Goal: Task Accomplishment & Management: Use online tool/utility

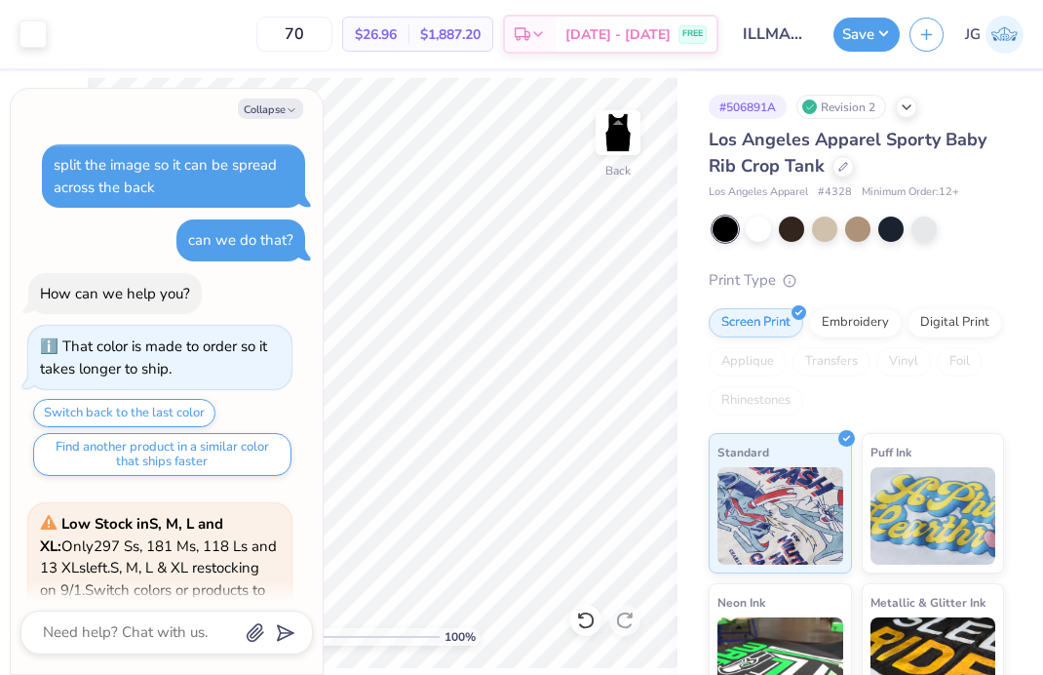
scroll to position [3183, 0]
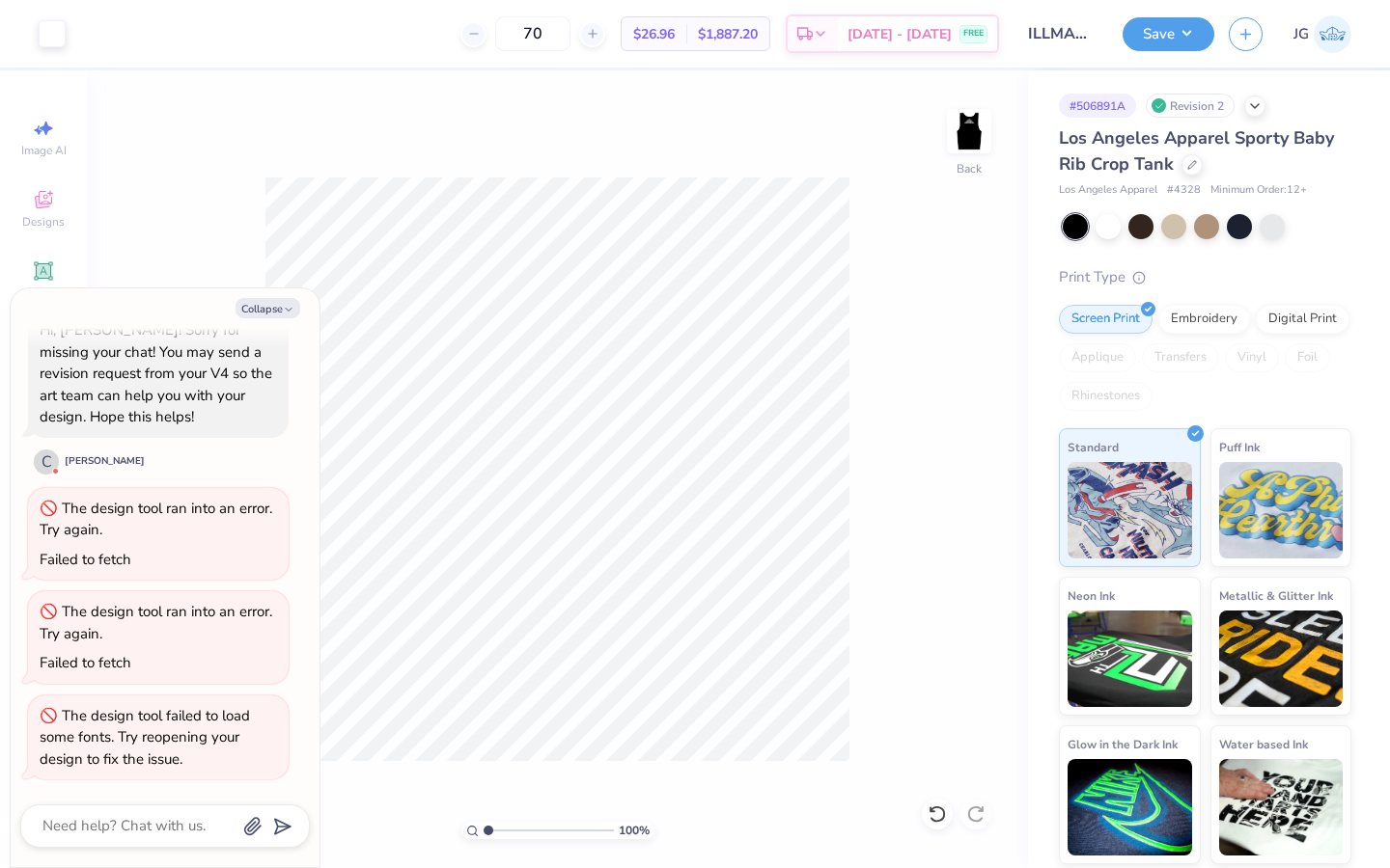
type textarea "x"
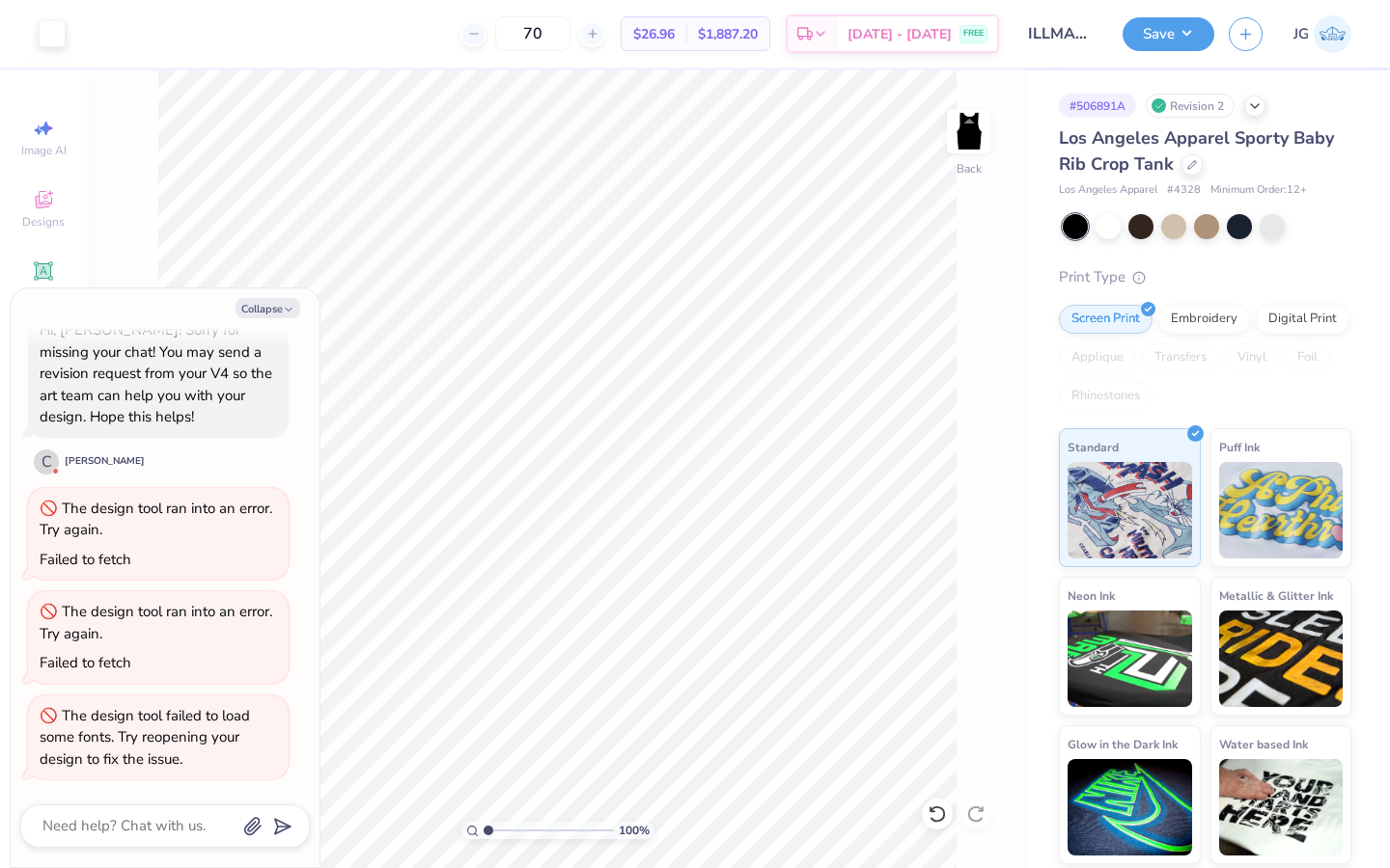
click at [1032, 31] on img at bounding box center [1333, 35] width 38 height 38
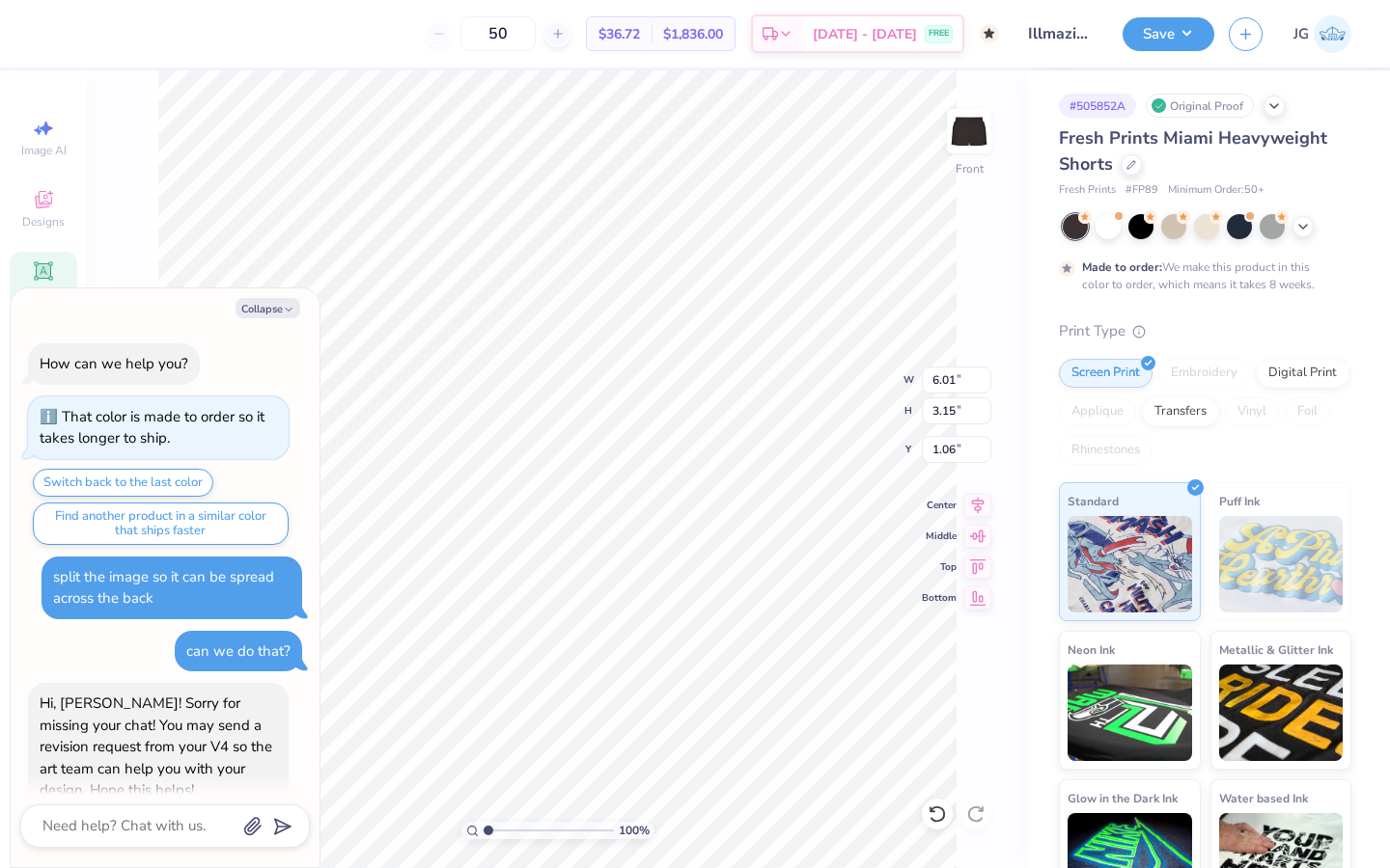
scroll to position [373, 0]
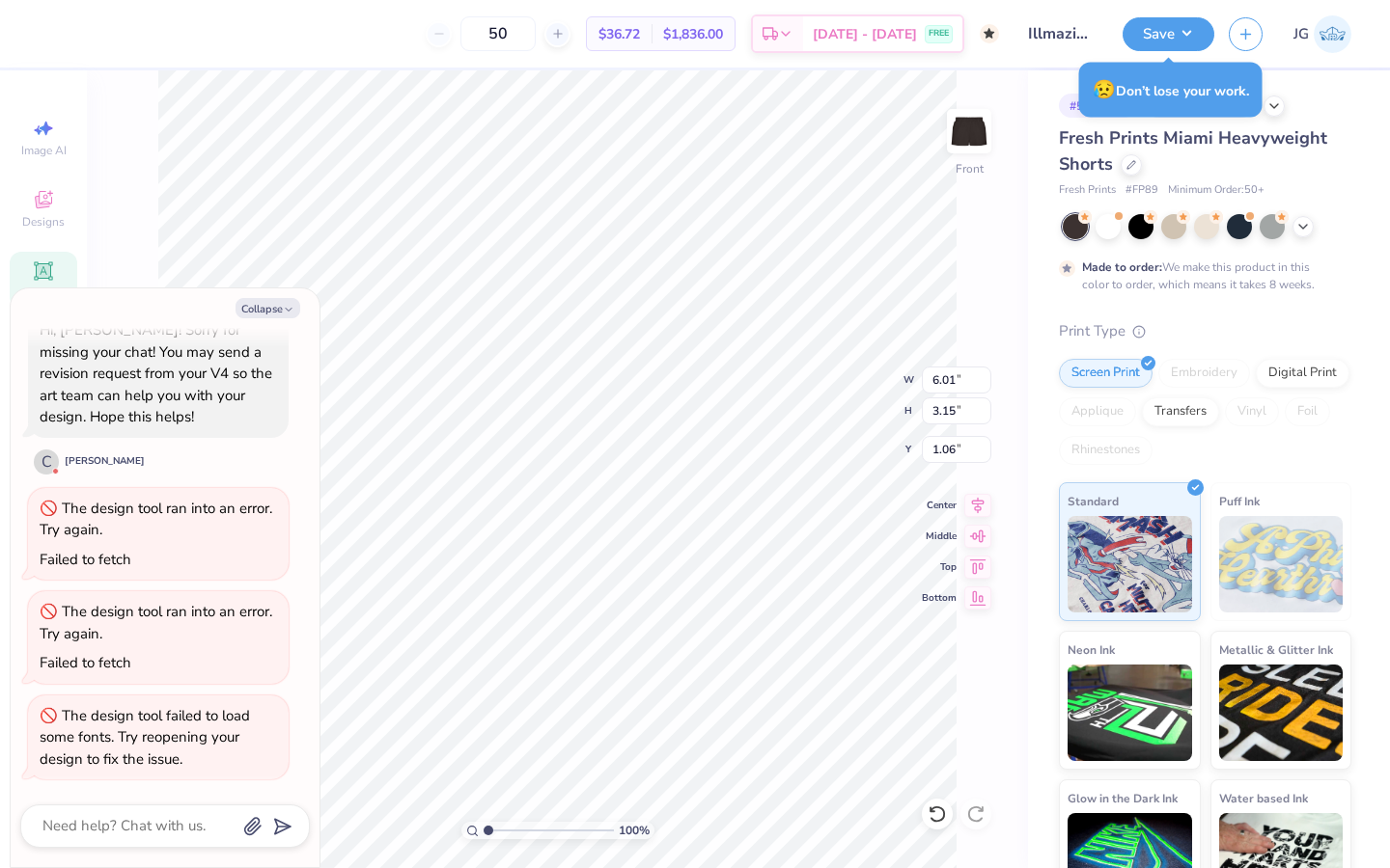
type textarea "x"
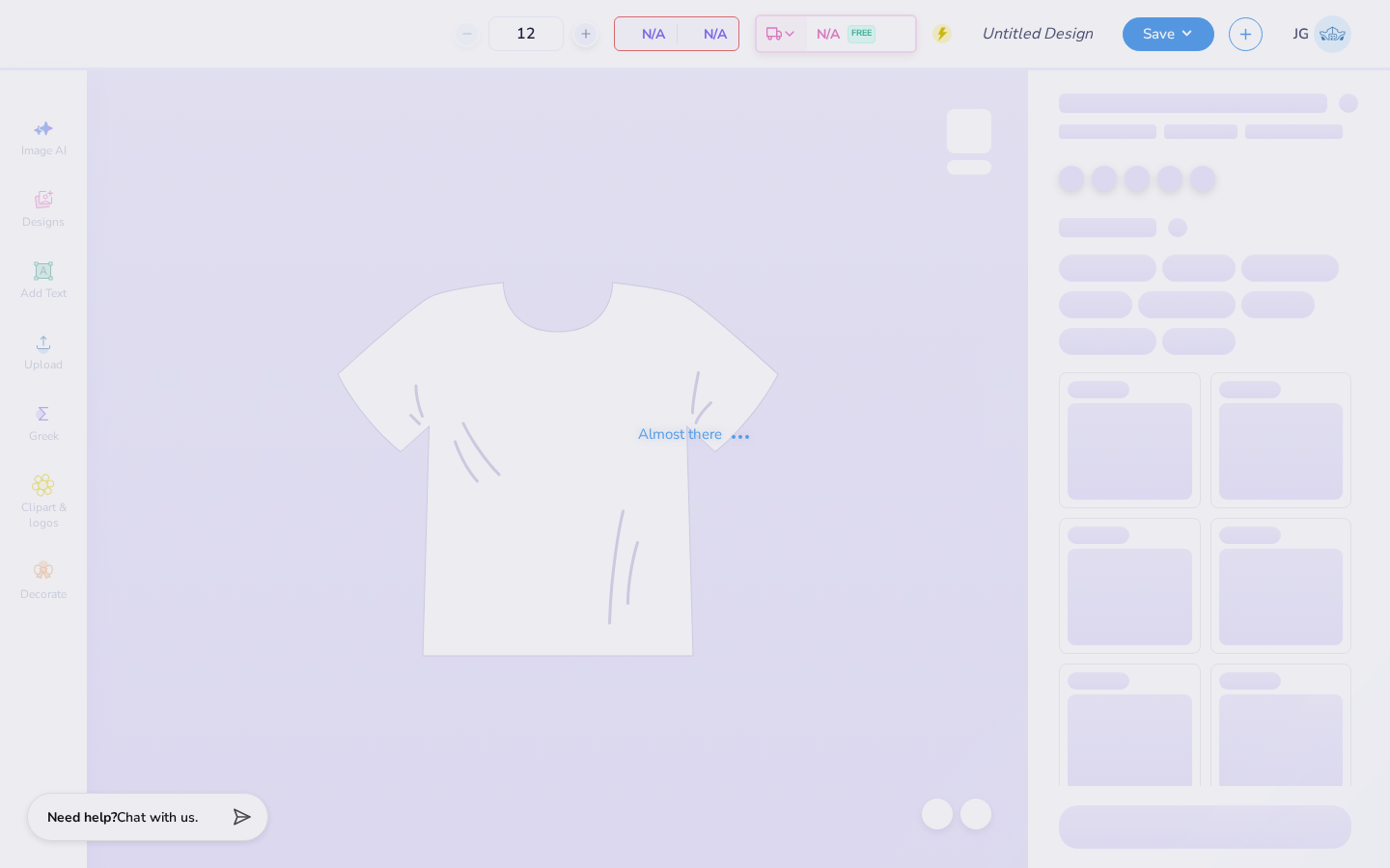
type input "ILLMAZING Team Hoodie"
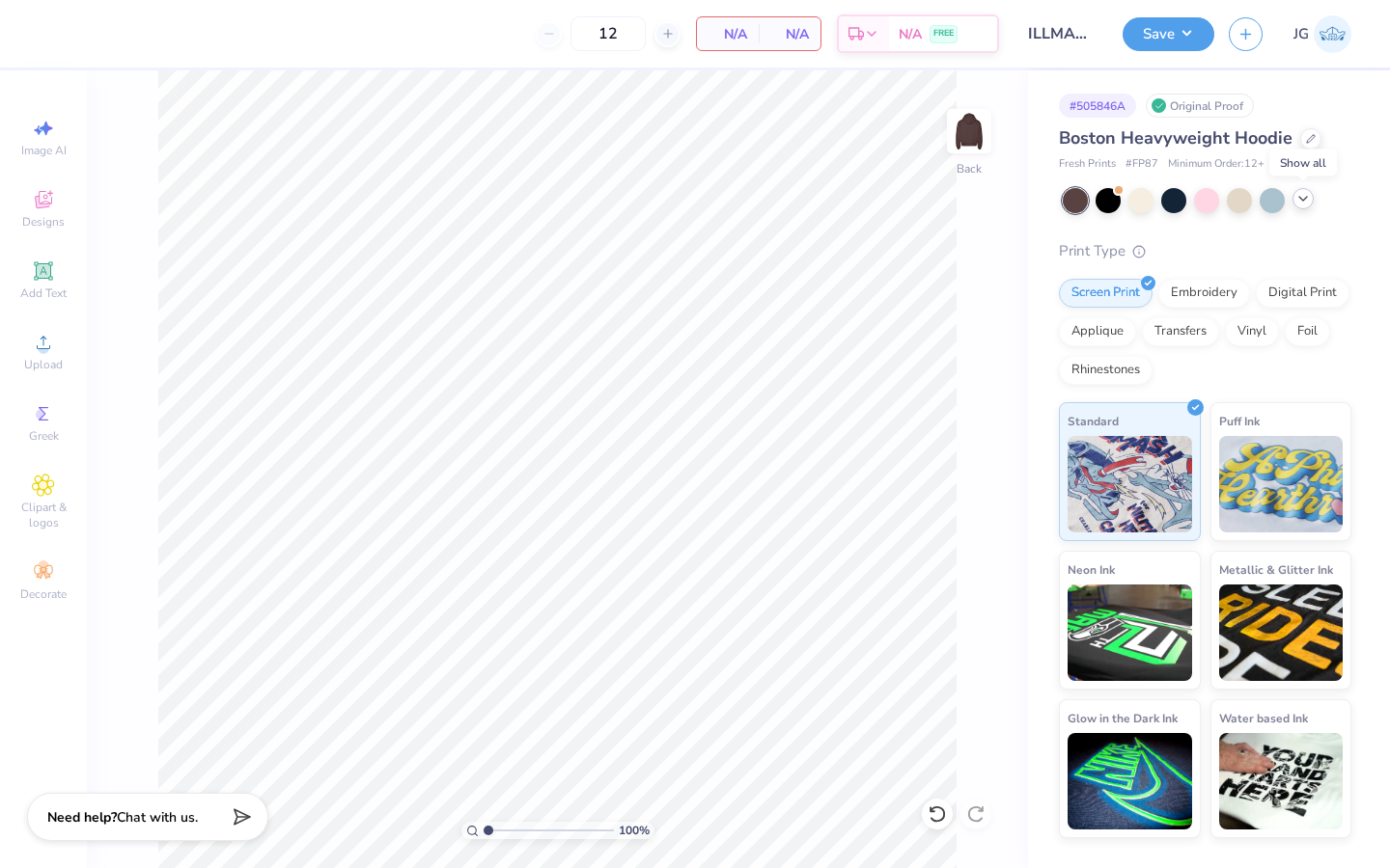
click at [1302, 200] on polyline at bounding box center [1303, 199] width 8 height 4
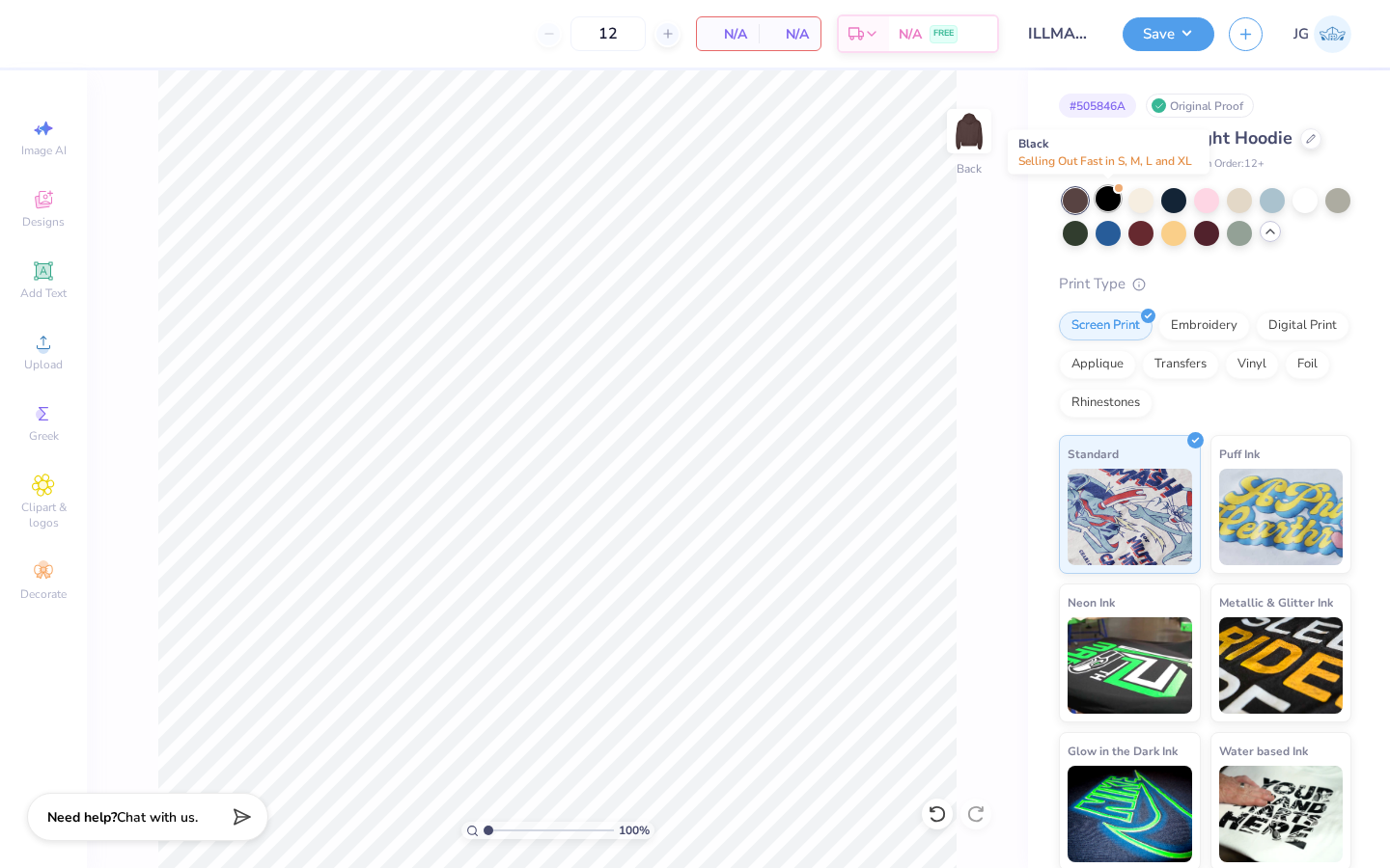
click at [1111, 199] on div at bounding box center [1107, 198] width 25 height 25
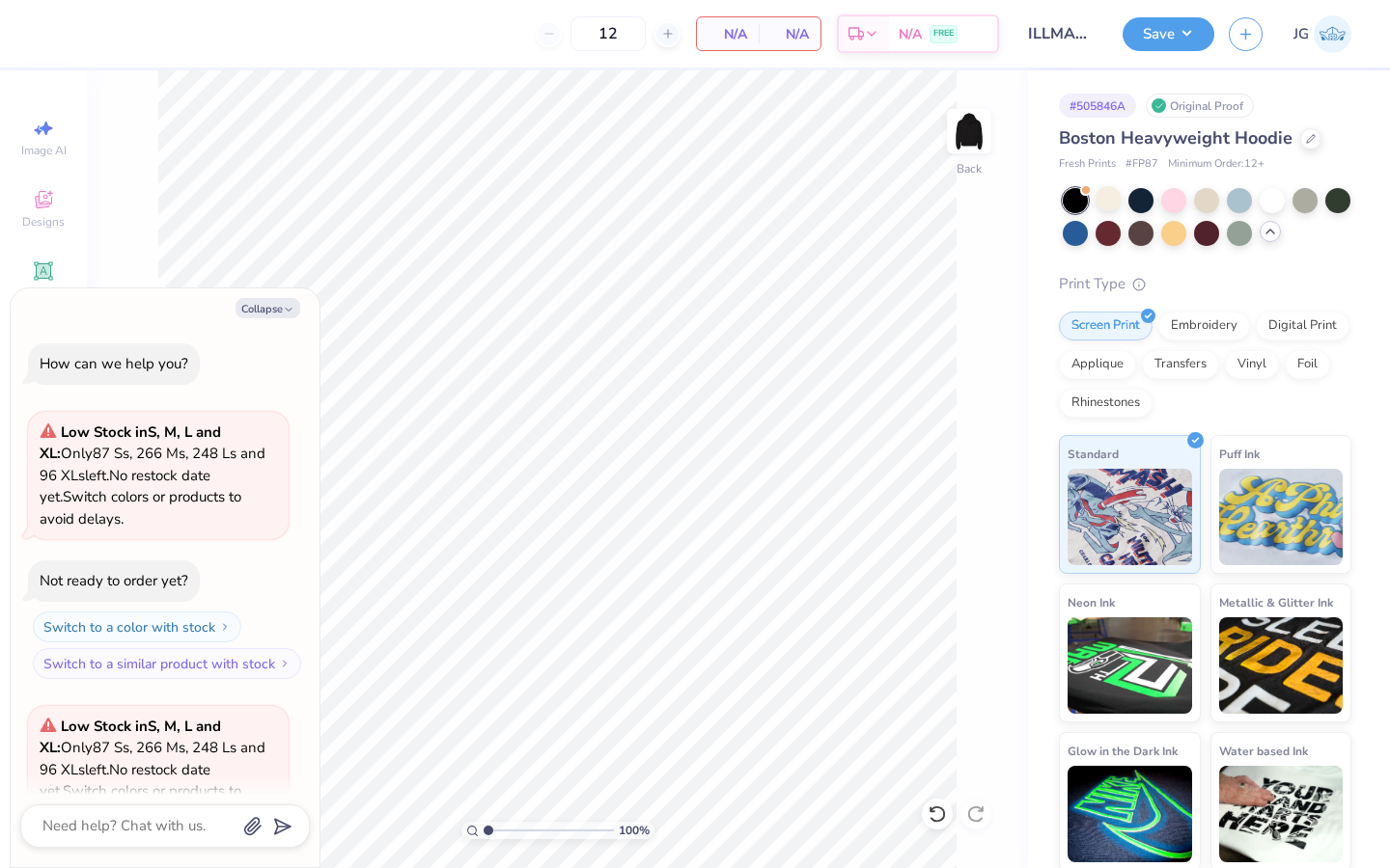
scroll to position [193, 0]
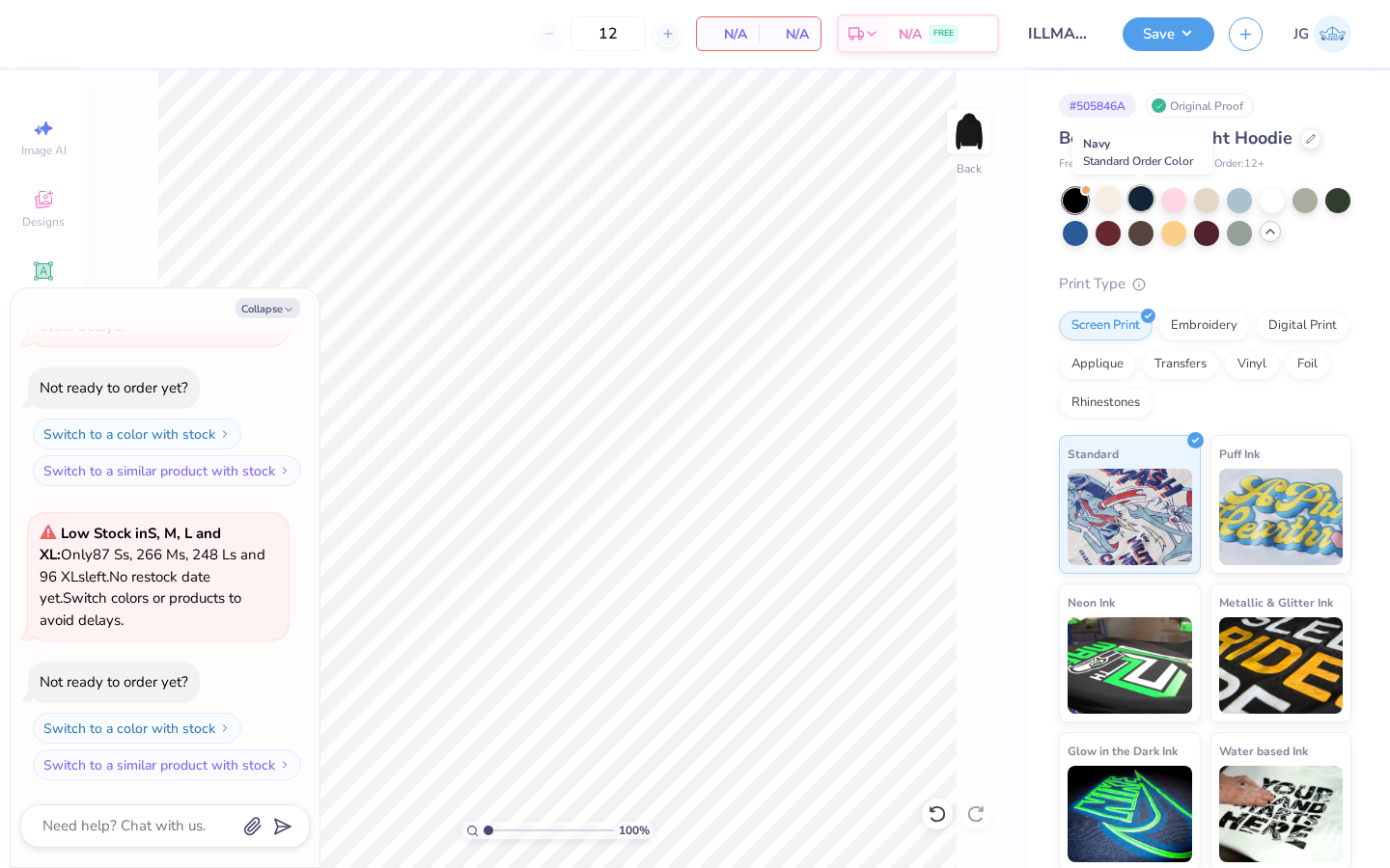
click at [1149, 202] on div at bounding box center [1141, 198] width 25 height 25
click at [1341, 203] on div at bounding box center [1337, 198] width 25 height 25
click at [1108, 199] on div at bounding box center [1107, 198] width 25 height 25
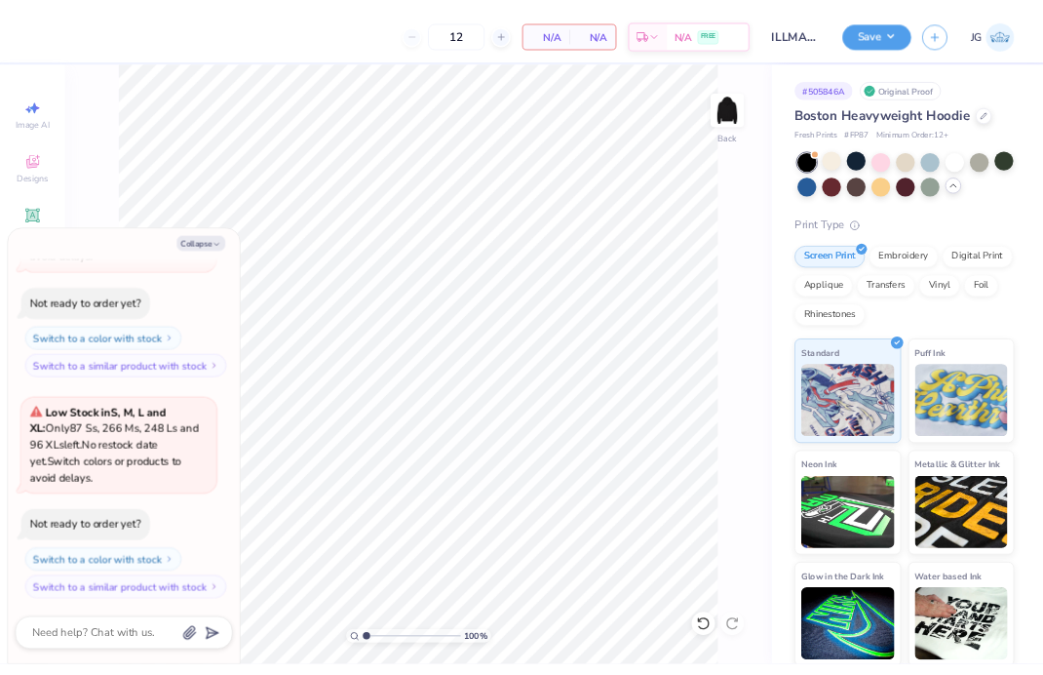
scroll to position [492, 0]
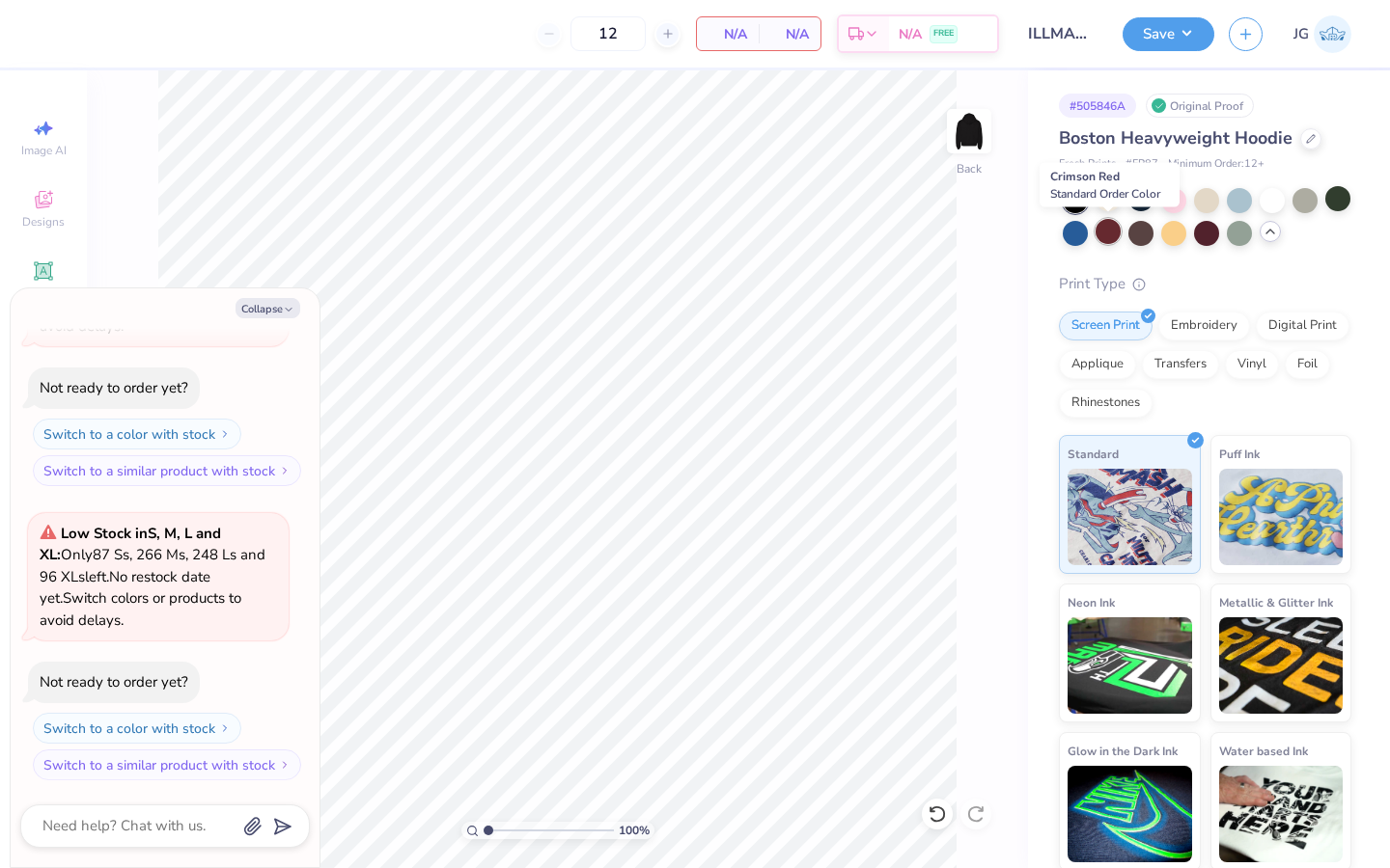
click at [1114, 234] on div at bounding box center [1107, 231] width 25 height 25
click at [1203, 237] on div at bounding box center [1206, 231] width 25 height 25
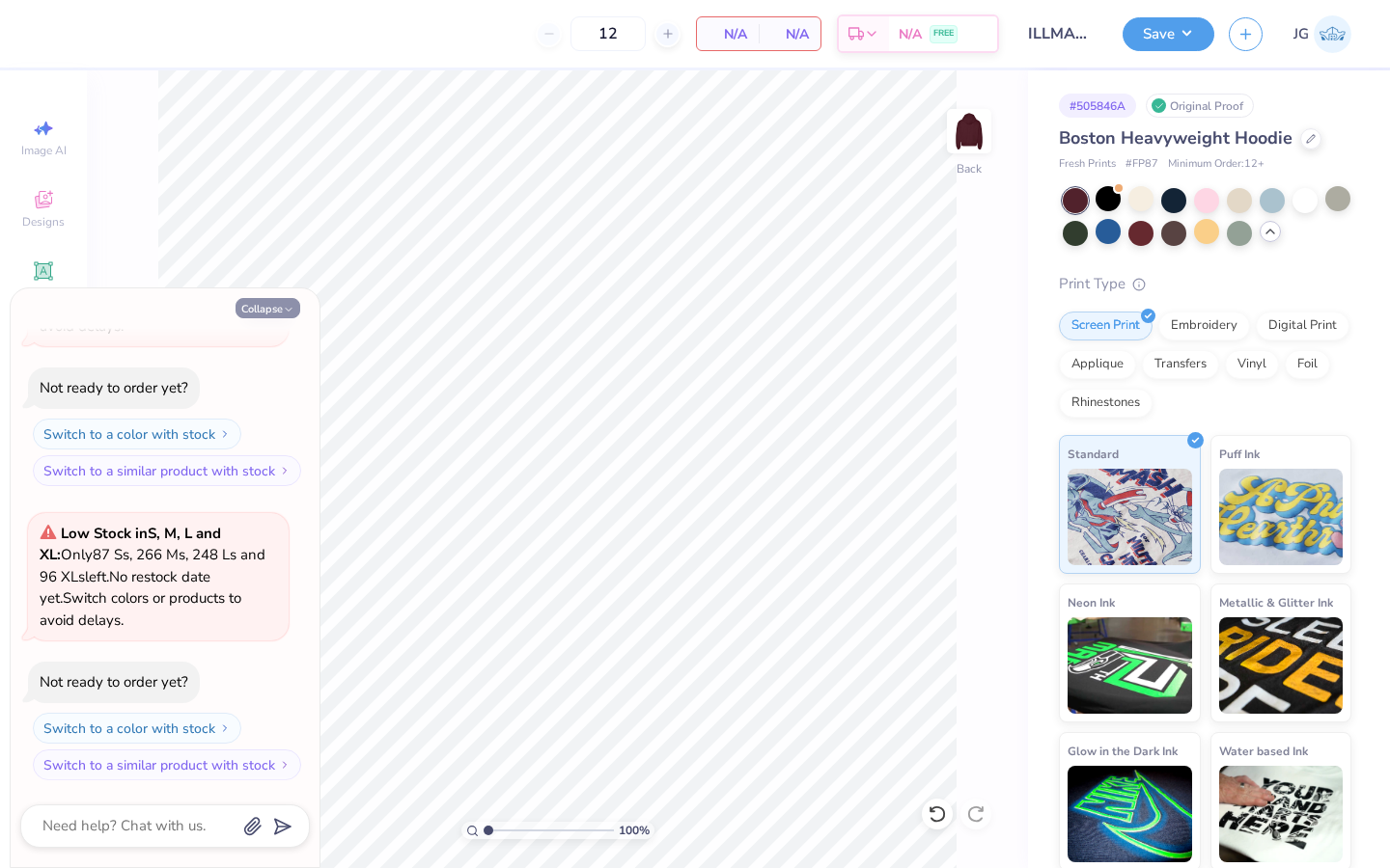
click at [289, 311] on icon "button" at bounding box center [289, 310] width 12 height 12
type textarea "x"
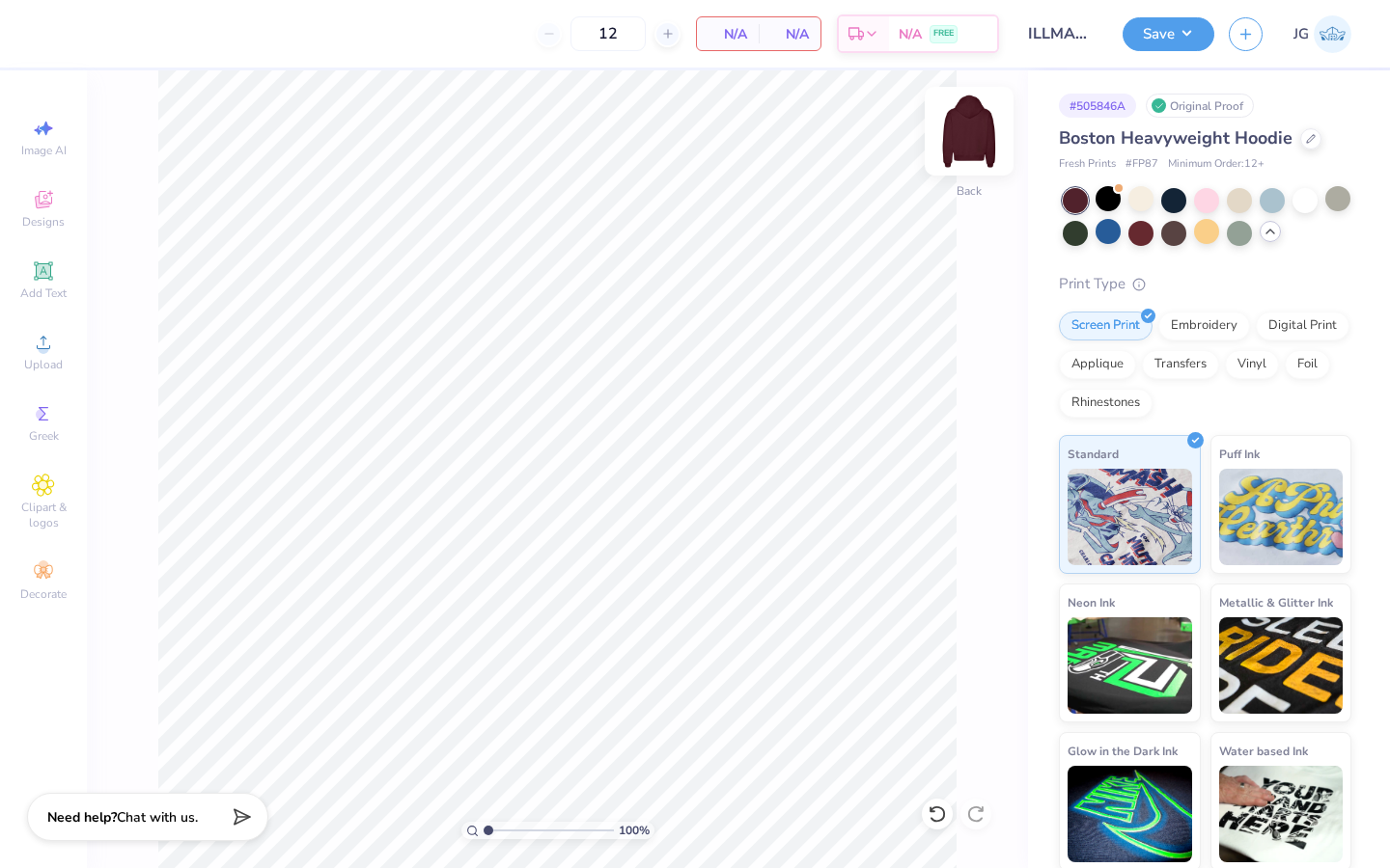
click at [975, 134] on img at bounding box center [969, 132] width 77 height 77
click at [974, 137] on img at bounding box center [968, 131] width 39 height 39
click at [961, 135] on img at bounding box center [969, 132] width 77 height 77
click at [62, 342] on div "Upload" at bounding box center [44, 352] width 67 height 57
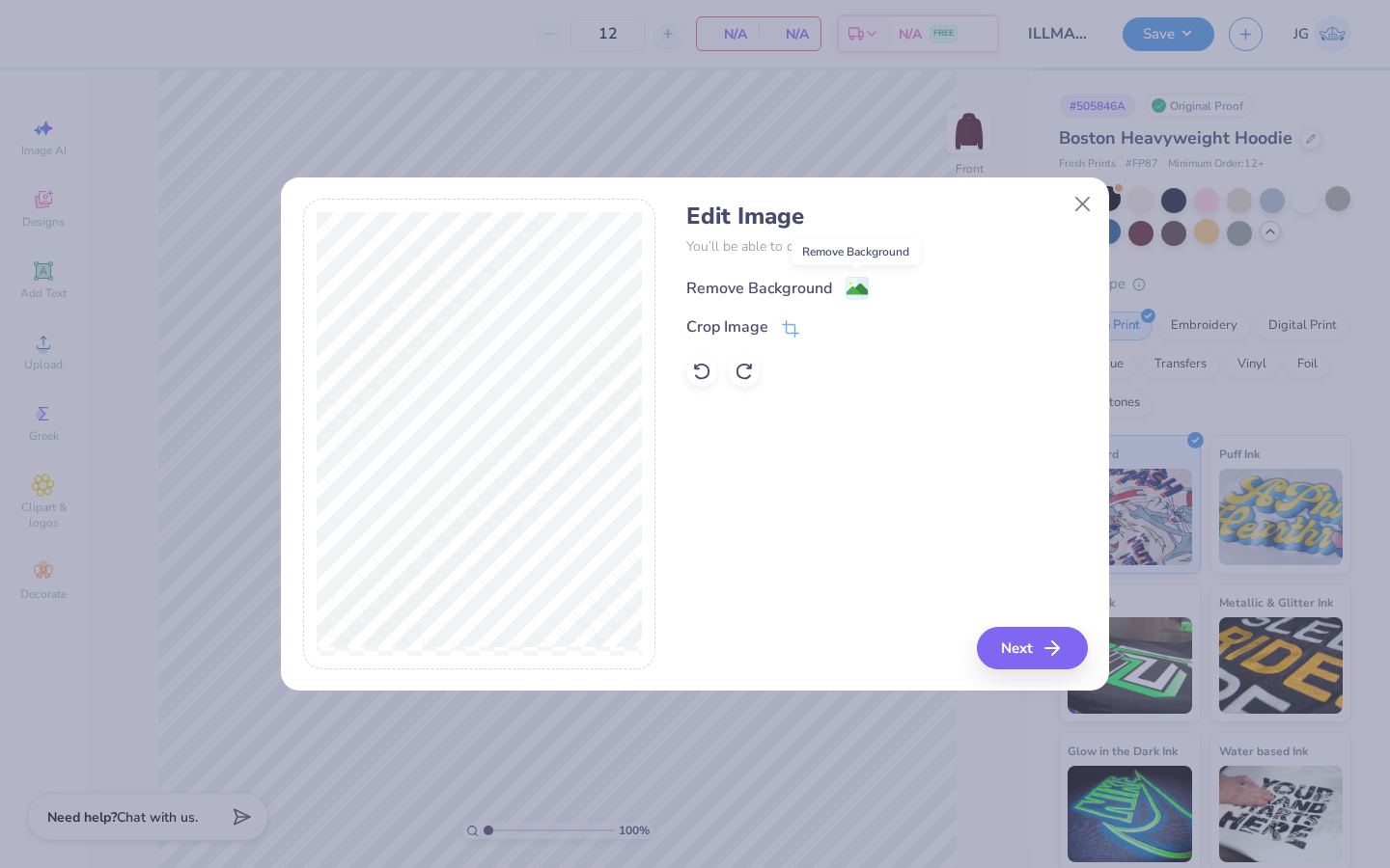
click at [850, 285] on circle at bounding box center [850, 284] width 3 height 3
click at [1043, 646] on button "Next" at bounding box center [1035, 648] width 111 height 43
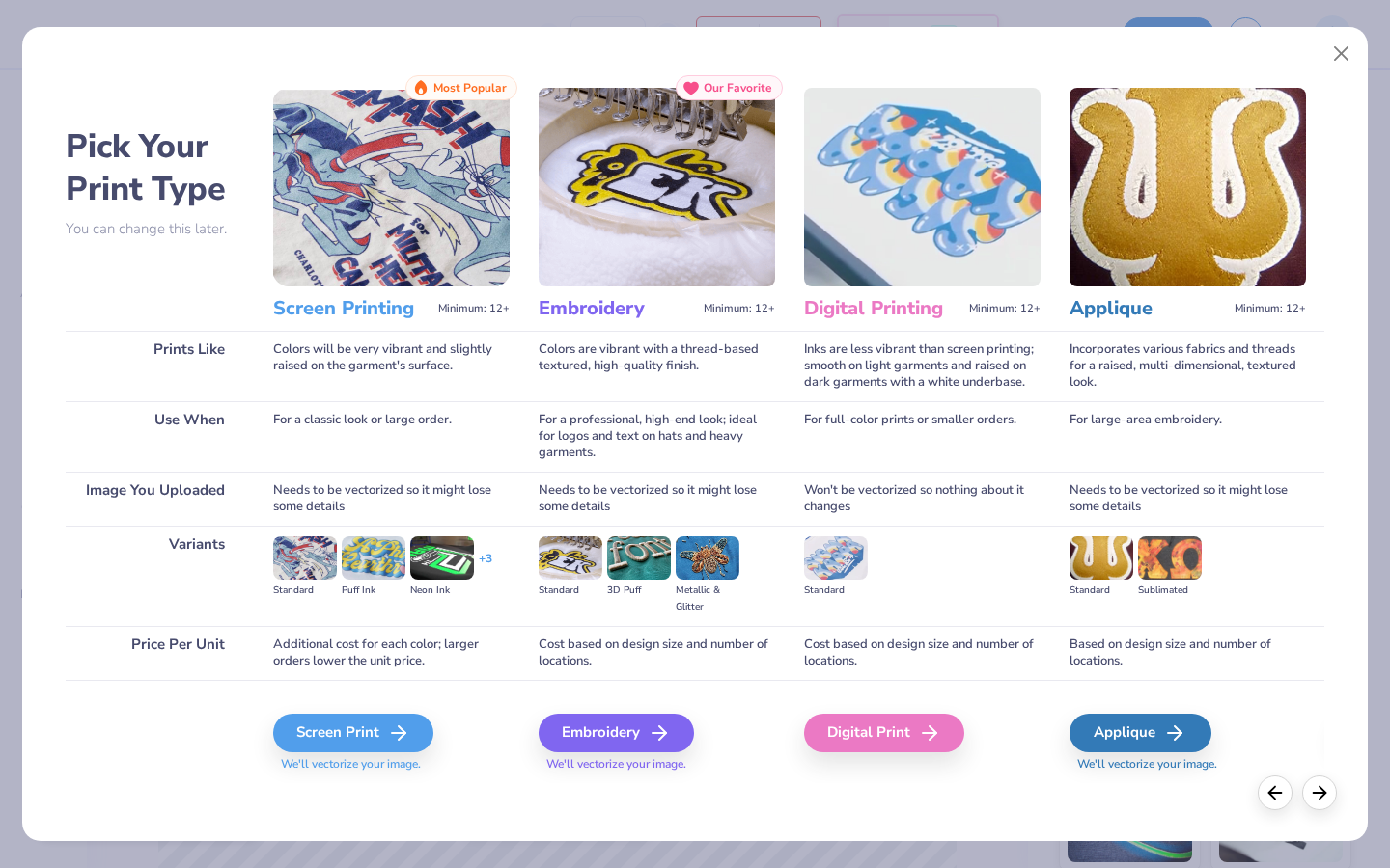
click at [336, 710] on div "Screen Print We'll vectorize your image." at bounding box center [391, 731] width 237 height 103
click at [315, 738] on div "Screen Print" at bounding box center [356, 732] width 160 height 39
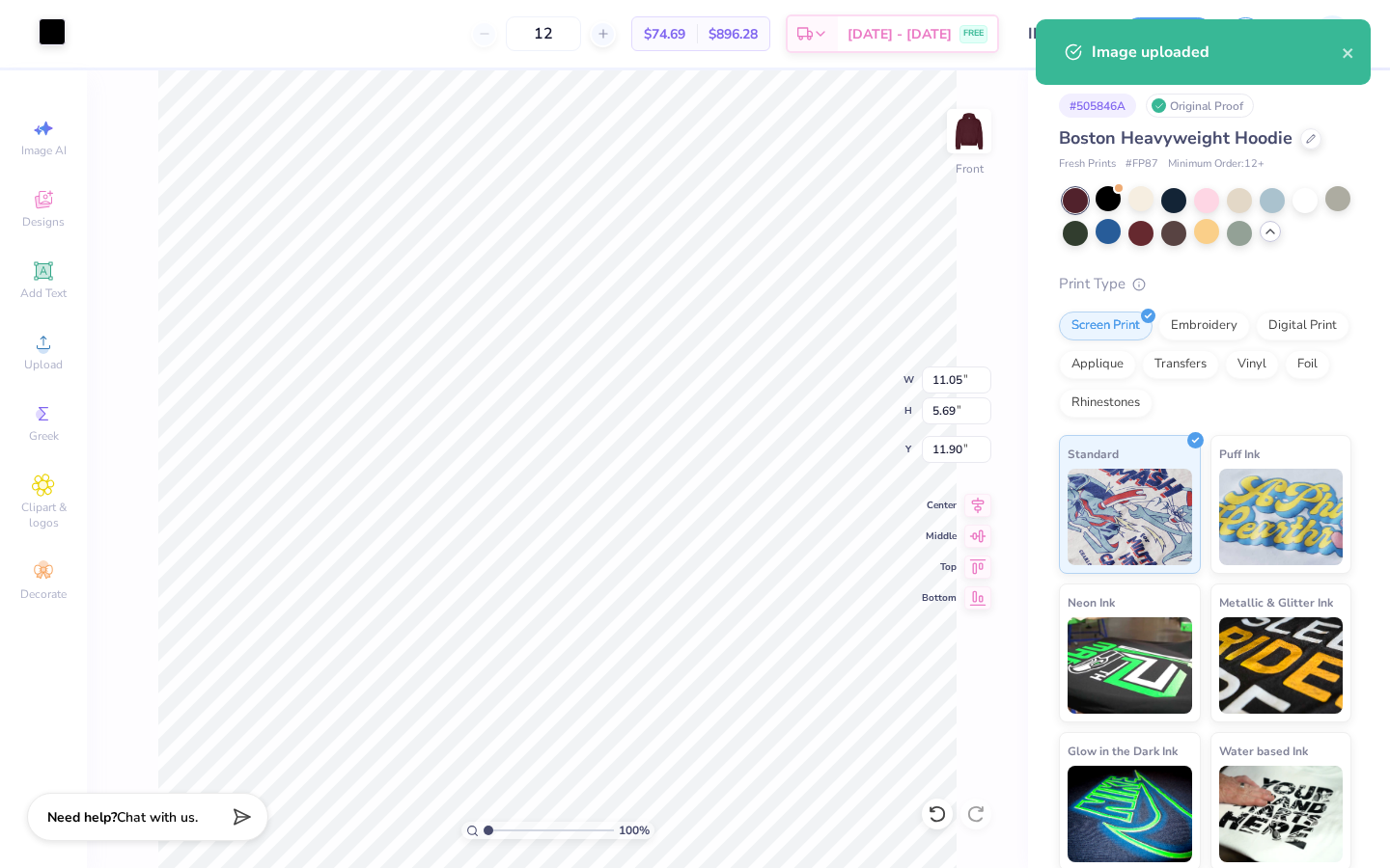
click at [51, 39] on div at bounding box center [51, 32] width 27 height 27
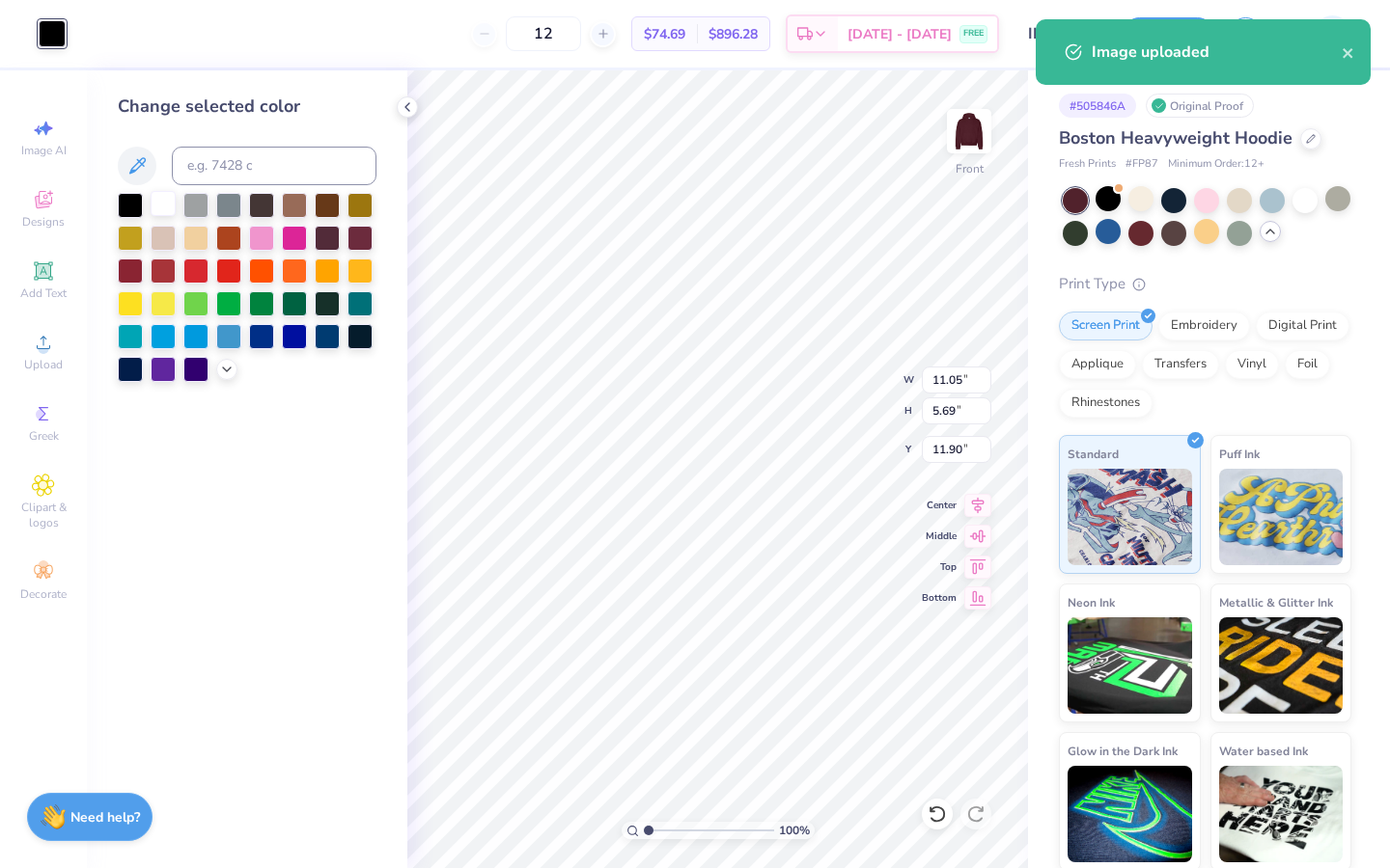
click at [170, 202] on div at bounding box center [162, 203] width 25 height 25
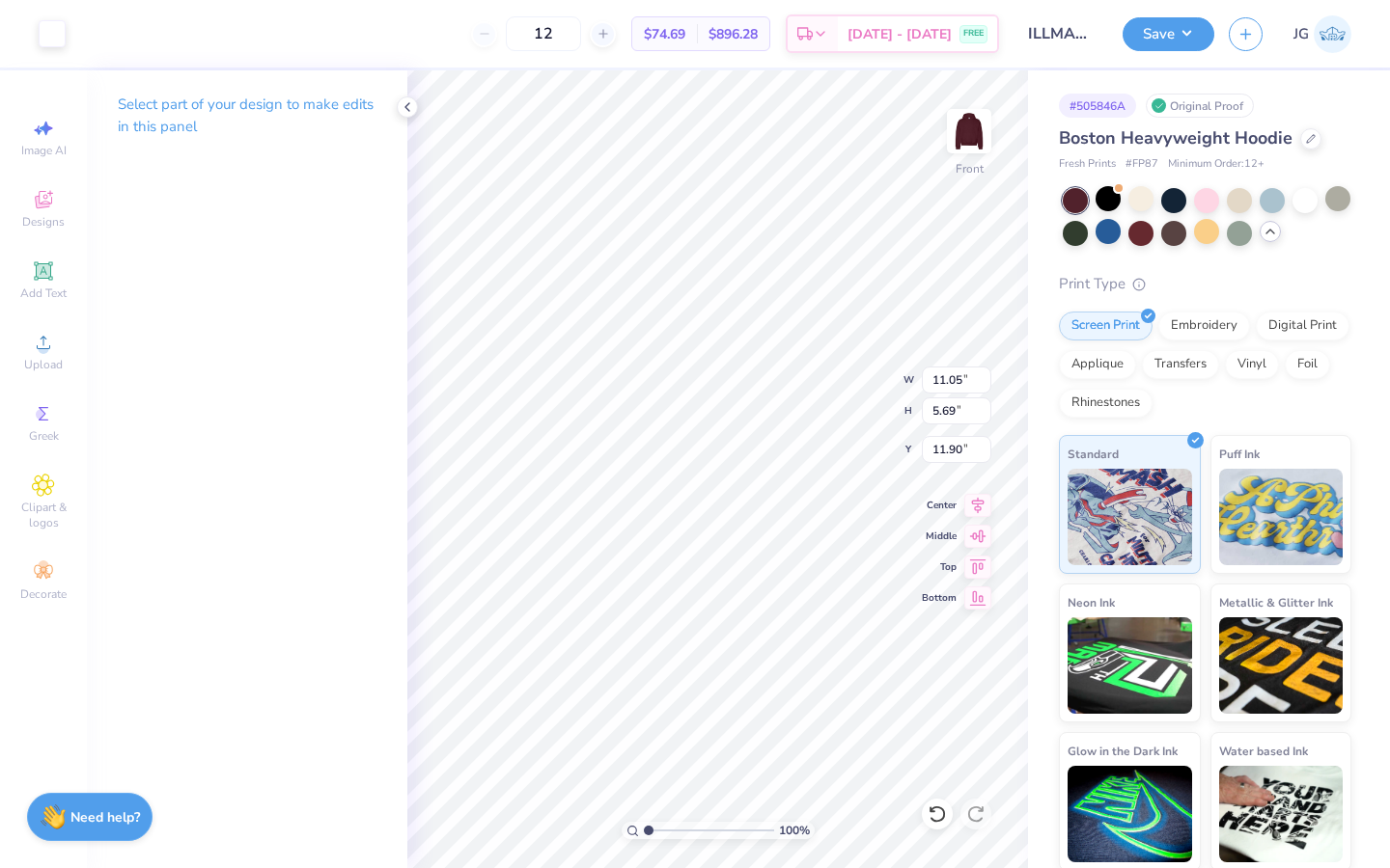
type input "7.23"
type input "4.83"
type input "2.49"
type input "6.13"
click at [50, 338] on icon at bounding box center [43, 341] width 23 height 23
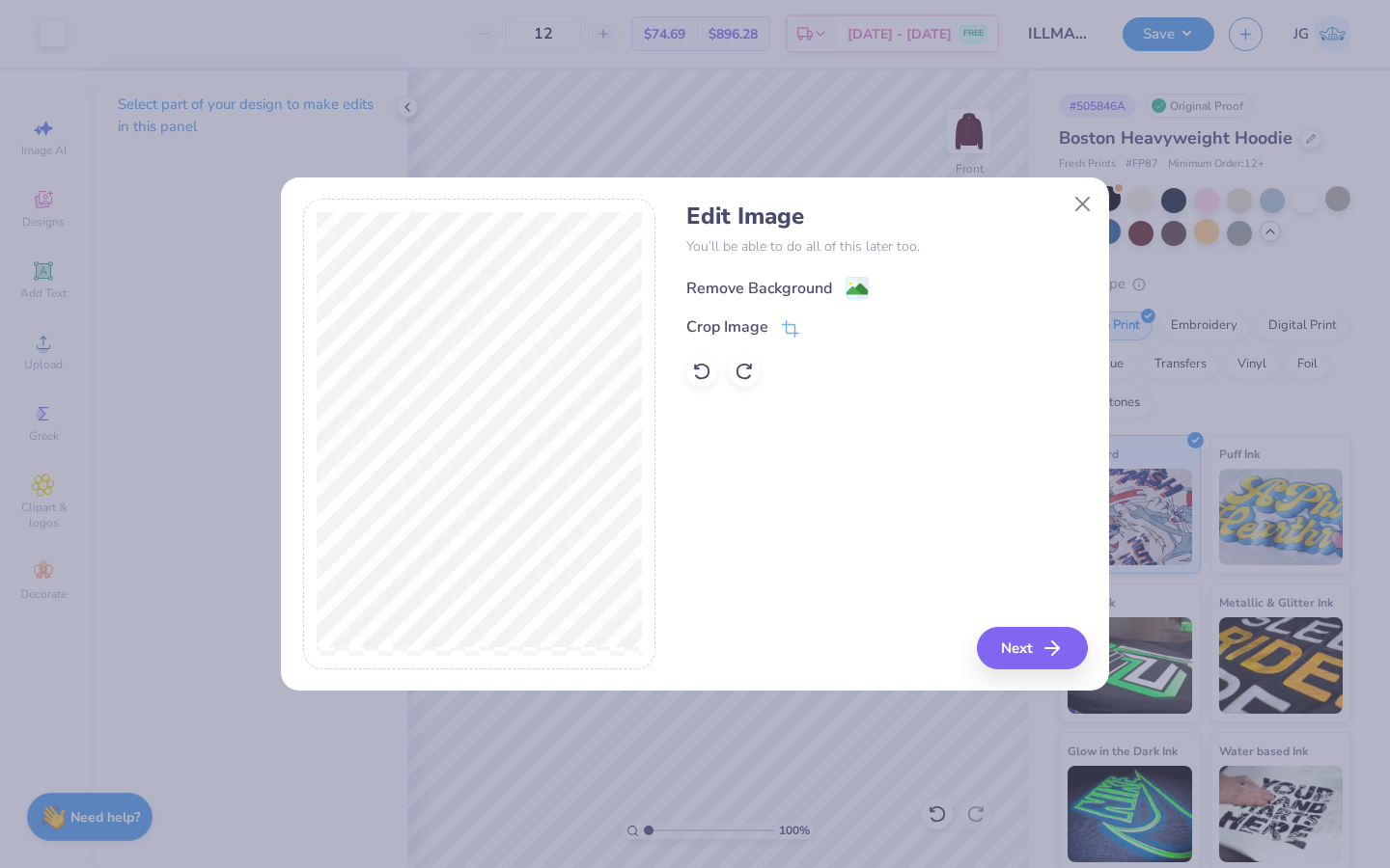
click at [862, 288] on image at bounding box center [856, 289] width 21 height 21
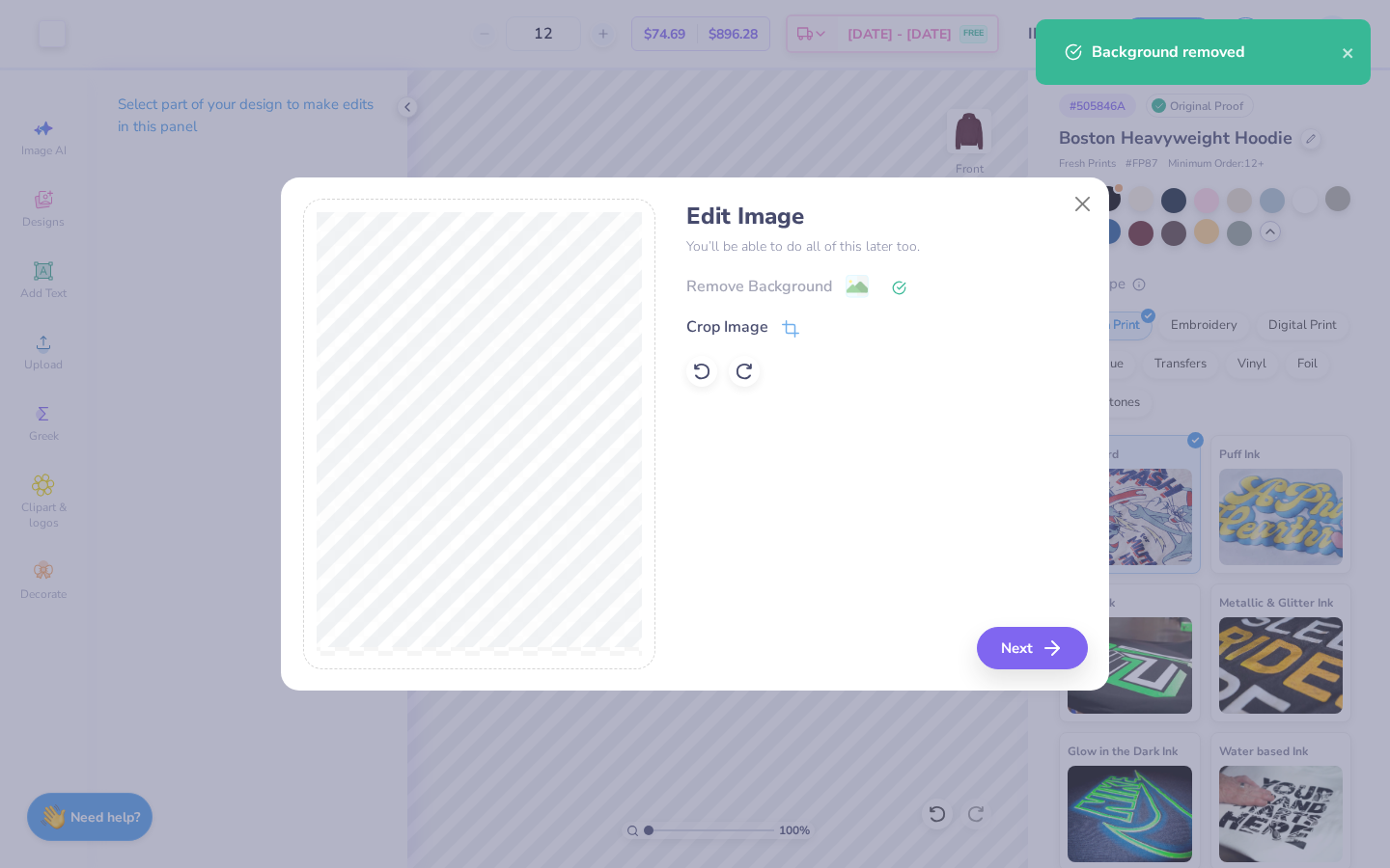
click at [1081, 667] on div "Edit Image You’ll be able to do all of this later too. Remove Background Crop I…" at bounding box center [886, 434] width 401 height 471
click at [1042, 646] on button "Next" at bounding box center [1035, 648] width 111 height 43
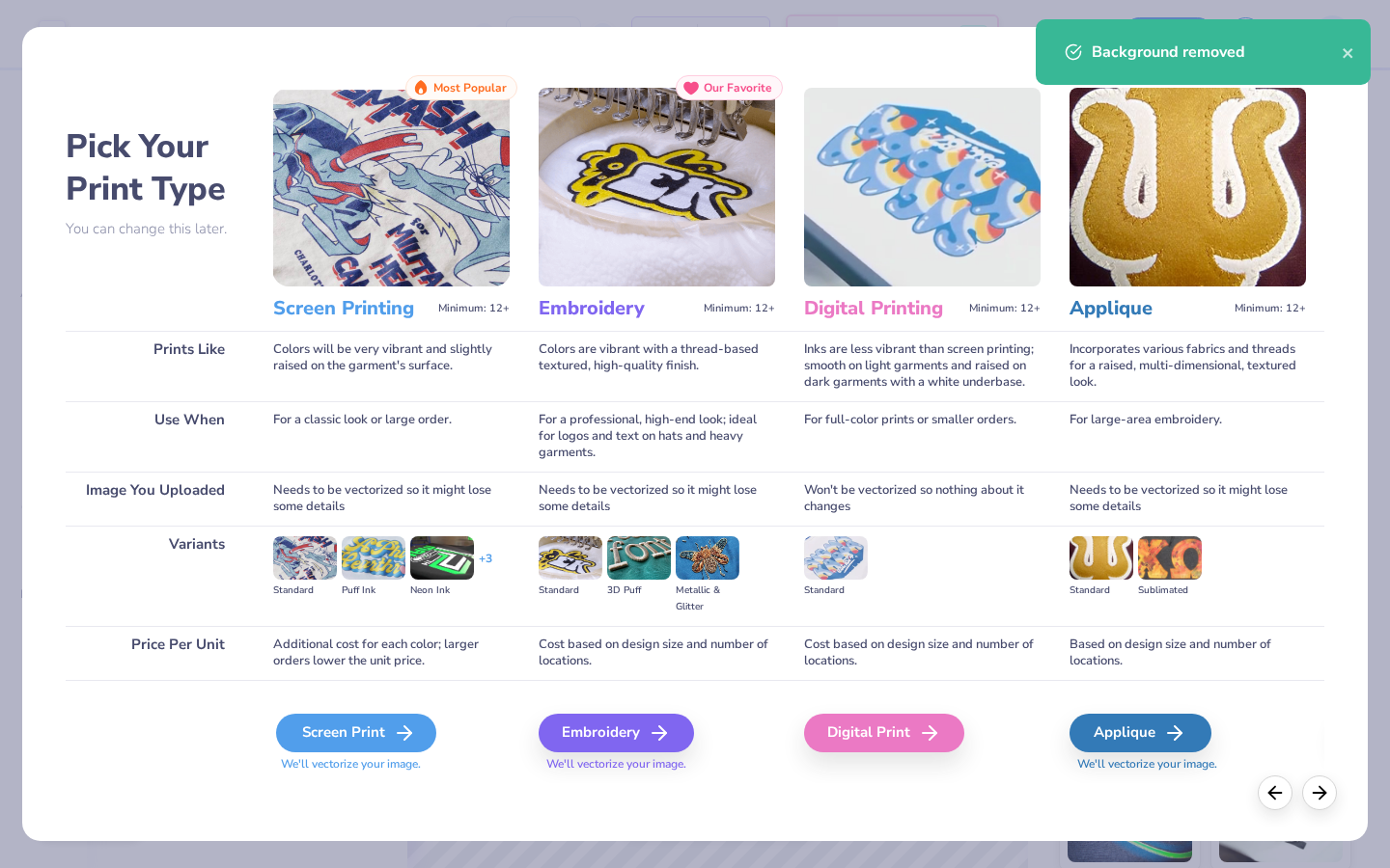
click at [343, 736] on div "Screen Print" at bounding box center [356, 732] width 160 height 39
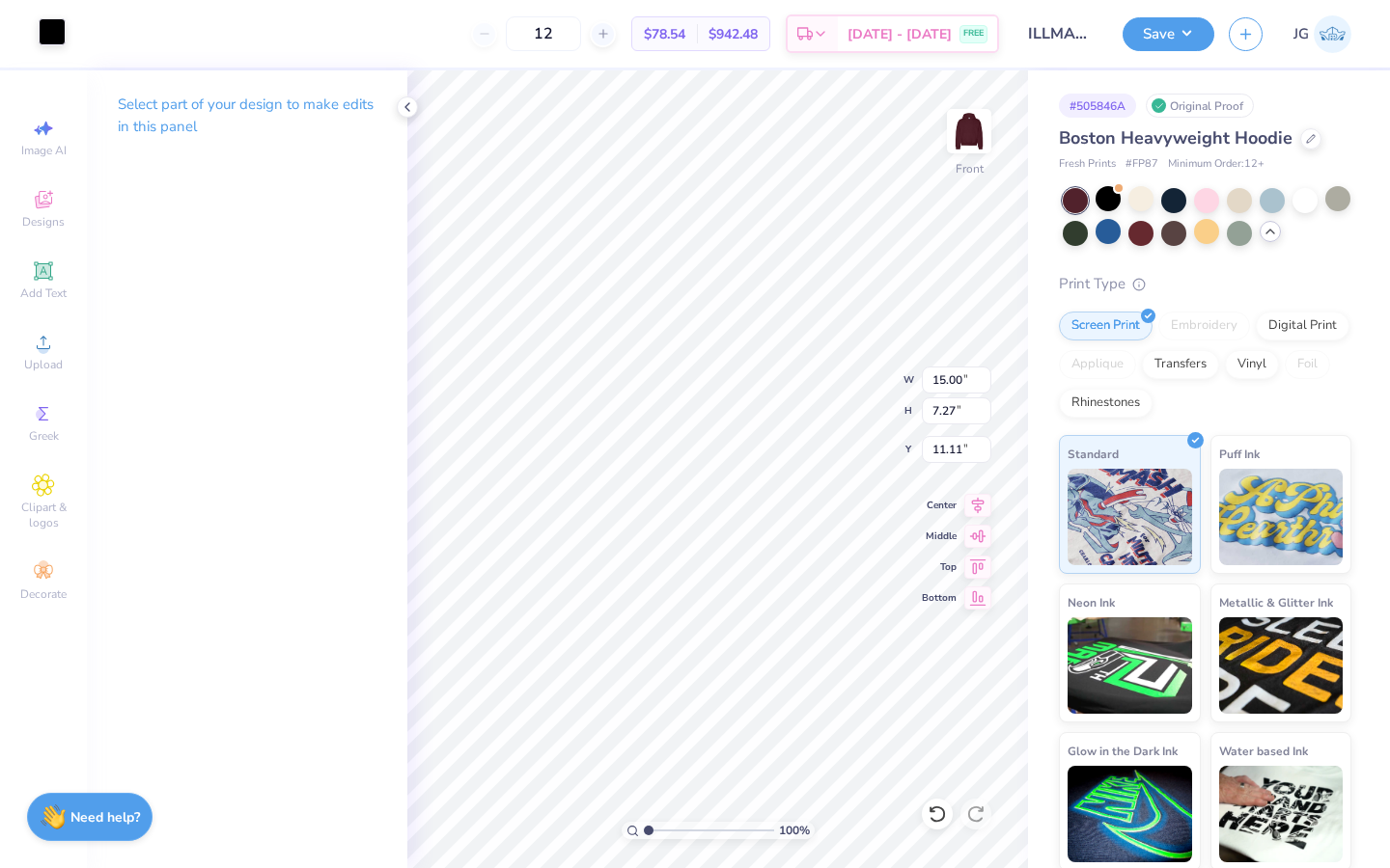
click at [50, 29] on div at bounding box center [51, 32] width 27 height 27
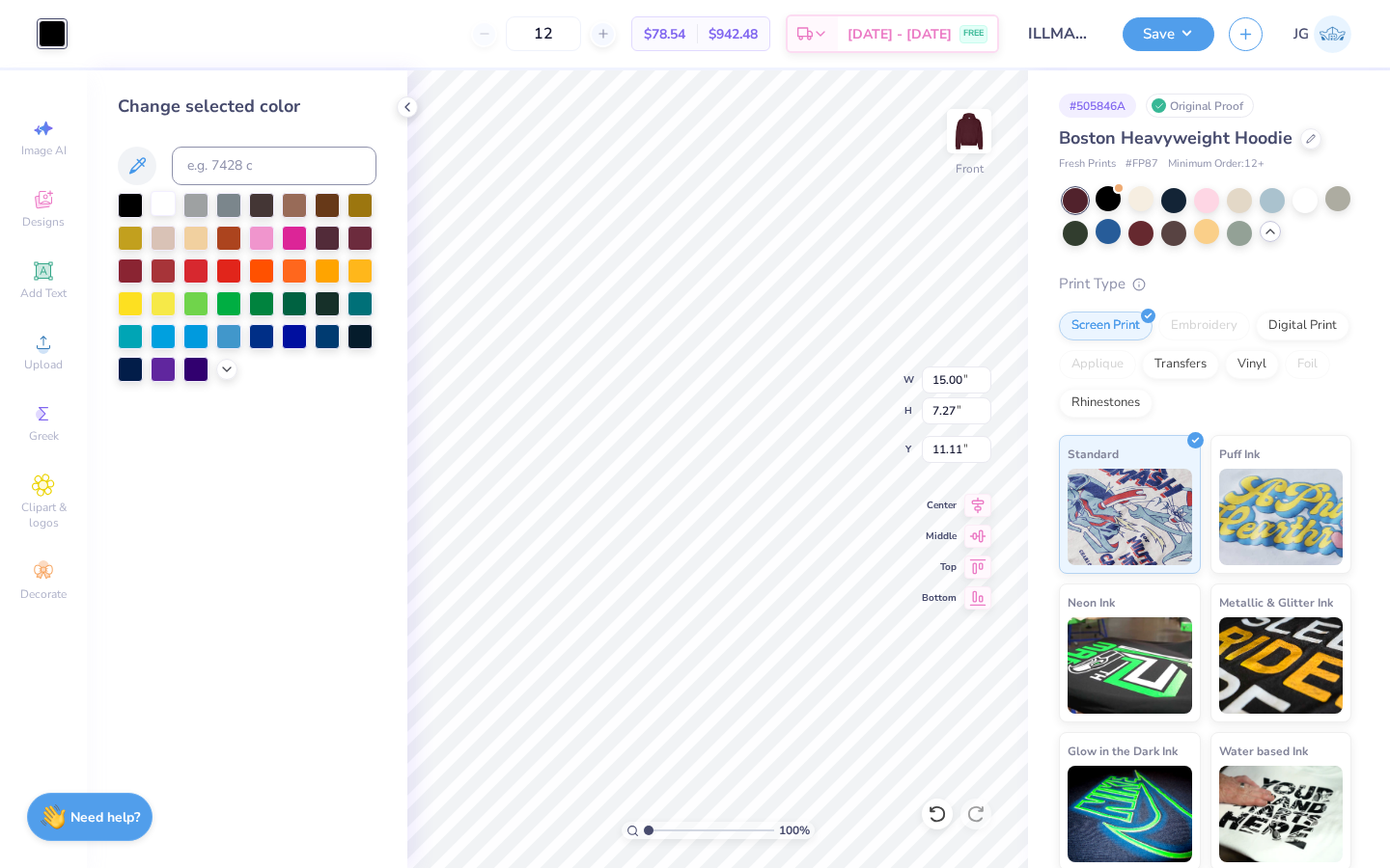
click at [159, 203] on div at bounding box center [162, 203] width 25 height 25
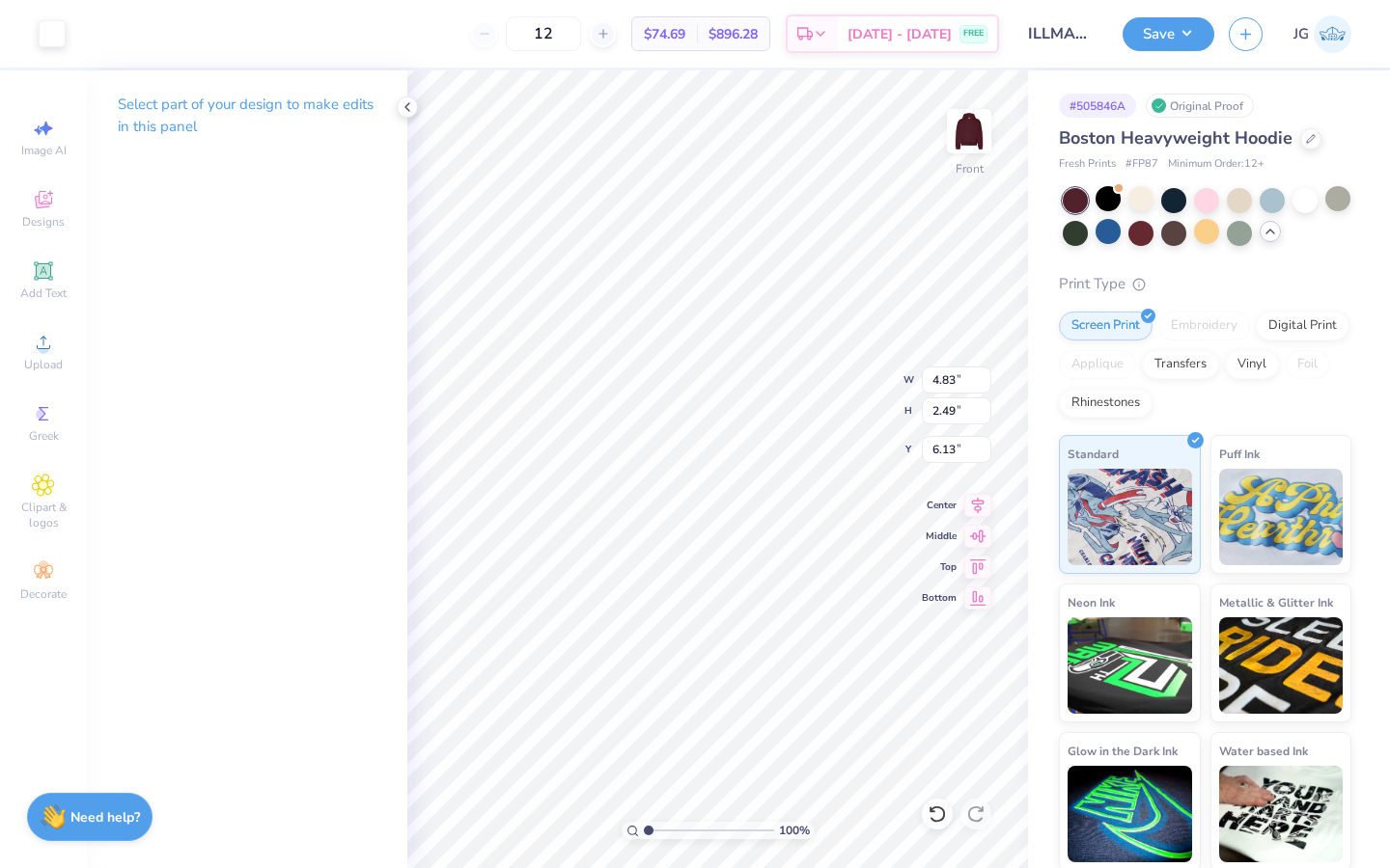
type input "9.84"
type input "5.07"
type input "5.00"
type input "15.00"
type input "7.27"
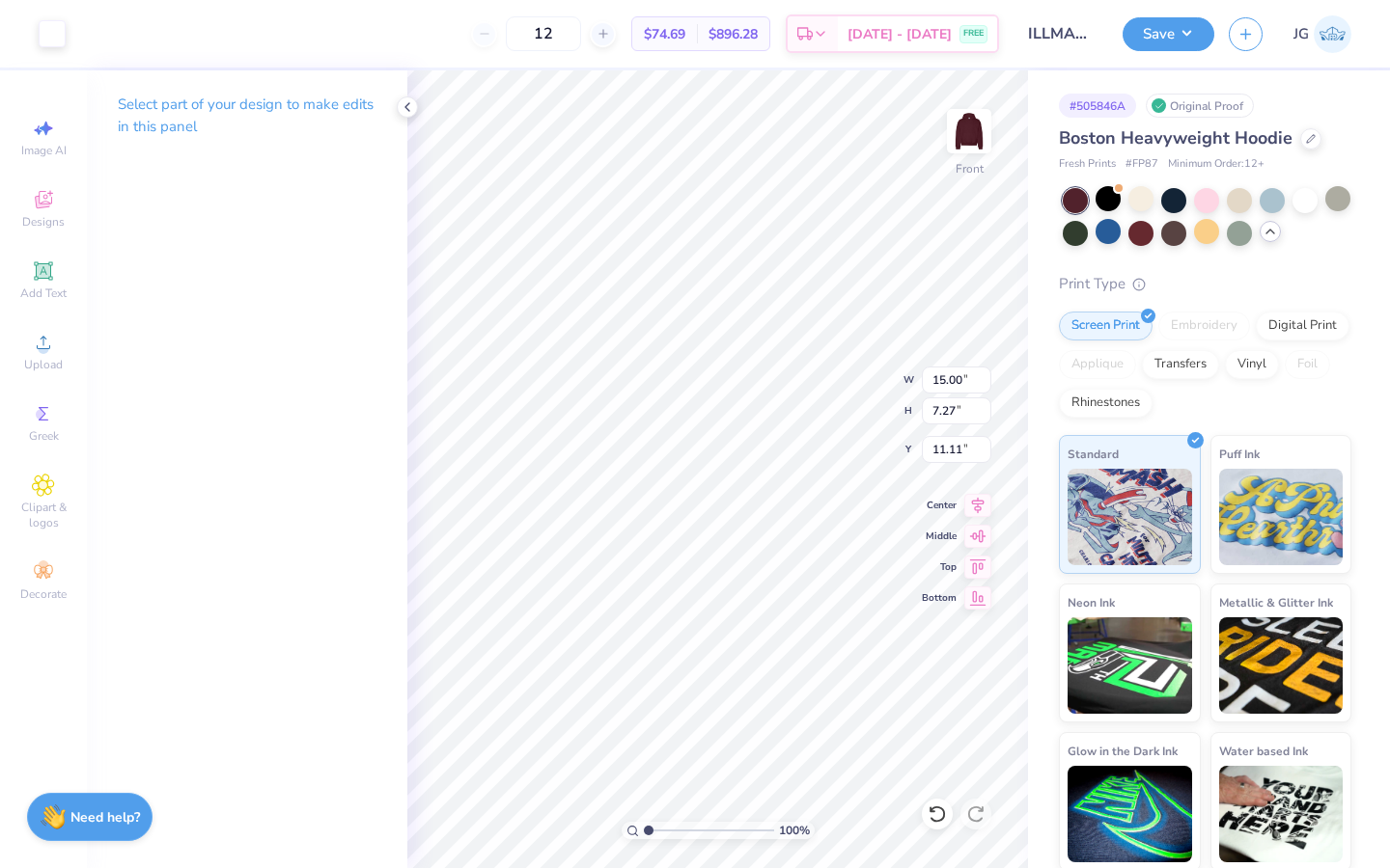
type input "10.07"
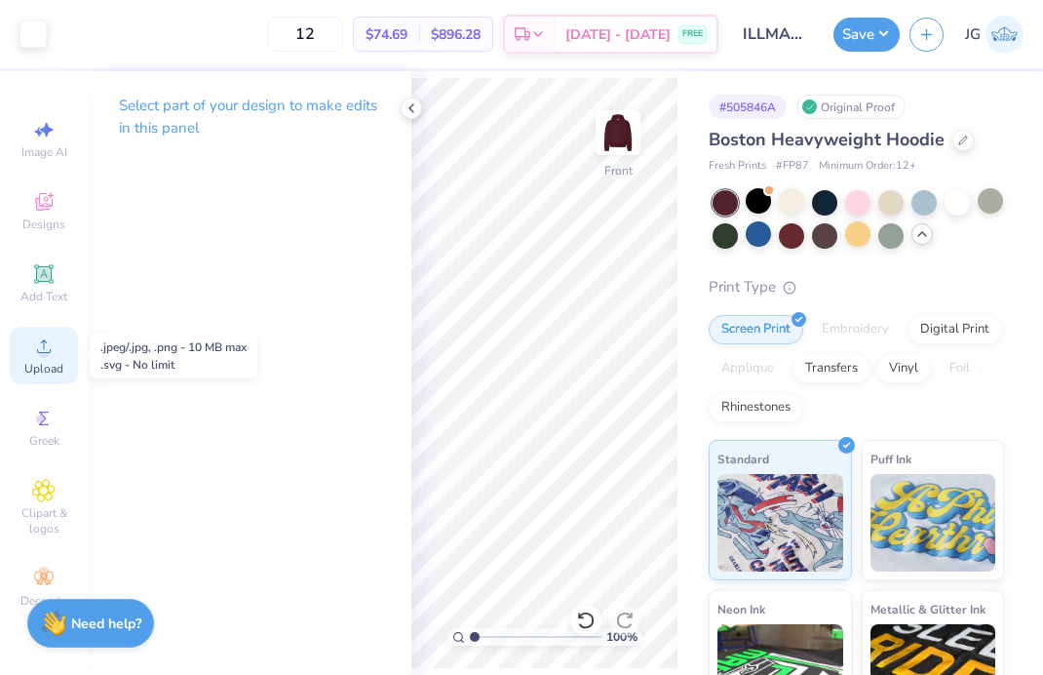
click at [41, 364] on span "Upload" at bounding box center [43, 369] width 39 height 16
click at [35, 354] on icon at bounding box center [43, 345] width 23 height 23
click at [33, 332] on div "Upload" at bounding box center [44, 356] width 68 height 58
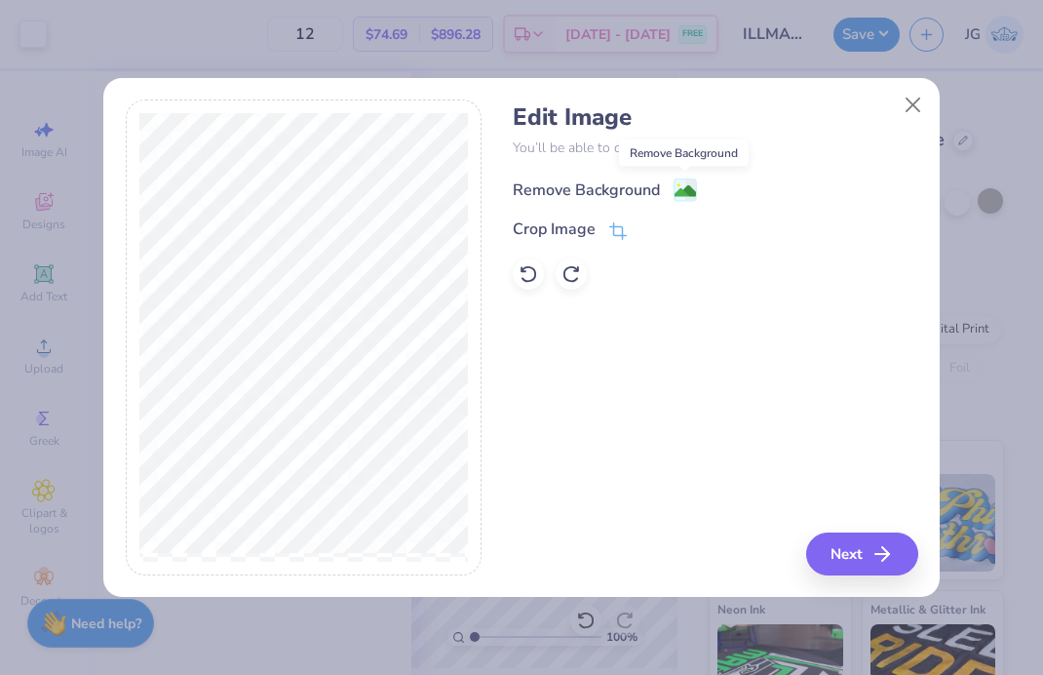
click at [683, 181] on image at bounding box center [685, 190] width 21 height 21
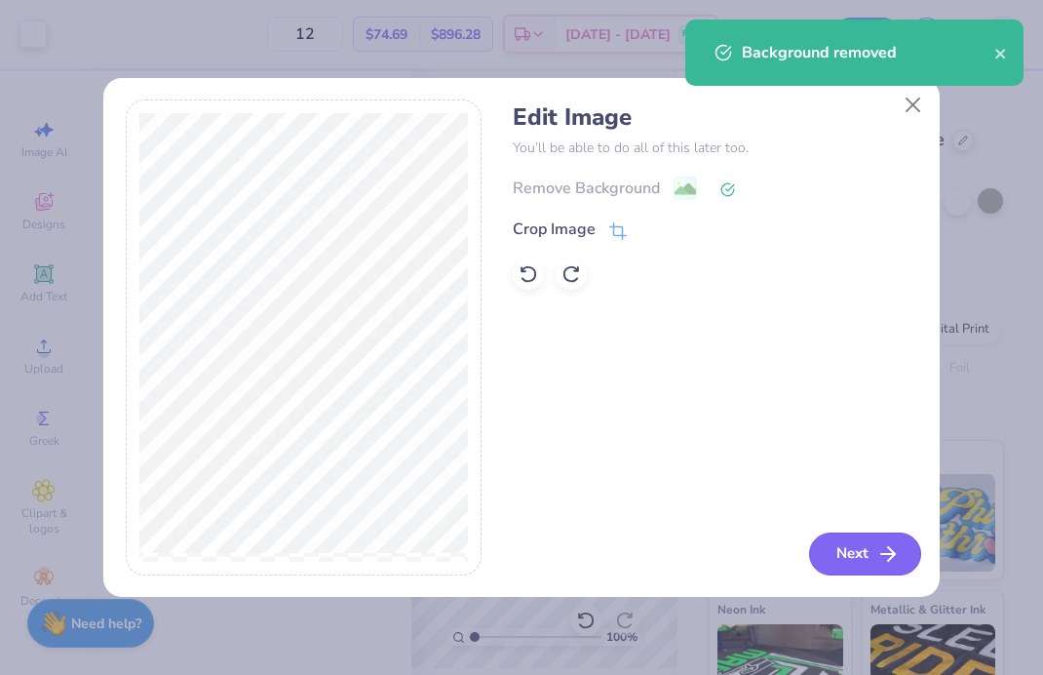
click at [849, 562] on button "Next" at bounding box center [865, 553] width 112 height 43
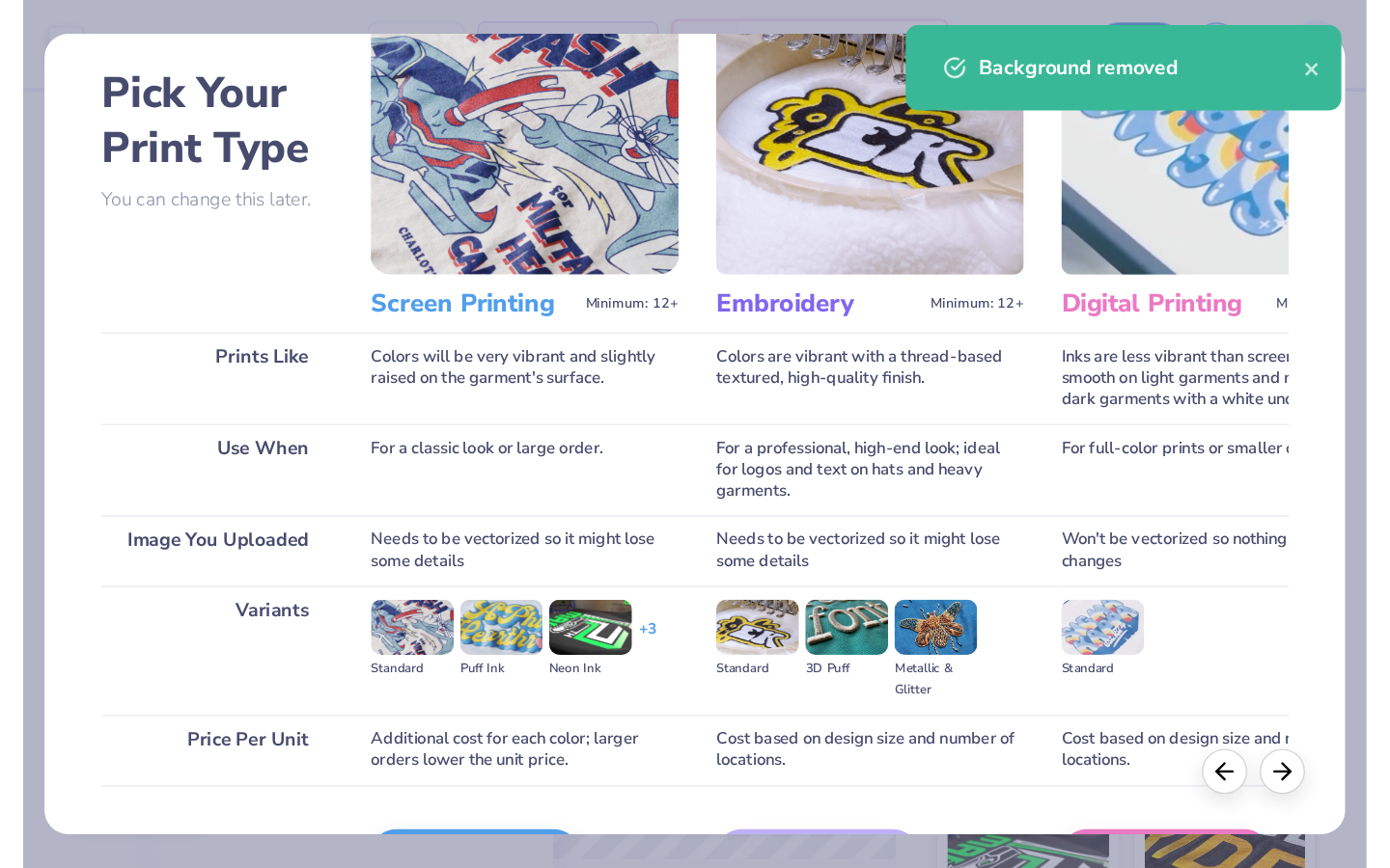
scroll to position [197, 0]
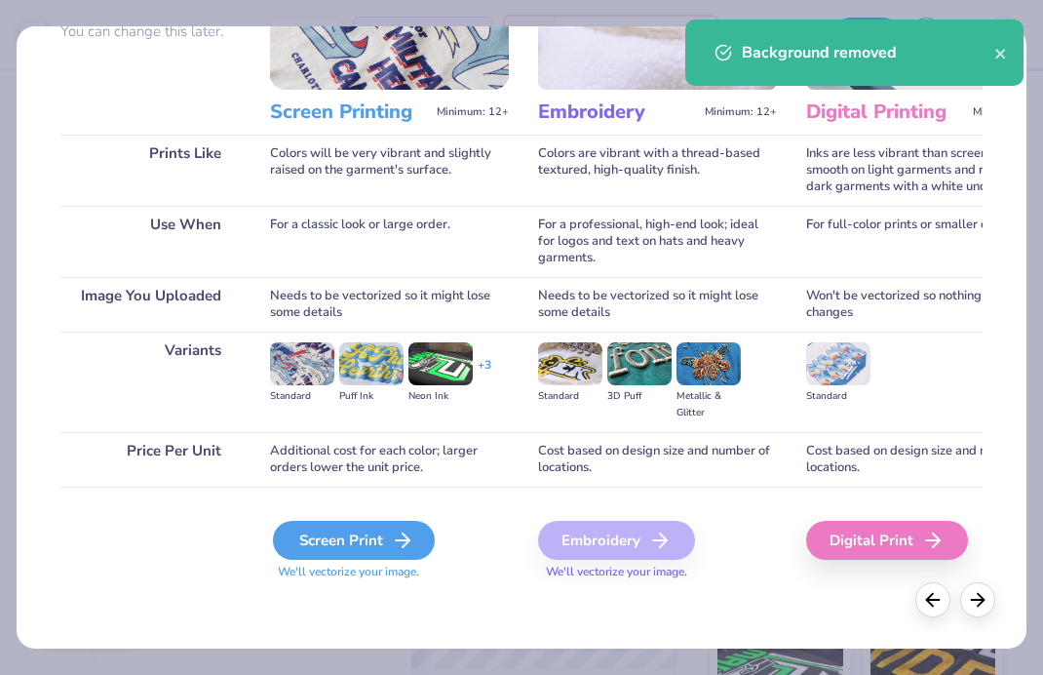
click at [341, 530] on div "Screen Print" at bounding box center [354, 540] width 162 height 39
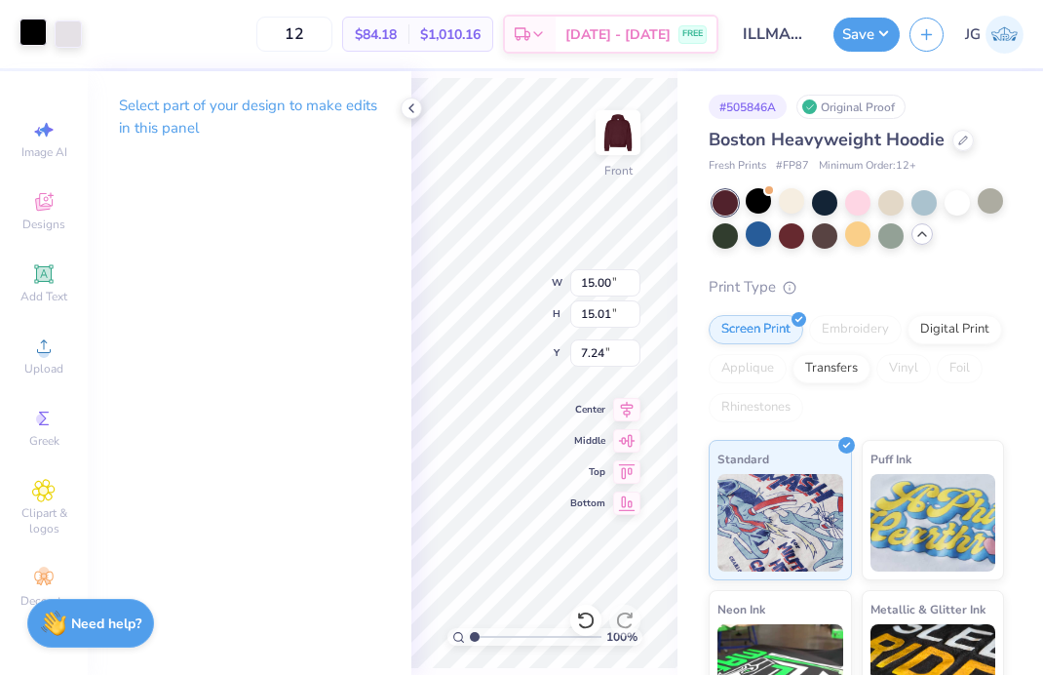
click at [33, 37] on div at bounding box center [32, 32] width 27 height 27
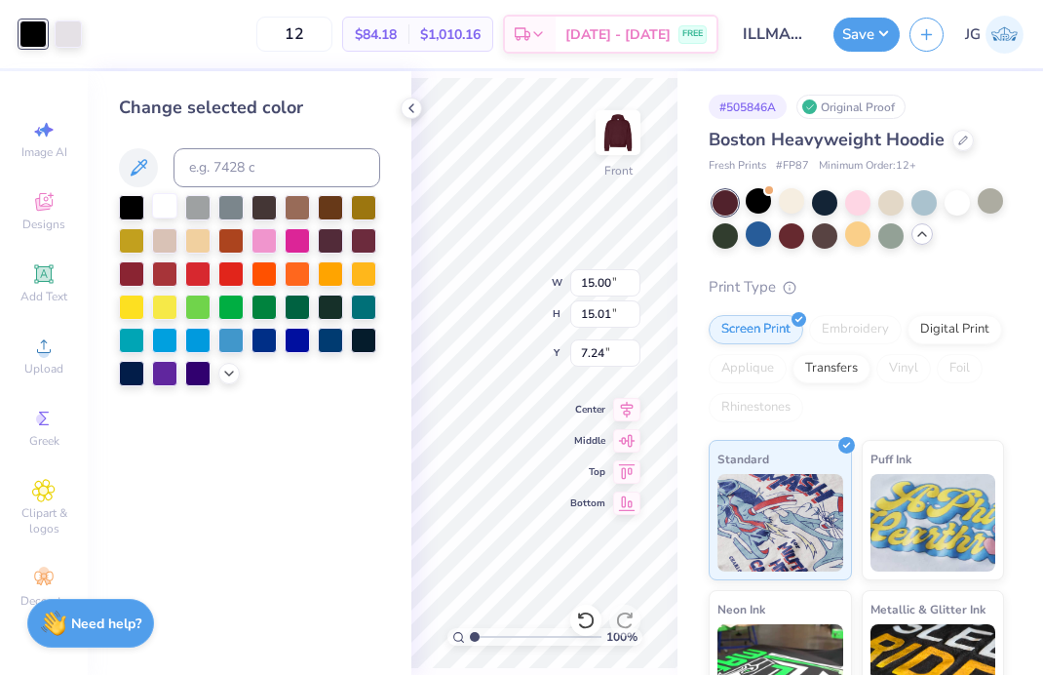
click at [159, 212] on div at bounding box center [164, 205] width 25 height 25
click at [73, 29] on div at bounding box center [68, 32] width 27 height 27
click at [70, 41] on div at bounding box center [68, 33] width 27 height 27
click at [66, 42] on div at bounding box center [68, 33] width 27 height 27
click at [406, 106] on icon at bounding box center [412, 108] width 16 height 16
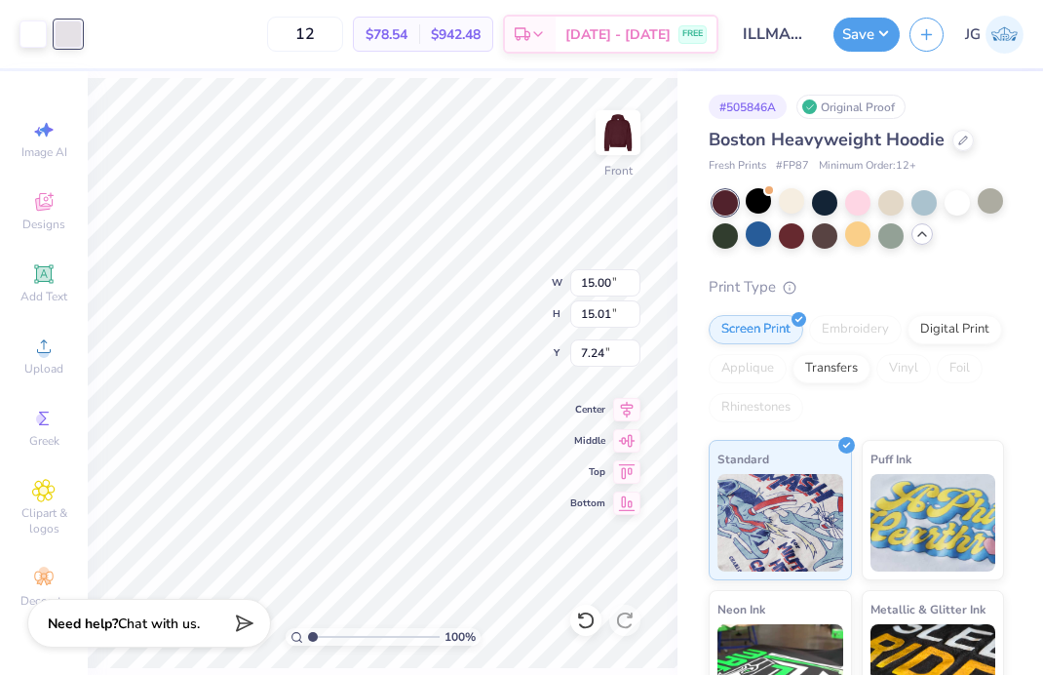
click at [73, 26] on div at bounding box center [68, 33] width 27 height 27
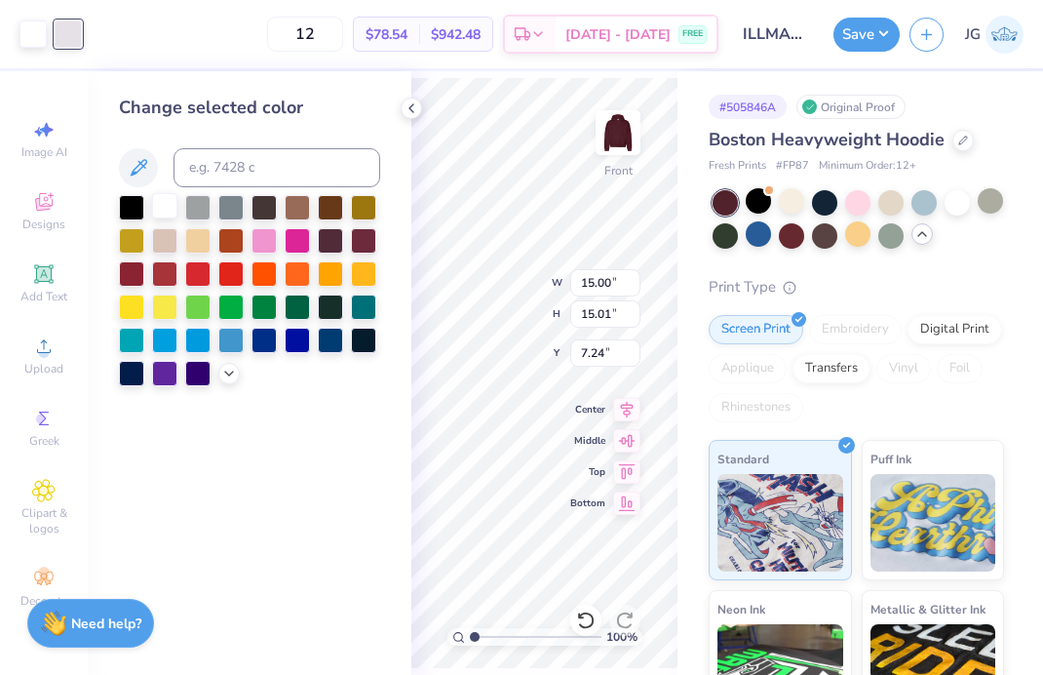
click at [161, 212] on div at bounding box center [164, 205] width 25 height 25
click at [406, 103] on icon at bounding box center [412, 108] width 16 height 16
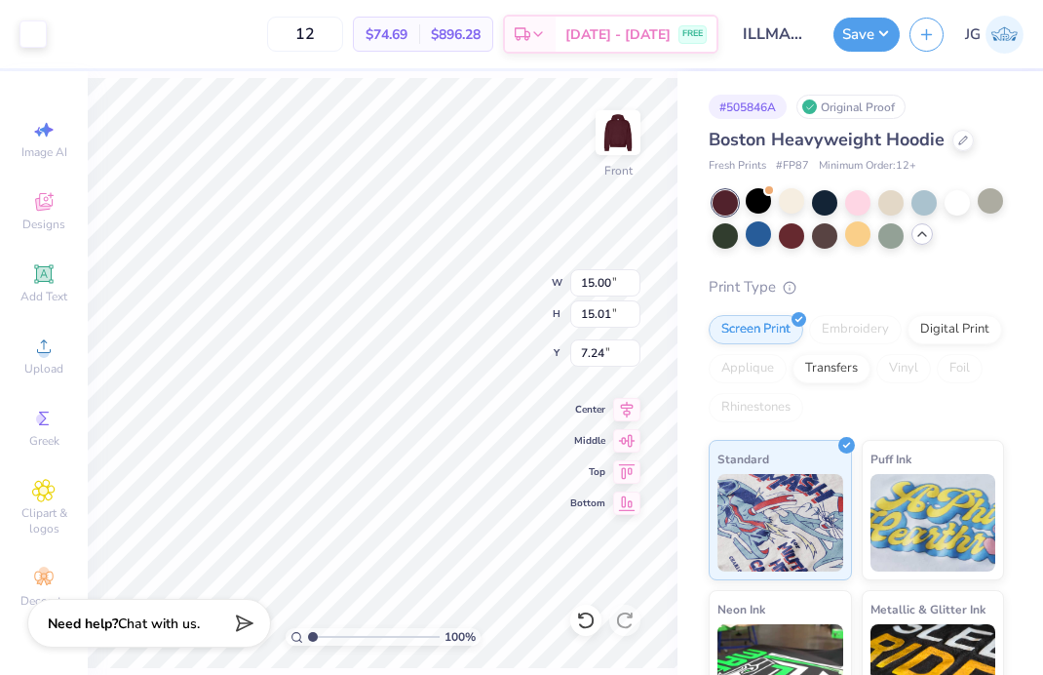
type input "5.50"
type input "5.51"
type input "16.75"
type input "15.00"
type input "7.27"
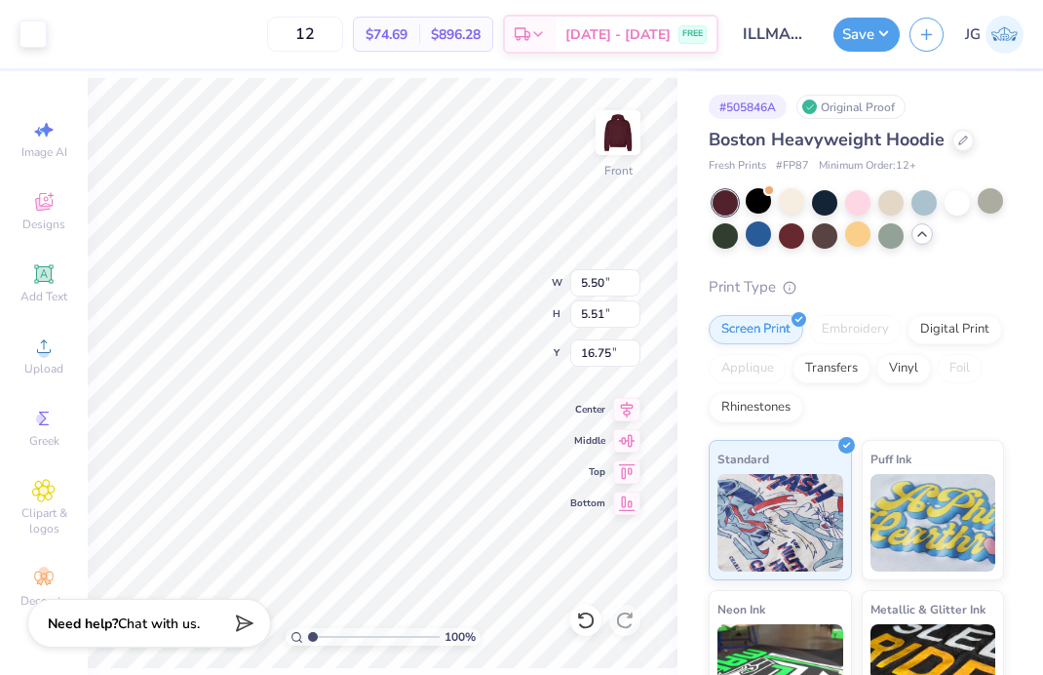
type input "10.07"
type input "11.35"
type input "5.50"
type input "16.75"
type input "5.50"
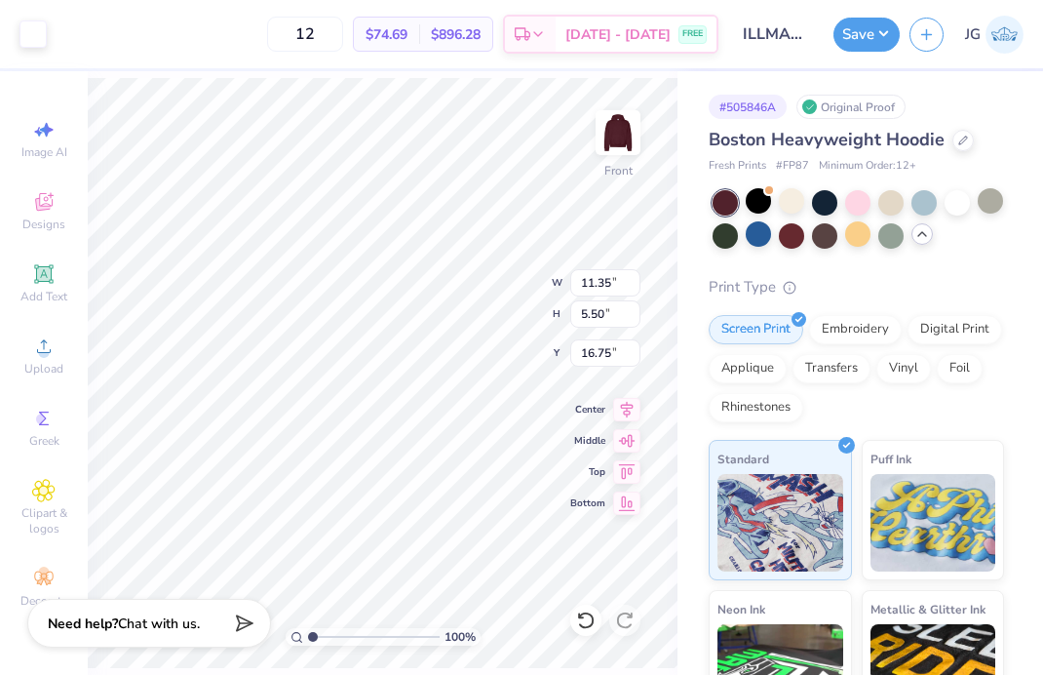
type input "5.51"
type input "10.75"
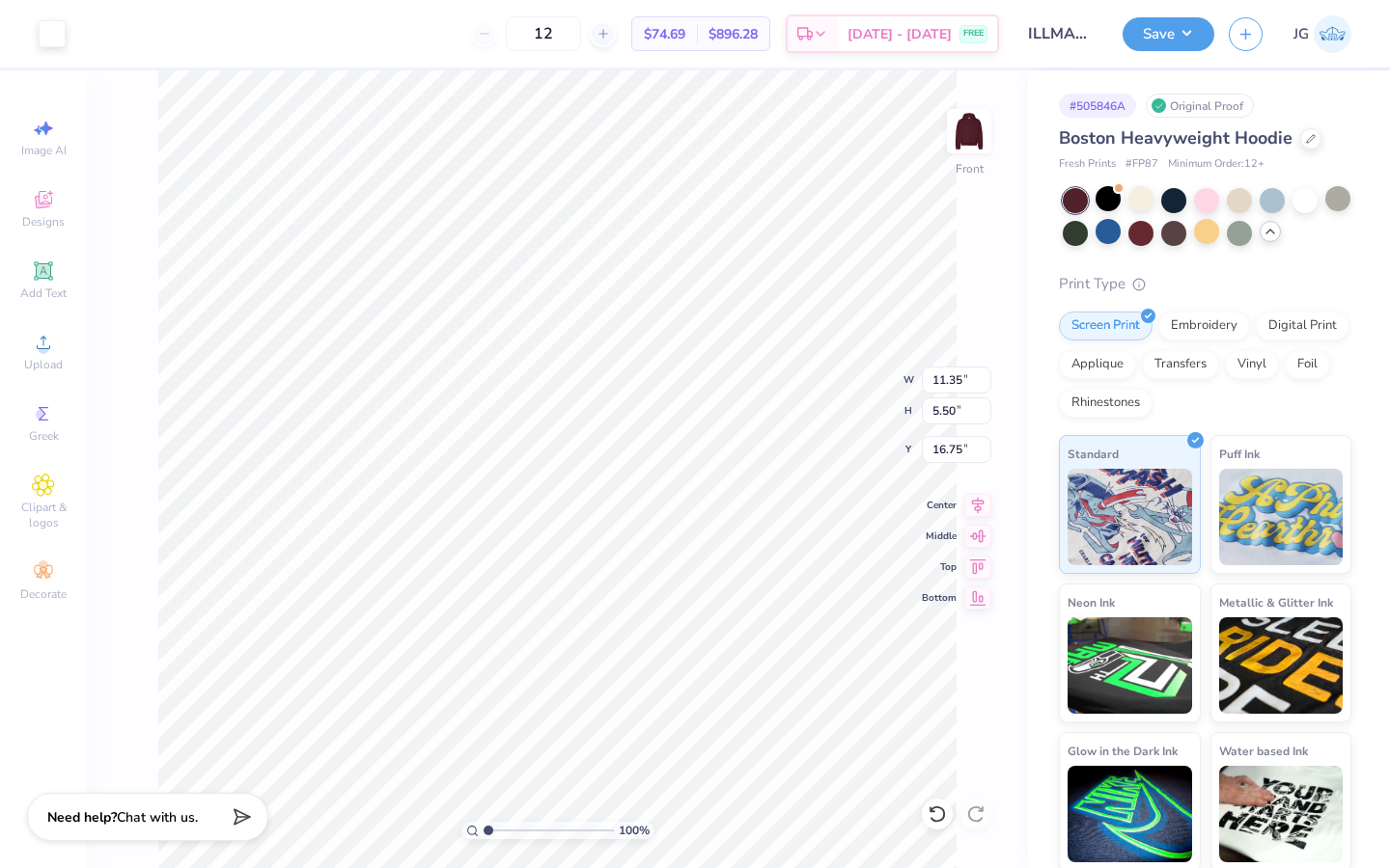
type input "11.35"
type input "5.50"
type input "16.75"
type input "13.21"
type input "6.40"
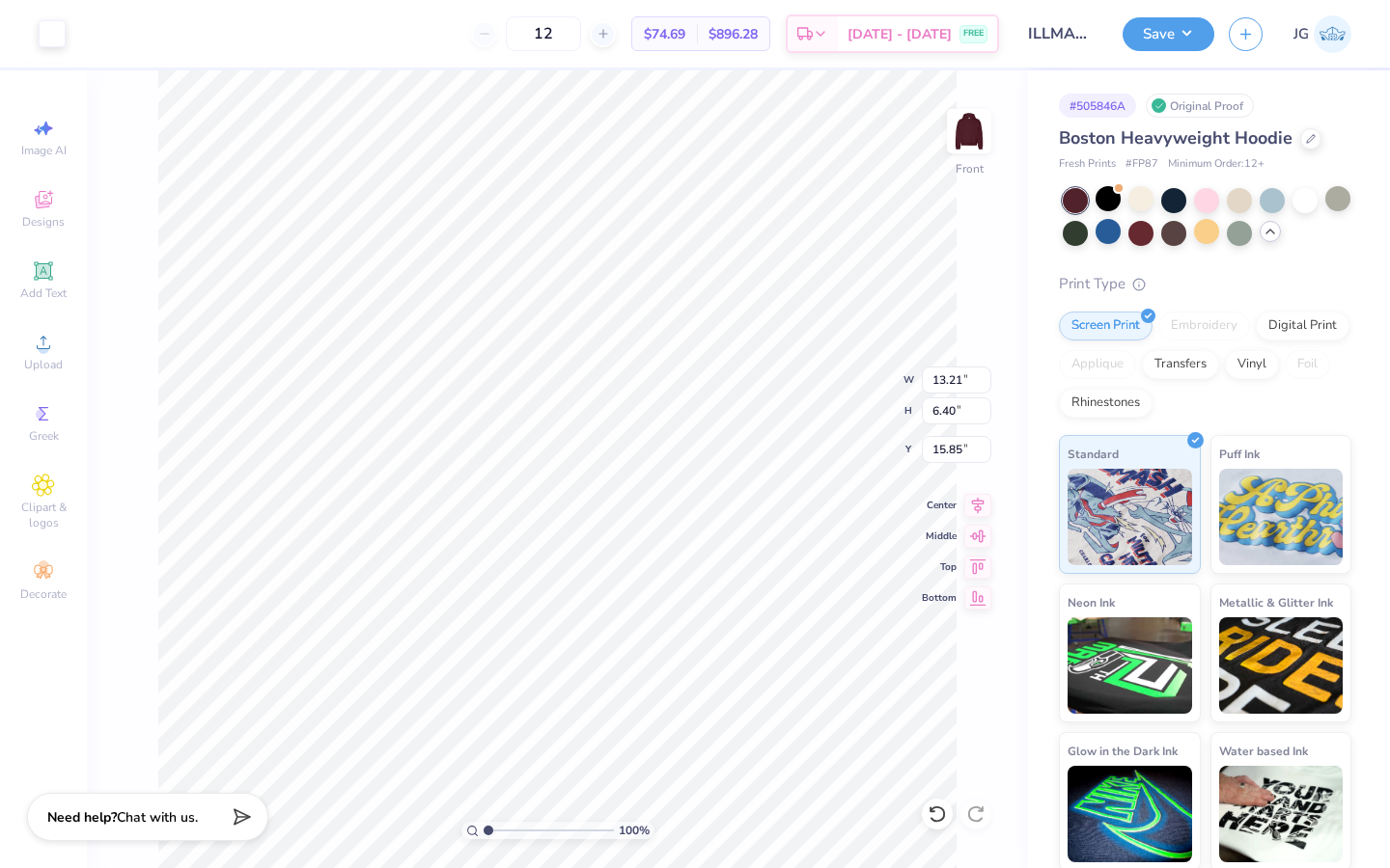
type input "15.65"
type input "5.50"
type input "5.51"
type input "10.15"
drag, startPoint x: 483, startPoint y: 837, endPoint x: 499, endPoint y: 837, distance: 16.0
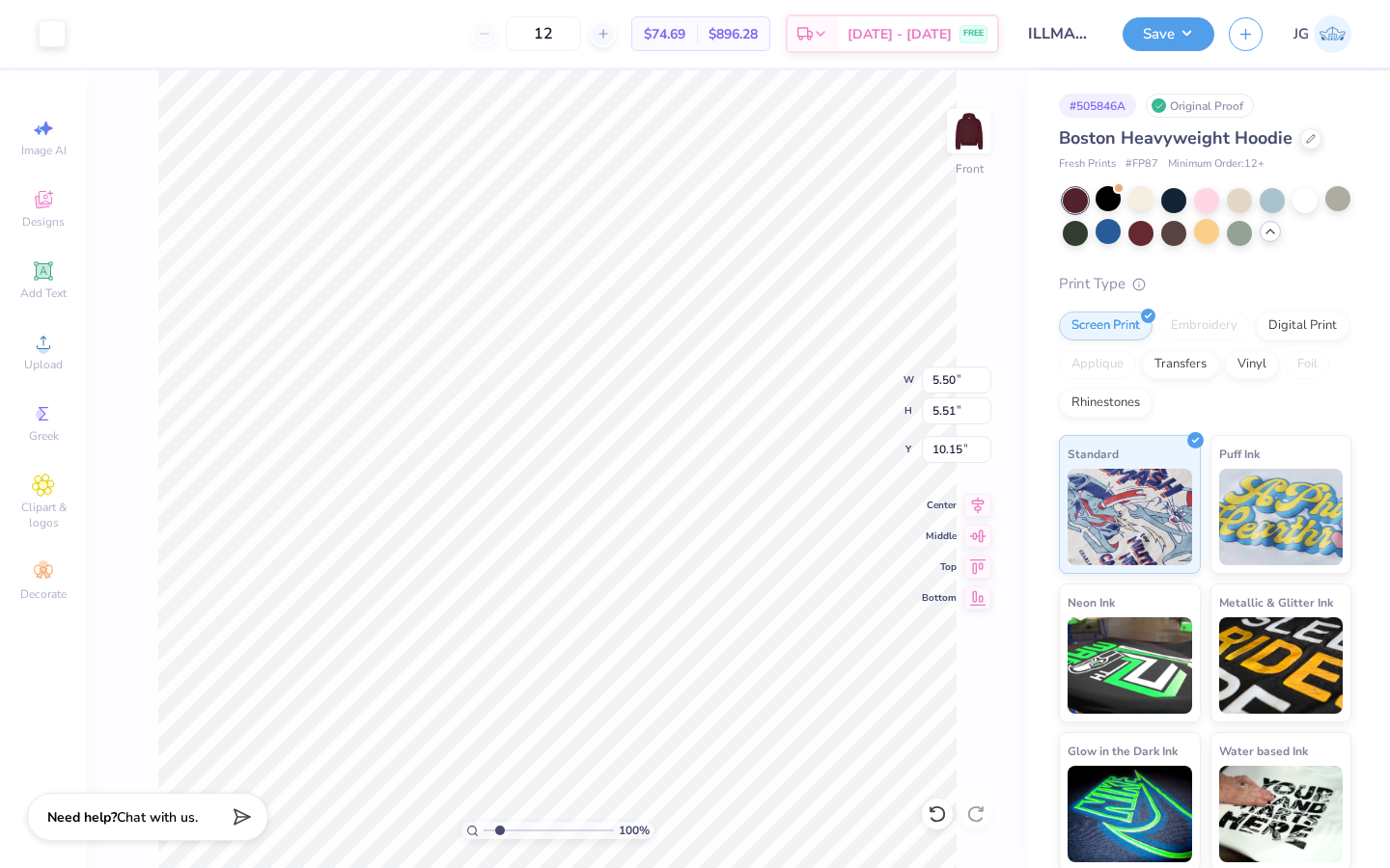
click at [499, 837] on input "range" at bounding box center [548, 831] width 131 height 18
type input "1.92"
click at [499, 837] on input "range" at bounding box center [548, 831] width 131 height 18
type input "14.98"
type input "1"
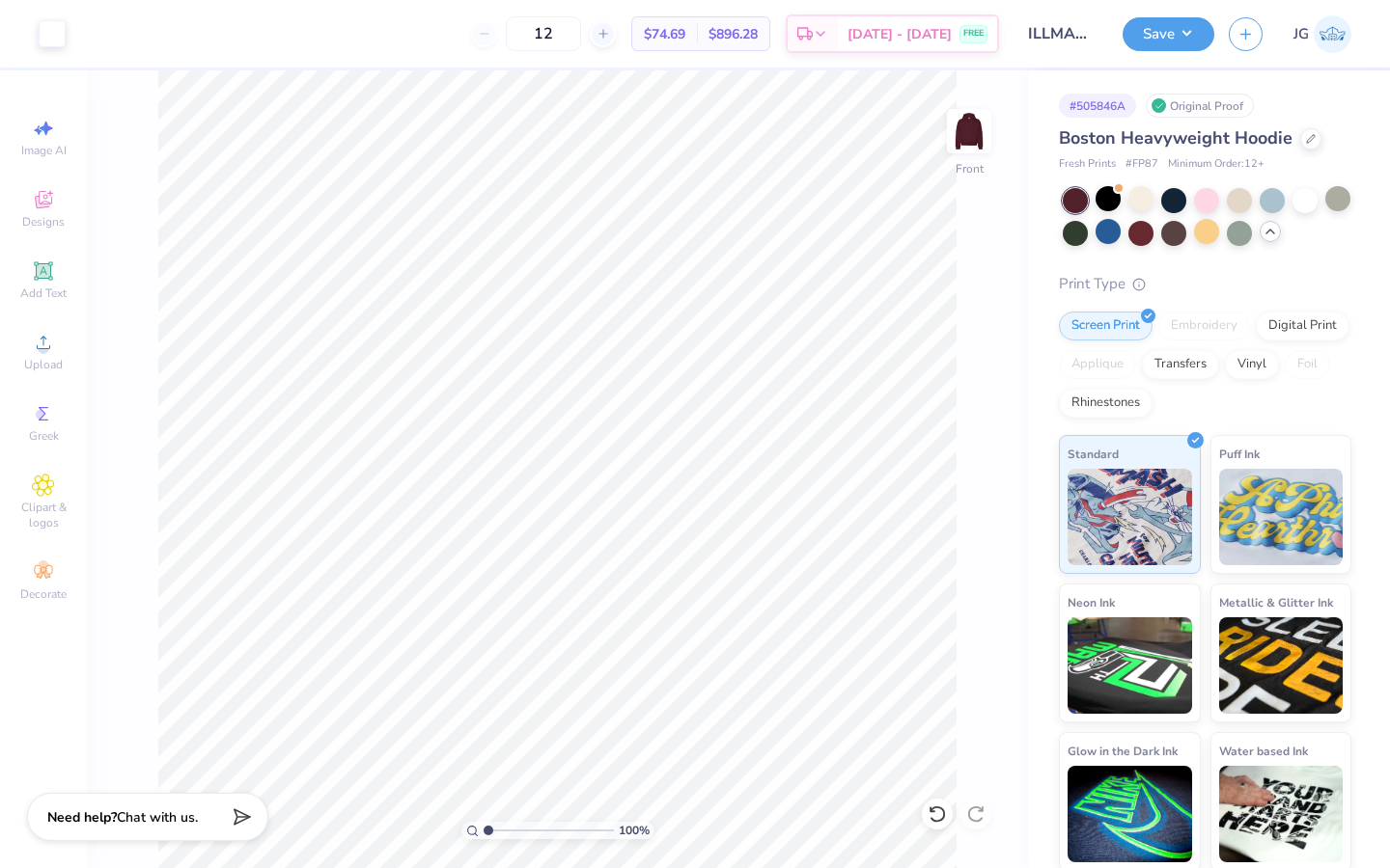
click at [445, 824] on div "100 %" at bounding box center [557, 469] width 798 height 798
type input "15.38"
type input "10.43"
type input "10.37"
click at [38, 210] on icon at bounding box center [43, 199] width 23 height 23
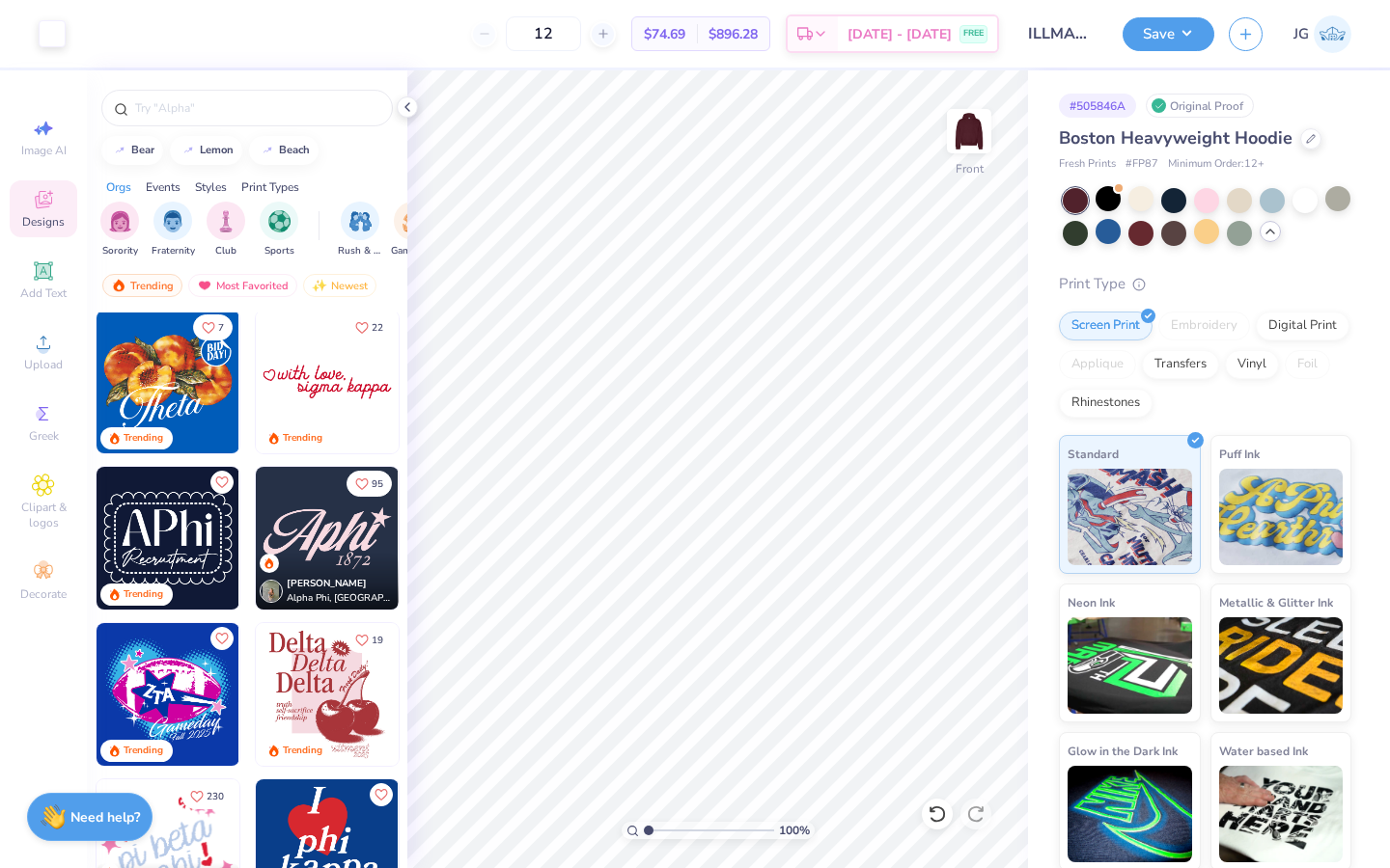
scroll to position [878, 0]
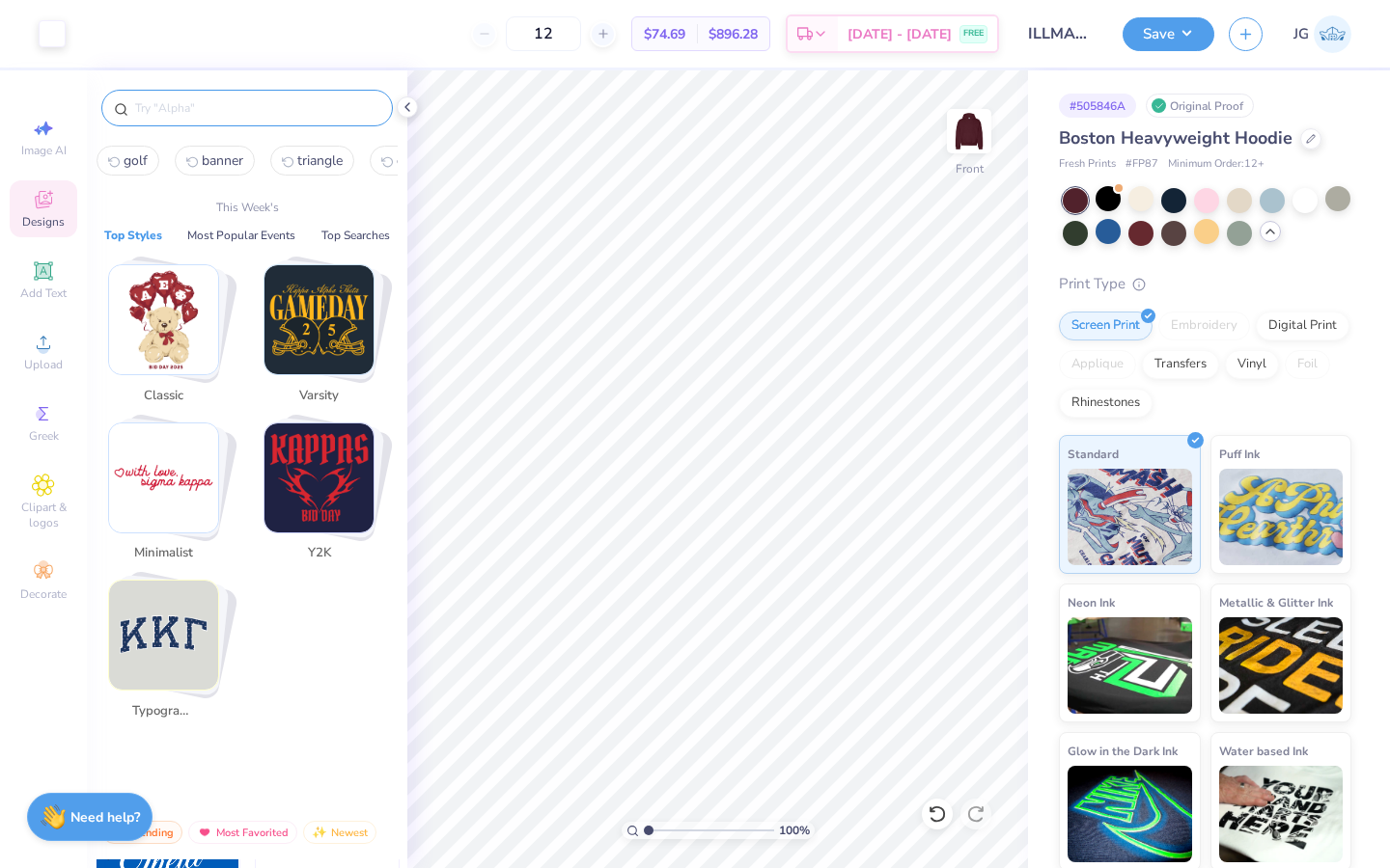
click at [160, 104] on input "text" at bounding box center [257, 107] width 248 height 19
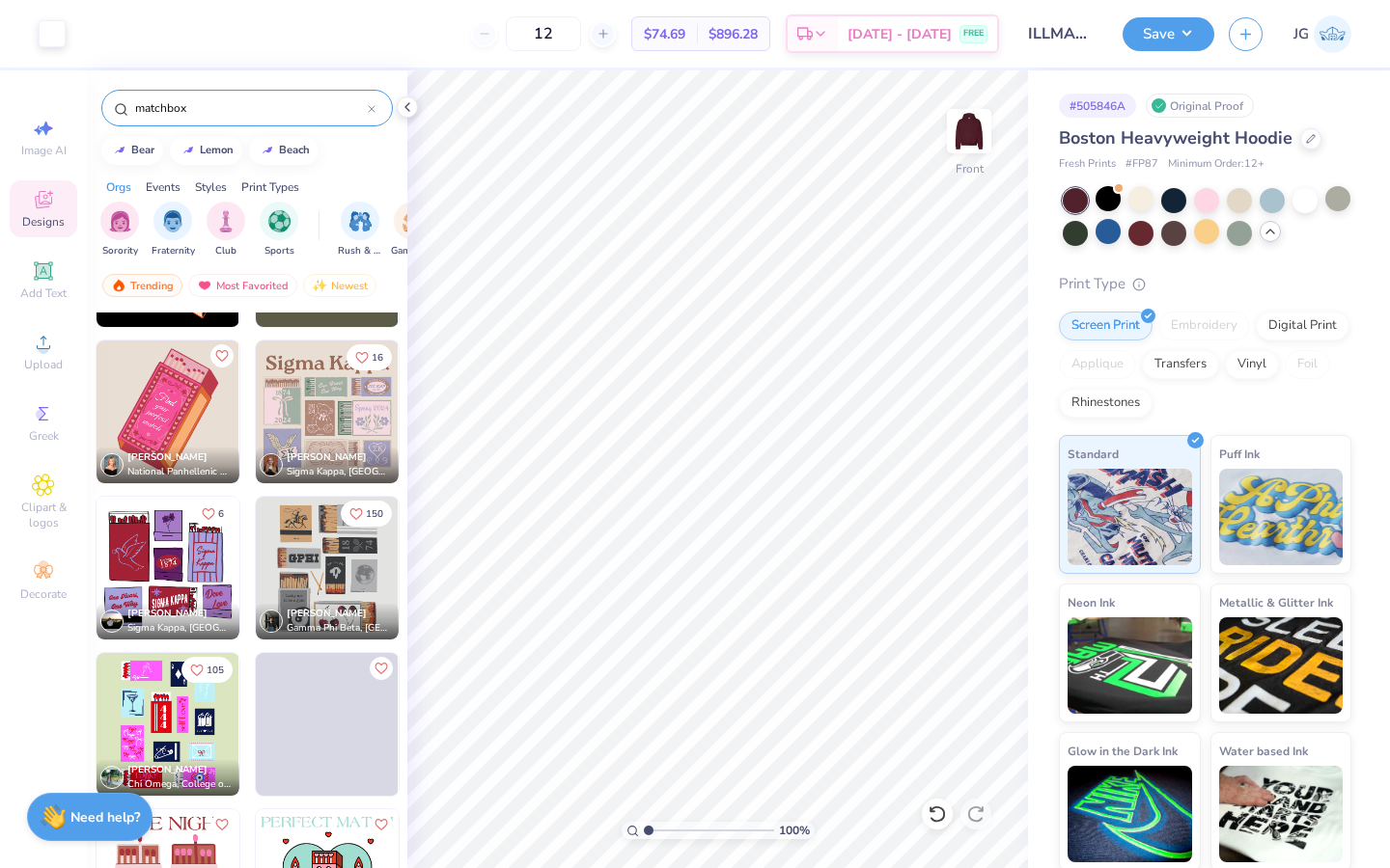
scroll to position [448, 0]
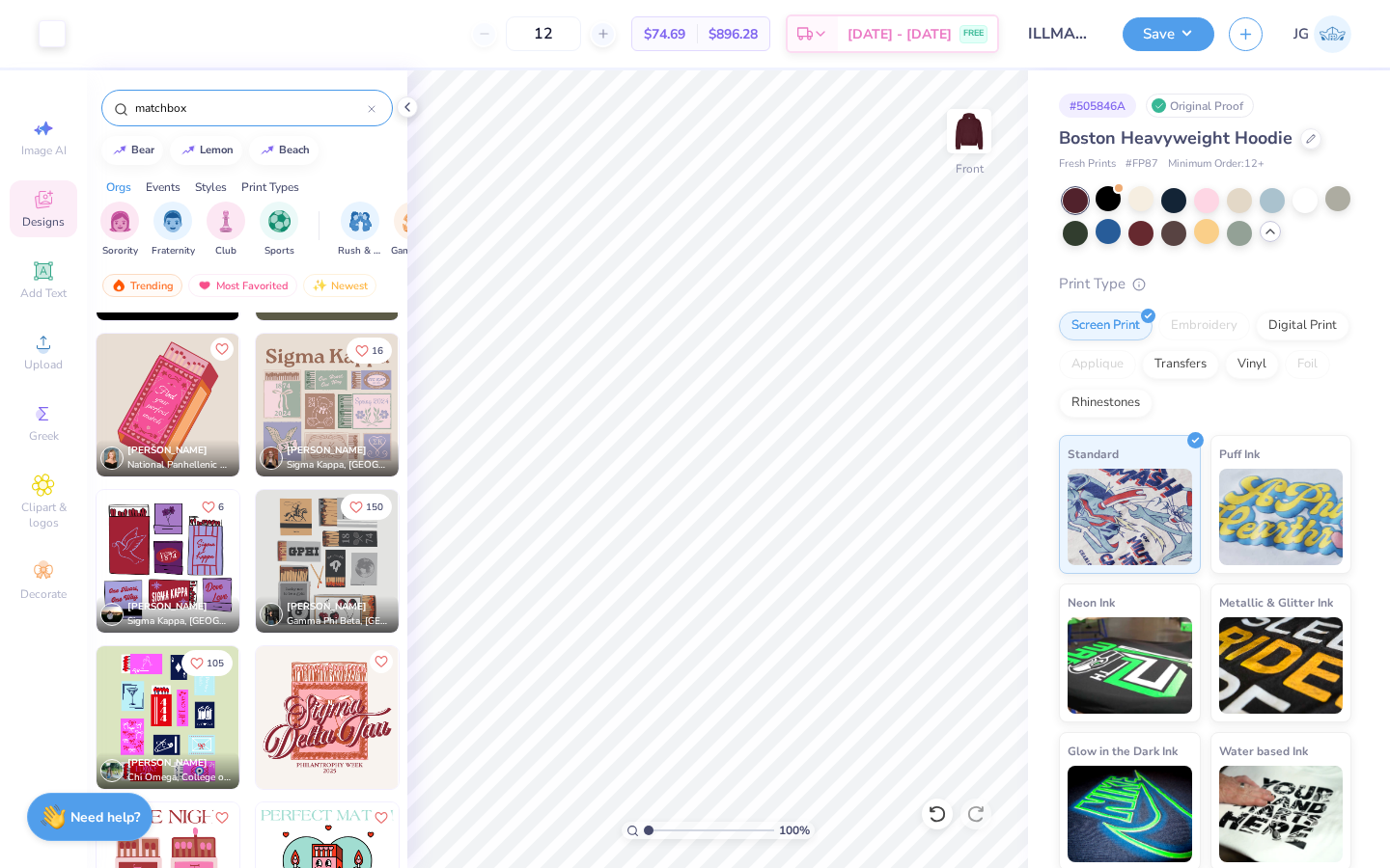
type input "matchbox"
click at [144, 560] on img at bounding box center [167, 561] width 143 height 143
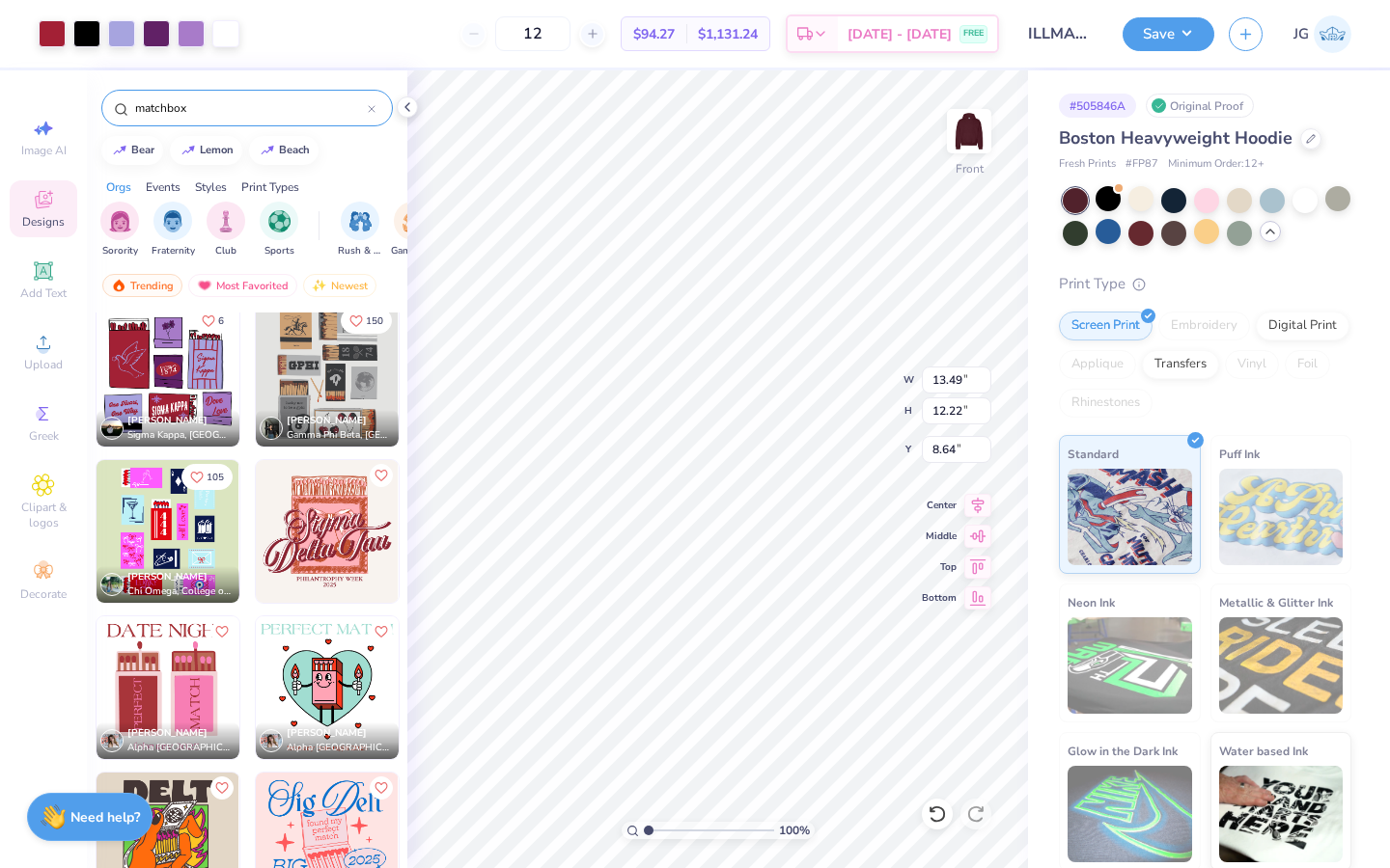
scroll to position [637, 0]
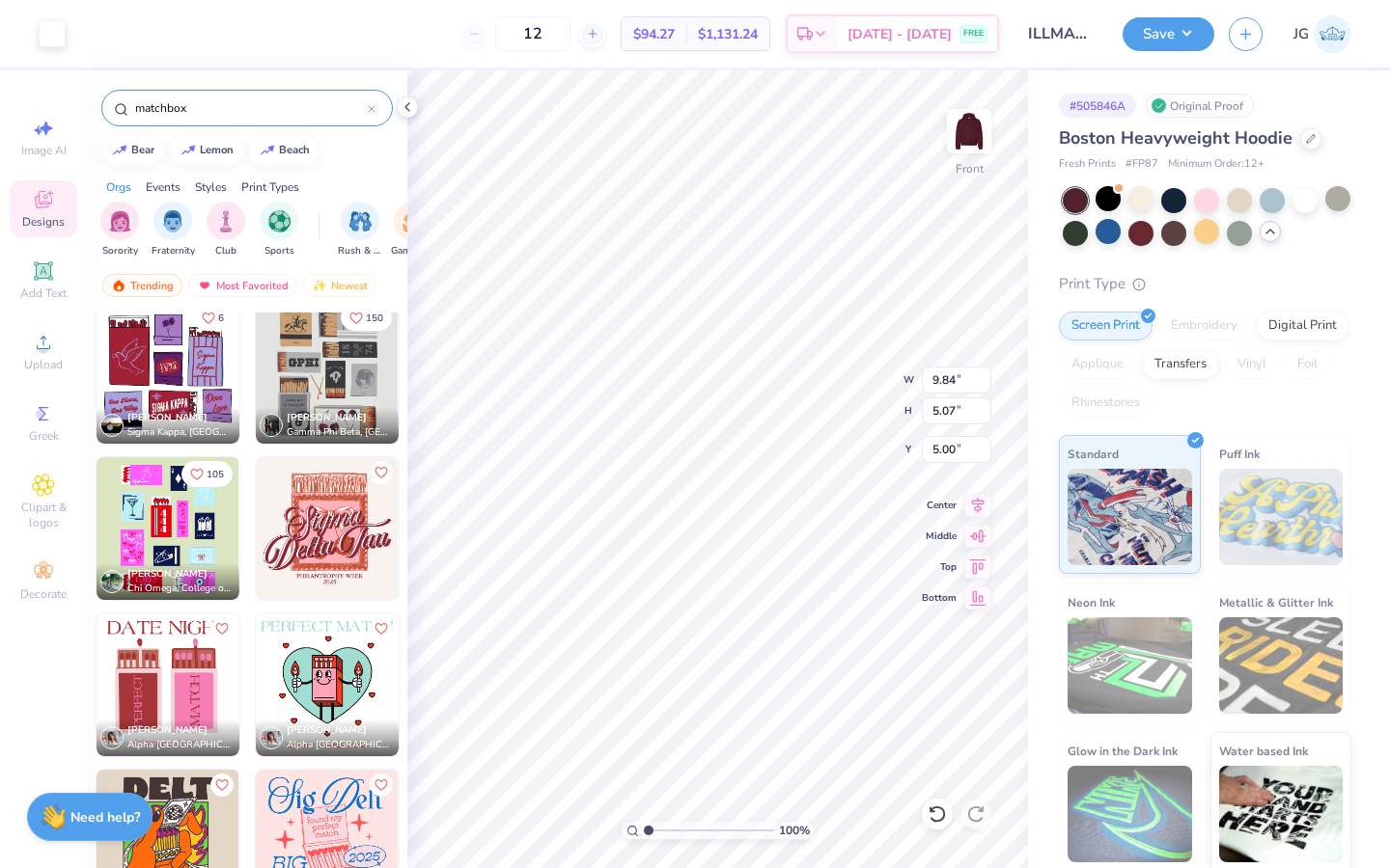
type input "13.49"
type input "12.22"
type input "8.64"
type input "9.84"
type input "5.07"
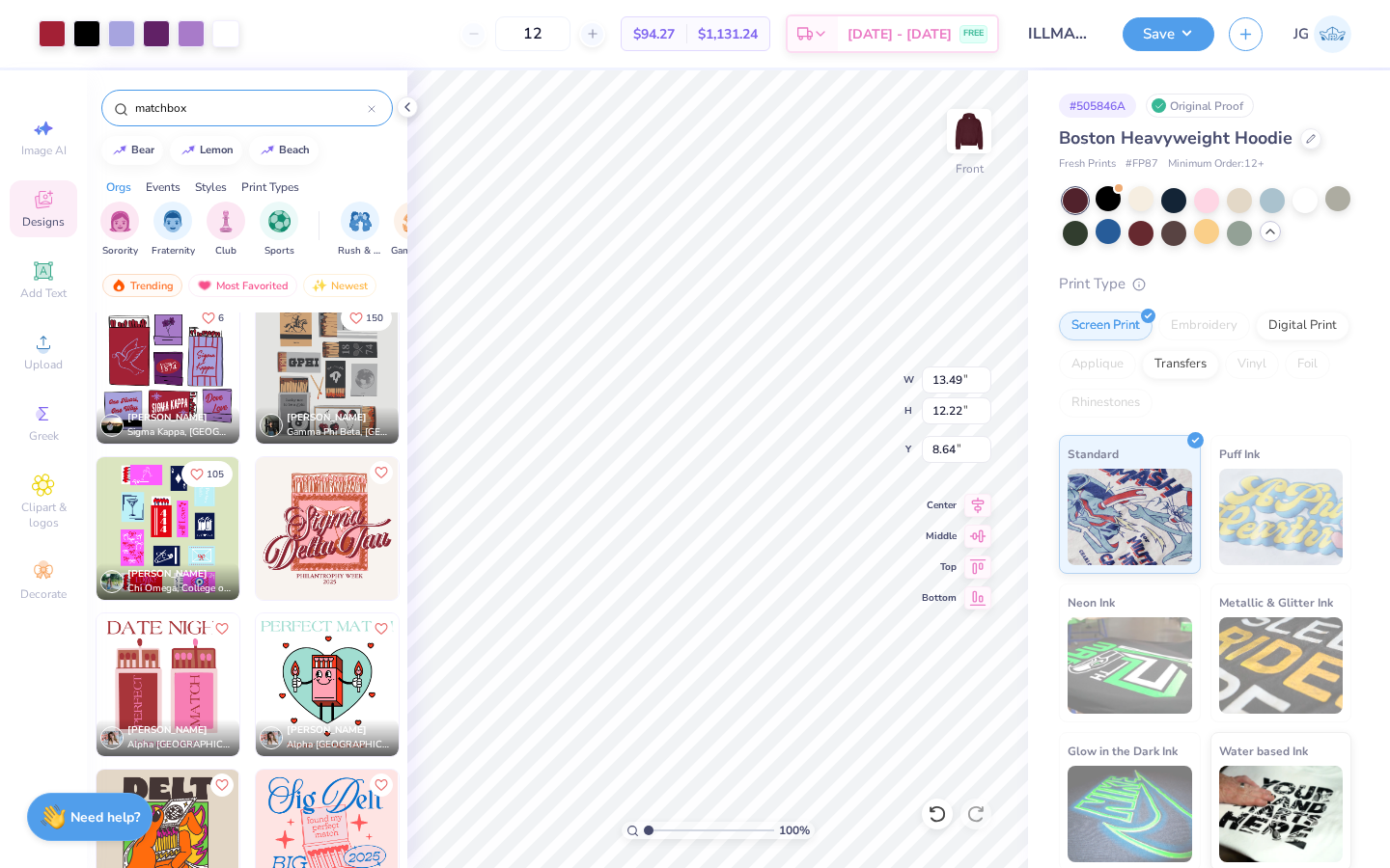
type input "5.00"
type input "4.36"
type input "2.25"
type input "7.83"
type input "13.49"
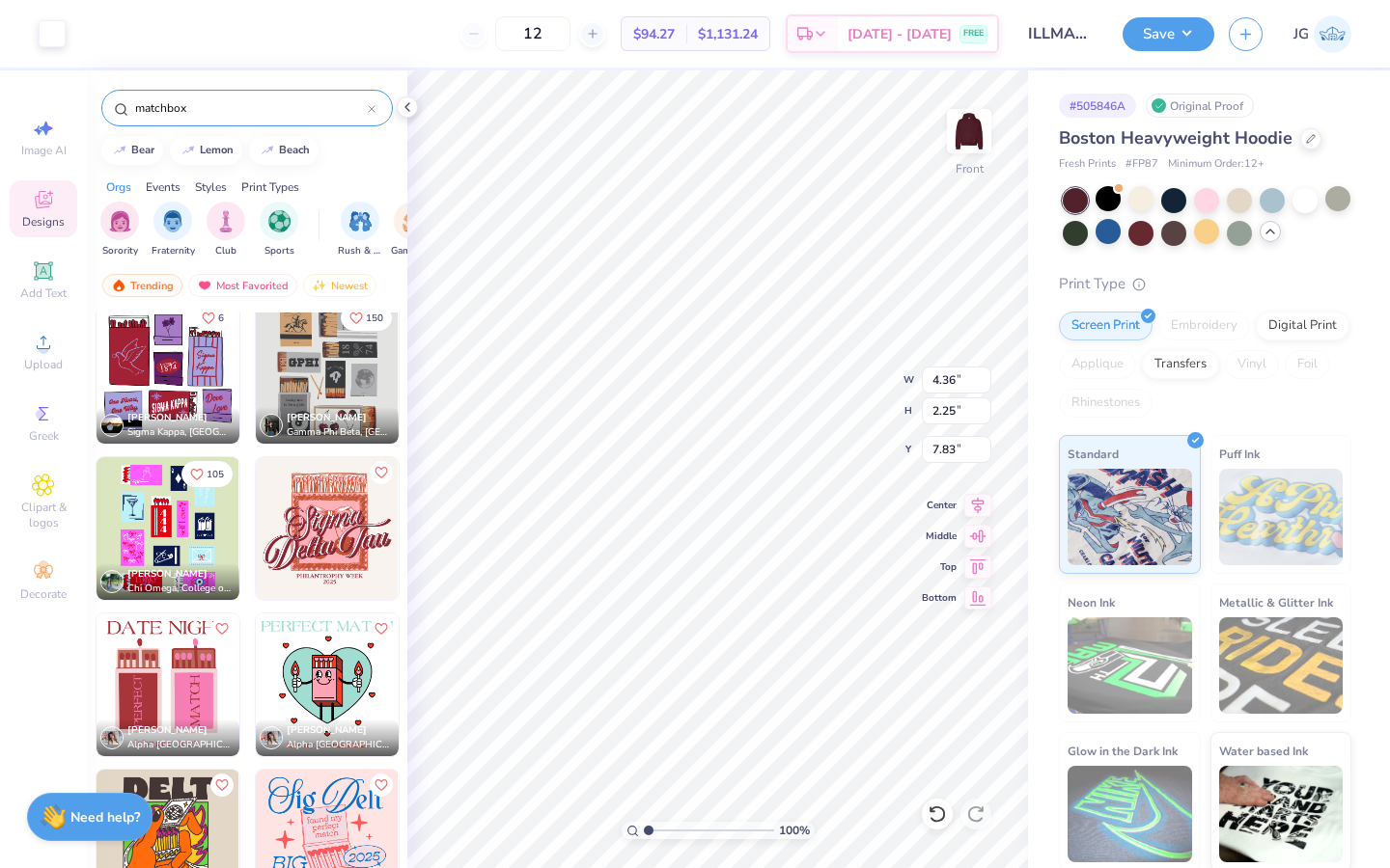
type input "12.22"
type input "8.64"
type input "4.36"
type input "2.25"
type input "5.00"
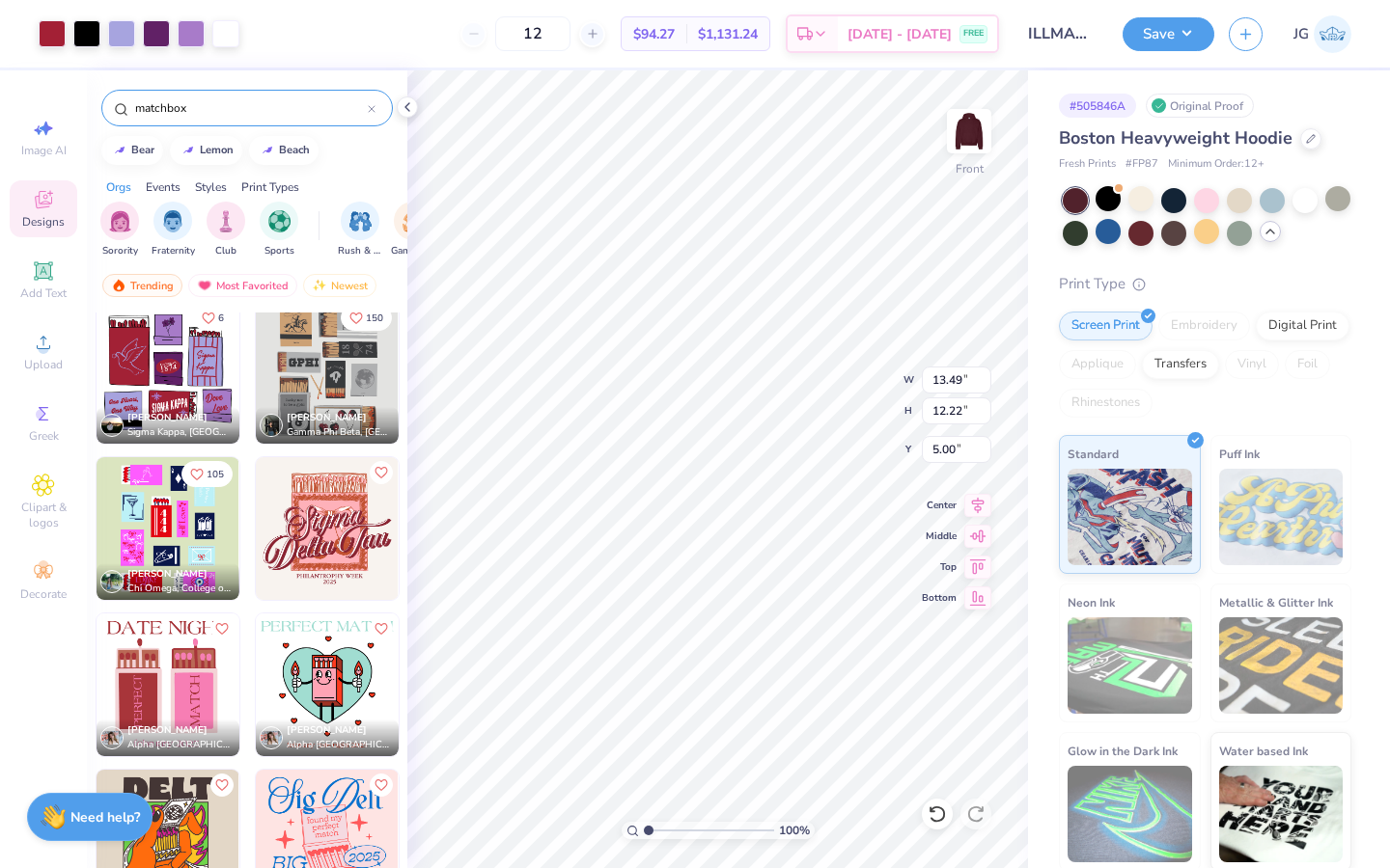
type input "5.00"
type input "13.21"
type input "6.40"
type input "15.38"
type input "2.09"
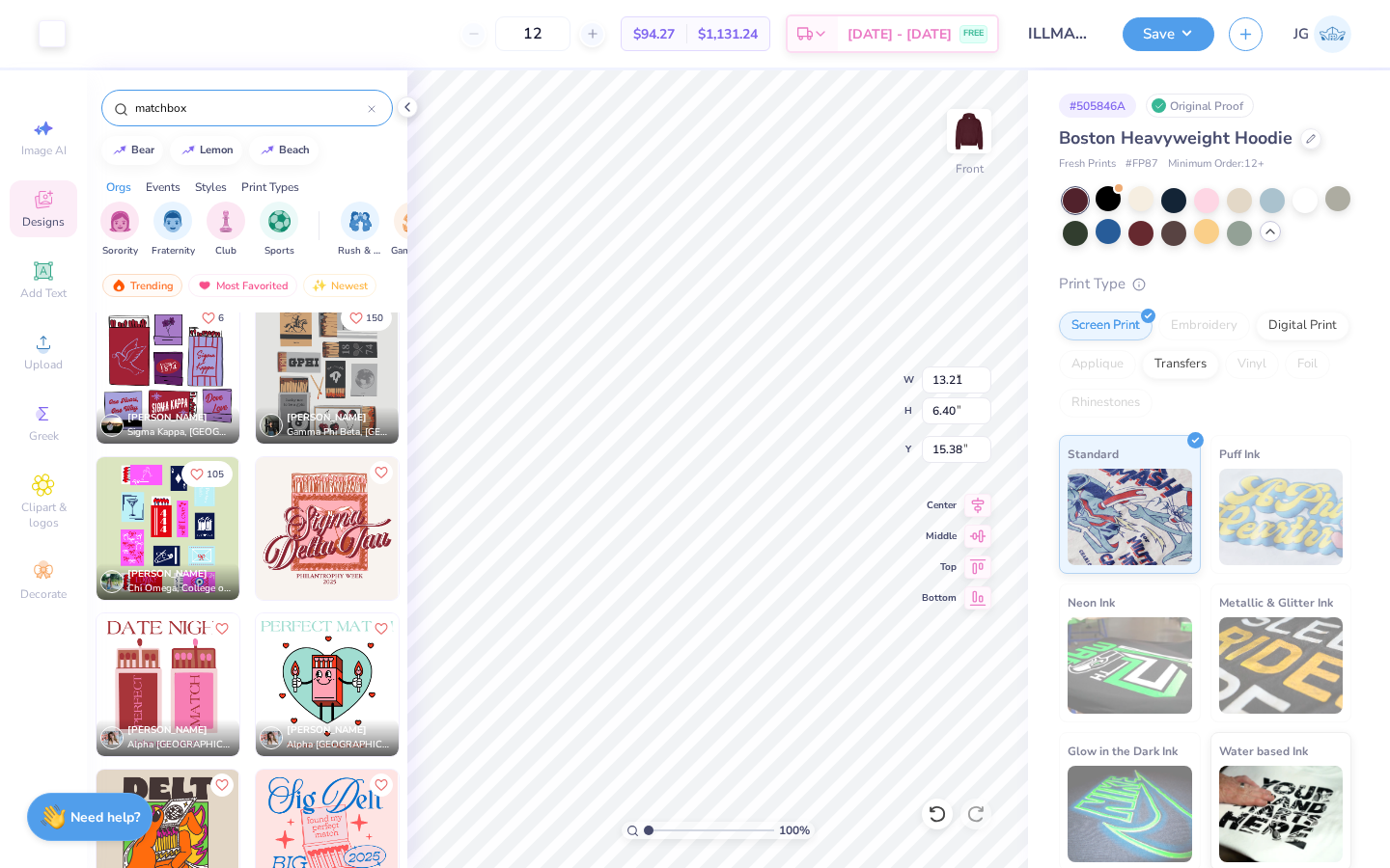
type input "1.02"
type input "7.53"
type input "13.49"
type input "12.22"
type input "11.89"
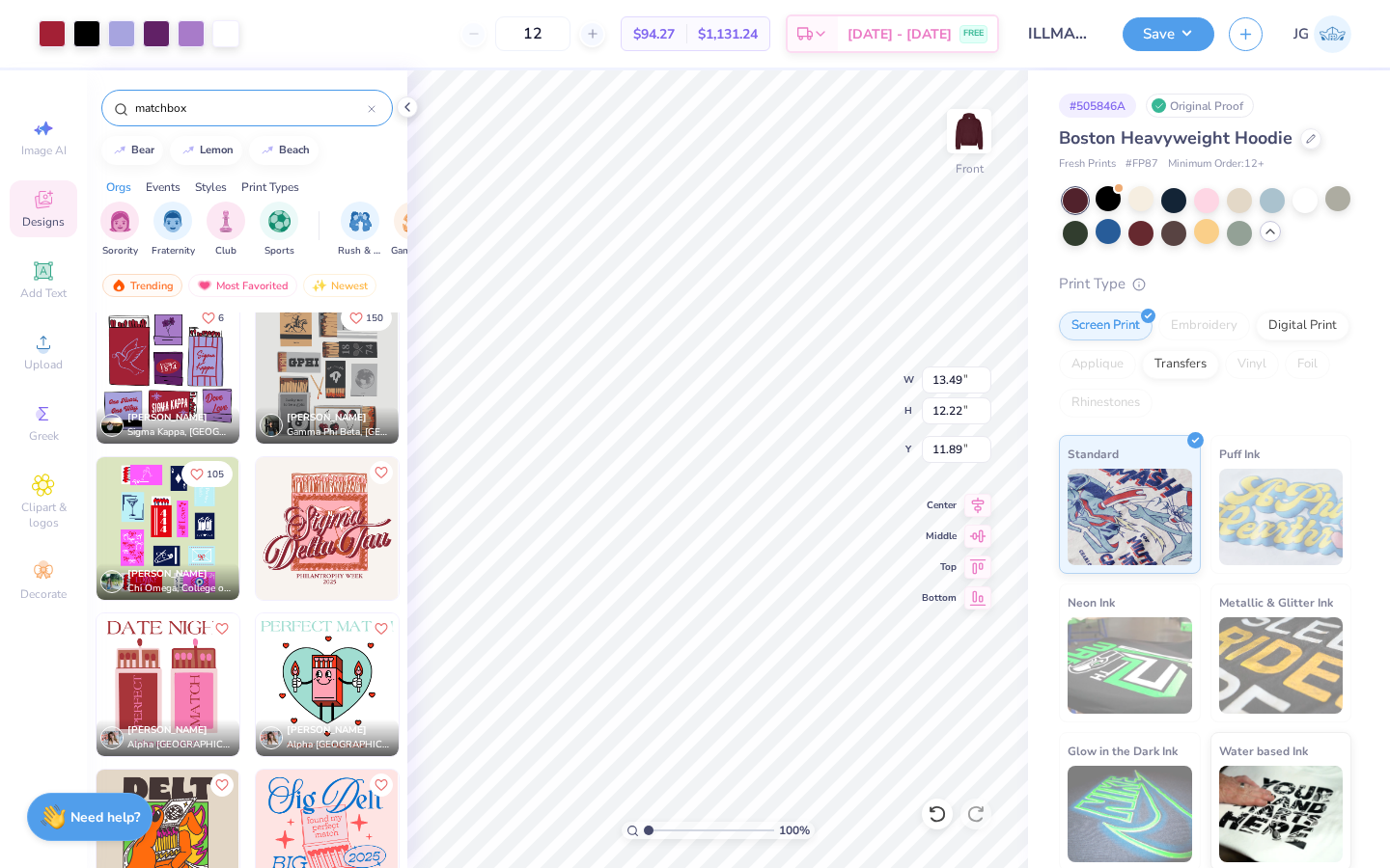
type input "5.50"
type input "5.51"
type input "5.29"
type input "3.53"
type input "3.54"
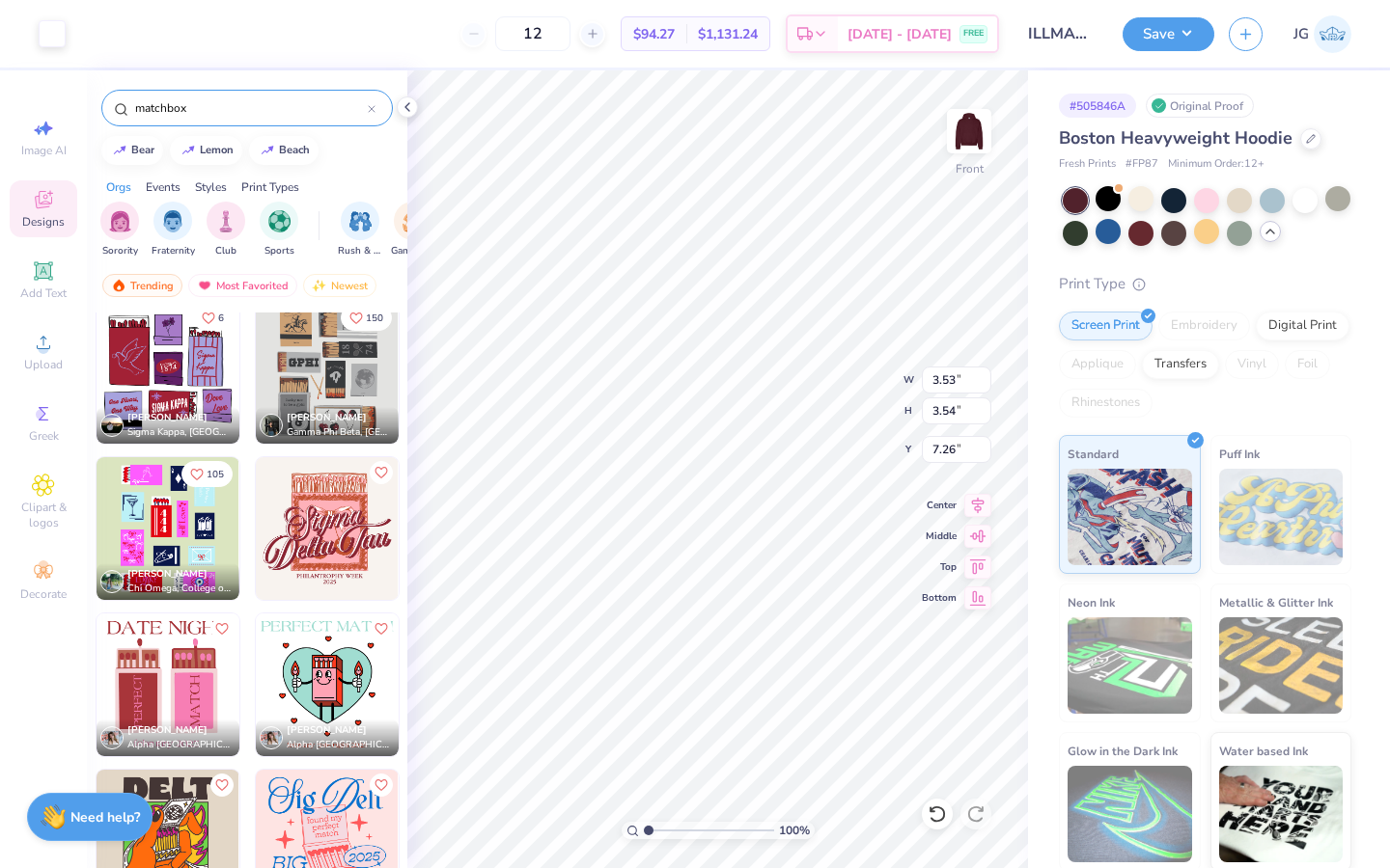
type input "5.00"
type input "13.49"
type input "12.22"
type input "11.89"
type input "4.14"
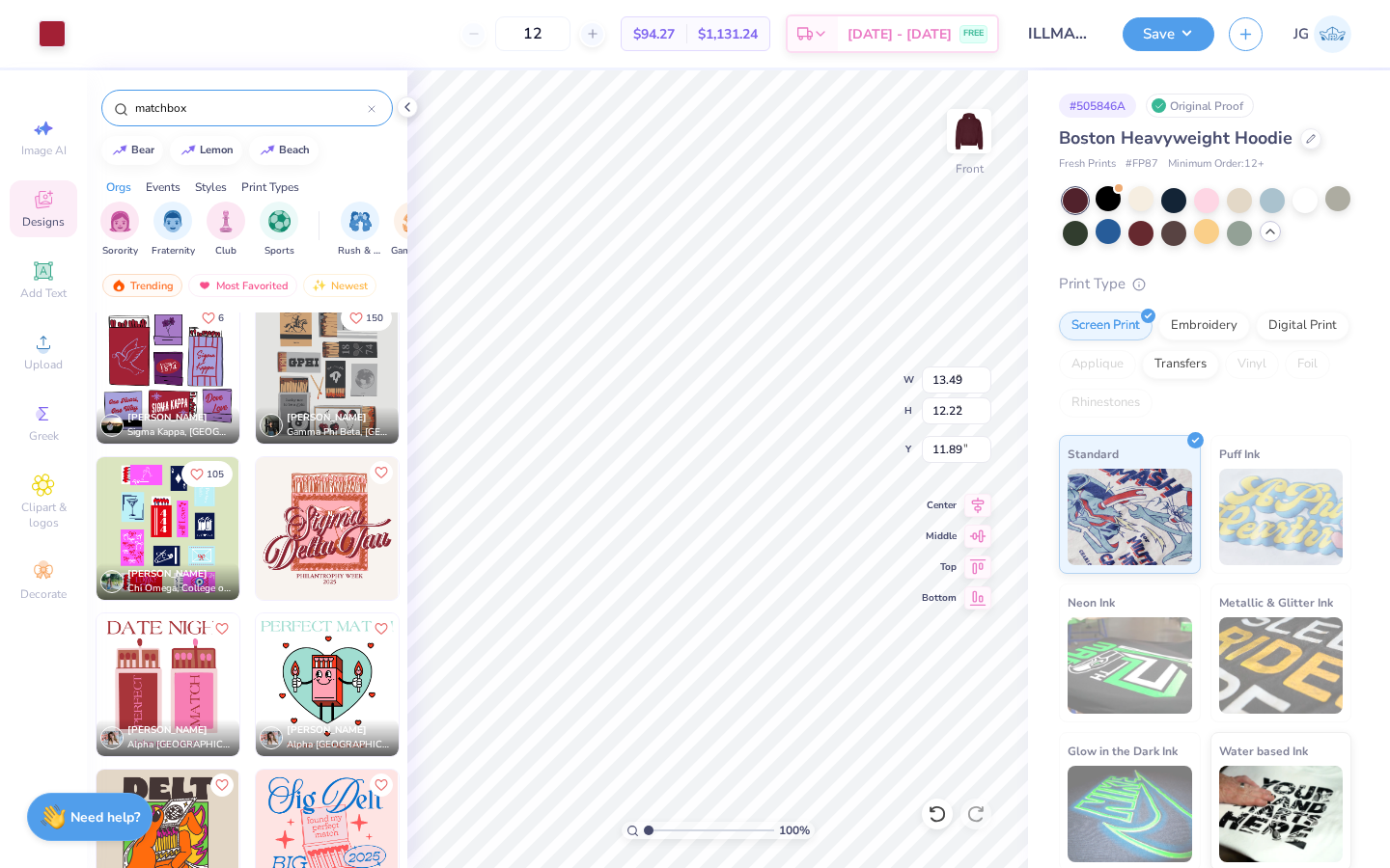
type input "6.14"
type input "10.87"
click at [931, 809] on icon at bounding box center [933, 810] width 4 height 4
click at [931, 810] on icon at bounding box center [933, 810] width 4 height 4
click at [932, 820] on icon at bounding box center [937, 815] width 17 height 18
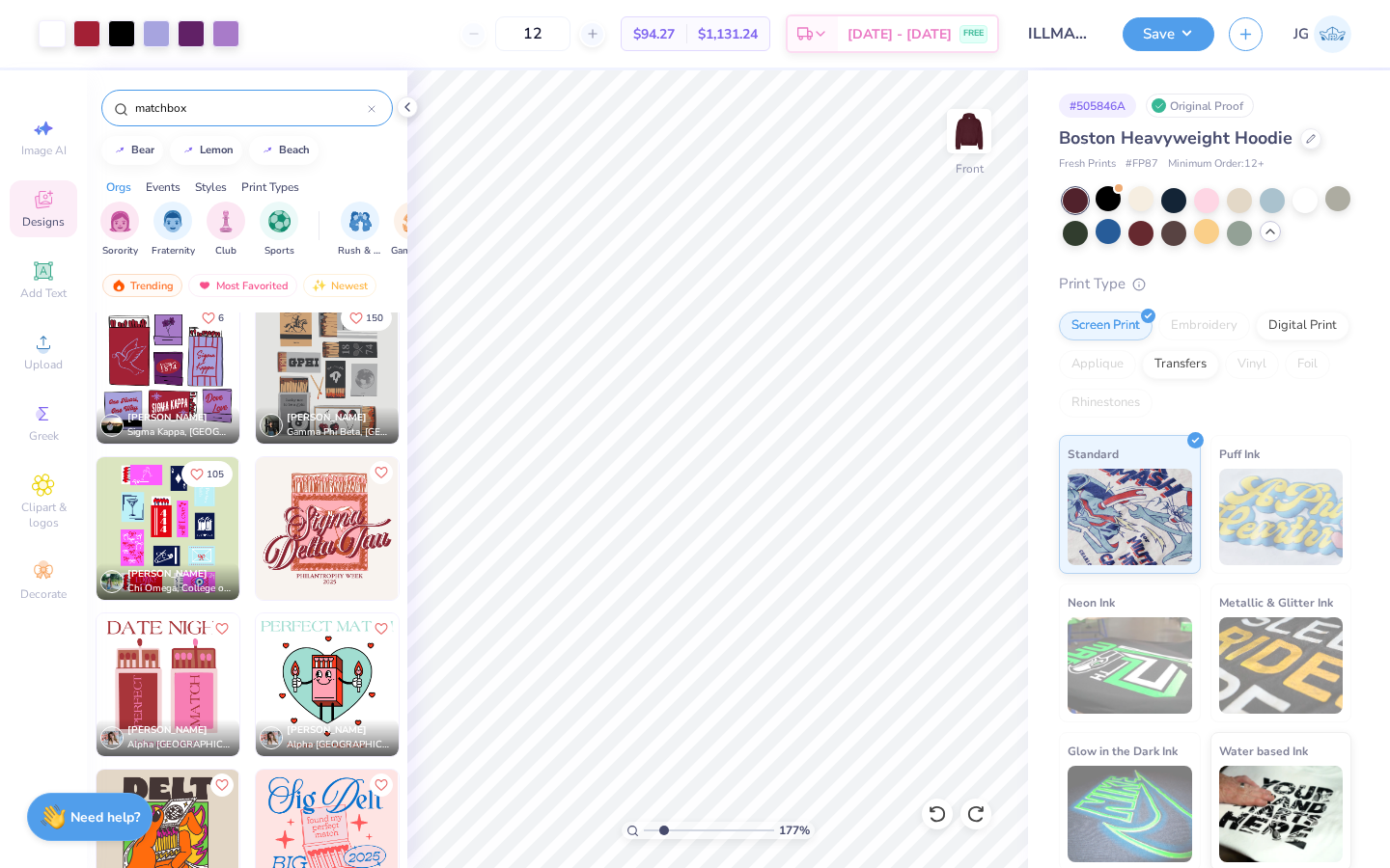
drag, startPoint x: 657, startPoint y: 827, endPoint x: 671, endPoint y: 827, distance: 14.0
click at [671, 827] on input "range" at bounding box center [709, 831] width 131 height 18
click at [934, 827] on div at bounding box center [937, 814] width 31 height 31
drag, startPoint x: 669, startPoint y: 827, endPoint x: 655, endPoint y: 825, distance: 14.1
type input "1.6"
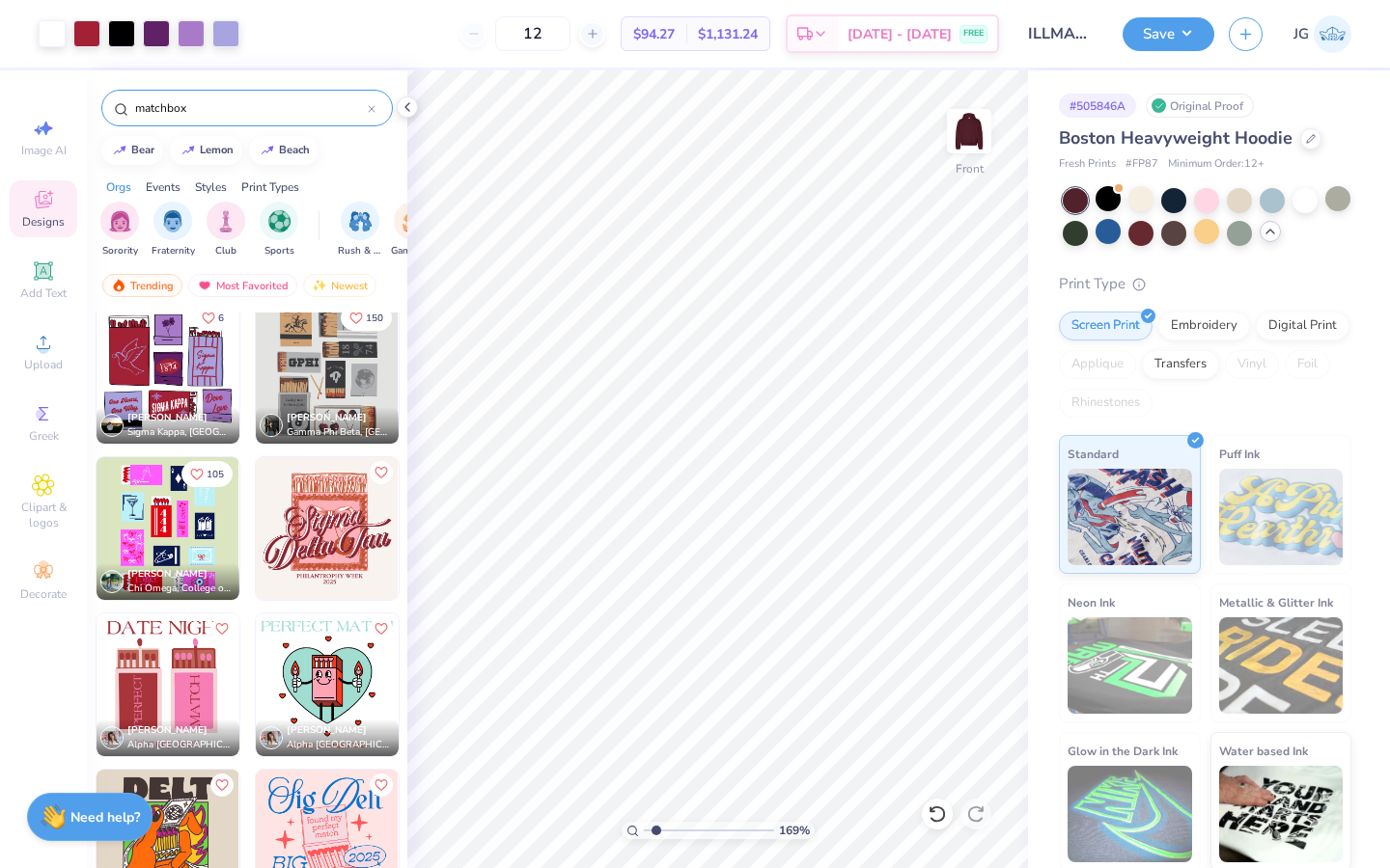
click at [655, 826] on input "range" at bounding box center [709, 831] width 131 height 18
type input "10.87"
click at [58, 31] on div at bounding box center [51, 32] width 27 height 27
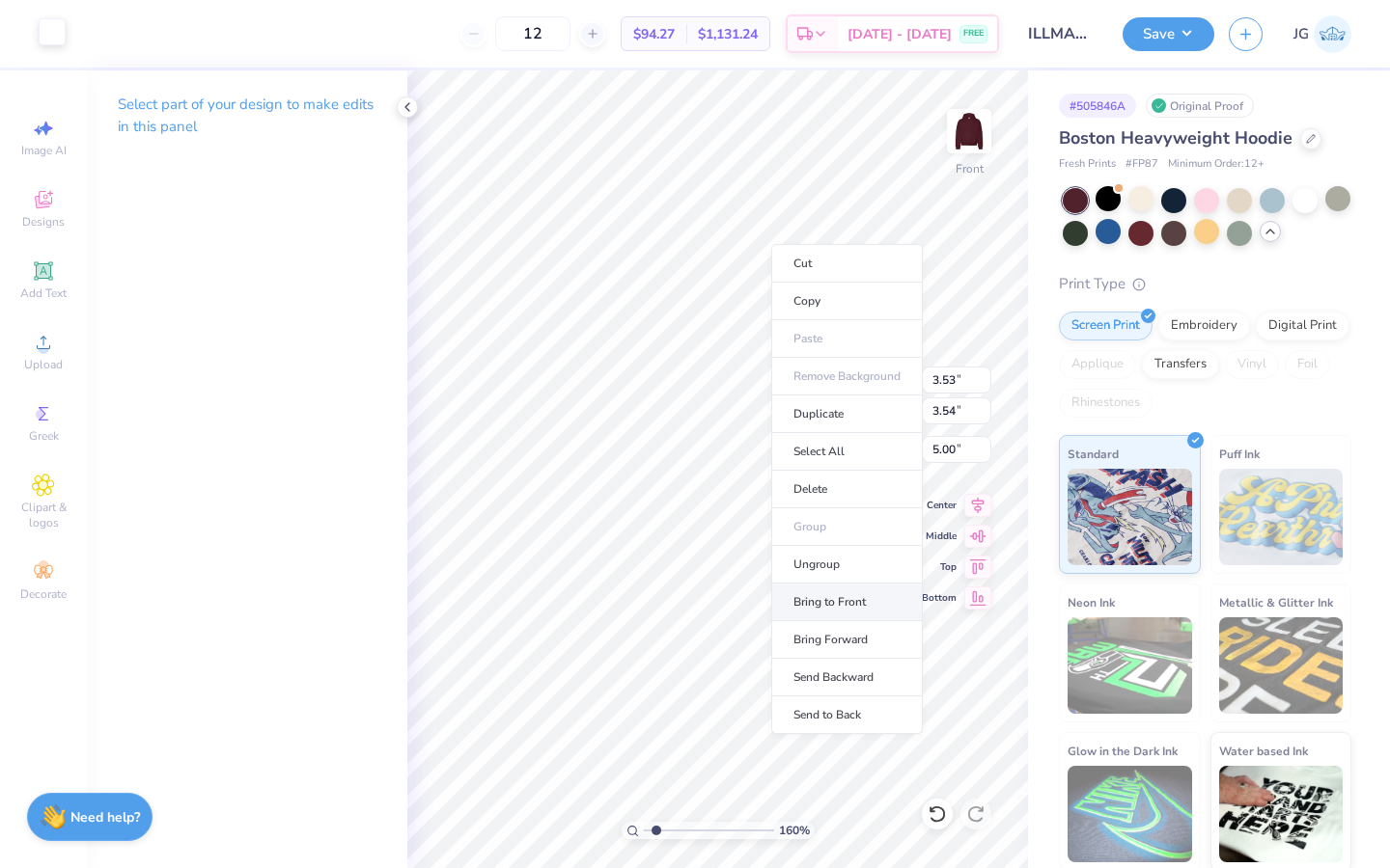
click at [824, 602] on li "Bring to Front" at bounding box center [846, 603] width 151 height 38
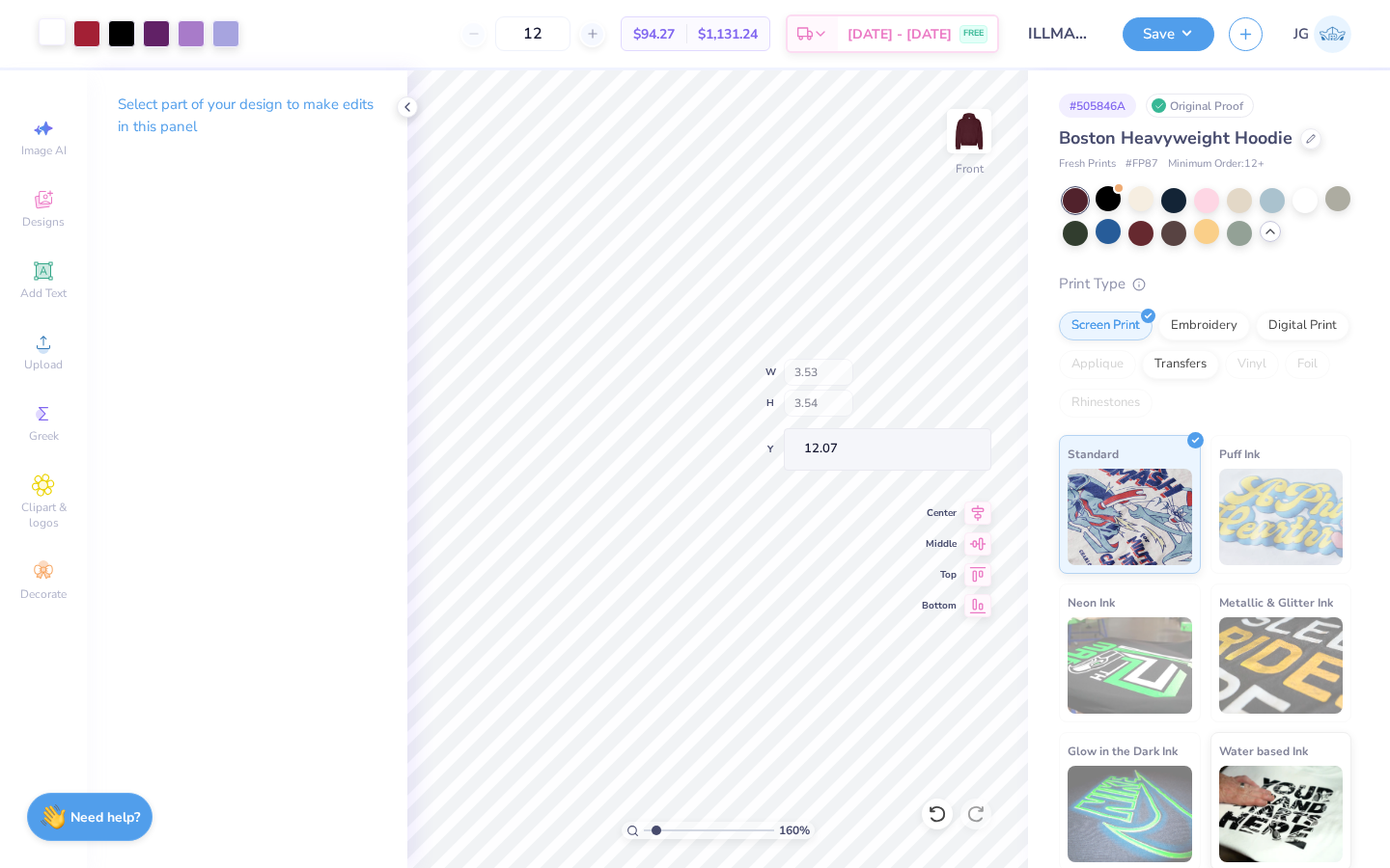
type input "12.07"
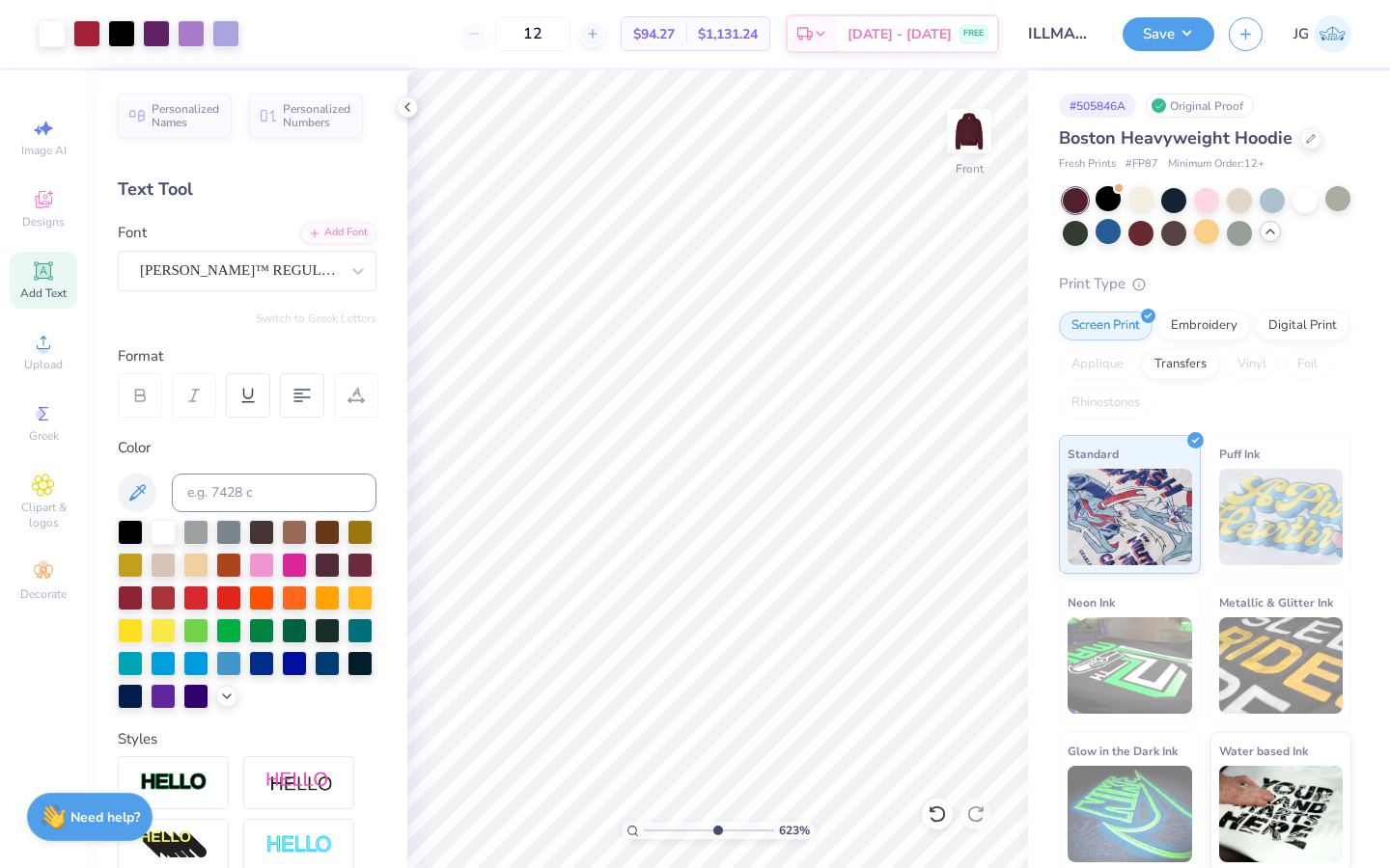
drag, startPoint x: 651, startPoint y: 834, endPoint x: 715, endPoint y: 834, distance: 64.0
click at [715, 834] on input "range" at bounding box center [709, 831] width 131 height 18
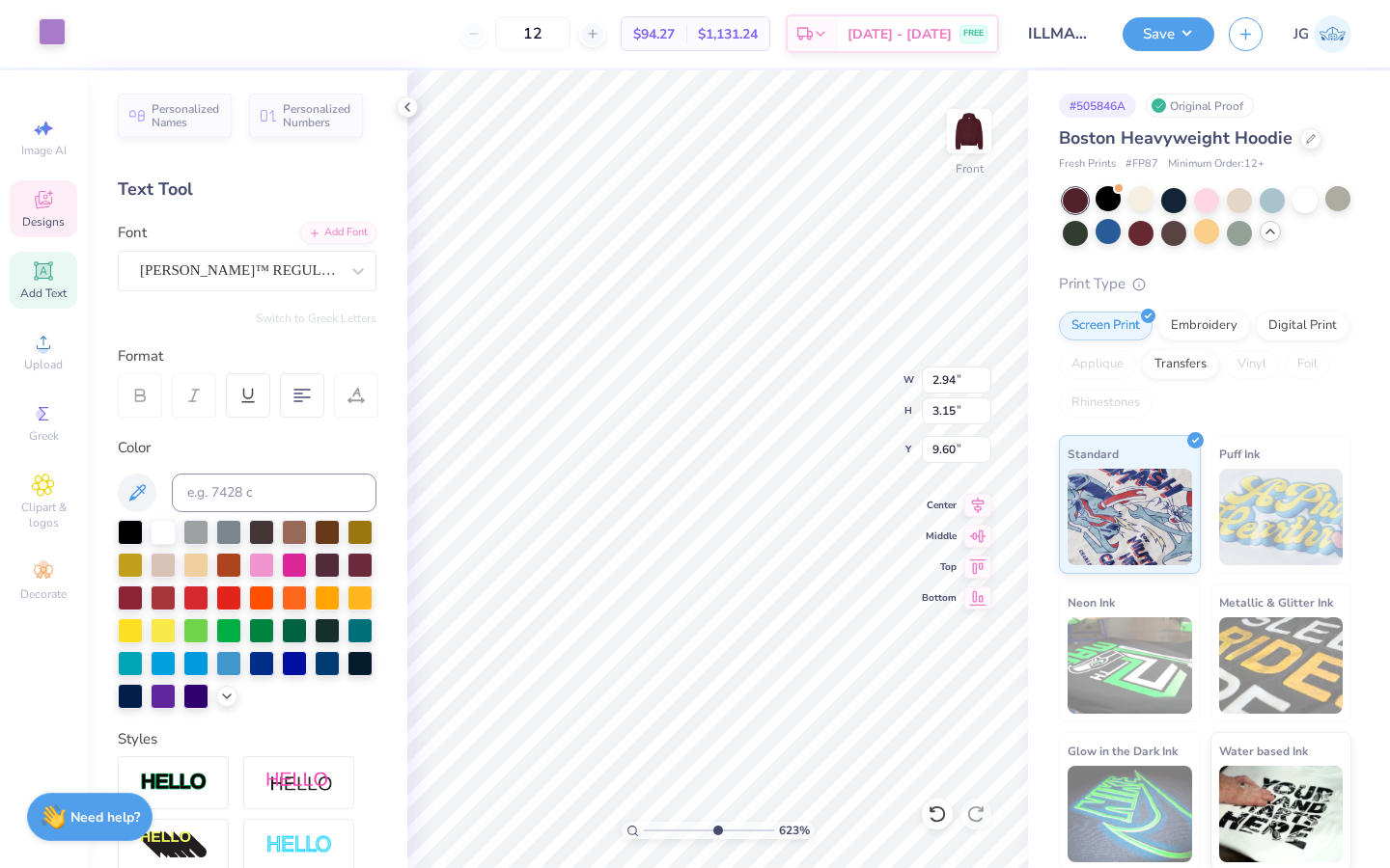
click at [50, 25] on div at bounding box center [51, 32] width 27 height 27
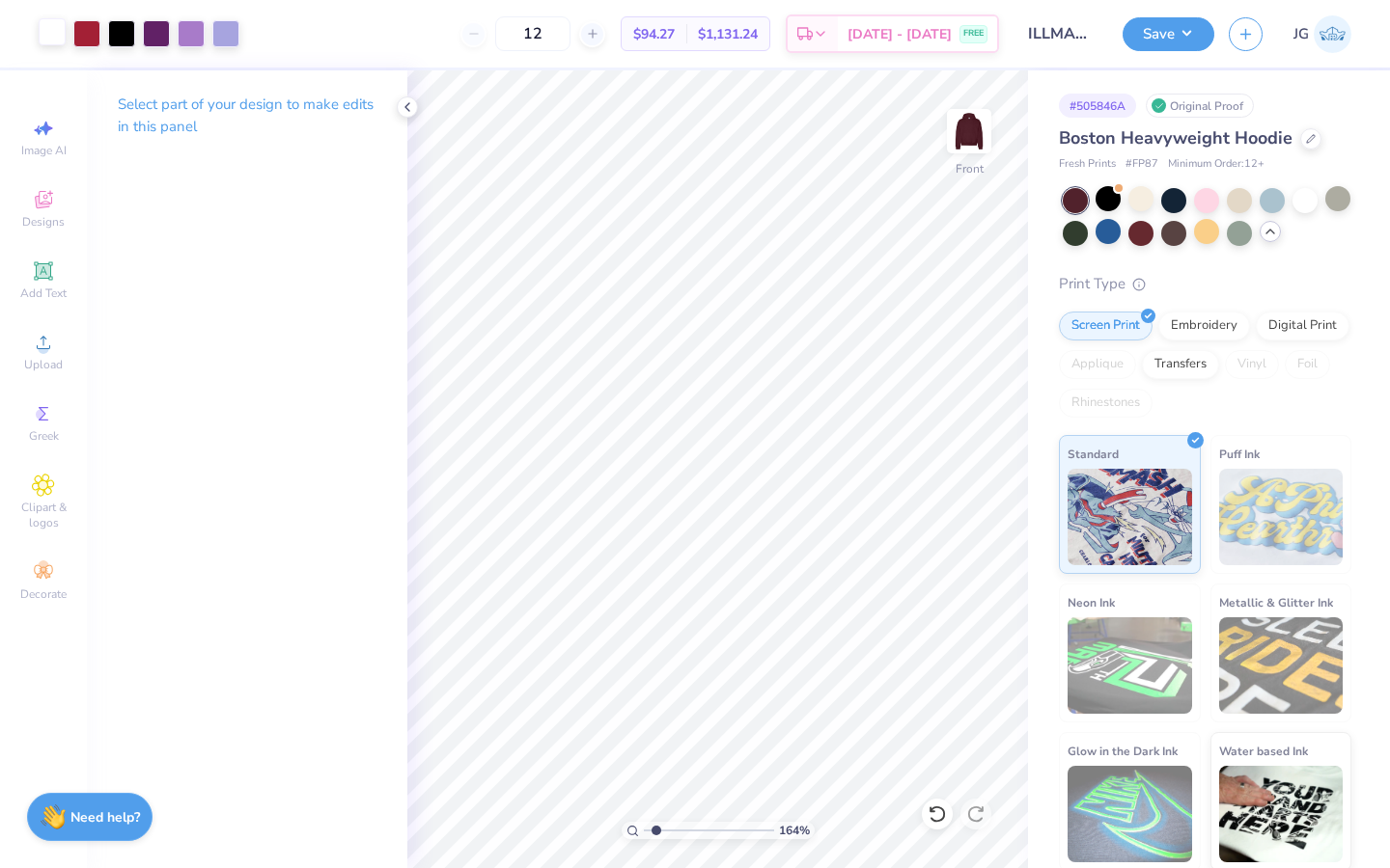
type input "1.63"
drag, startPoint x: 712, startPoint y: 830, endPoint x: 656, endPoint y: 830, distance: 56.0
click at [656, 830] on input "range" at bounding box center [709, 831] width 131 height 18
type input "3.08"
type input "1.59"
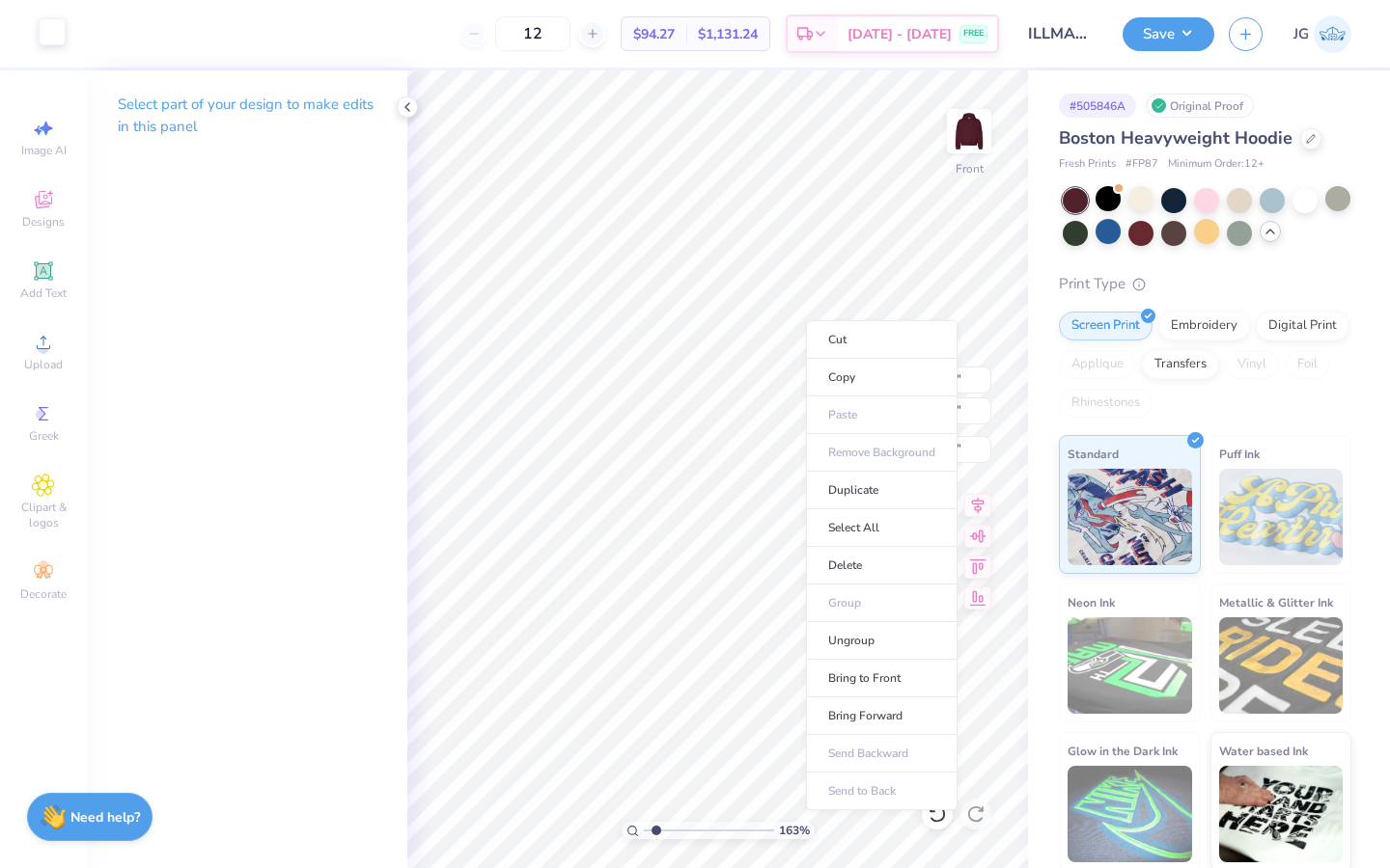
type input "6.46"
click at [869, 673] on li "Bring to Front" at bounding box center [881, 679] width 151 height 38
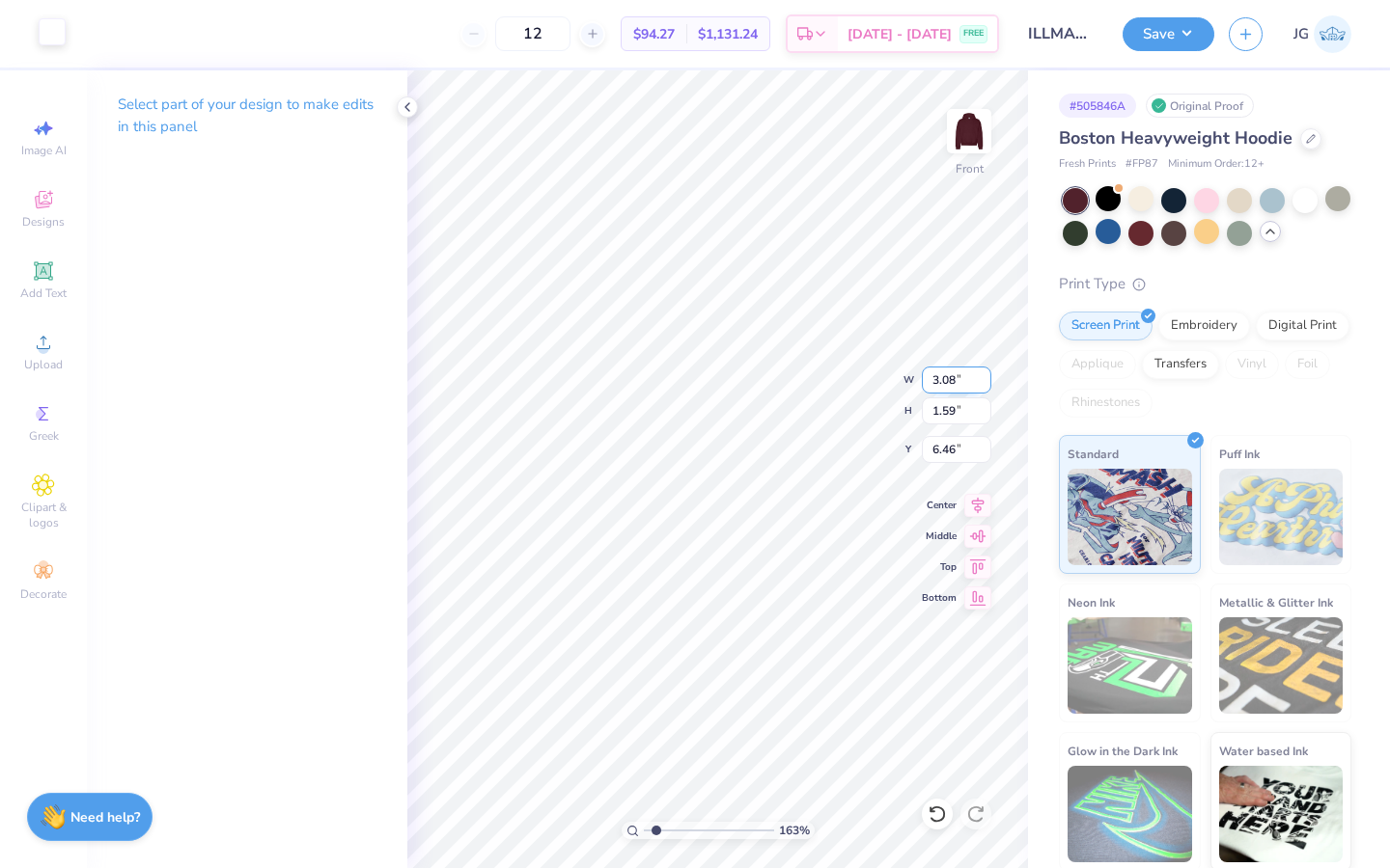
type input "3.07"
type input "1.58"
type input "6.74"
type input "2.64"
type input "1.36"
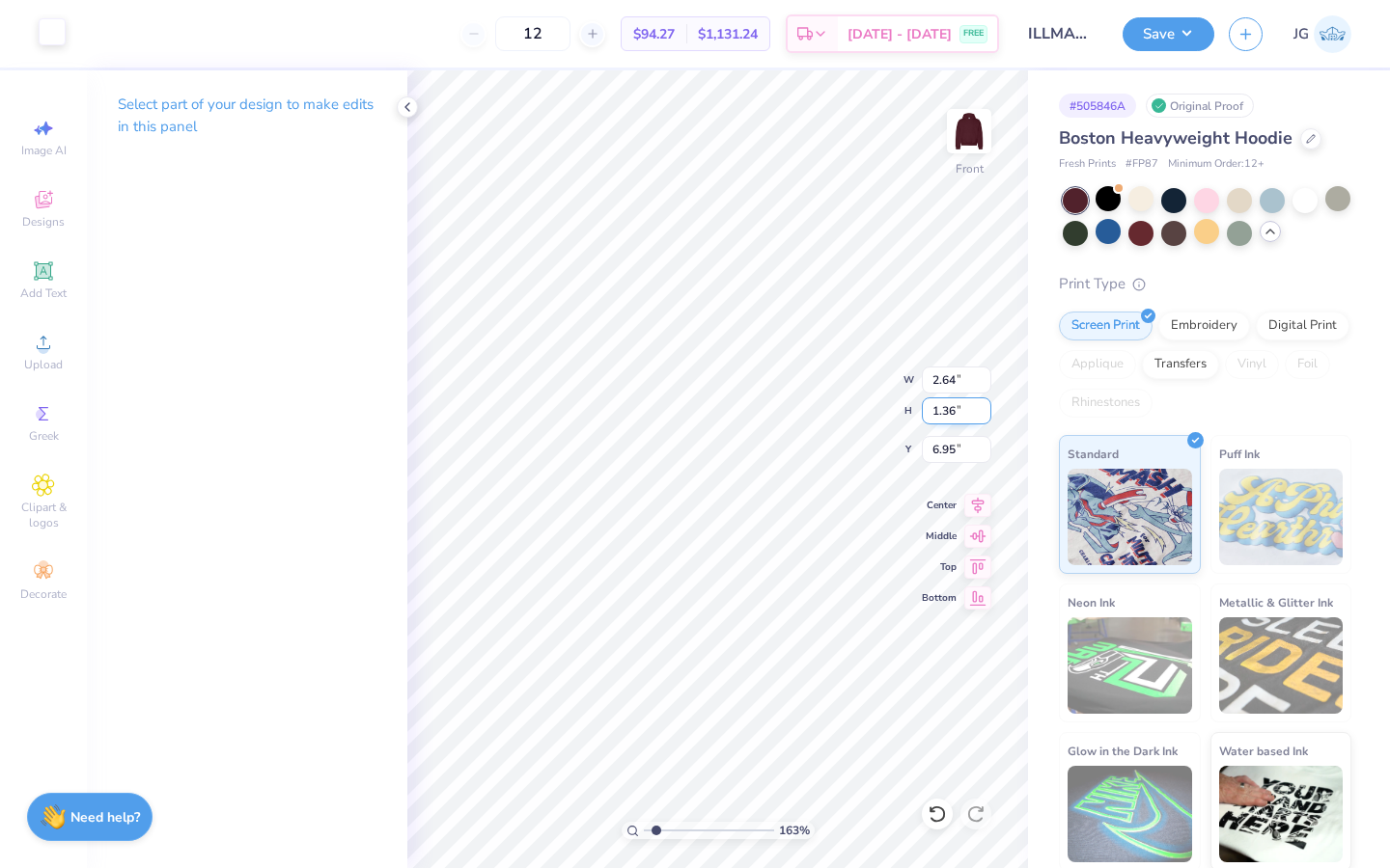
type input "9.82"
type input "2.46"
click at [667, 829] on input "range" at bounding box center [709, 831] width 131 height 18
type input "10.06"
drag, startPoint x: 661, startPoint y: 823, endPoint x: 631, endPoint y: 821, distance: 30.1
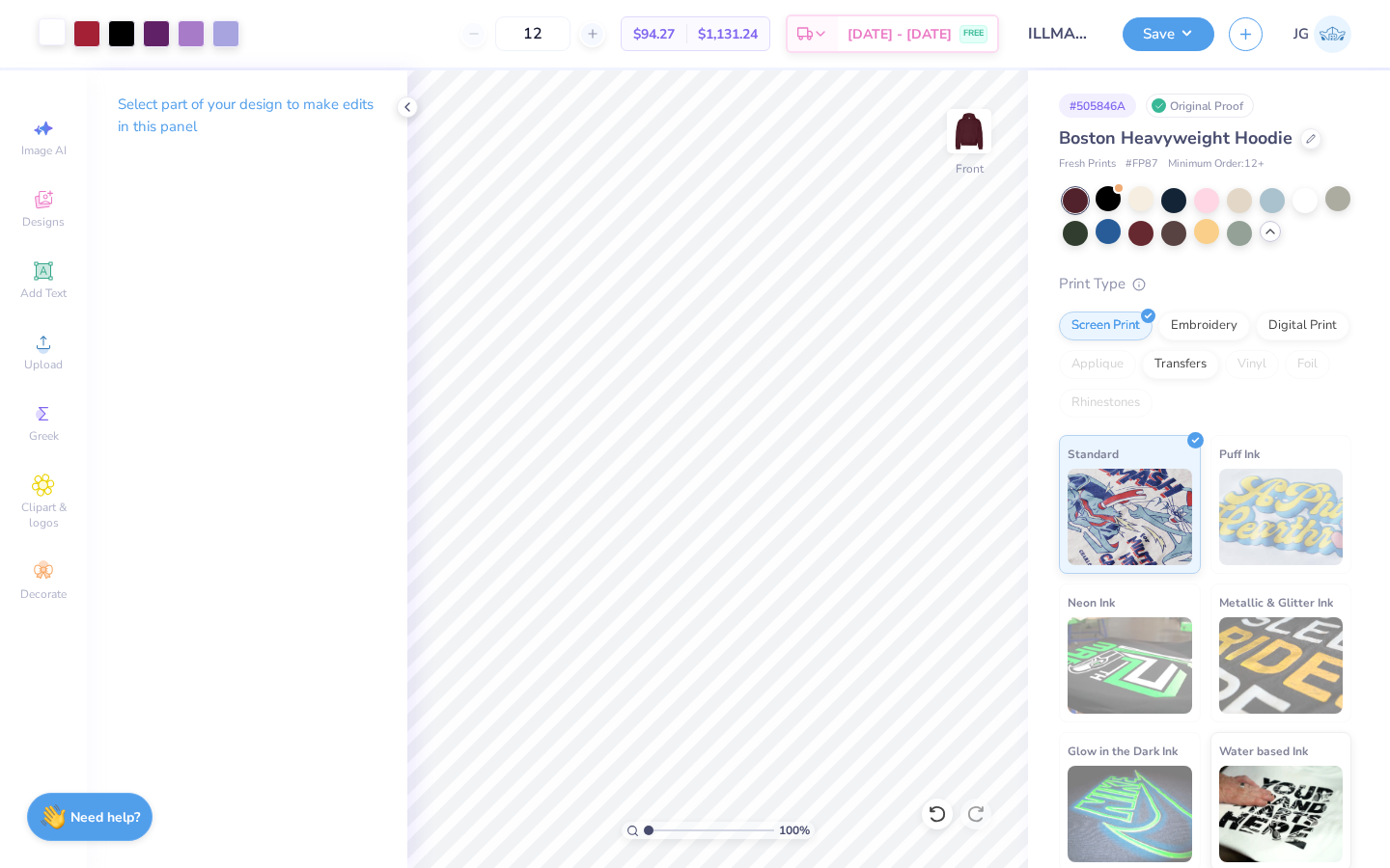
click at [644, 822] on input "range" at bounding box center [709, 831] width 131 height 18
drag, startPoint x: 645, startPoint y: 828, endPoint x: 655, endPoint y: 829, distance: 10.0
type input "1.57"
click at [655, 829] on input "range" at bounding box center [709, 831] width 131 height 18
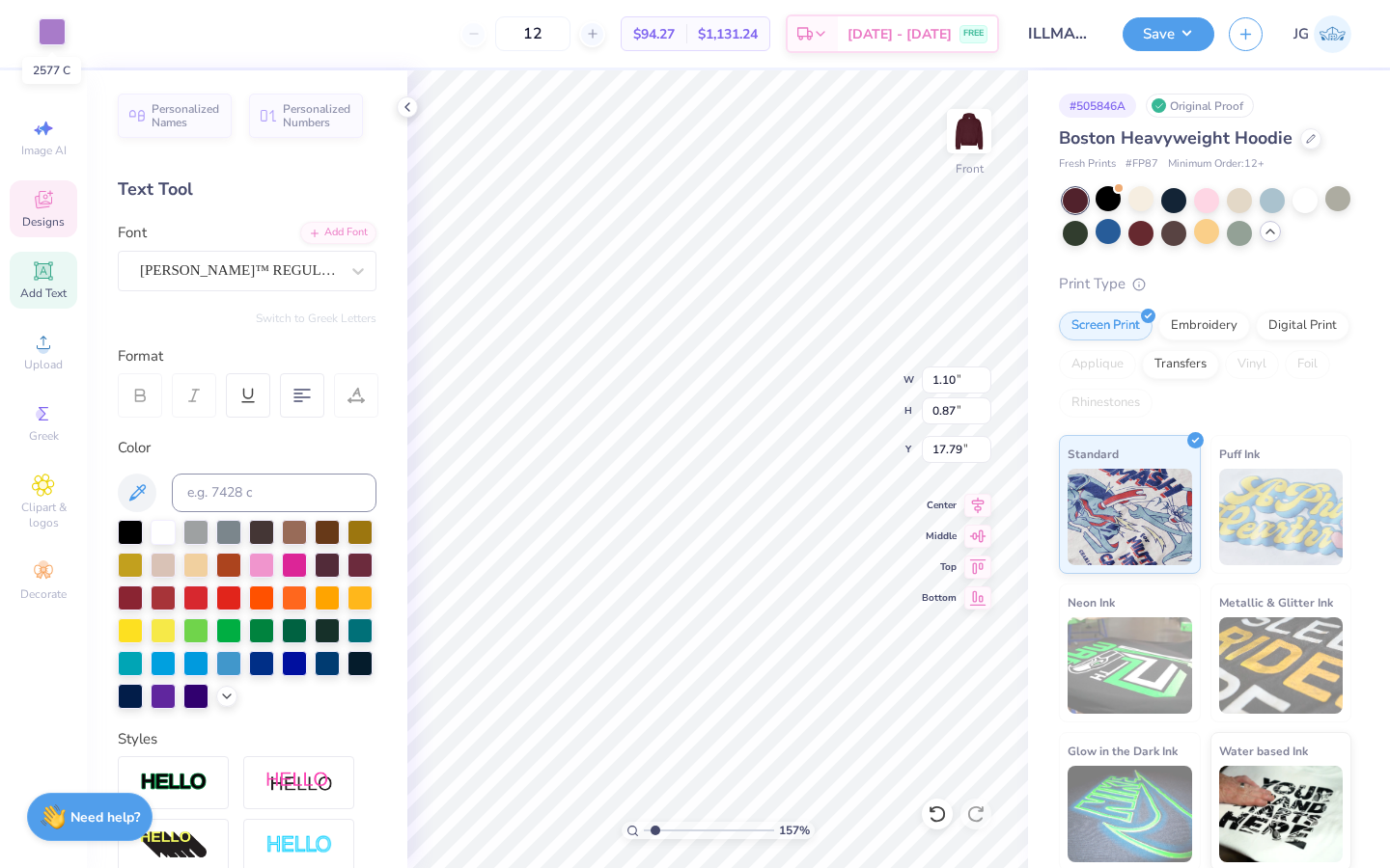
click at [50, 24] on div at bounding box center [51, 32] width 27 height 27
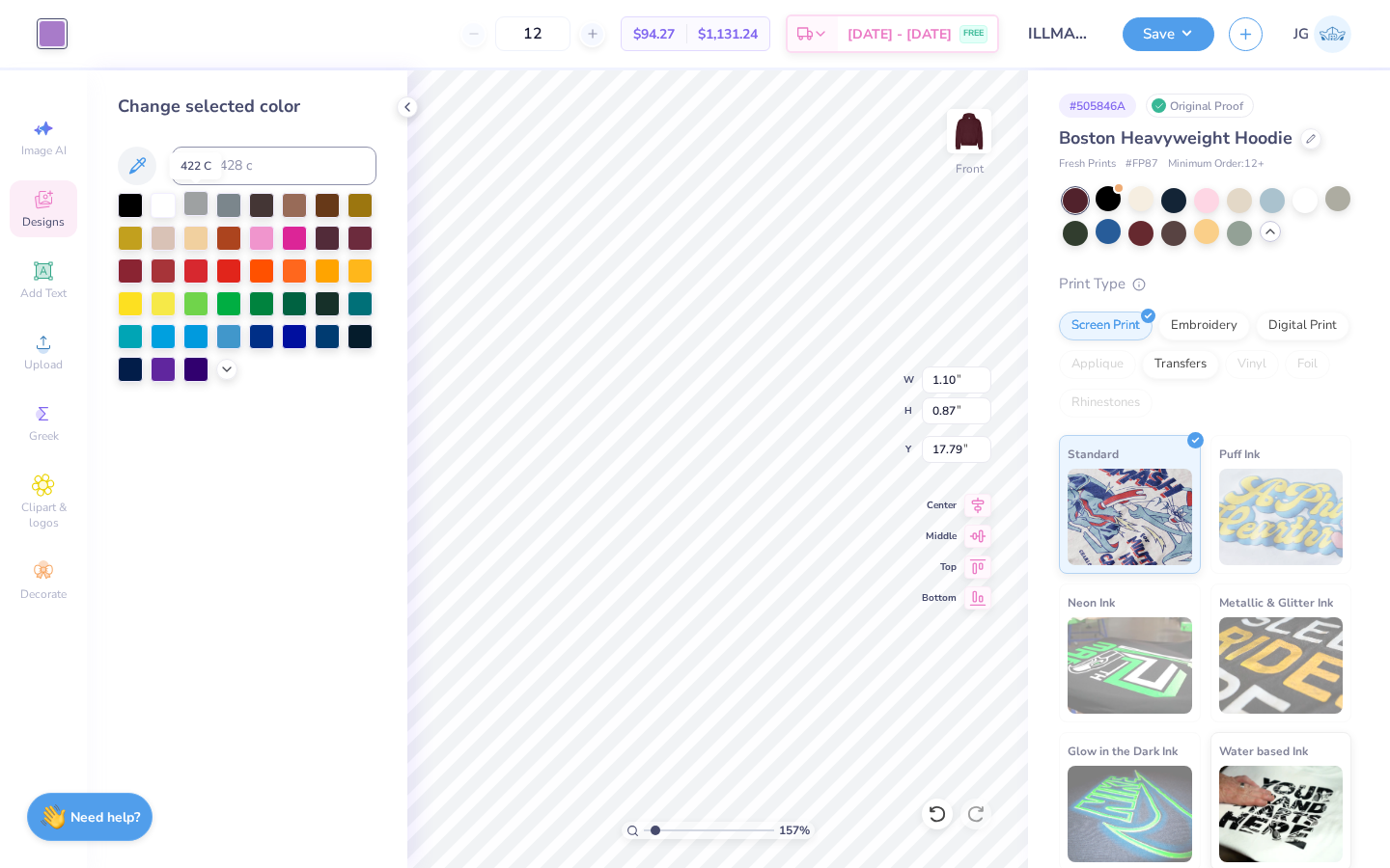
click at [200, 207] on div at bounding box center [195, 203] width 25 height 25
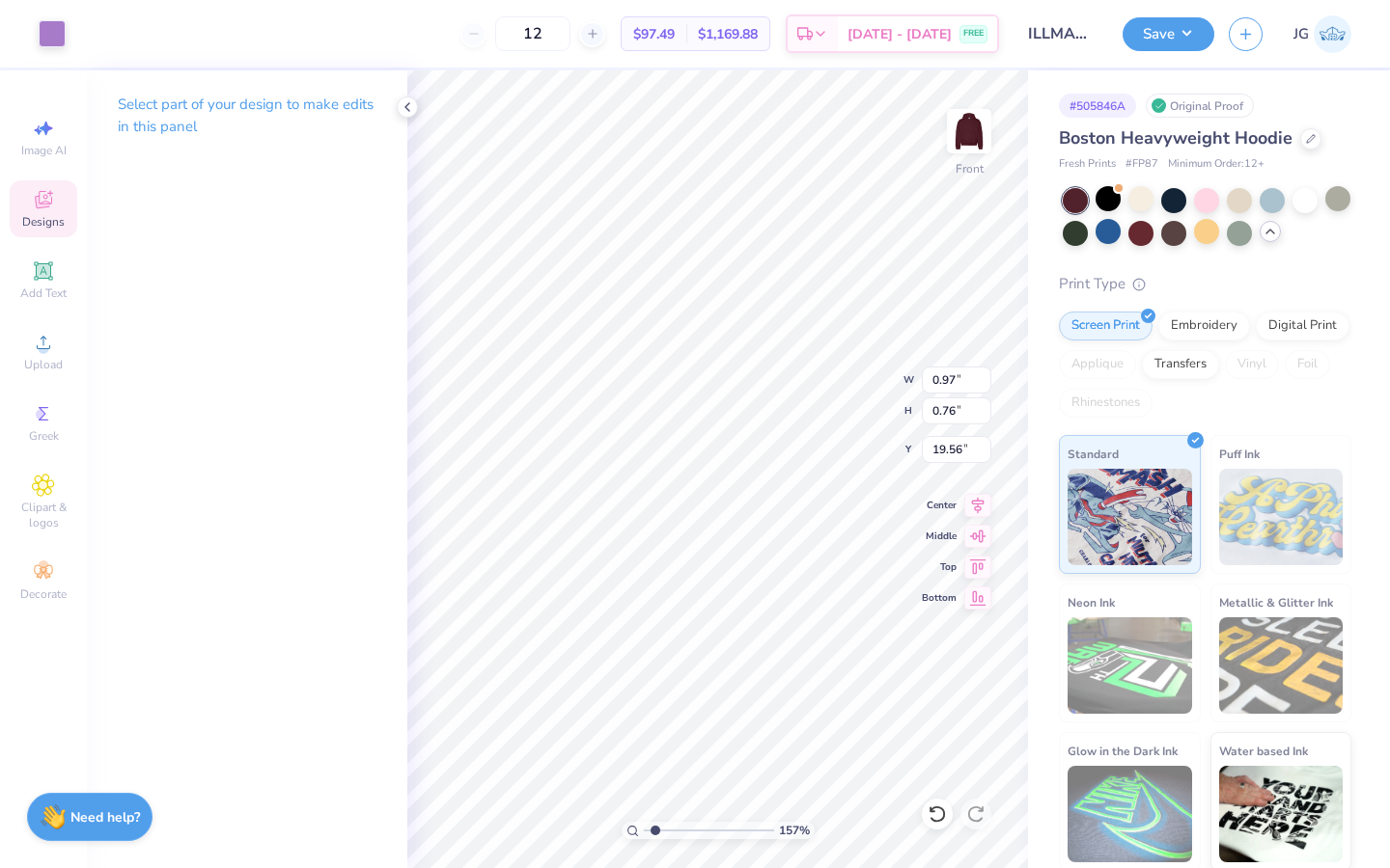
type input "0.97"
type input "0.76"
type input "19.56"
click at [50, 24] on div at bounding box center [51, 32] width 27 height 27
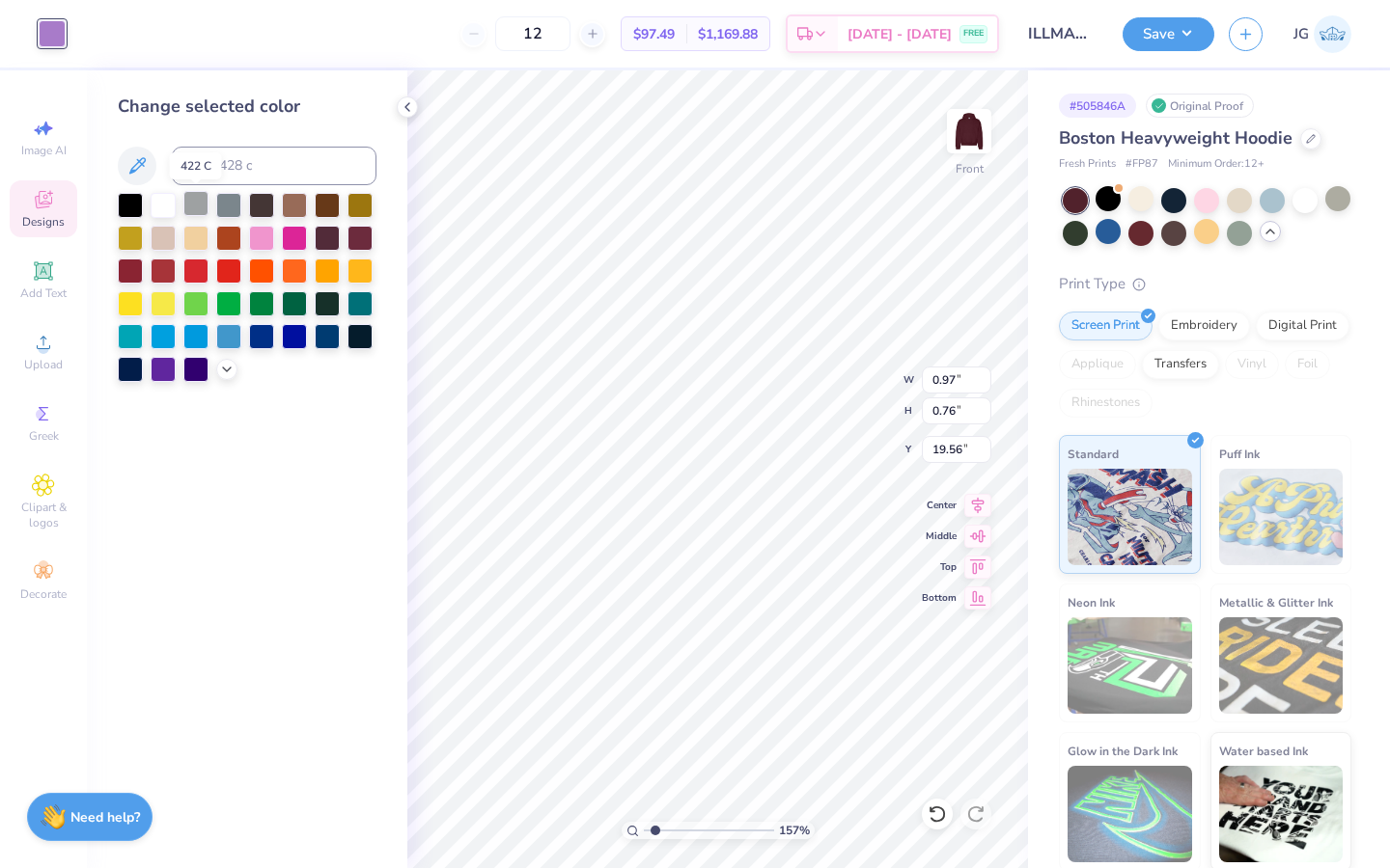
click at [194, 208] on div at bounding box center [195, 203] width 25 height 25
type input "2.09"
type input "1.02"
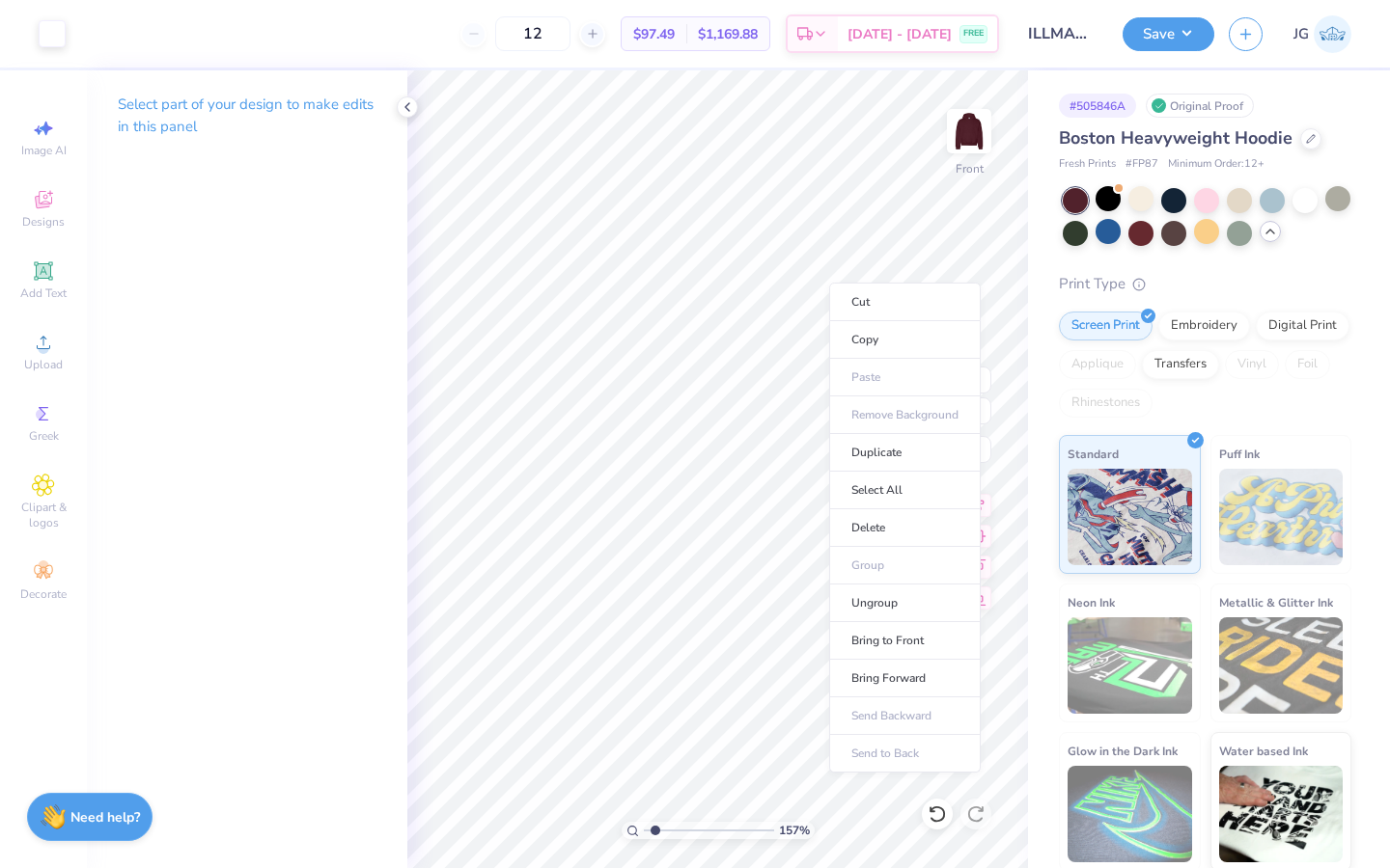
type input "7.24"
click at [909, 644] on li "Bring to Front" at bounding box center [904, 641] width 151 height 38
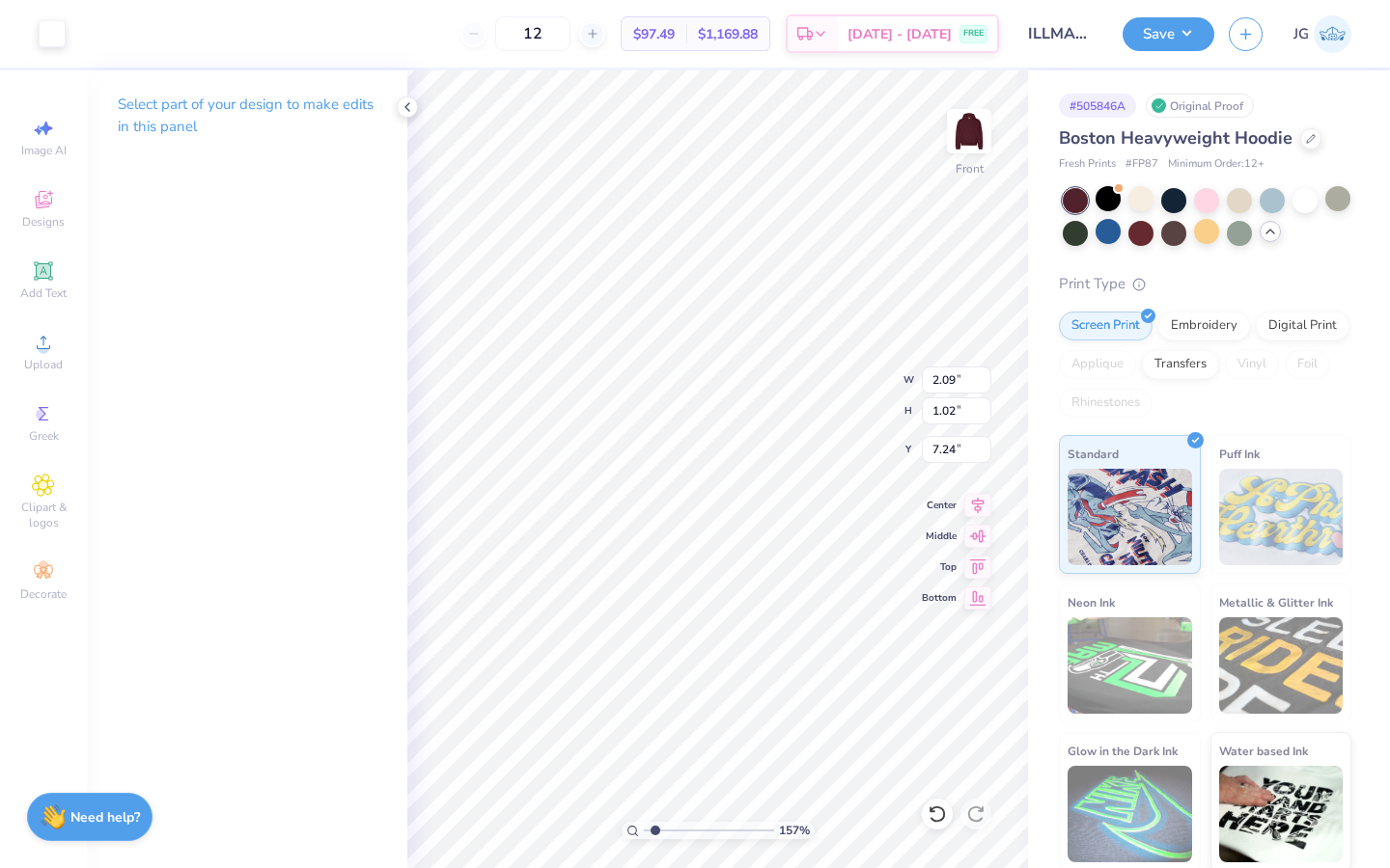
type input "3.98"
type input "1.93"
type input "18.05"
type input "3.92"
type input "2.47"
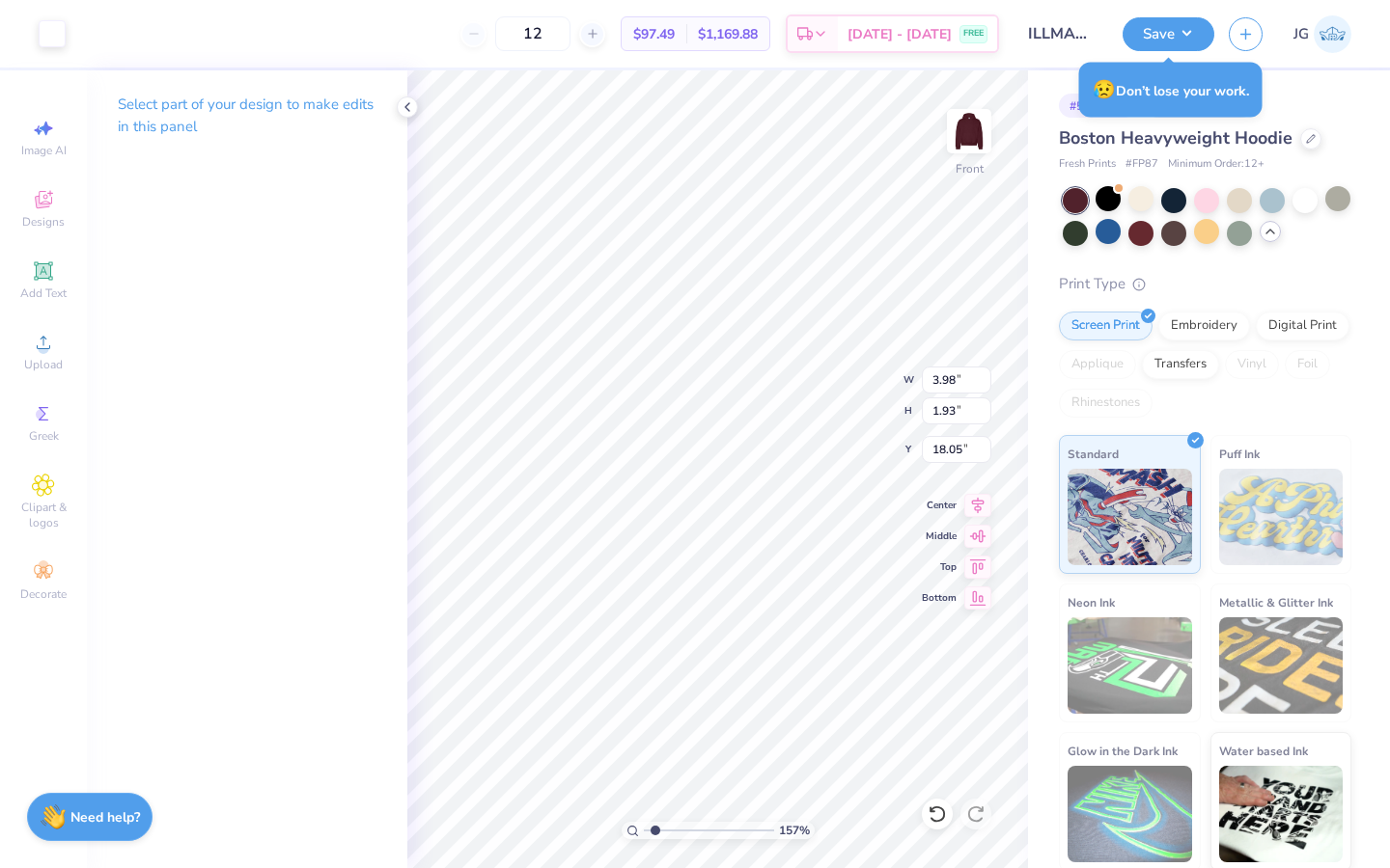
type input "17.83"
drag, startPoint x: 654, startPoint y: 828, endPoint x: 665, endPoint y: 828, distance: 11.0
type input "2.37"
click at [665, 828] on input "range" at bounding box center [709, 831] width 131 height 18
type input "5.16"
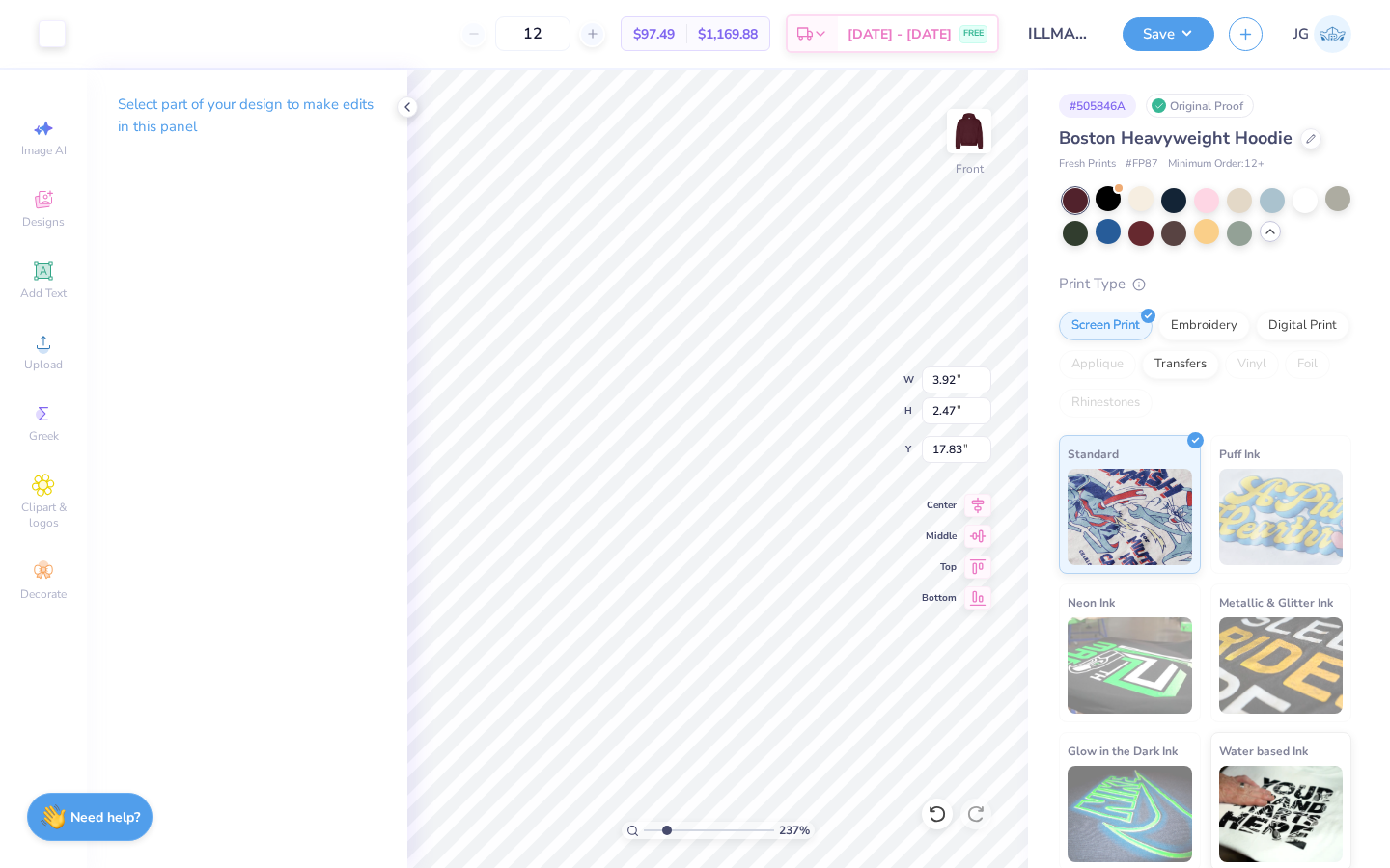
type input "3.09"
type input "17.56"
type input "1.10"
type input "0.87"
type input "17.64"
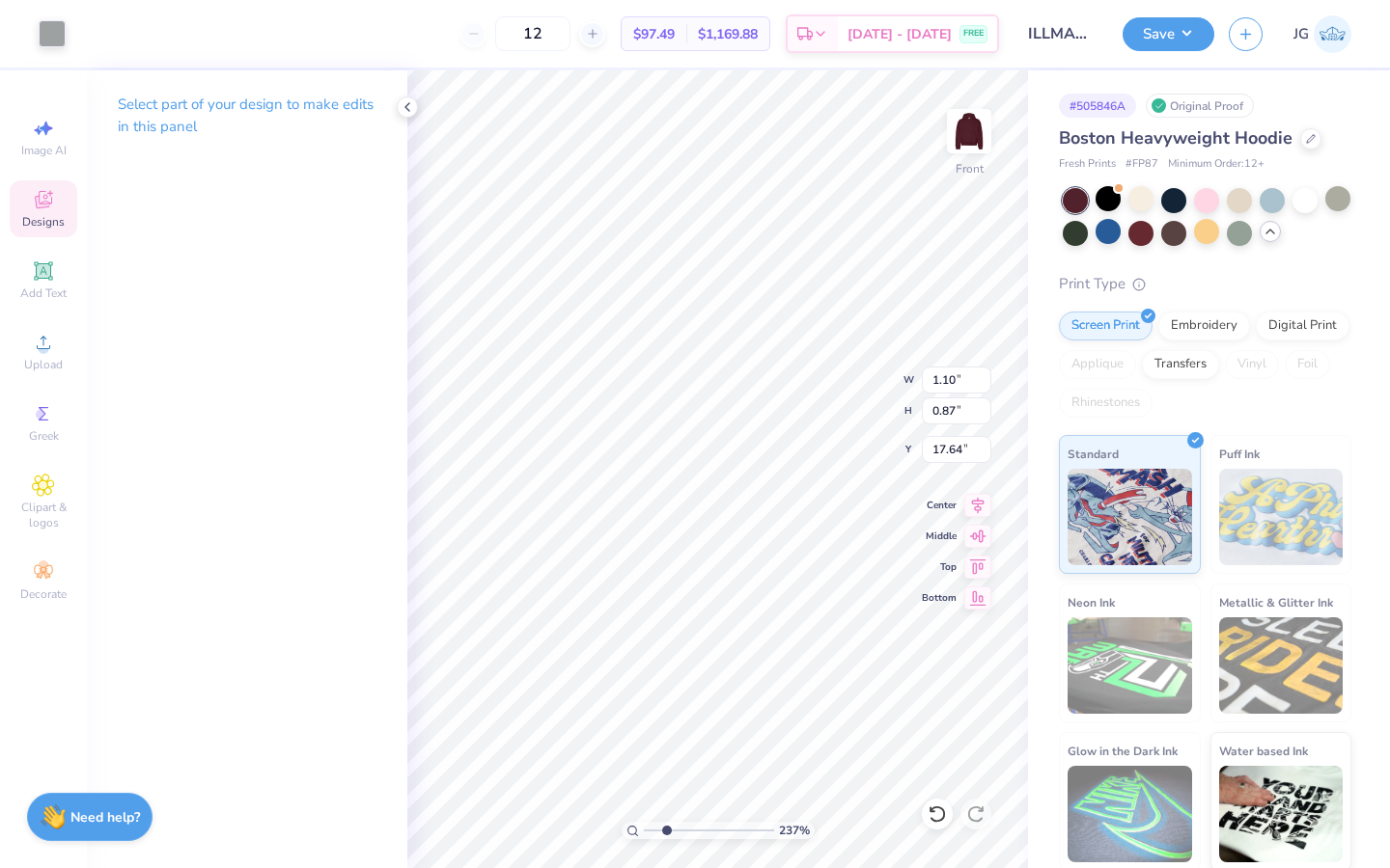
type input "0.97"
type input "0.76"
type input "19.60"
click at [42, 46] on div at bounding box center [51, 32] width 27 height 27
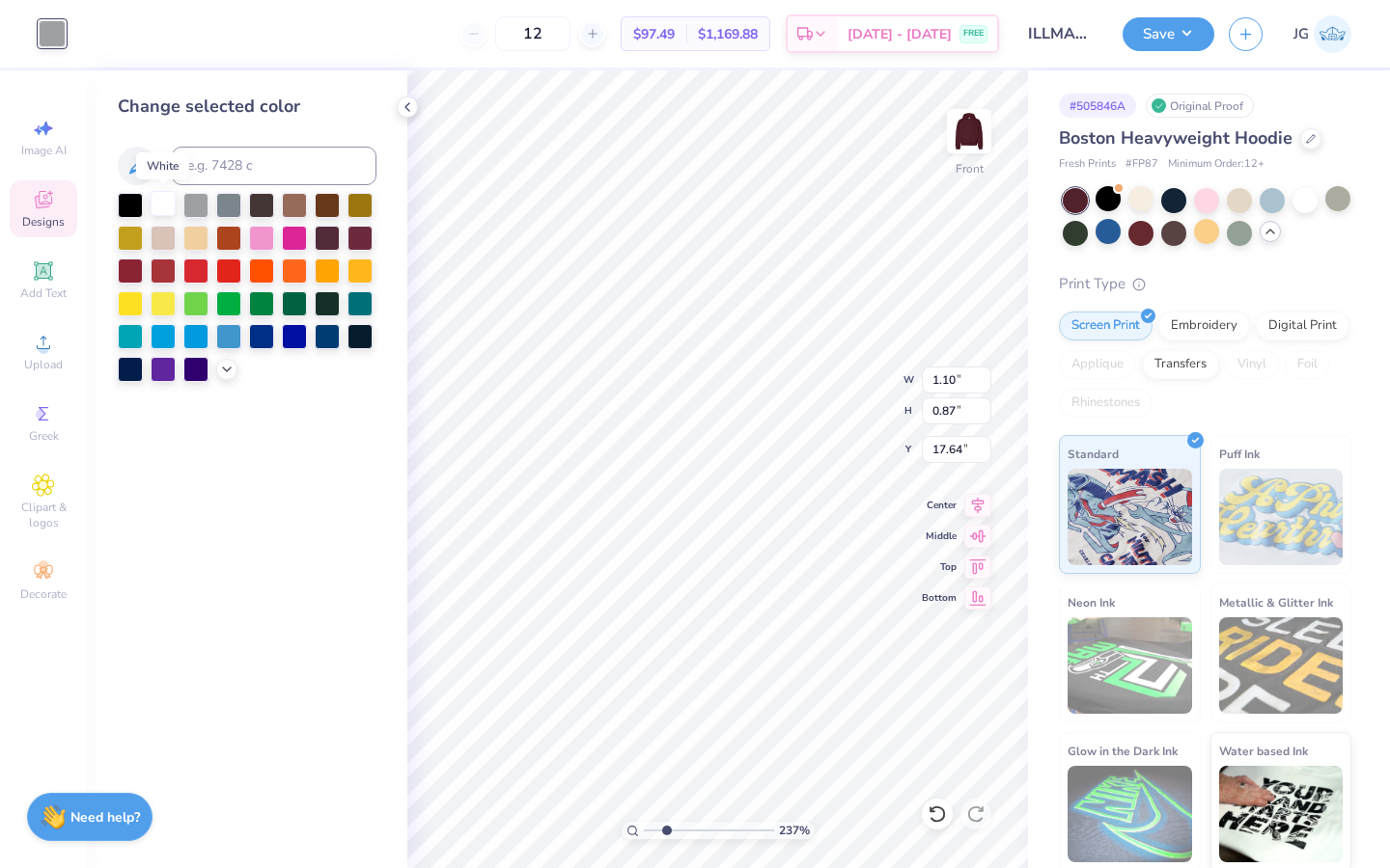
click at [152, 204] on div at bounding box center [162, 203] width 25 height 25
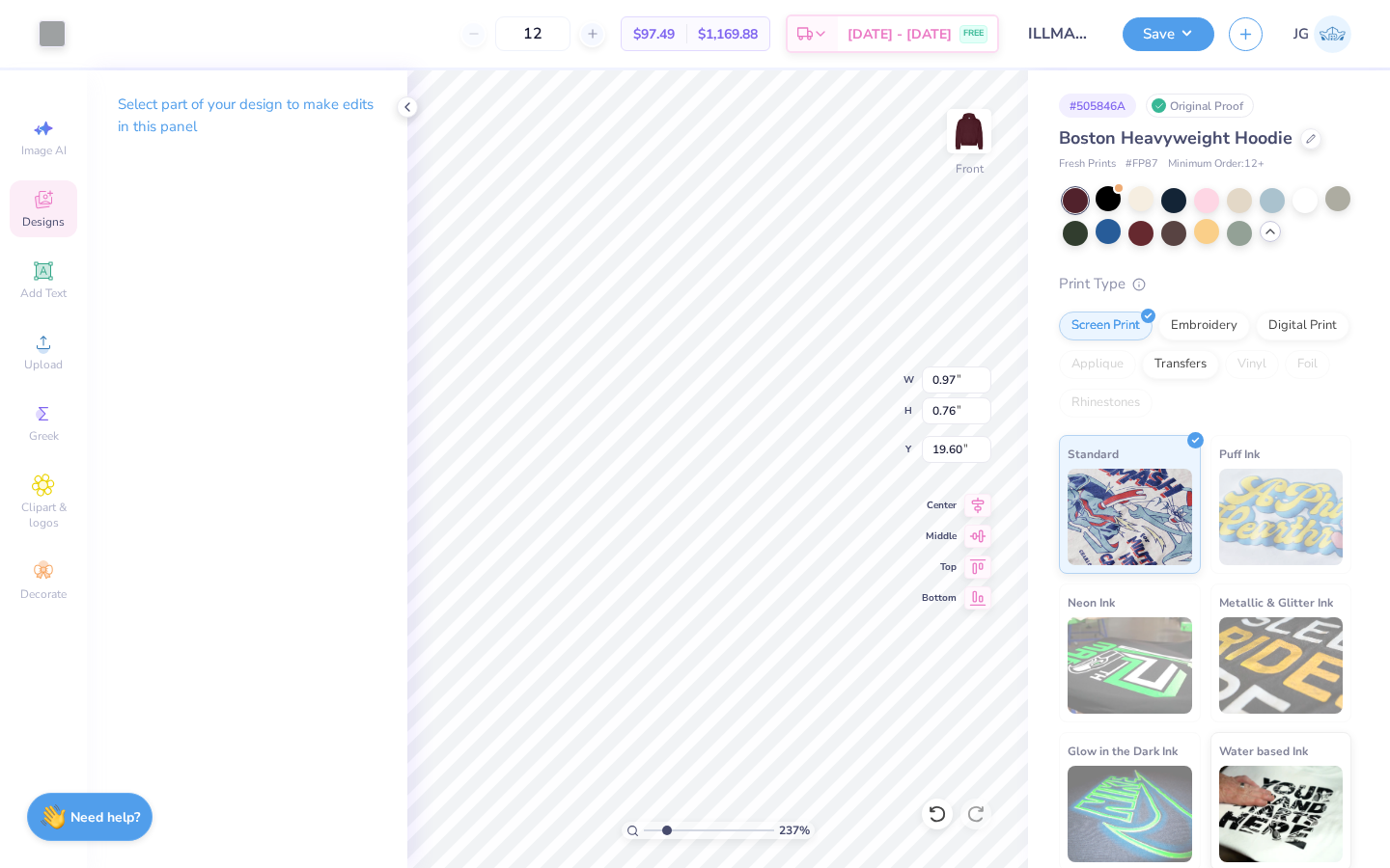
type input "0.97"
type input "0.76"
type input "19.54"
click at [41, 35] on div at bounding box center [51, 32] width 27 height 27
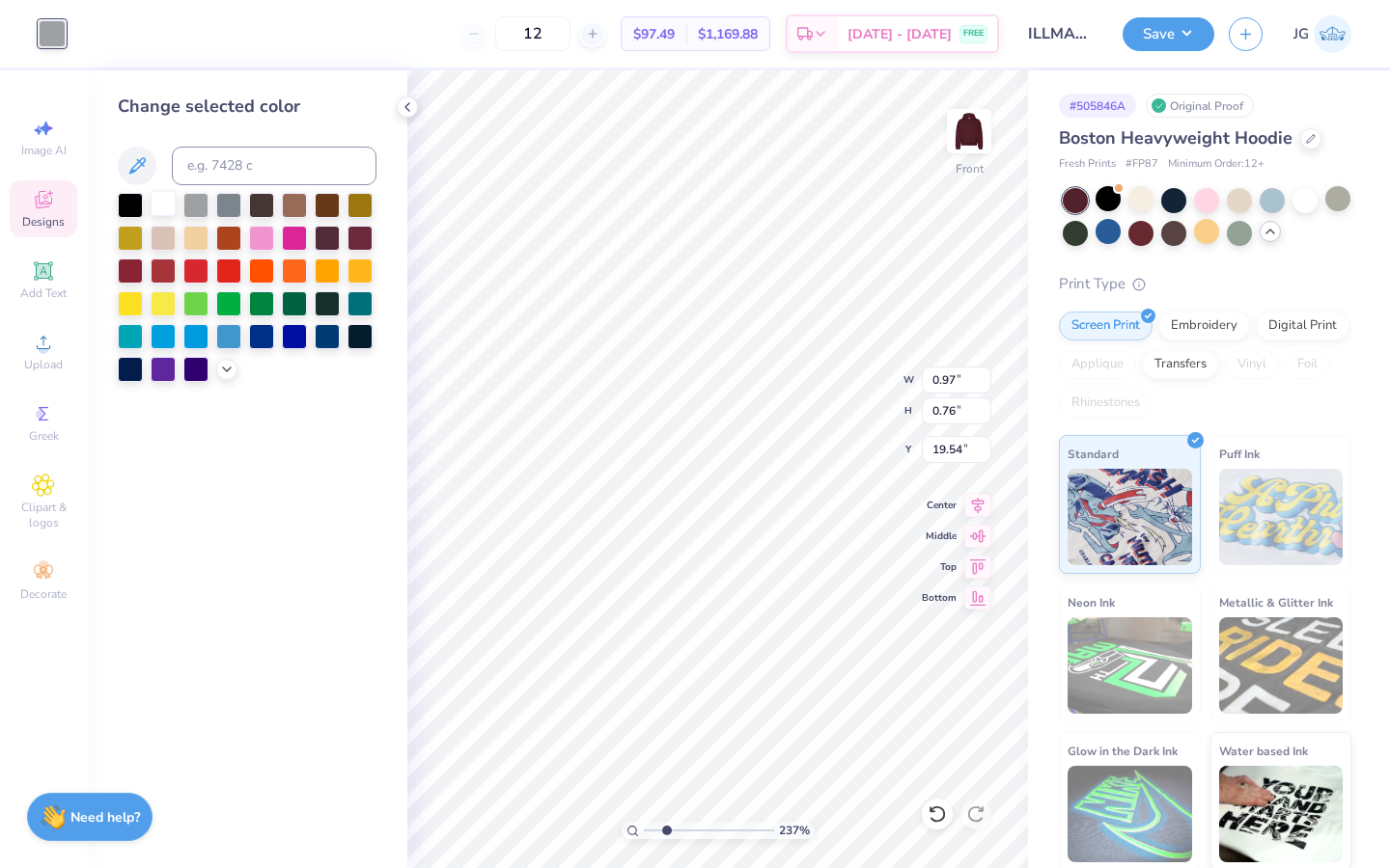
click at [160, 214] on div at bounding box center [162, 203] width 25 height 25
click at [406, 104] on icon at bounding box center [408, 107] width 16 height 16
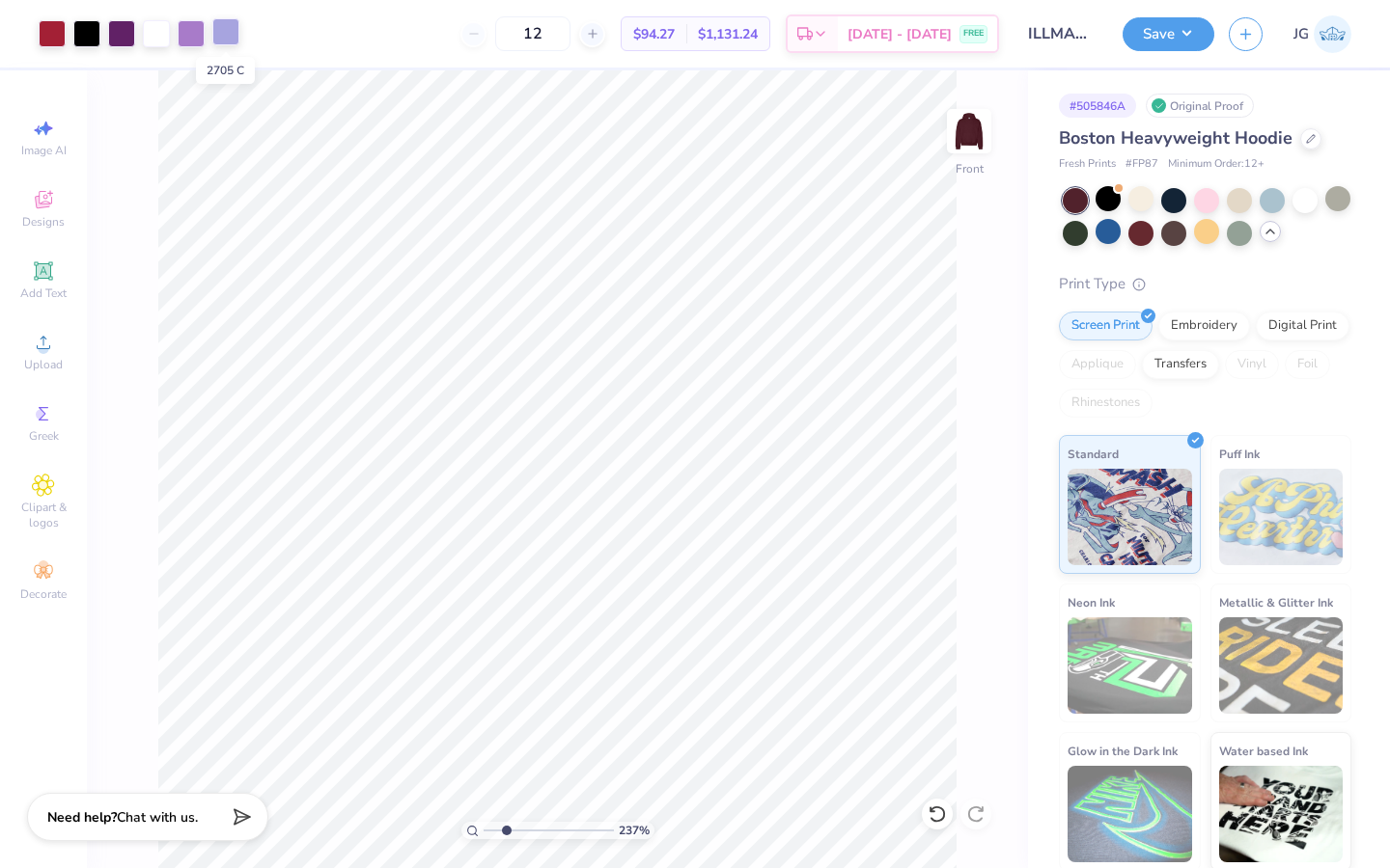
click at [223, 38] on div at bounding box center [225, 32] width 27 height 27
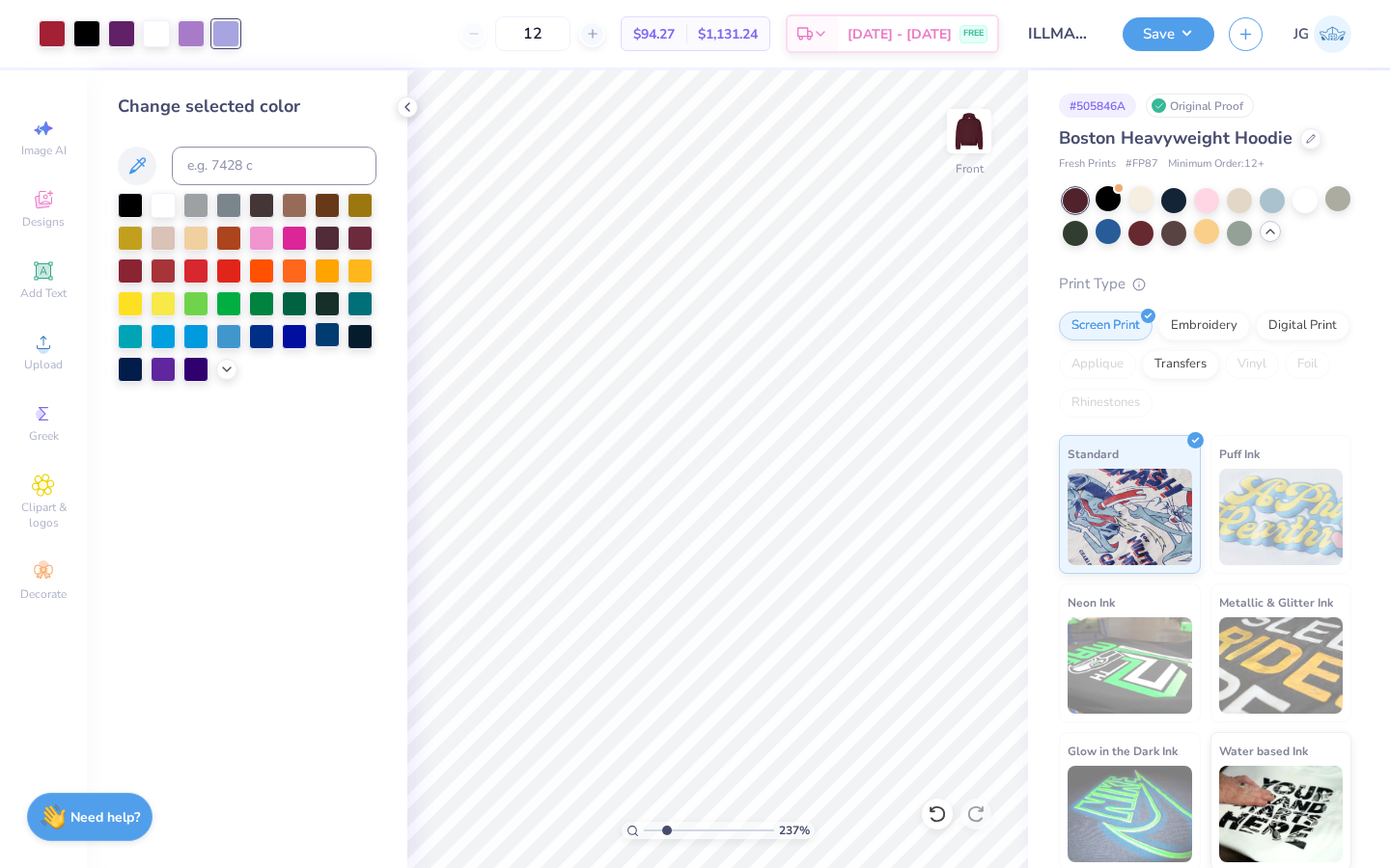
click at [330, 337] on div at bounding box center [327, 335] width 25 height 25
click at [50, 34] on div at bounding box center [51, 32] width 27 height 27
click at [222, 363] on icon at bounding box center [227, 368] width 16 height 16
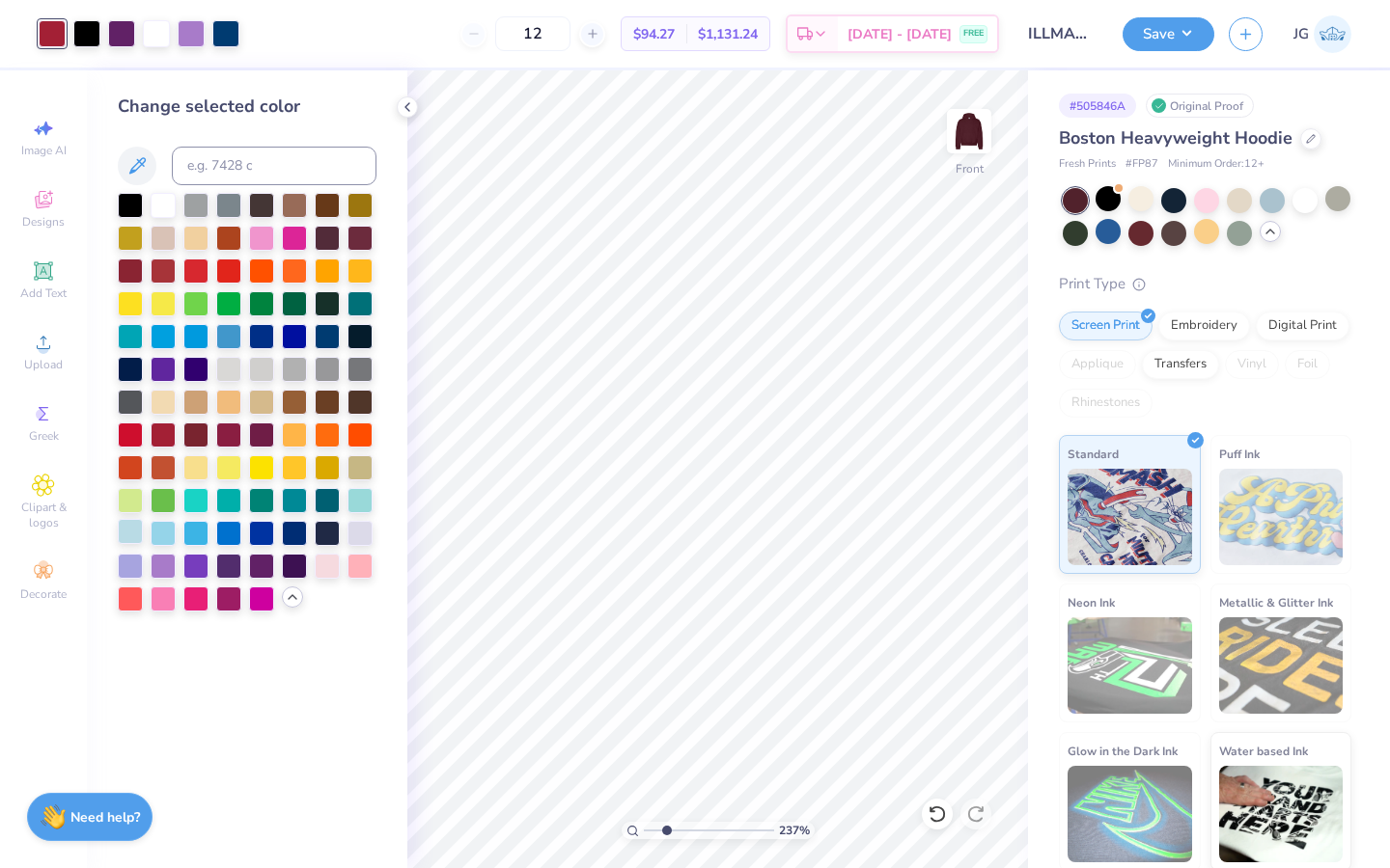
click at [130, 535] on div at bounding box center [130, 530] width 25 height 25
click at [127, 32] on div at bounding box center [121, 32] width 27 height 27
click at [319, 498] on div at bounding box center [327, 498] width 25 height 25
click at [192, 40] on div at bounding box center [190, 32] width 27 height 27
click at [328, 203] on div at bounding box center [327, 203] width 25 height 25
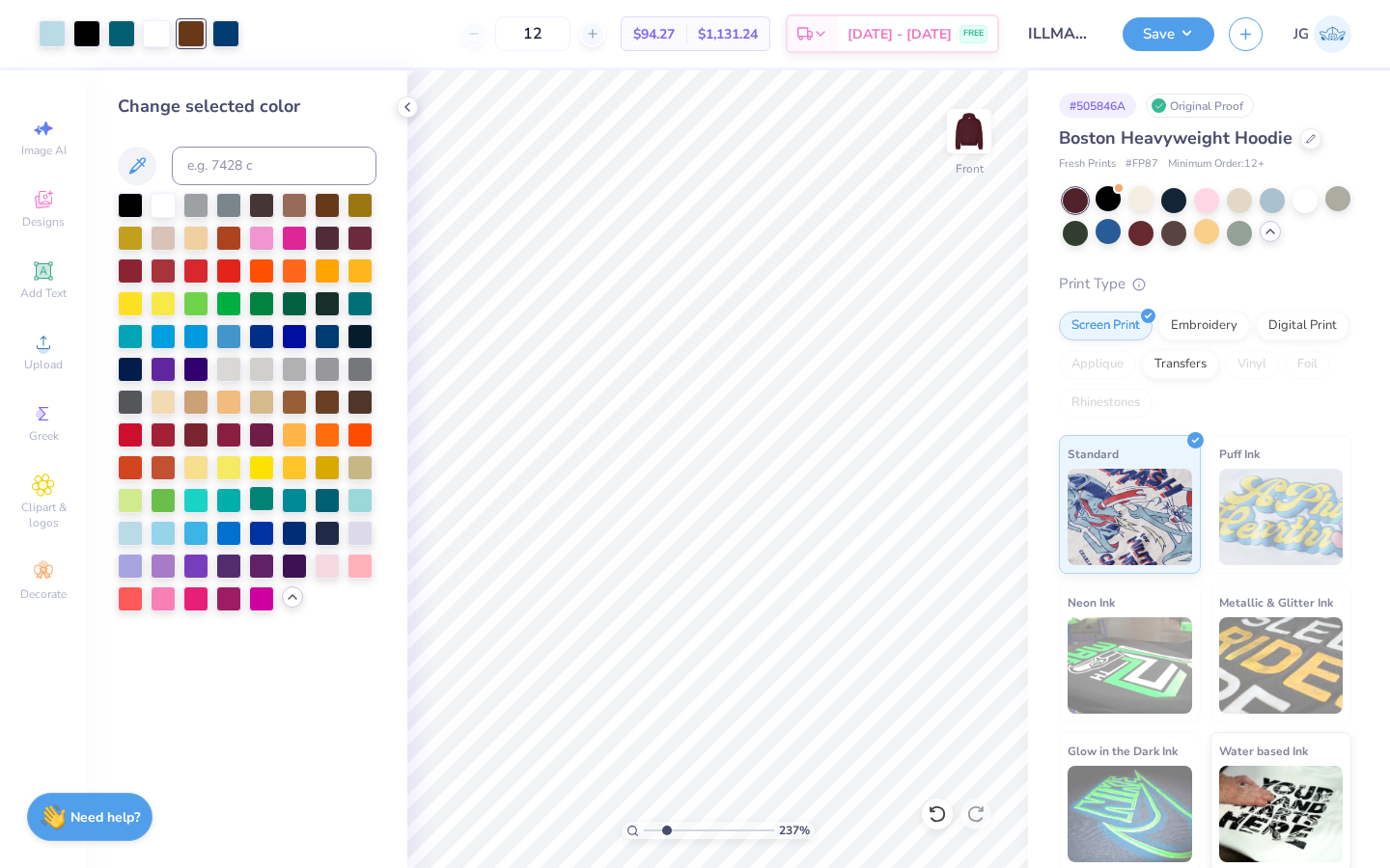
click at [266, 498] on div at bounding box center [260, 498] width 25 height 25
drag, startPoint x: 649, startPoint y: 828, endPoint x: 664, endPoint y: 833, distance: 15.8
type input "2.26"
click at [664, 833] on input "range" at bounding box center [709, 831] width 131 height 18
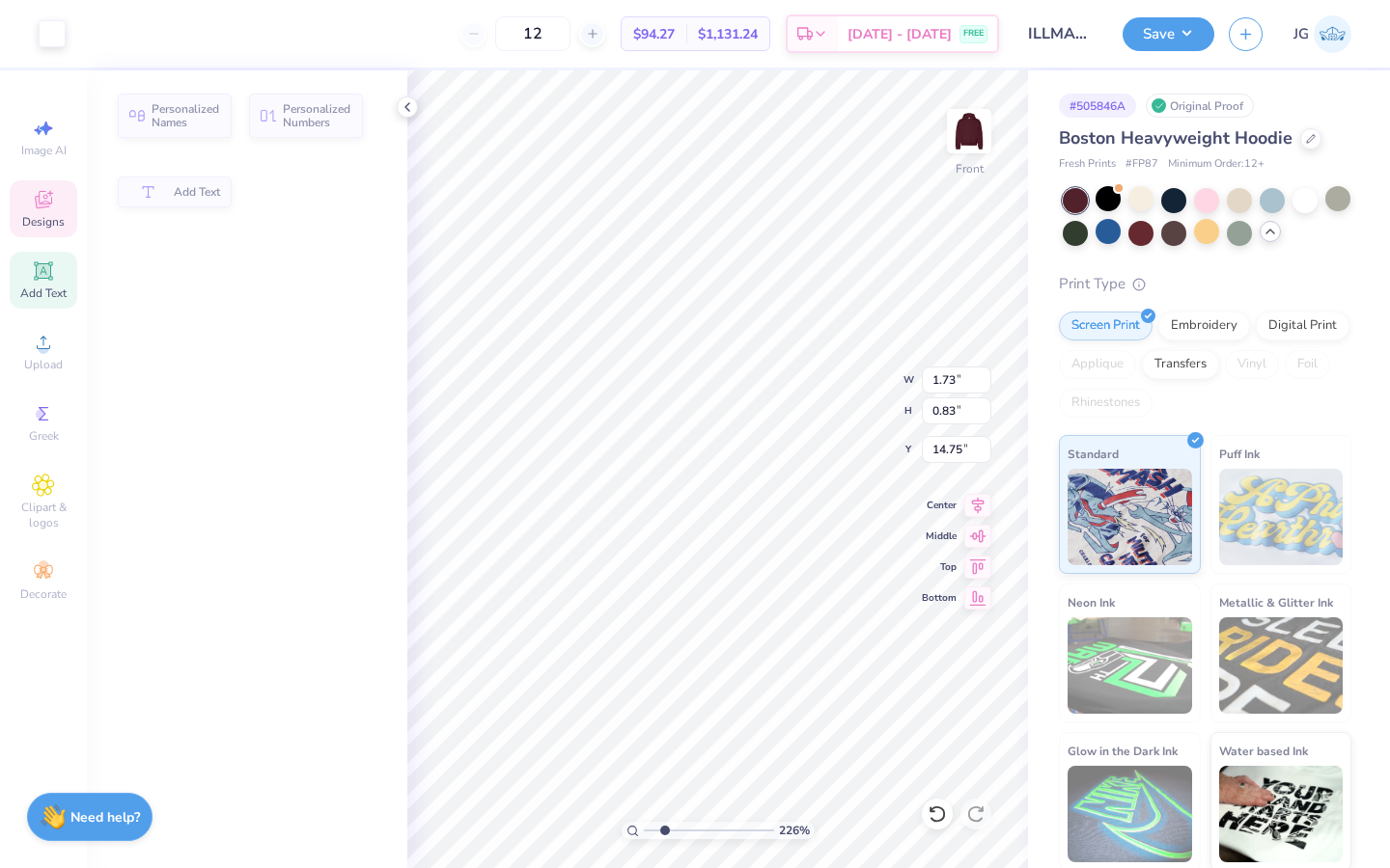
type input "14.75"
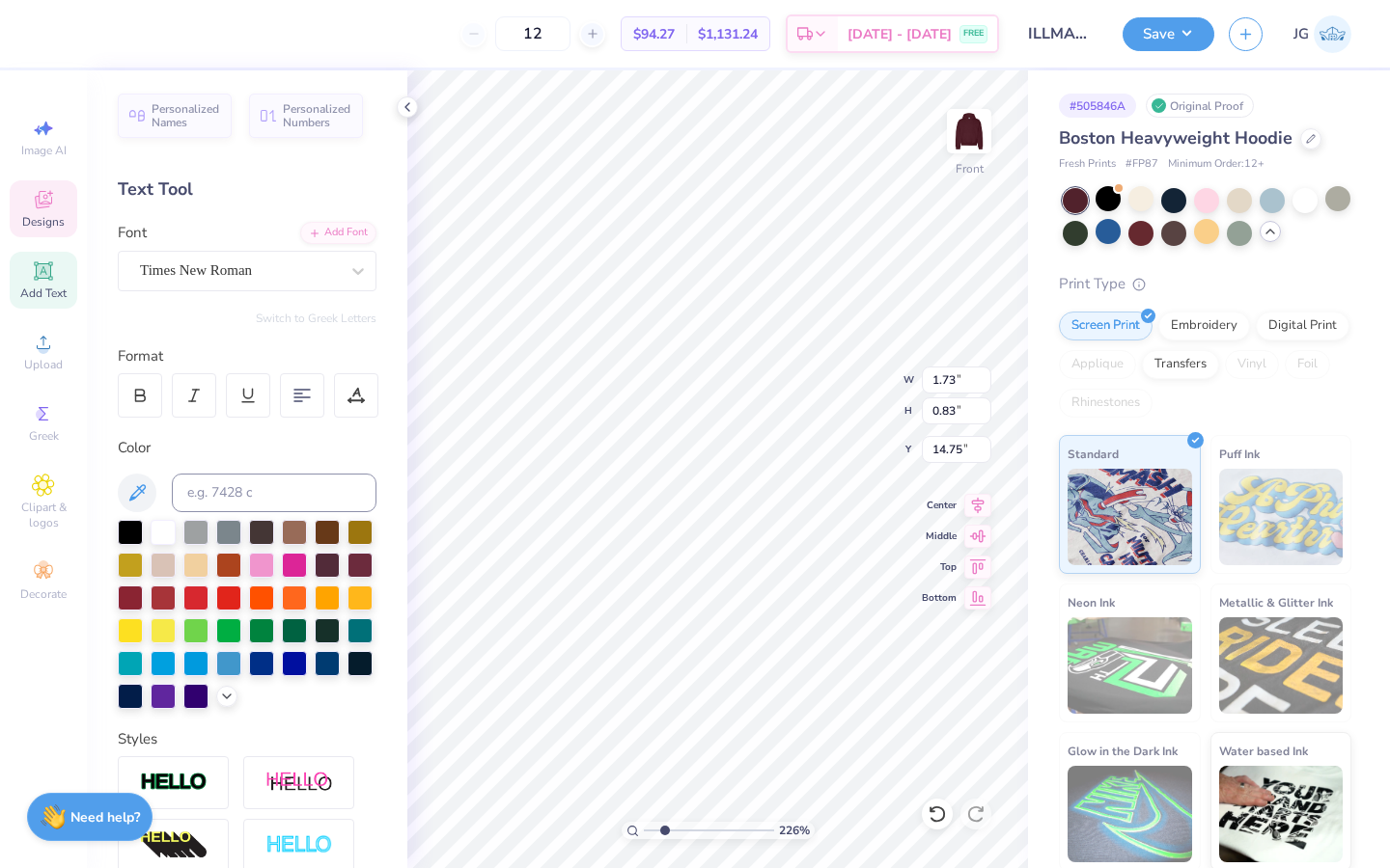
scroll to position [0, 0]
type textarea "2015"
type textarea "D"
type textarea "I"
type textarea "Palm"
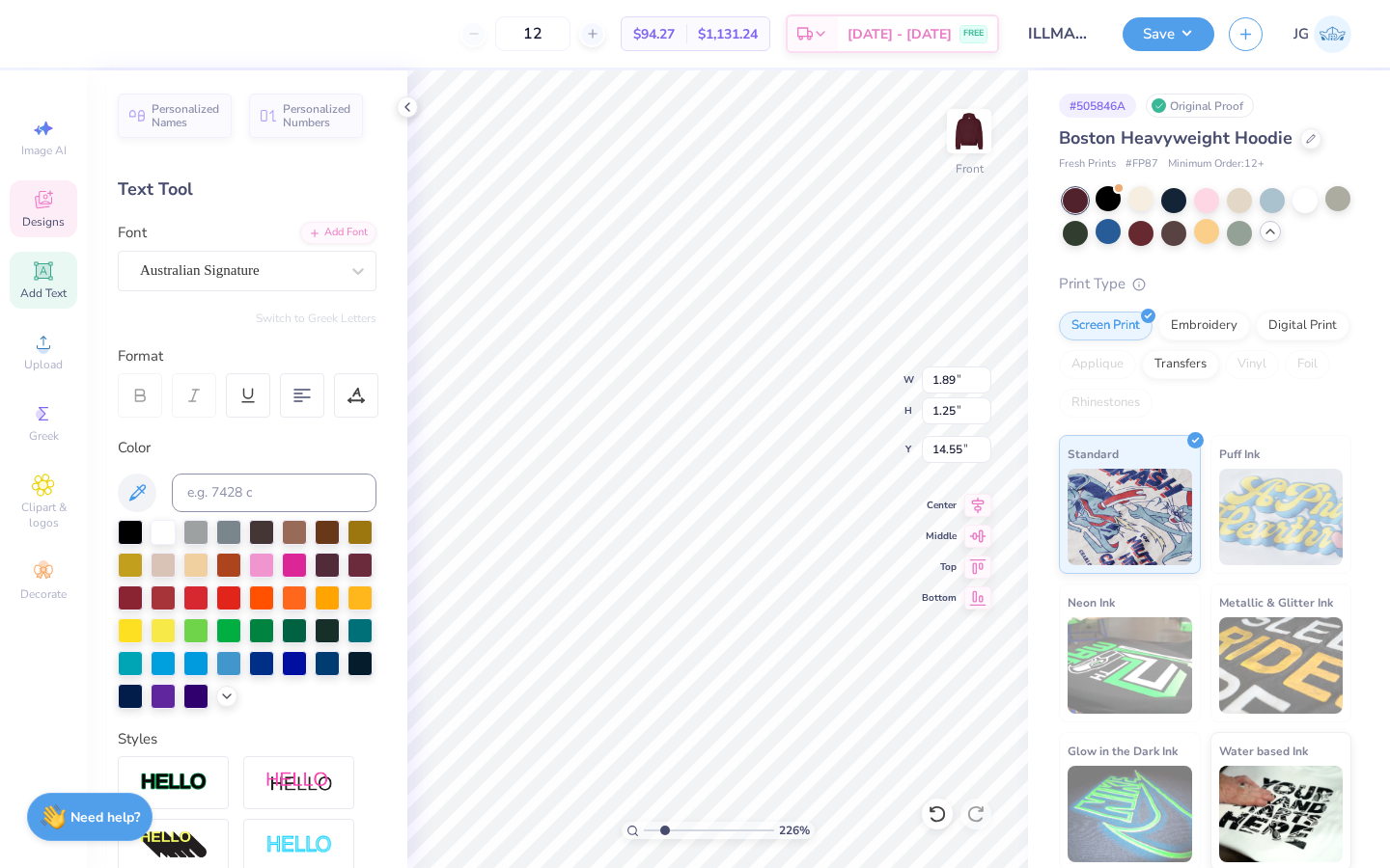
type input "1.89"
type input "1.25"
type input "14.55"
type textarea "Springs"
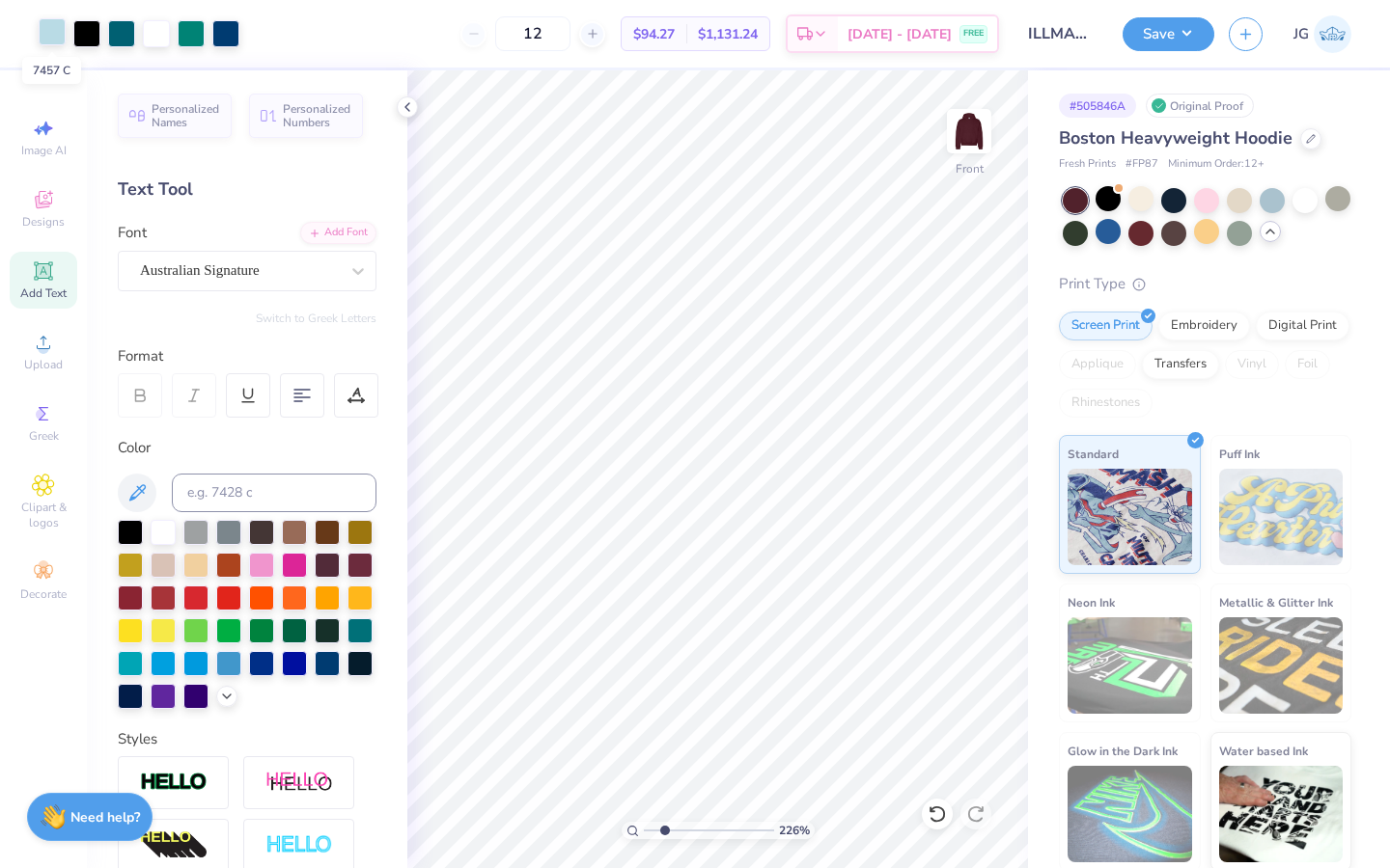
click at [48, 38] on div at bounding box center [51, 32] width 27 height 27
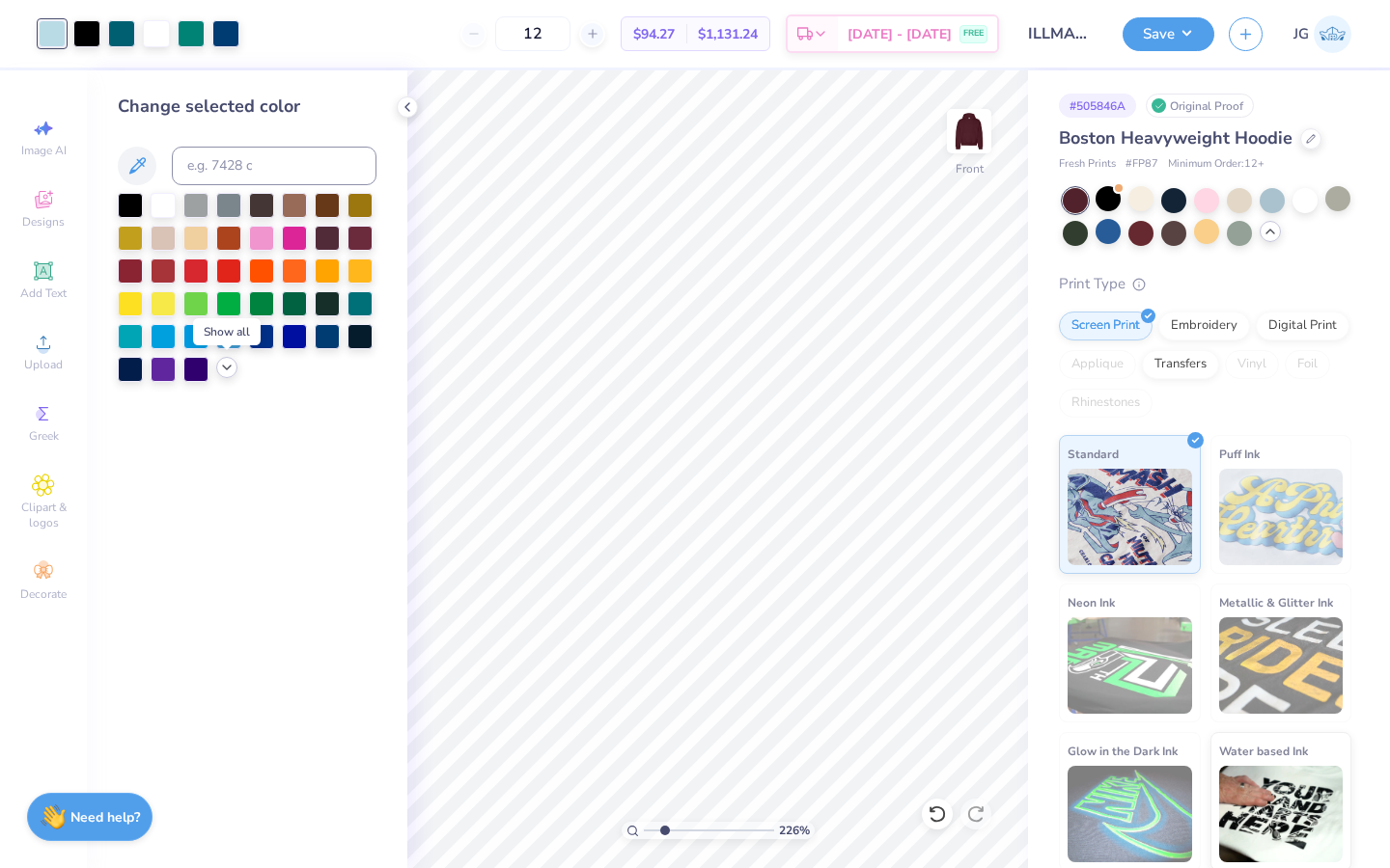
click at [219, 366] on icon at bounding box center [227, 368] width 16 height 16
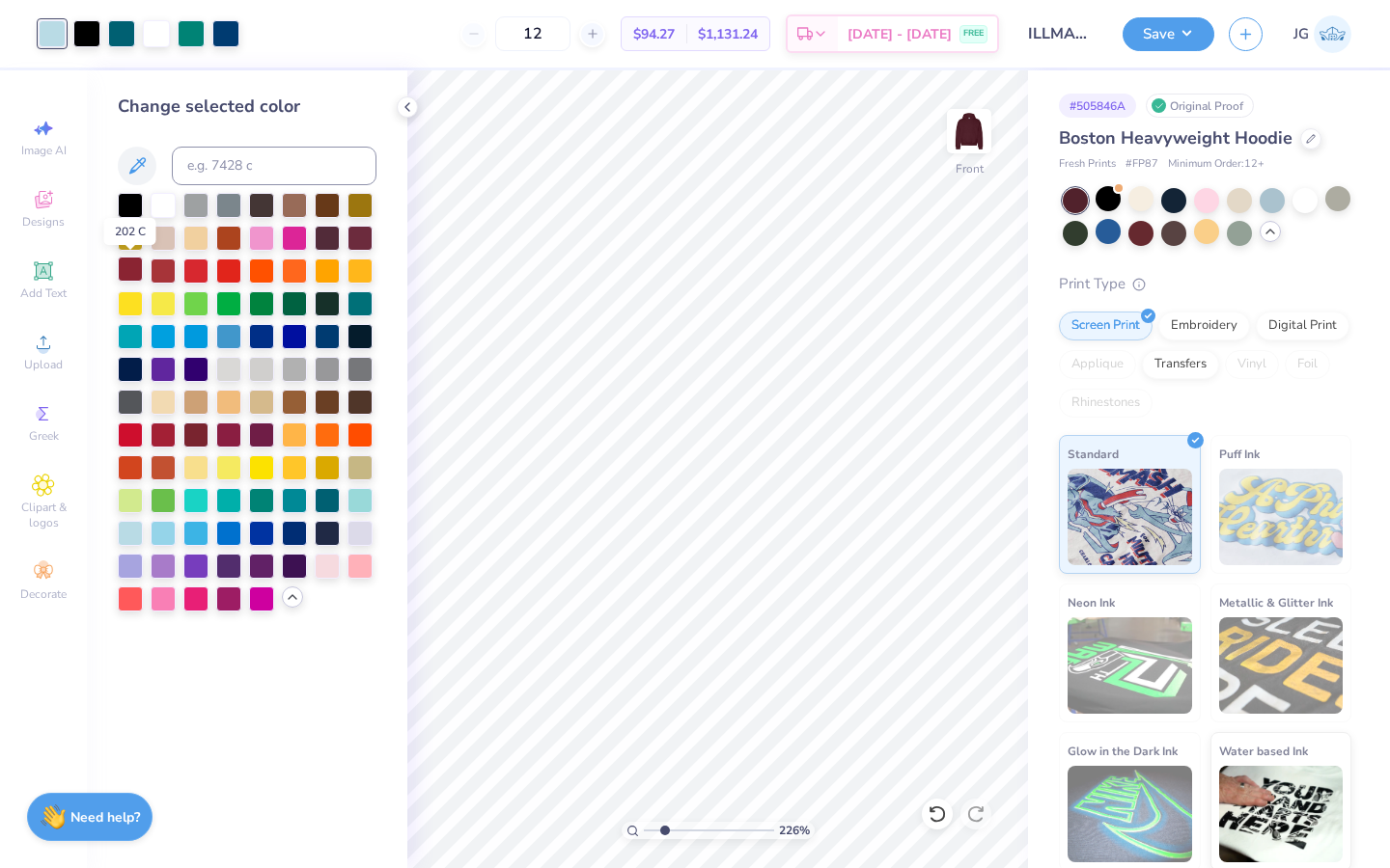
click at [129, 265] on div at bounding box center [130, 268] width 25 height 25
click at [188, 34] on div at bounding box center [190, 32] width 27 height 27
click at [189, 21] on div at bounding box center [190, 33] width 27 height 27
click at [291, 544] on div at bounding box center [294, 530] width 25 height 25
click at [119, 26] on div at bounding box center [121, 32] width 27 height 27
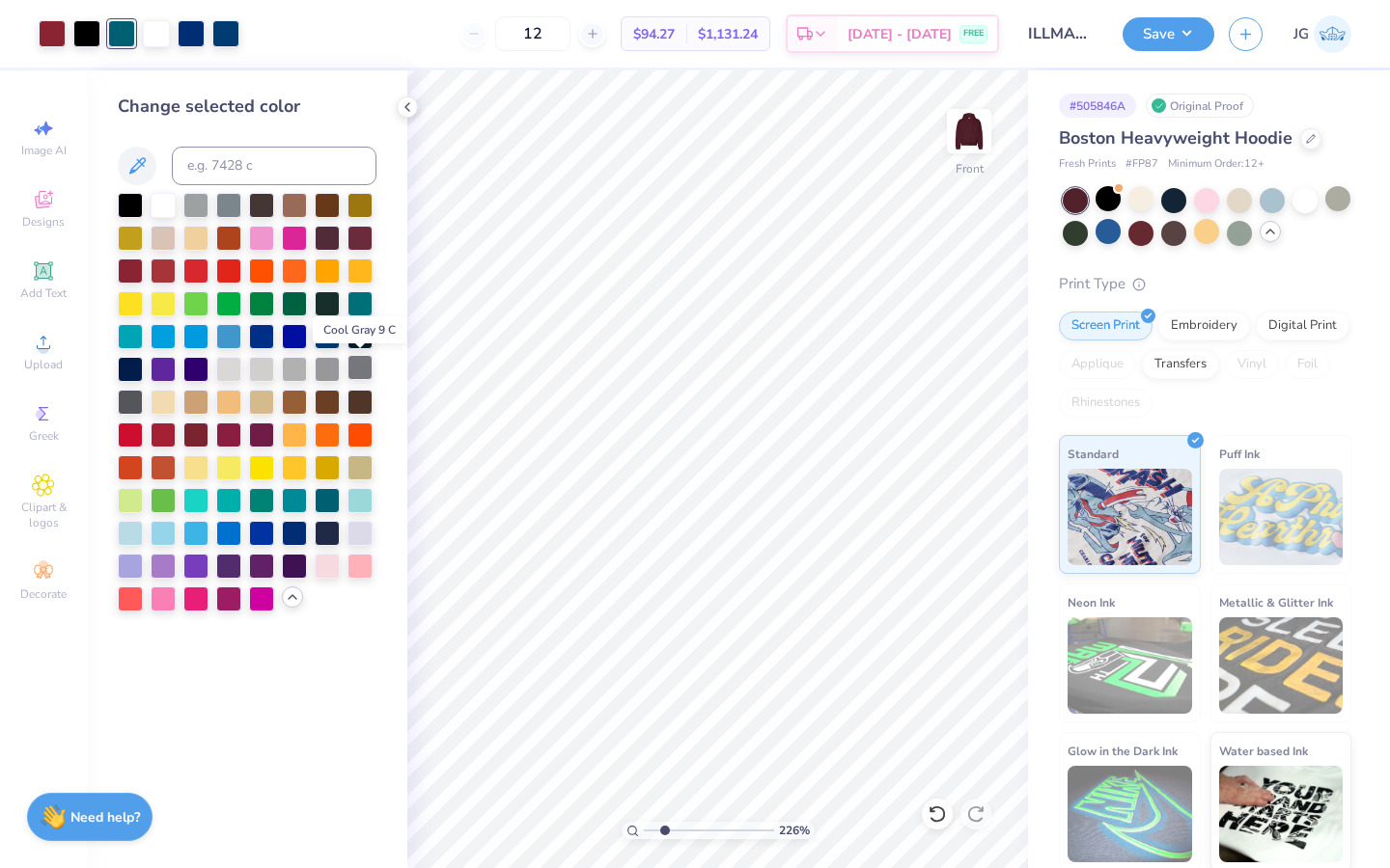
click at [360, 369] on div at bounding box center [359, 367] width 25 height 25
click at [161, 206] on div at bounding box center [162, 203] width 25 height 25
drag, startPoint x: 662, startPoint y: 829, endPoint x: 651, endPoint y: 829, distance: 11.0
type input "1.29"
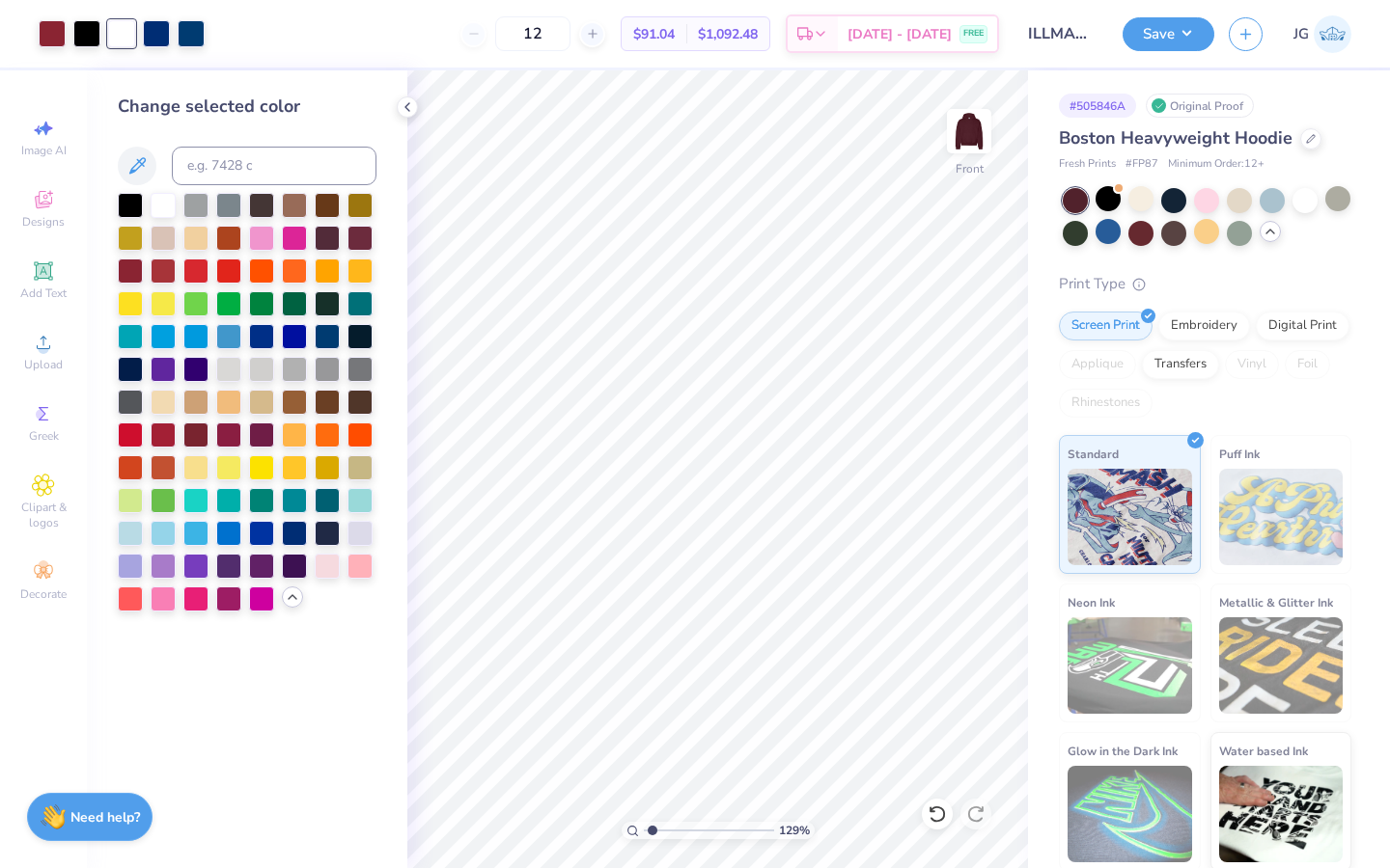
click at [651, 829] on input "range" at bounding box center [709, 831] width 131 height 18
click at [1177, 201] on div at bounding box center [1173, 198] width 25 height 25
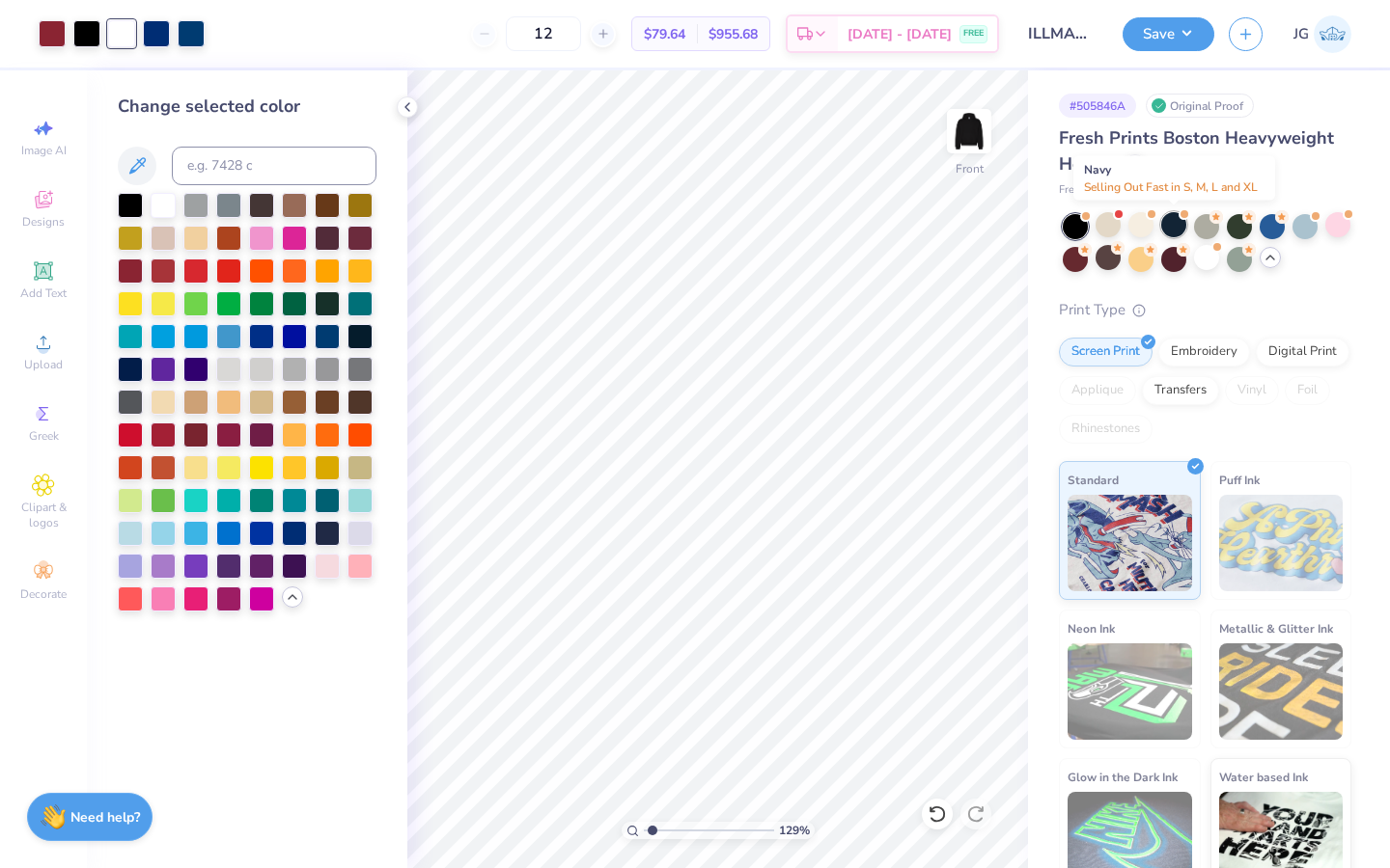
click at [1179, 228] on div at bounding box center [1173, 224] width 25 height 25
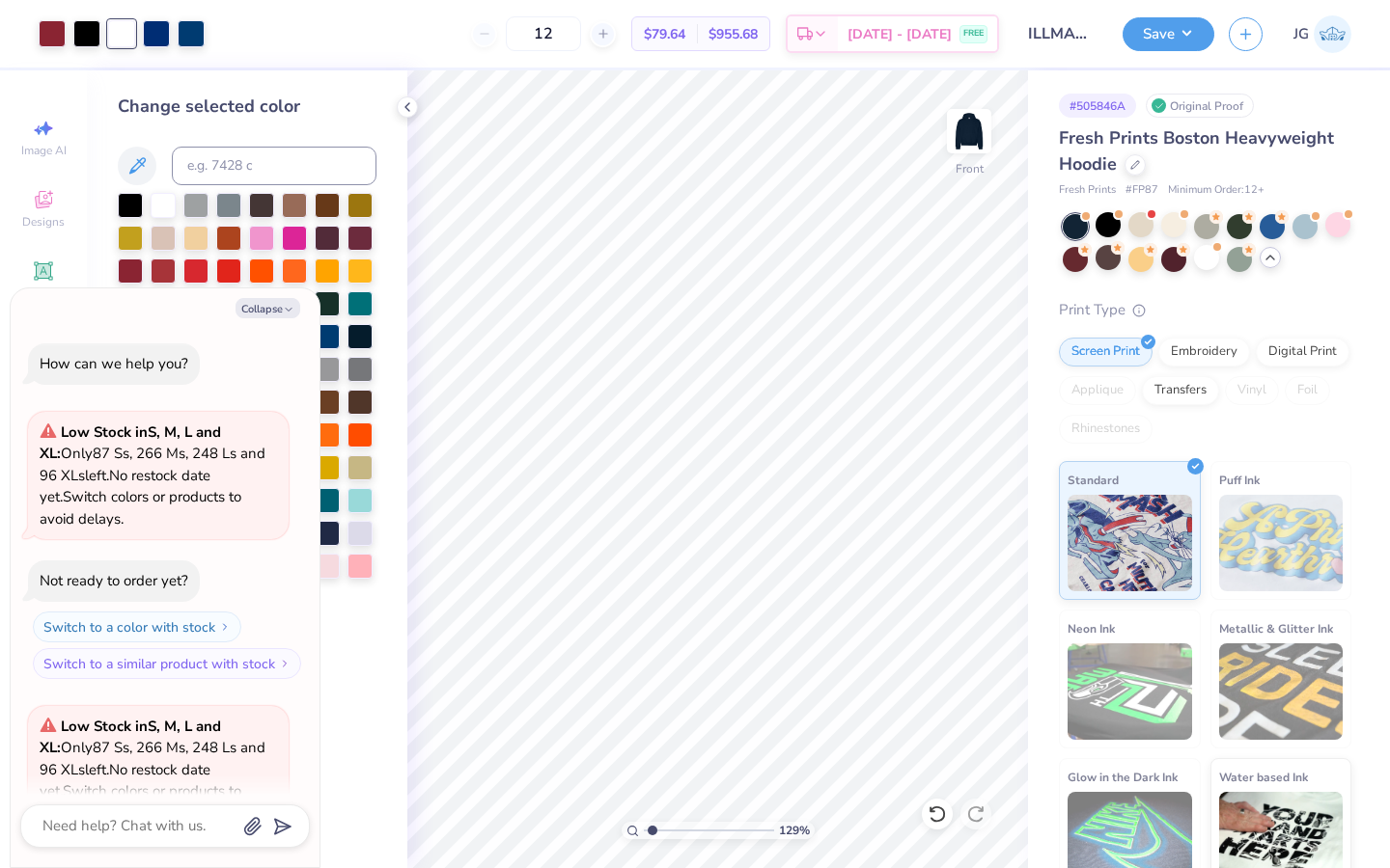
scroll to position [782, 0]
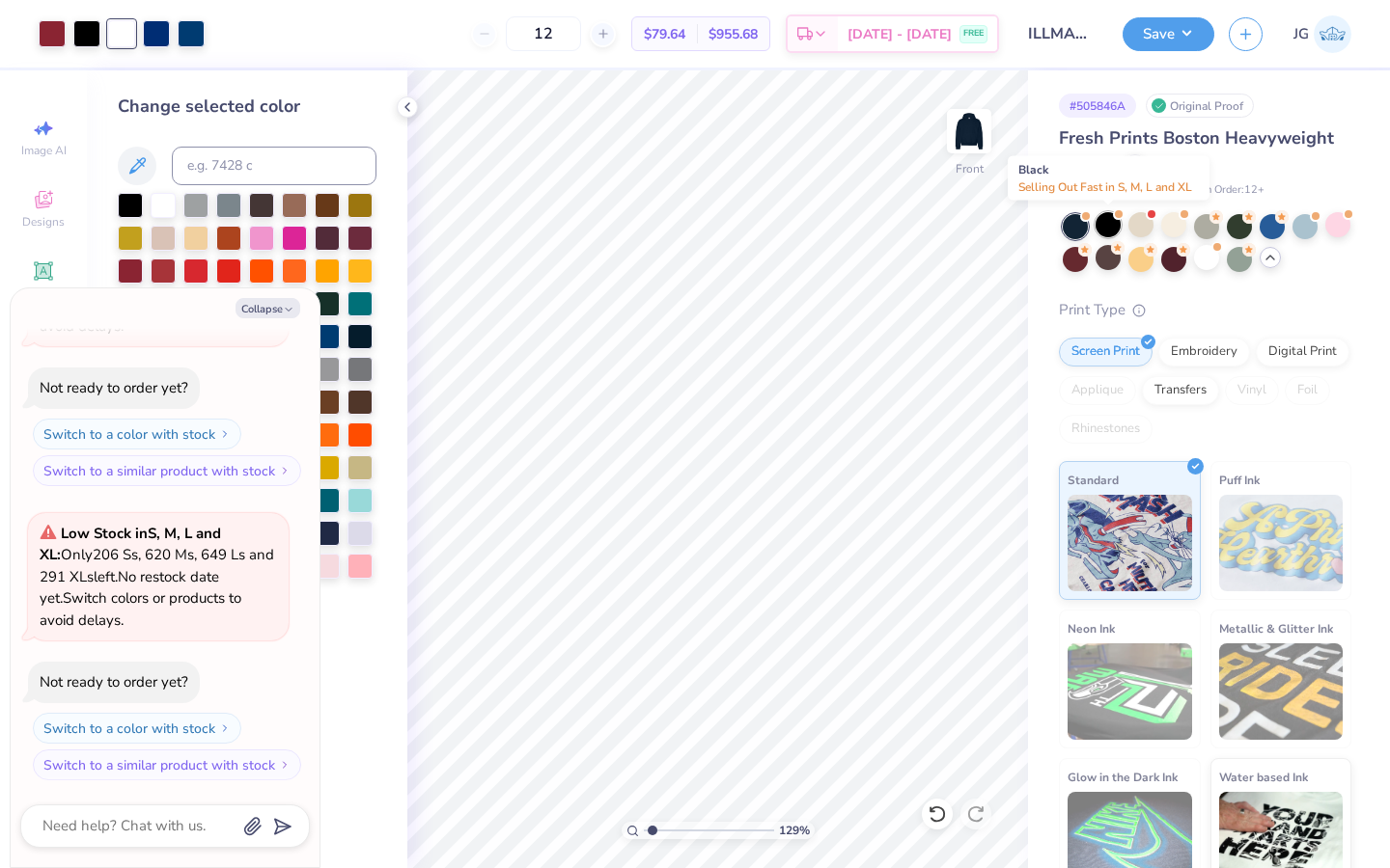
click at [1116, 221] on div at bounding box center [1107, 224] width 25 height 25
click at [1144, 222] on div at bounding box center [1141, 224] width 25 height 25
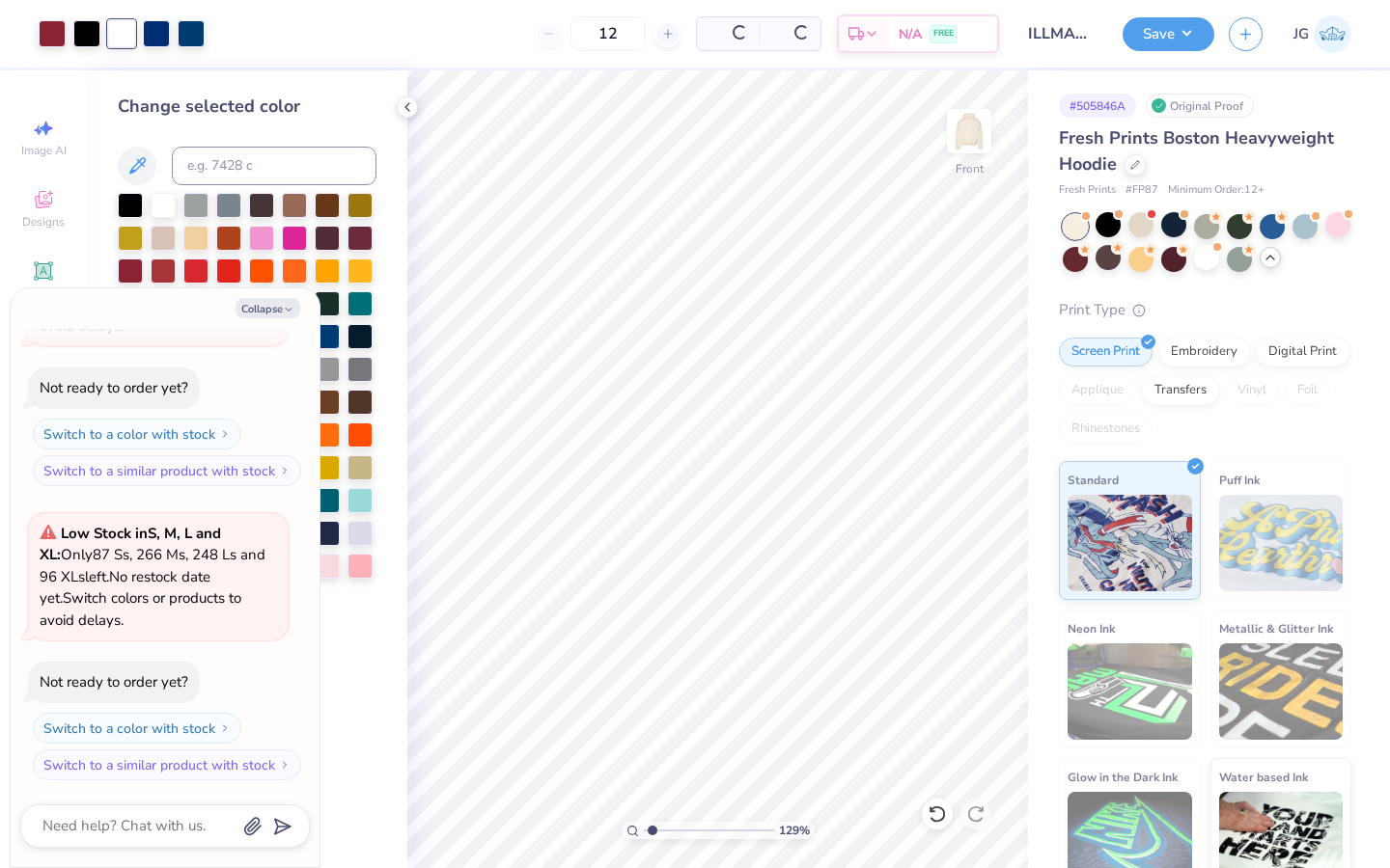
scroll to position [1370, 0]
click at [1109, 228] on div at bounding box center [1107, 224] width 25 height 25
click at [1177, 225] on div at bounding box center [1173, 224] width 25 height 25
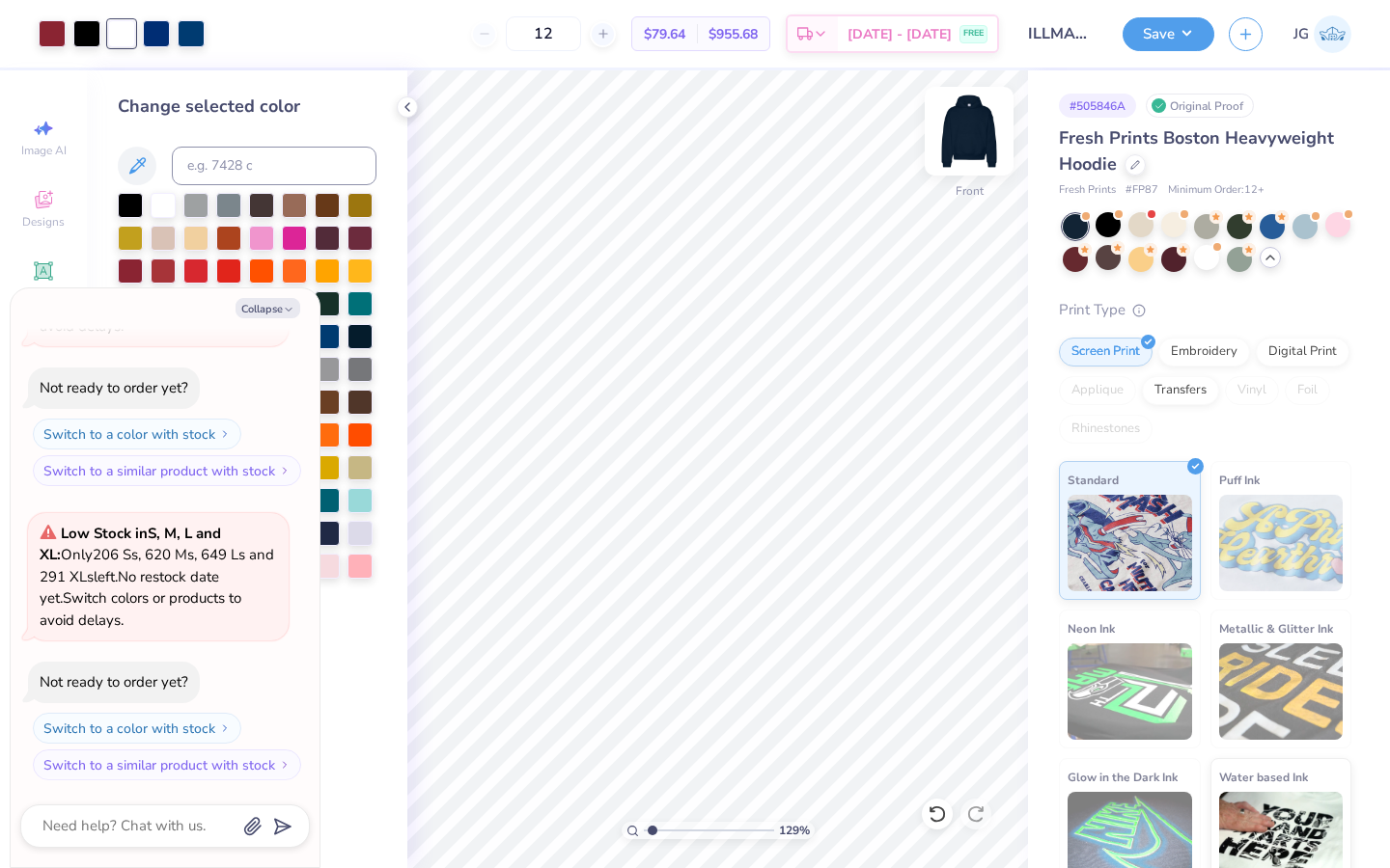
click at [973, 130] on img at bounding box center [969, 132] width 77 height 77
click at [269, 303] on button "Collapse" at bounding box center [267, 308] width 64 height 20
type textarea "x"
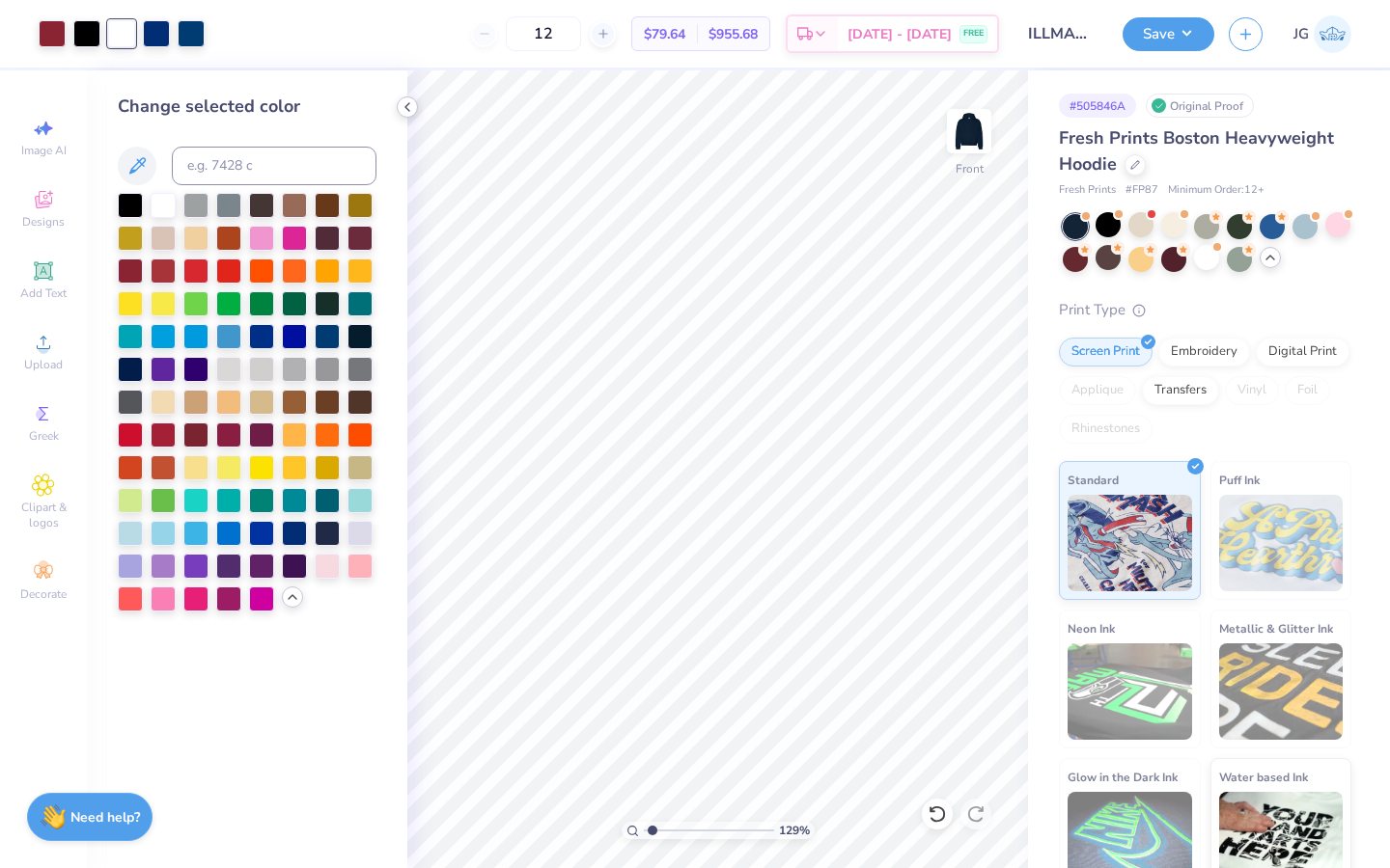
click at [398, 108] on div at bounding box center [407, 106] width 21 height 21
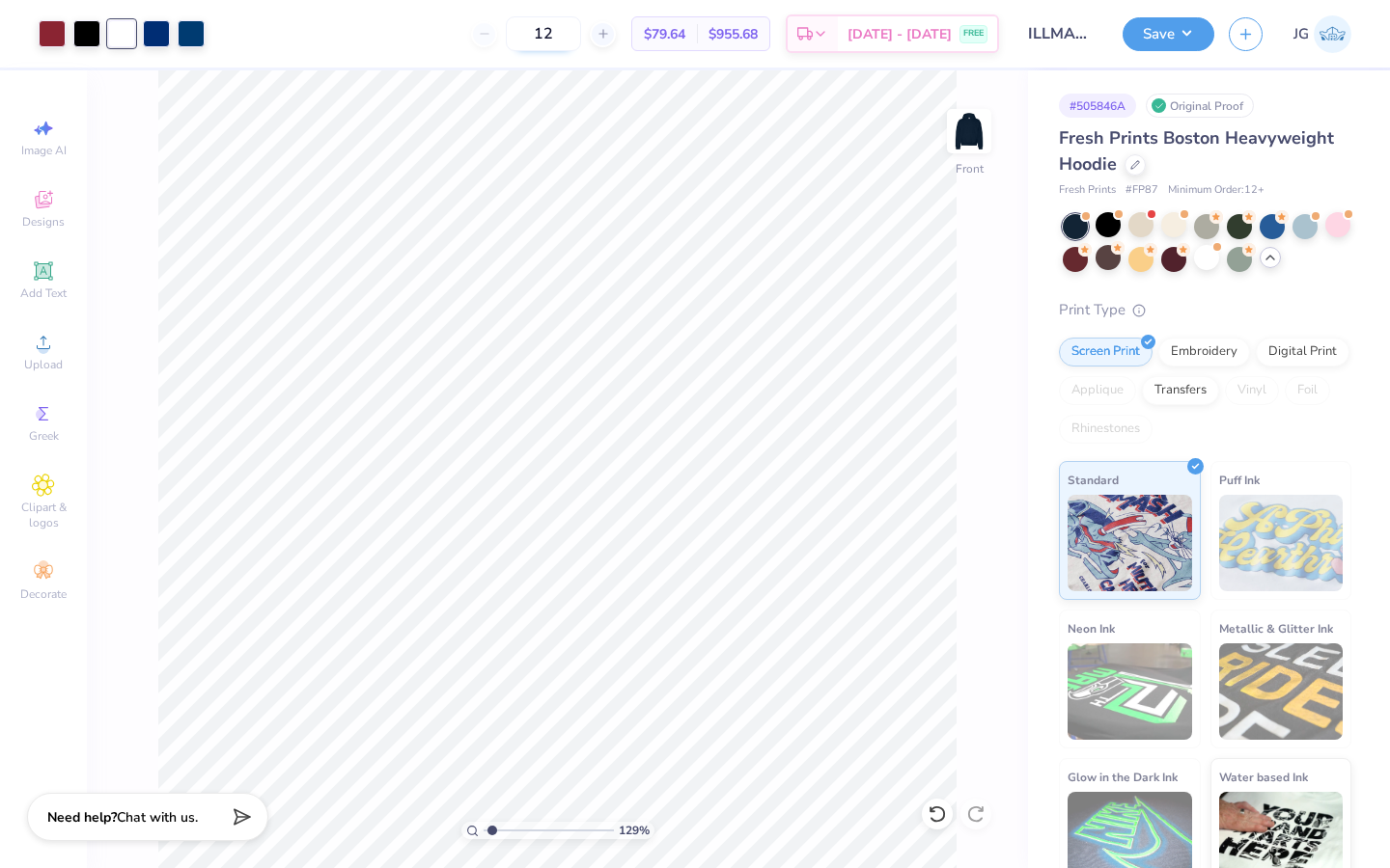
click at [547, 47] on input "12" at bounding box center [544, 34] width 75 height 35
type input "1"
type input "7"
type input "70"
click at [957, 128] on img at bounding box center [969, 132] width 77 height 77
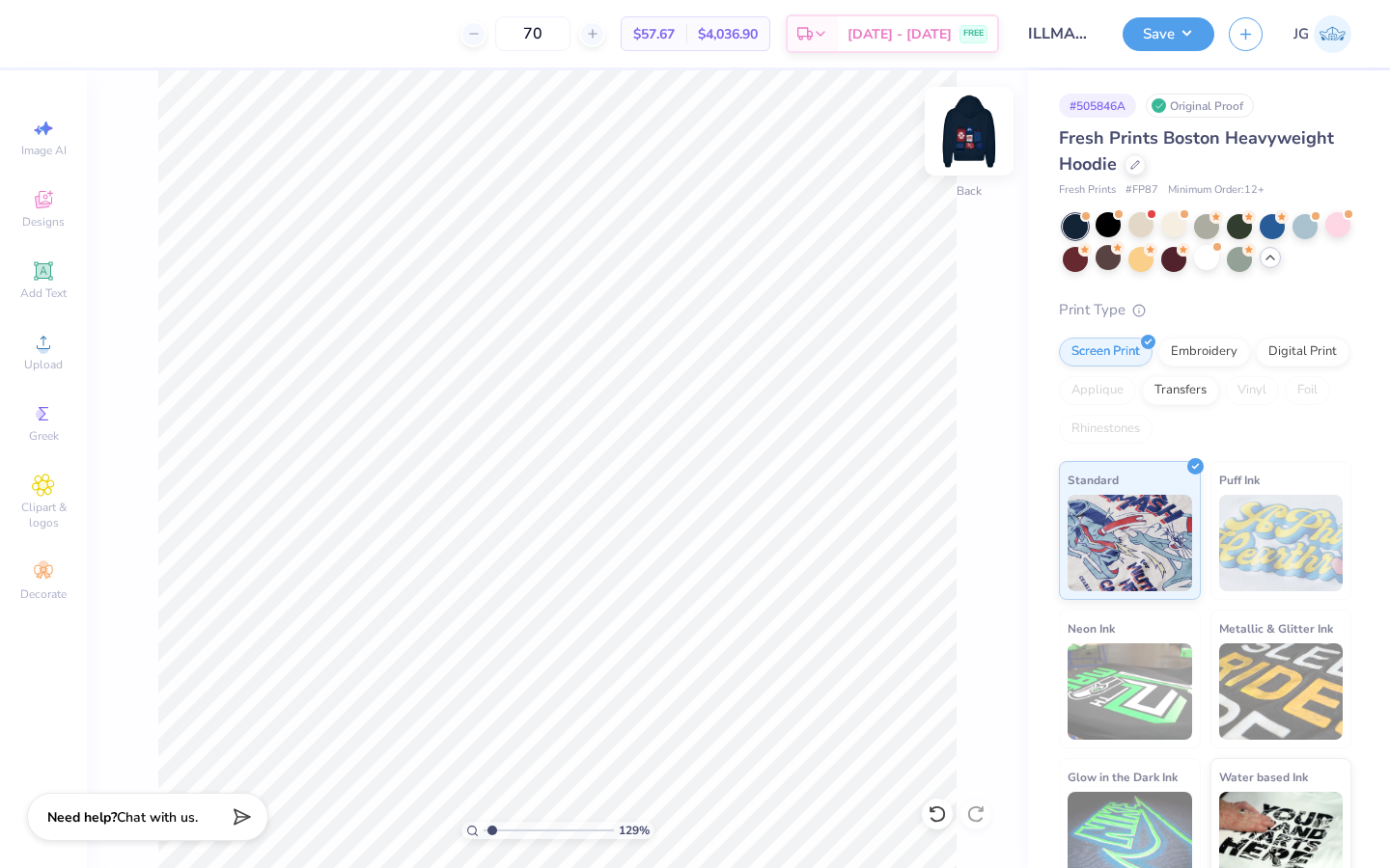
click at [974, 147] on img at bounding box center [969, 132] width 77 height 77
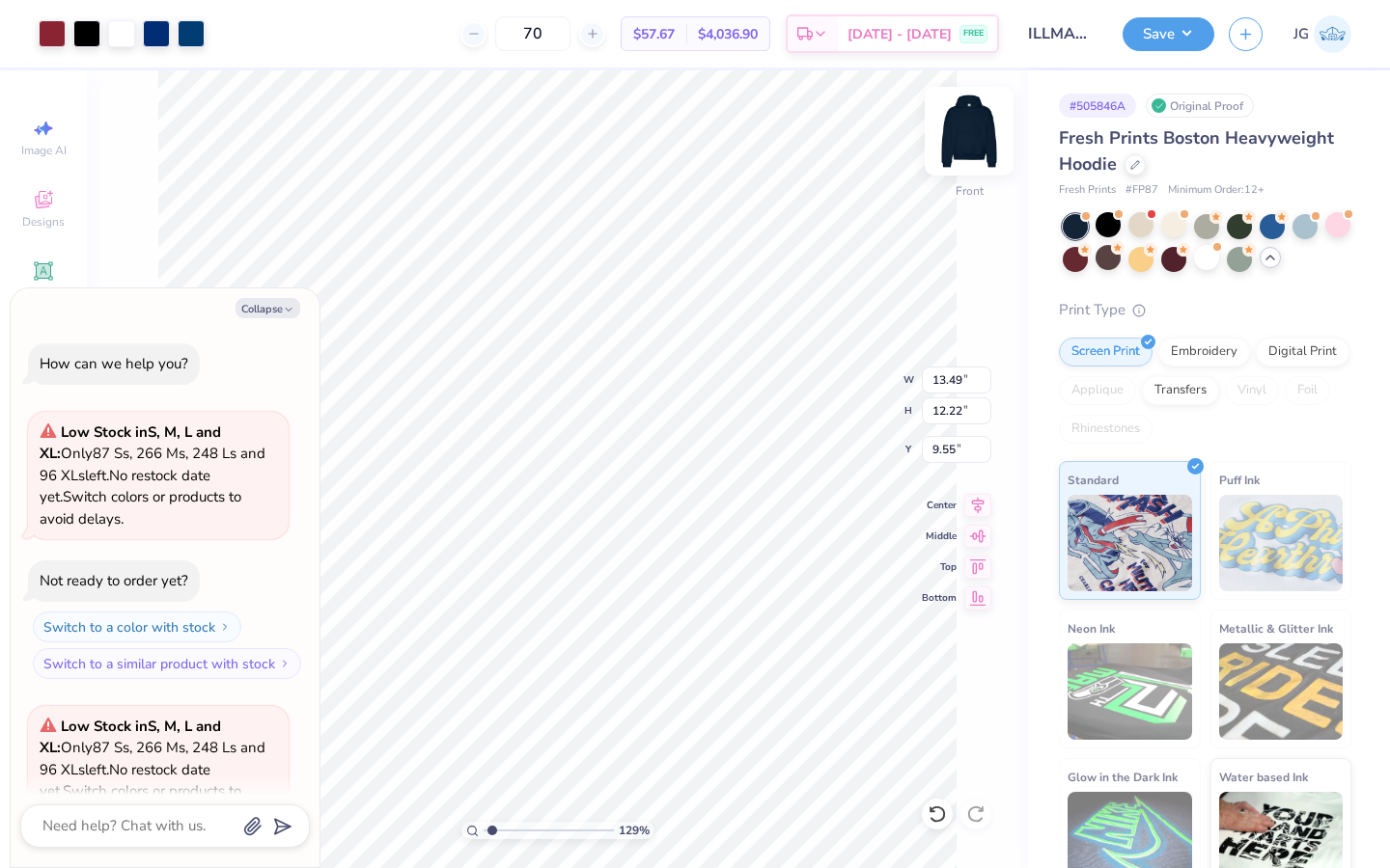
scroll to position [2071, 0]
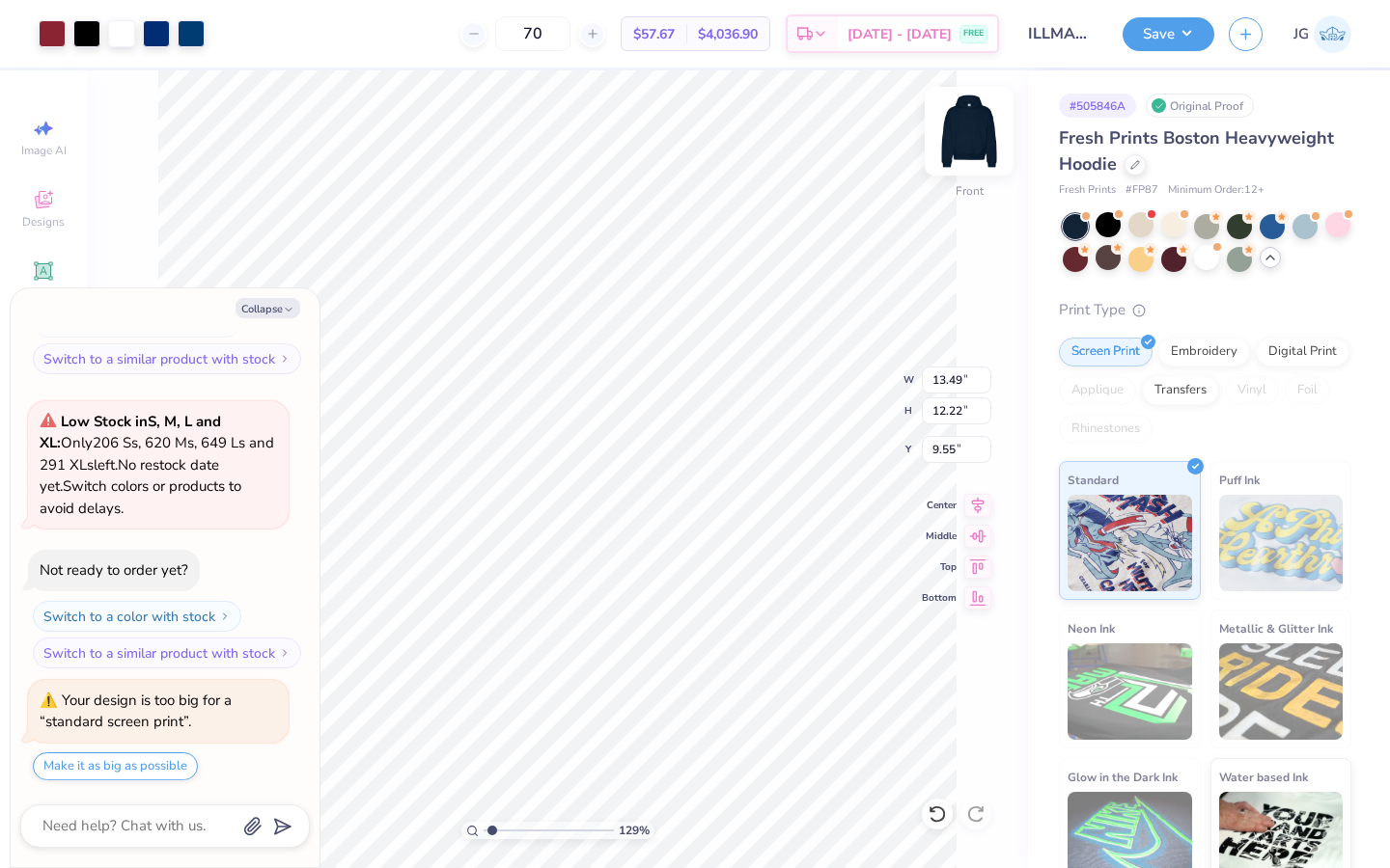
type textarea "x"
type input "6.10"
click at [155, 759] on button "Make it as big as possible" at bounding box center [115, 766] width 165 height 28
type textarea "x"
type input "15.77"
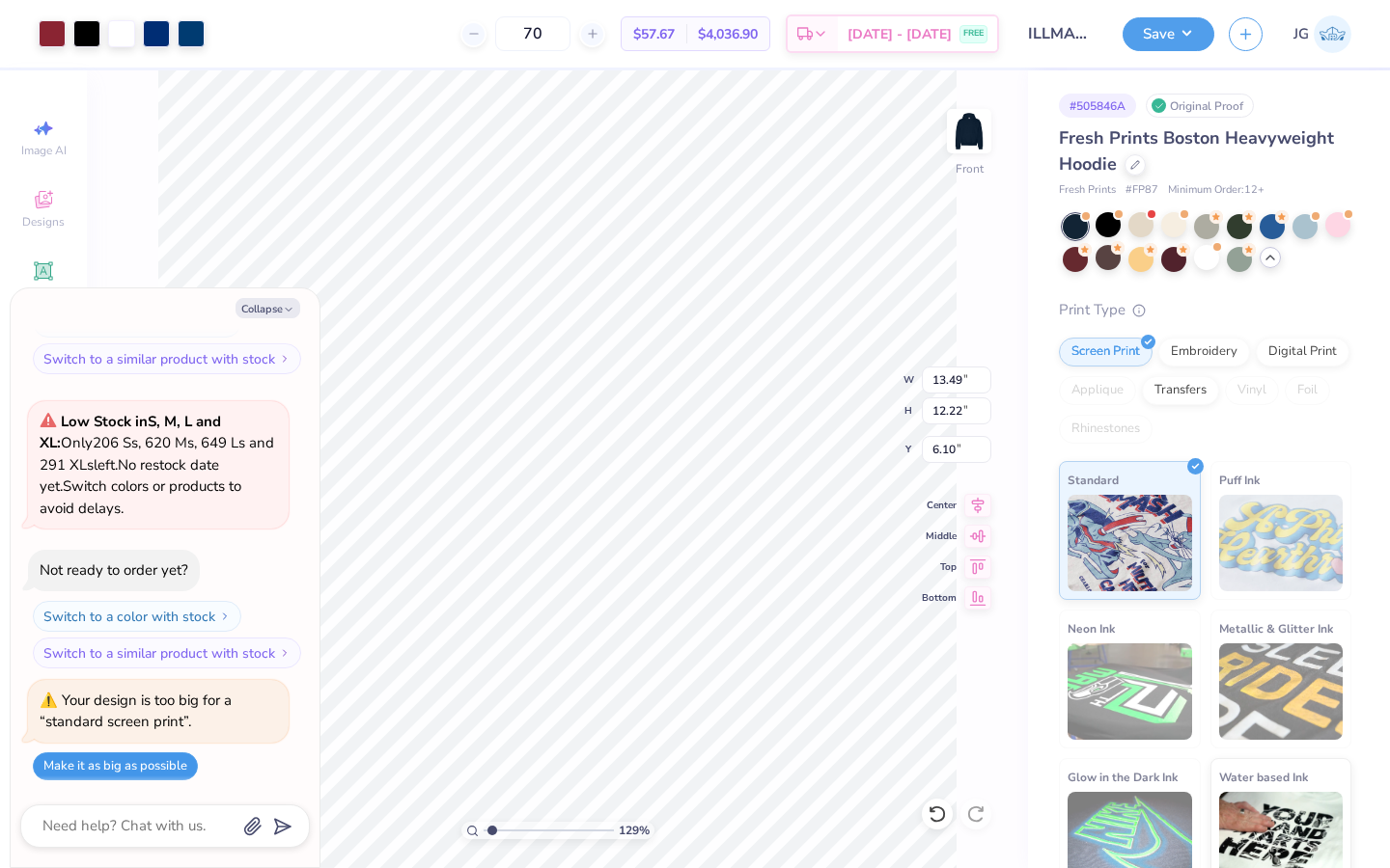
type input "14.29"
type input "7.48"
click at [155, 760] on button "Make it as big as possible" at bounding box center [115, 766] width 165 height 28
type textarea "x"
type input "6.83"
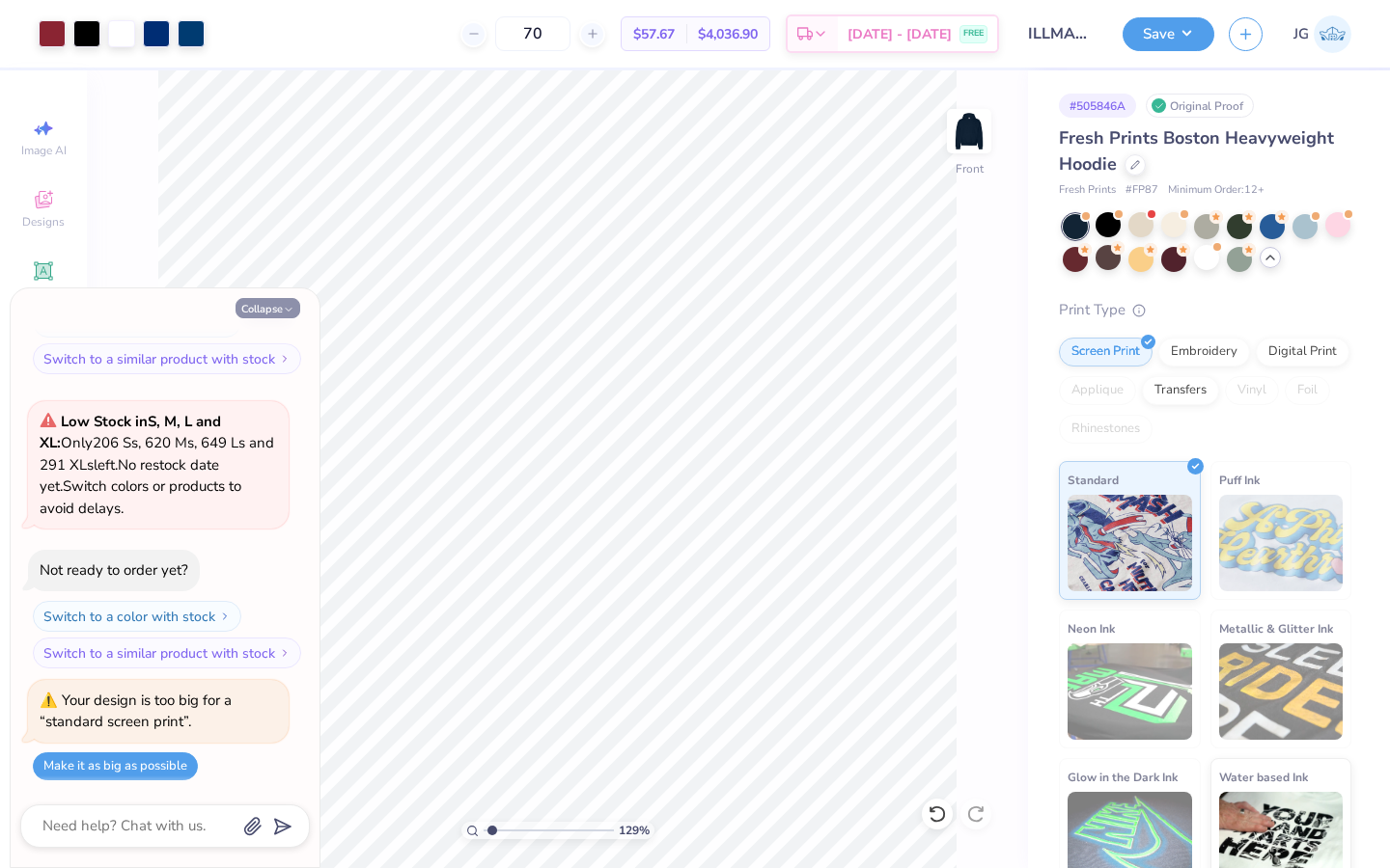
click at [255, 298] on button "Collapse" at bounding box center [267, 308] width 64 height 20
type textarea "x"
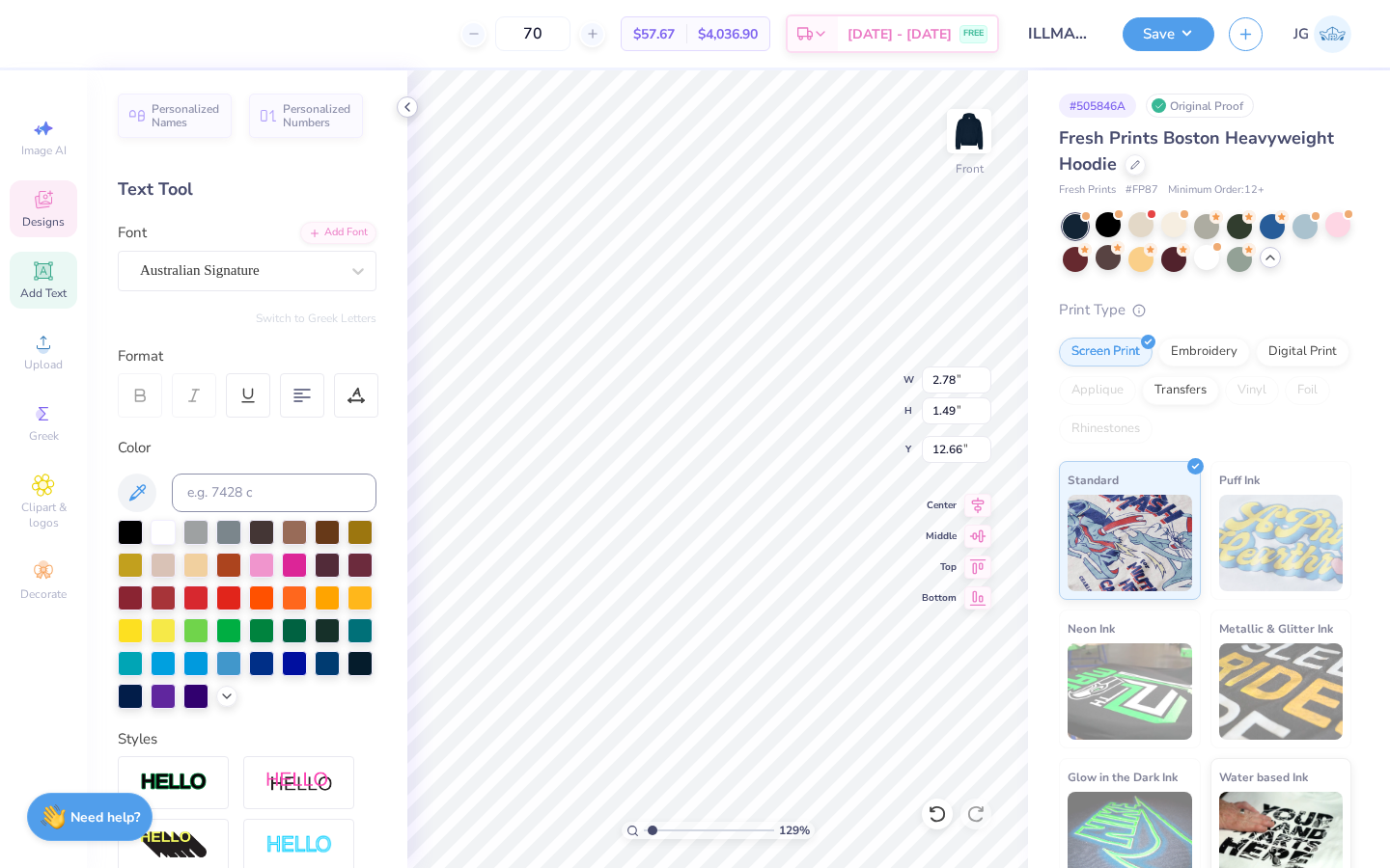
click at [404, 108] on icon at bounding box center [408, 107] width 16 height 16
click at [157, 525] on div at bounding box center [162, 530] width 25 height 25
type input "2.78"
type input "1.49"
type input "12.66"
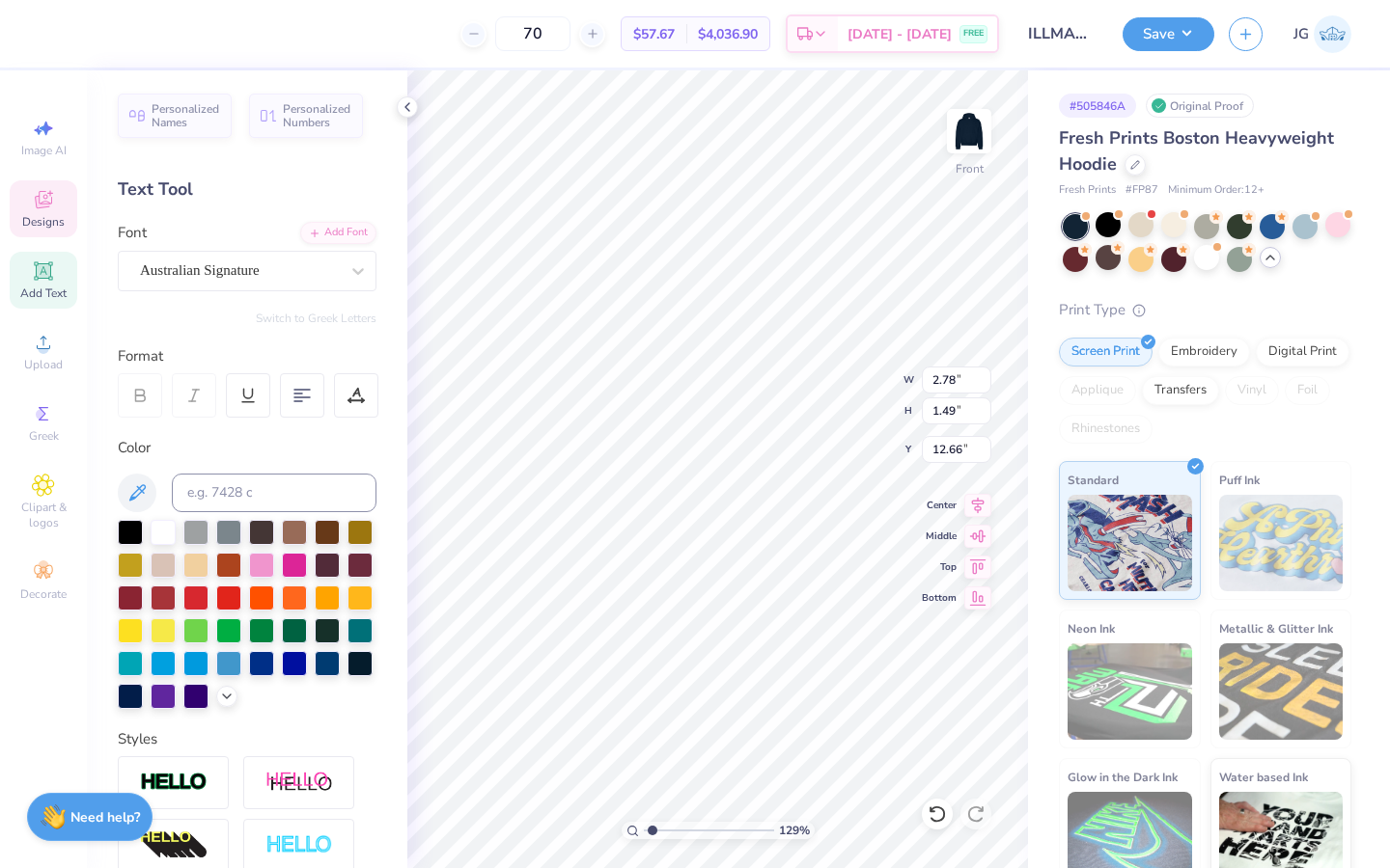
click at [19, 27] on div at bounding box center [19, 34] width 39 height 67
click at [25, 33] on div at bounding box center [19, 34] width 39 height 67
click at [150, 533] on div at bounding box center [162, 530] width 25 height 25
type textarea "I"
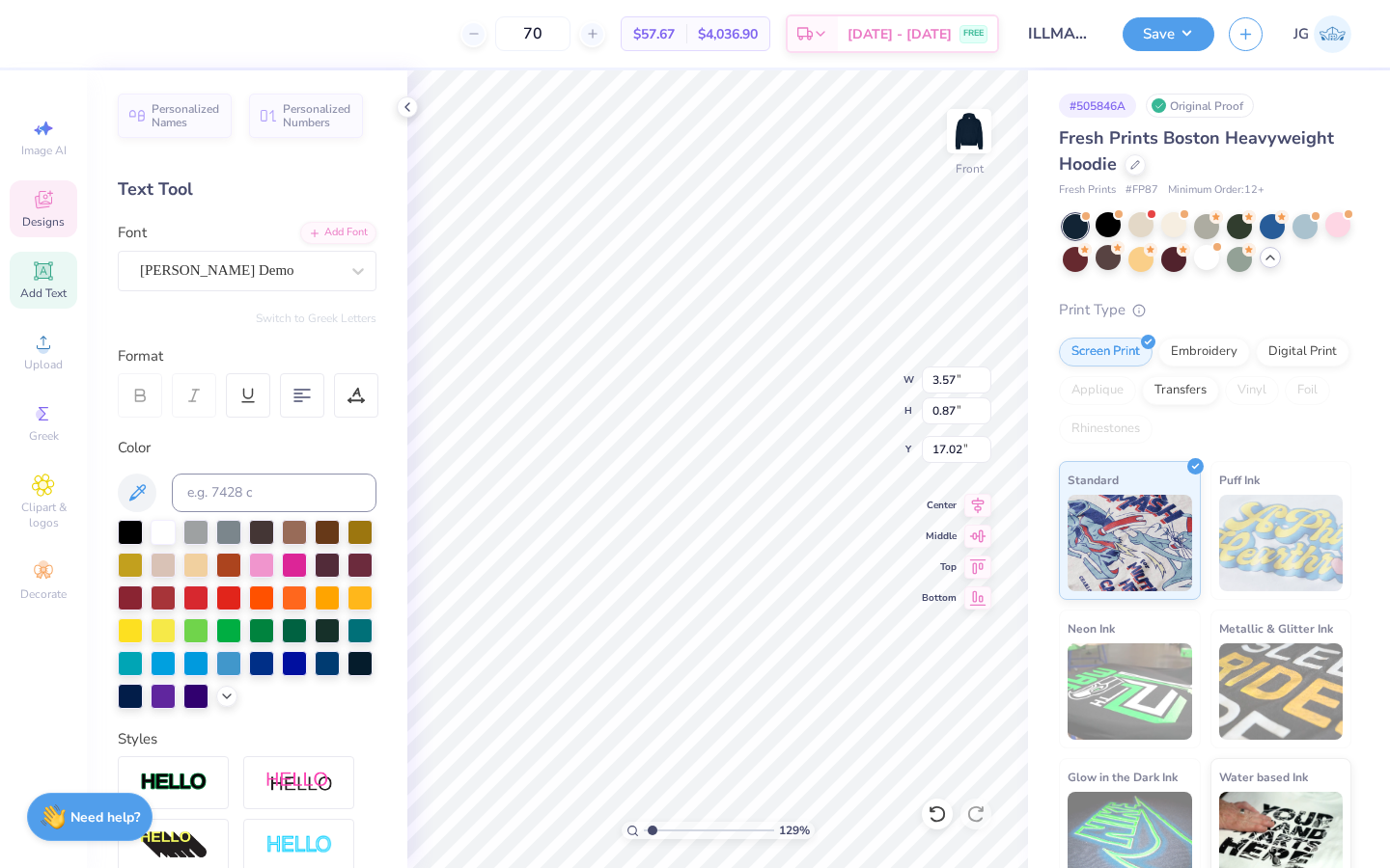
scroll to position [0, 8]
type textarea "@IllmazingDanceFam"
click at [157, 530] on div at bounding box center [162, 530] width 25 height 25
type input "4.04"
type input "0.56"
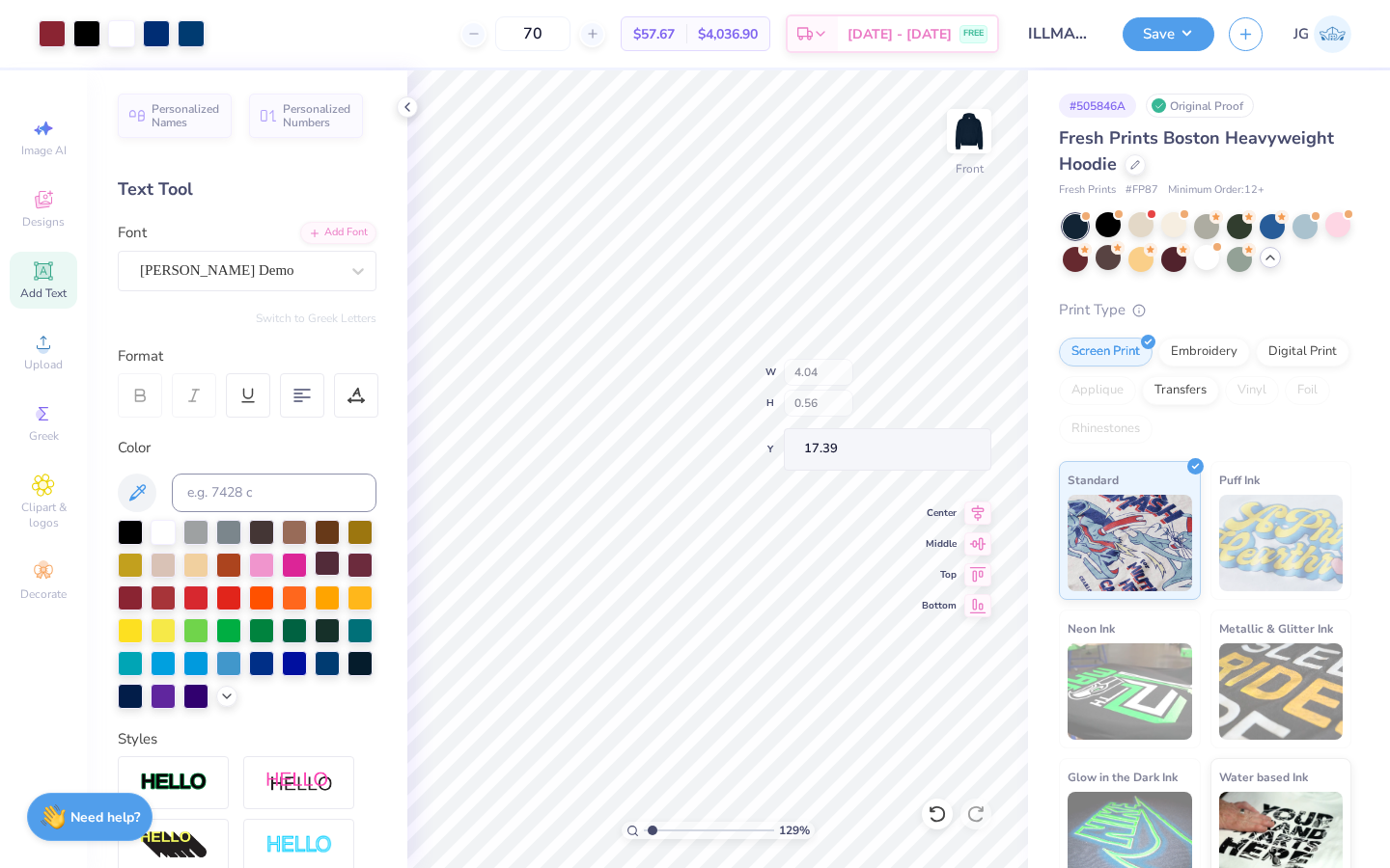
type input "17.39"
type input "17.25"
type input "4.54"
type input "0.63"
type input "17.18"
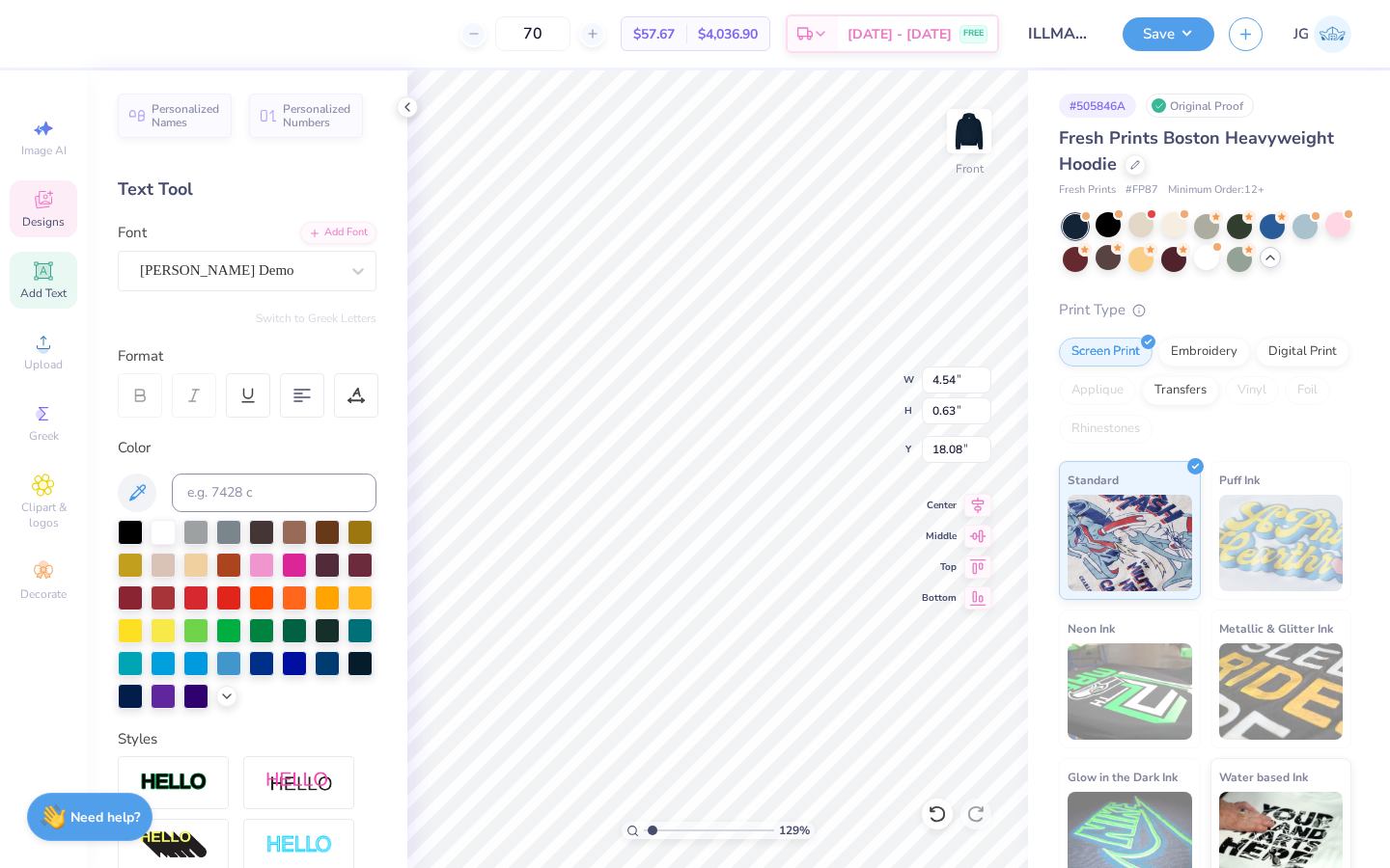
type input "18.08"
click at [205, 292] on div "Personalized Names Personalized Numbers Text Tool Add Font Font Genty Demo Swit…" at bounding box center [248, 469] width 321 height 798
click at [197, 272] on div "Genty Demo" at bounding box center [239, 270] width 203 height 30
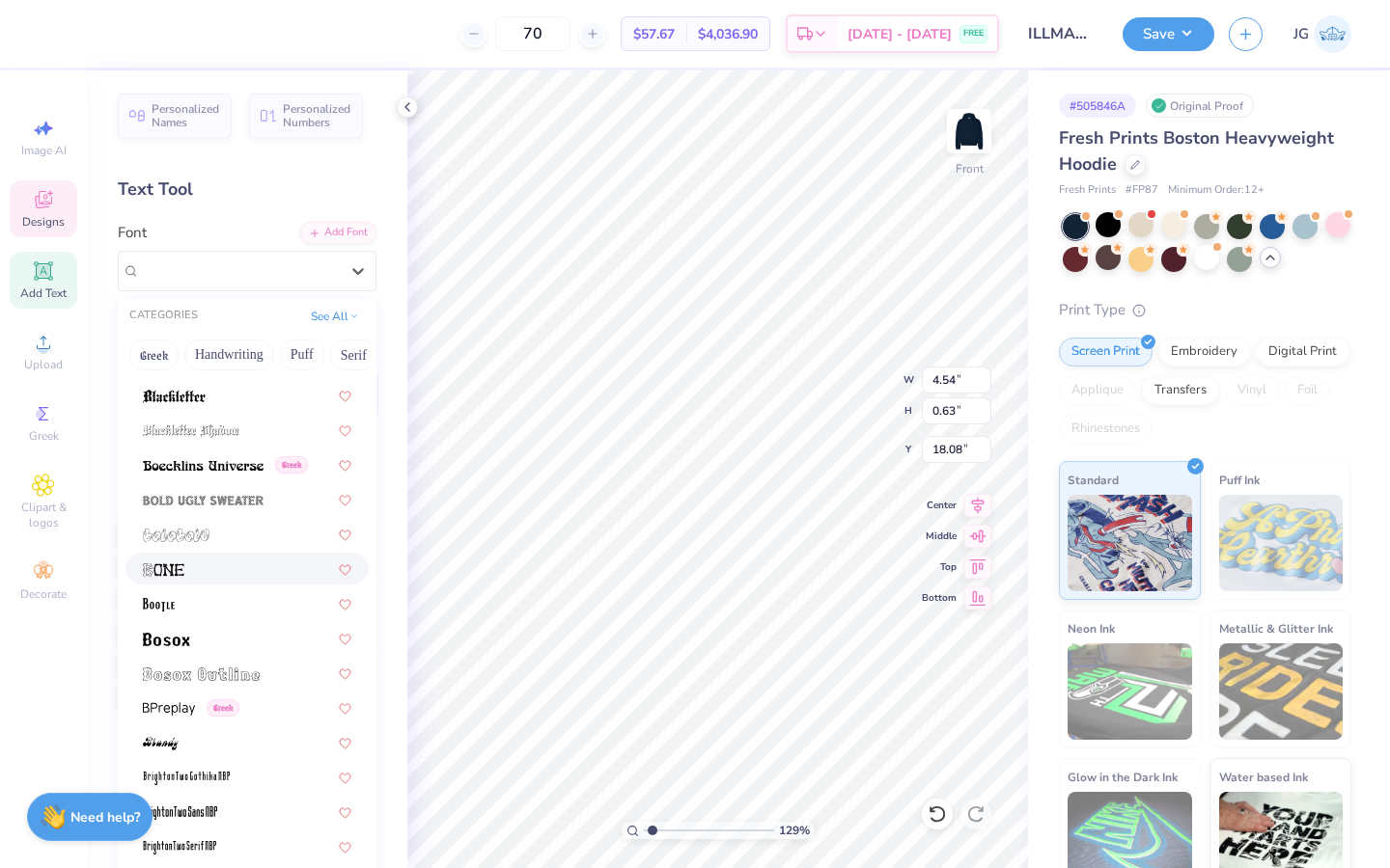
scroll to position [1232, 0]
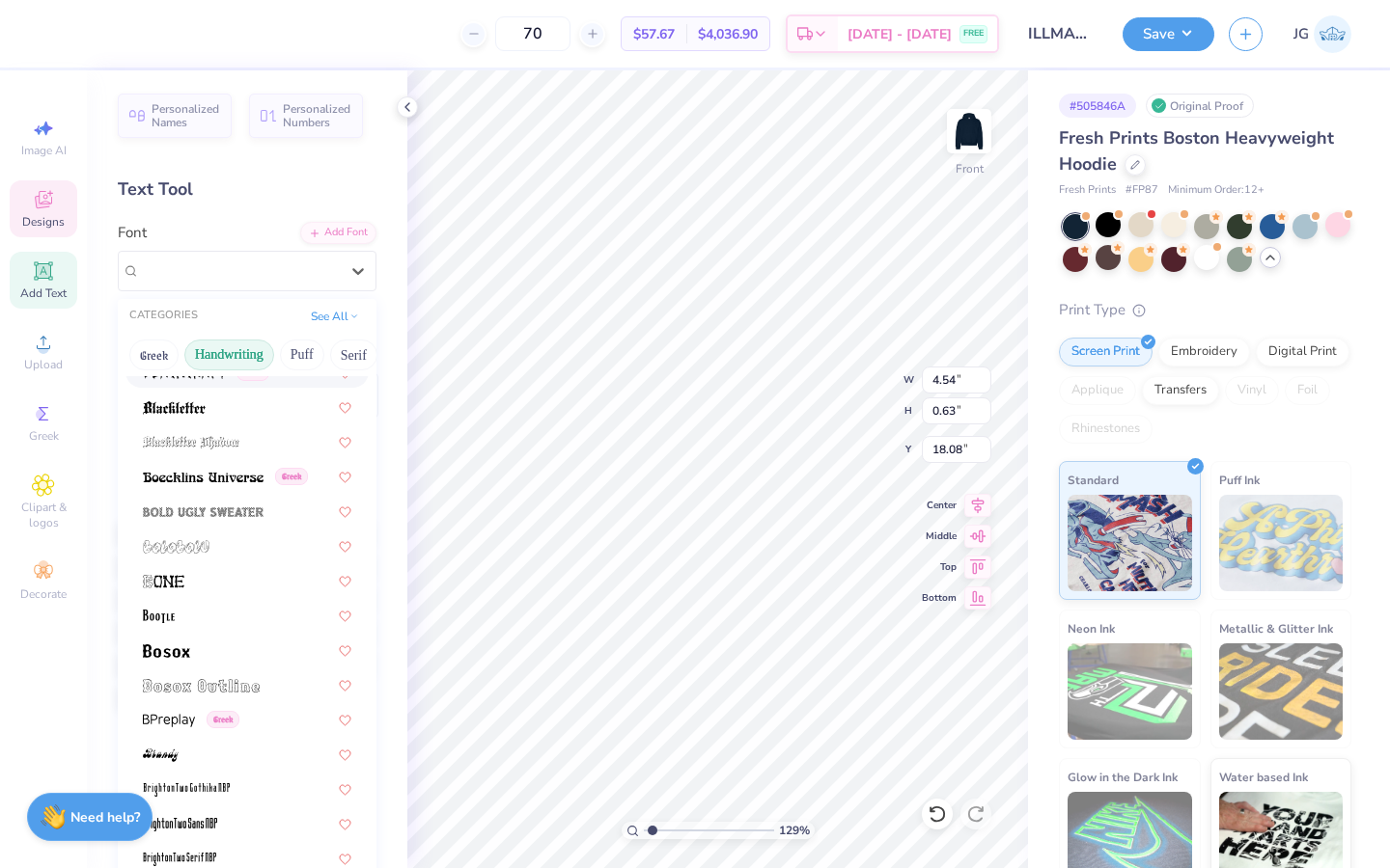
click at [249, 350] on button "Handwriting" at bounding box center [229, 354] width 90 height 31
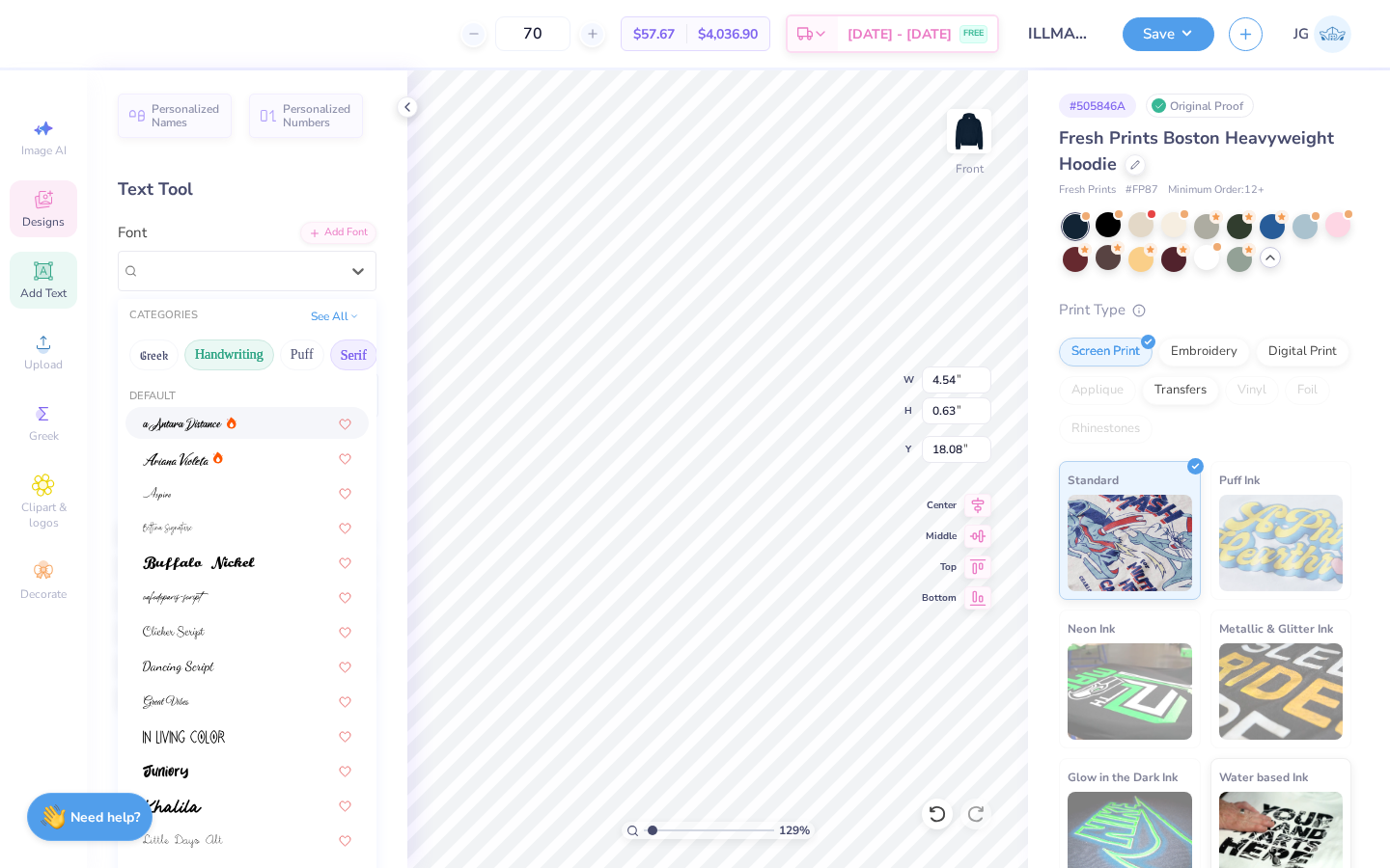
click at [330, 355] on button "Serif" at bounding box center [353, 354] width 48 height 31
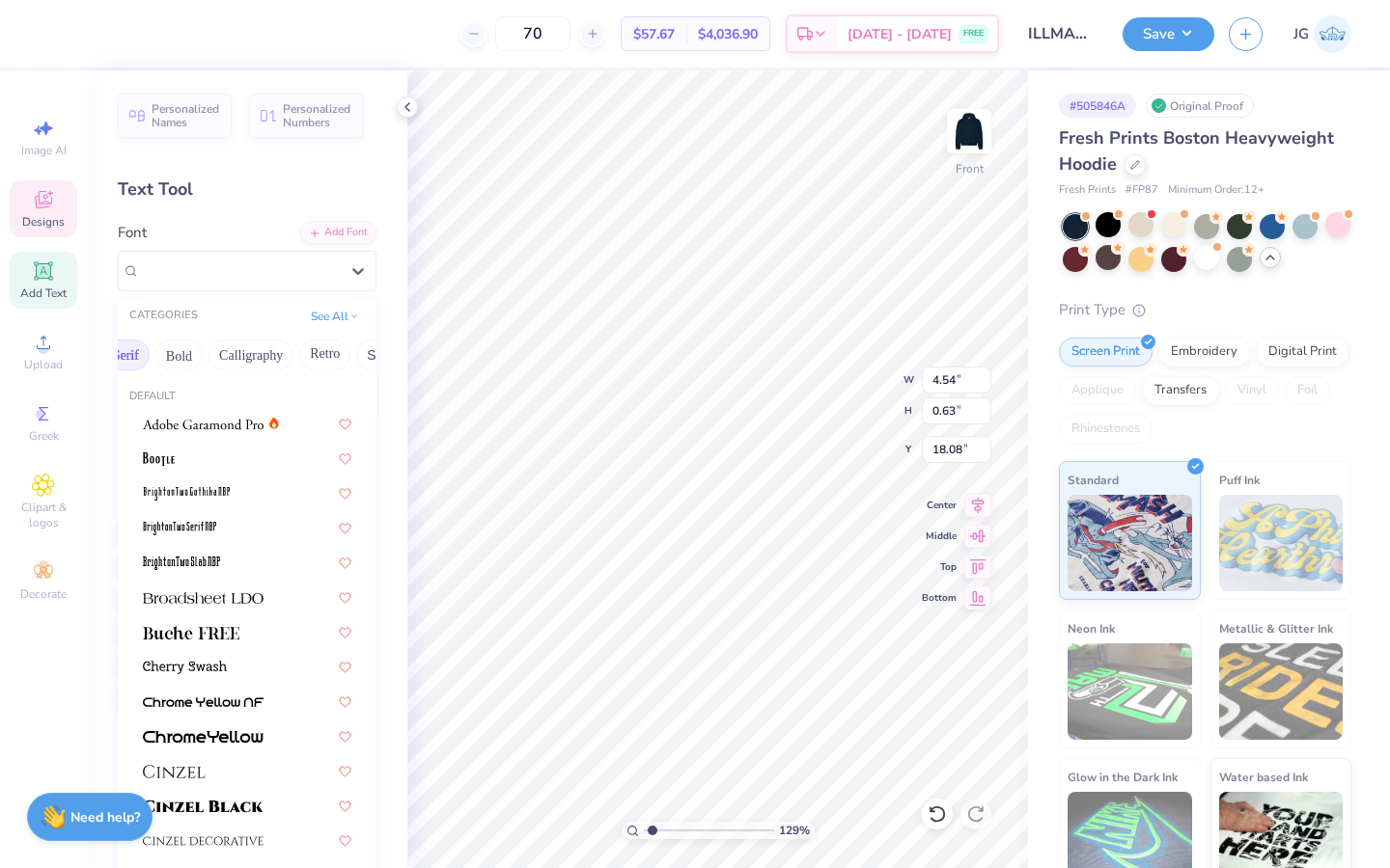
scroll to position [0, 389]
click at [193, 354] on div "Greek Handwriting Puff Serif Bold Calligraphy Retro Sans Serif Minimal Fantasy …" at bounding box center [247, 354] width 258 height 43
click at [181, 354] on button "Calligraphy" at bounding box center [180, 354] width 85 height 31
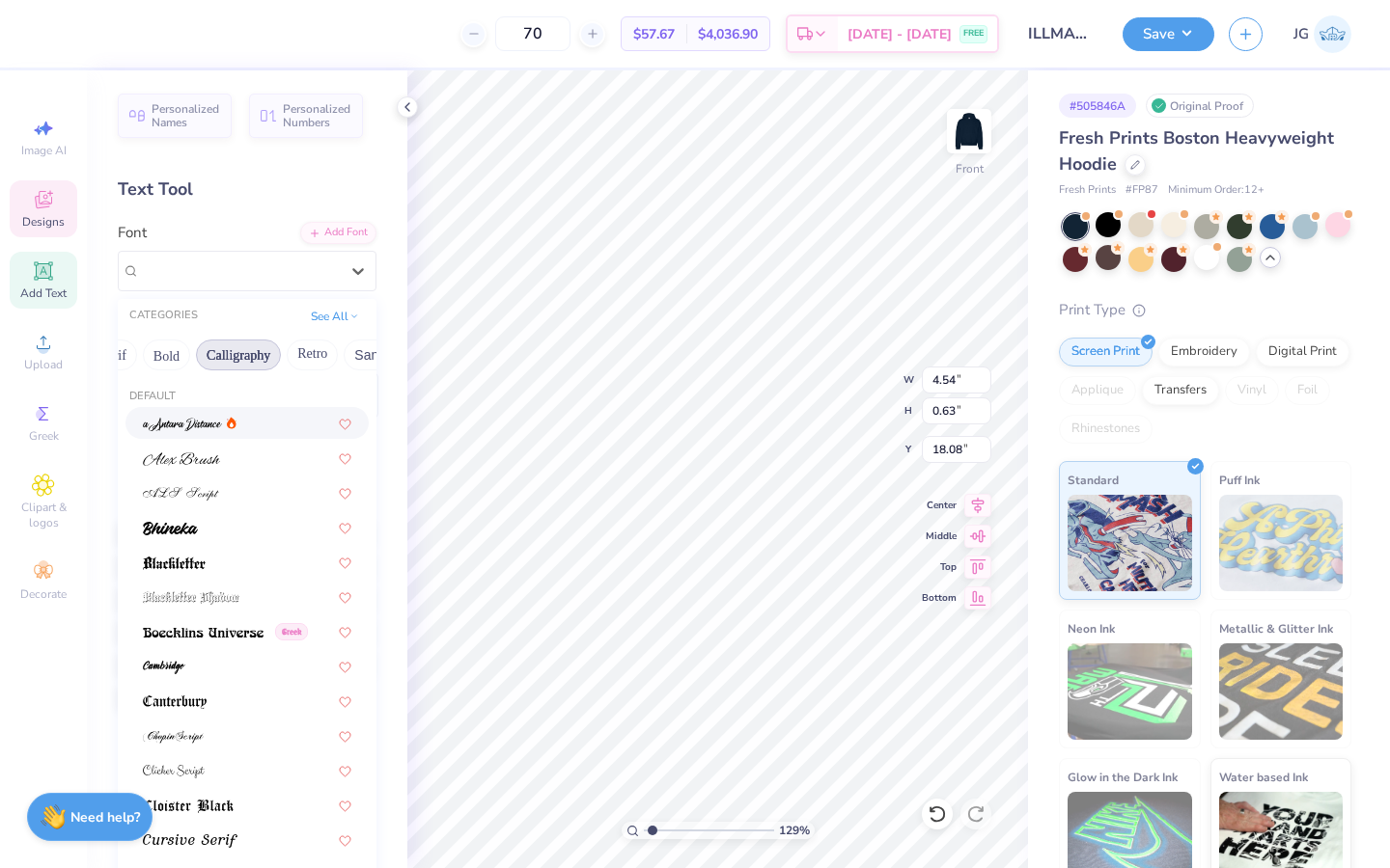
scroll to position [0, 235]
click at [181, 354] on button "Bold" at bounding box center [172, 354] width 48 height 31
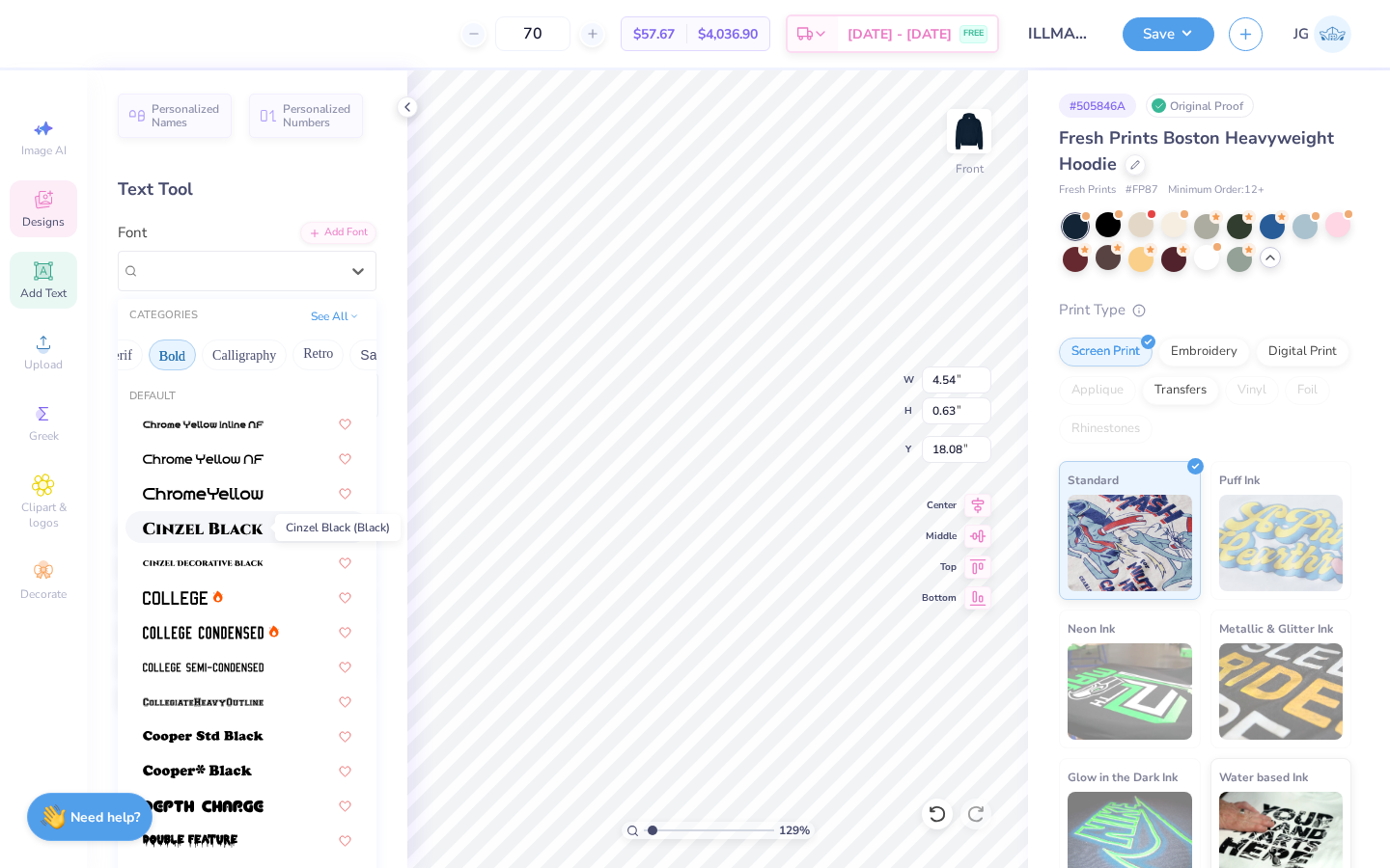
click at [233, 526] on img at bounding box center [203, 529] width 121 height 14
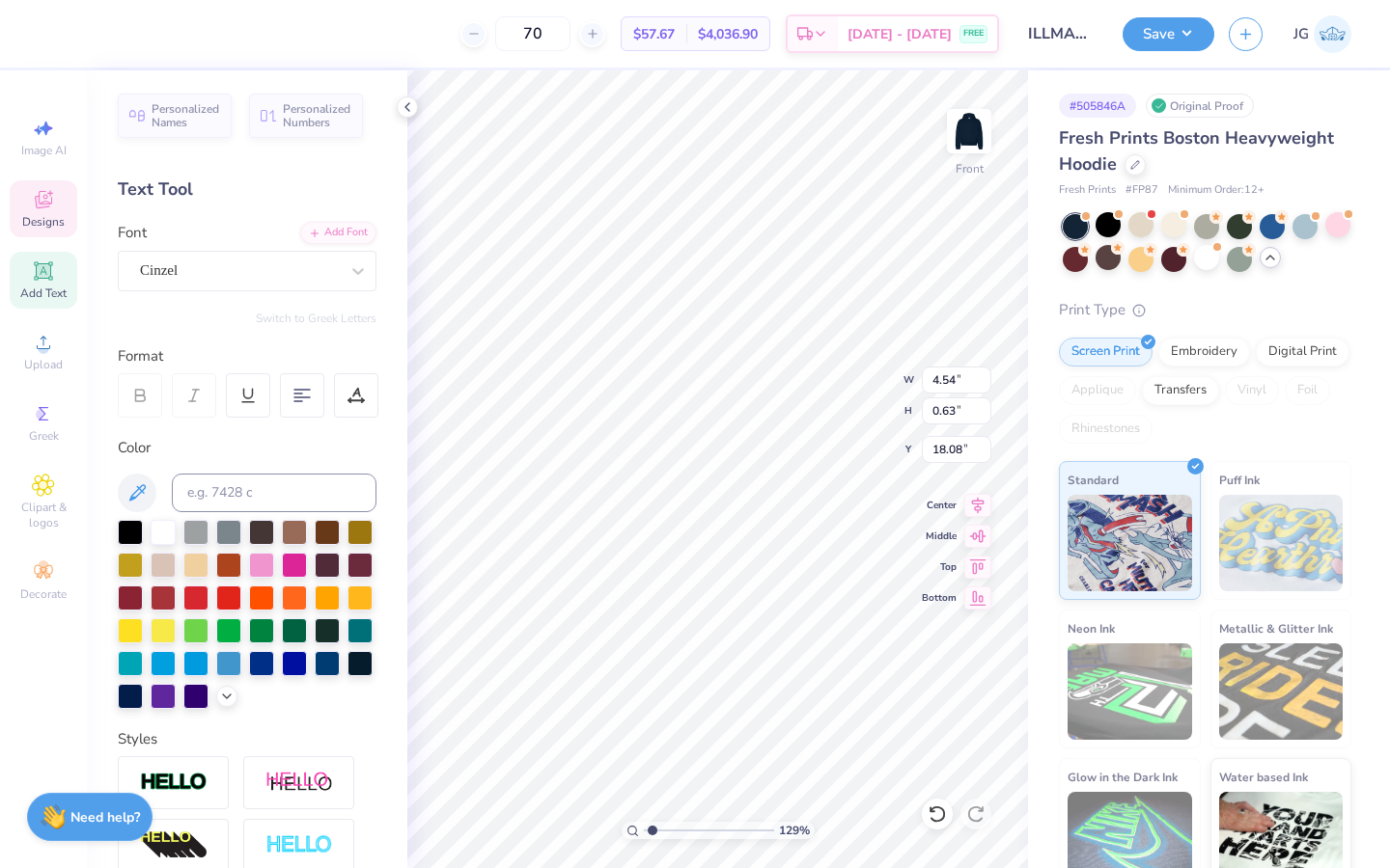
type input "5.89"
type input "0.58"
type input "18.11"
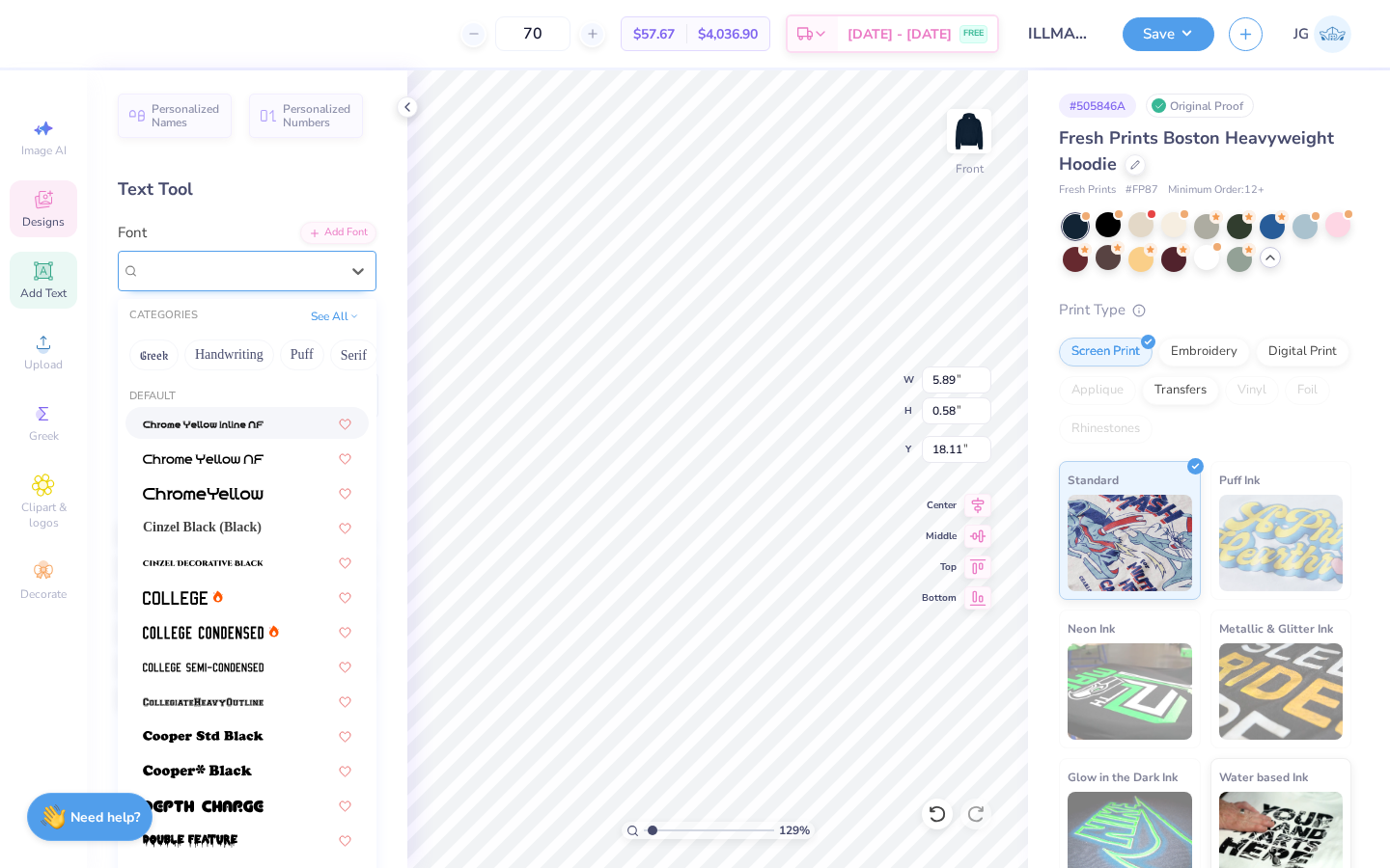
click at [242, 257] on div at bounding box center [239, 270] width 199 height 26
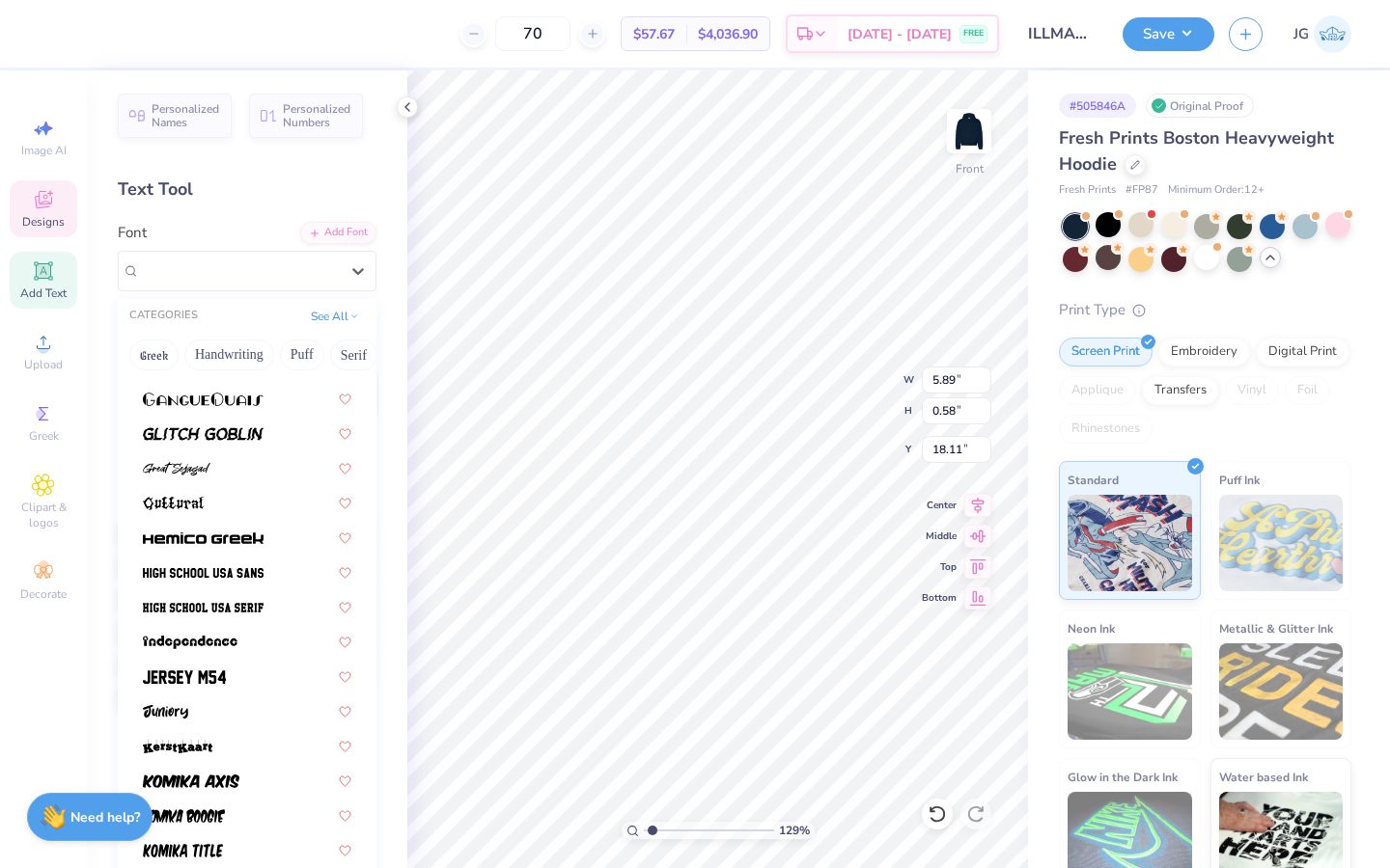
scroll to position [833, 0]
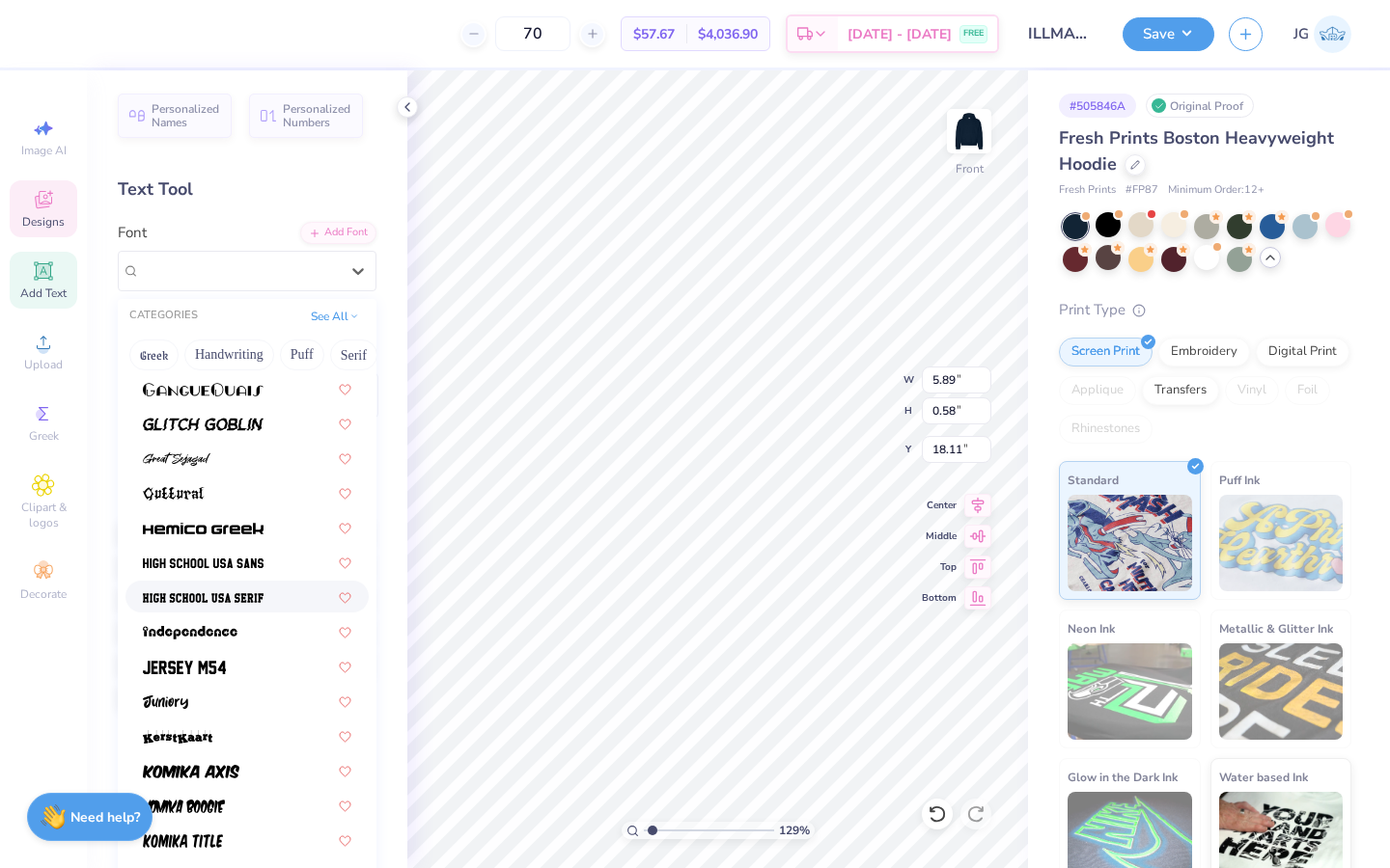
click at [251, 603] on img at bounding box center [203, 599] width 121 height 14
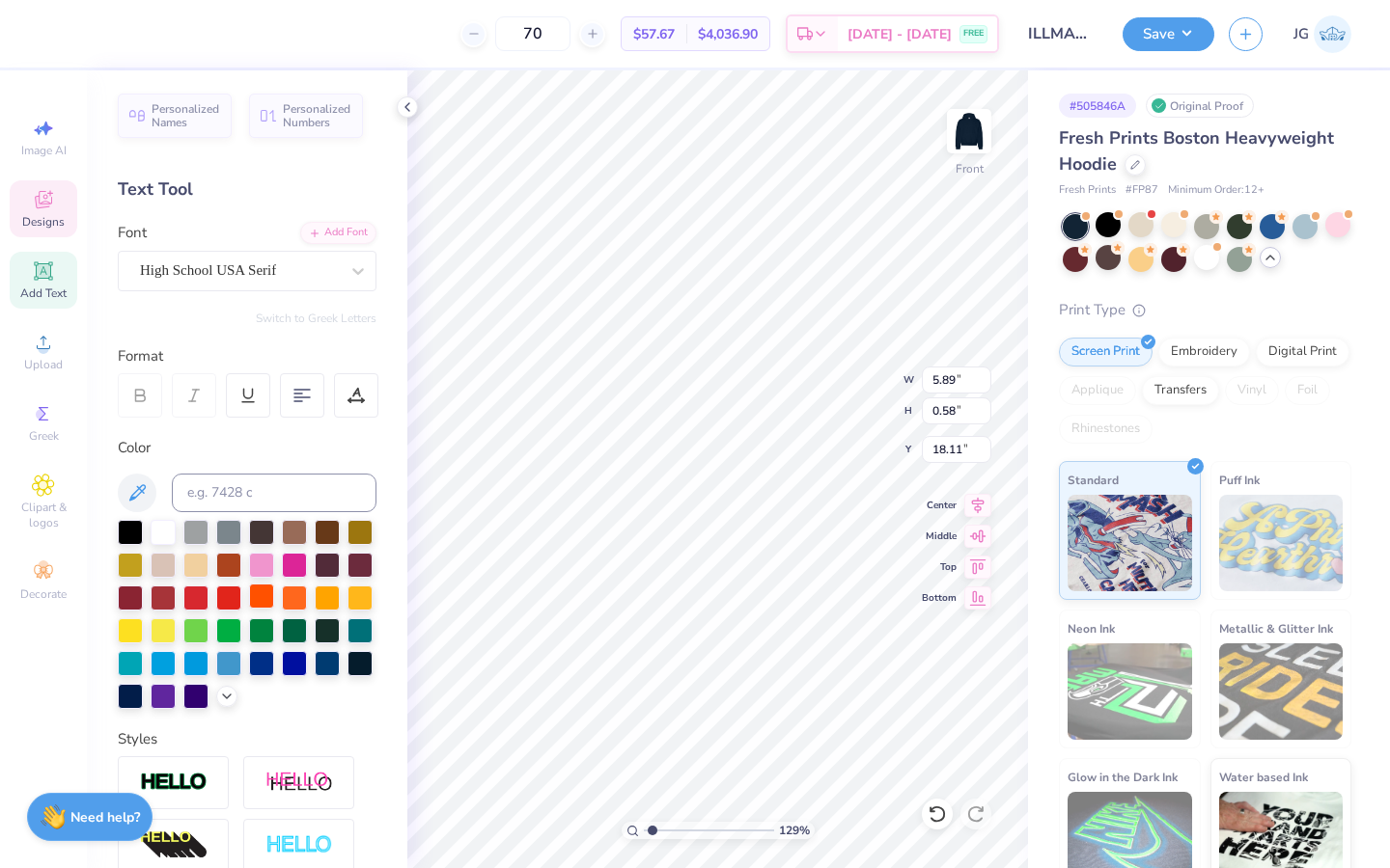
type input "4.66"
type input "0.54"
type input "18.12"
type input "3.84"
type input "0.45"
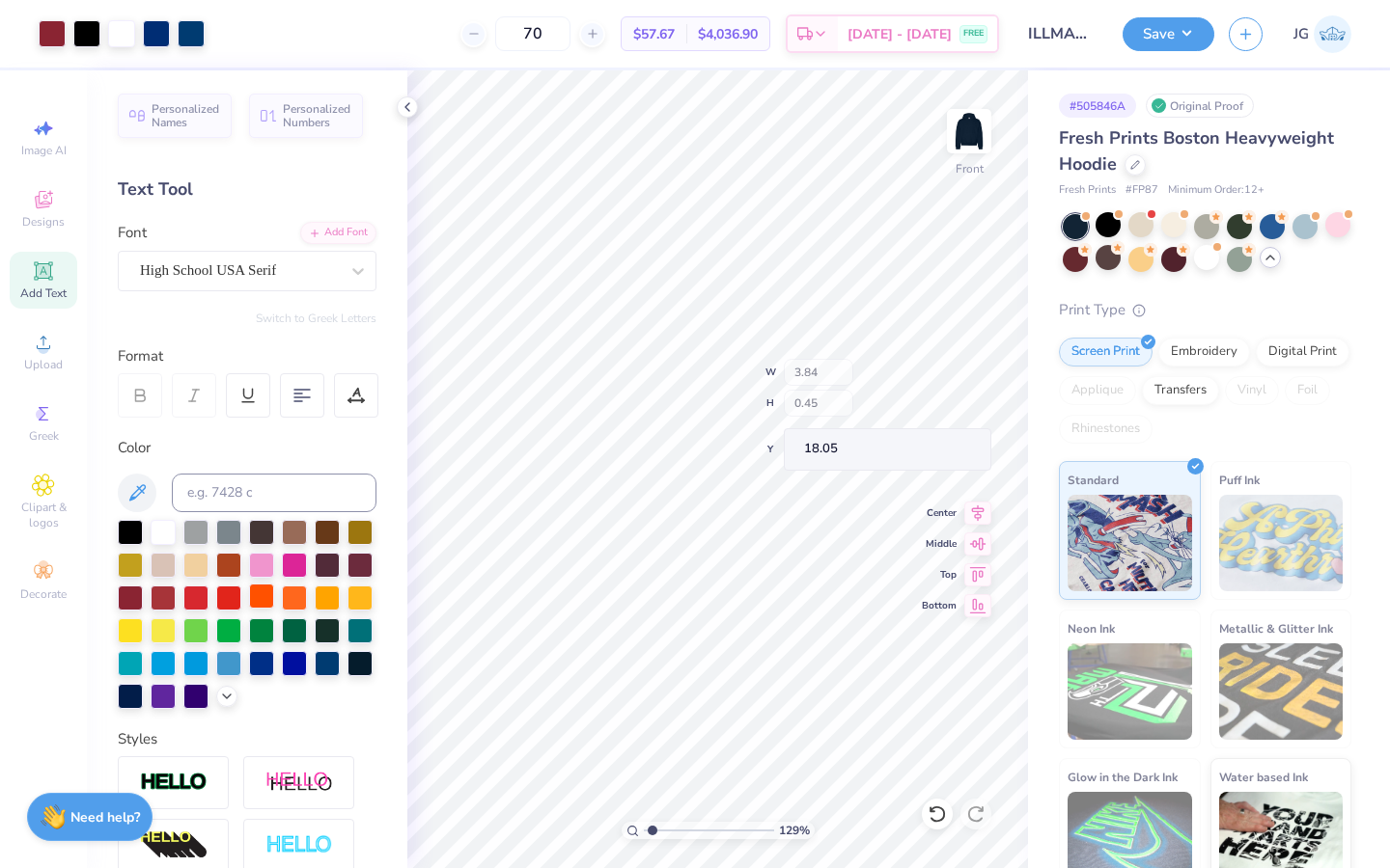
type input "18.05"
type input "3.87"
type input "18.17"
click at [312, 291] on div "Personalized Names Personalized Numbers Text Tool Add Font Font High School USA…" at bounding box center [248, 469] width 321 height 798
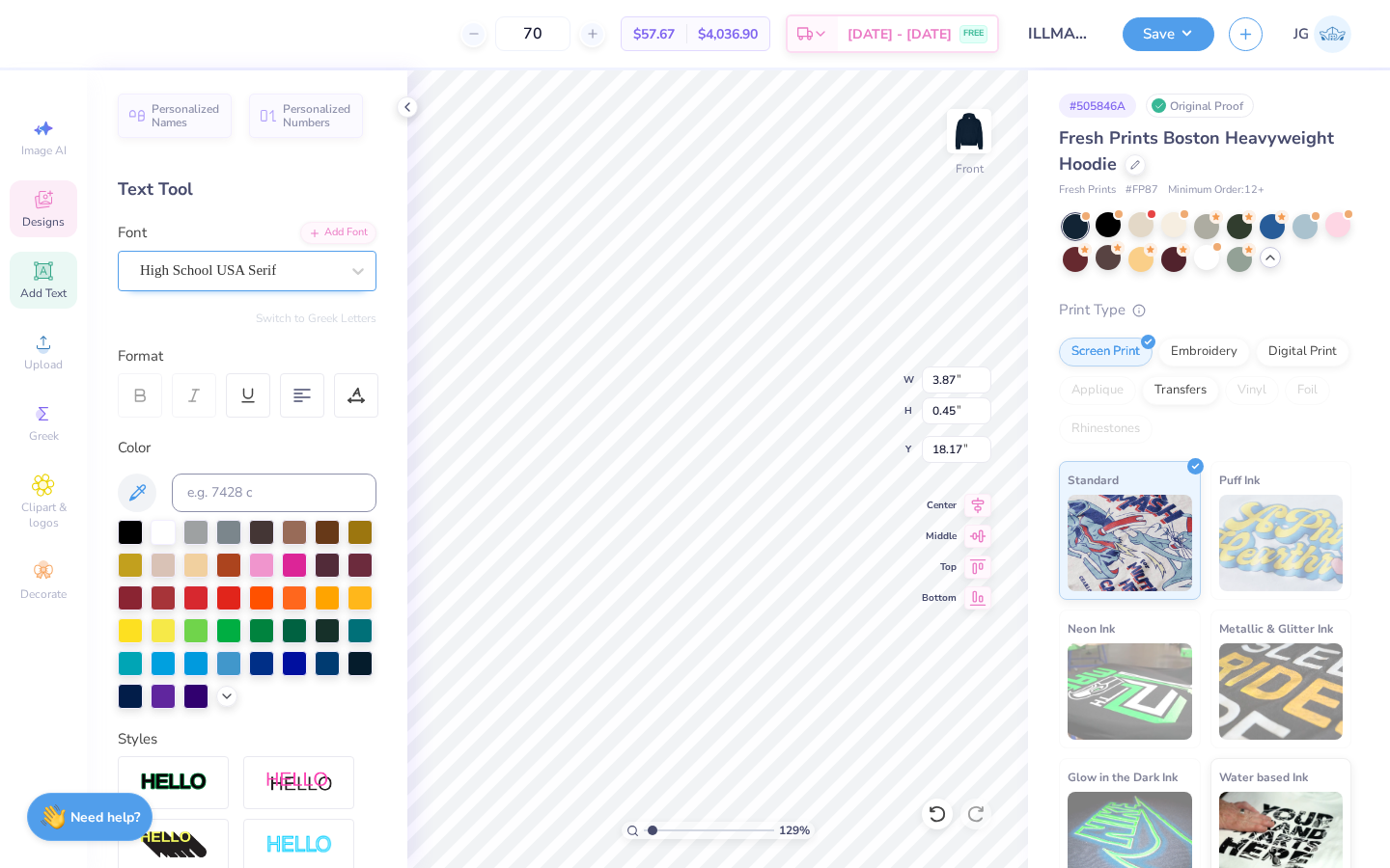
click at [304, 282] on div at bounding box center [239, 270] width 199 height 26
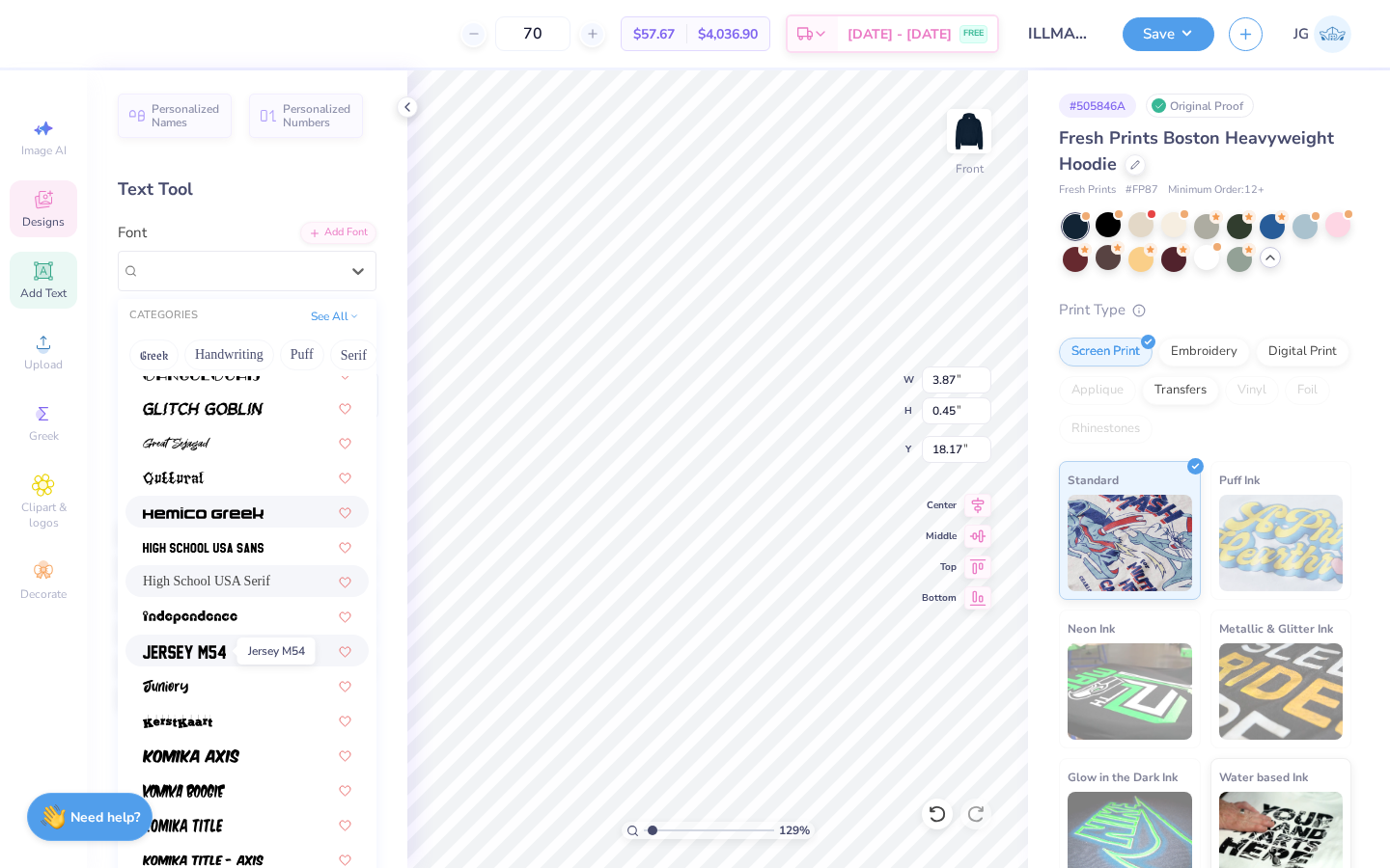
scroll to position [851, 0]
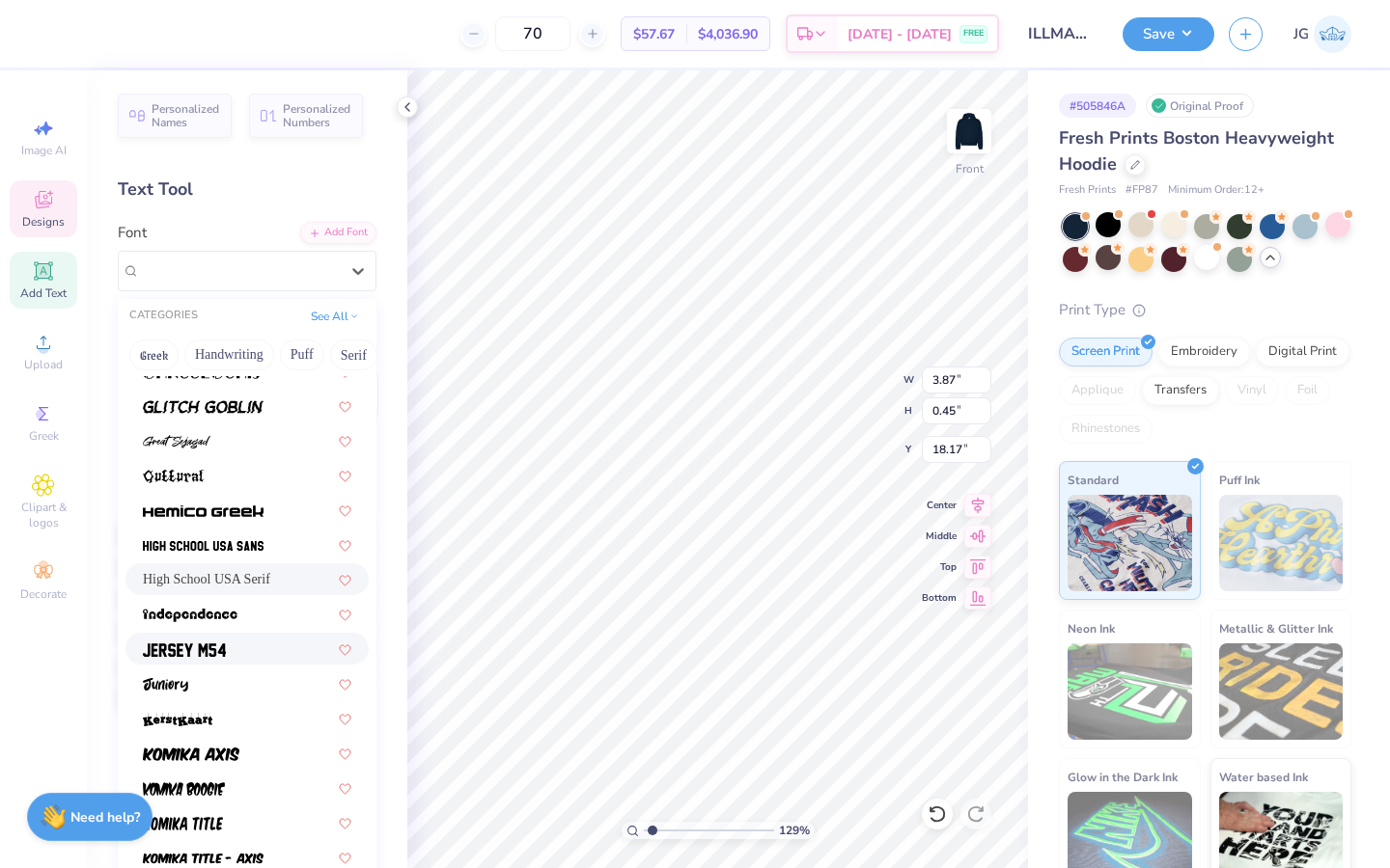
click at [212, 658] on span at bounding box center [184, 648] width 83 height 20
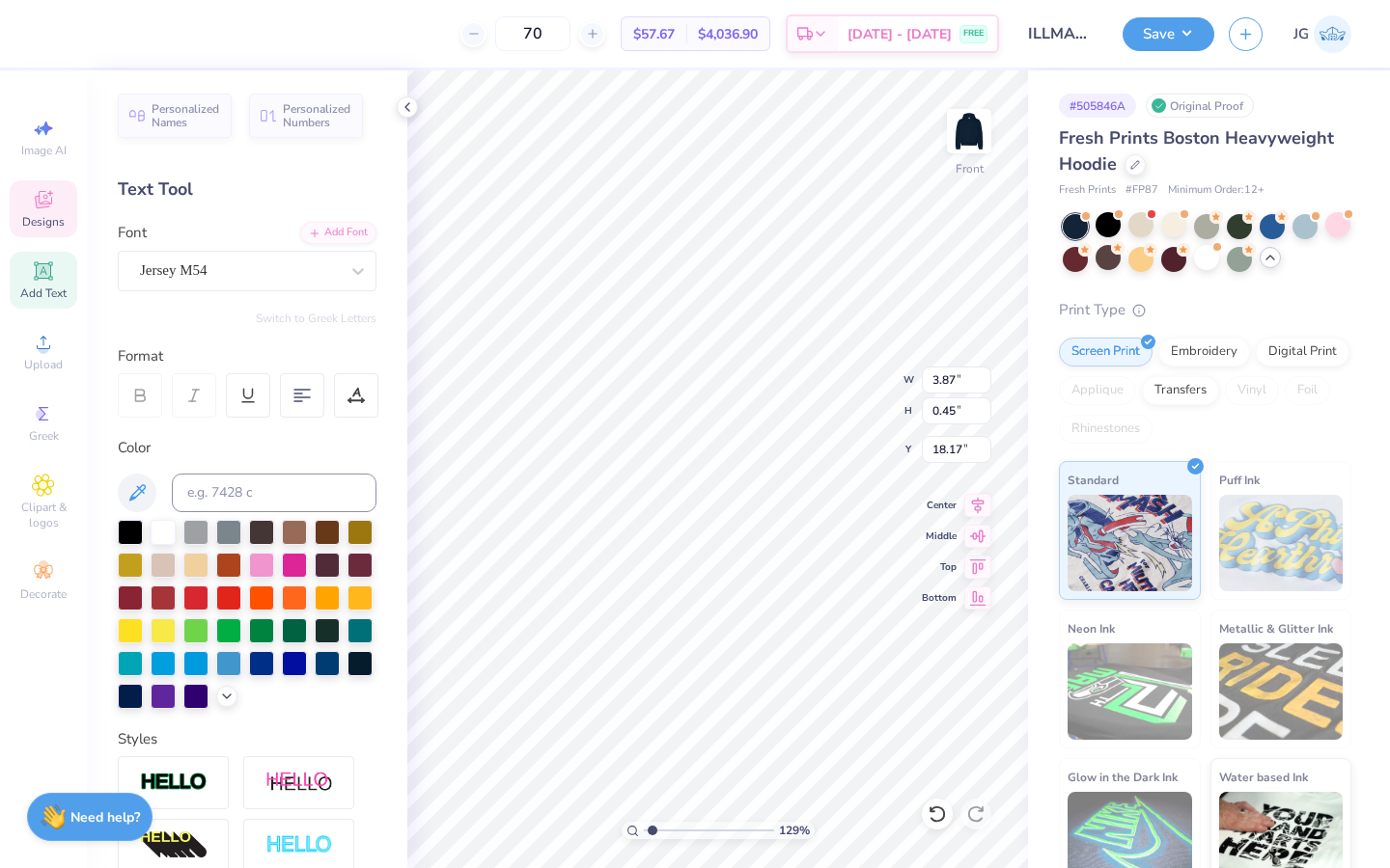
scroll to position [0, 0]
type textarea "@IllmazingDanceFam"
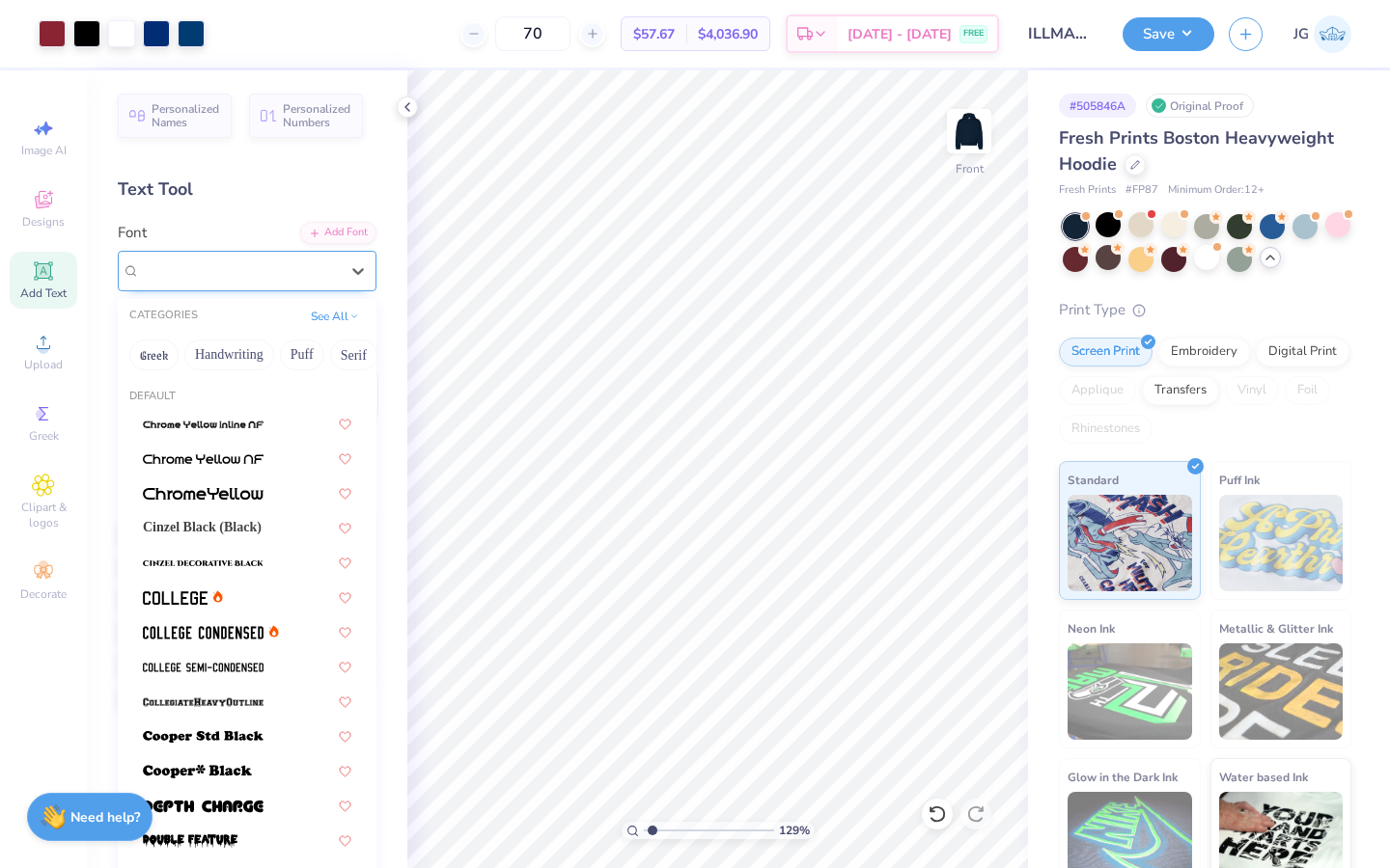
click at [213, 282] on div at bounding box center [239, 270] width 199 height 26
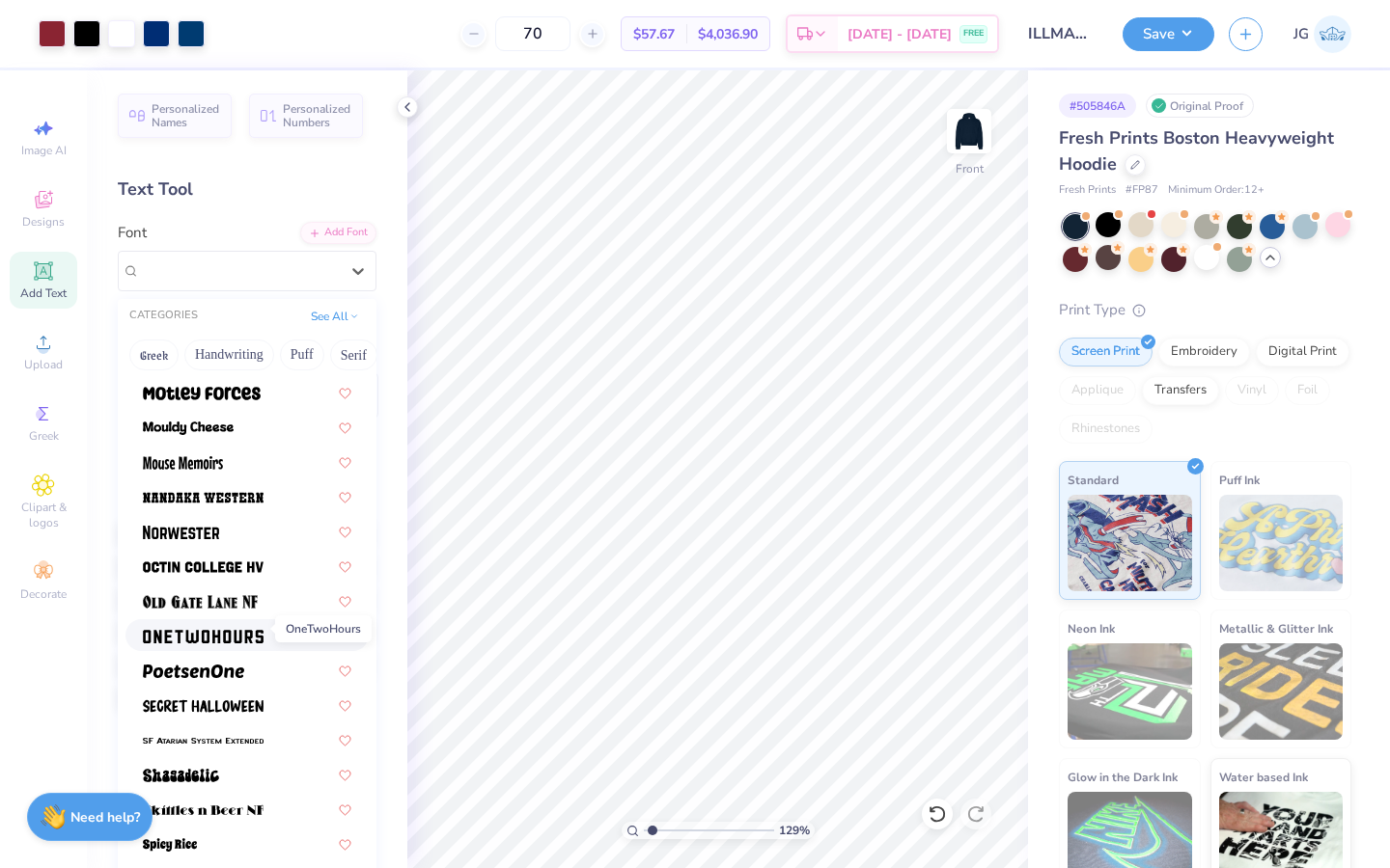
scroll to position [1638, 0]
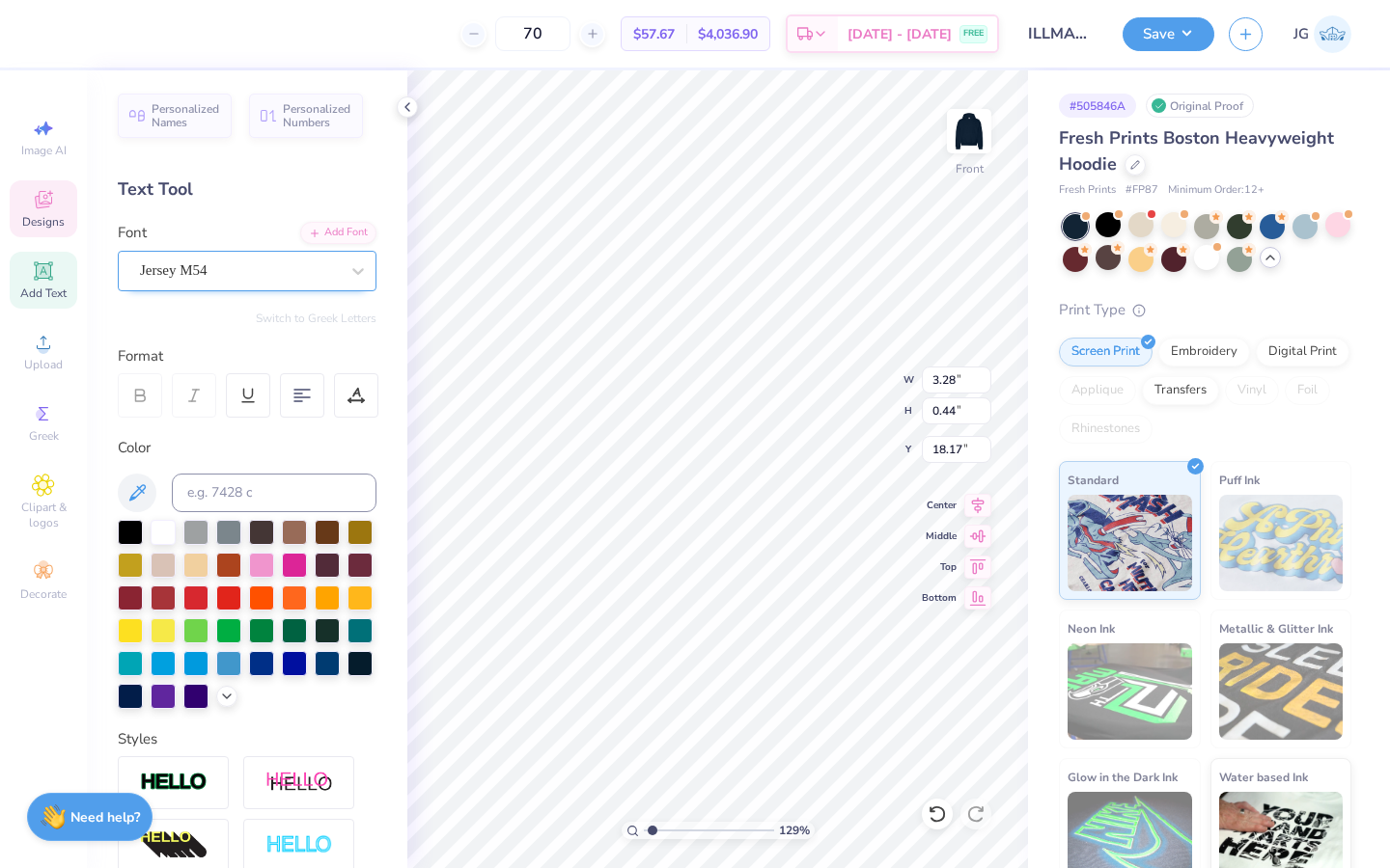
click at [195, 277] on div "Jersey M54" at bounding box center [239, 270] width 203 height 30
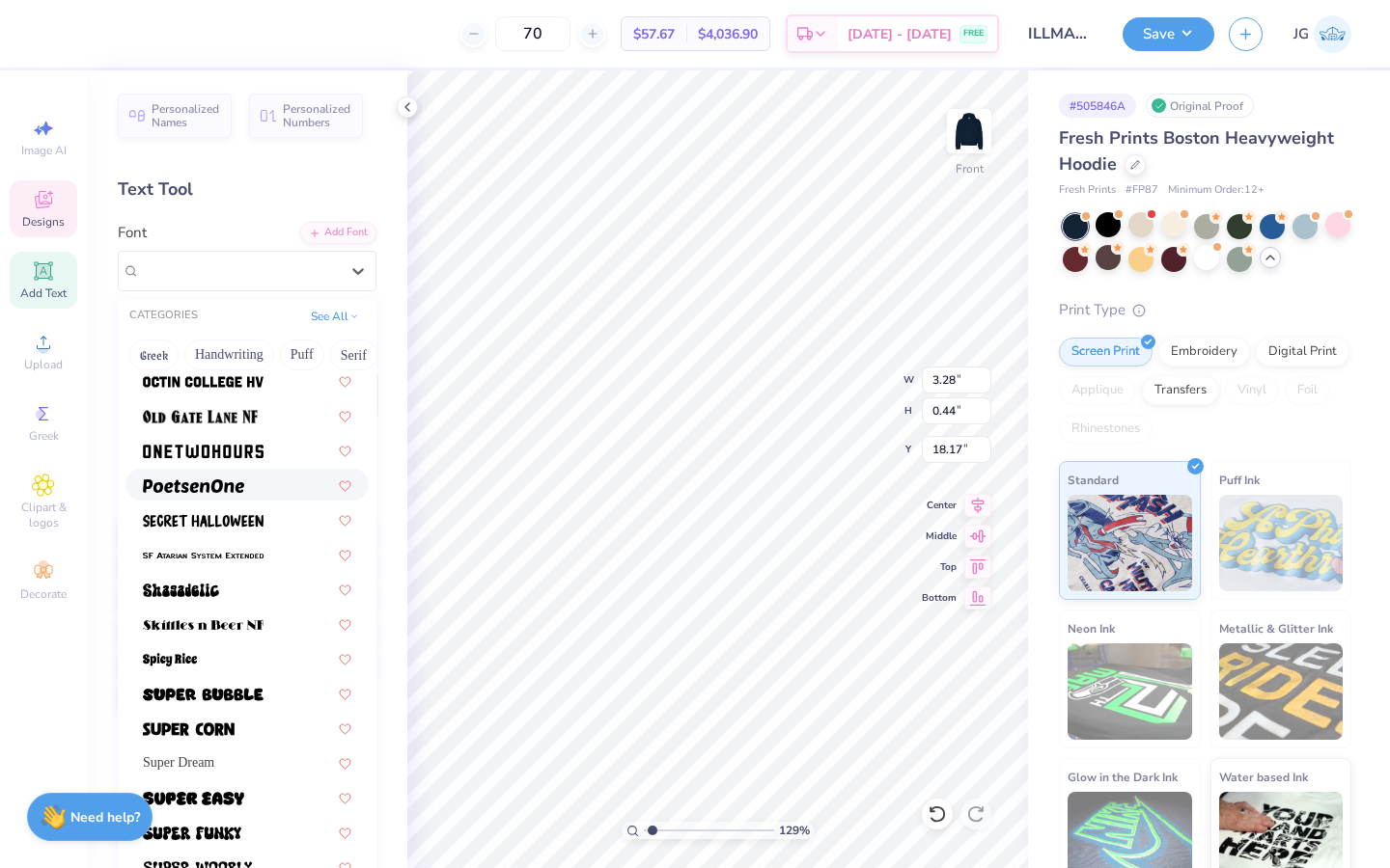
scroll to position [1815, 0]
click at [196, 723] on img at bounding box center [188, 728] width 92 height 14
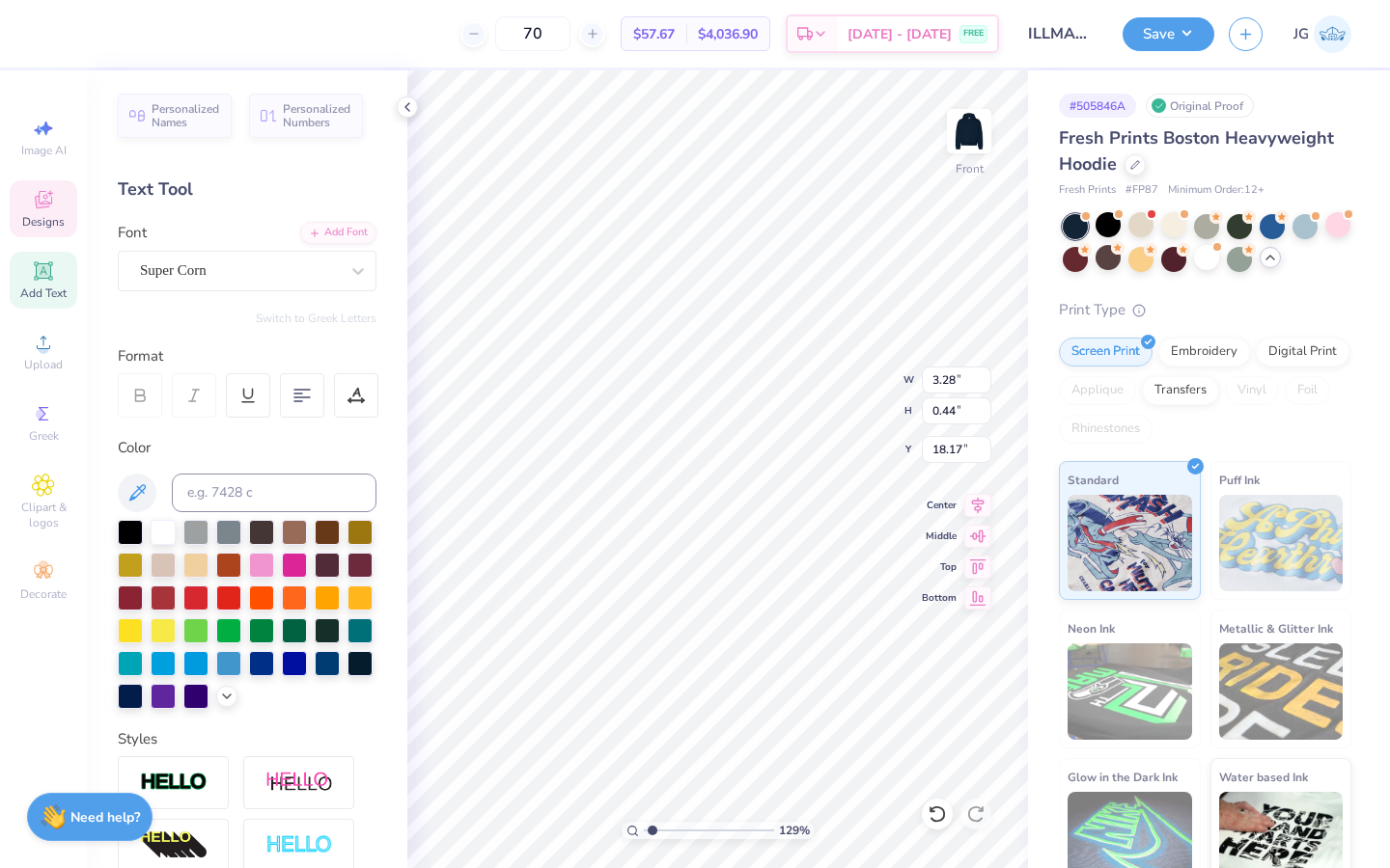
type input "3.39"
type input "0.37"
type input "18.21"
type input "4.36"
type input "0.47"
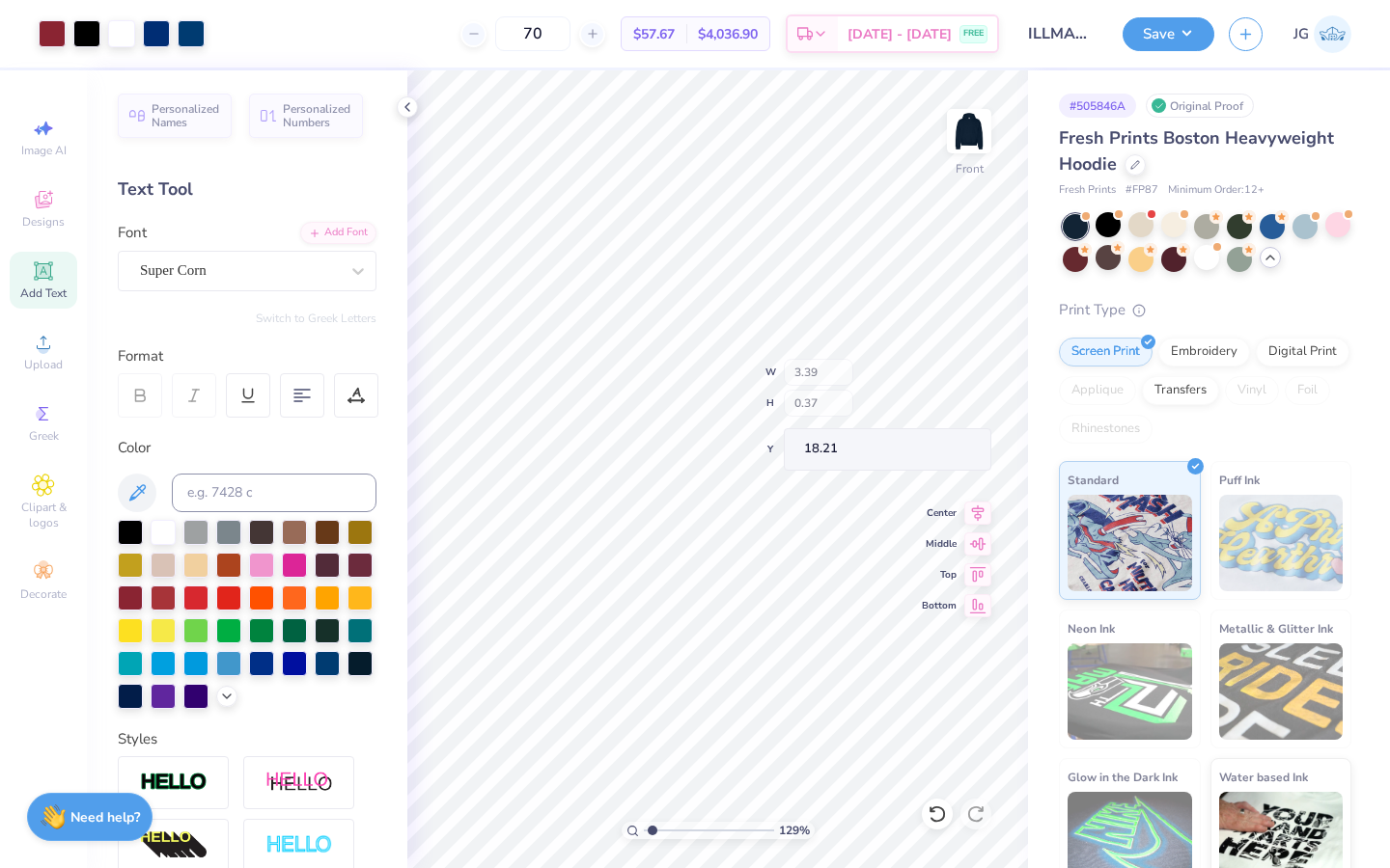
type input "18.11"
type textarea "@IllmazingDanceFam"
type input "3.90"
type input "0.42"
type input "18.04"
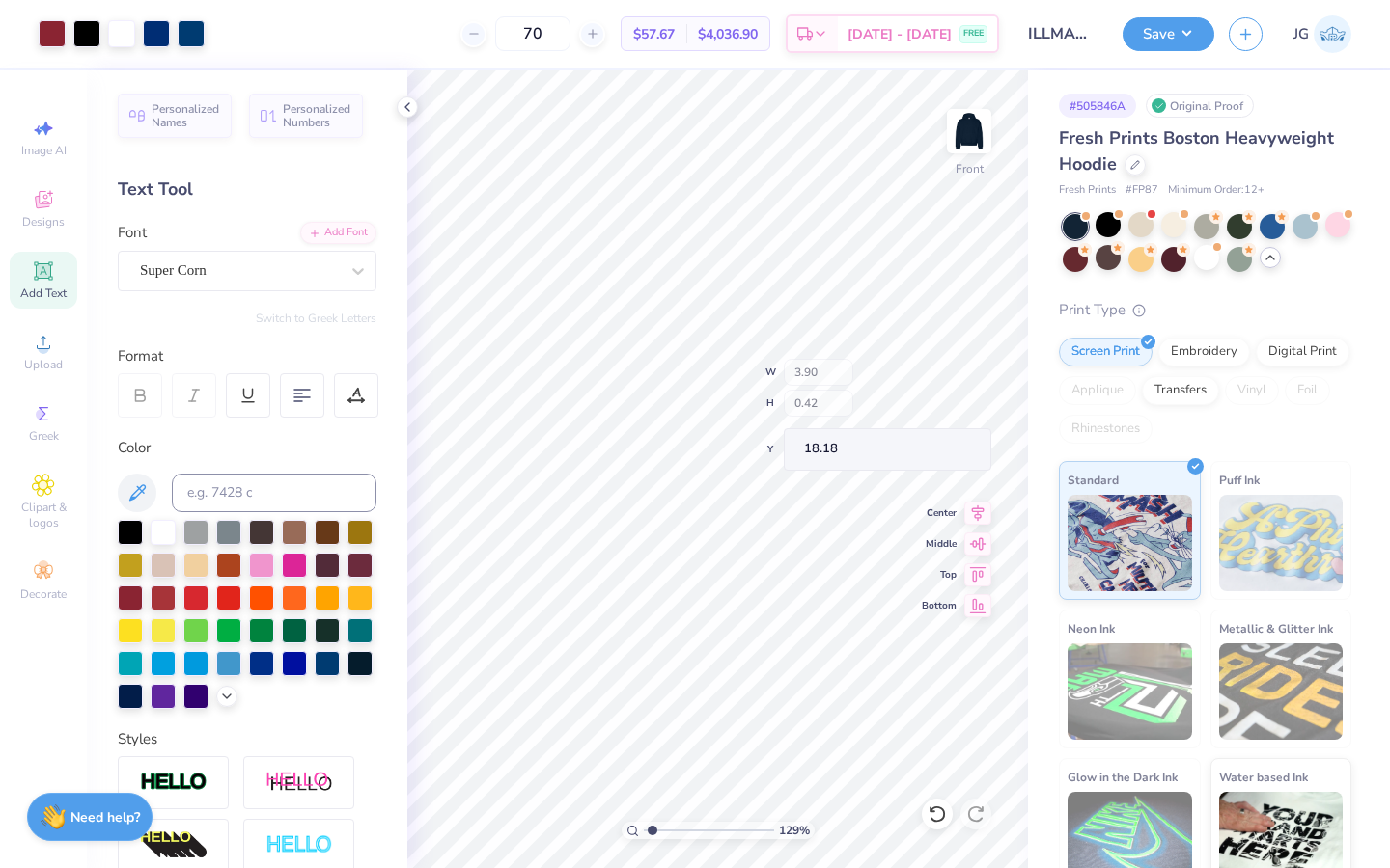
type input "18.18"
click at [41, 356] on div "Upload" at bounding box center [44, 352] width 67 height 57
type input "17.40"
click at [37, 362] on span "Upload" at bounding box center [43, 365] width 39 height 16
click at [57, 513] on span "Clipart & logos" at bounding box center [44, 515] width 67 height 31
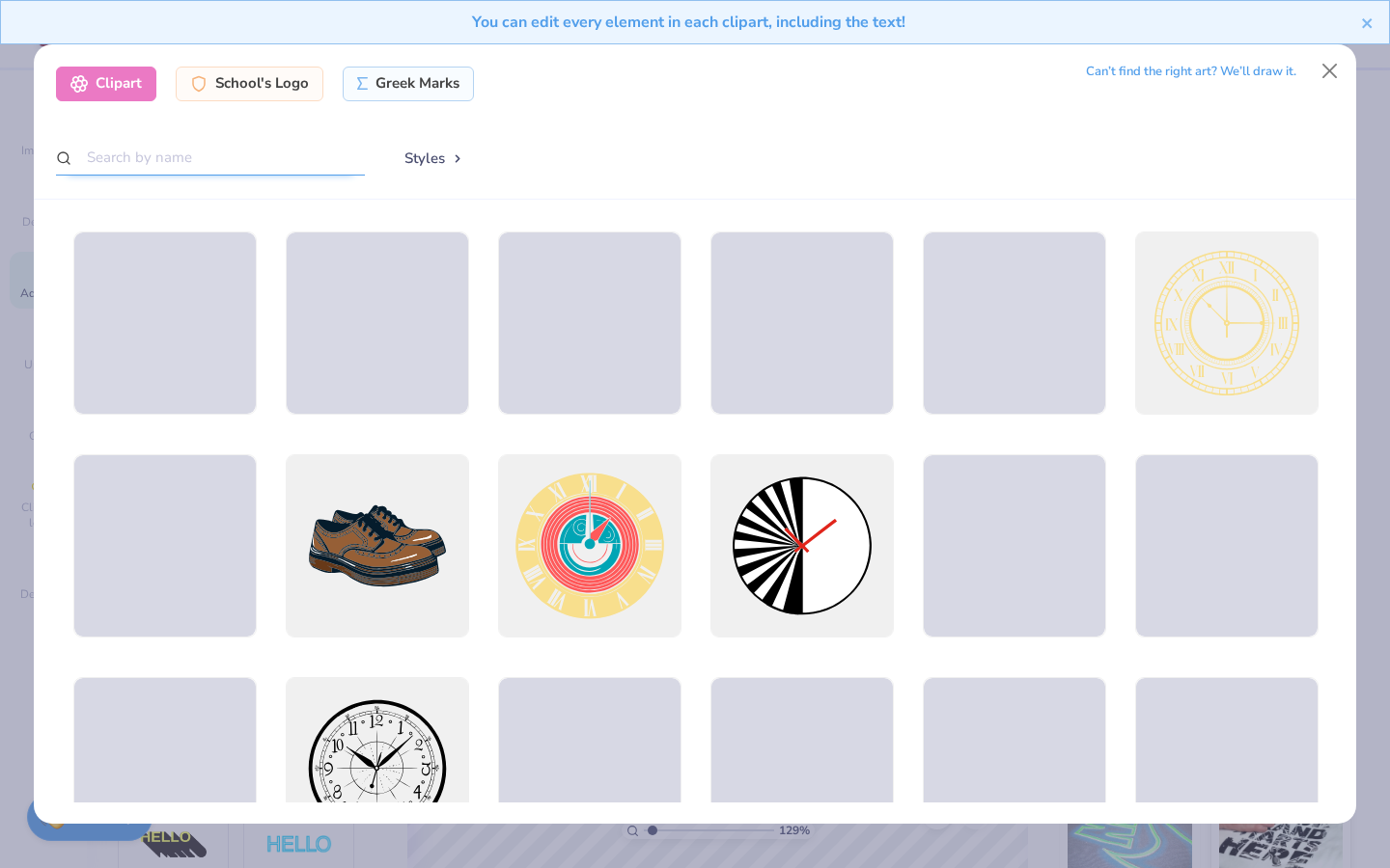
click at [243, 157] on input "text" at bounding box center [211, 157] width 309 height 36
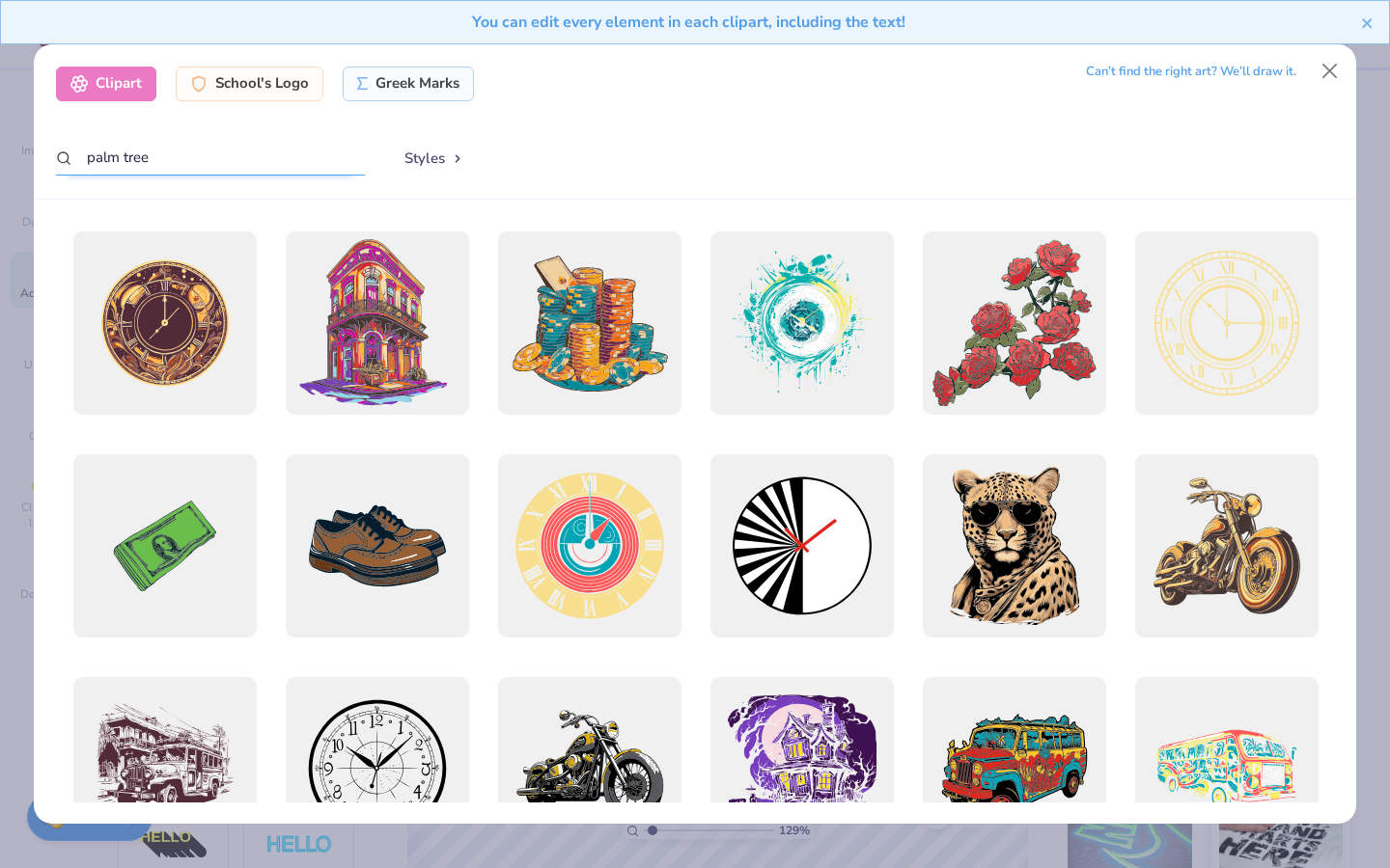
type input "palm tree"
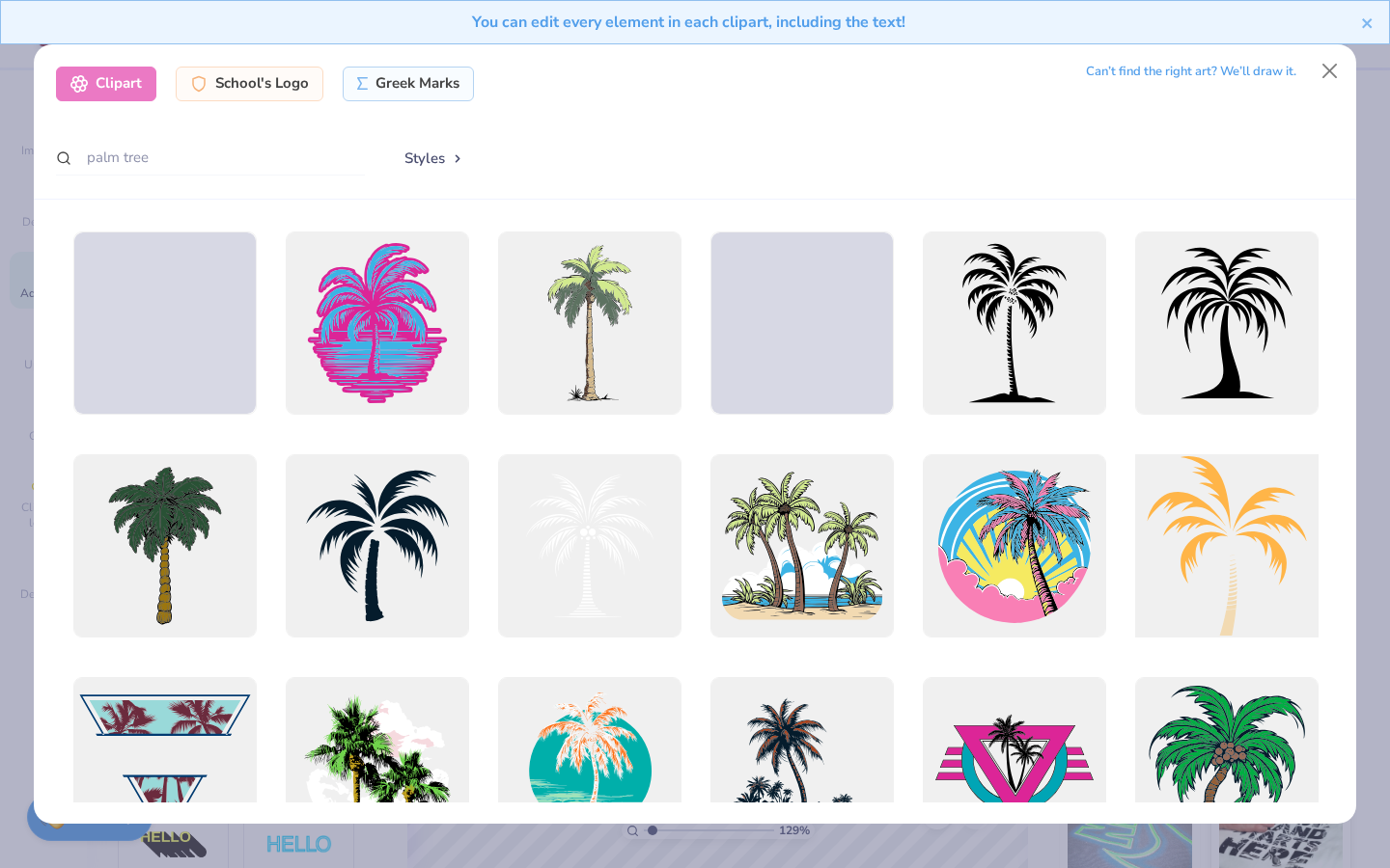
click at [1227, 524] on div at bounding box center [1227, 545] width 202 height 202
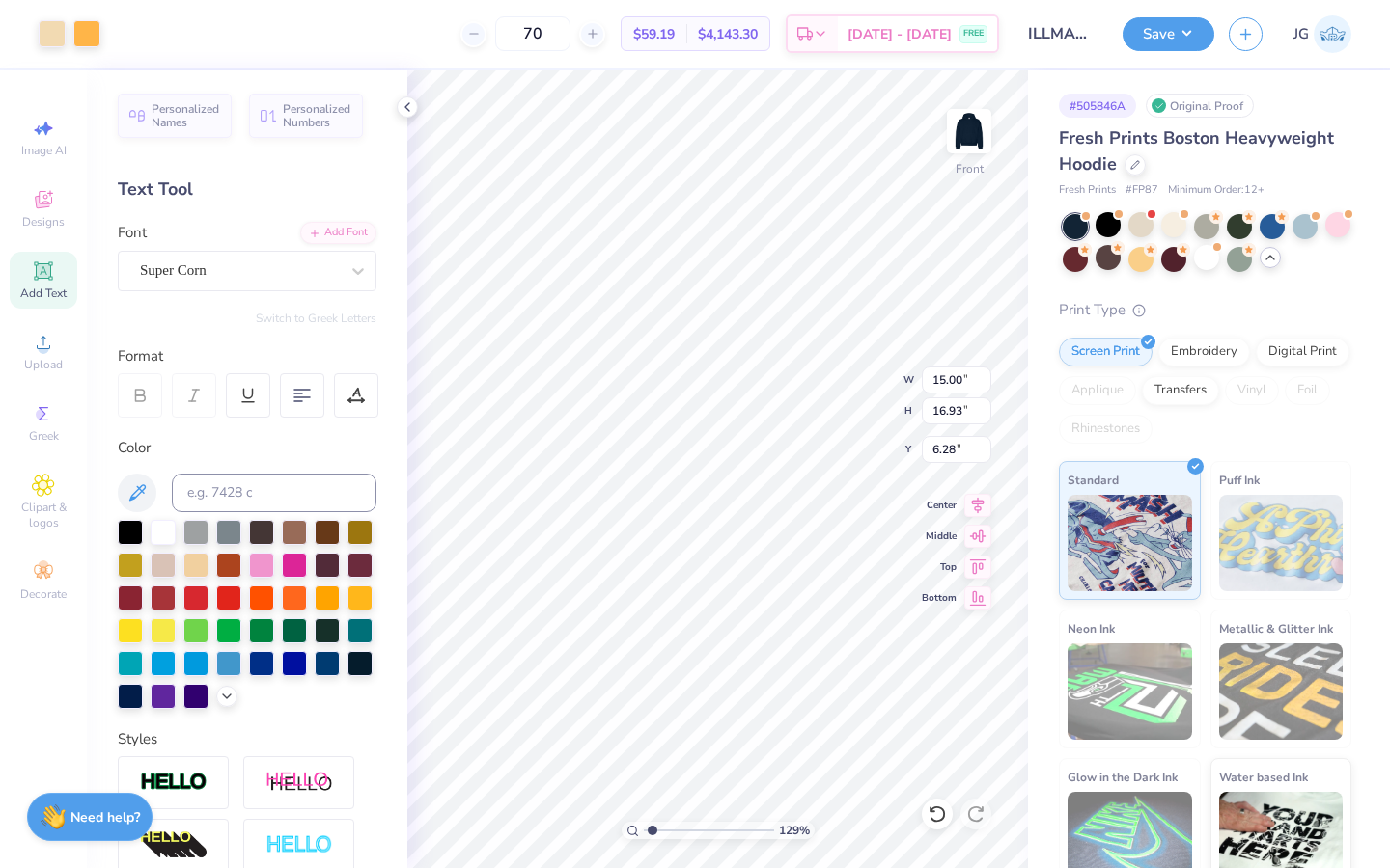
type input "5.40"
type input "6.10"
type input "17.12"
click at [85, 38] on div at bounding box center [86, 32] width 27 height 27
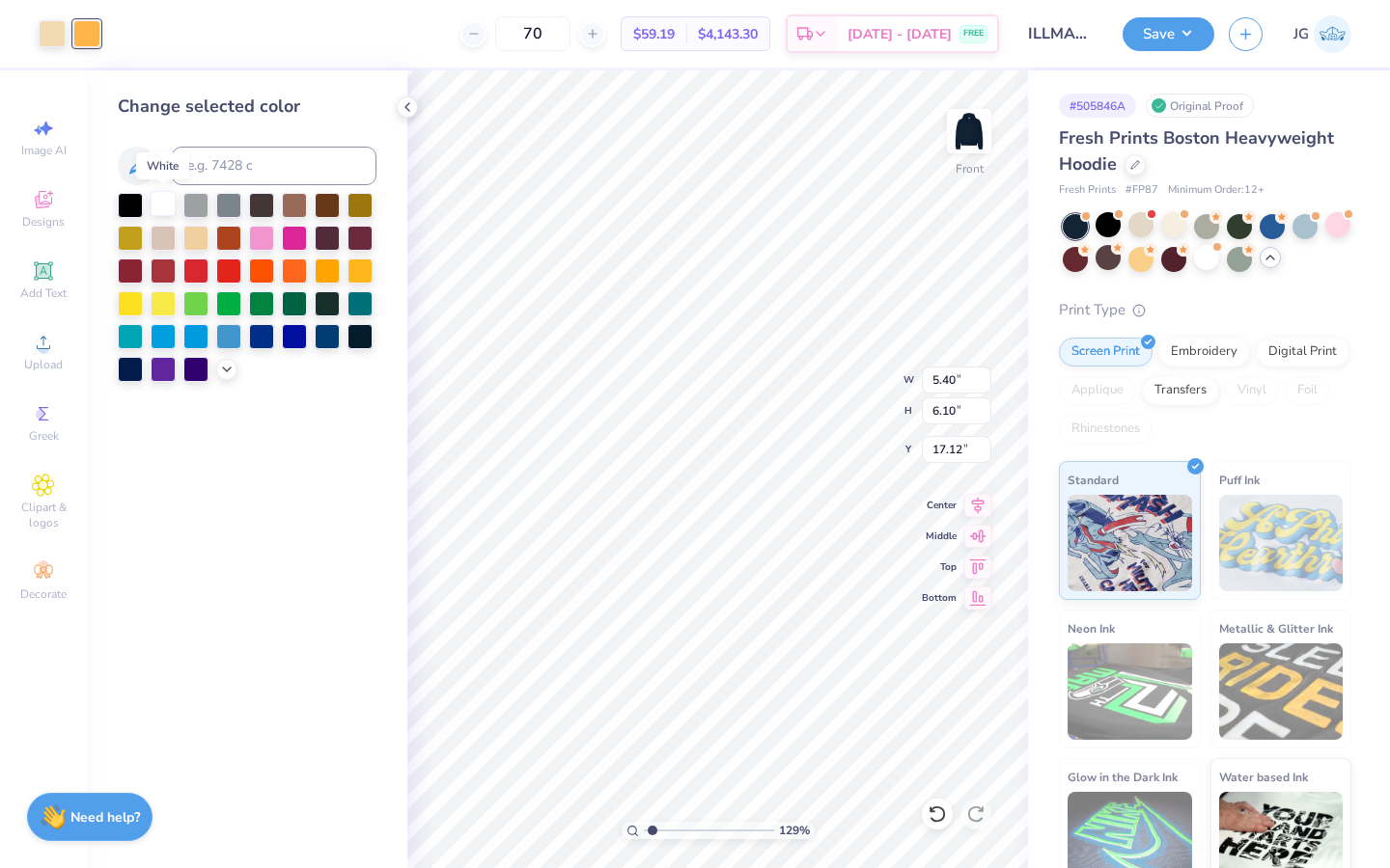
click at [162, 210] on div at bounding box center [162, 203] width 25 height 25
click at [48, 20] on div at bounding box center [51, 32] width 27 height 27
click at [128, 267] on div at bounding box center [130, 268] width 25 height 25
type input "2.11"
type input "2.38"
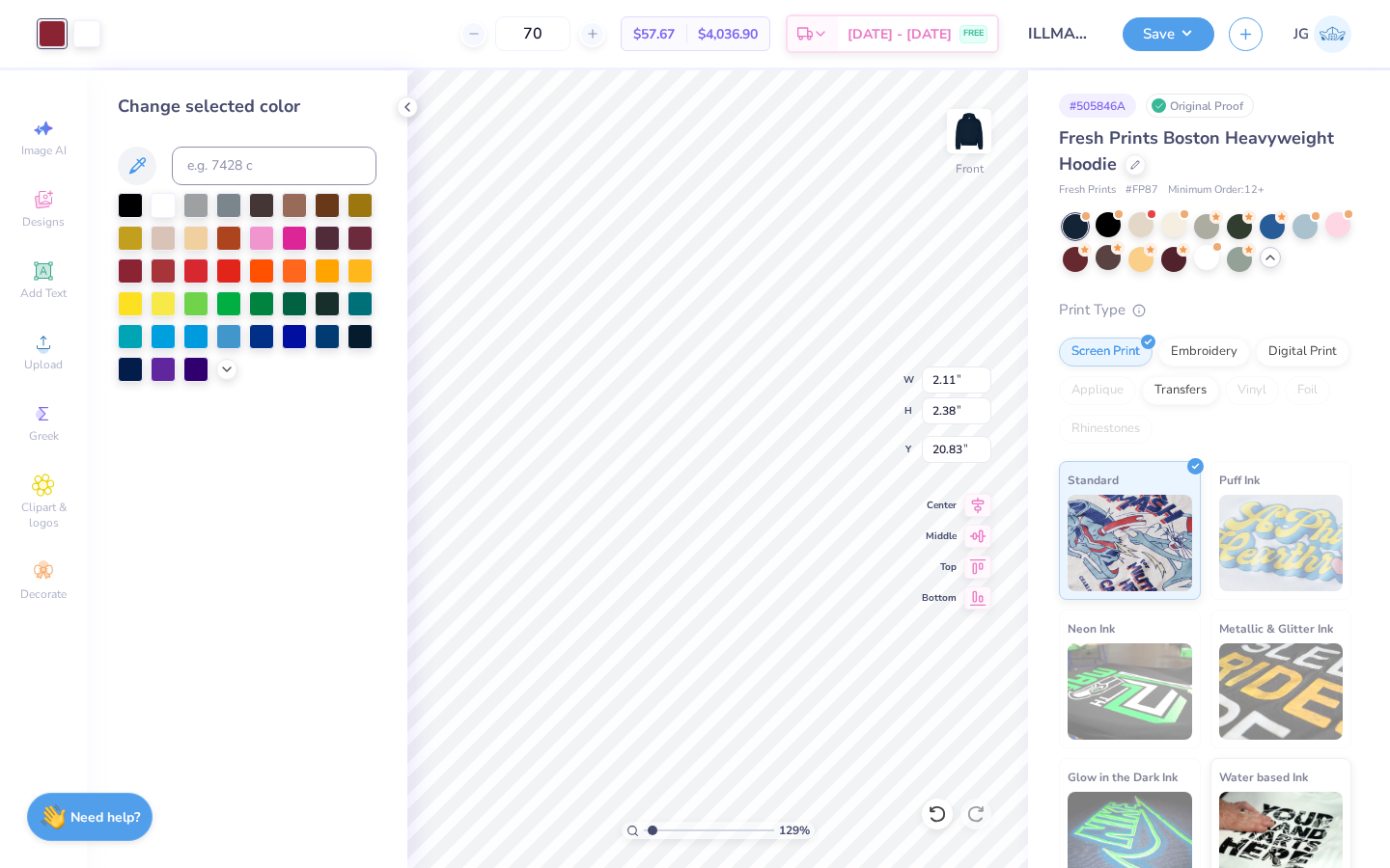
type input "17.40"
drag, startPoint x: 654, startPoint y: 823, endPoint x: 677, endPoint y: 822, distance: 23.0
type input "3.32"
click at [677, 822] on input "range" at bounding box center [709, 831] width 131 height 18
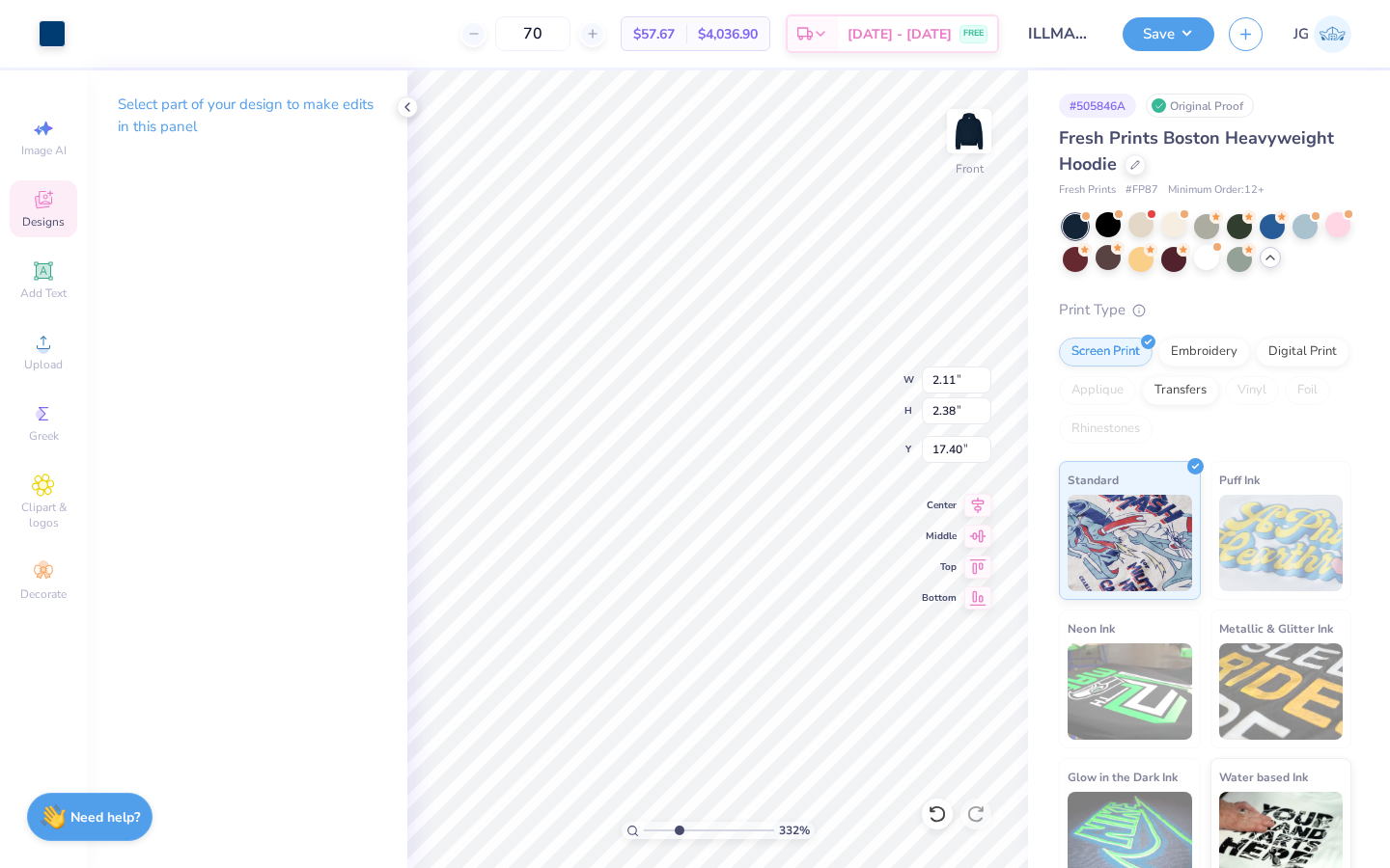
type input "4.57"
type input "3.51"
type input "16.35"
type input "3.90"
type input "0.42"
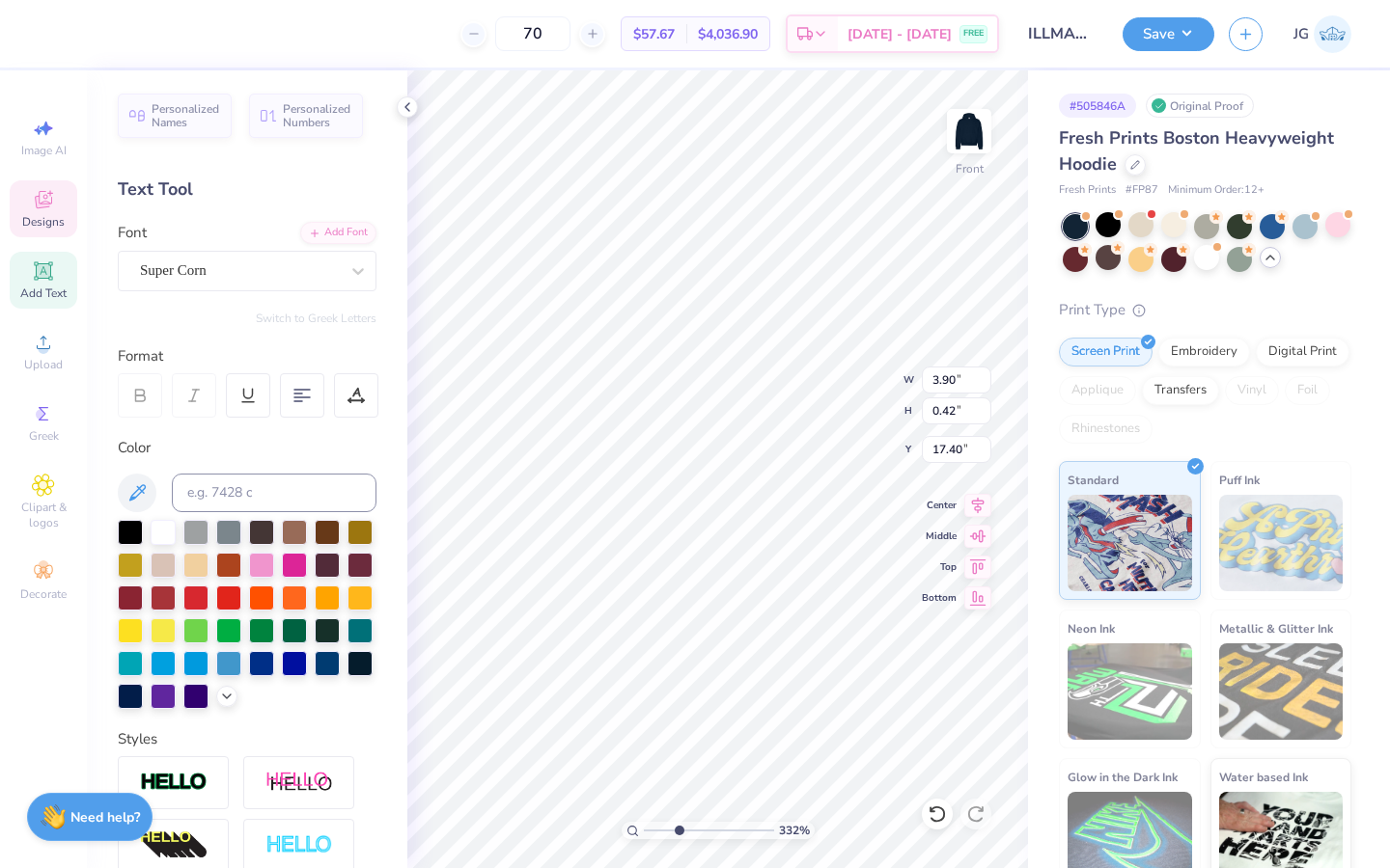
type input "16.79"
type input "0.50"
type input "16.75"
type input "4.32"
type input "0.55"
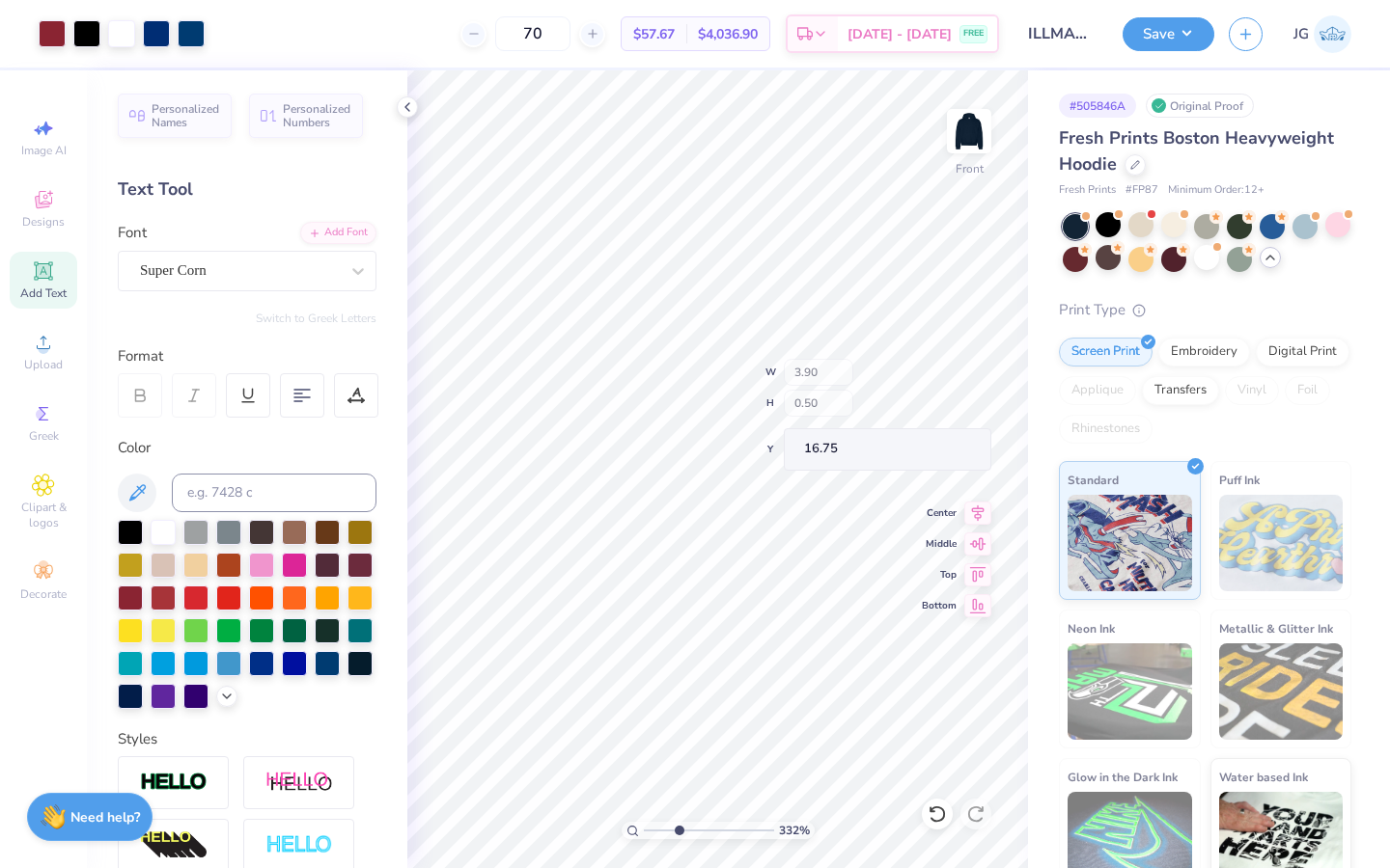
type input "16.70"
type input "5.04"
type input "3.45"
click at [46, 479] on icon at bounding box center [43, 485] width 22 height 23
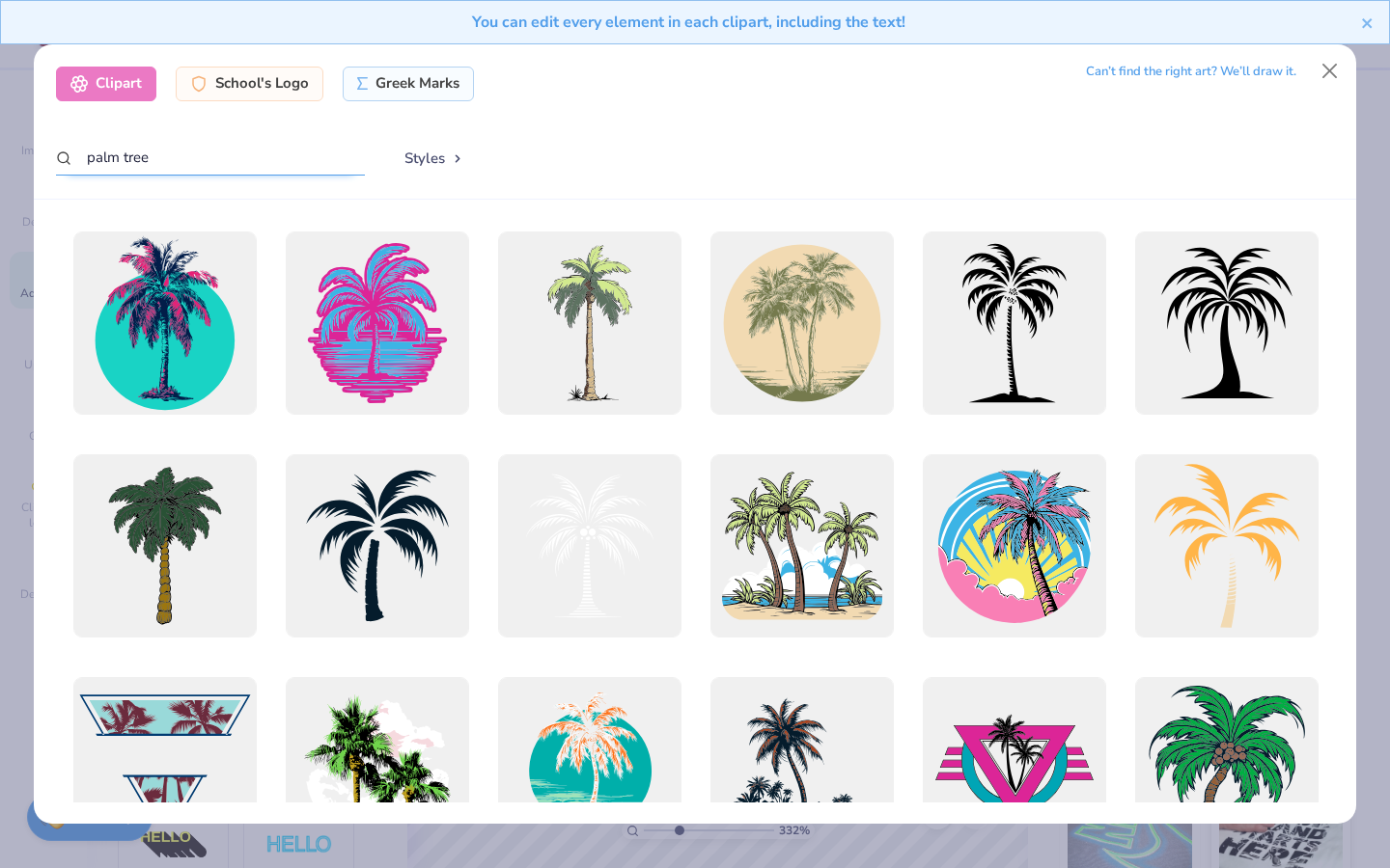
click at [268, 165] on input "palm tree" at bounding box center [211, 157] width 309 height 36
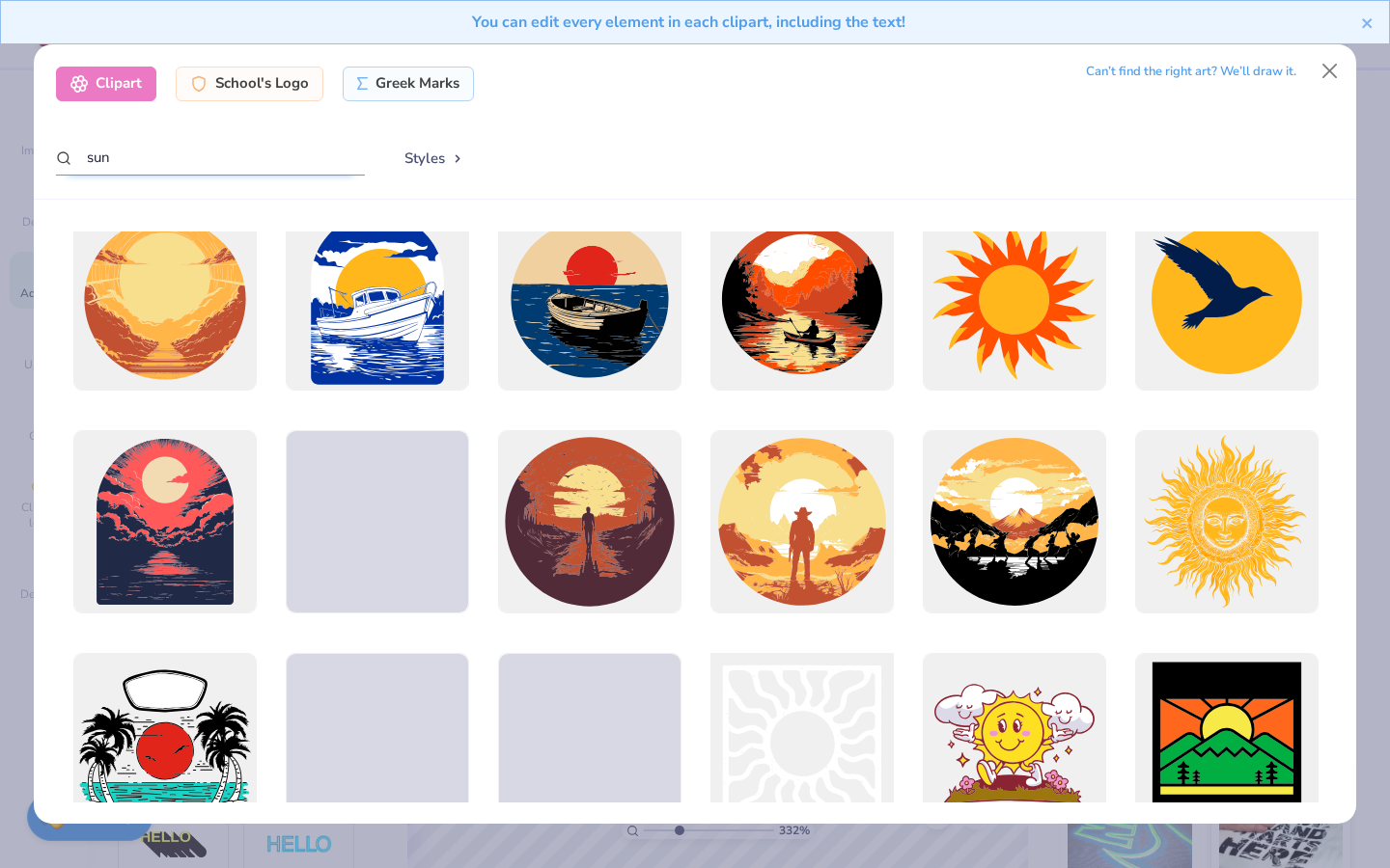
scroll to position [369, 0]
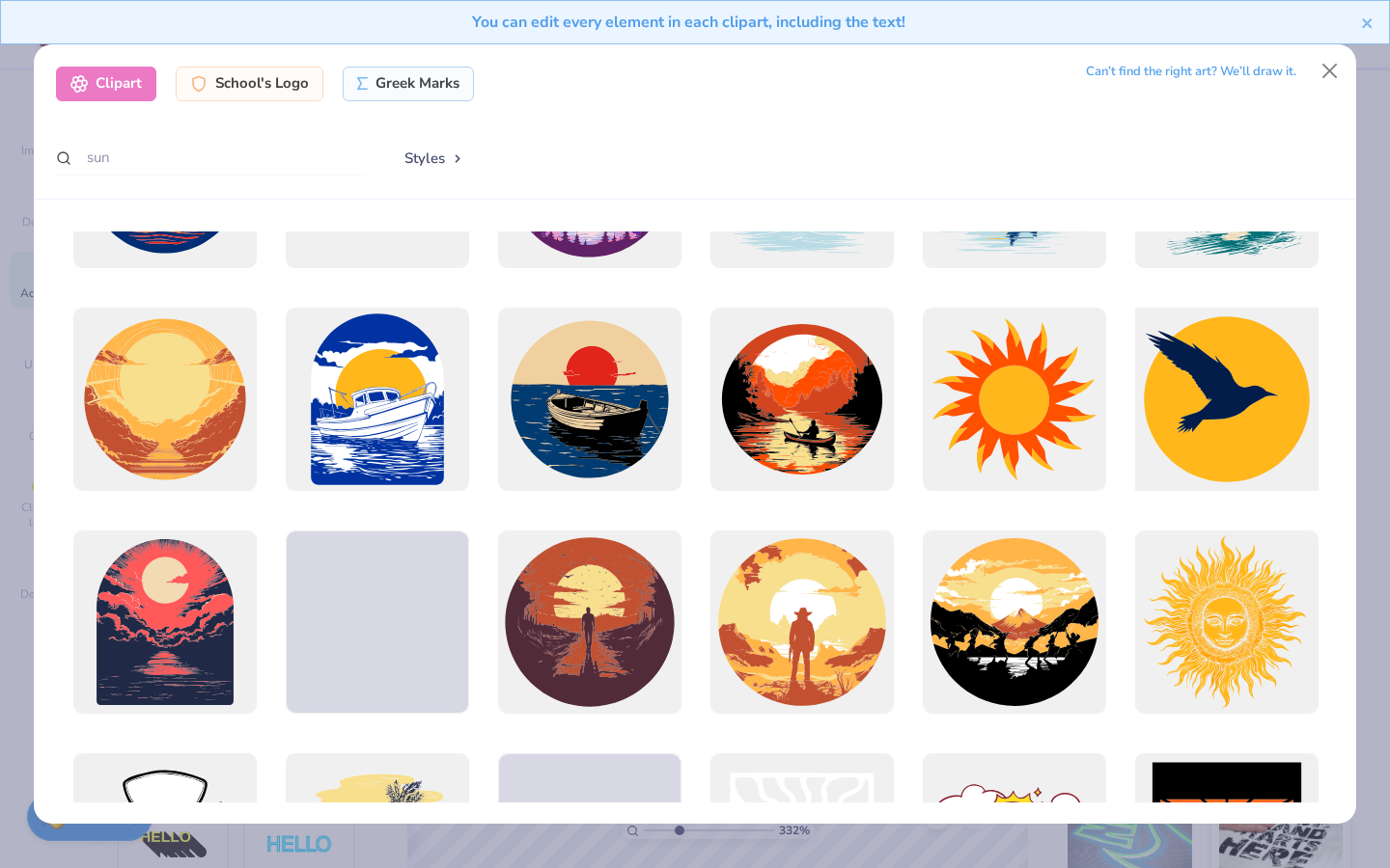
click at [1198, 411] on div at bounding box center [1227, 399] width 202 height 202
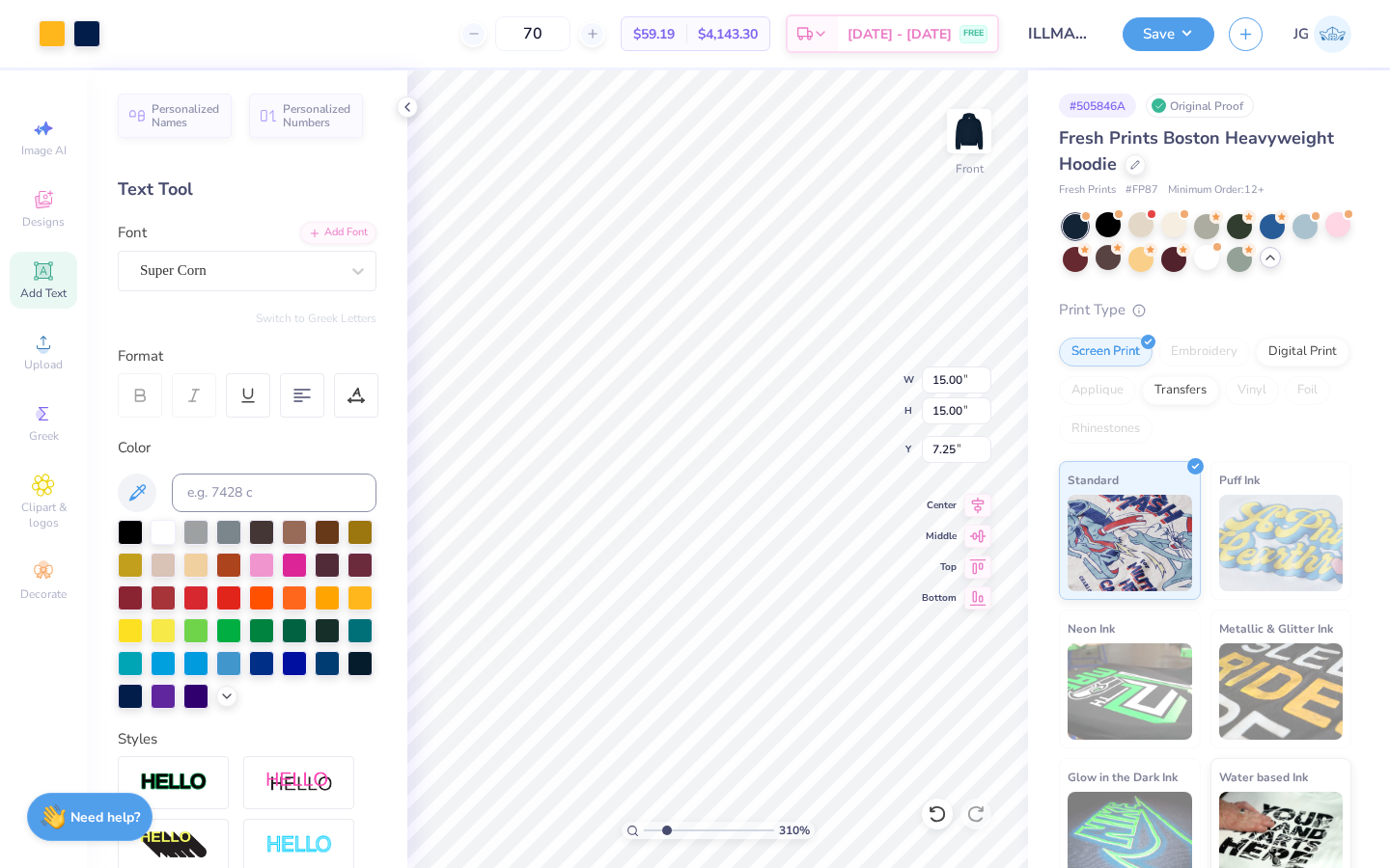
drag, startPoint x: 674, startPoint y: 827, endPoint x: 660, endPoint y: 827, distance: 14.0
click at [661, 827] on input "range" at bounding box center [709, 831] width 131 height 18
click at [51, 48] on div at bounding box center [51, 33] width 27 height 27
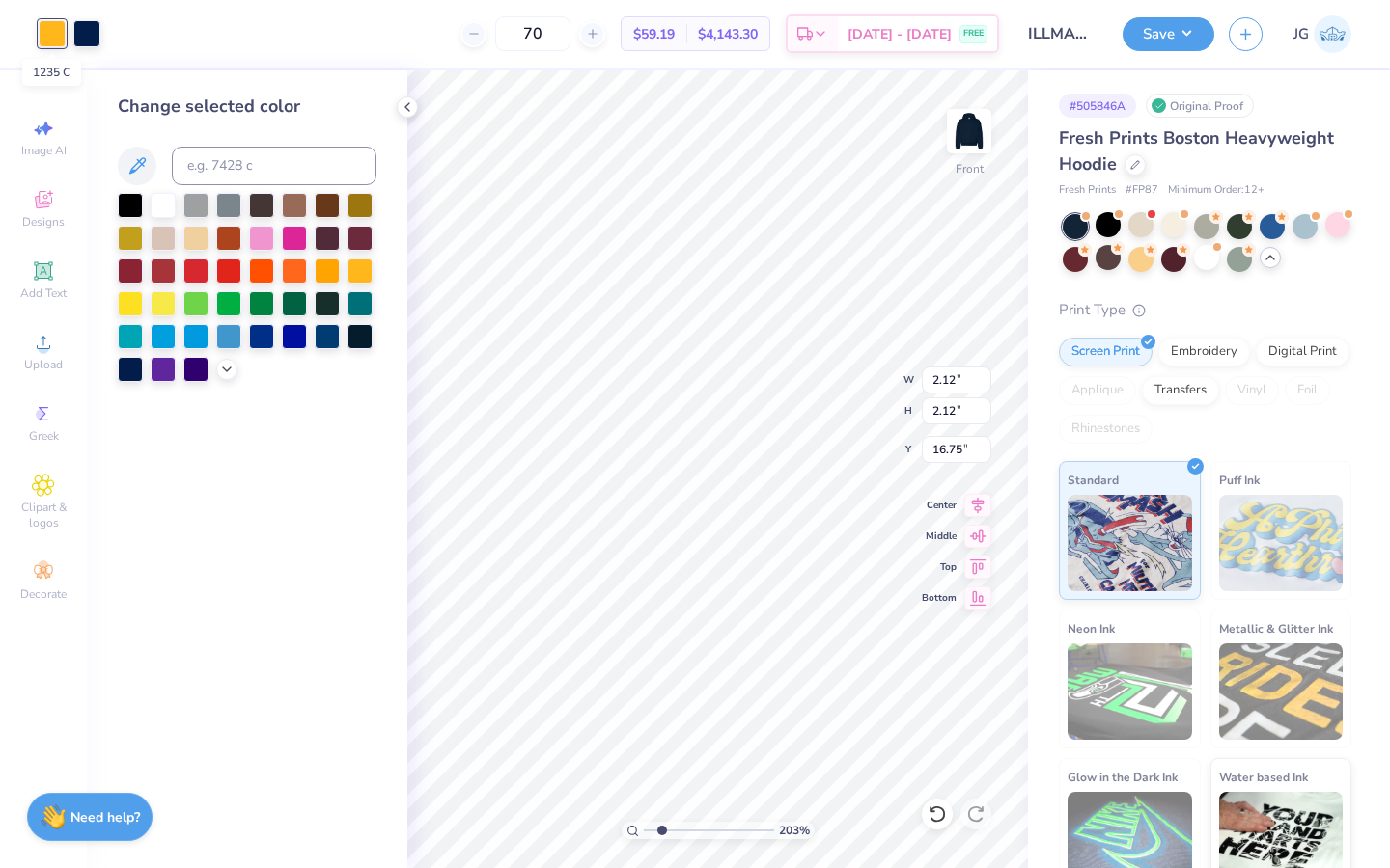
click at [50, 44] on div at bounding box center [51, 33] width 27 height 27
click at [167, 210] on div at bounding box center [162, 203] width 25 height 25
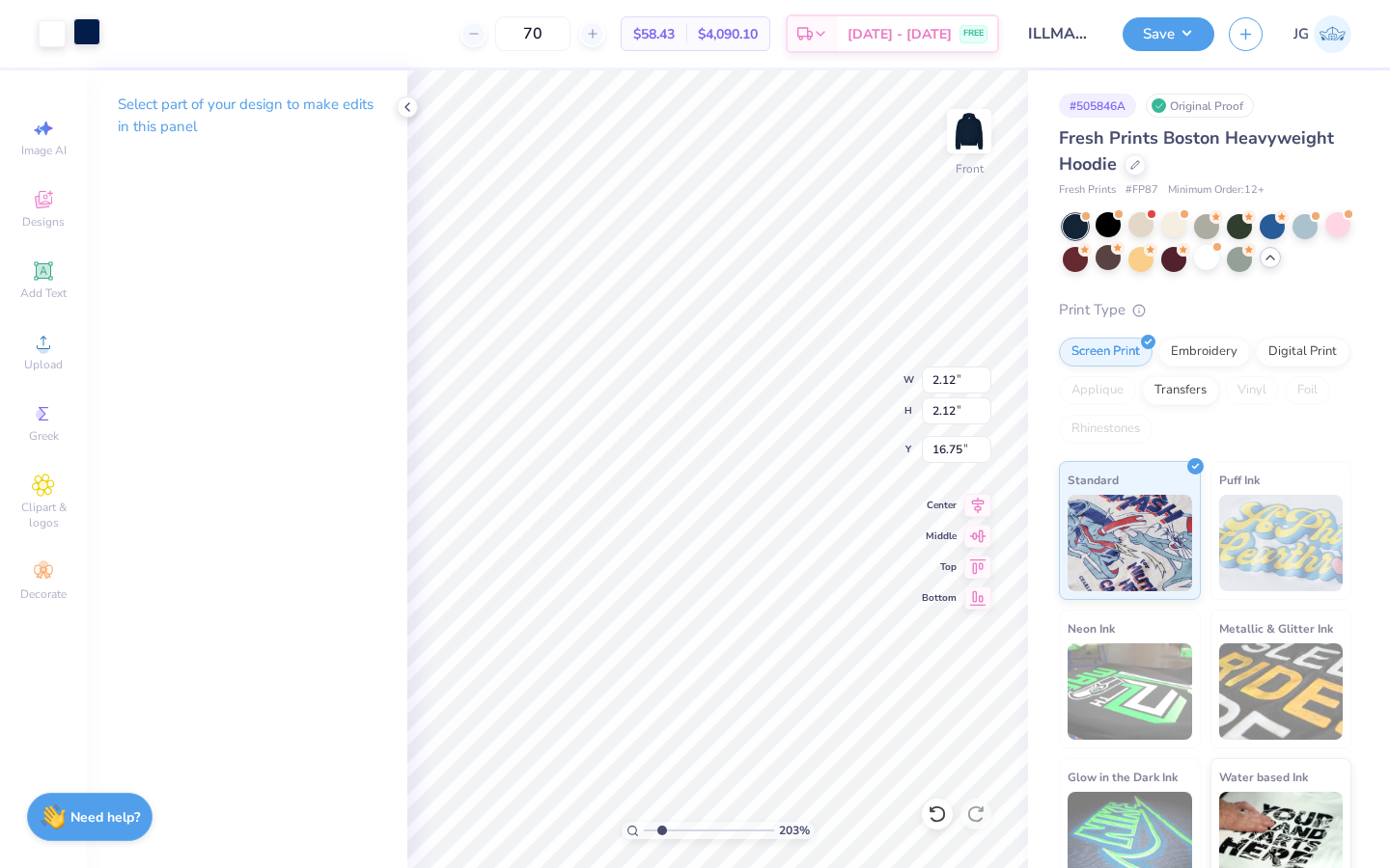
click at [83, 36] on div at bounding box center [86, 32] width 27 height 27
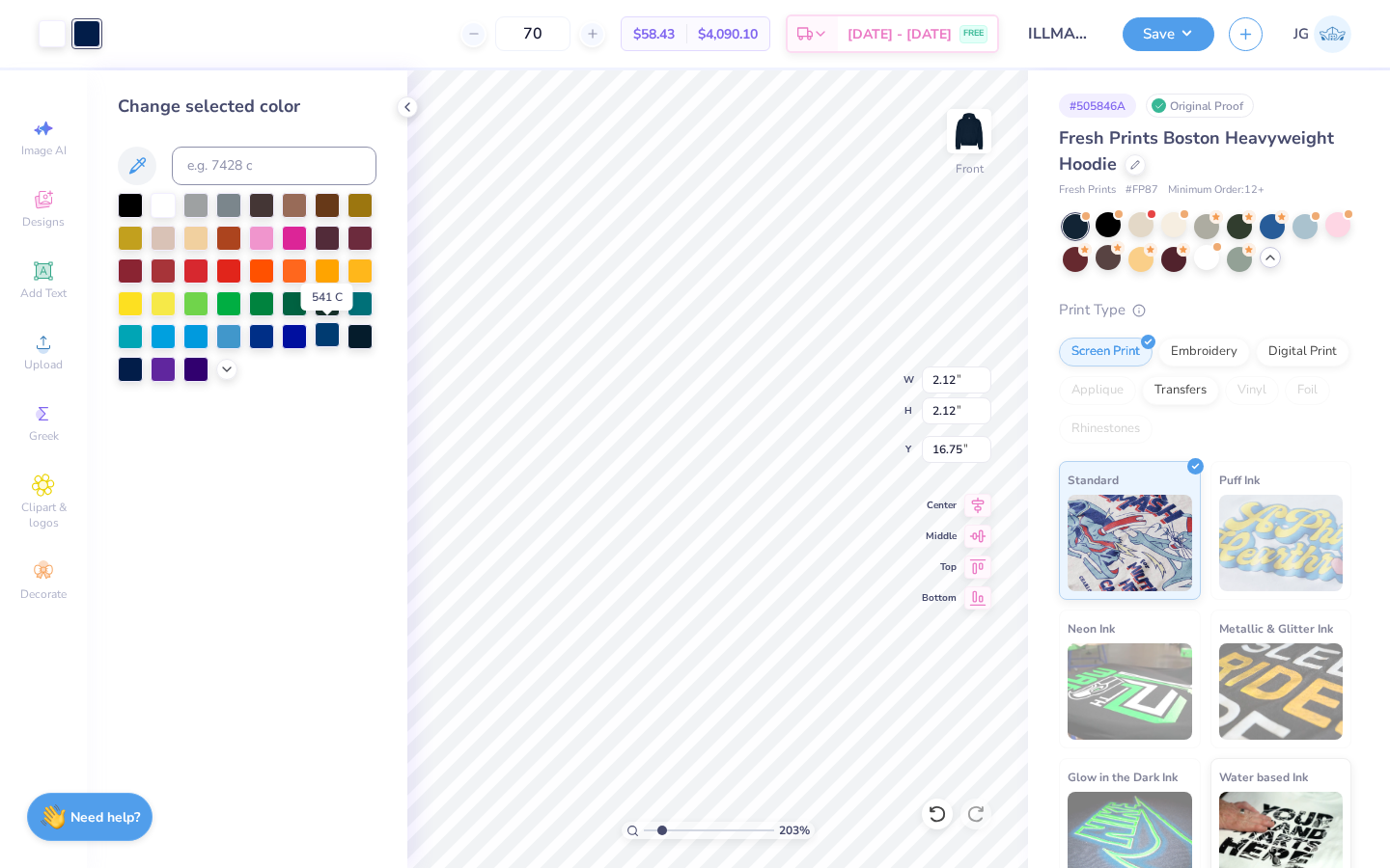
click at [323, 338] on div at bounding box center [327, 335] width 25 height 25
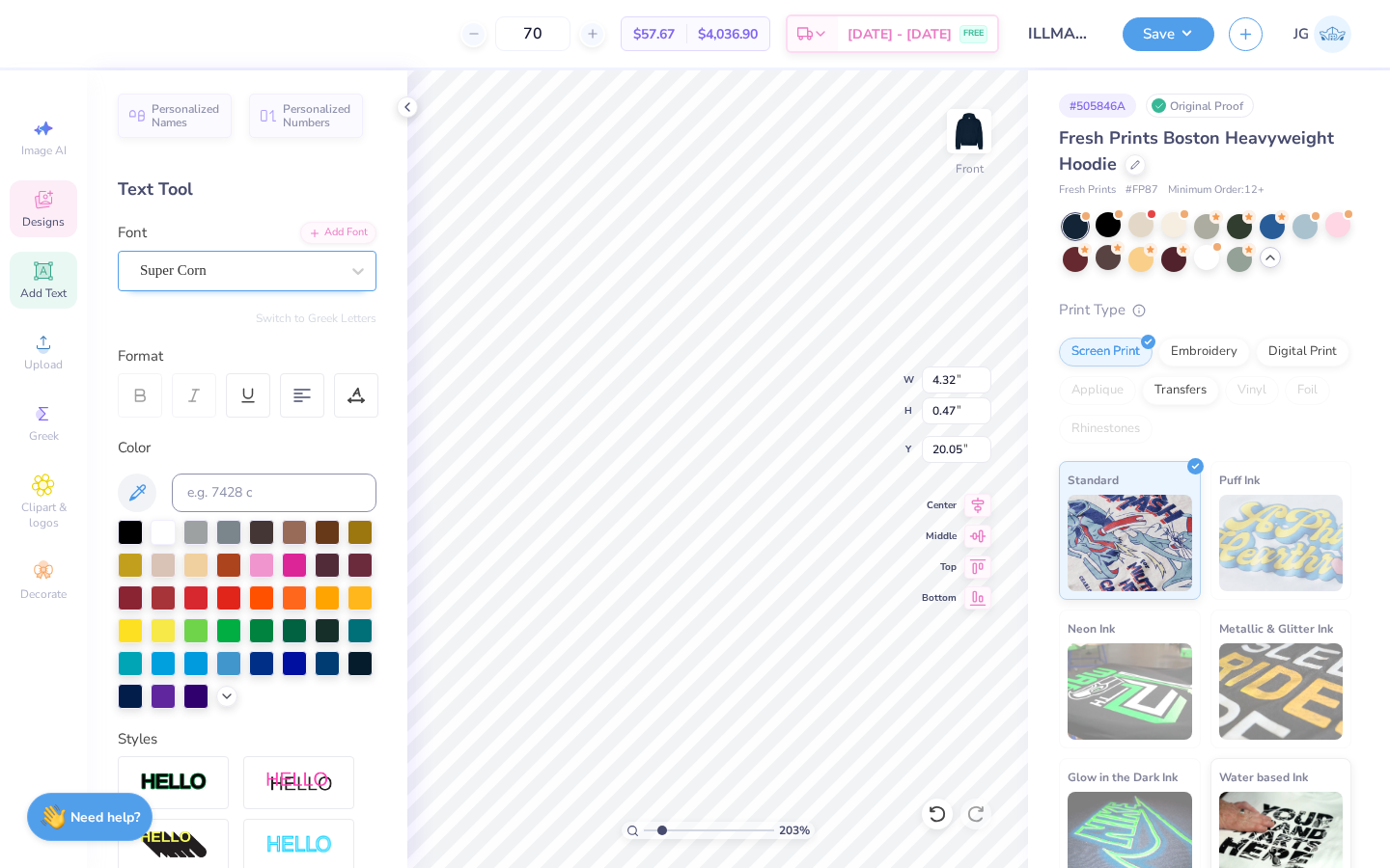
click at [172, 270] on div "Super Corn" at bounding box center [239, 270] width 203 height 30
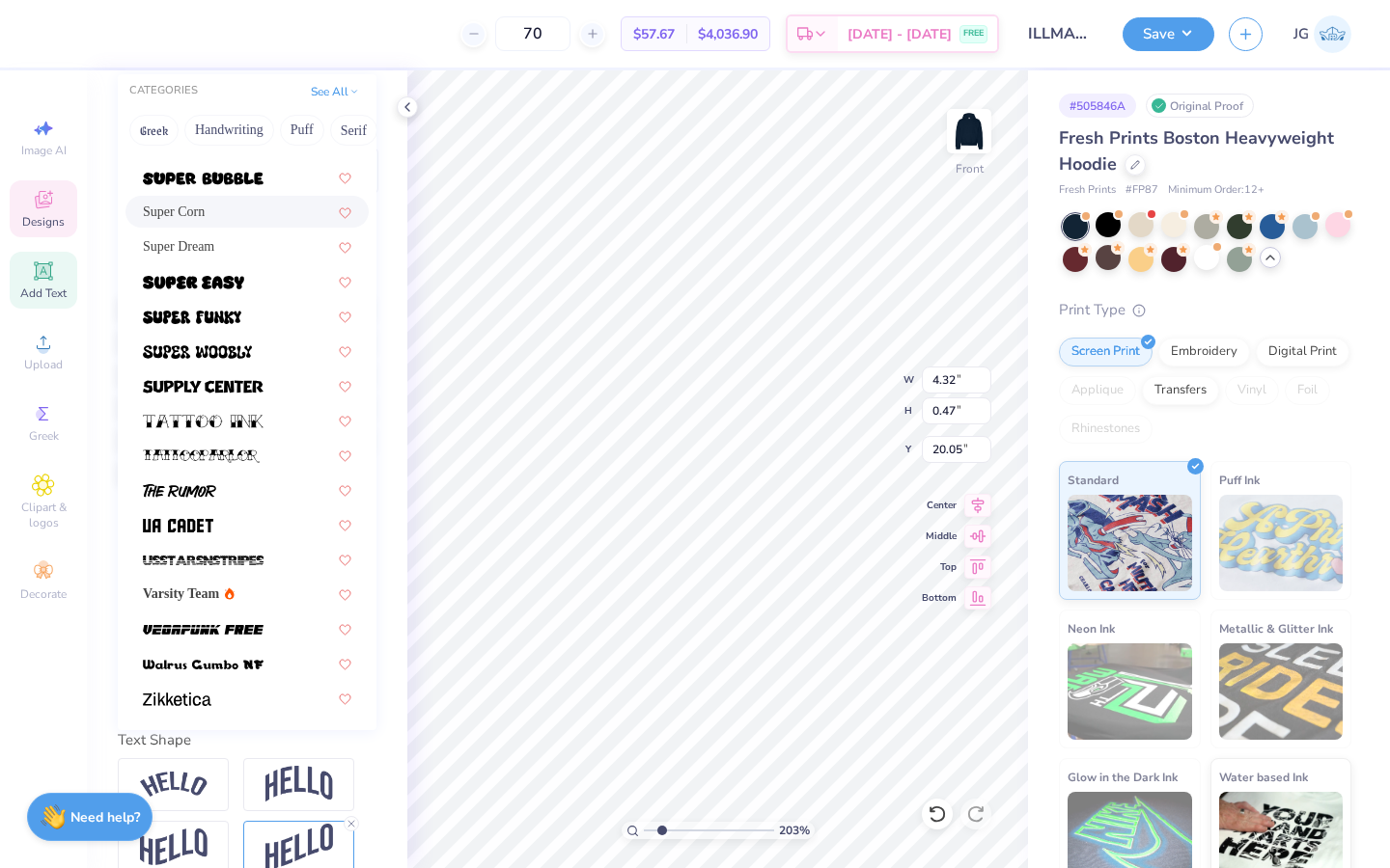
scroll to position [232, 0]
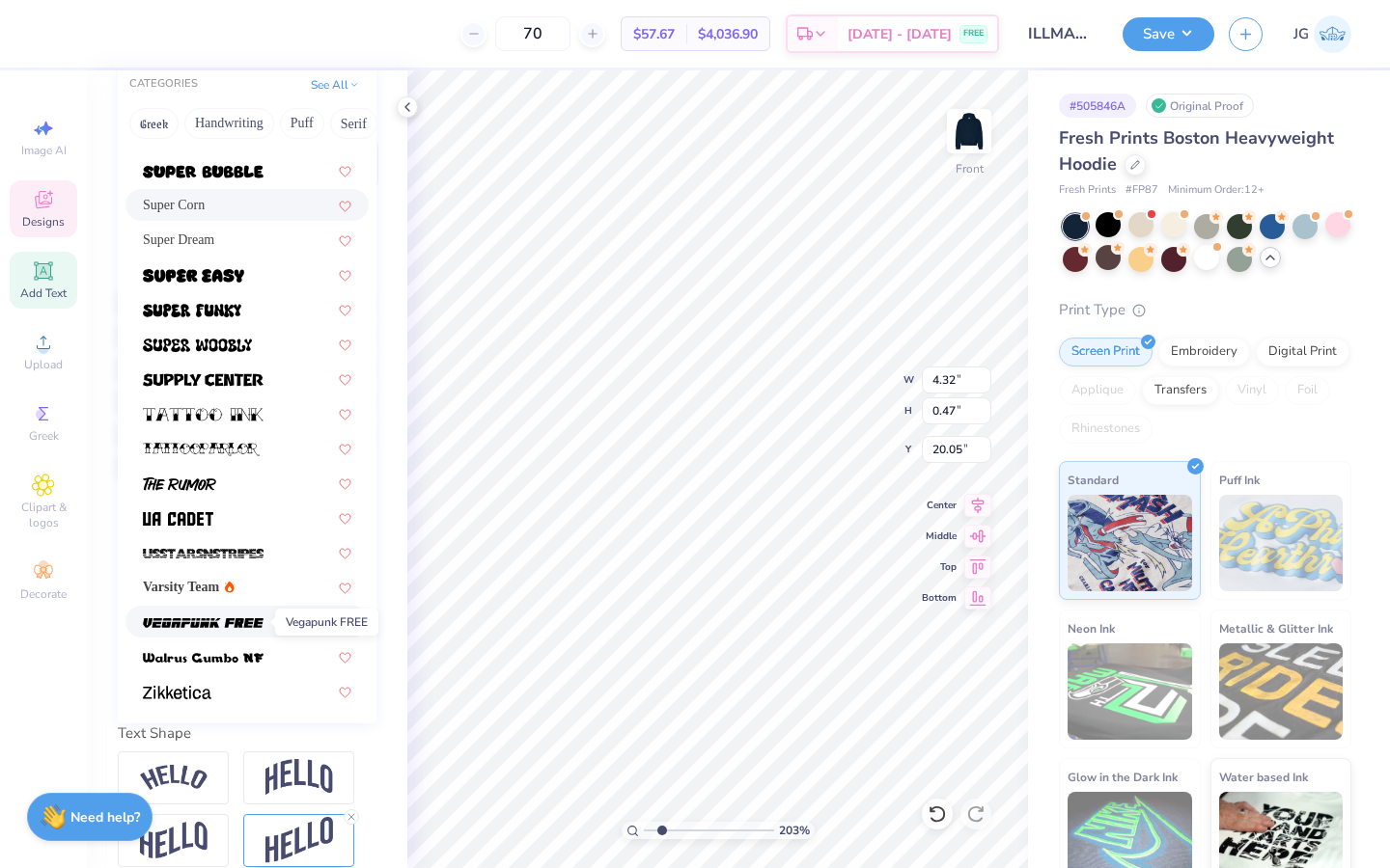
click at [220, 627] on img at bounding box center [203, 624] width 121 height 14
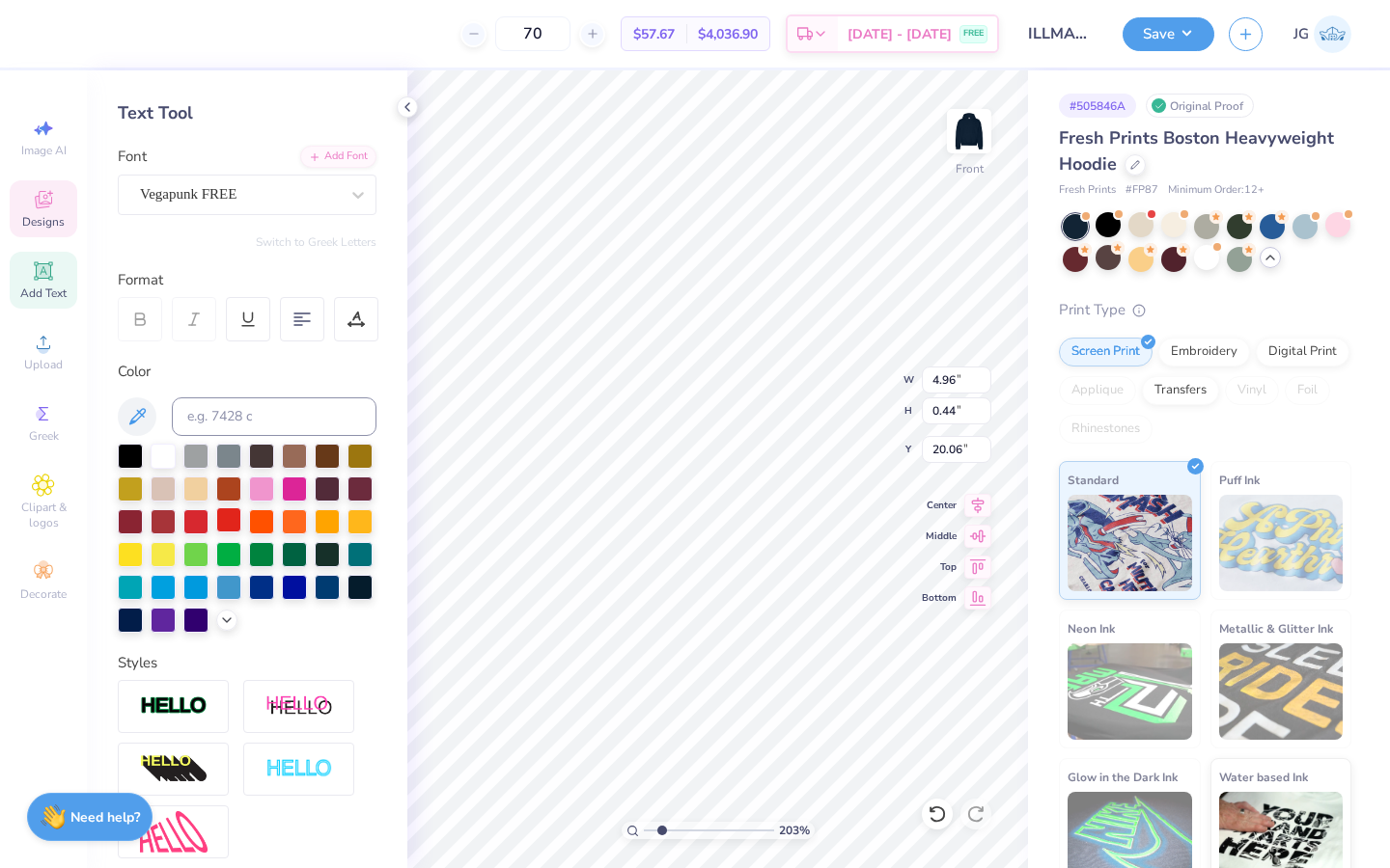
scroll to position [0, 0]
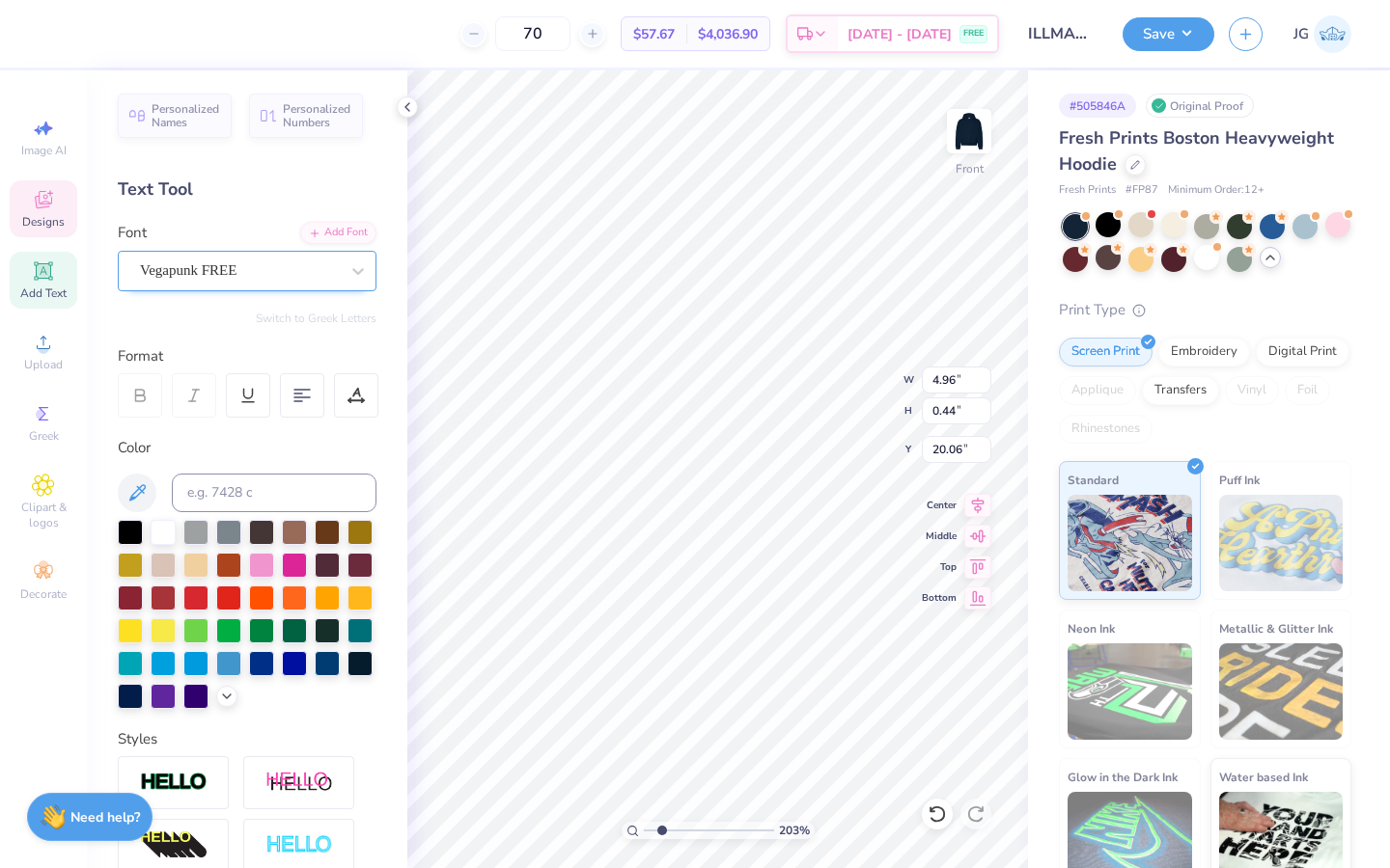
click at [248, 257] on div at bounding box center [239, 270] width 199 height 26
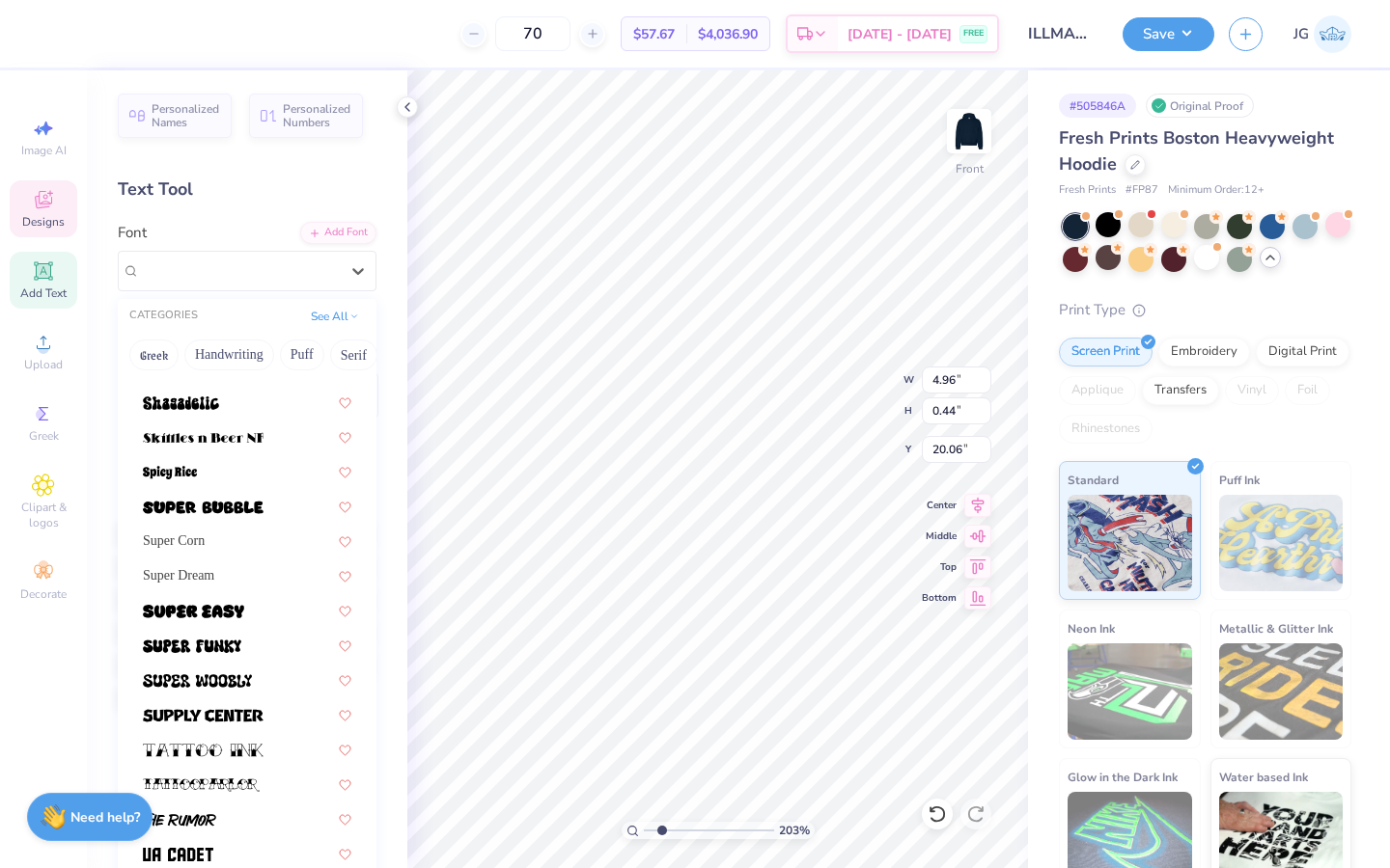
scroll to position [2105, 0]
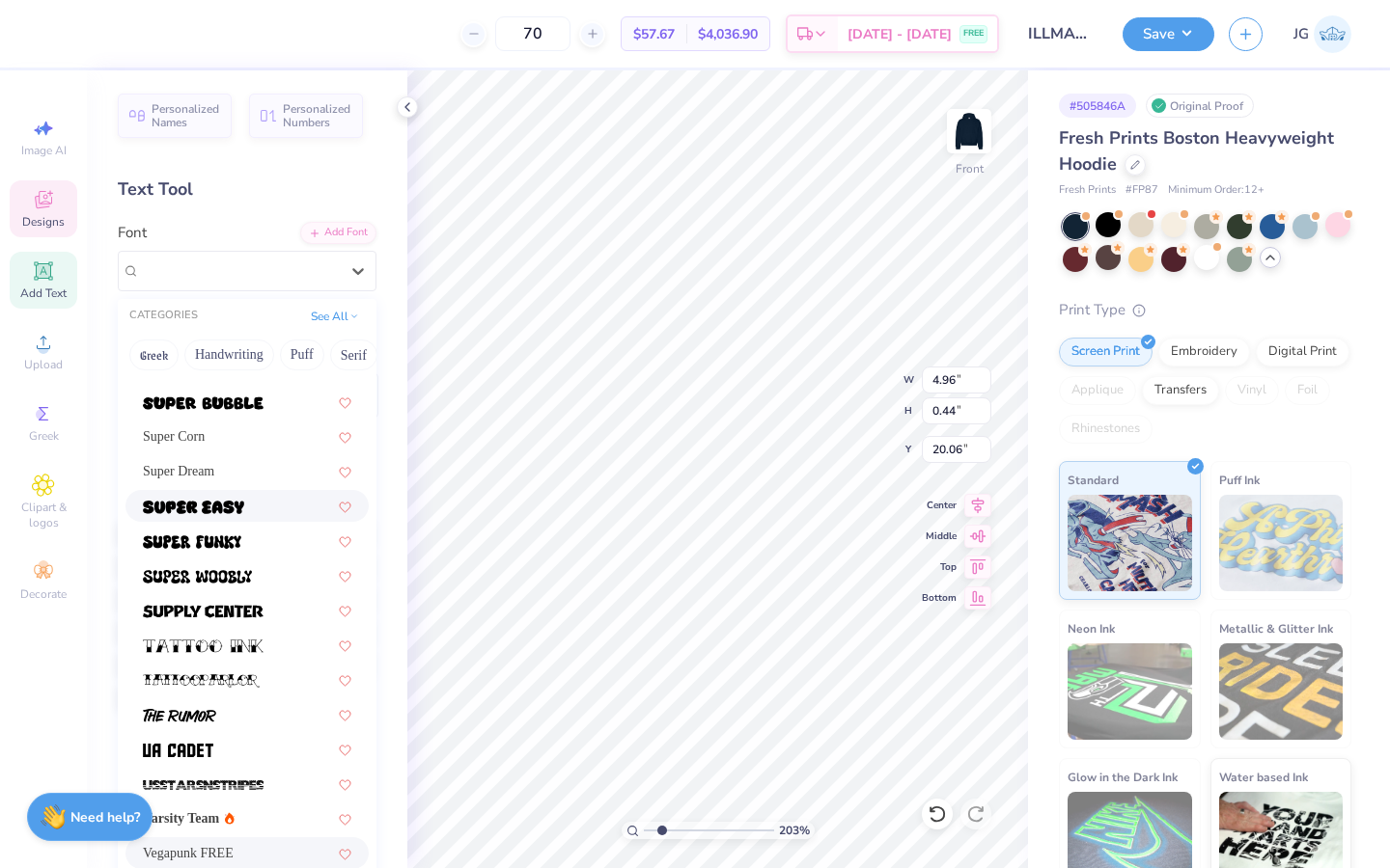
click at [210, 503] on img at bounding box center [193, 508] width 101 height 14
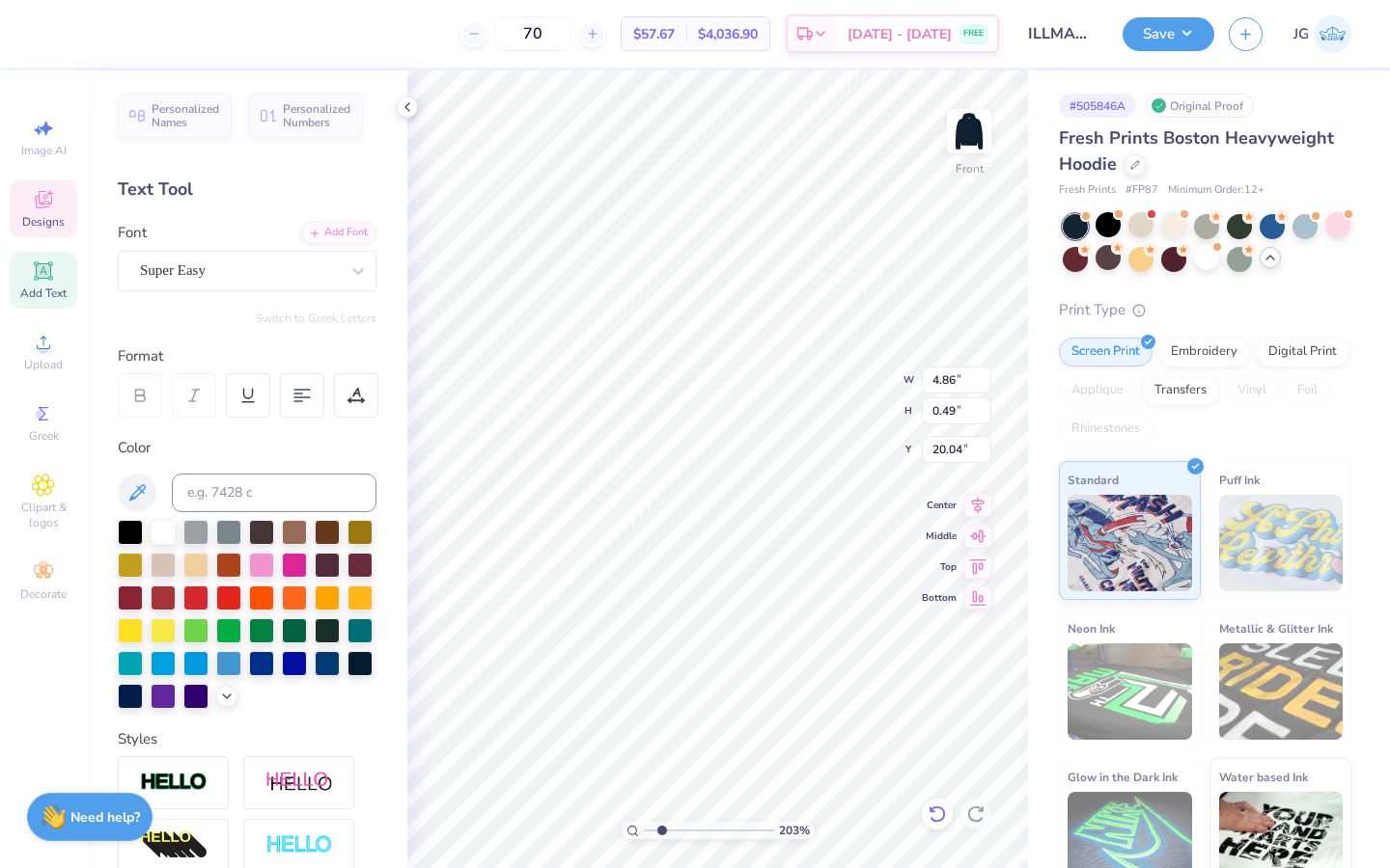
click at [940, 814] on icon at bounding box center [937, 814] width 19 height 19
click at [44, 37] on div at bounding box center [51, 32] width 27 height 27
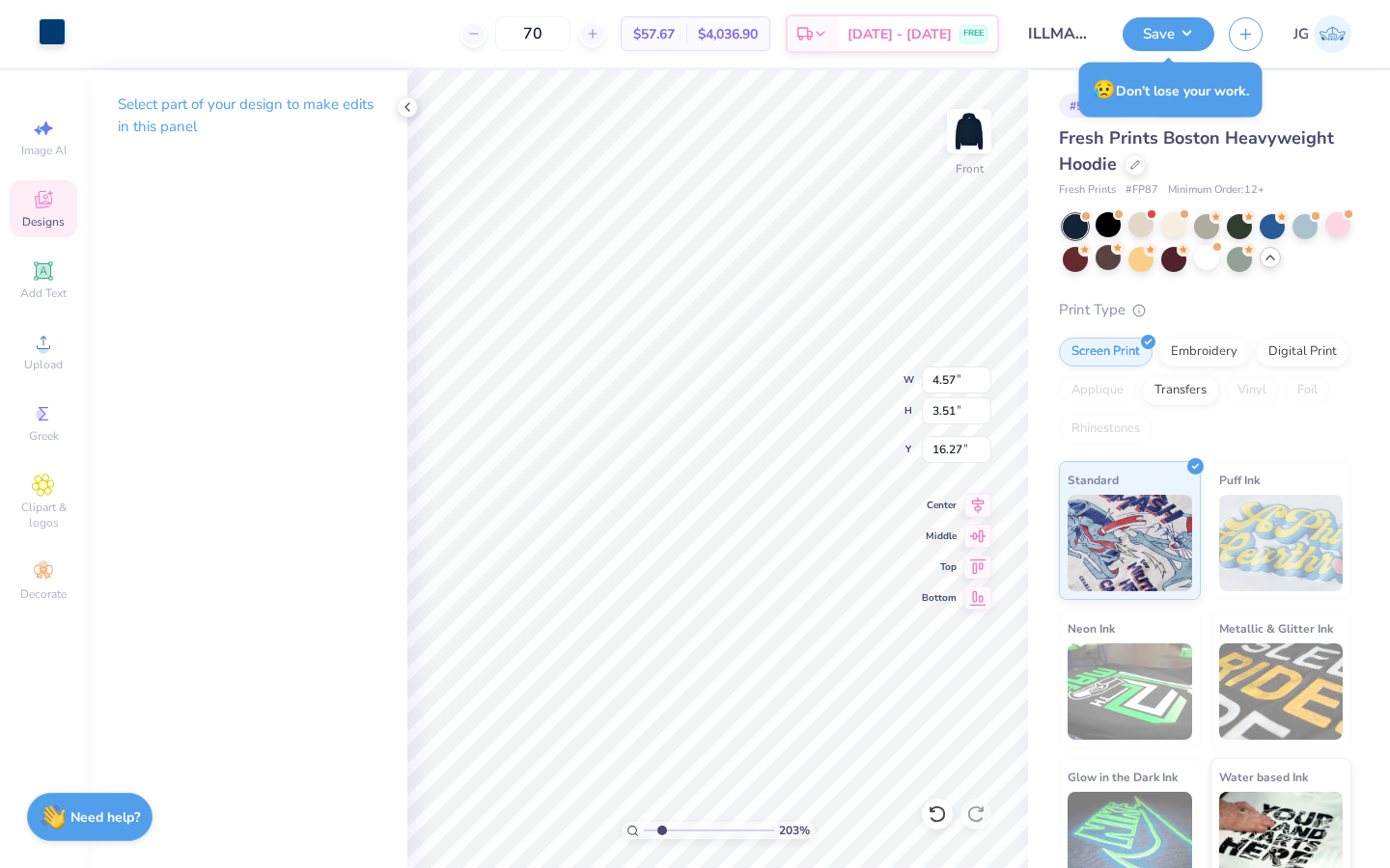
click at [57, 37] on div at bounding box center [51, 32] width 27 height 27
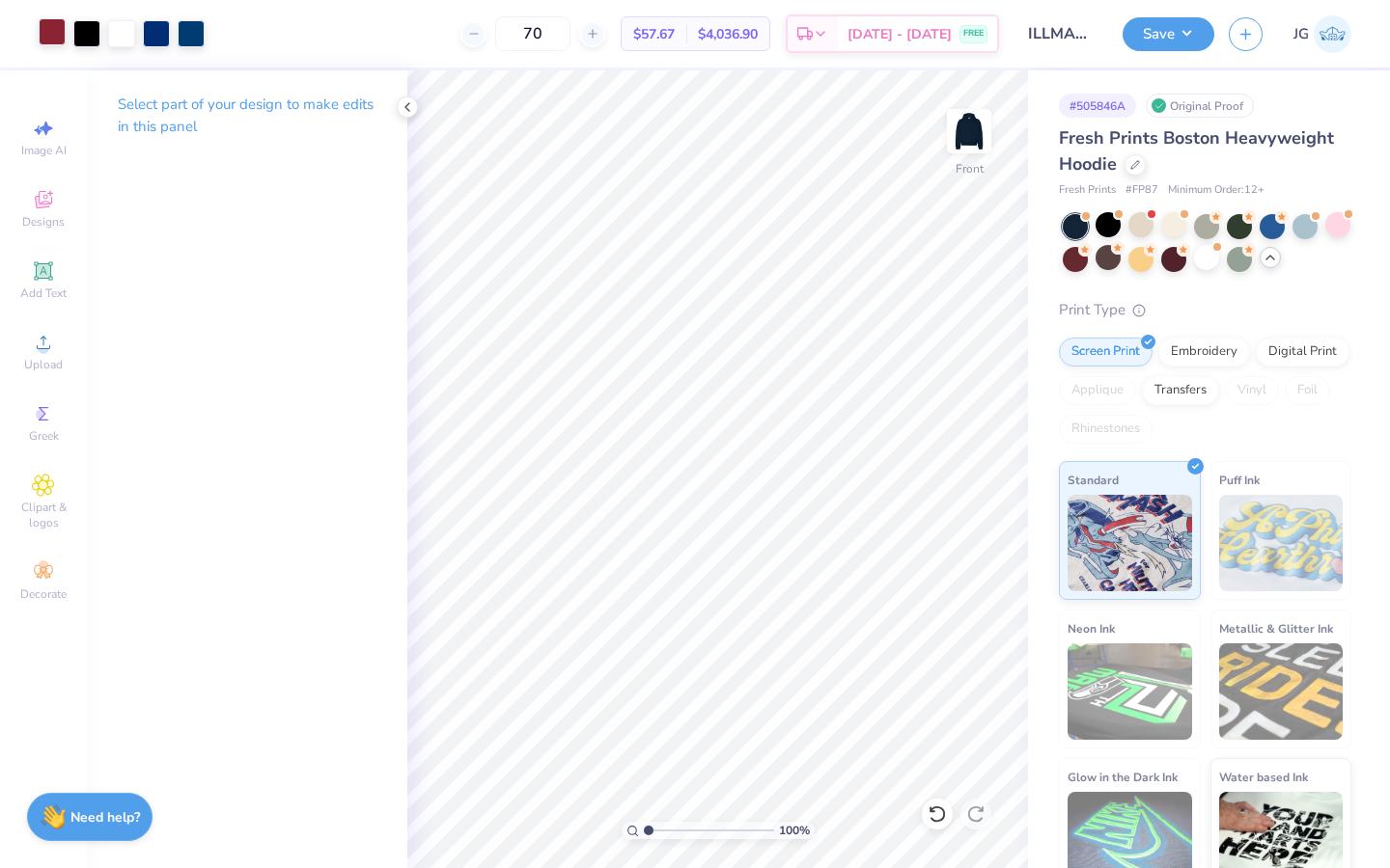
drag, startPoint x: 663, startPoint y: 830, endPoint x: 592, endPoint y: 834, distance: 71.1
click at [644, 834] on input "range" at bounding box center [709, 831] width 131 height 18
click at [1132, 165] on icon at bounding box center [1135, 163] width 10 height 10
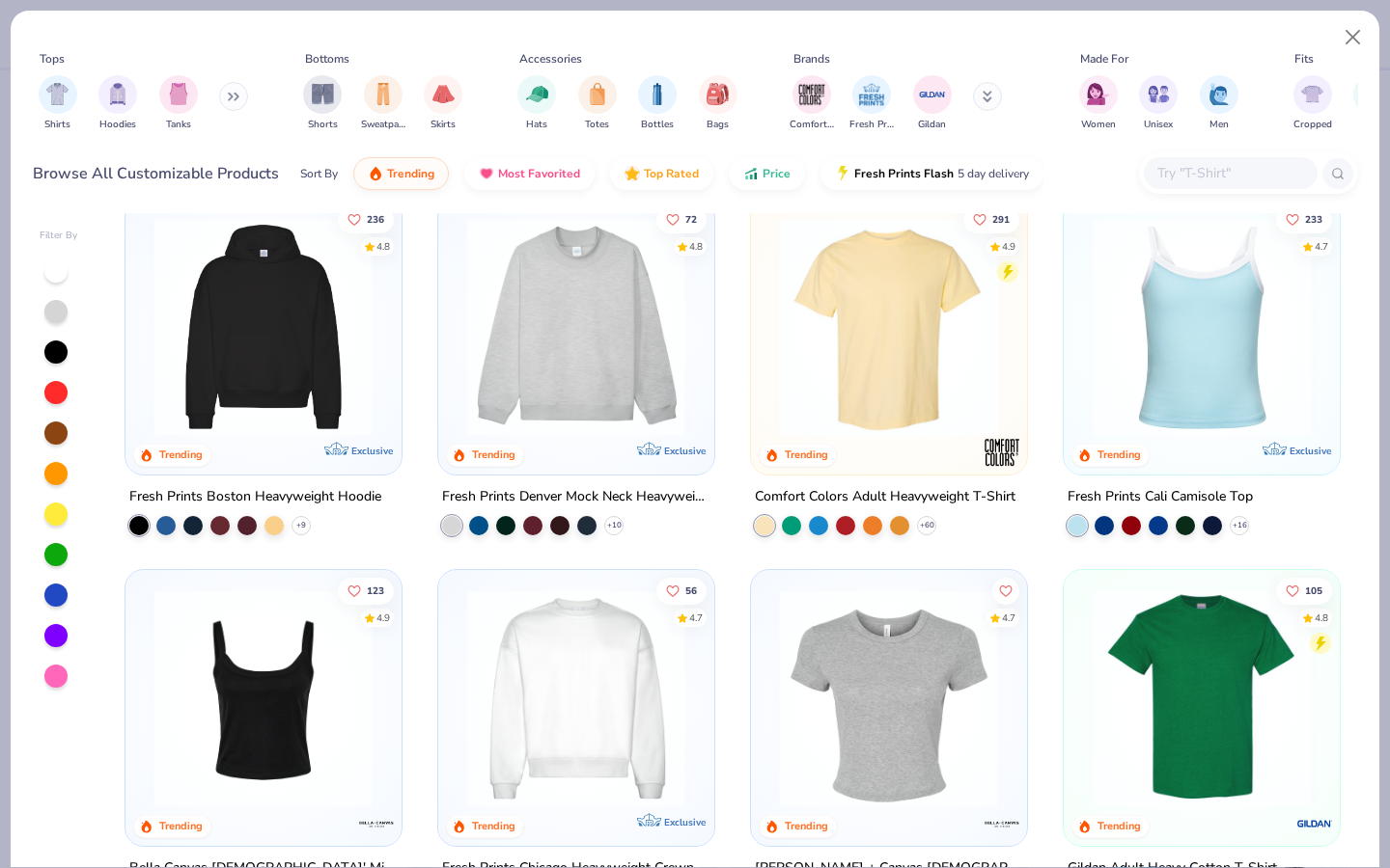
scroll to position [27, 0]
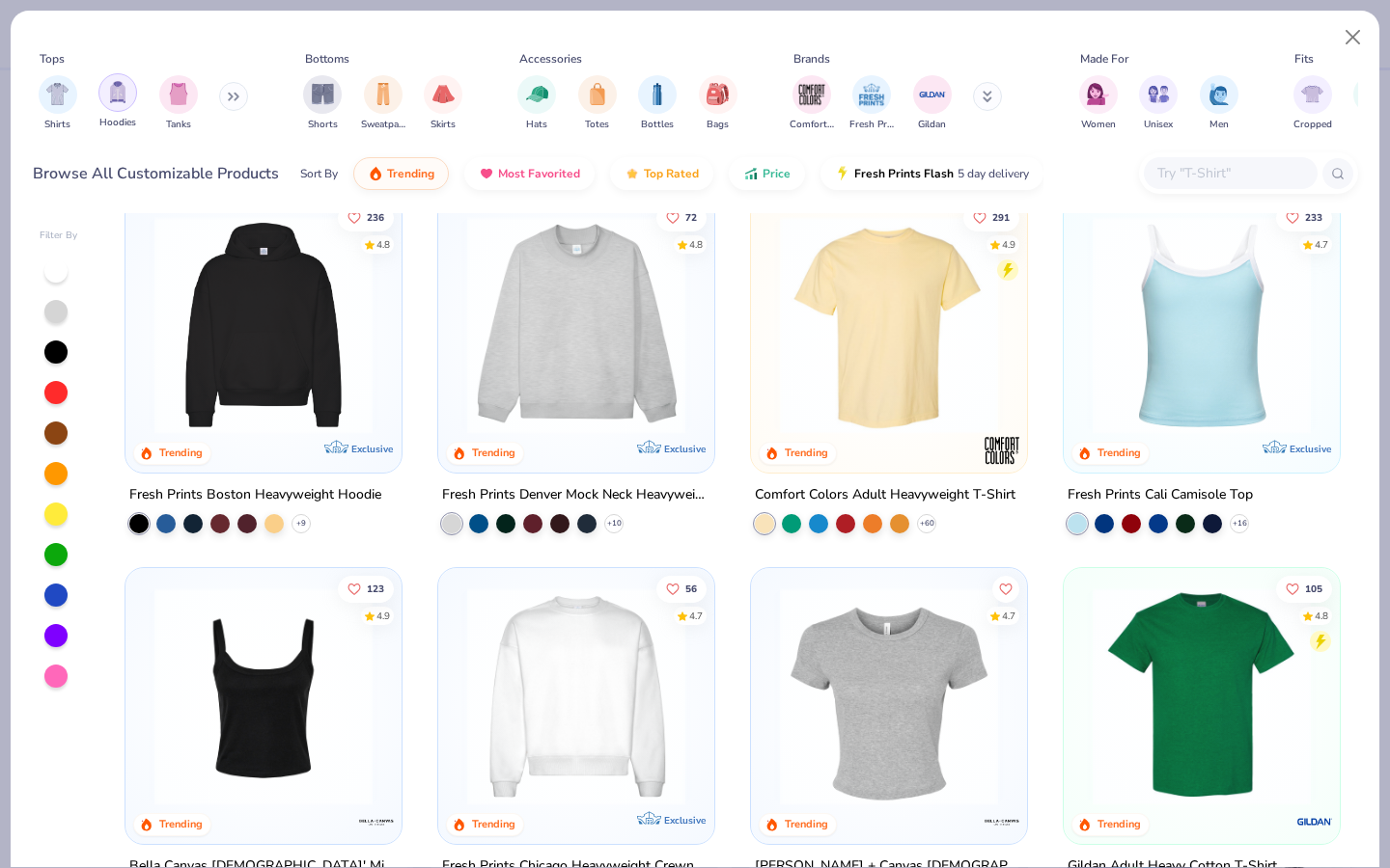
click at [102, 80] on div "filter for Hoodies" at bounding box center [117, 92] width 39 height 39
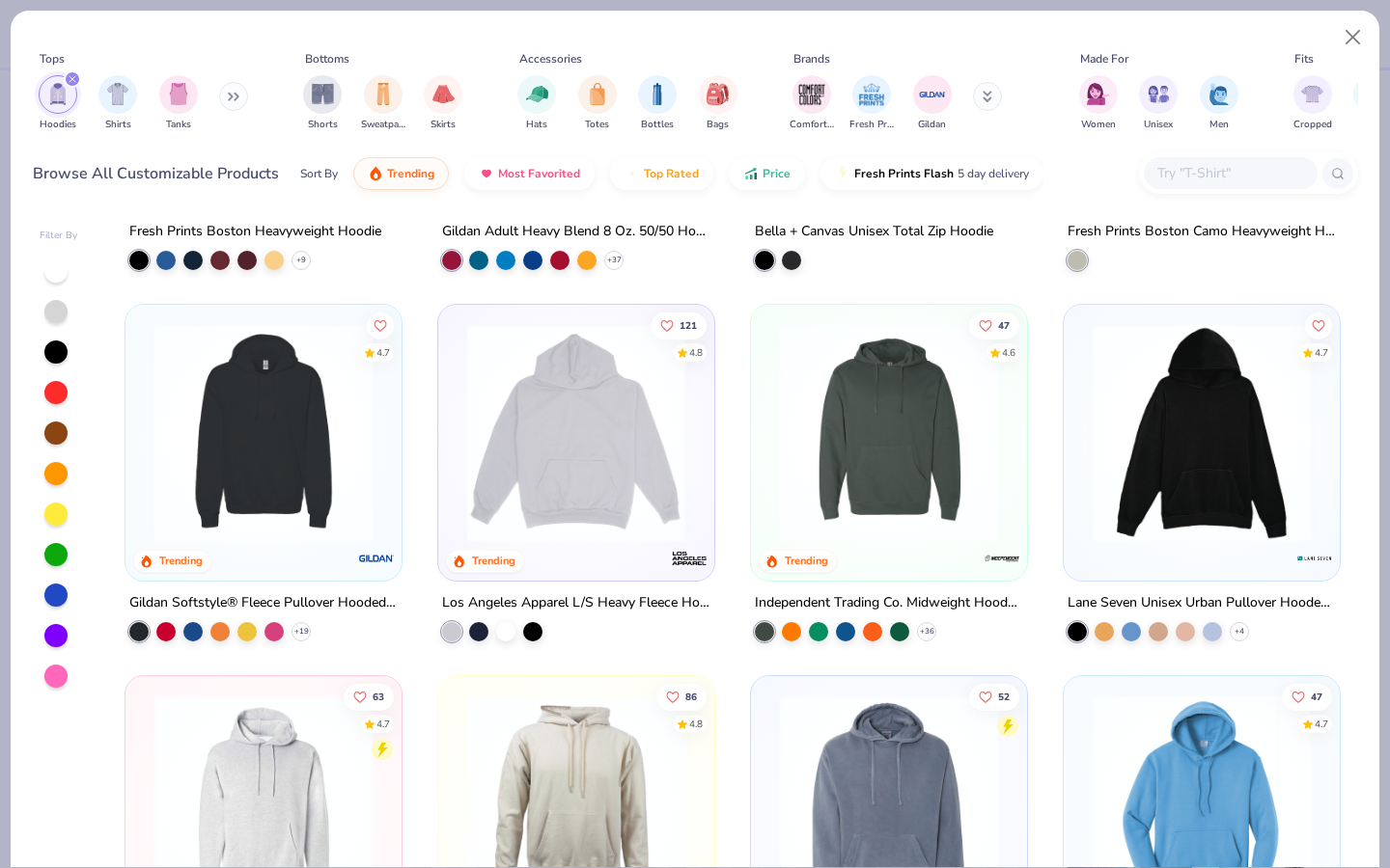
scroll to position [293, 0]
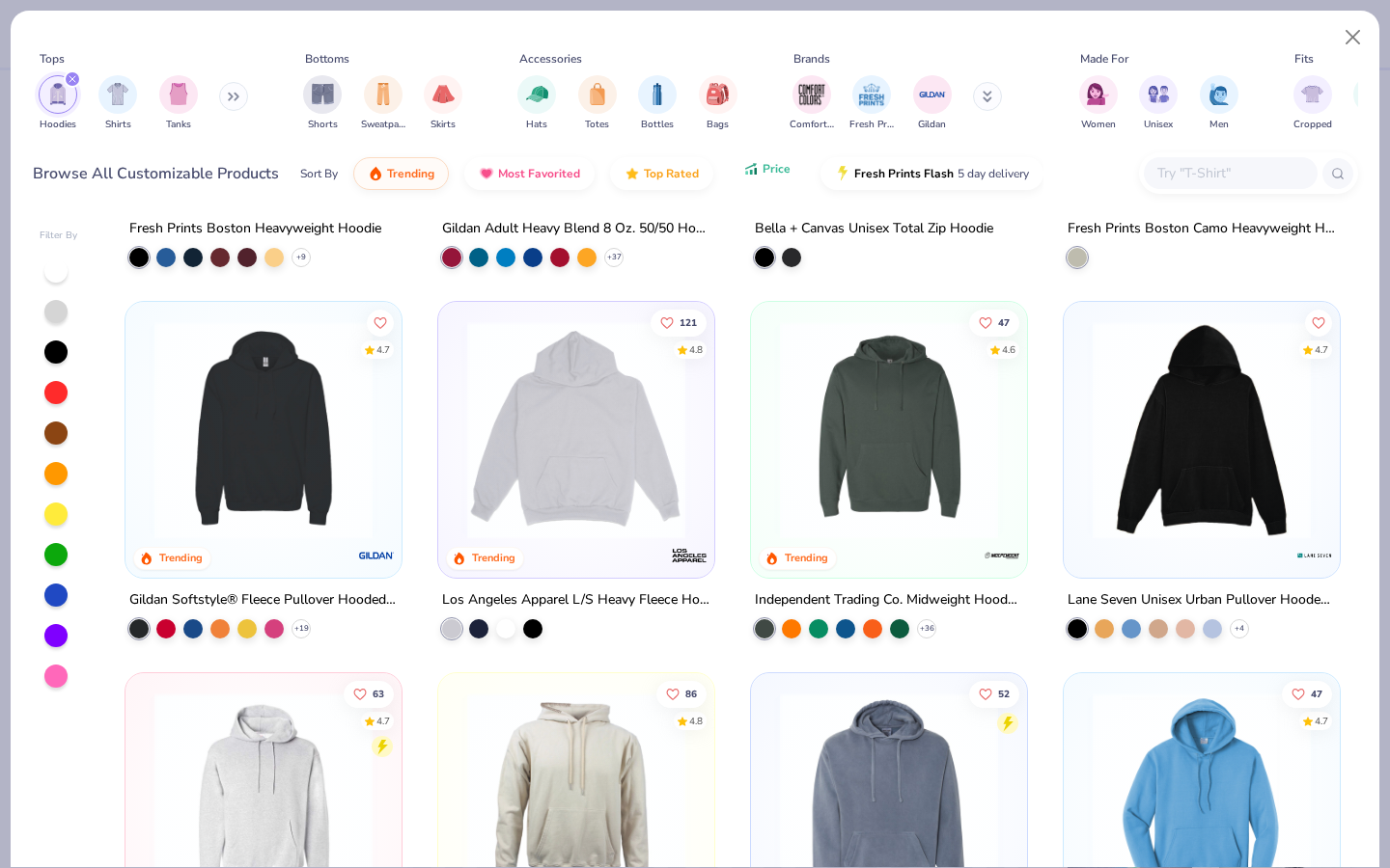
click at [767, 164] on span "Price" at bounding box center [776, 169] width 28 height 16
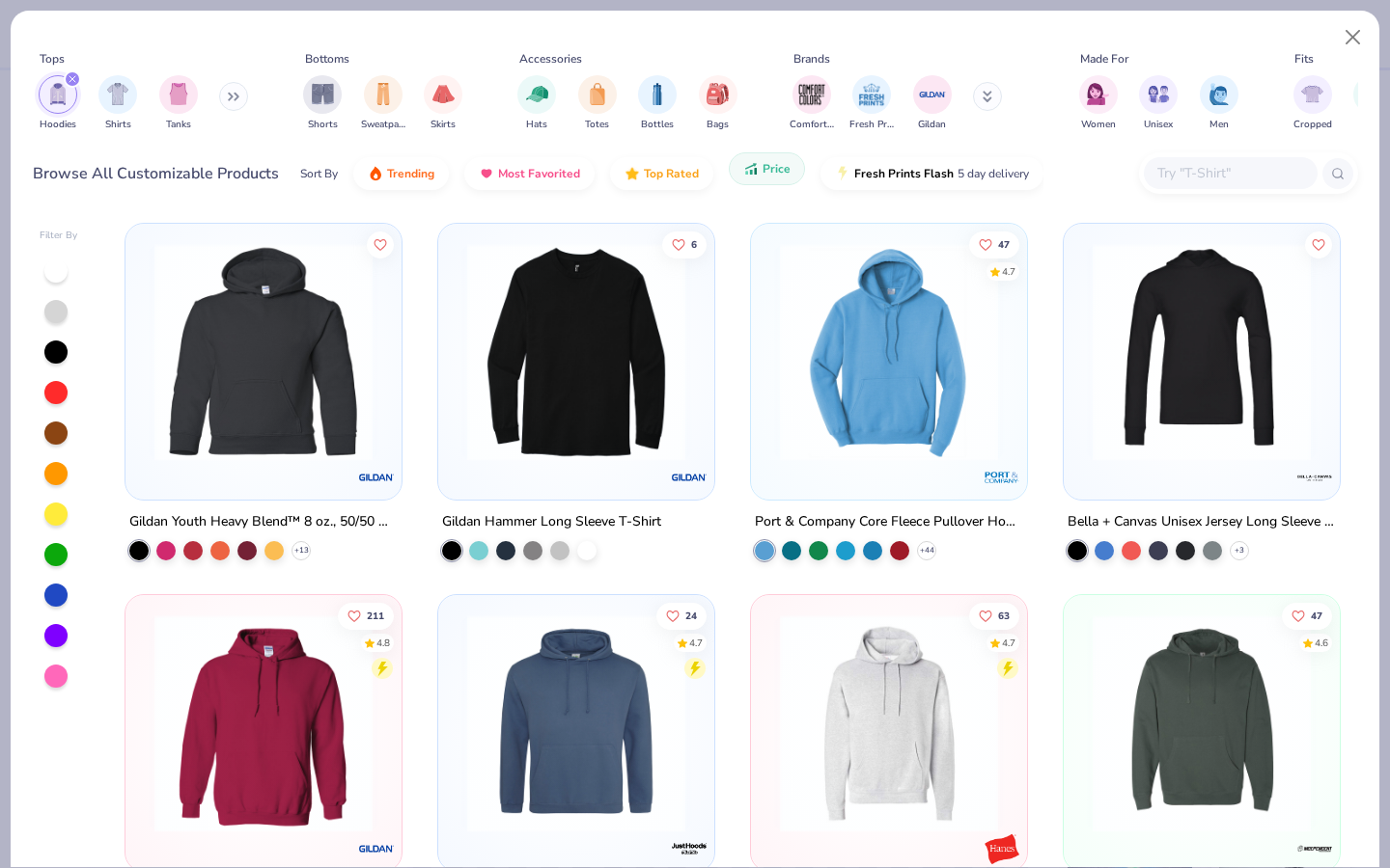
click at [757, 165] on button "Price" at bounding box center [766, 168] width 76 height 33
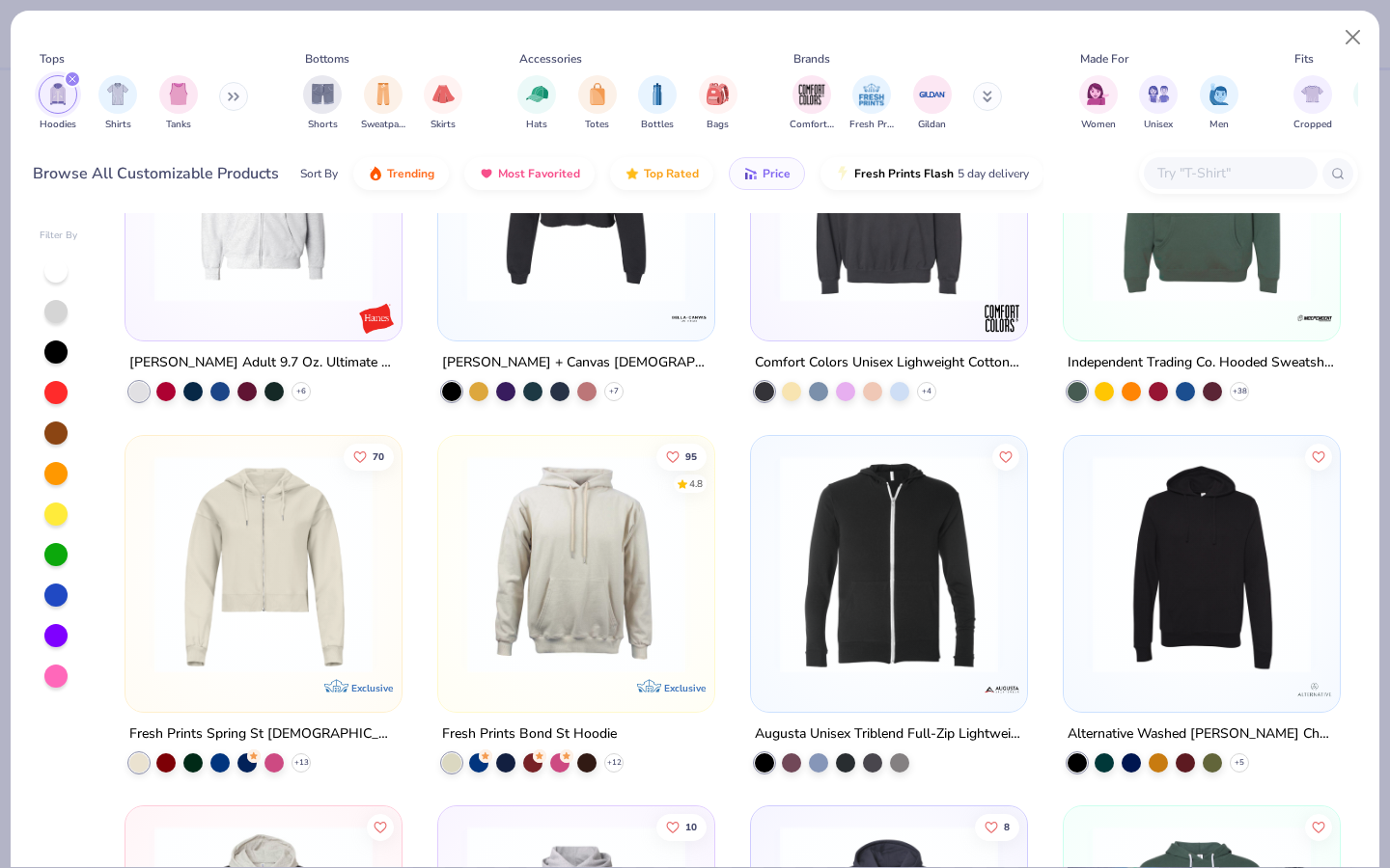
scroll to position [7981, 0]
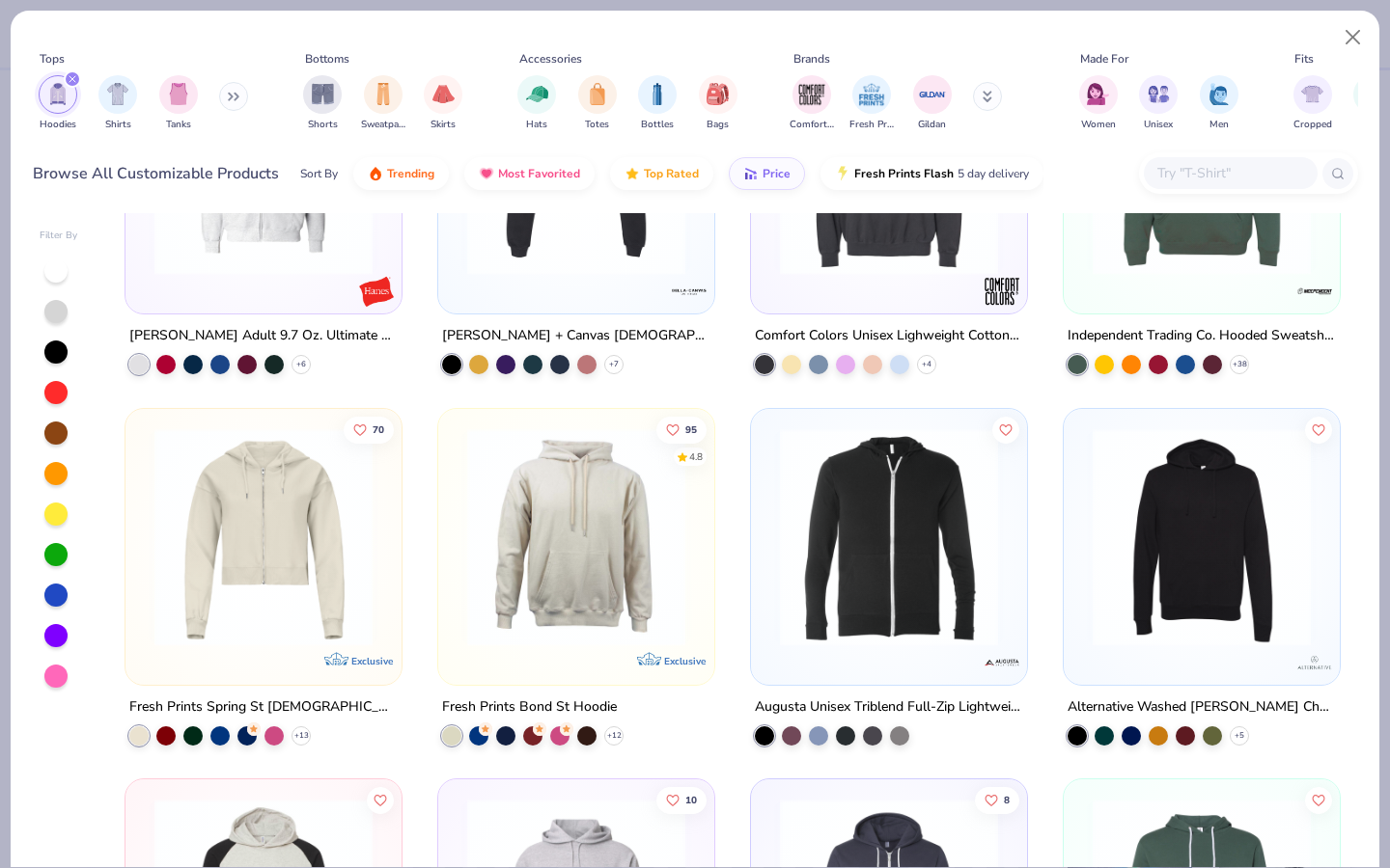
click at [554, 601] on img at bounding box center [576, 536] width 238 height 218
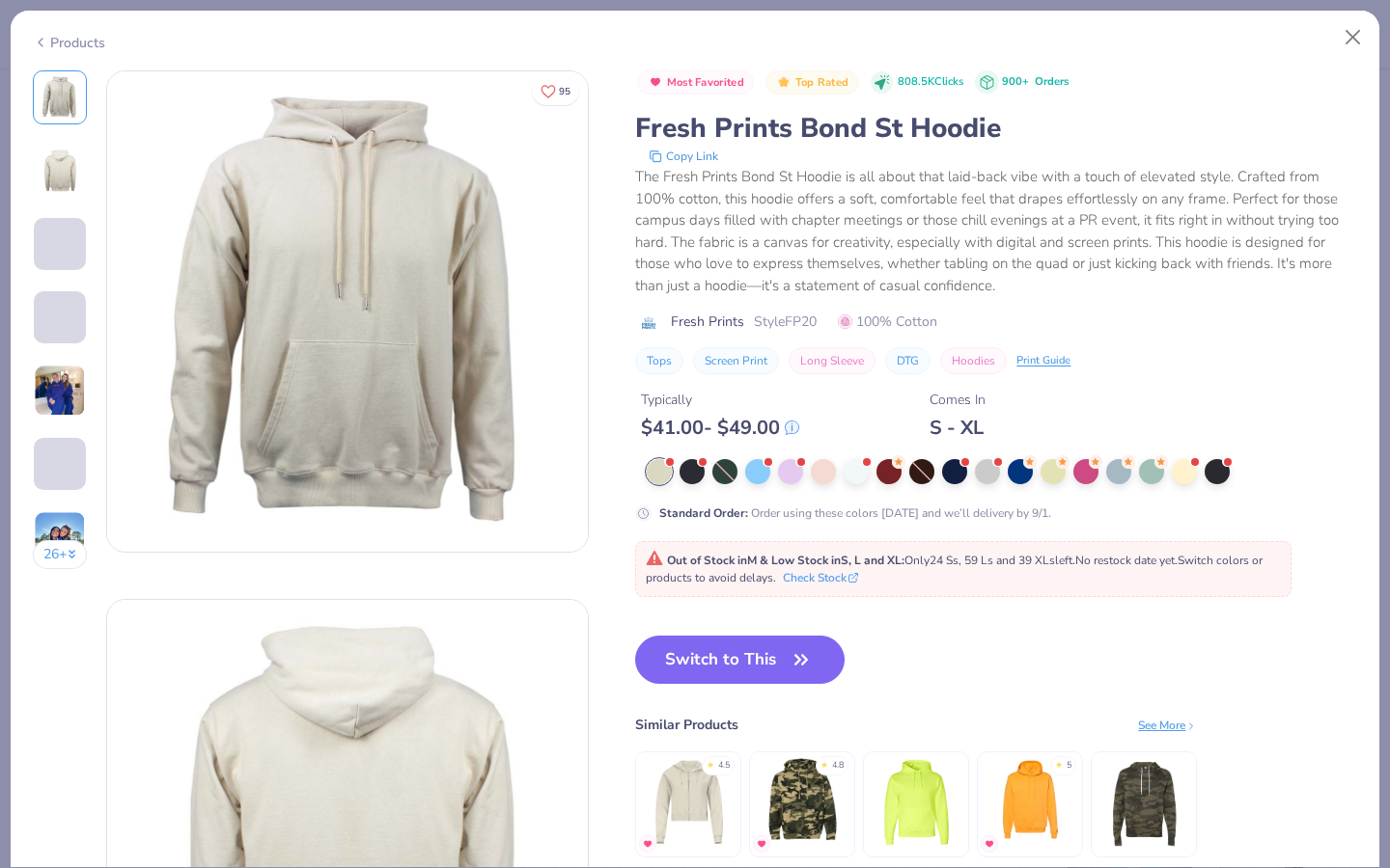
click at [55, 161] on img at bounding box center [59, 170] width 47 height 47
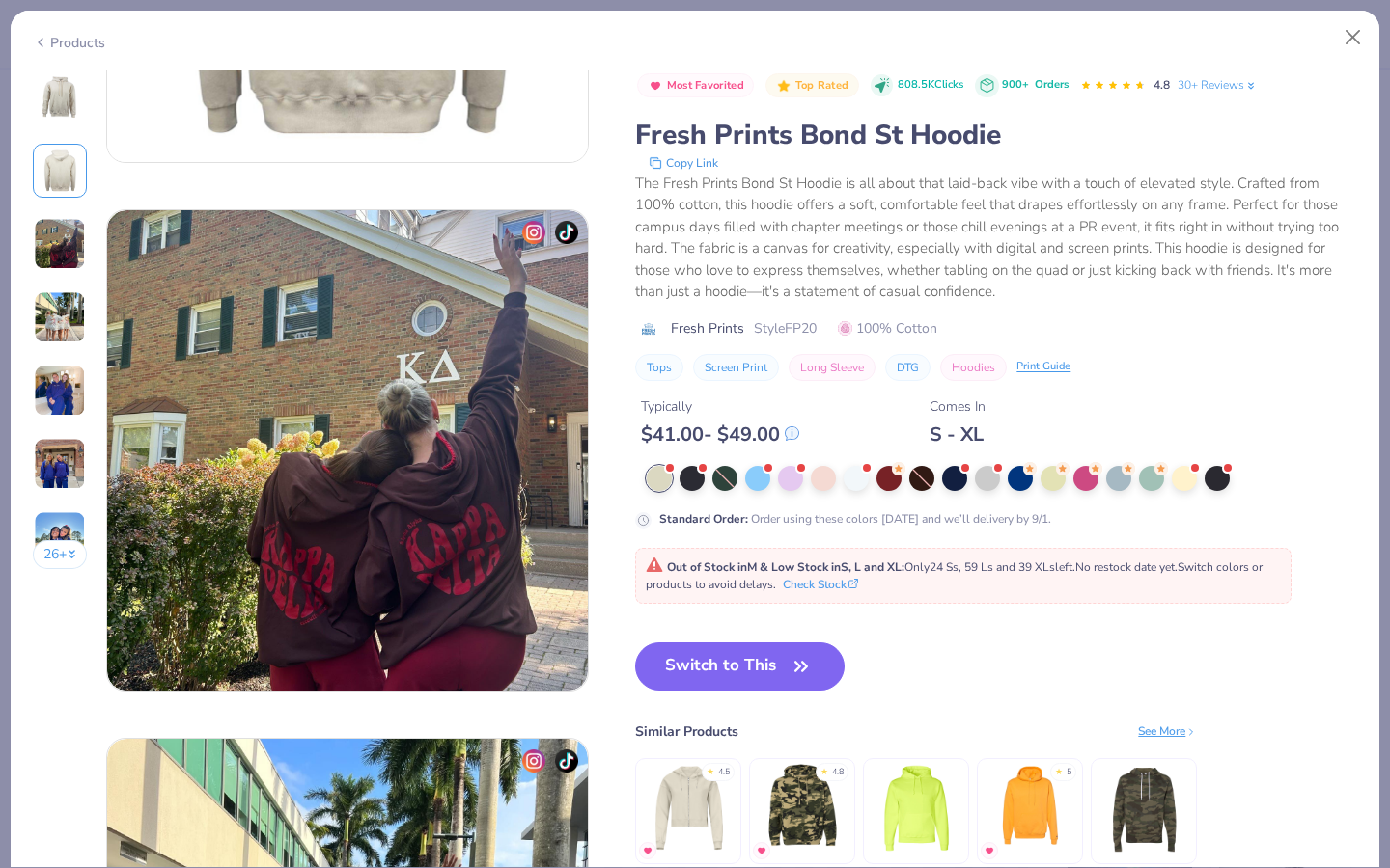
scroll to position [922, 0]
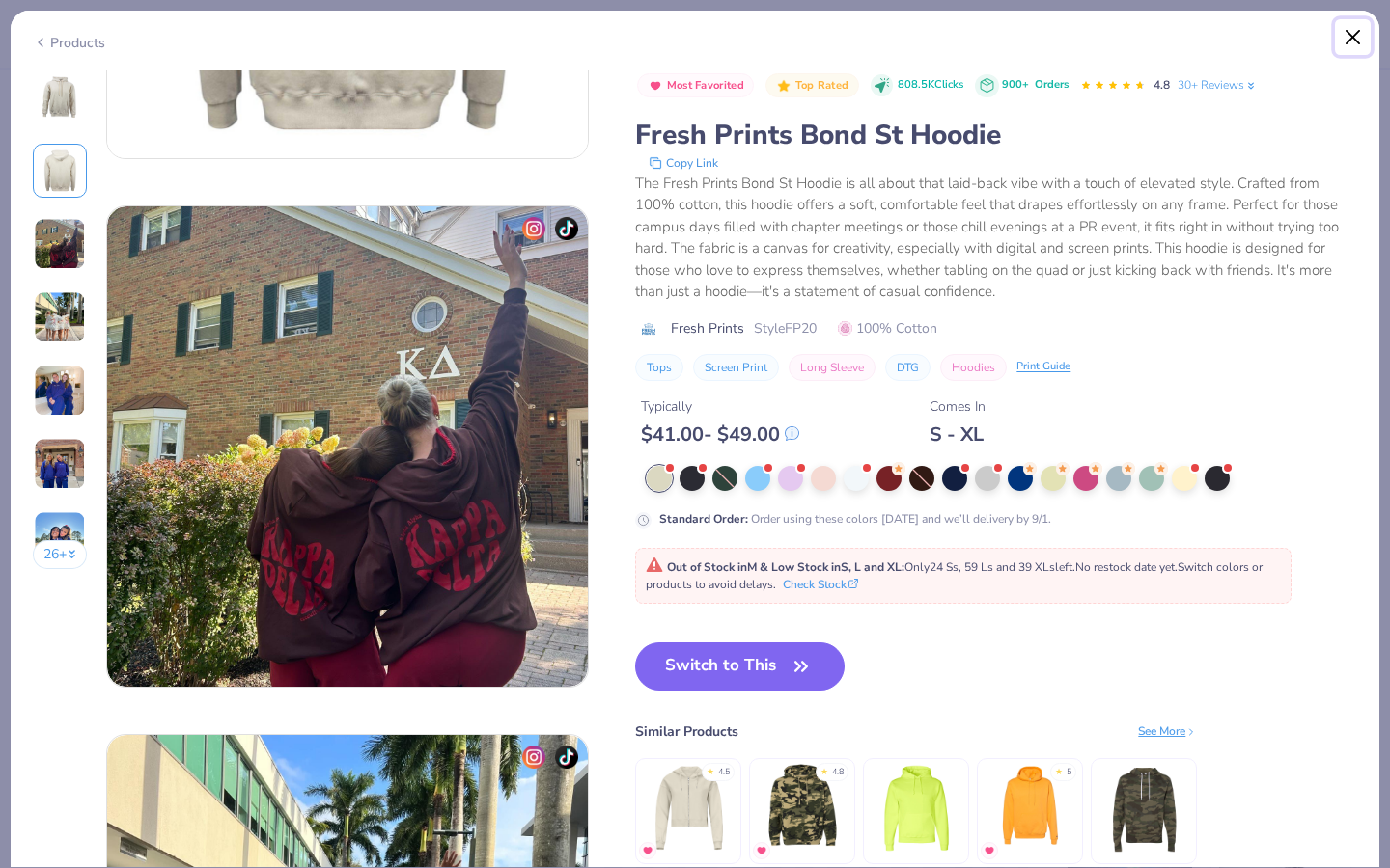
click at [1351, 44] on button "Close" at bounding box center [1352, 37] width 37 height 37
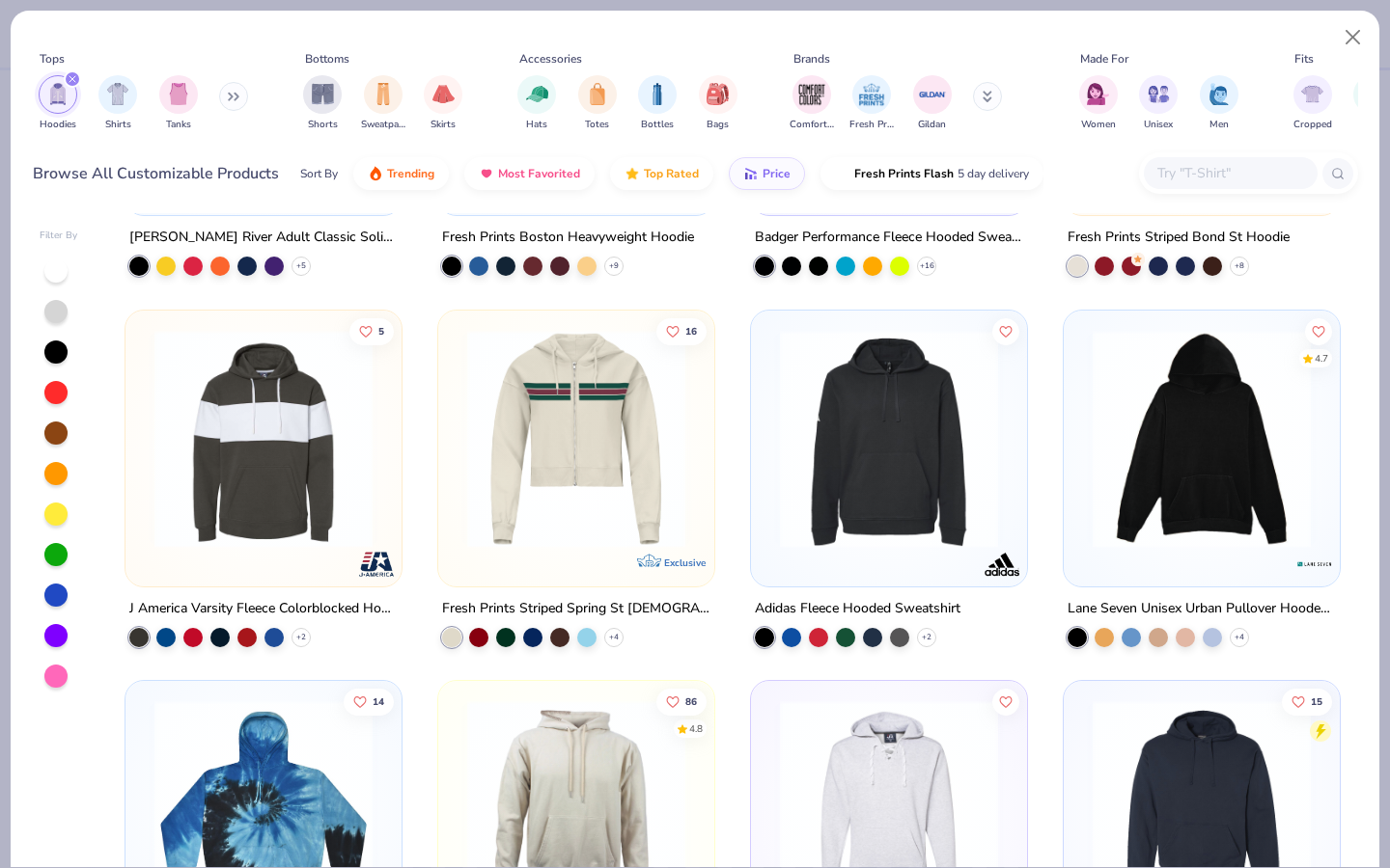
scroll to position [6583, 0]
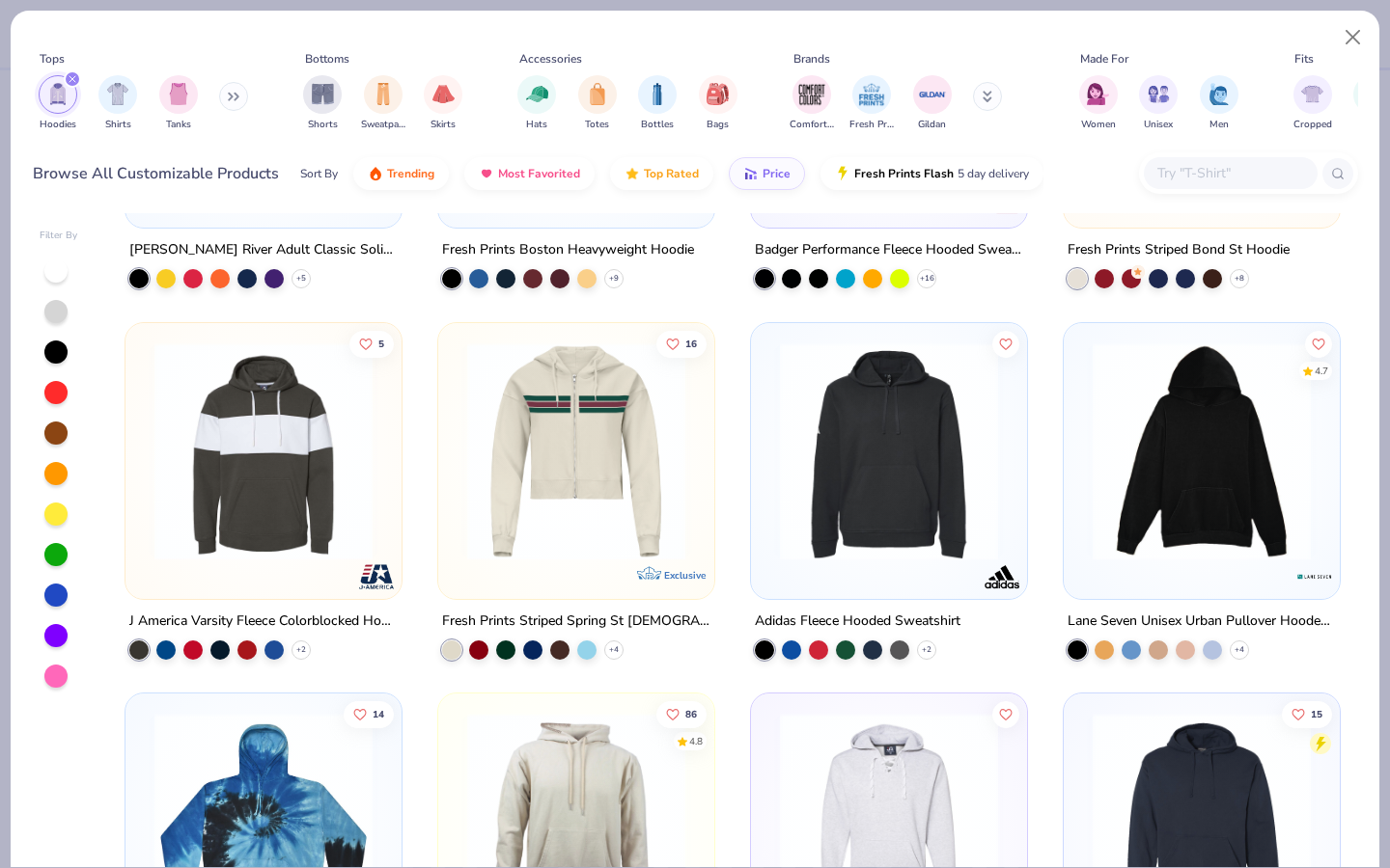
click at [1135, 489] on img at bounding box center [1202, 450] width 238 height 218
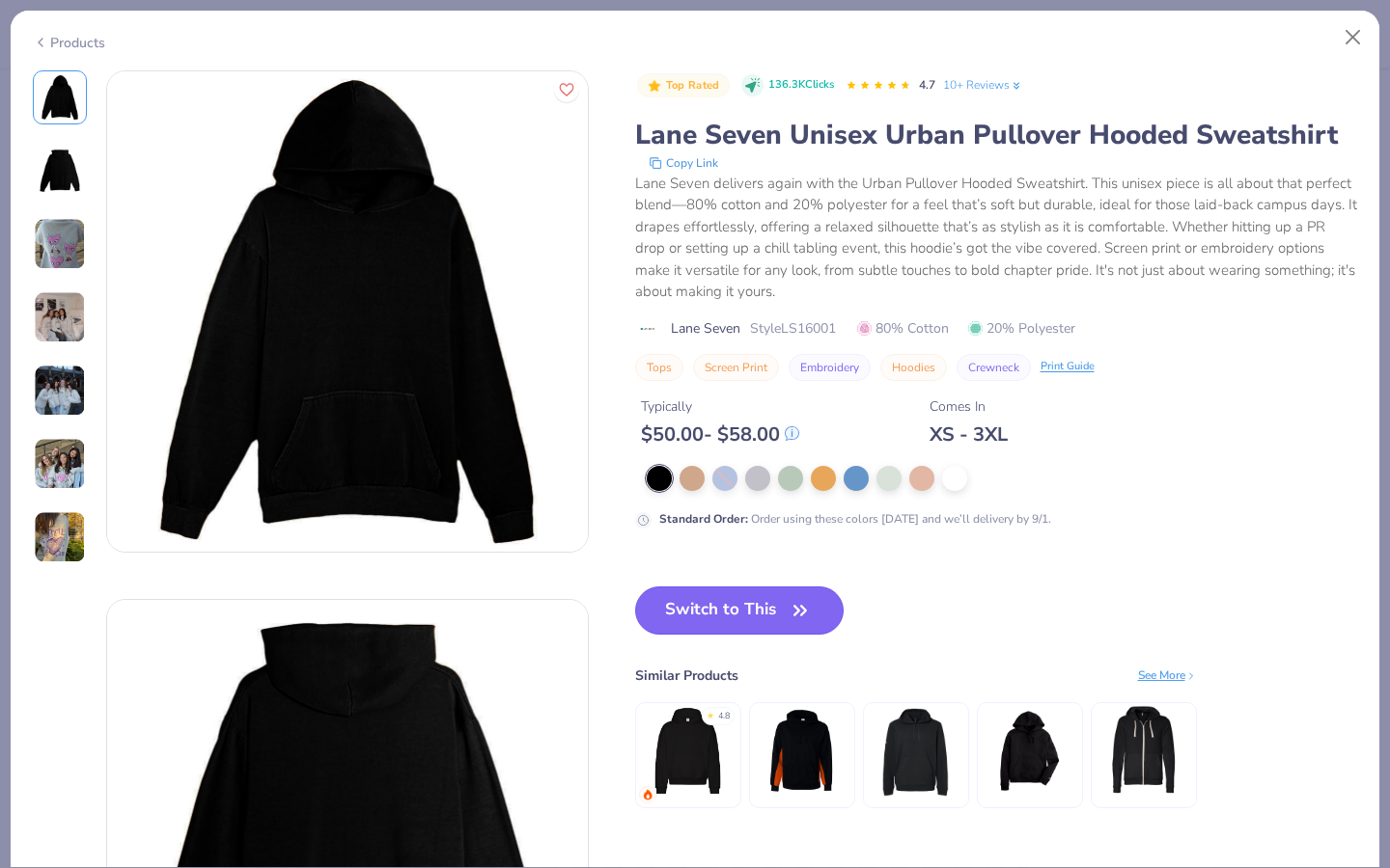
click at [736, 609] on button "Switch to This" at bounding box center [740, 611] width 210 height 48
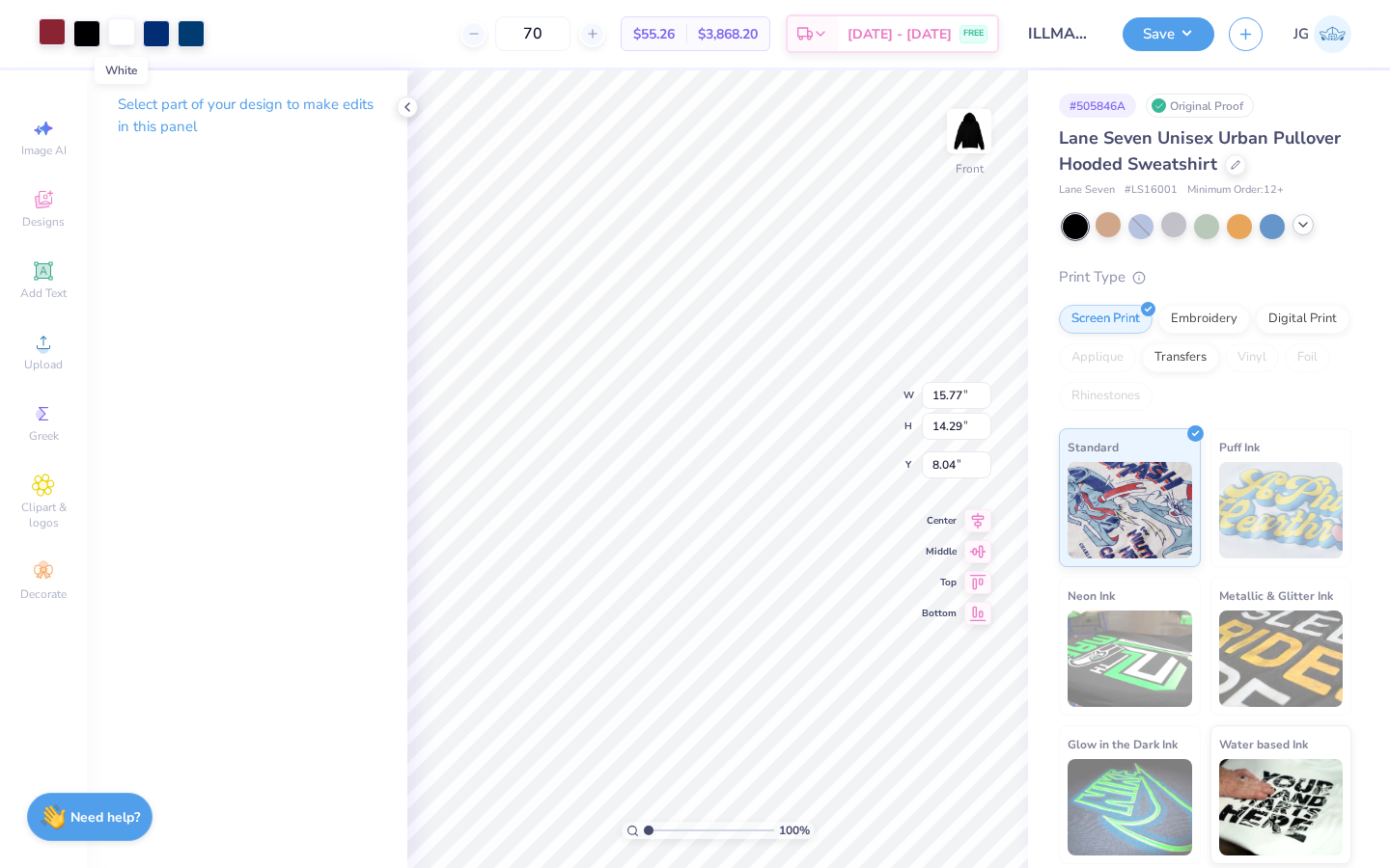
click at [117, 38] on div at bounding box center [121, 32] width 27 height 27
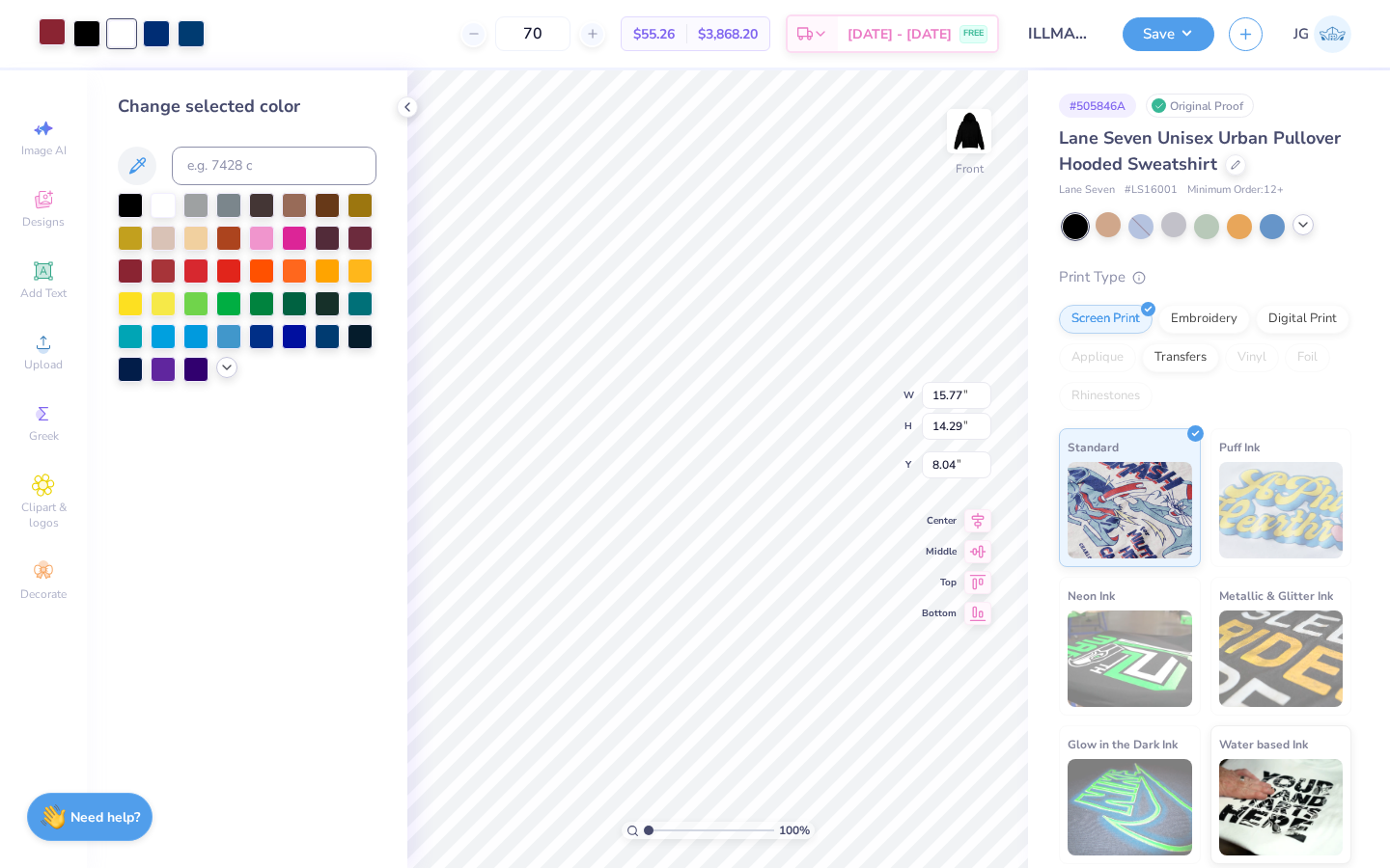
click at [229, 376] on div at bounding box center [226, 367] width 21 height 21
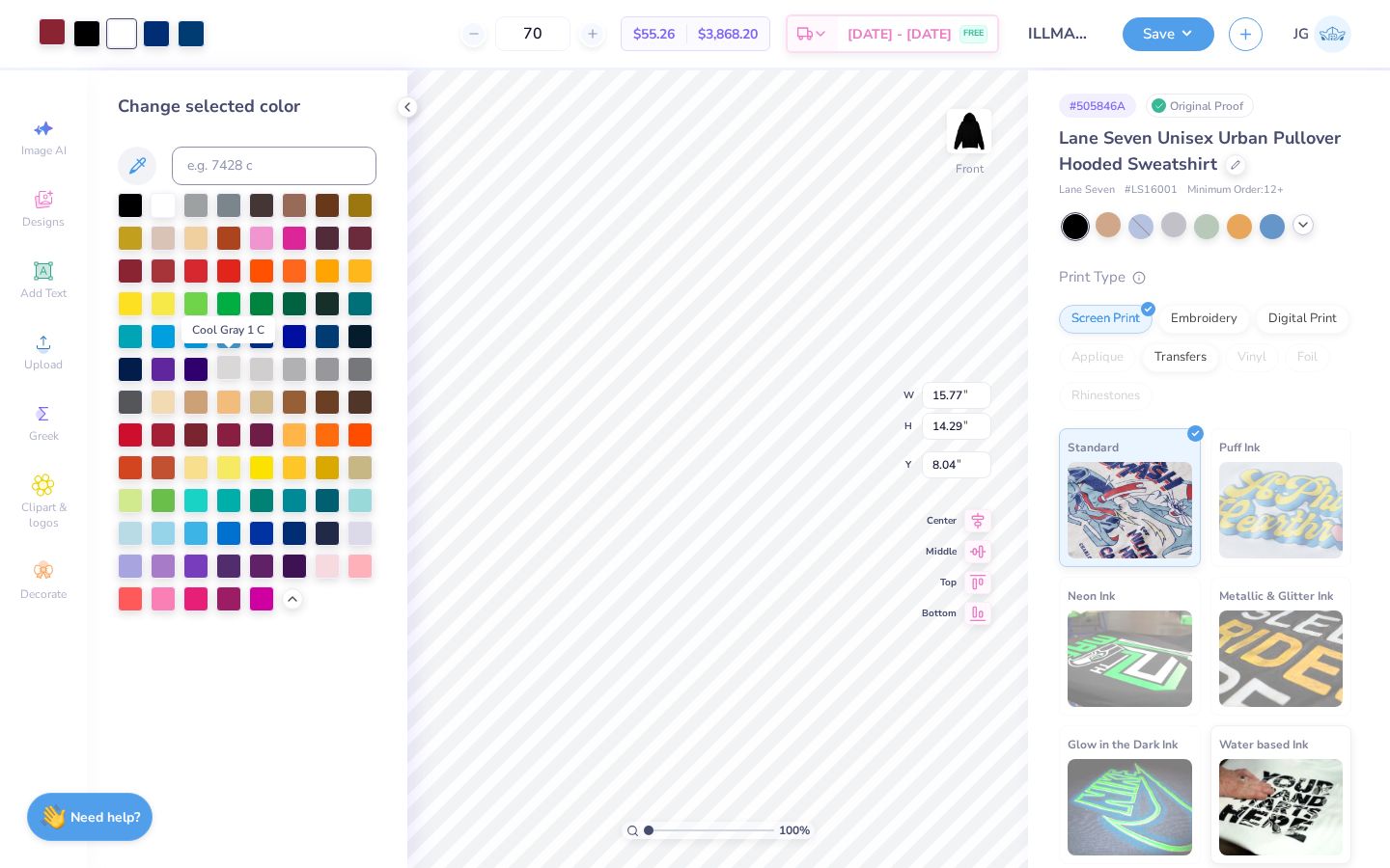
click at [237, 371] on div at bounding box center [228, 367] width 25 height 25
click at [94, 45] on div at bounding box center [86, 32] width 27 height 27
click at [156, 202] on div at bounding box center [162, 203] width 25 height 25
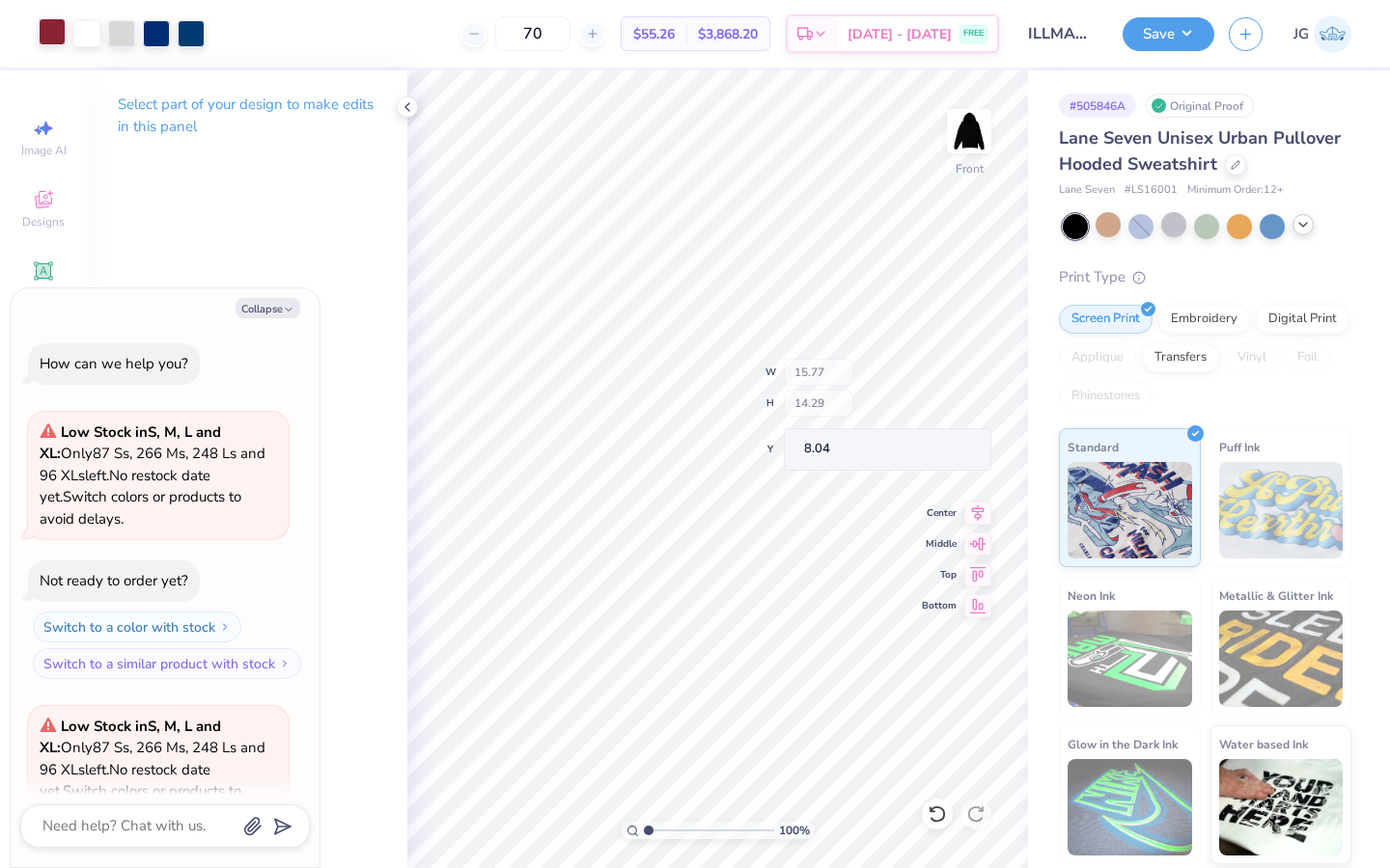
scroll to position [2182, 0]
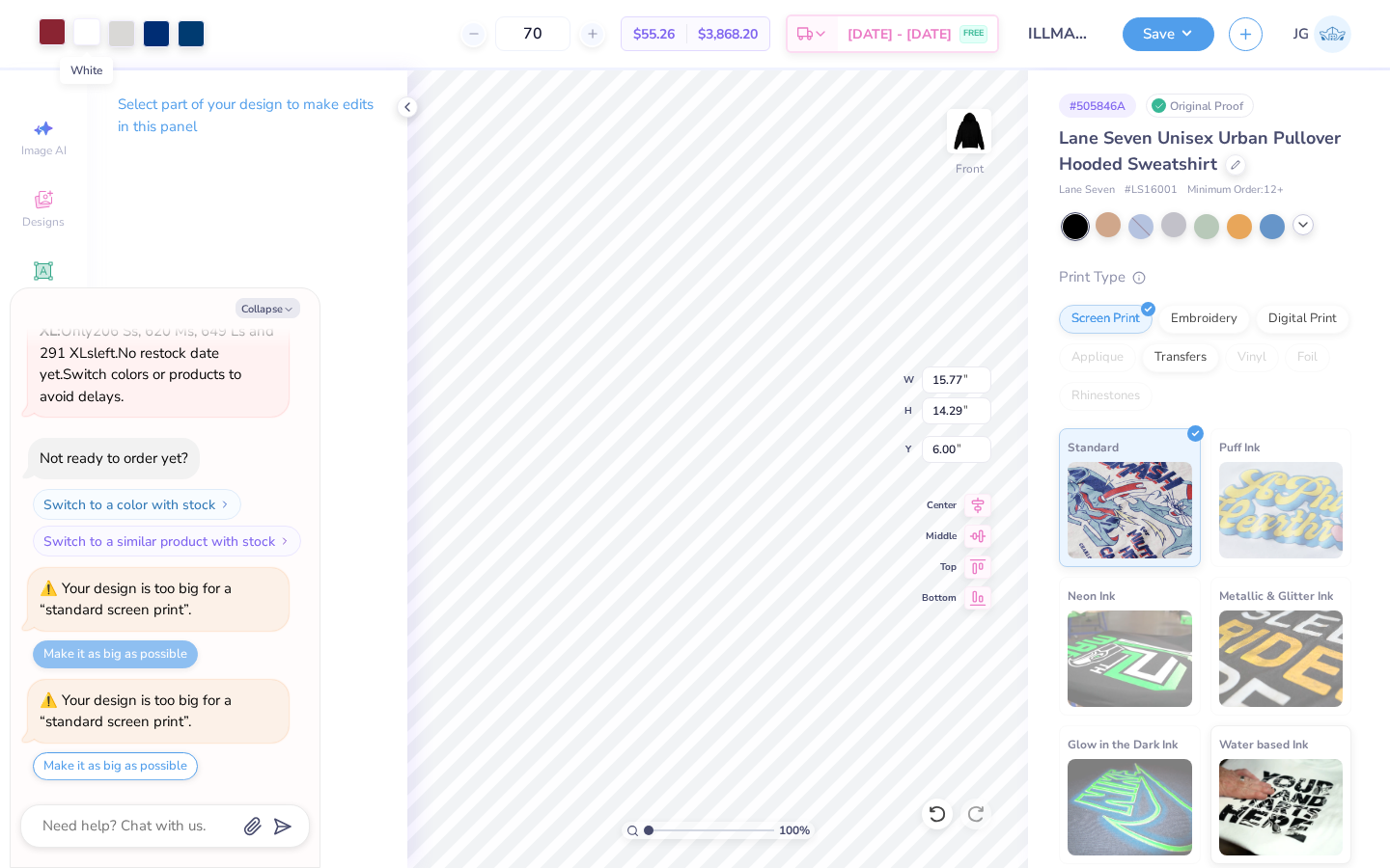
click at [87, 29] on div at bounding box center [86, 32] width 27 height 27
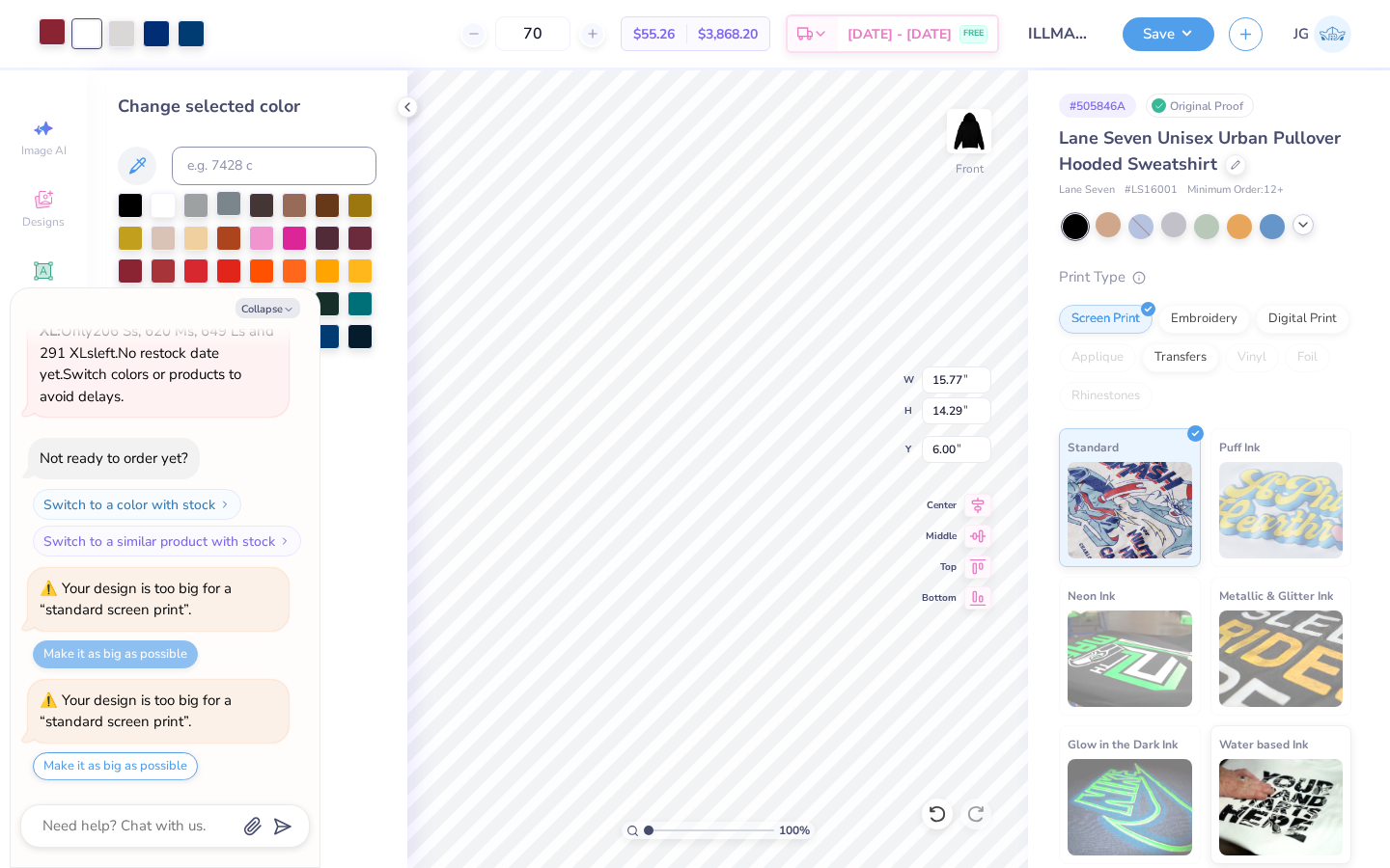
click at [231, 196] on div at bounding box center [228, 203] width 25 height 25
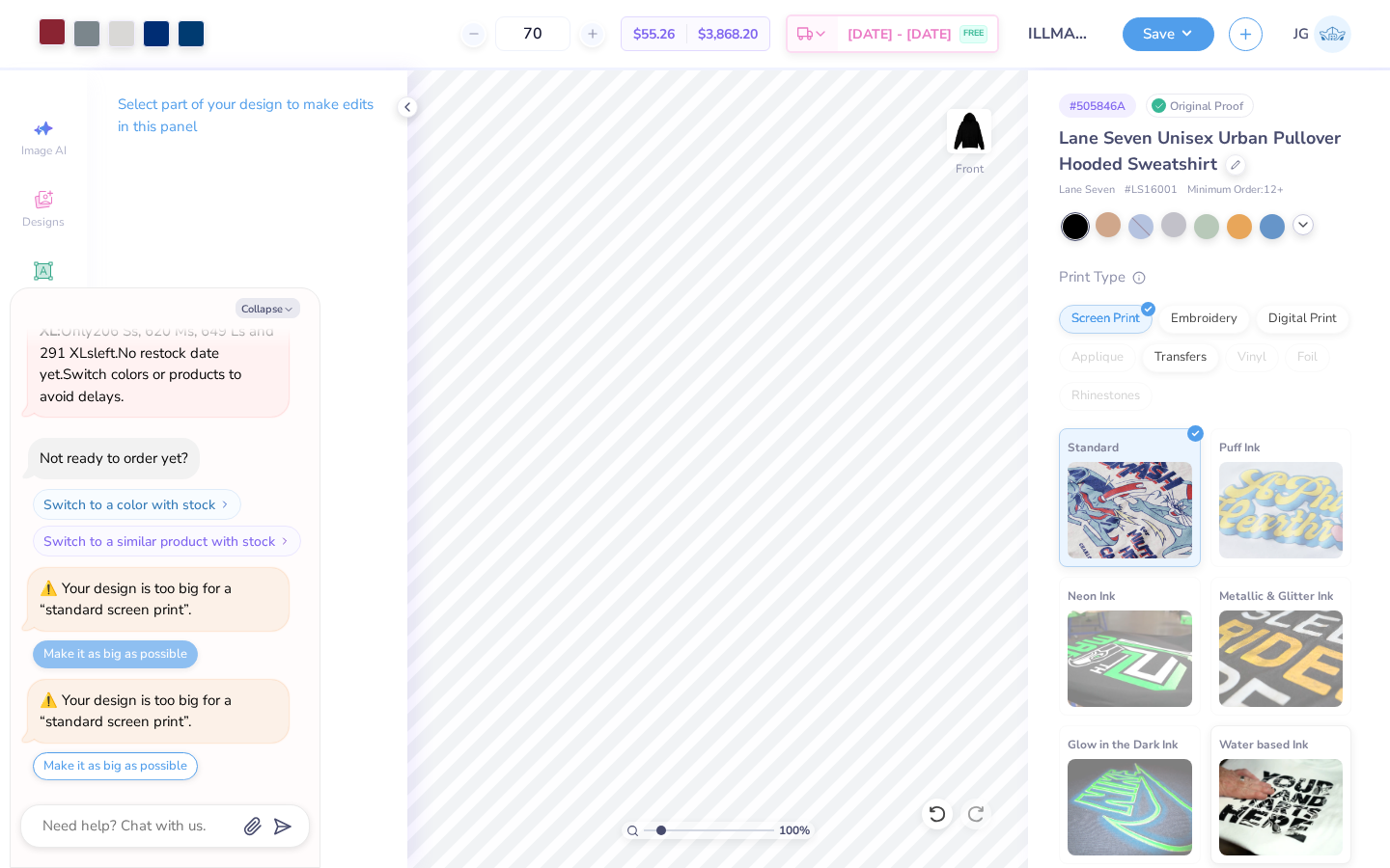
drag, startPoint x: 660, startPoint y: 830, endPoint x: 676, endPoint y: 830, distance: 16.0
click at [676, 830] on input "range" at bounding box center [709, 831] width 131 height 18
drag, startPoint x: 675, startPoint y: 830, endPoint x: 615, endPoint y: 837, distance: 60.4
click at [644, 837] on input "range" at bounding box center [709, 831] width 131 height 18
click at [227, 88] on div "Select part of your design to make edits in this panel" at bounding box center [248, 123] width 321 height 105
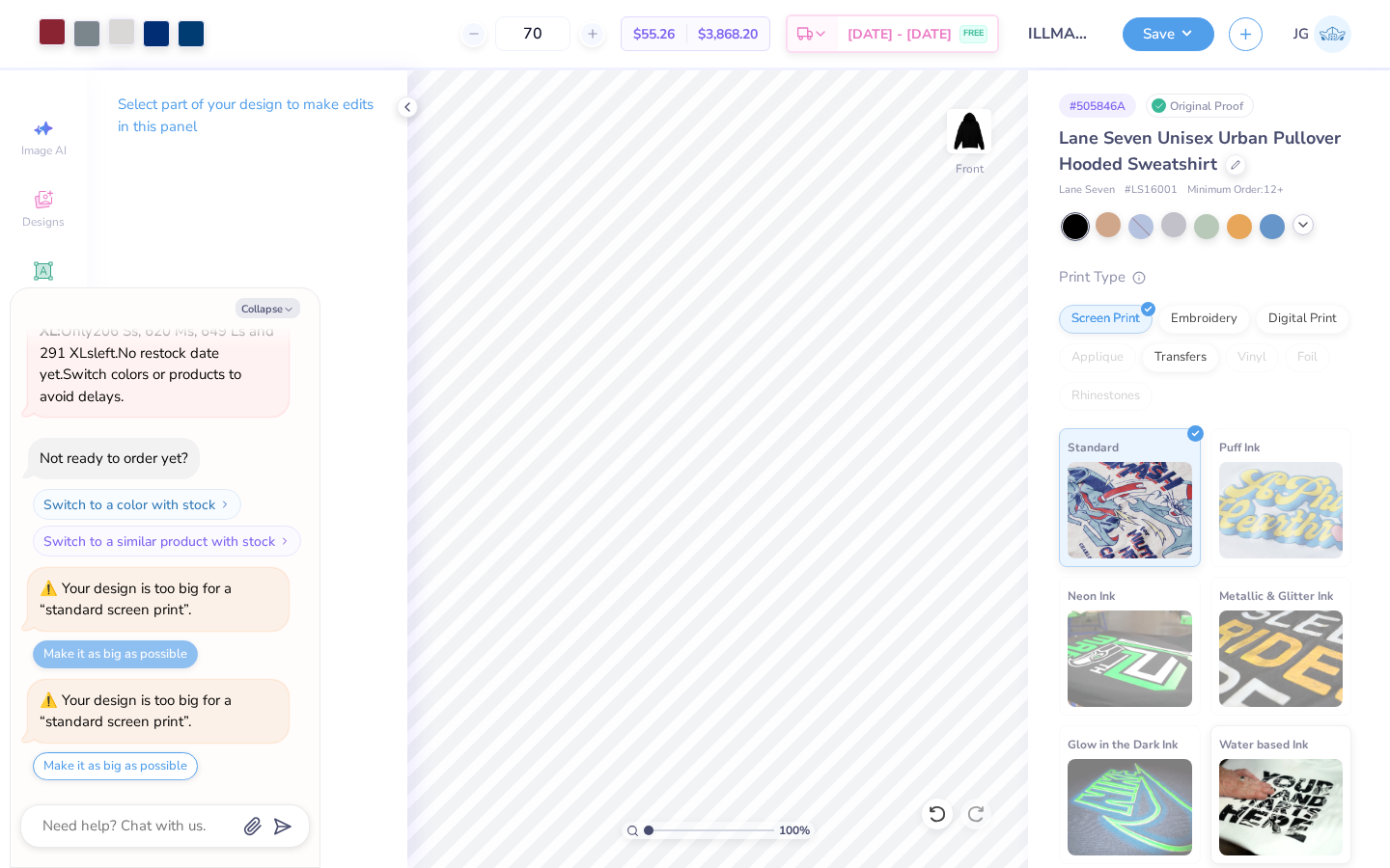
click at [120, 38] on div at bounding box center [121, 32] width 27 height 27
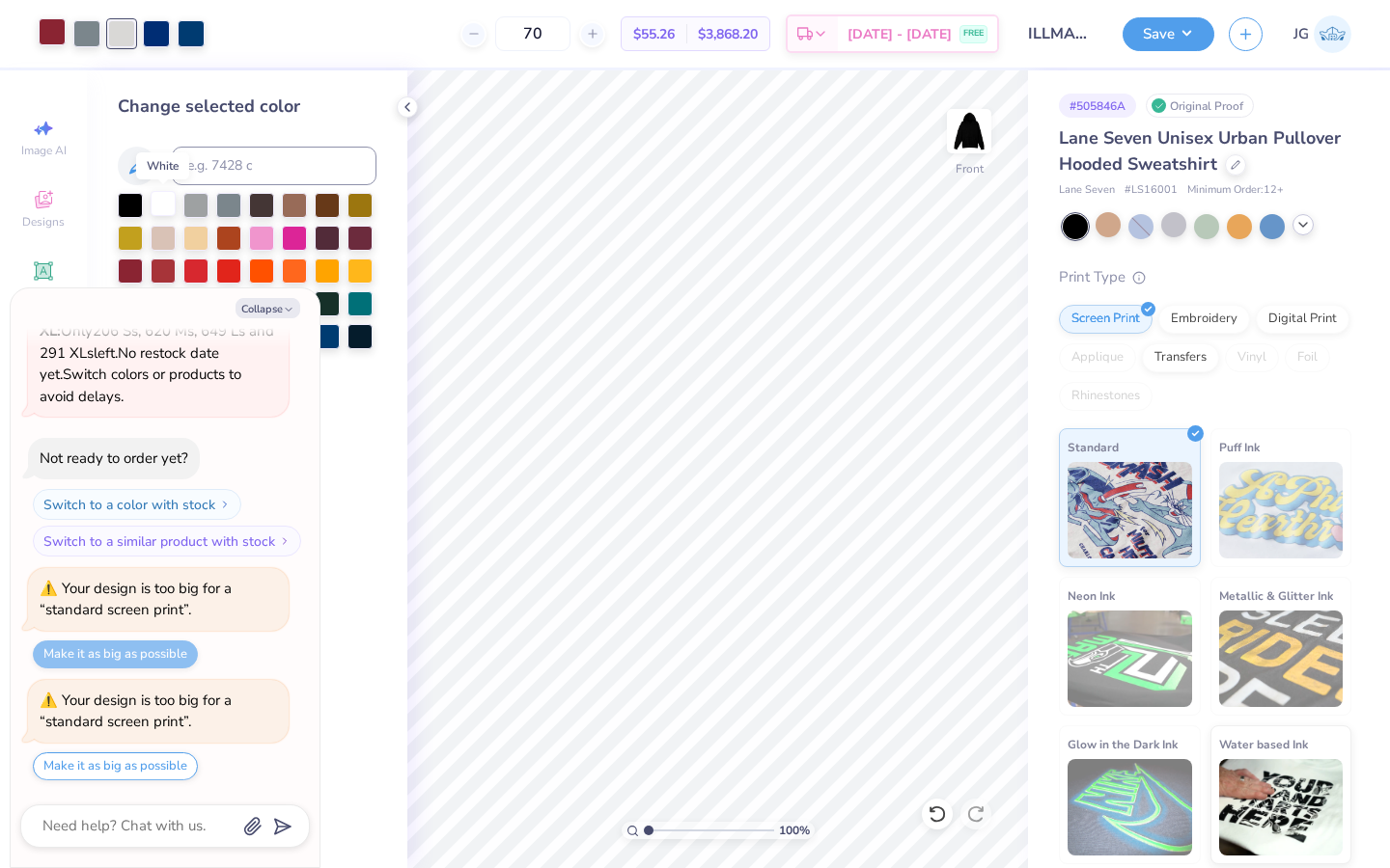
click at [151, 206] on div at bounding box center [162, 203] width 25 height 25
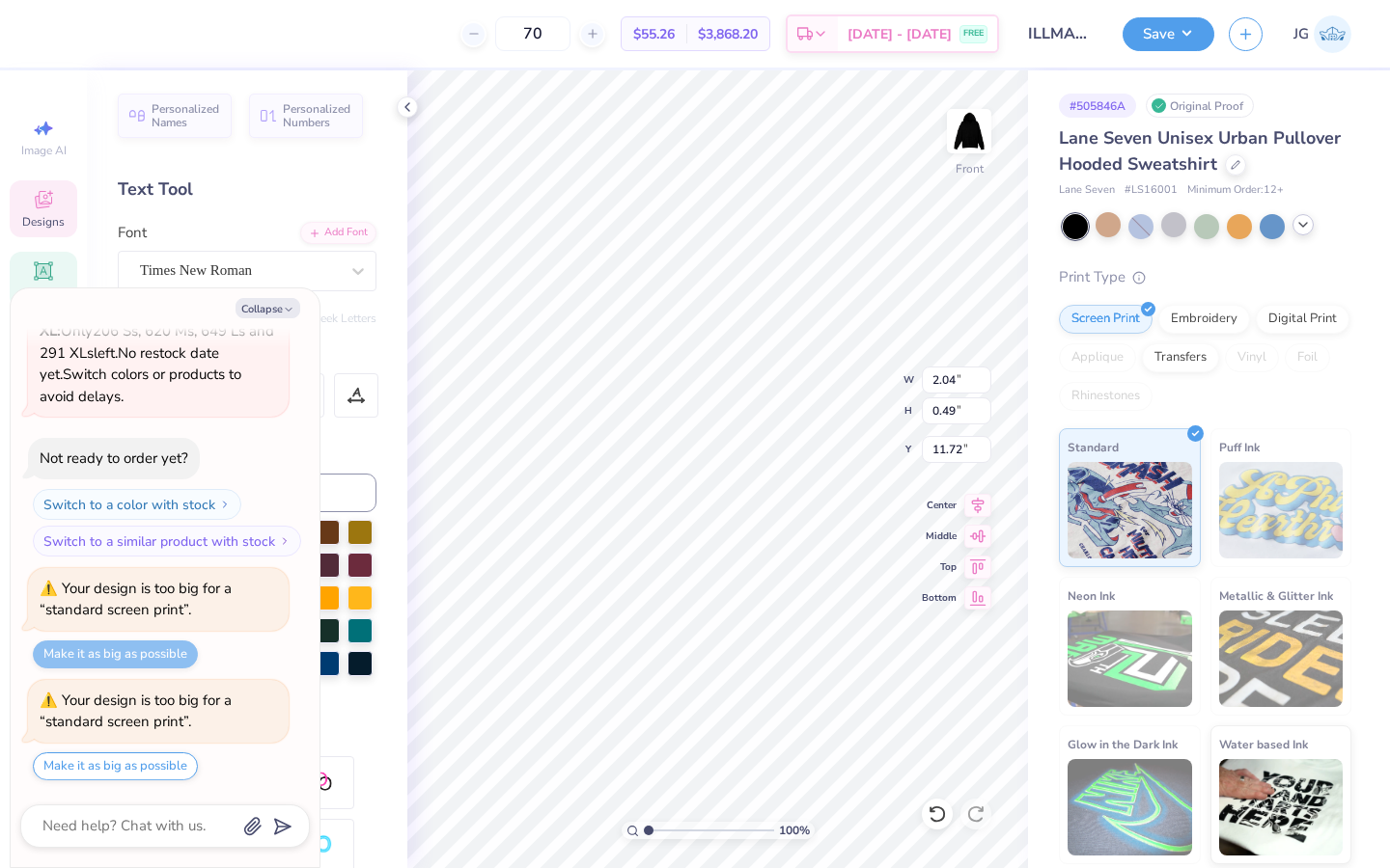
scroll to position [0, 0]
click at [267, 306] on button "Collapse" at bounding box center [267, 308] width 64 height 20
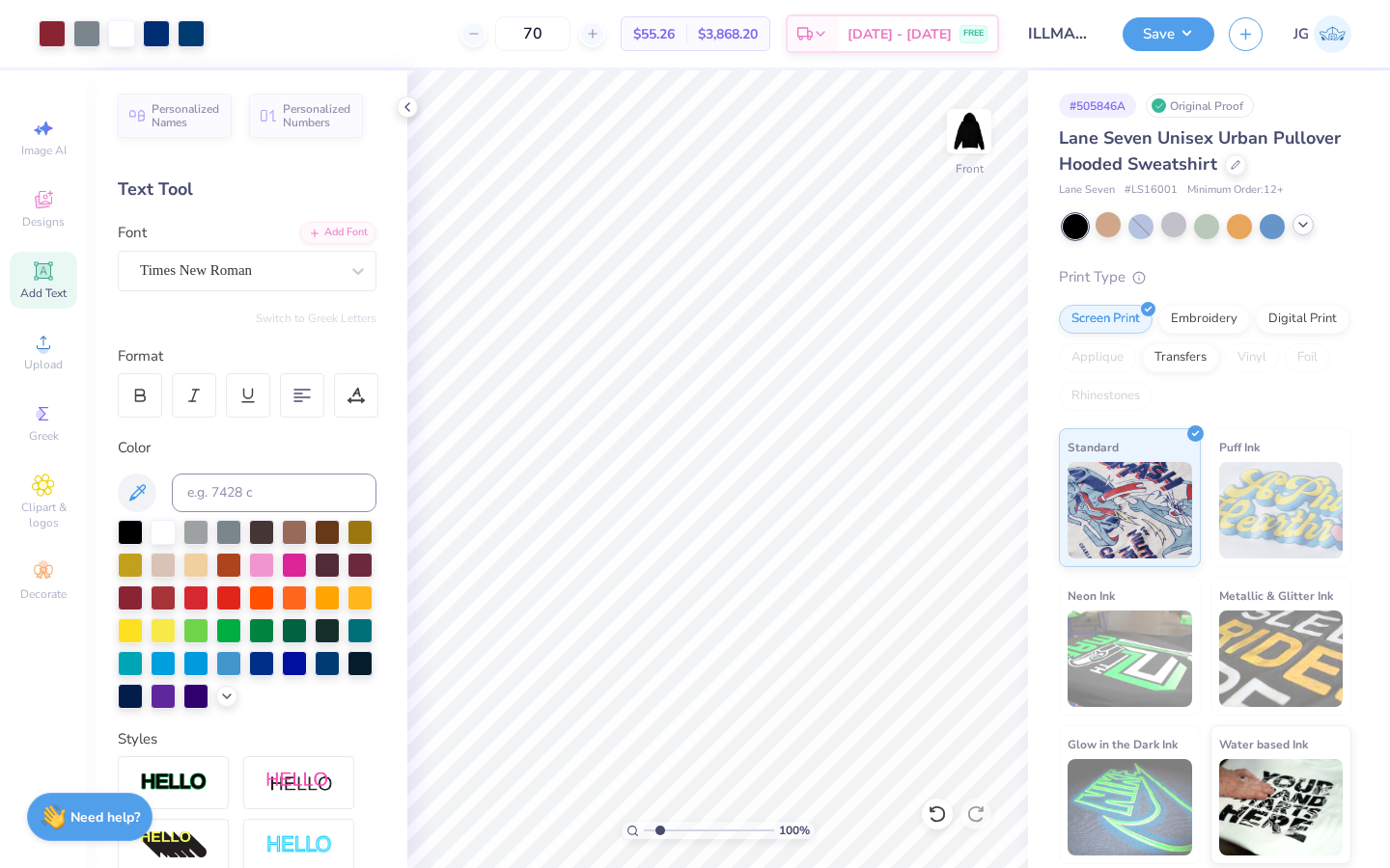
drag, startPoint x: 646, startPoint y: 834, endPoint x: 669, endPoint y: 836, distance: 23.1
click at [668, 836] on input "range" at bounding box center [709, 831] width 131 height 18
drag, startPoint x: 670, startPoint y: 830, endPoint x: 657, endPoint y: 830, distance: 13.0
click at [657, 830] on input "range" at bounding box center [709, 831] width 131 height 18
click at [656, 830] on input "range" at bounding box center [709, 831] width 131 height 18
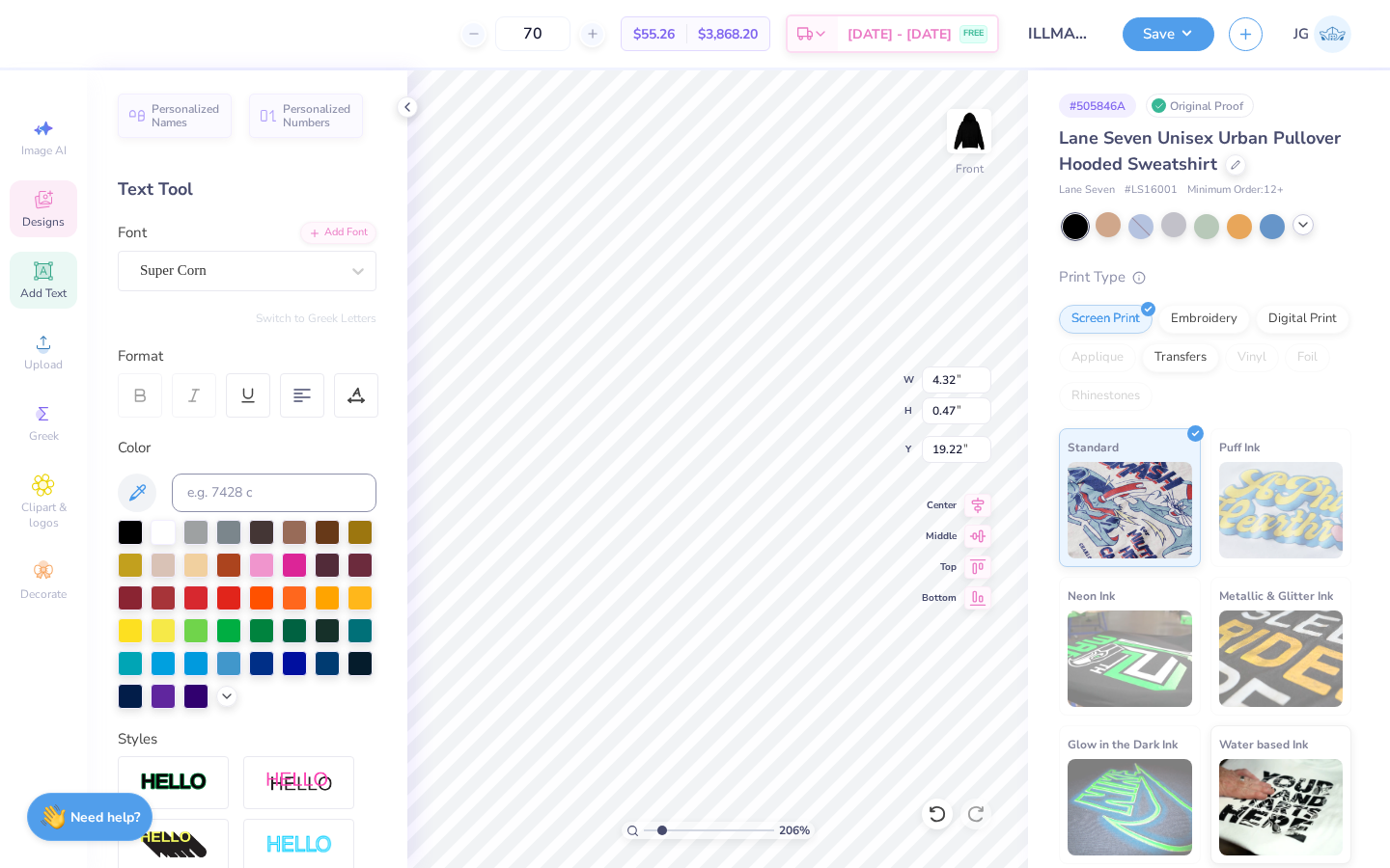
drag, startPoint x: 661, startPoint y: 822, endPoint x: 675, endPoint y: 822, distance: 14.0
click at [674, 822] on input "range" at bounding box center [709, 831] width 131 height 18
click at [52, 34] on div at bounding box center [51, 32] width 27 height 27
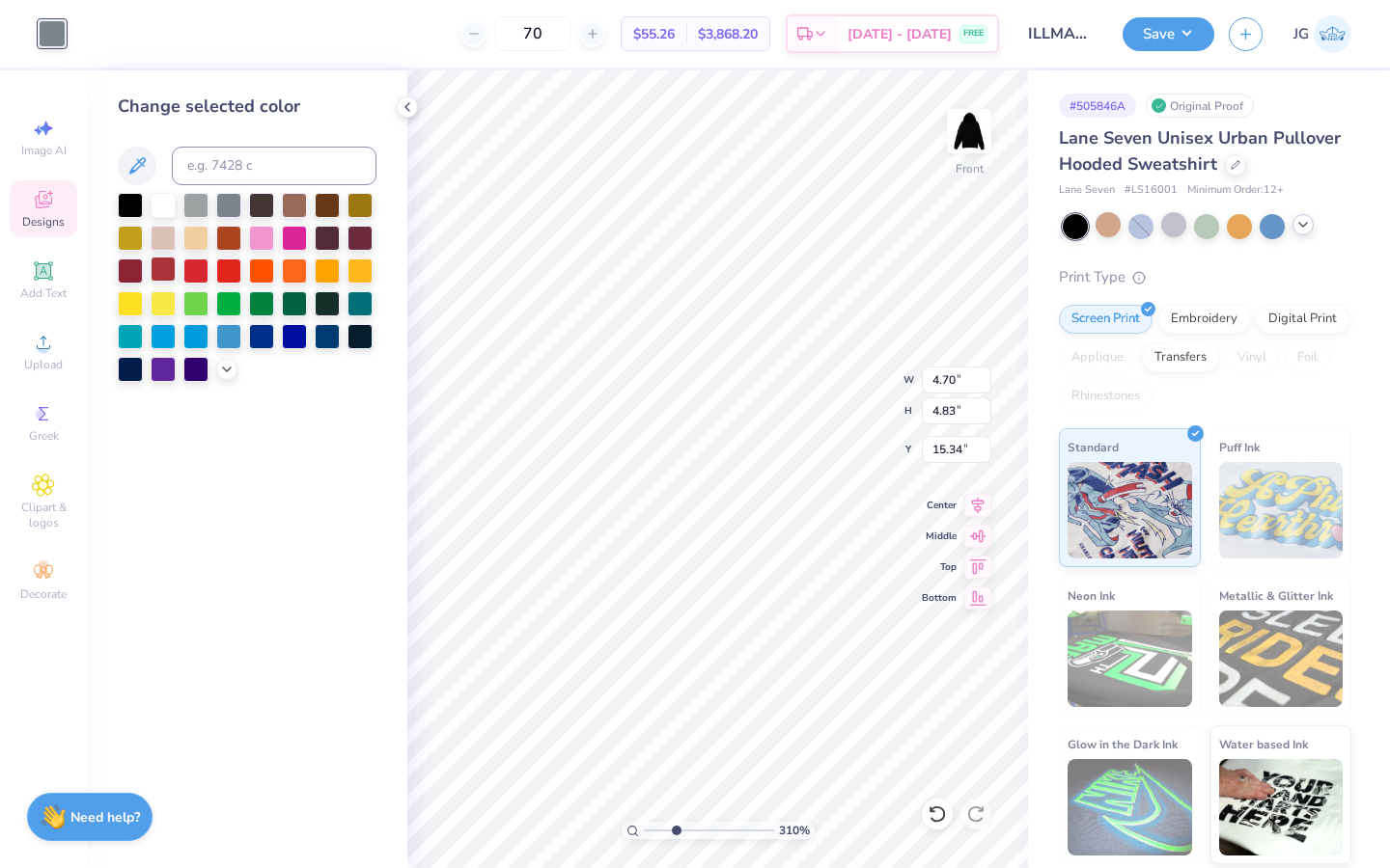
click at [157, 267] on div at bounding box center [162, 268] width 25 height 25
click at [126, 267] on div at bounding box center [130, 268] width 25 height 25
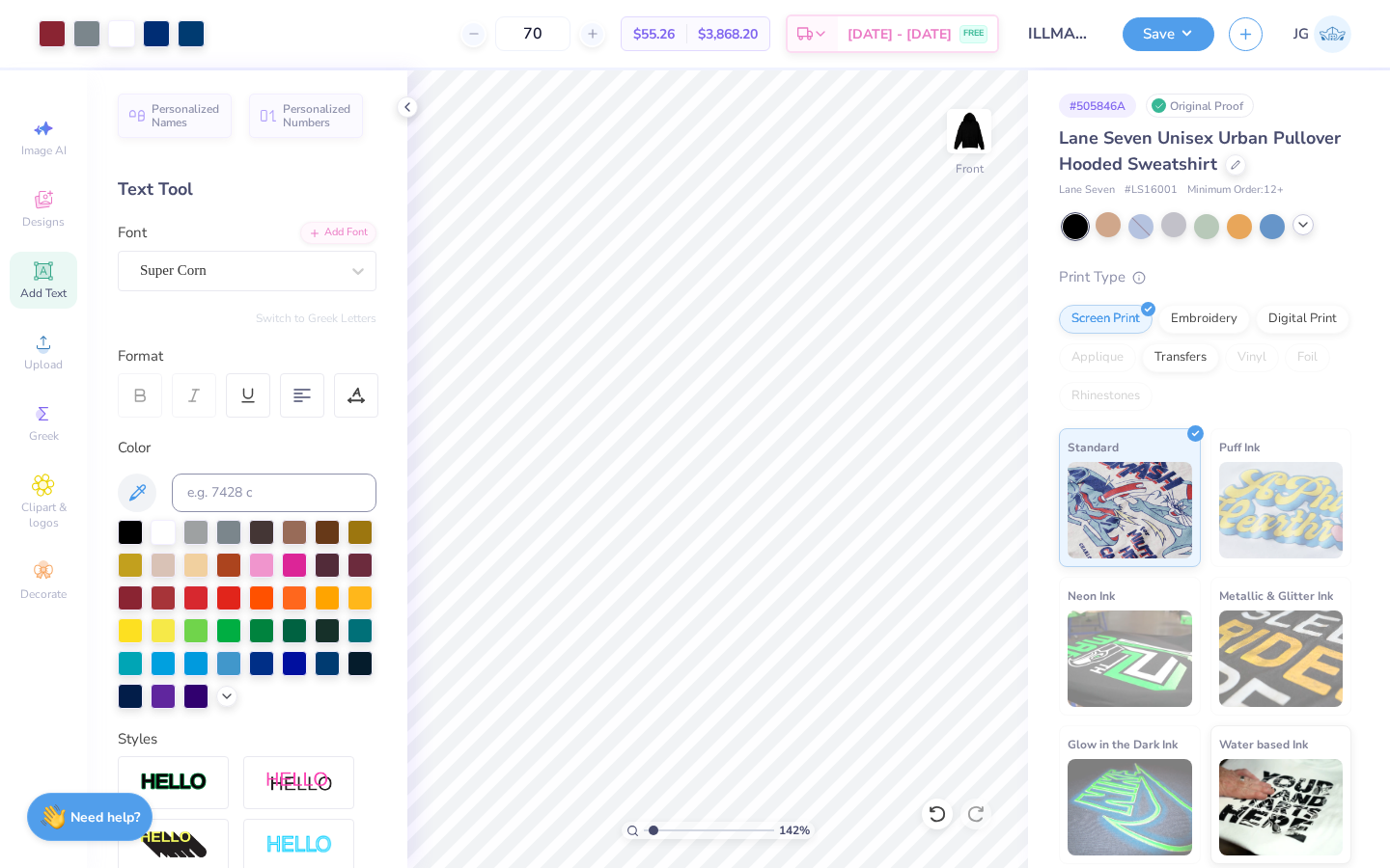
drag, startPoint x: 672, startPoint y: 829, endPoint x: 653, endPoint y: 832, distance: 19.2
click at [653, 832] on input "range" at bounding box center [709, 831] width 131 height 18
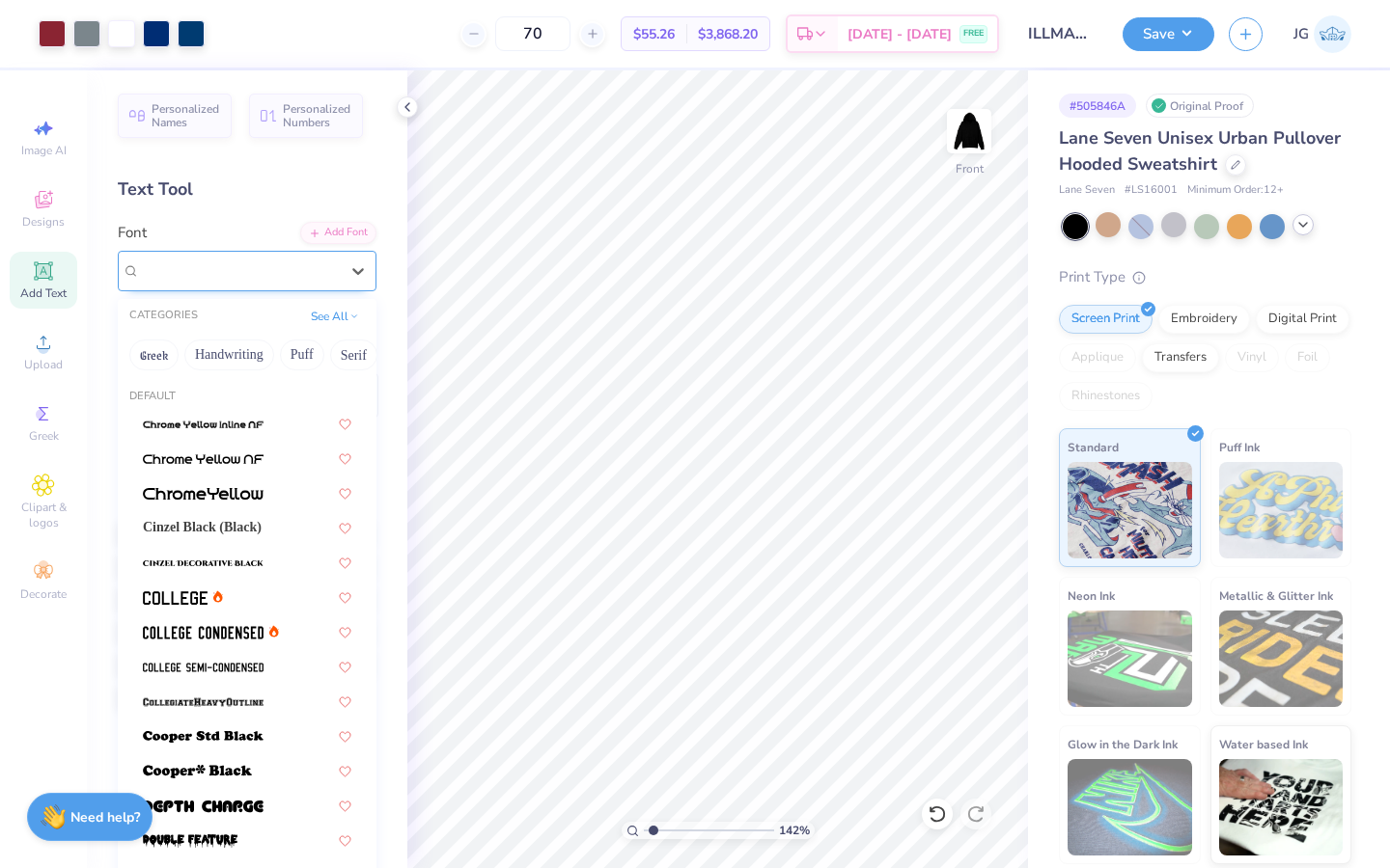
click at [243, 277] on div "Super Corn" at bounding box center [239, 270] width 203 height 30
click at [197, 348] on button "Handwriting" at bounding box center [229, 354] width 90 height 31
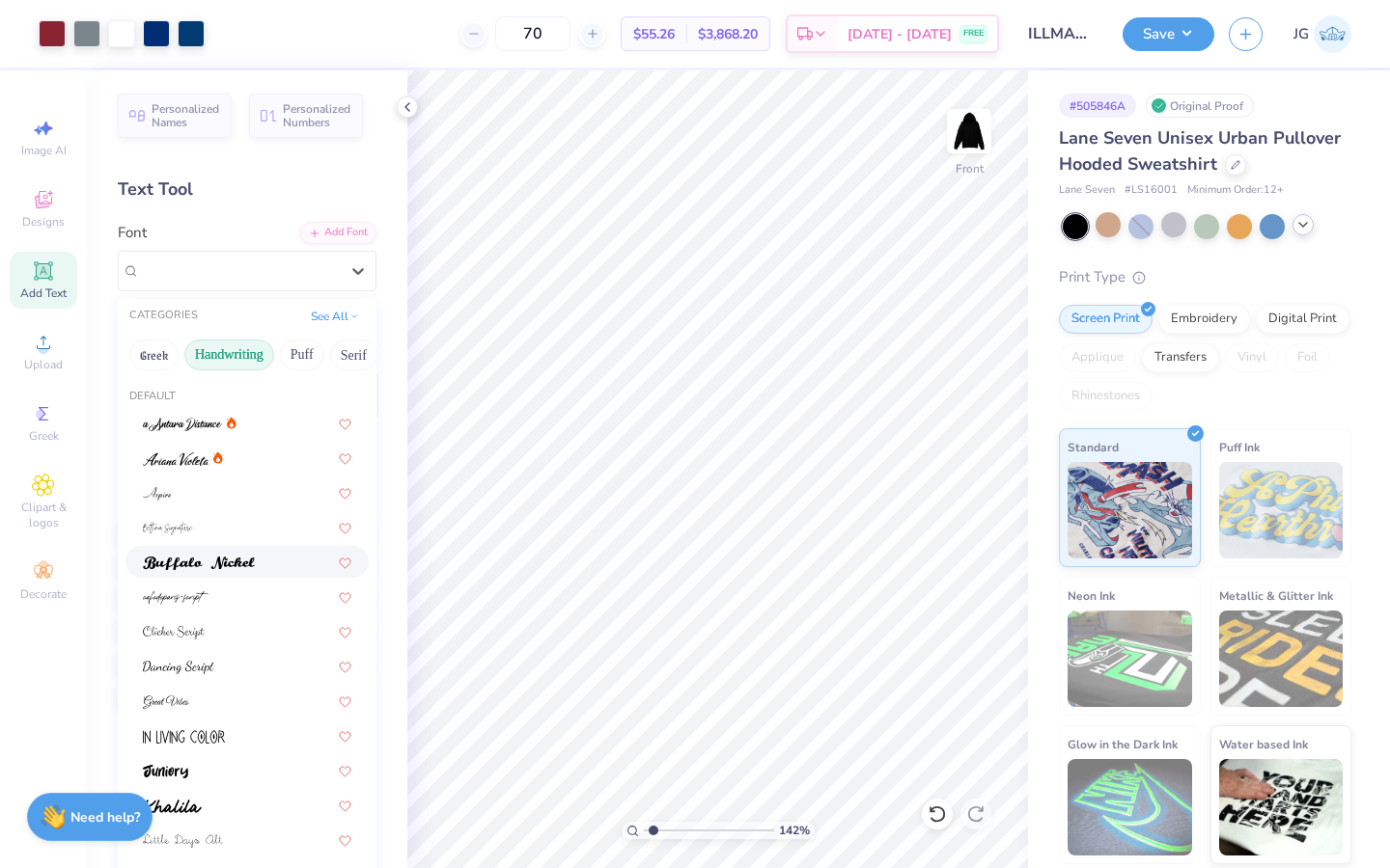
click at [219, 572] on div at bounding box center [248, 562] width 244 height 32
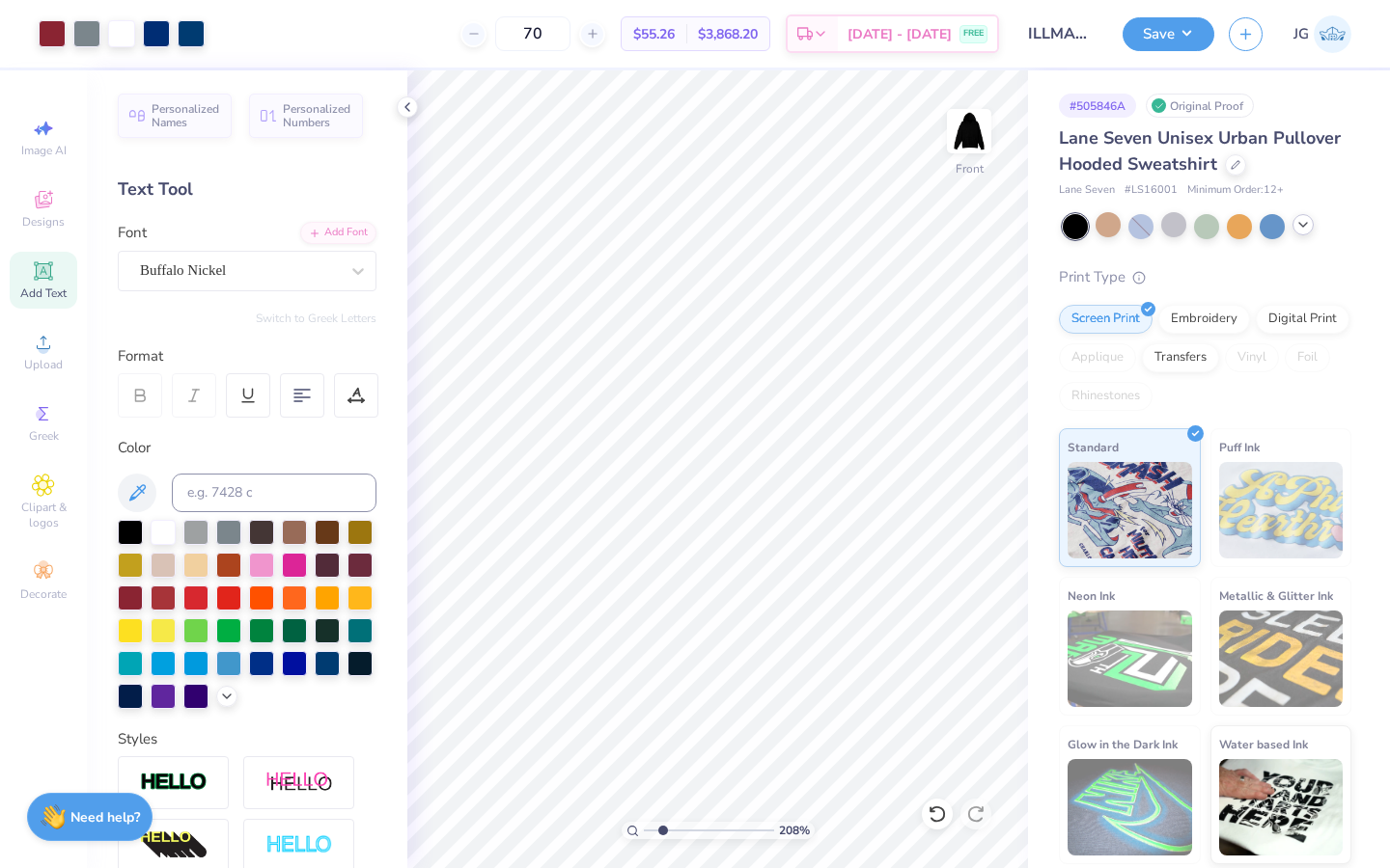
drag, startPoint x: 650, startPoint y: 833, endPoint x: 661, endPoint y: 834, distance: 11.0
click at [661, 834] on input "range" at bounding box center [709, 831] width 131 height 18
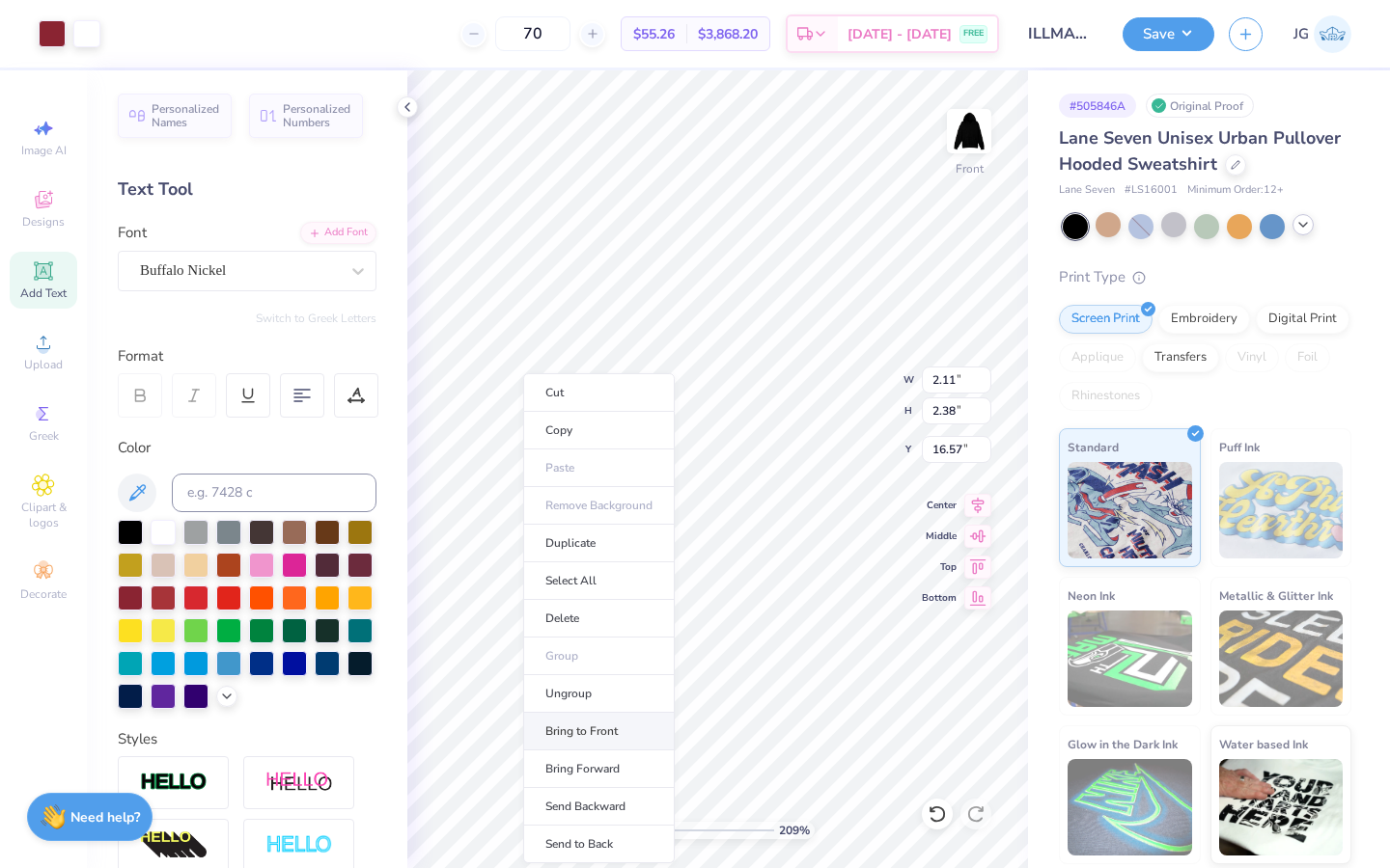
click at [547, 732] on li "Bring to Front" at bounding box center [598, 731] width 151 height 38
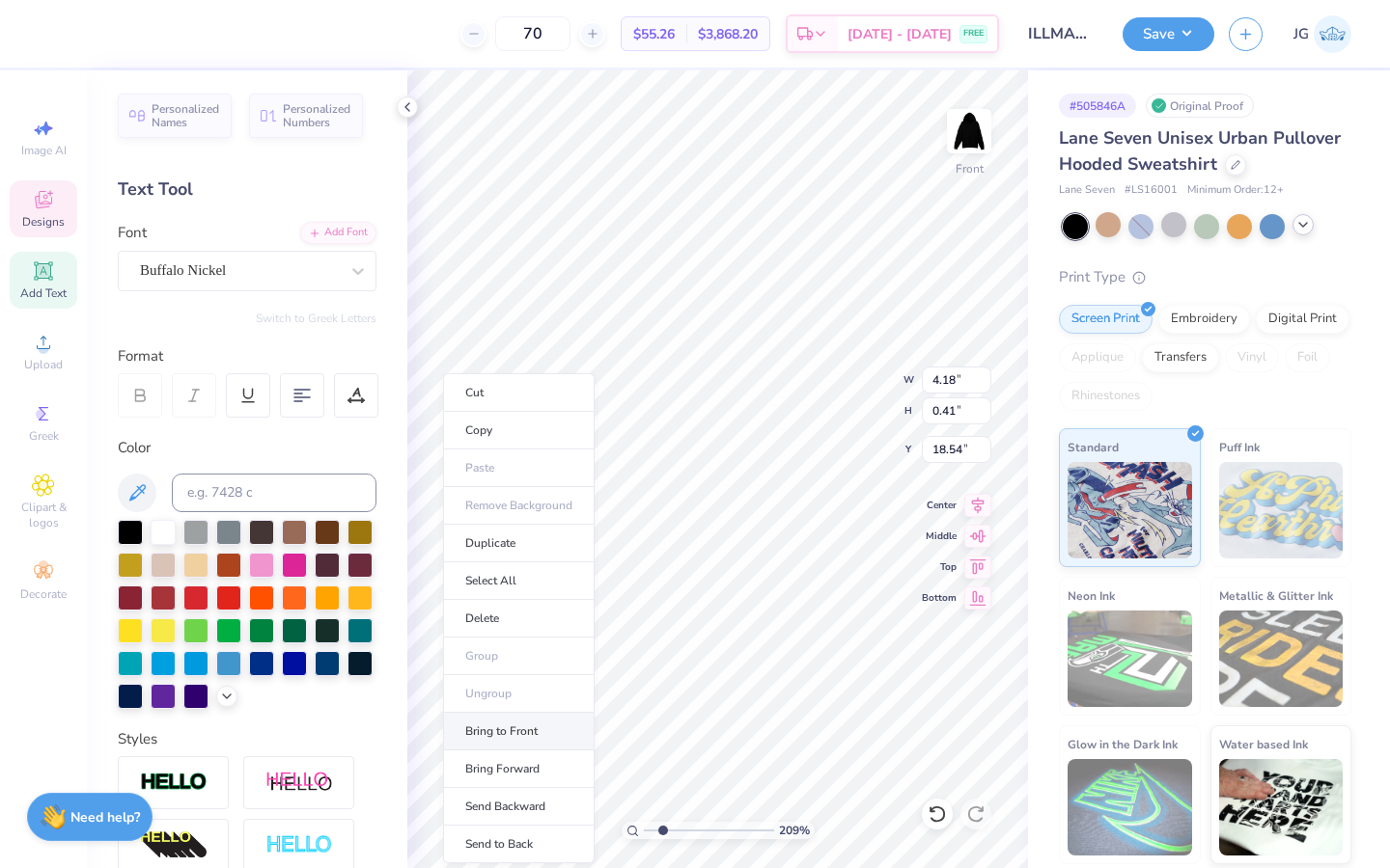
click at [496, 728] on li "Bring to Front" at bounding box center [518, 731] width 151 height 38
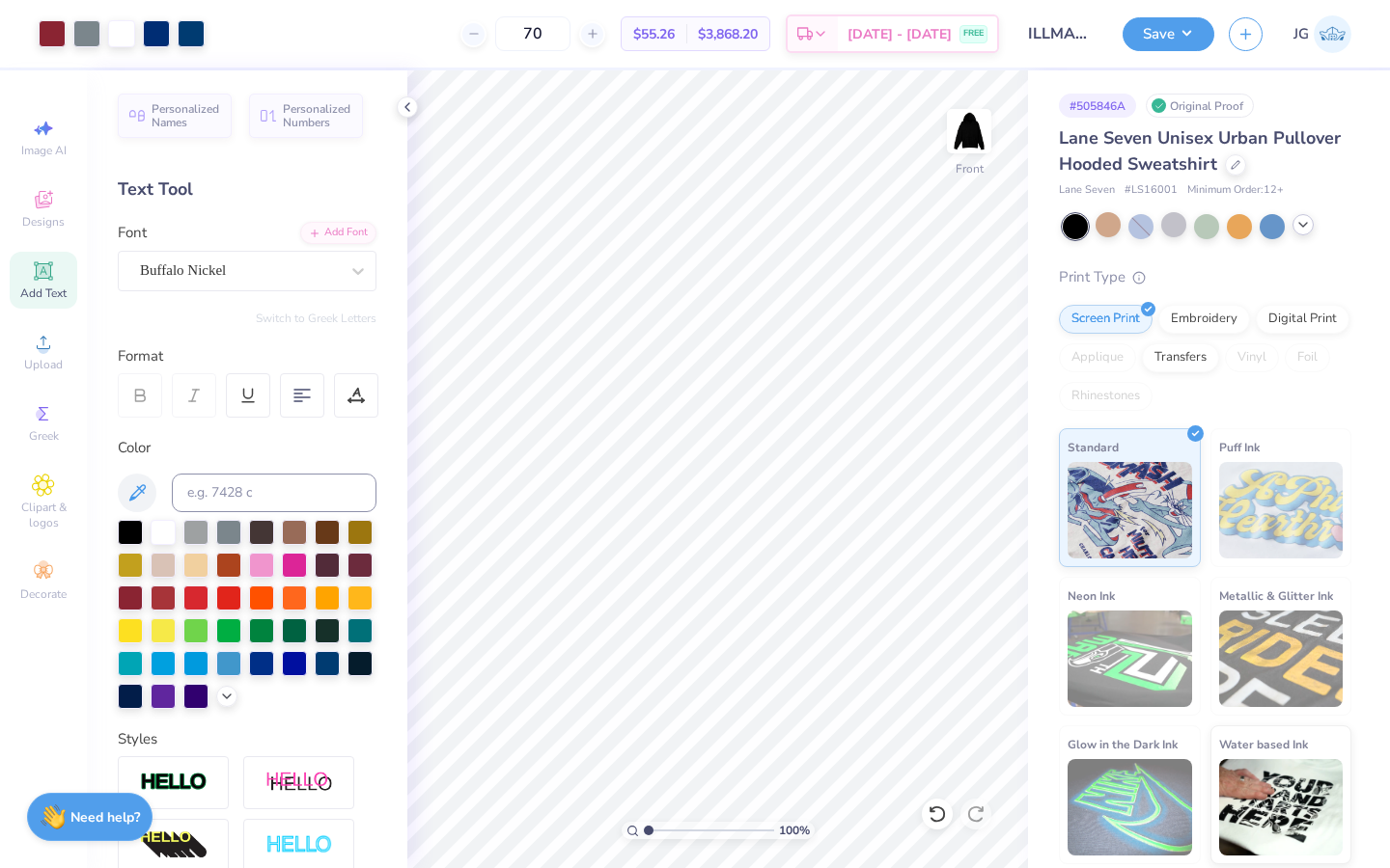
drag, startPoint x: 662, startPoint y: 828, endPoint x: 645, endPoint y: 828, distance: 17.0
click at [645, 828] on input "range" at bounding box center [709, 831] width 131 height 18
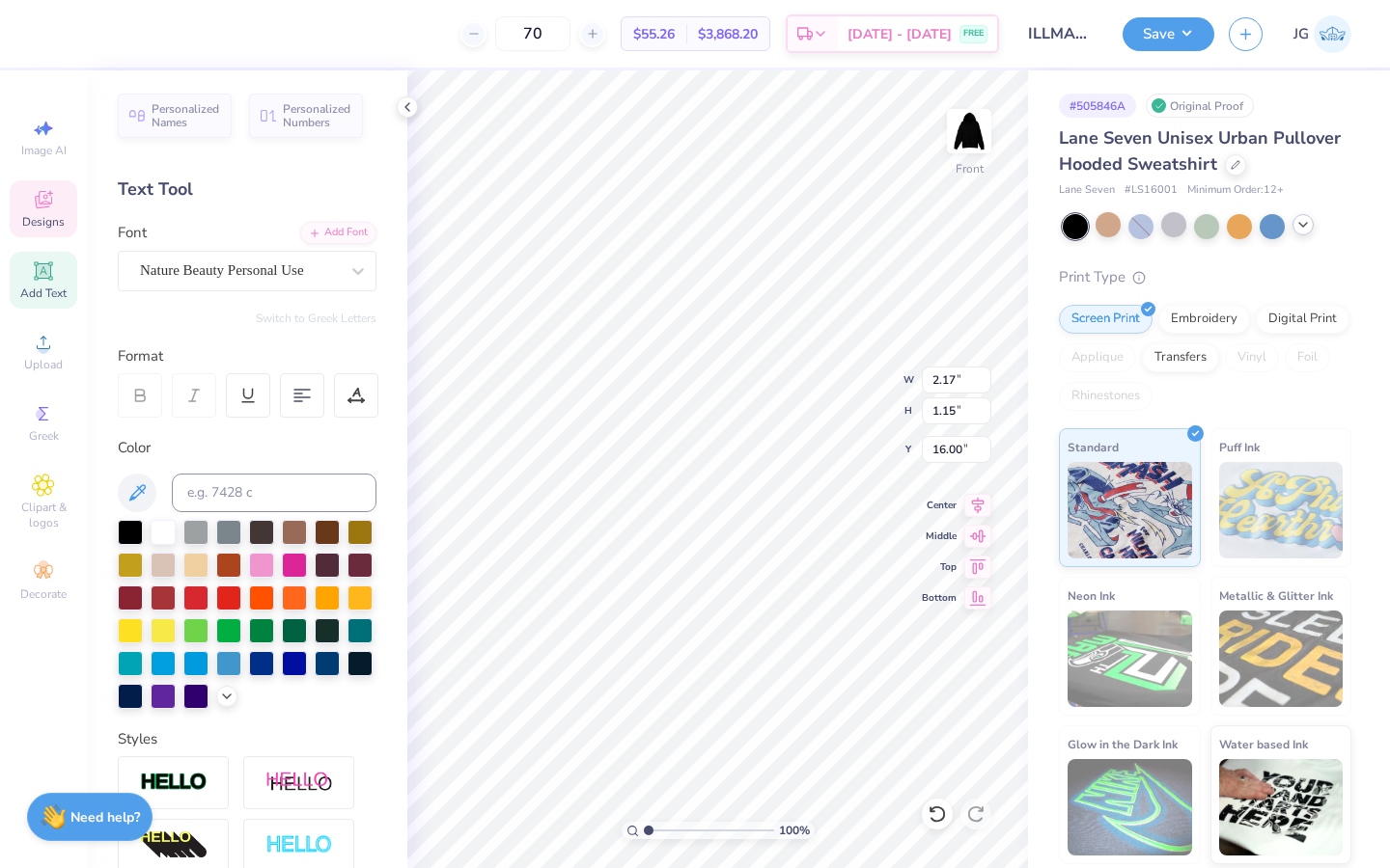
scroll to position [0, 0]
click at [39, 343] on icon at bounding box center [43, 341] width 23 height 23
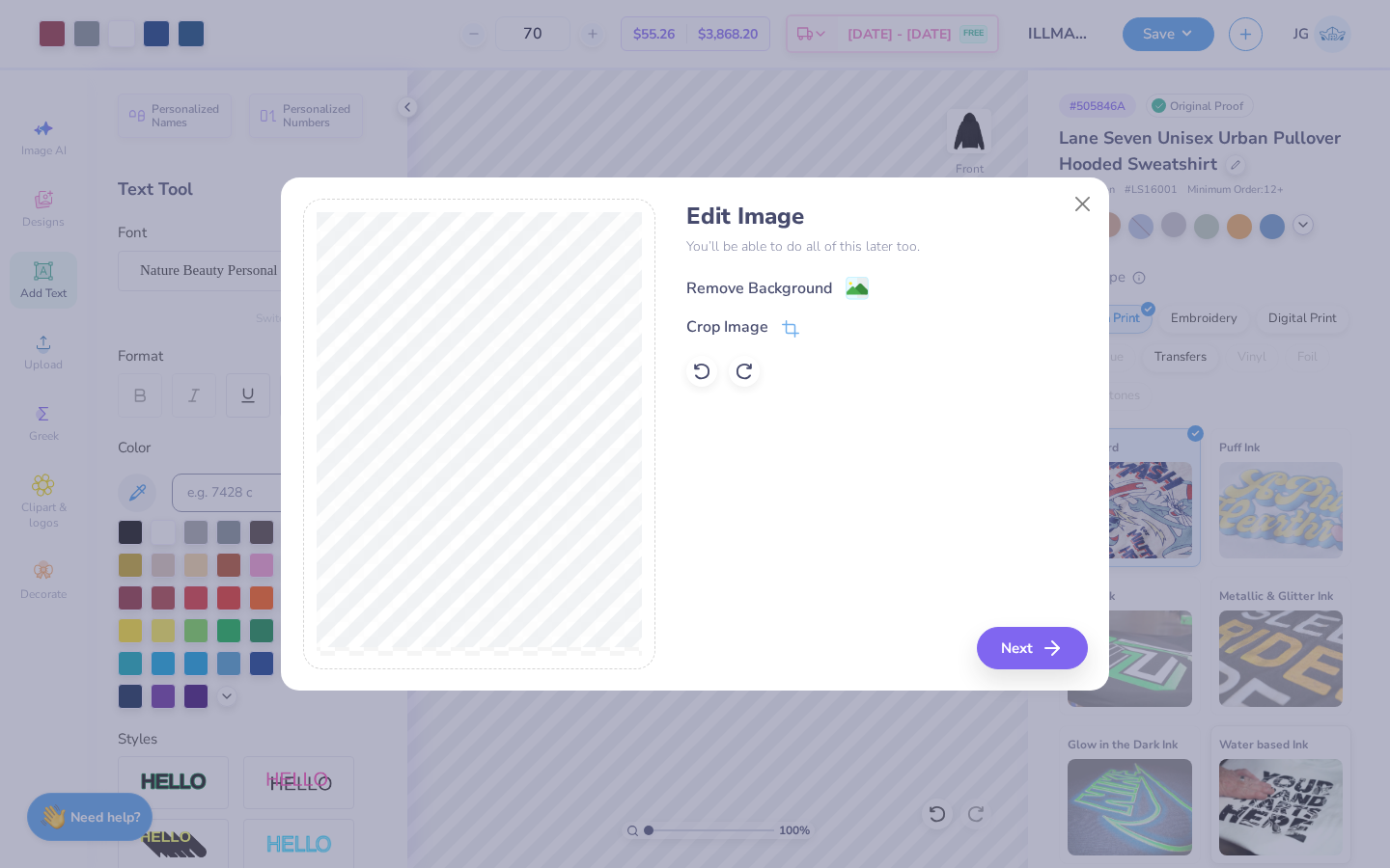
click at [848, 291] on image at bounding box center [856, 289] width 21 height 21
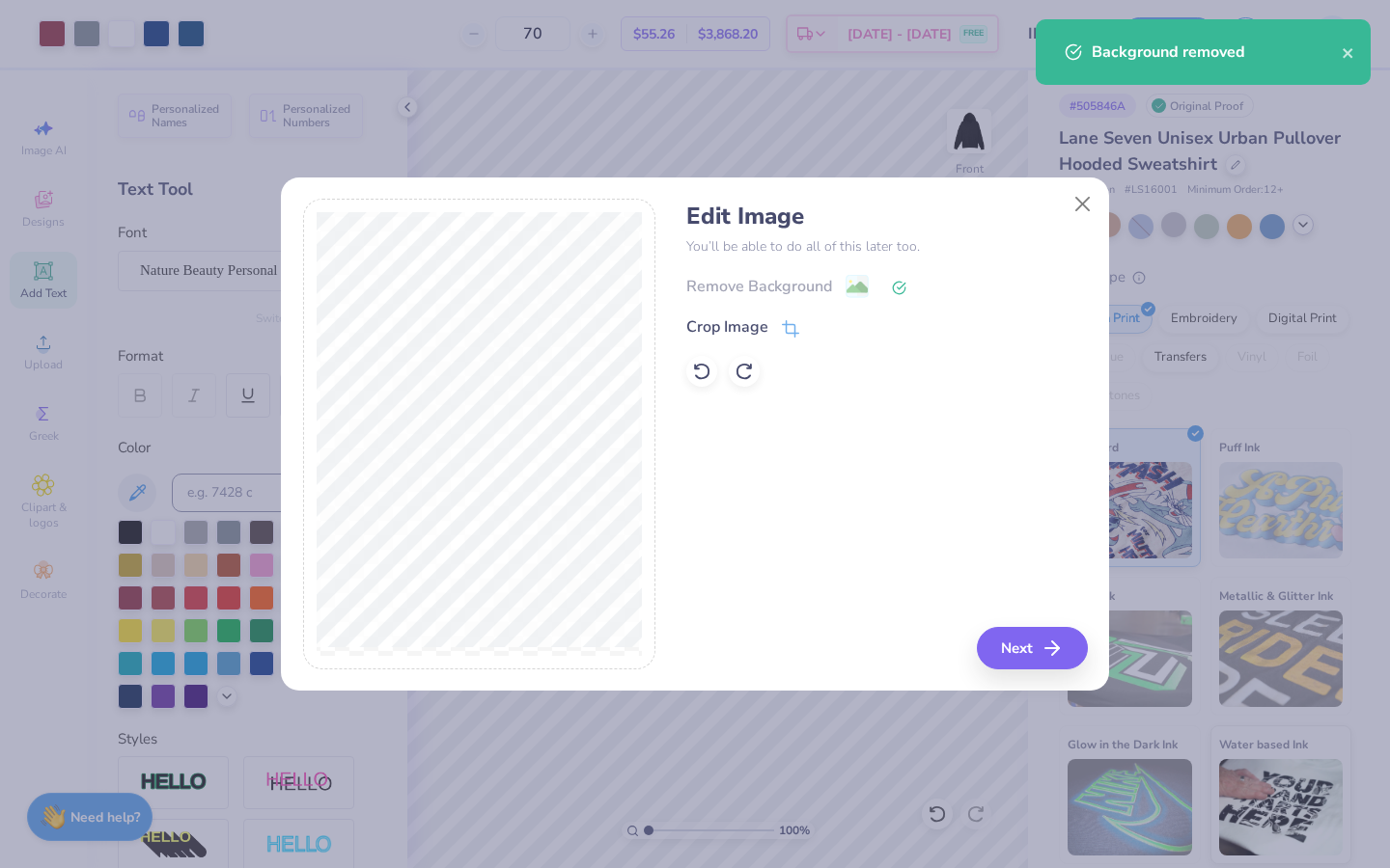
click at [1003, 627] on div "Edit Image You’ll be able to do all of this later too. Remove Background Crop I…" at bounding box center [886, 434] width 401 height 471
click at [1009, 651] on button "Next" at bounding box center [1035, 648] width 111 height 43
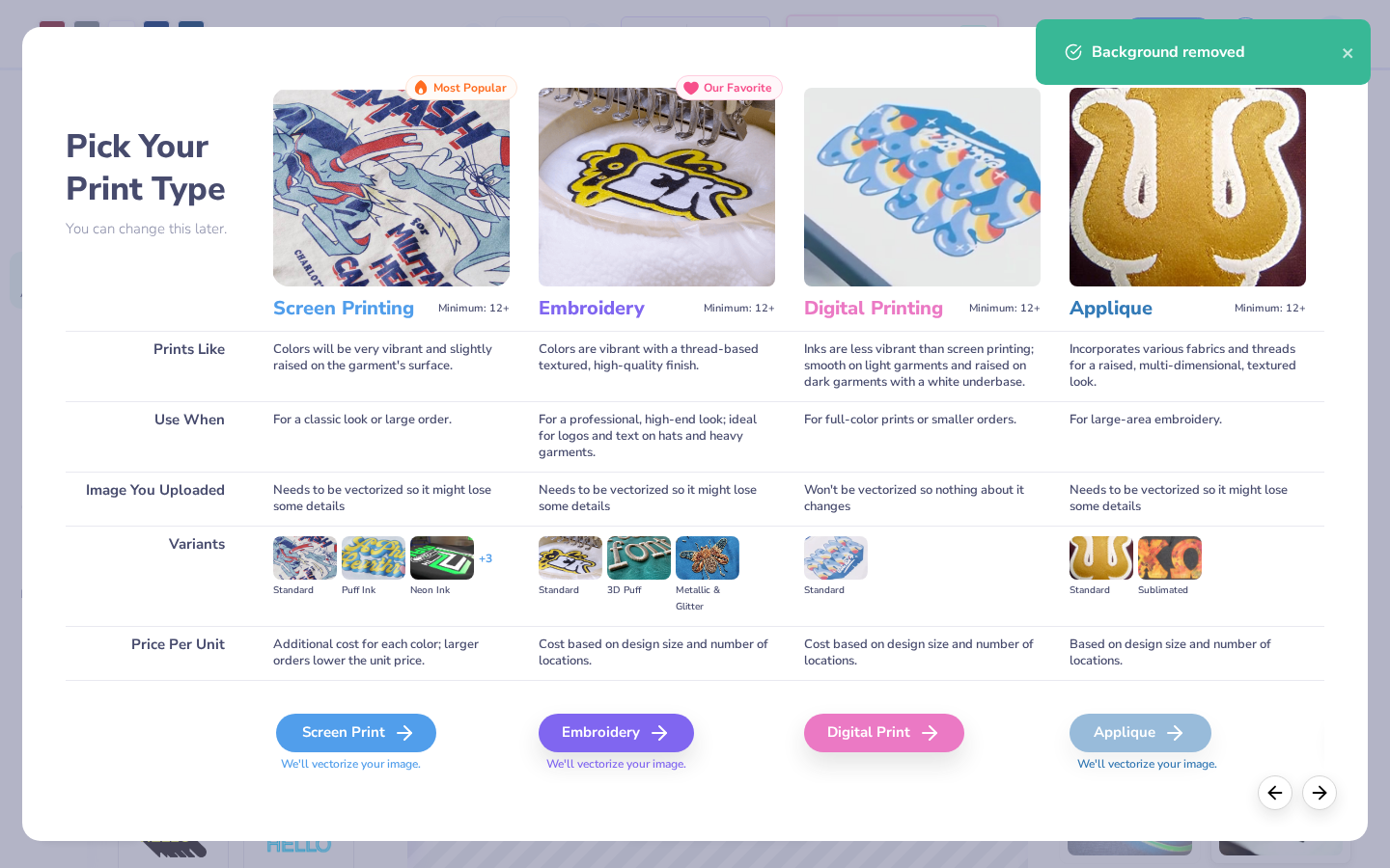
click at [346, 727] on div "Screen Print" at bounding box center [356, 732] width 160 height 39
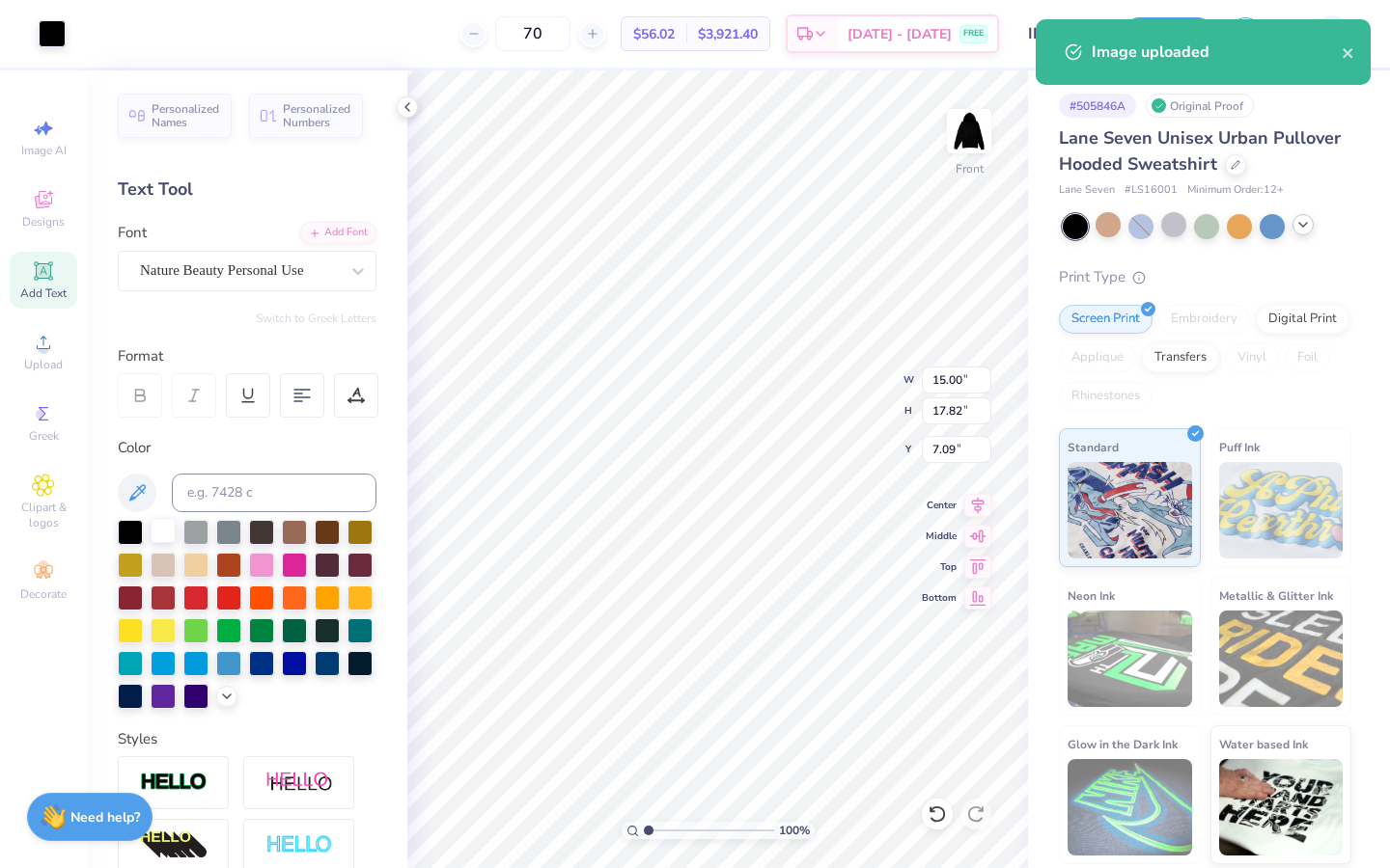
click at [151, 530] on div at bounding box center [162, 530] width 25 height 25
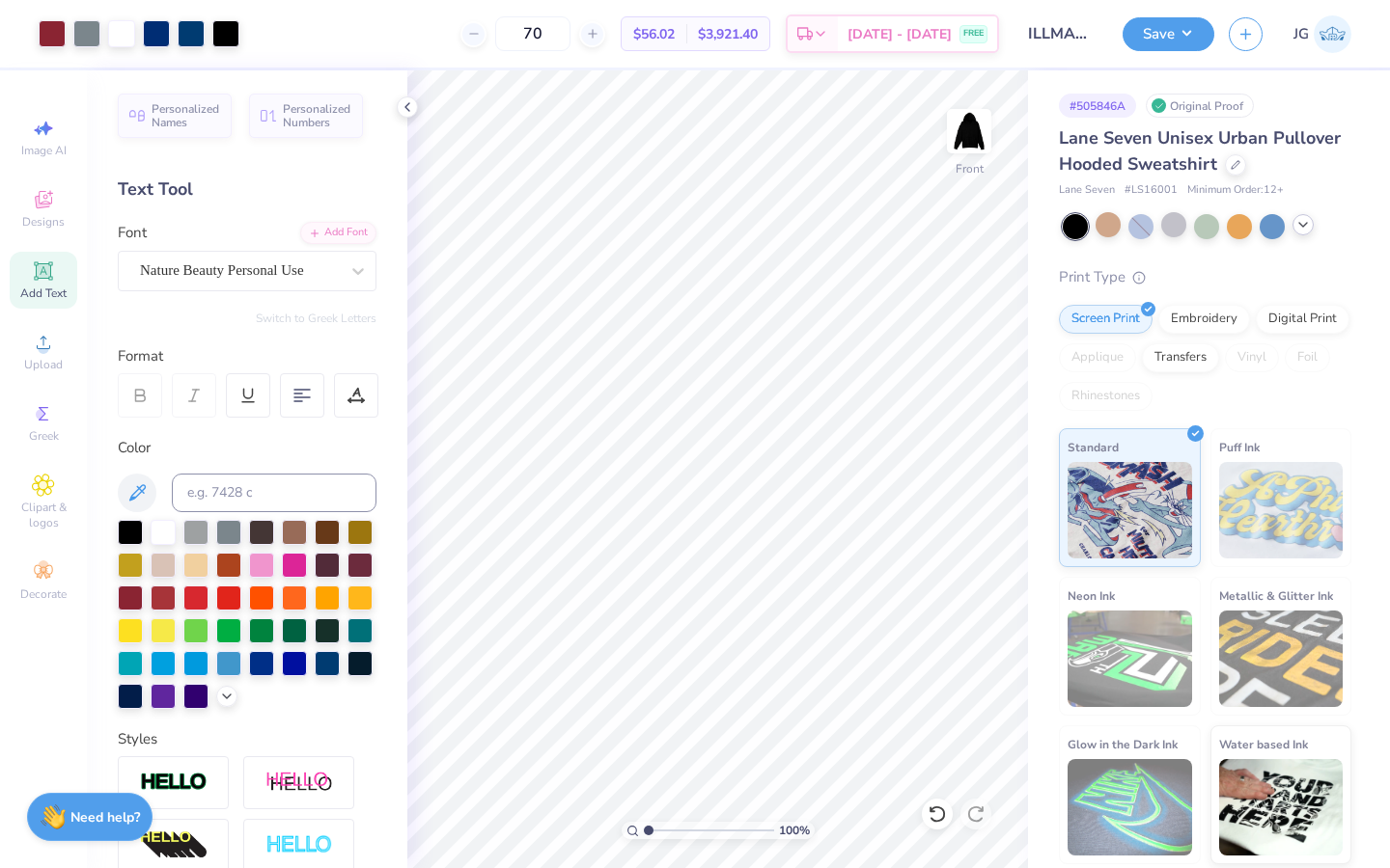
drag, startPoint x: 642, startPoint y: 830, endPoint x: 651, endPoint y: 833, distance: 9.5
click at [651, 833] on div "100 %" at bounding box center [718, 831] width 193 height 18
drag, startPoint x: 651, startPoint y: 833, endPoint x: 663, endPoint y: 833, distance: 12.0
click at [663, 833] on input "range" at bounding box center [709, 831] width 131 height 18
click at [167, 530] on div at bounding box center [162, 530] width 25 height 25
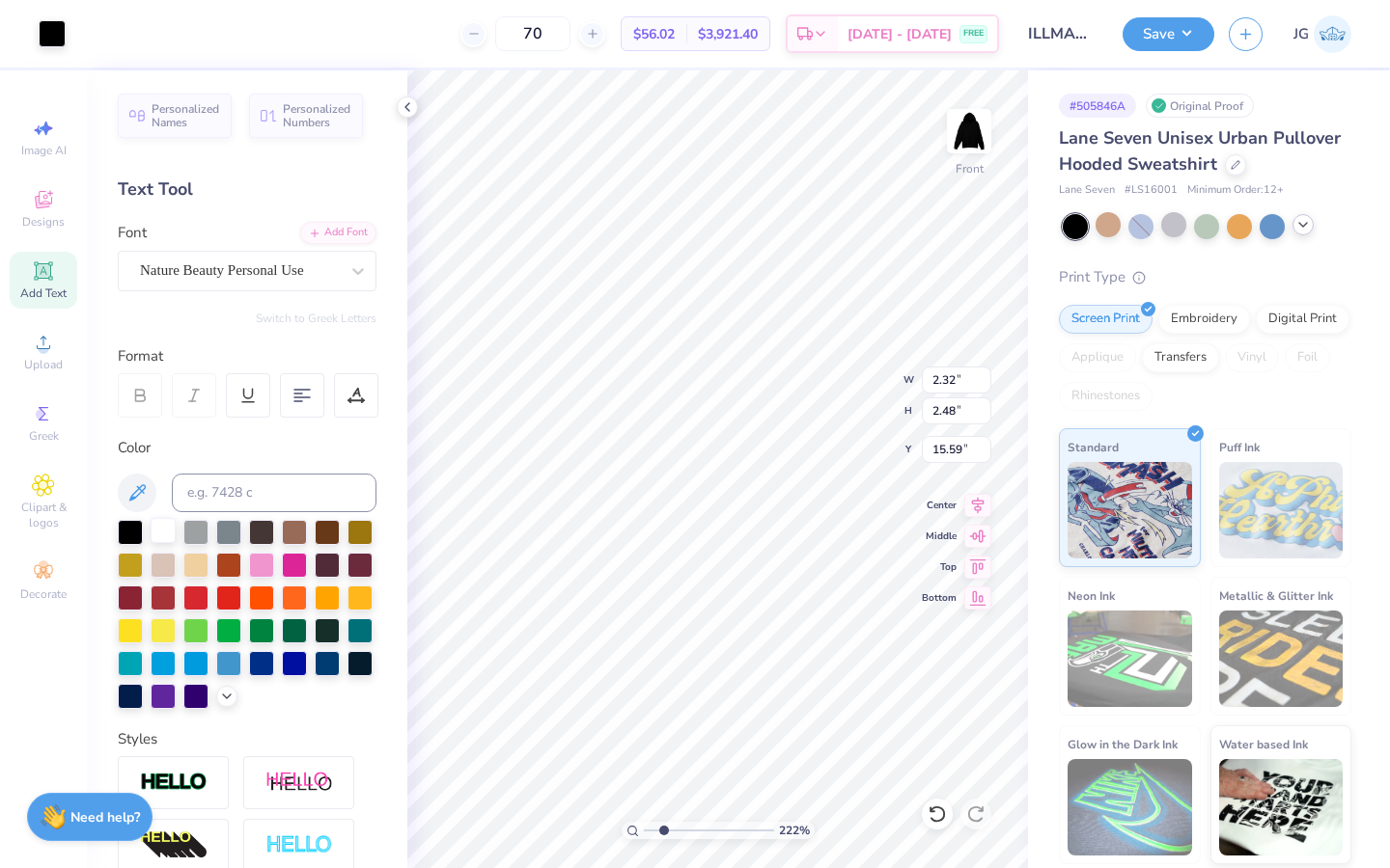
click at [158, 529] on div at bounding box center [162, 530] width 25 height 25
click at [157, 528] on div at bounding box center [162, 530] width 25 height 25
click at [221, 36] on div at bounding box center [225, 32] width 27 height 27
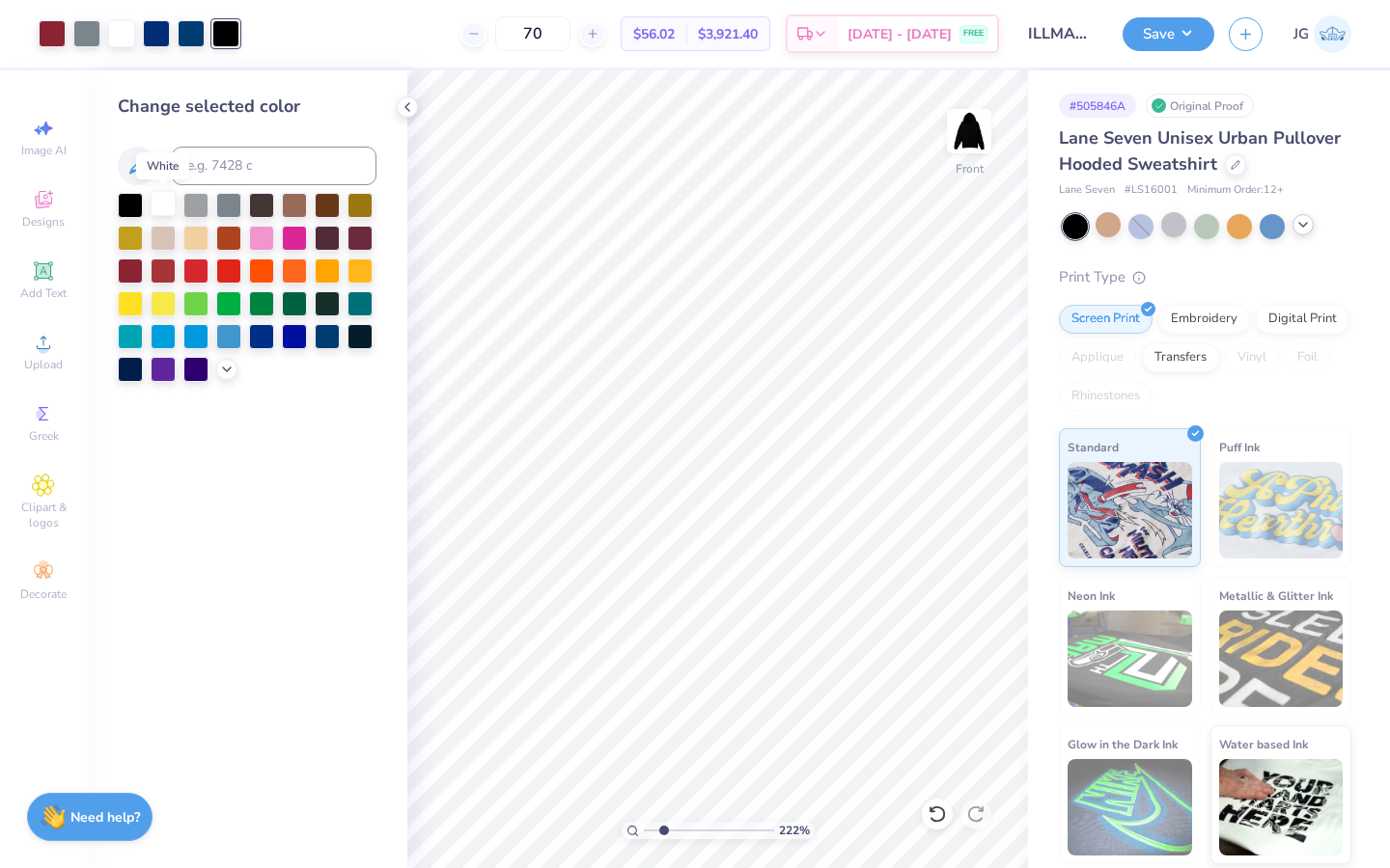
click at [167, 208] on div at bounding box center [162, 203] width 25 height 25
click at [411, 103] on icon at bounding box center [408, 107] width 16 height 16
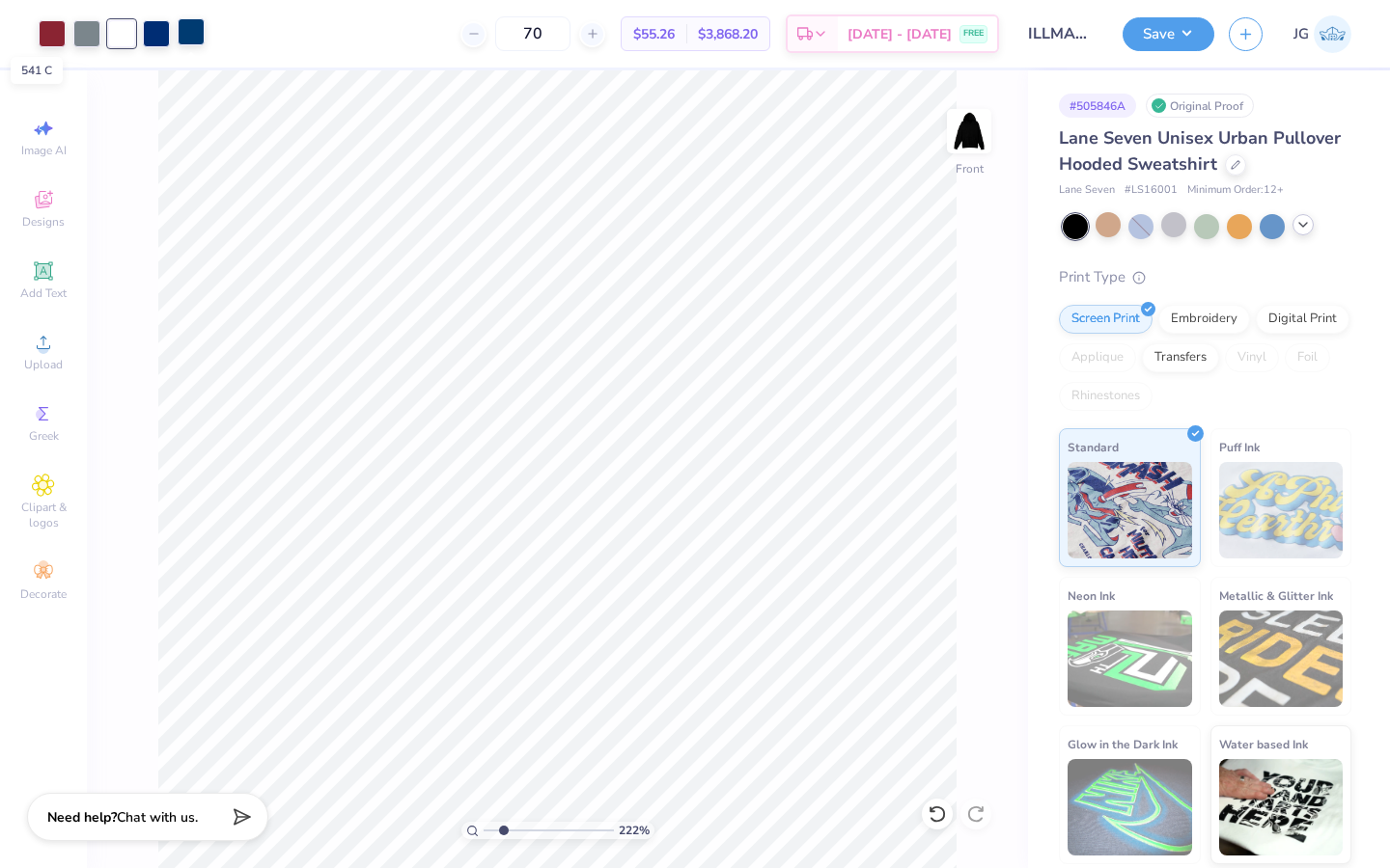
click at [197, 30] on div at bounding box center [190, 32] width 27 height 27
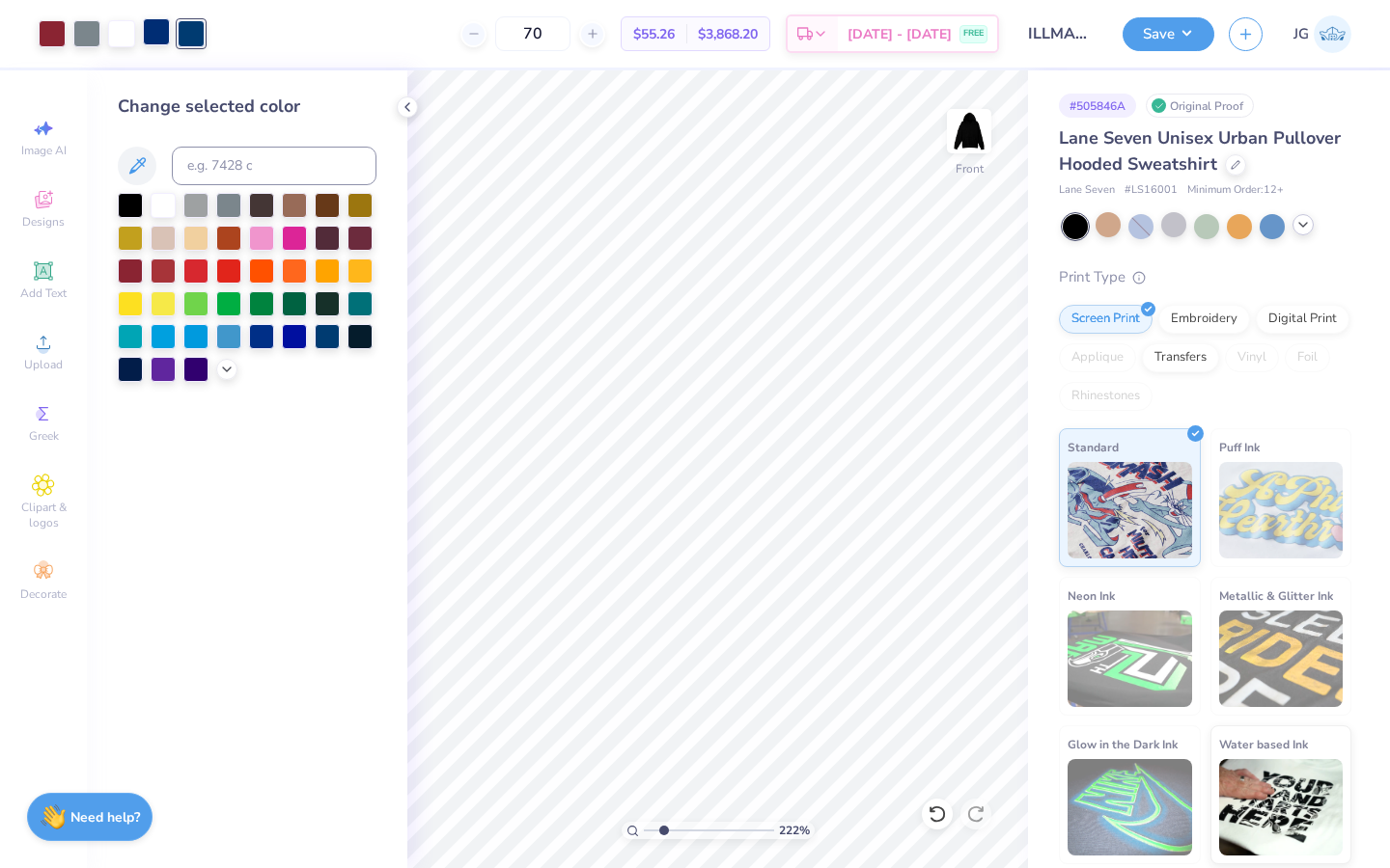
click at [151, 30] on div at bounding box center [155, 32] width 27 height 27
click at [256, 340] on div at bounding box center [260, 335] width 25 height 25
click at [190, 36] on div at bounding box center [190, 32] width 27 height 27
click at [254, 341] on div at bounding box center [260, 335] width 25 height 25
click at [323, 340] on div at bounding box center [327, 335] width 25 height 25
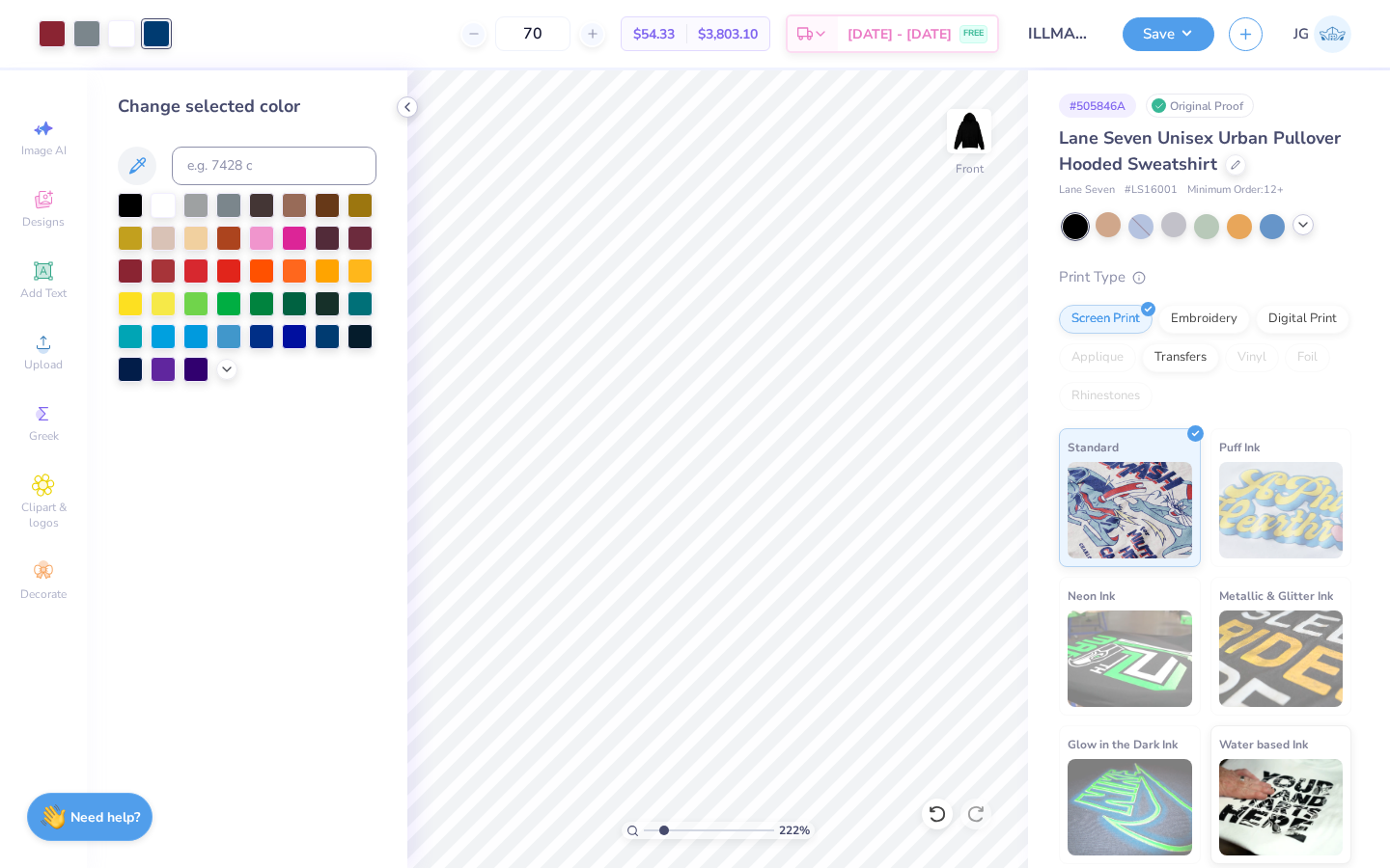
click at [408, 105] on icon at bounding box center [408, 107] width 16 height 16
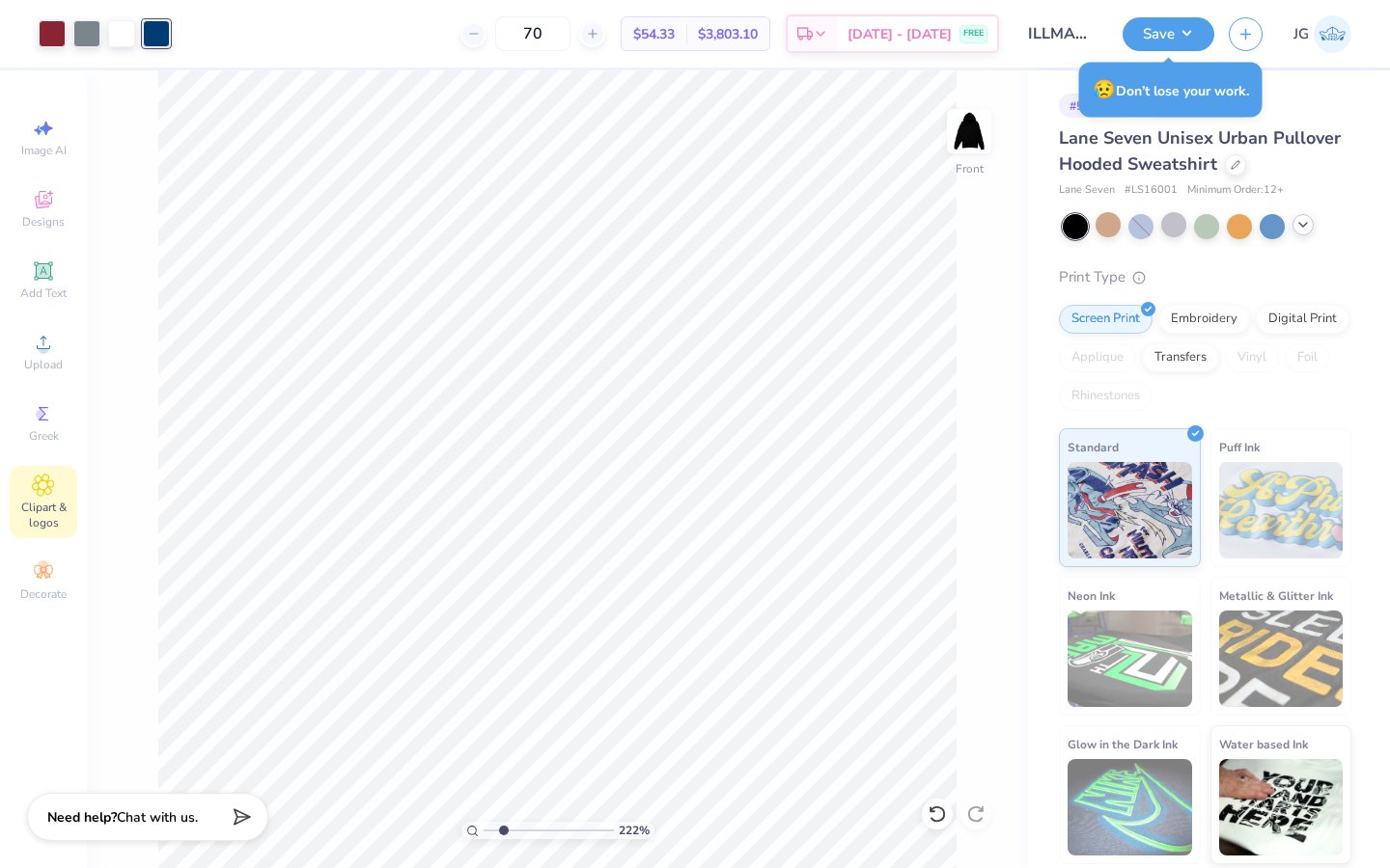
click at [40, 488] on icon at bounding box center [44, 485] width 10 height 10
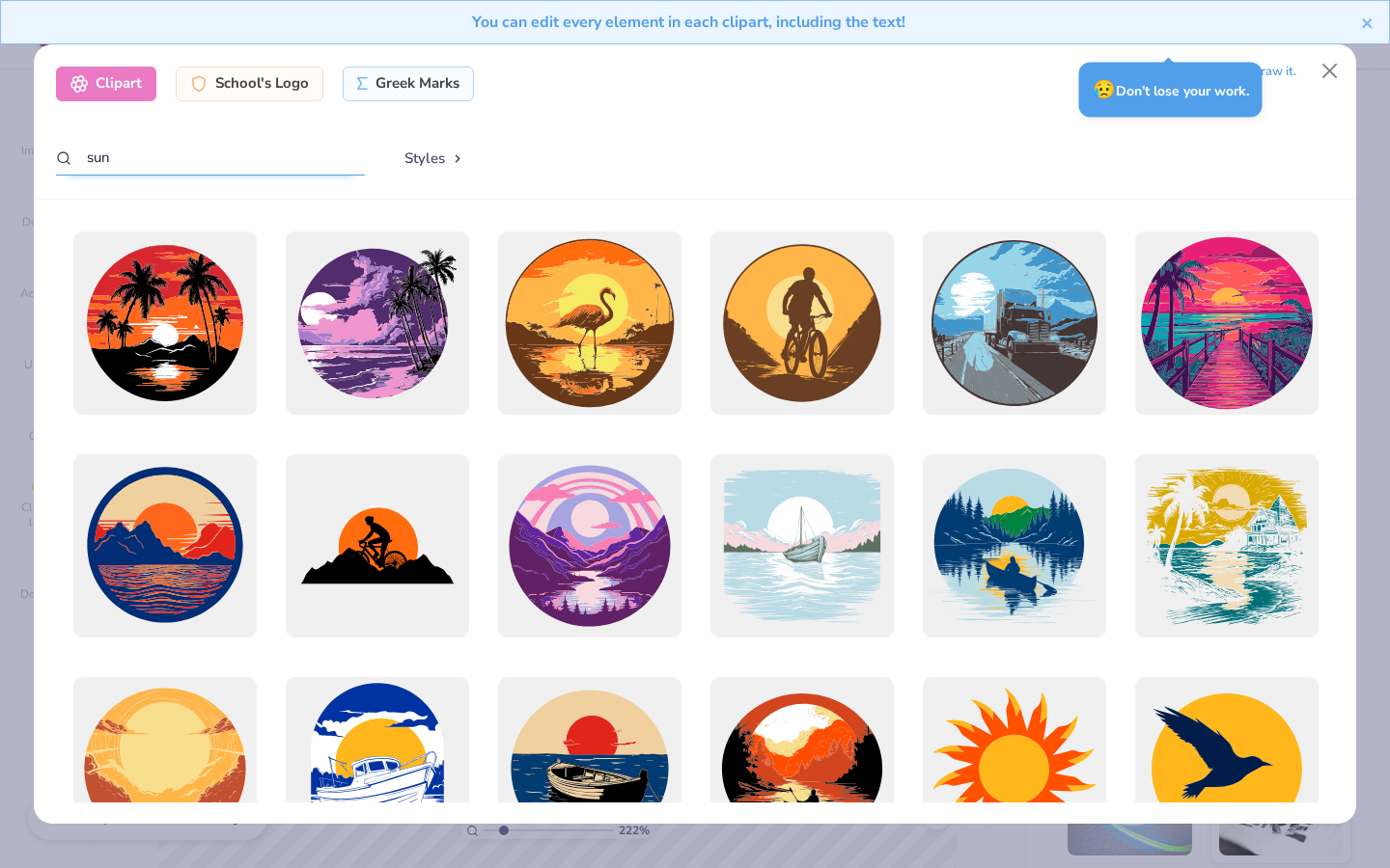
click at [159, 162] on input "sun" at bounding box center [211, 157] width 309 height 36
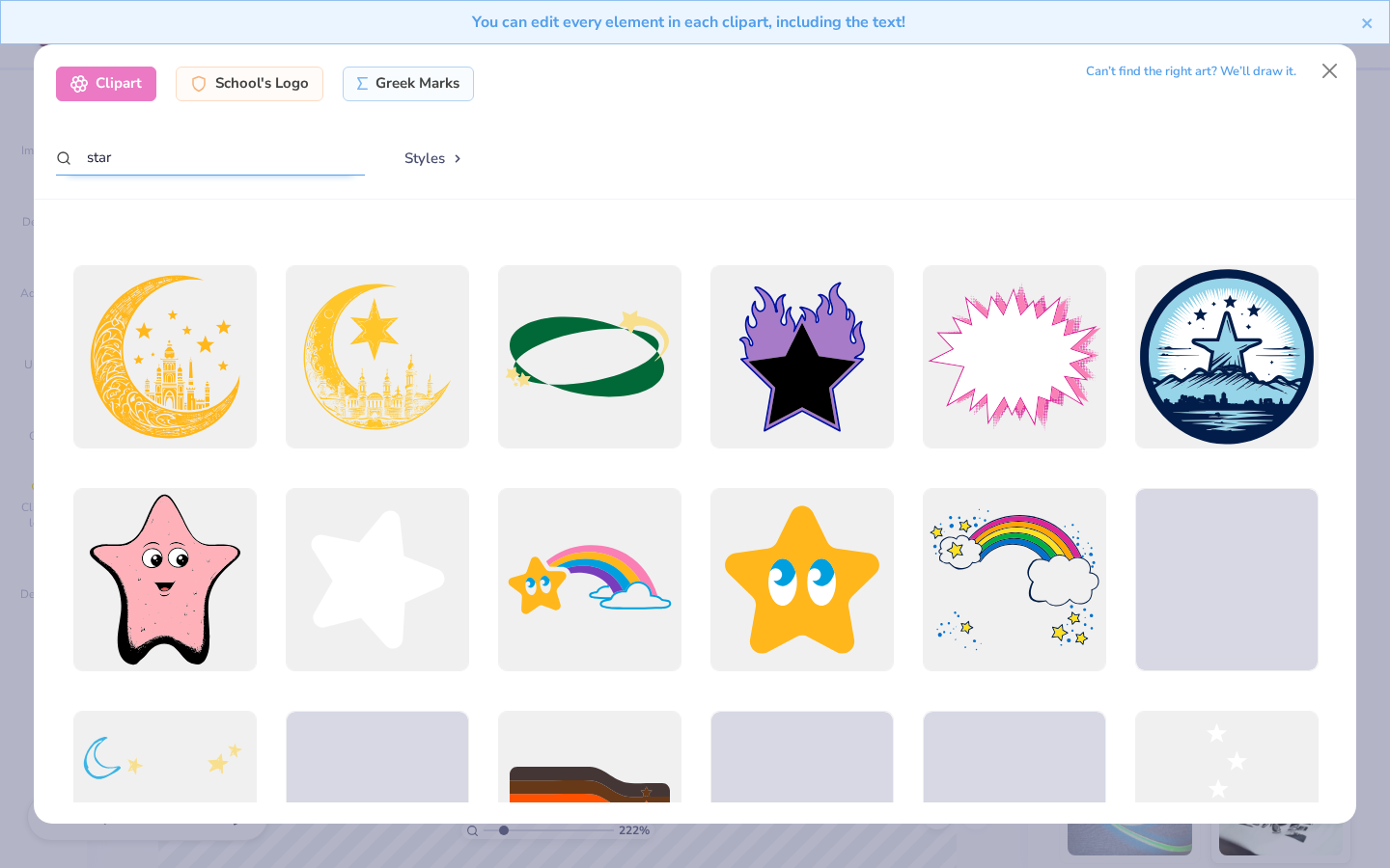
scroll to position [413, 0]
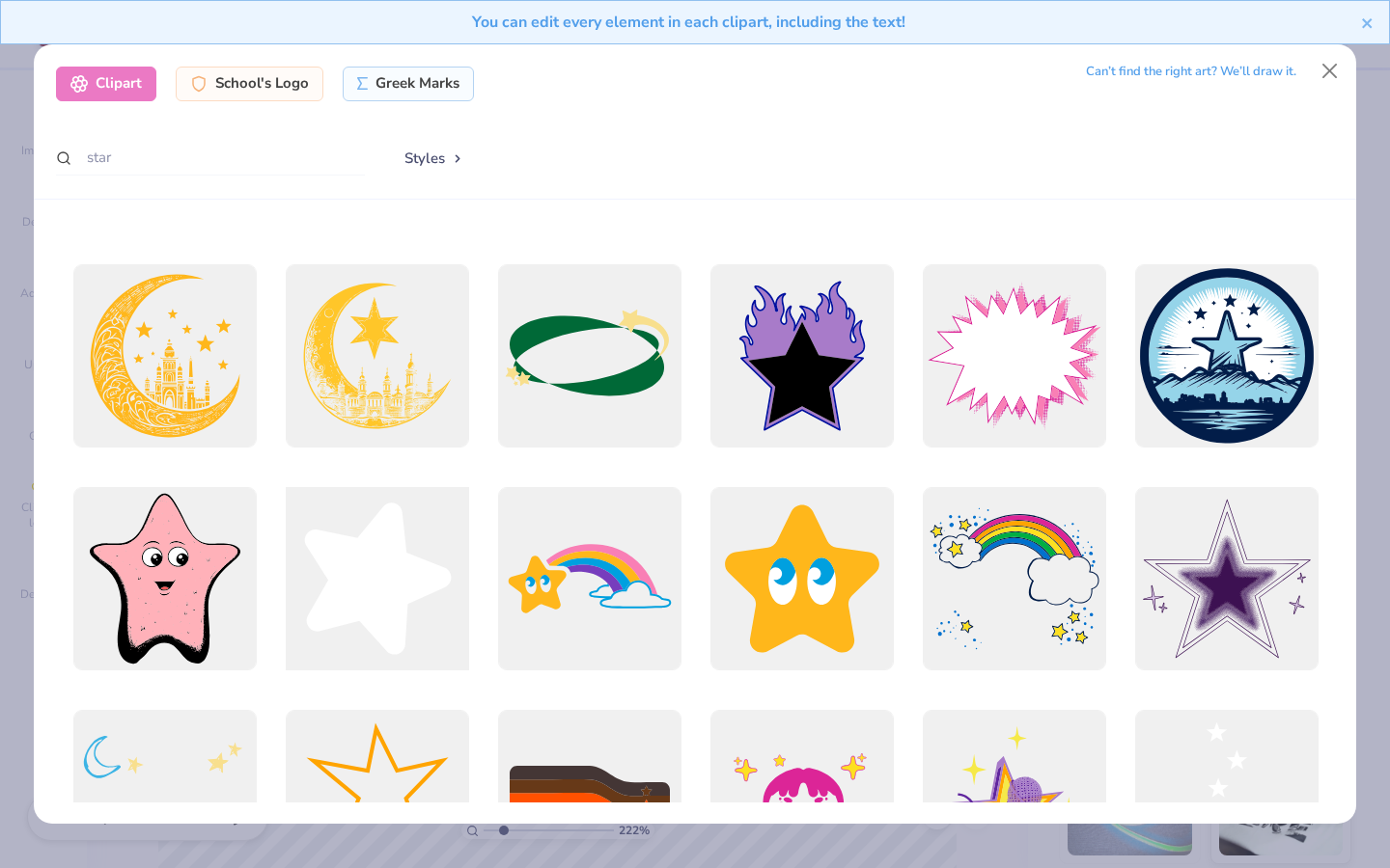
click at [356, 559] on div at bounding box center [377, 579] width 202 height 202
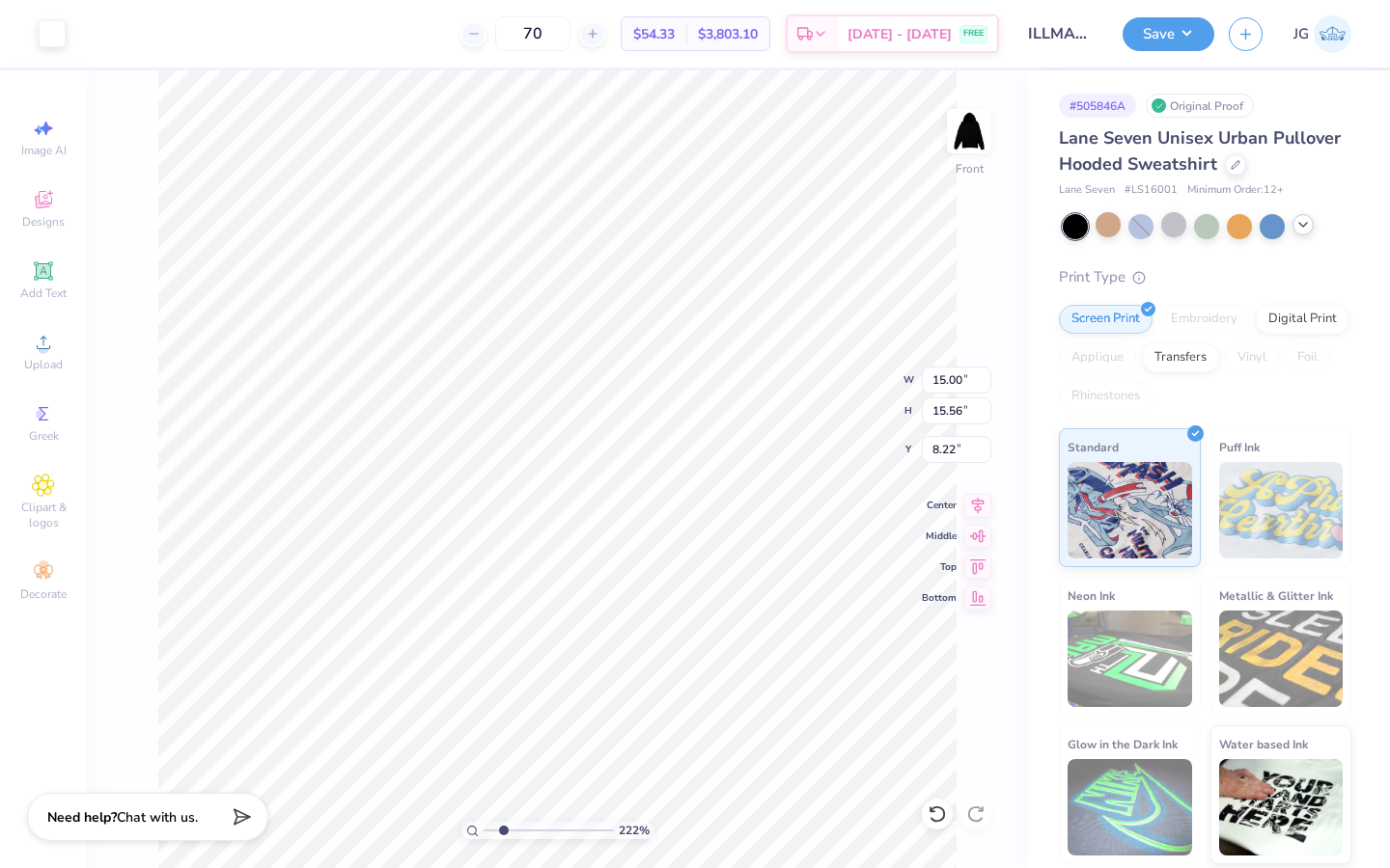
click at [156, 790] on div "222 % Front W 15.00 15.00 " H 15.56 15.56 " Y 8.22 8.22 " Center Middle Top Bot…" at bounding box center [557, 469] width 941 height 798
click at [44, 35] on div at bounding box center [51, 32] width 27 height 27
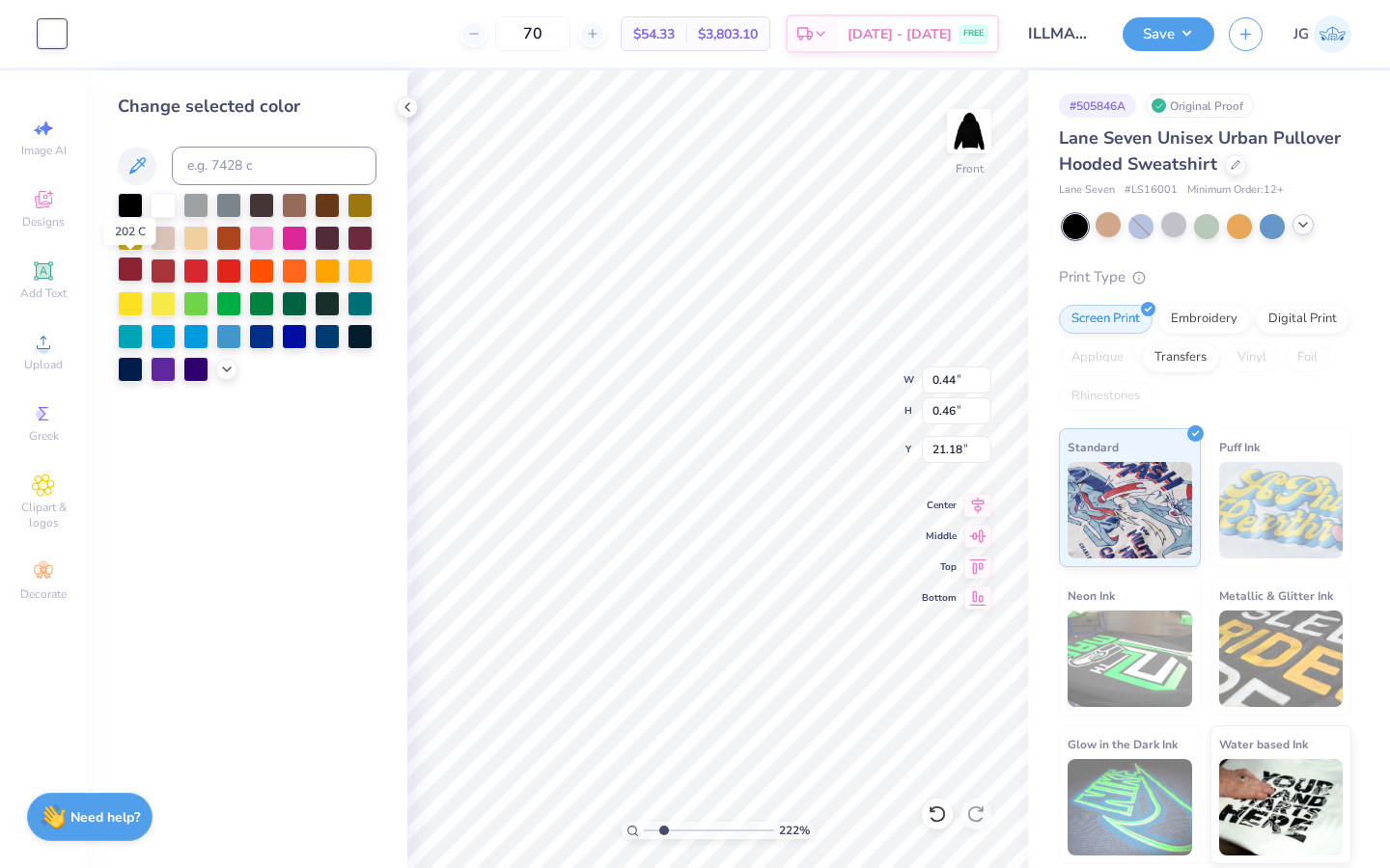
click at [134, 265] on div at bounding box center [130, 268] width 25 height 25
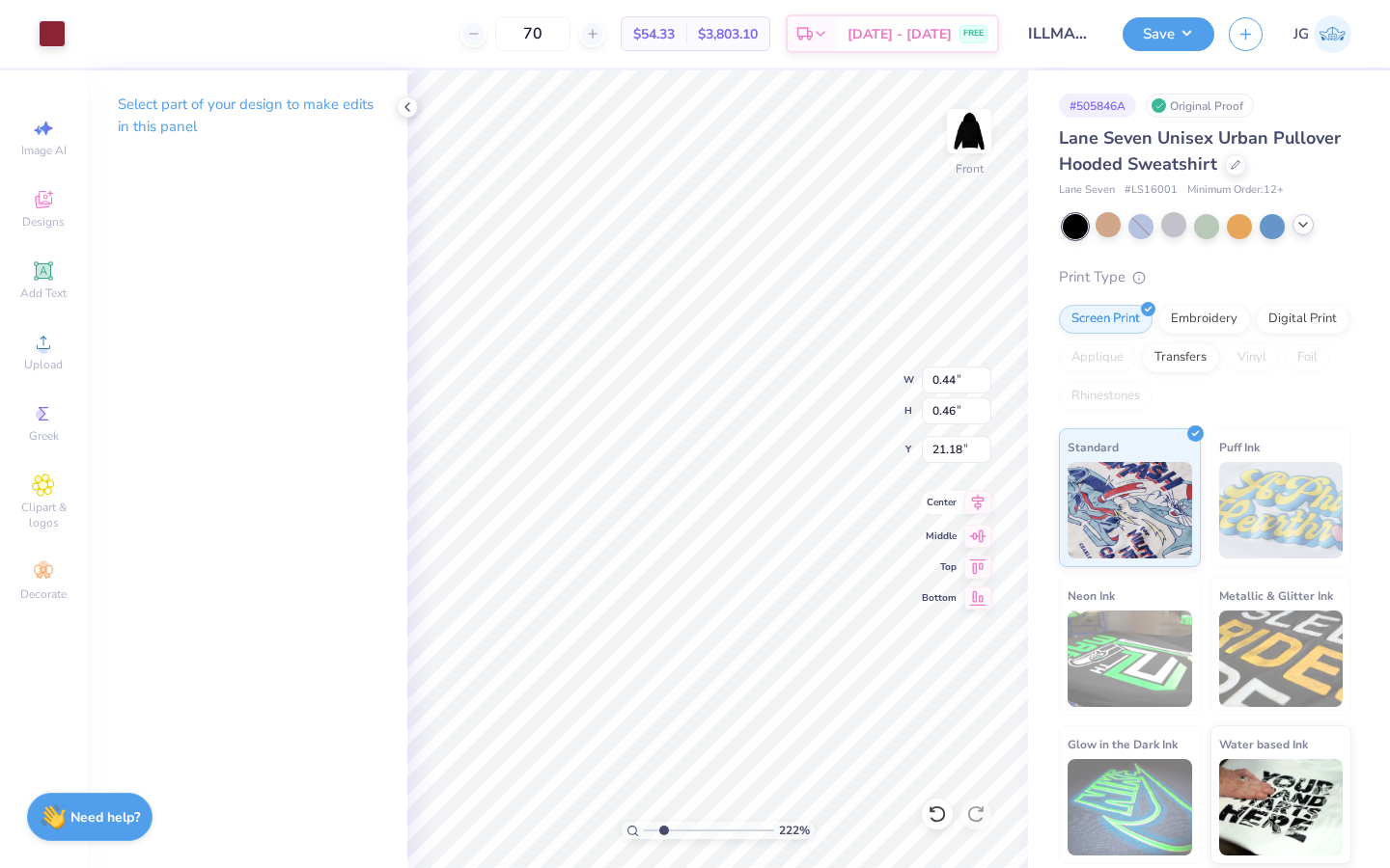
click at [957, 509] on div "222 % Front W 0.44 0.44 " H 0.46 0.46 " Y 21.18 21.18 " Center Middle Top Bottom" at bounding box center [717, 469] width 621 height 798
drag, startPoint x: 660, startPoint y: 831, endPoint x: 728, endPoint y: 835, distance: 68.1
click at [728, 835] on input "range" at bounding box center [709, 831] width 131 height 18
click at [546, 867] on div "100 %" at bounding box center [718, 469] width 798 height 798
click at [88, 41] on div at bounding box center [86, 32] width 27 height 27
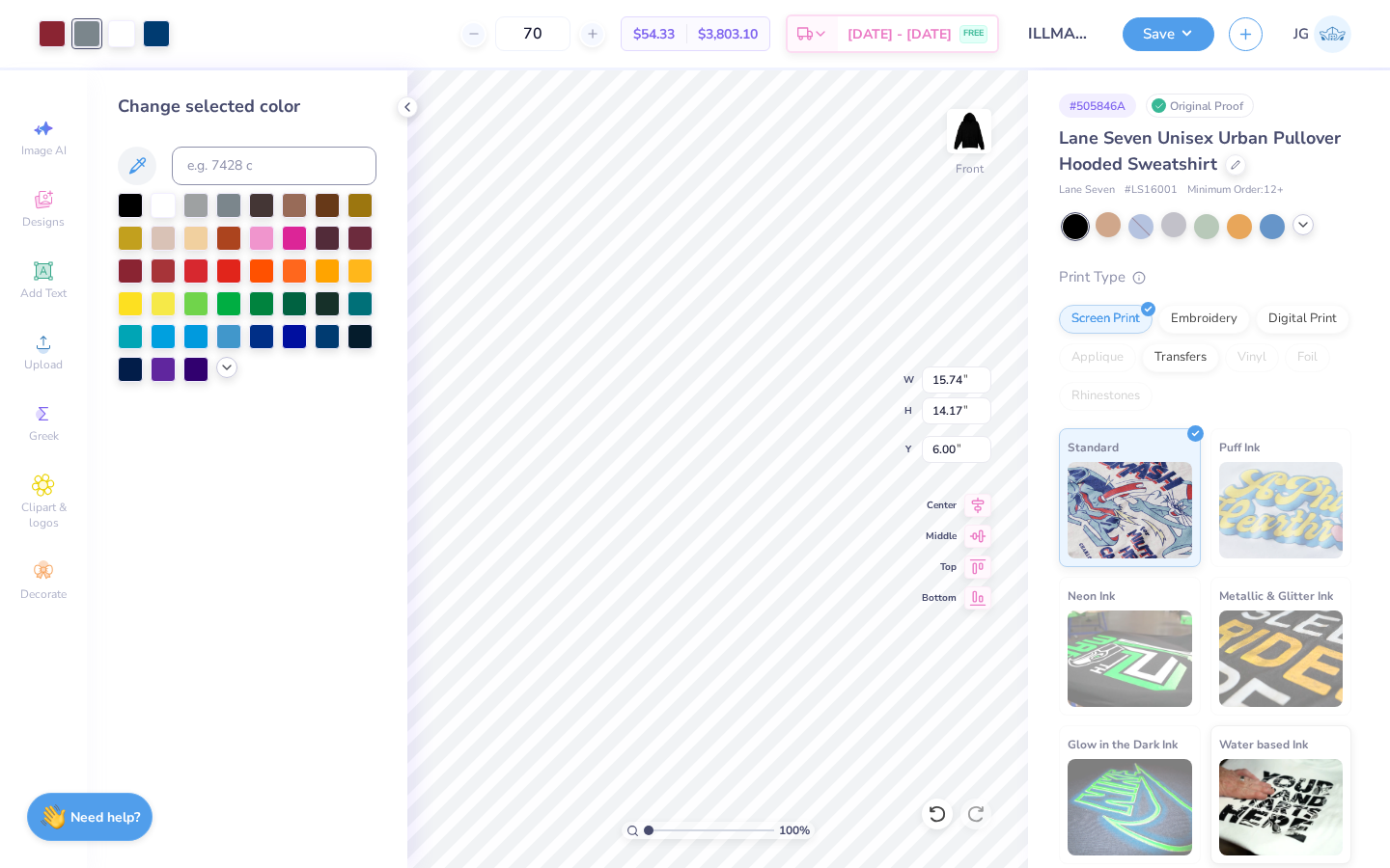
click at [233, 371] on icon at bounding box center [227, 368] width 16 height 16
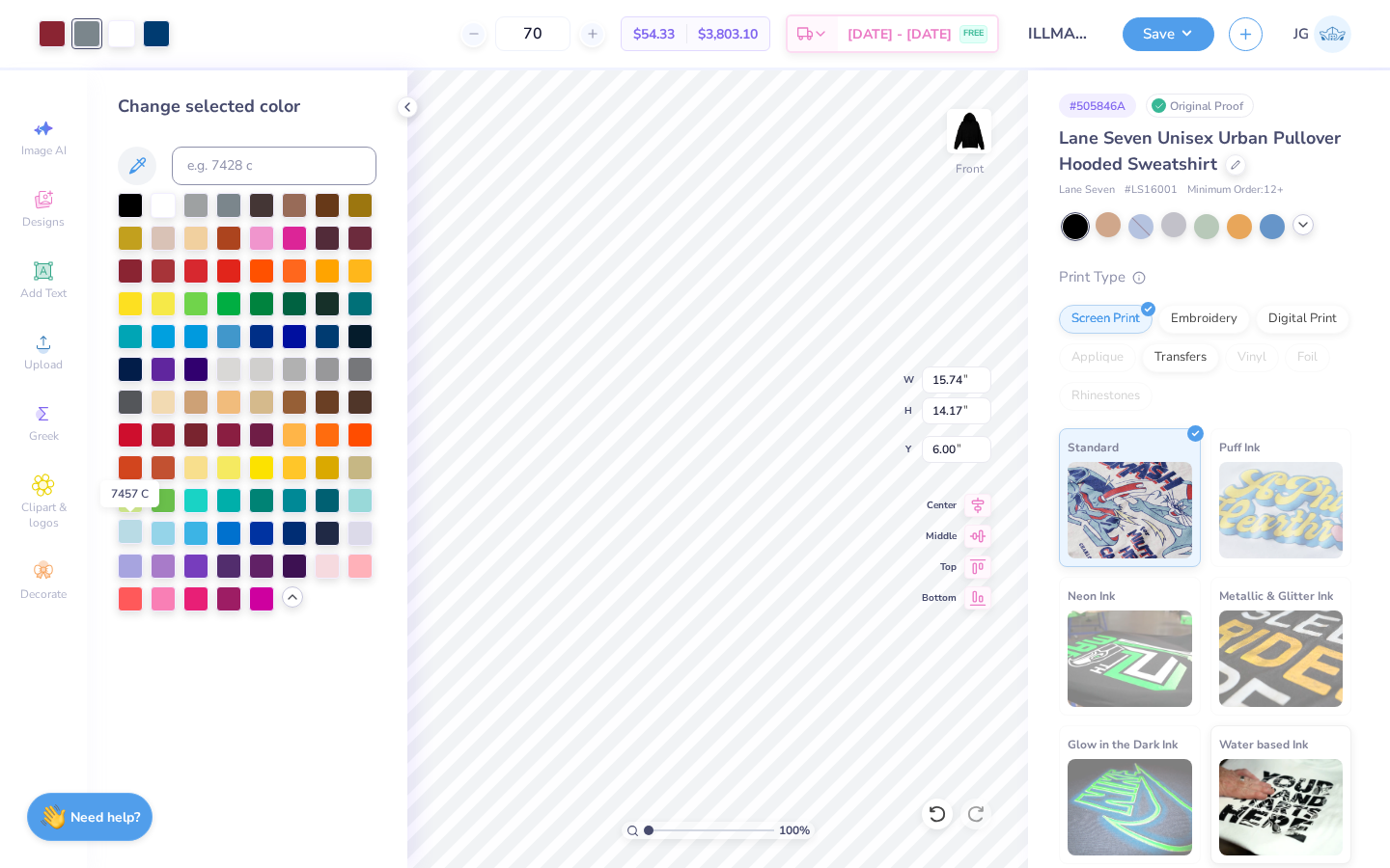
click at [119, 531] on div at bounding box center [130, 530] width 25 height 25
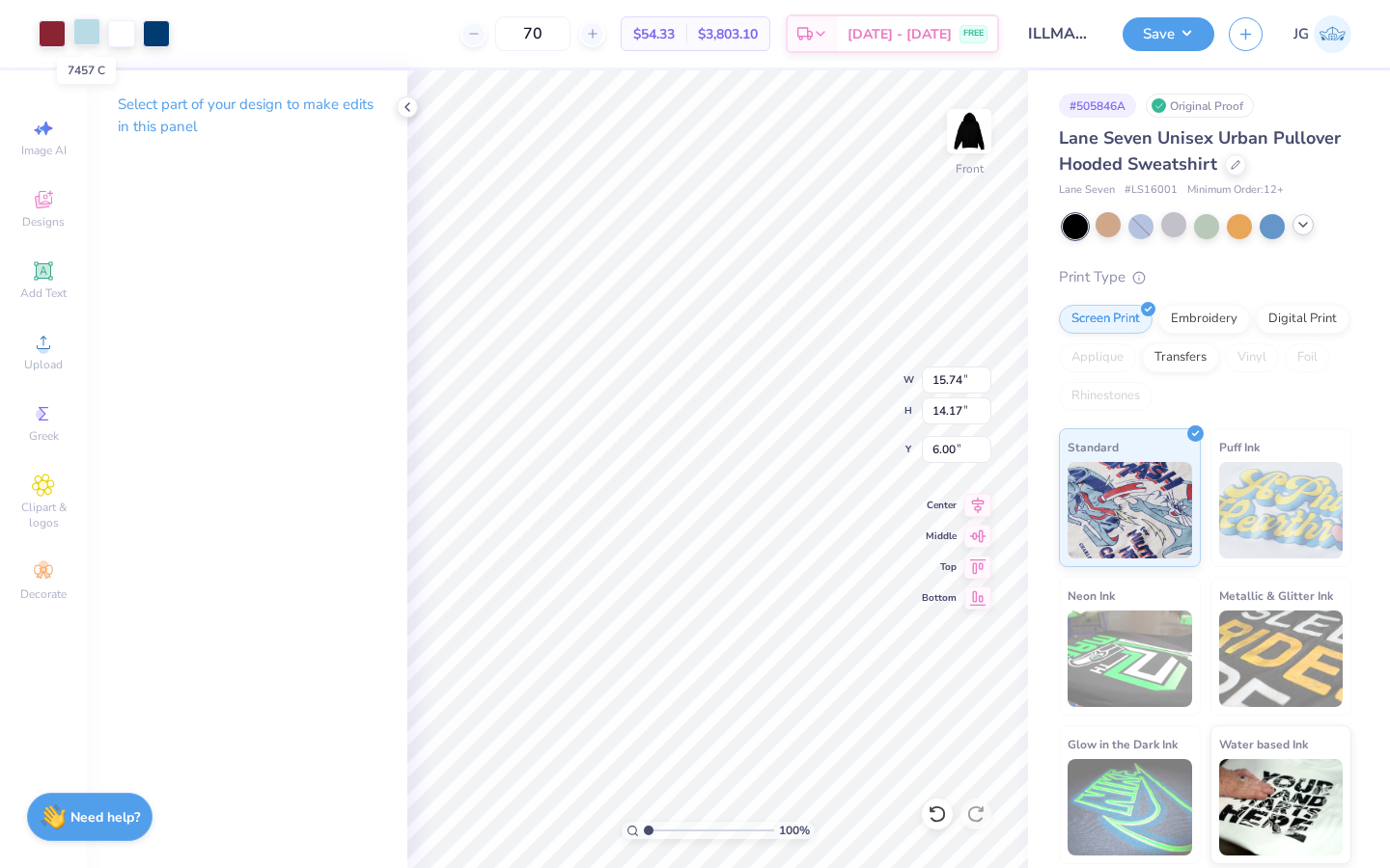
click at [80, 24] on div at bounding box center [86, 32] width 27 height 27
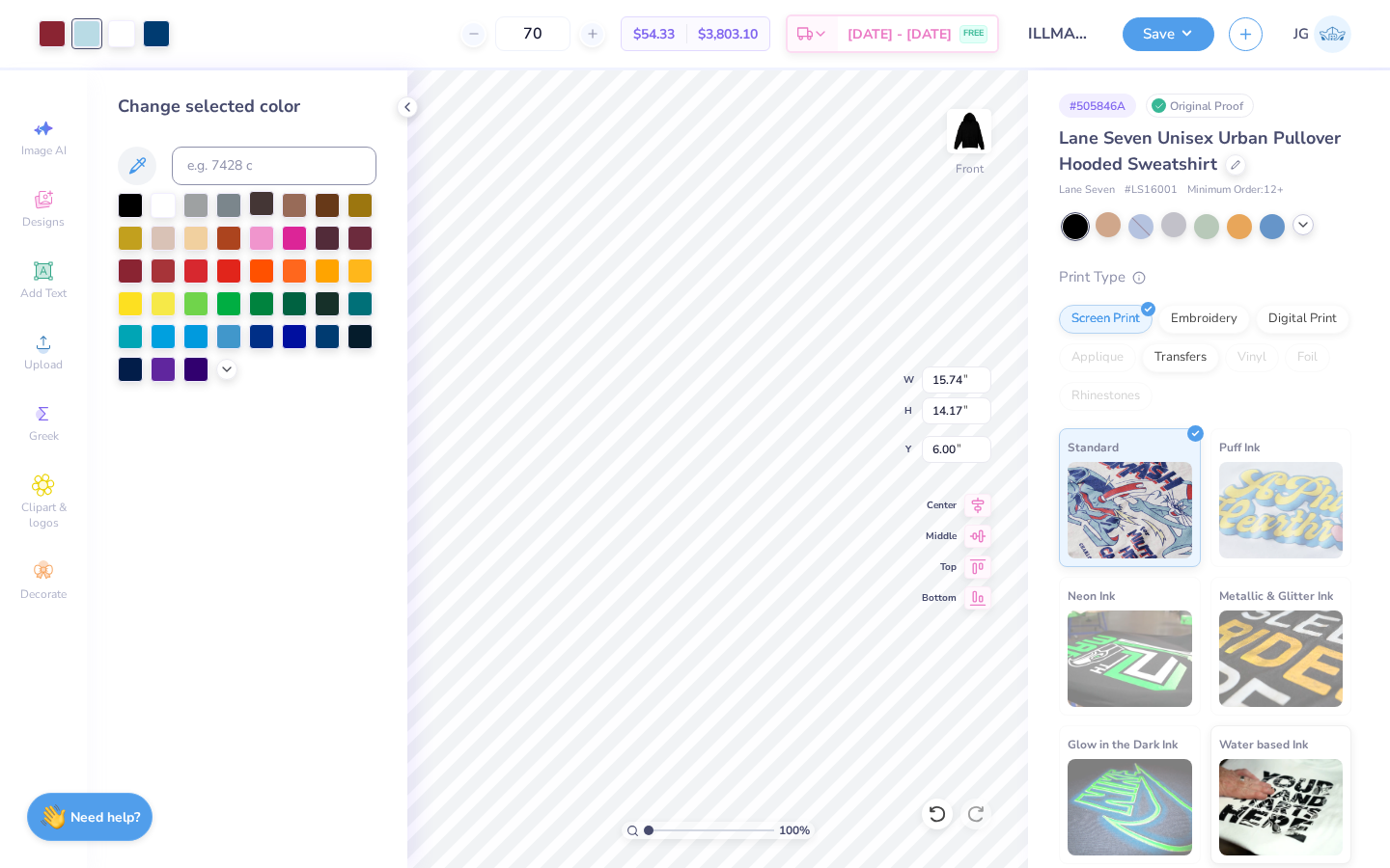
click at [264, 201] on div at bounding box center [260, 203] width 25 height 25
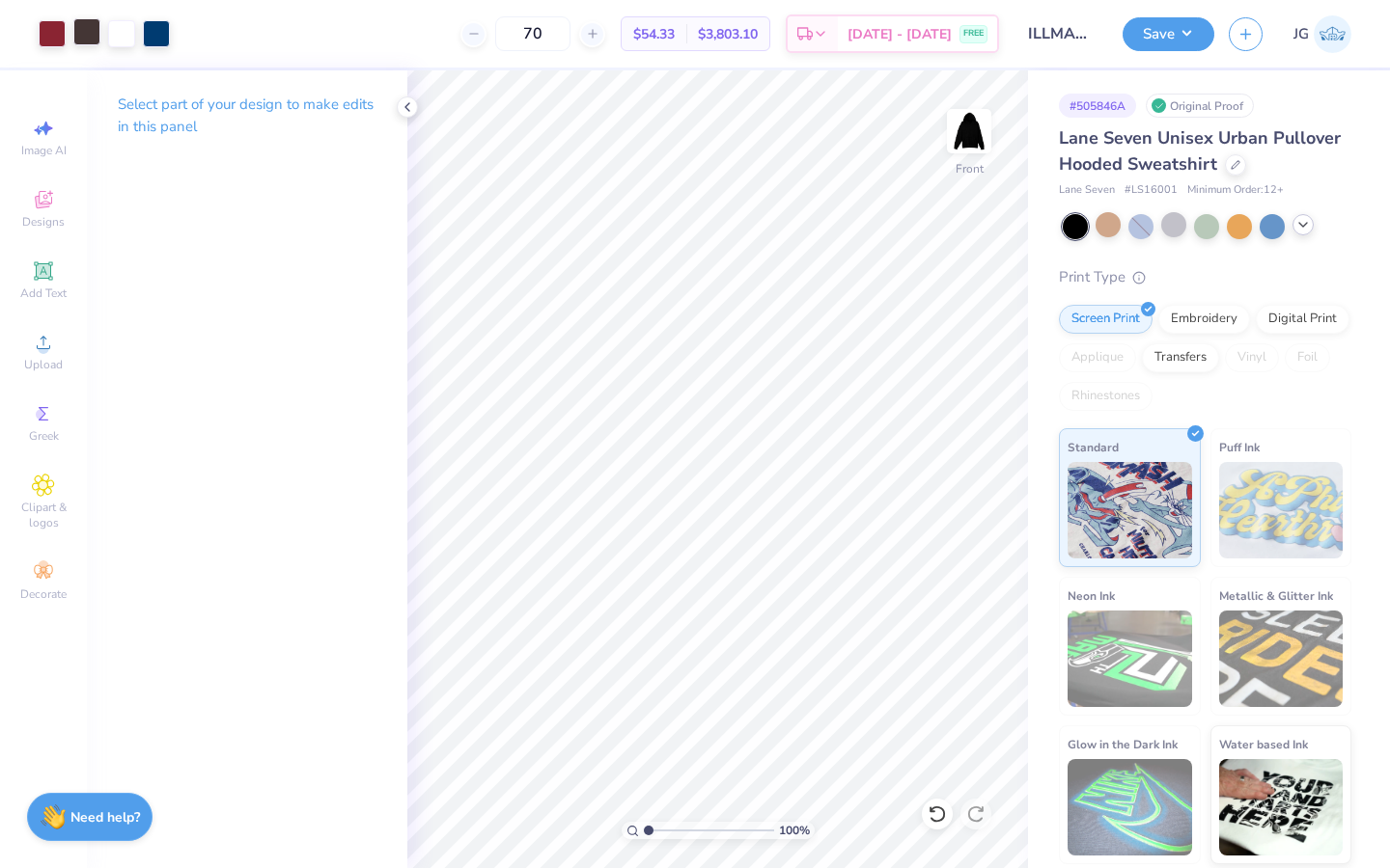
click at [92, 34] on div at bounding box center [86, 32] width 27 height 27
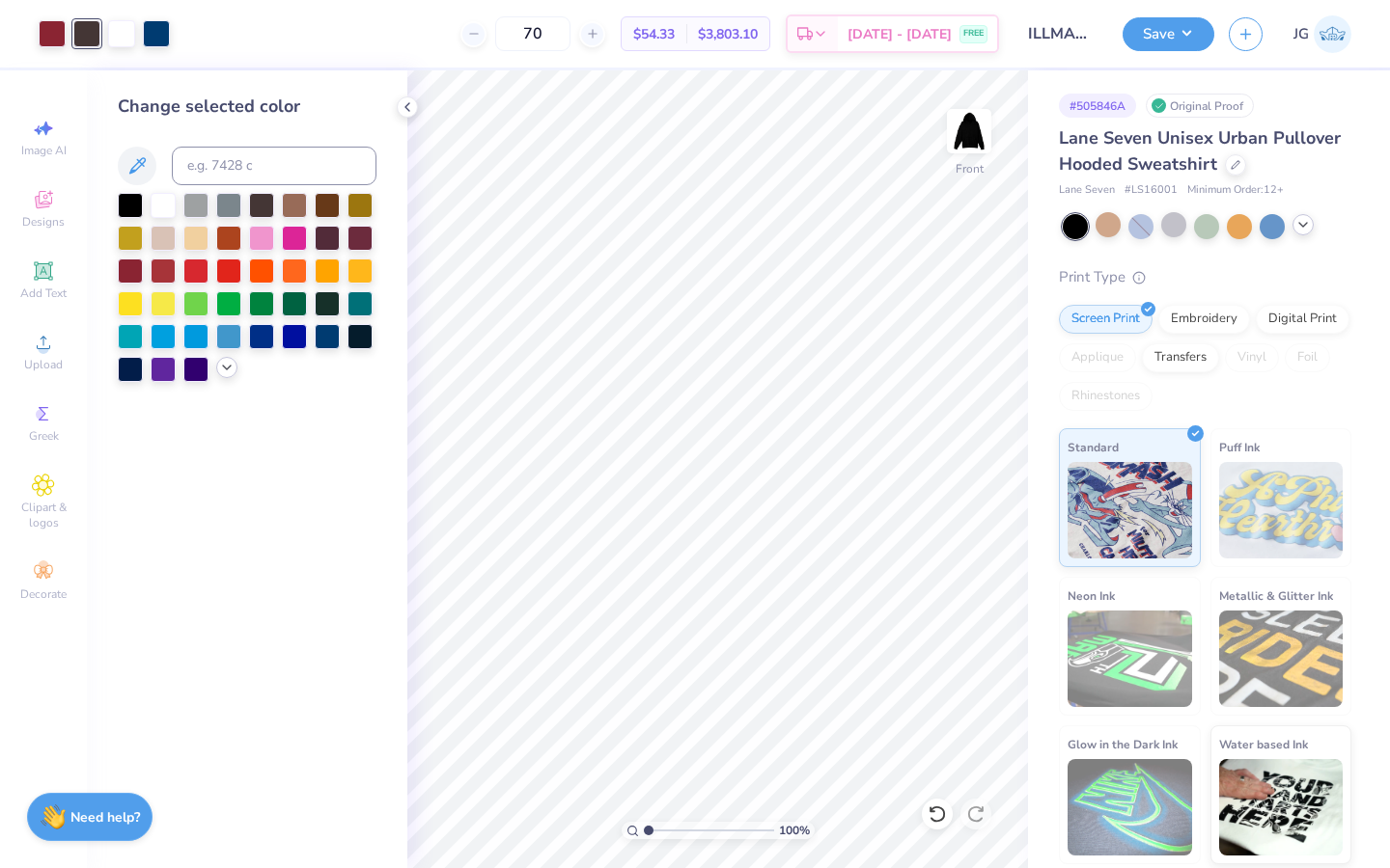
click at [217, 367] on div at bounding box center [226, 367] width 21 height 21
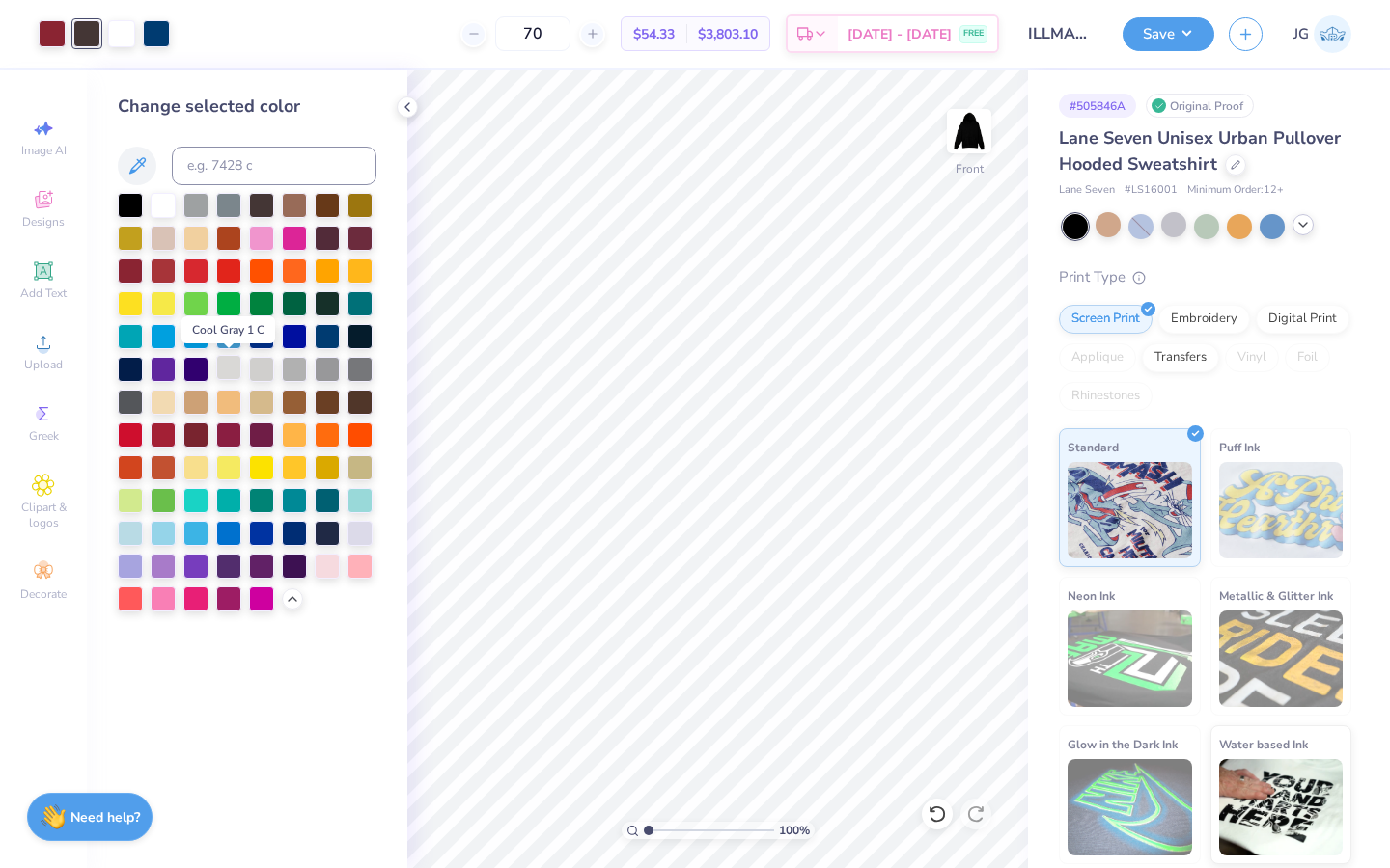
click at [226, 368] on div at bounding box center [228, 367] width 25 height 25
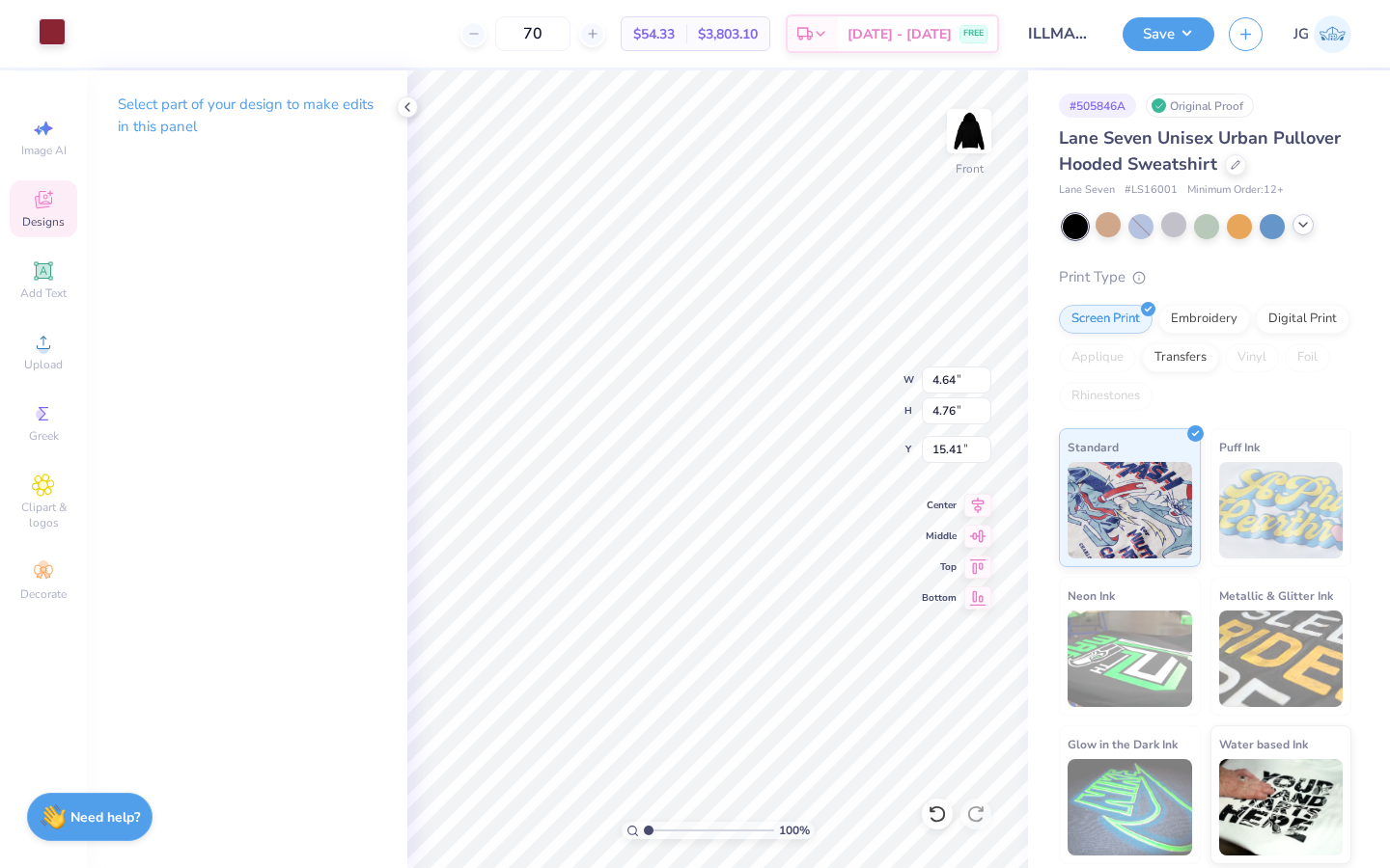
click at [48, 41] on div at bounding box center [51, 32] width 27 height 27
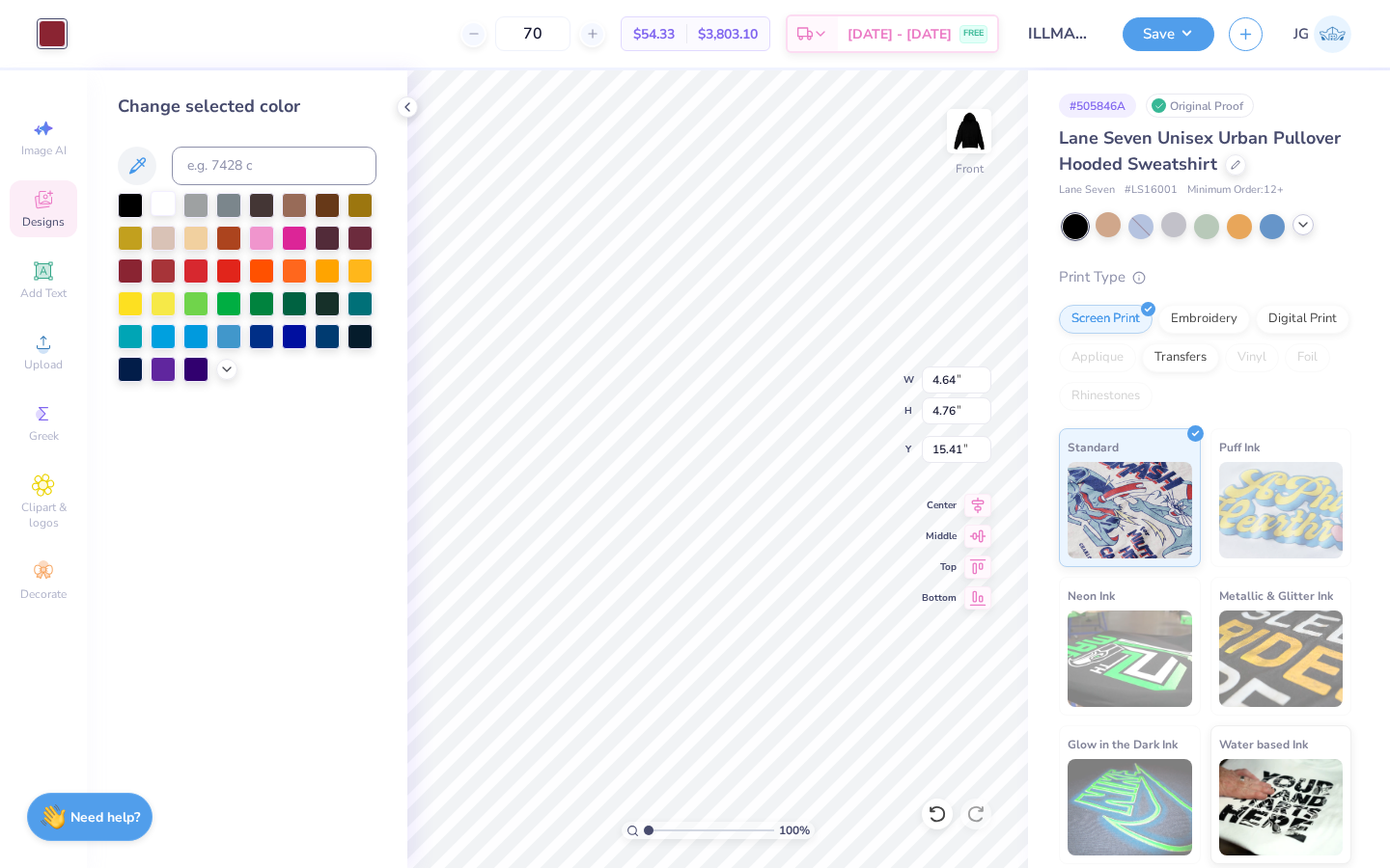
click at [159, 199] on div at bounding box center [162, 203] width 25 height 25
click at [400, 105] on icon at bounding box center [408, 107] width 16 height 16
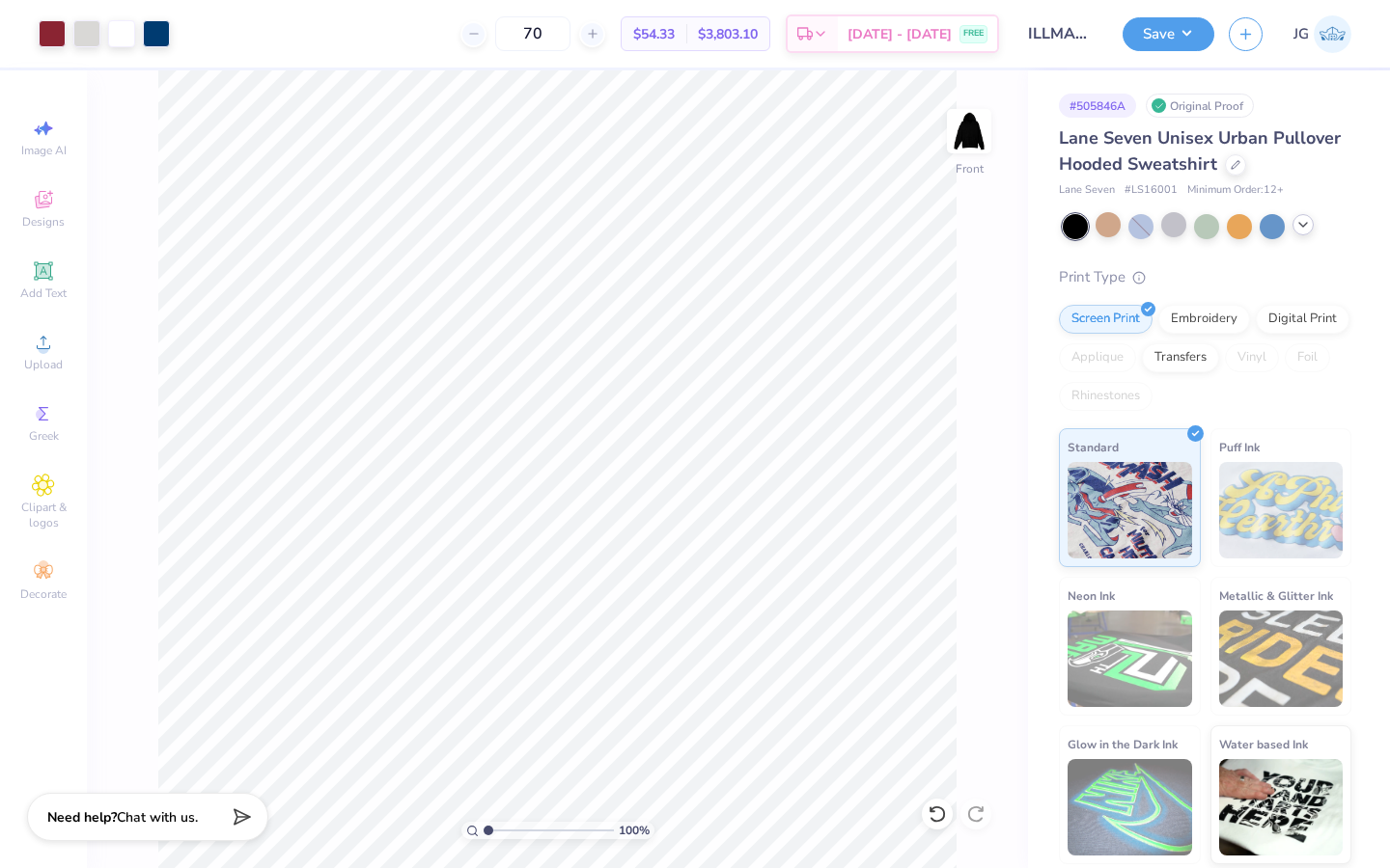
click at [69, 317] on div "Art colors 70 $54.33 Per Item $3,803.10 Total Est. Delivery Aug 29 - Sep 1 FREE…" at bounding box center [695, 434] width 1390 height 868
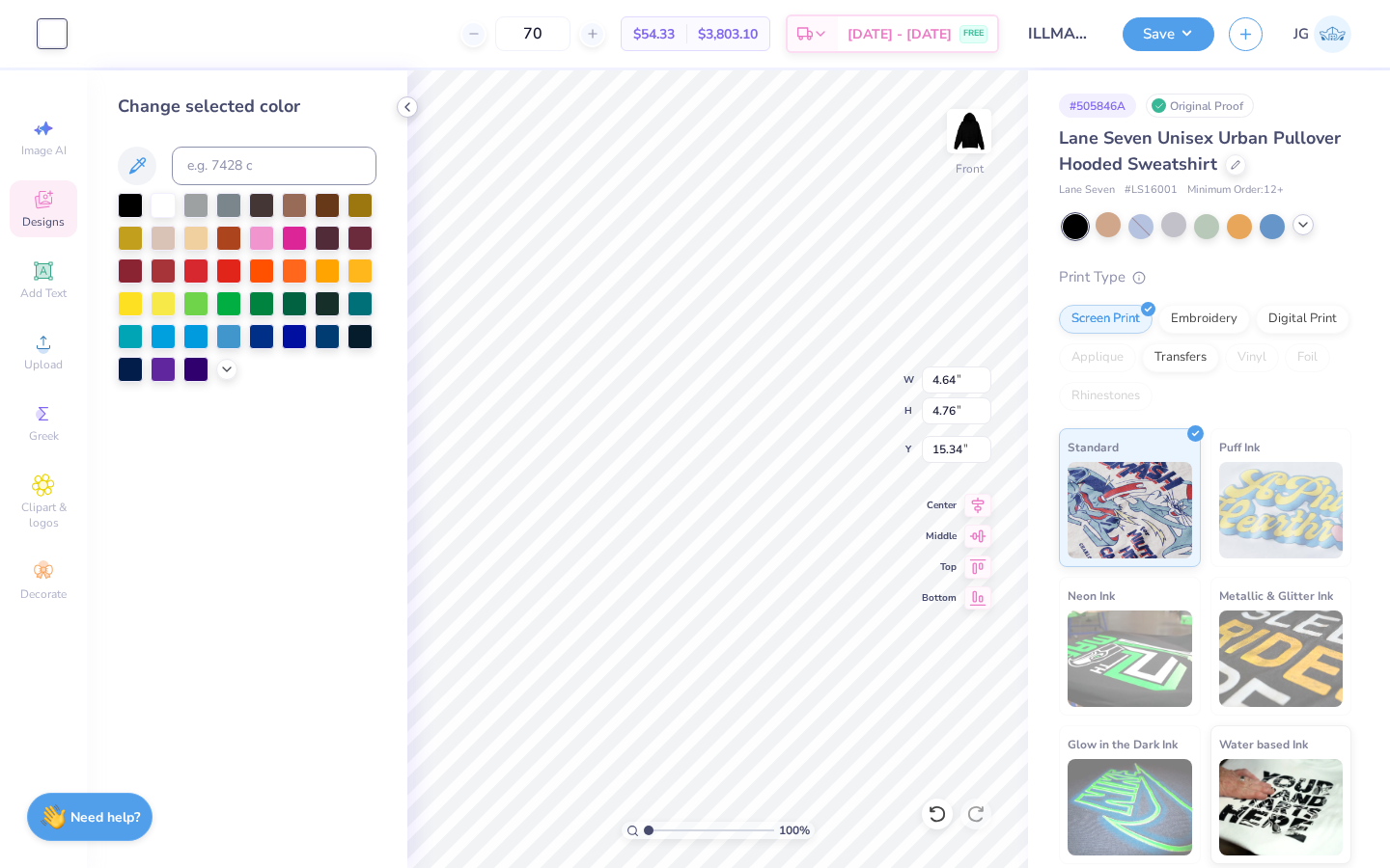
click at [408, 110] on polyline at bounding box center [407, 107] width 4 height 8
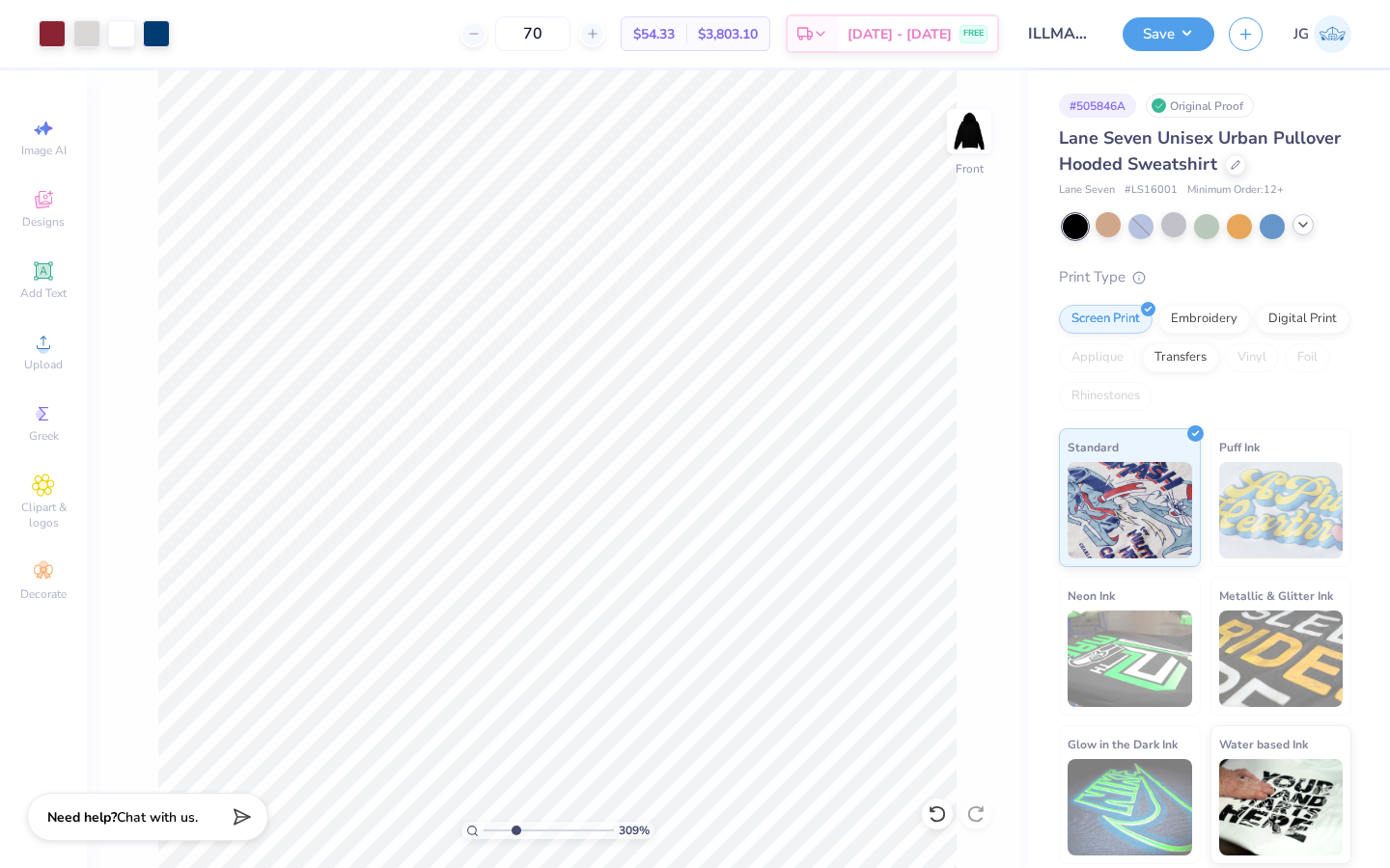
drag, startPoint x: 486, startPoint y: 835, endPoint x: 515, endPoint y: 847, distance: 31.4
click at [515, 839] on input "range" at bounding box center [548, 831] width 131 height 18
click at [49, 31] on div at bounding box center [51, 32] width 27 height 27
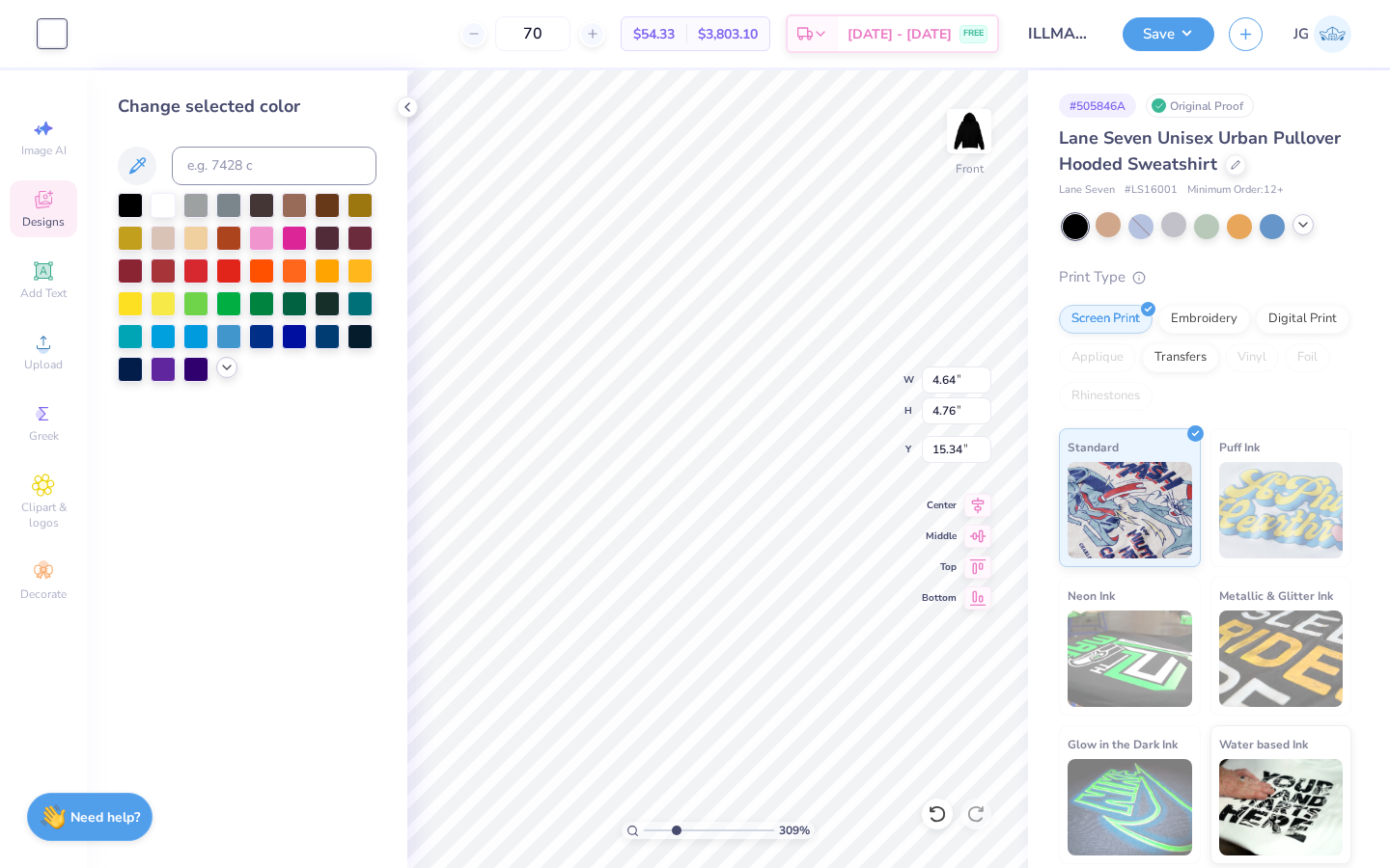
click at [225, 363] on icon at bounding box center [227, 368] width 16 height 16
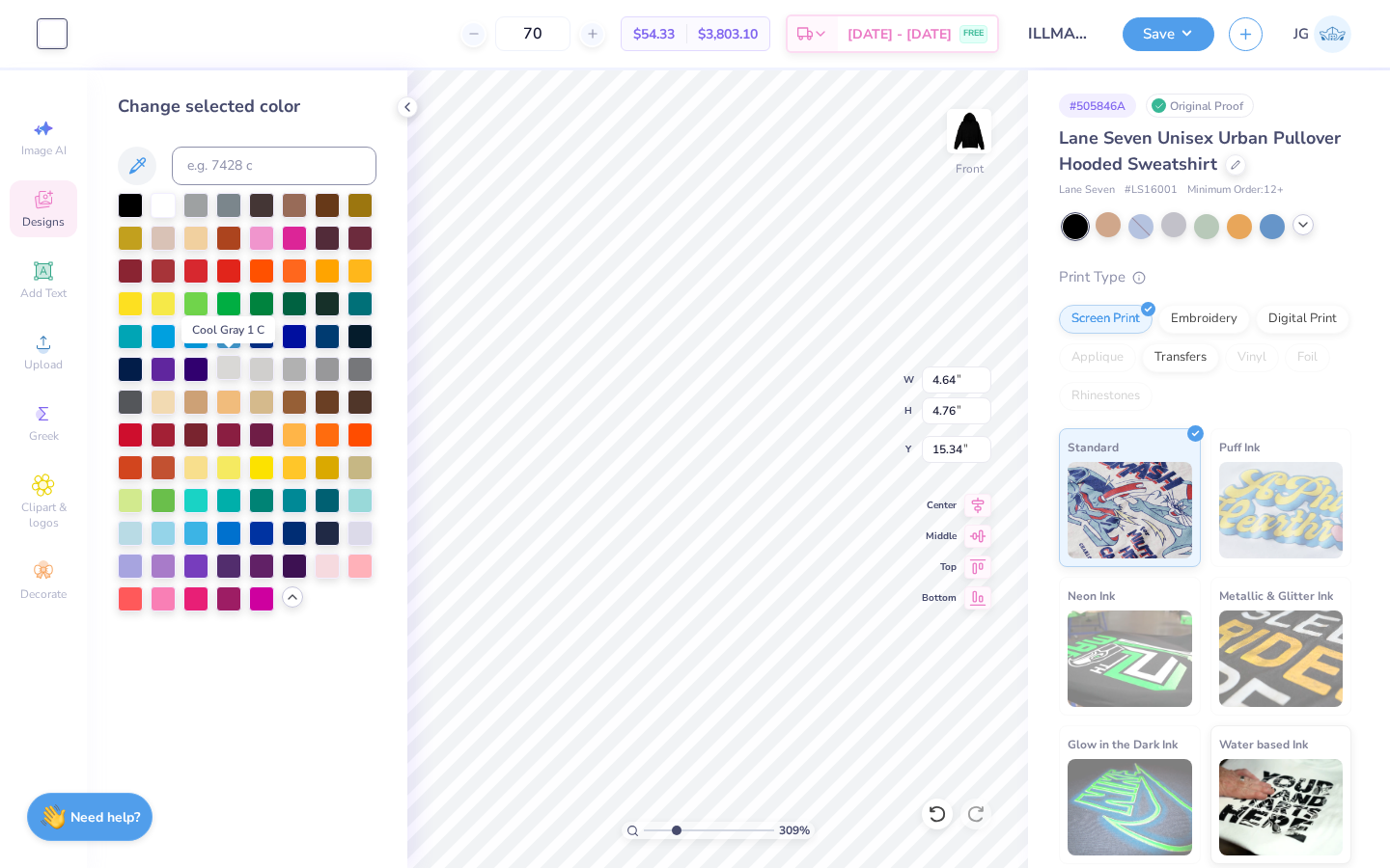
click at [231, 372] on div at bounding box center [228, 367] width 25 height 25
click at [287, 600] on icon at bounding box center [293, 598] width 16 height 16
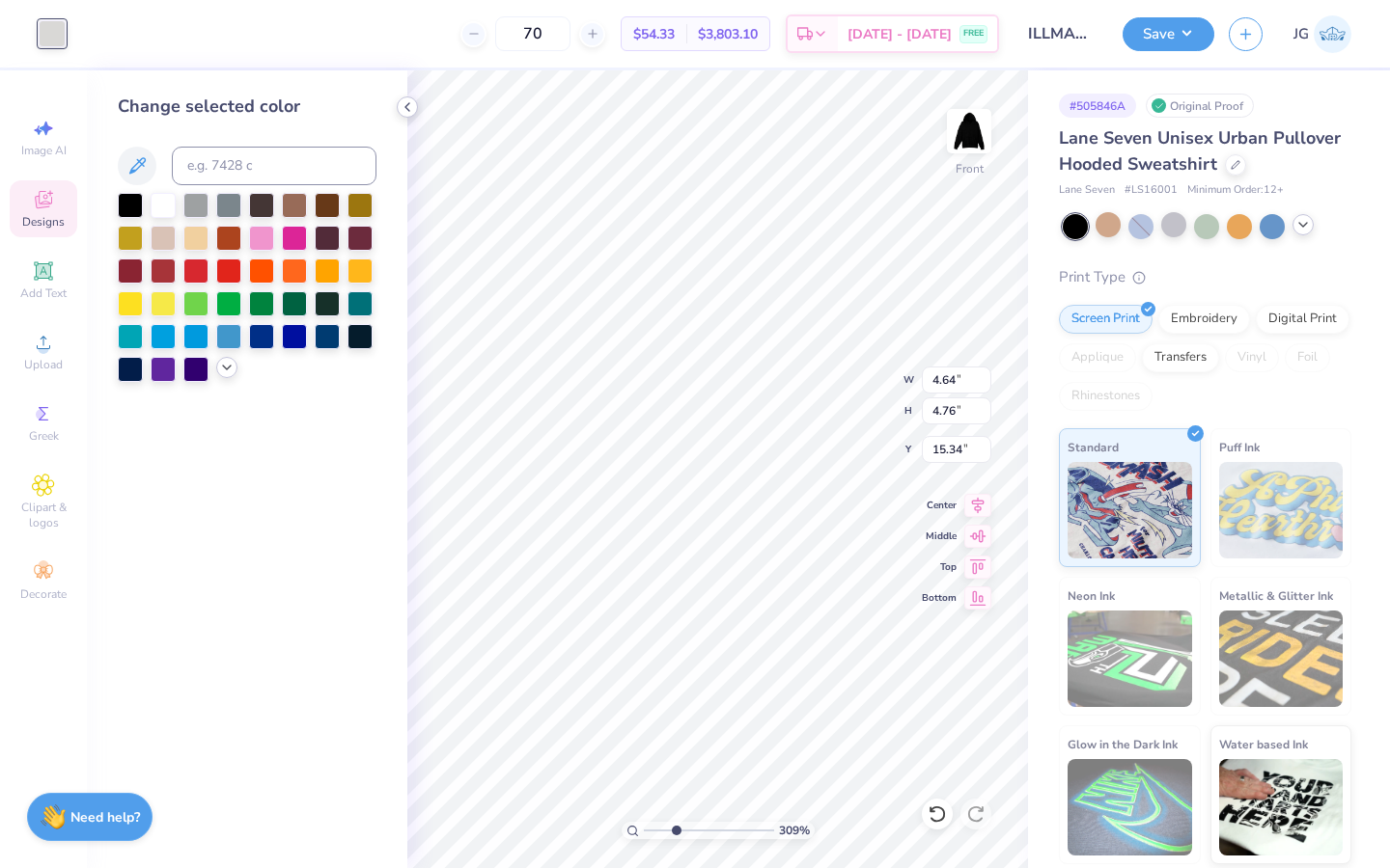
click at [405, 99] on icon at bounding box center [408, 107] width 16 height 16
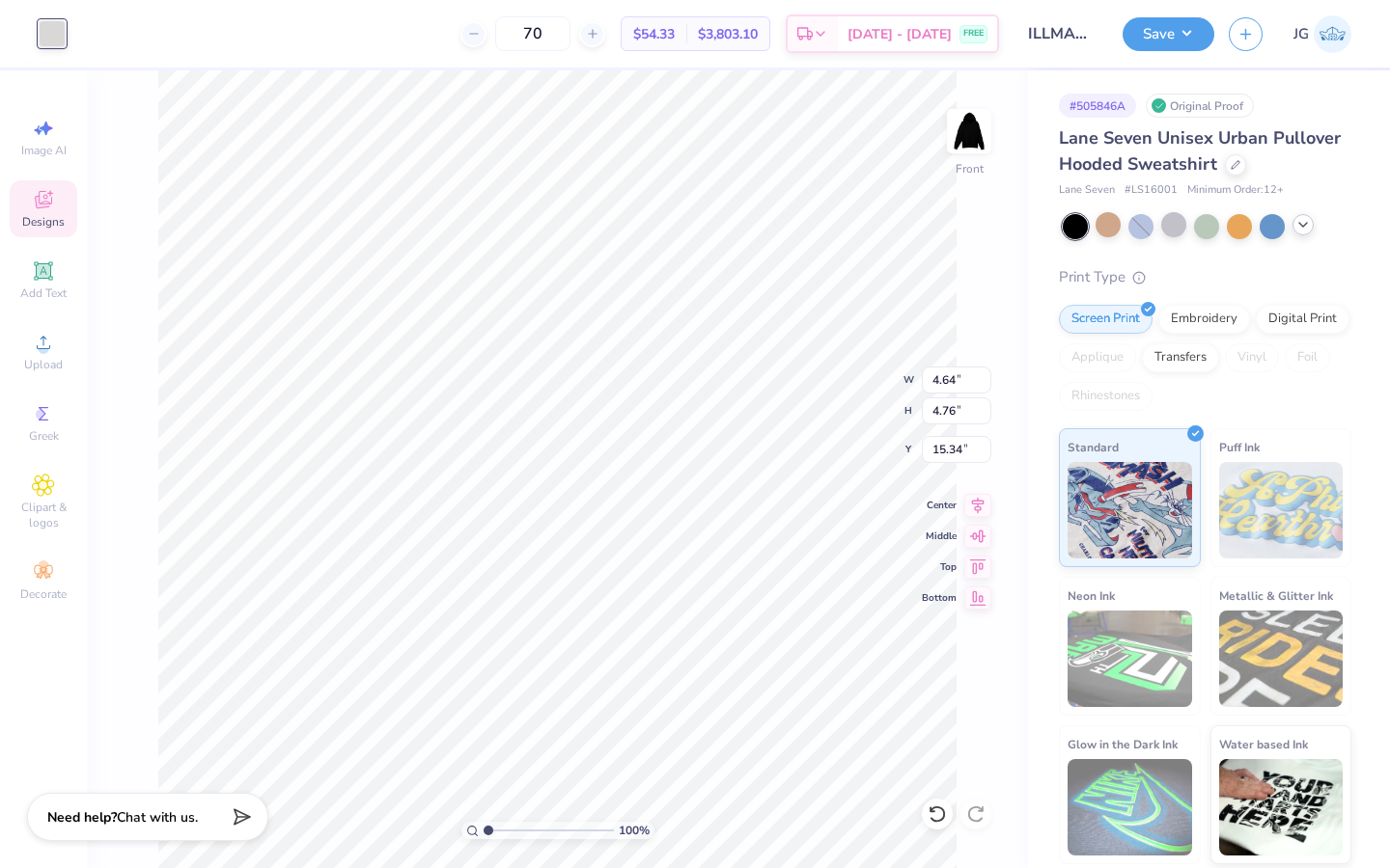
drag, startPoint x: 505, startPoint y: 829, endPoint x: 451, endPoint y: 826, distance: 54.1
click at [483, 826] on input "range" at bounding box center [548, 831] width 131 height 18
drag, startPoint x: 486, startPoint y: 828, endPoint x: 508, endPoint y: 831, distance: 22.2
click at [508, 831] on input "range" at bounding box center [548, 831] width 131 height 18
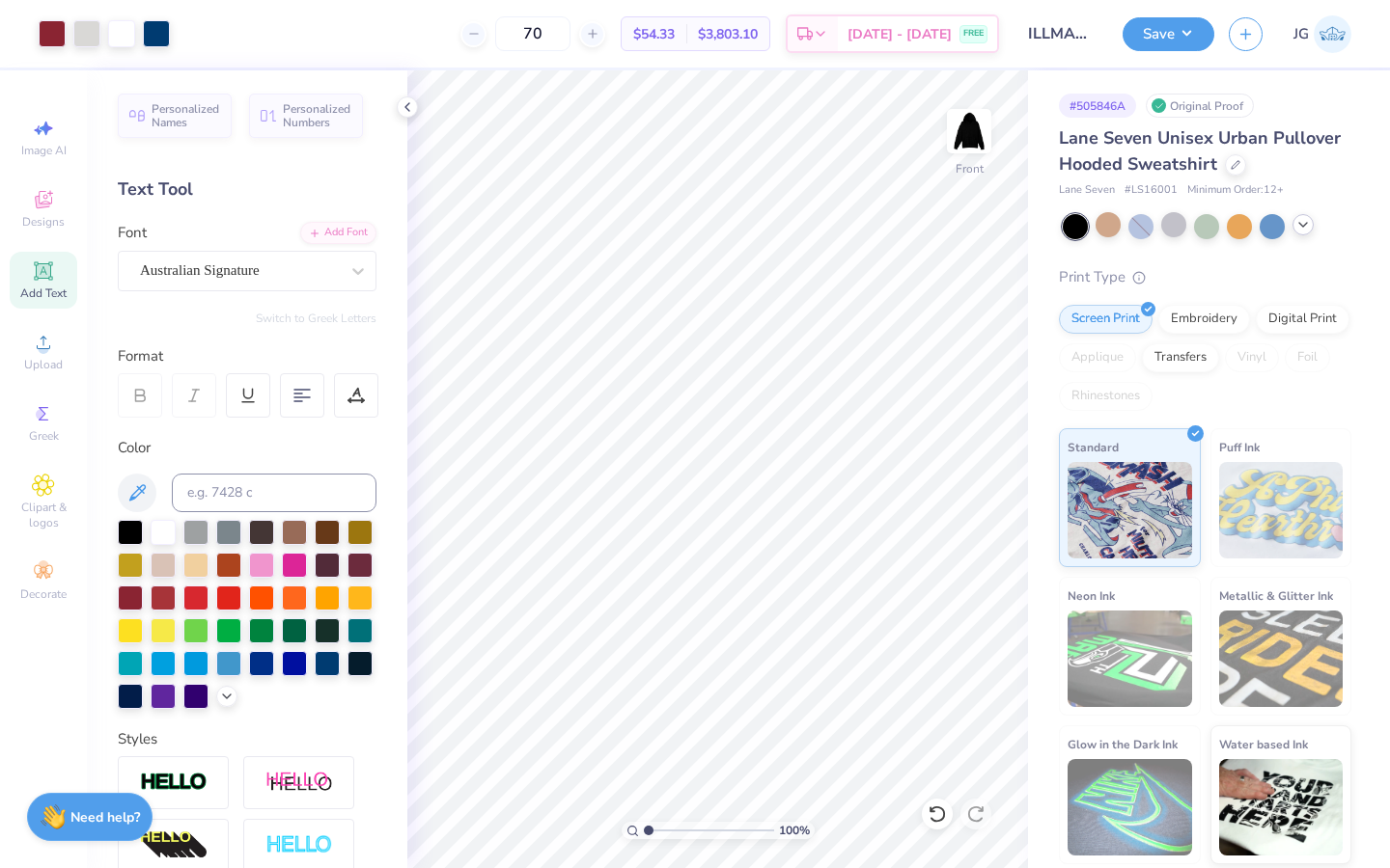
drag, startPoint x: 664, startPoint y: 827, endPoint x: 620, endPoint y: 822, distance: 44.3
click at [644, 822] on input "range" at bounding box center [709, 831] width 131 height 18
click at [43, 283] on div "Add Text" at bounding box center [44, 280] width 67 height 57
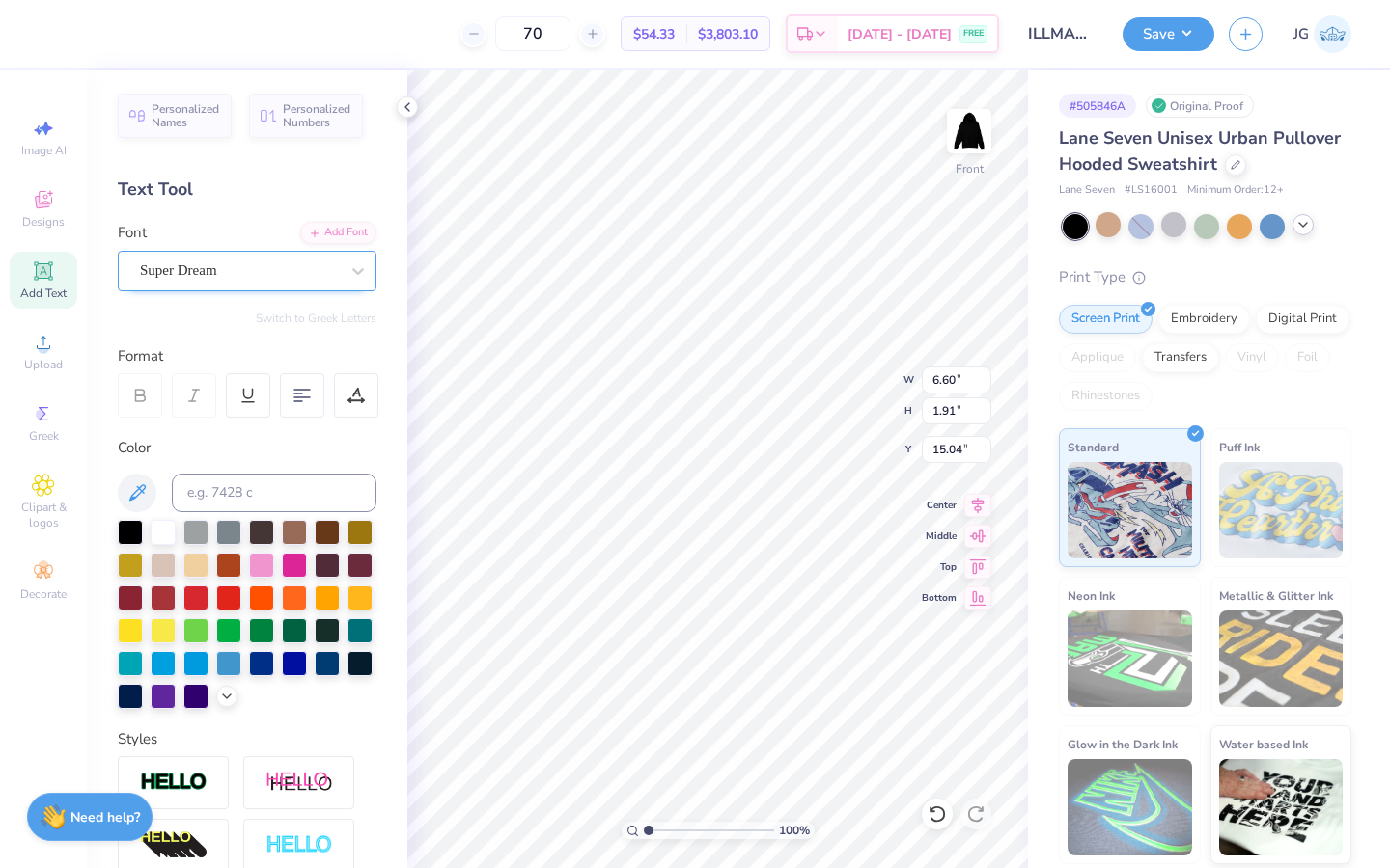
click at [225, 263] on div "Super Dream" at bounding box center [239, 270] width 203 height 30
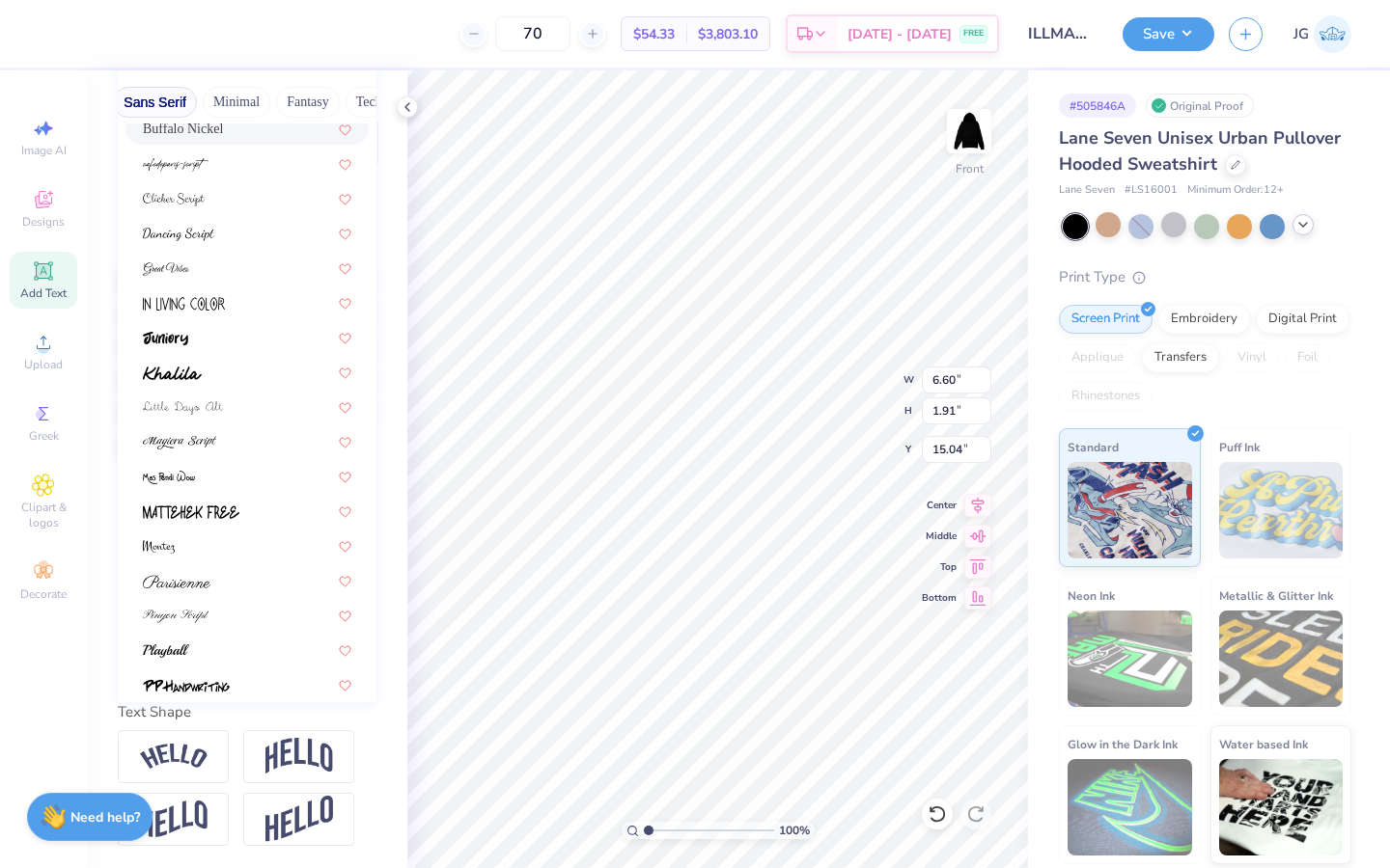
scroll to position [0, 505]
click at [303, 99] on button "Fantasy" at bounding box center [274, 102] width 63 height 31
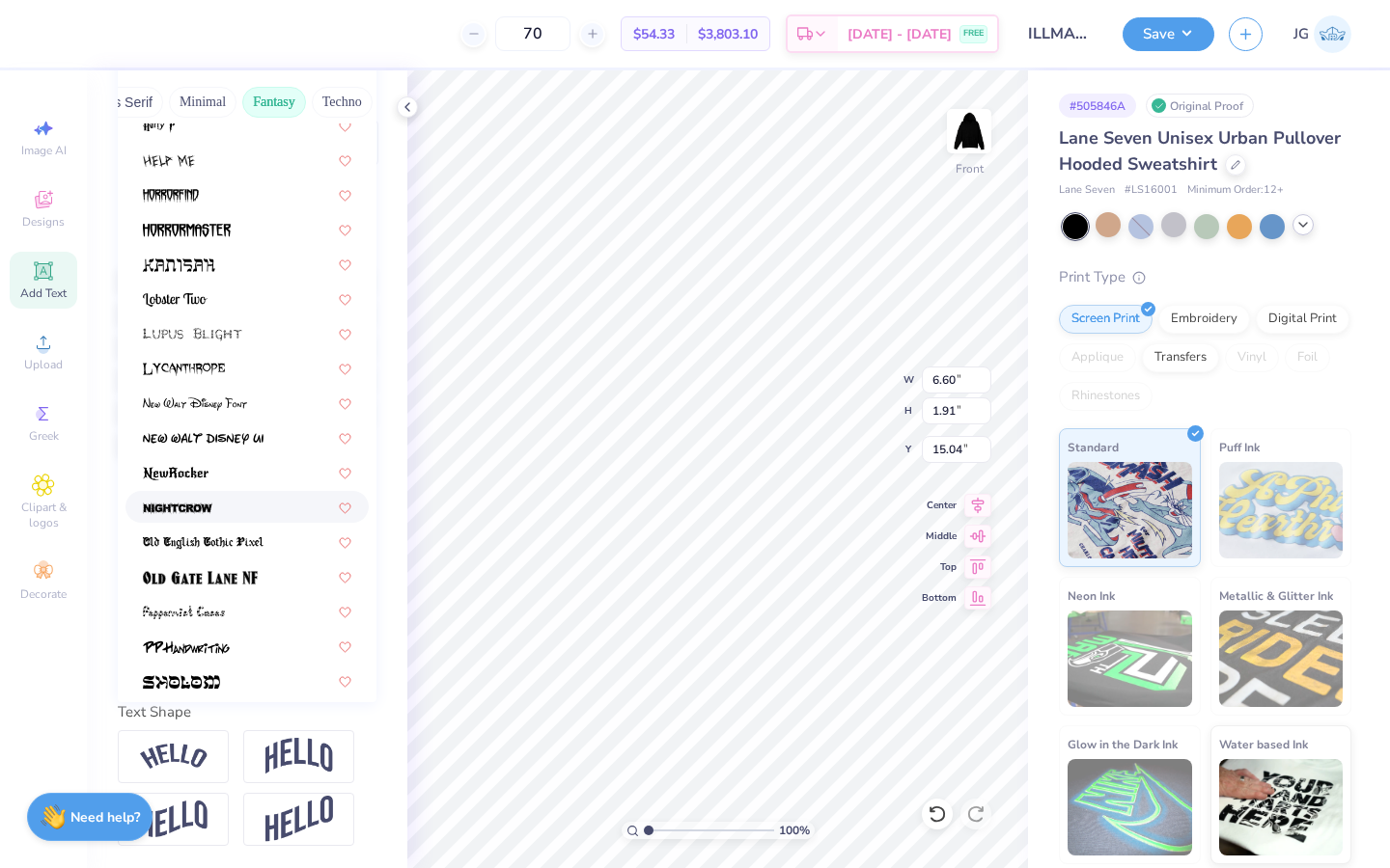
scroll to position [0, 0]
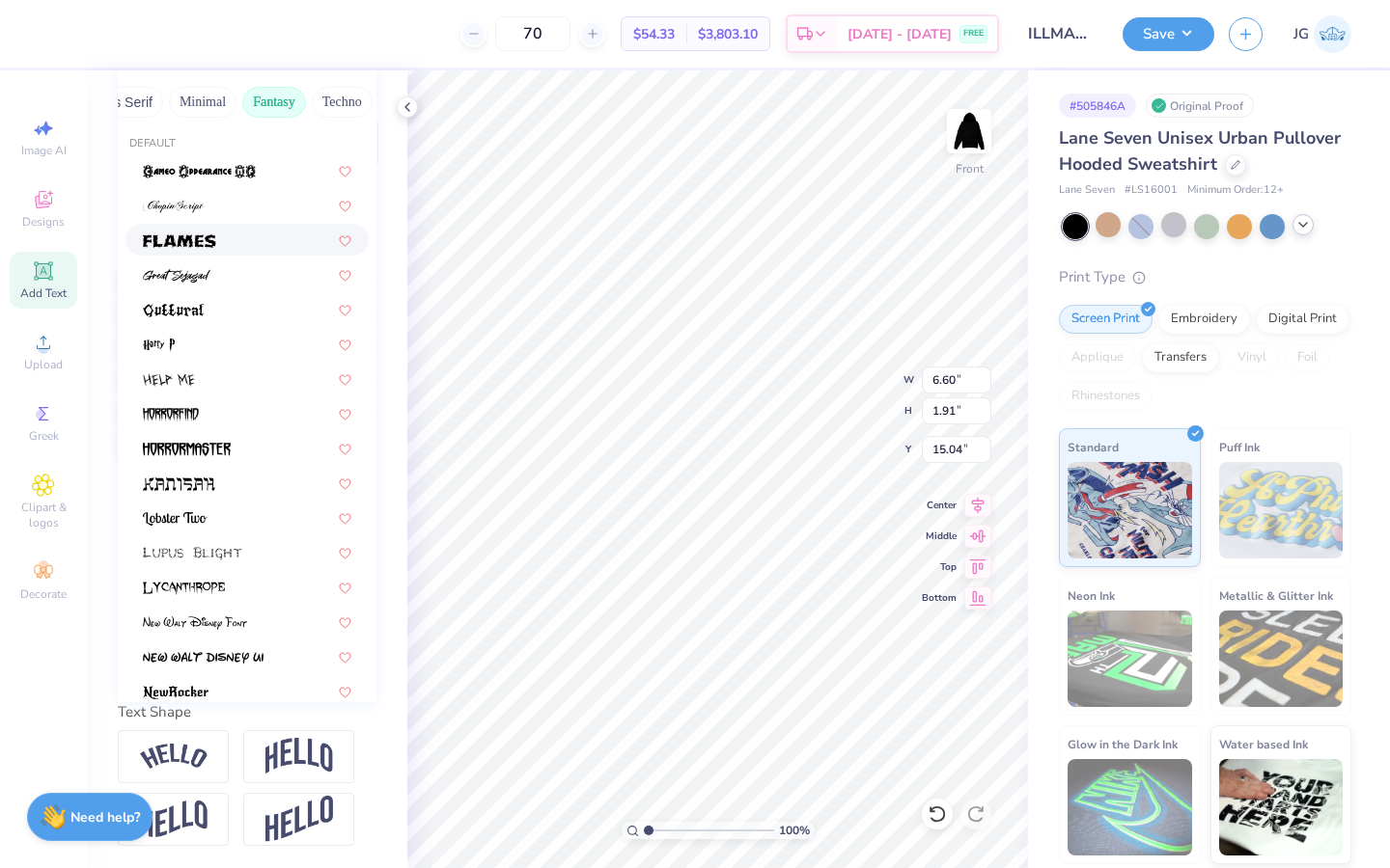
click at [200, 241] on img at bounding box center [179, 241] width 73 height 14
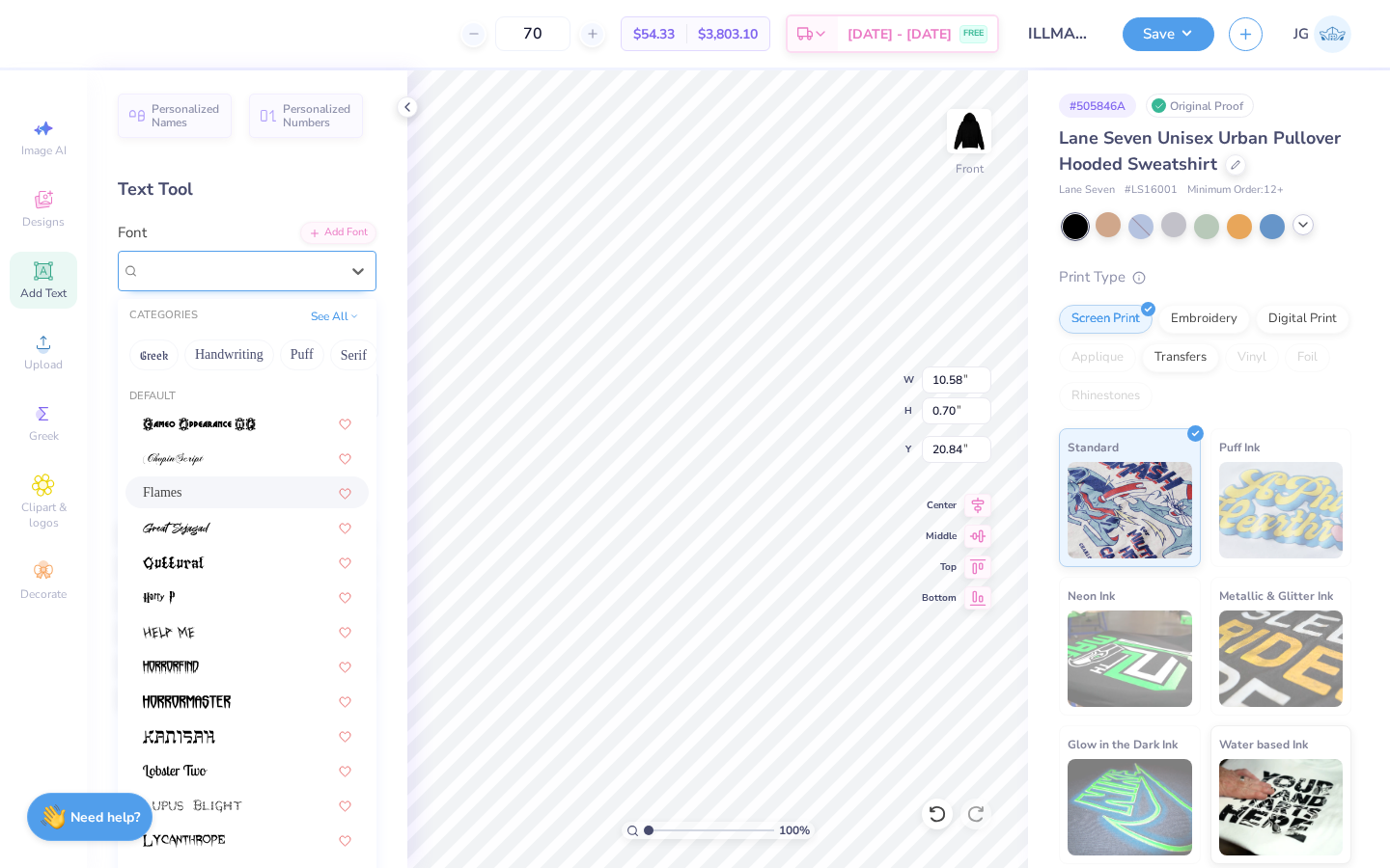
click at [191, 278] on div "Flames" at bounding box center [239, 270] width 203 height 30
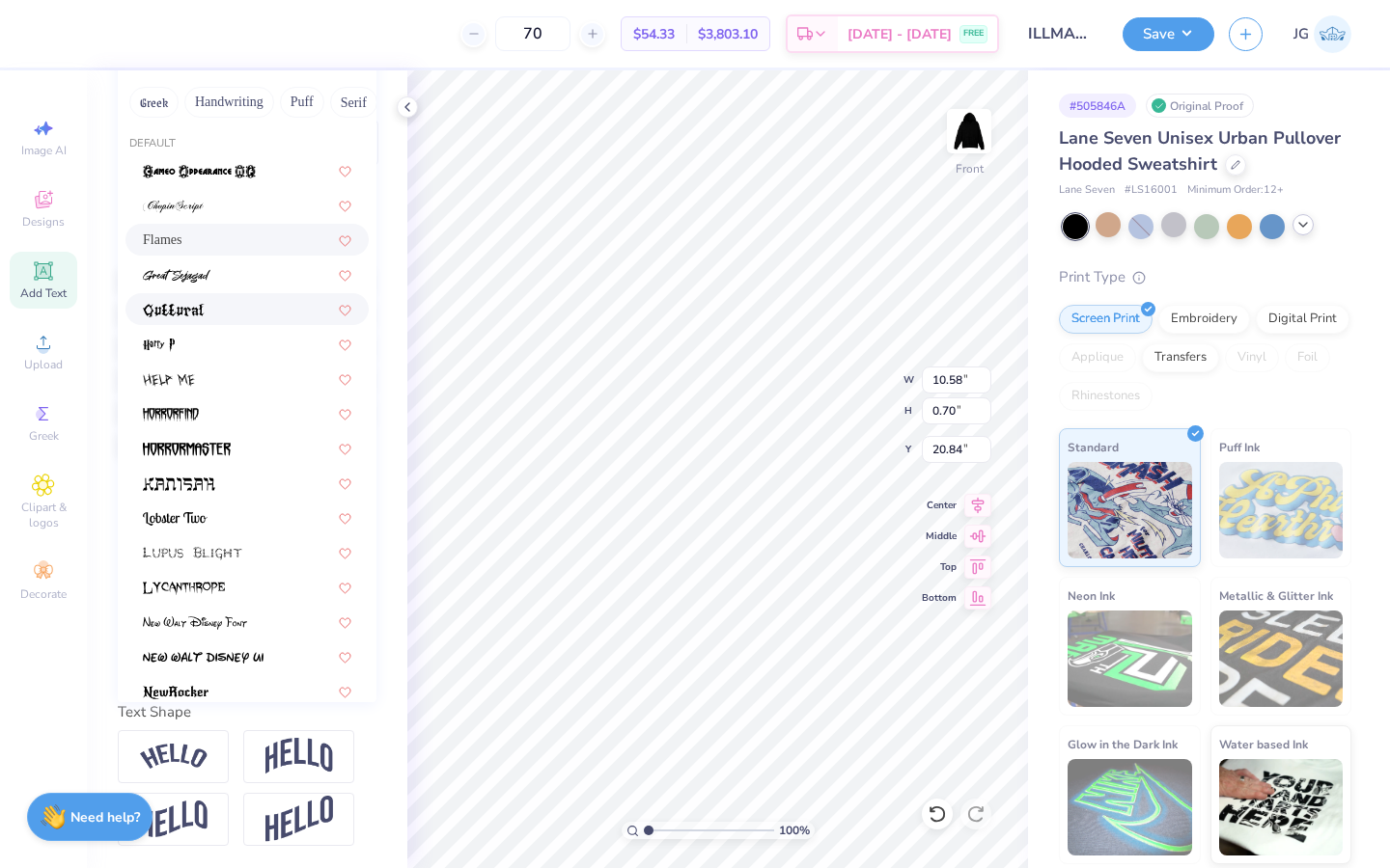
drag, startPoint x: 136, startPoint y: 201, endPoint x: 161, endPoint y: 319, distance: 120.6
click at [161, 319] on div "Flames" at bounding box center [247, 622] width 258 height 935
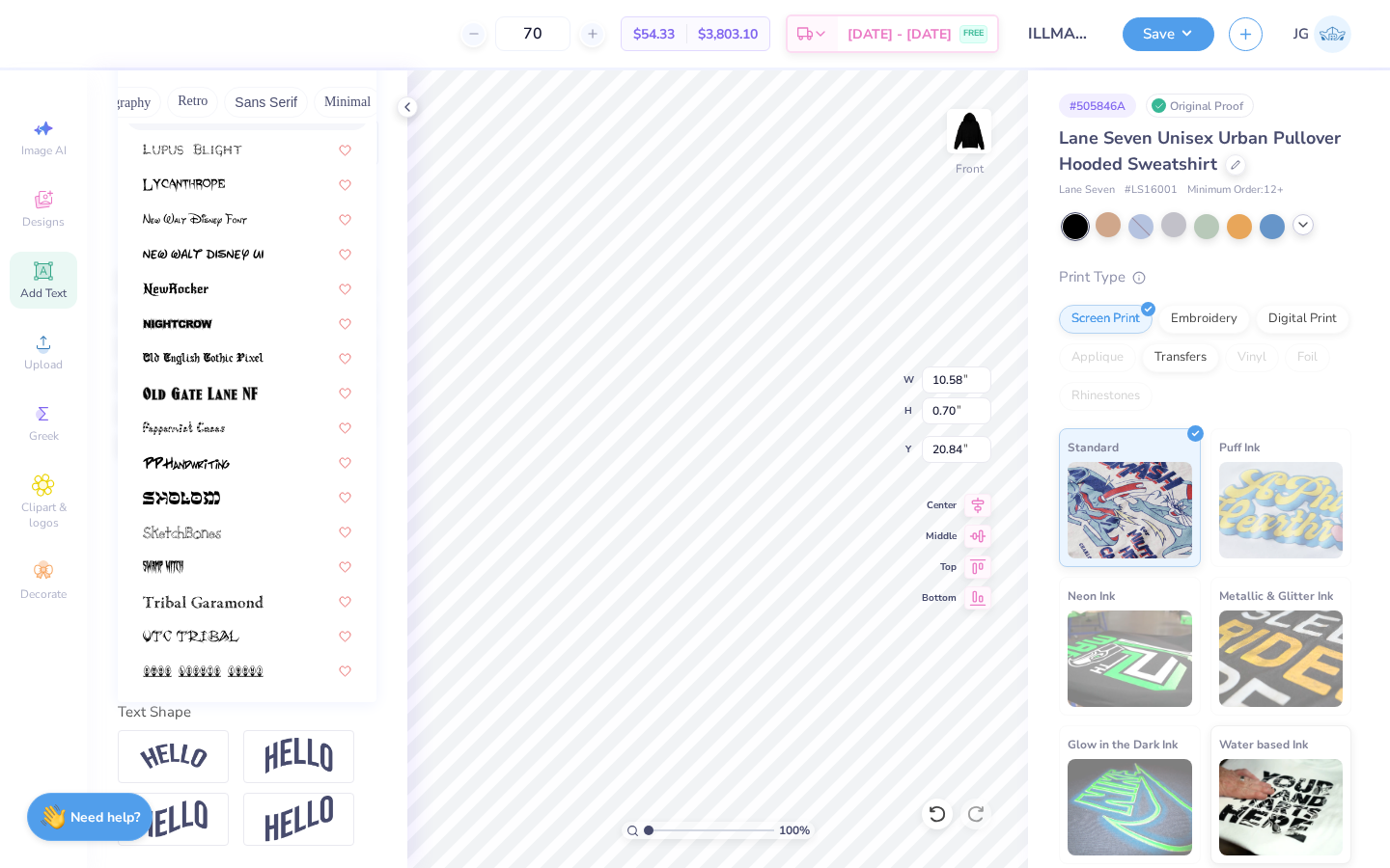
scroll to position [0, 359]
click at [196, 100] on button "Retro" at bounding box center [194, 102] width 51 height 31
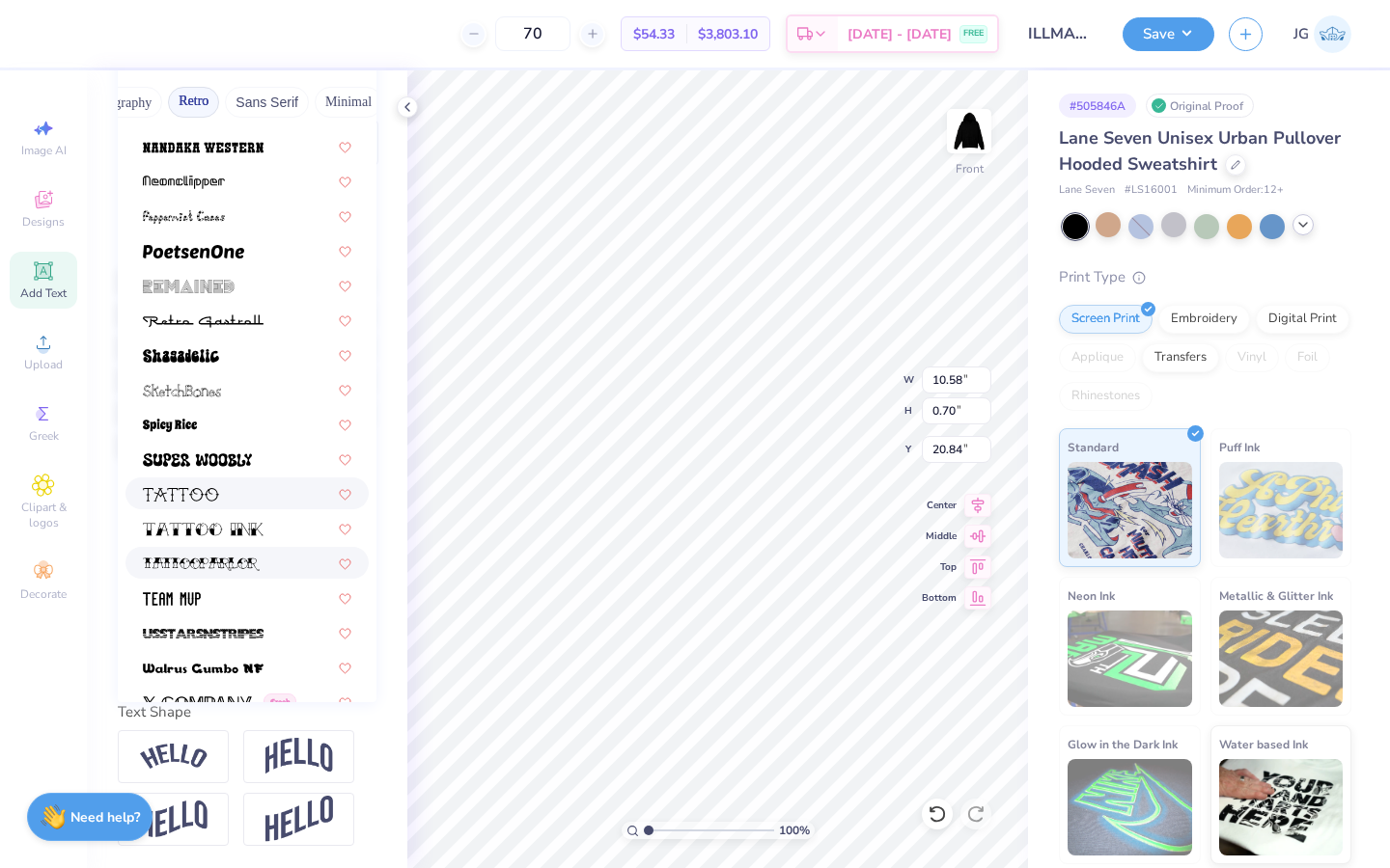
scroll to position [2453, 0]
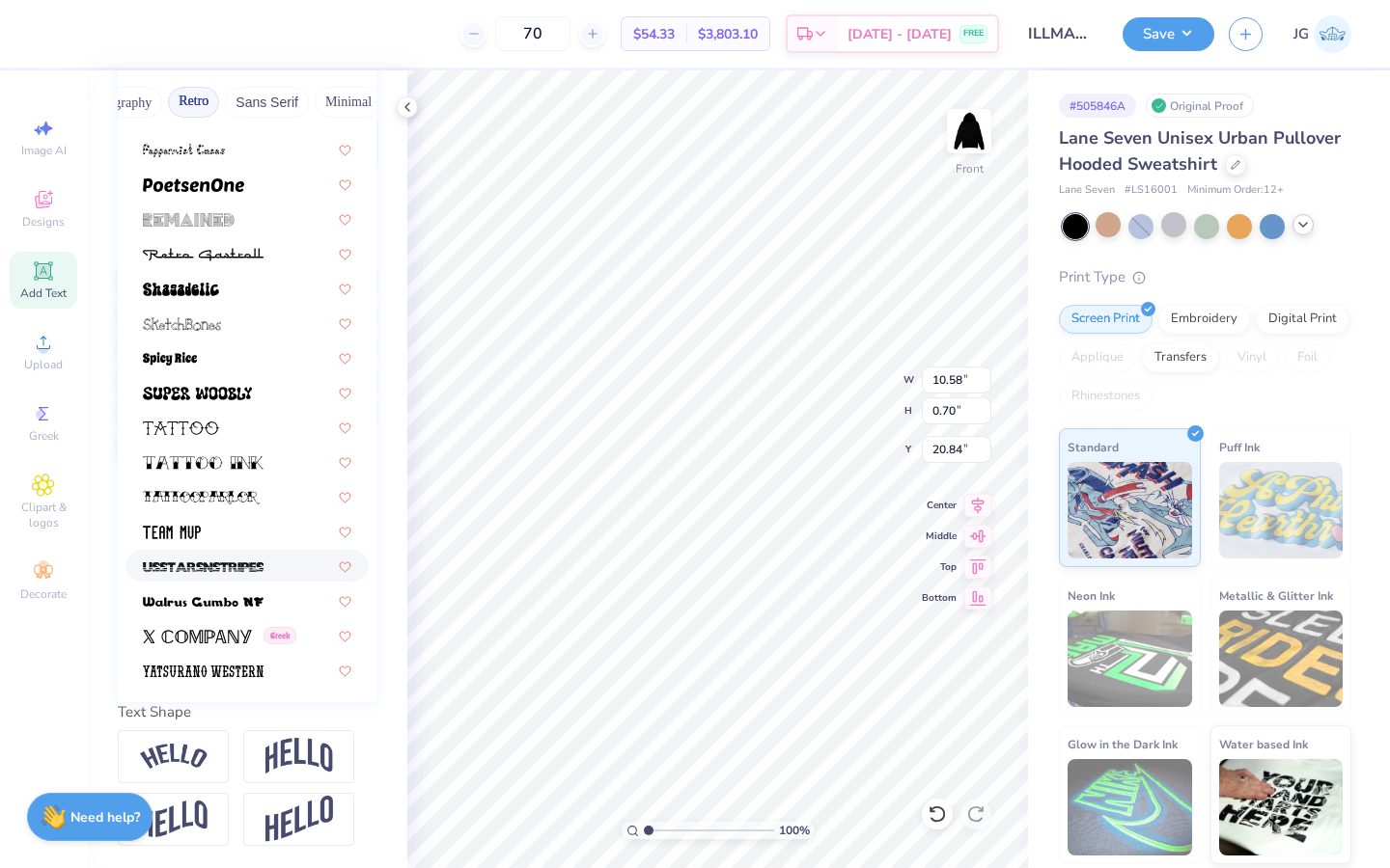
click at [201, 560] on img at bounding box center [203, 567] width 121 height 14
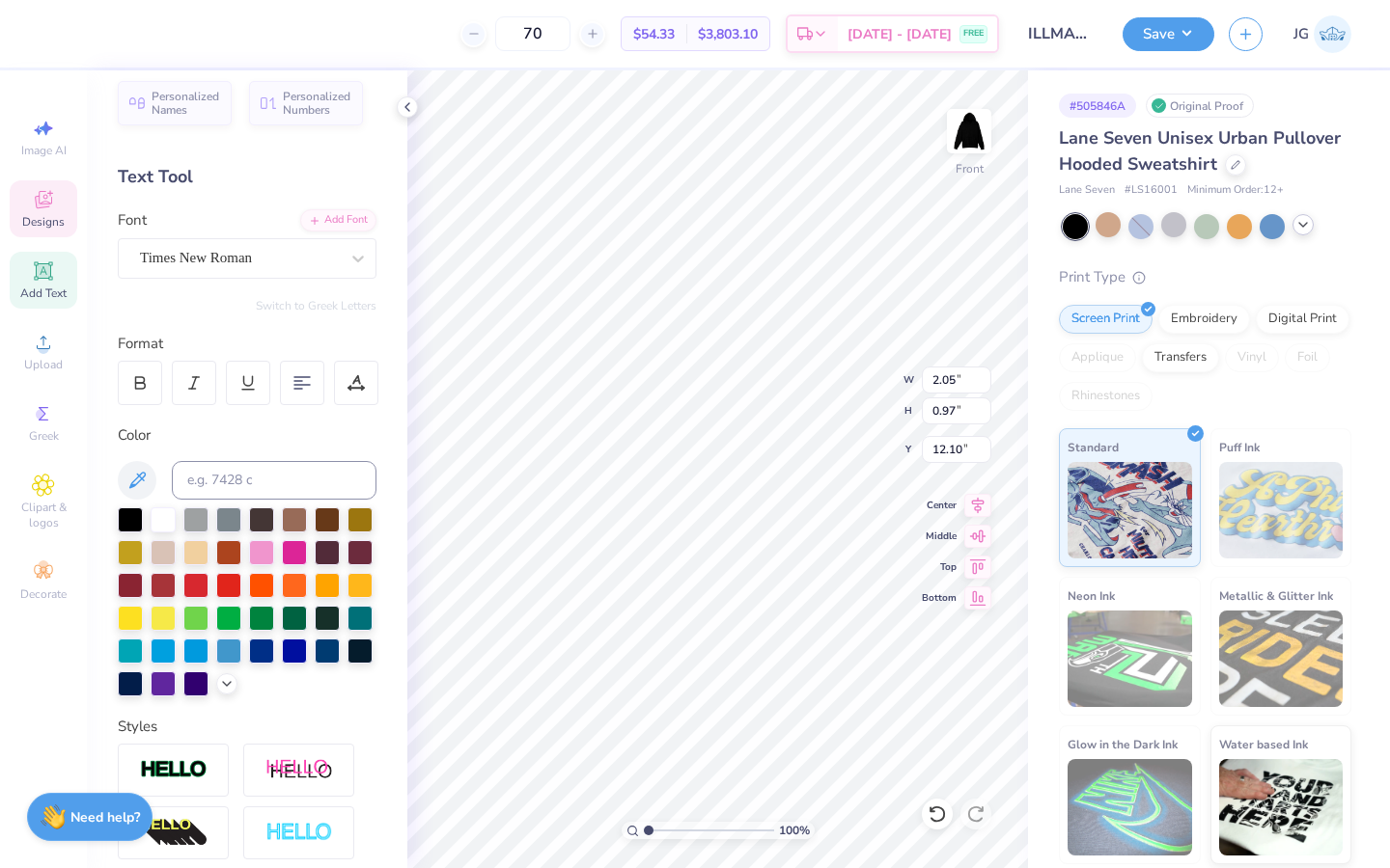
scroll to position [0, 0]
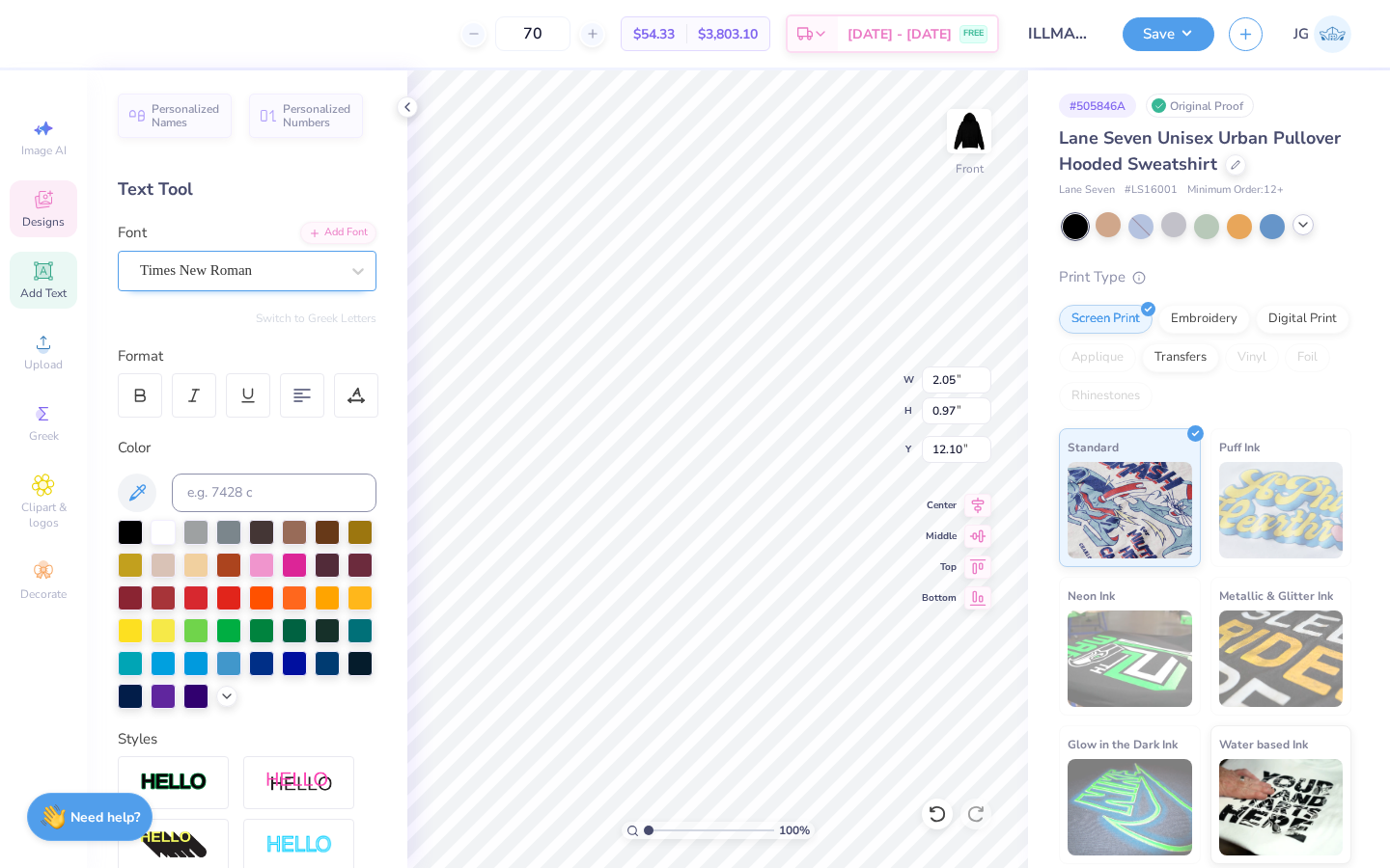
click at [248, 273] on div "Times New Roman" at bounding box center [239, 270] width 203 height 30
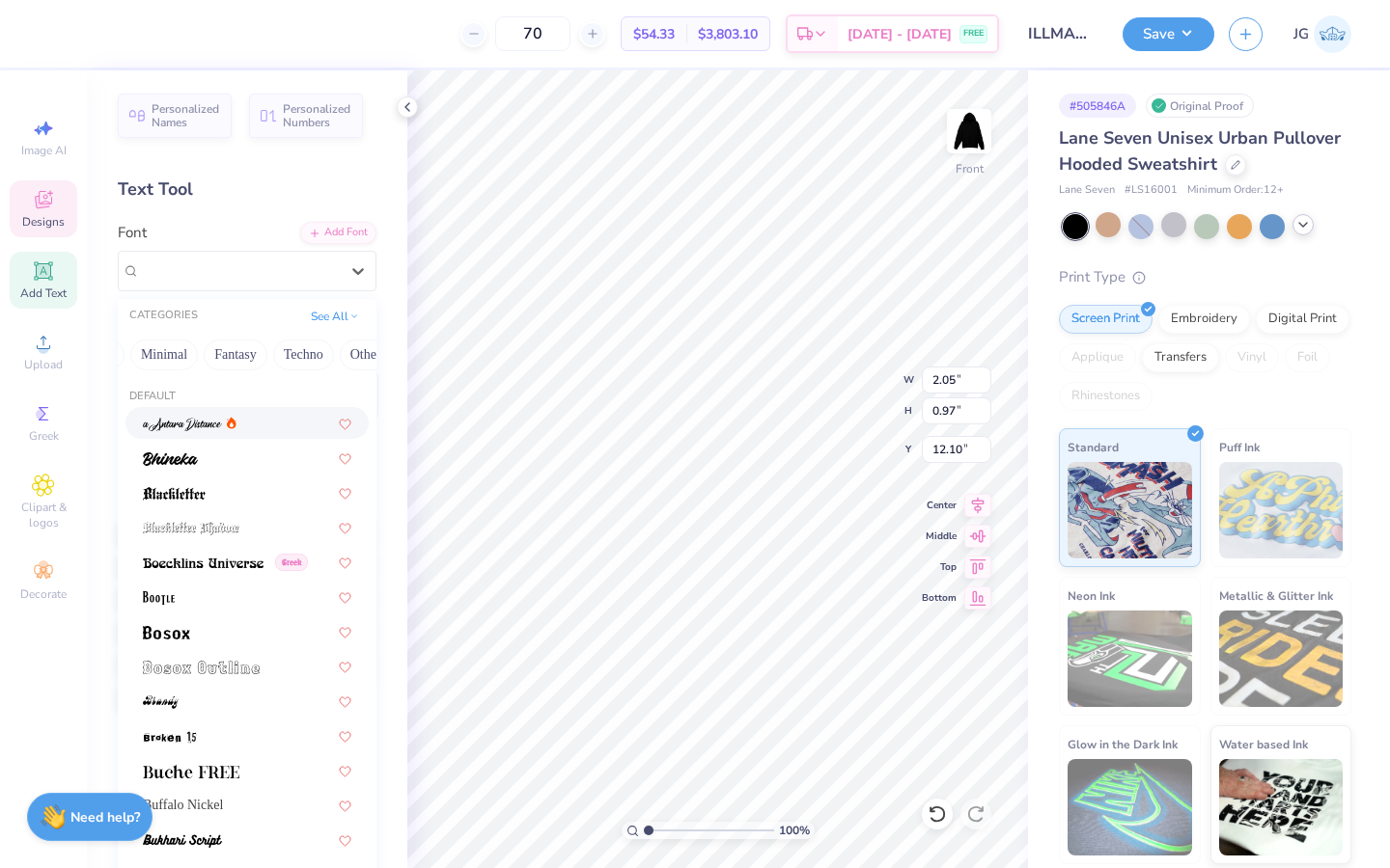
scroll to position [0, 579]
click at [198, 360] on button "Fantasy" at bounding box center [204, 354] width 63 height 31
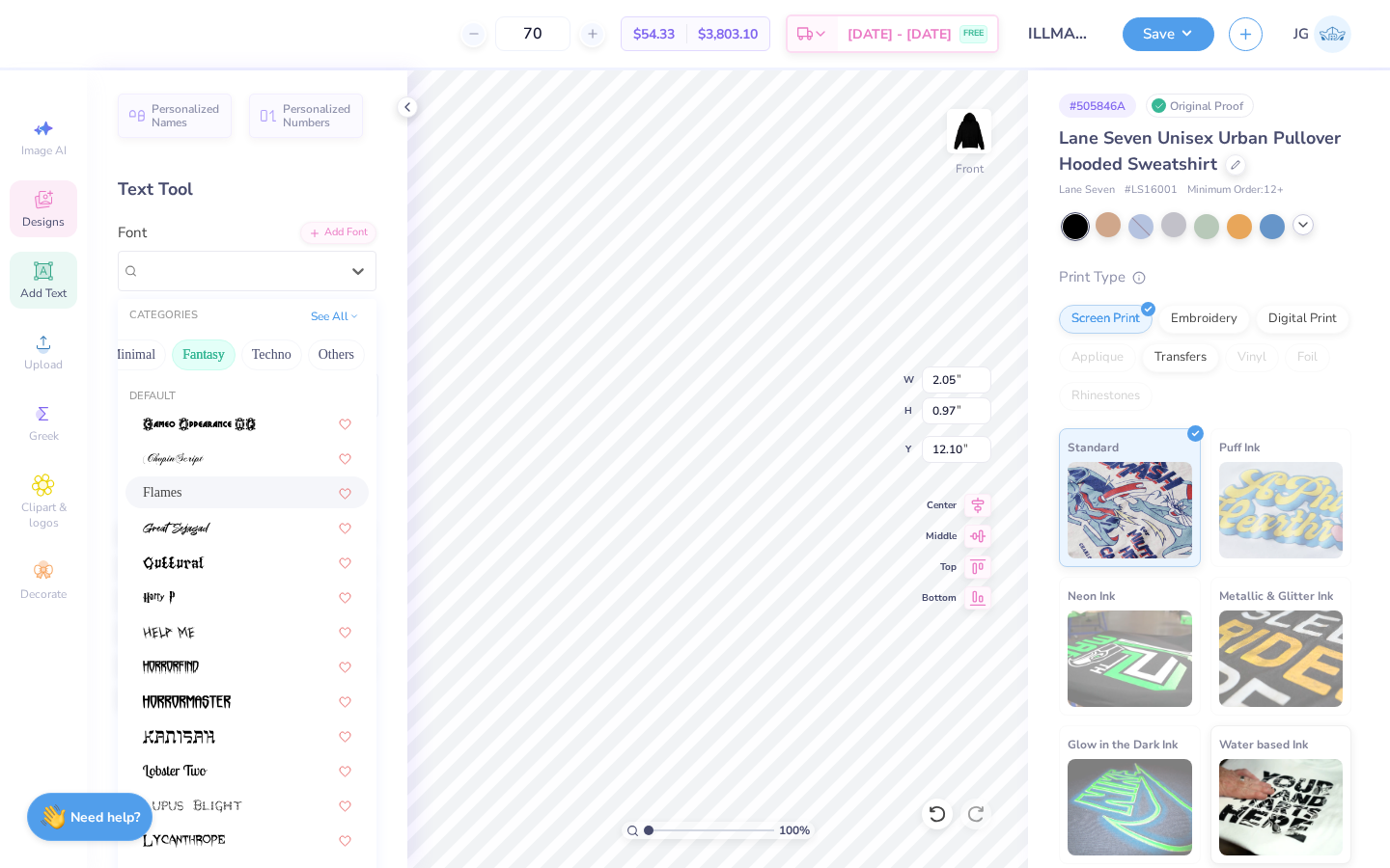
click at [181, 485] on span "Flames" at bounding box center [161, 492] width 39 height 20
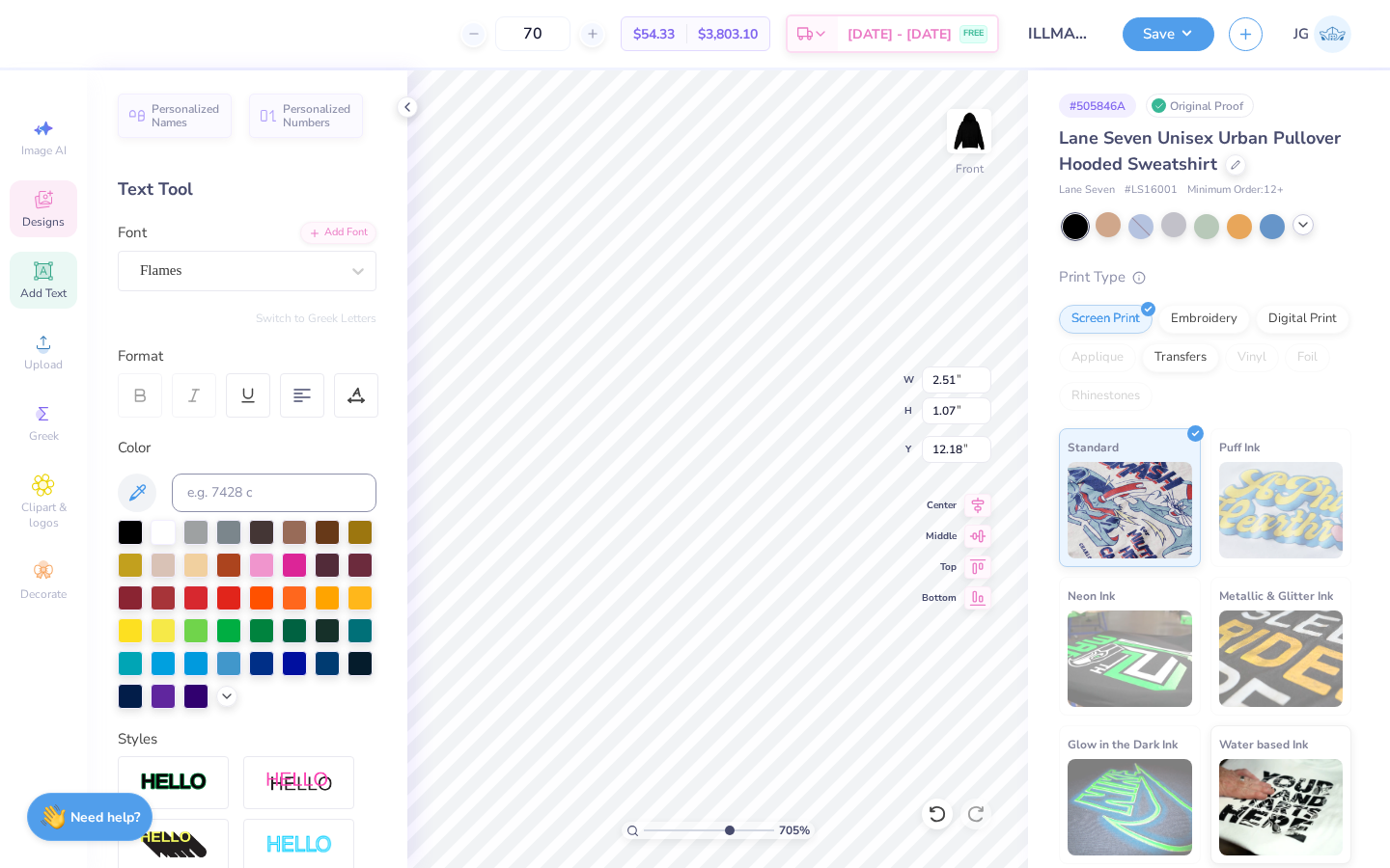
drag, startPoint x: 649, startPoint y: 831, endPoint x: 747, endPoint y: 827, distance: 98.1
click at [747, 827] on input "range" at bounding box center [709, 831] width 131 height 18
click at [936, 813] on icon at bounding box center [937, 814] width 19 height 19
click at [931, 820] on icon at bounding box center [937, 814] width 19 height 19
click at [551, 792] on div "100 %" at bounding box center [718, 469] width 798 height 798
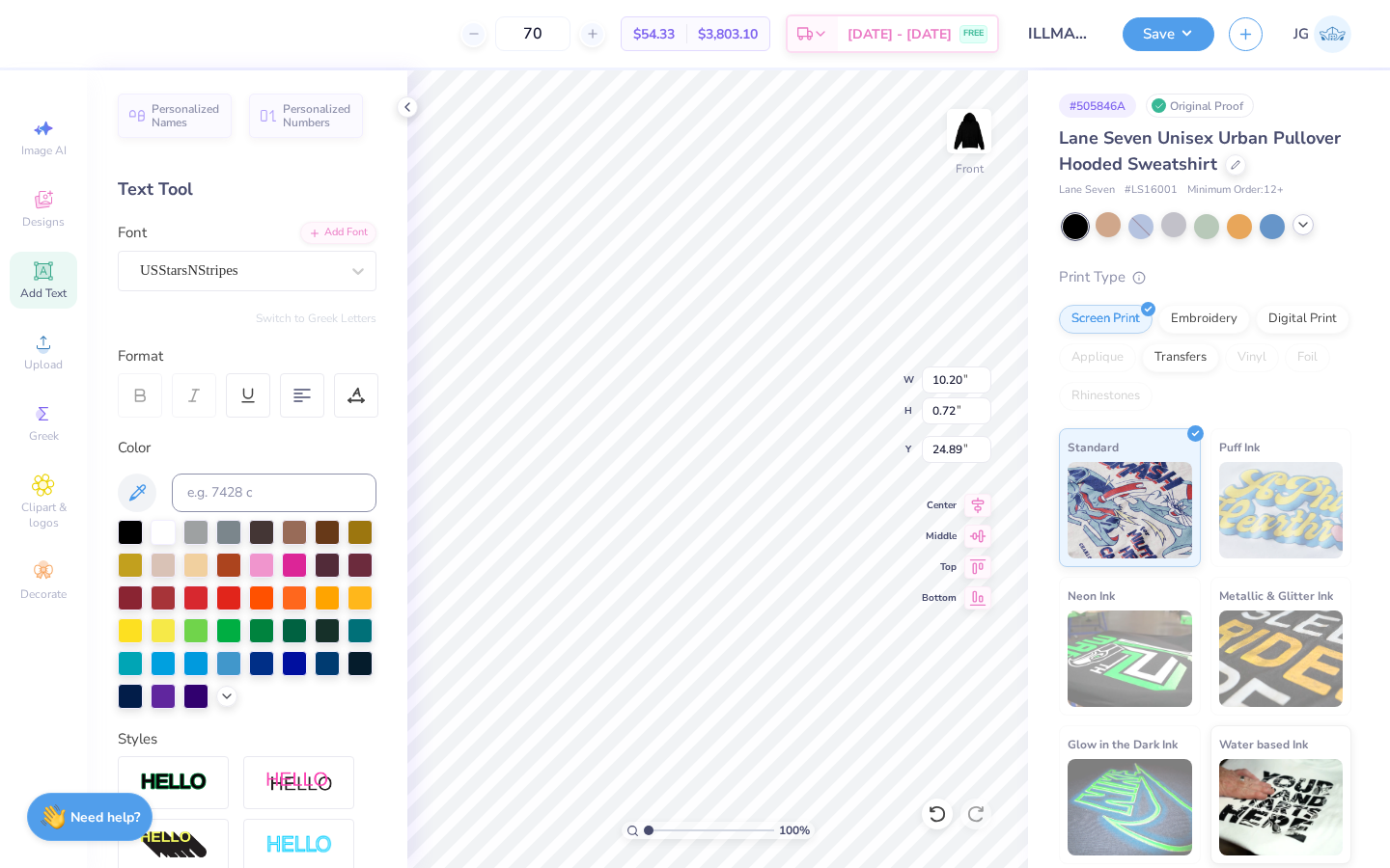
scroll to position [0, 7]
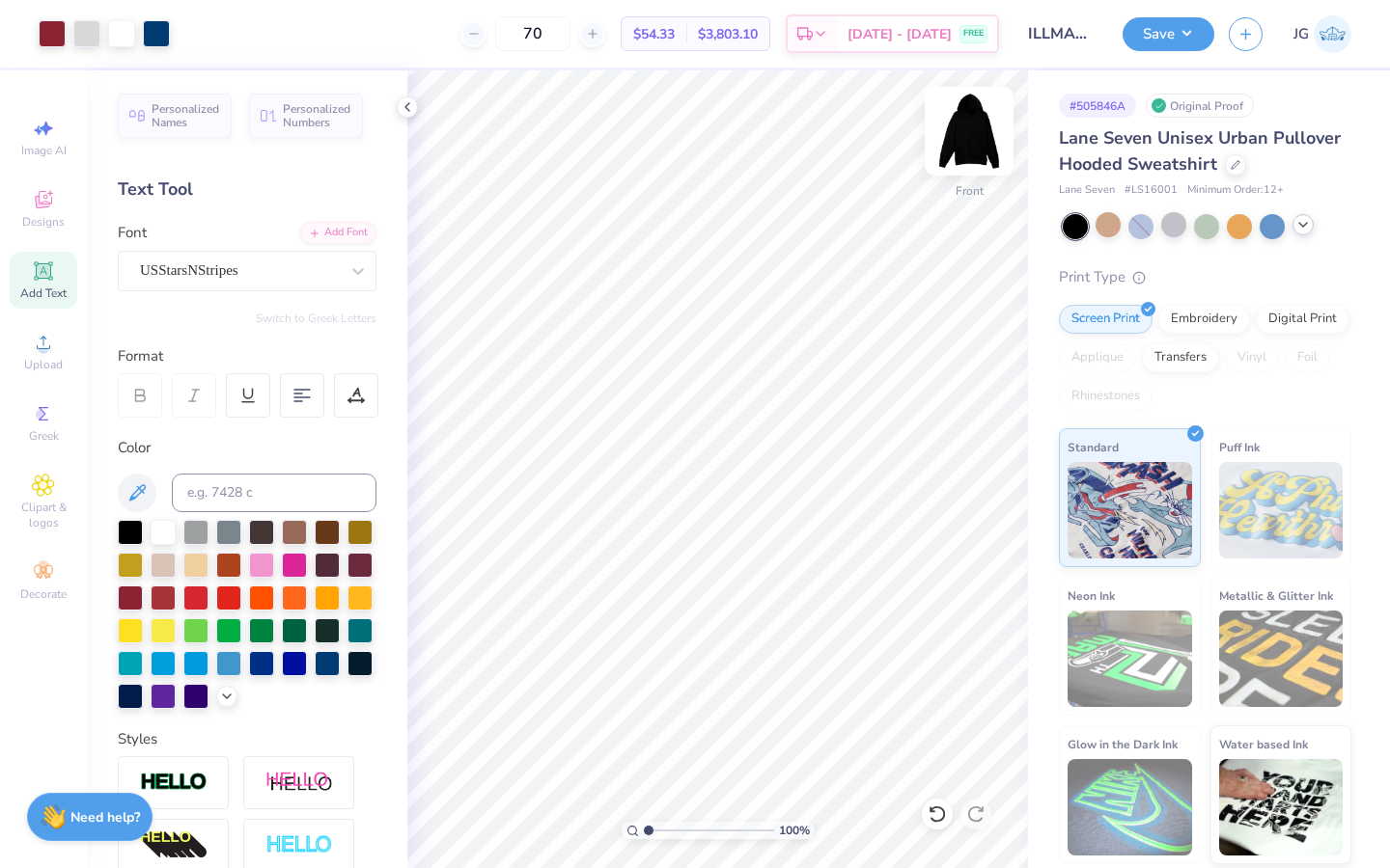
click at [953, 131] on img at bounding box center [969, 132] width 77 height 77
click at [964, 134] on img at bounding box center [969, 132] width 77 height 77
click at [964, 126] on img at bounding box center [969, 132] width 77 height 77
click at [31, 287] on span "Add Text" at bounding box center [43, 294] width 47 height 16
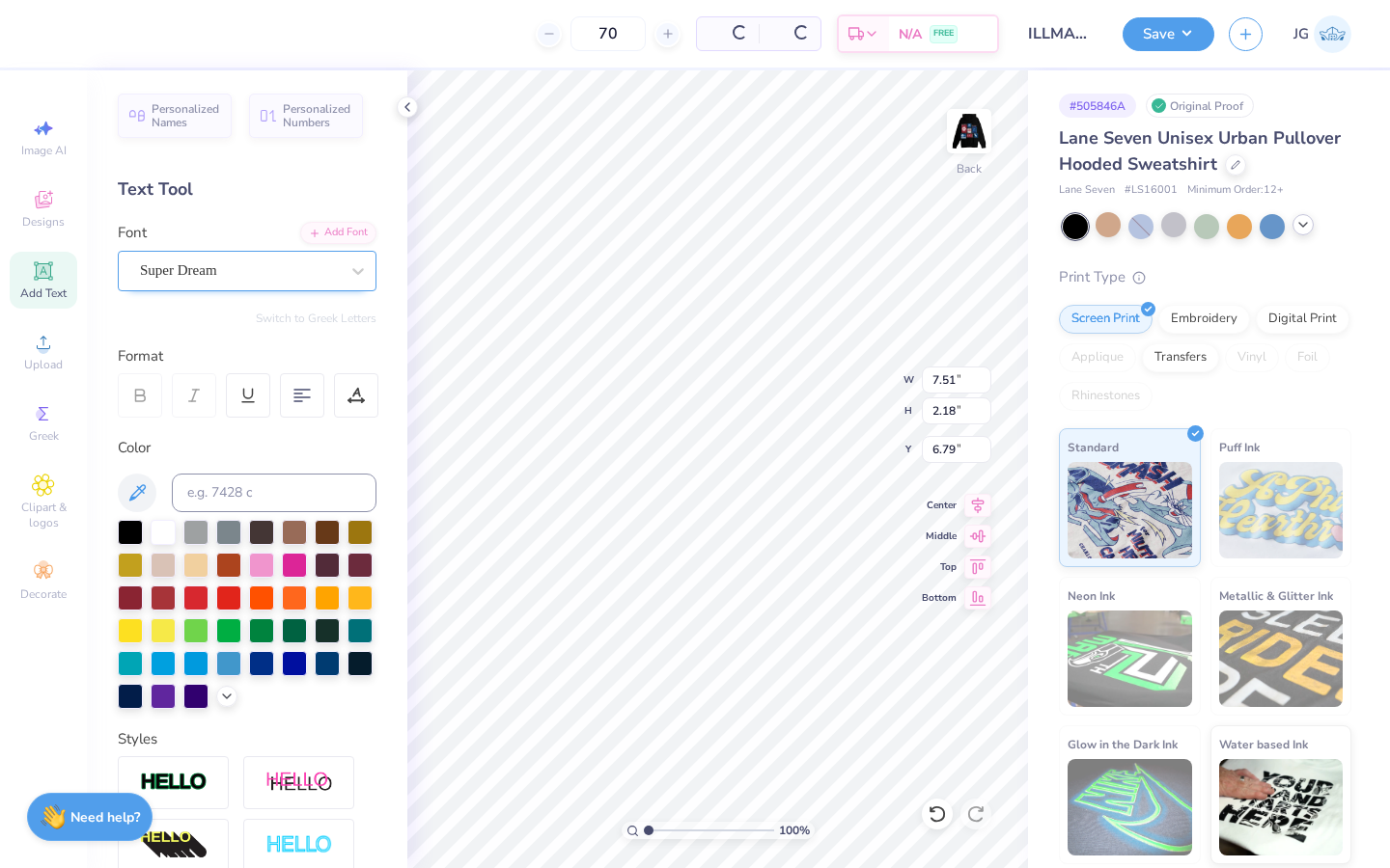
click at [206, 258] on div at bounding box center [239, 270] width 199 height 26
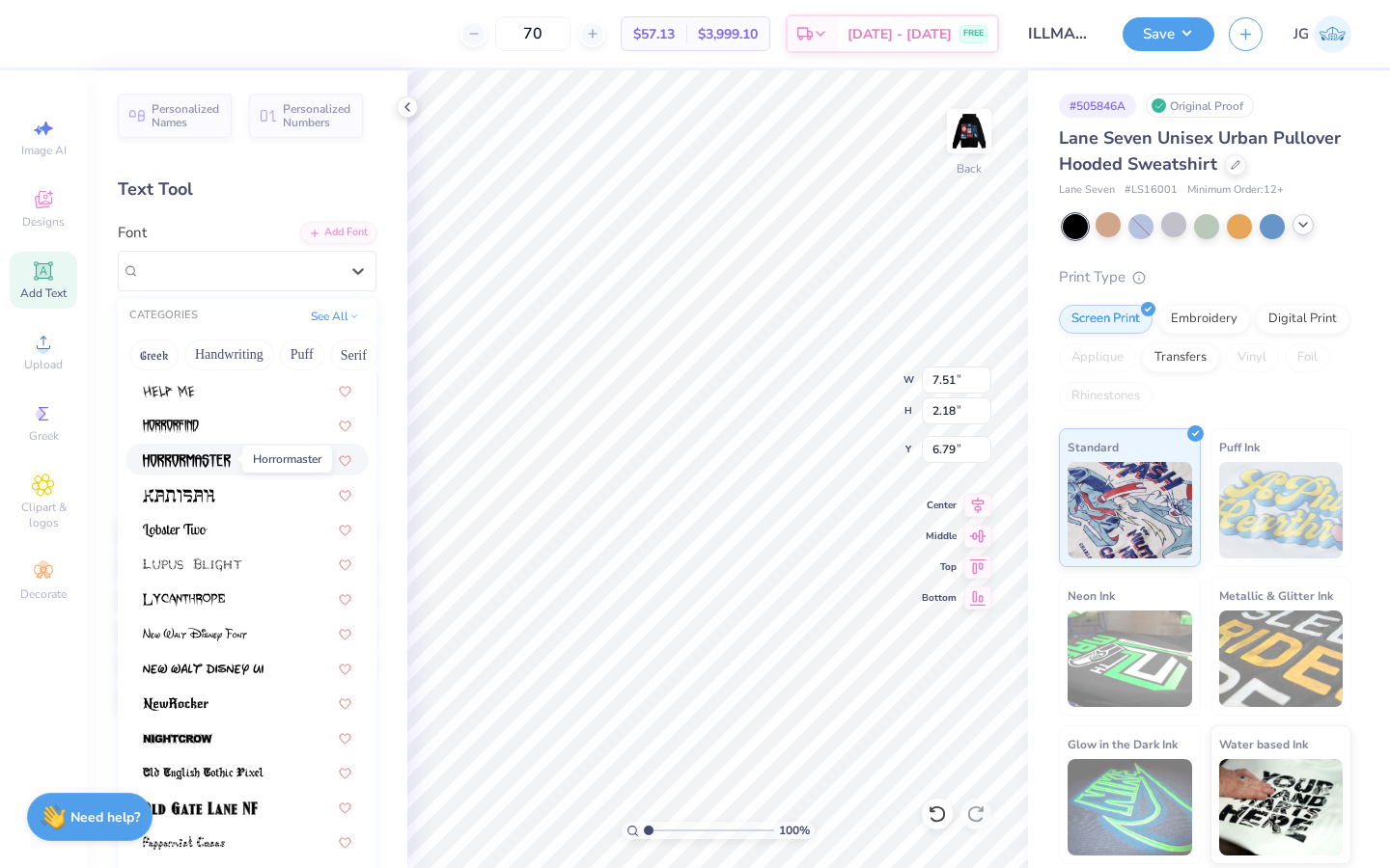
scroll to position [243, 0]
click at [223, 458] on img at bounding box center [186, 459] width 88 height 14
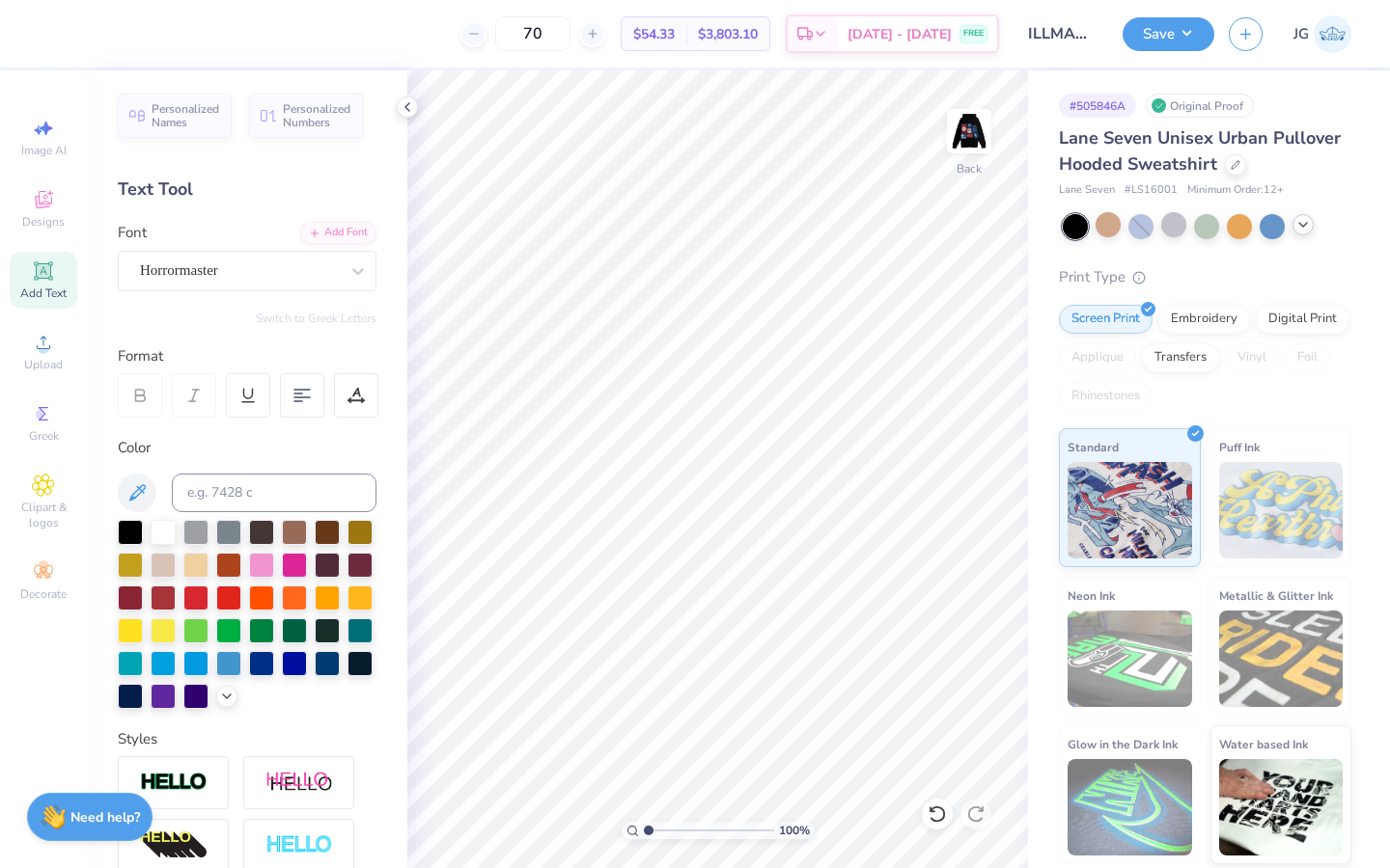
click at [43, 272] on icon at bounding box center [43, 270] width 15 height 15
click at [212, 287] on div "Super Dream" at bounding box center [247, 270] width 258 height 41
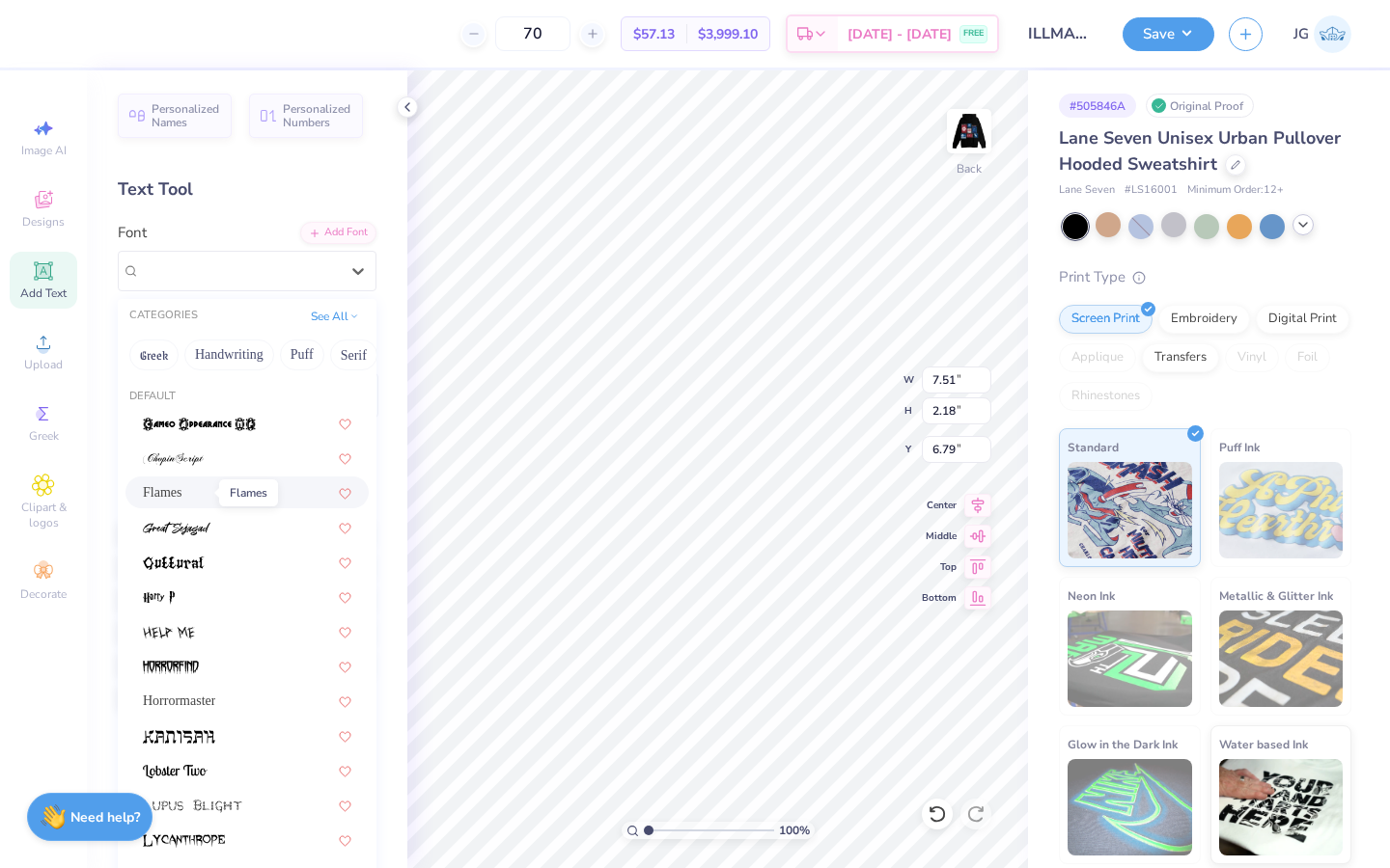
click at [162, 482] on span "Flames" at bounding box center [161, 492] width 39 height 20
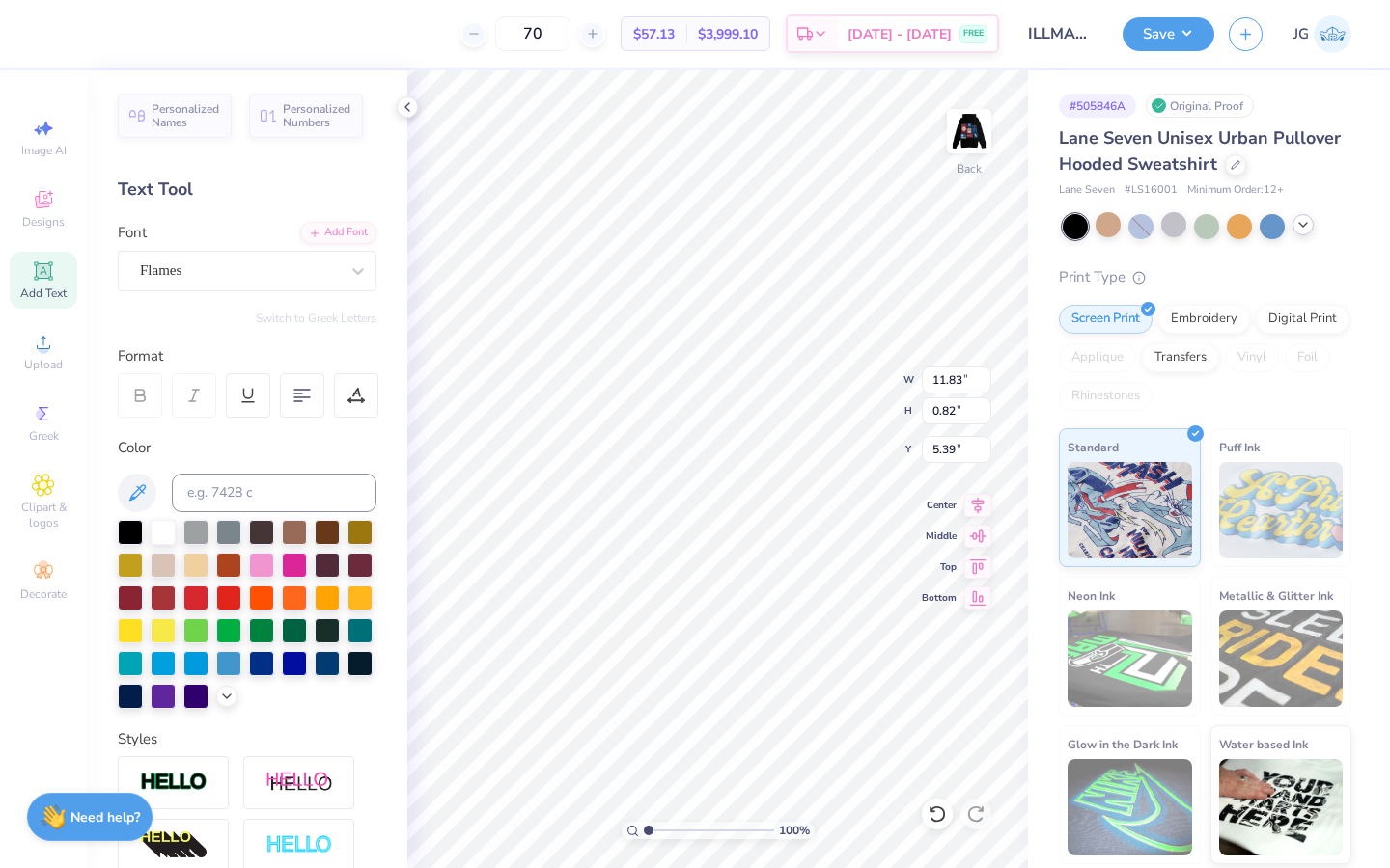
scroll to position [0, 6]
click at [844, 409] on div "100 % Back W 11.83 11.83 " H 0.82 0.82 " Y 5.39 5.39 " Center Middle Top Bottom" at bounding box center [717, 469] width 621 height 798
click at [210, 273] on div "Flames" at bounding box center [239, 270] width 203 height 30
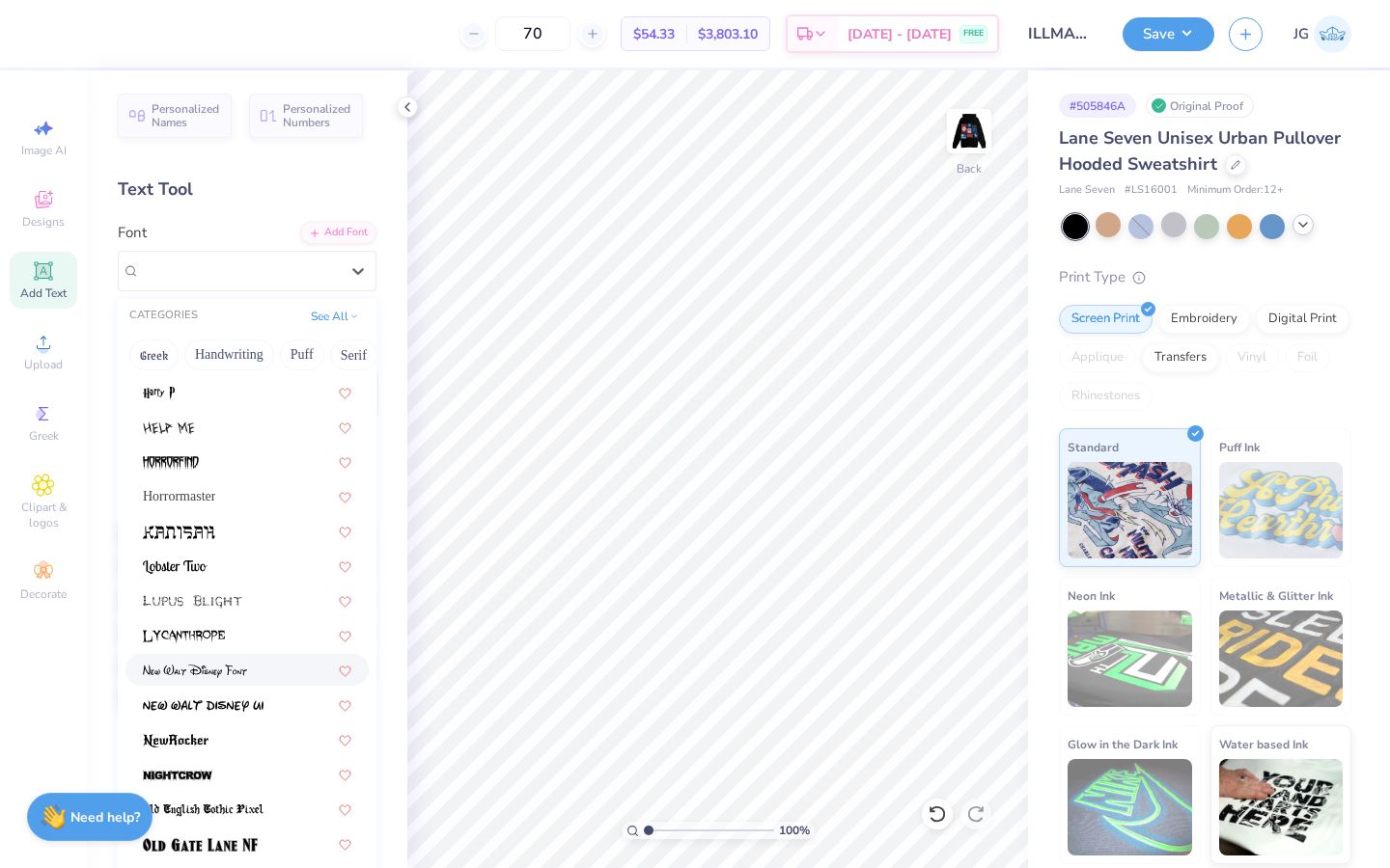
scroll to position [0, 0]
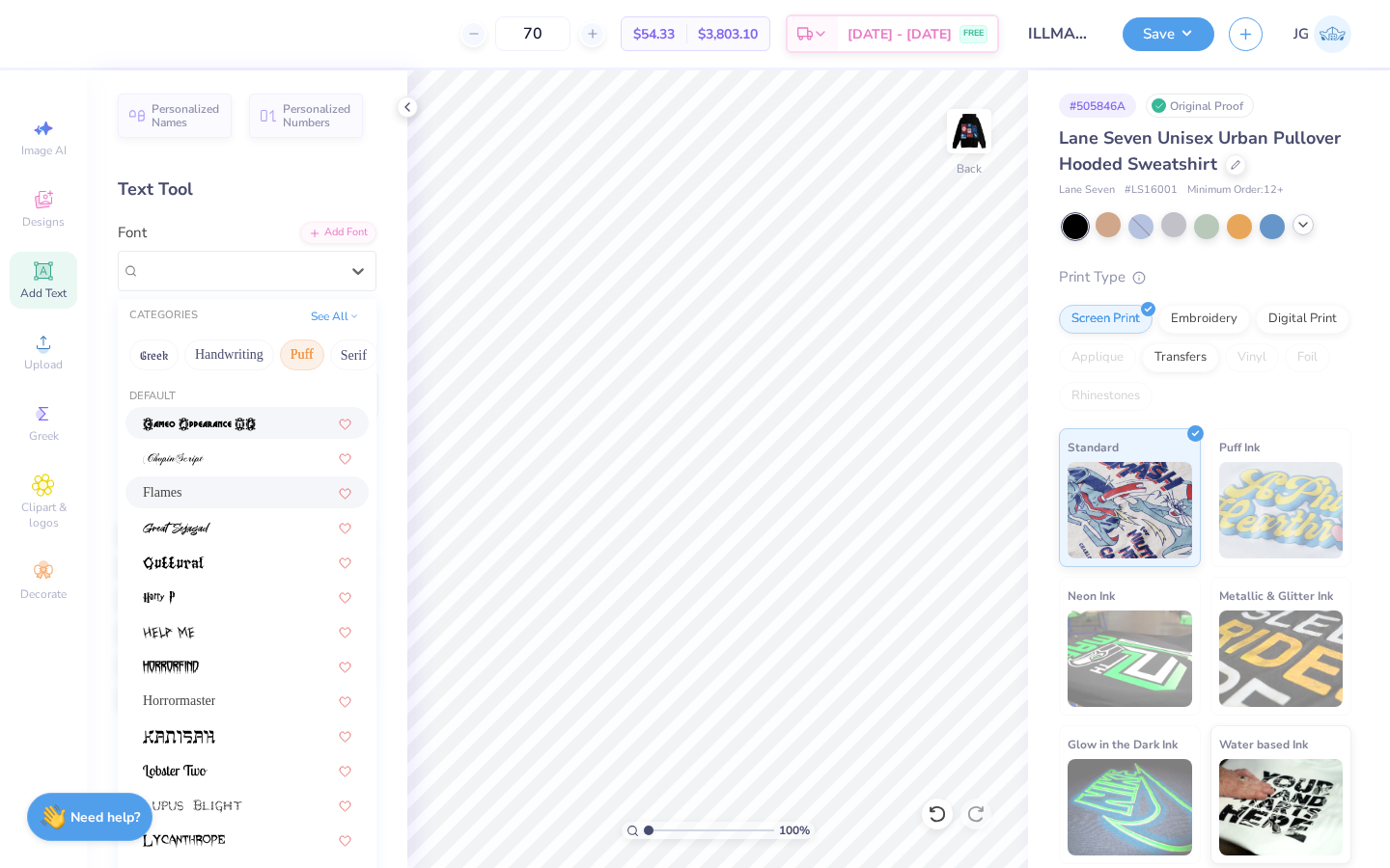
click at [303, 354] on button "Puff" at bounding box center [302, 354] width 45 height 31
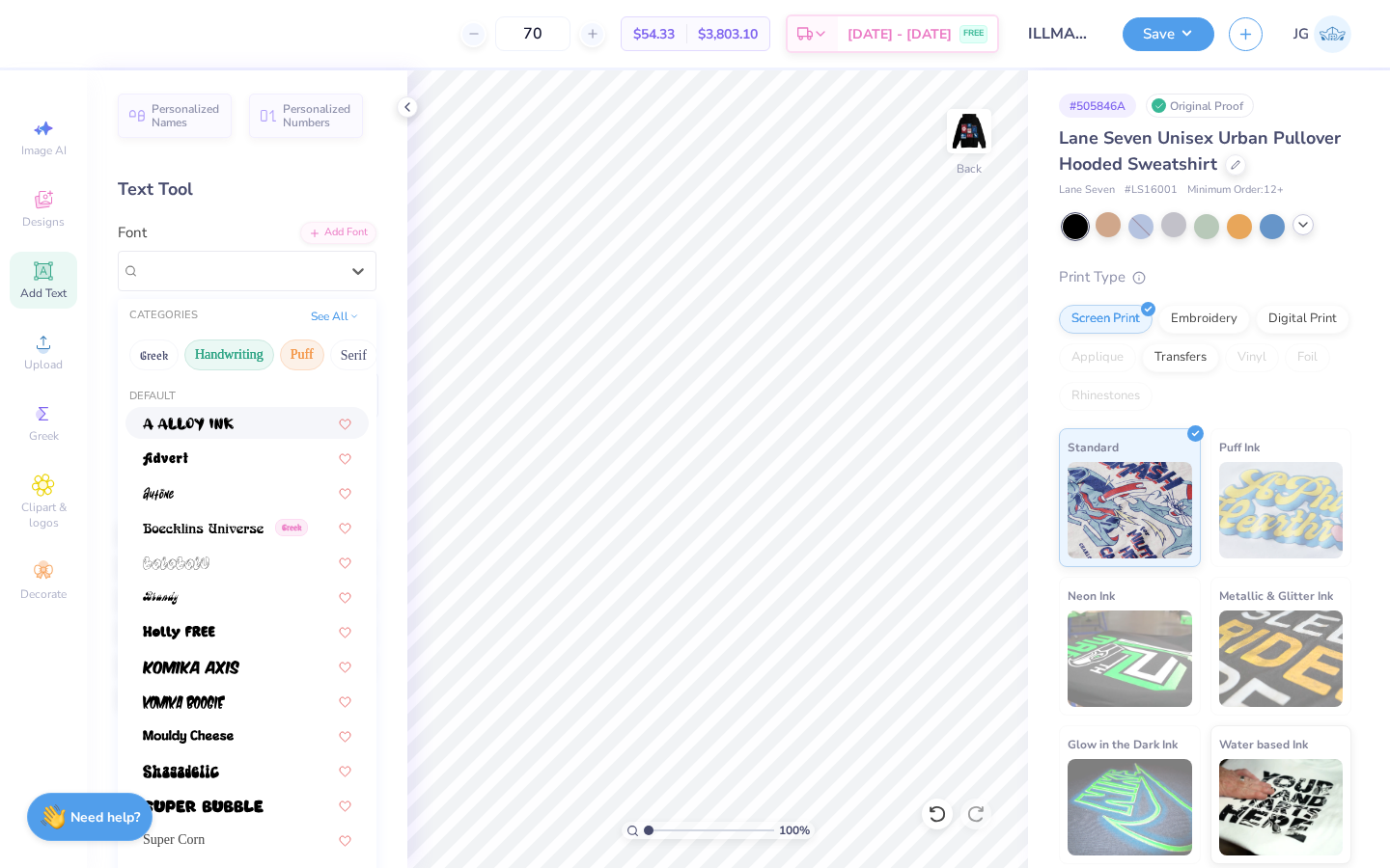
click at [254, 347] on button "Handwriting" at bounding box center [229, 354] width 90 height 31
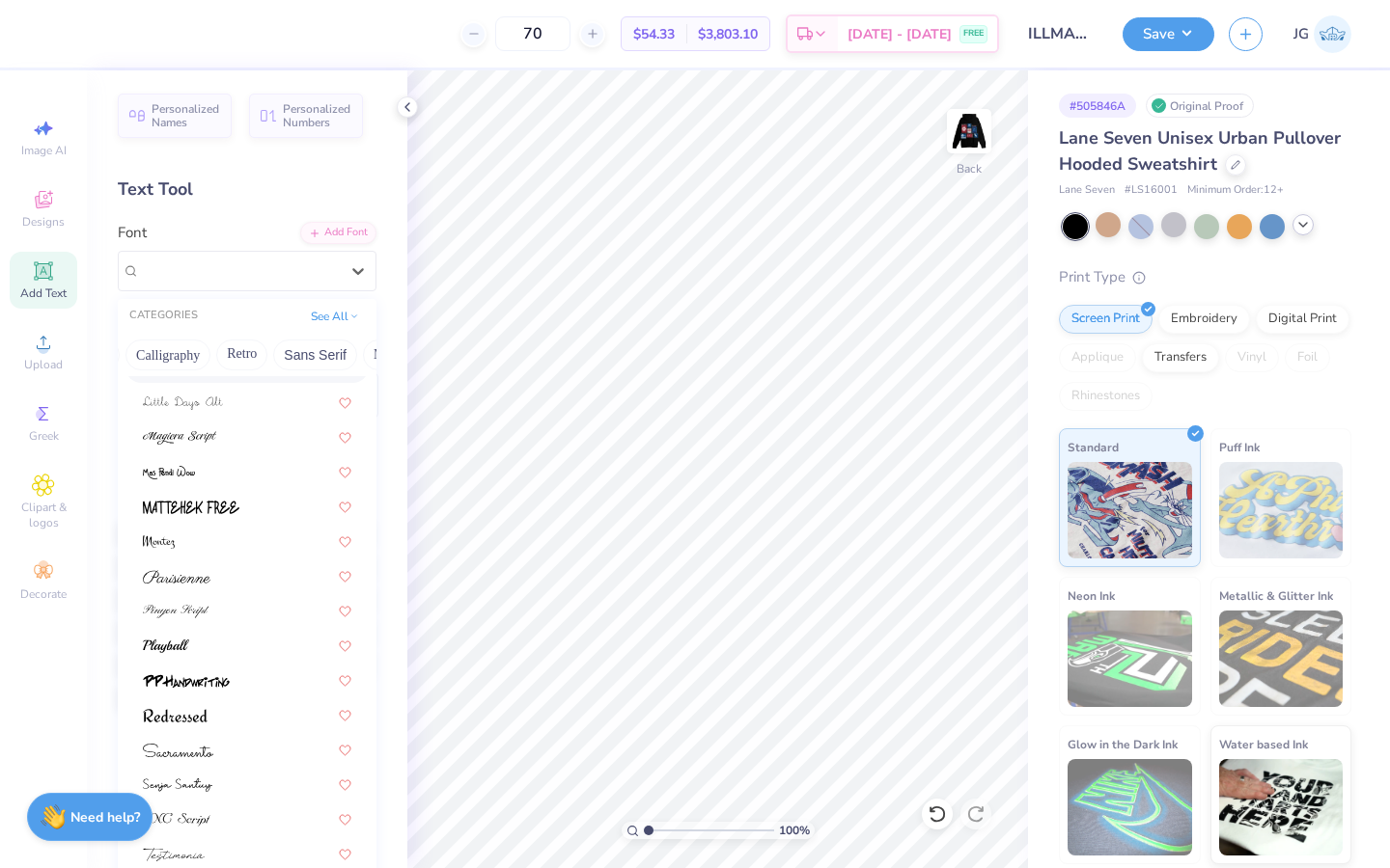
scroll to position [0, 267]
click at [155, 354] on button "Bold" at bounding box center [140, 354] width 48 height 31
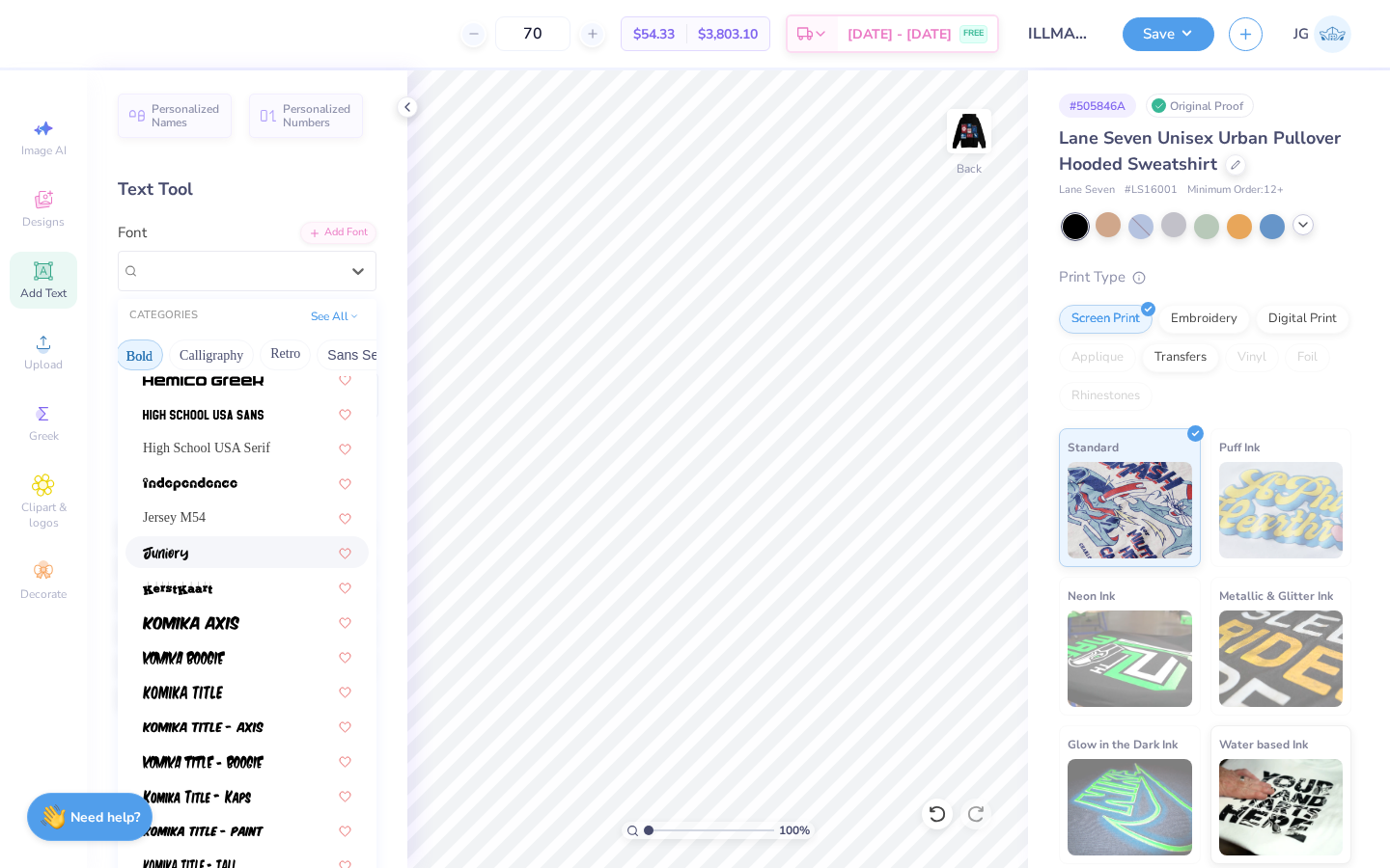
scroll to position [2105, 0]
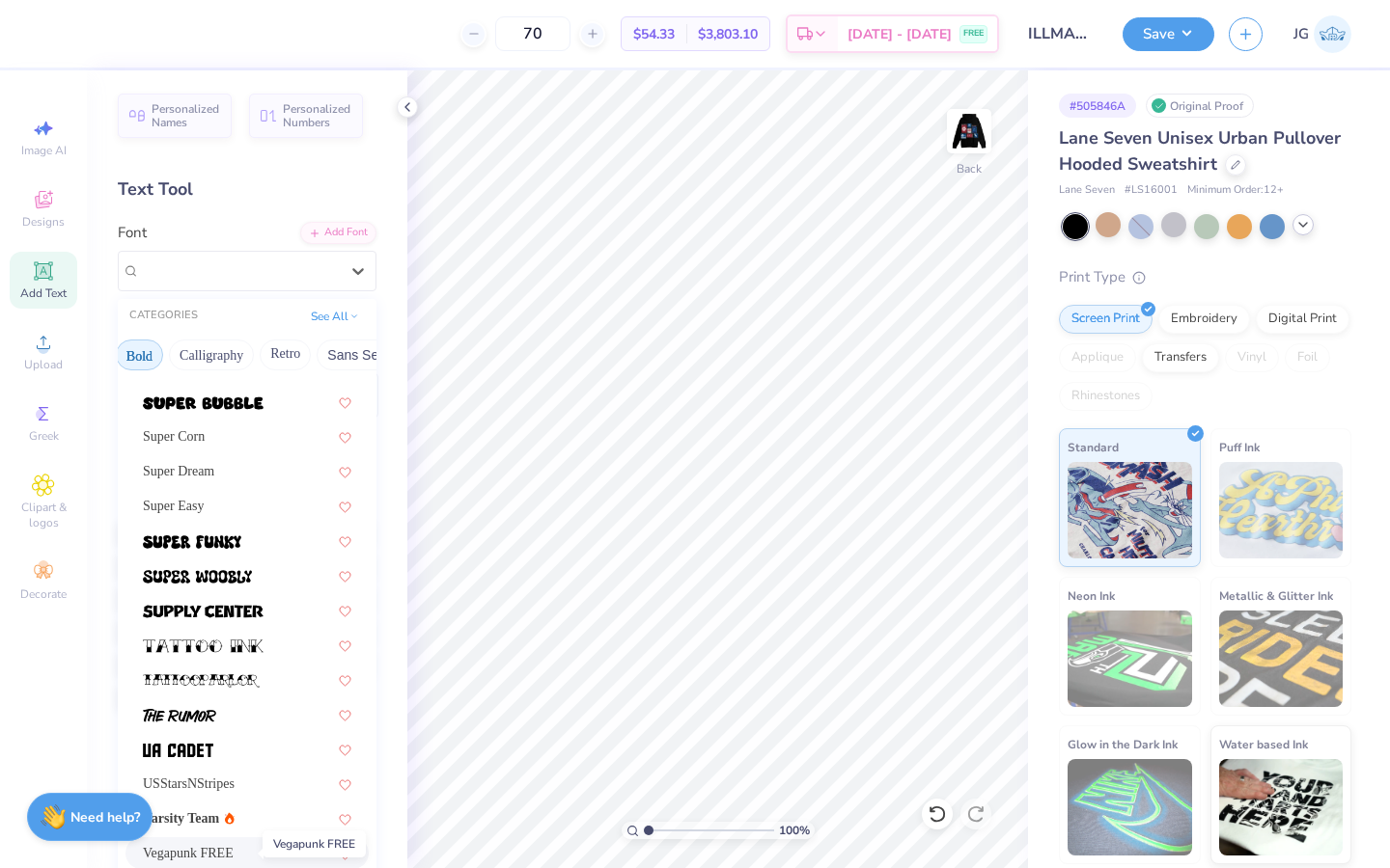
click at [188, 851] on span "Vegapunk FREE" at bounding box center [188, 853] width 91 height 20
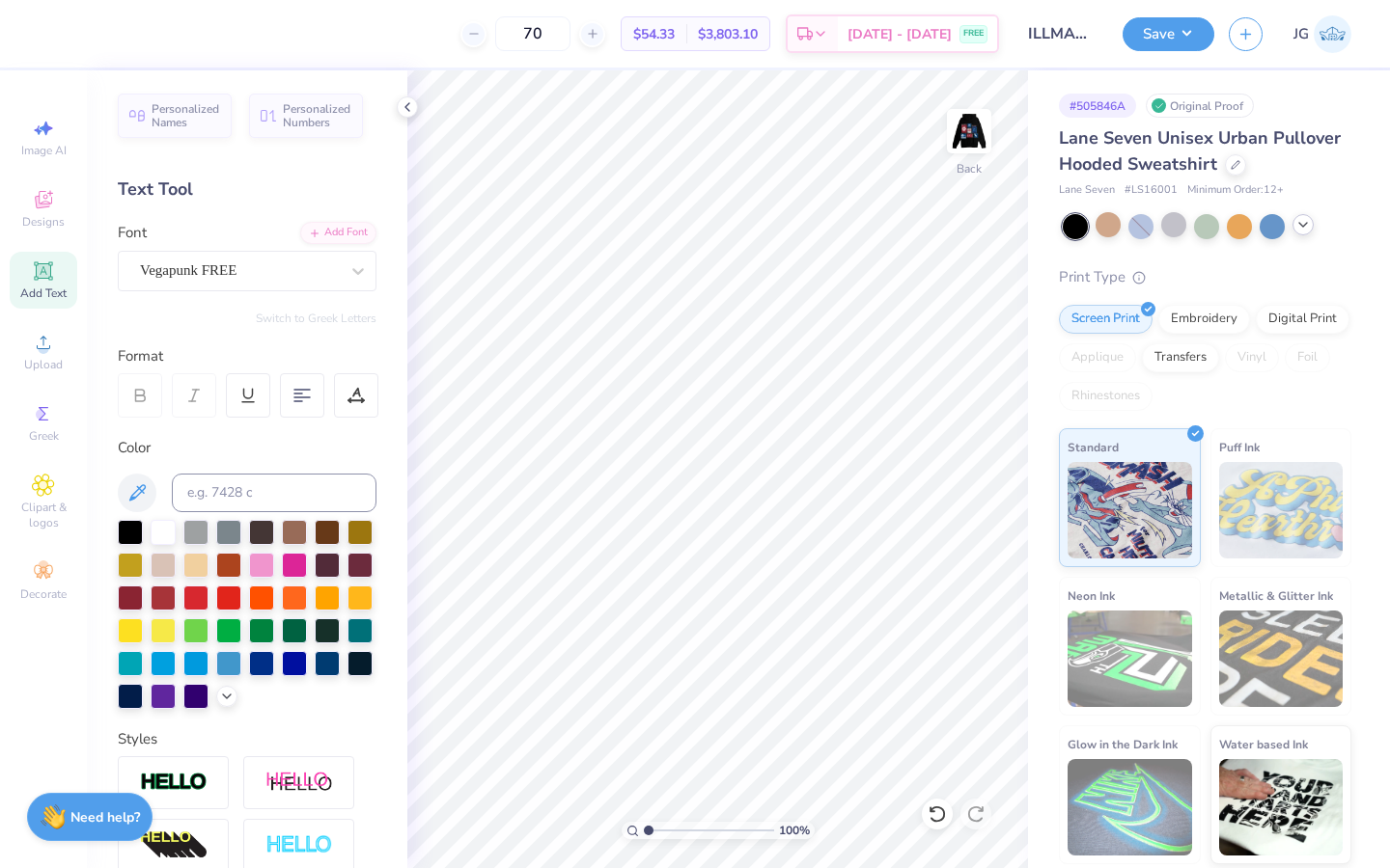
click at [46, 287] on span "Add Text" at bounding box center [43, 294] width 47 height 16
click at [342, 264] on div at bounding box center [357, 270] width 35 height 35
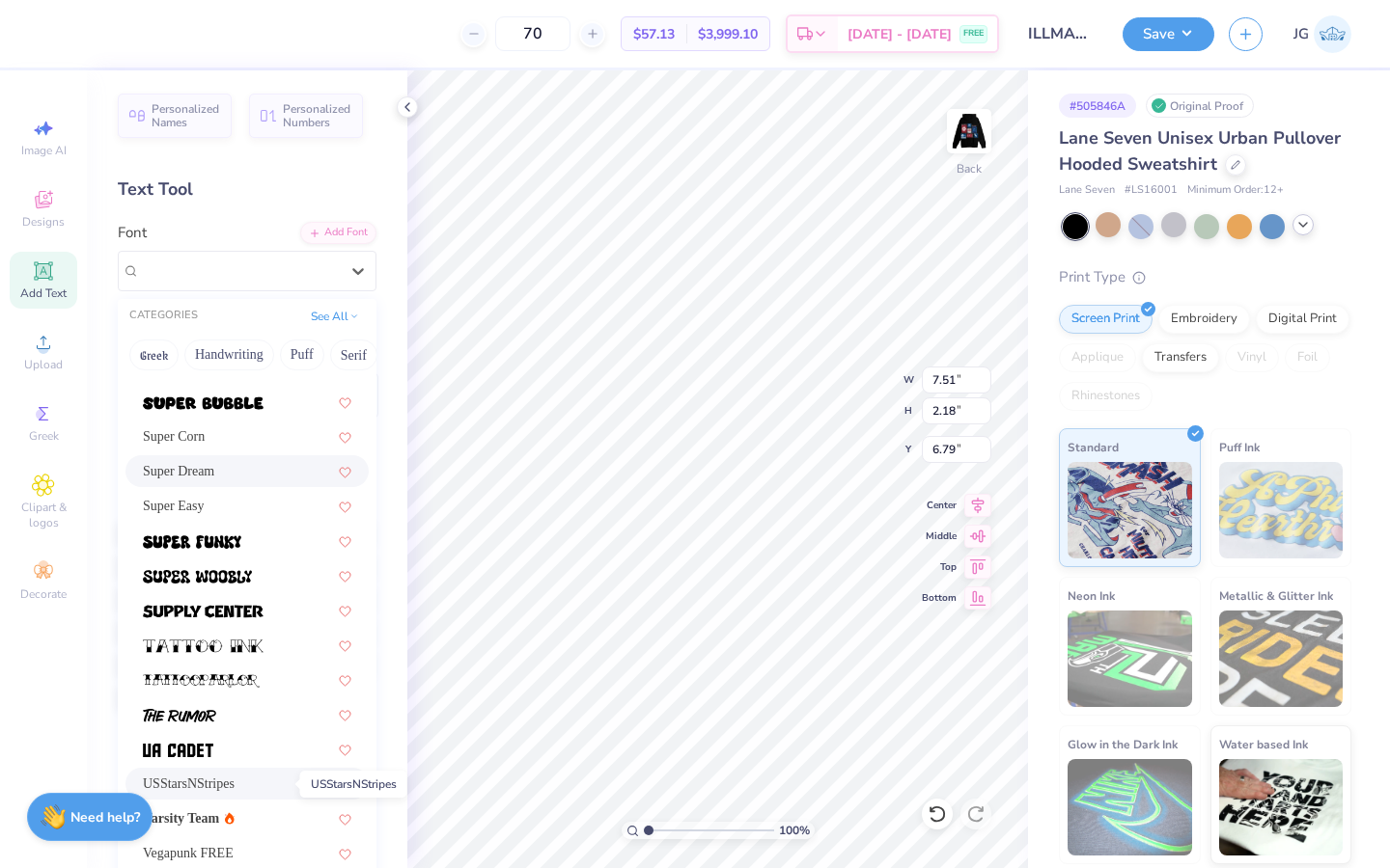
click at [230, 788] on span "USStarsNStripes" at bounding box center [188, 784] width 92 height 20
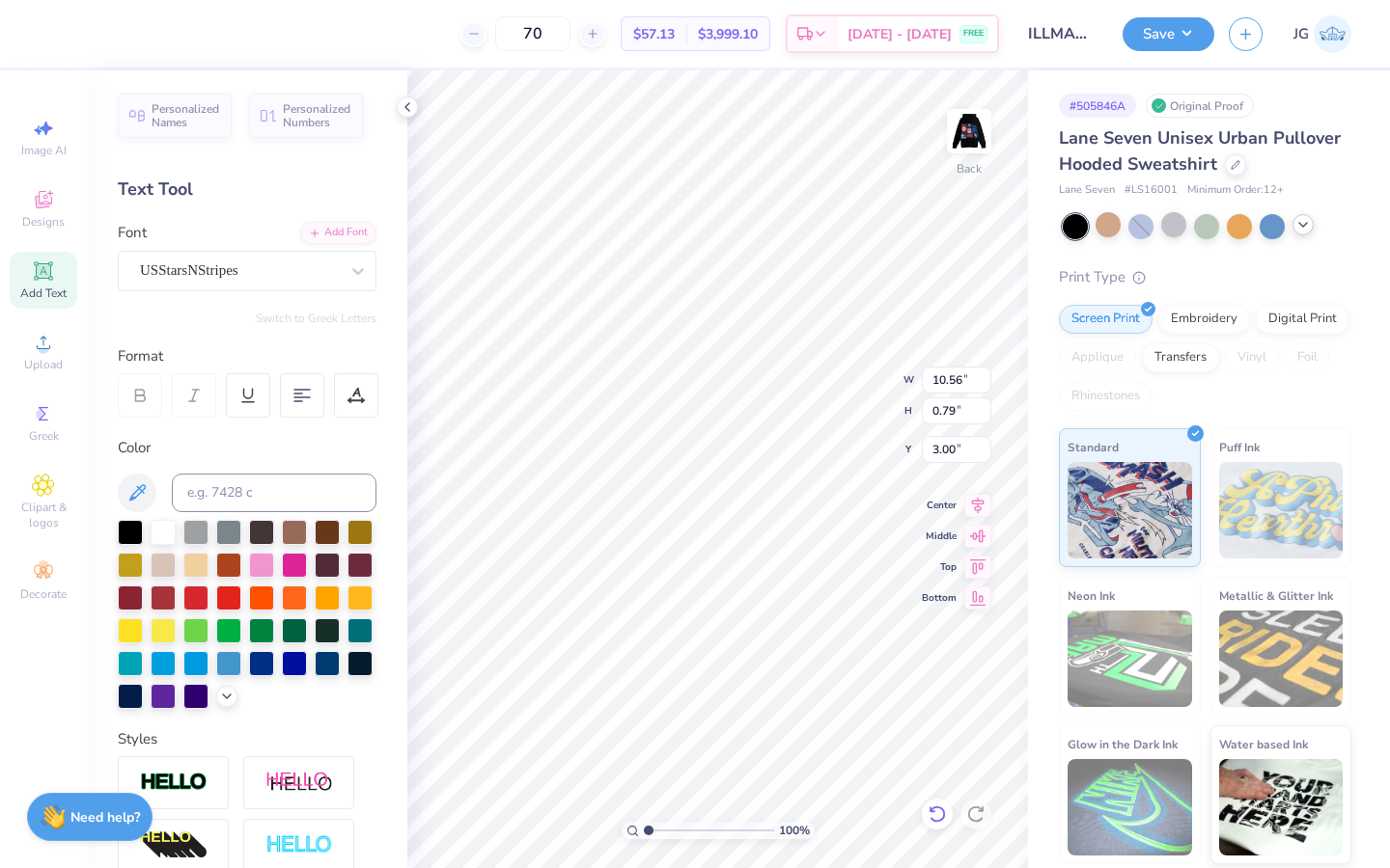
scroll to position [0, 3]
click at [10, 274] on div "Add Text" at bounding box center [44, 280] width 67 height 57
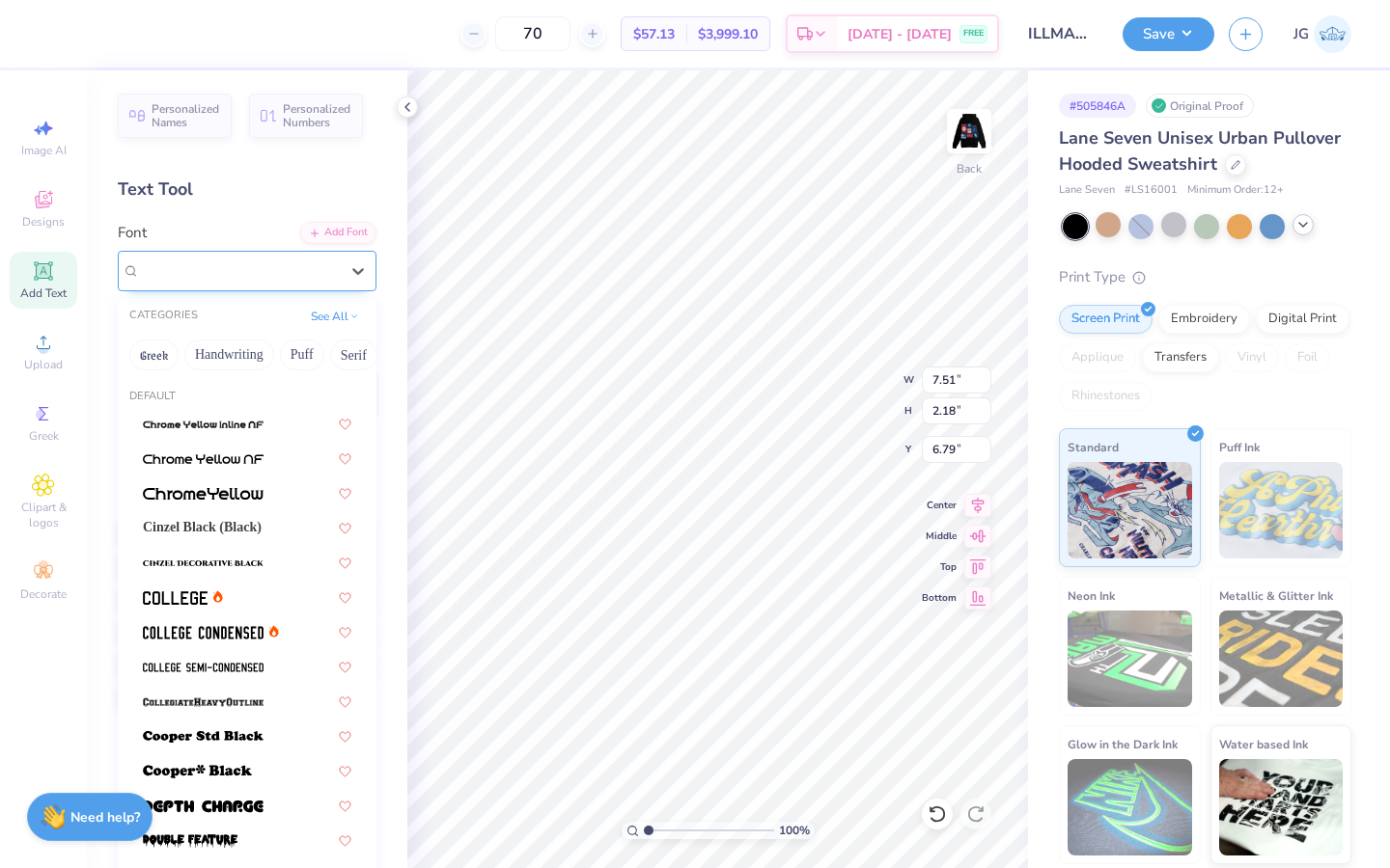
click at [291, 262] on div "Super Dream" at bounding box center [239, 270] width 203 height 30
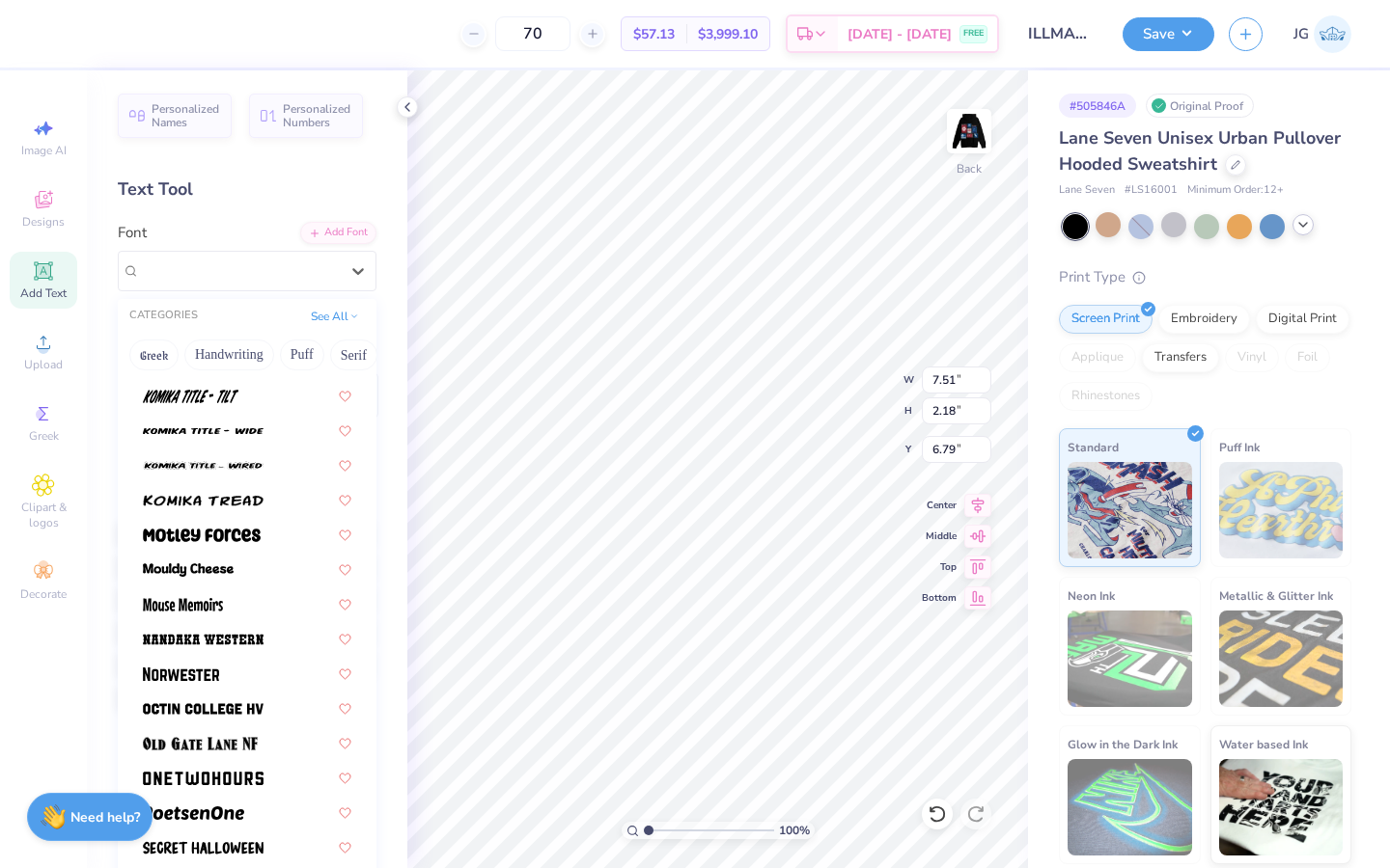
scroll to position [2105, 0]
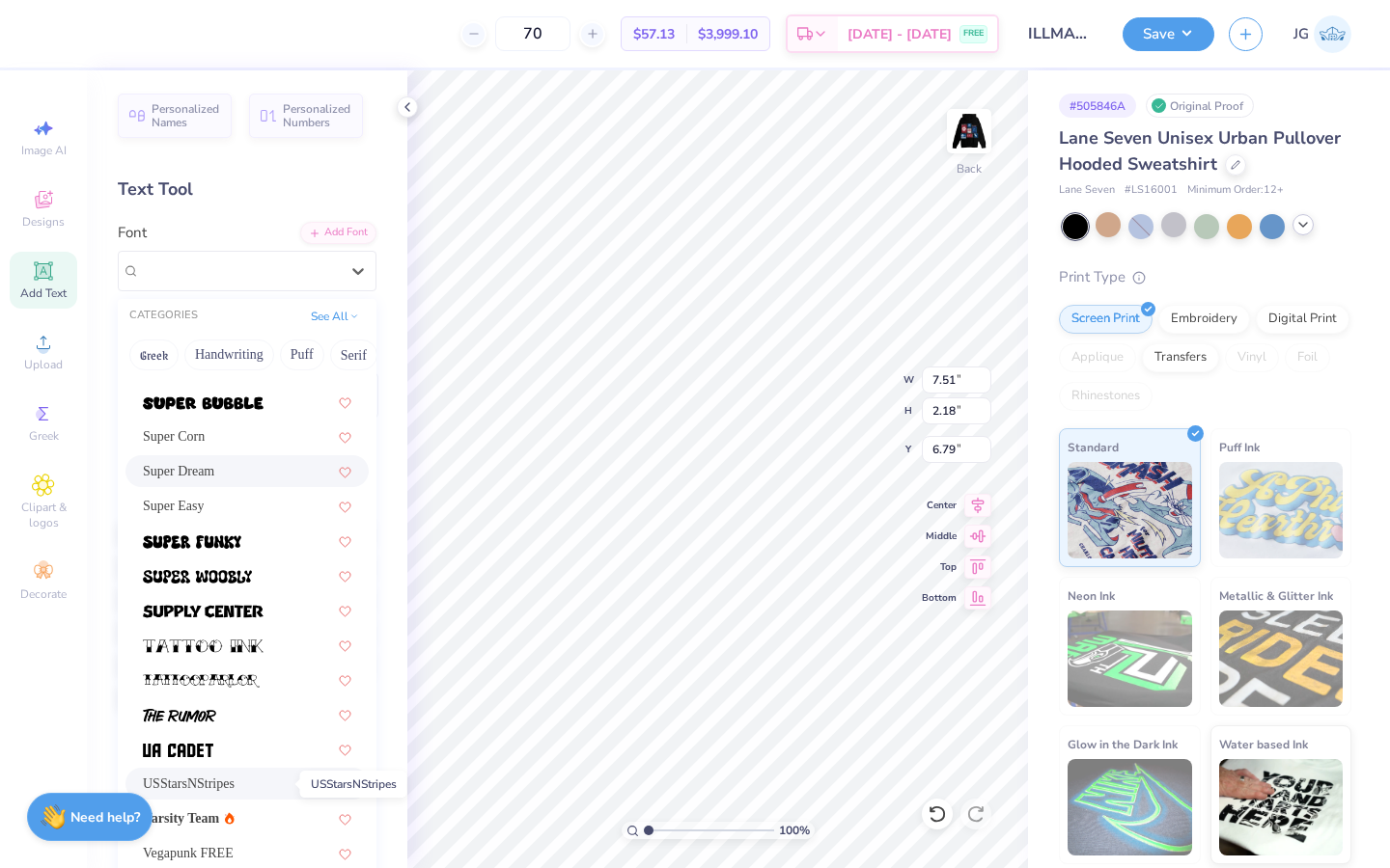
click at [209, 788] on span "USStarsNStripes" at bounding box center [188, 784] width 92 height 20
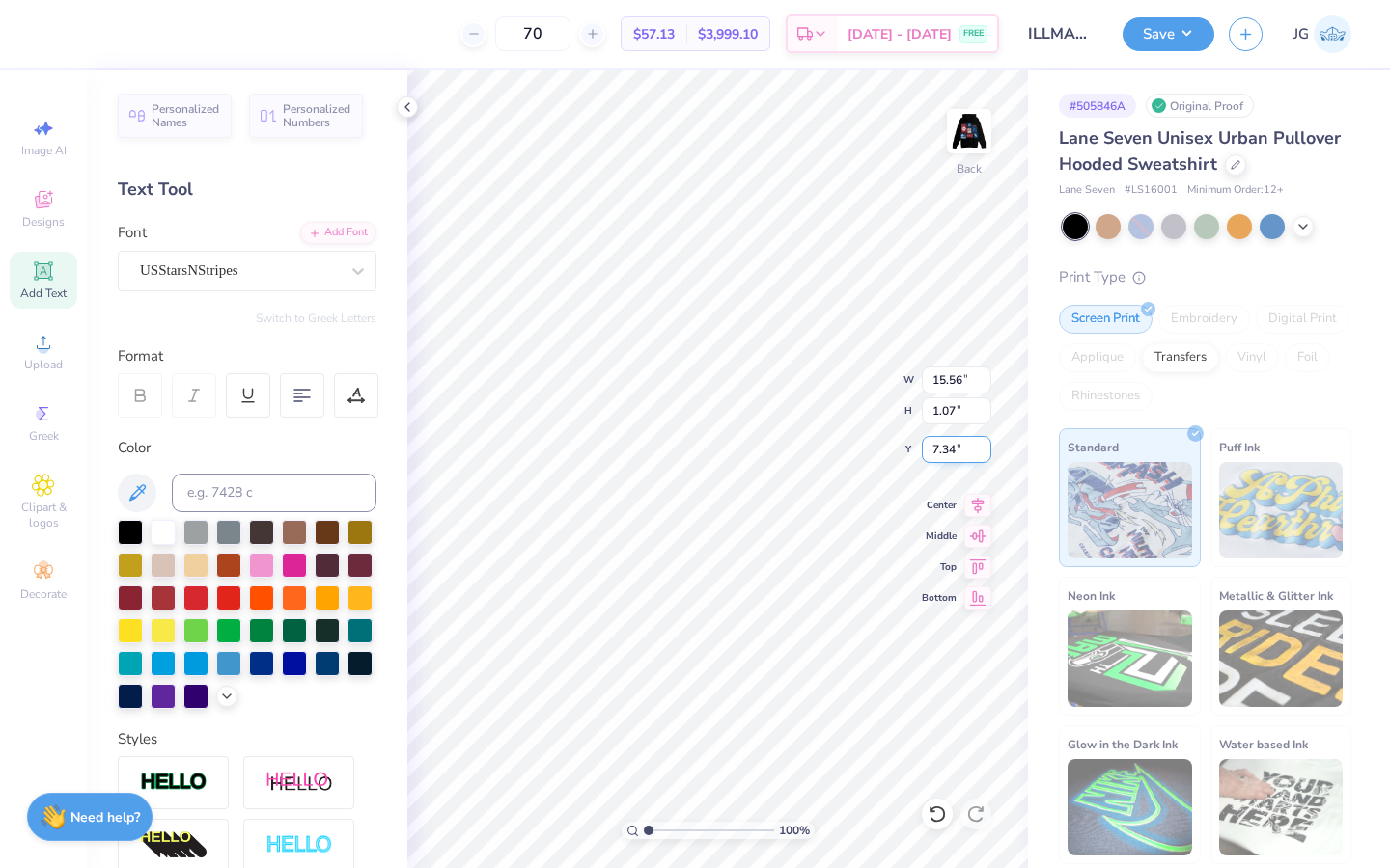
scroll to position [0, 9]
type textarea "ILLMAZINGDANCEFAM"
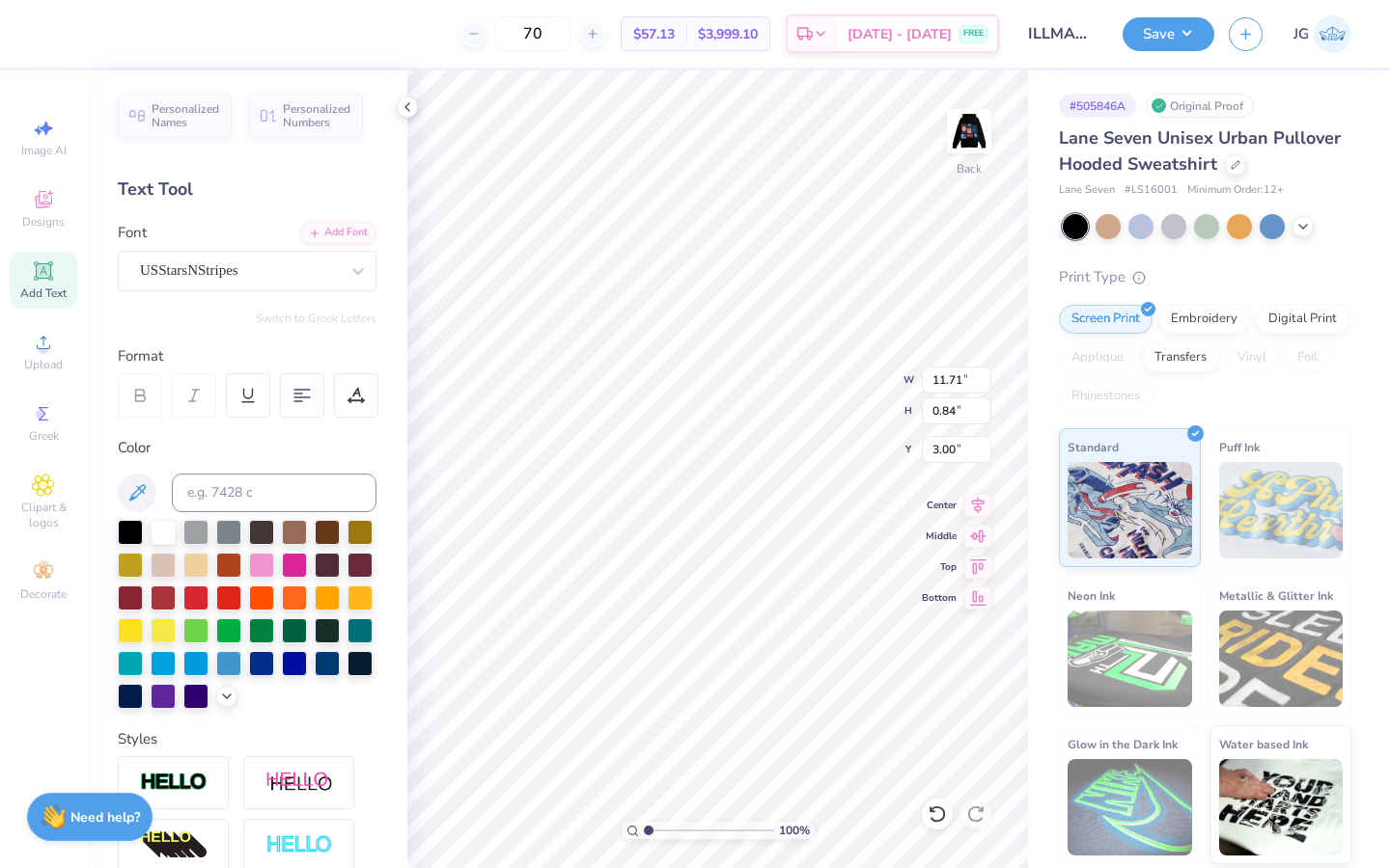
type input "3.00"
click at [977, 134] on img at bounding box center [969, 132] width 77 height 77
click at [972, 157] on img at bounding box center [969, 132] width 77 height 77
click at [975, 142] on img at bounding box center [969, 132] width 77 height 77
click at [949, 135] on img at bounding box center [969, 132] width 77 height 77
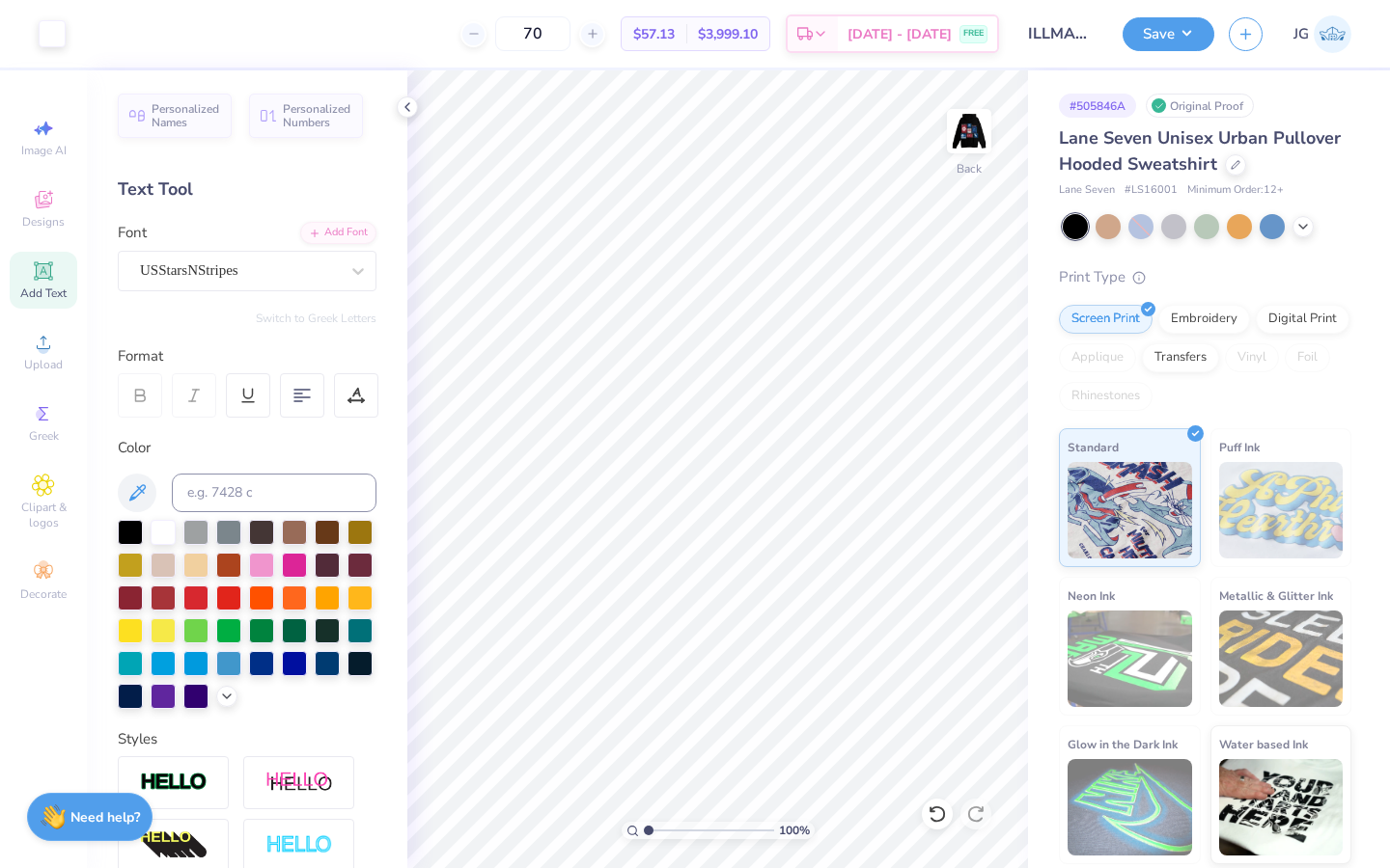
click at [949, 135] on img at bounding box center [968, 131] width 39 height 39
click at [1163, 37] on button "Save" at bounding box center [1168, 32] width 92 height 34
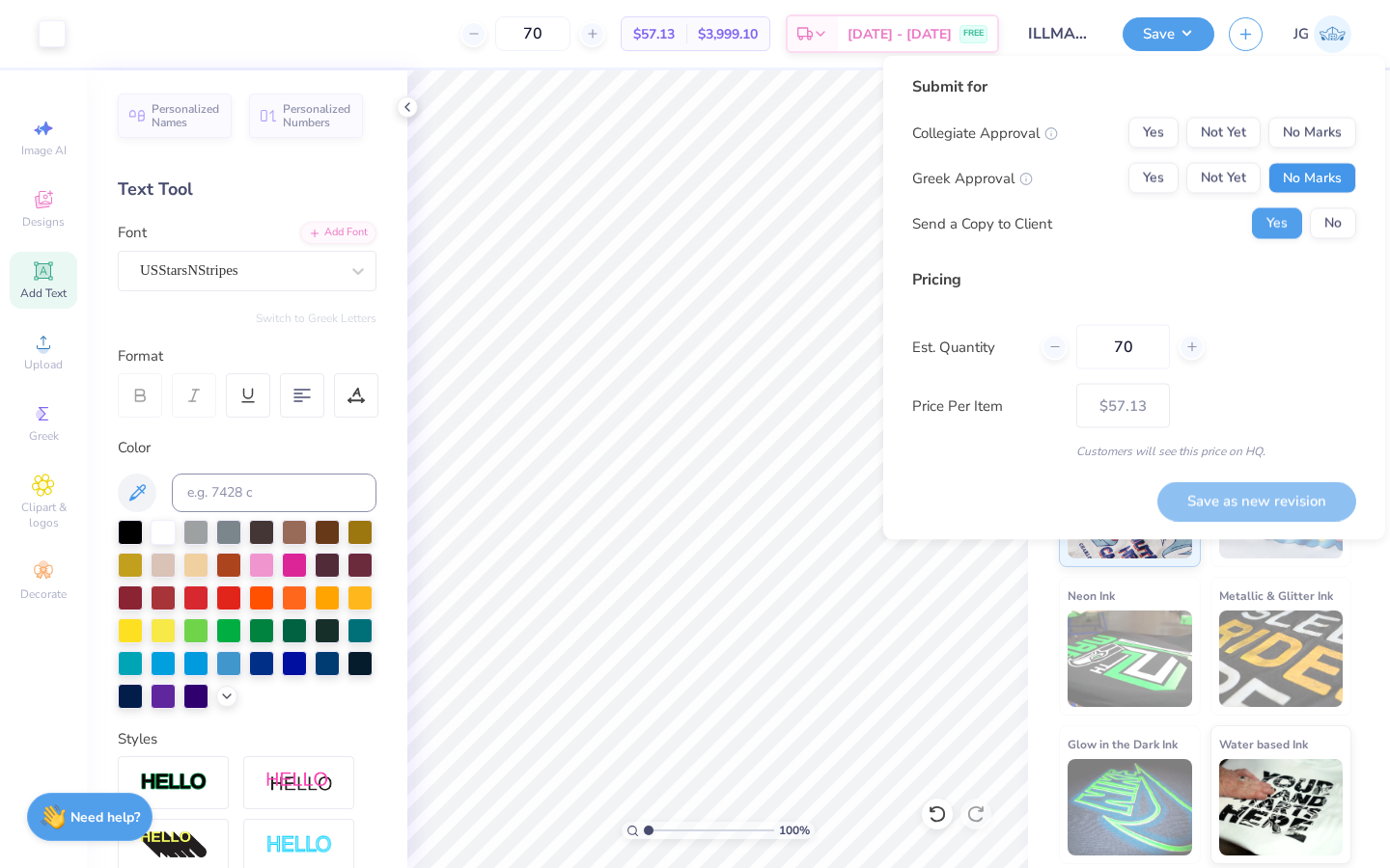
click at [1301, 175] on button "No Marks" at bounding box center [1312, 178] width 88 height 31
click at [1311, 134] on button "No Marks" at bounding box center [1312, 133] width 88 height 31
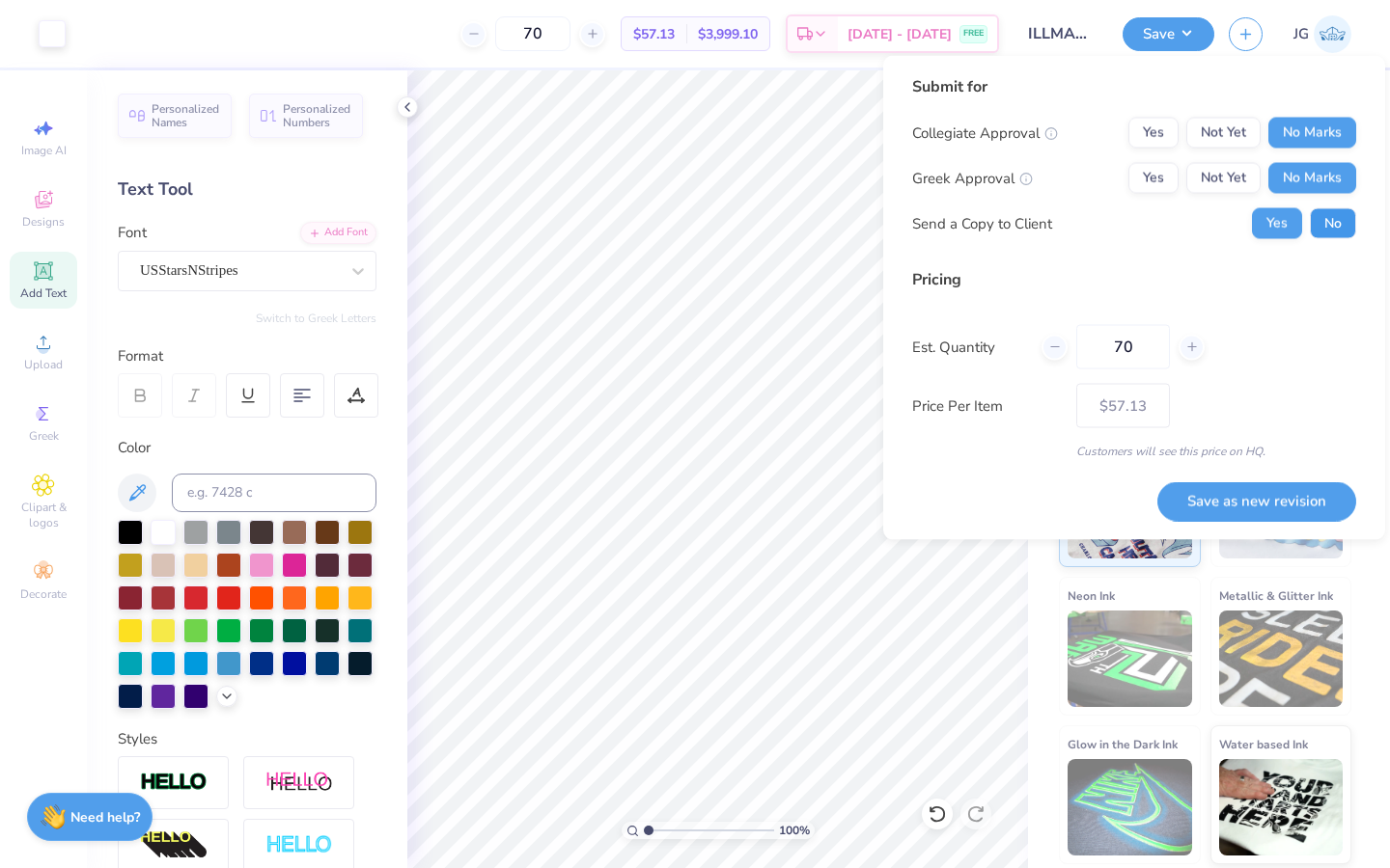
click at [1321, 239] on button "No" at bounding box center [1333, 224] width 47 height 31
click at [1248, 498] on button "Save as new revision" at bounding box center [1256, 501] width 199 height 40
type input "$57.13"
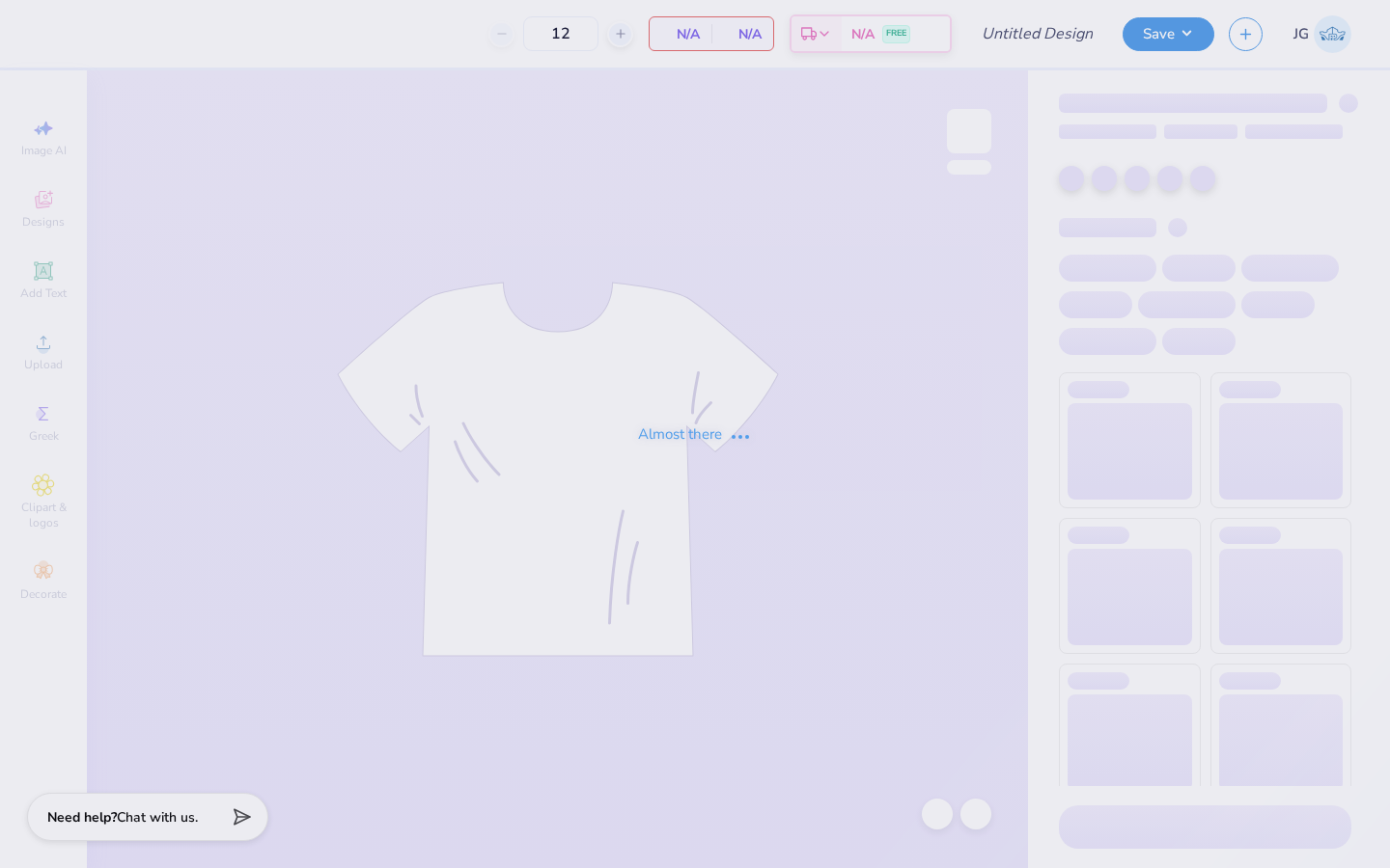
type input "Ill Razor Back Tanks"
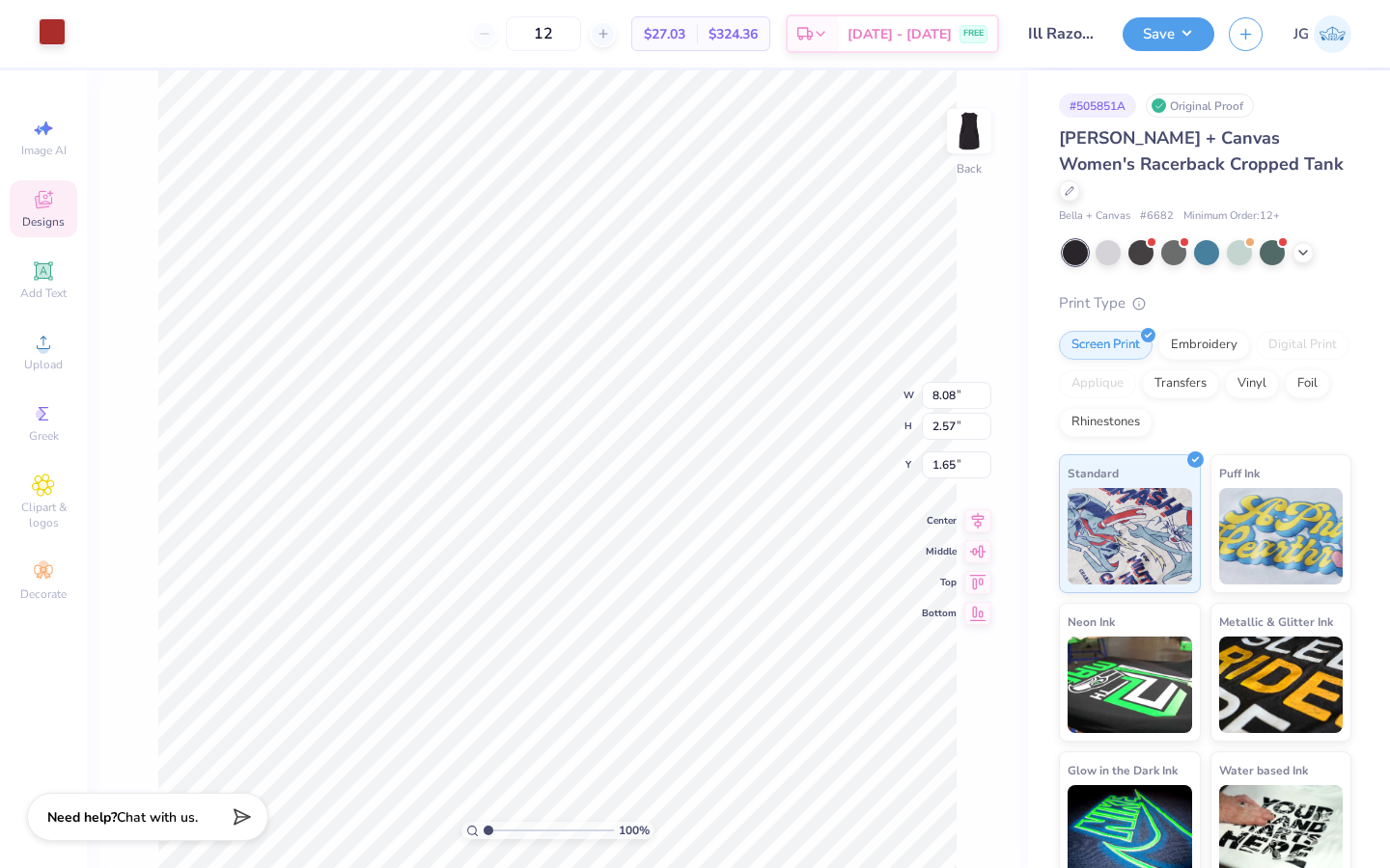
click at [53, 40] on div at bounding box center [51, 32] width 27 height 27
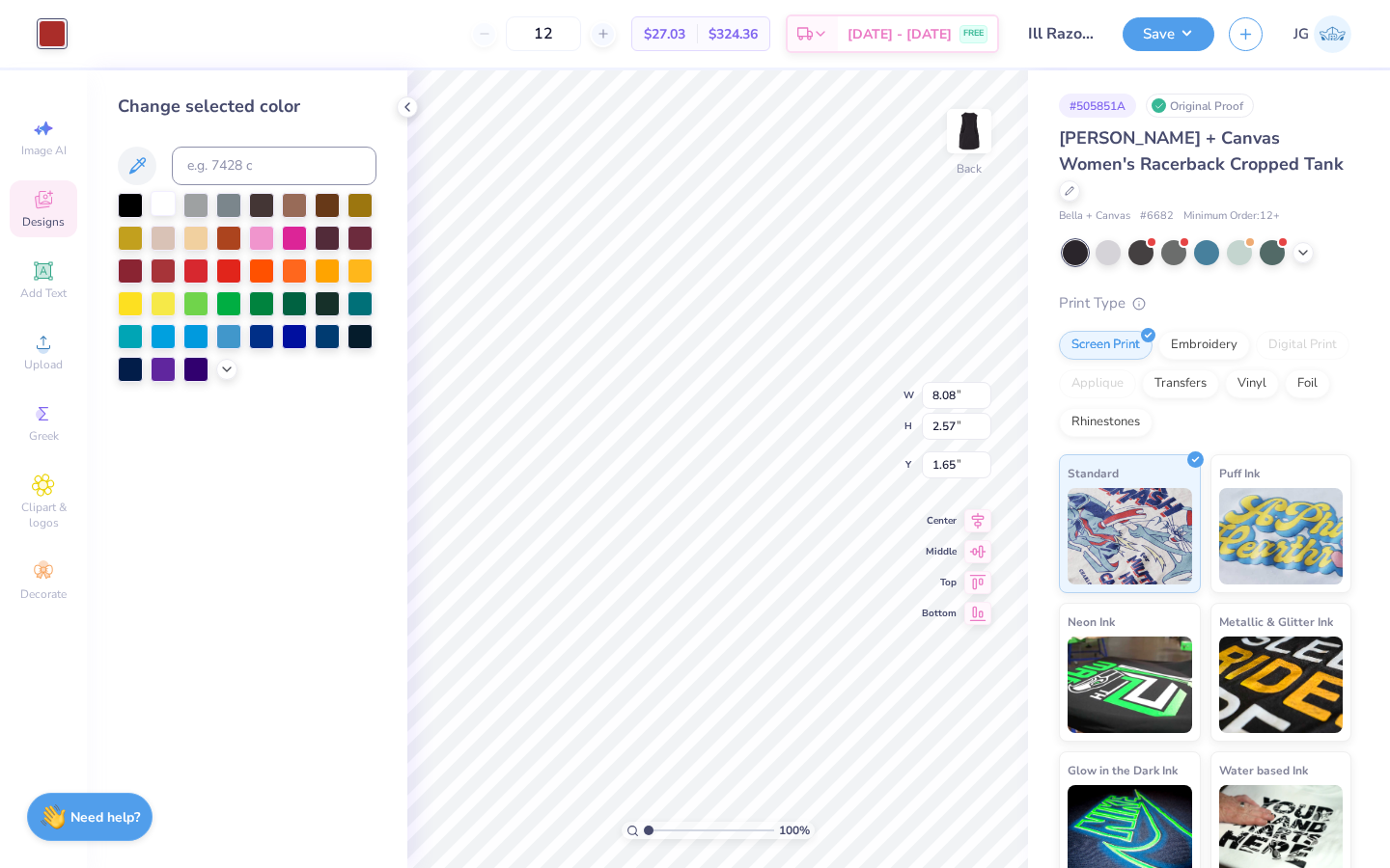
click at [163, 210] on div at bounding box center [162, 203] width 25 height 25
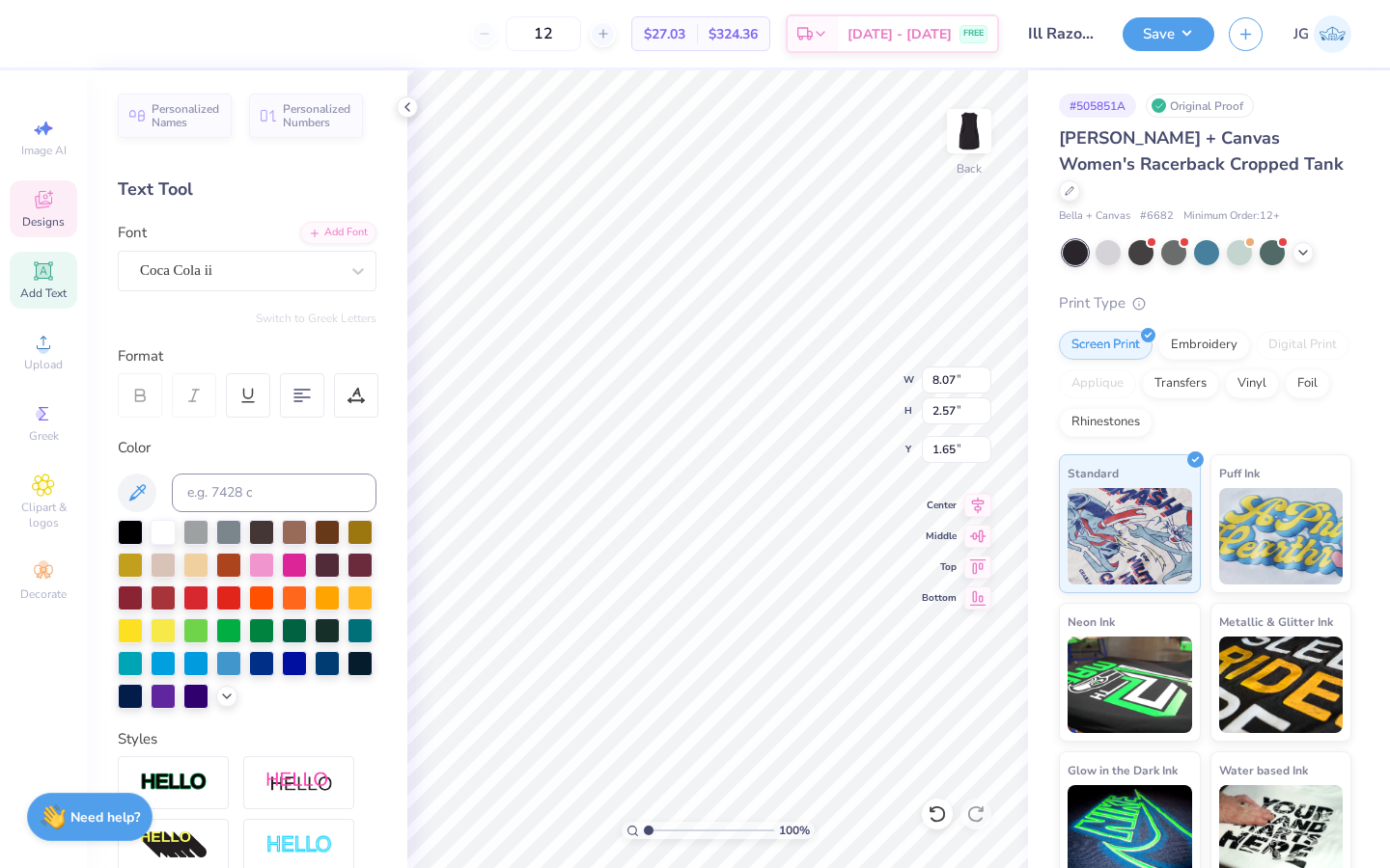
type textarea "illmazing"
type input "1.68"
type input "1.91"
type input "3.81"
type input "0.39"
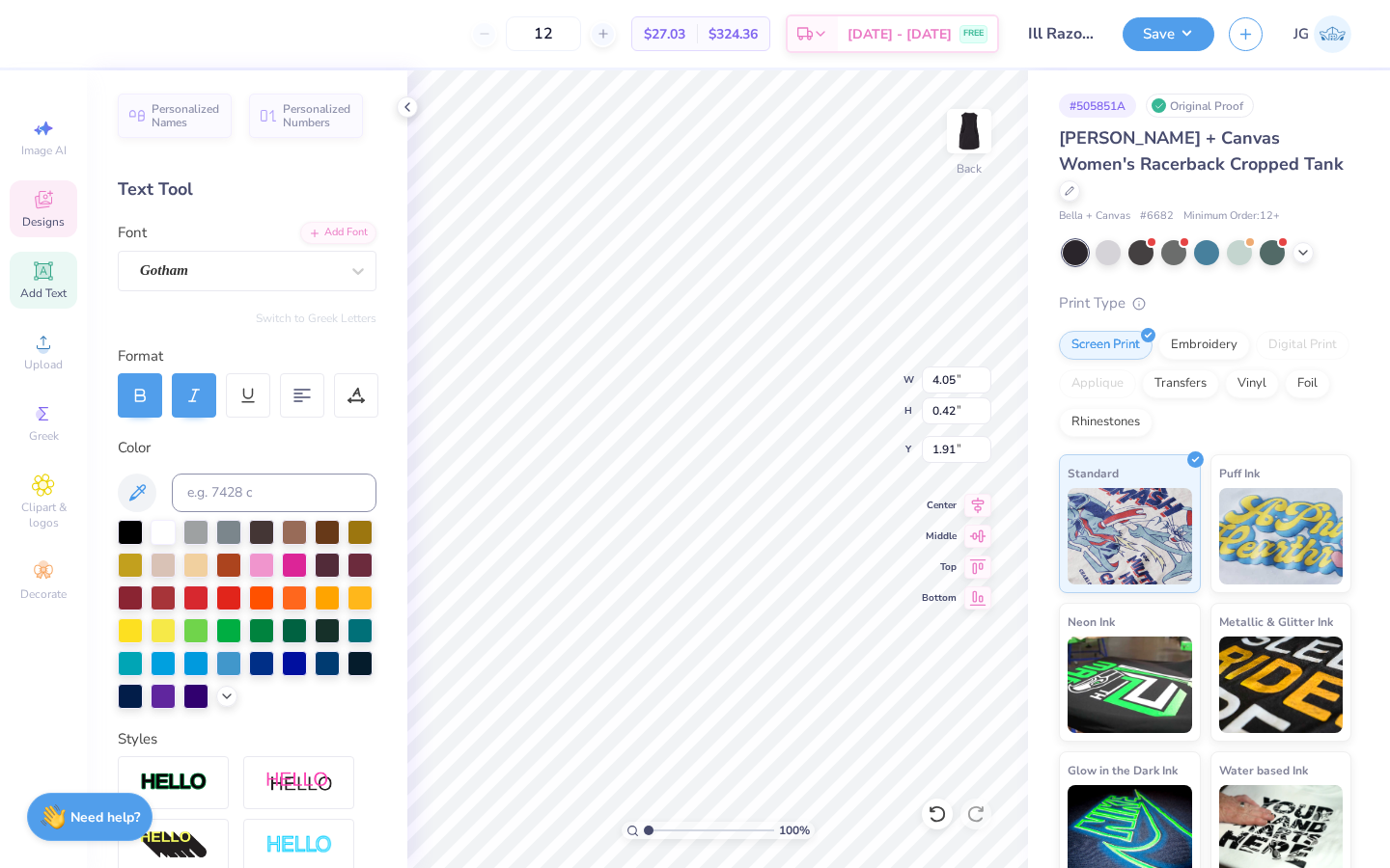
type input "1.93"
type input "1.47"
type input "3.81"
type input "0.39"
type input "1.93"
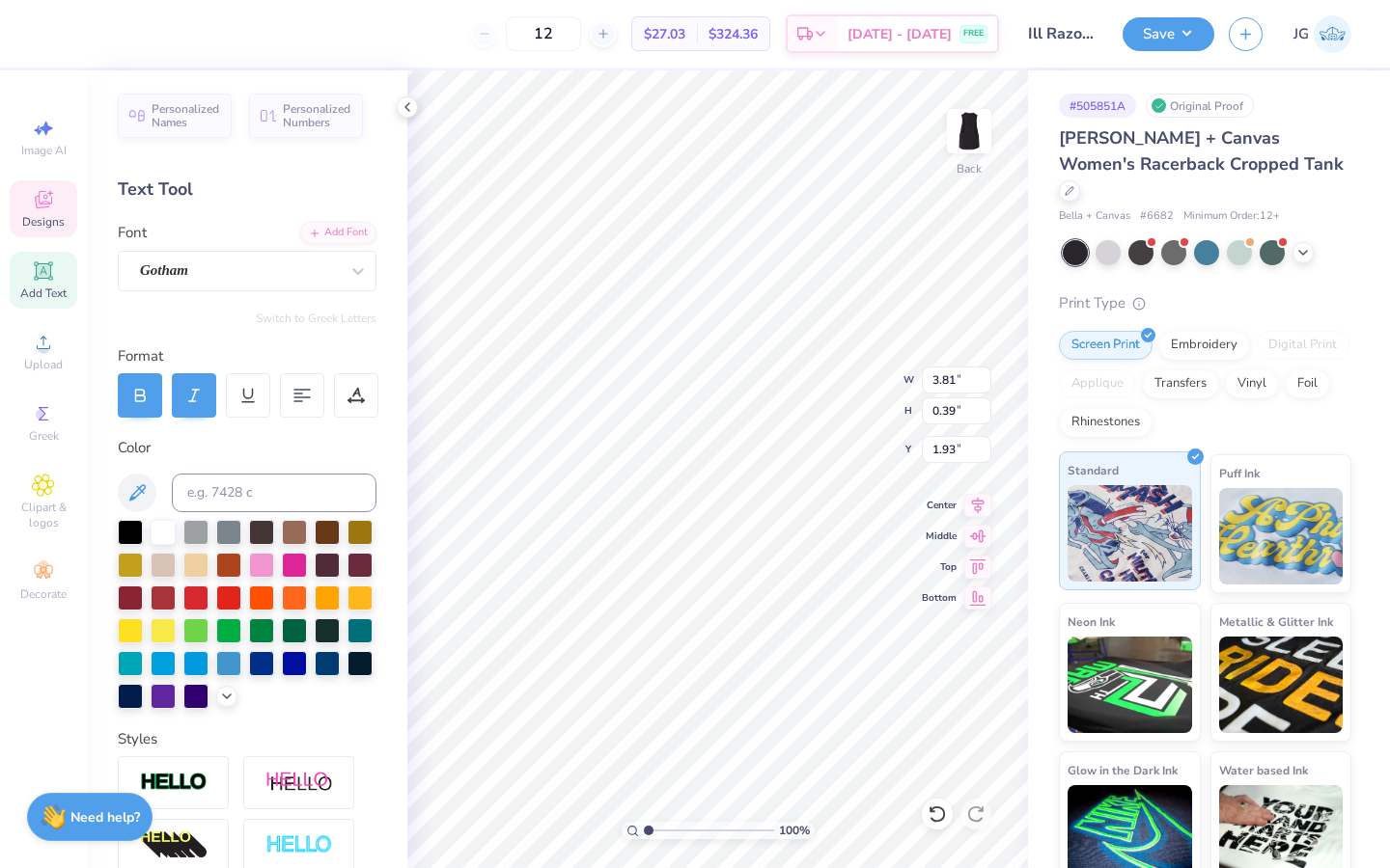
type input "2.90"
type input "0.30"
type input "1.84"
type input "1.89"
type input "3.40"
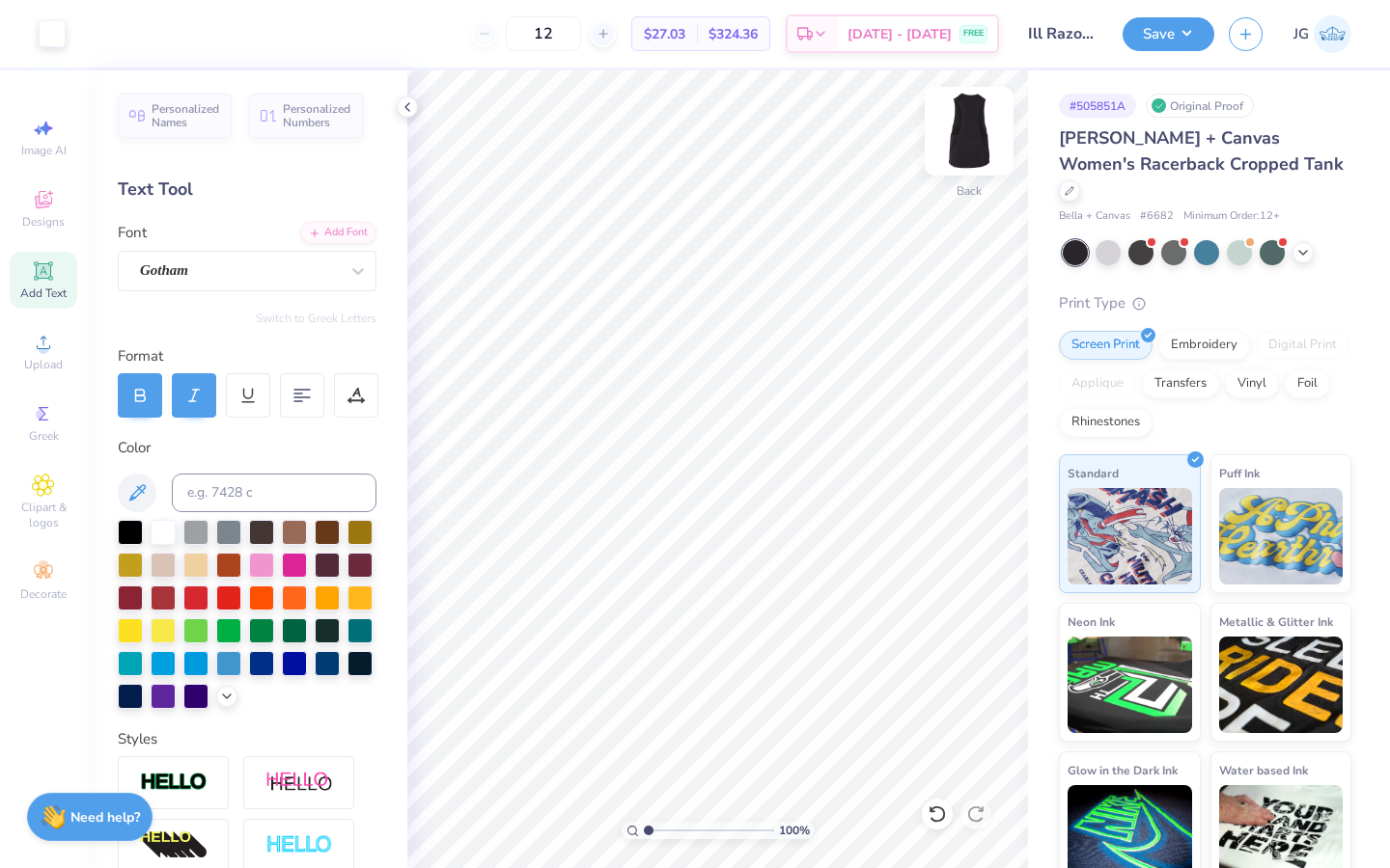
click at [964, 140] on img at bounding box center [969, 132] width 77 height 77
click at [40, 359] on span "Upload" at bounding box center [43, 365] width 39 height 16
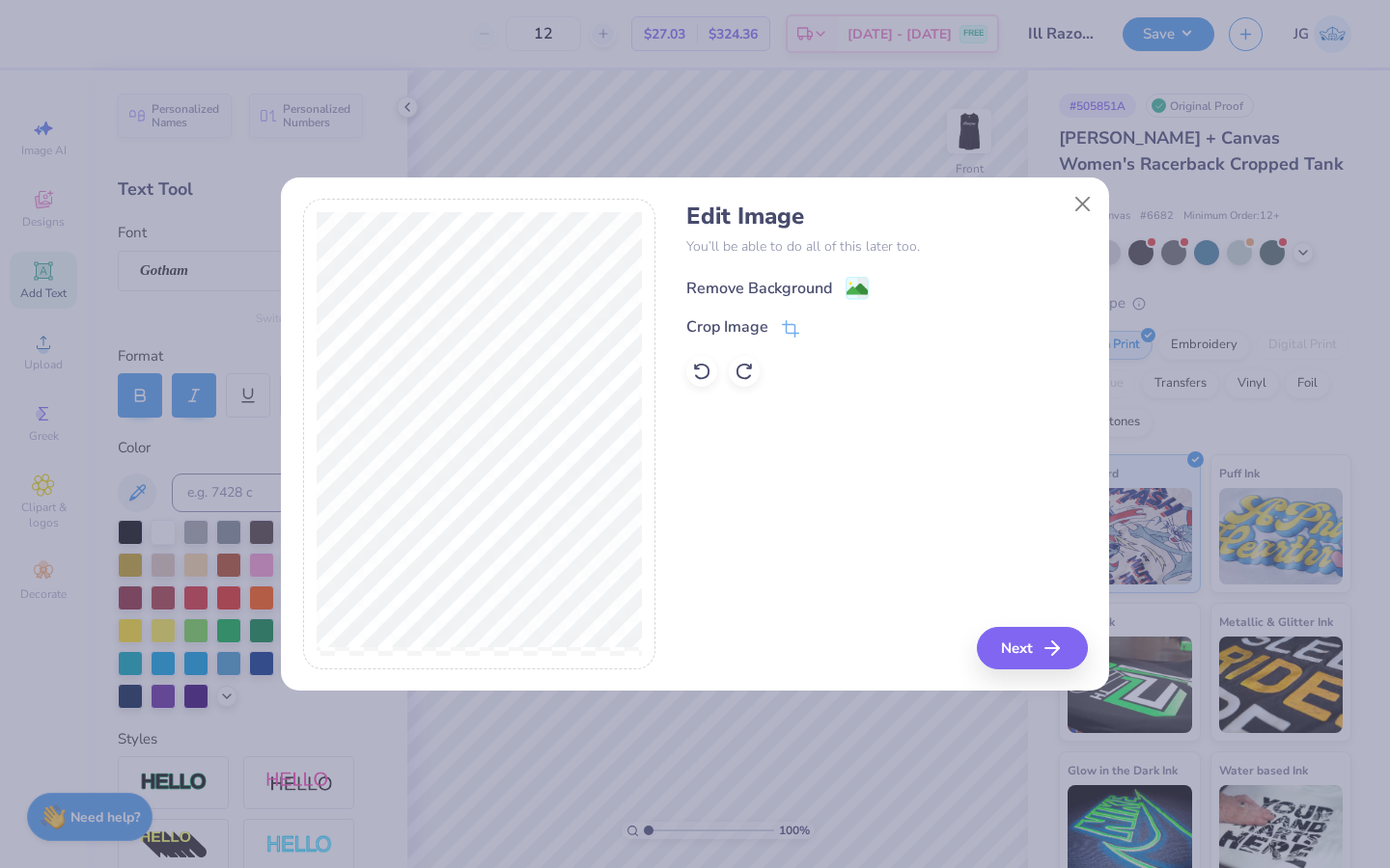
click at [853, 282] on image at bounding box center [856, 289] width 21 height 21
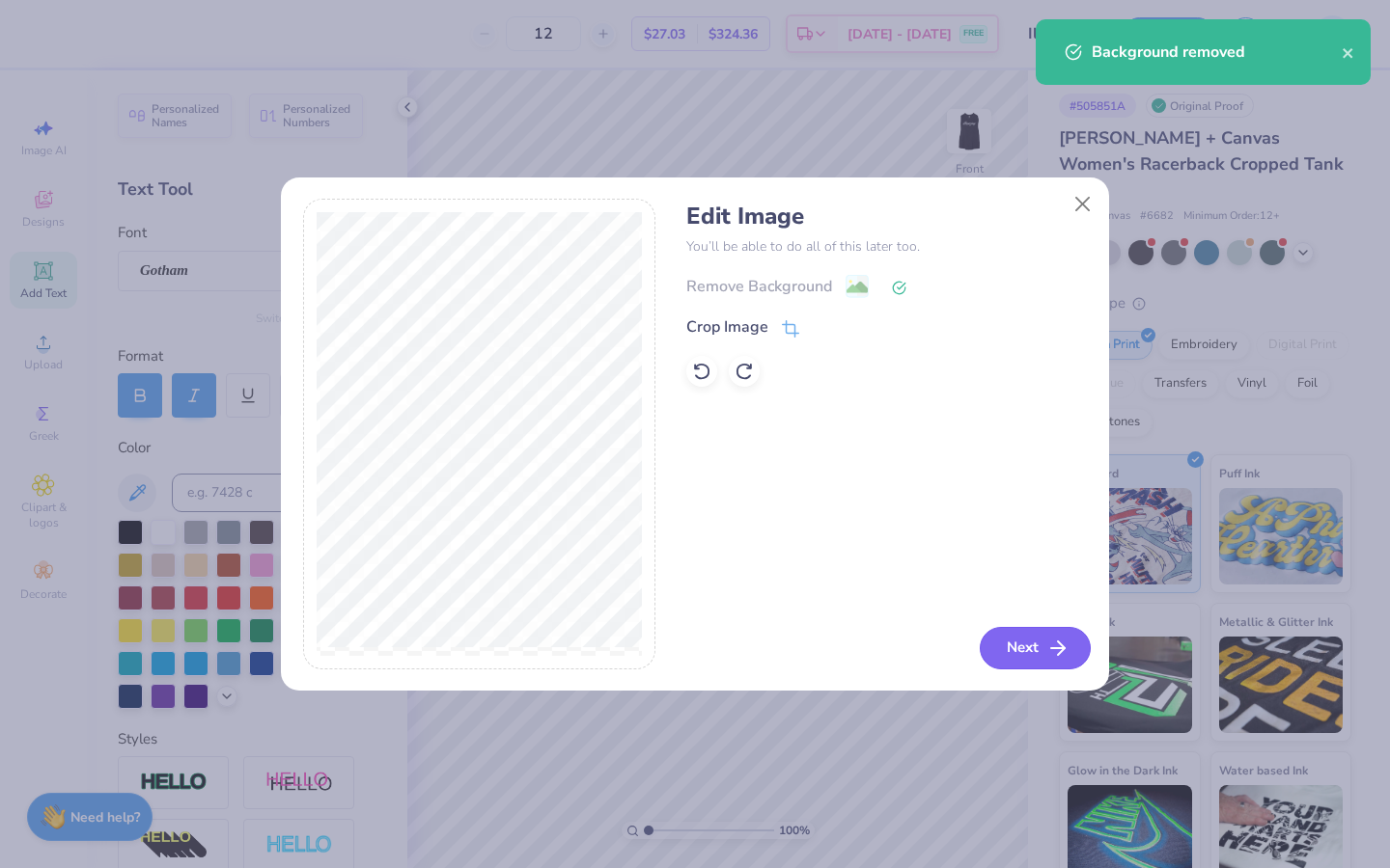
click at [1024, 665] on button "Next" at bounding box center [1035, 648] width 111 height 43
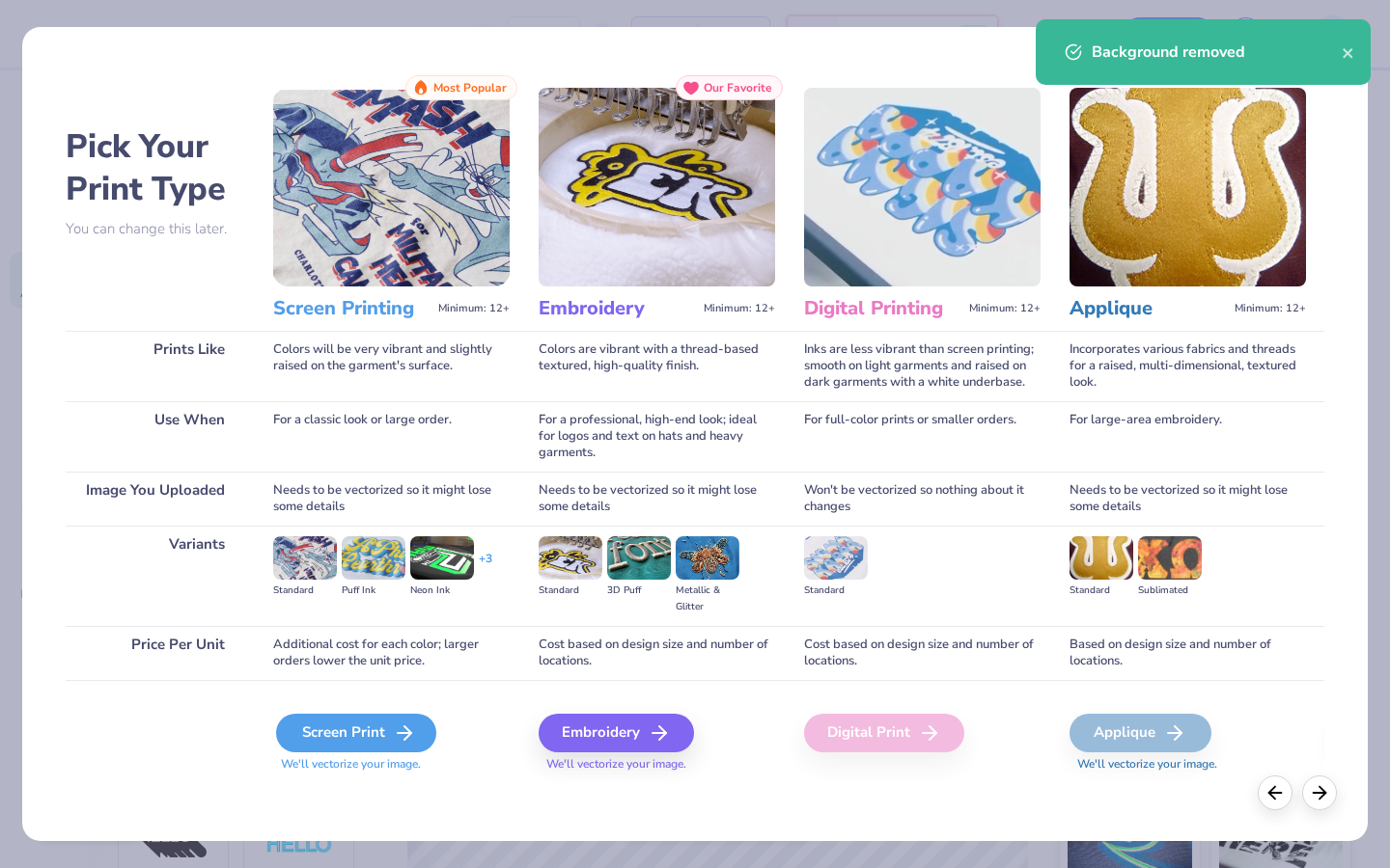
click at [322, 734] on div "Screen Print" at bounding box center [356, 732] width 160 height 39
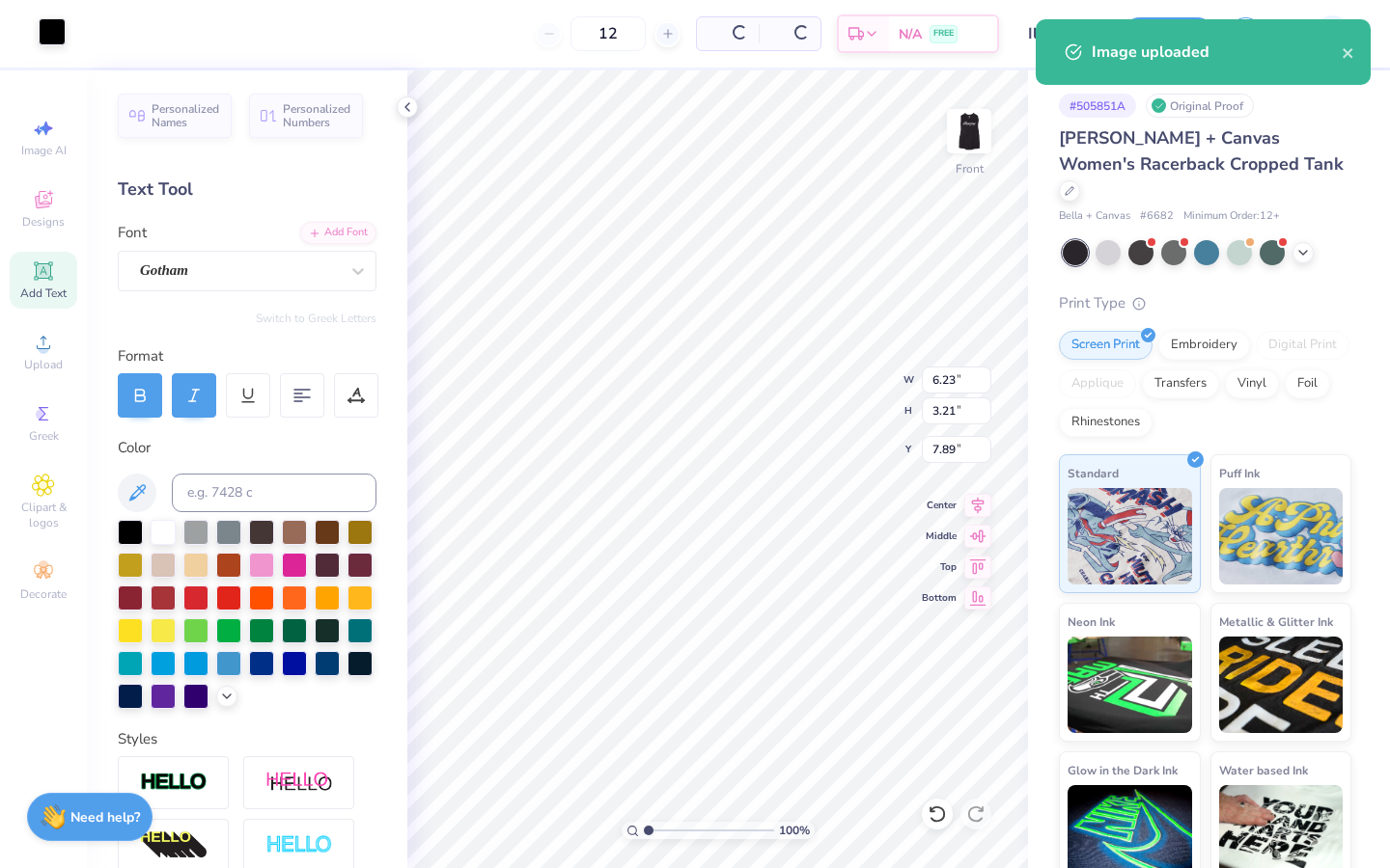
click at [57, 42] on div at bounding box center [51, 32] width 27 height 27
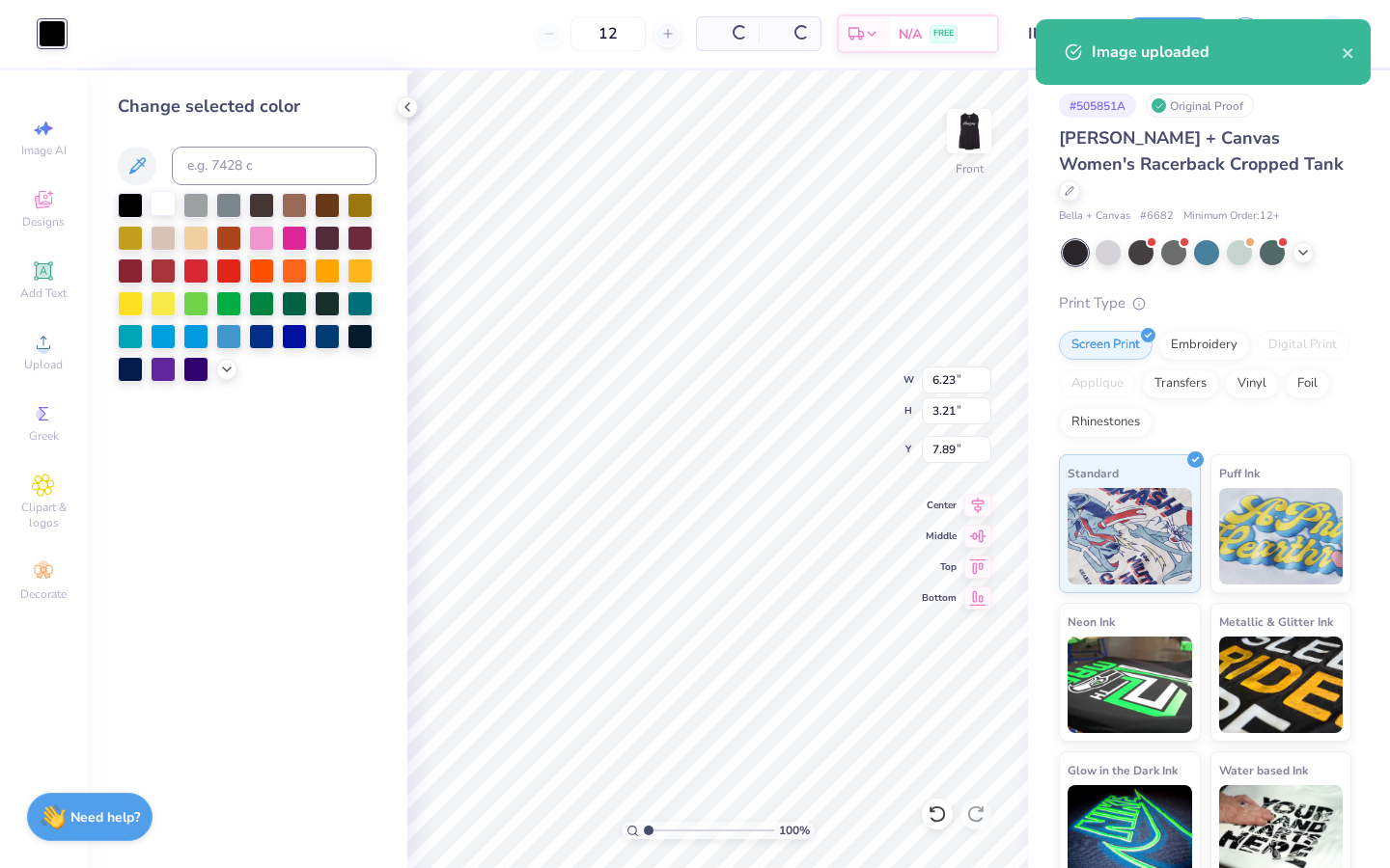
click at [163, 212] on div at bounding box center [162, 203] width 25 height 25
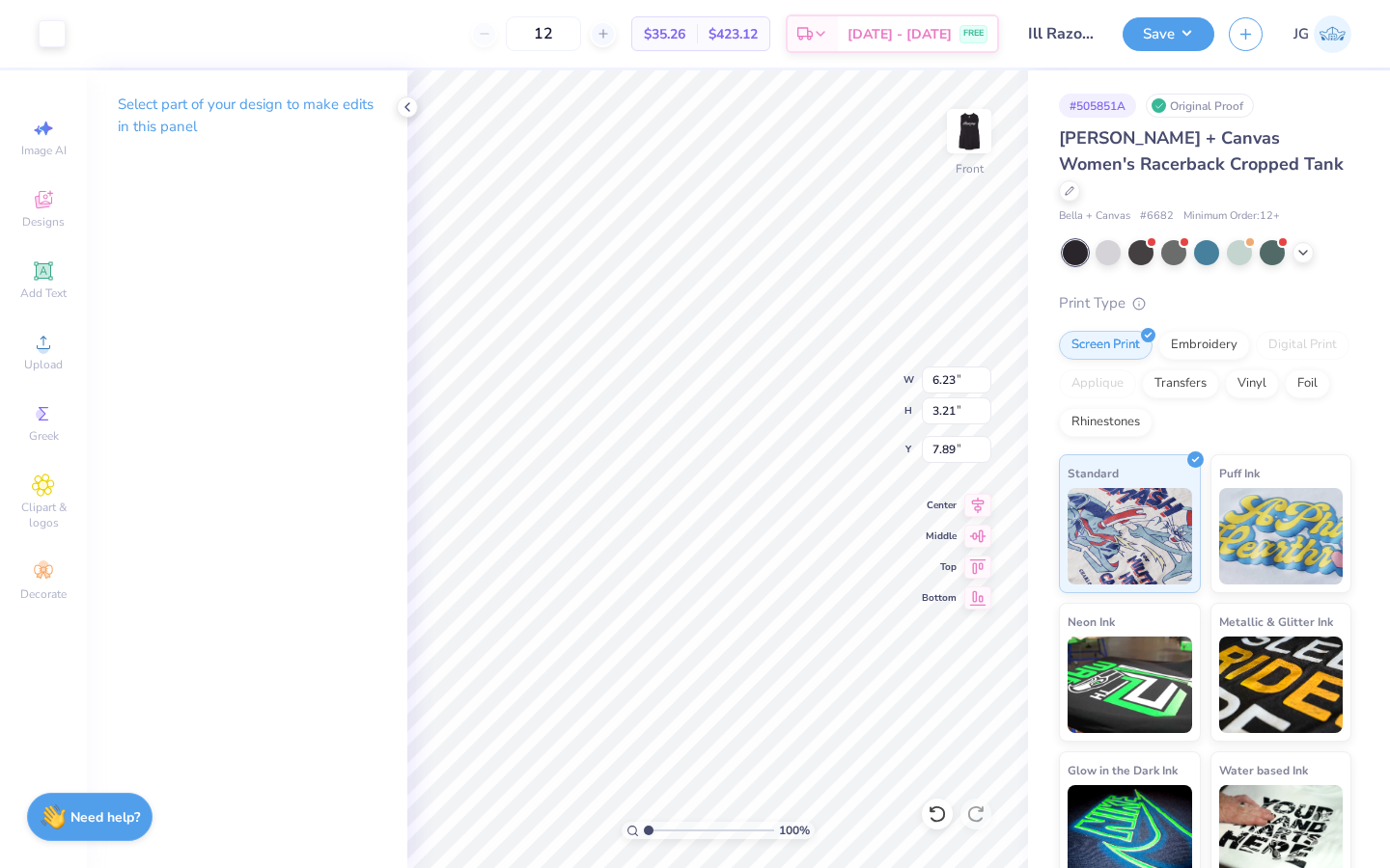
type input "3.17"
type input "1.64"
type input "9.47"
click at [565, 40] on input "12" at bounding box center [544, 34] width 75 height 35
type input "1"
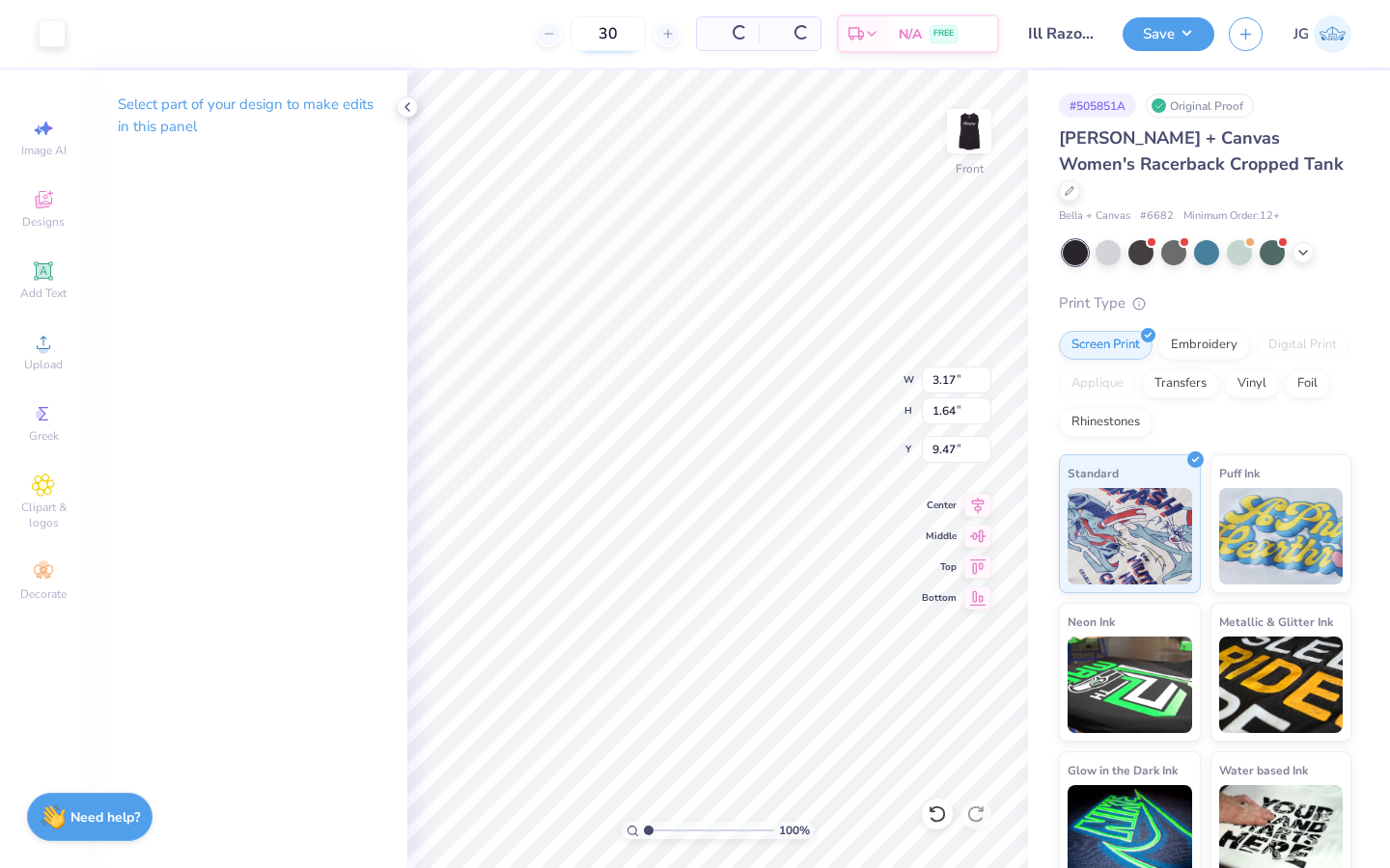
type input "3"
type input "40"
type input "0.50"
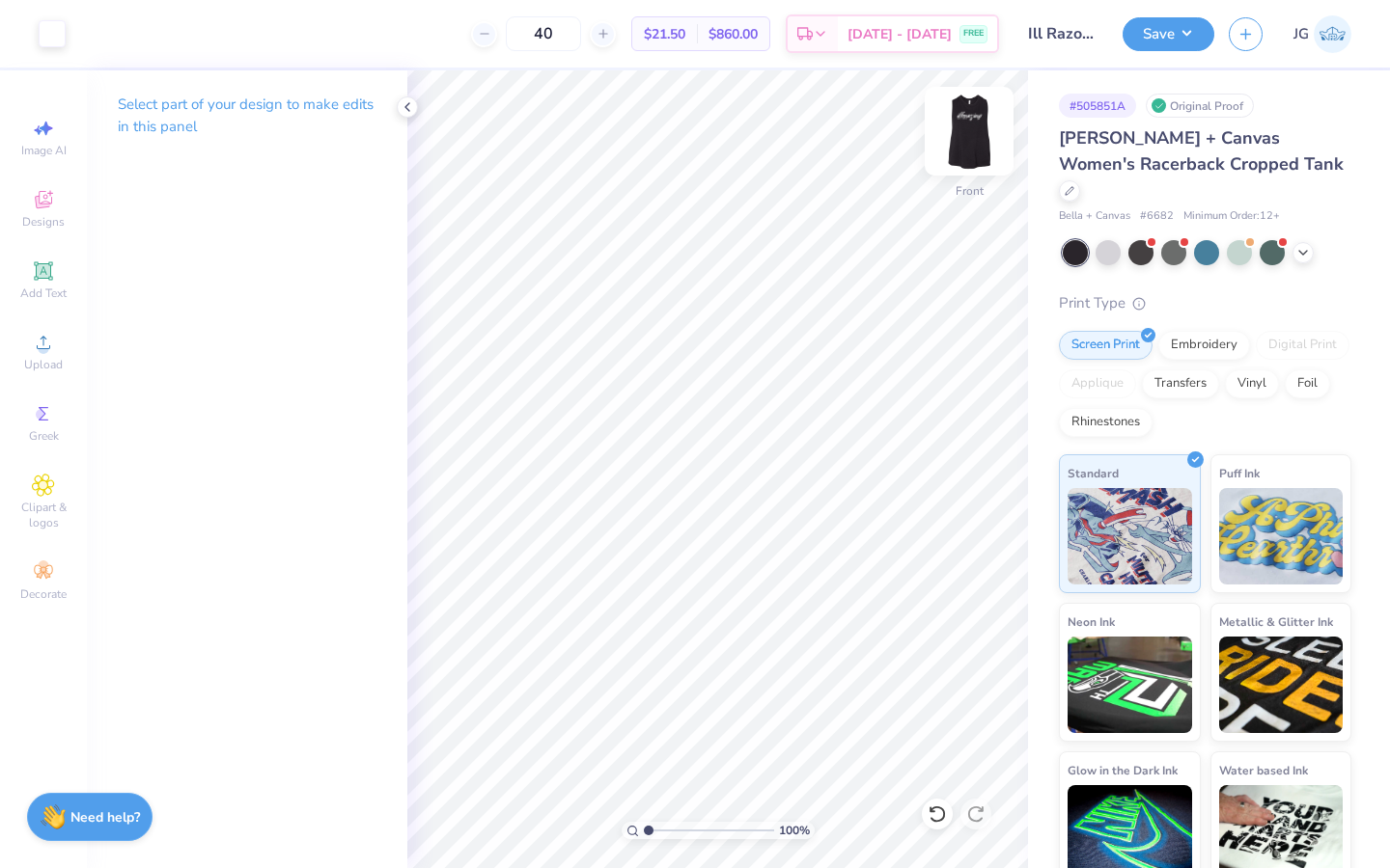
click at [958, 133] on img at bounding box center [969, 132] width 77 height 77
type input "6.65"
type input "2.39"
type input "1.65"
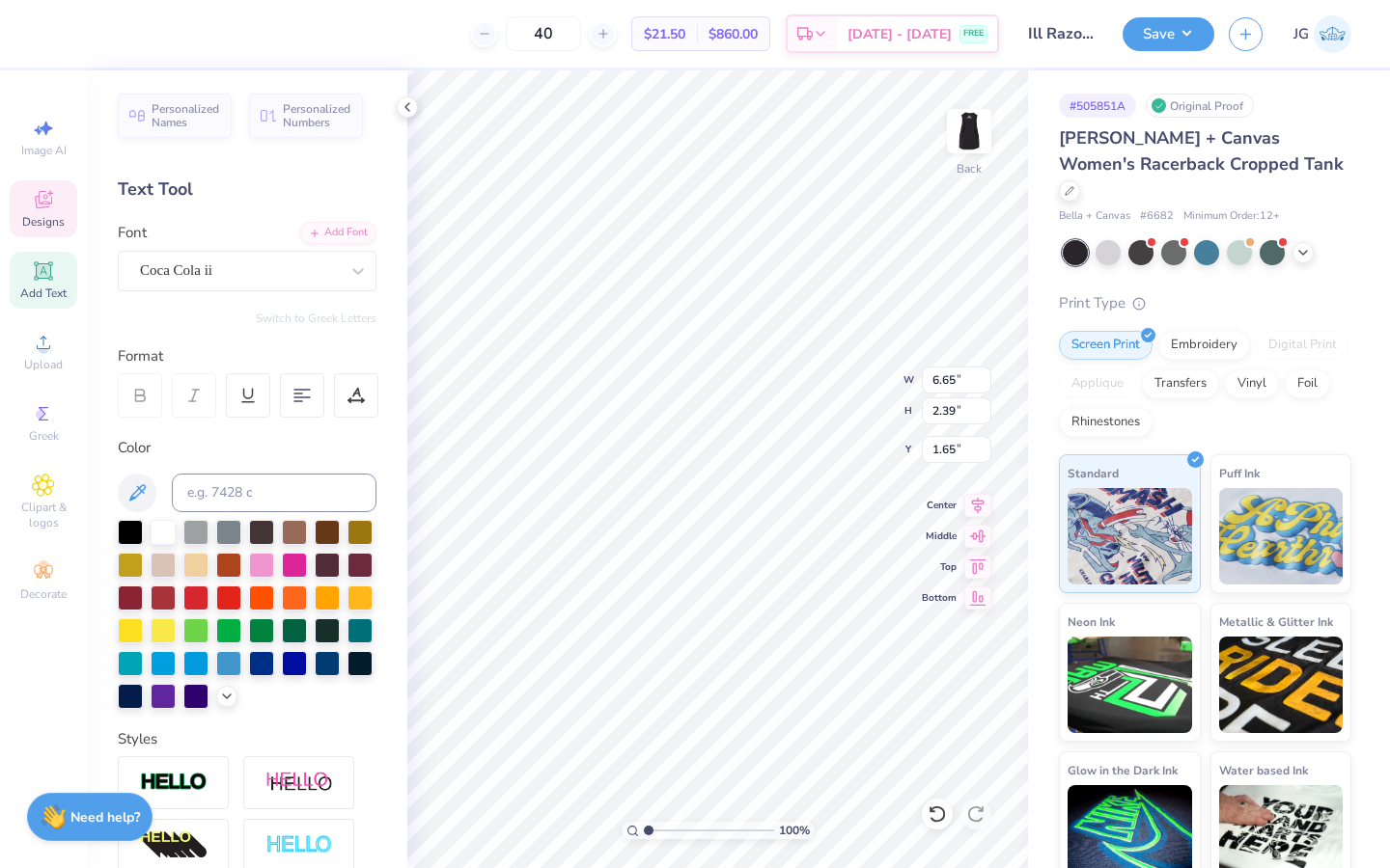
type input "1.67"
type input "3.53"
click at [680, 823] on input "range" at bounding box center [709, 831] width 131 height 18
type input "3.39"
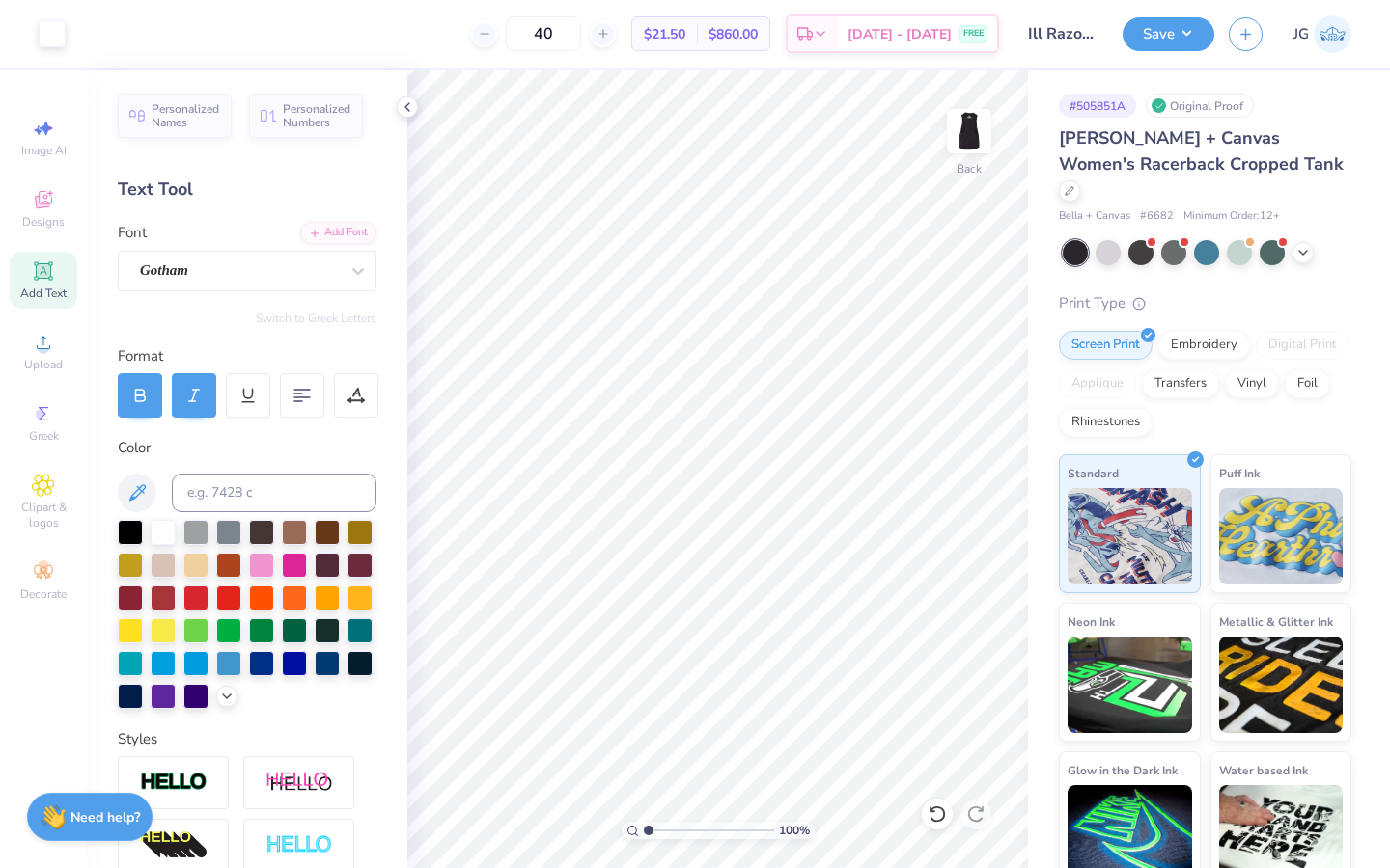
drag, startPoint x: 681, startPoint y: 830, endPoint x: 617, endPoint y: 830, distance: 64.0
type input "1"
click at [644, 830] on input "range" at bounding box center [709, 831] width 131 height 18
click at [1160, 30] on button "Save" at bounding box center [1168, 32] width 92 height 34
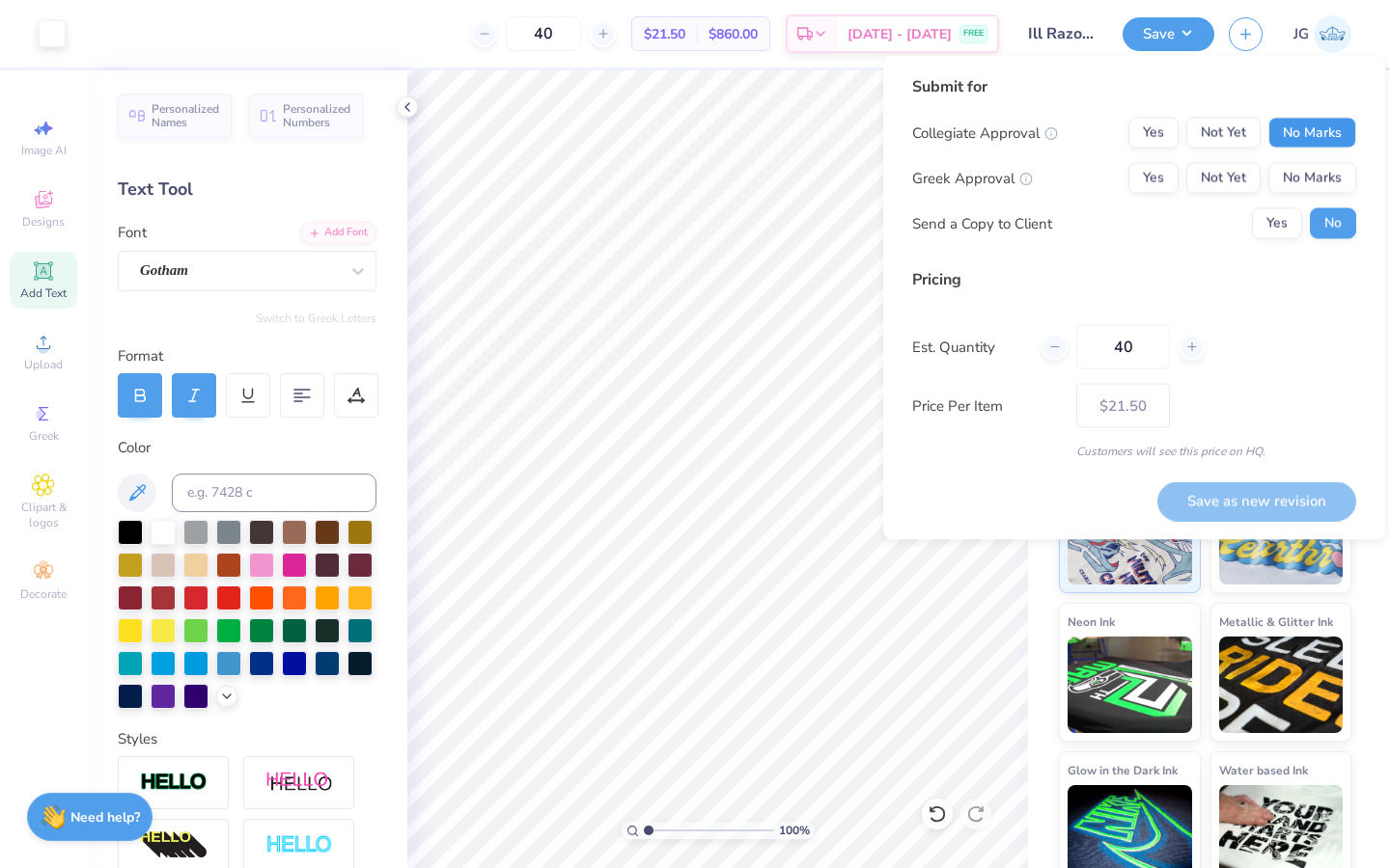
click at [1297, 133] on button "No Marks" at bounding box center [1312, 133] width 88 height 31
click at [1304, 173] on button "No Marks" at bounding box center [1312, 178] width 88 height 31
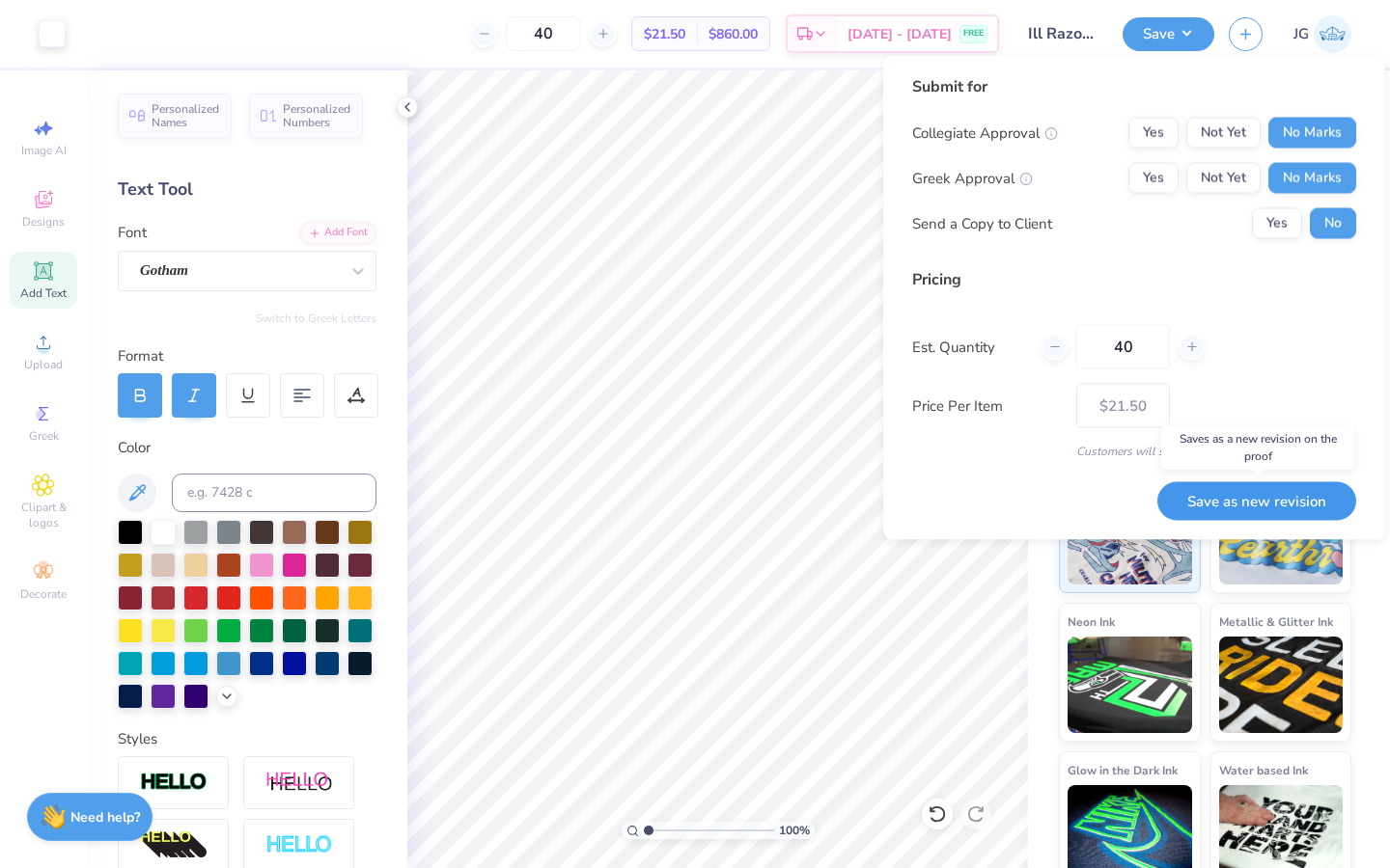
click at [1246, 502] on button "Save as new revision" at bounding box center [1256, 501] width 199 height 40
type input "$21.50"
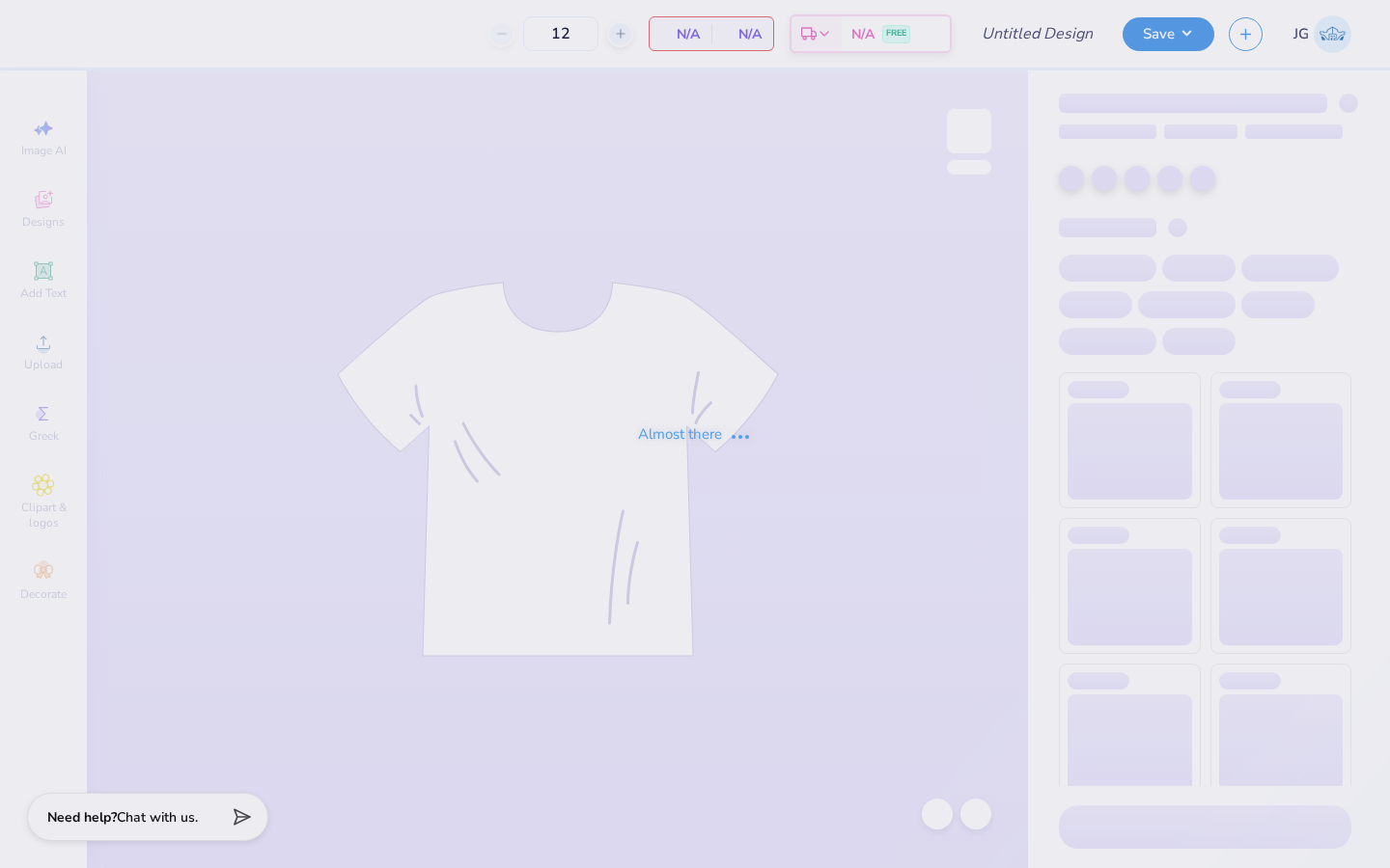
type input "ILLMAZING Team Hoodie"
type input "70"
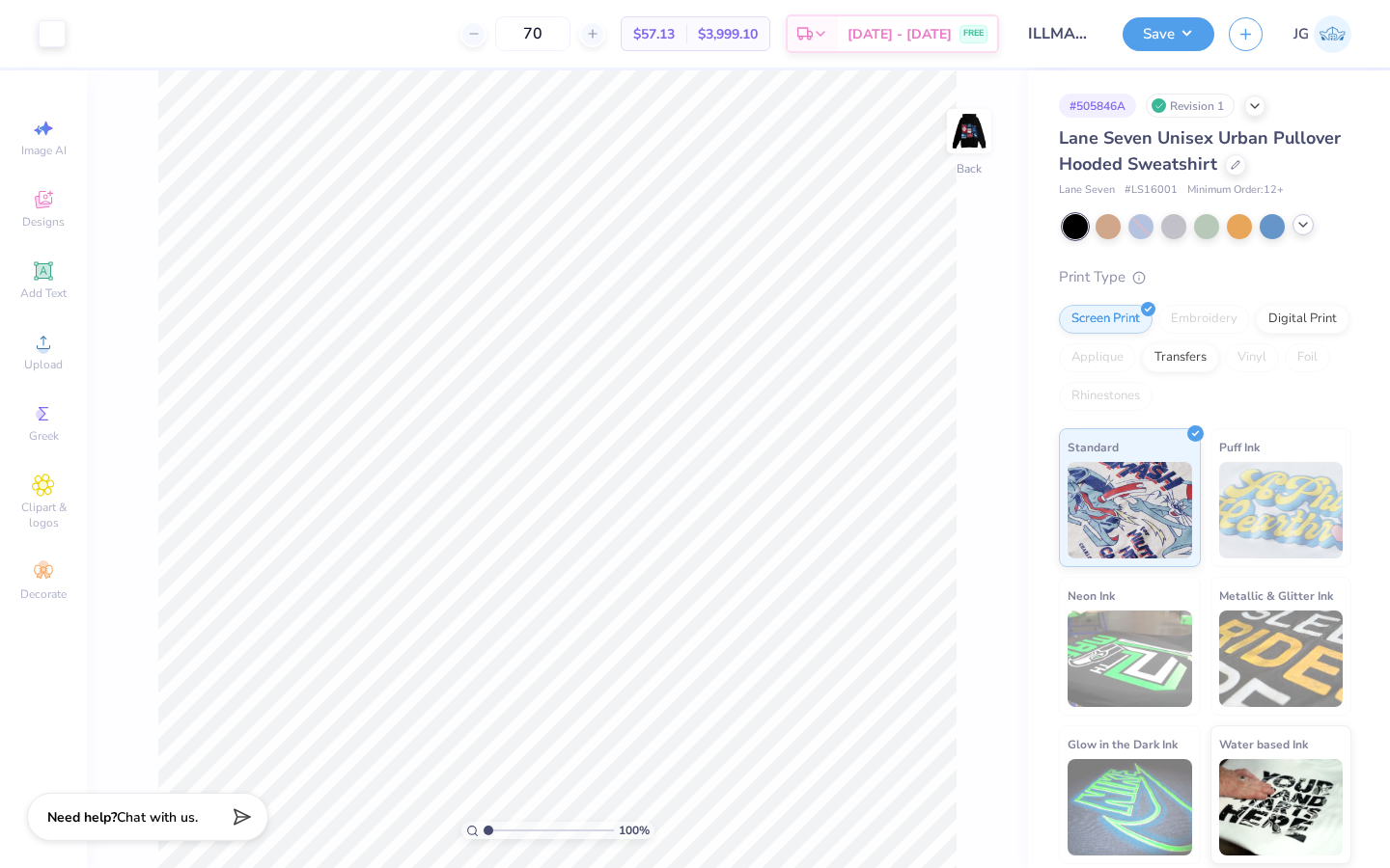
click at [1306, 228] on icon at bounding box center [1303, 225] width 16 height 16
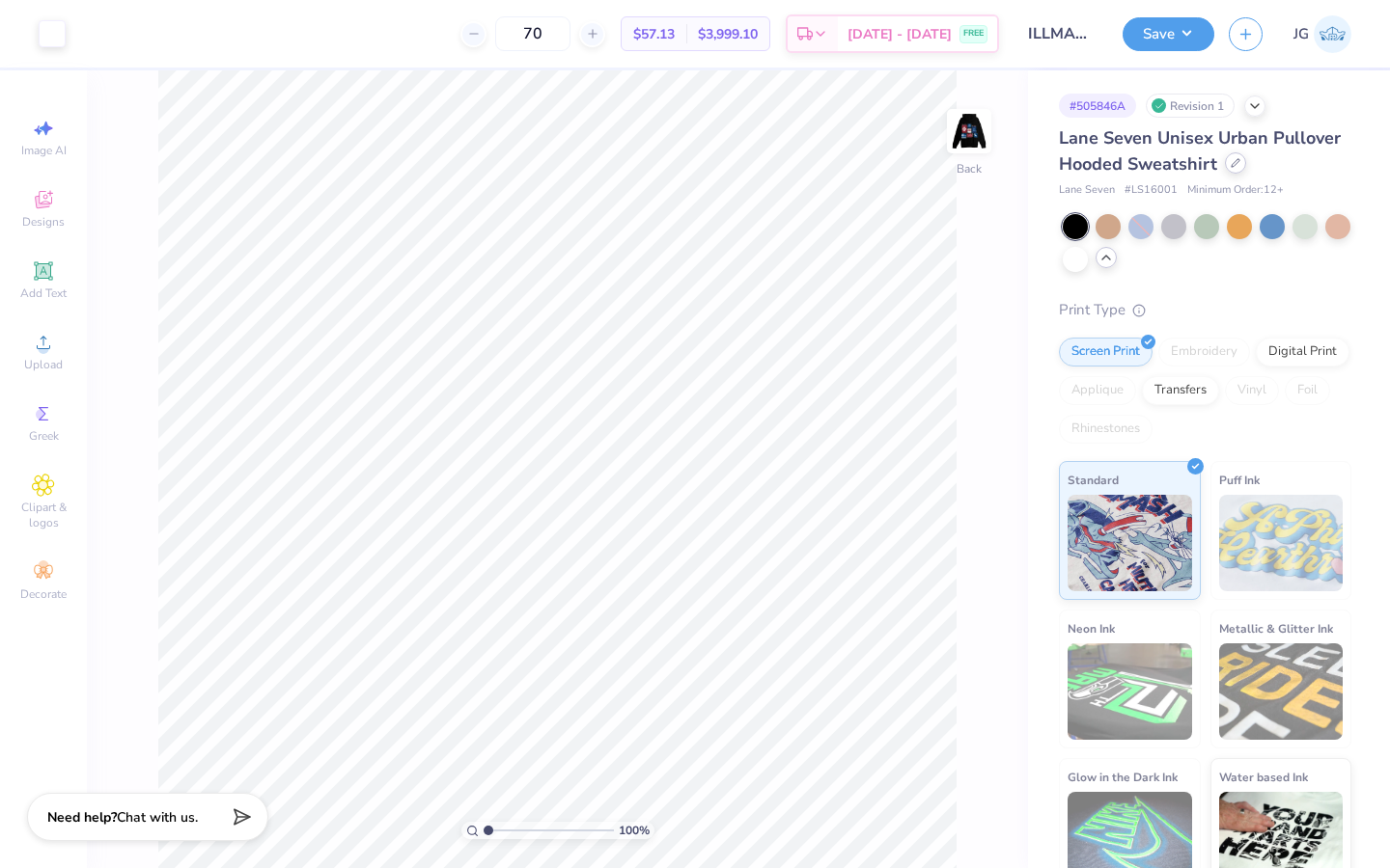
click at [1233, 166] on icon at bounding box center [1236, 163] width 10 height 10
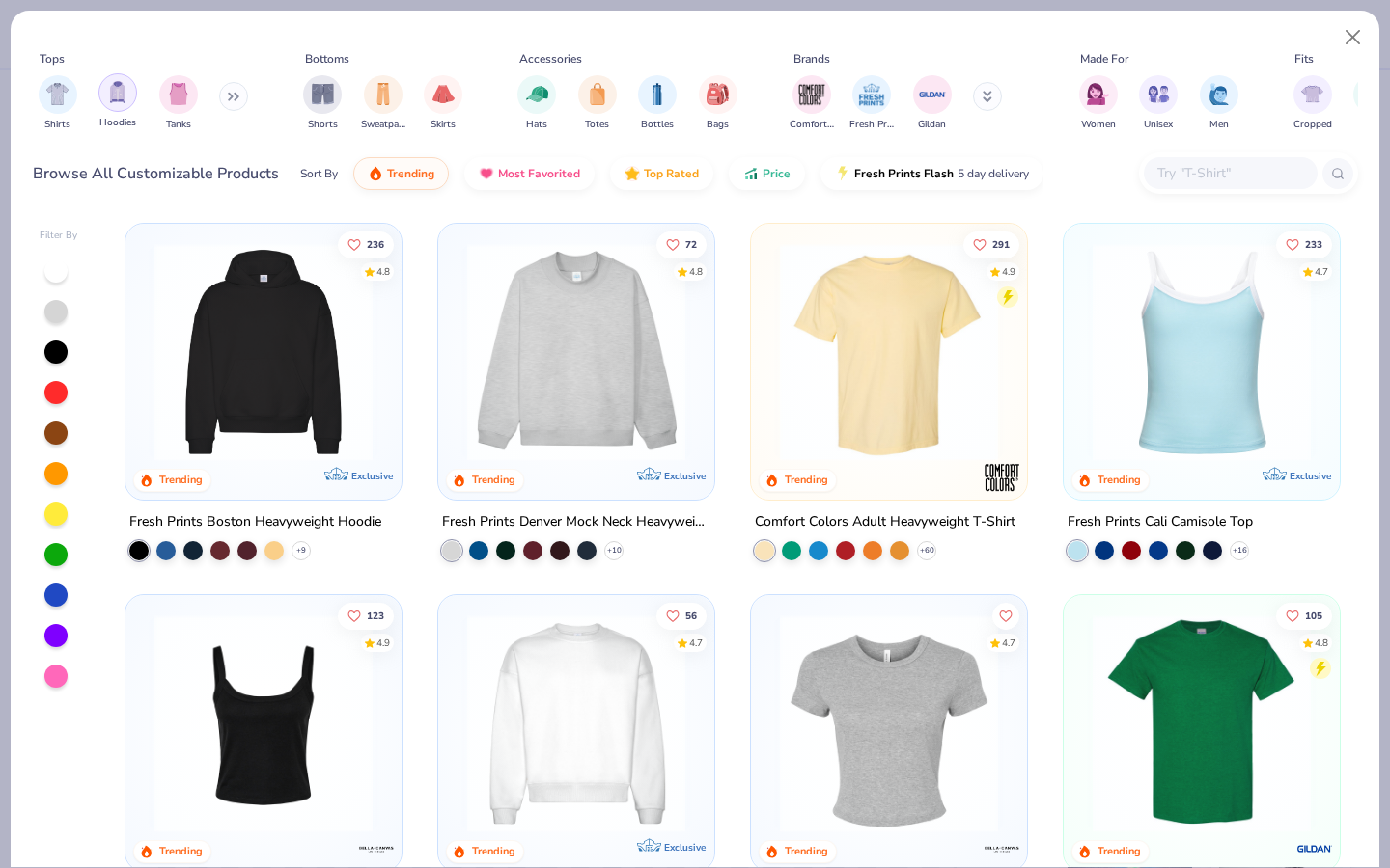
click at [124, 99] on img "filter for Hoodies" at bounding box center [117, 92] width 21 height 22
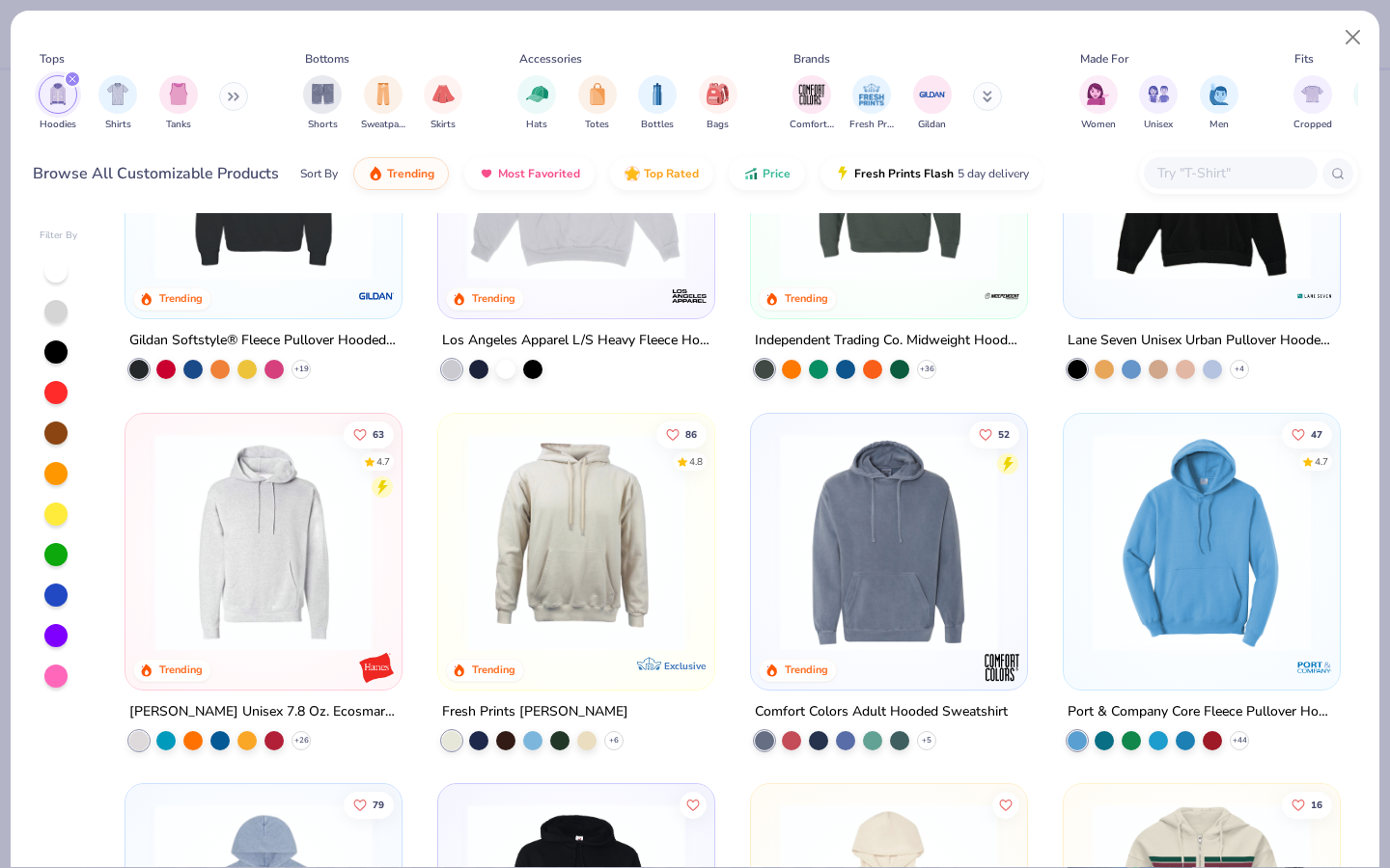
scroll to position [703, 0]
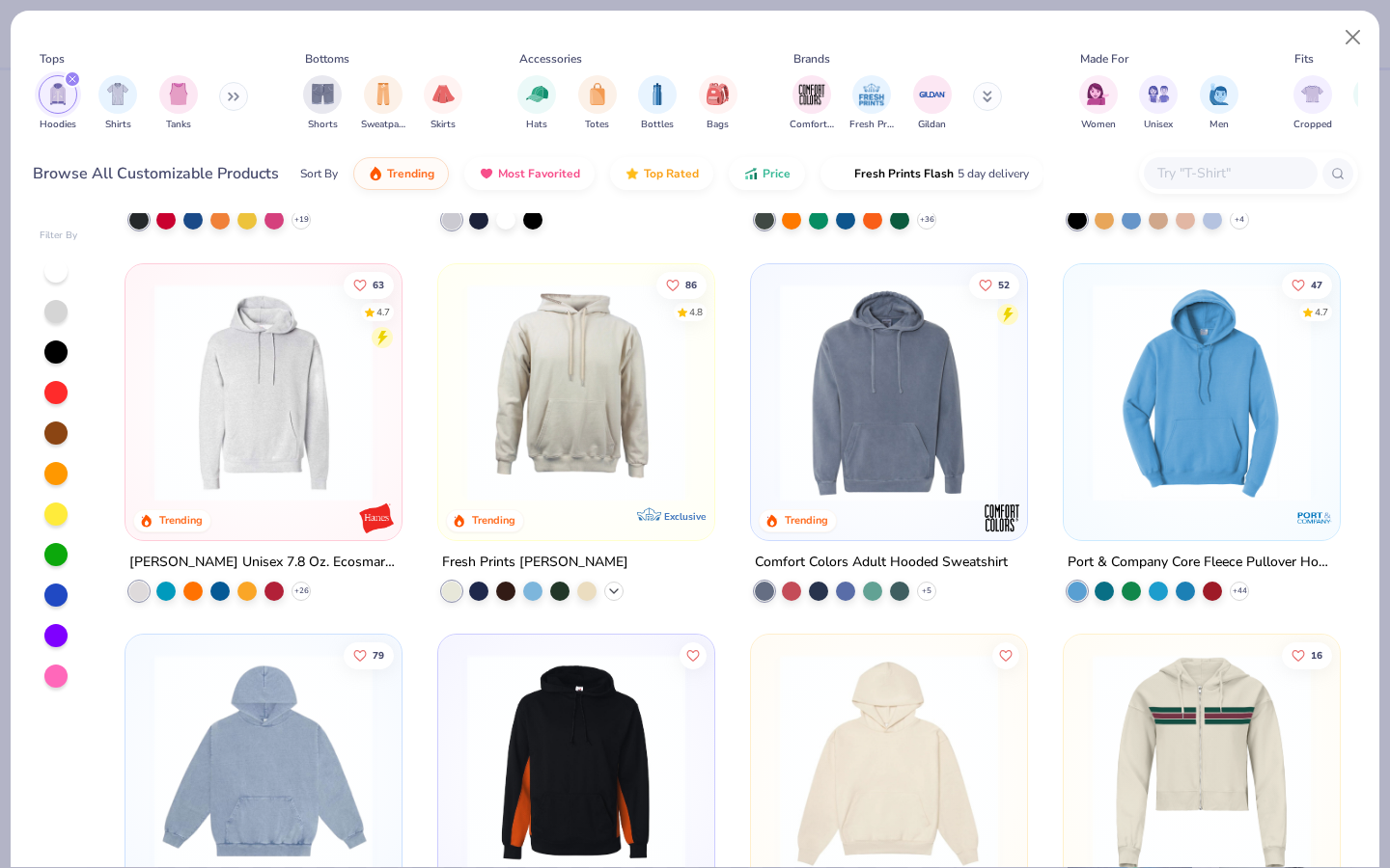
click at [618, 588] on icon at bounding box center [614, 591] width 16 height 16
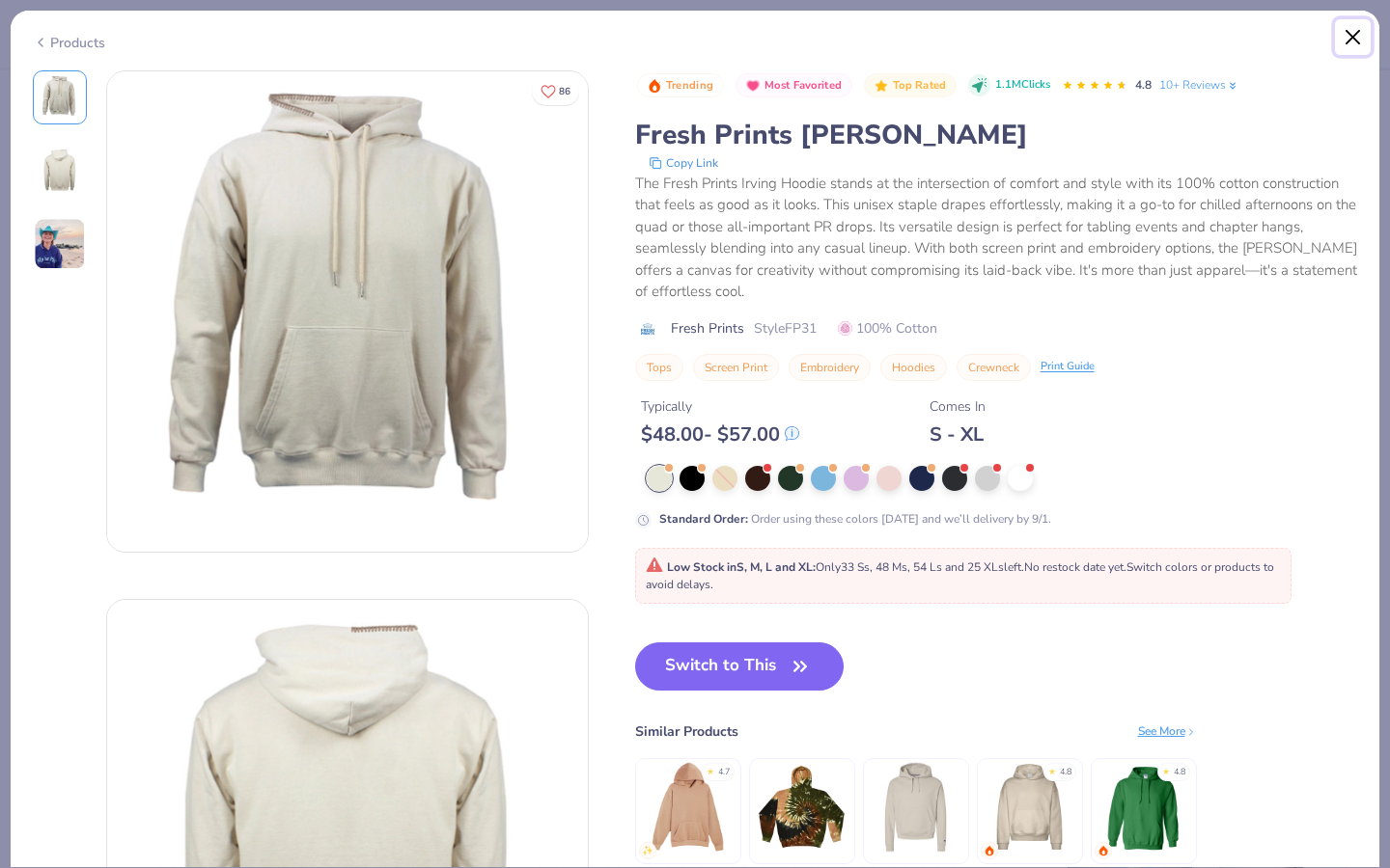
click at [1345, 35] on button "Close" at bounding box center [1352, 37] width 37 height 37
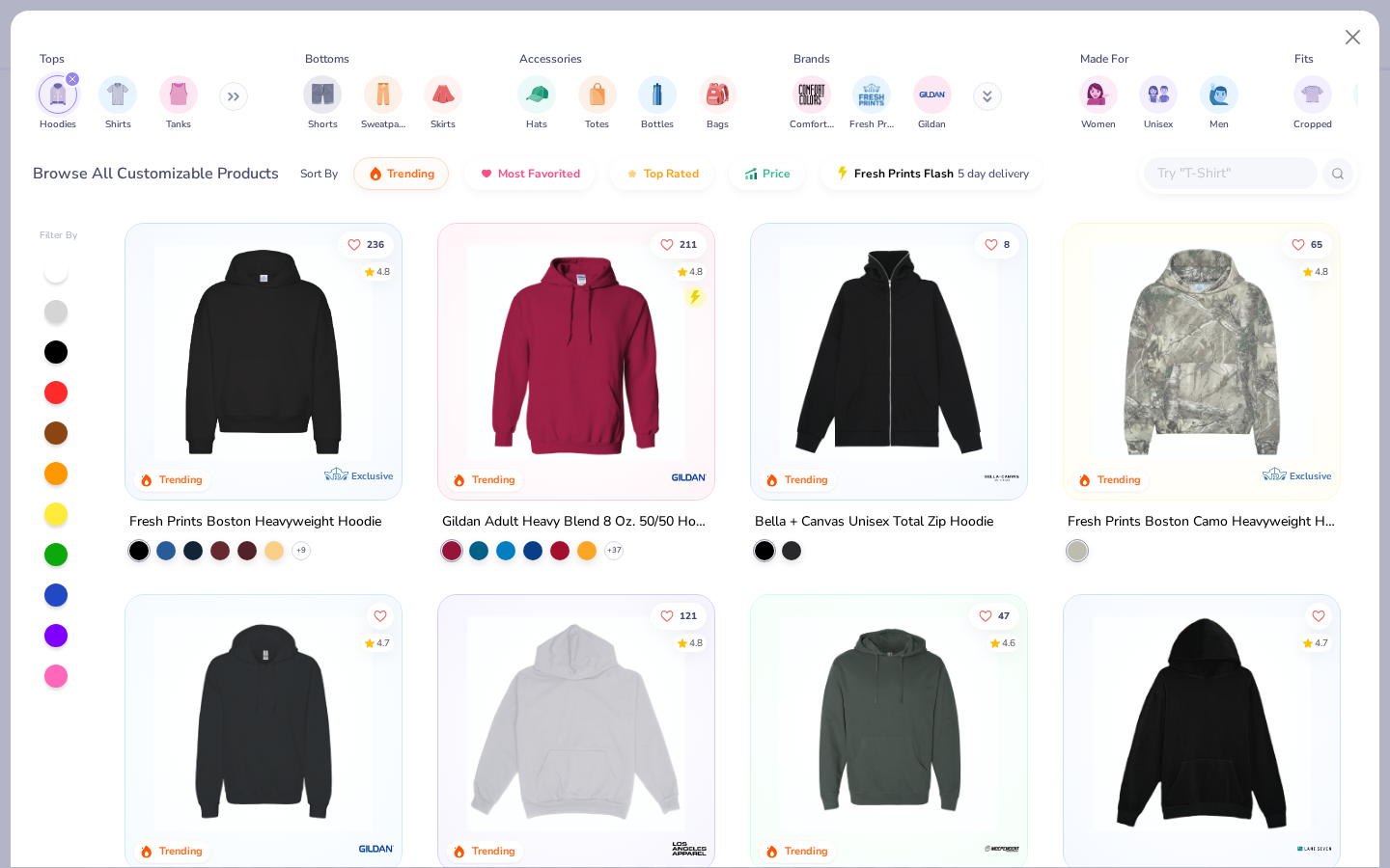
click at [252, 428] on img at bounding box center [263, 352] width 238 height 218
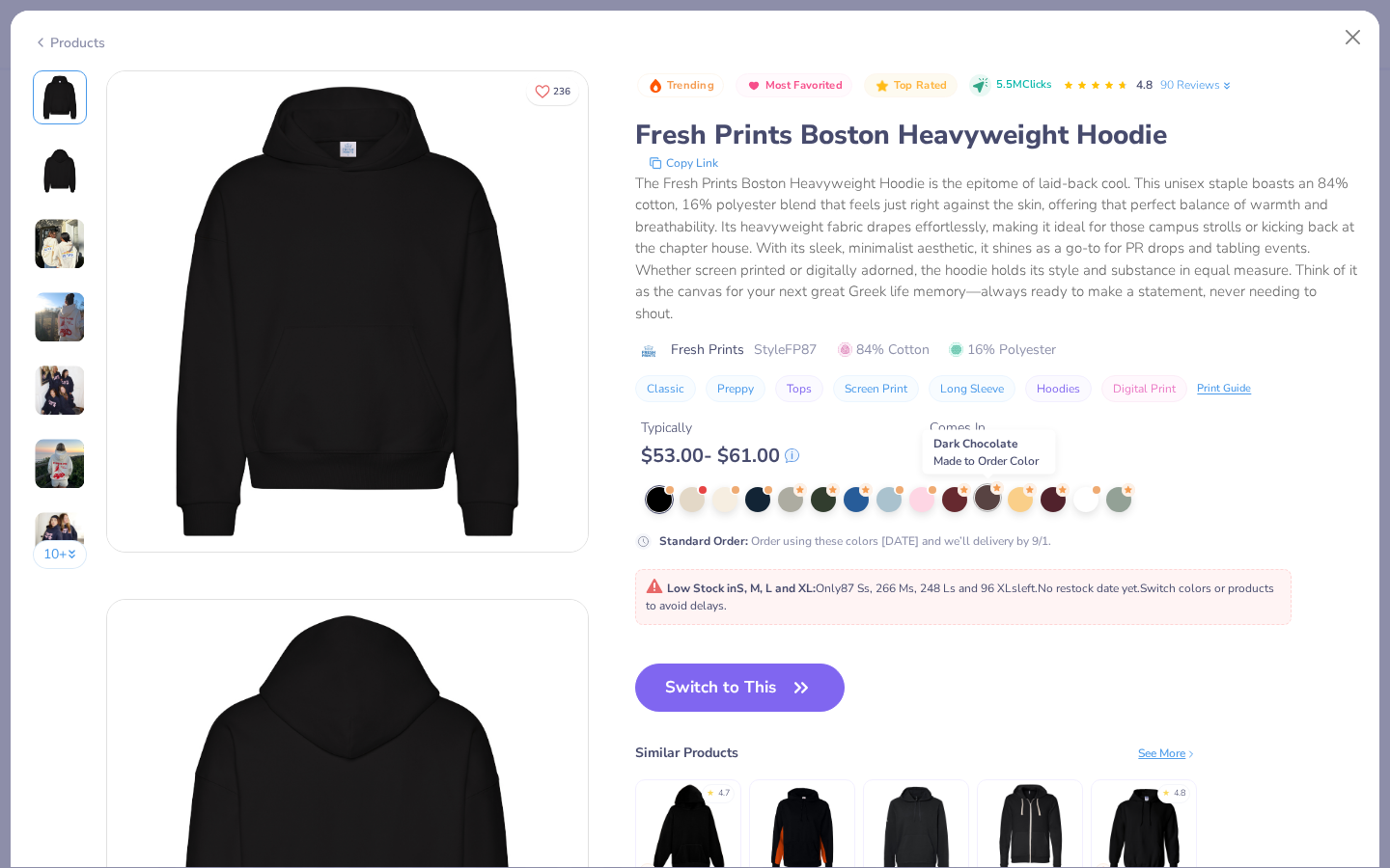
drag, startPoint x: 1051, startPoint y: 508, endPoint x: 979, endPoint y: 502, distance: 72.2
click at [979, 502] on div at bounding box center [1001, 499] width 710 height 25
click at [979, 502] on div at bounding box center [987, 497] width 25 height 25
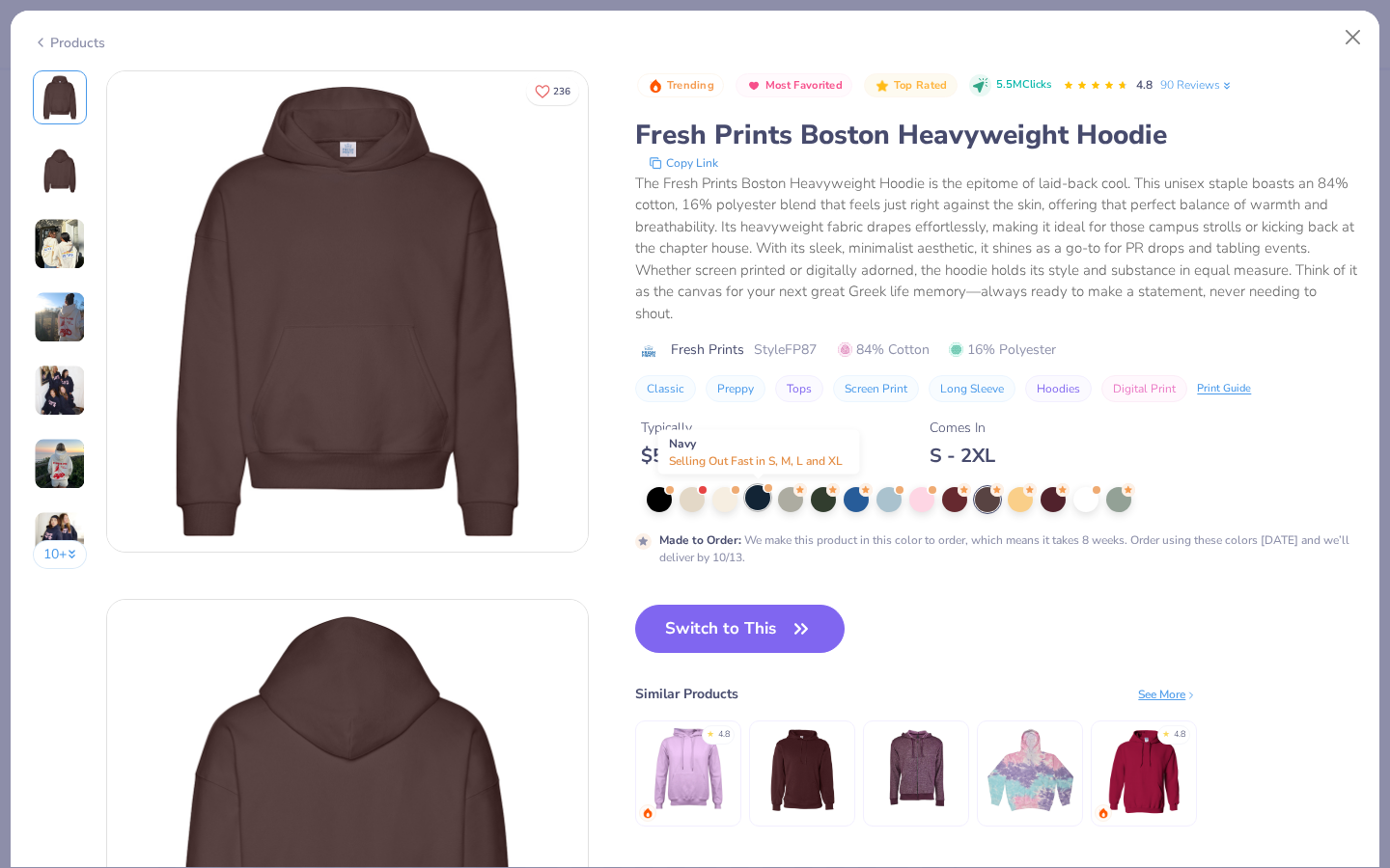
click at [759, 506] on div at bounding box center [757, 497] width 25 height 25
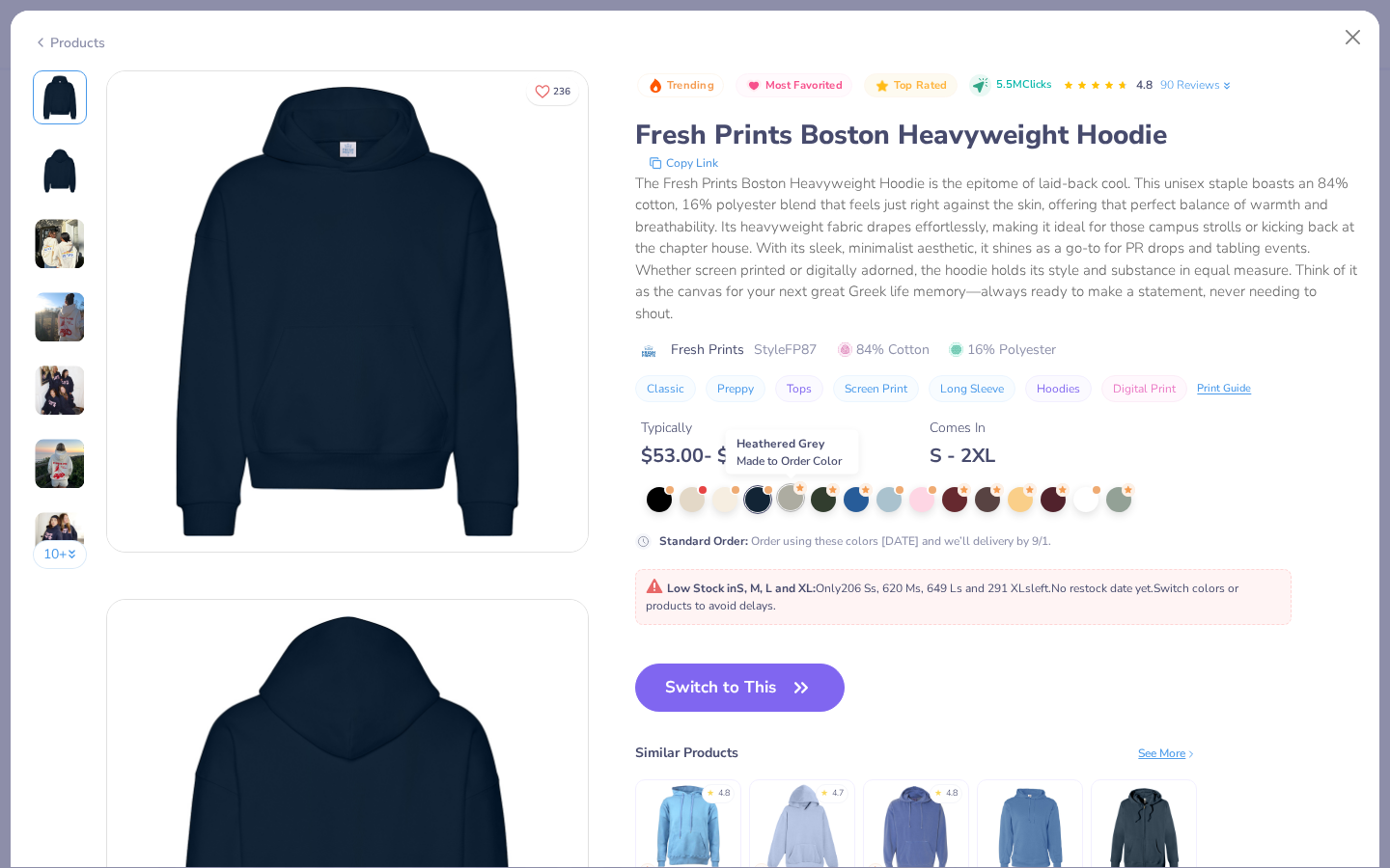
click at [794, 500] on div at bounding box center [790, 497] width 25 height 25
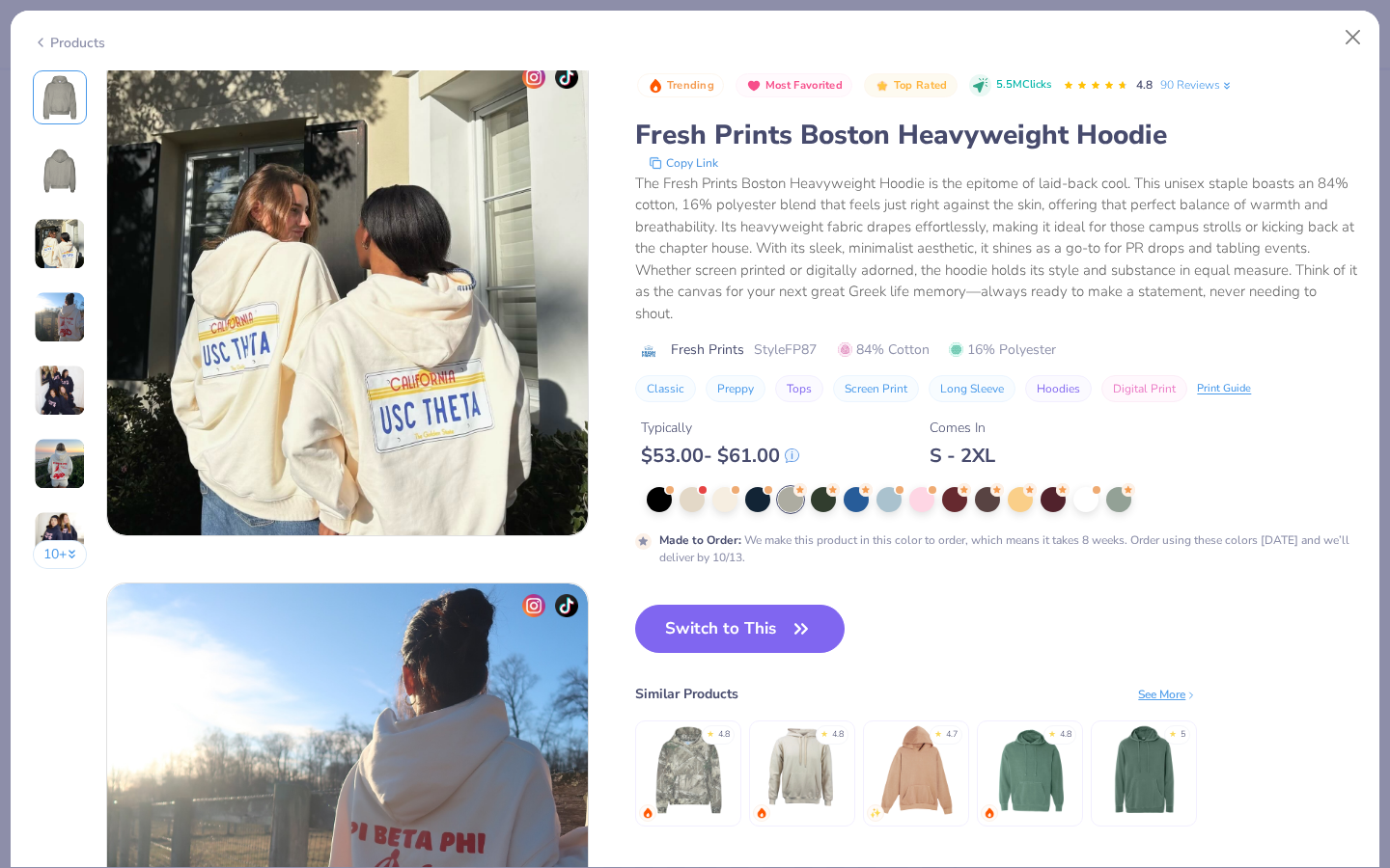
scroll to position [595, 0]
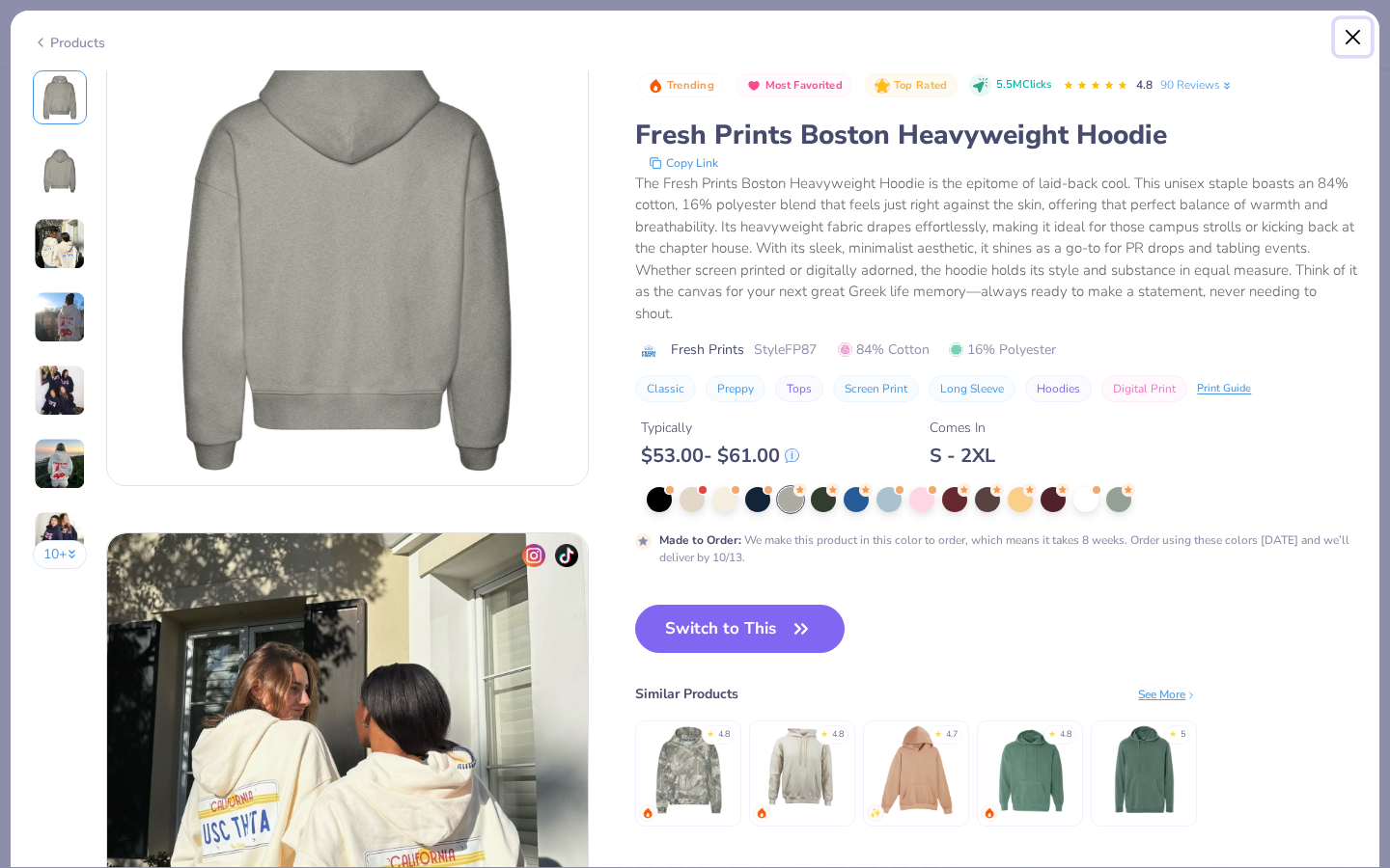
click at [1358, 40] on button "Close" at bounding box center [1352, 37] width 37 height 37
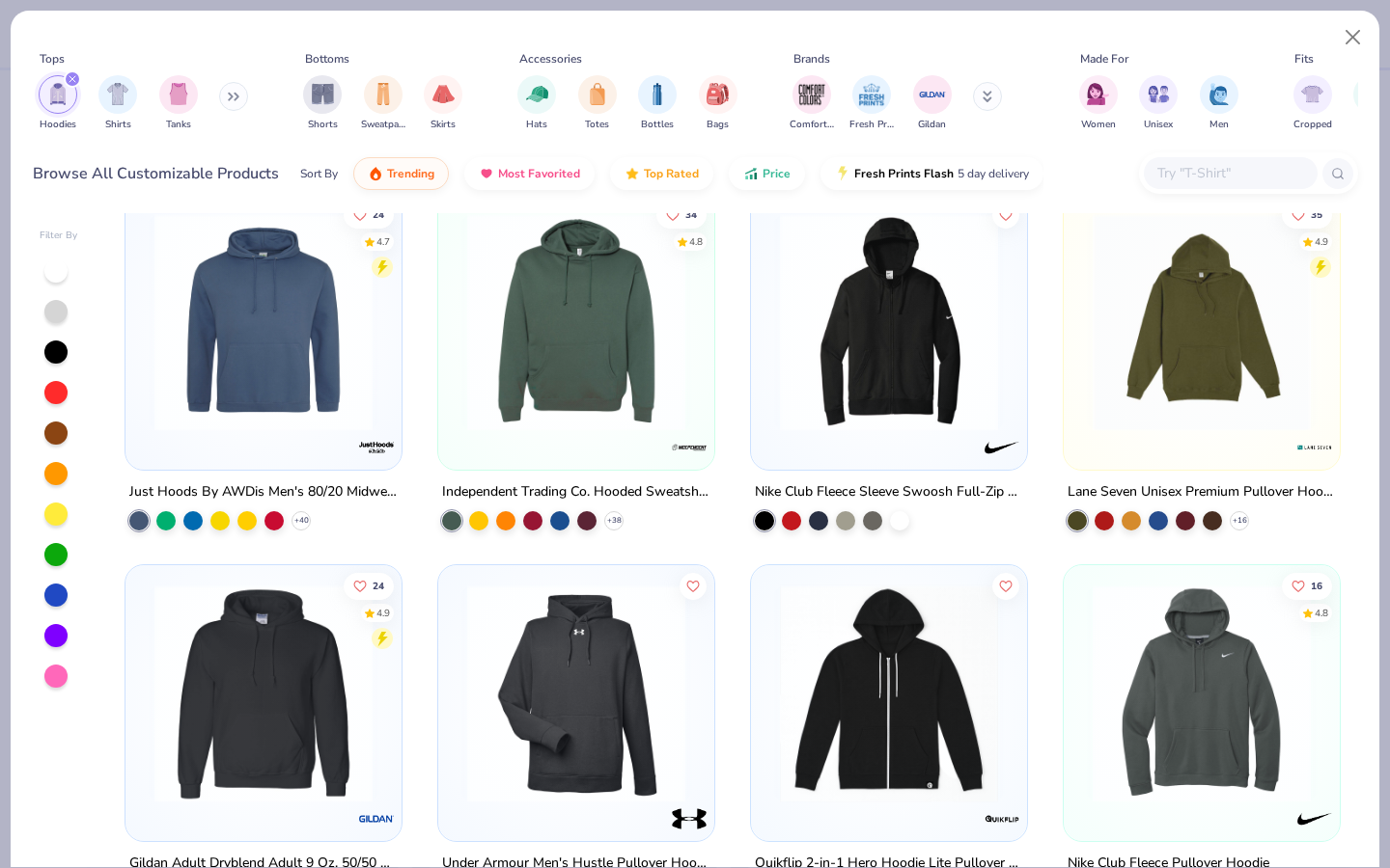
scroll to position [1955, 0]
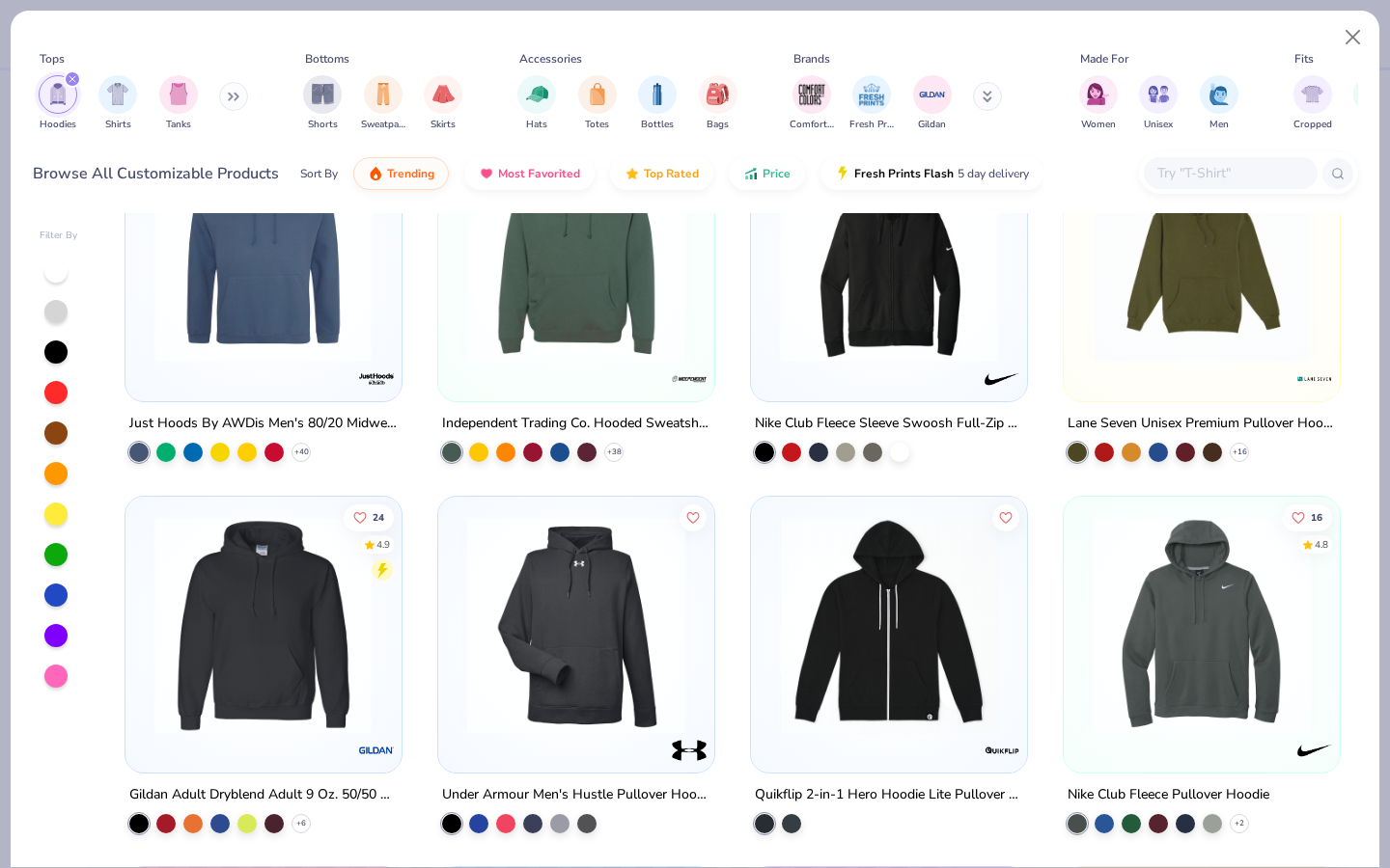
click at [70, 78] on icon "filter for Hoodies" at bounding box center [72, 79] width 6 height 6
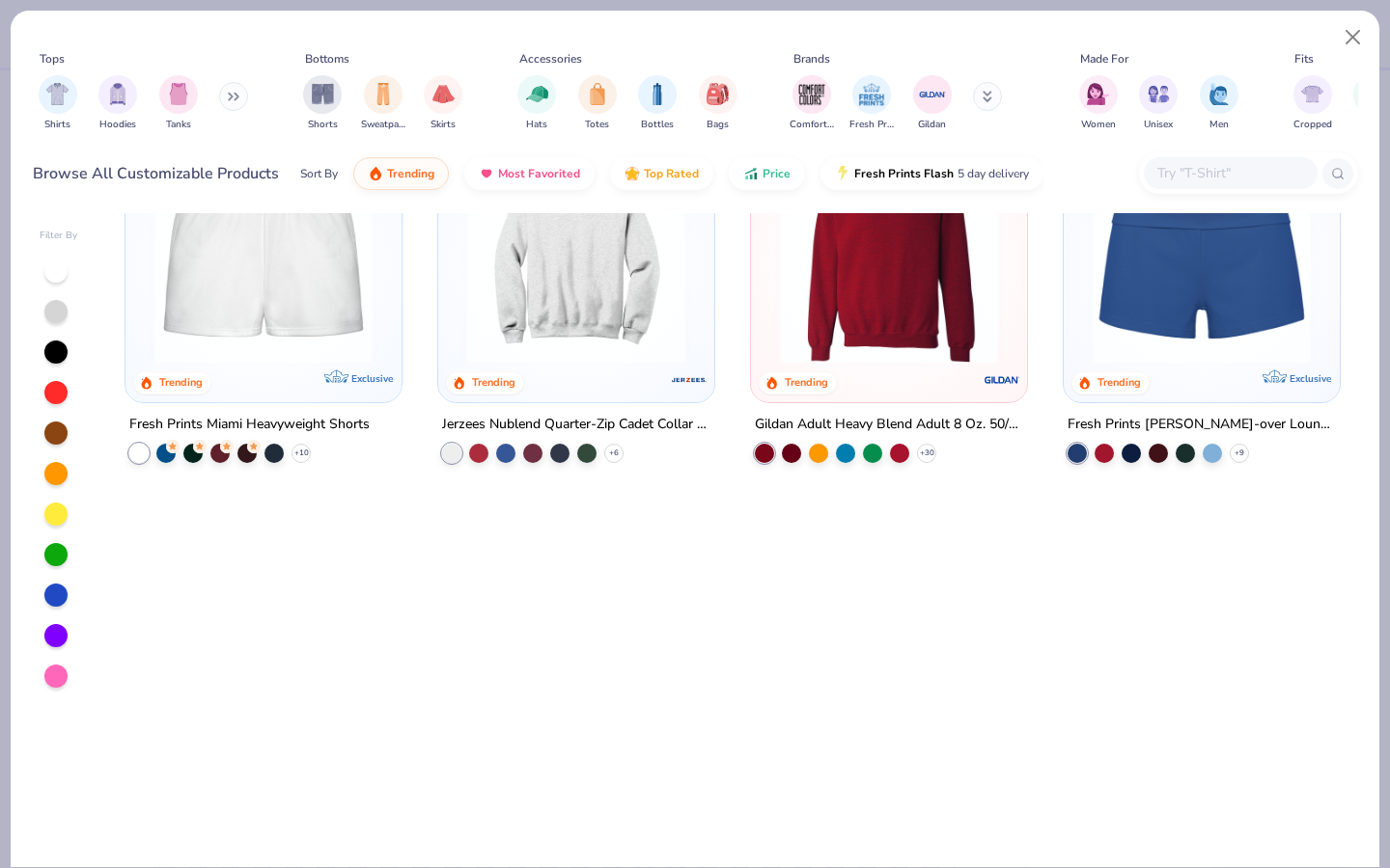
scroll to position [1582, 0]
click at [217, 108] on div "Shirts Hoodies Tanks" at bounding box center [144, 103] width 222 height 71
click at [221, 106] on div "Shirts Hoodies Tanks" at bounding box center [144, 103] width 222 height 71
click at [228, 97] on button at bounding box center [233, 96] width 29 height 29
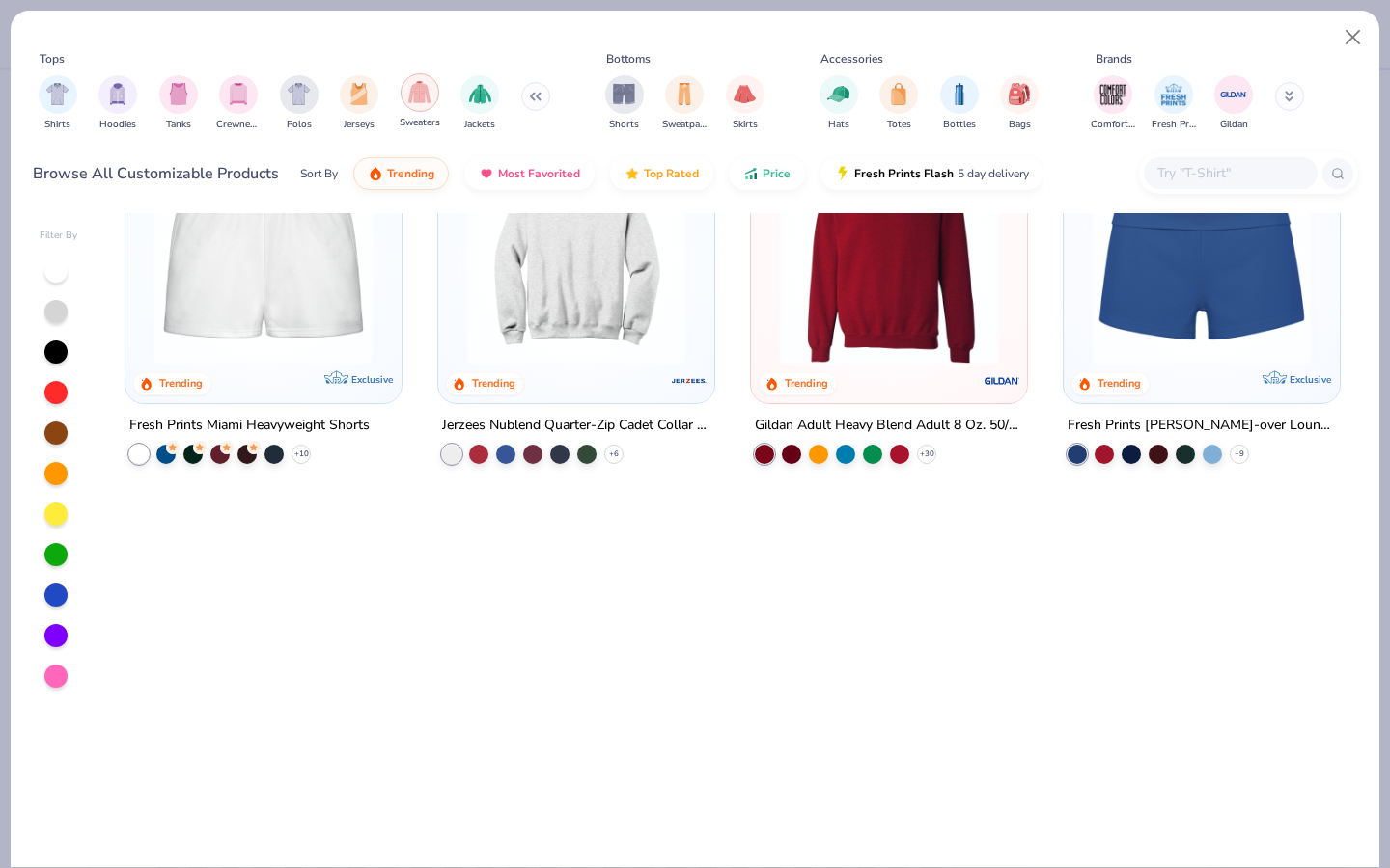
click at [424, 95] on img "filter for Sweaters" at bounding box center [419, 92] width 22 height 22
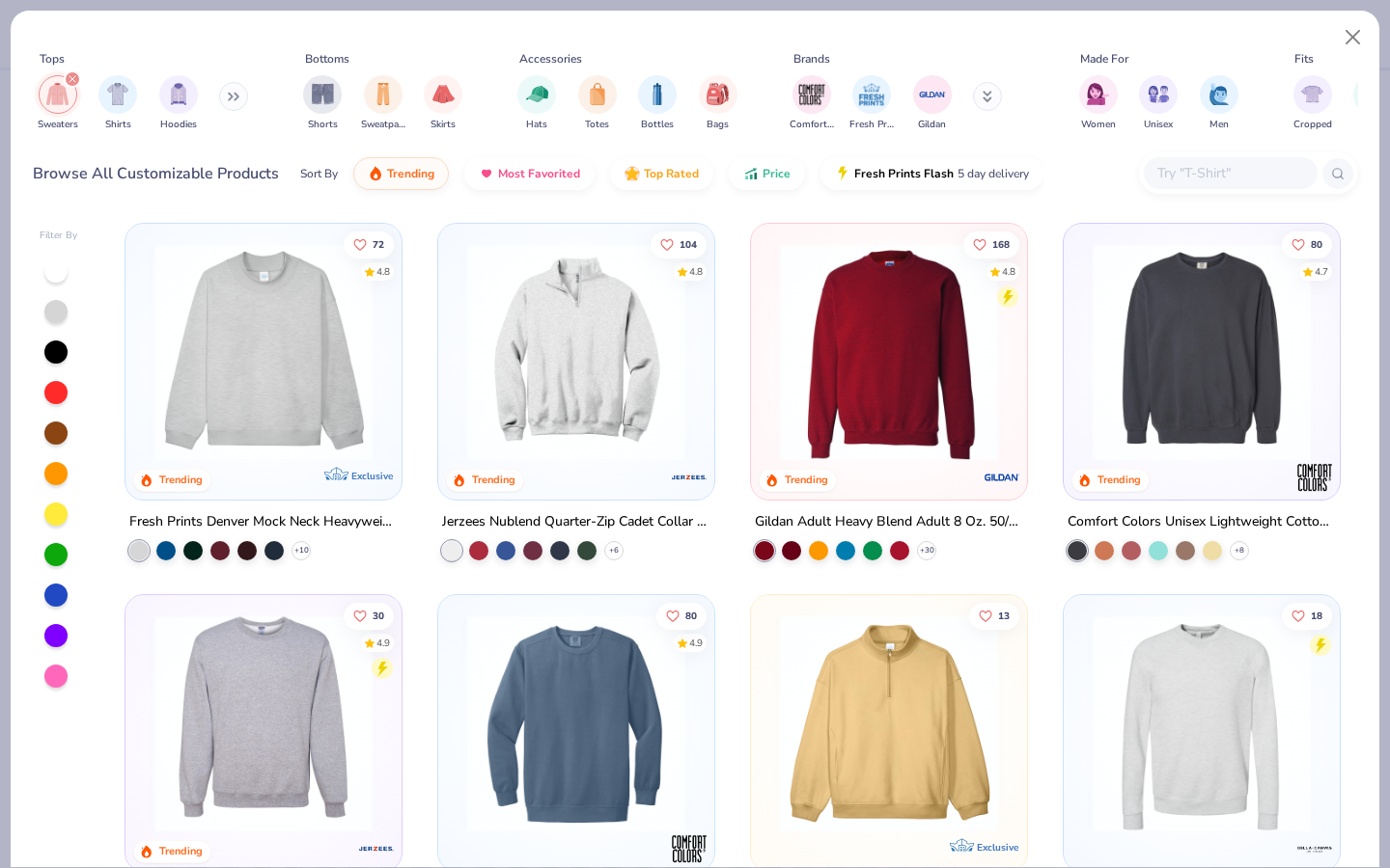
click at [223, 384] on img at bounding box center [263, 352] width 238 height 218
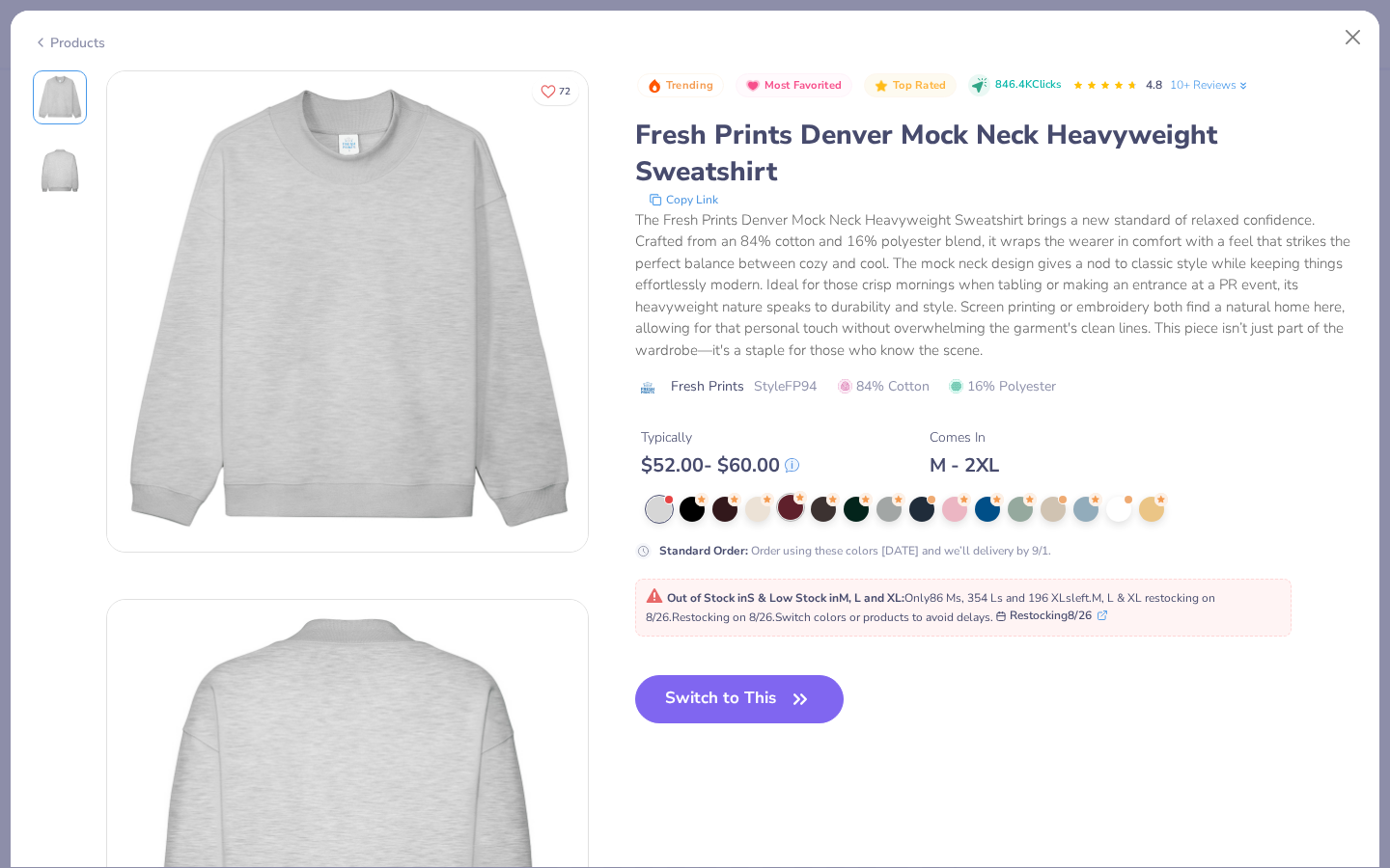
click at [784, 512] on div at bounding box center [790, 507] width 25 height 25
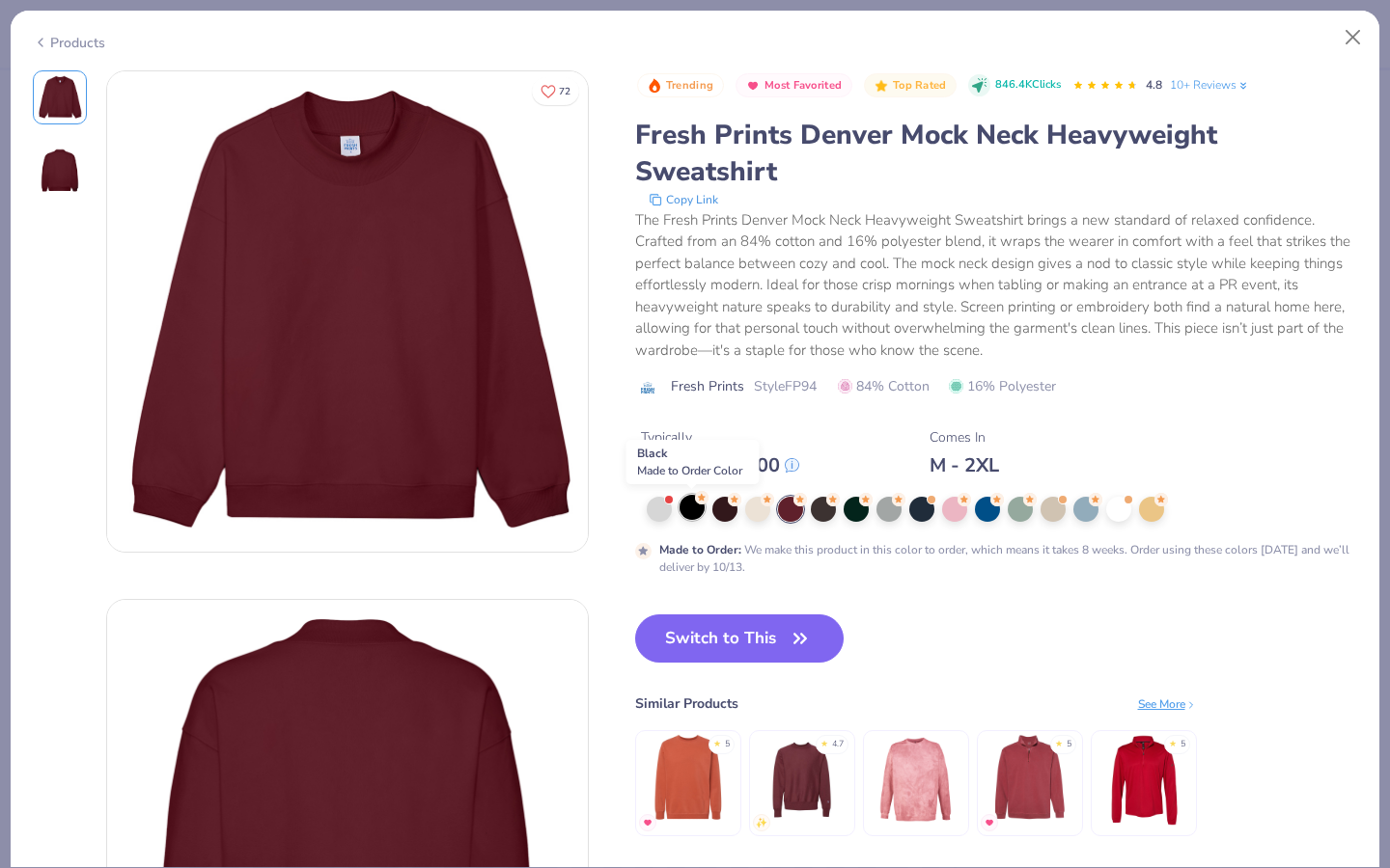
click at [694, 517] on div at bounding box center [691, 507] width 25 height 25
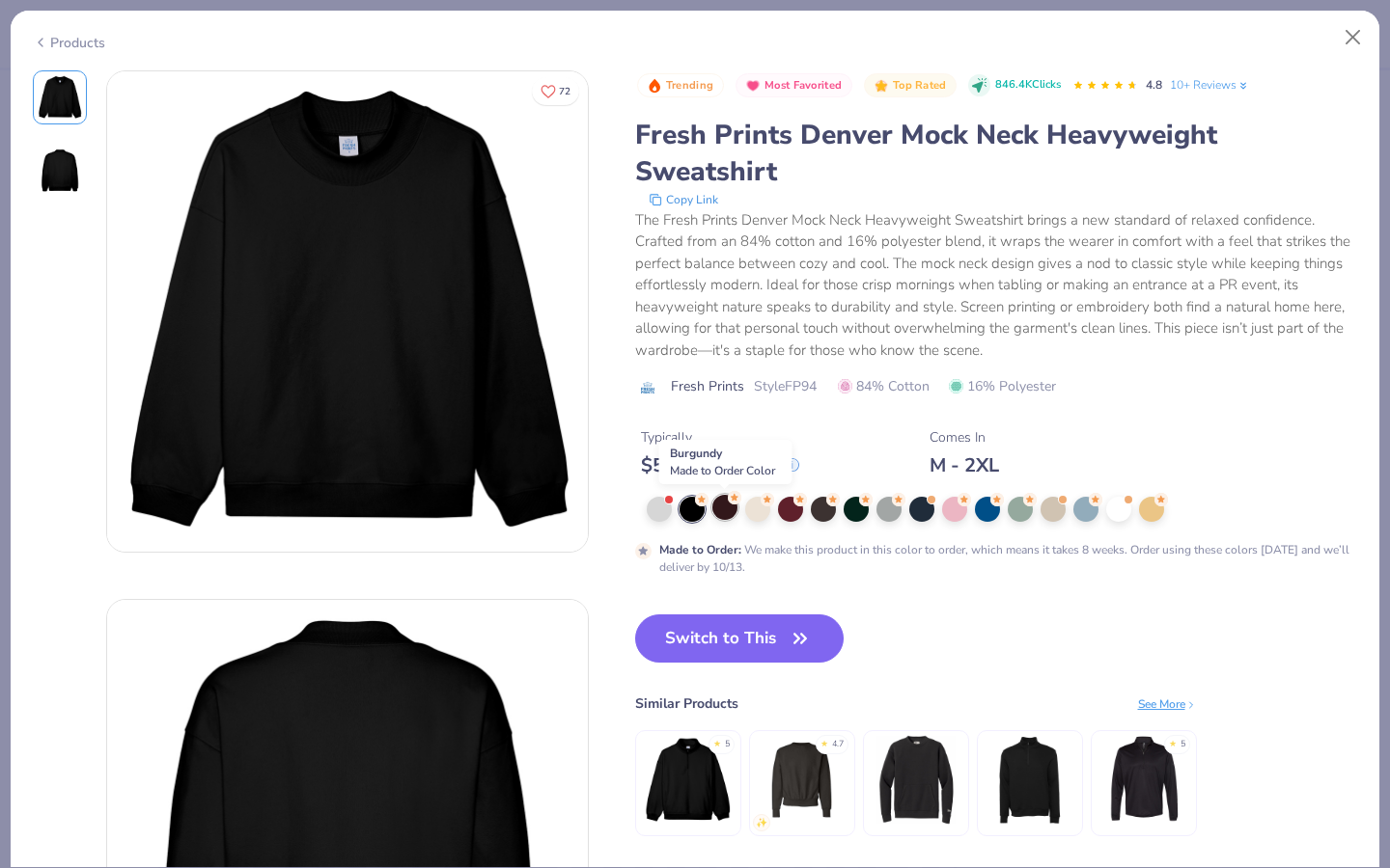
click at [715, 517] on div at bounding box center [724, 507] width 25 height 25
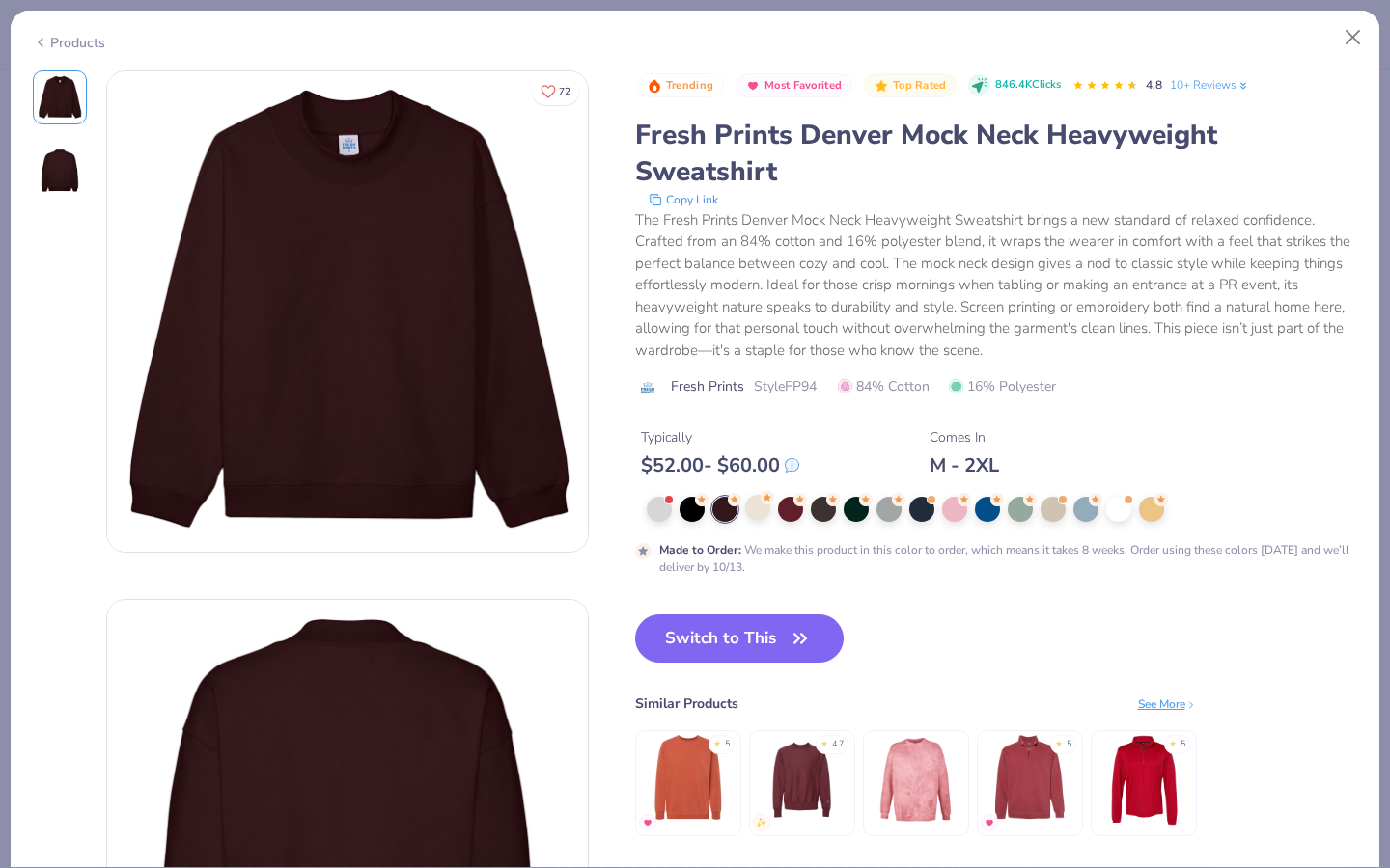
click at [766, 520] on div at bounding box center [757, 507] width 25 height 25
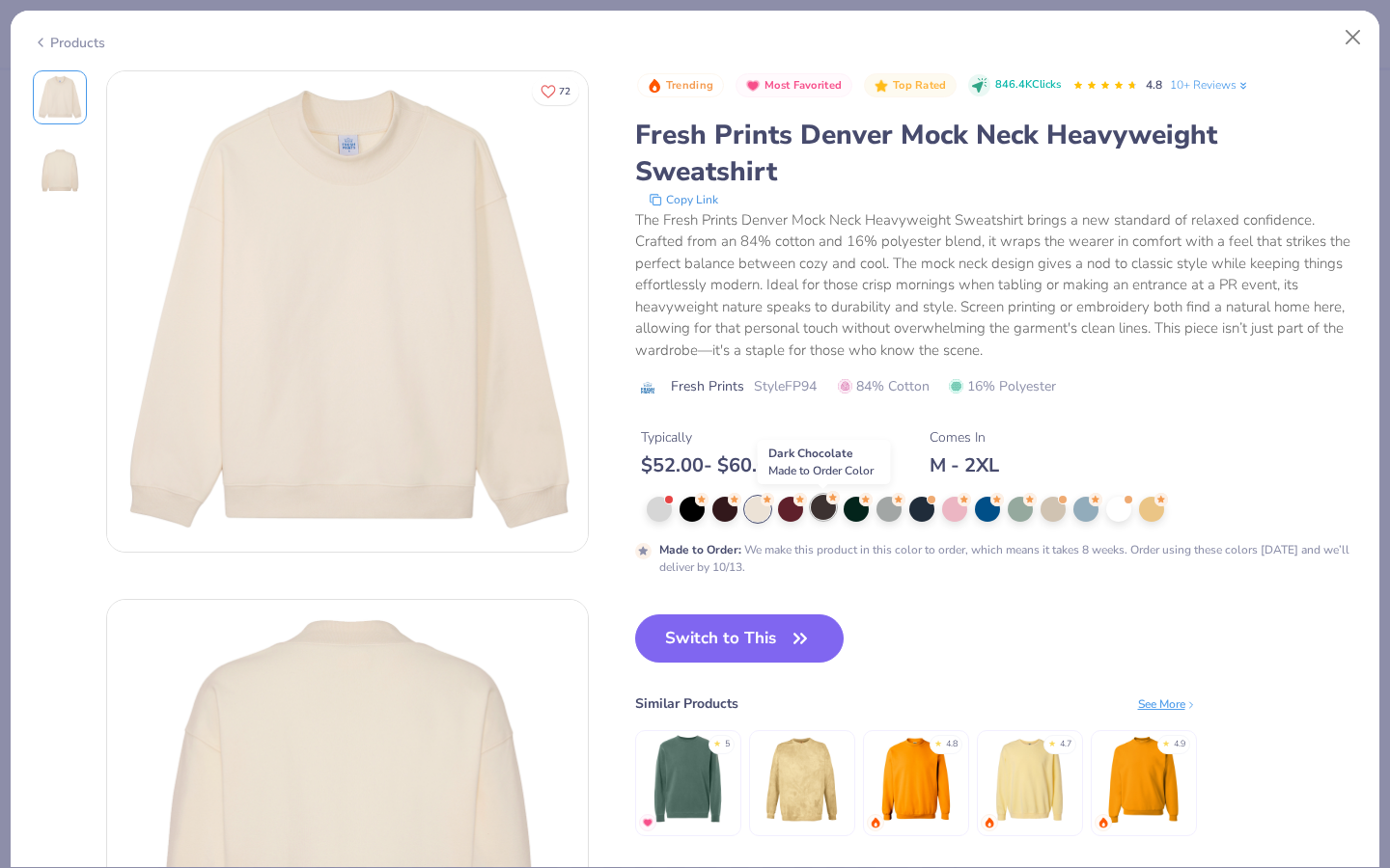
click at [819, 513] on div at bounding box center [823, 507] width 25 height 25
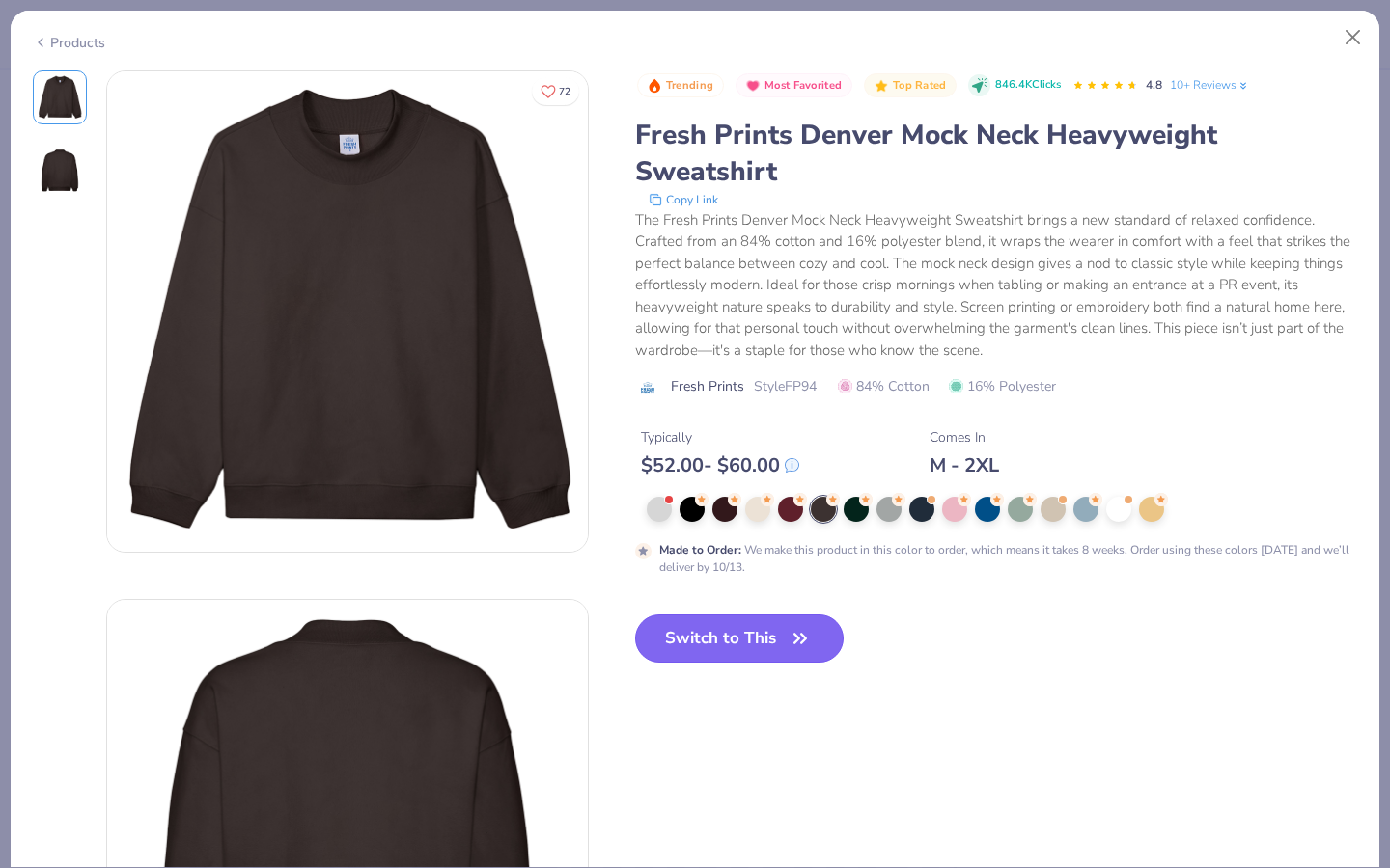
click at [707, 644] on button "Switch to This" at bounding box center [740, 638] width 210 height 48
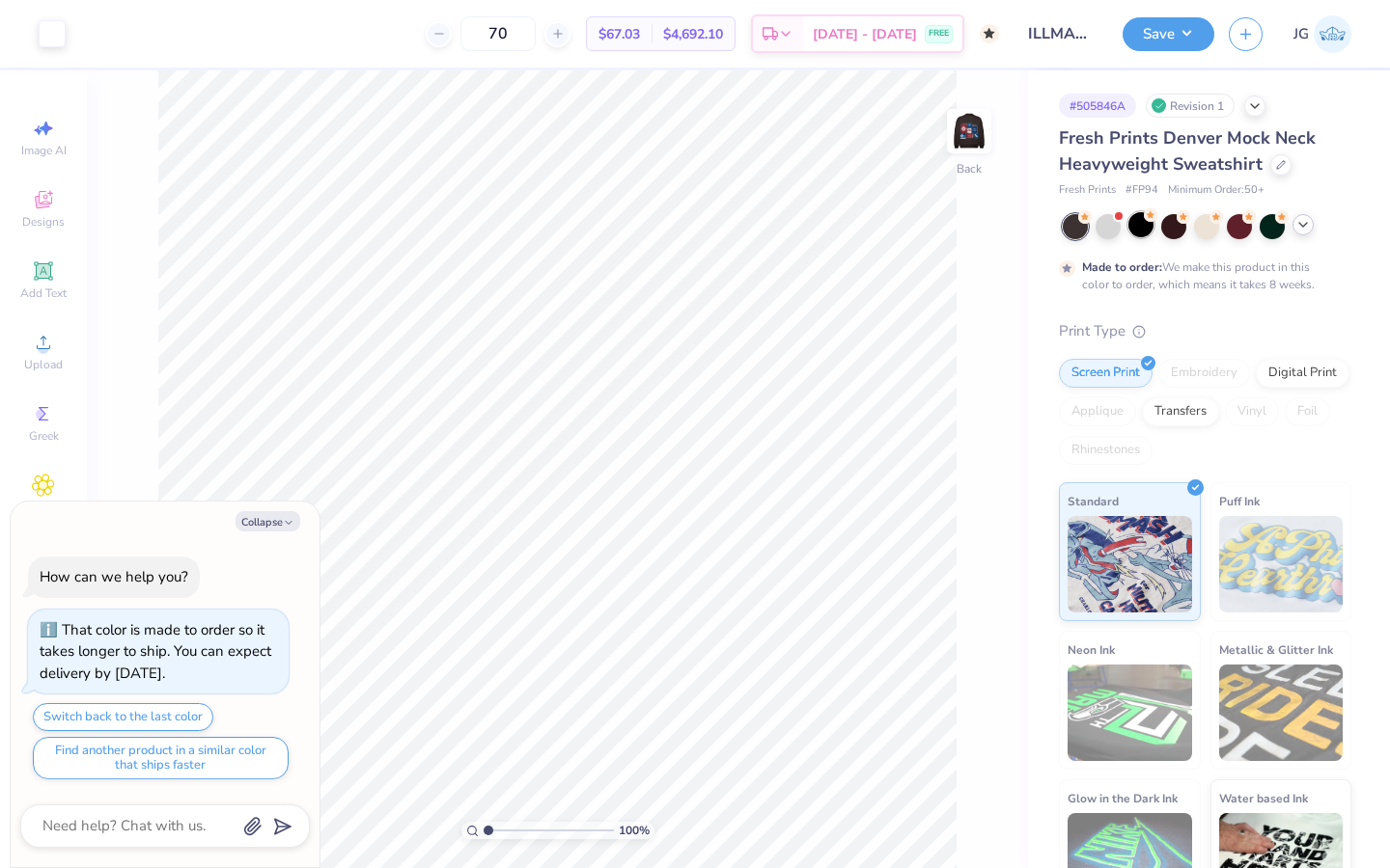
click at [1133, 229] on div at bounding box center [1141, 224] width 25 height 25
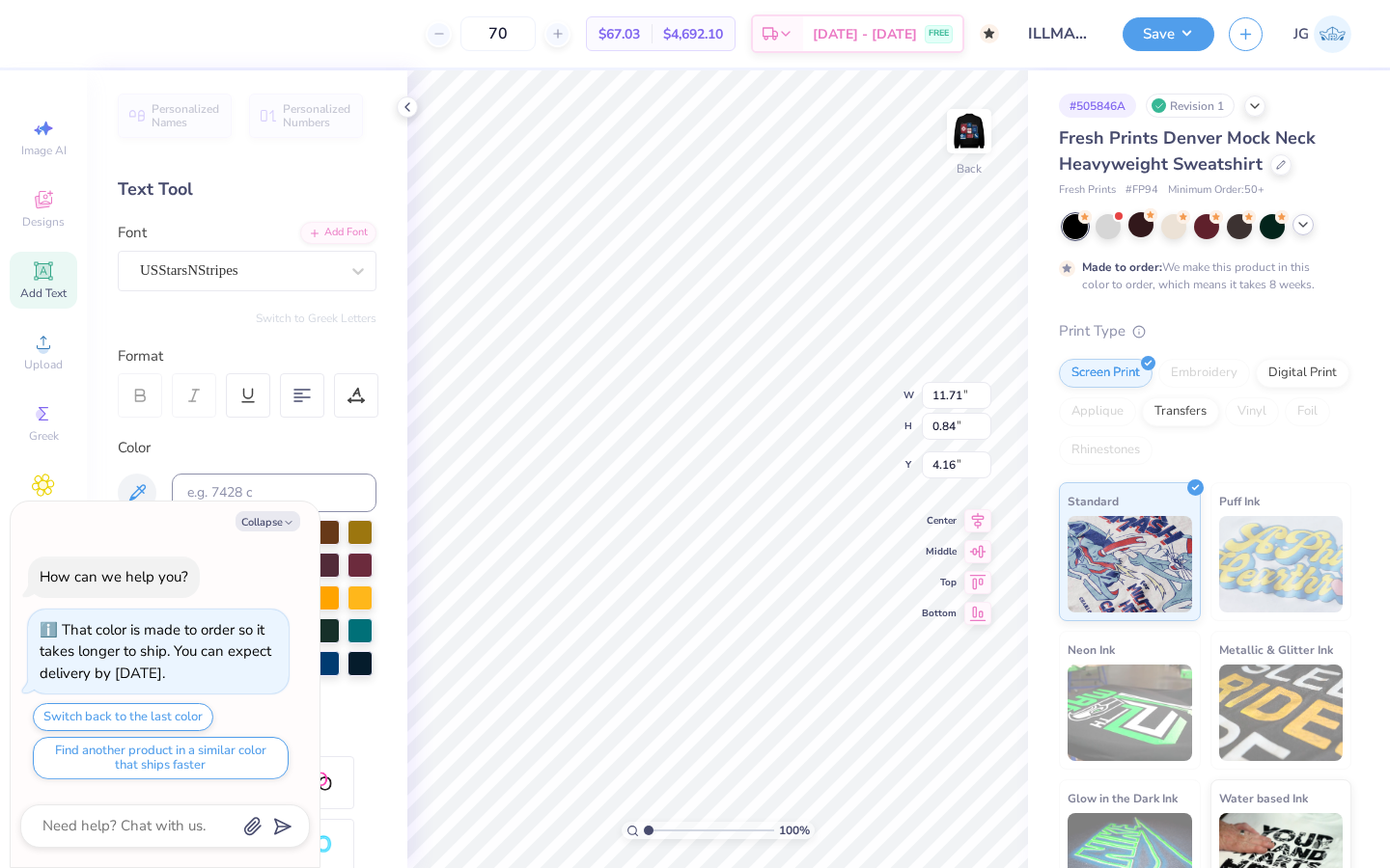
type textarea "x"
type input "3.24"
type textarea "x"
type input "8.99"
type input "0.65"
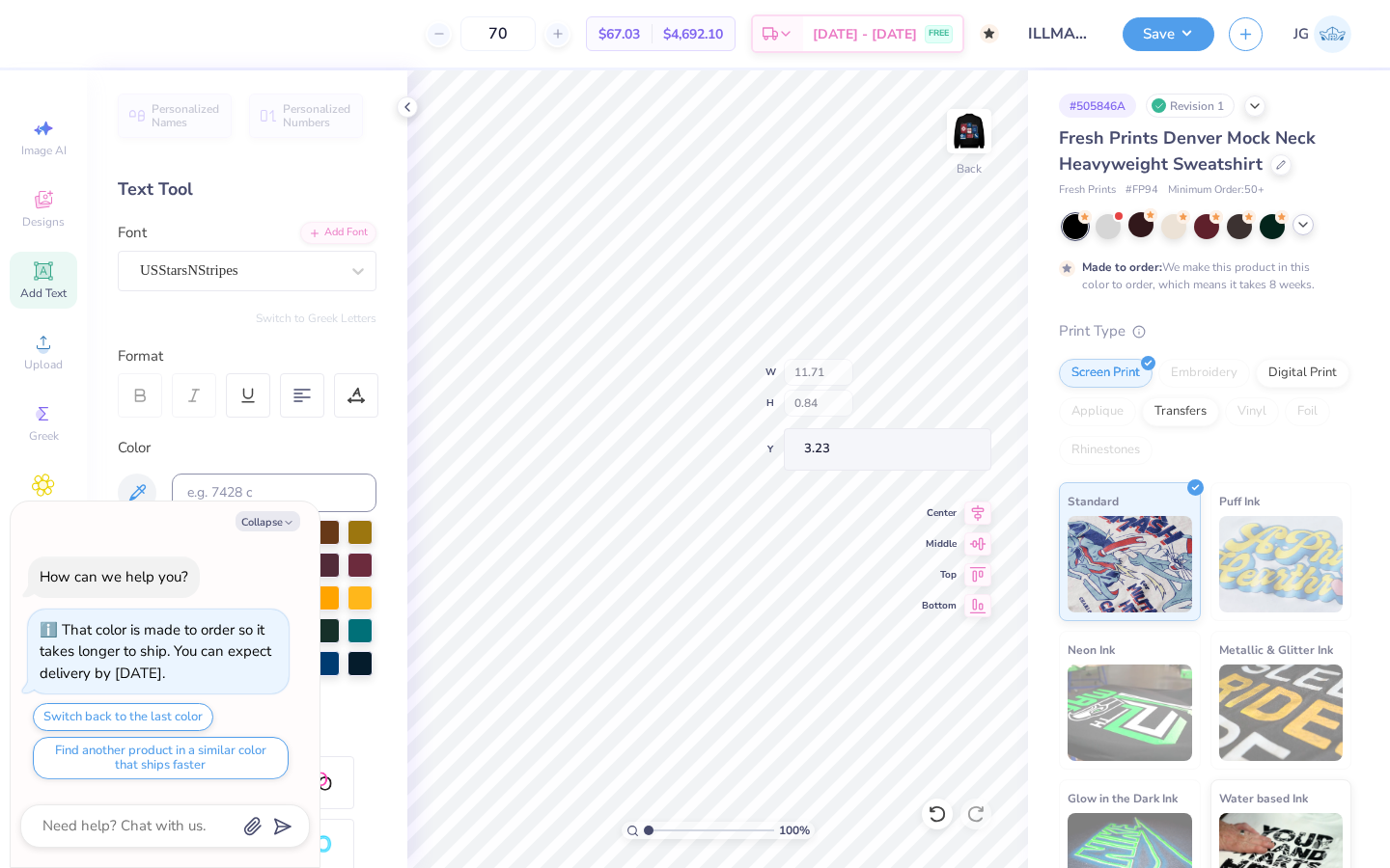
type input "3.43"
type textarea "x"
type input "3.24"
click at [977, 141] on img at bounding box center [969, 132] width 77 height 77
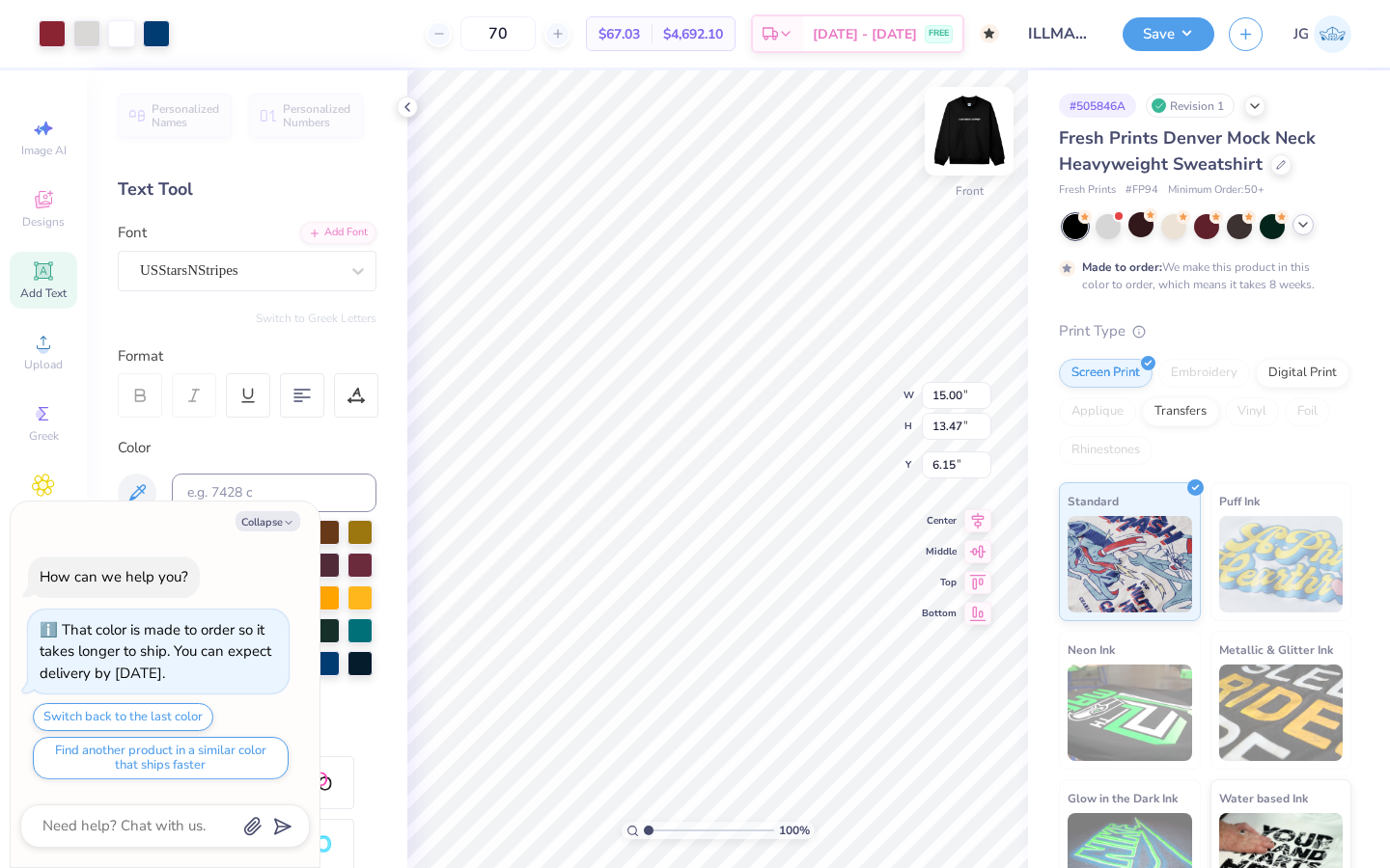
type textarea "x"
type input "3.00"
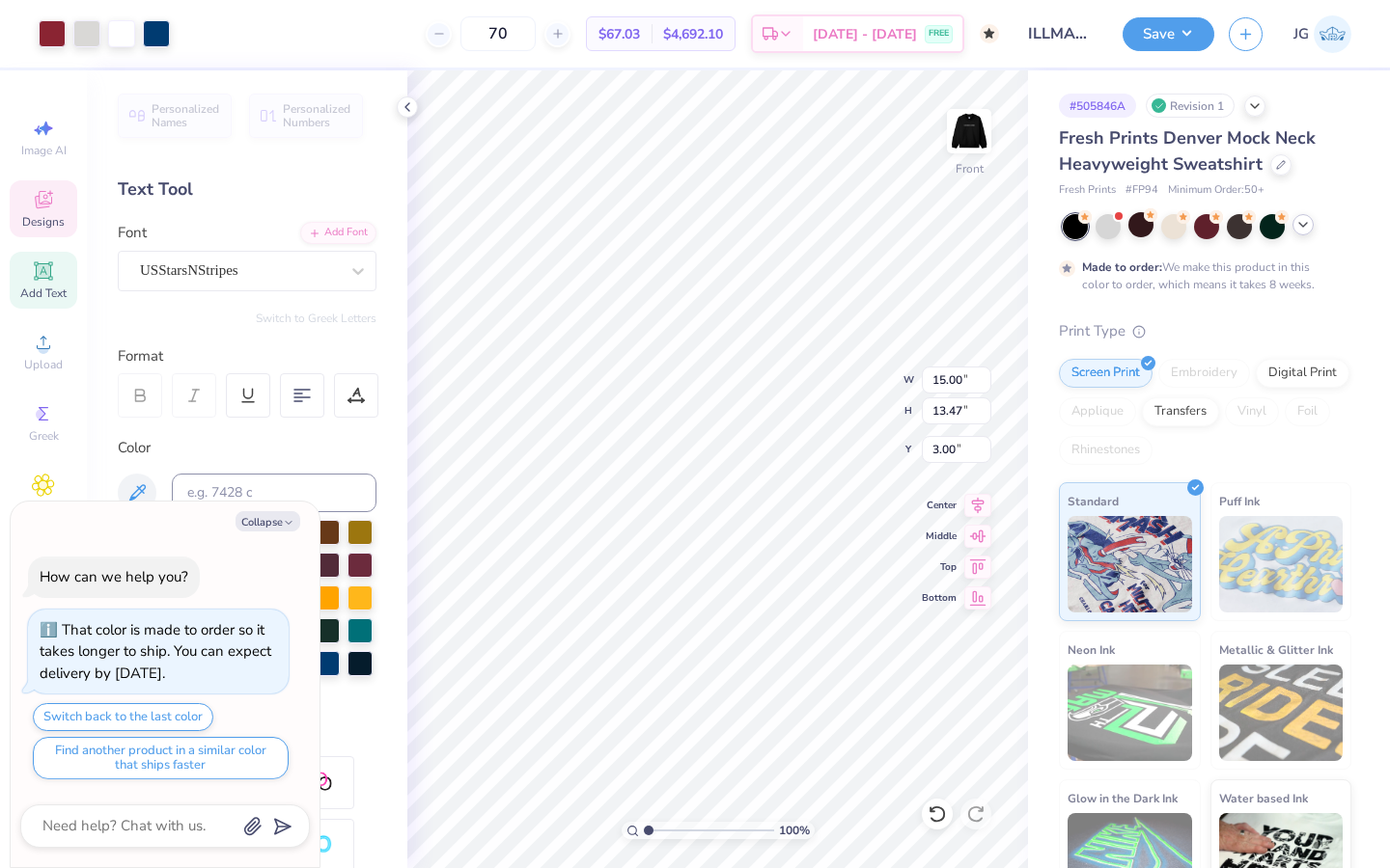
type textarea "x"
type input "3.58"
click at [936, 814] on icon at bounding box center [937, 814] width 19 height 19
type textarea "x"
type input "3.00"
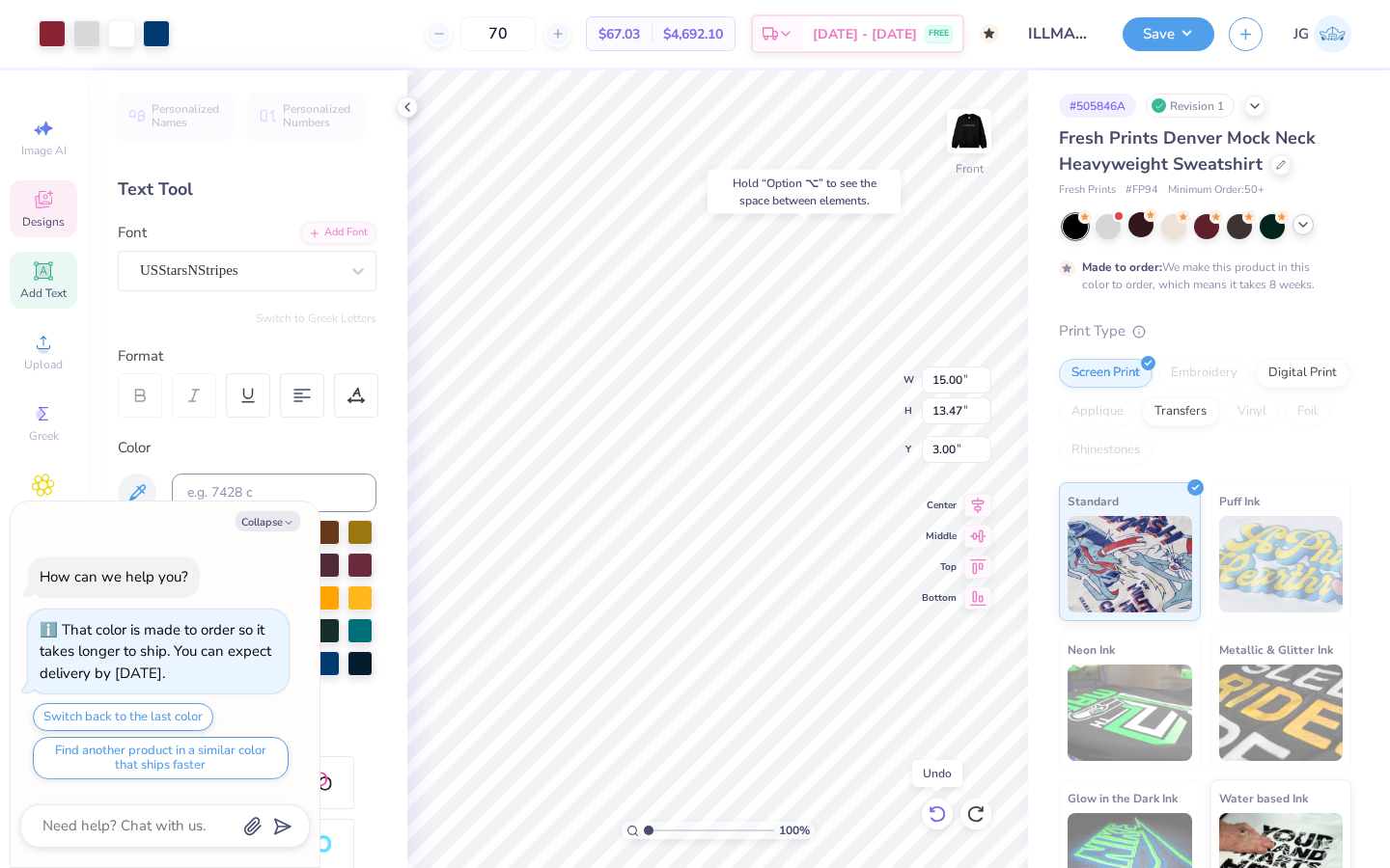
click at [928, 810] on icon at bounding box center [937, 814] width 19 height 19
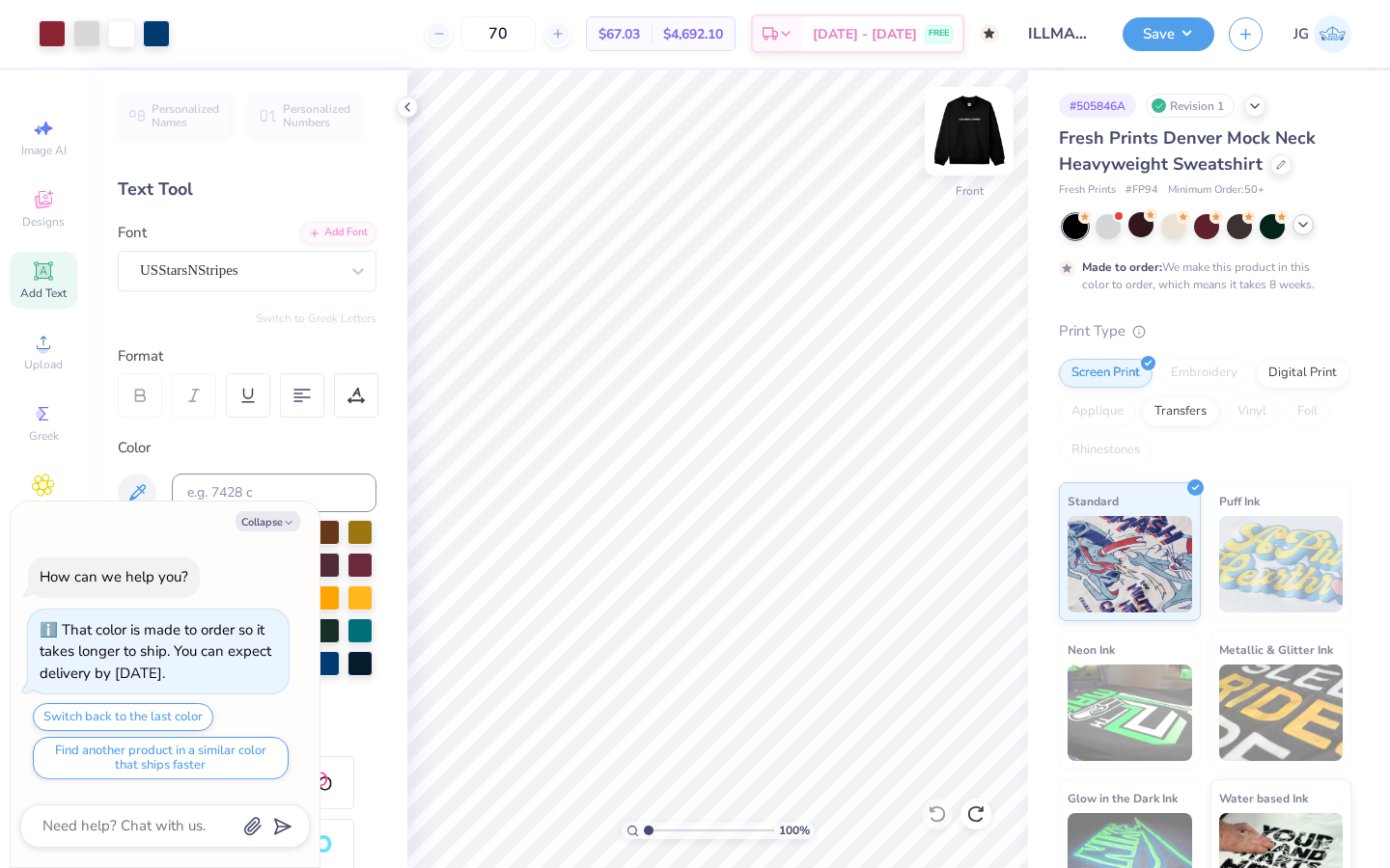
click at [983, 132] on img at bounding box center [969, 132] width 77 height 77
click at [965, 150] on img at bounding box center [969, 132] width 77 height 77
click at [403, 102] on icon at bounding box center [408, 107] width 16 height 16
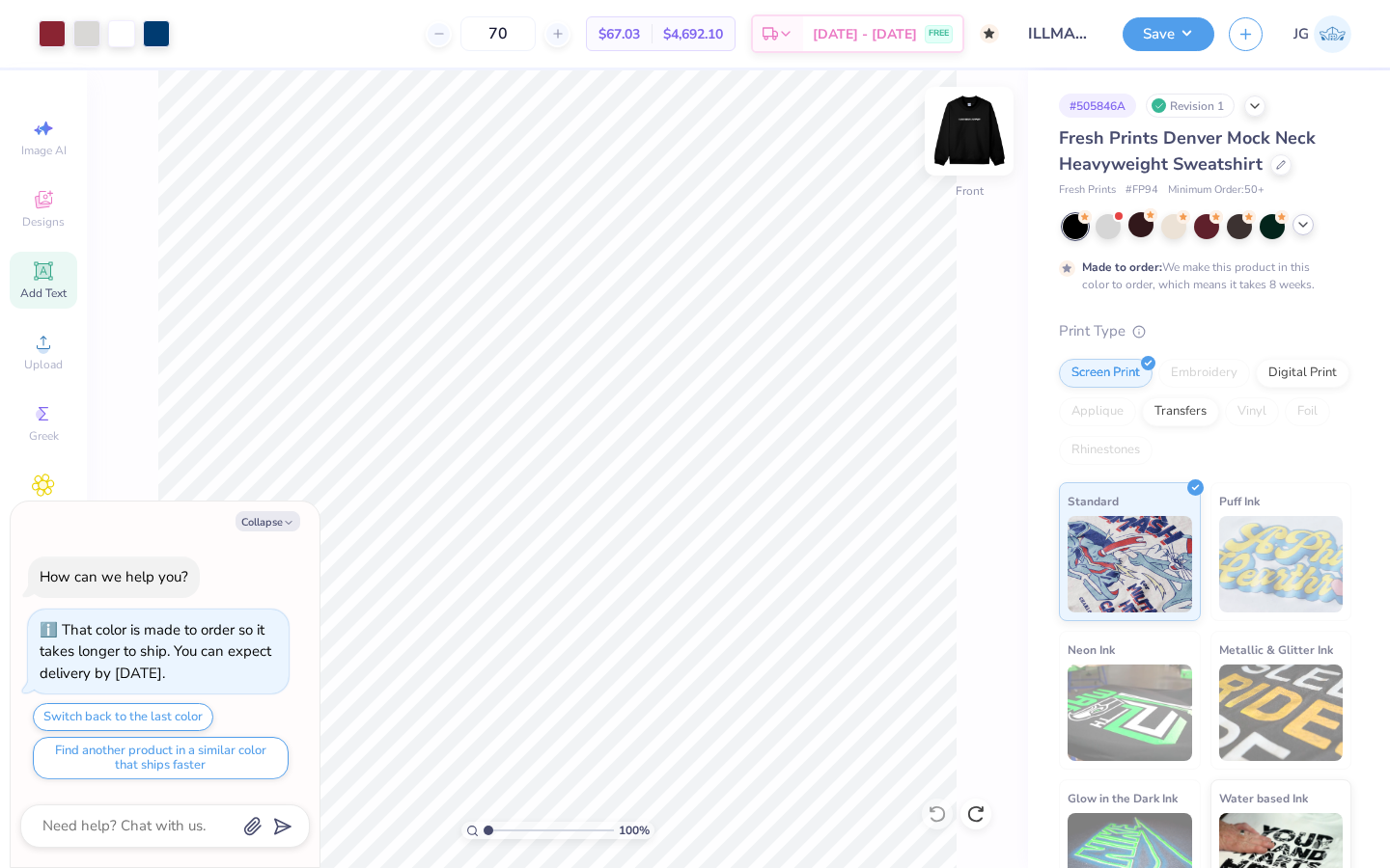
click at [969, 130] on img at bounding box center [969, 132] width 77 height 77
click at [268, 524] on button "Collapse" at bounding box center [267, 522] width 64 height 20
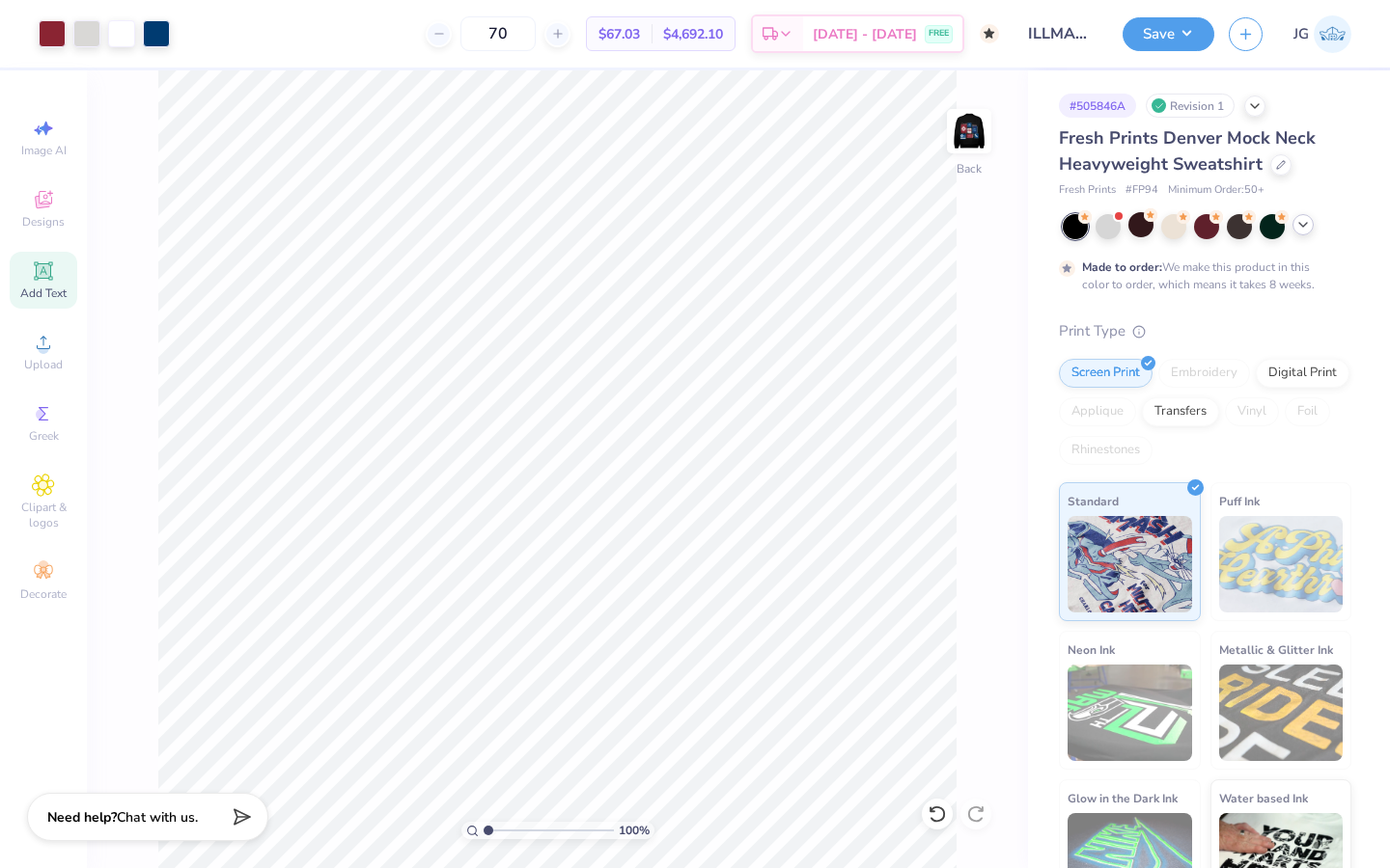
type textarea "x"
click at [973, 140] on img at bounding box center [969, 132] width 77 height 77
click at [1155, 36] on button "Save" at bounding box center [1168, 32] width 92 height 34
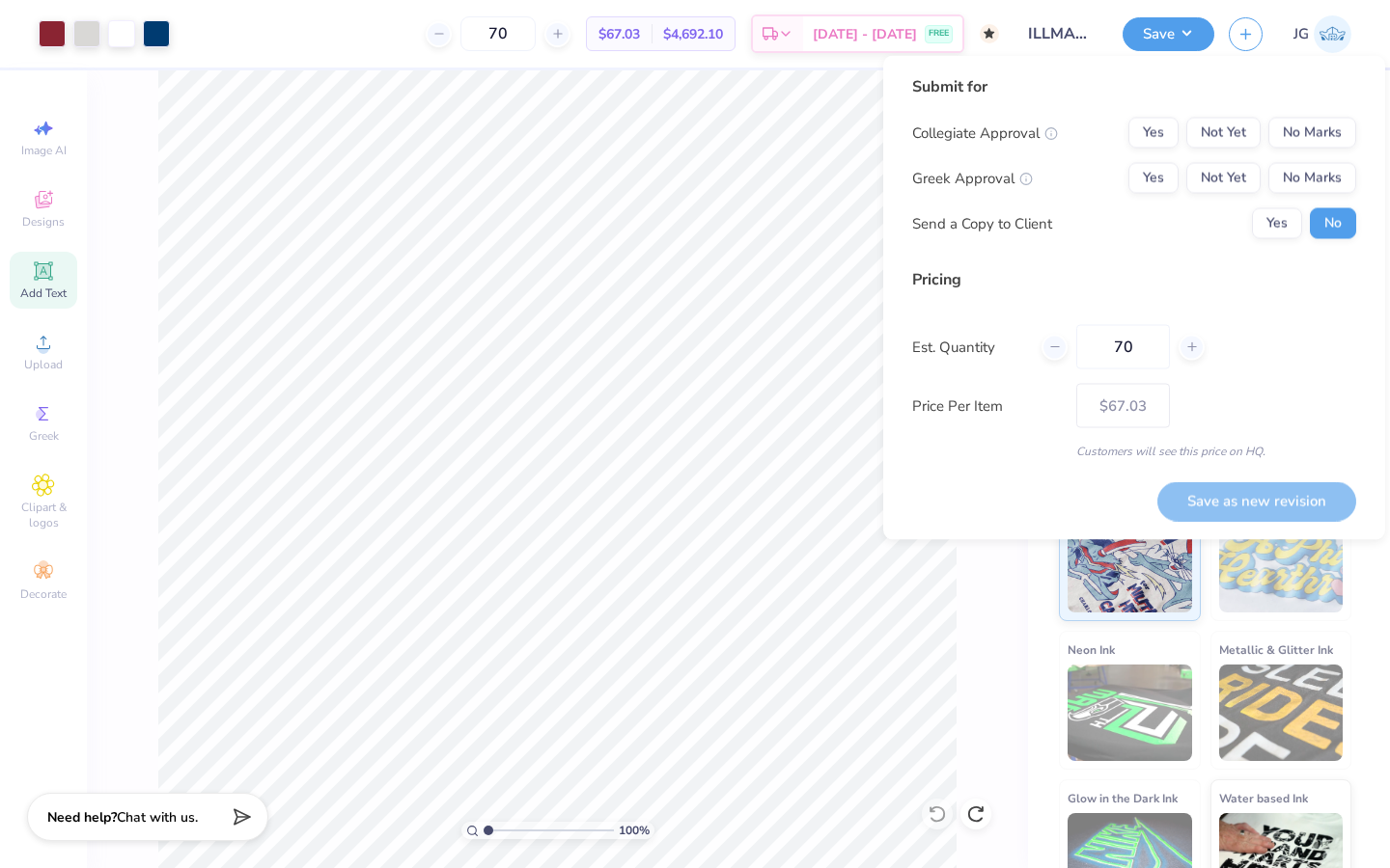
click at [1316, 158] on div "Collegiate Approval Yes Not Yet No Marks Greek Approval Yes Not Yet No Marks Se…" at bounding box center [1134, 178] width 444 height 122
click at [1298, 172] on button "No Marks" at bounding box center [1312, 178] width 88 height 31
click at [1308, 136] on button "No Marks" at bounding box center [1312, 133] width 88 height 31
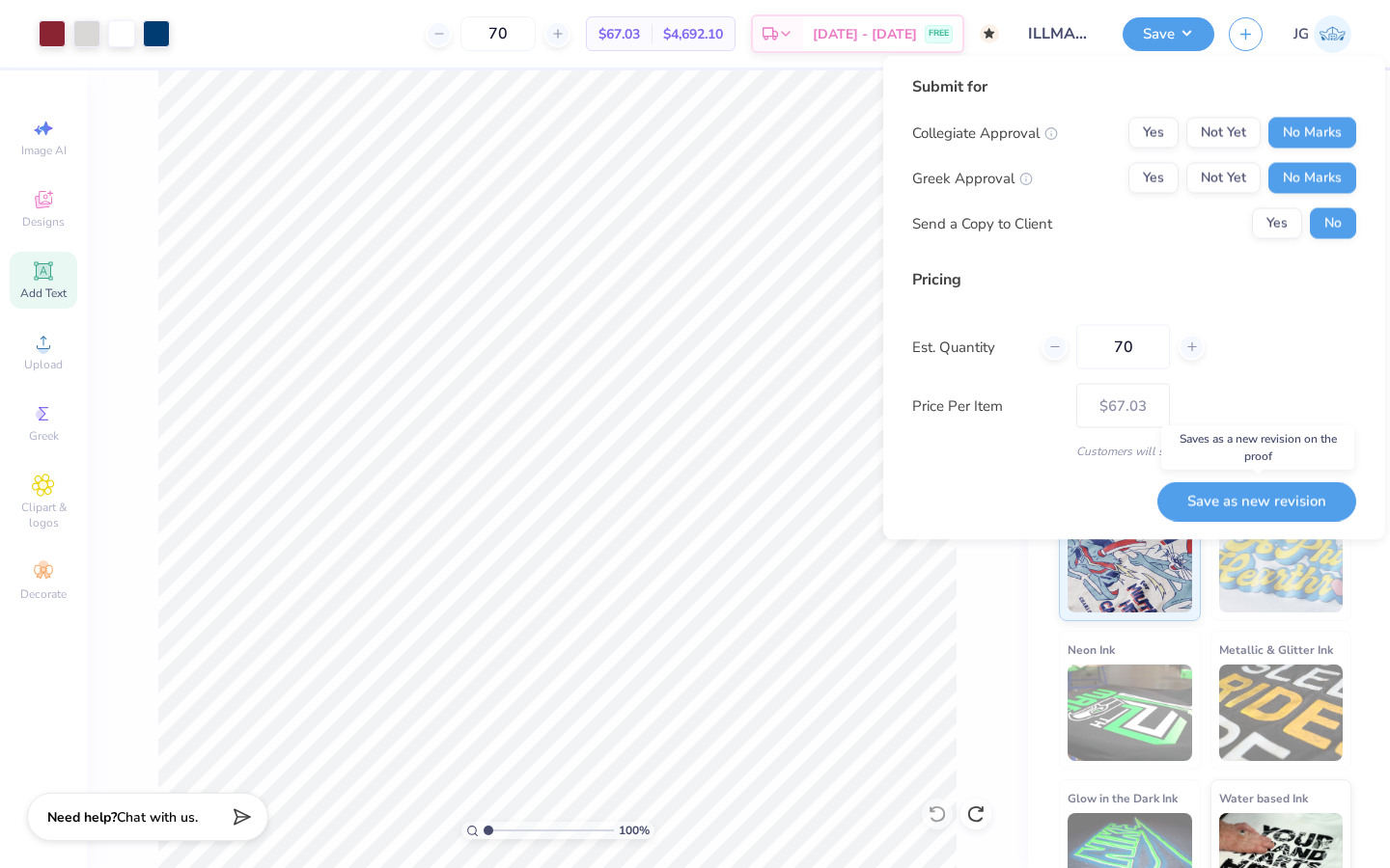
click at [1237, 511] on button "Save as new revision" at bounding box center [1256, 501] width 199 height 40
type input "$67.03"
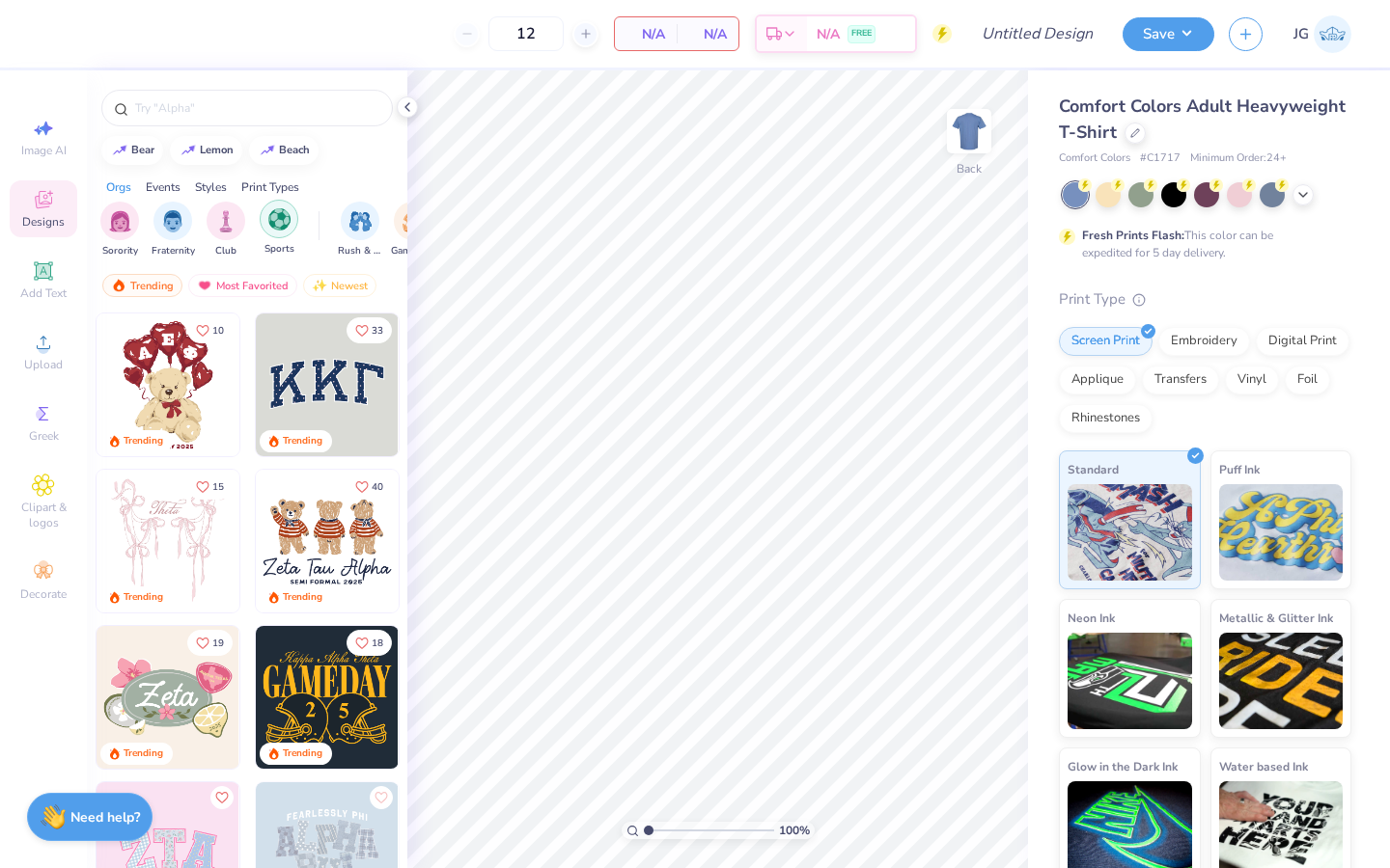
click at [273, 210] on img "filter for Sports" at bounding box center [279, 220] width 22 height 22
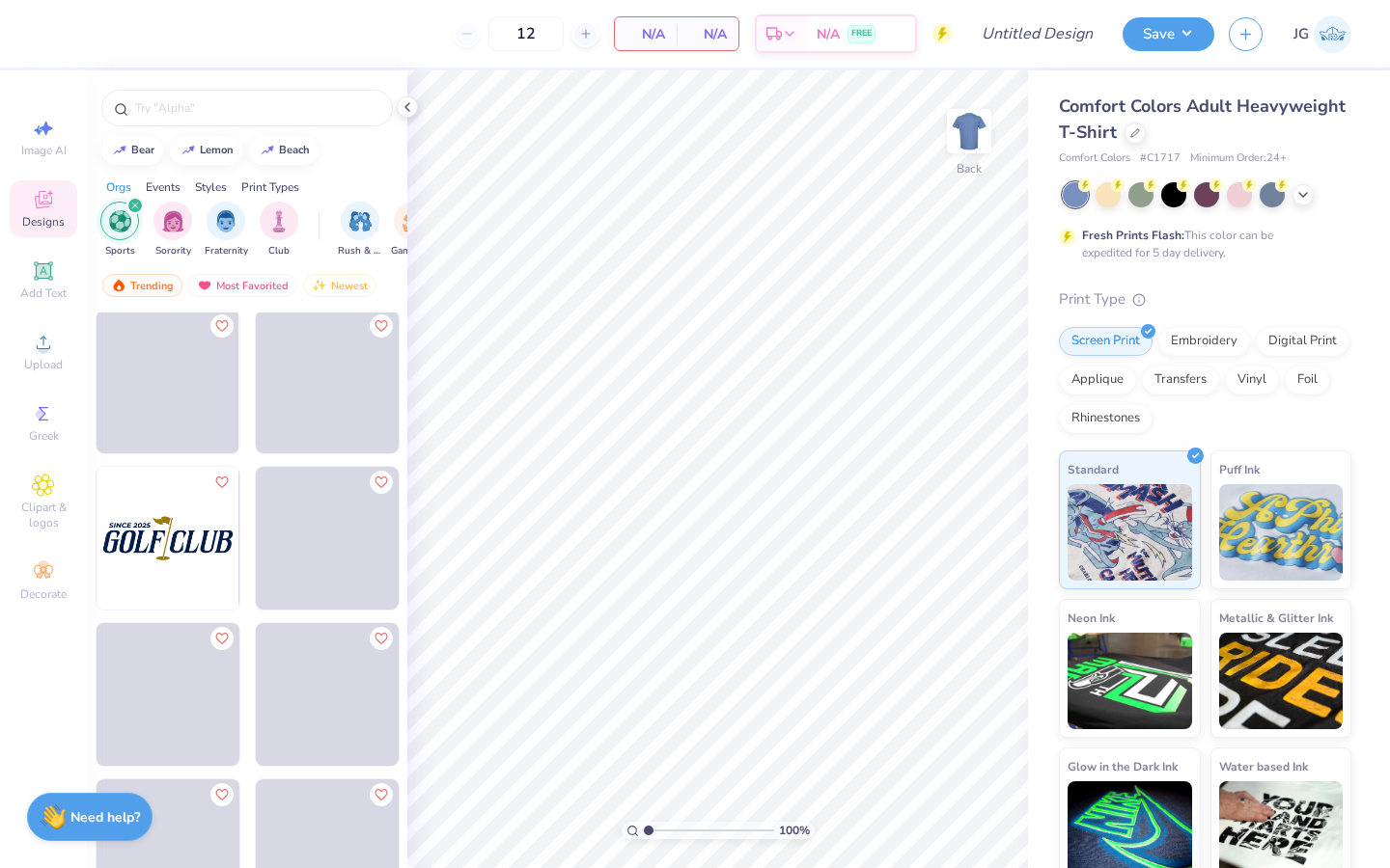
scroll to position [2189, 0]
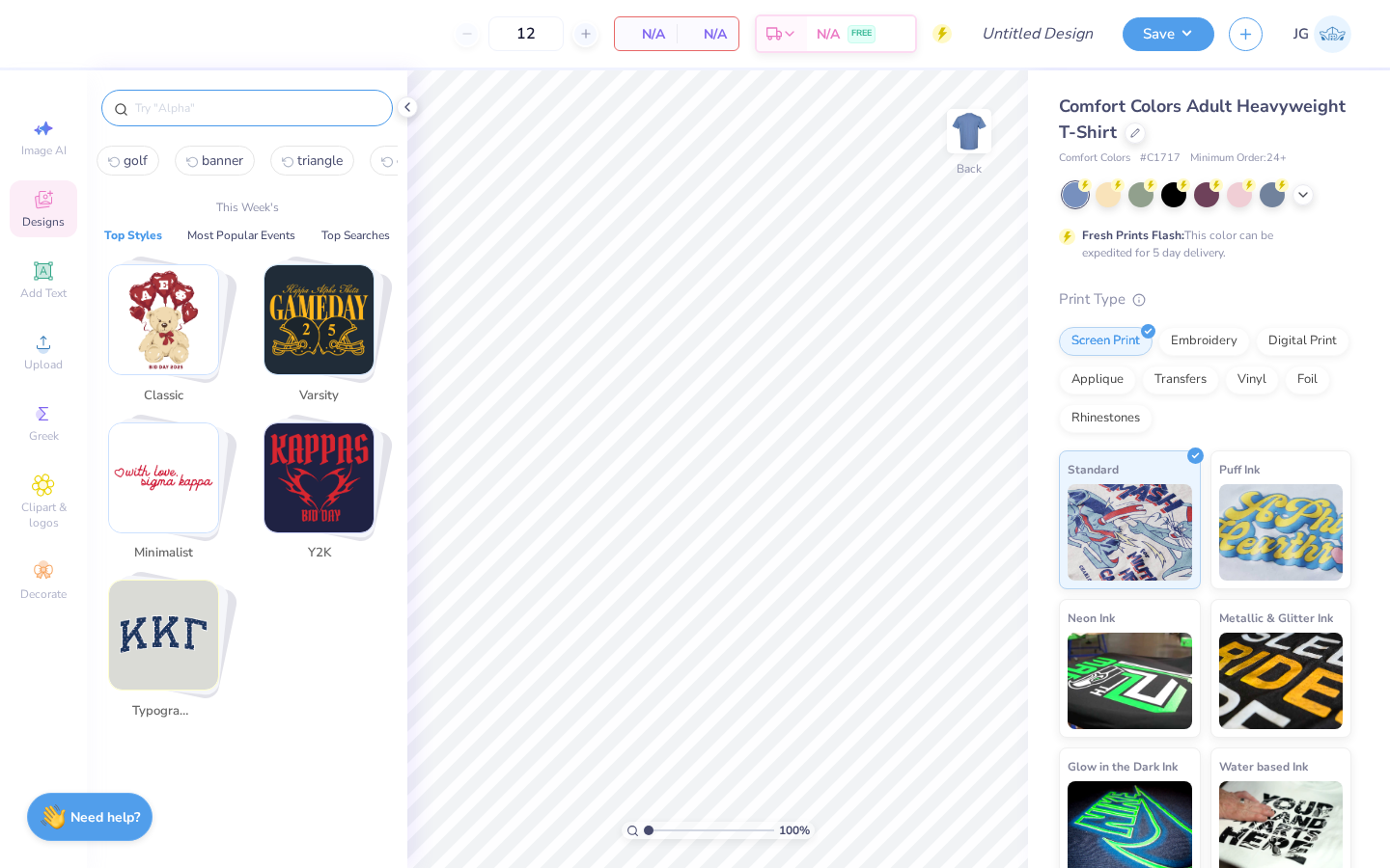
click at [196, 115] on input "text" at bounding box center [257, 107] width 248 height 19
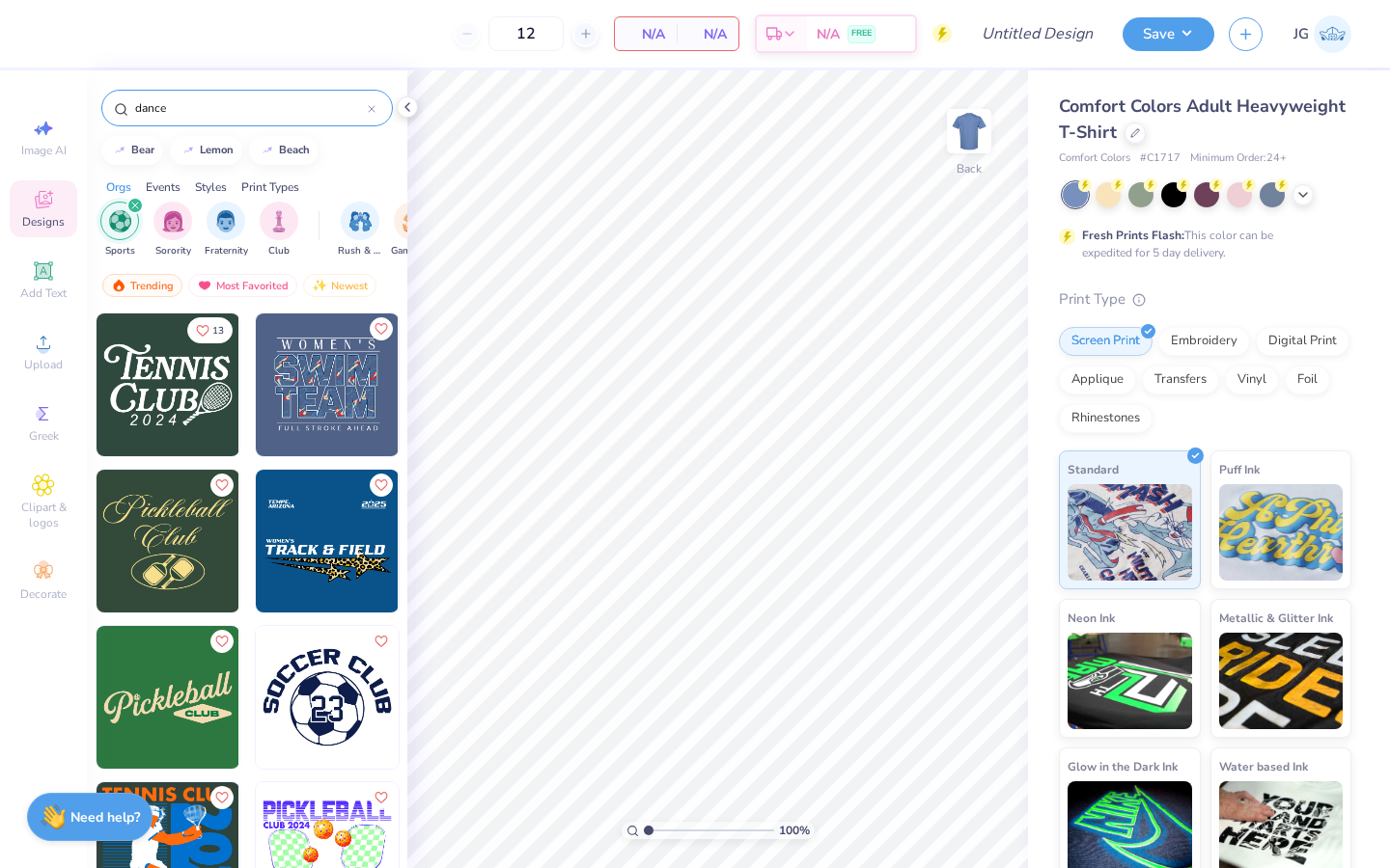
type input "dance"
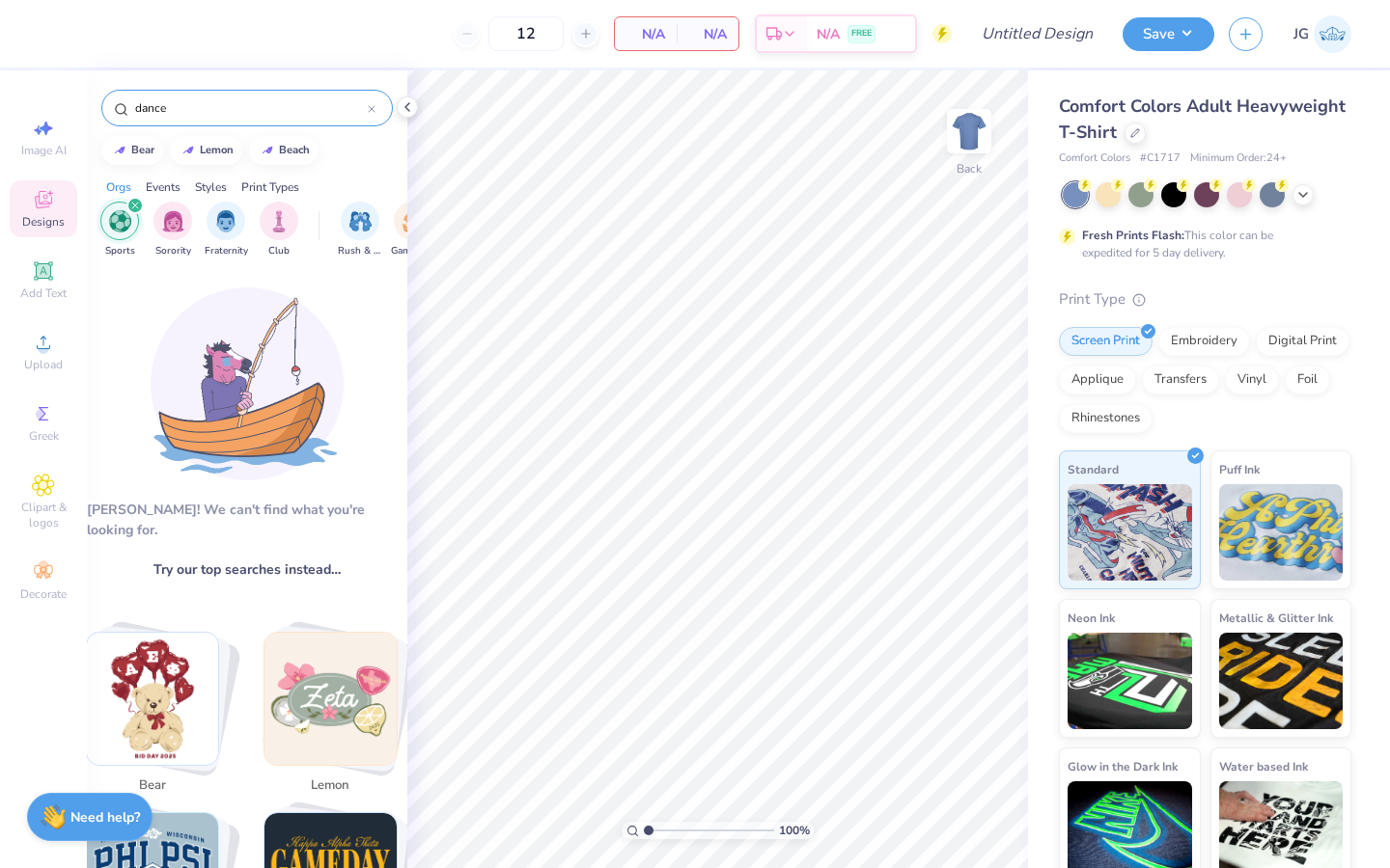
click at [132, 208] on icon "filter for Sports" at bounding box center [136, 206] width 8 height 8
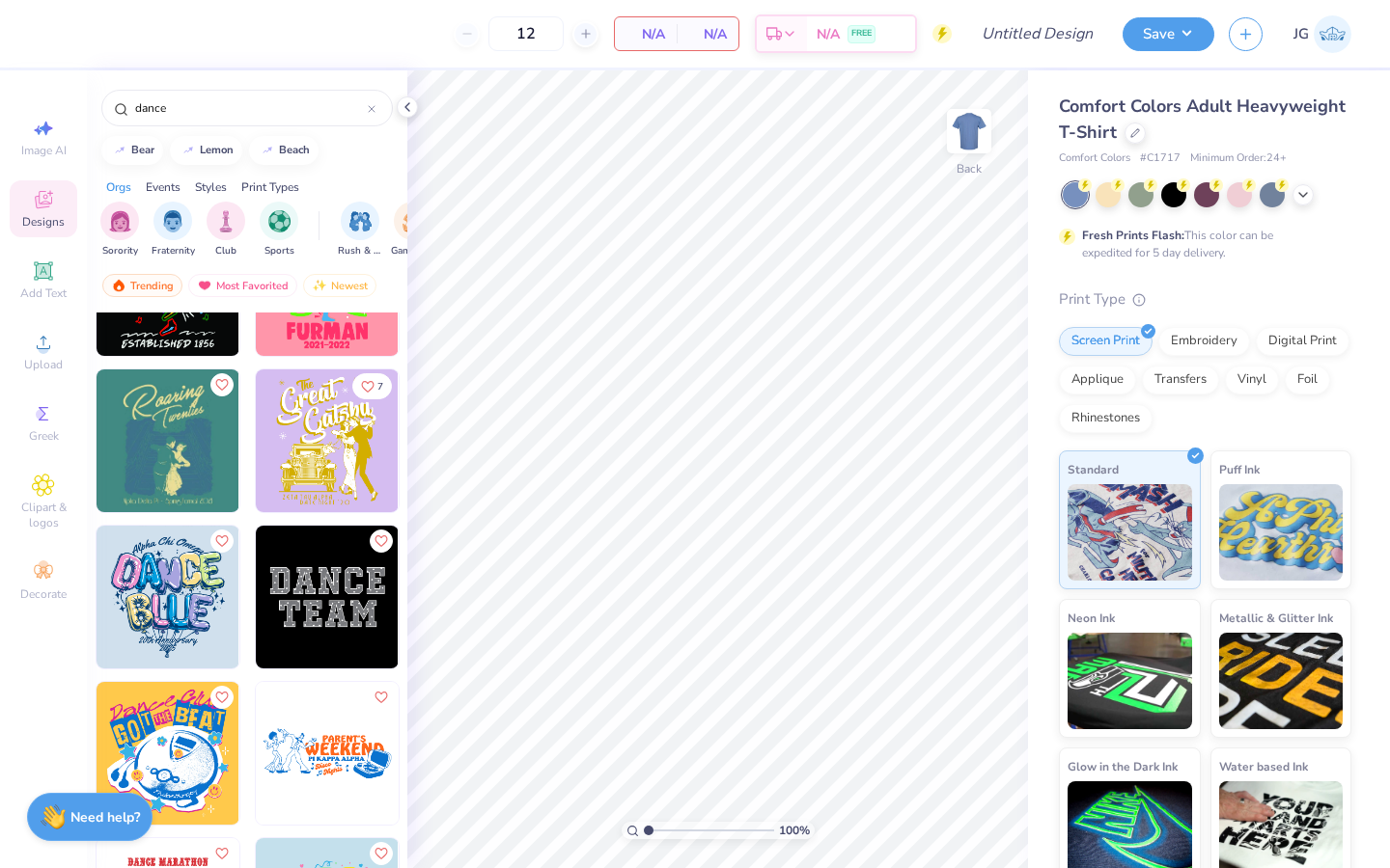
scroll to position [0, 0]
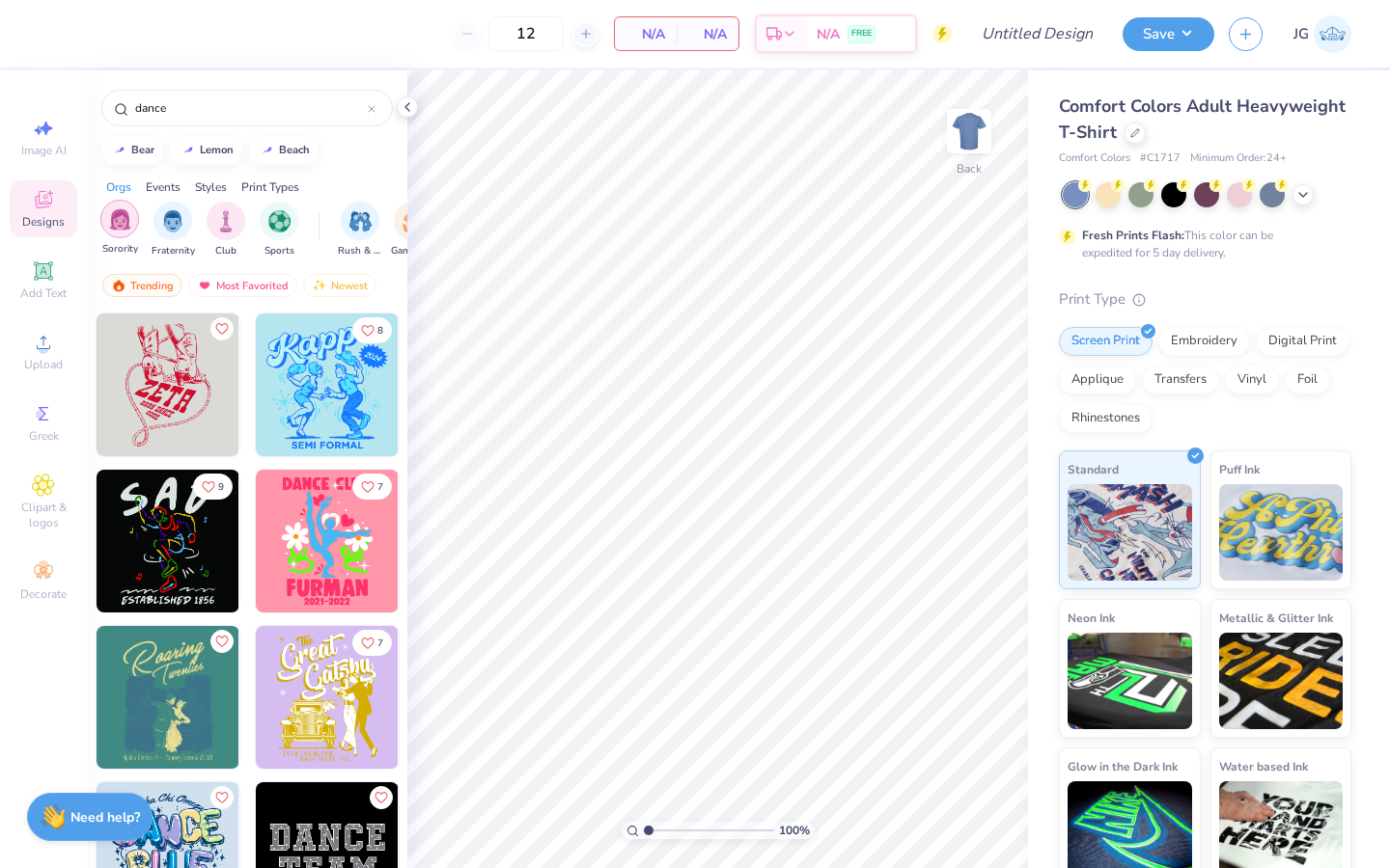
click at [110, 217] on img "filter for Sorority" at bounding box center [120, 220] width 22 height 22
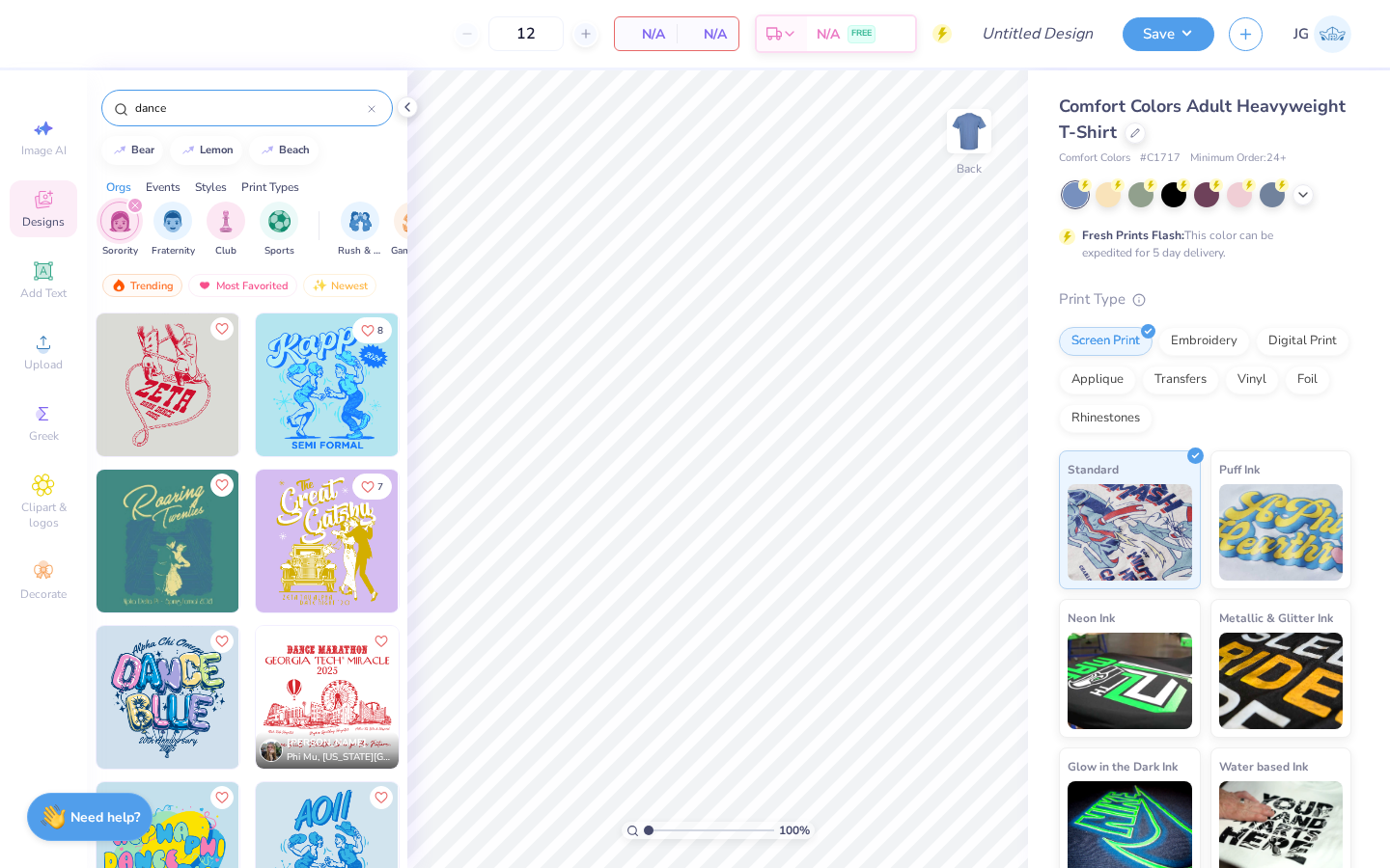
click at [370, 104] on div at bounding box center [371, 108] width 8 height 18
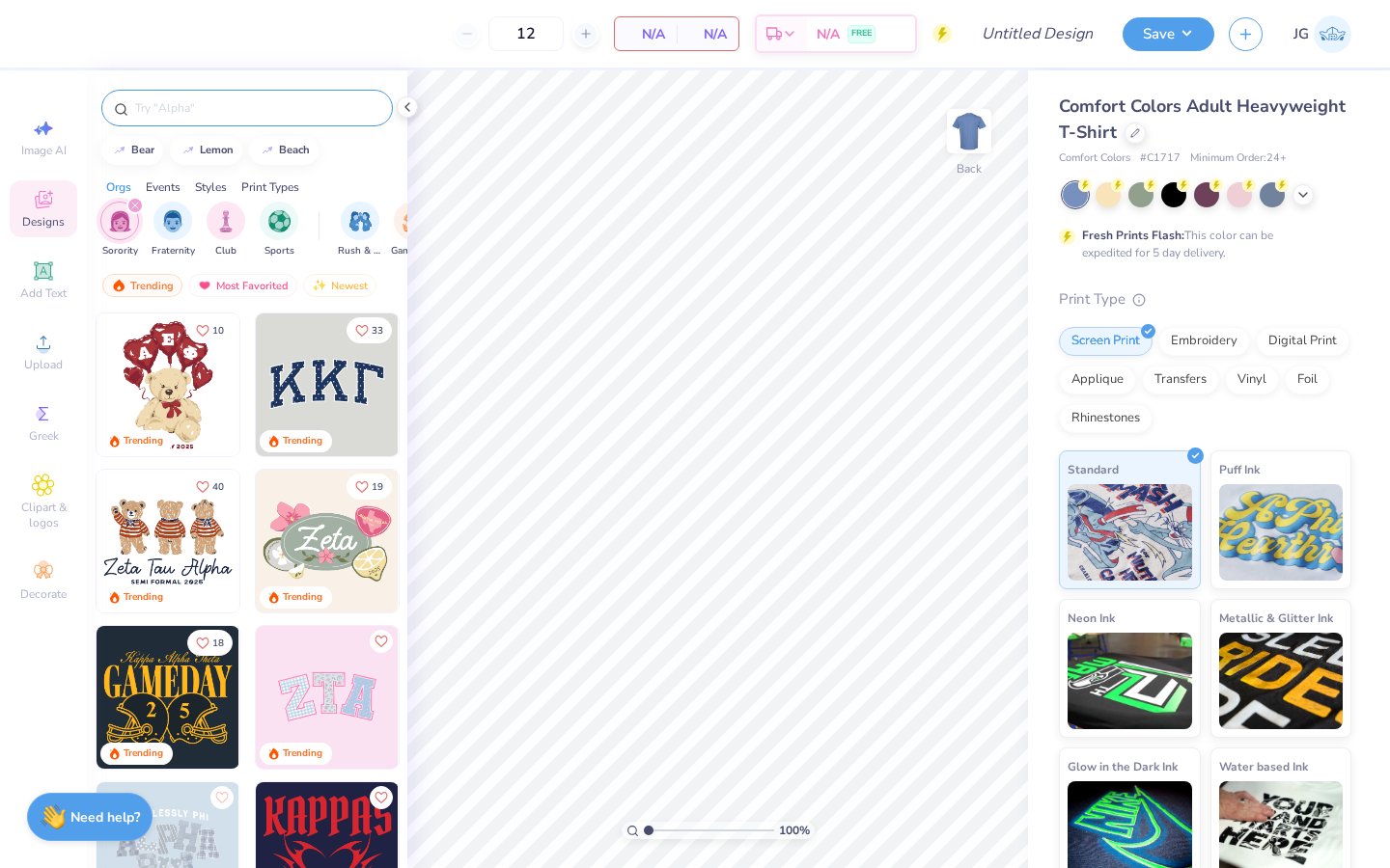
click at [137, 208] on icon "filter for Sorority" at bounding box center [136, 206] width 8 height 8
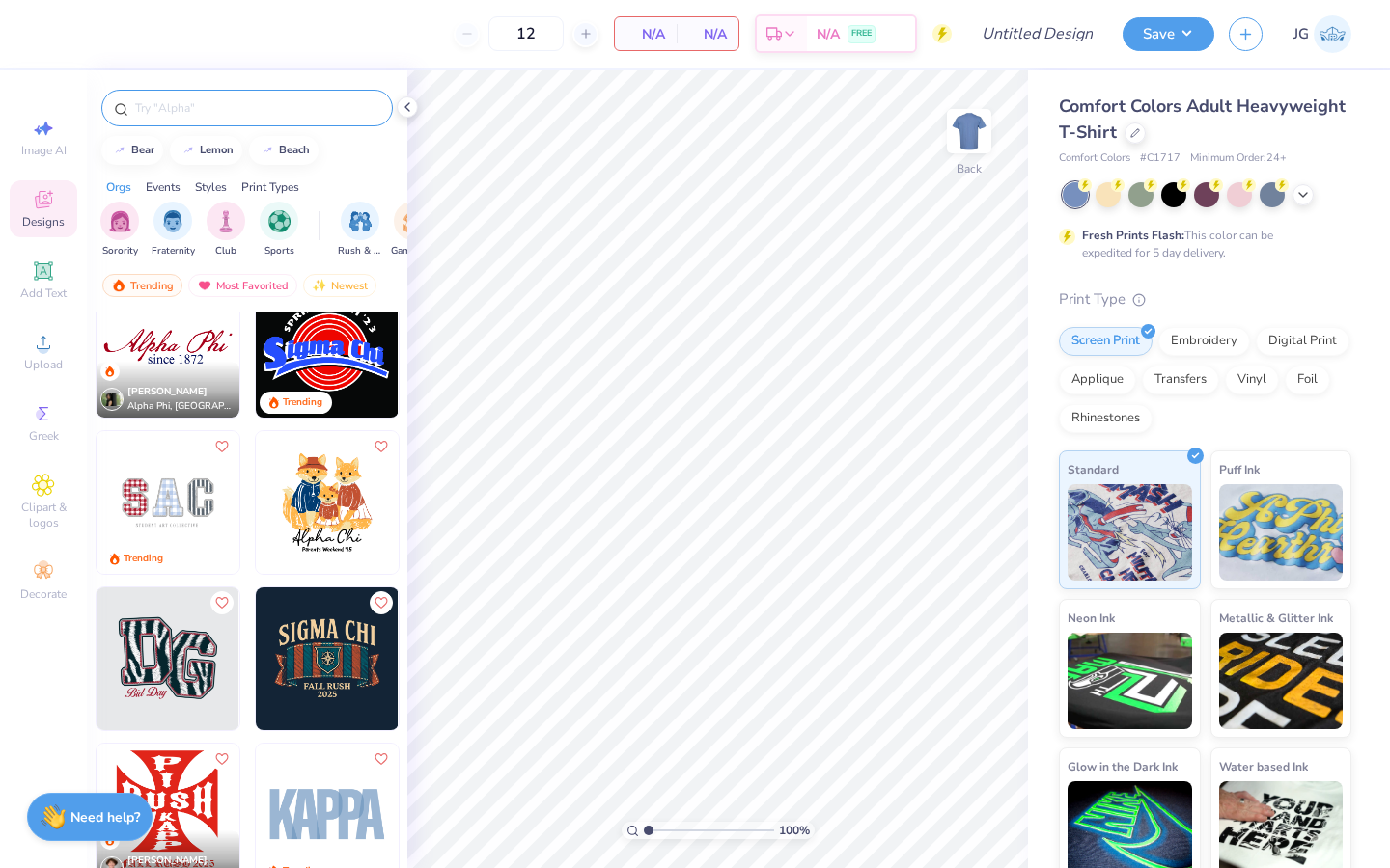
scroll to position [3216, 0]
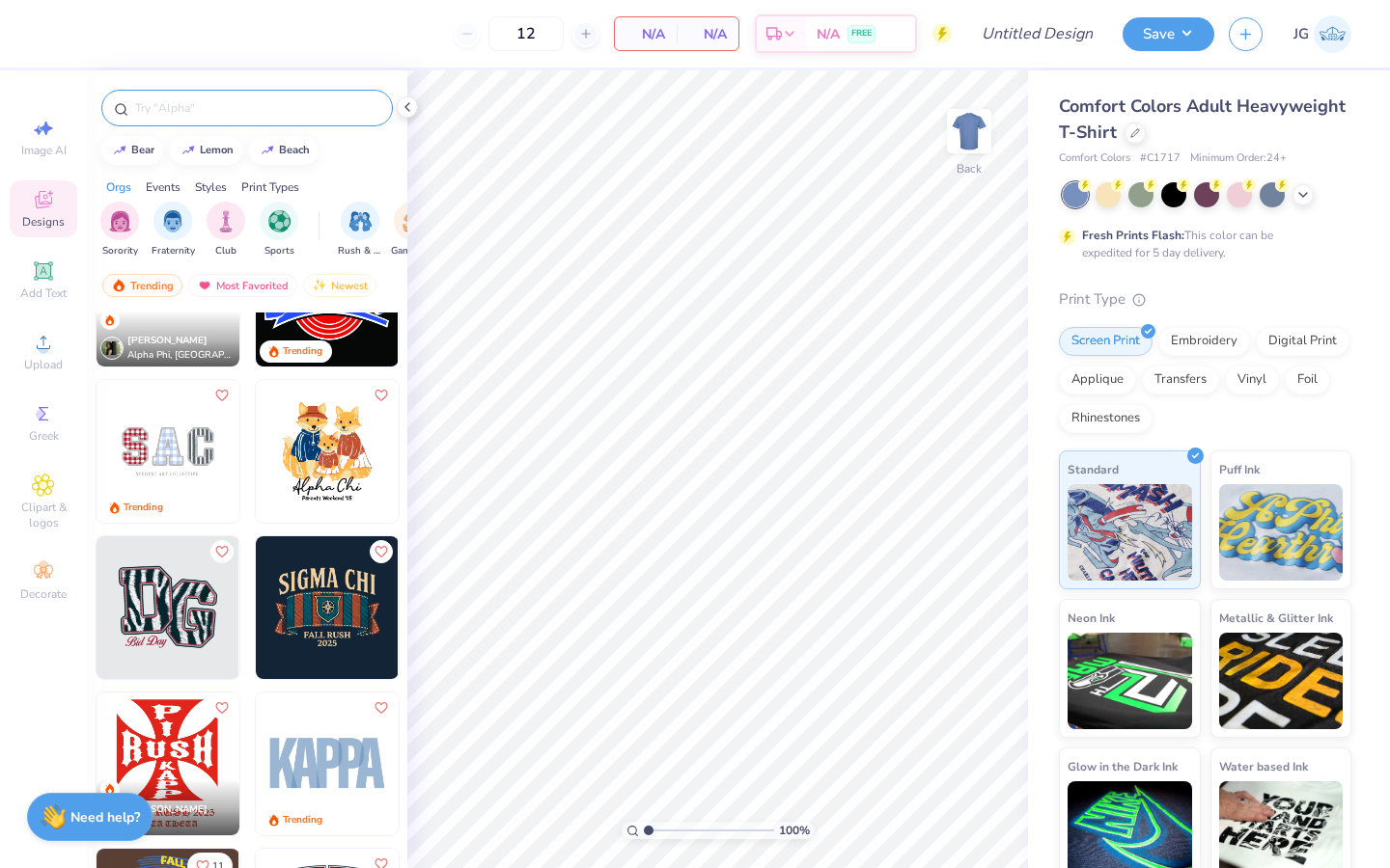
click at [152, 474] on img at bounding box center [167, 451] width 143 height 143
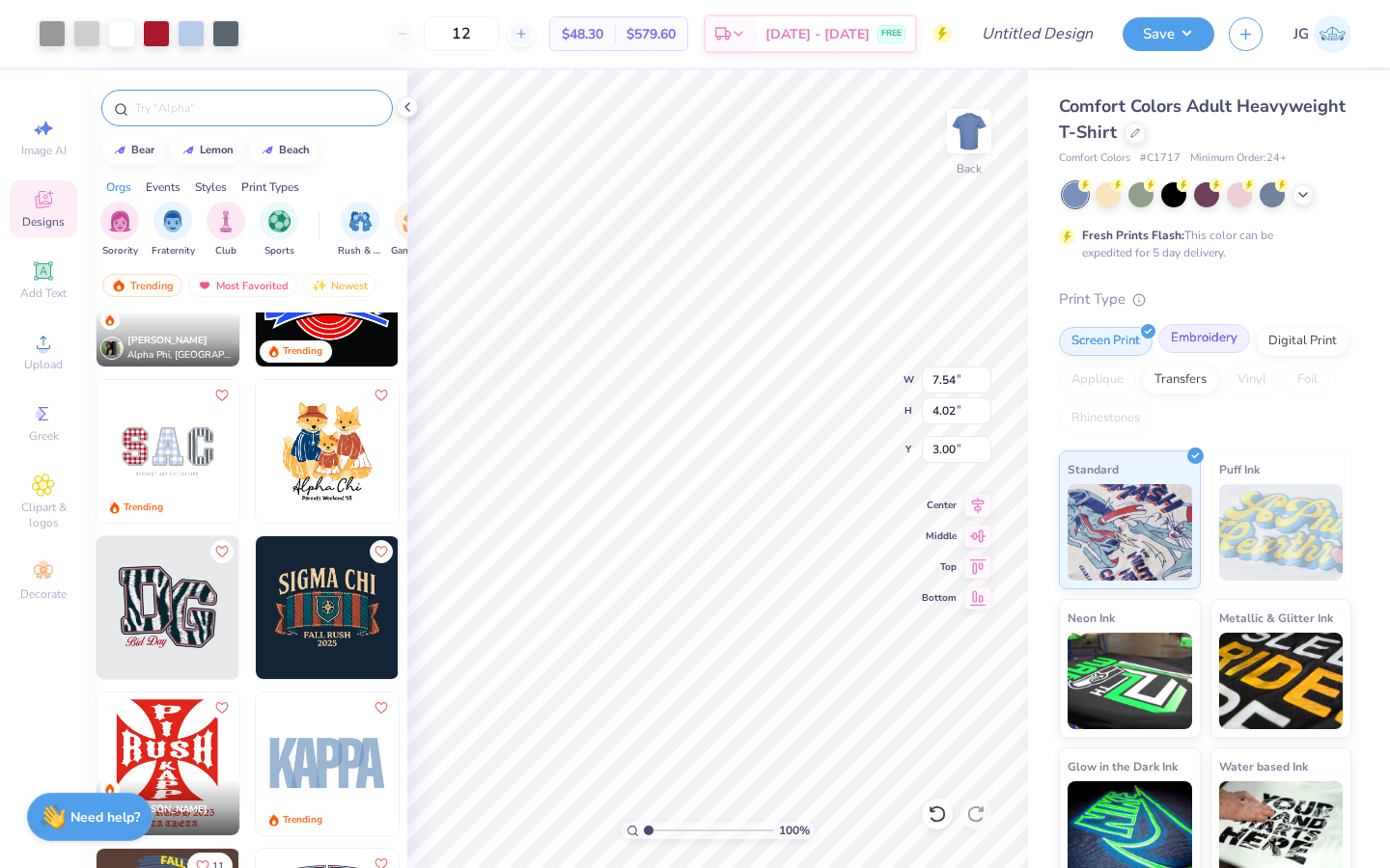
click at [1206, 339] on div "Embroidery" at bounding box center [1204, 338] width 92 height 29
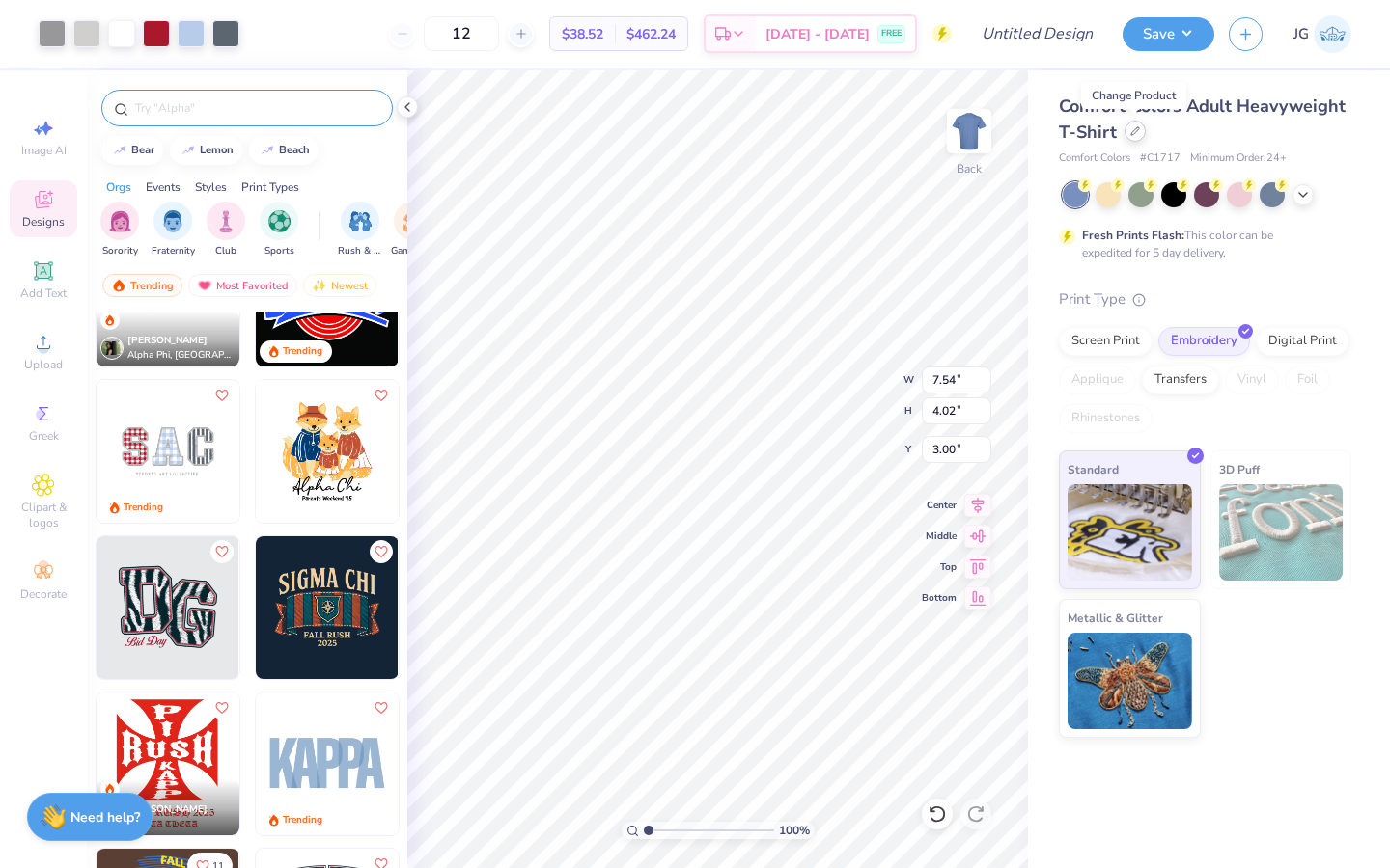
click at [1133, 141] on div at bounding box center [1135, 131] width 21 height 21
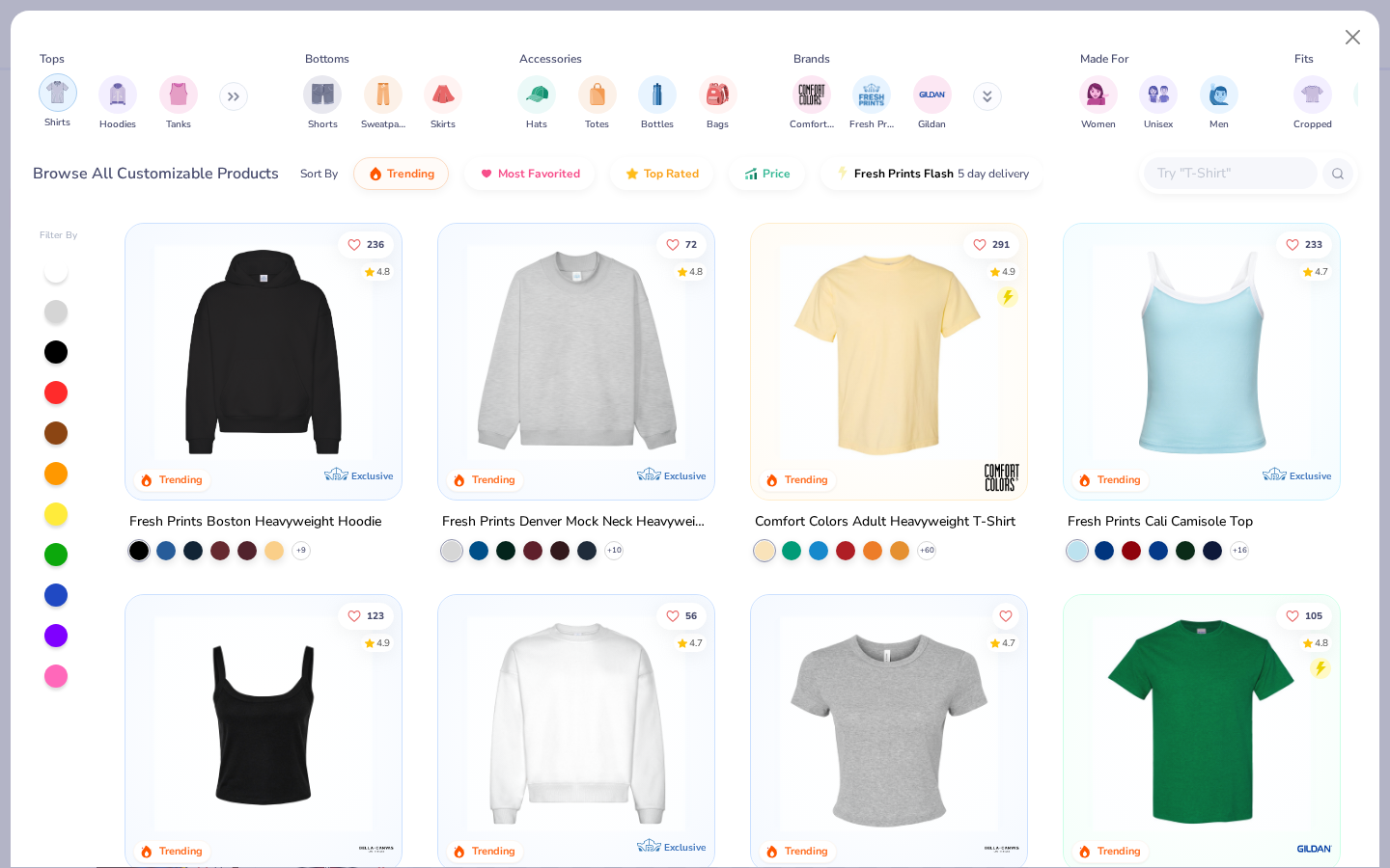
click at [53, 102] on img "filter for Shirts" at bounding box center [57, 92] width 22 height 22
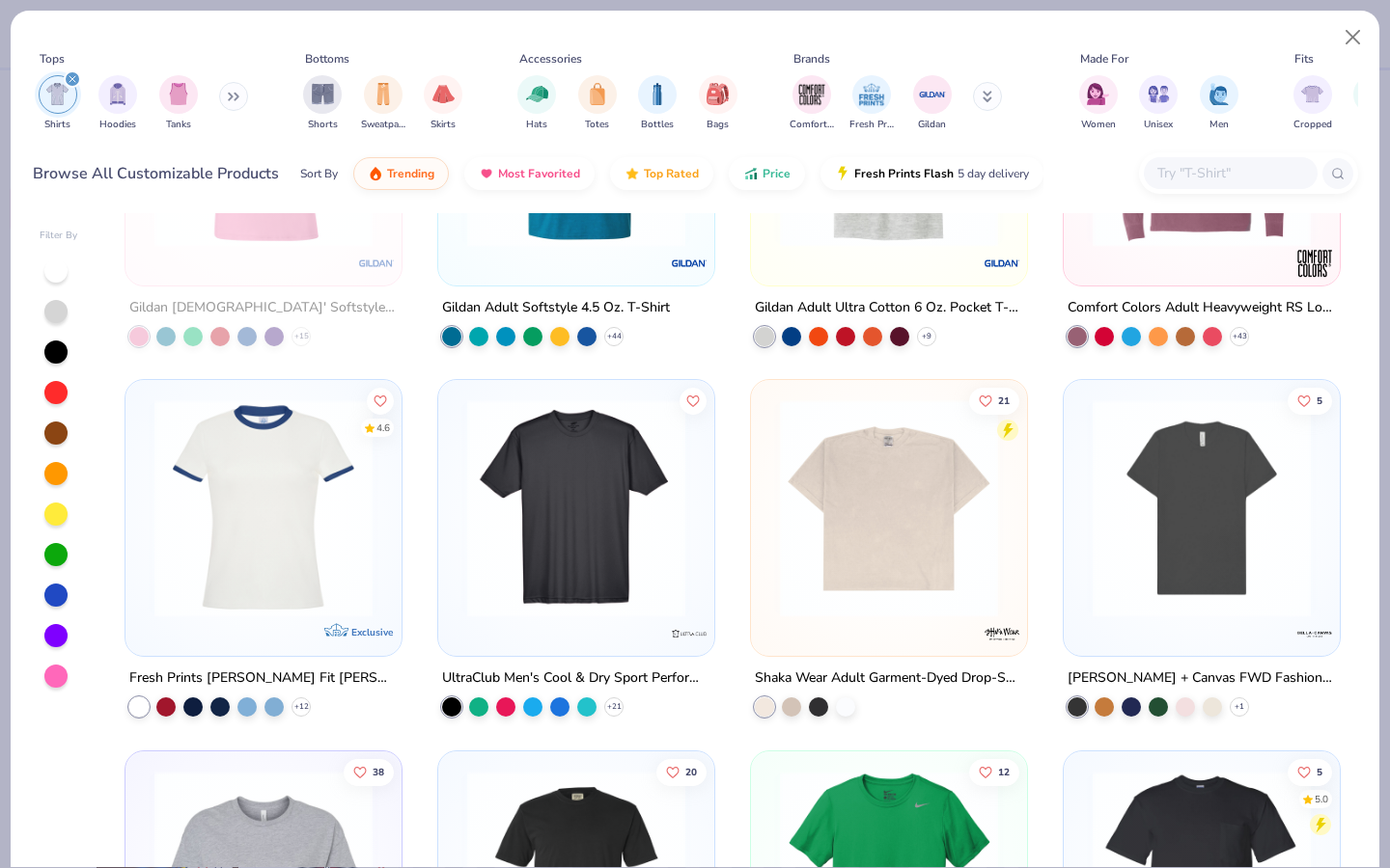
scroll to position [2441, 0]
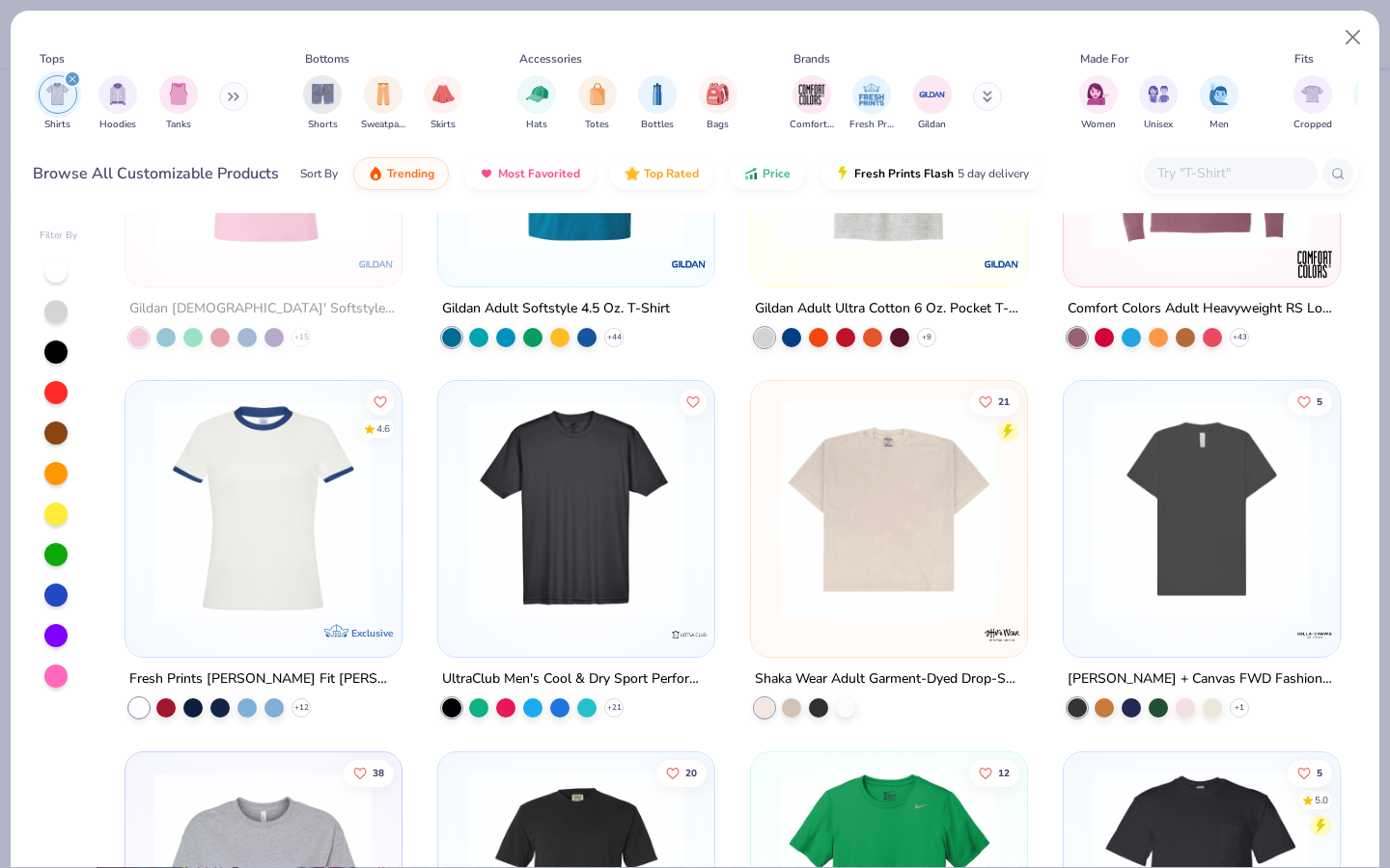
click at [355, 558] on img at bounding box center [263, 510] width 238 height 218
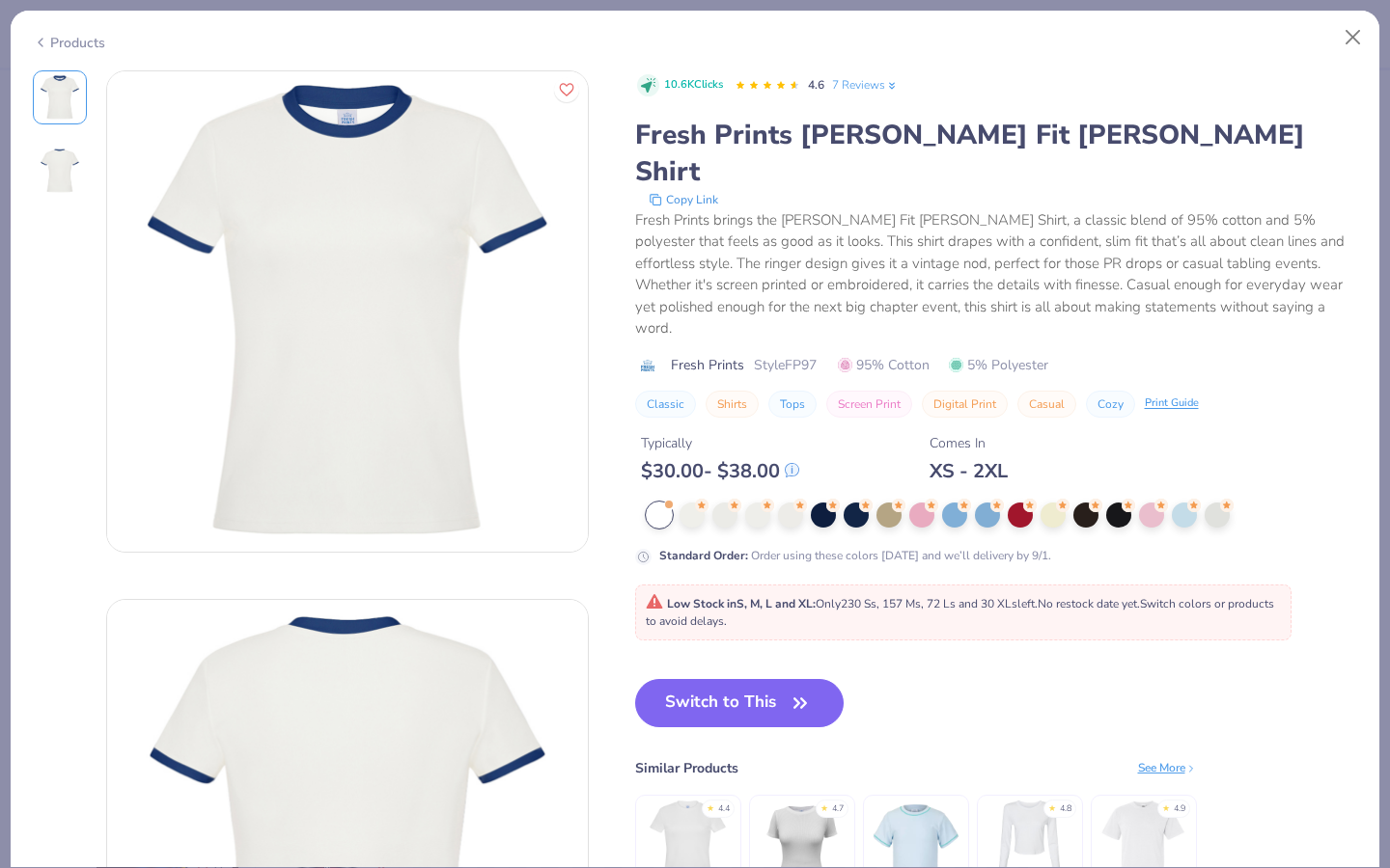
click at [50, 176] on img at bounding box center [59, 170] width 47 height 47
click at [1364, 38] on button "Close" at bounding box center [1352, 37] width 37 height 37
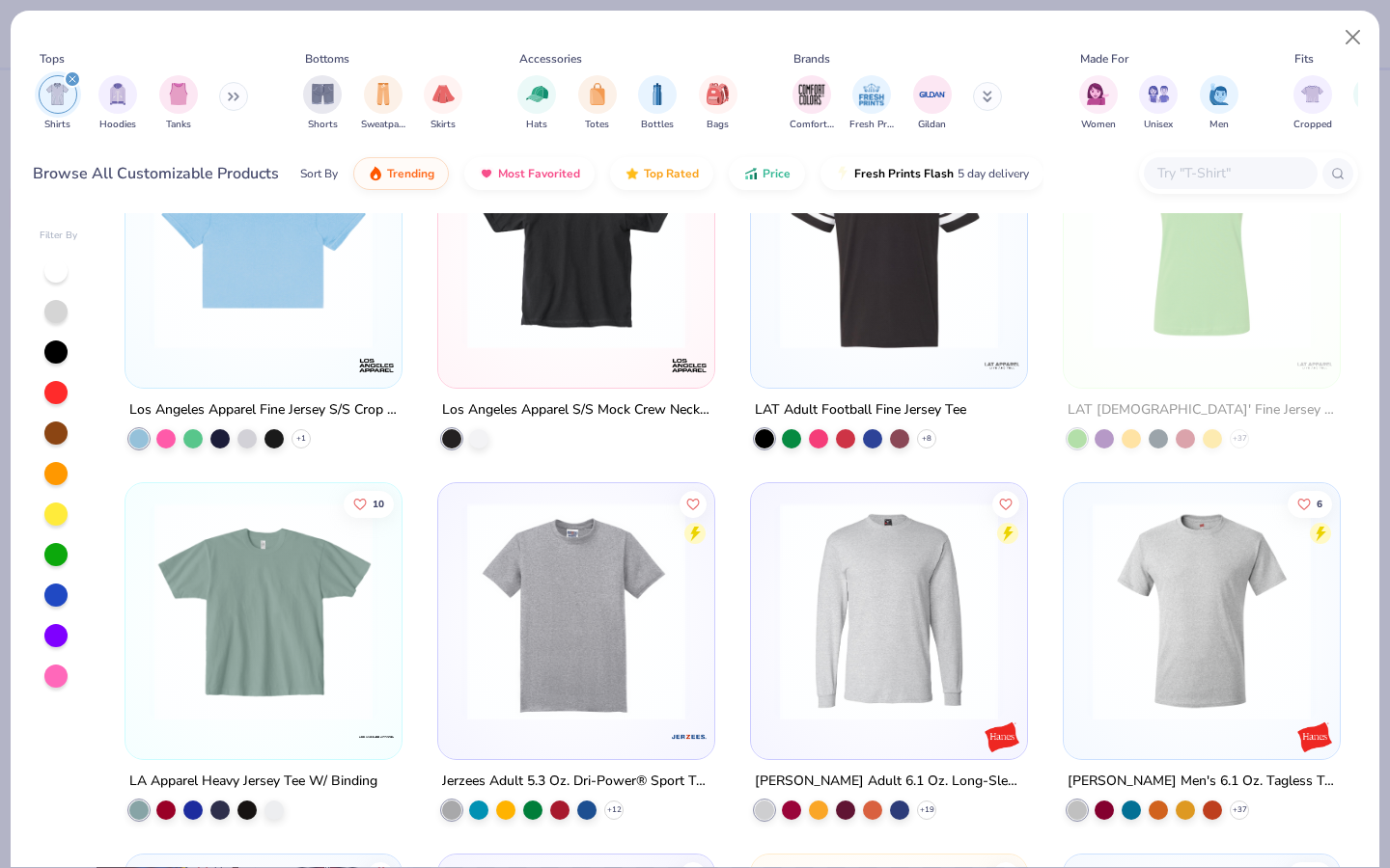
scroll to position [7579, 0]
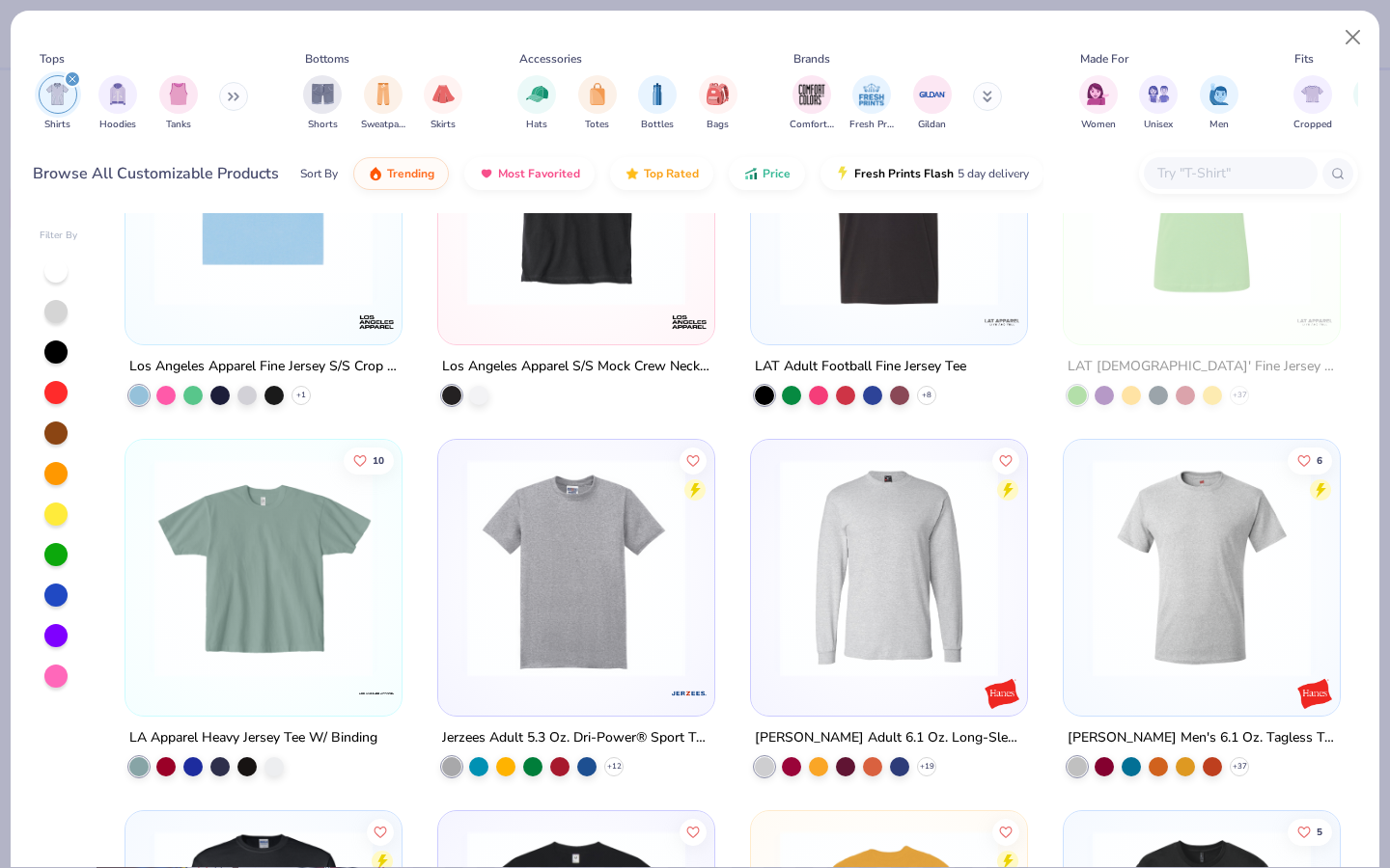
click at [57, 81] on div "filter for Shirts" at bounding box center [57, 94] width 39 height 39
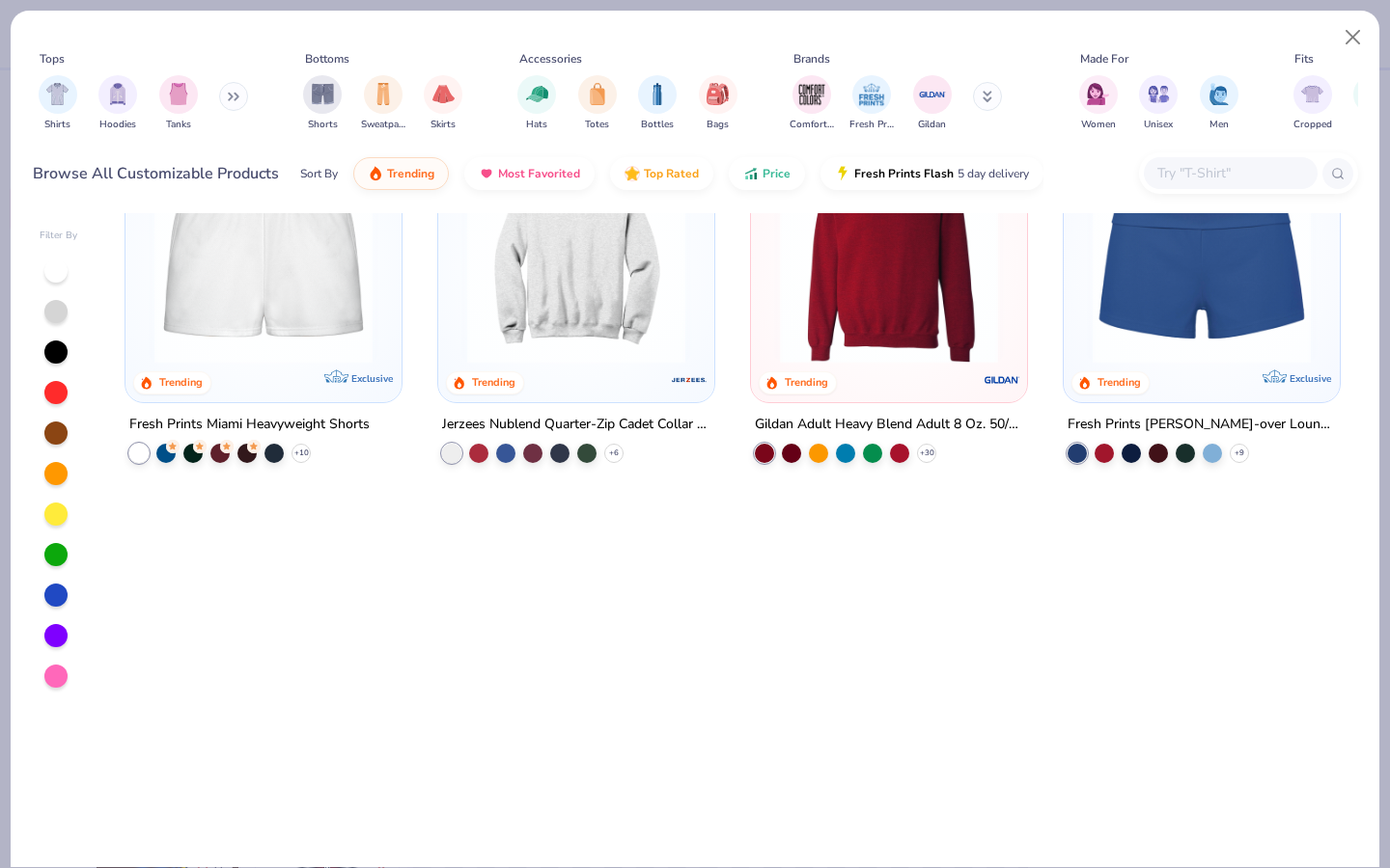
scroll to position [1582, 0]
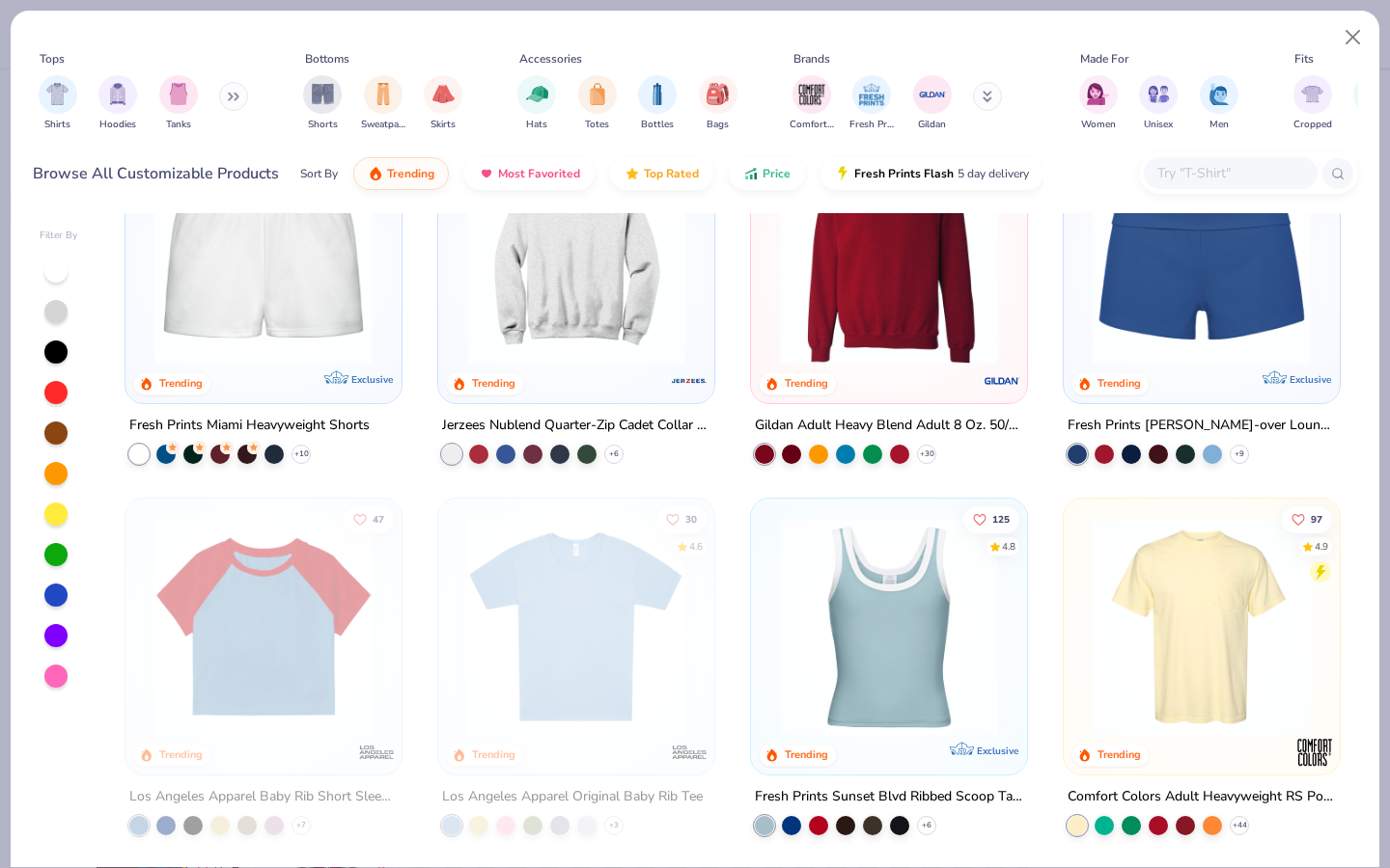
click at [238, 106] on button at bounding box center [233, 96] width 29 height 29
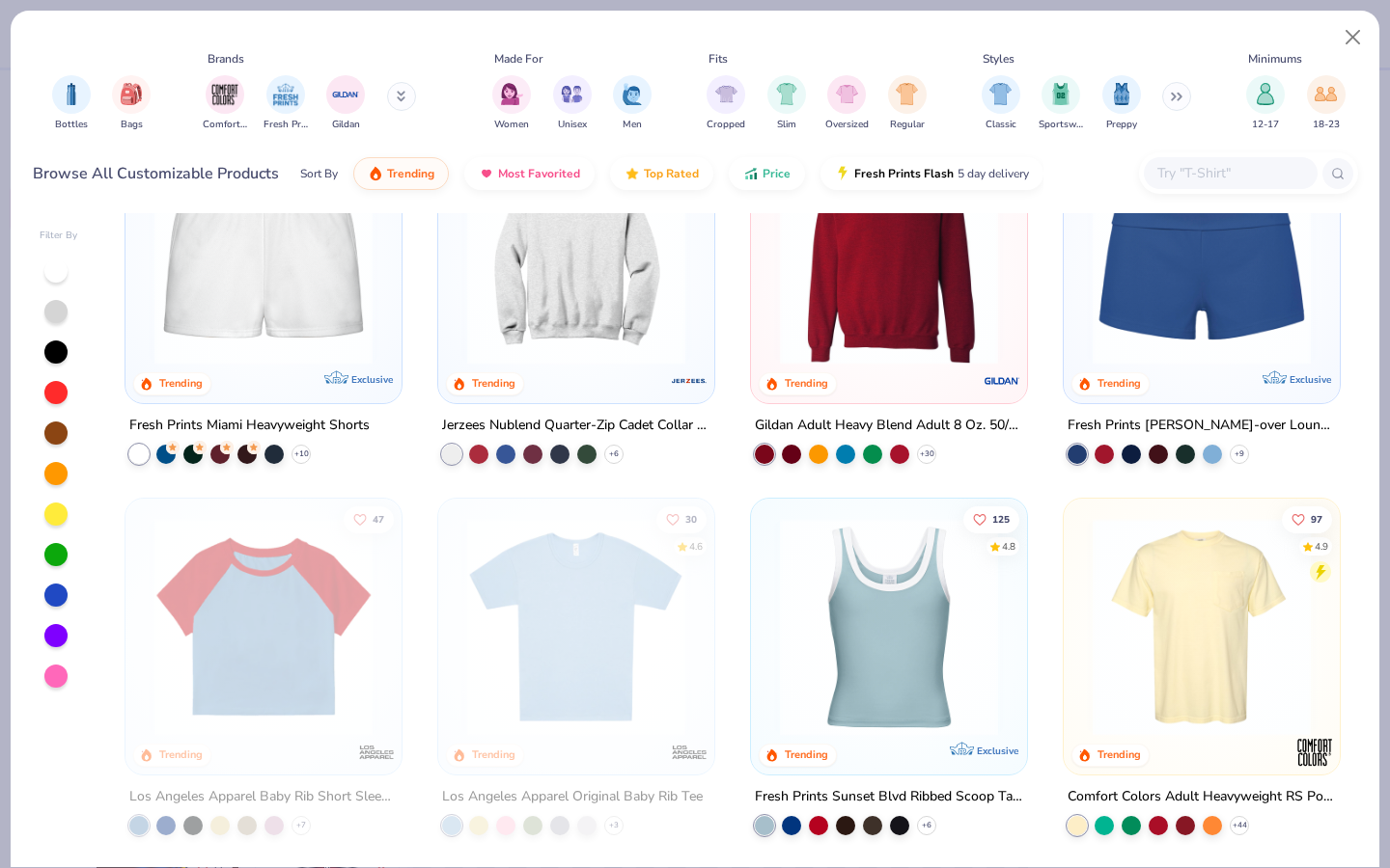
scroll to position [0, 899]
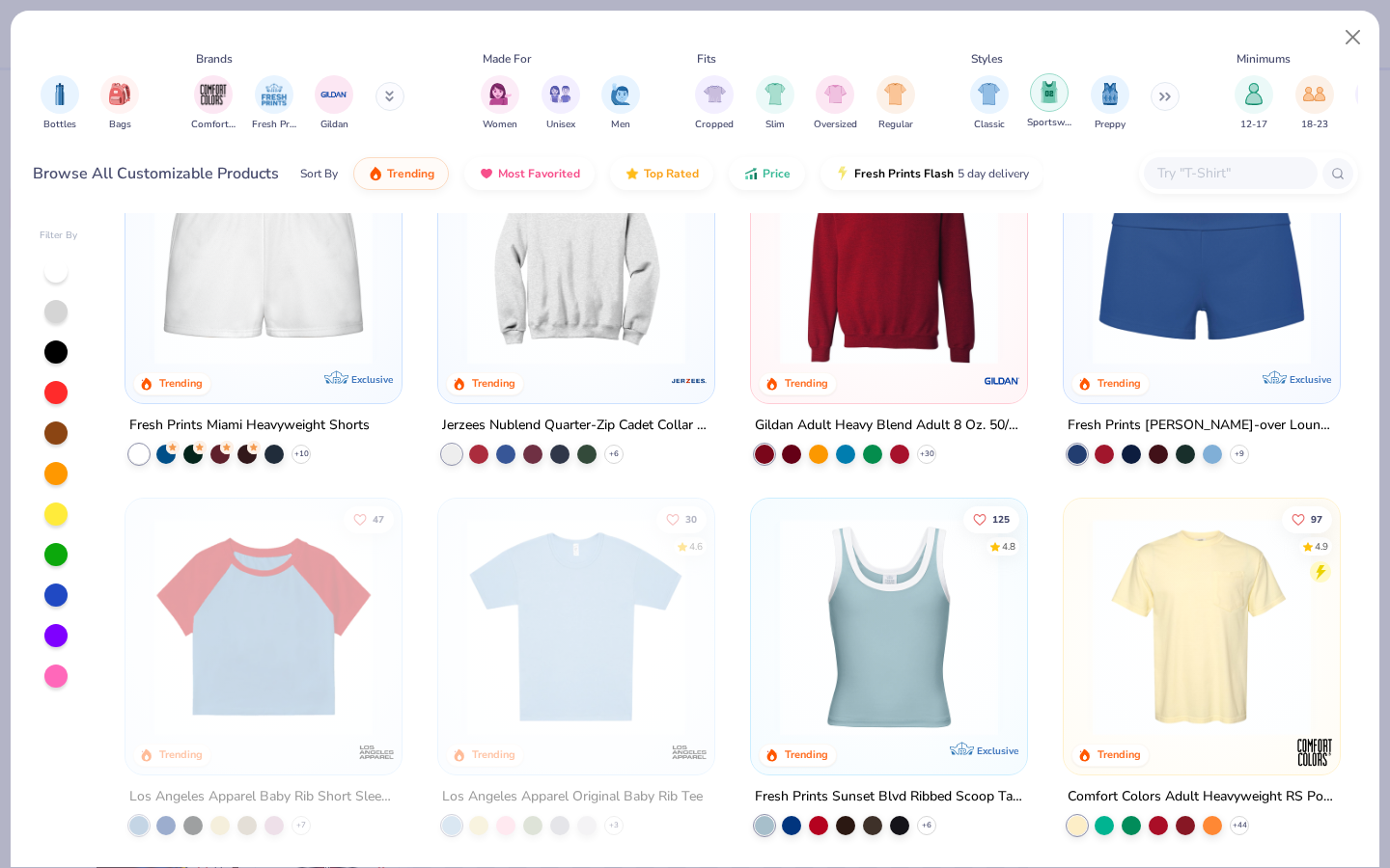
click at [1061, 101] on div "filter for Sportswear" at bounding box center [1048, 92] width 39 height 39
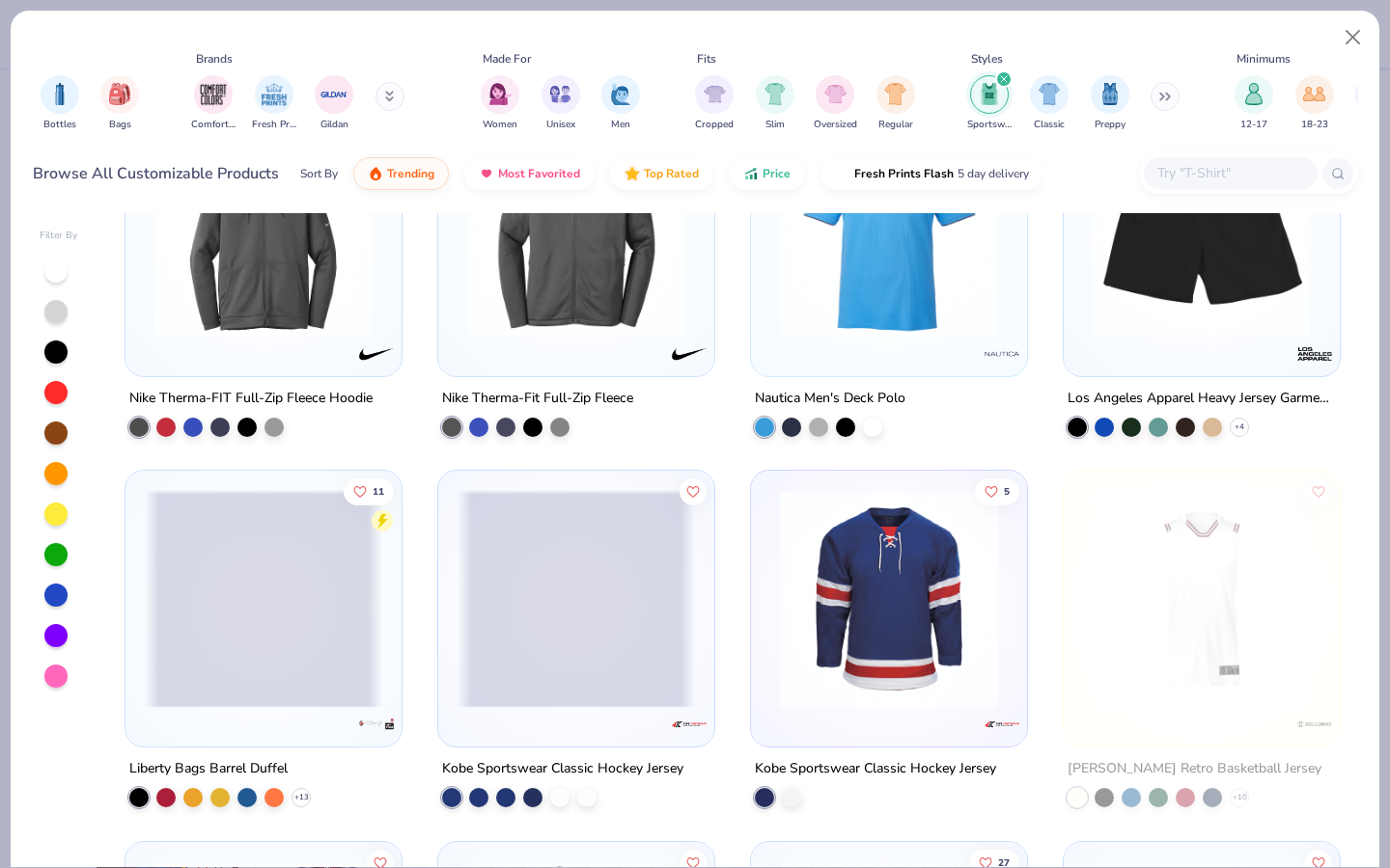
scroll to position [5322, 0]
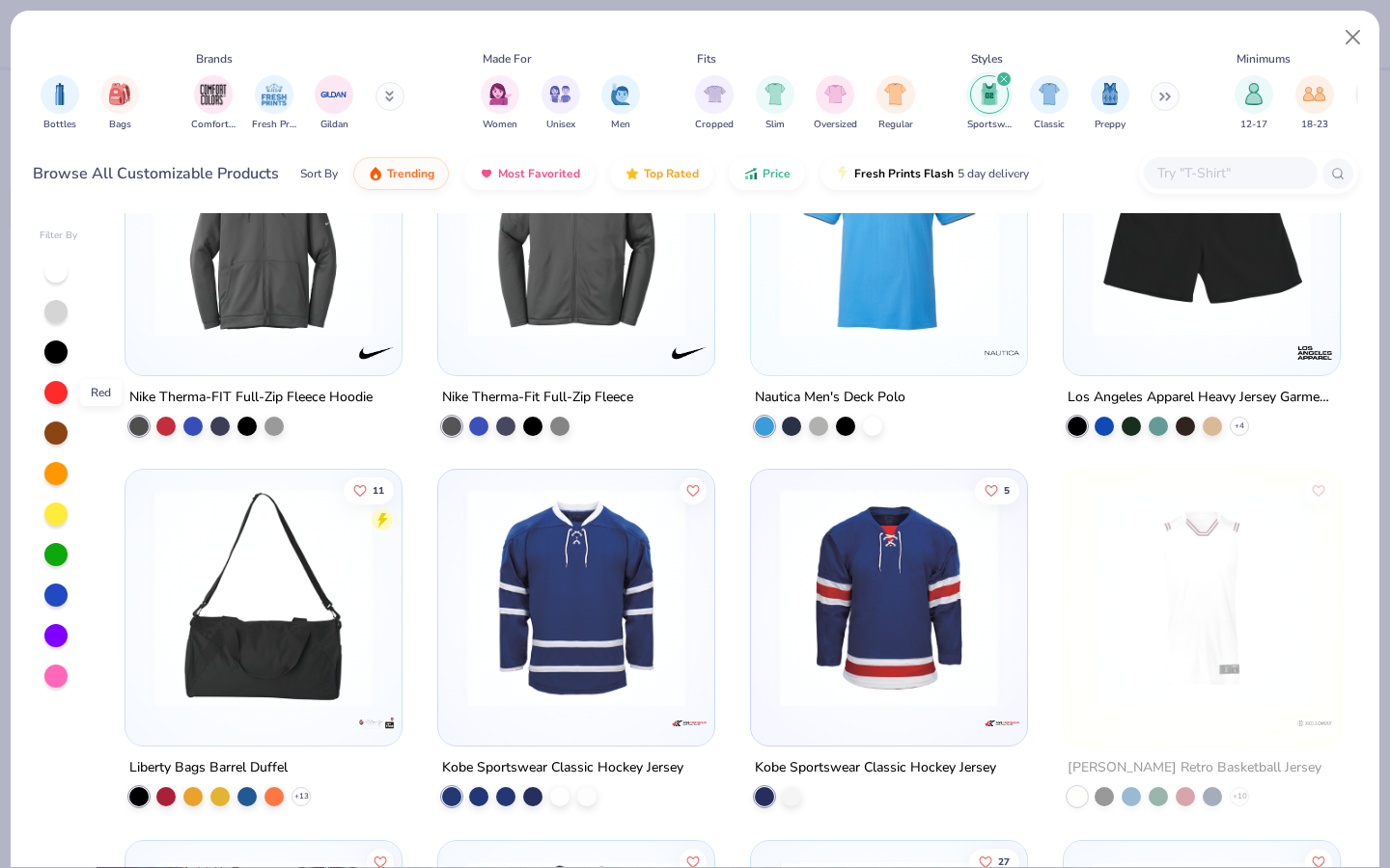
click at [54, 396] on div at bounding box center [55, 392] width 23 height 23
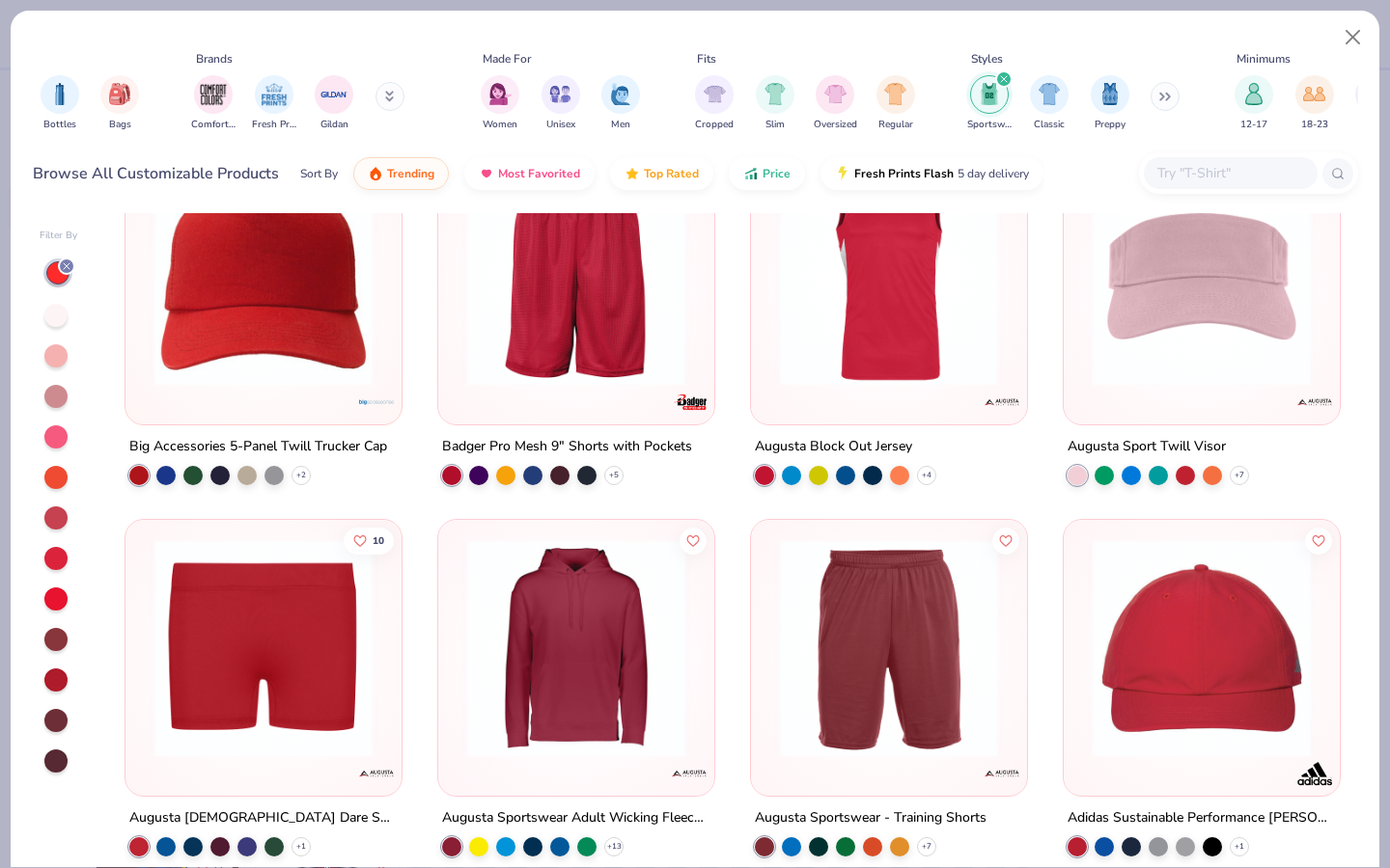
scroll to position [4292, 0]
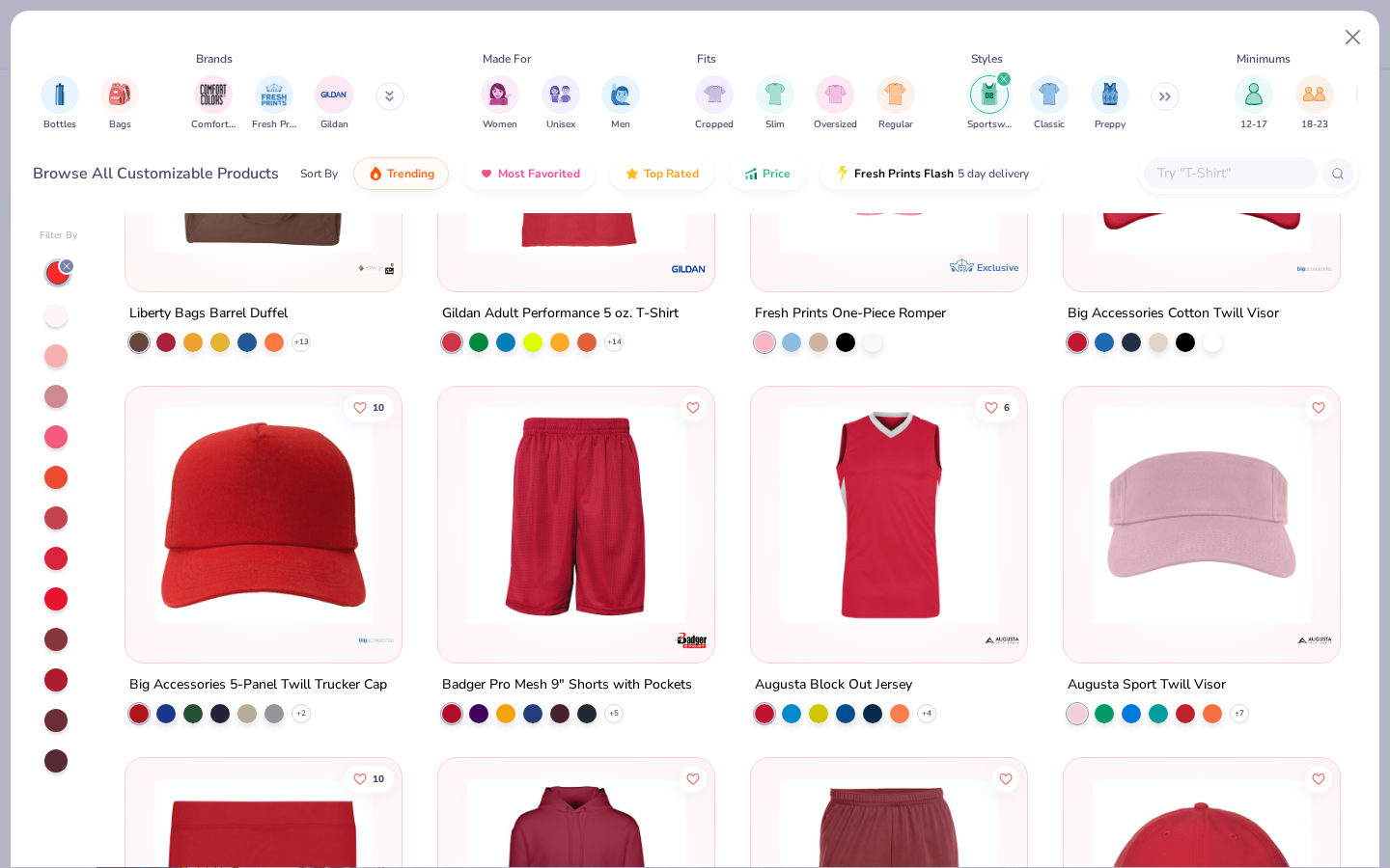
click at [1004, 78] on icon "filter for Sportswear" at bounding box center [1004, 79] width 6 height 6
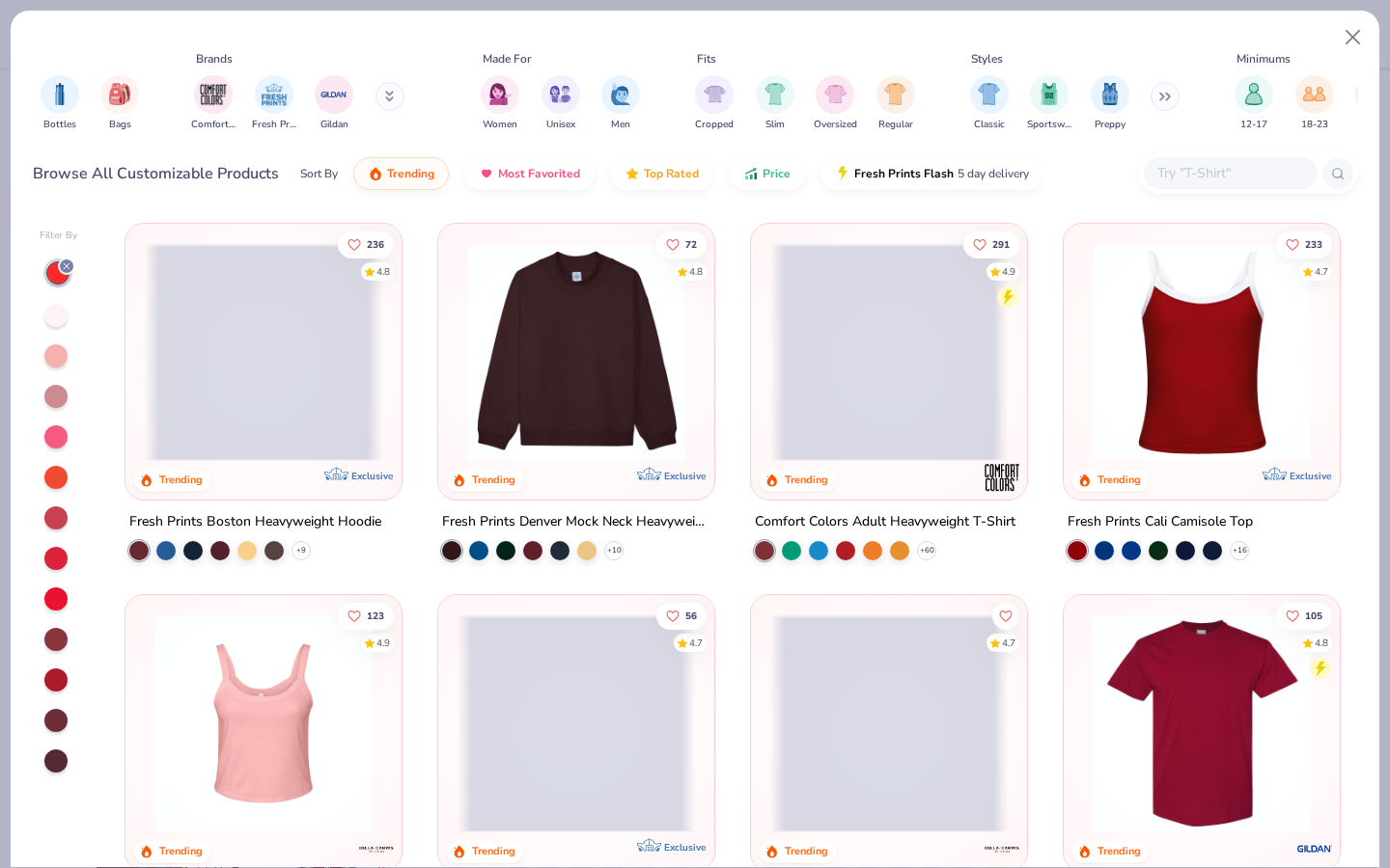
click at [1216, 184] on div at bounding box center [1230, 173] width 173 height 32
click at [1205, 177] on input "text" at bounding box center [1230, 173] width 149 height 22
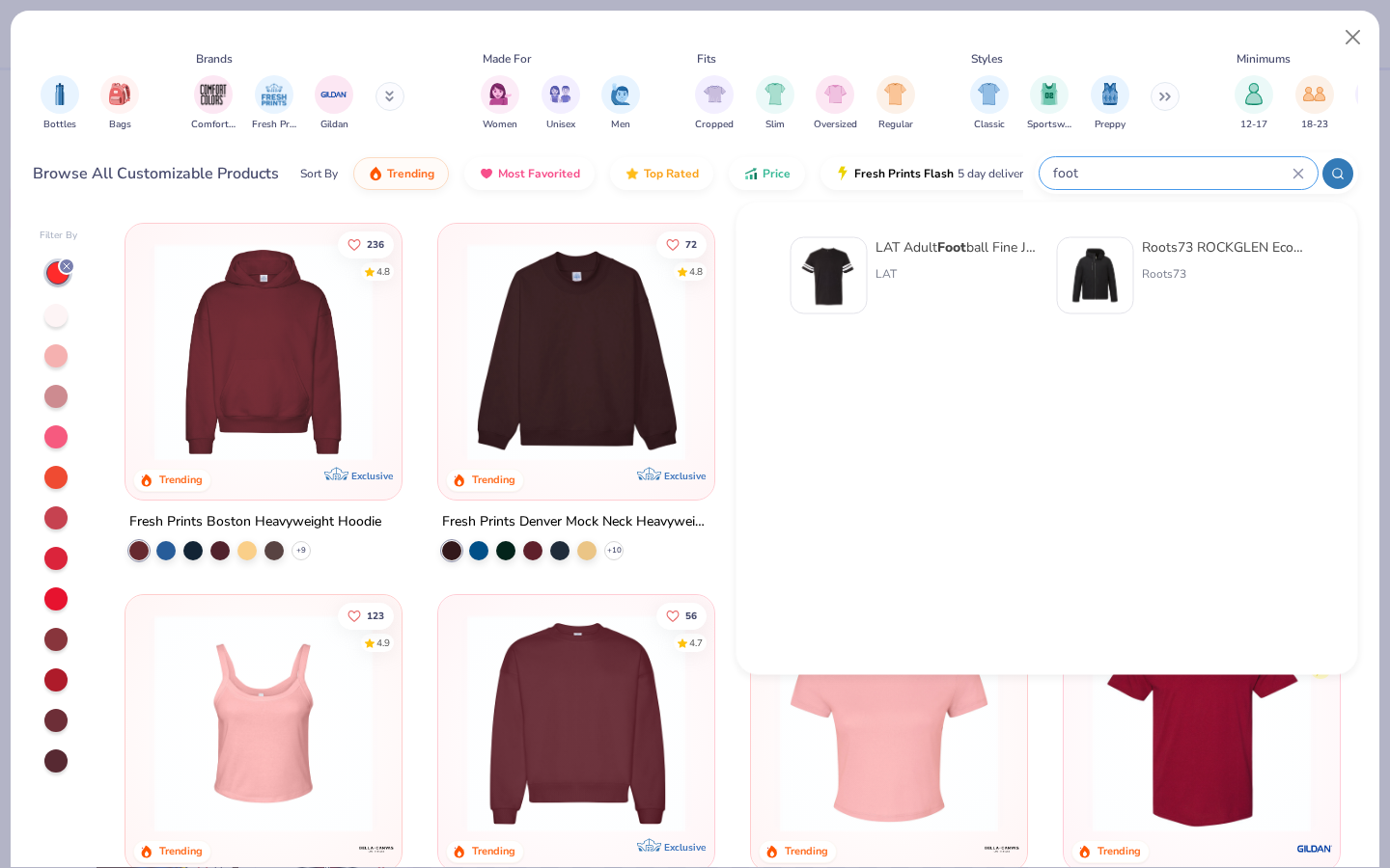
type input "foot"
click at [899, 284] on div "LAT Adult Foot ball Fine Jersey Tee LAT" at bounding box center [956, 276] width 162 height 77
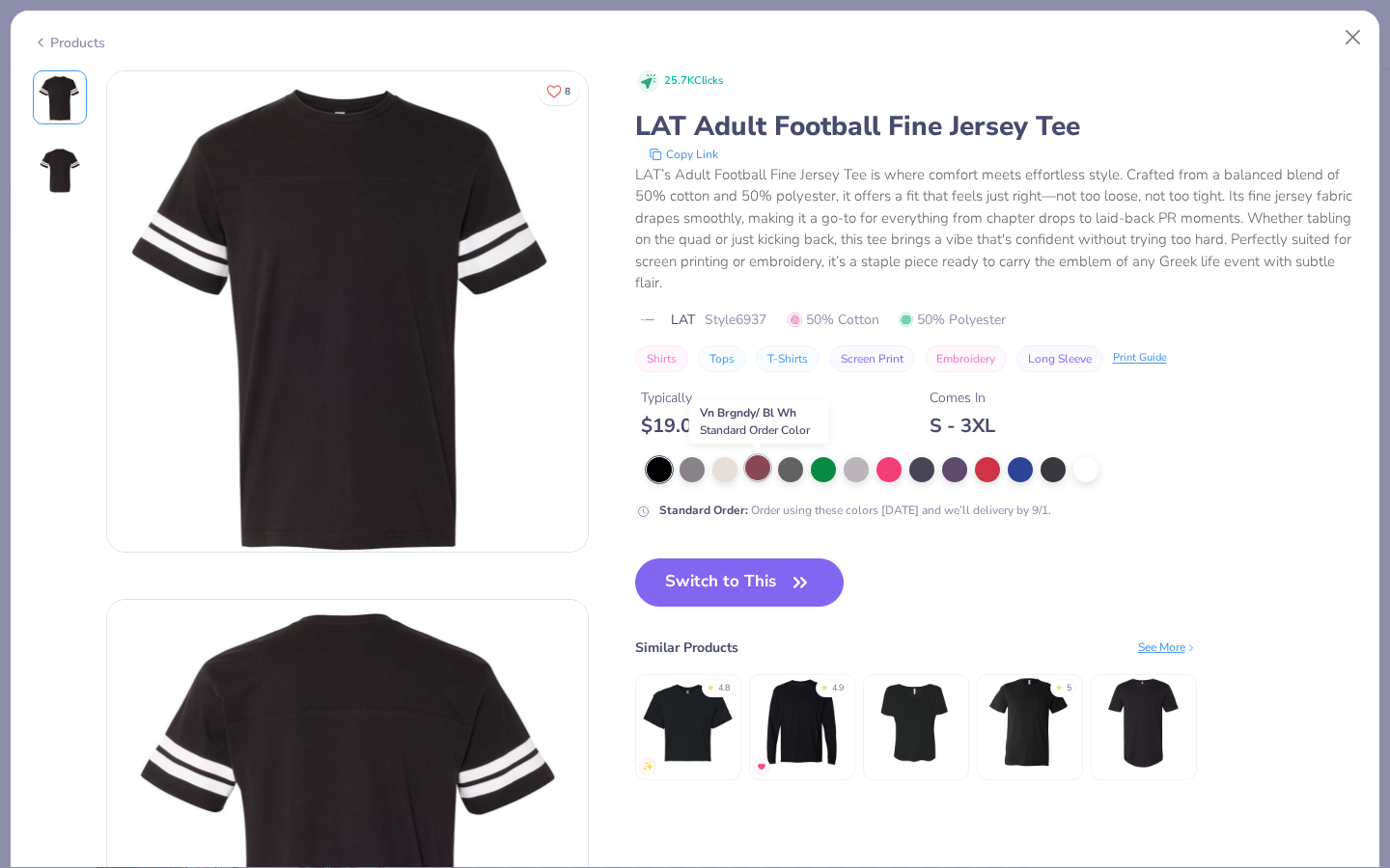
click at [760, 458] on div at bounding box center [757, 467] width 25 height 25
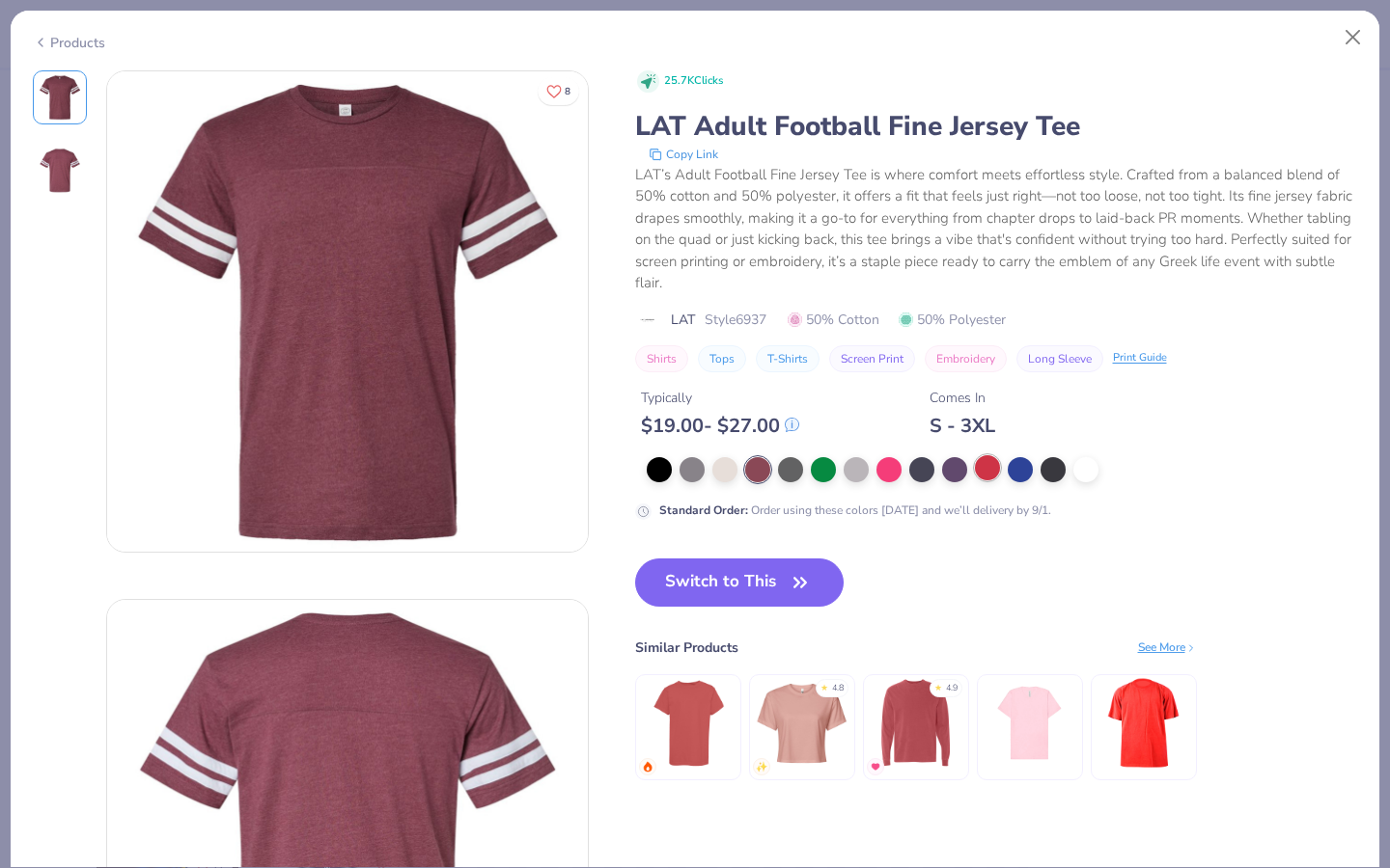
click at [990, 474] on div at bounding box center [987, 467] width 25 height 25
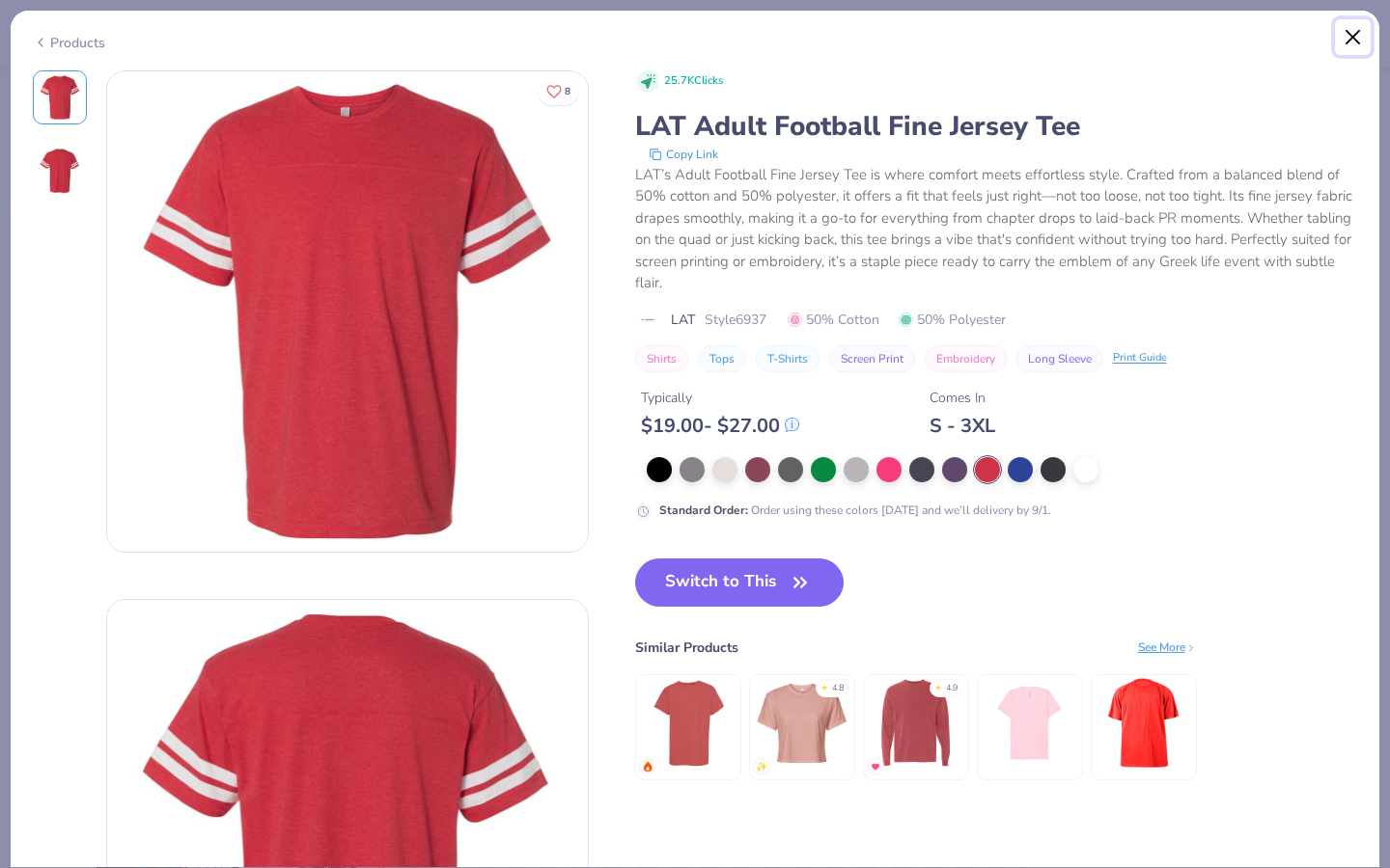
click at [1342, 31] on button "Close" at bounding box center [1352, 37] width 37 height 37
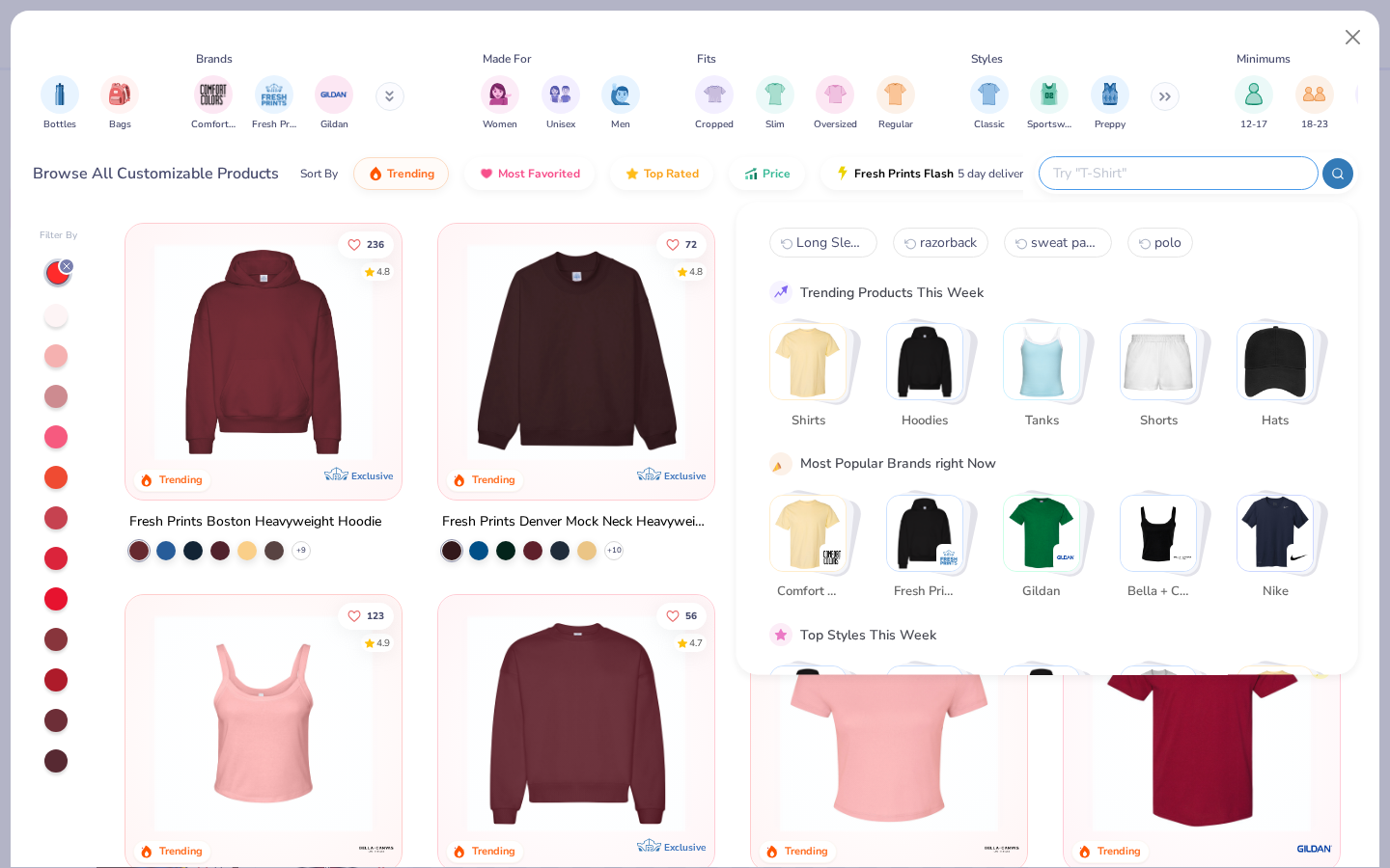
click at [1165, 175] on input "text" at bounding box center [1177, 173] width 252 height 22
type input "jersey"
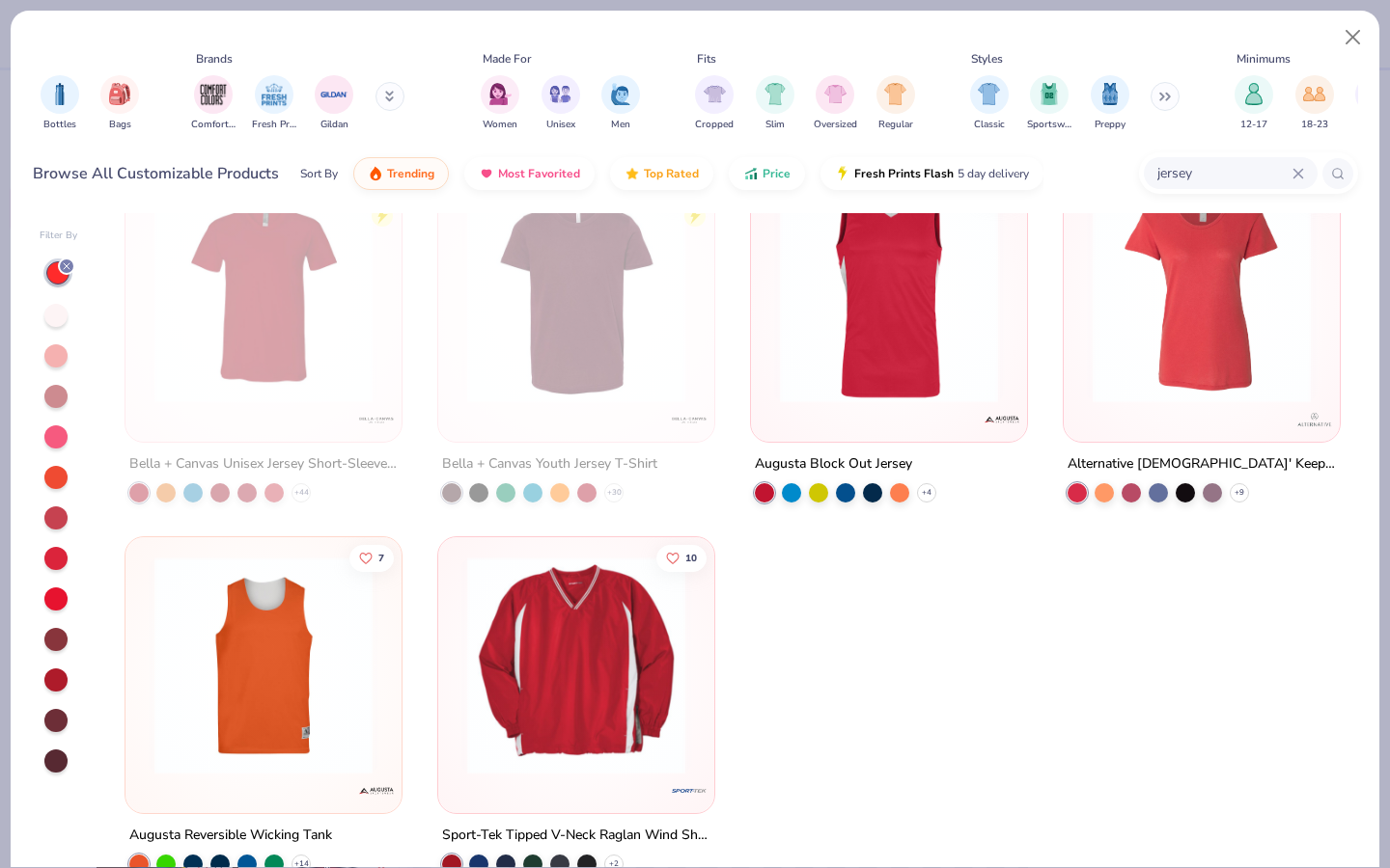
scroll to position [3437, 0]
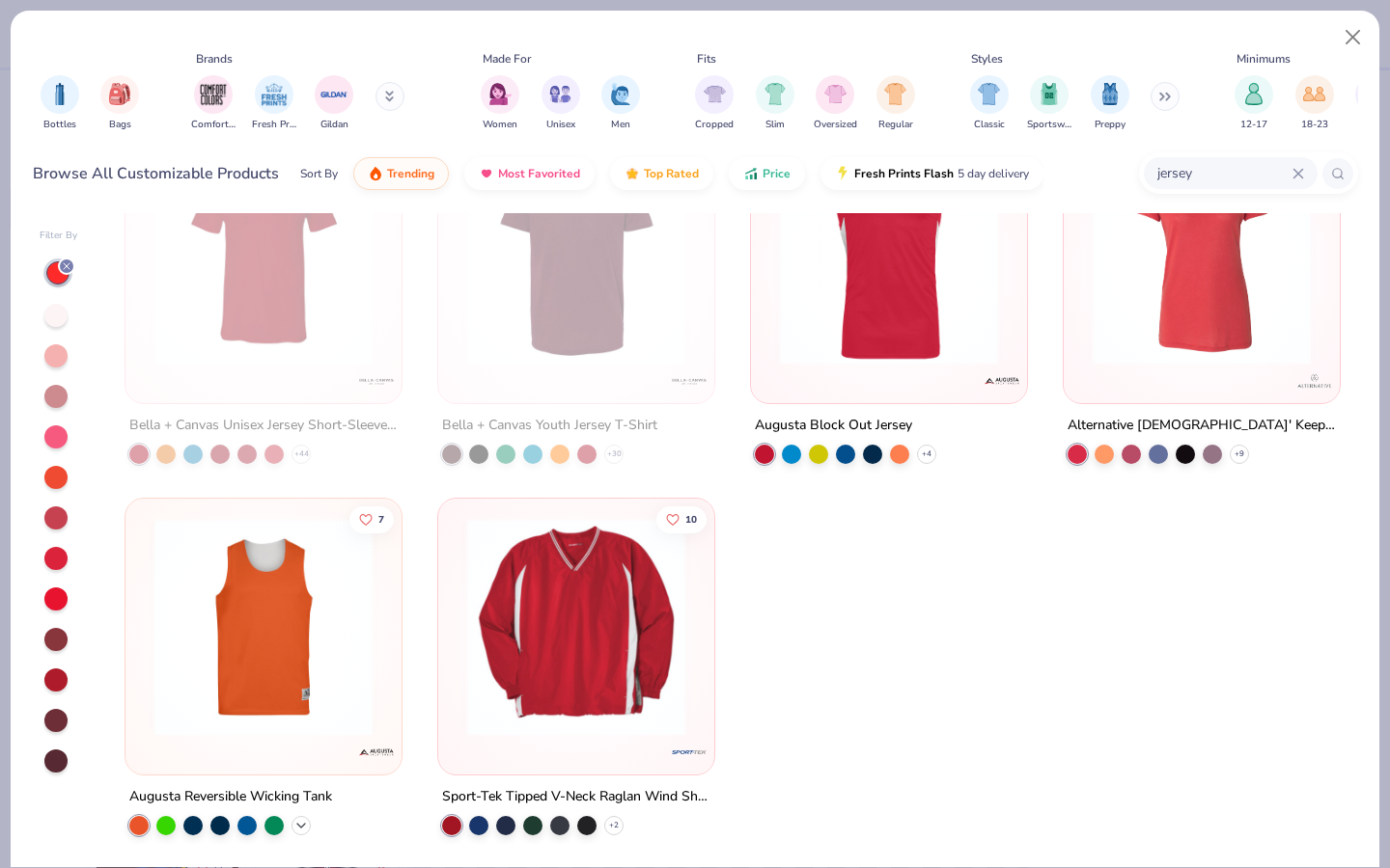
click at [302, 828] on icon at bounding box center [301, 825] width 16 height 16
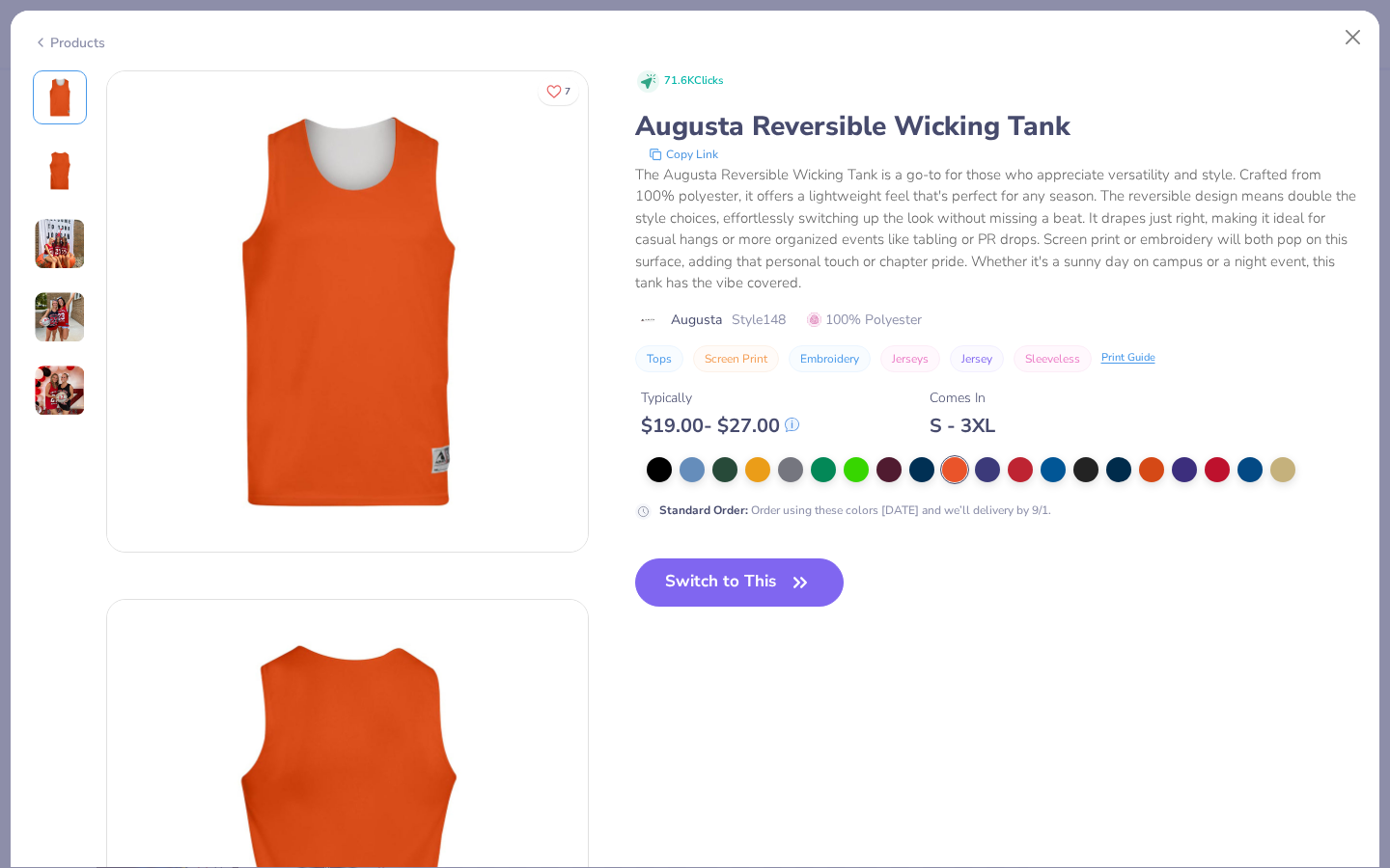
click at [58, 313] on img at bounding box center [59, 317] width 52 height 52
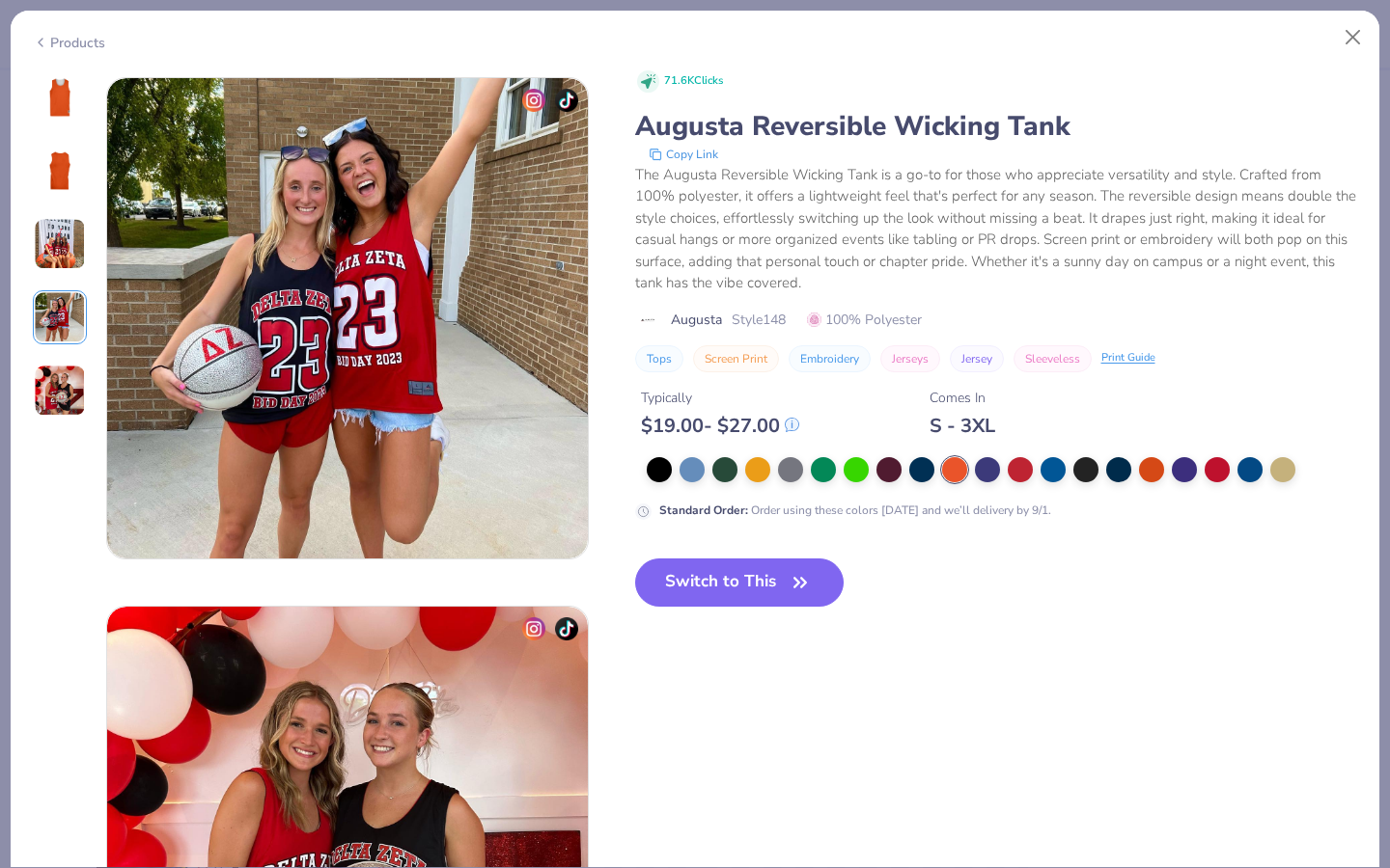
scroll to position [1587, 0]
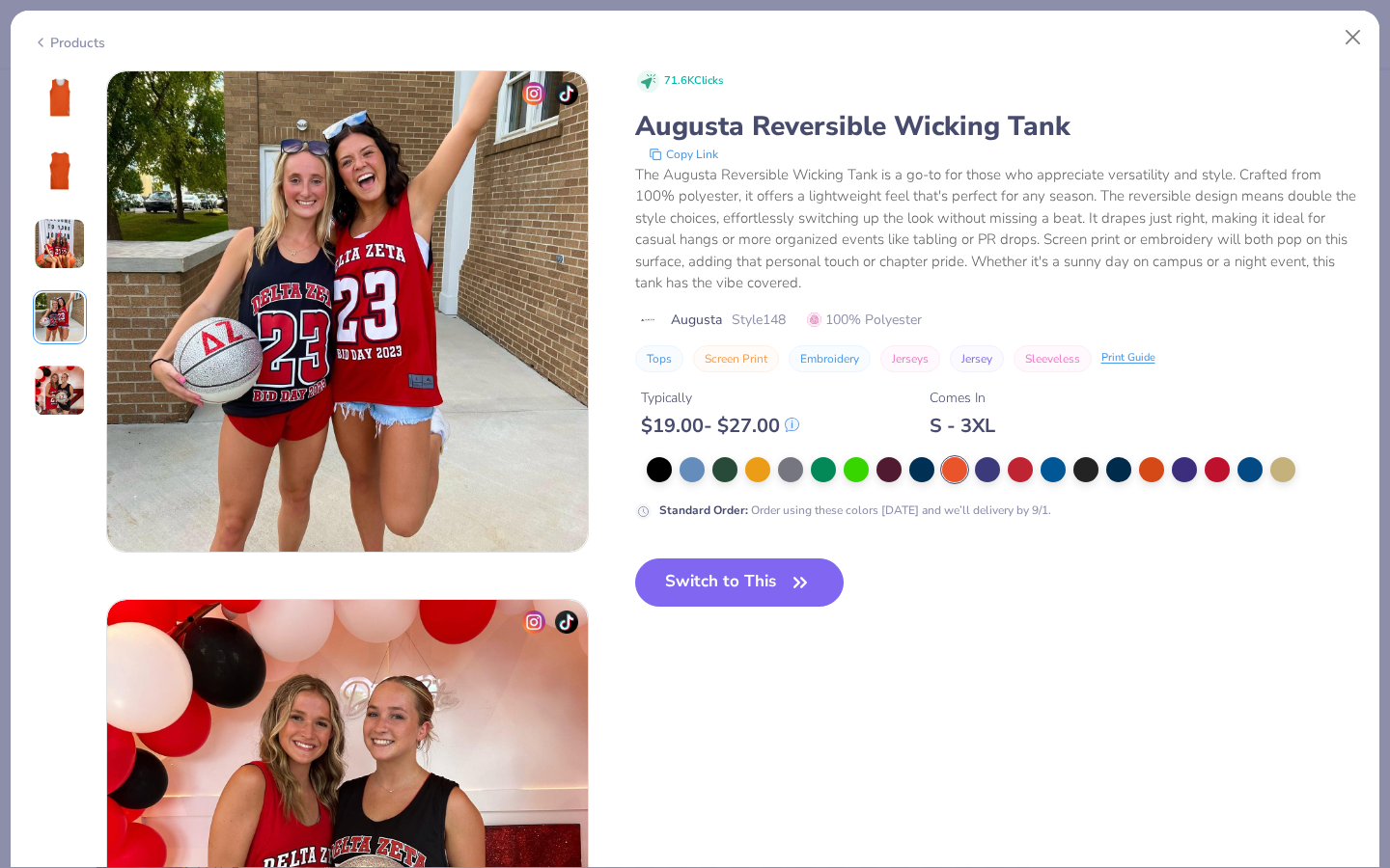
click at [59, 409] on img at bounding box center [59, 390] width 52 height 52
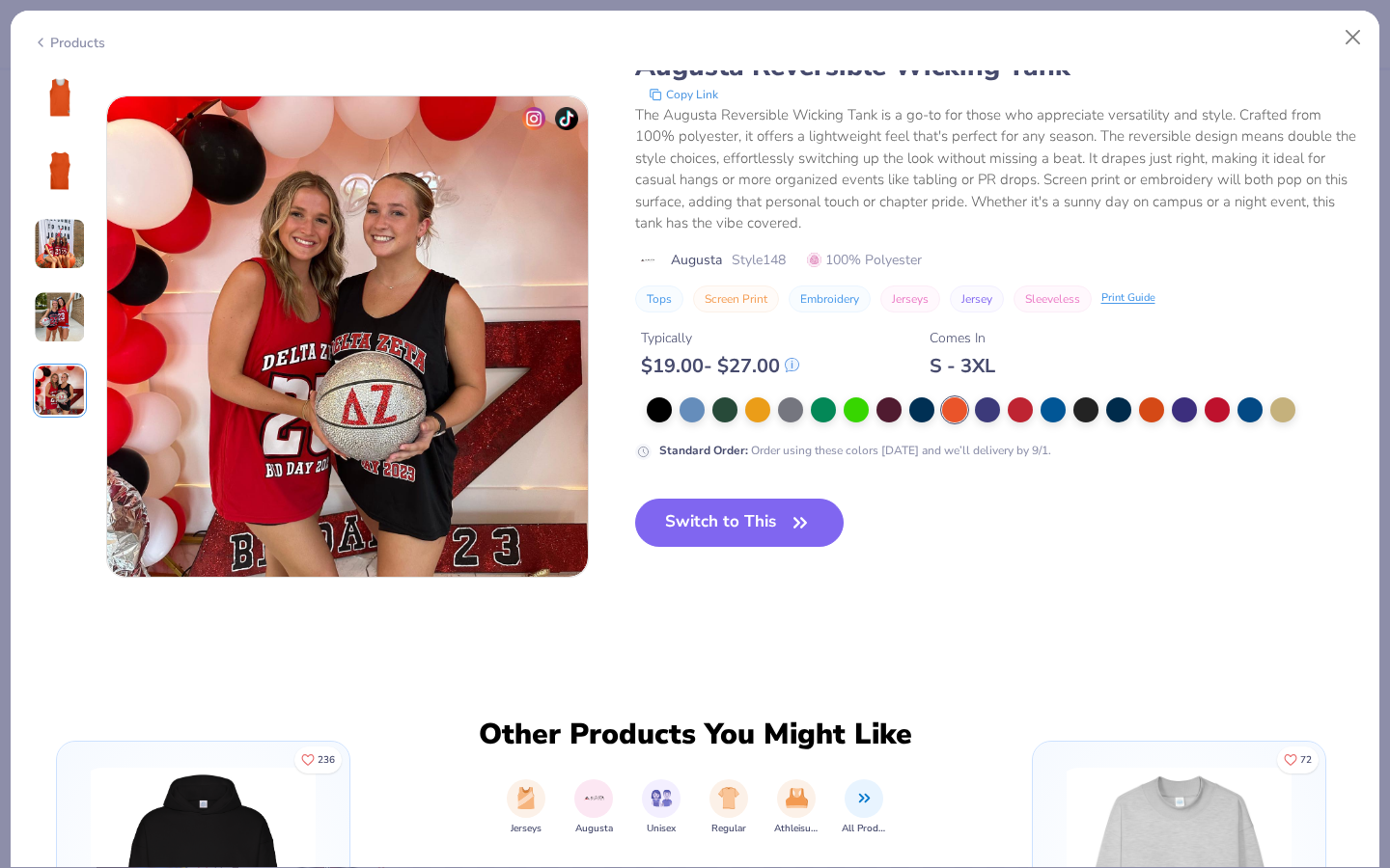
scroll to position [2115, 0]
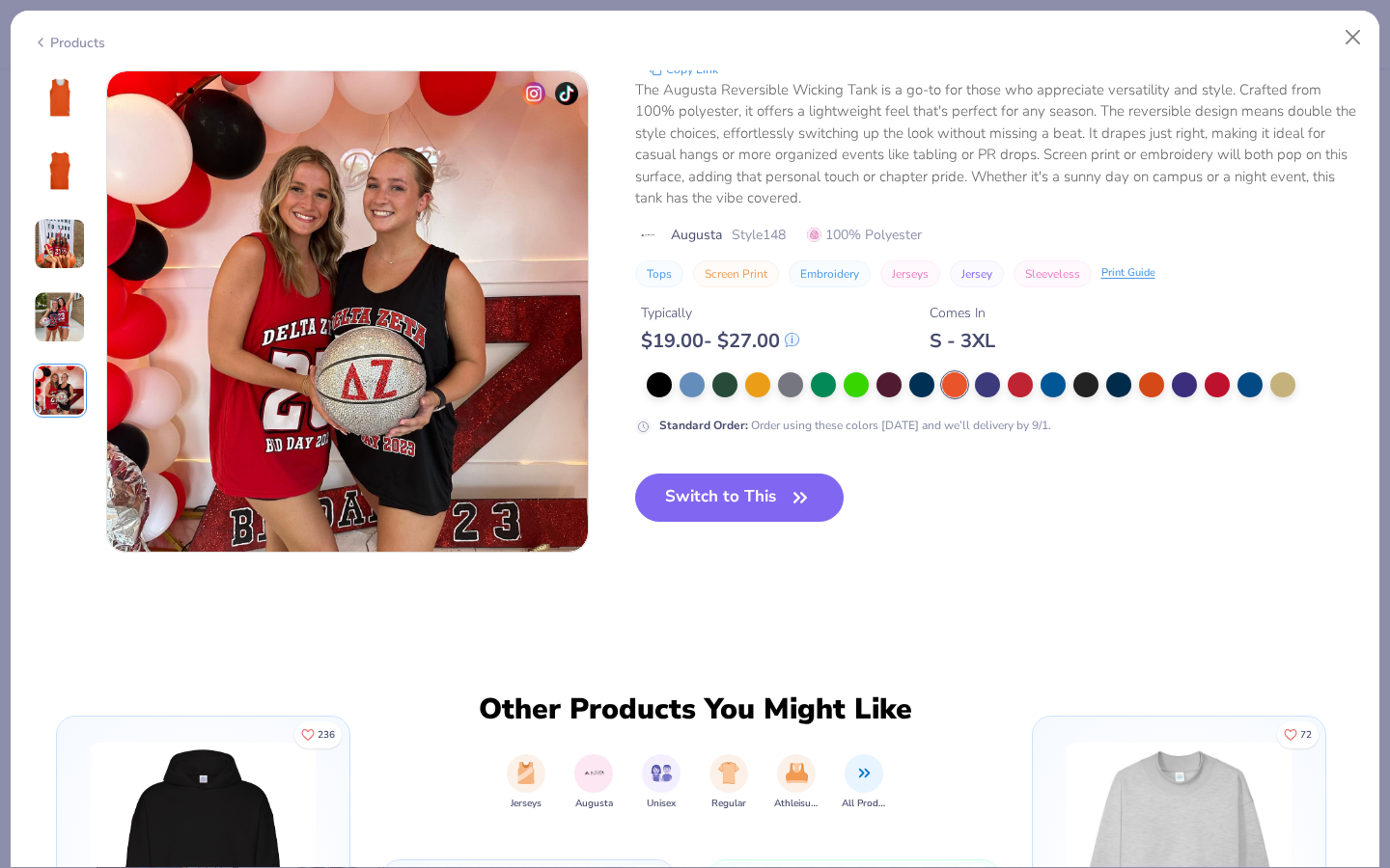
click at [66, 259] on img at bounding box center [59, 243] width 52 height 52
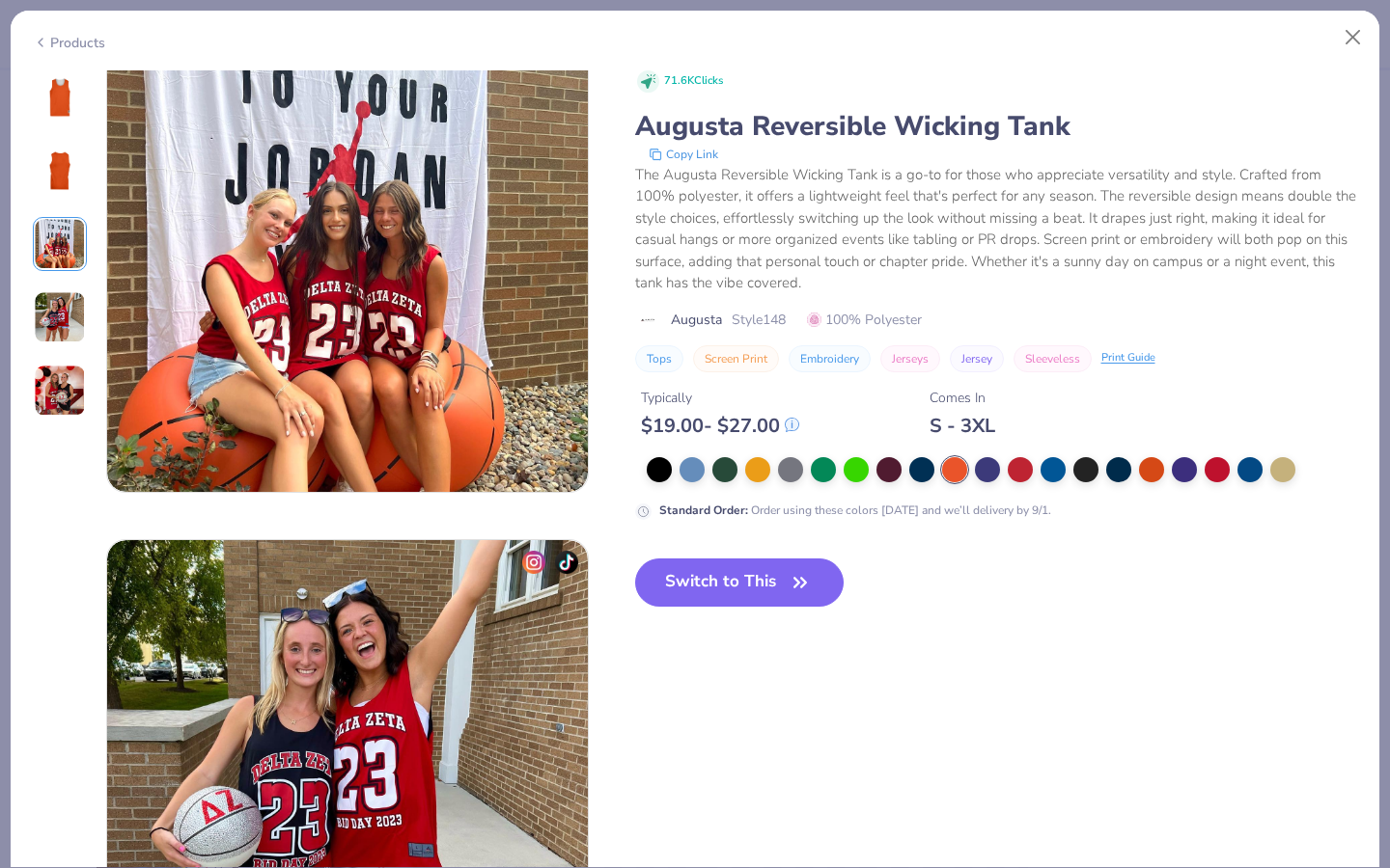
scroll to position [1057, 0]
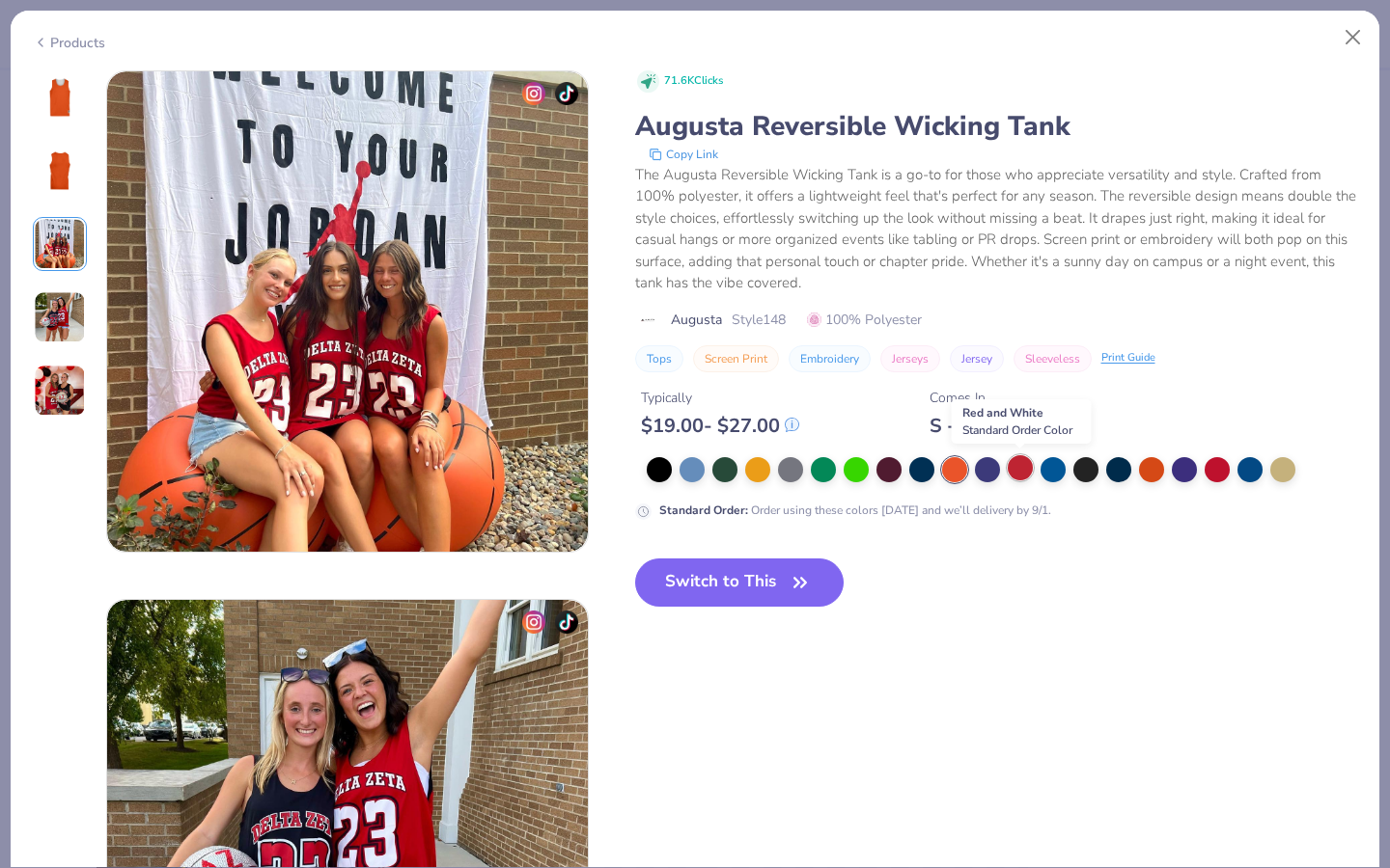
click at [1012, 468] on div at bounding box center [1020, 467] width 25 height 25
click at [1213, 475] on div at bounding box center [1217, 467] width 25 height 25
click at [50, 175] on img at bounding box center [59, 170] width 47 height 47
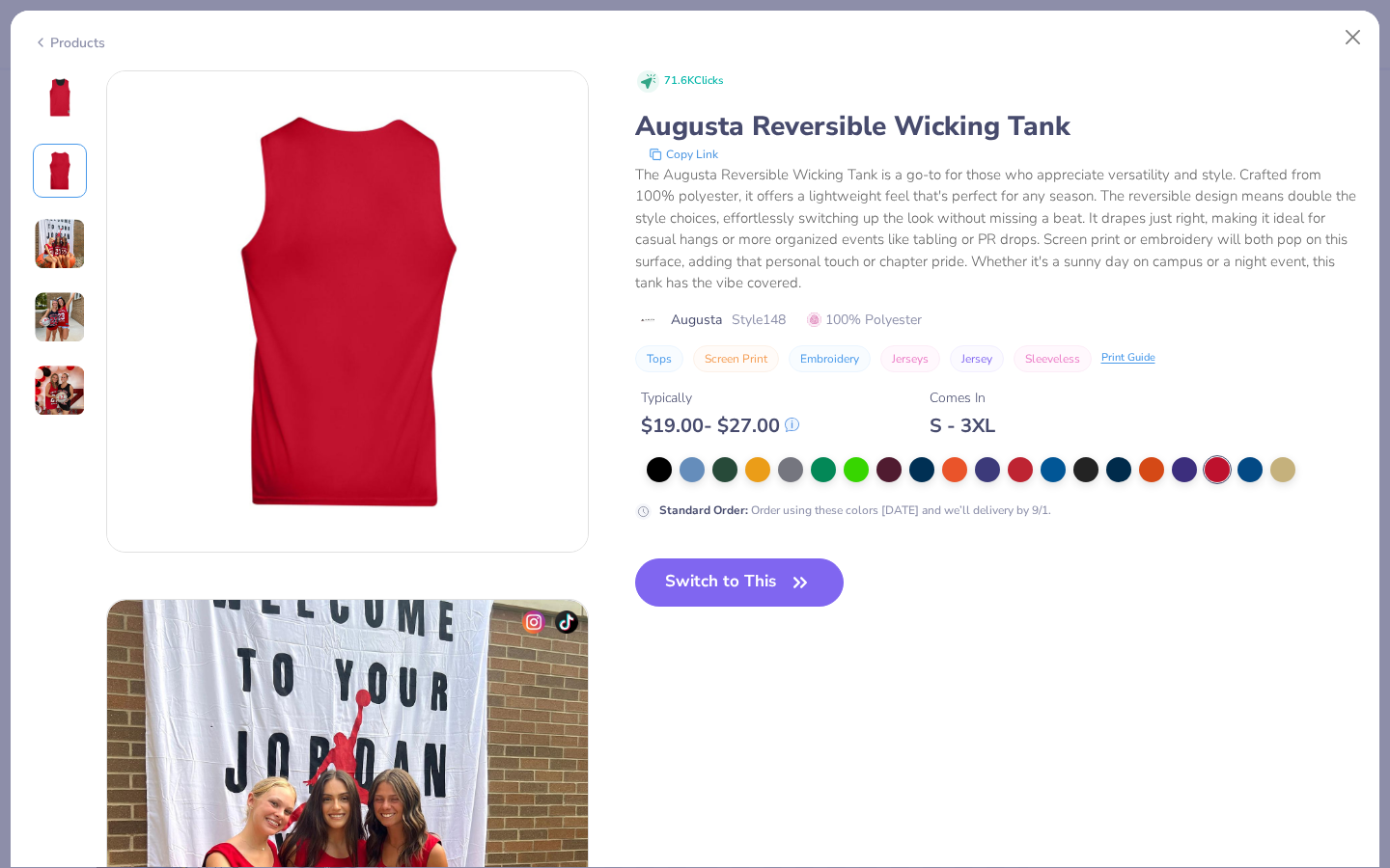
click at [57, 85] on img at bounding box center [59, 97] width 47 height 47
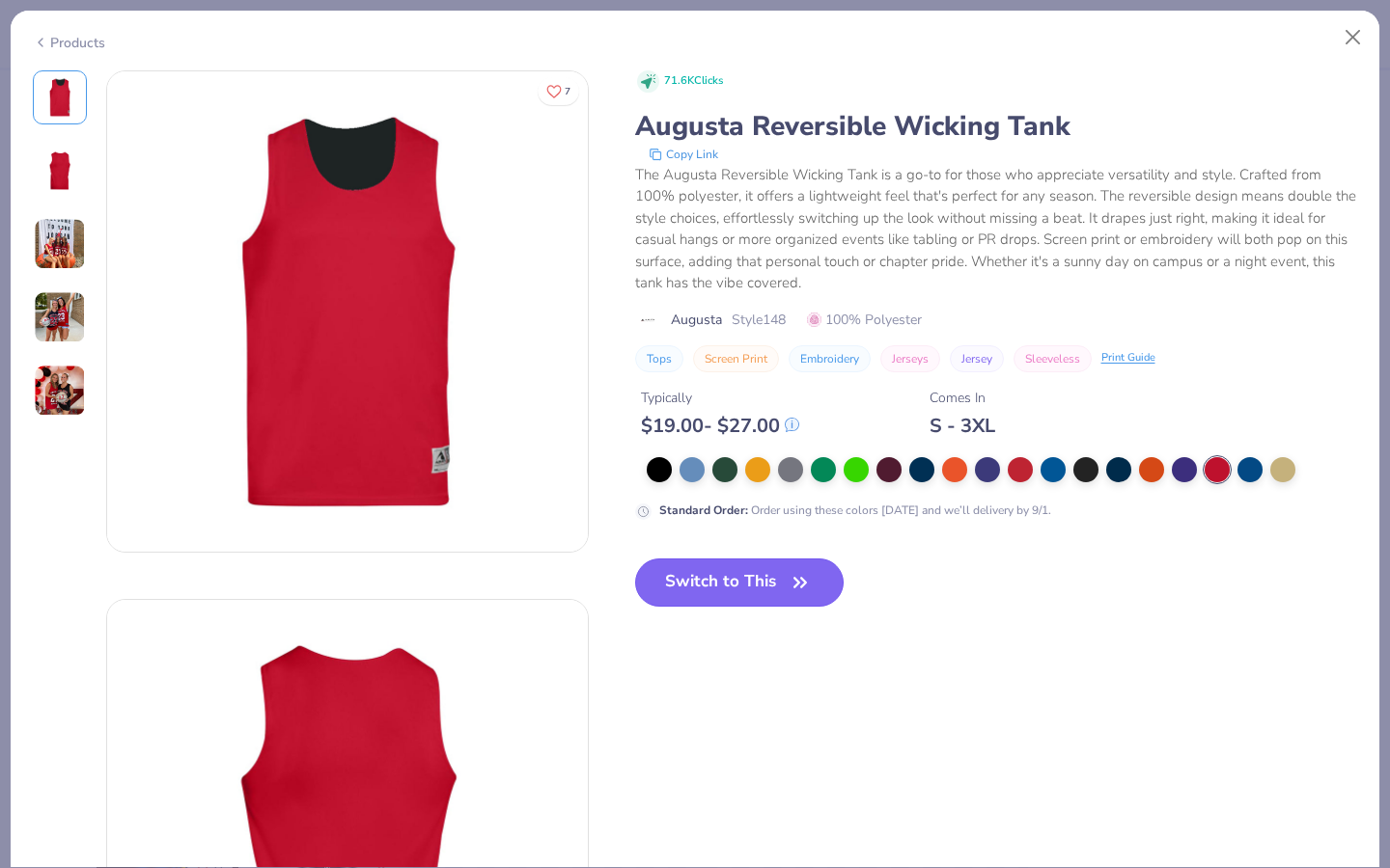
click at [725, 593] on button "Switch to This" at bounding box center [740, 582] width 210 height 48
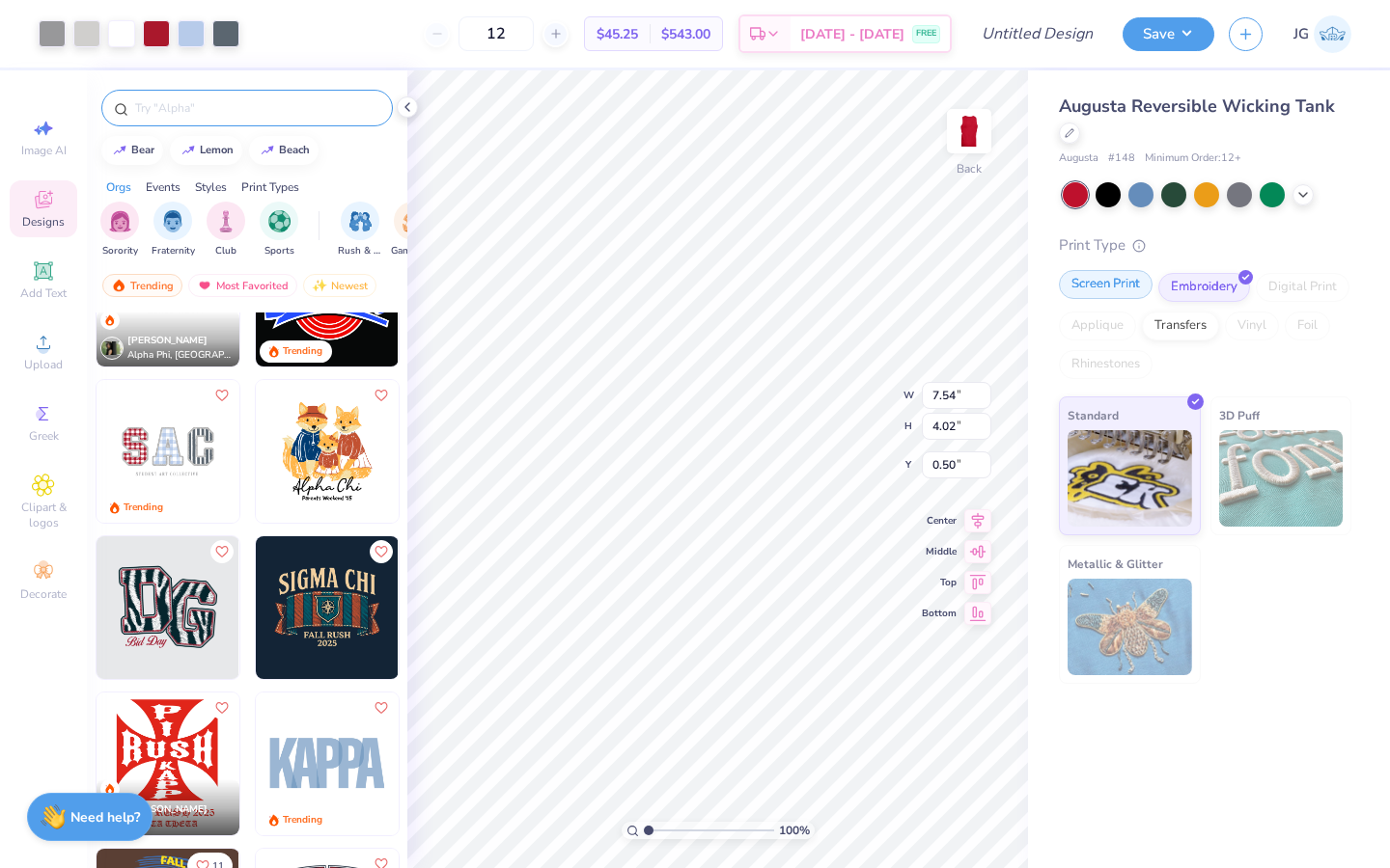
click at [1107, 278] on div "Screen Print" at bounding box center [1105, 284] width 94 height 29
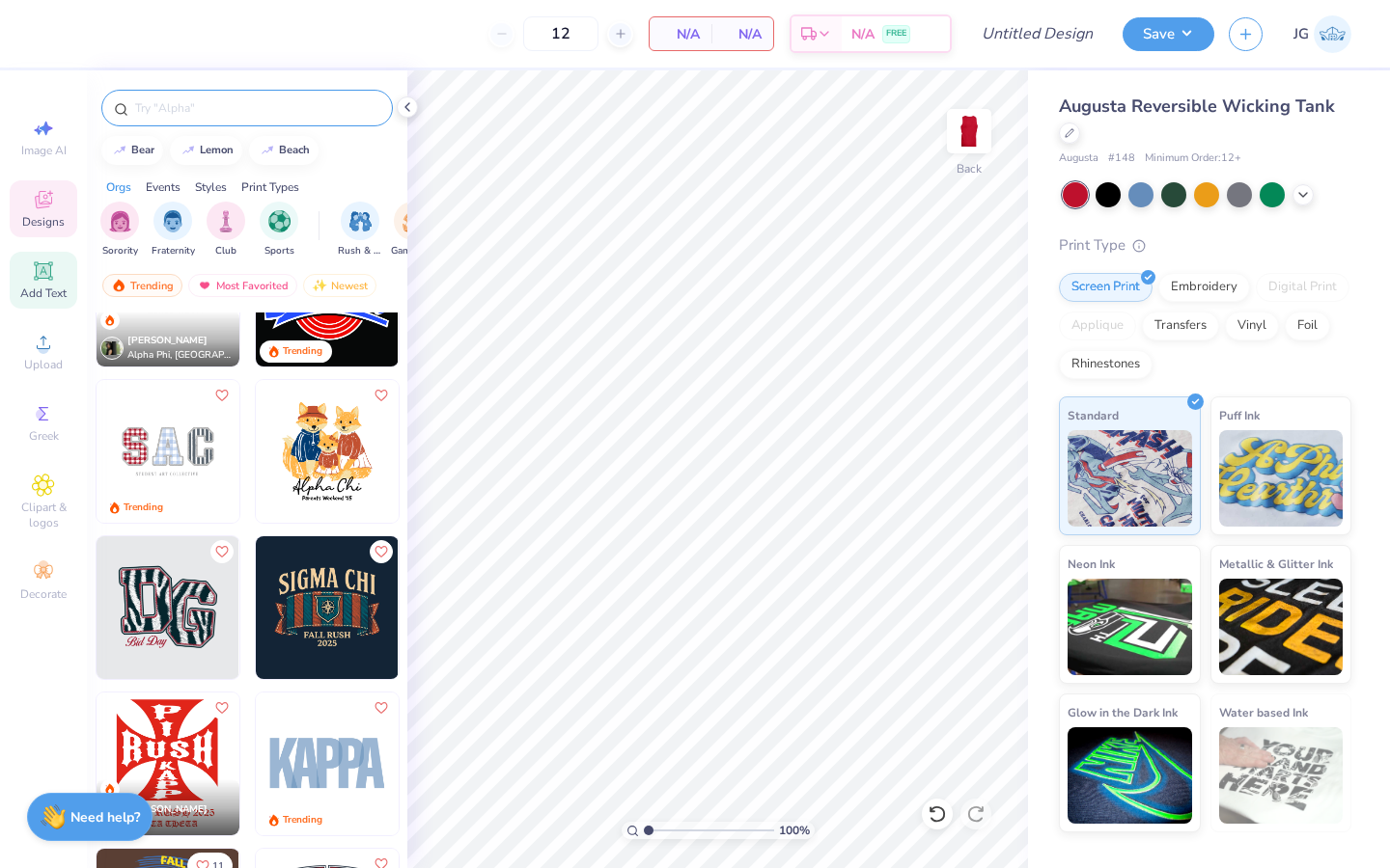
click at [30, 292] on span "Add Text" at bounding box center [43, 294] width 47 height 16
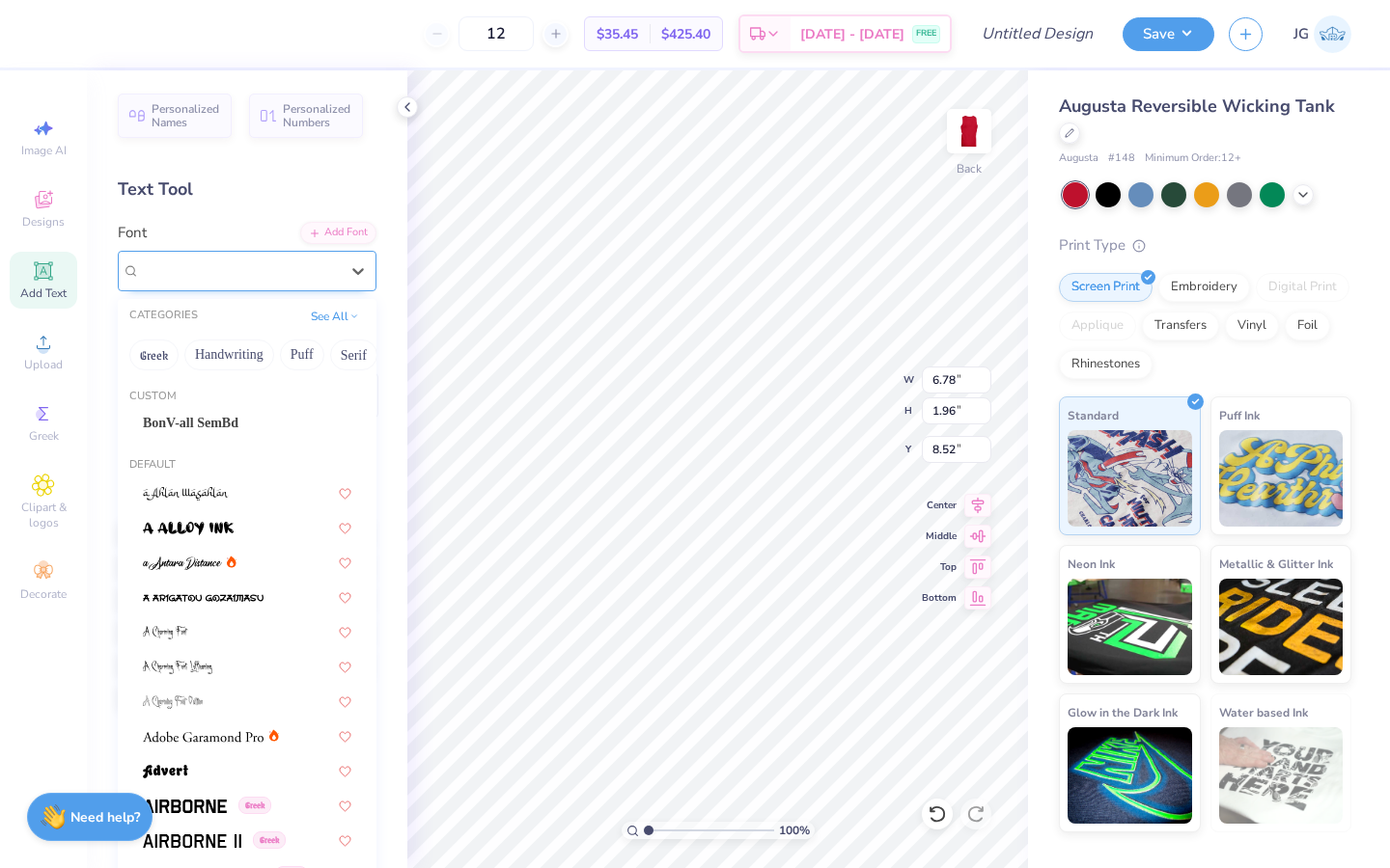
click at [182, 281] on div "Super Dream" at bounding box center [239, 270] width 203 height 30
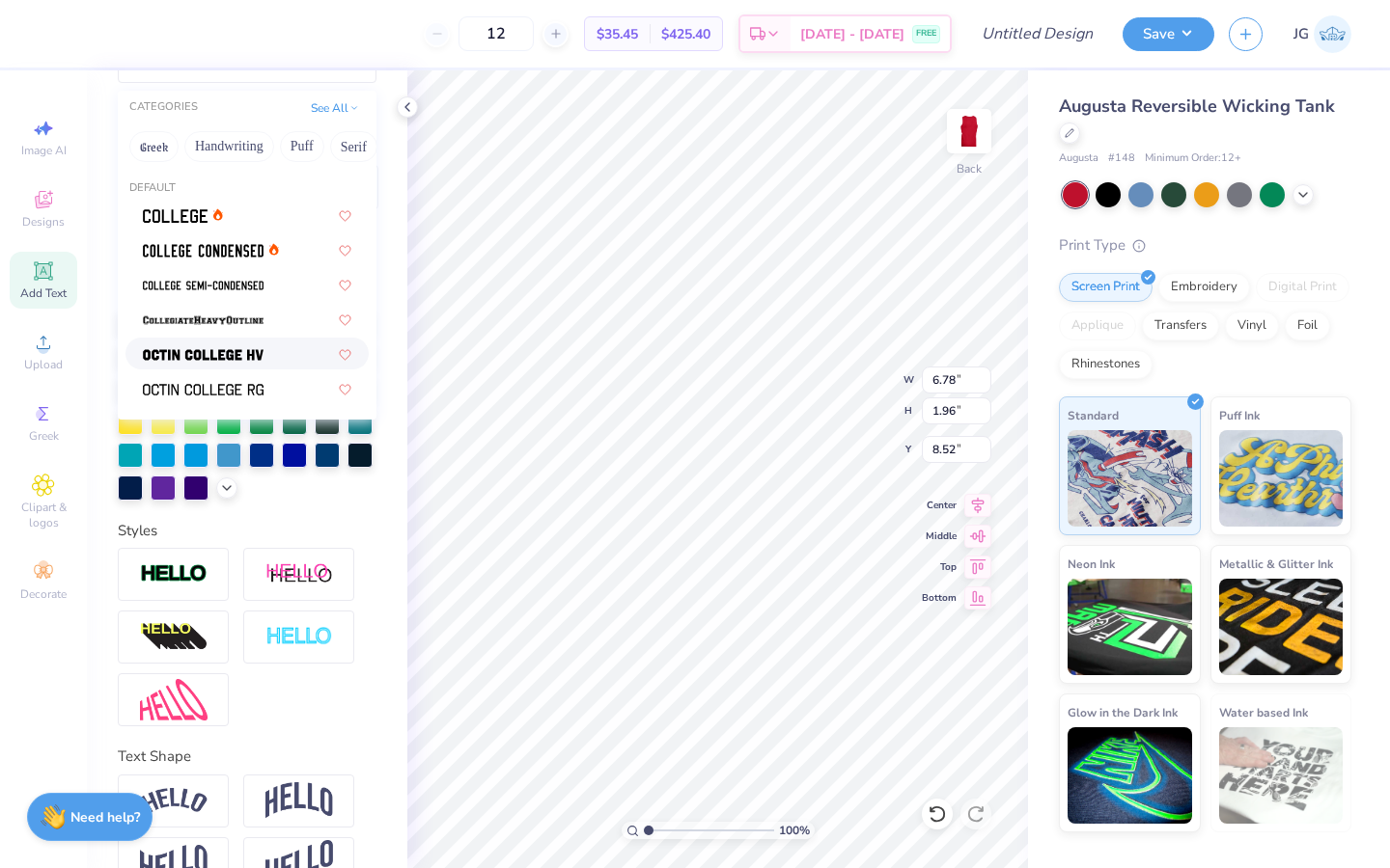
scroll to position [199, 0]
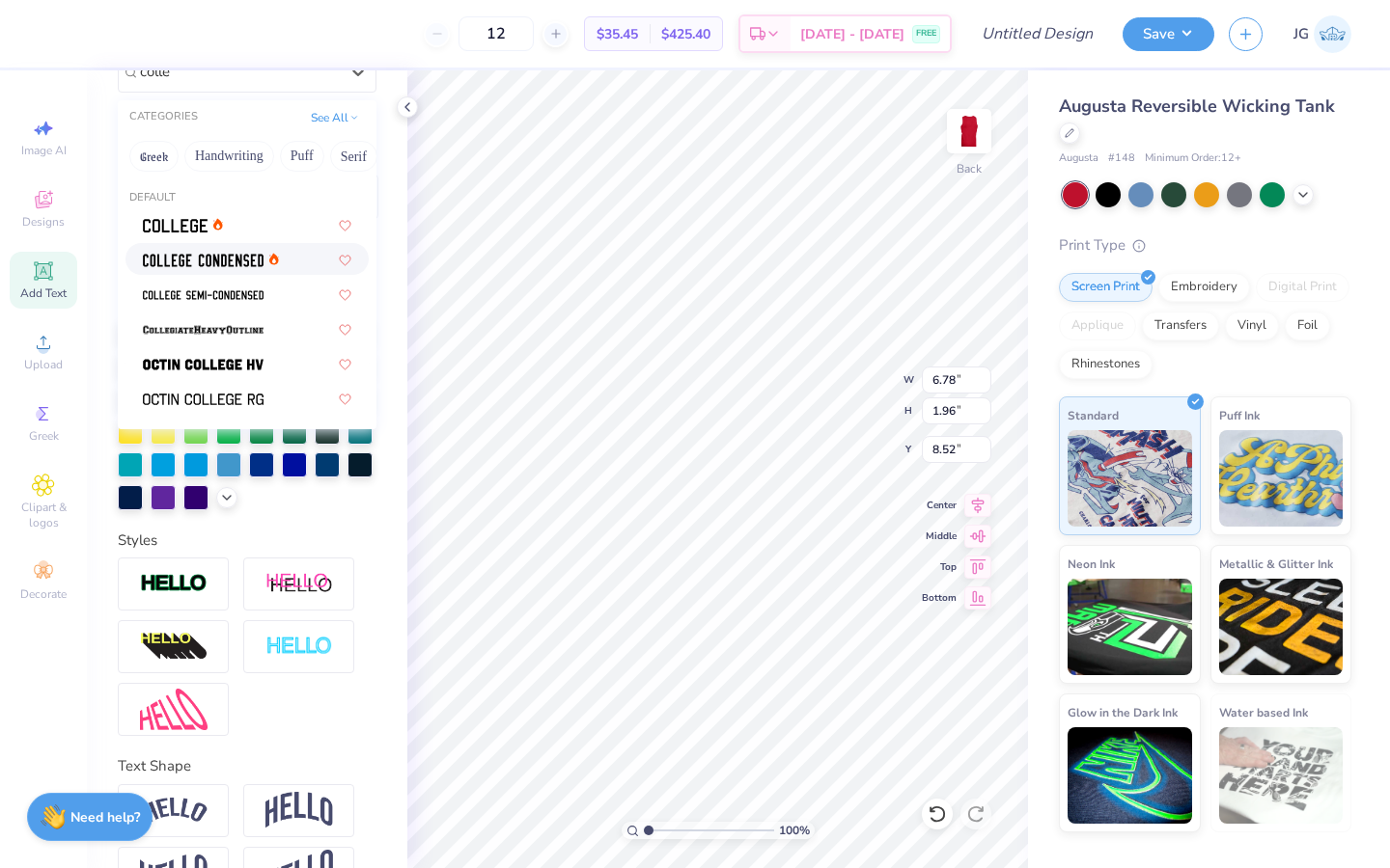
click at [215, 267] on span at bounding box center [203, 258] width 121 height 20
type input "colle"
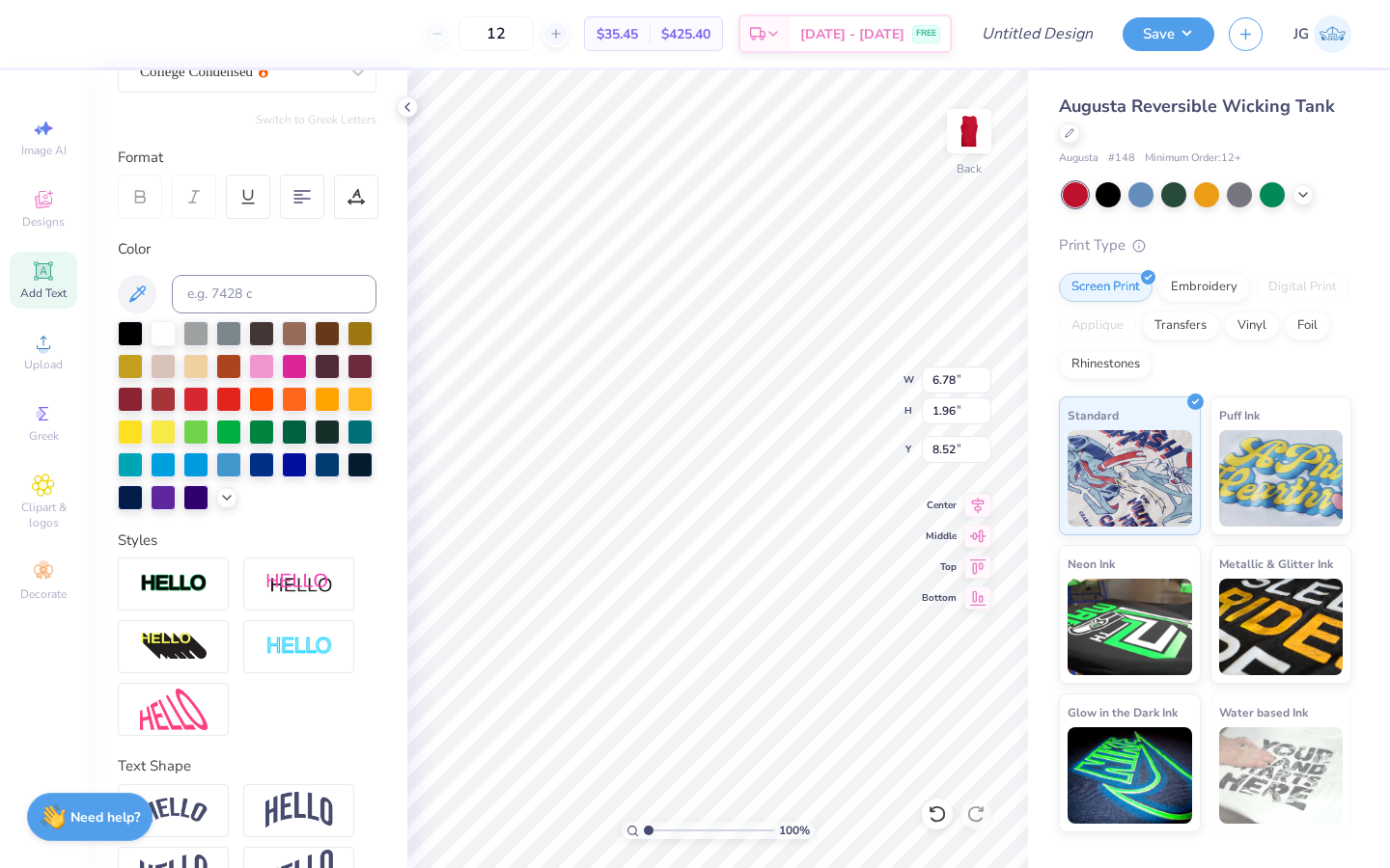
type input "5.06"
type input "1.92"
type input "8.54"
type textarea "I"
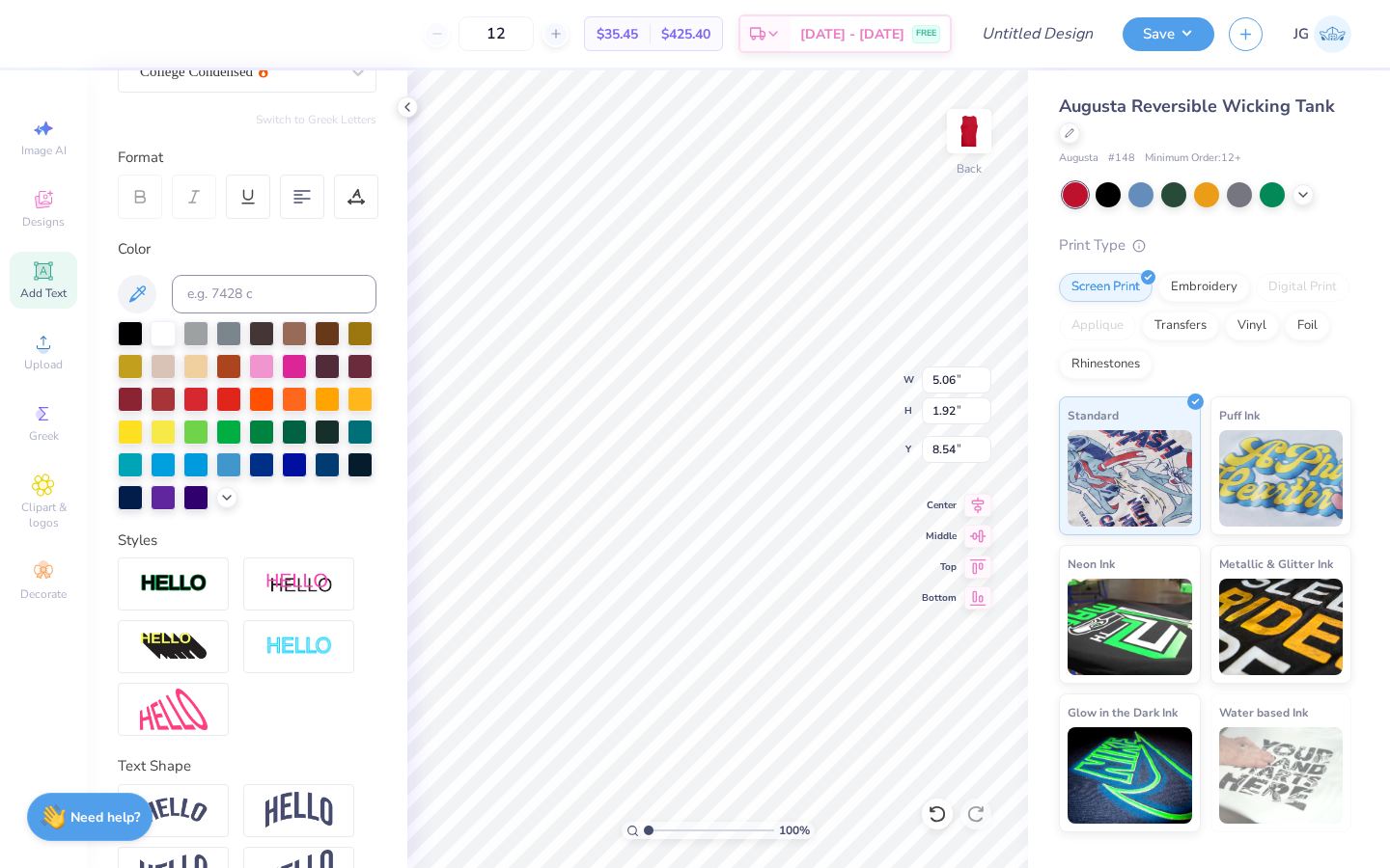
type textarea "i"
type textarea "U"
type textarea "I"
type textarea "i"
type textarea "ILLMAZING"
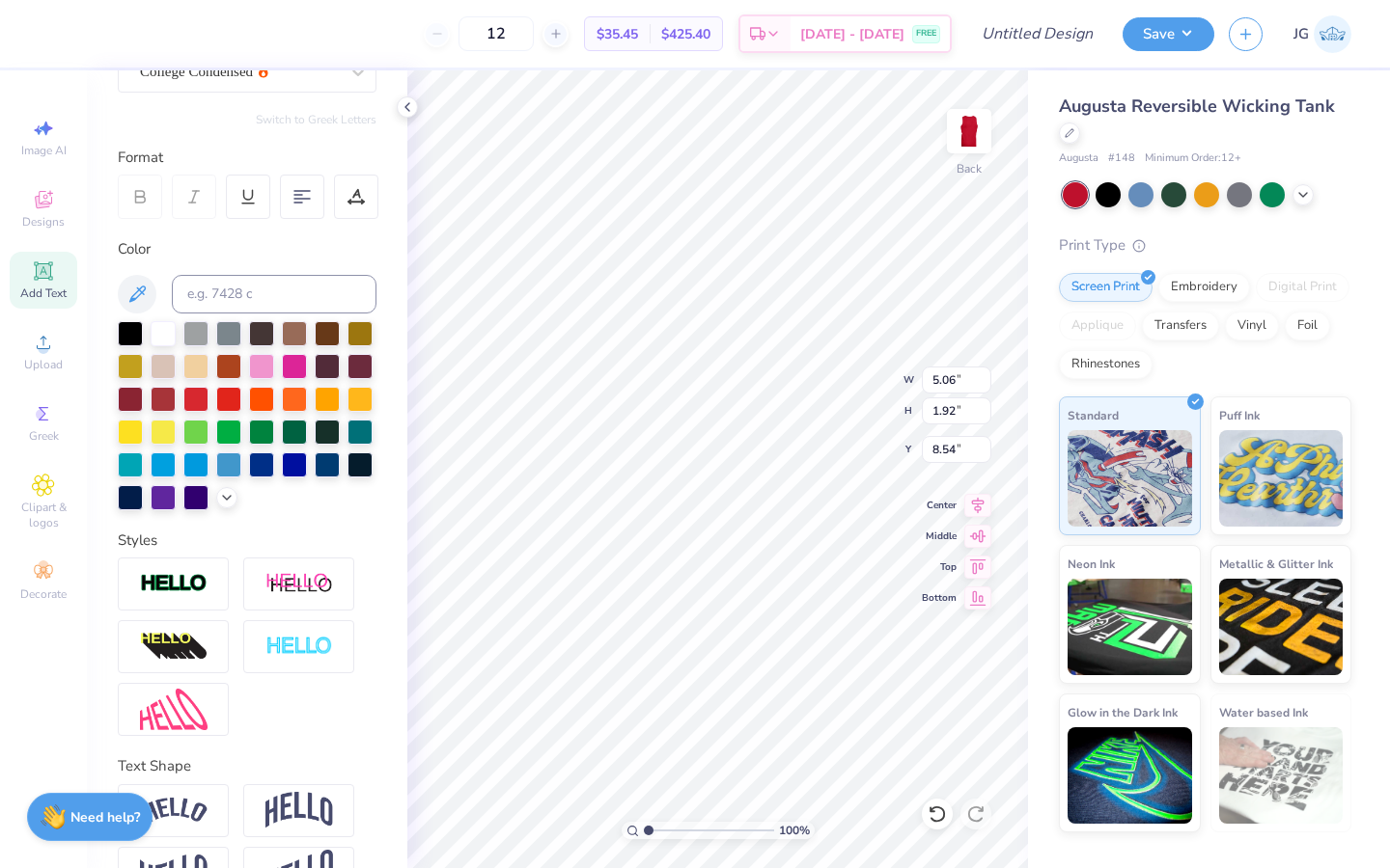
scroll to position [0, 3]
click at [356, 205] on div at bounding box center [355, 196] width 45 height 45
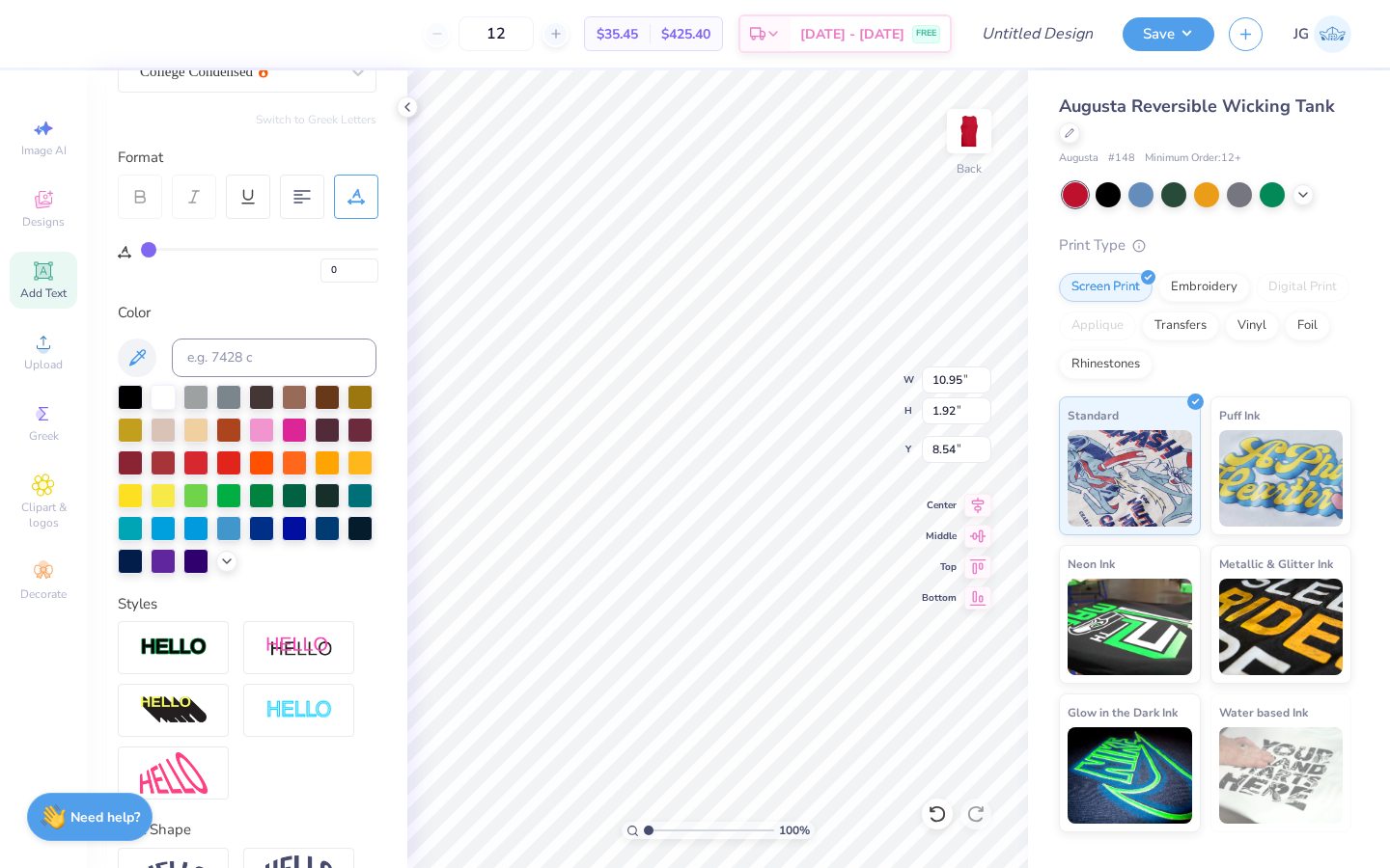
type input "1"
type input "2"
type input "3"
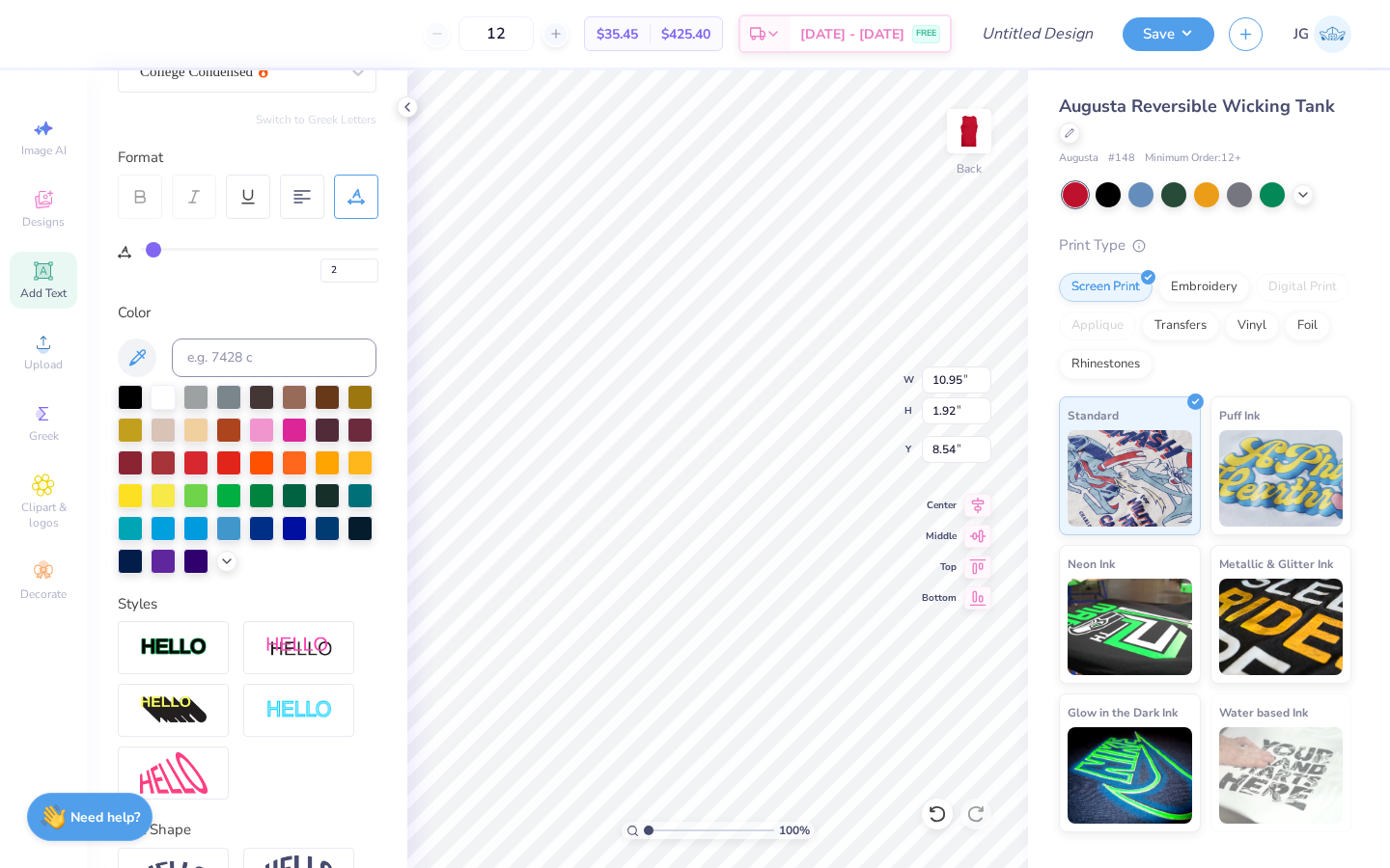
type input "3"
type input "4"
type input "5"
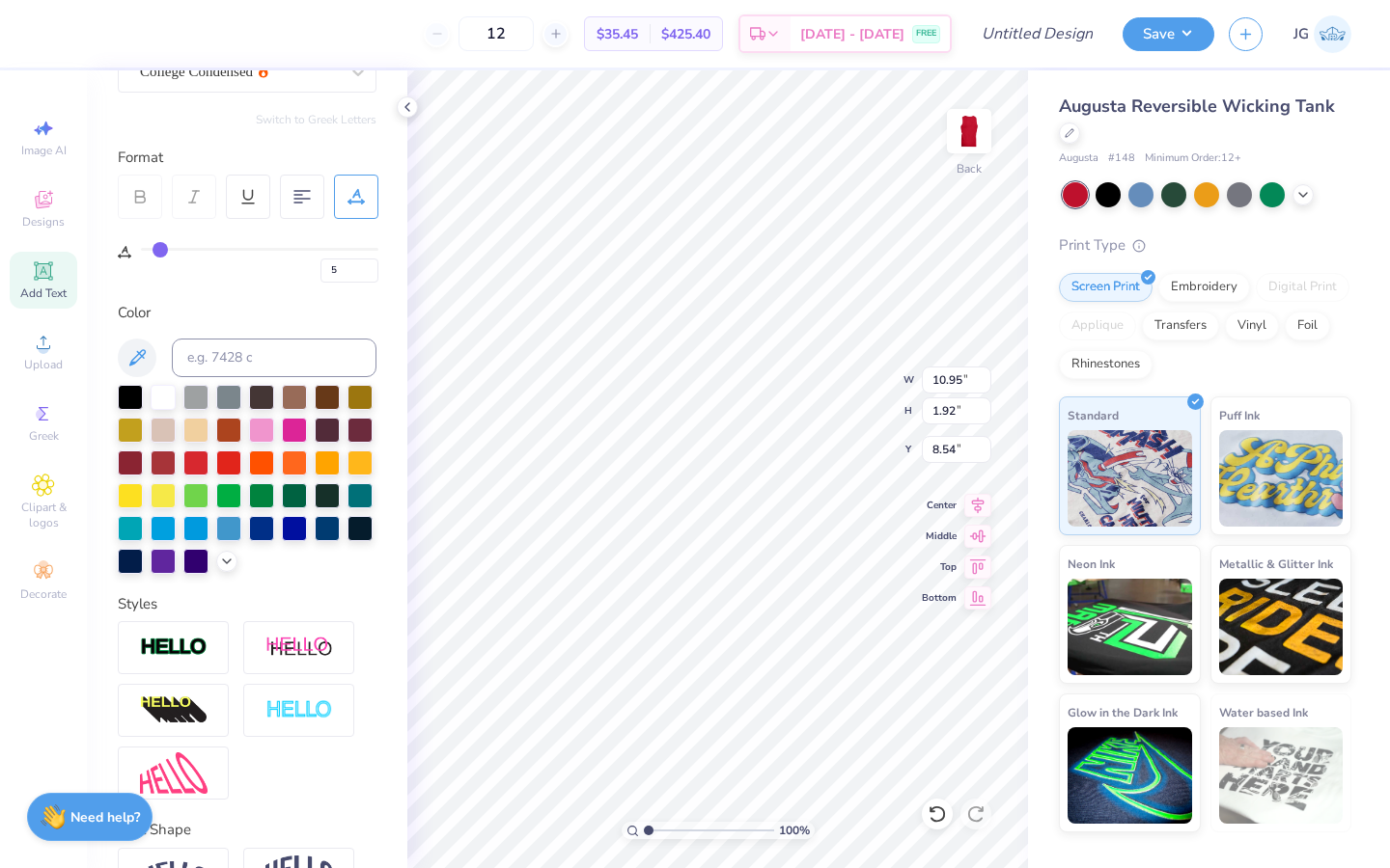
type input "6"
type input "7"
type input "8"
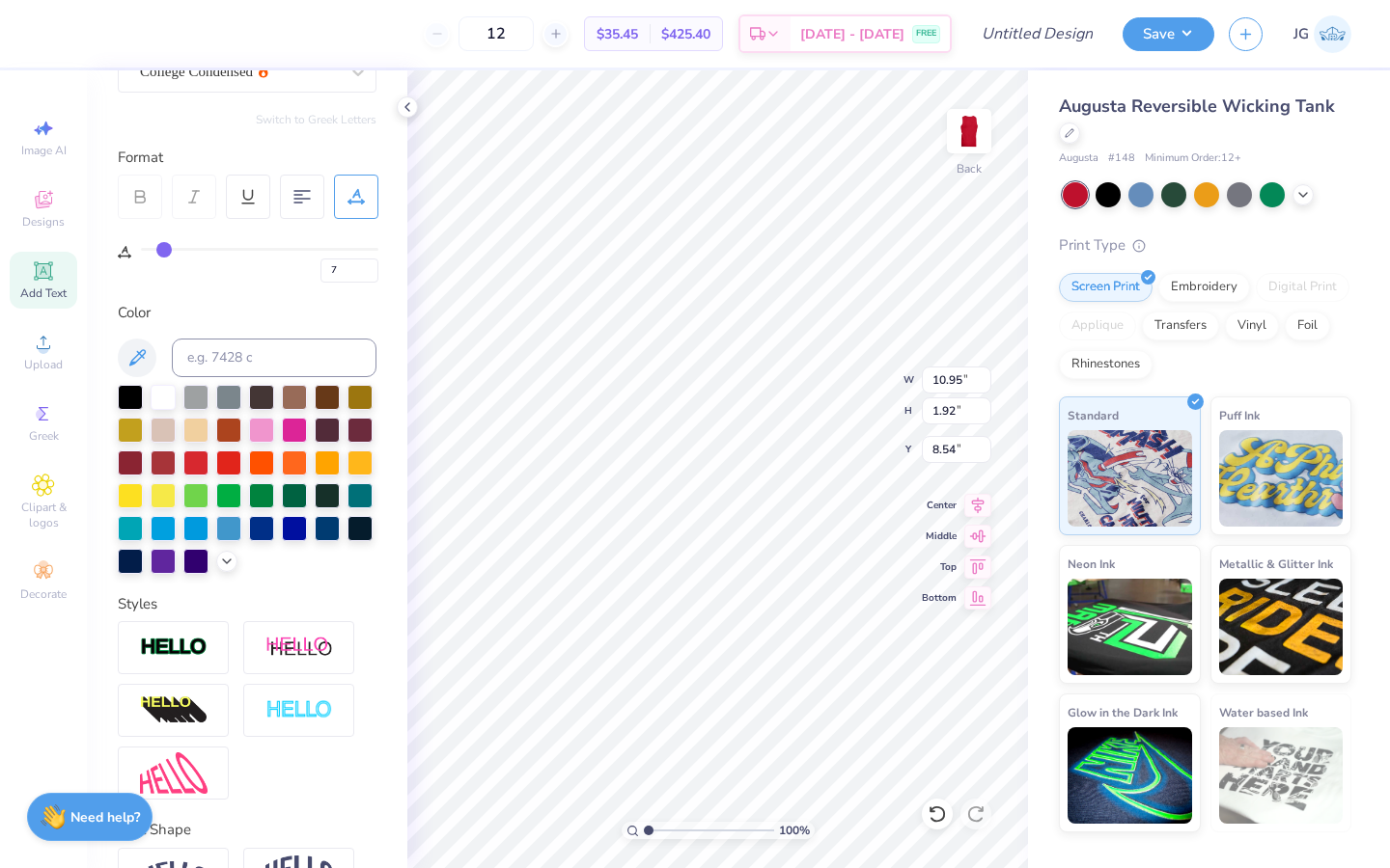
type input "8"
type input "9"
type input "10"
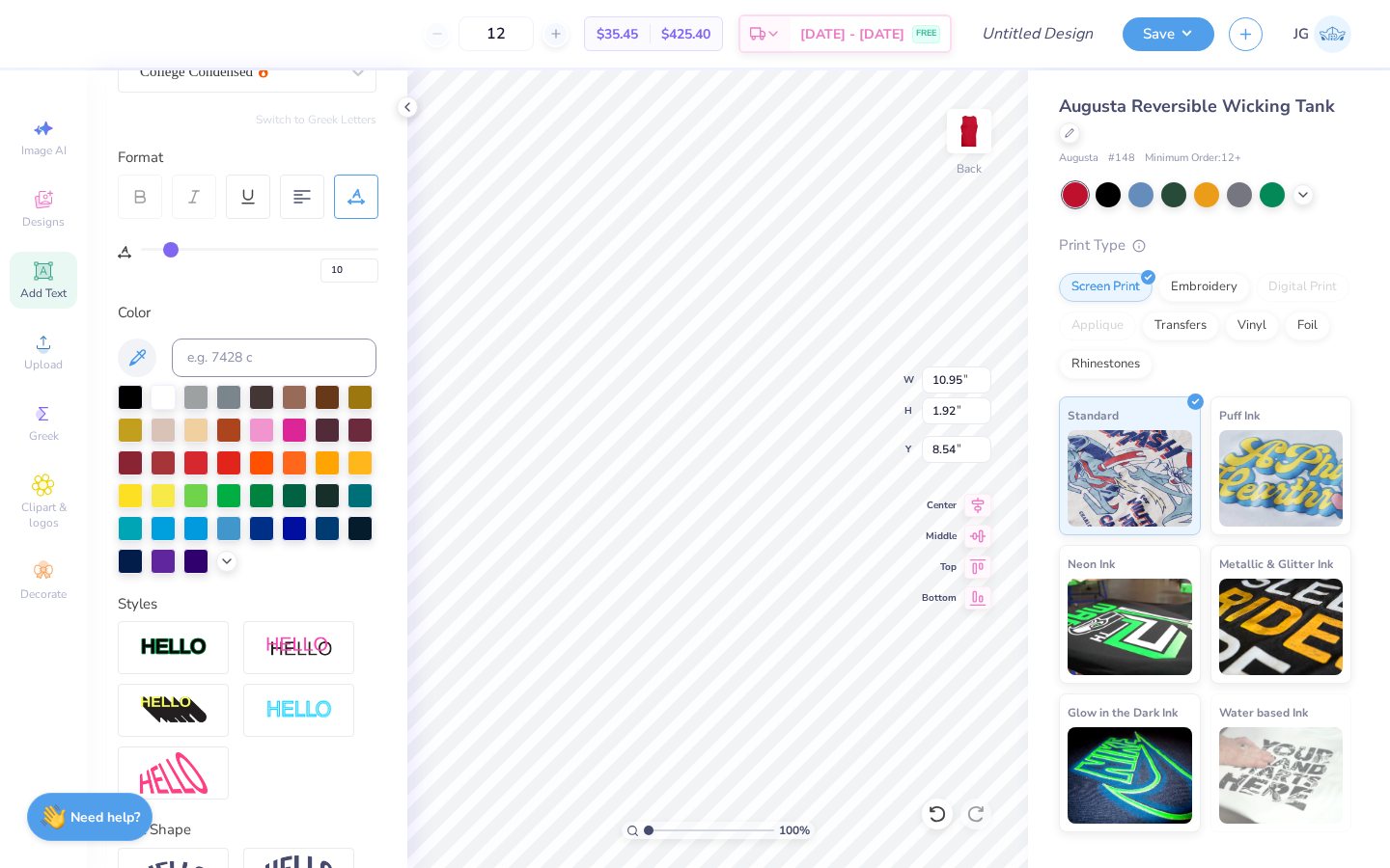
type input "11"
type input "12"
type input "13"
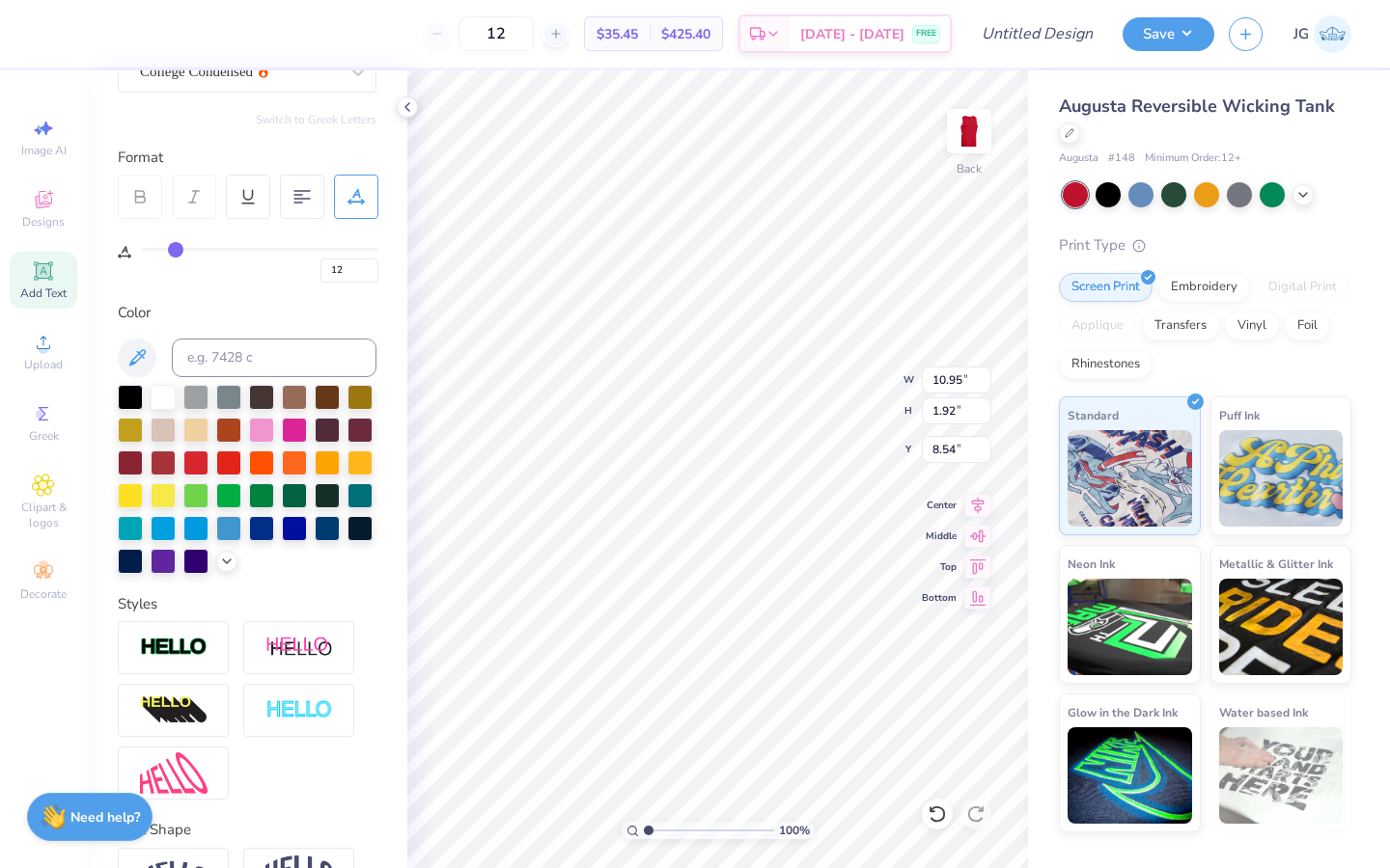
type input "13"
type input "14"
type input "15"
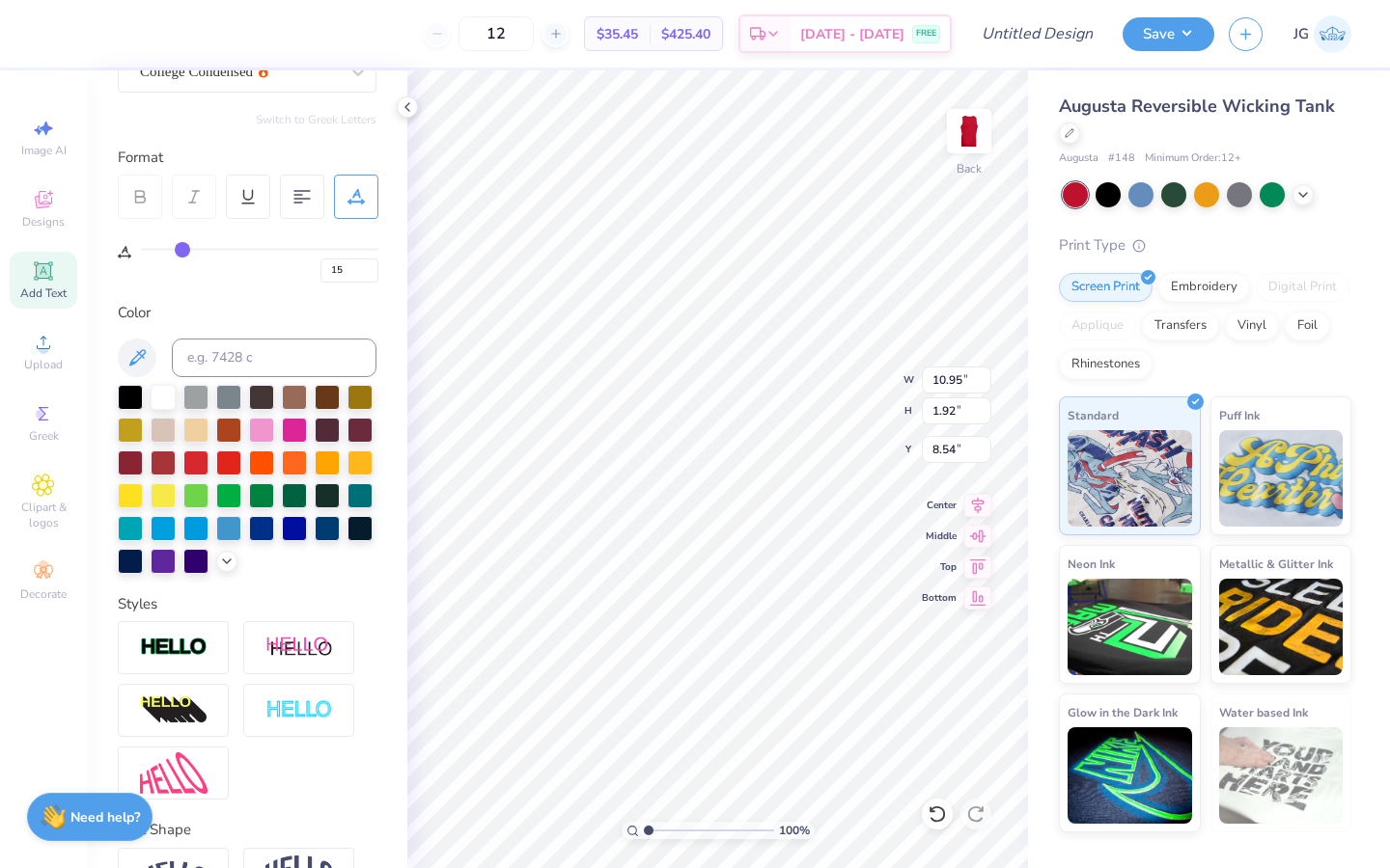
drag, startPoint x: 149, startPoint y: 248, endPoint x: 181, endPoint y: 248, distance: 32.0
type input "15"
click at [181, 248] on input "range" at bounding box center [259, 249] width 238 height 3
type input "14.31"
type input "0.89"
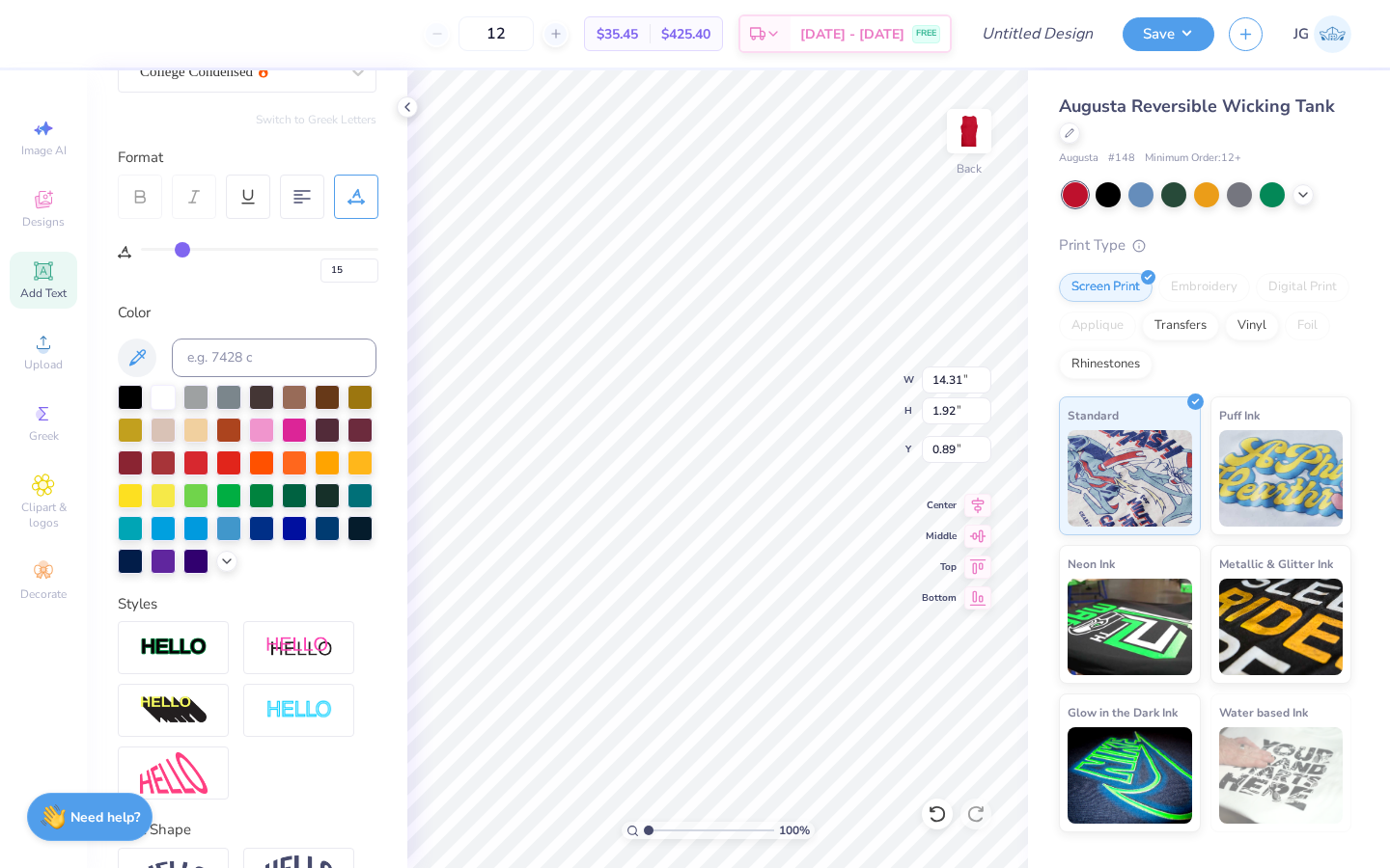
click at [175, 241] on div "15" at bounding box center [259, 260] width 238 height 45
type input "13"
type input "12"
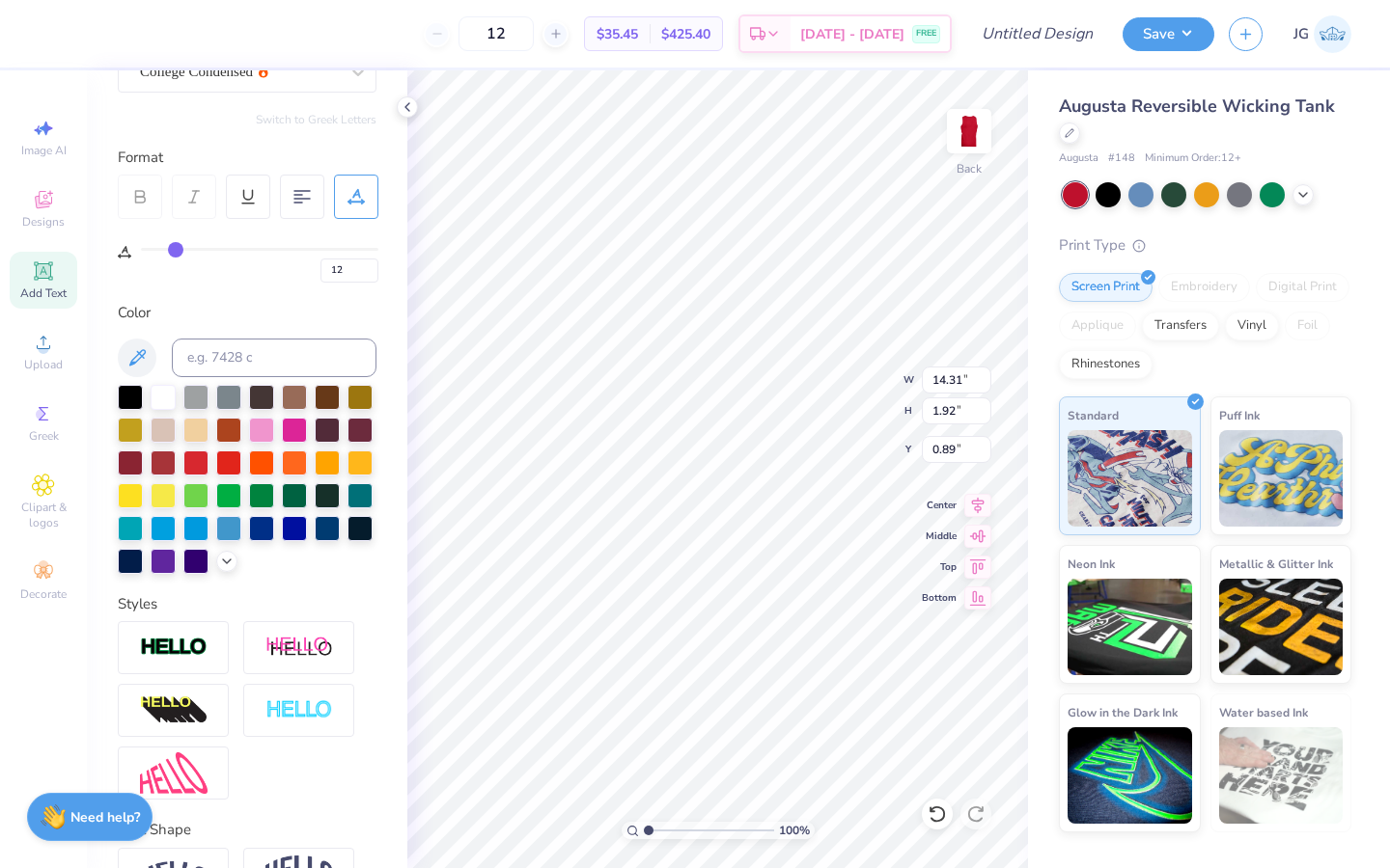
type input "11"
type input "10"
type input "9"
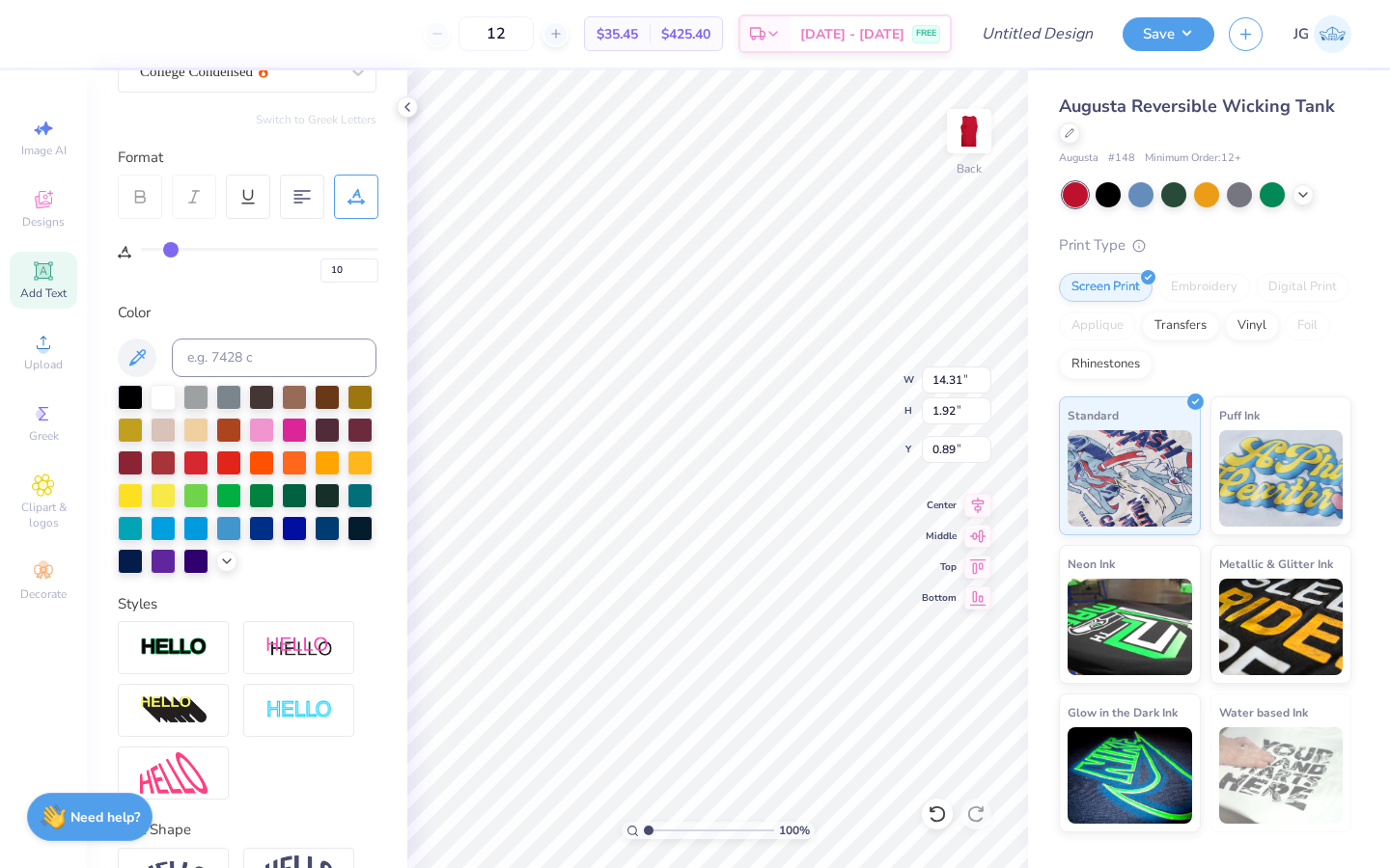
type input "9"
type input "8"
type input "7"
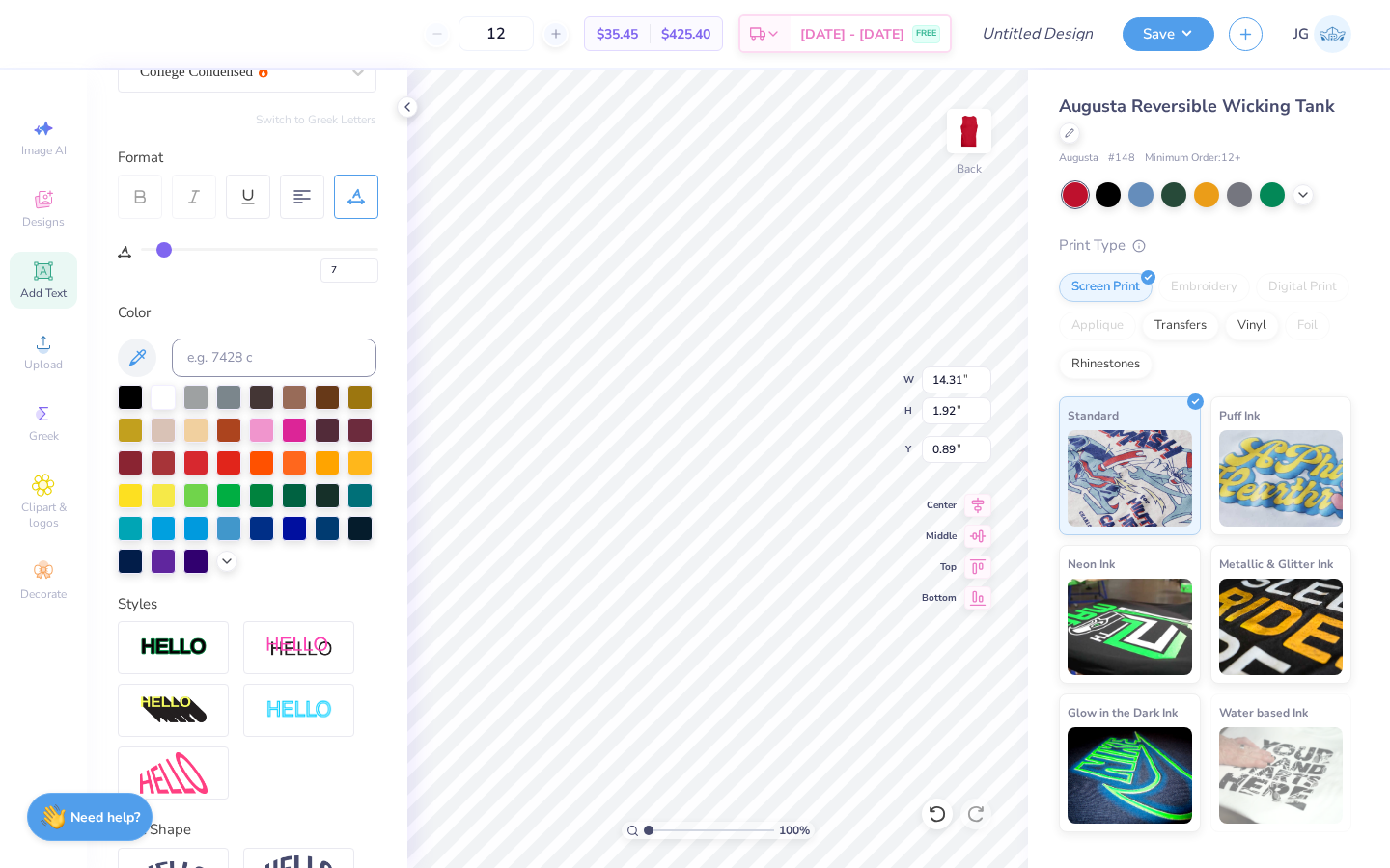
drag, startPoint x: 177, startPoint y: 248, endPoint x: 163, endPoint y: 247, distance: 14.0
type input "7"
click at [163, 248] on input "range" at bounding box center [259, 249] width 238 height 3
type input "12.52"
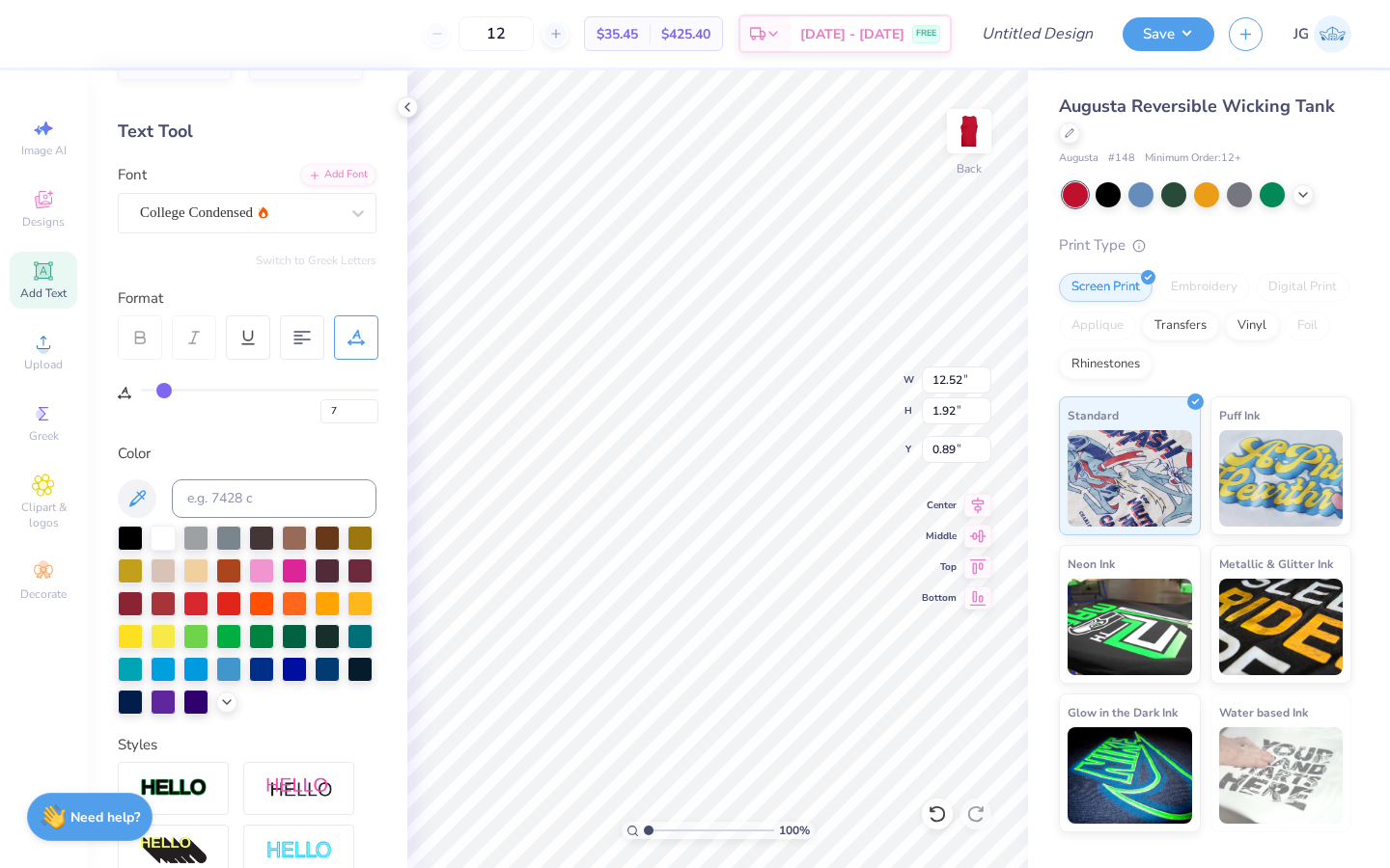
scroll to position [0, 0]
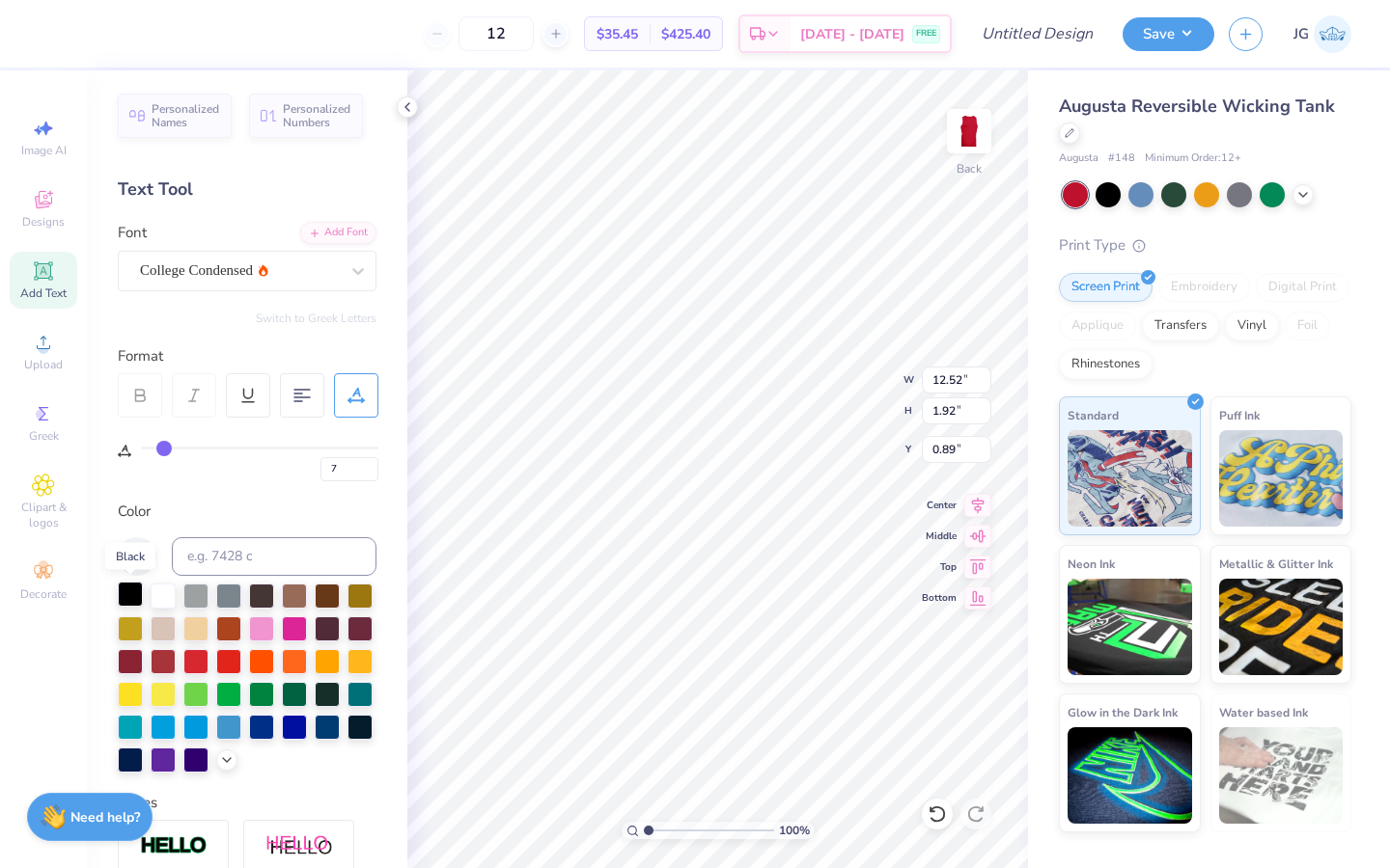
click at [143, 588] on div at bounding box center [130, 594] width 25 height 25
click at [323, 271] on div "College Condensed" at bounding box center [239, 270] width 203 height 30
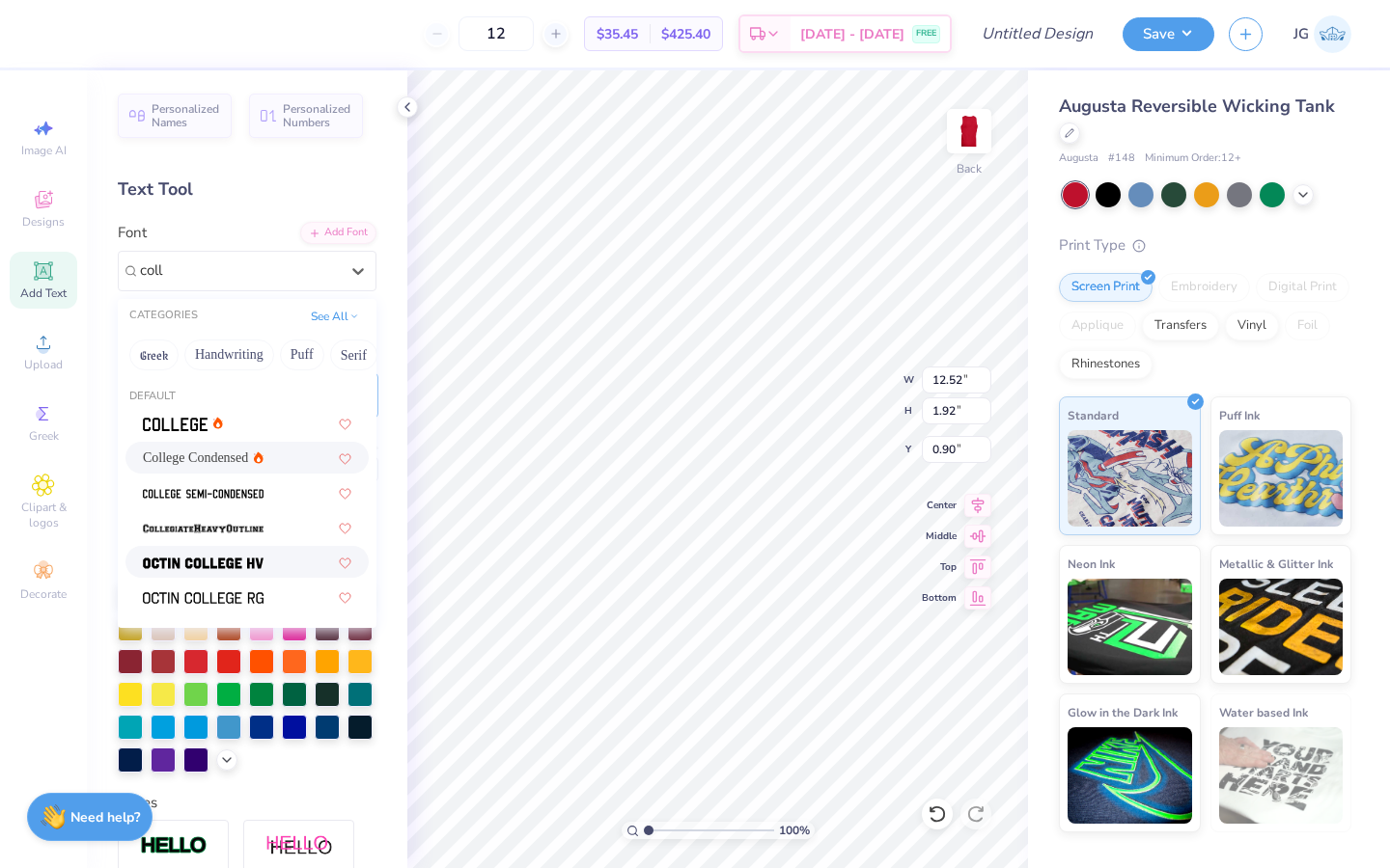
click at [269, 558] on div at bounding box center [247, 562] width 209 height 20
type input "coll"
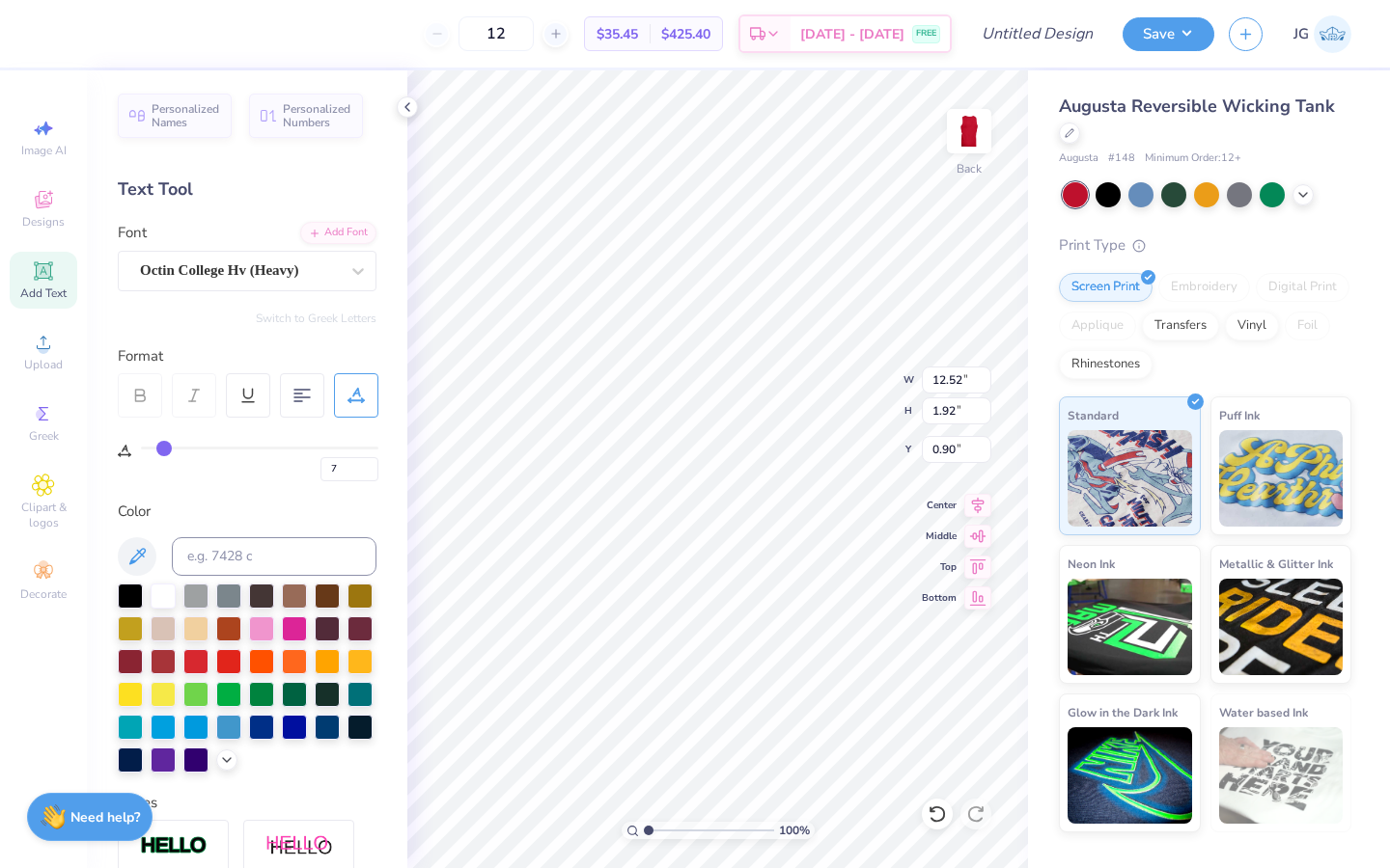
type input "14.26"
type input "1.96"
type input "0.88"
click at [344, 280] on div at bounding box center [357, 270] width 35 height 35
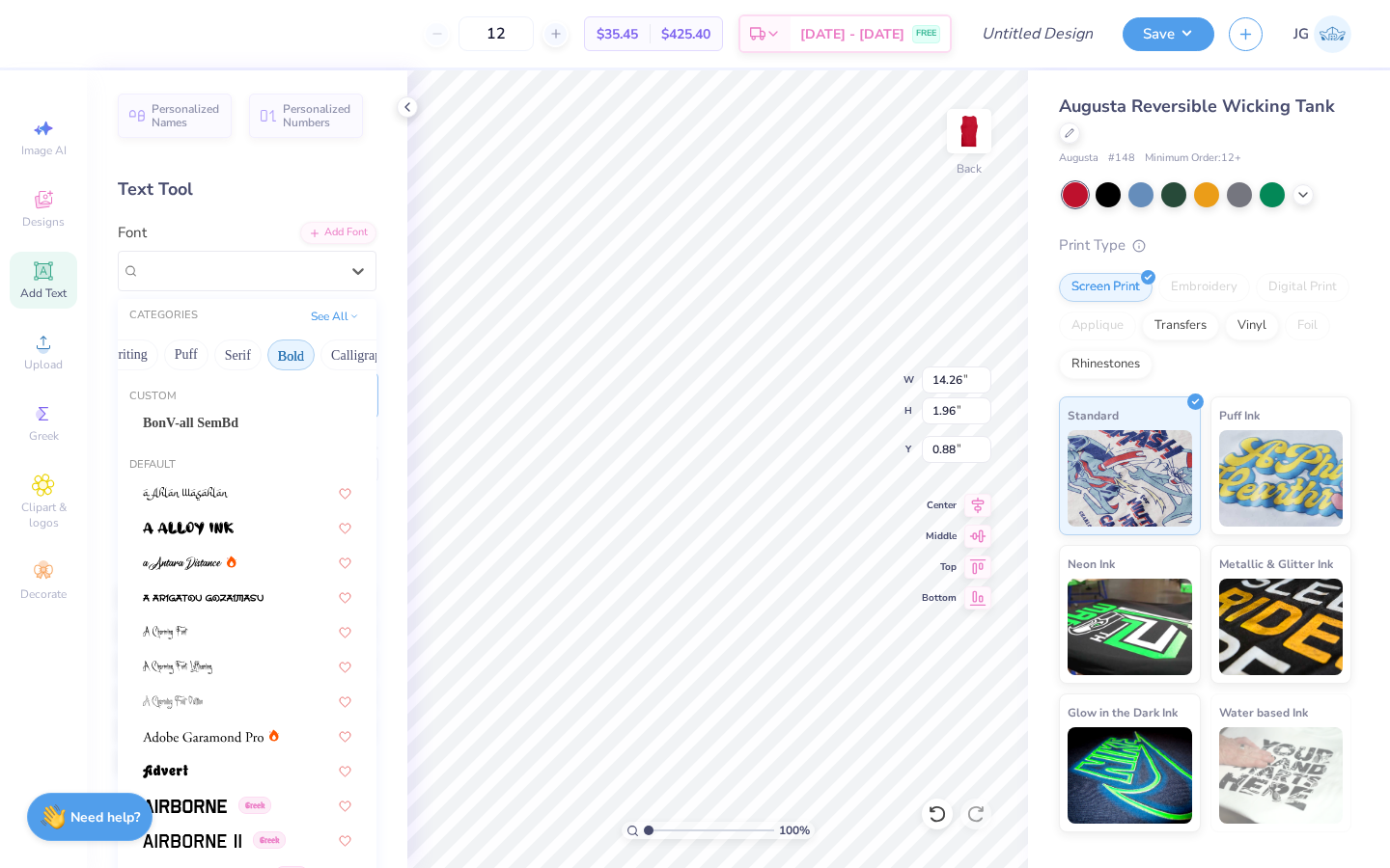
scroll to position [0, 187]
click at [227, 357] on button "Bold" at bounding box center [220, 354] width 48 height 31
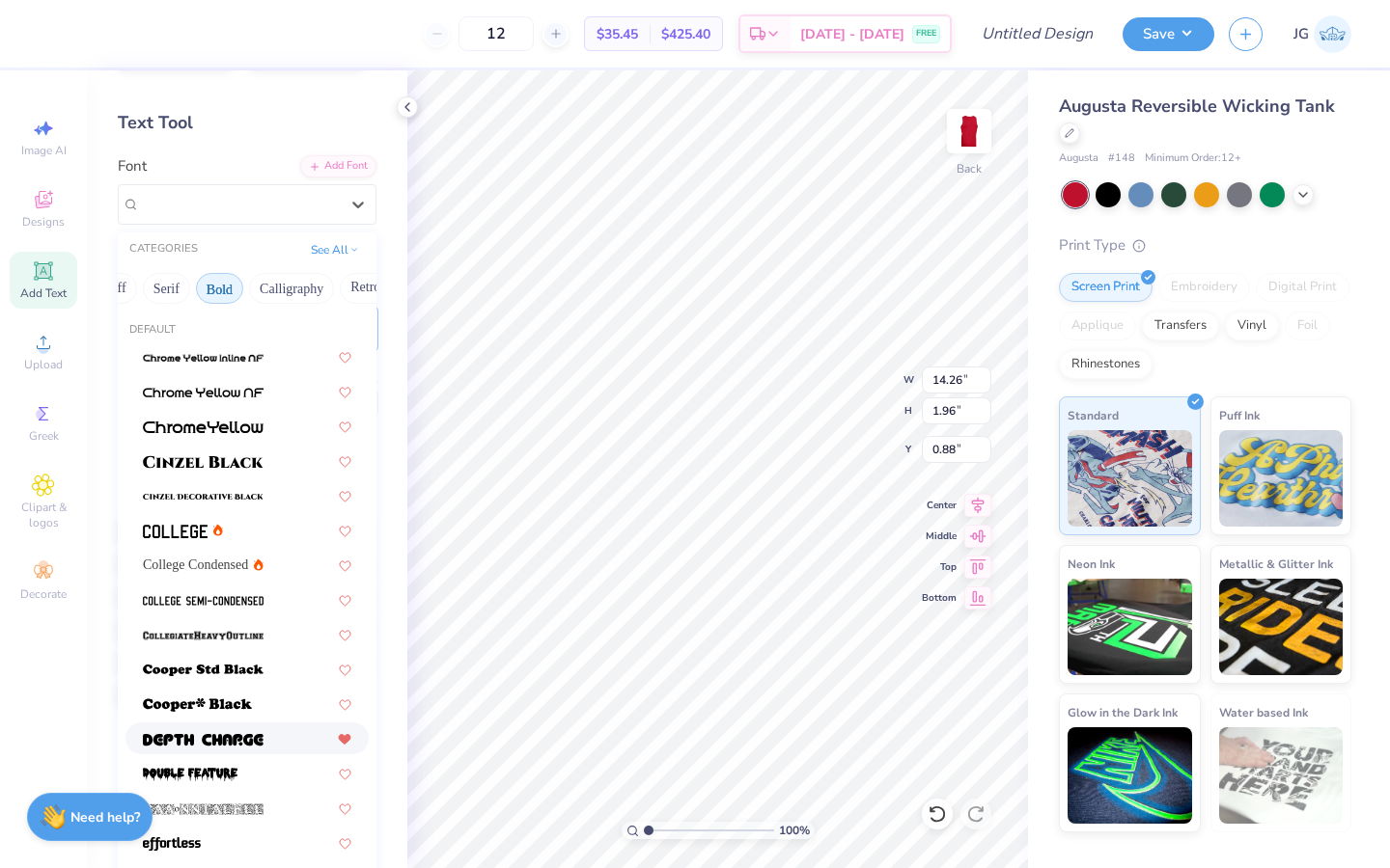
scroll to position [0, 0]
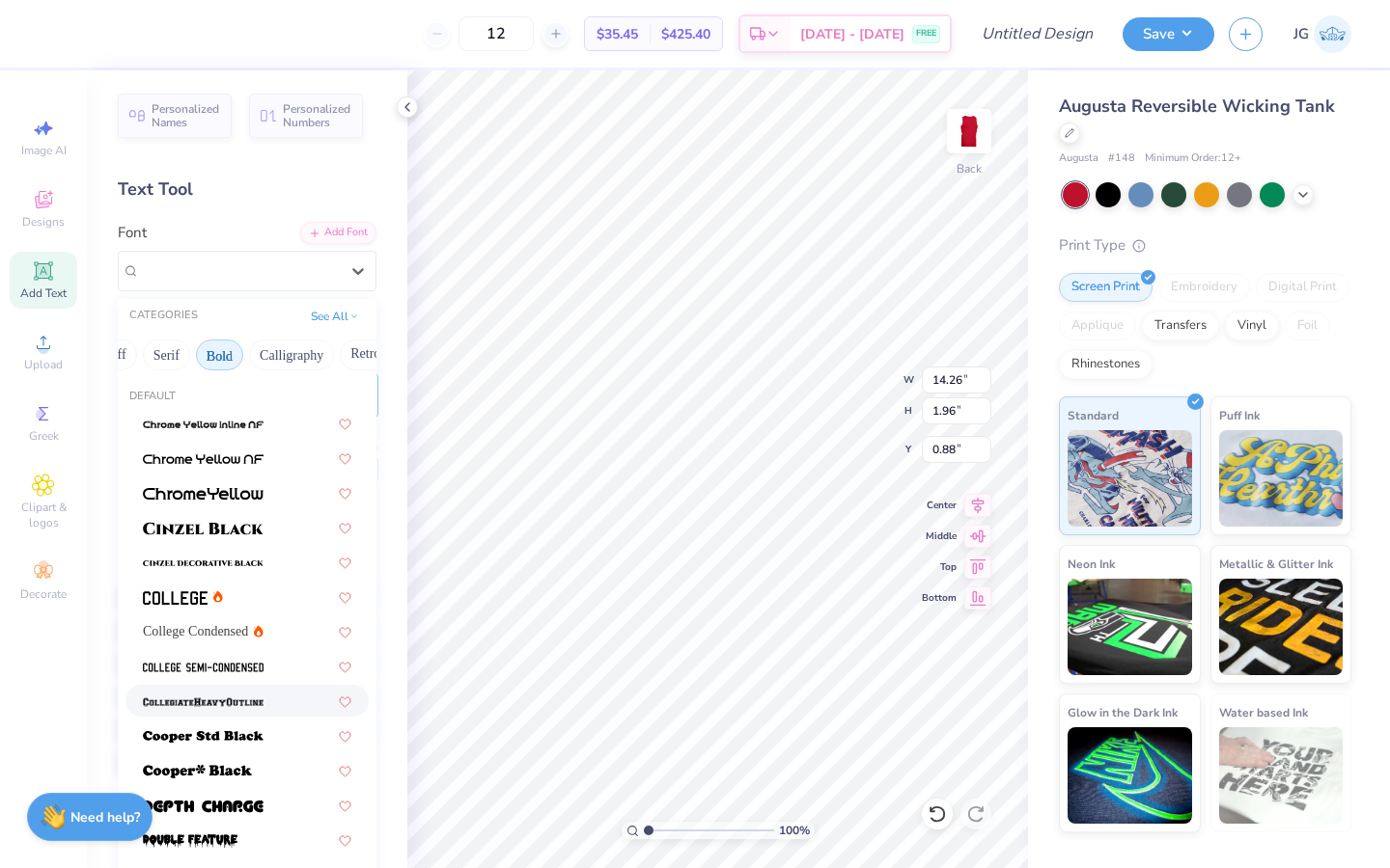
click at [222, 702] on img at bounding box center [203, 703] width 121 height 14
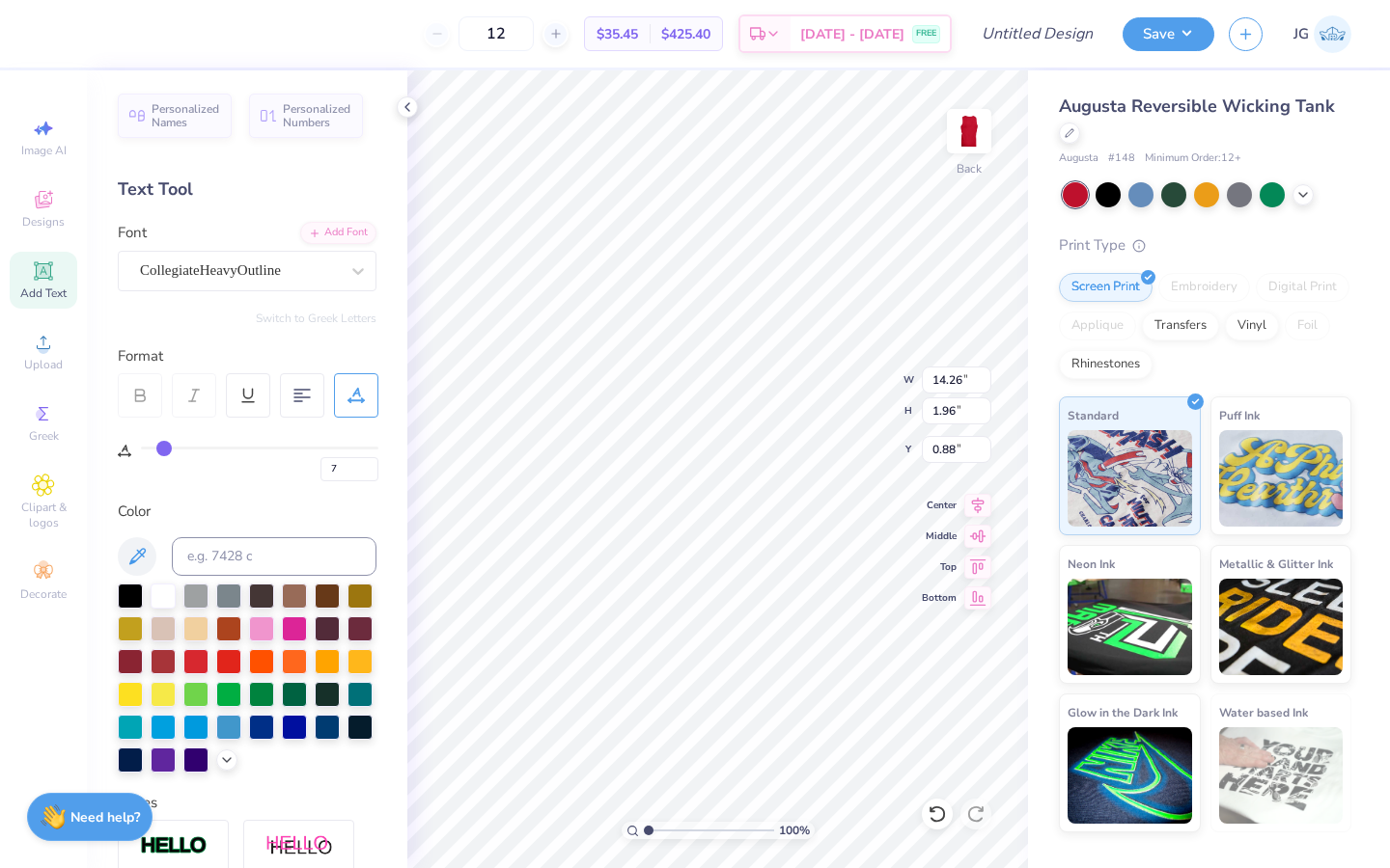
type input "14.98"
type input "1.93"
type input "0.89"
type input "8"
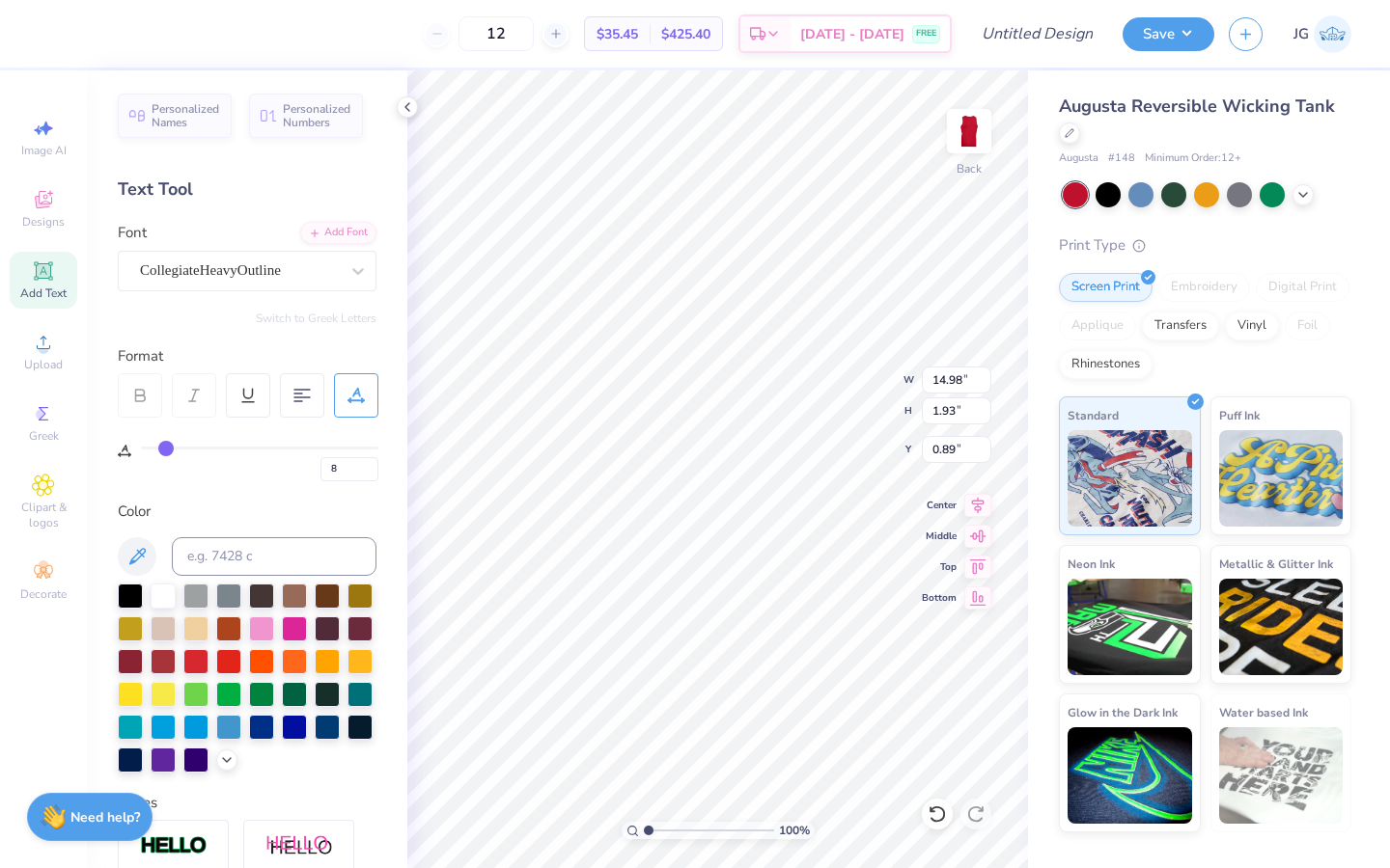
type input "7"
type input "6"
type input "5"
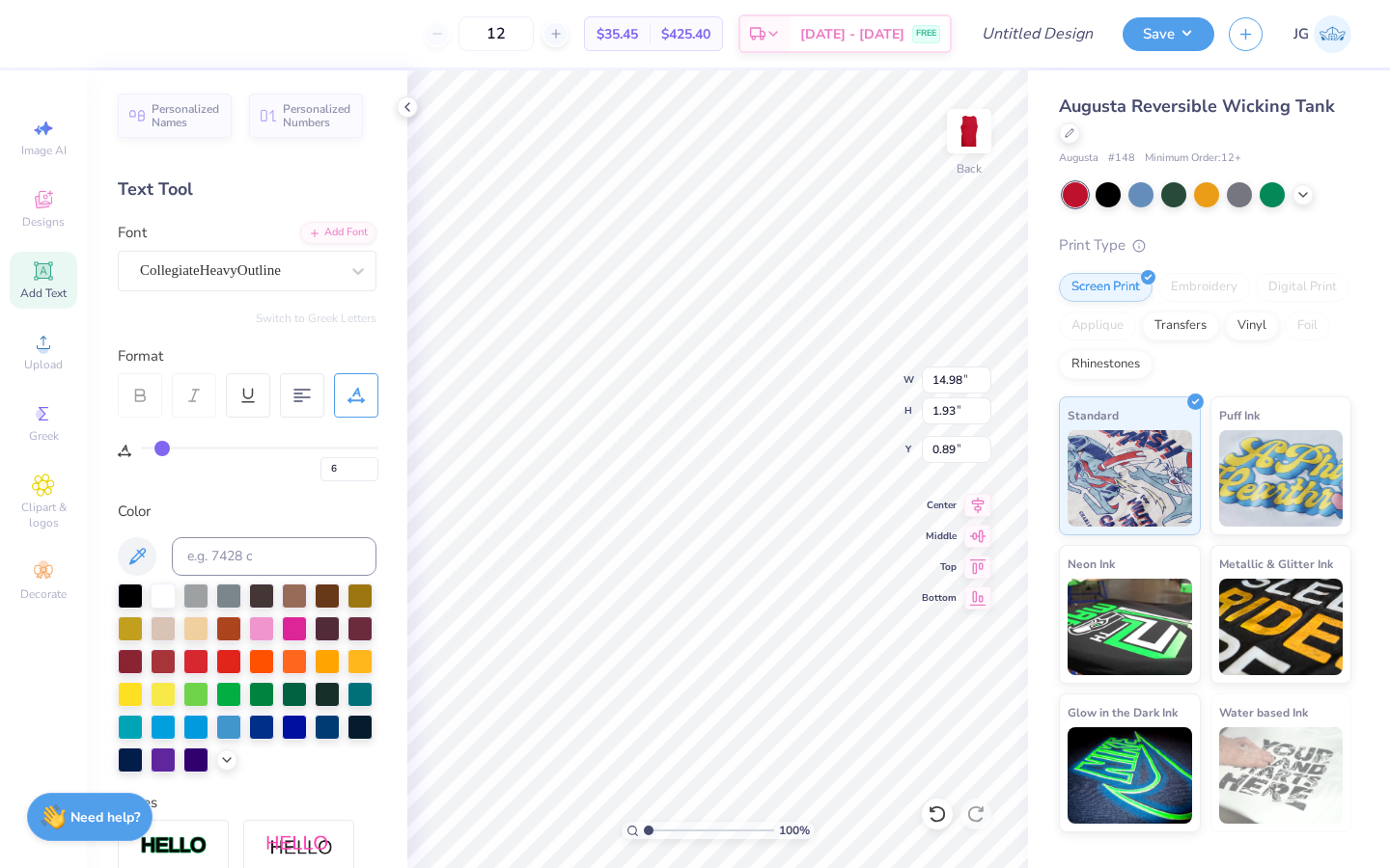
type input "5"
type input "4"
type input "5"
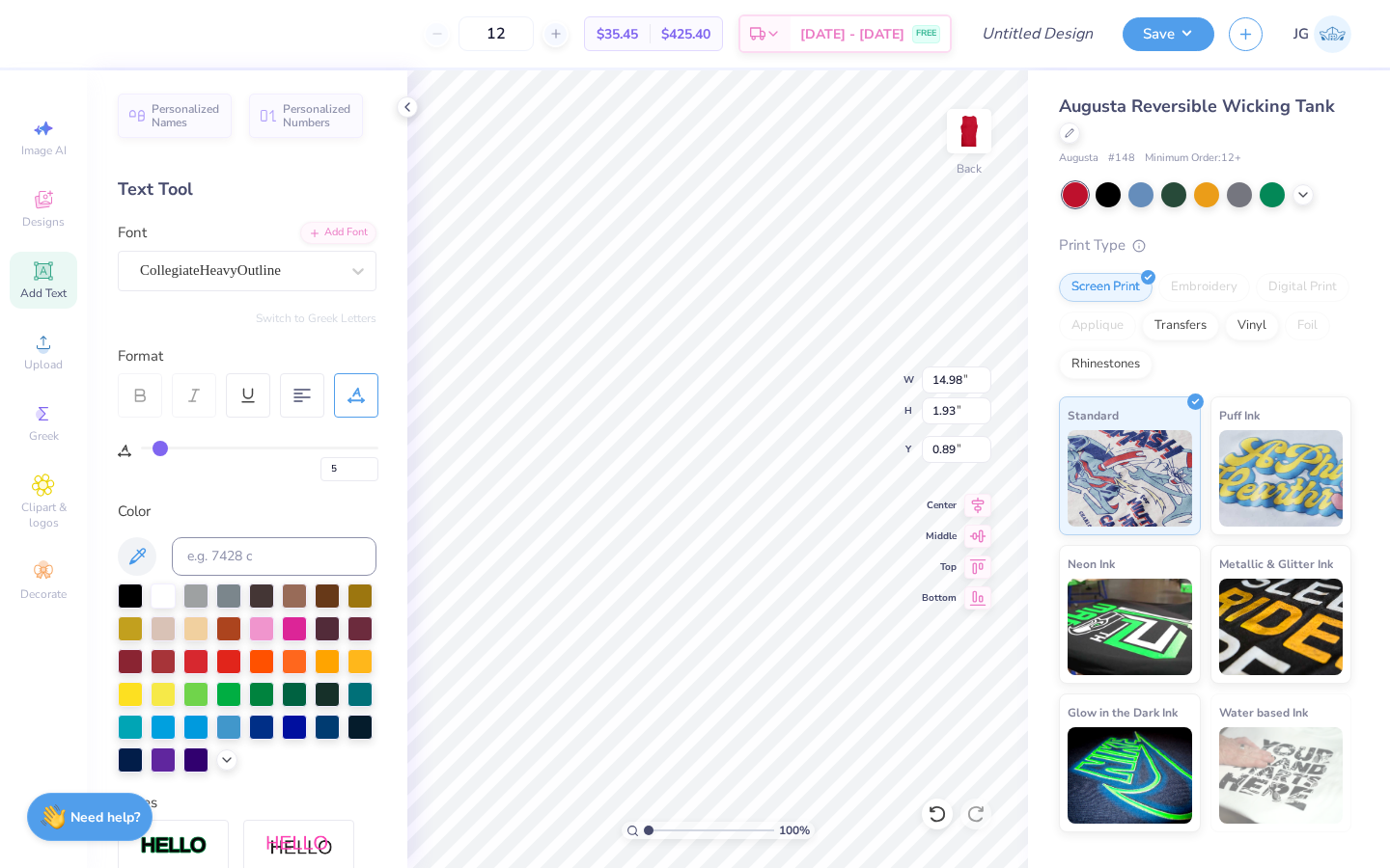
type input "8"
type input "12"
type input "15"
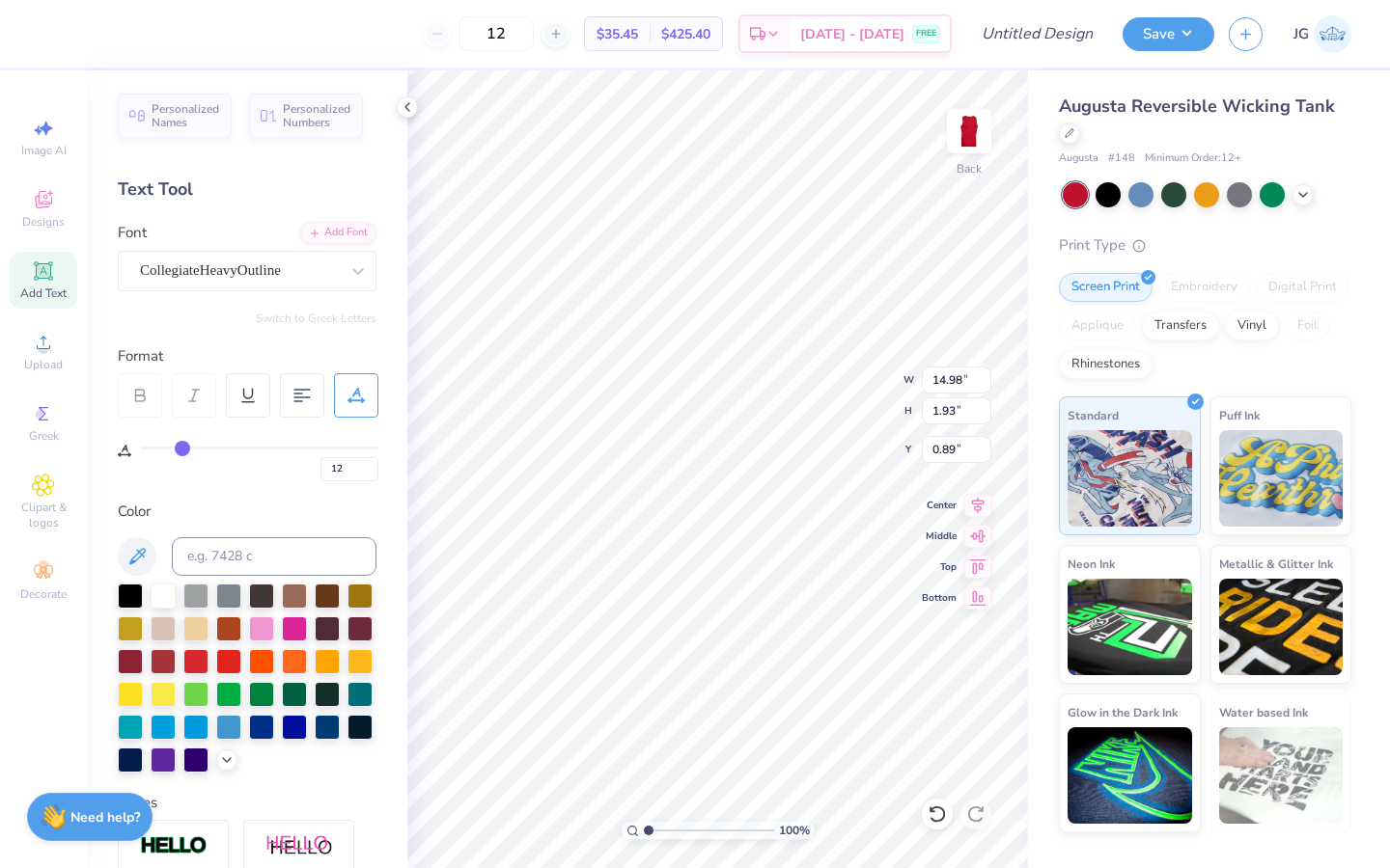
type input "15"
type input "18"
type input "20"
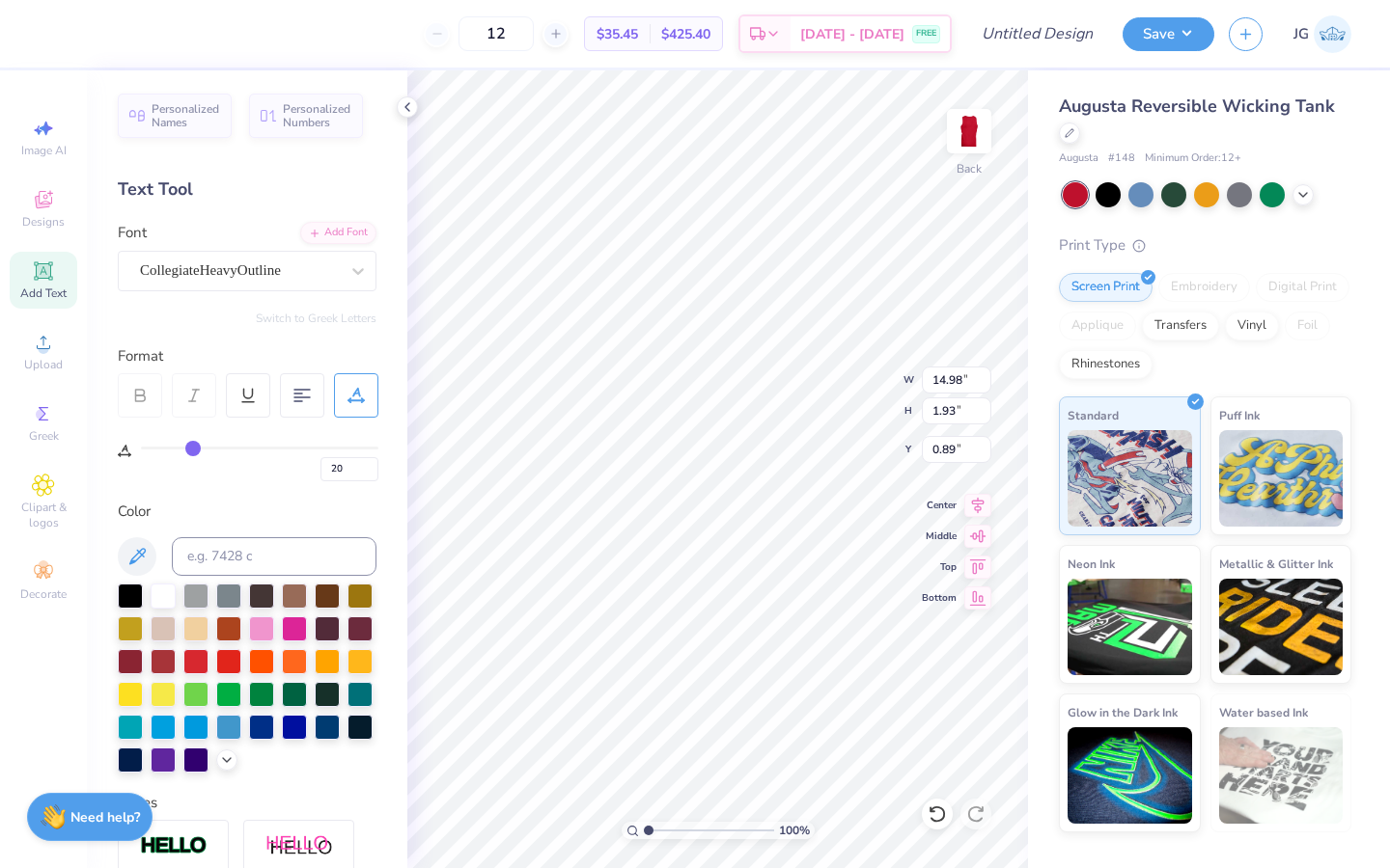
type input "21"
type input "22"
type input "21"
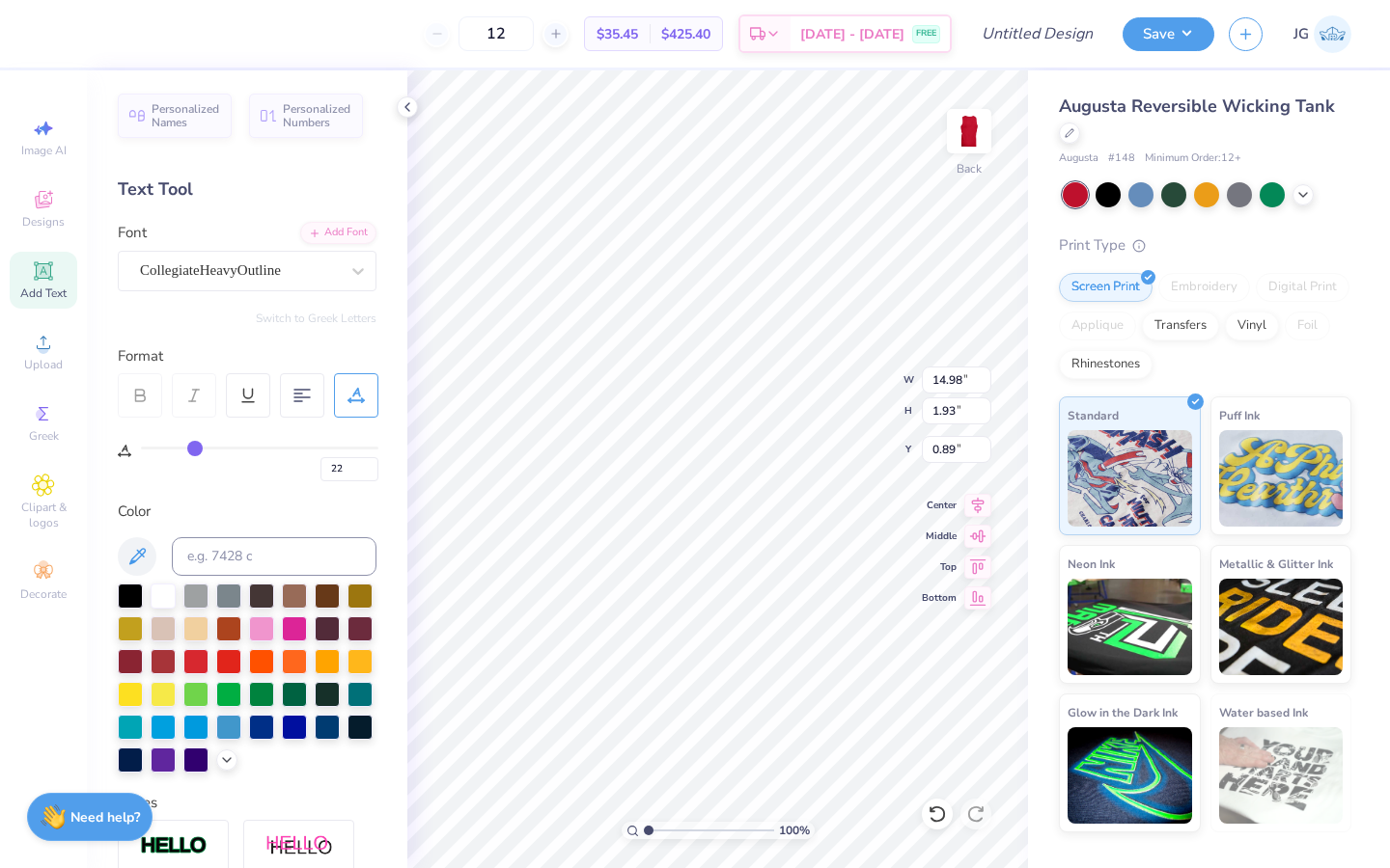
type input "21"
type input "20"
type input "19"
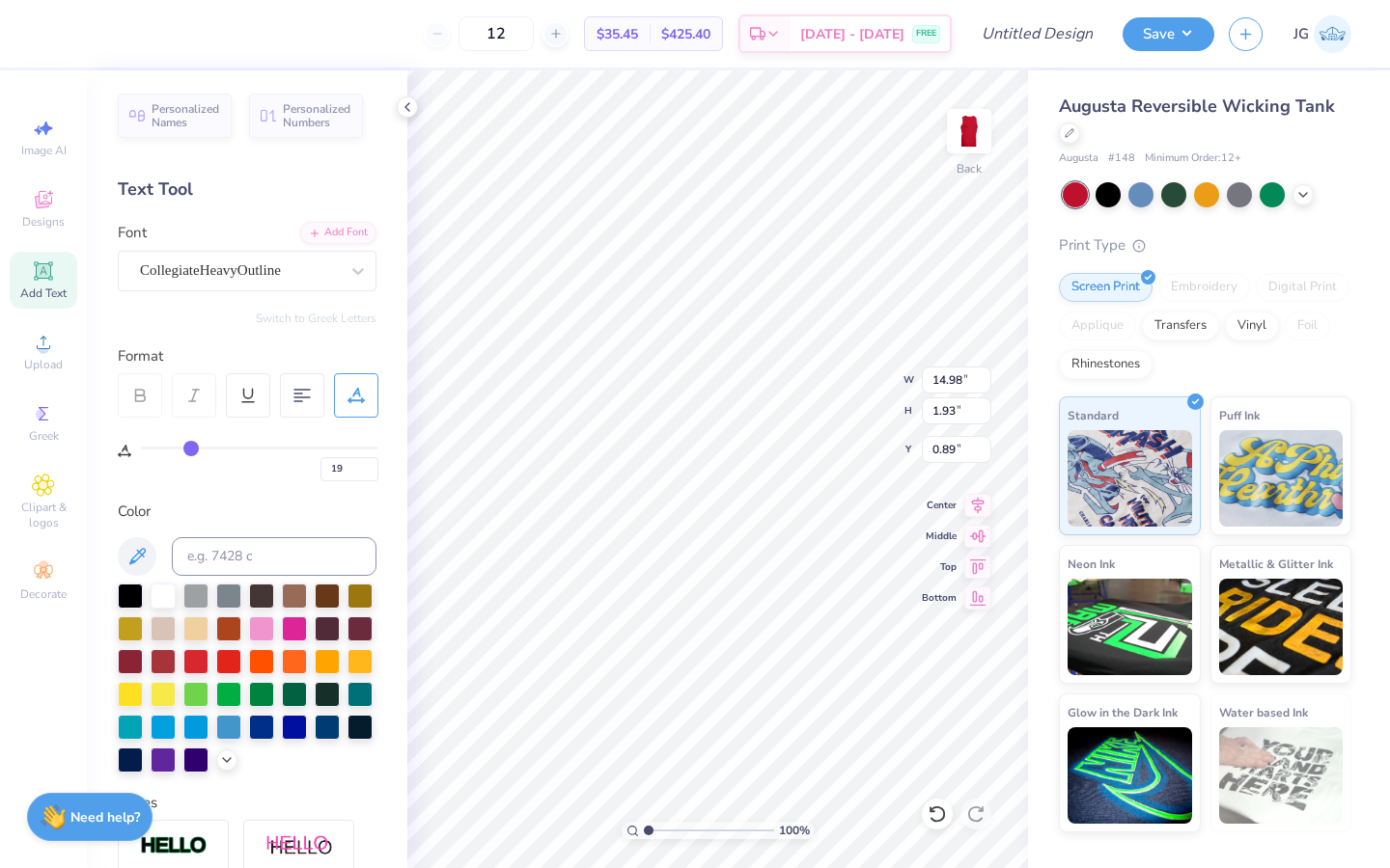
type input "17"
type input "16"
type input "14"
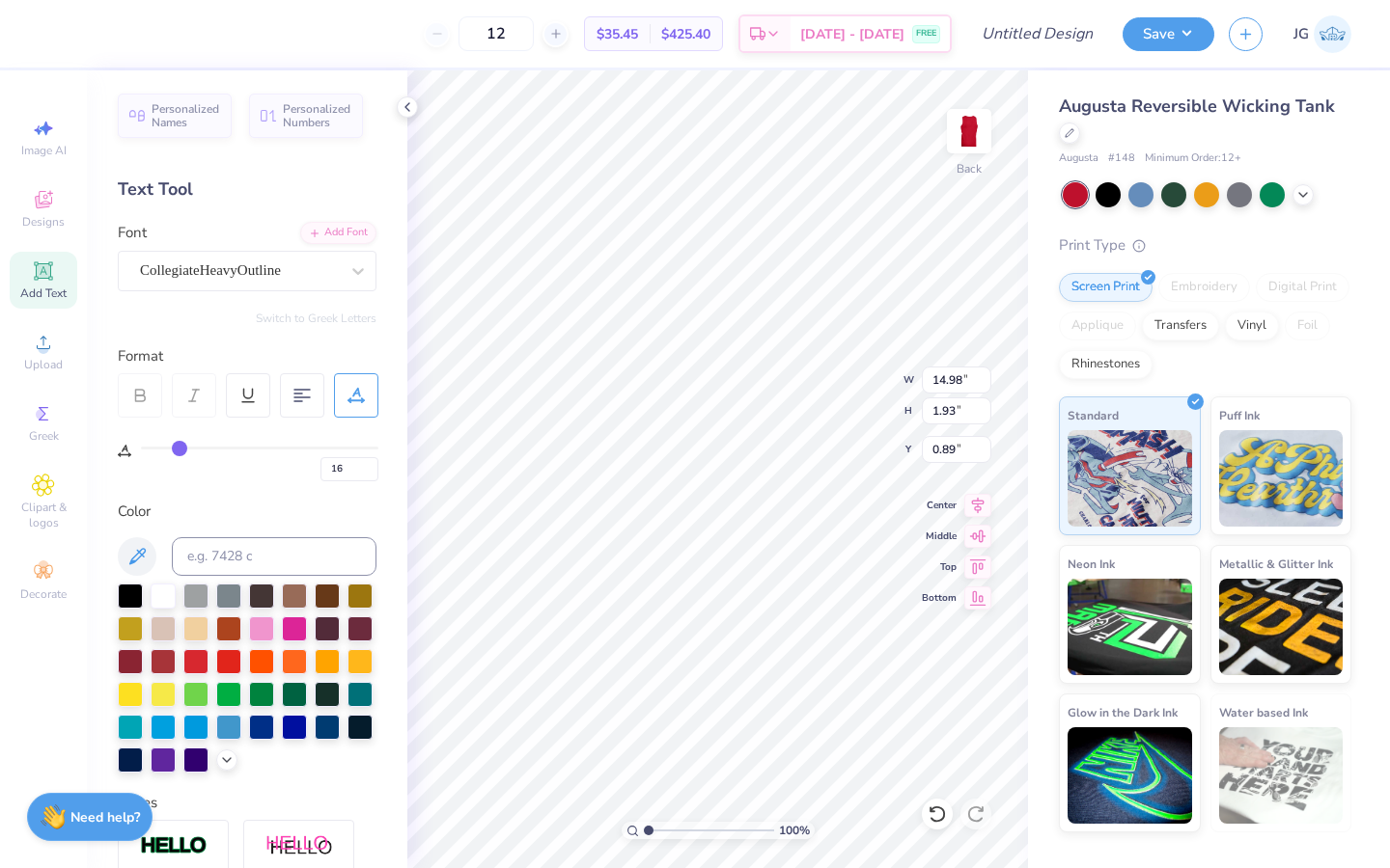
type input "14"
type input "12"
type input "10"
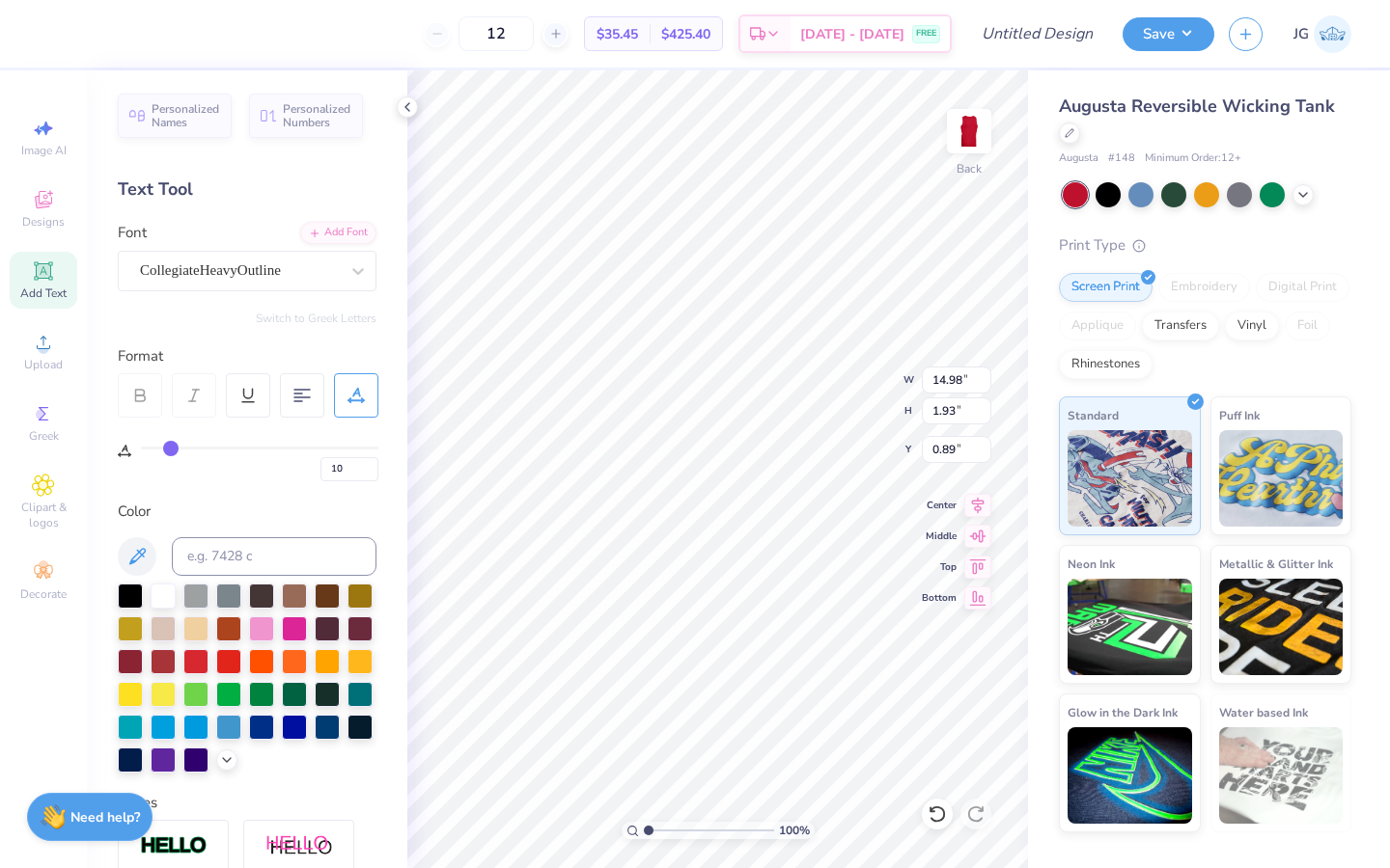
type input "9"
type input "7"
type input "6"
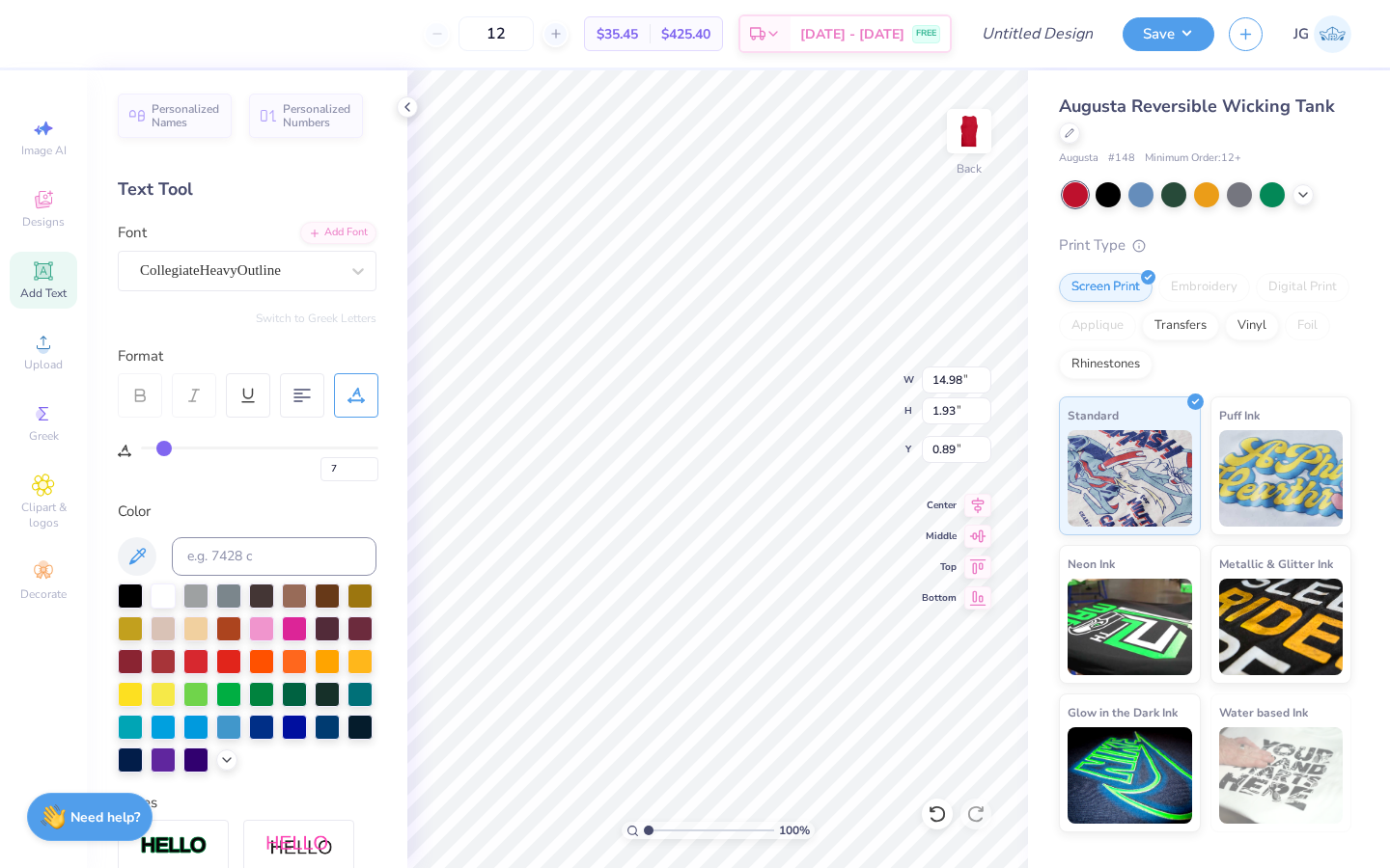
type input "6"
type input "4"
type input "3"
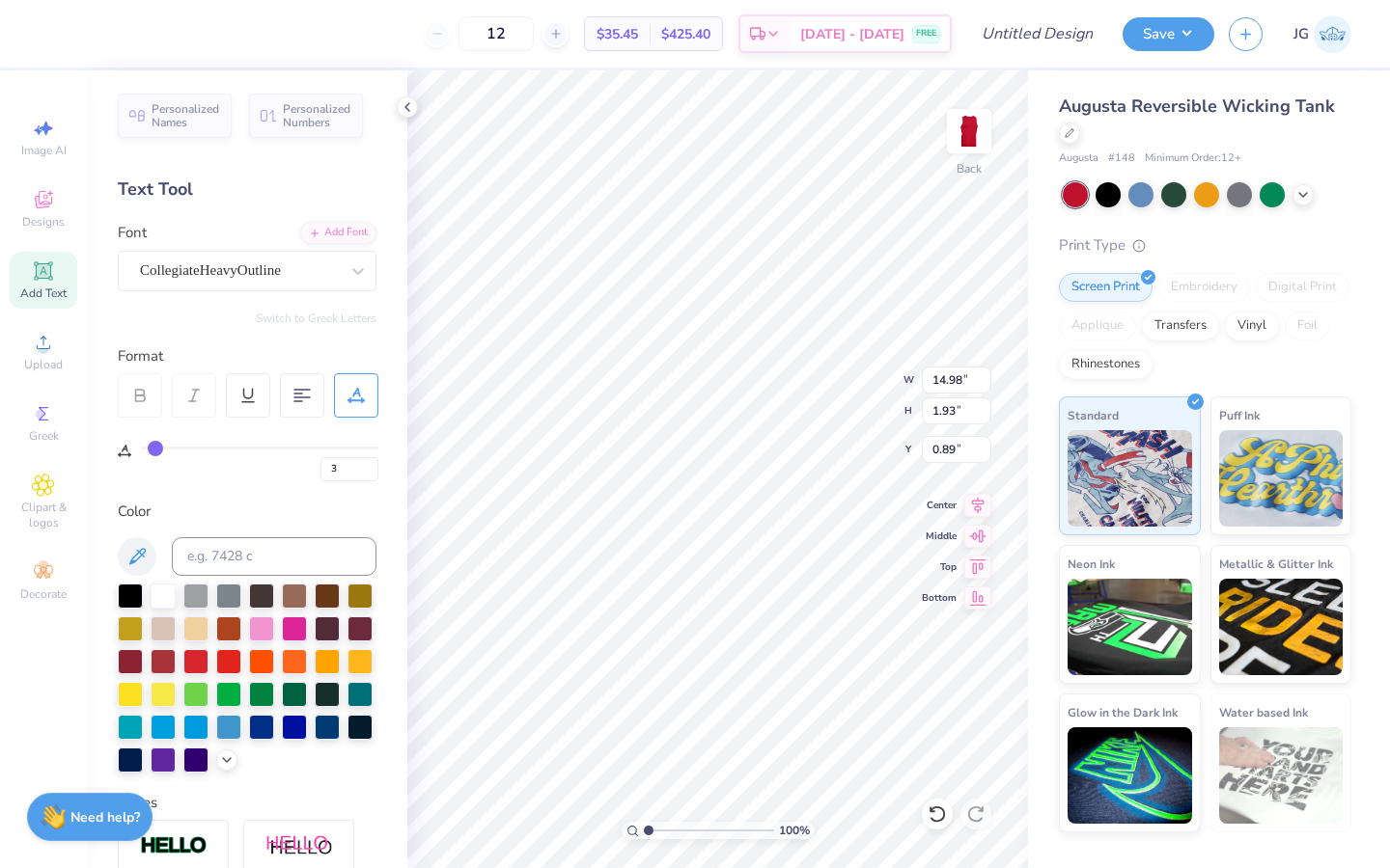
type input "2"
type input "1"
type input "0"
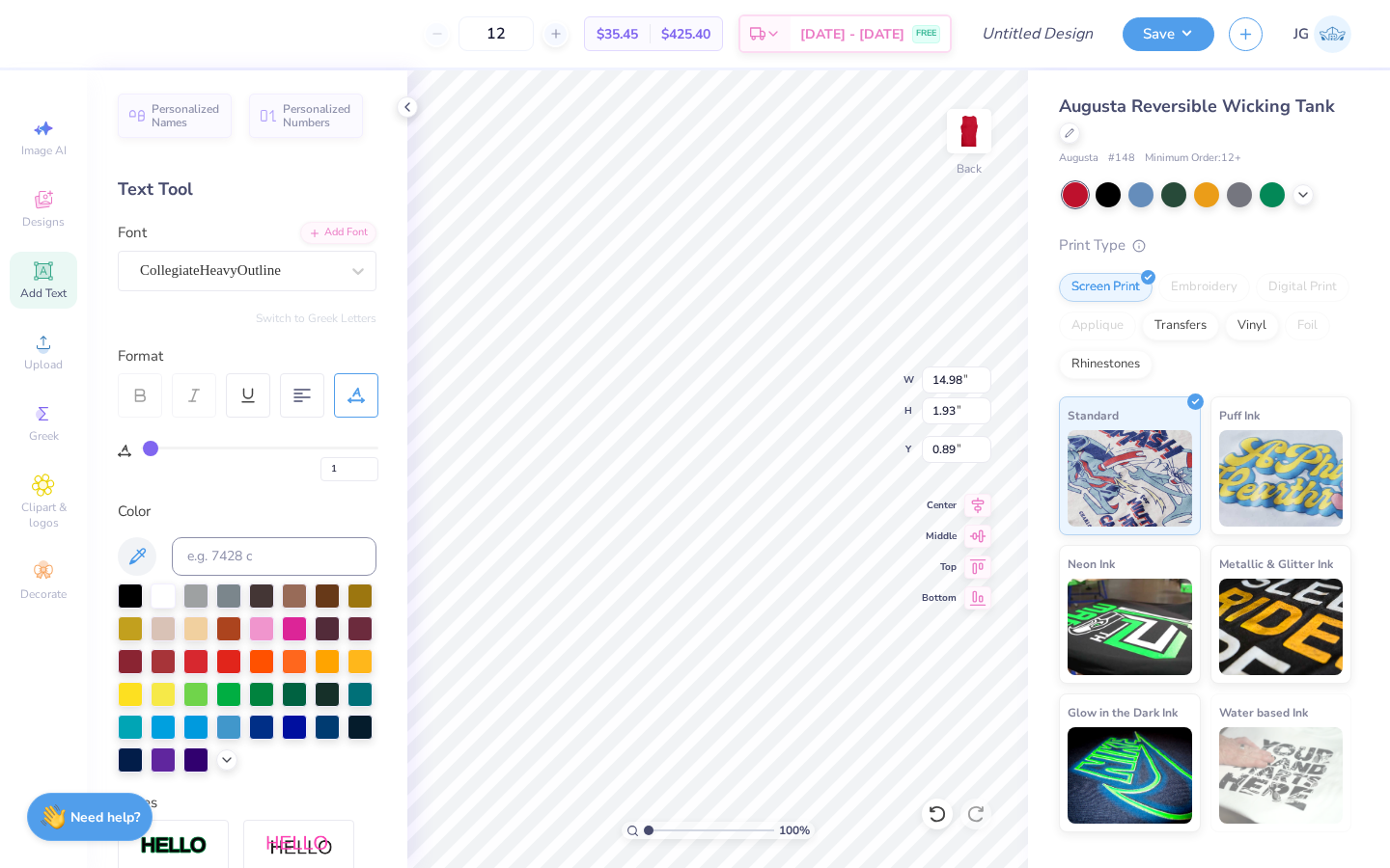
type input "0"
type input "13.52"
type input "1"
type input "2"
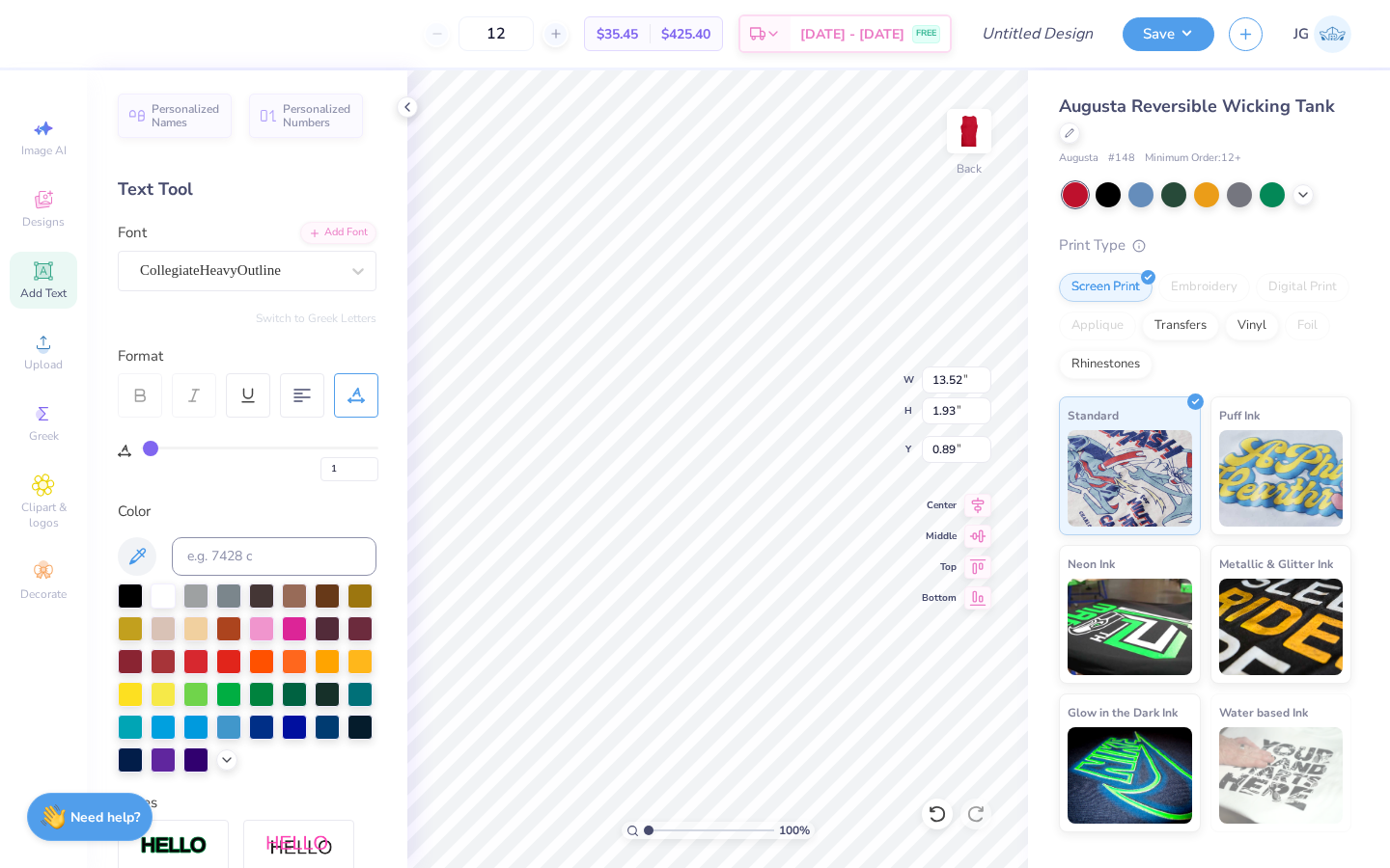
type input "2"
drag, startPoint x: 166, startPoint y: 446, endPoint x: 152, endPoint y: 448, distance: 14.1
type input "2"
click at [152, 448] on input "range" at bounding box center [259, 447] width 238 height 3
type input "13.93"
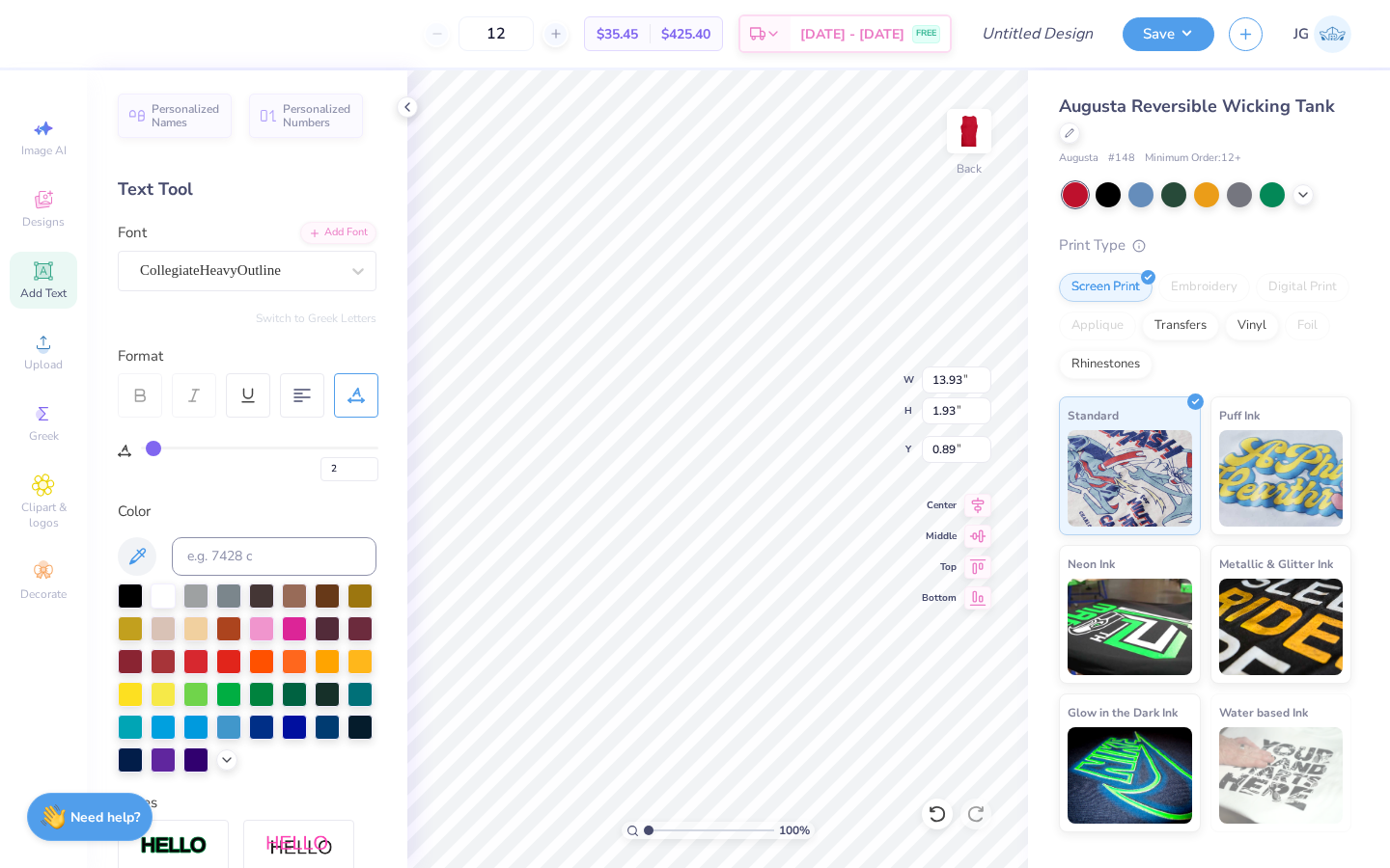
type input "13.25"
type input "1.84"
type input "0.98"
type input "0.50"
type input "12.34"
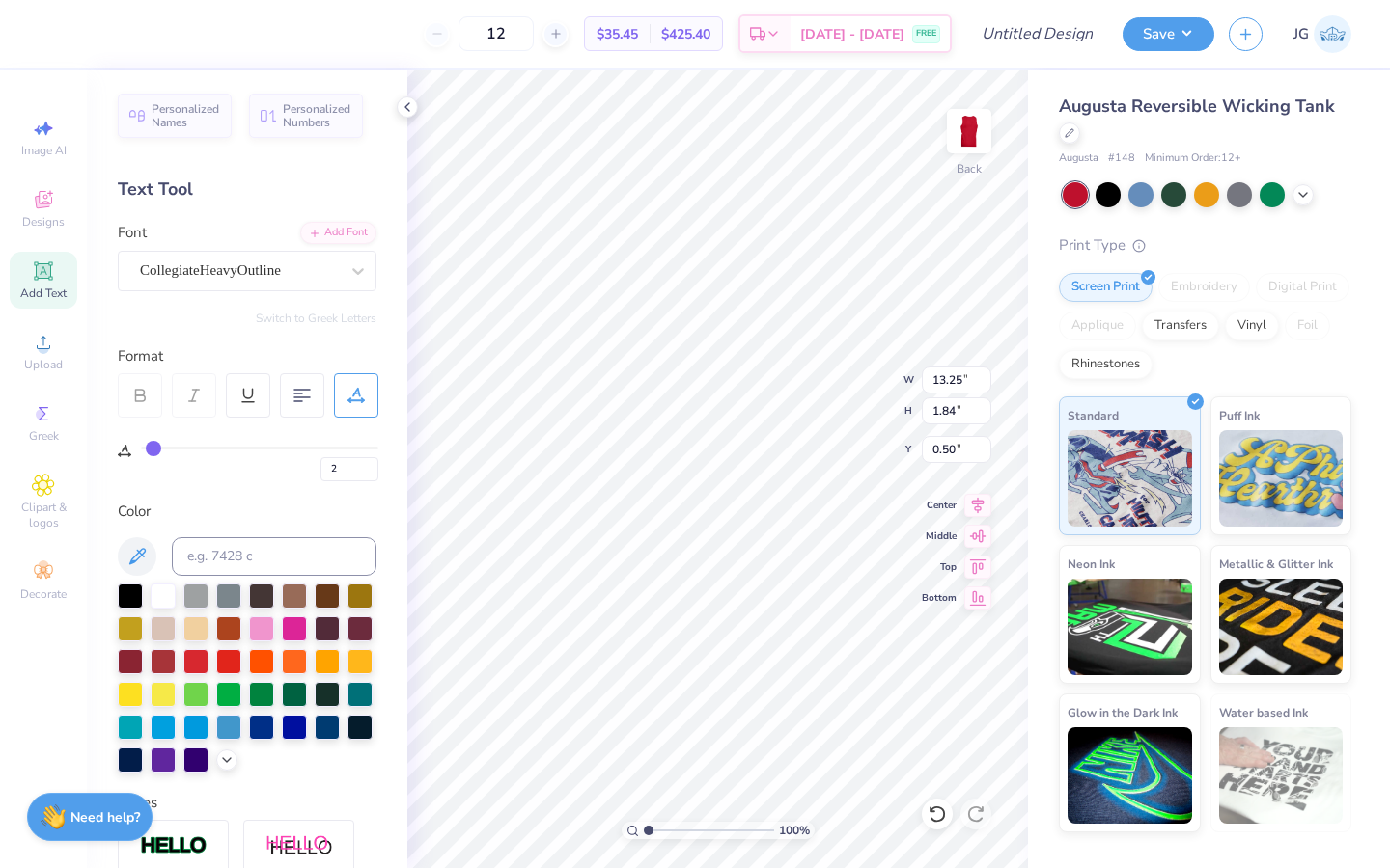
type input "1.71"
type input "0.63"
type input "0.50"
type input "10.23"
type input "1.42"
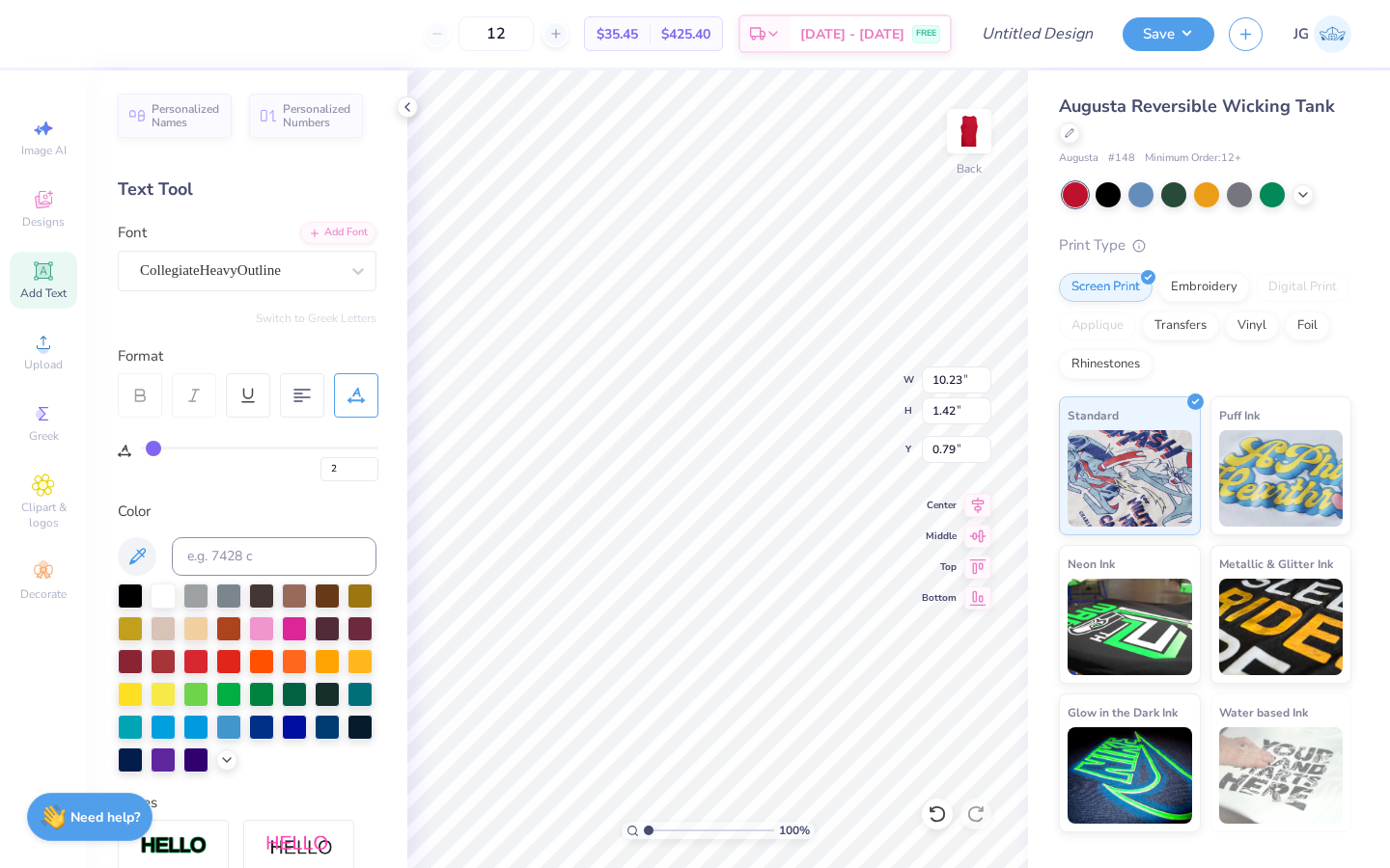
type input "0.50"
type input "11.66"
type input "1.62"
type input "1.27"
type input "3.73"
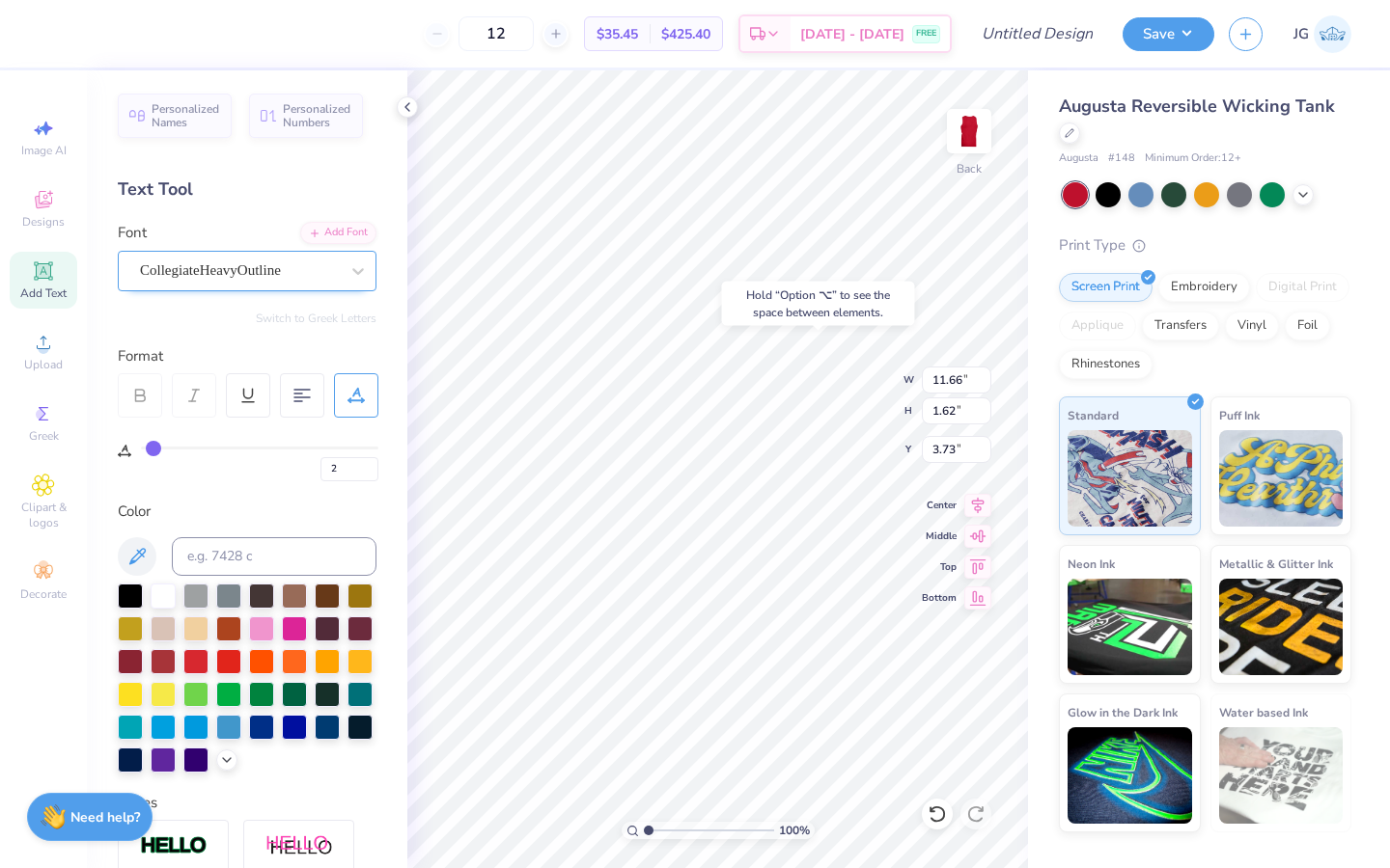
click at [289, 269] on div "CollegiateHeavyOutline" at bounding box center [239, 270] width 203 height 30
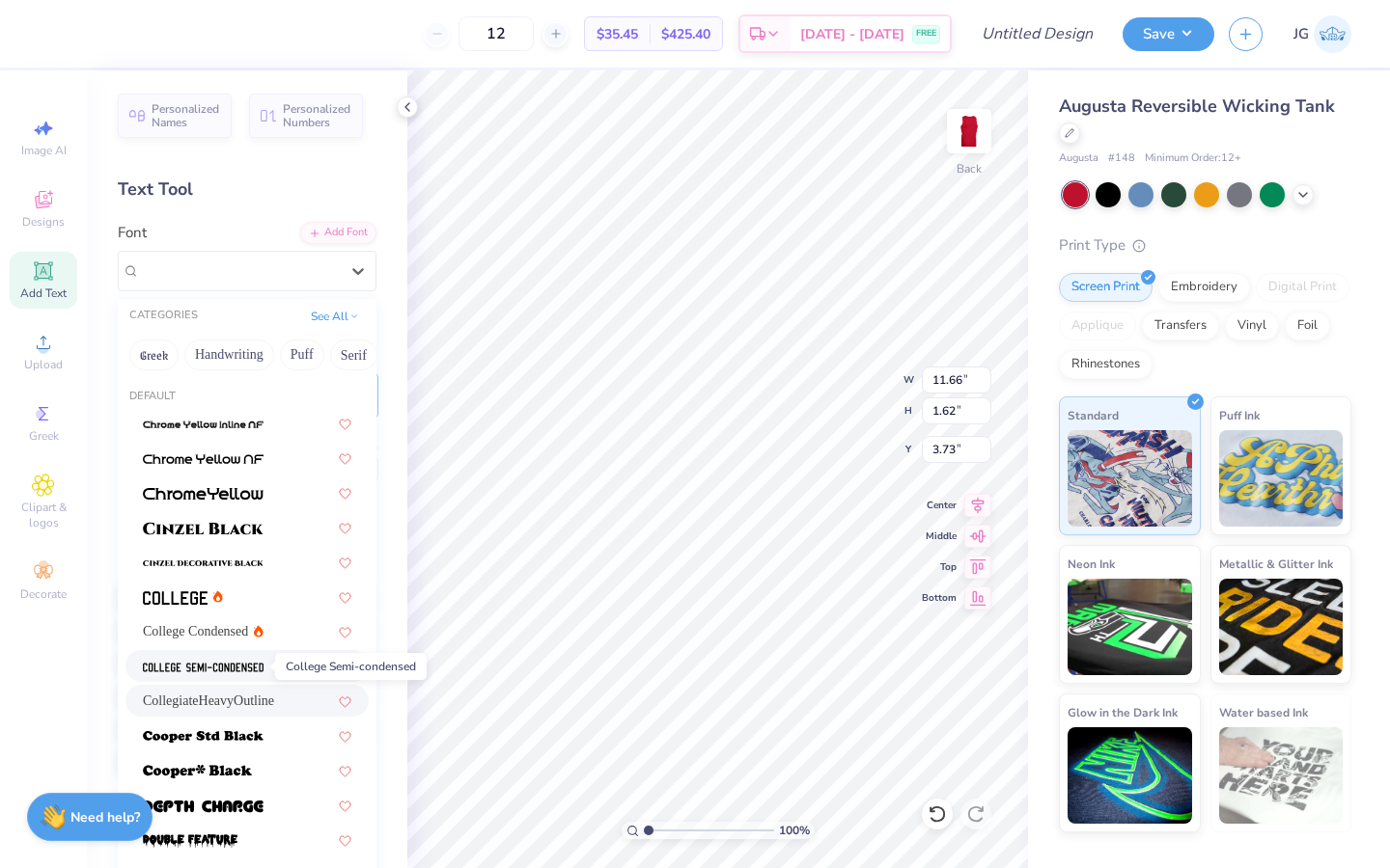
click at [234, 660] on span at bounding box center [203, 666] width 121 height 20
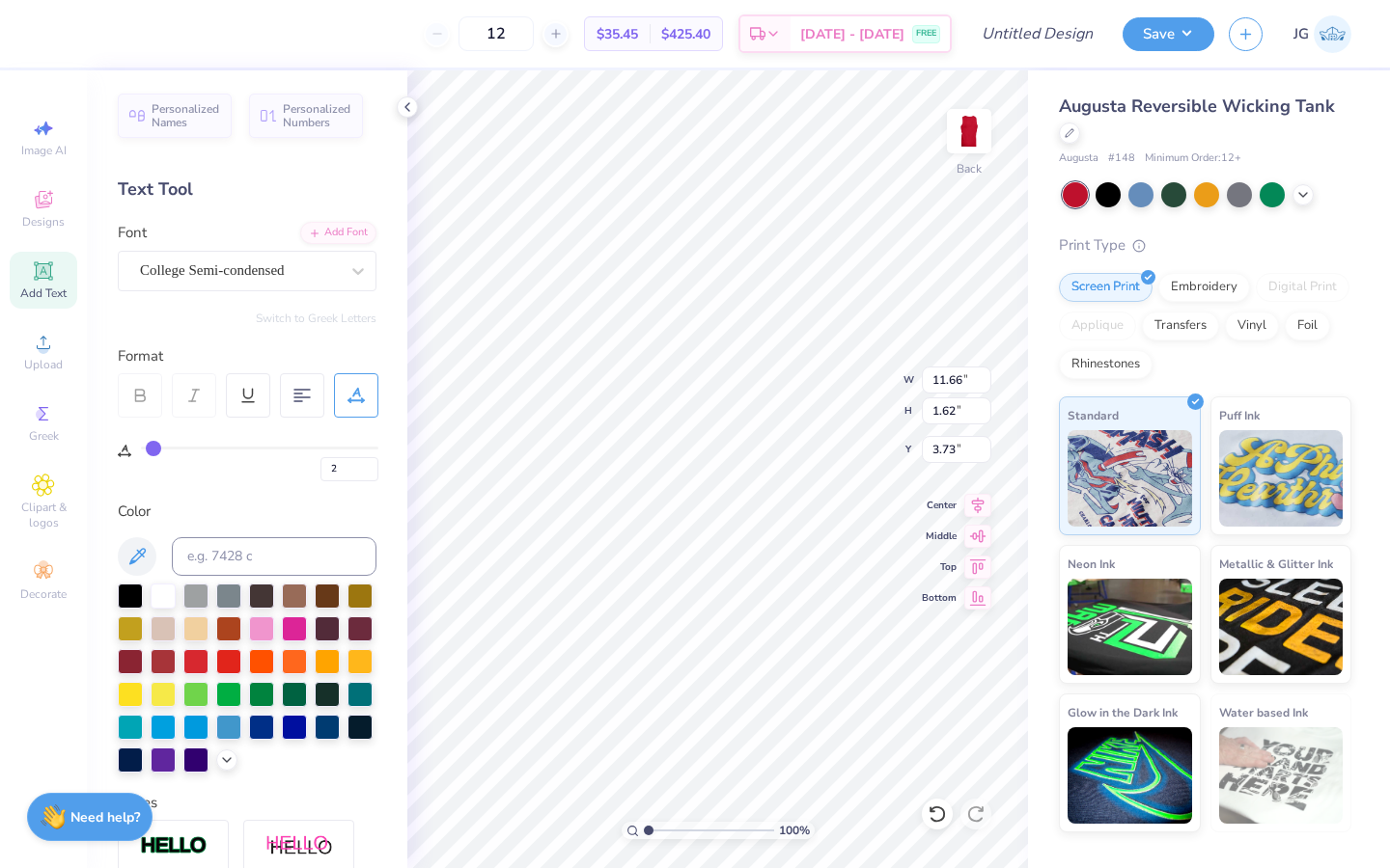
type input "9.61"
type input "1.49"
type input "3.79"
type textarea "PALM SPRINGS"
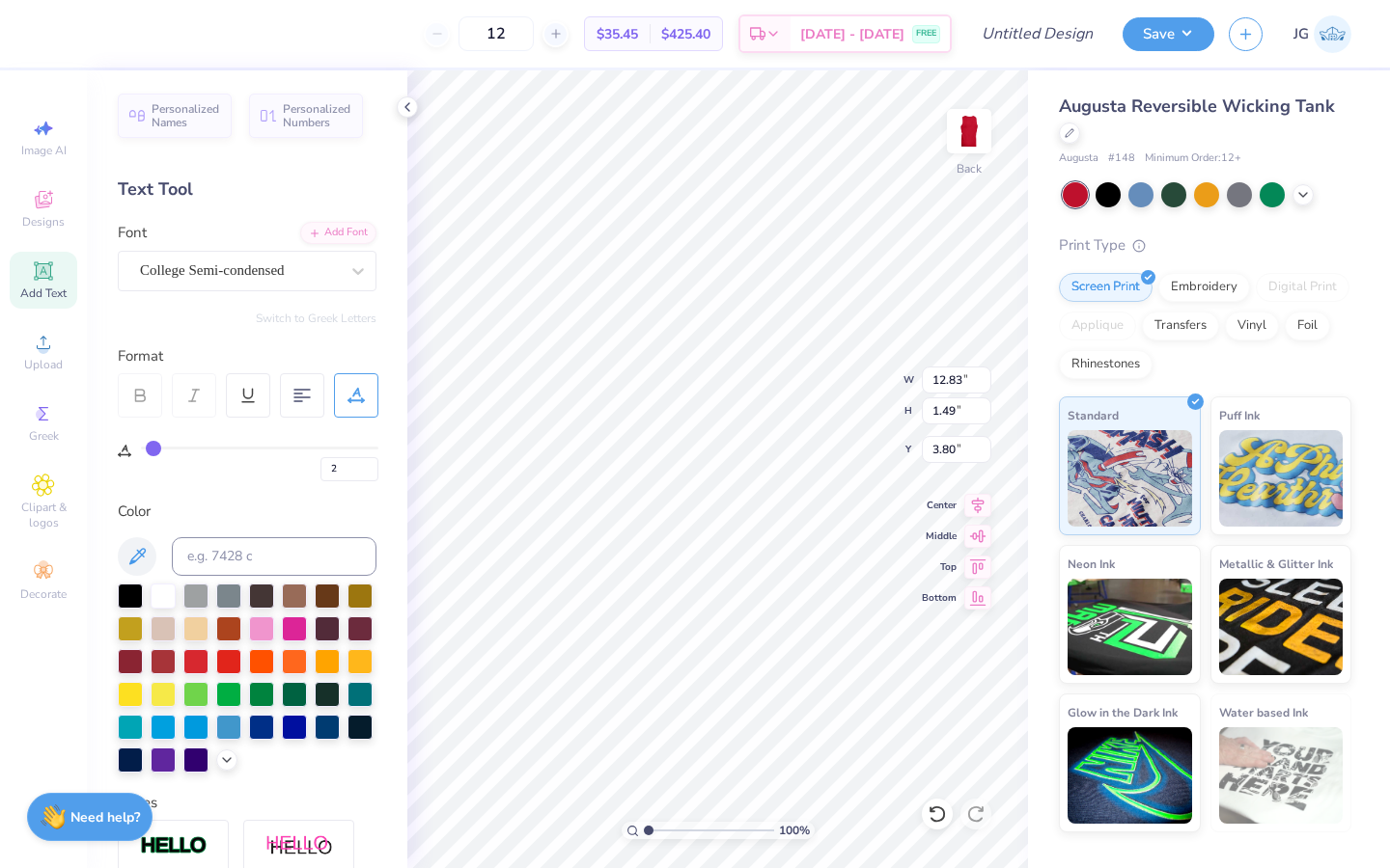
type input "8.21"
type input "0.95"
type input "4.33"
type input "3.13"
type input "0.87"
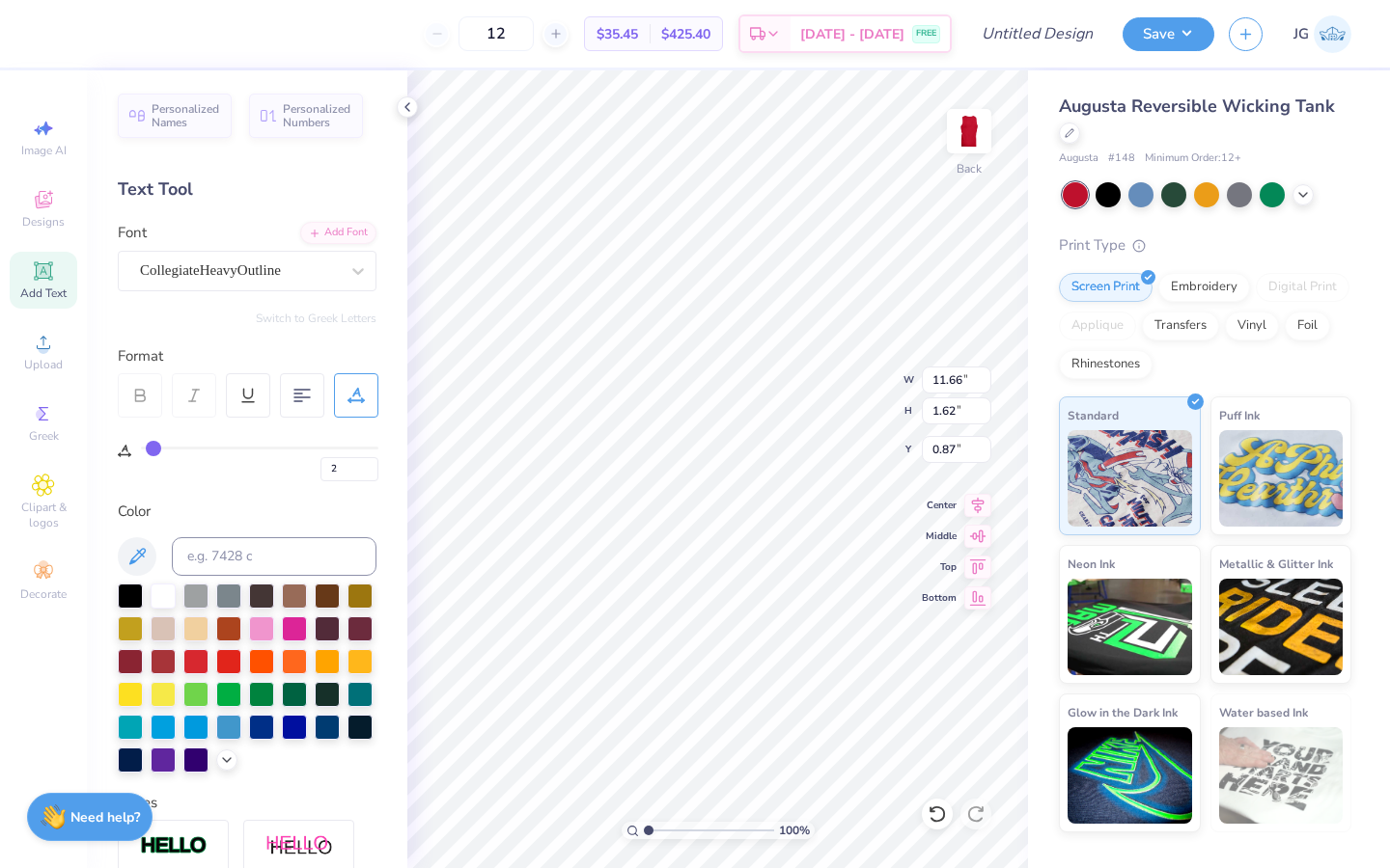
type input "8.21"
type input "0.95"
type input "2.73"
type input "2.95"
type input "1.76"
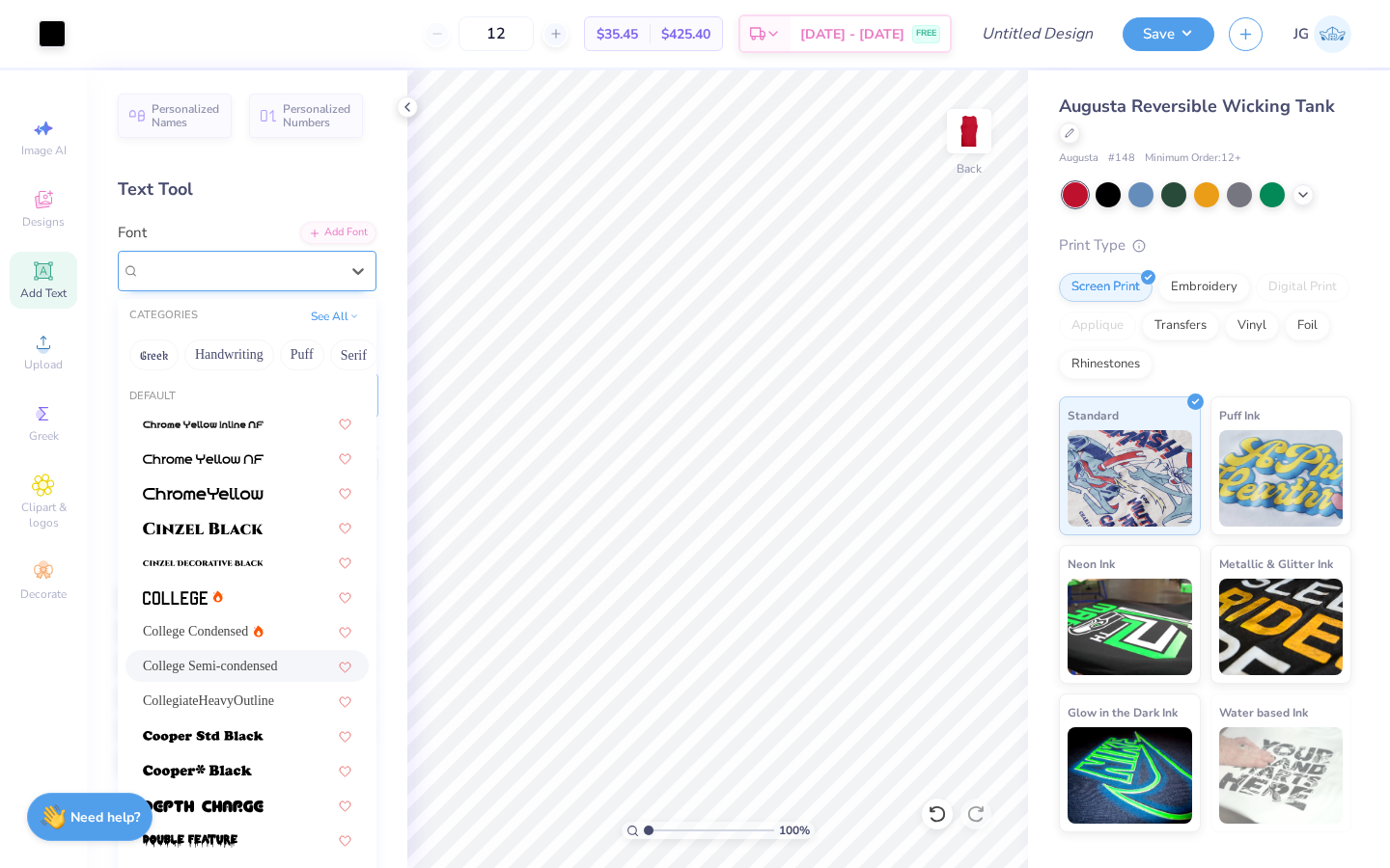
click at [261, 278] on div "College Semi-condensed" at bounding box center [239, 270] width 203 height 30
click at [246, 713] on div "CollegiateHeavyOutline" at bounding box center [248, 701] width 244 height 32
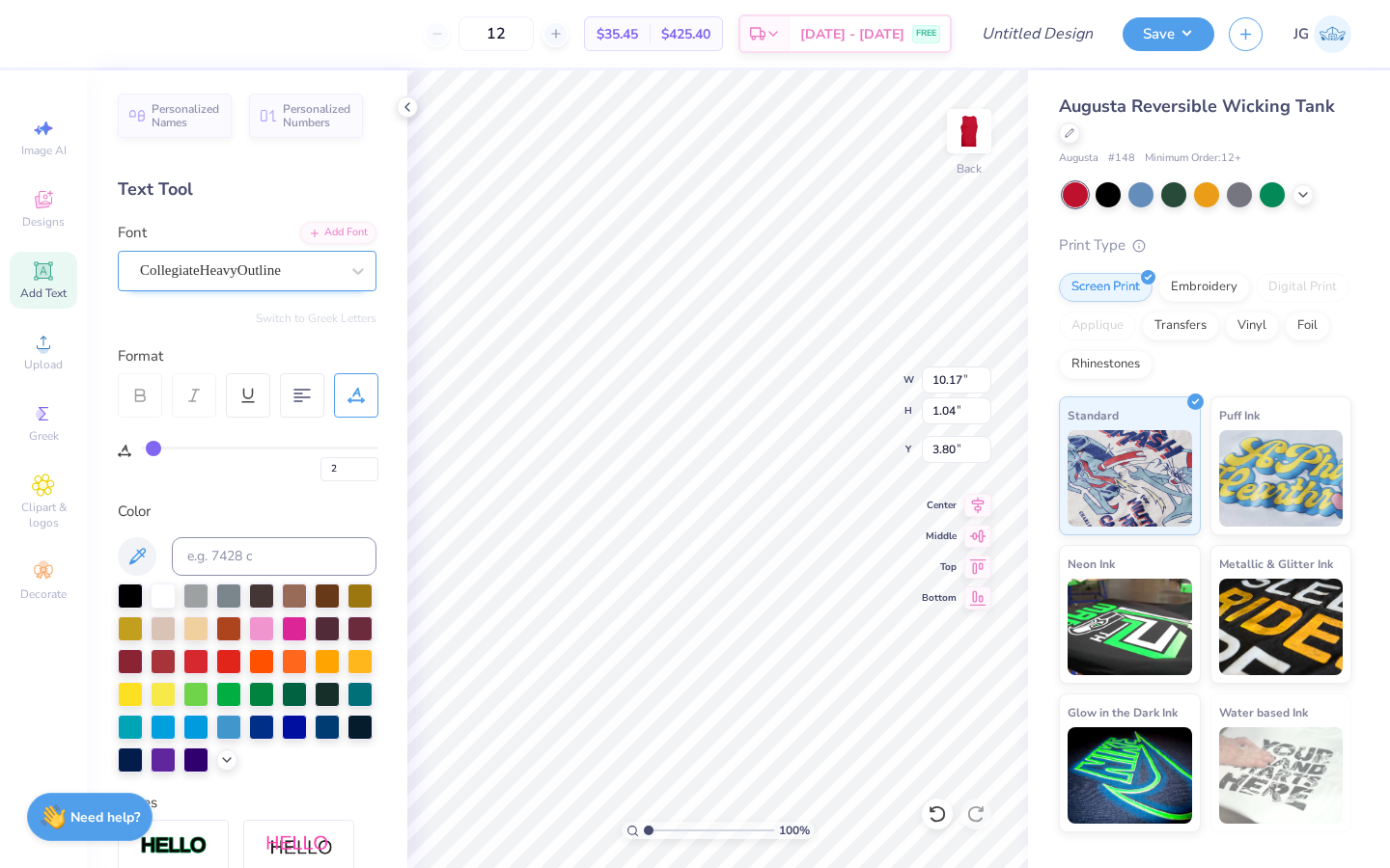
click at [228, 264] on div "CollegiateHeavyOutline" at bounding box center [239, 270] width 203 height 30
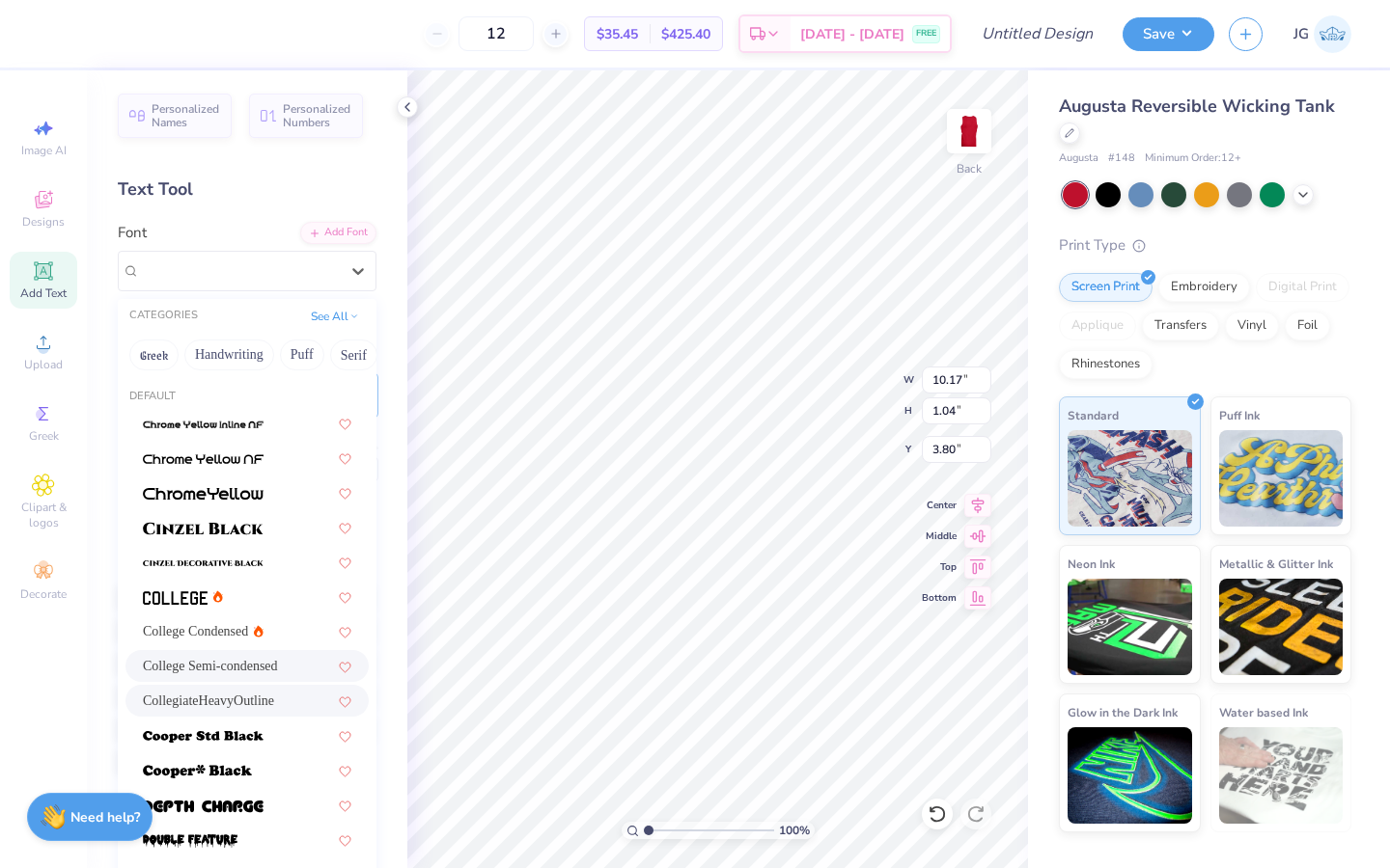
click at [215, 673] on span "College Semi-condensed" at bounding box center [210, 666] width 135 height 20
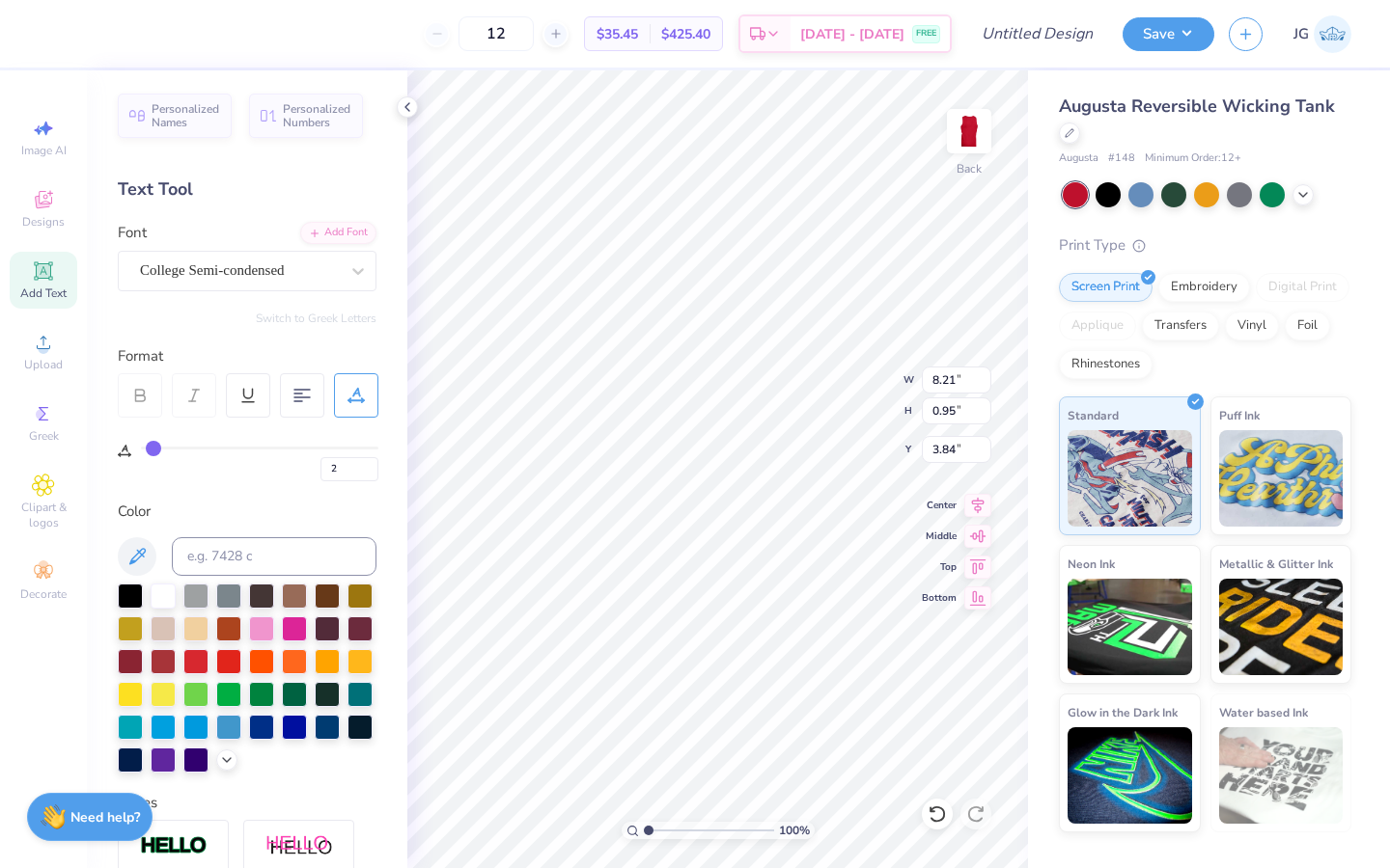
type input "8.21"
type input "0.95"
type input "3.84"
click at [59, 287] on span "Add Text" at bounding box center [43, 294] width 47 height 16
type input "0"
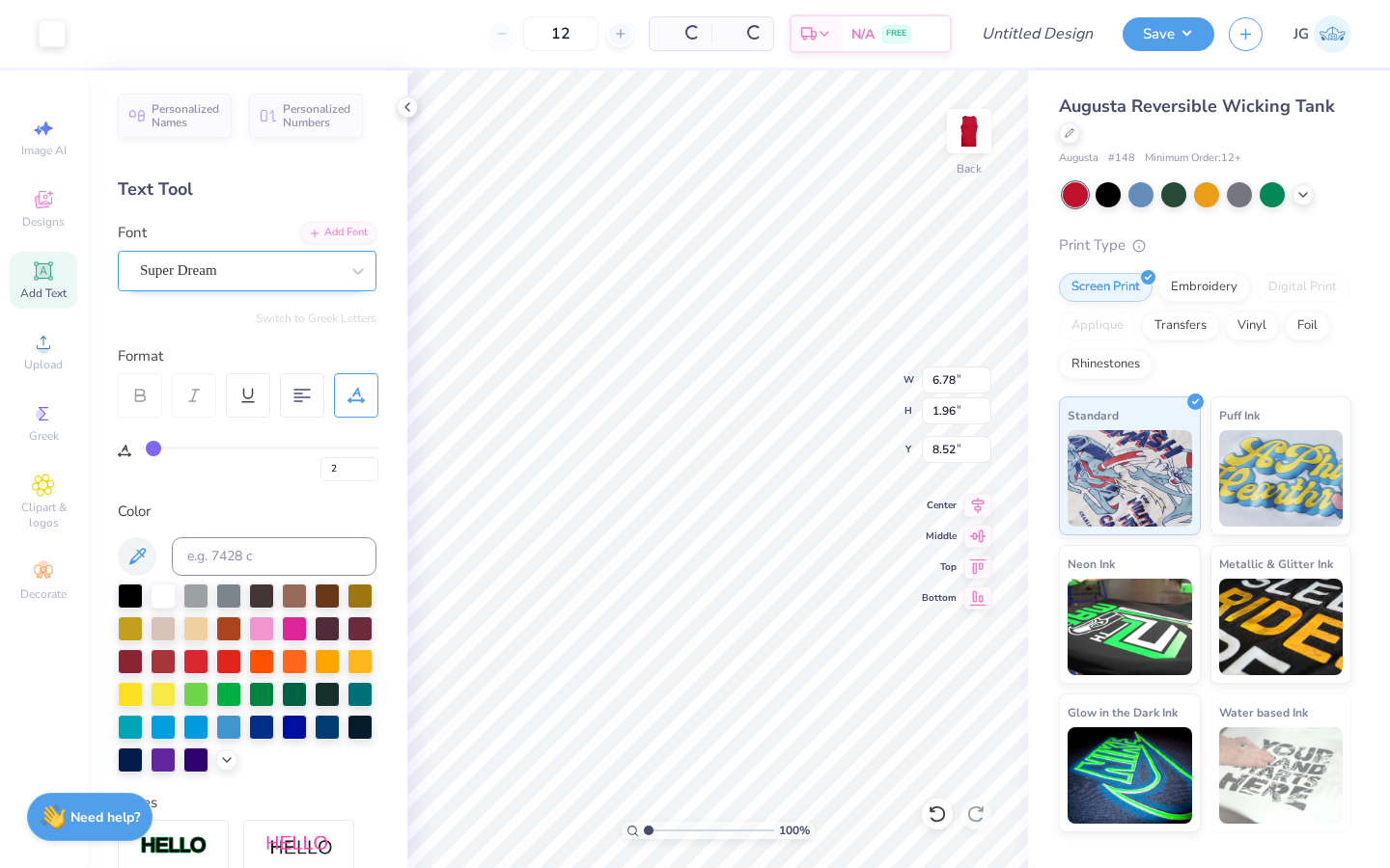
type input "0"
click at [239, 278] on div "Super Dream" at bounding box center [239, 270] width 203 height 30
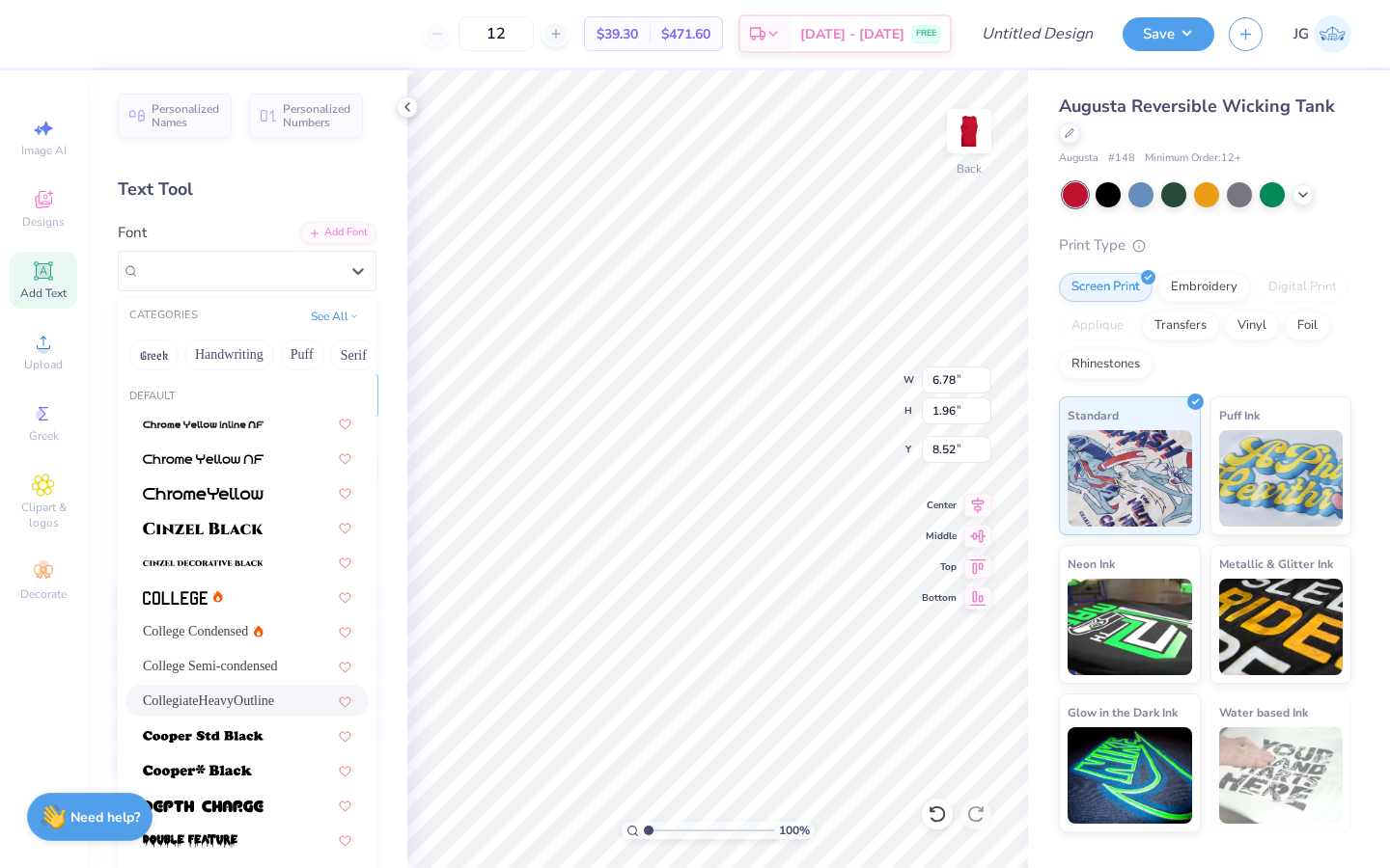
click at [243, 708] on span "CollegiateHeavyOutline" at bounding box center [208, 701] width 132 height 20
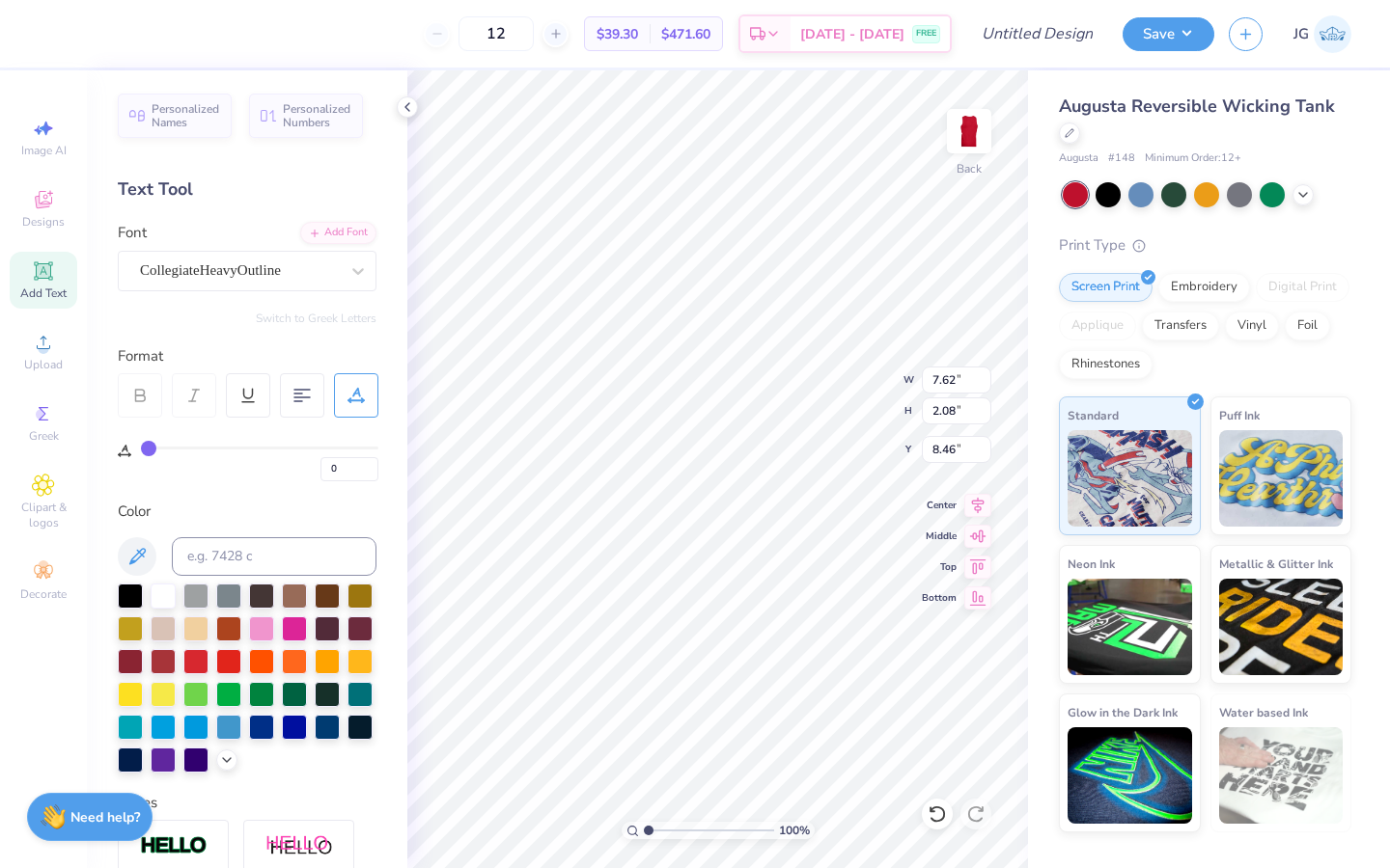
type input "7.62"
type input "2.08"
type input "8.46"
type textarea "15"
type input "8.52"
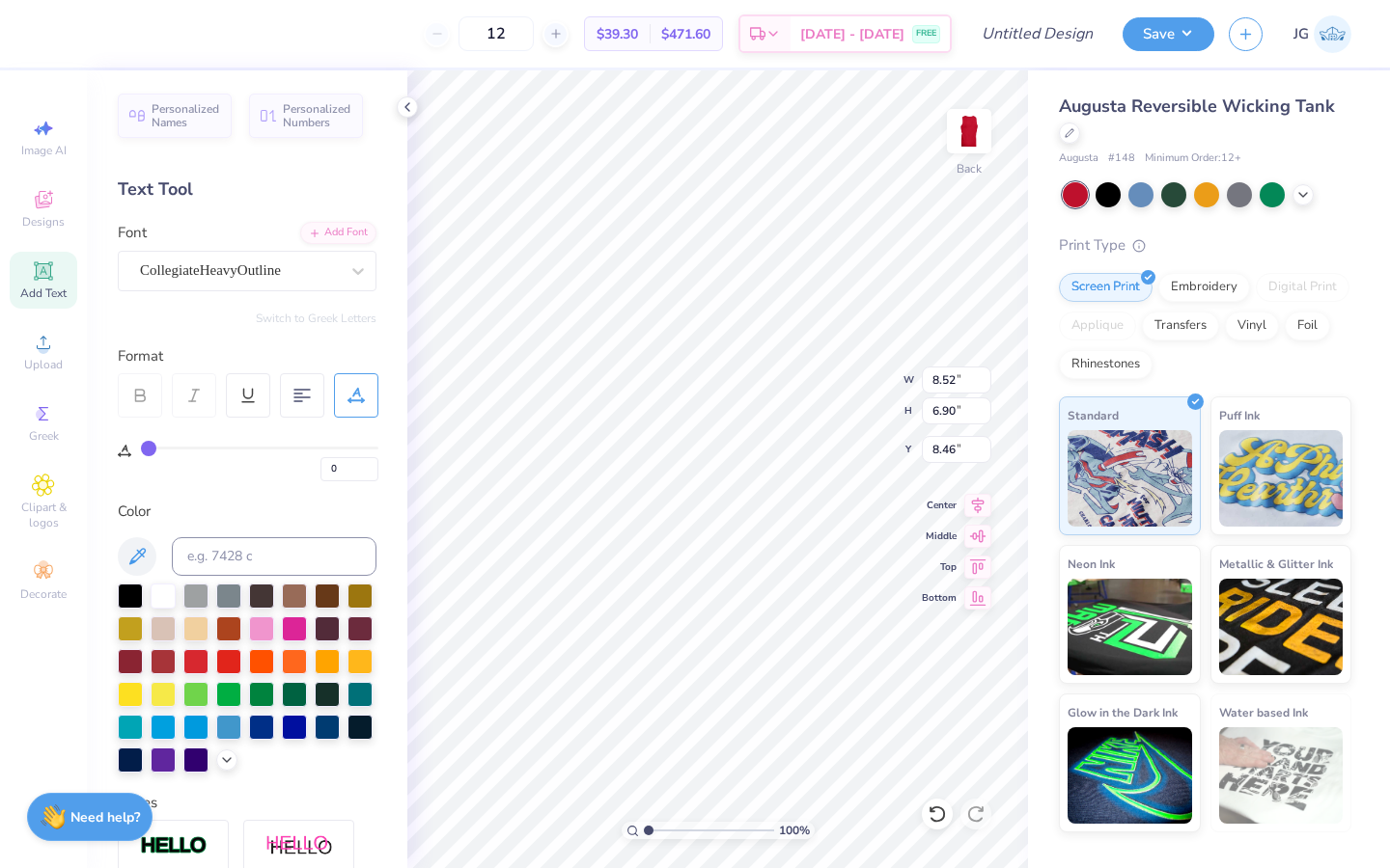
type input "6.90"
type input "12.58"
type input "10.18"
type input "5.50"
click at [127, 599] on div at bounding box center [130, 594] width 25 height 25
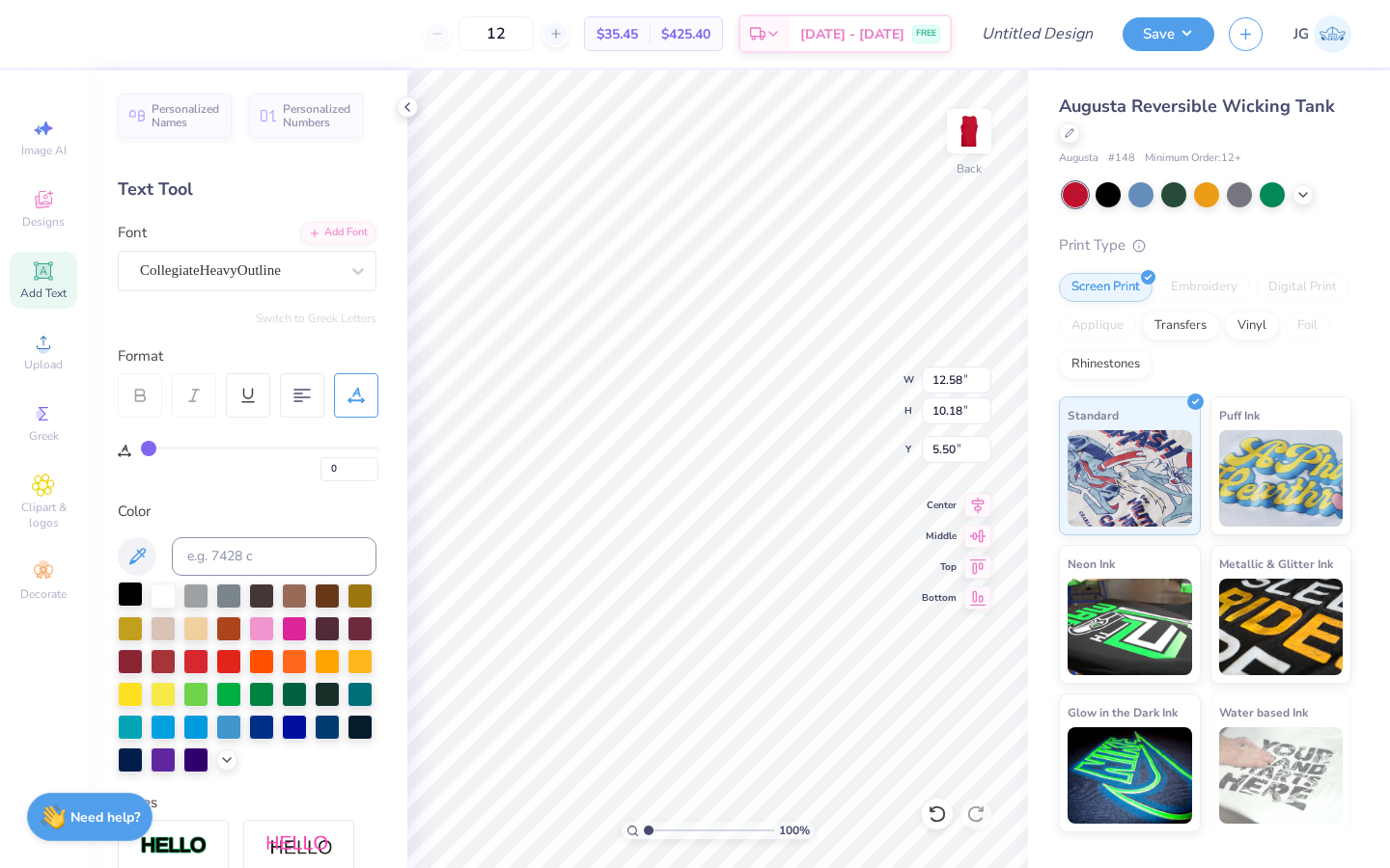
type input "6.46"
click at [34, 278] on icon at bounding box center [43, 270] width 19 height 19
type input "6.78"
type input "1.96"
type input "8.52"
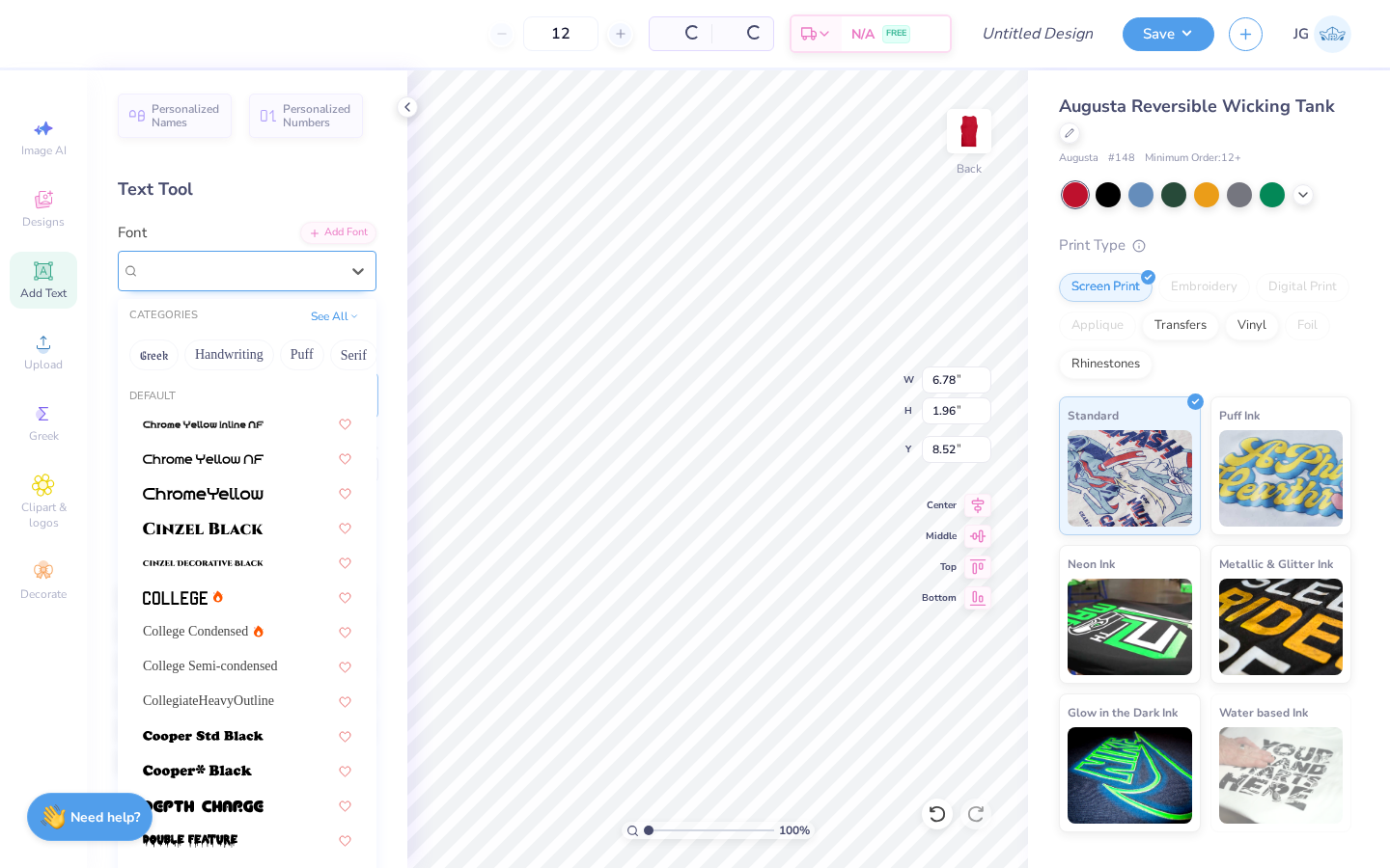
click at [284, 268] on div "Super Dream" at bounding box center [239, 270] width 203 height 30
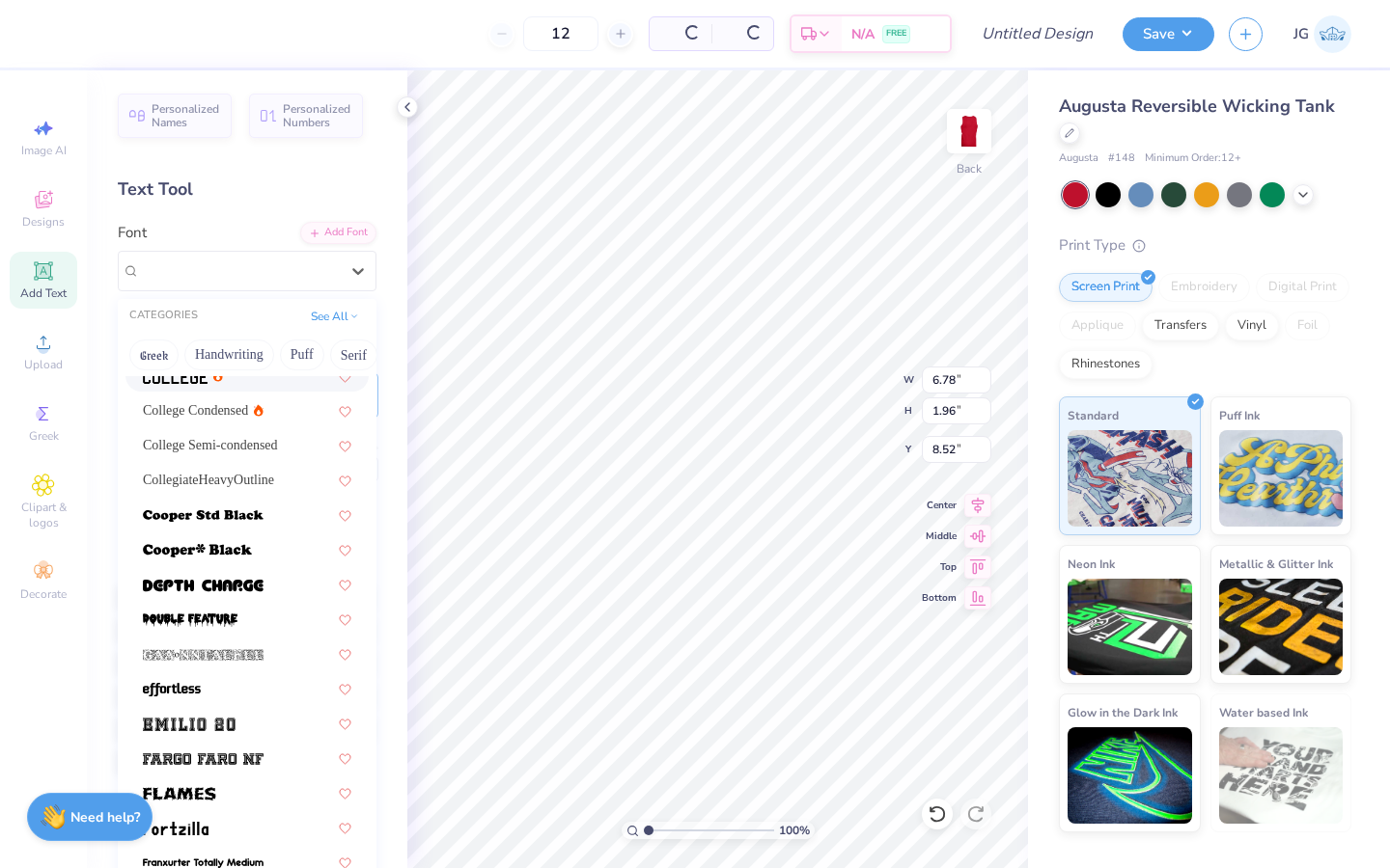
scroll to position [222, 0]
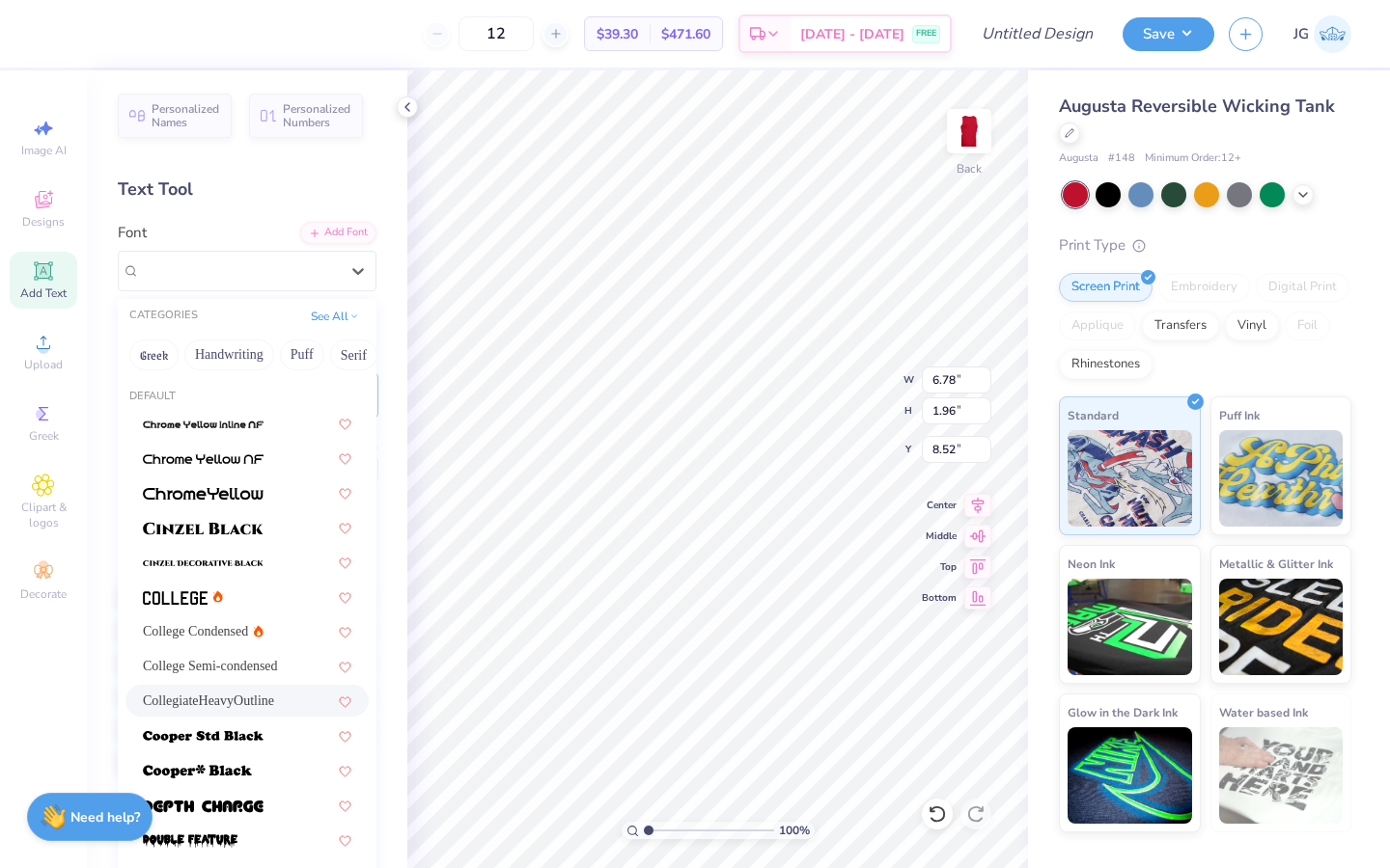
click at [214, 697] on span "CollegiateHeavyOutline" at bounding box center [208, 701] width 132 height 20
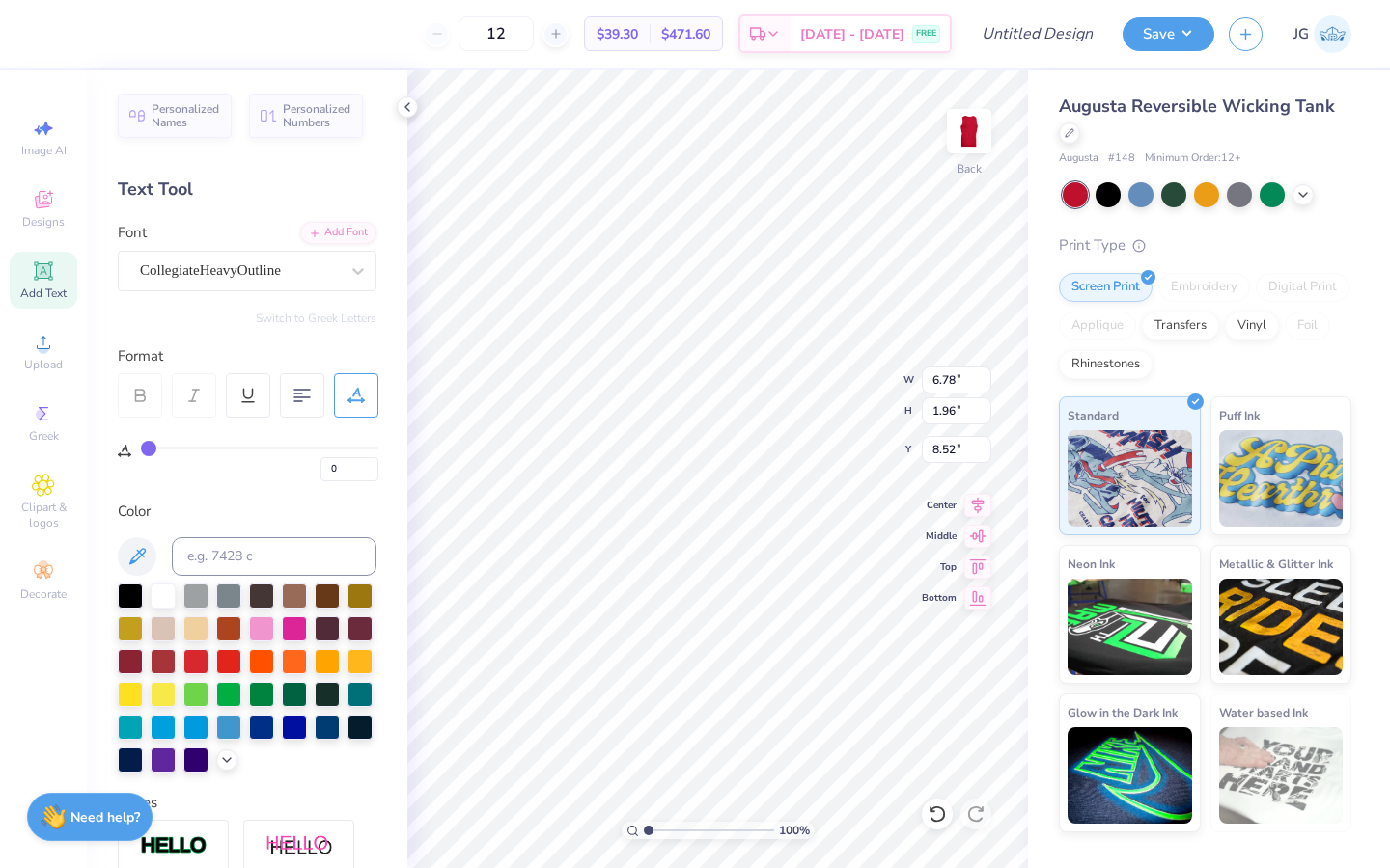
type input "7.62"
type input "2.08"
type input "8.46"
type textarea "EST."
click at [124, 598] on div at bounding box center [130, 594] width 25 height 25
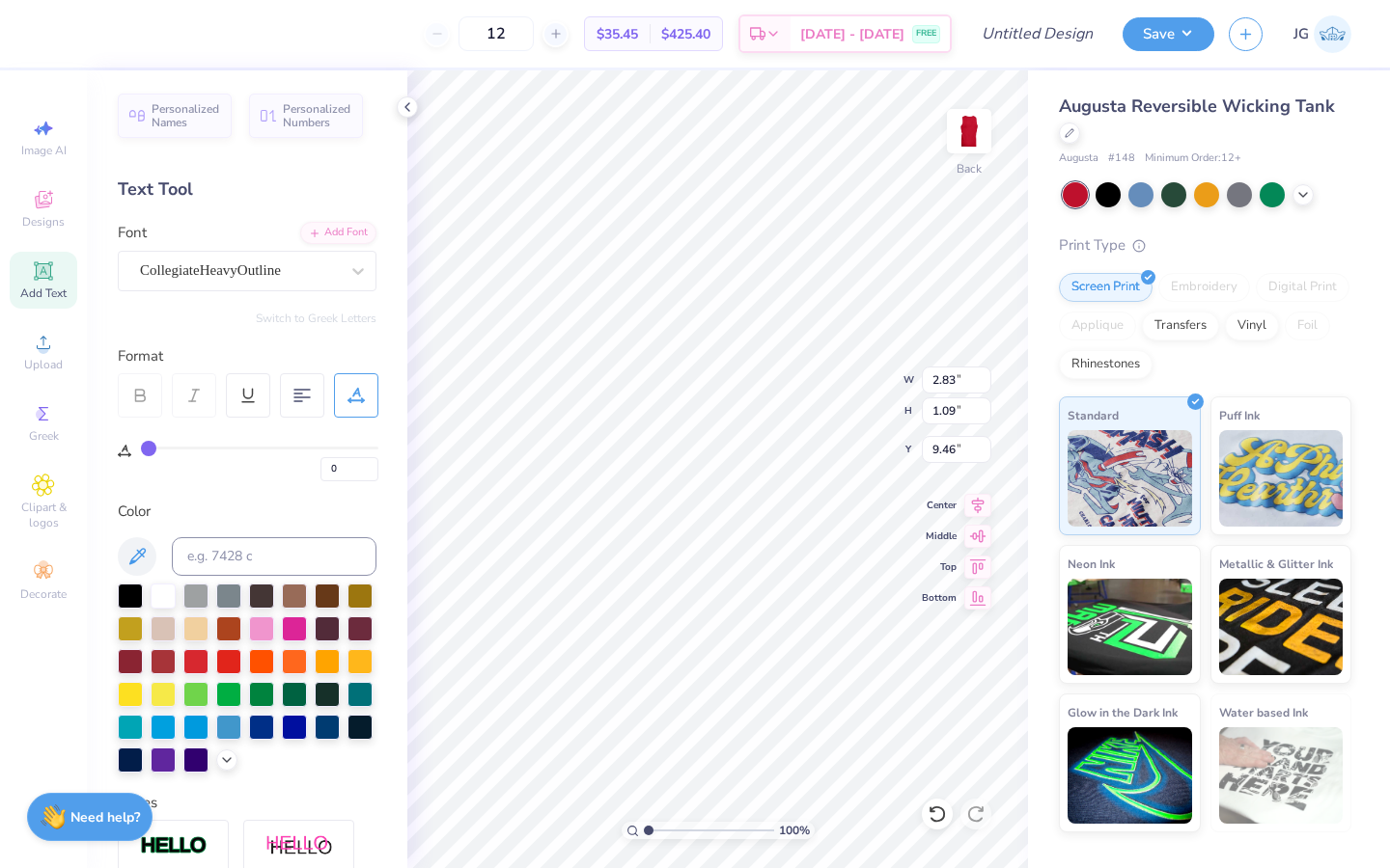
type input "2.83"
type input "1.09"
type input "5.12"
click at [338, 241] on div "Add Font" at bounding box center [338, 231] width 76 height 22
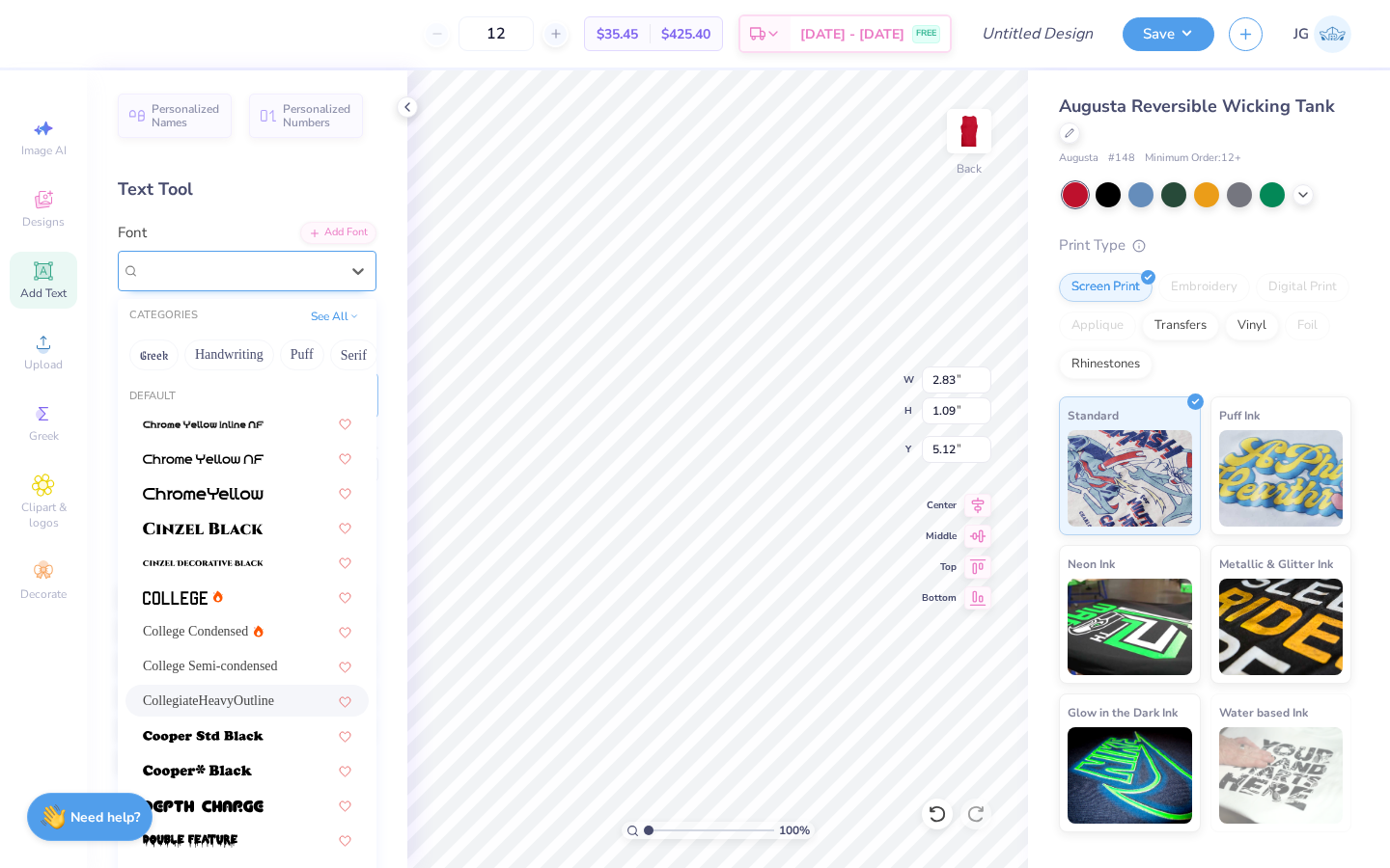
click at [292, 270] on div "CollegiateHeavyOutline" at bounding box center [239, 270] width 203 height 30
click at [215, 635] on span "College Condensed" at bounding box center [195, 631] width 105 height 20
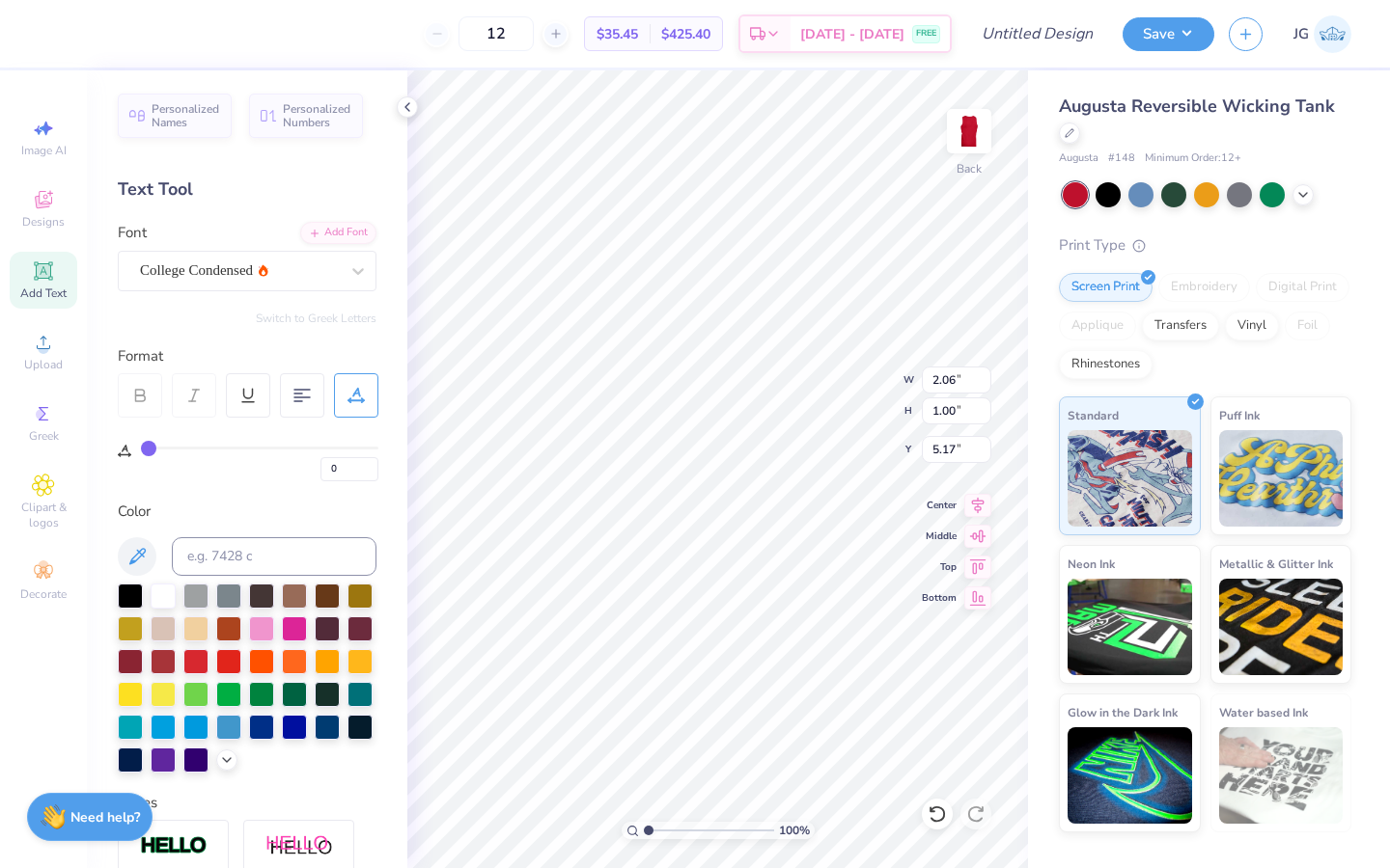
type input "2.06"
type input "1.00"
type input "5.17"
type input "16.14"
type input "2"
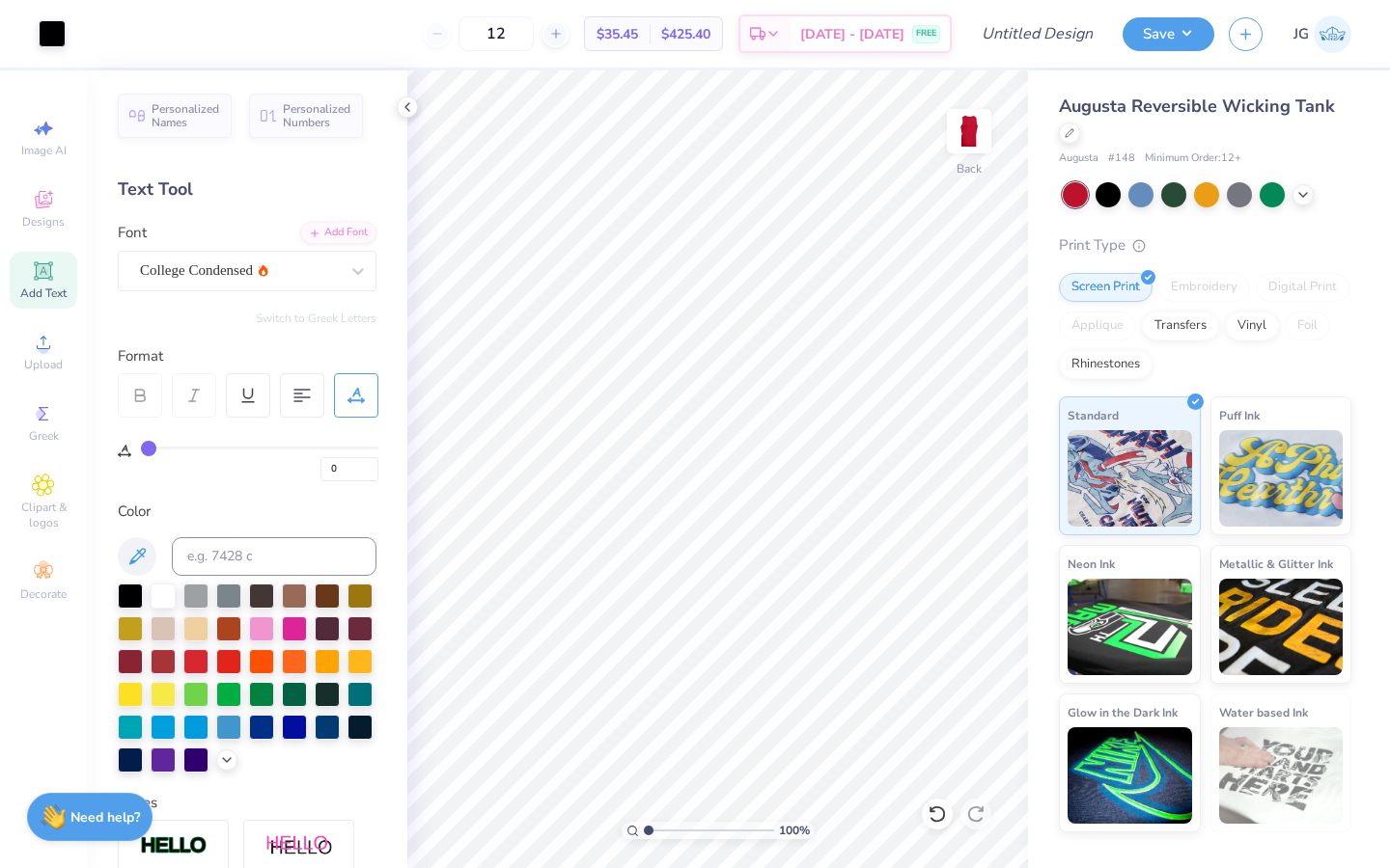
type input "2"
type input "4.05"
click at [968, 141] on img at bounding box center [969, 132] width 77 height 77
click at [1061, 133] on div at bounding box center [1068, 131] width 21 height 21
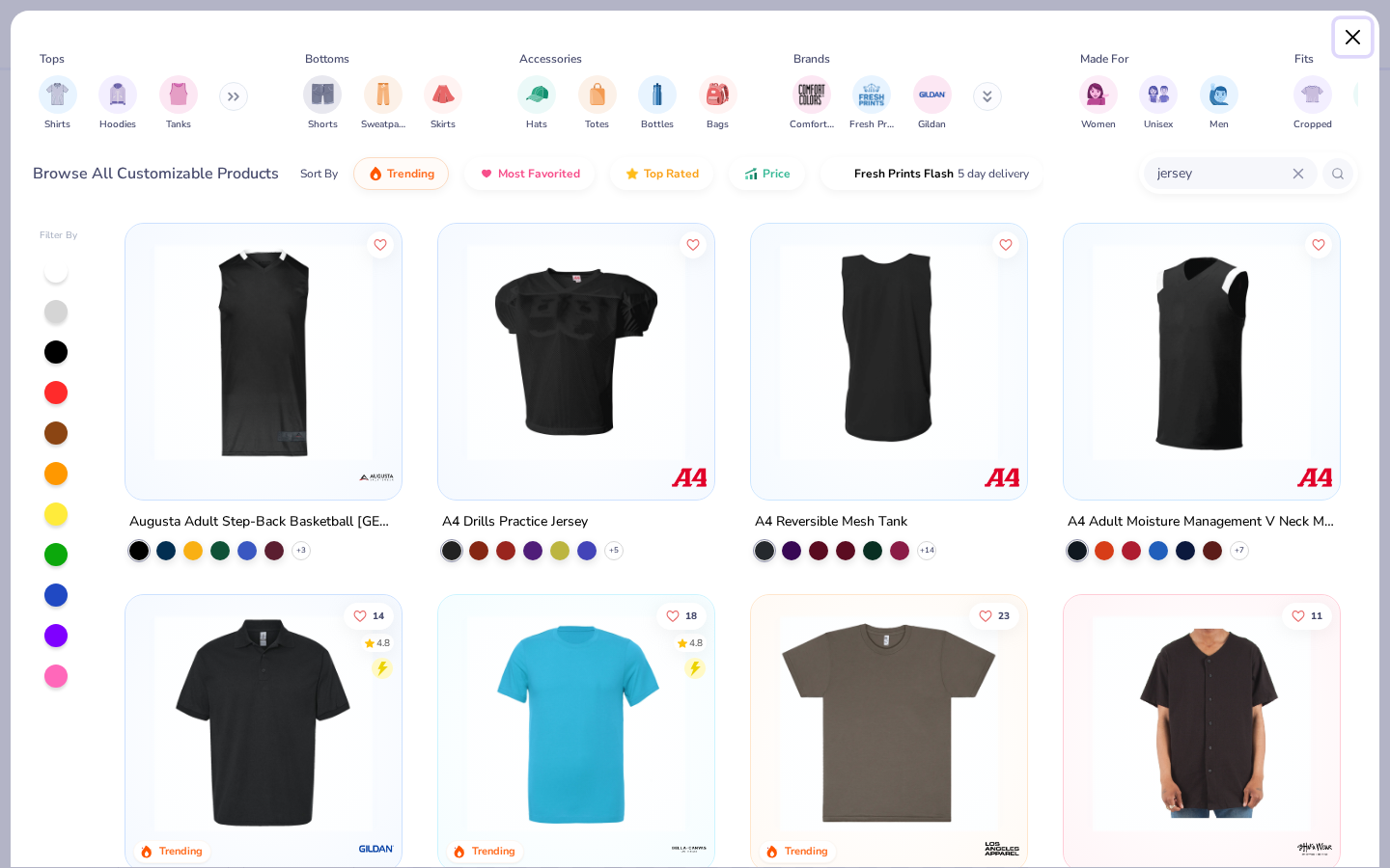
click at [1346, 32] on button "Close" at bounding box center [1352, 37] width 37 height 37
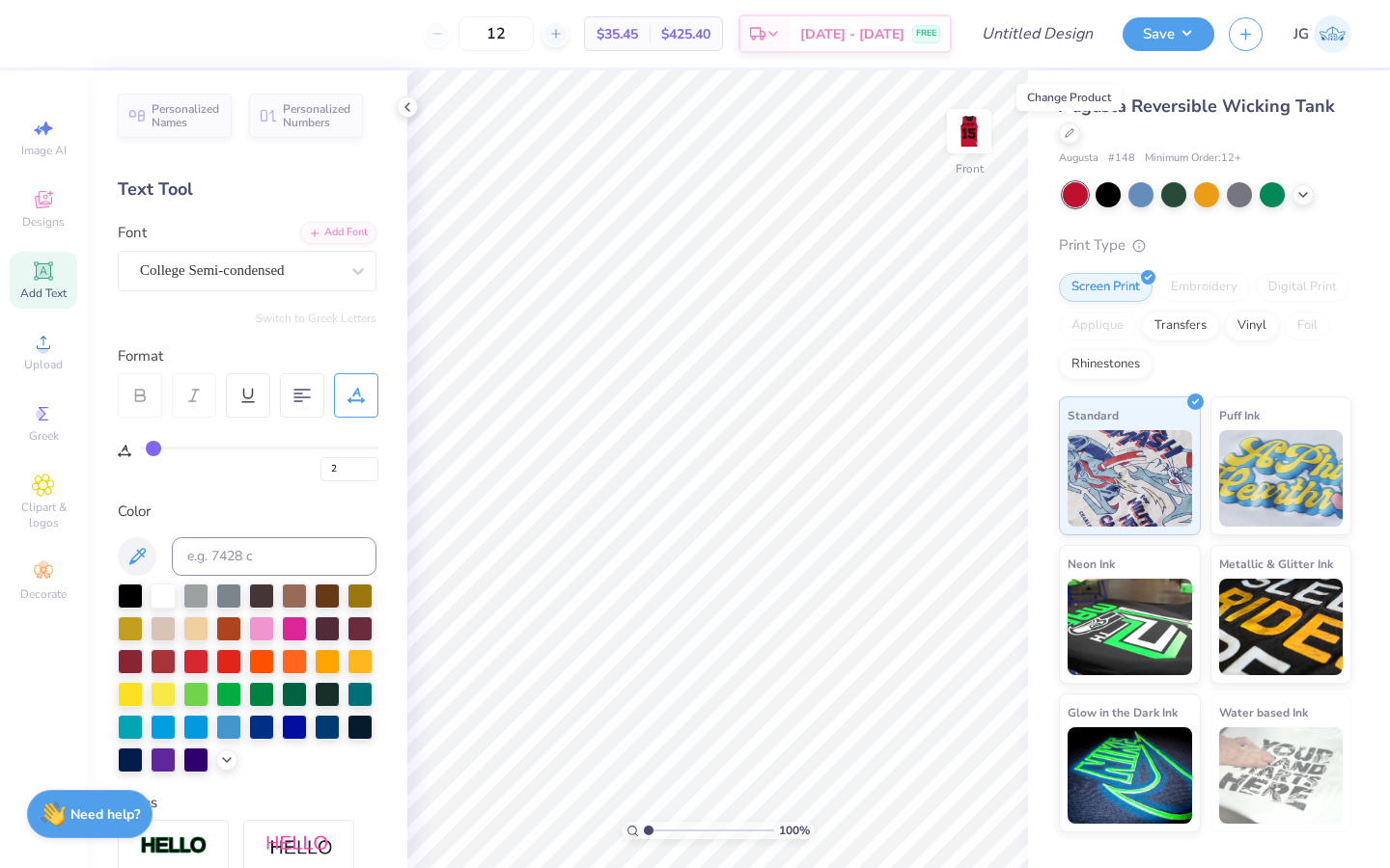
click at [66, 821] on div "Need help? Chat with us." at bounding box center [89, 814] width 126 height 48
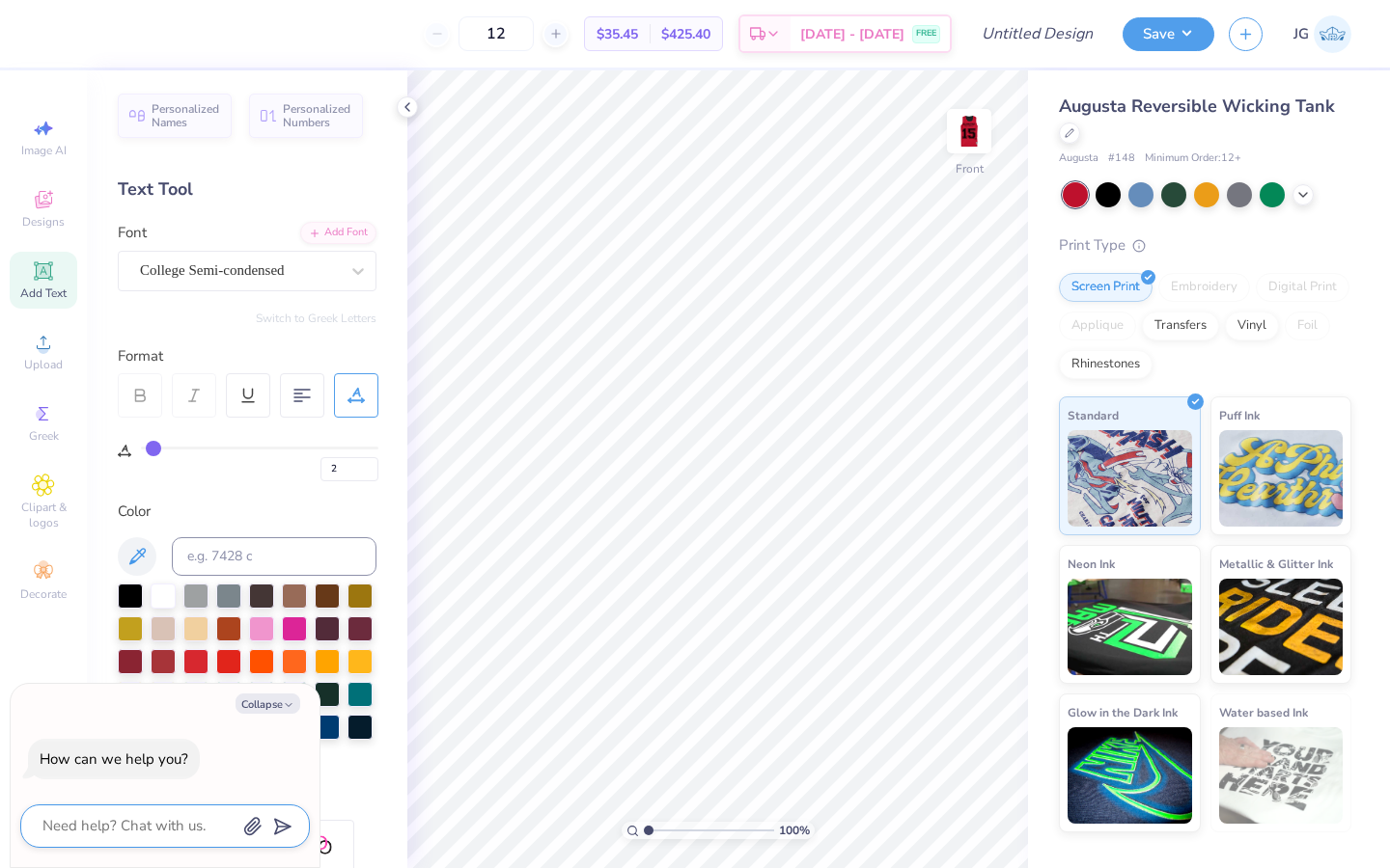
click at [66, 822] on textarea at bounding box center [139, 826] width 196 height 26
type textarea "I"
type textarea "x"
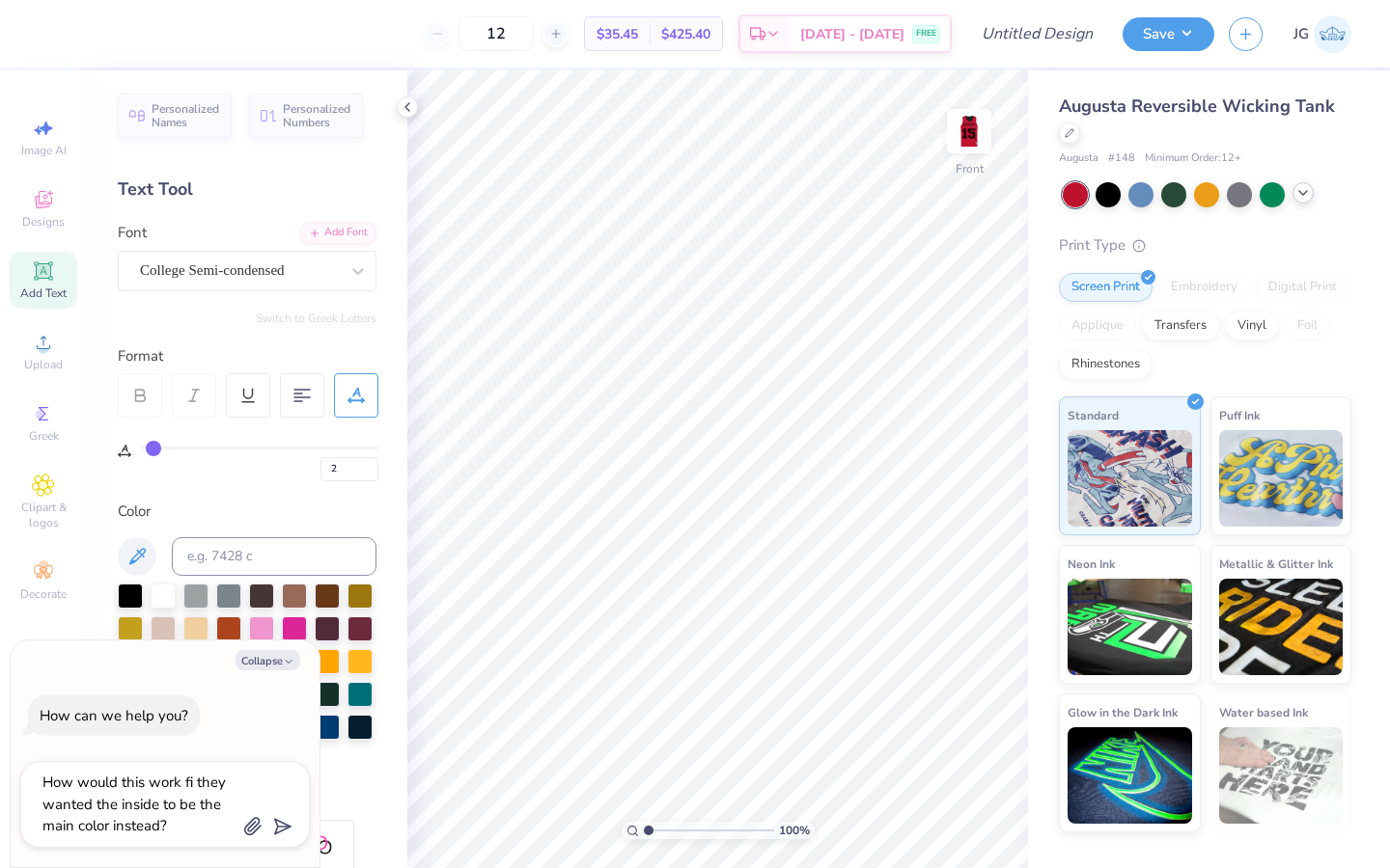
click at [1309, 193] on icon at bounding box center [1303, 193] width 16 height 16
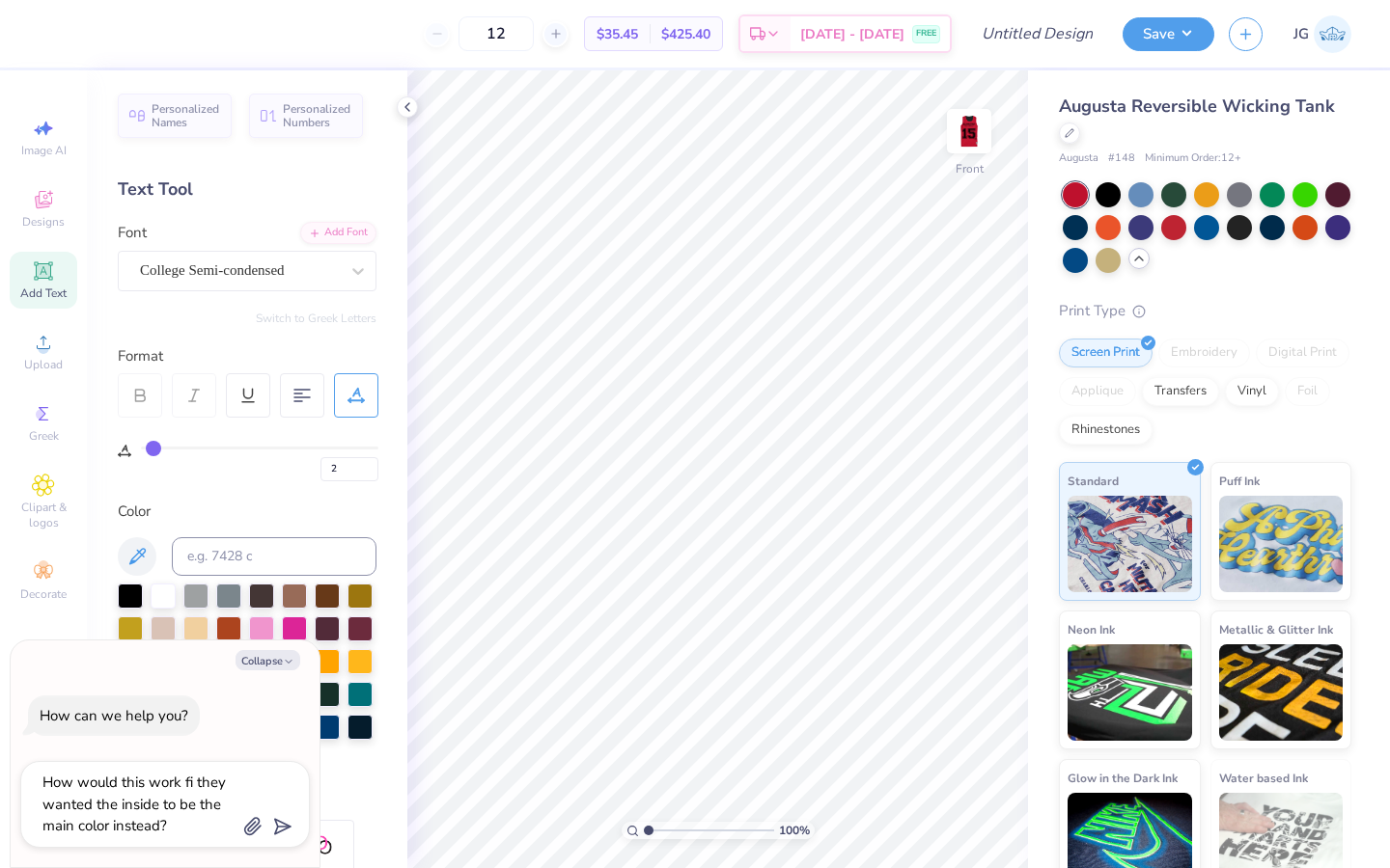
click at [164, 841] on div "How would this work fi they wanted the inside to be the main color instead?" at bounding box center [164, 805] width 289 height 87
click at [202, 785] on textarea "How would this work fi they wanted the inside to be the main color instead?" at bounding box center [139, 805] width 196 height 69
click at [183, 817] on textarea "How would this work fi they wanted the inside to be the main color instead?" at bounding box center [139, 805] width 196 height 69
click at [62, 816] on textarea "How would this work fi they wanted the inside to be the main color instead? or …" at bounding box center [139, 804] width 196 height 70
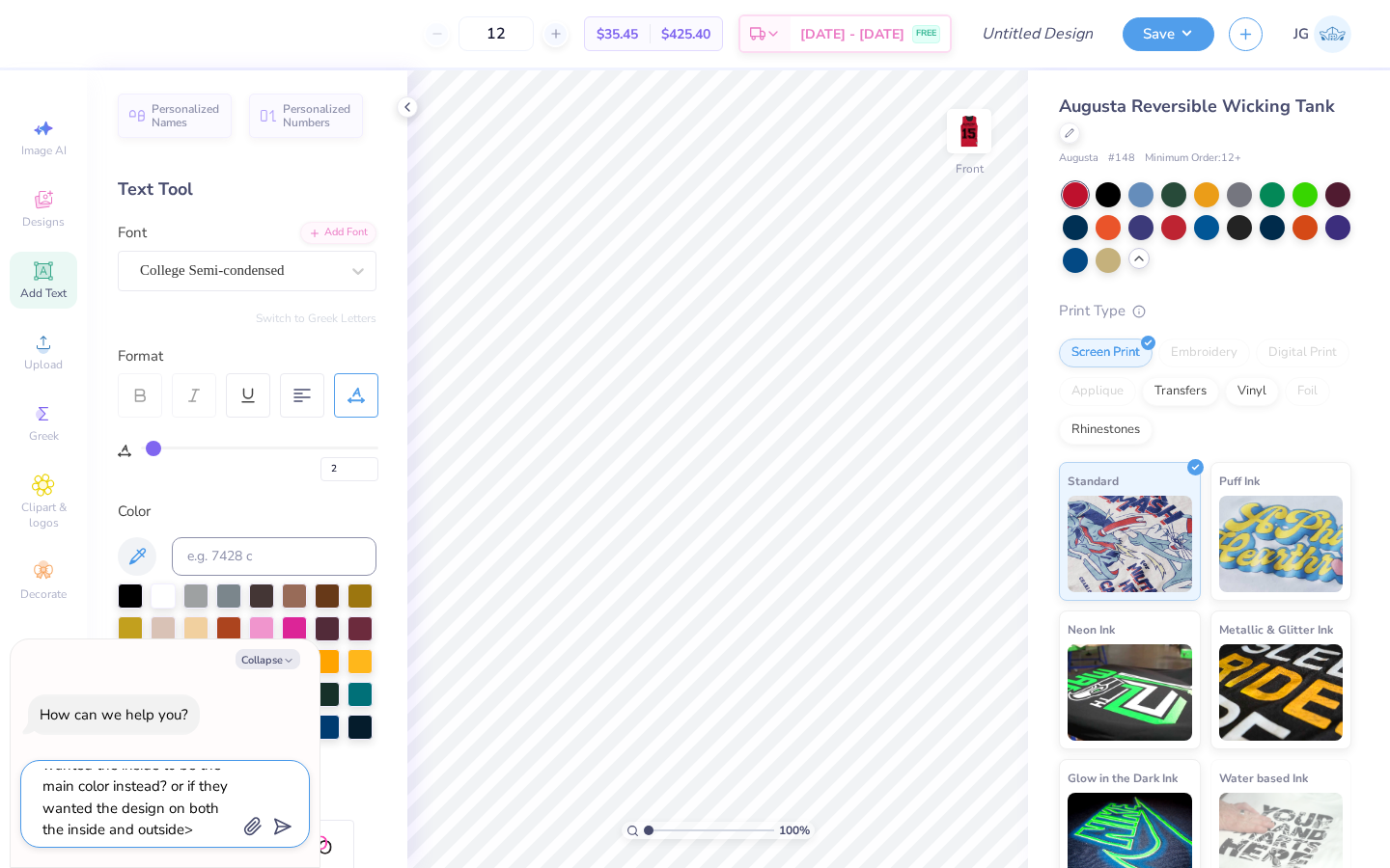
click at [211, 833] on textarea "How would this work fi they wanted the inside to be the main color instead? or …" at bounding box center [139, 804] width 196 height 70
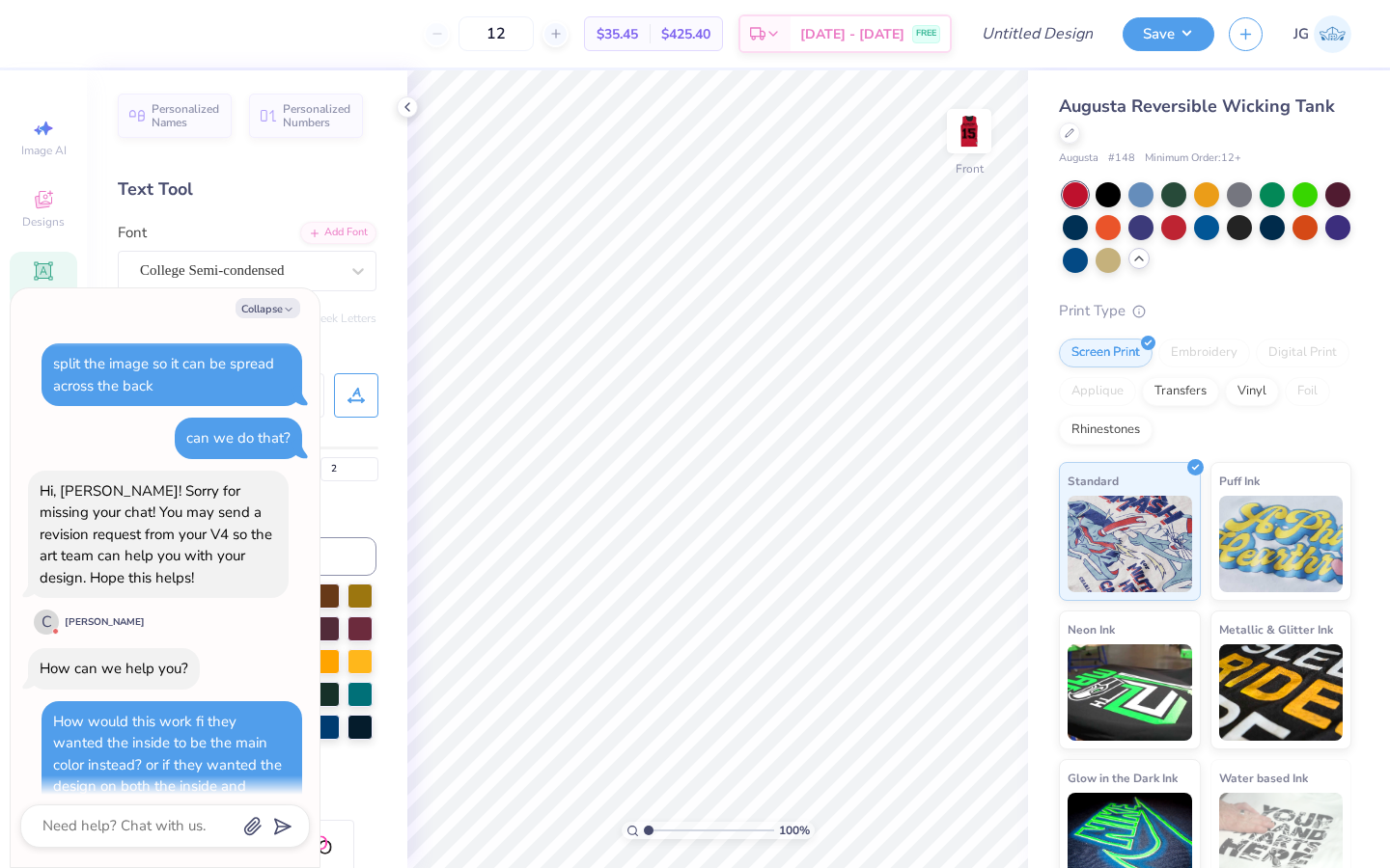
scroll to position [49, 0]
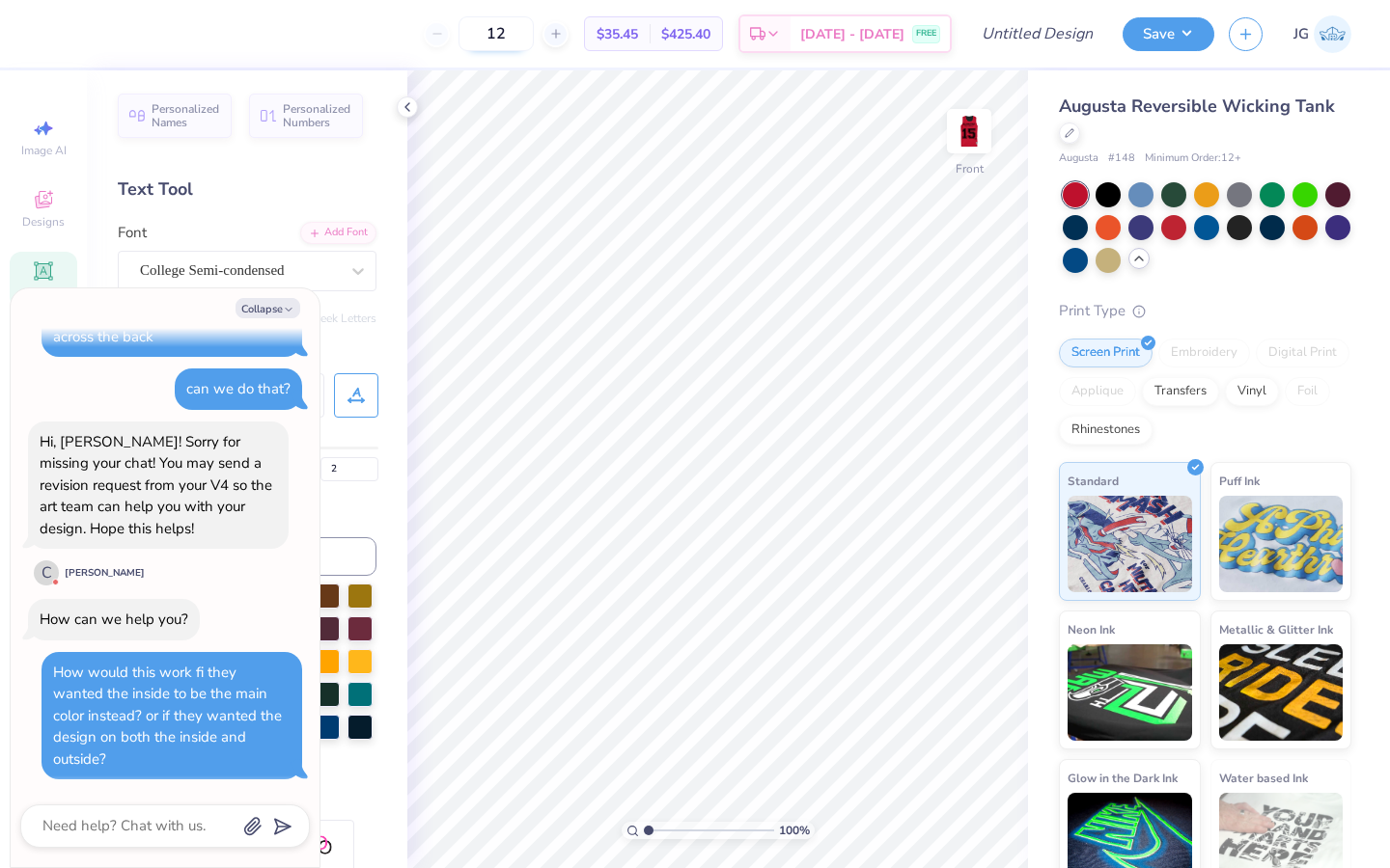
click at [532, 40] on input "12" at bounding box center [496, 34] width 75 height 35
click at [983, 129] on img at bounding box center [969, 132] width 77 height 77
click at [973, 145] on img at bounding box center [969, 132] width 77 height 77
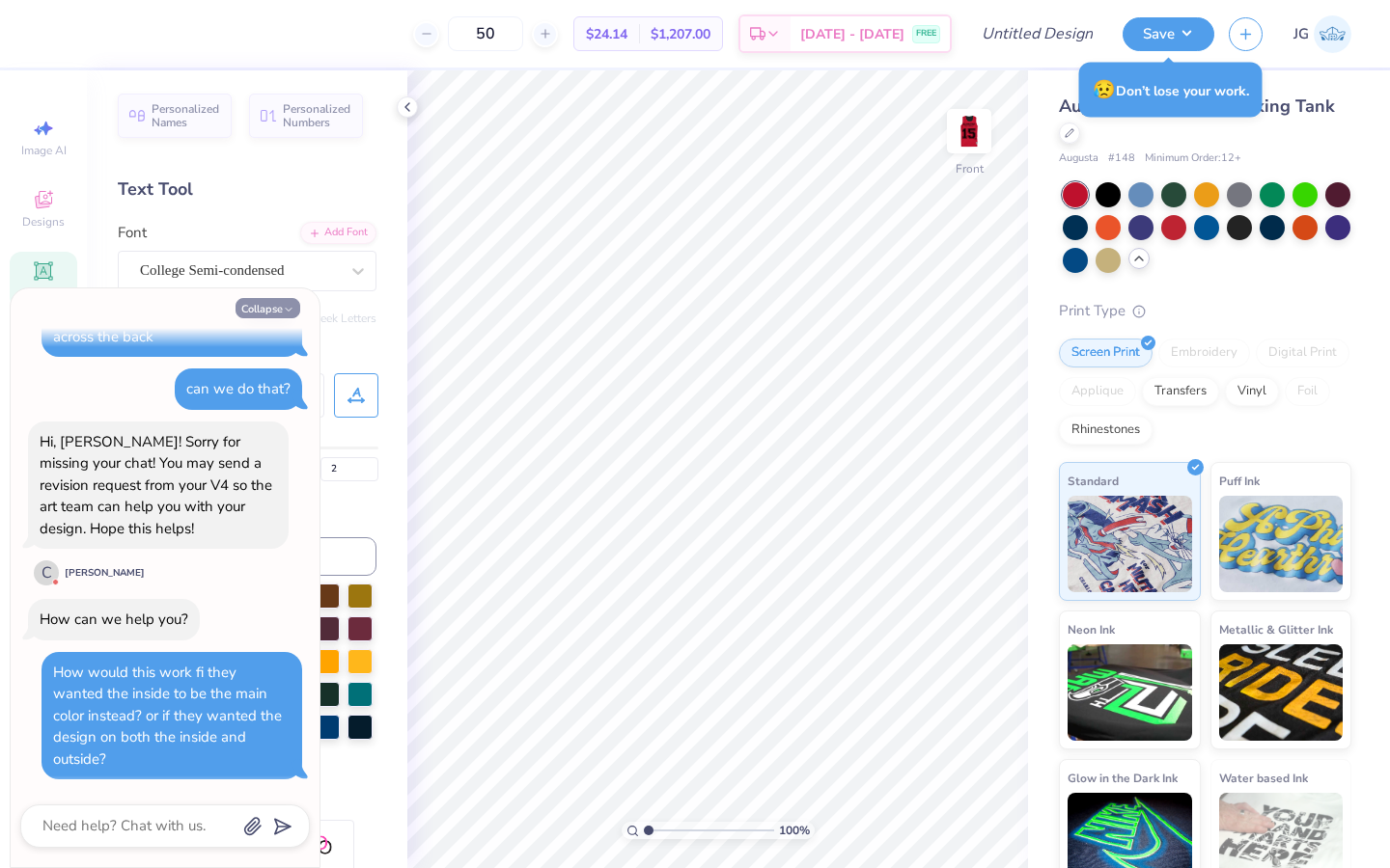
click at [279, 303] on button "Collapse" at bounding box center [267, 308] width 64 height 20
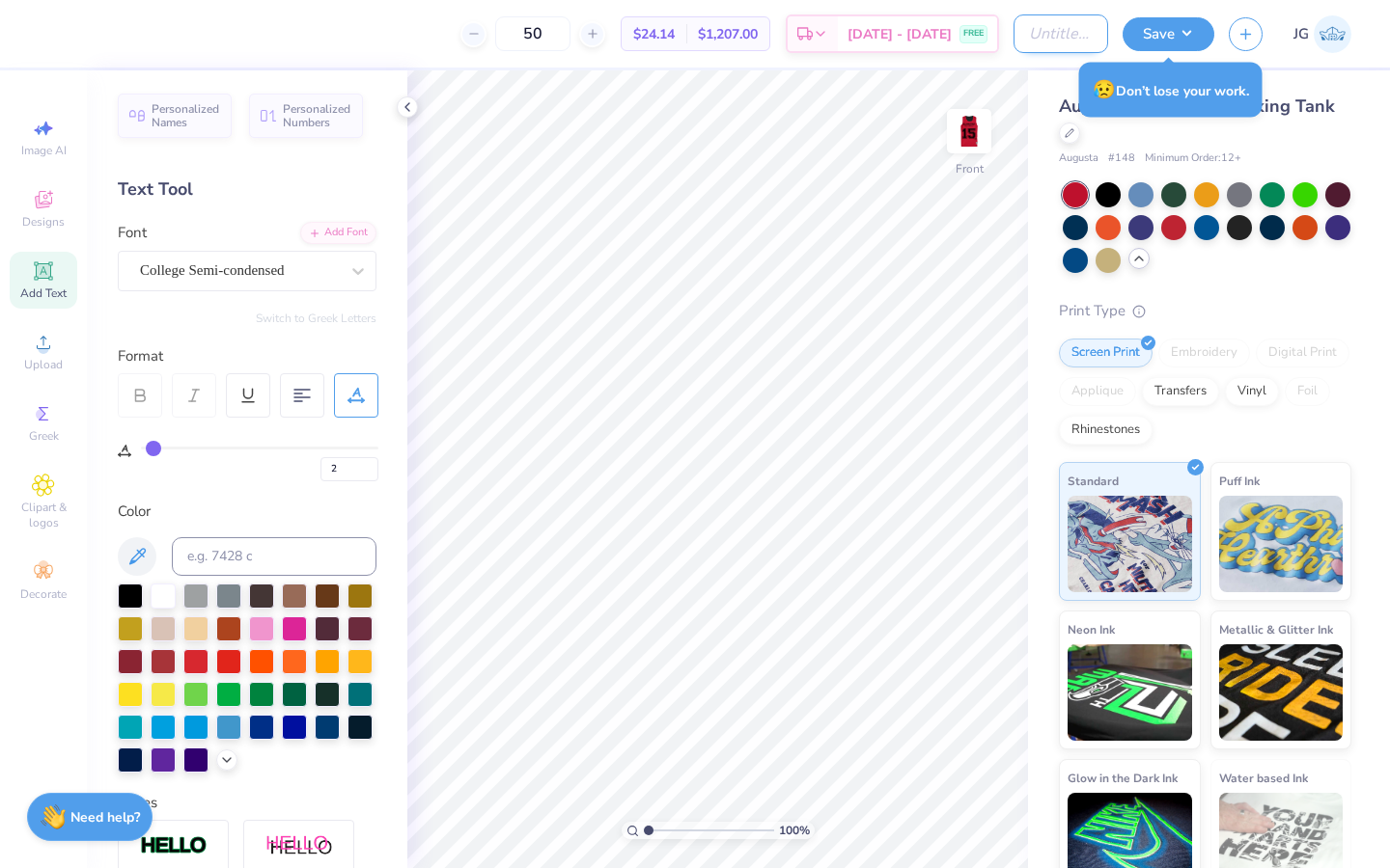
click at [1035, 33] on input "Design Title" at bounding box center [1061, 34] width 95 height 39
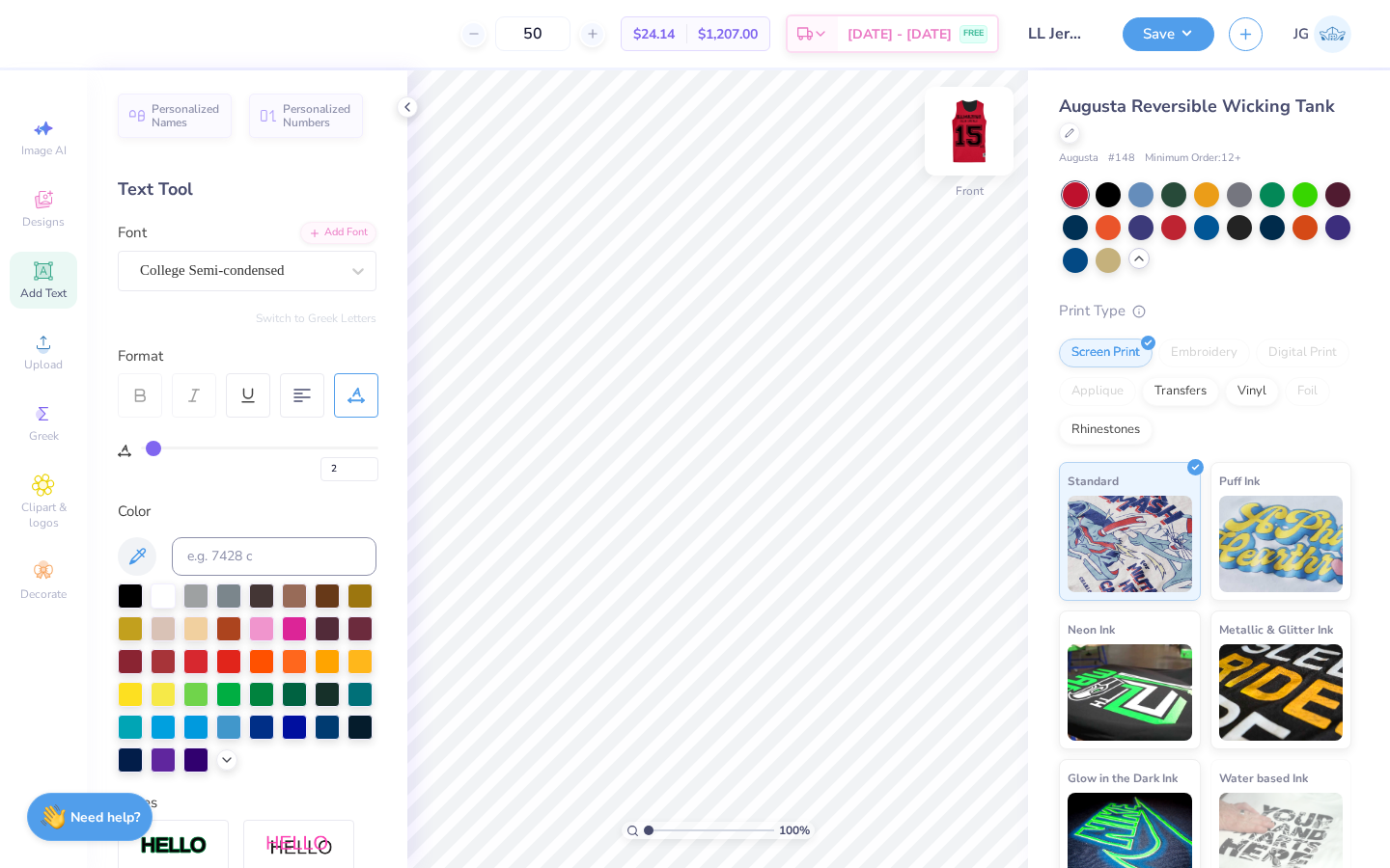
scroll to position [0, 0]
click at [953, 128] on img at bounding box center [969, 132] width 77 height 77
click at [957, 150] on img at bounding box center [969, 132] width 77 height 77
click at [975, 131] on img at bounding box center [969, 132] width 77 height 77
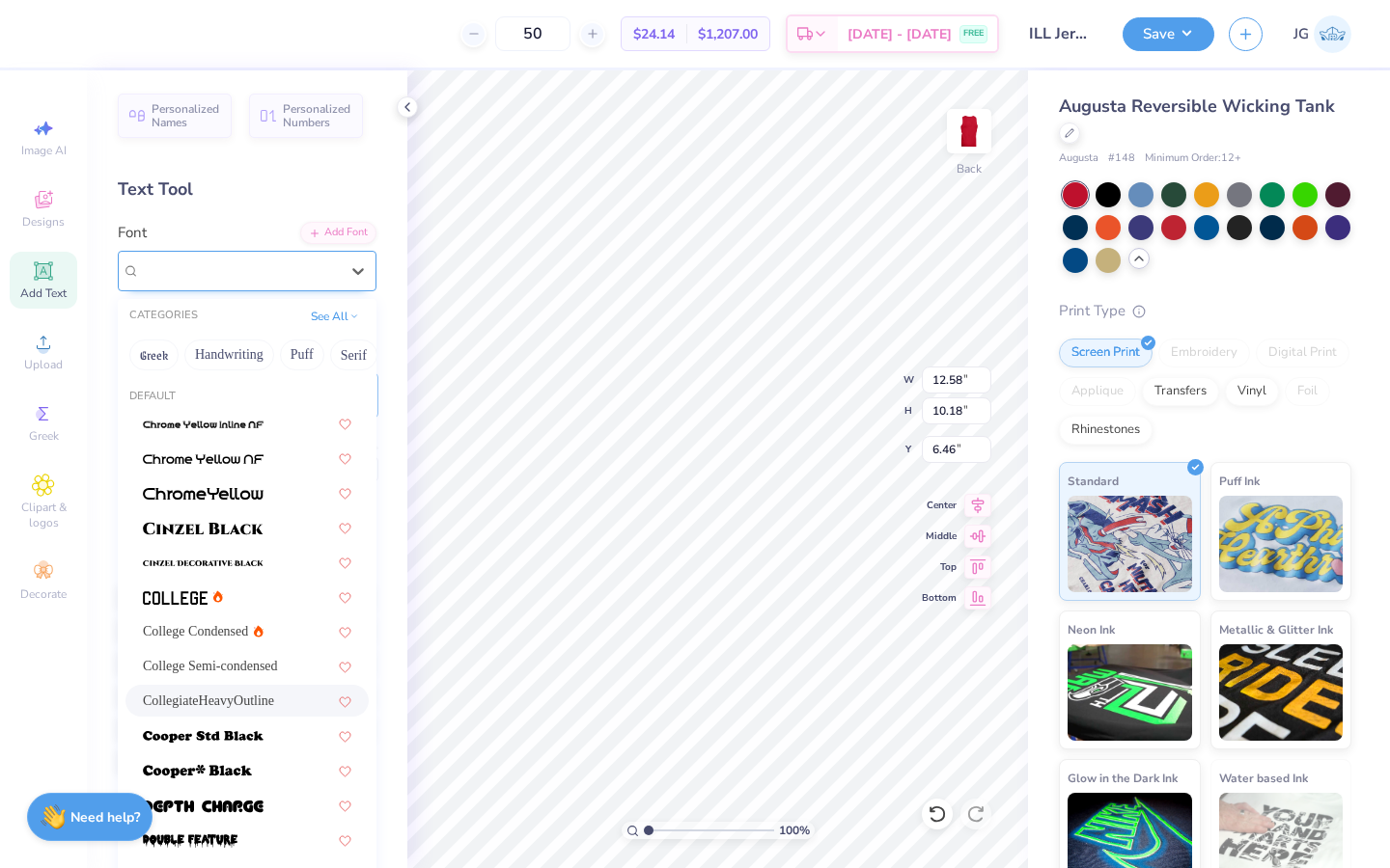
click at [252, 275] on div "CollegiateHeavyOutline" at bounding box center [239, 270] width 203 height 30
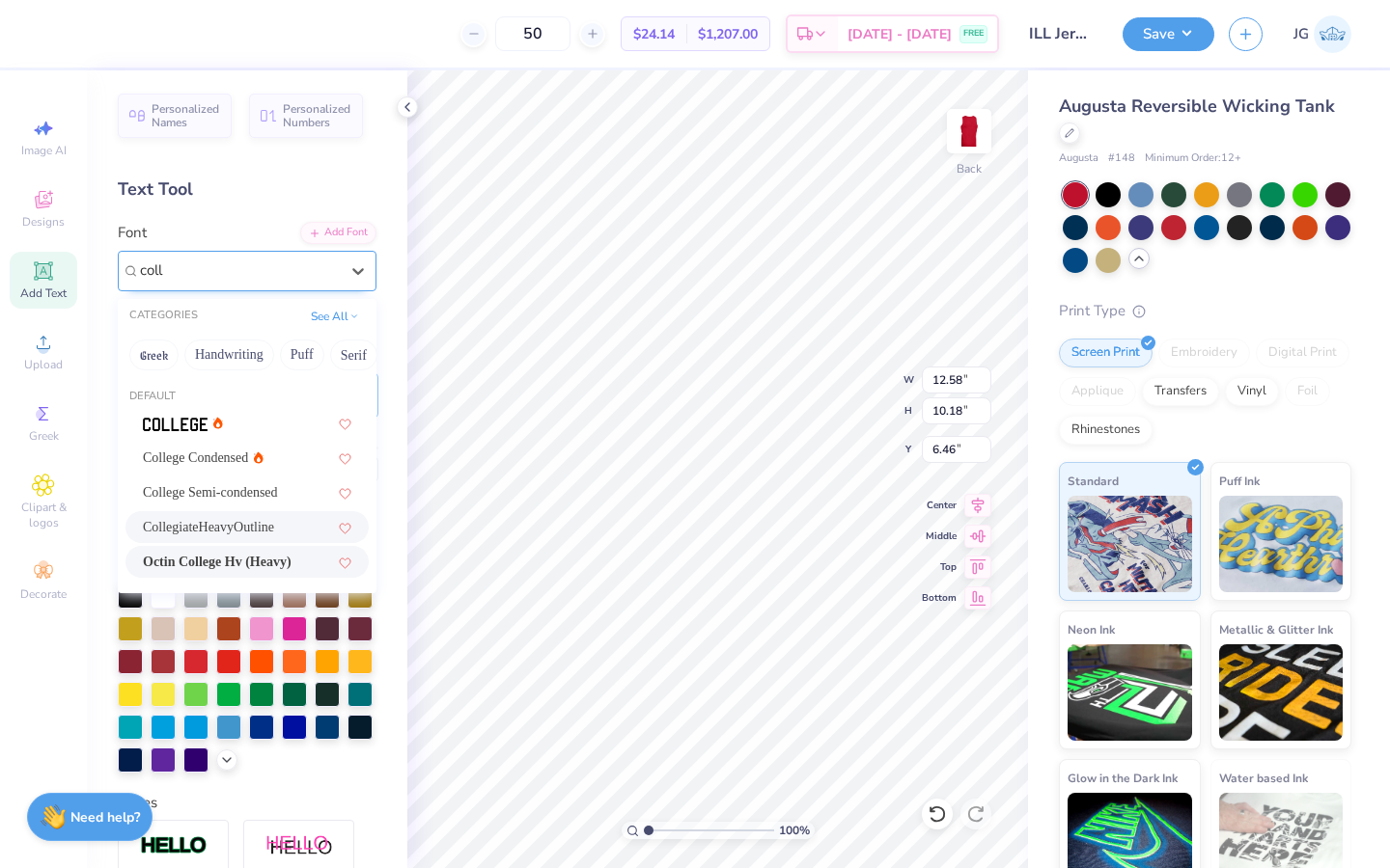
click at [220, 548] on div "Octin College Hv (Heavy)" at bounding box center [248, 562] width 244 height 32
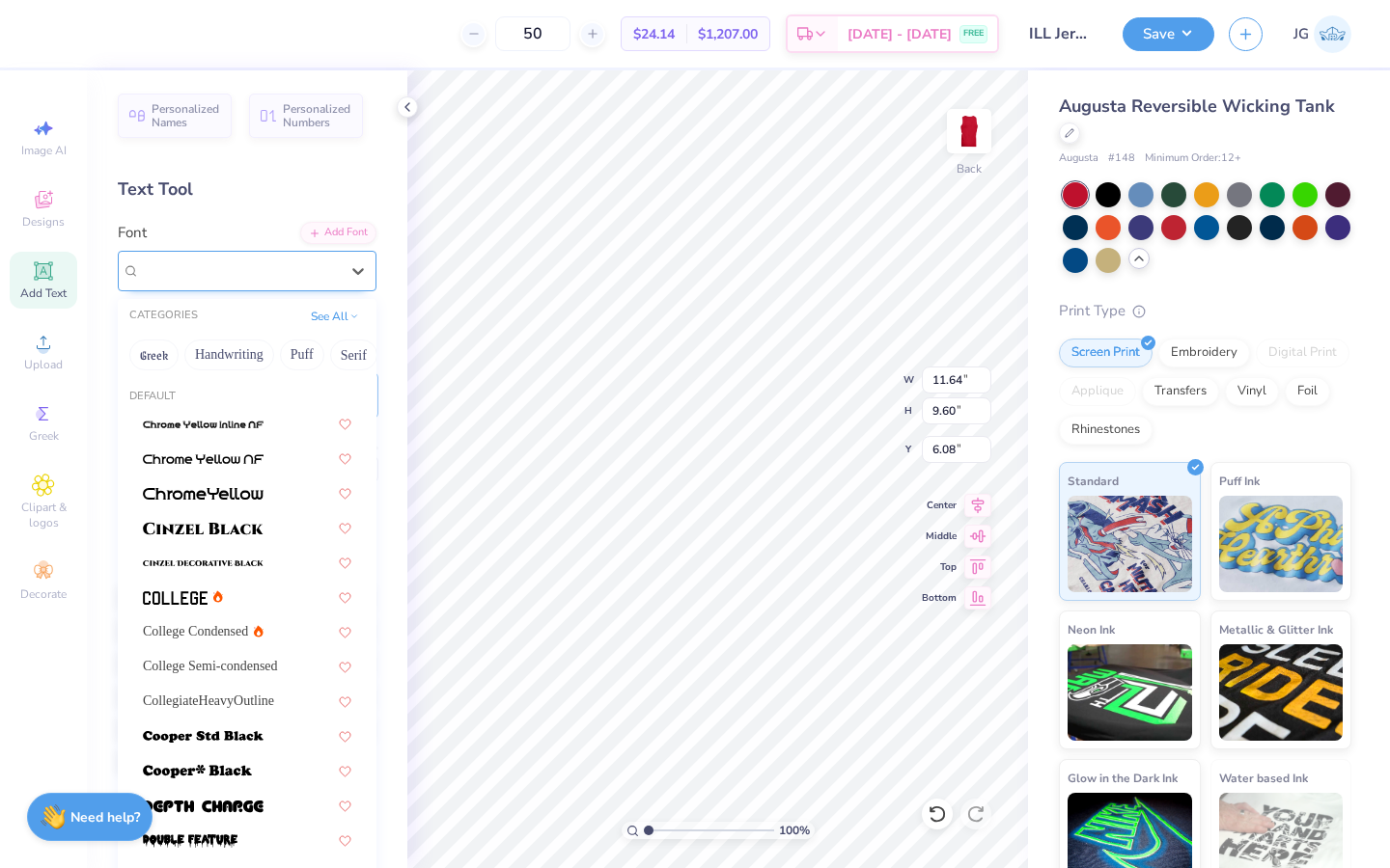
click at [303, 282] on div at bounding box center [239, 270] width 199 height 26
click at [210, 686] on div "CollegiateHeavyOutline" at bounding box center [248, 701] width 244 height 32
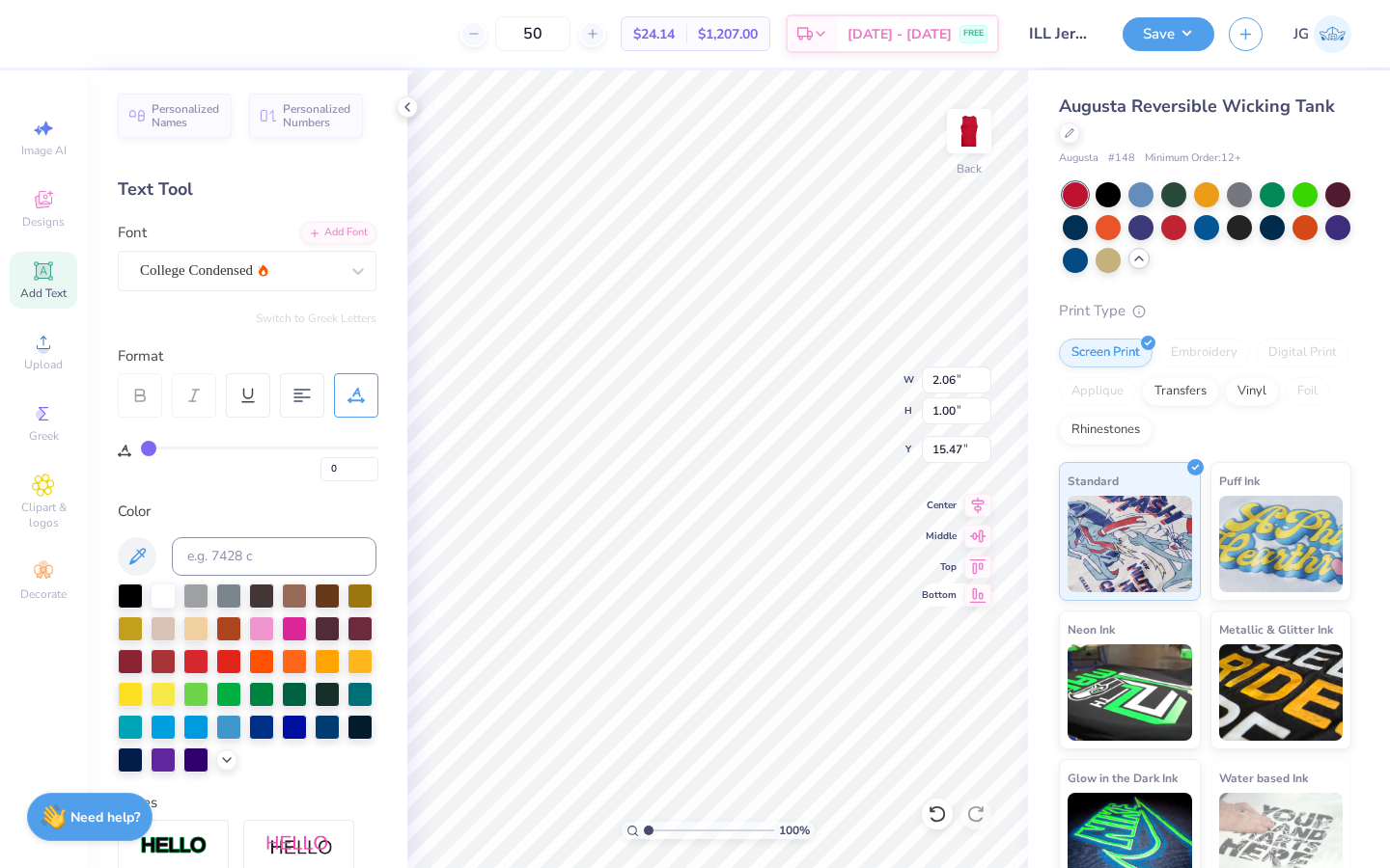
click at [945, 587] on div "Bottom" at bounding box center [956, 595] width 69 height 23
click at [526, 653] on div "Art colors 50 $24.14 Per Item $1,207.00 Total Est. Delivery Aug 29 - Sep 1 FREE…" at bounding box center [695, 434] width 1390 height 868
click at [111, 813] on strong "Need help?" at bounding box center [105, 815] width 69 height 19
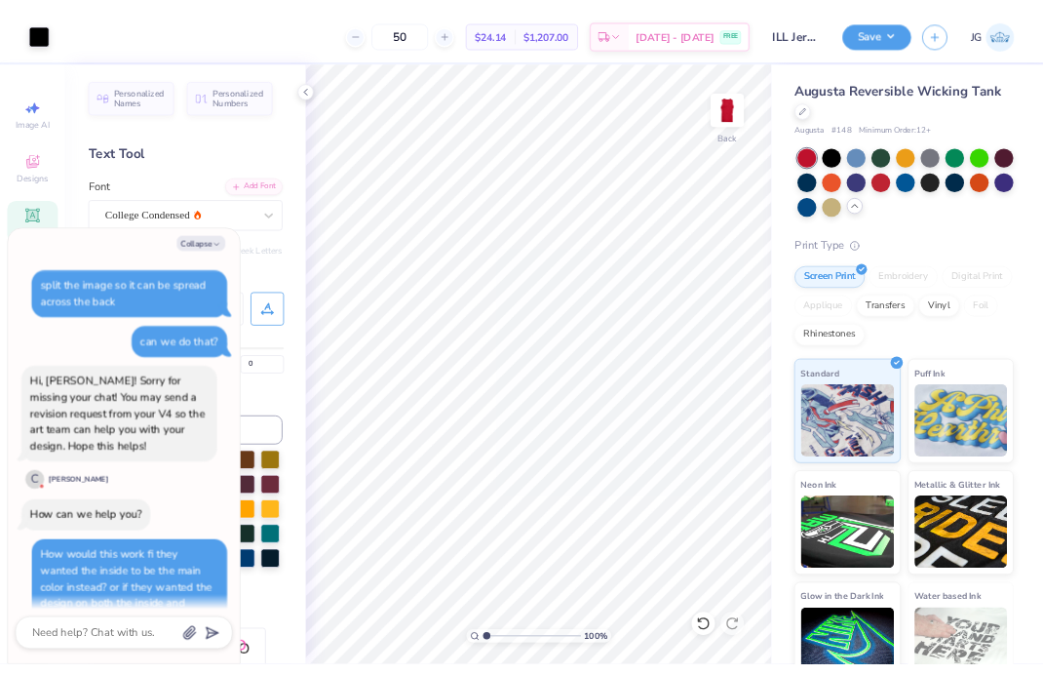
scroll to position [50, 0]
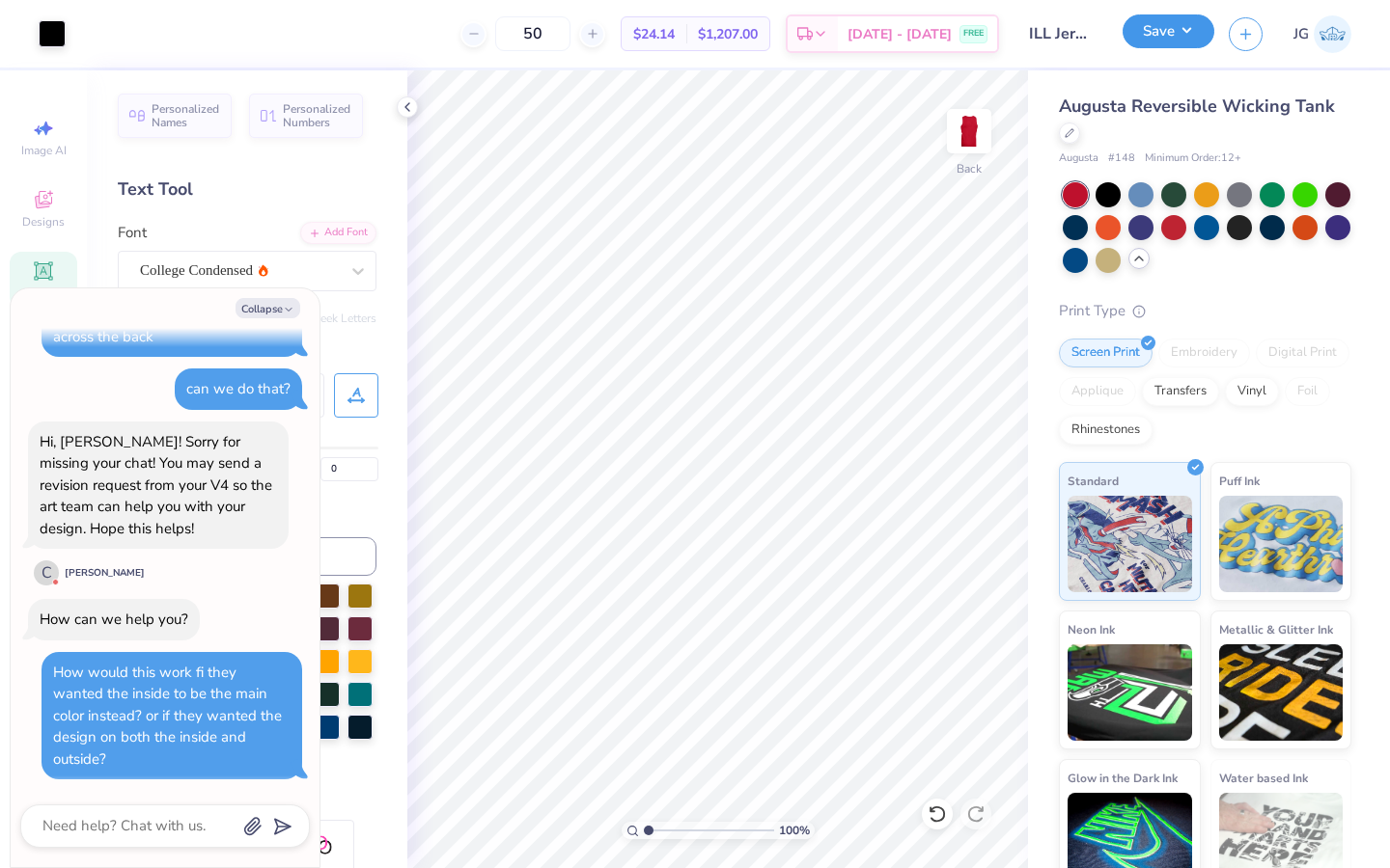
click at [1168, 33] on button "Save" at bounding box center [1168, 32] width 92 height 34
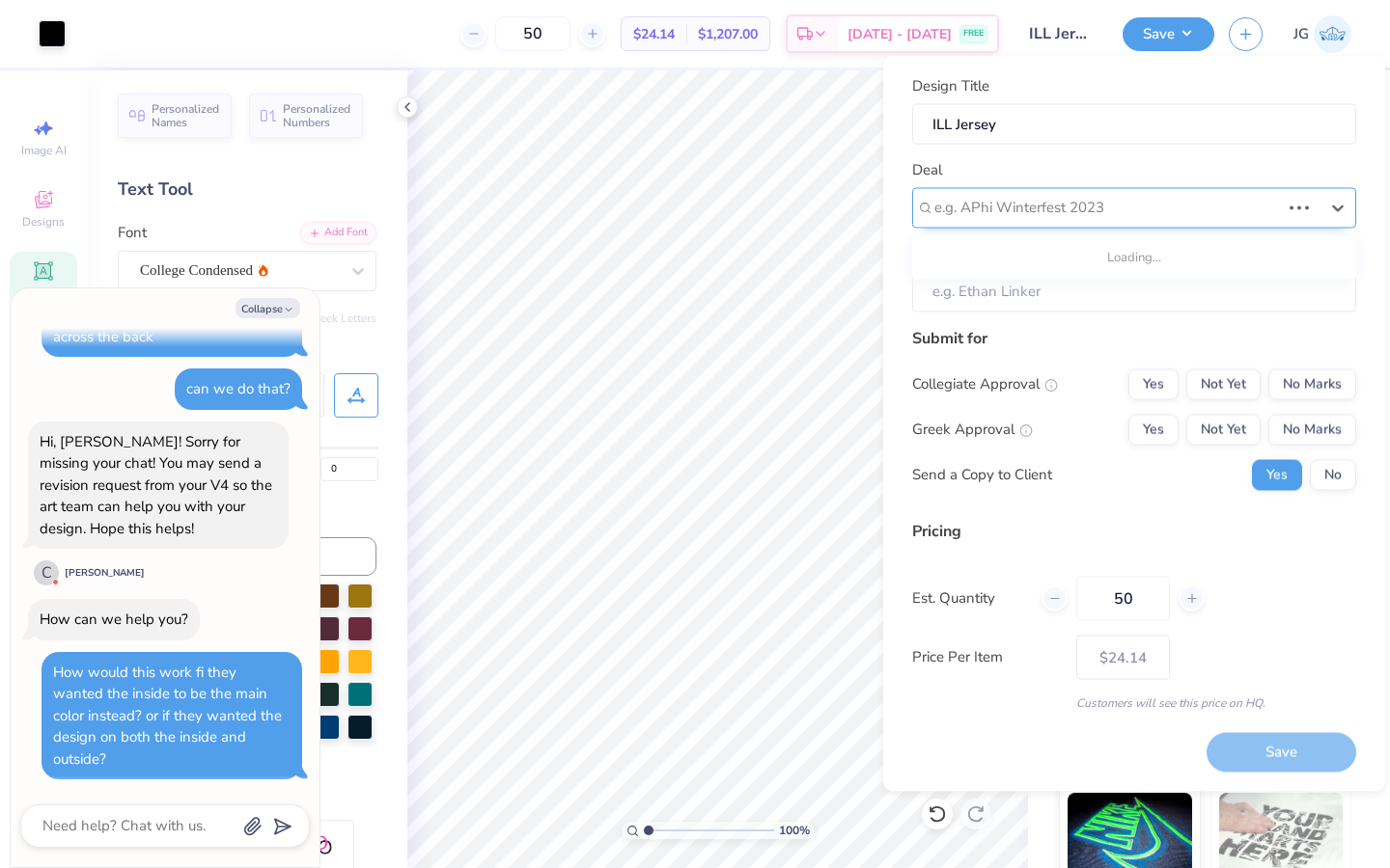
click at [1005, 210] on div at bounding box center [1107, 208] width 346 height 26
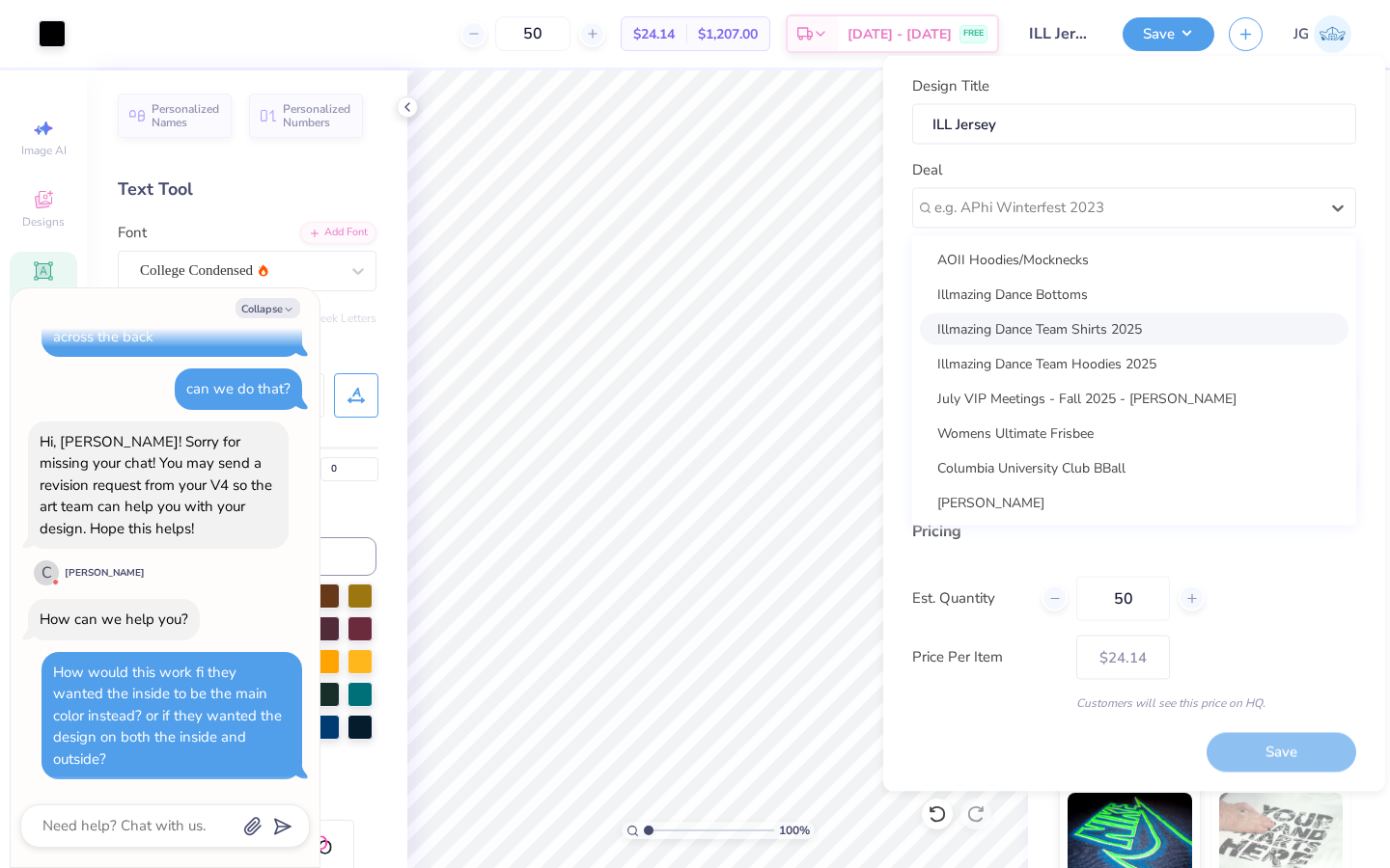
click at [1038, 318] on div "Illmazing Dance Team Shirts 2025" at bounding box center [1134, 329] width 429 height 32
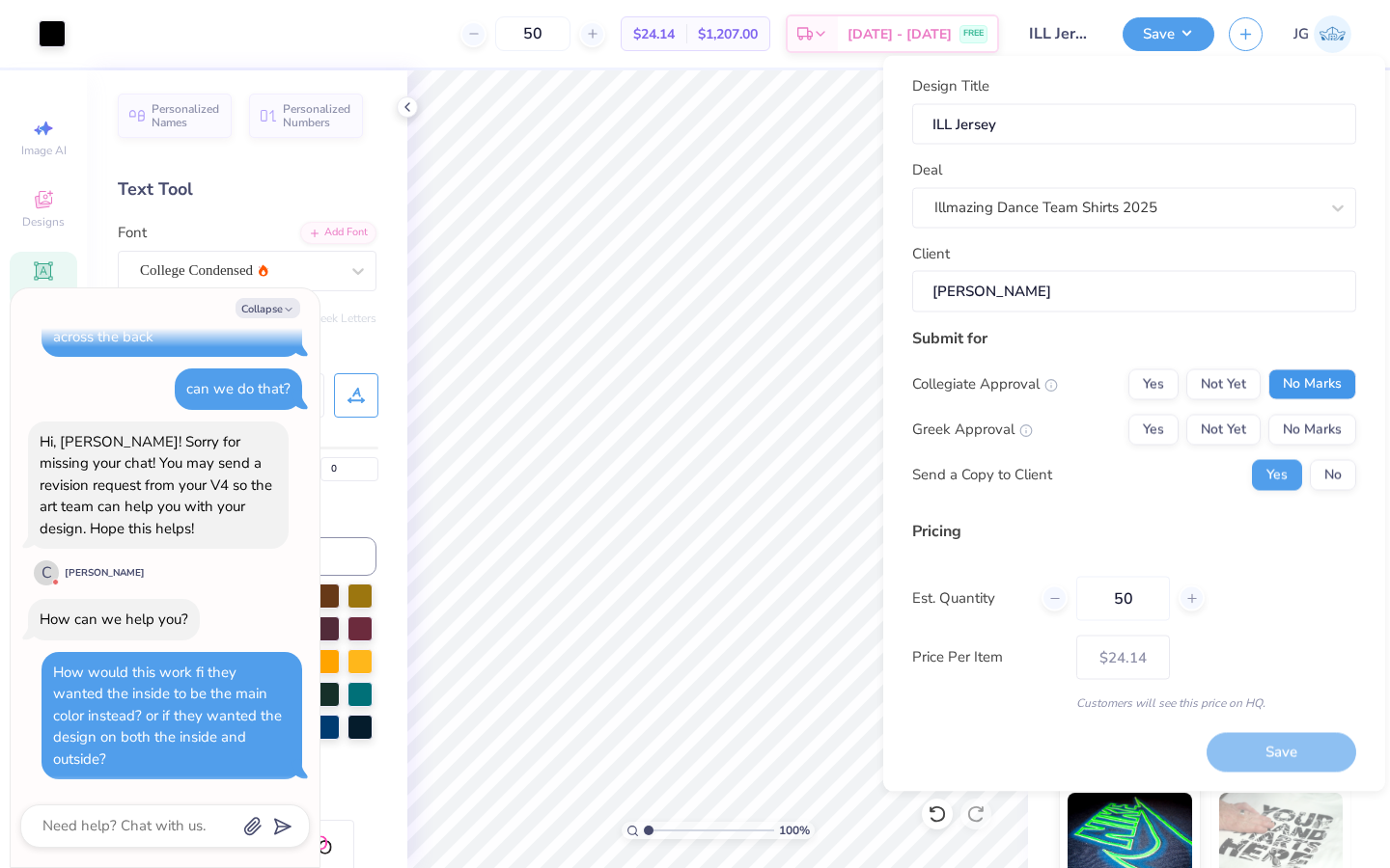
click at [1317, 378] on button "No Marks" at bounding box center [1312, 383] width 88 height 31
click at [1317, 424] on button "No Marks" at bounding box center [1312, 429] width 88 height 31
click at [1328, 477] on button "No" at bounding box center [1333, 474] width 47 height 31
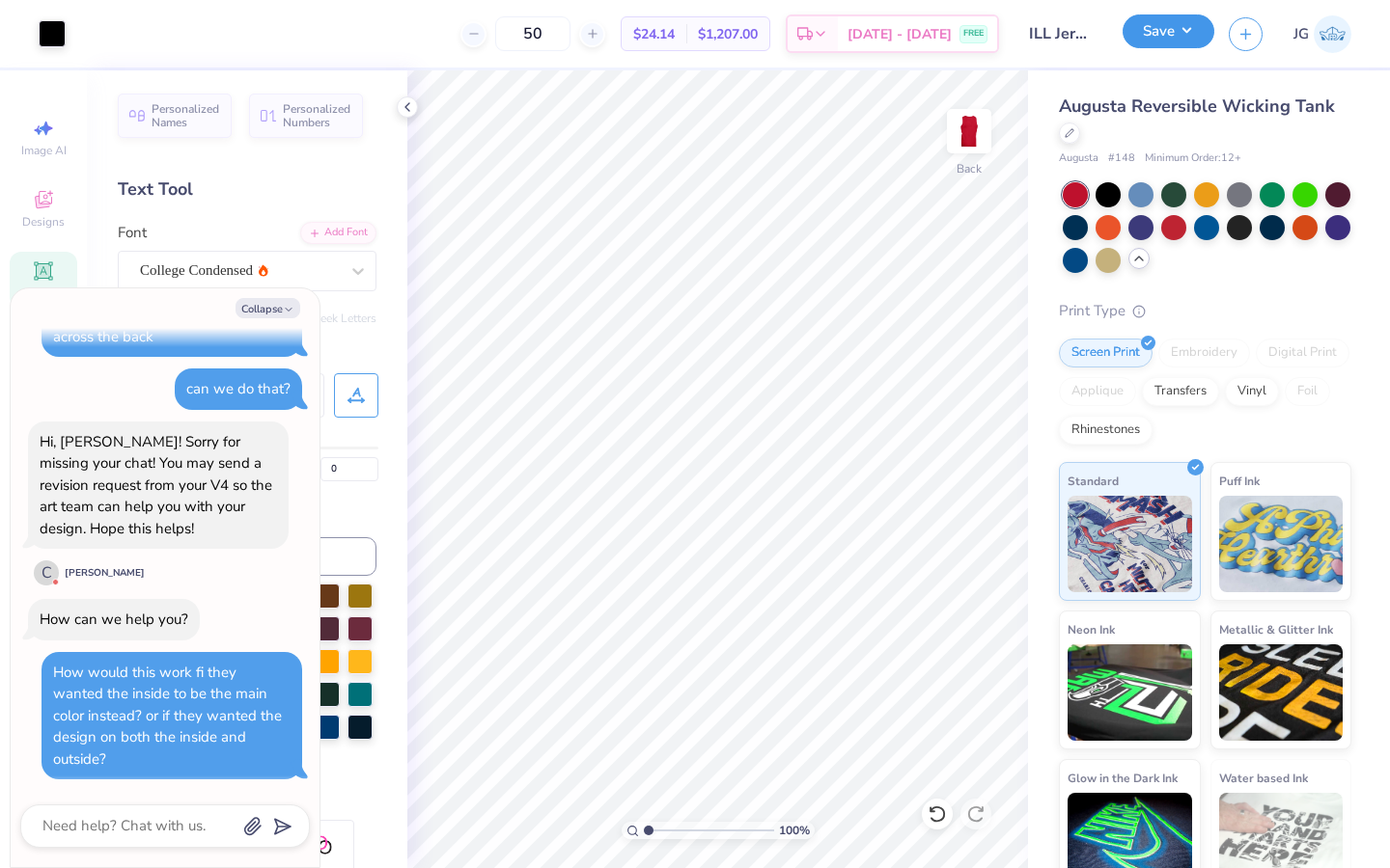
click at [1166, 45] on button "Save" at bounding box center [1168, 32] width 92 height 34
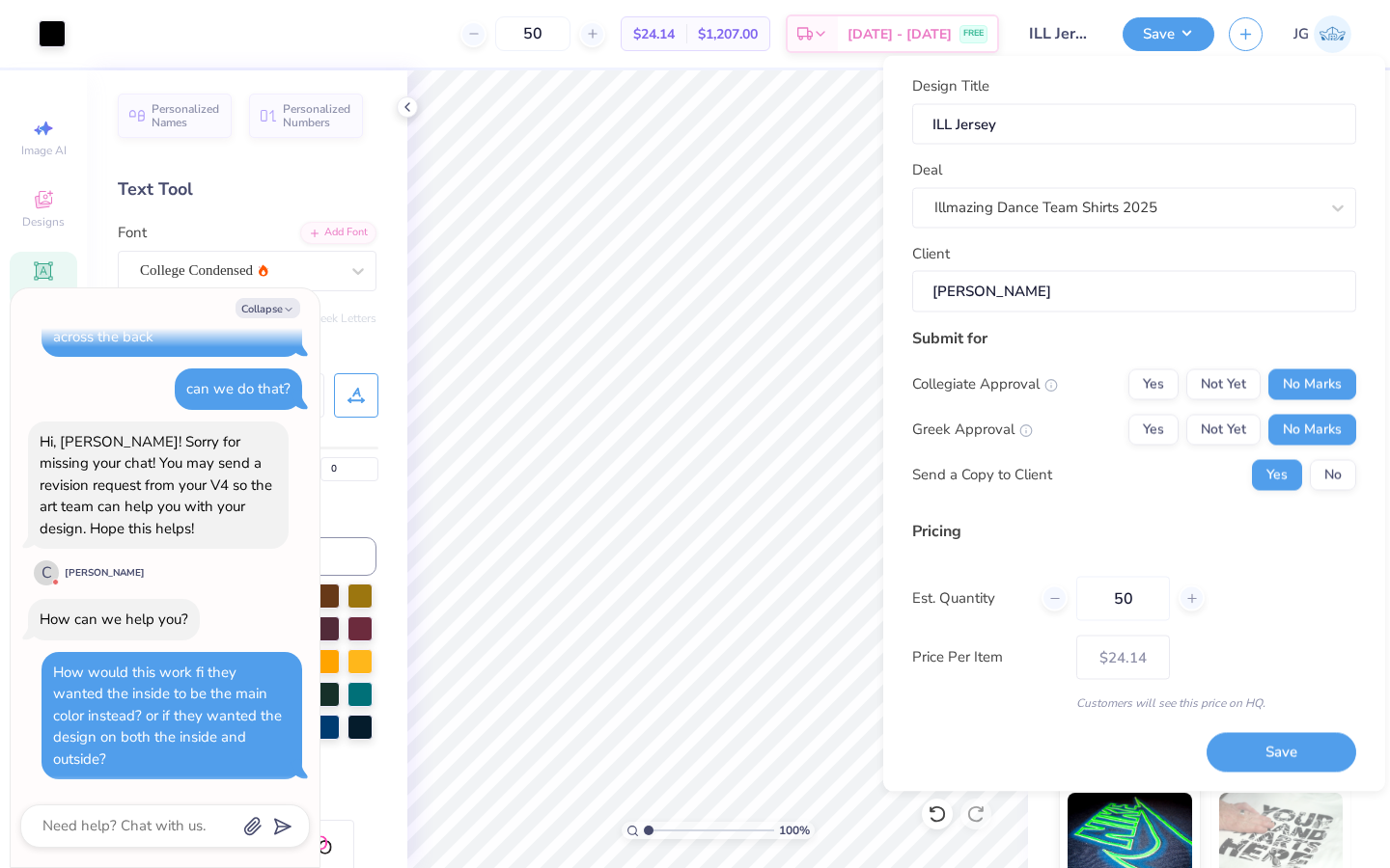
click at [1333, 490] on div "Submit for Collegiate Approval Yes Not Yet No Marks Greek Approval Yes Not Yet …" at bounding box center [1134, 415] width 444 height 178
click at [1332, 473] on button "No" at bounding box center [1333, 474] width 47 height 31
click at [1272, 752] on button "Save" at bounding box center [1280, 753] width 149 height 40
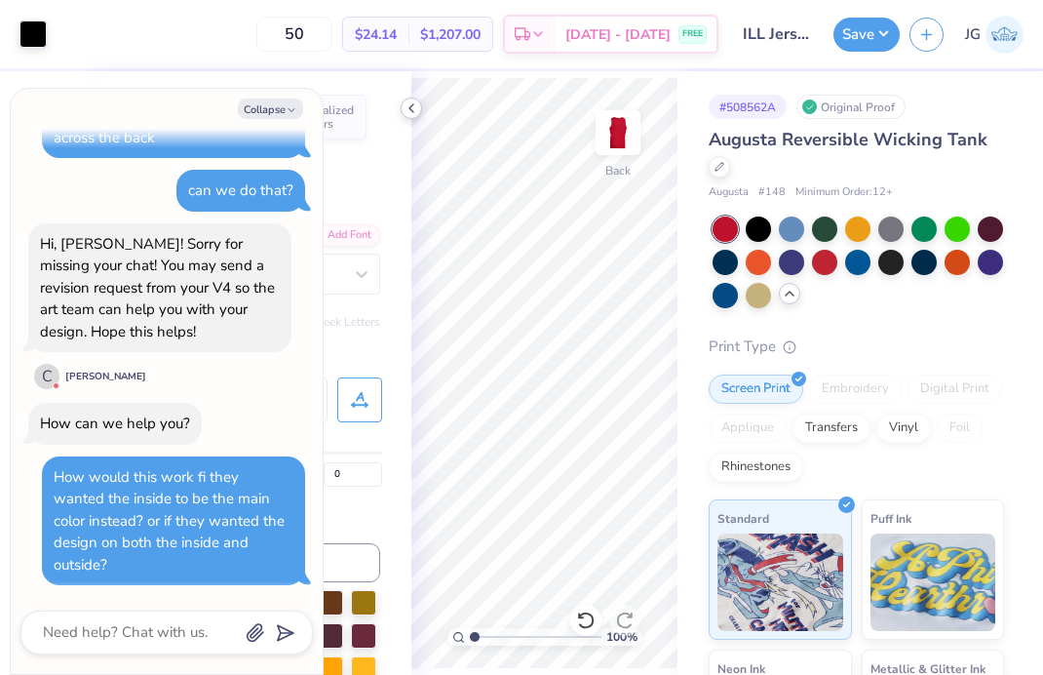
click at [404, 108] on icon at bounding box center [412, 108] width 16 height 16
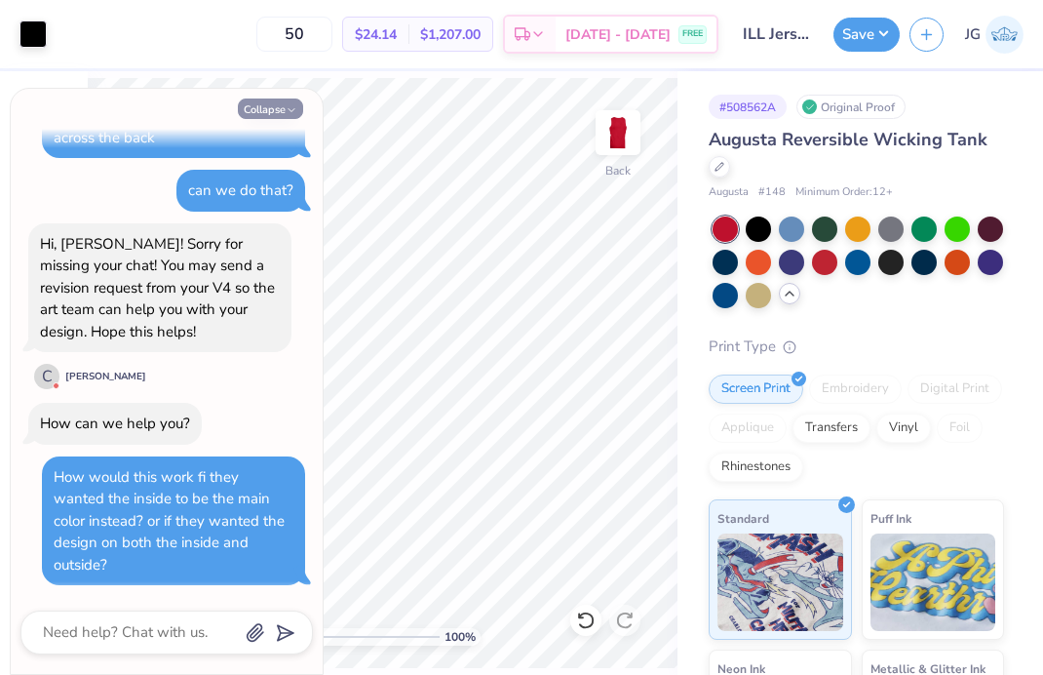
click at [256, 103] on button "Collapse" at bounding box center [270, 108] width 65 height 20
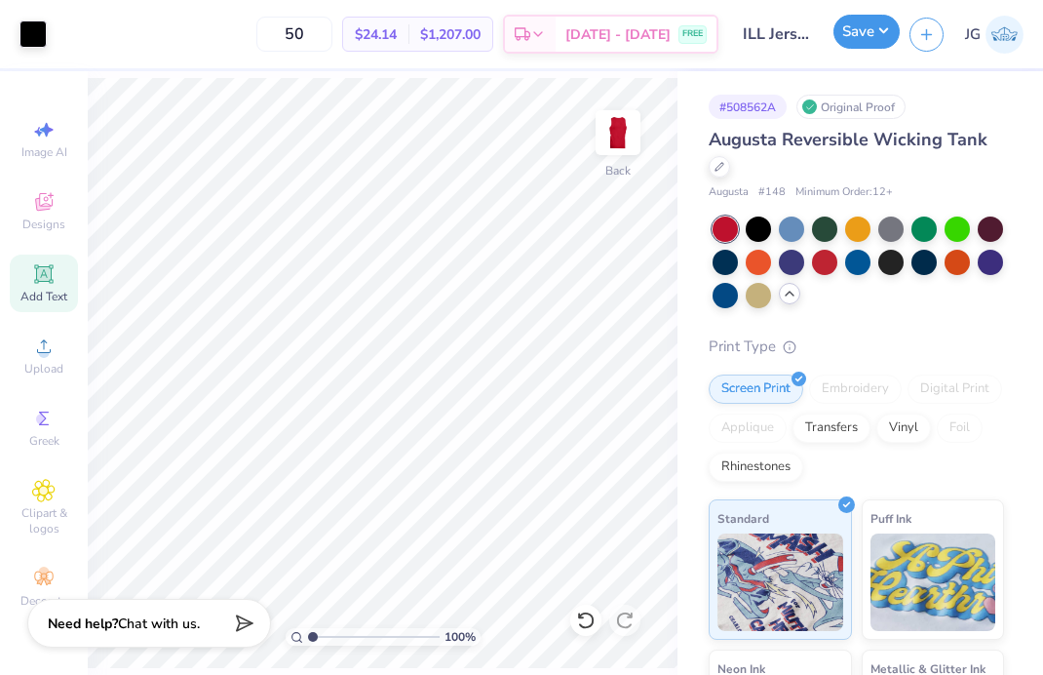
click at [850, 19] on button "Save" at bounding box center [866, 32] width 66 height 34
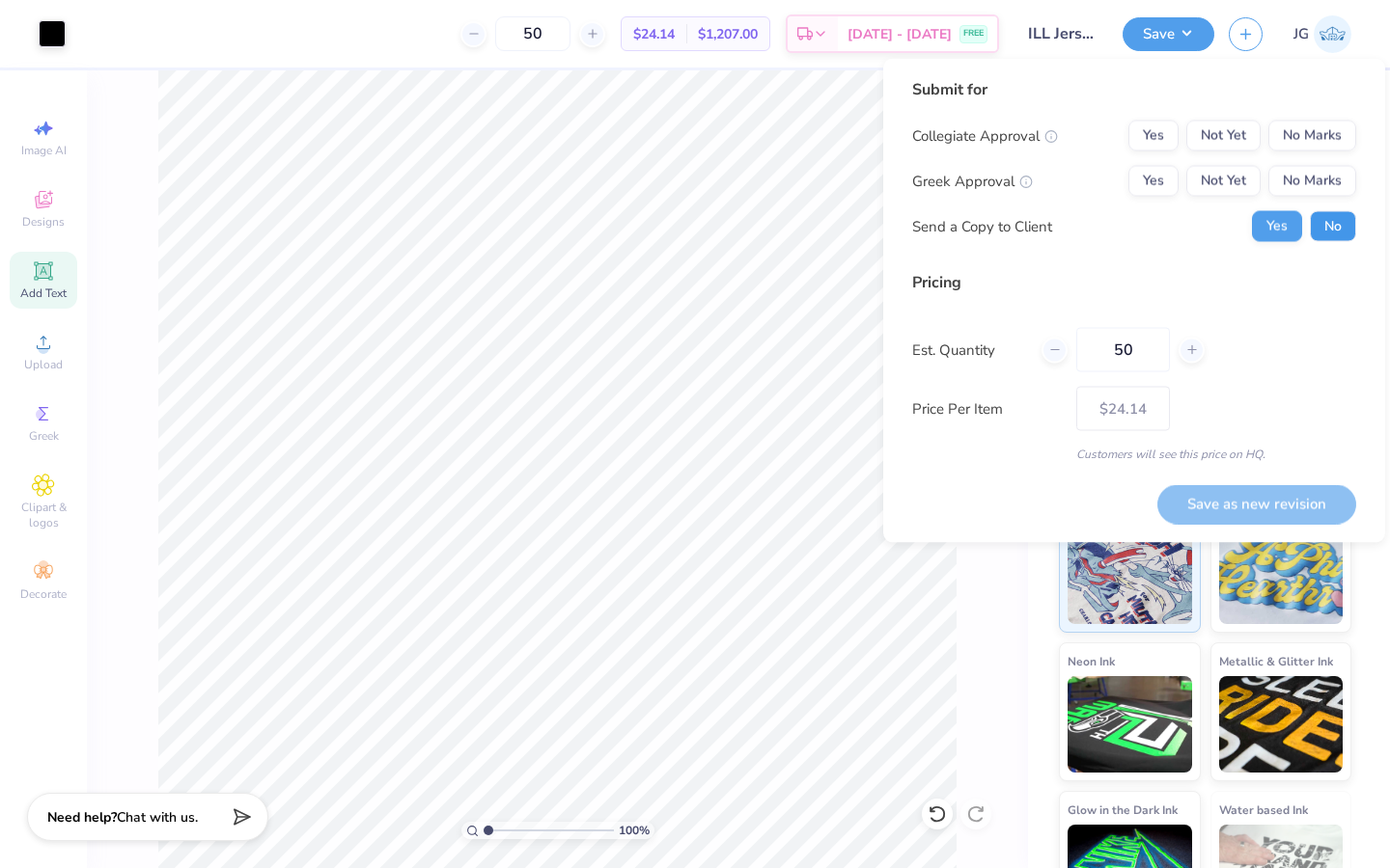
click at [1338, 238] on button "No" at bounding box center [1333, 226] width 47 height 31
click at [1321, 180] on button "No Marks" at bounding box center [1312, 181] width 88 height 31
click at [1300, 142] on button "No Marks" at bounding box center [1312, 136] width 88 height 31
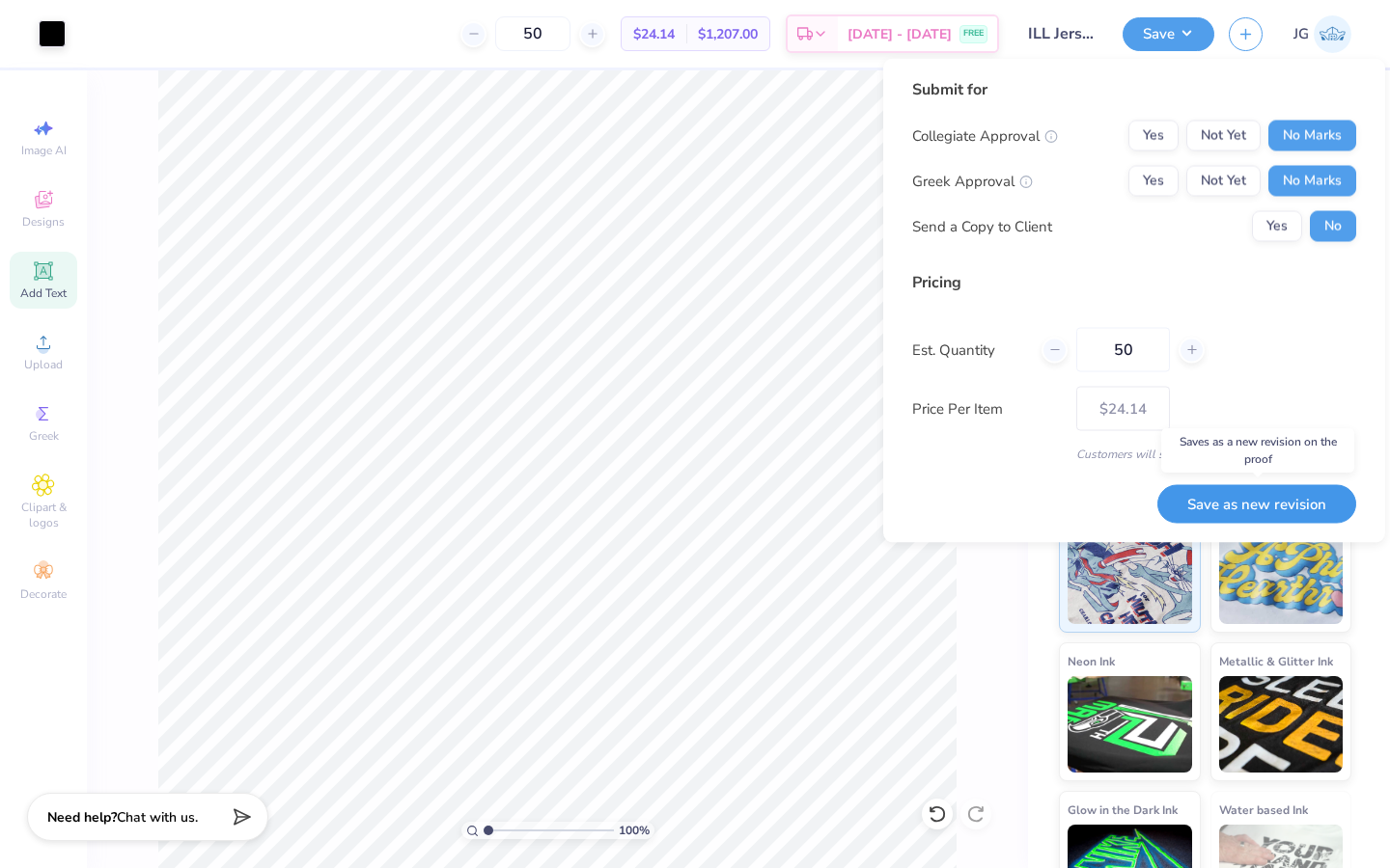
click at [1279, 489] on button "Save as new revision" at bounding box center [1256, 504] width 199 height 40
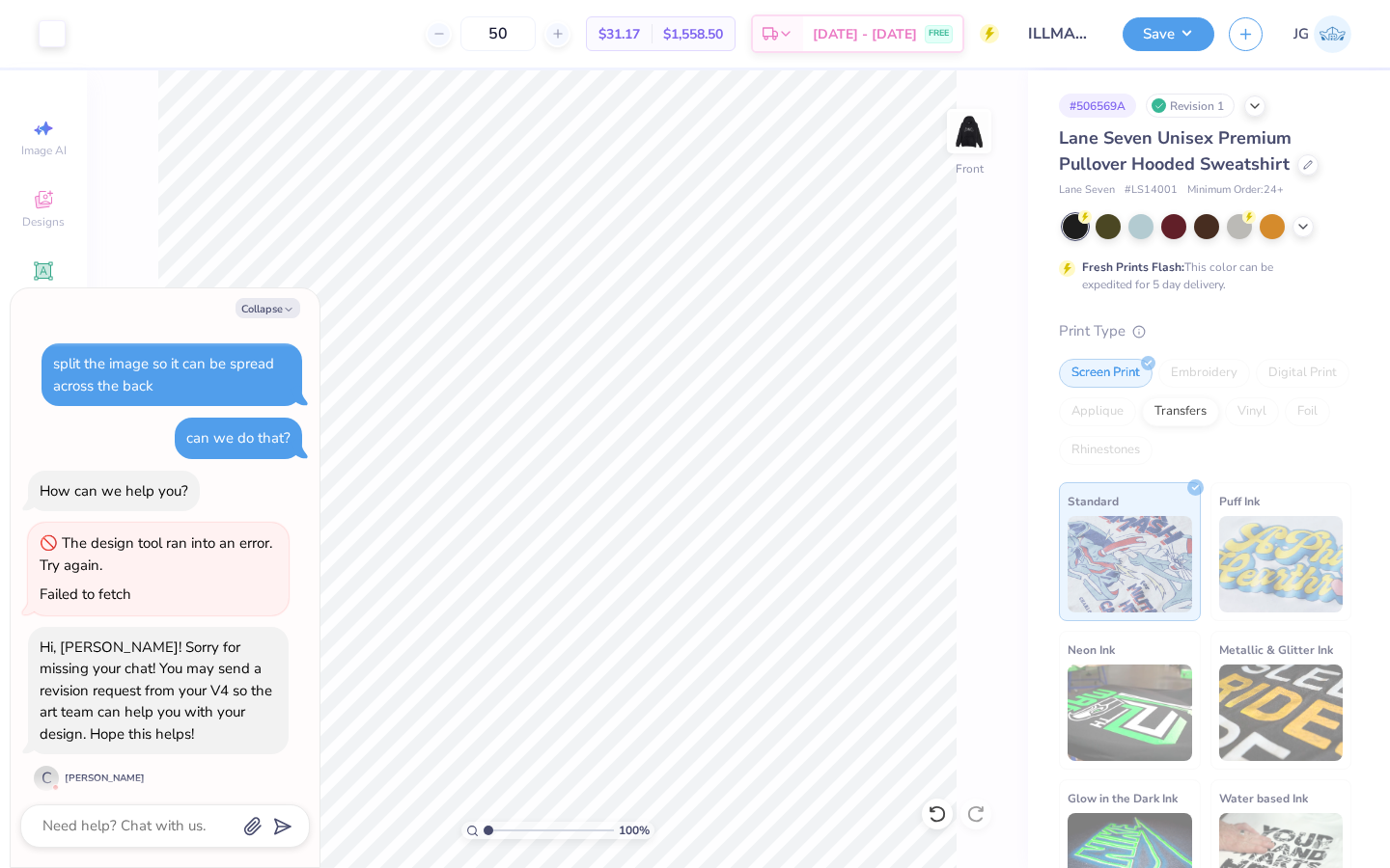
scroll to position [213, 0]
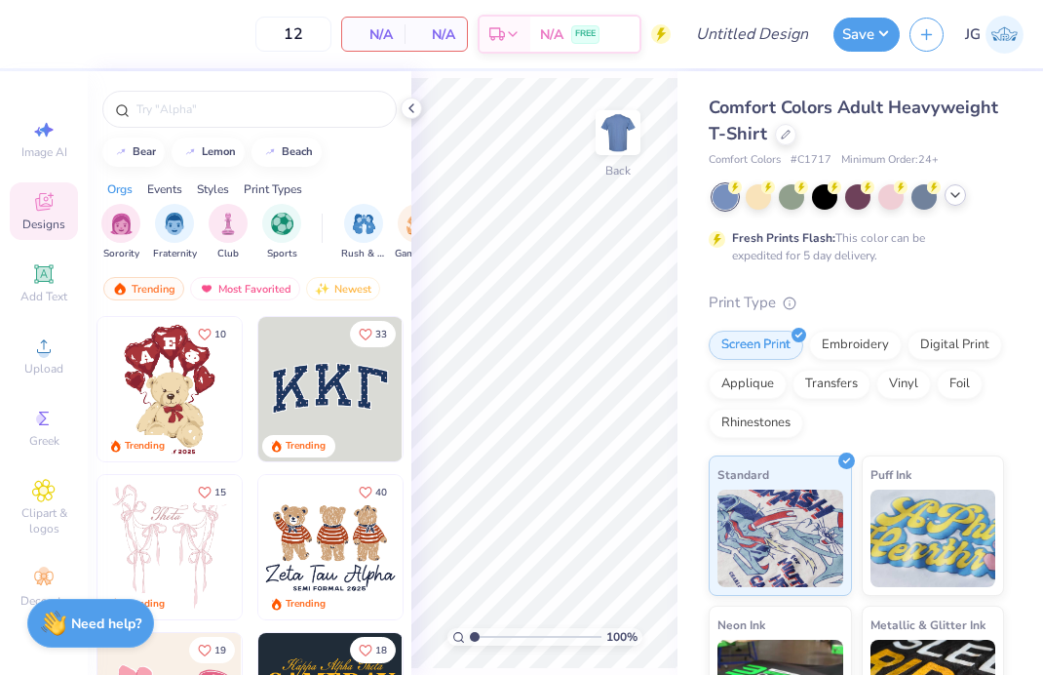
click at [960, 194] on icon at bounding box center [955, 195] width 16 height 16
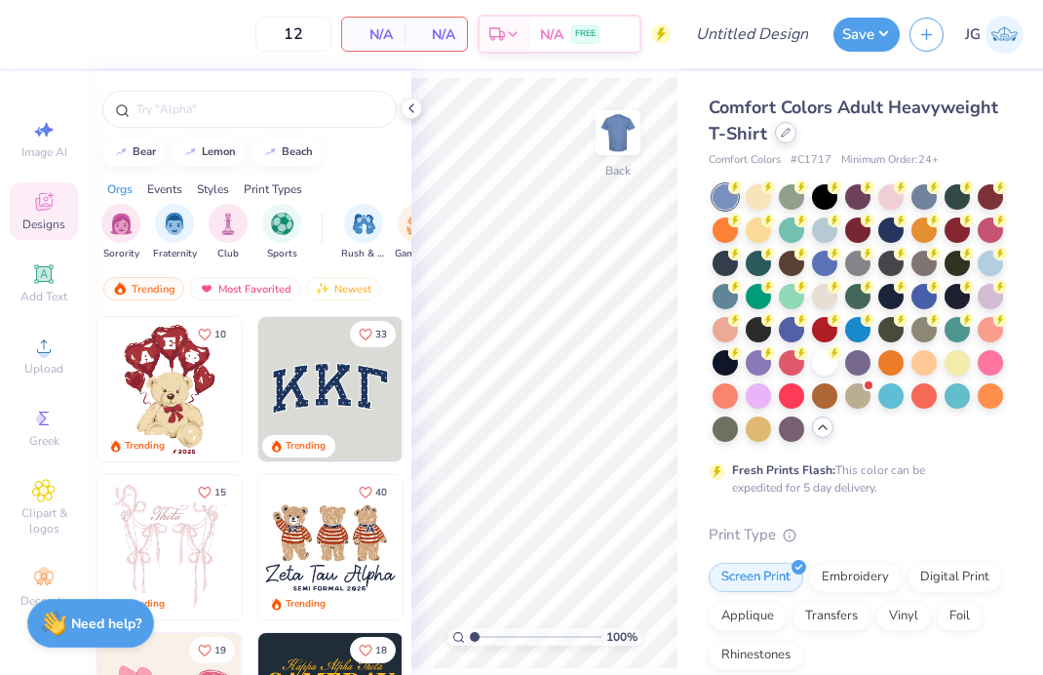
click at [791, 137] on div at bounding box center [785, 132] width 21 height 21
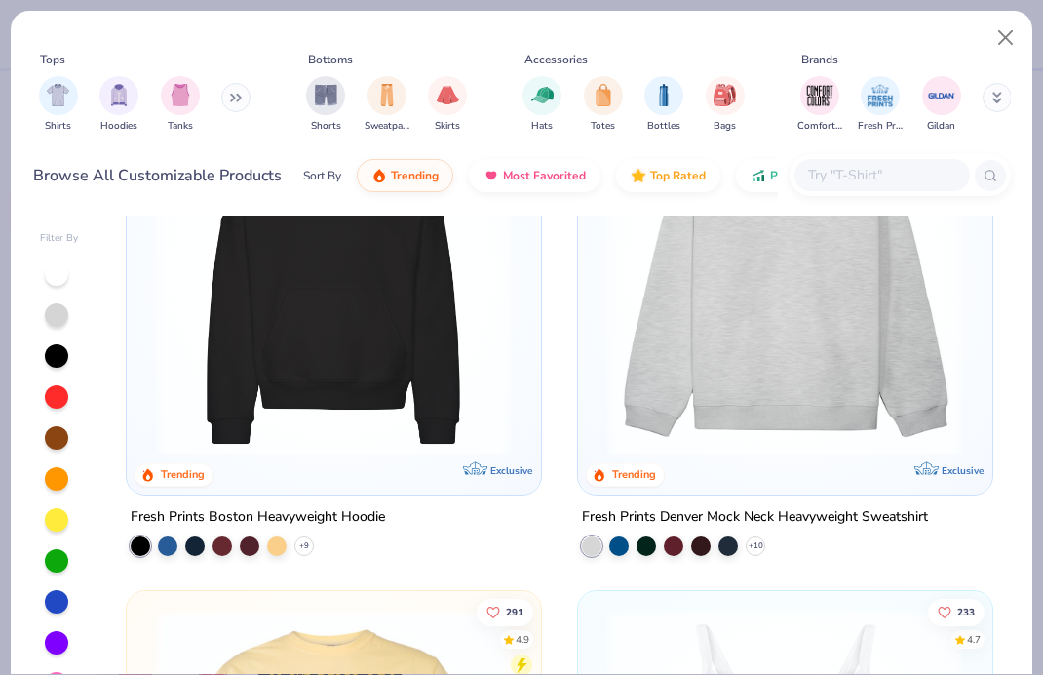
scroll to position [6, 0]
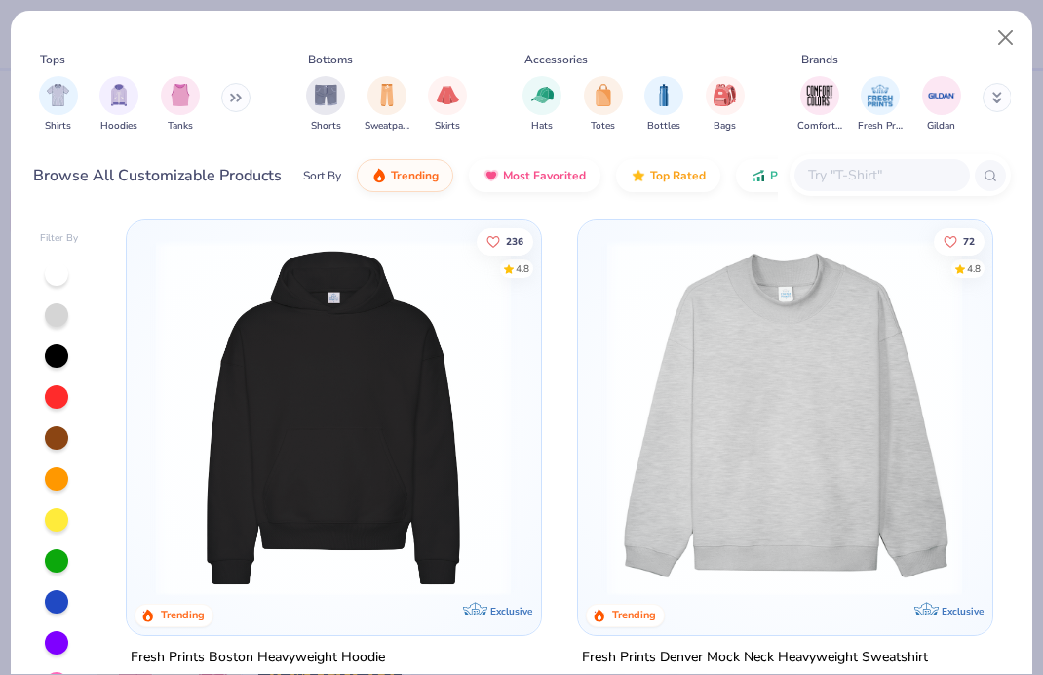
click at [320, 456] on img at bounding box center [333, 418] width 374 height 356
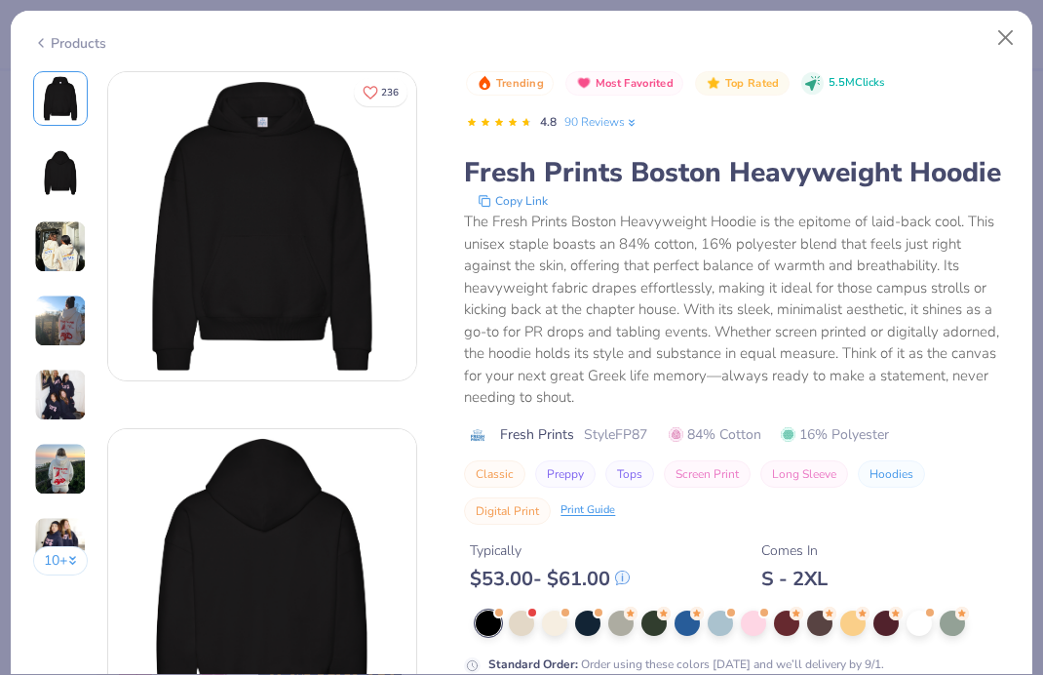
click at [488, 622] on div at bounding box center [488, 622] width 25 height 25
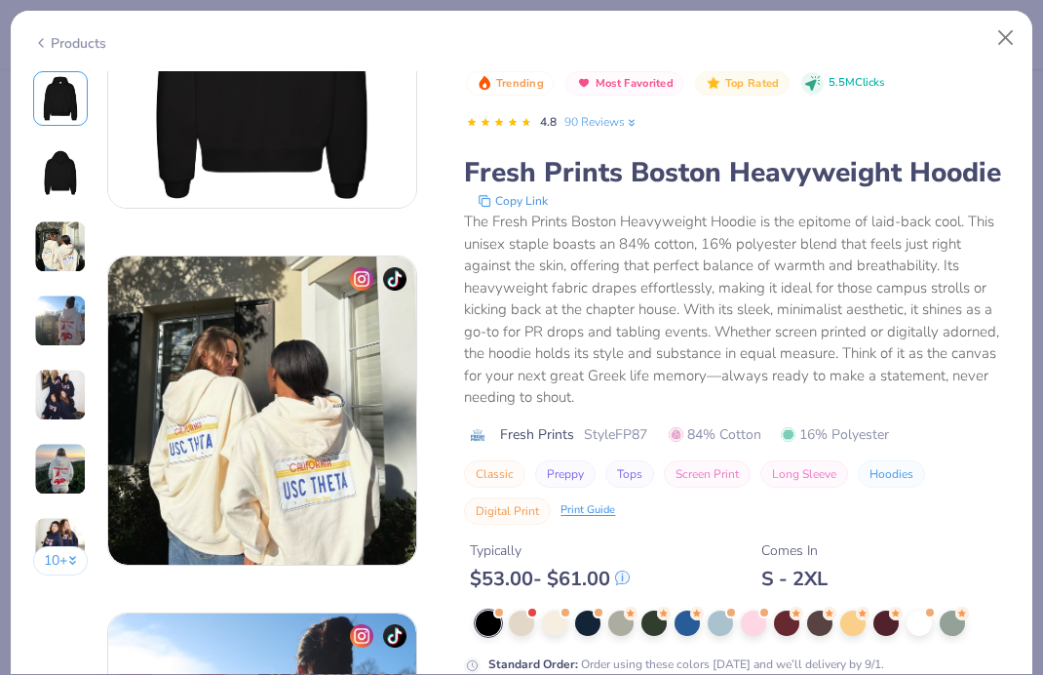
scroll to position [936, 0]
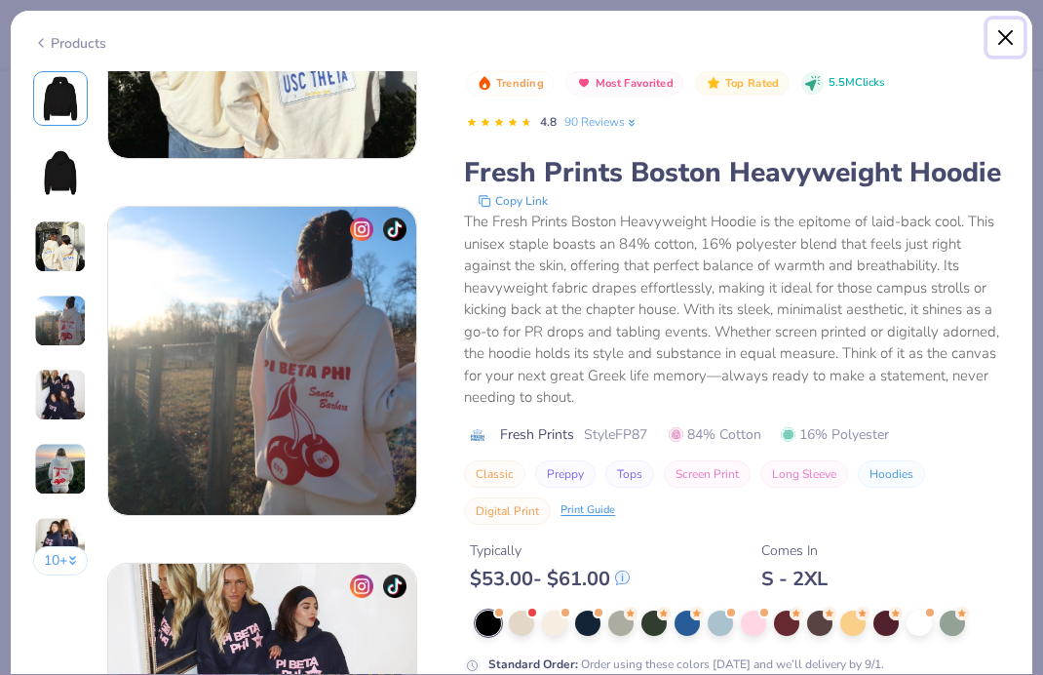
click at [1012, 42] on button "Close" at bounding box center [1005, 37] width 37 height 37
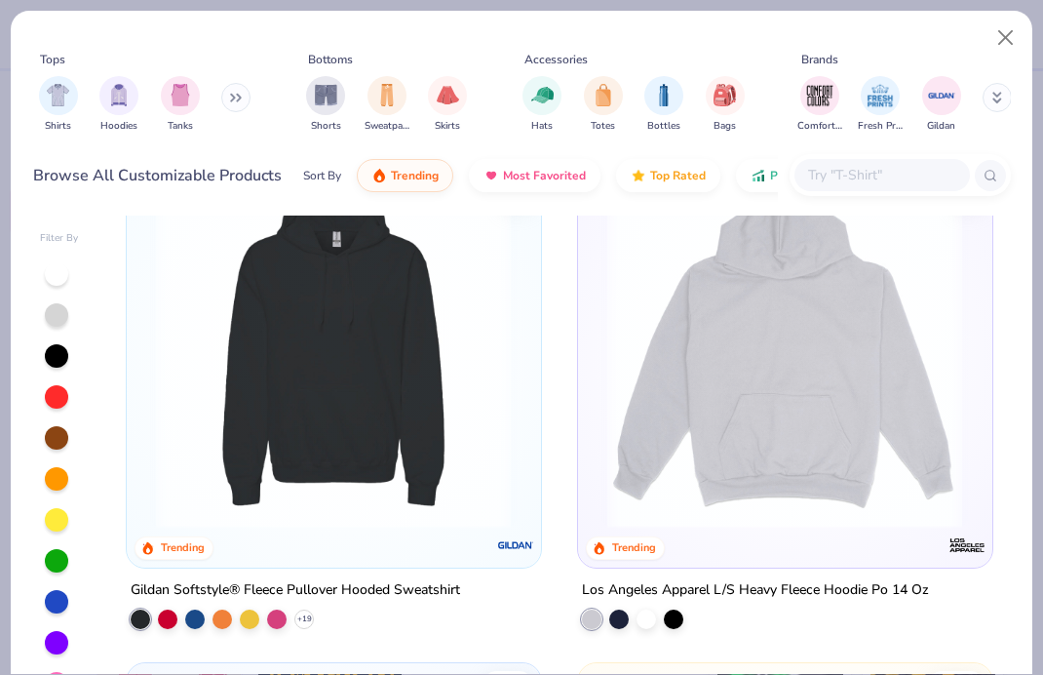
scroll to position [7730, 0]
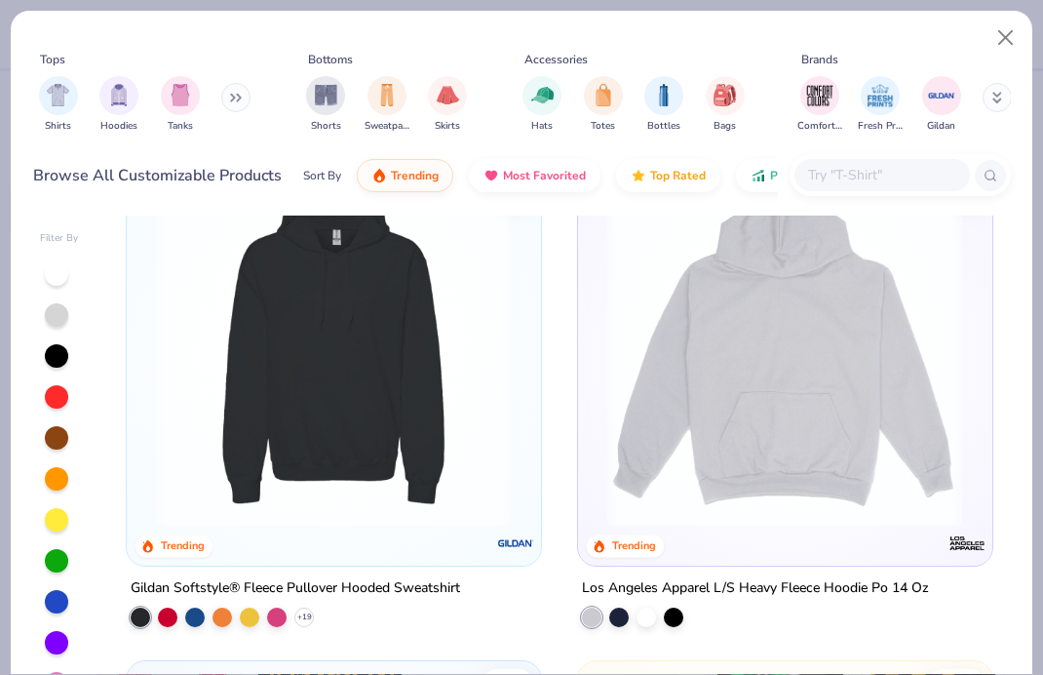
click at [738, 390] on img at bounding box center [785, 348] width 374 height 356
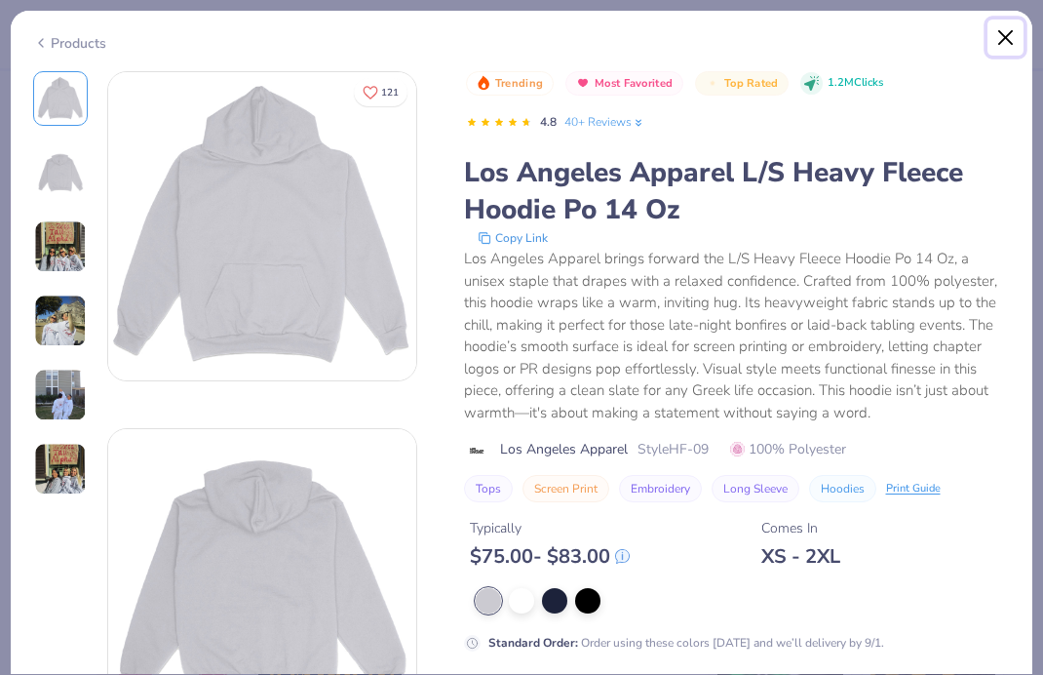
click at [1016, 32] on button "Close" at bounding box center [1005, 37] width 37 height 37
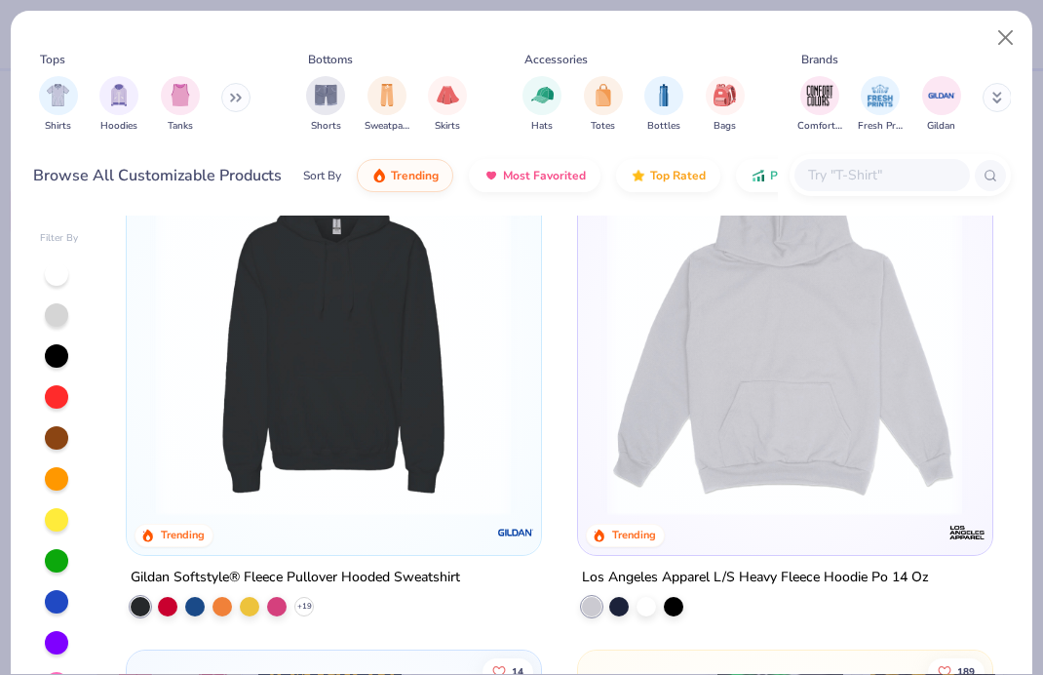
scroll to position [7669, 0]
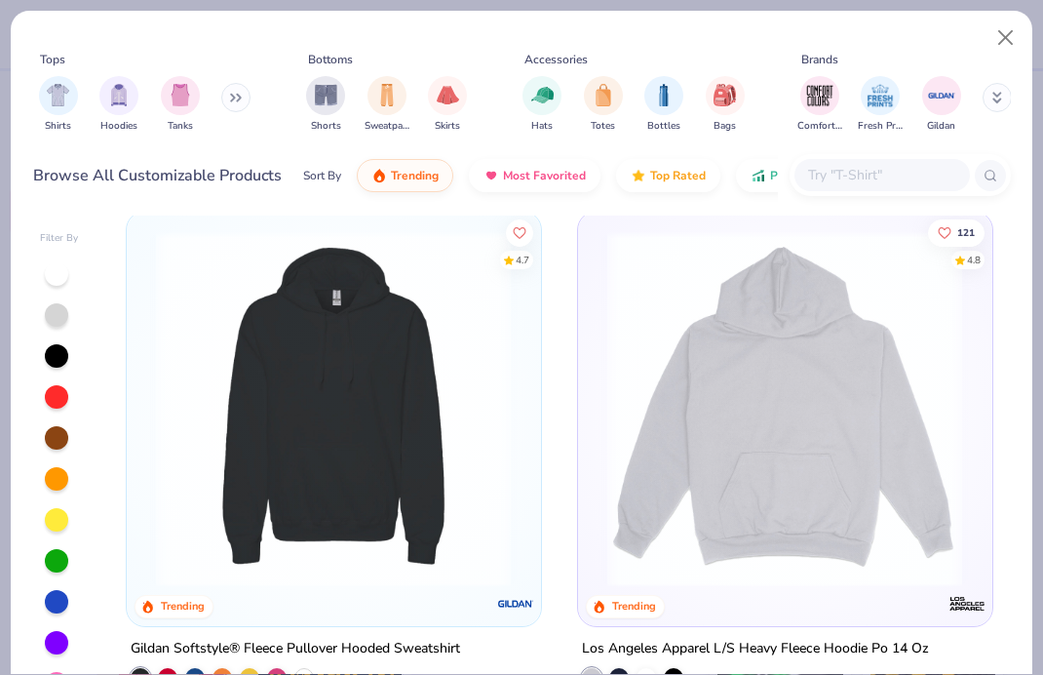
click at [314, 492] on img at bounding box center [333, 408] width 374 height 356
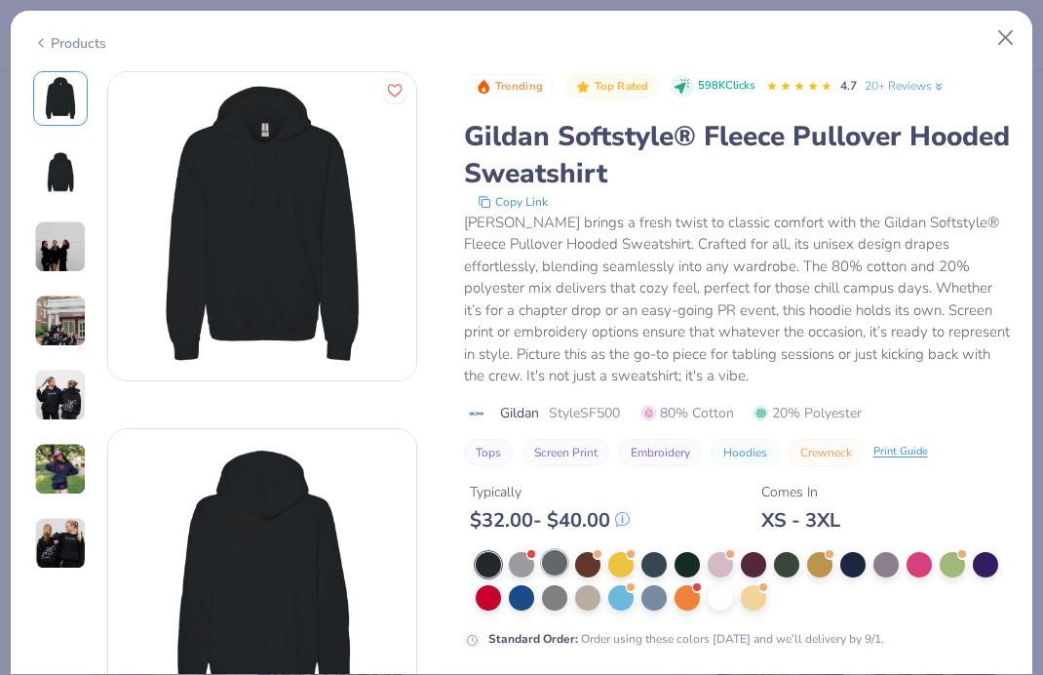
click at [556, 564] on div at bounding box center [554, 562] width 25 height 25
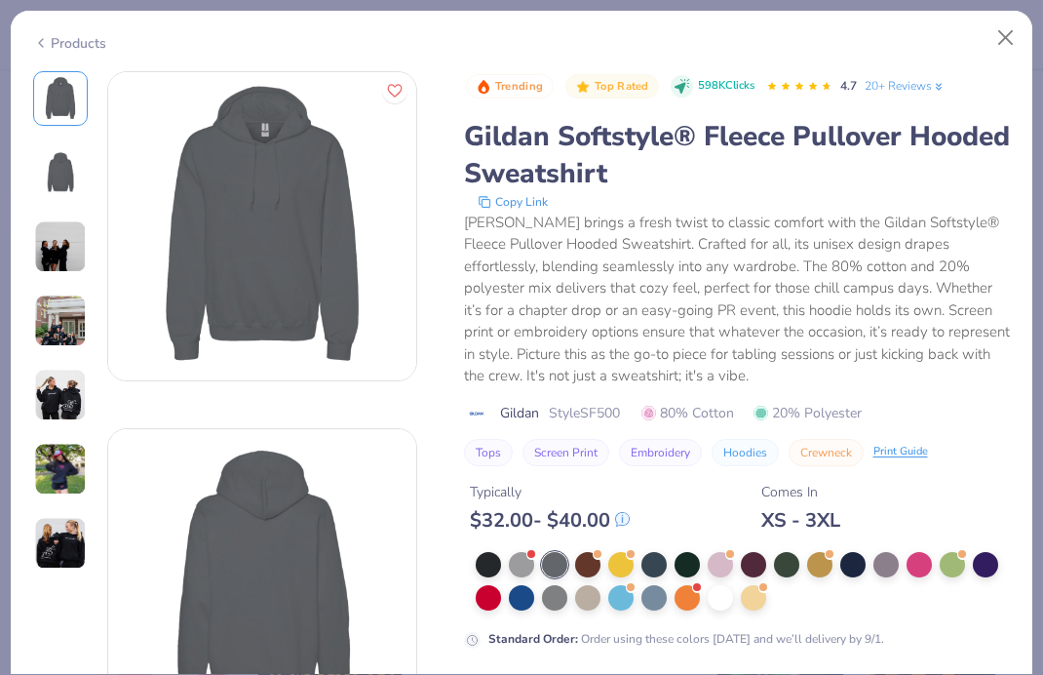
click at [53, 503] on div at bounding box center [60, 320] width 55 height 499
click at [52, 466] on img at bounding box center [60, 469] width 53 height 53
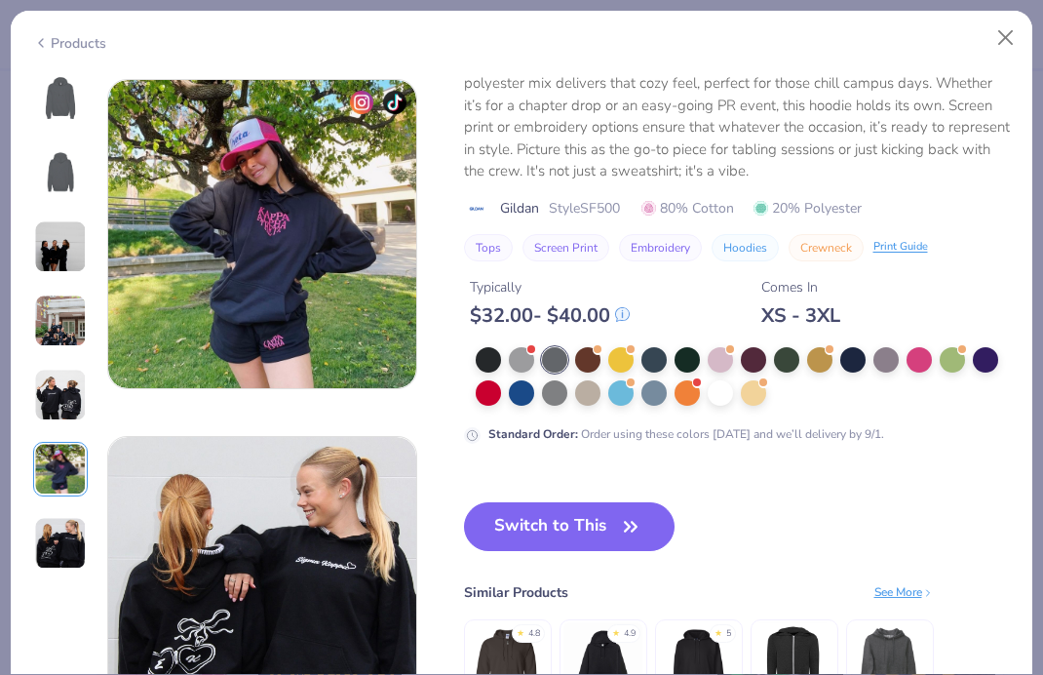
scroll to position [1784, 0]
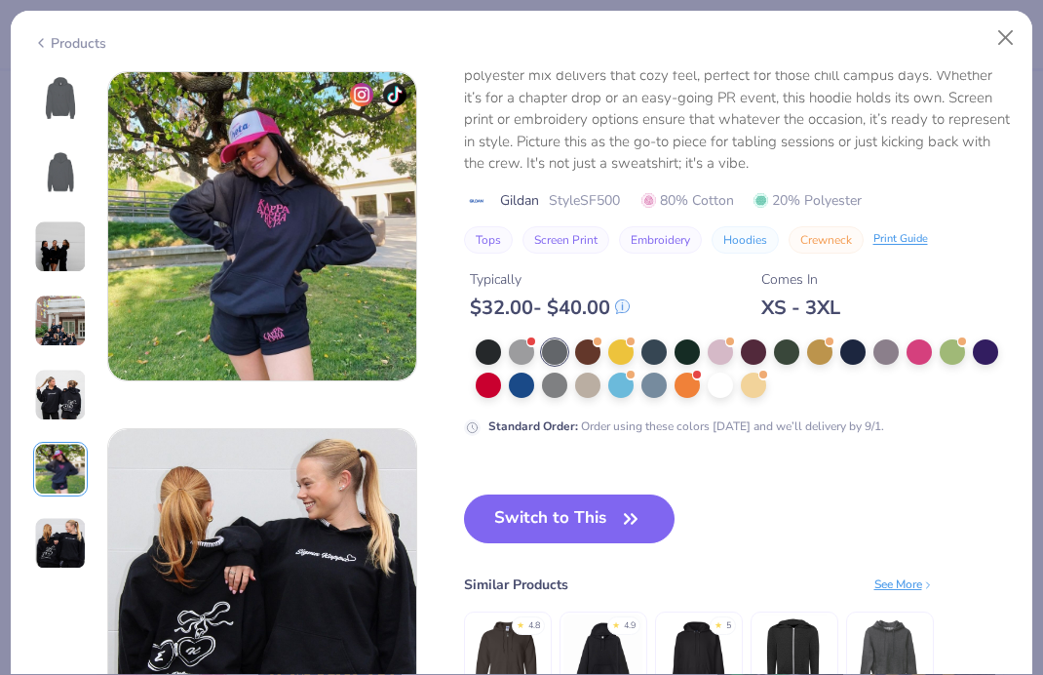
click at [58, 108] on img at bounding box center [60, 98] width 47 height 47
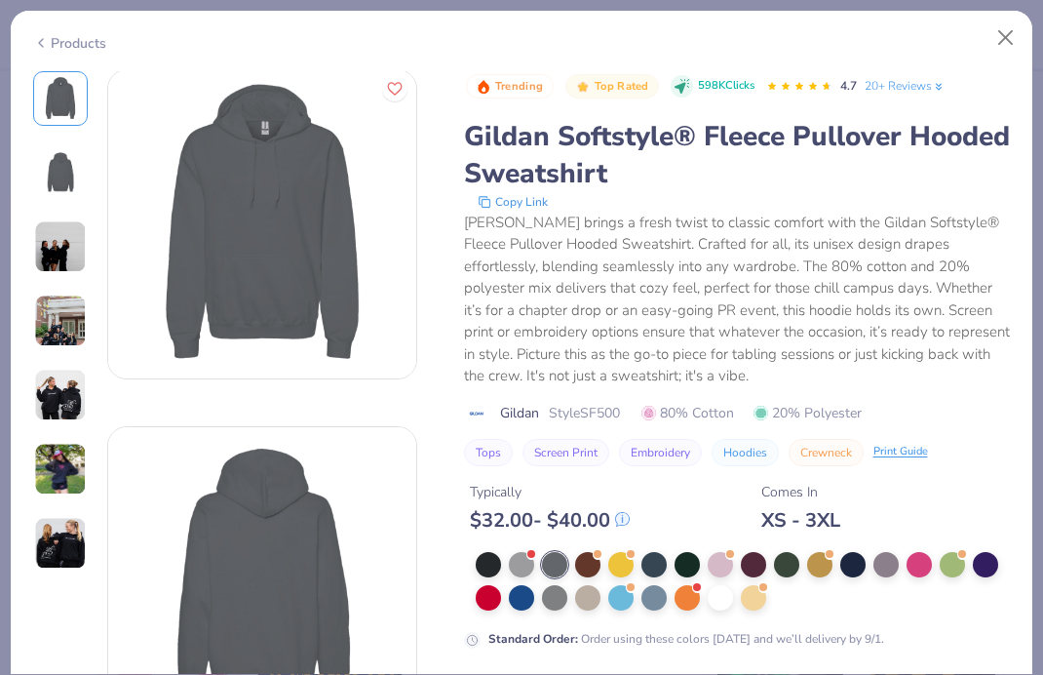
scroll to position [0, 0]
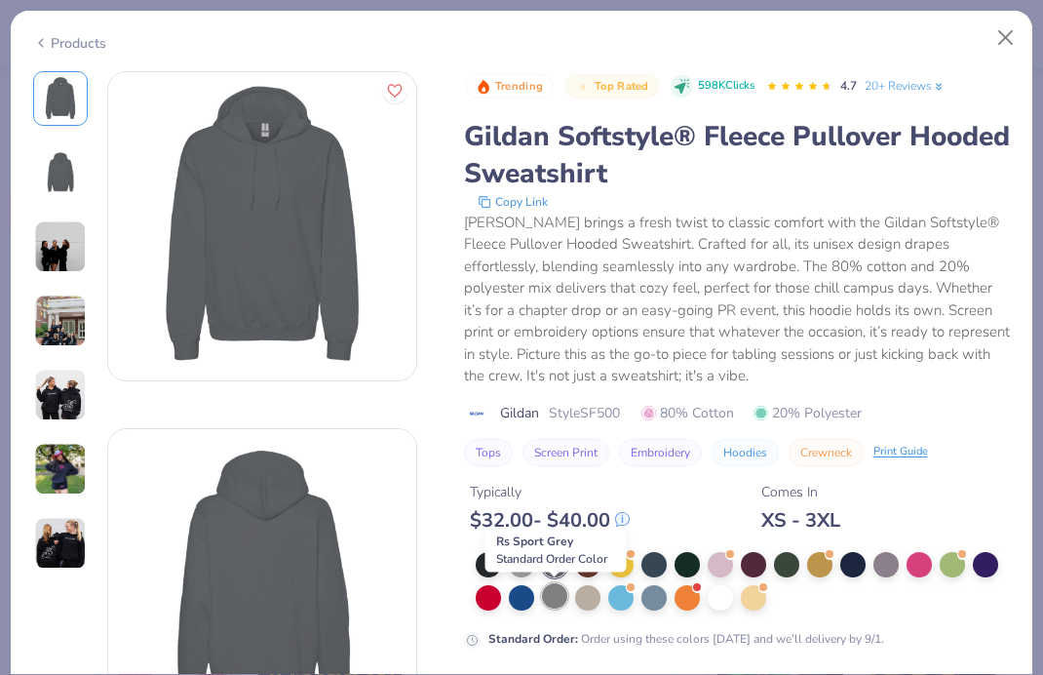
click at [548, 592] on div at bounding box center [554, 595] width 25 height 25
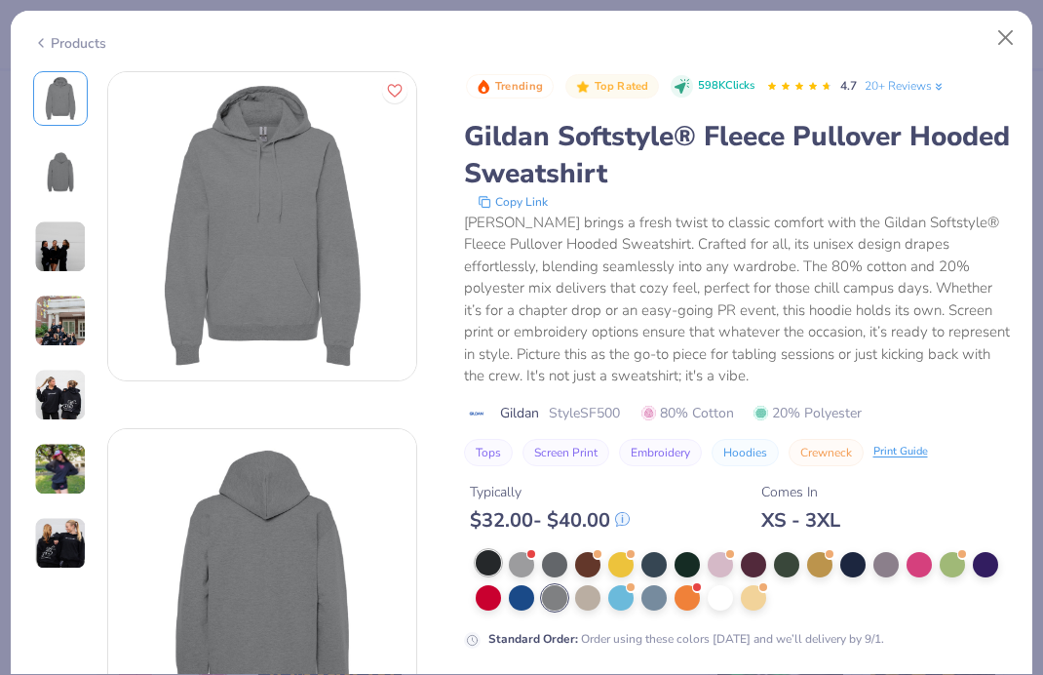
click at [492, 562] on div at bounding box center [488, 562] width 25 height 25
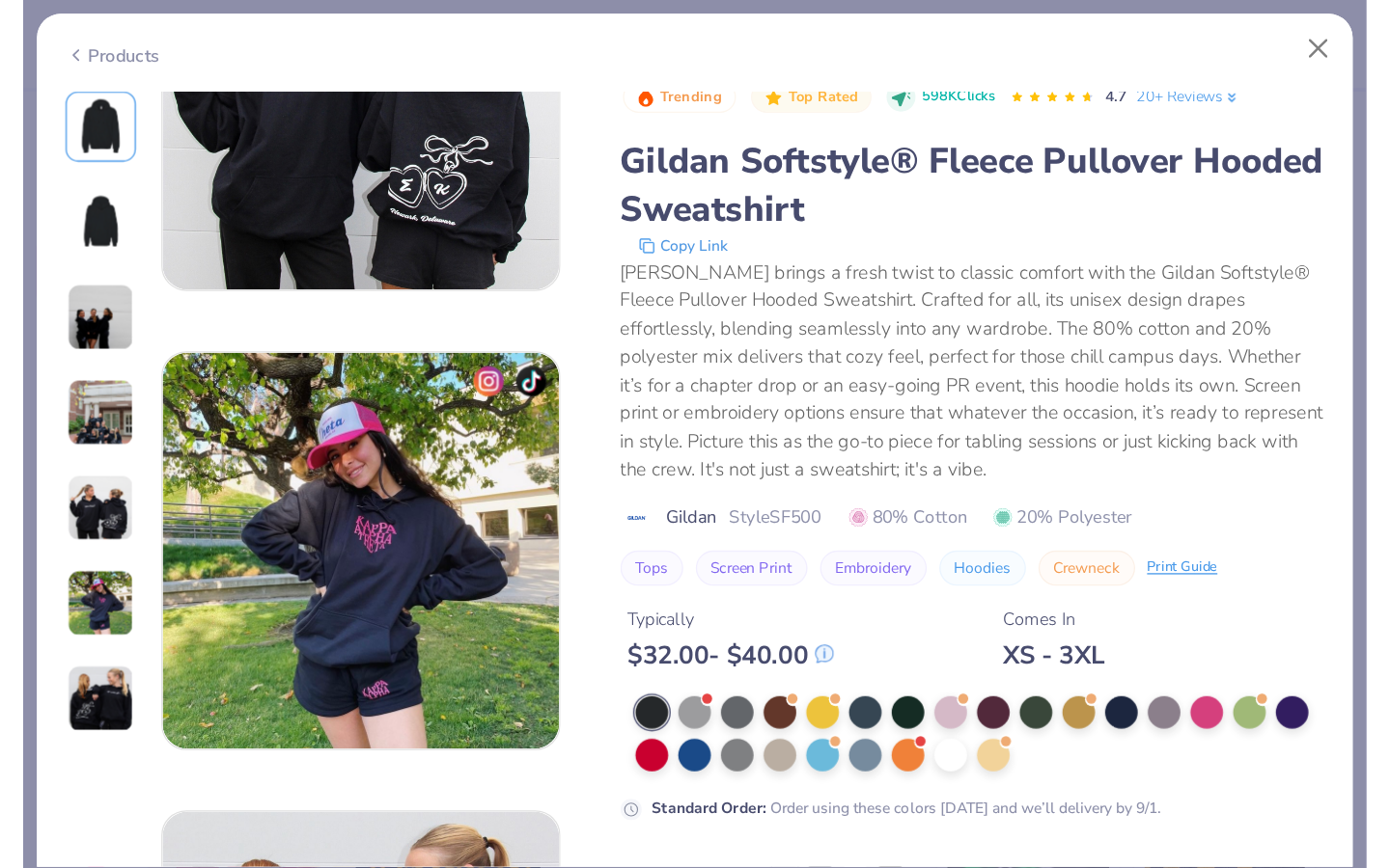
scroll to position [1851, 0]
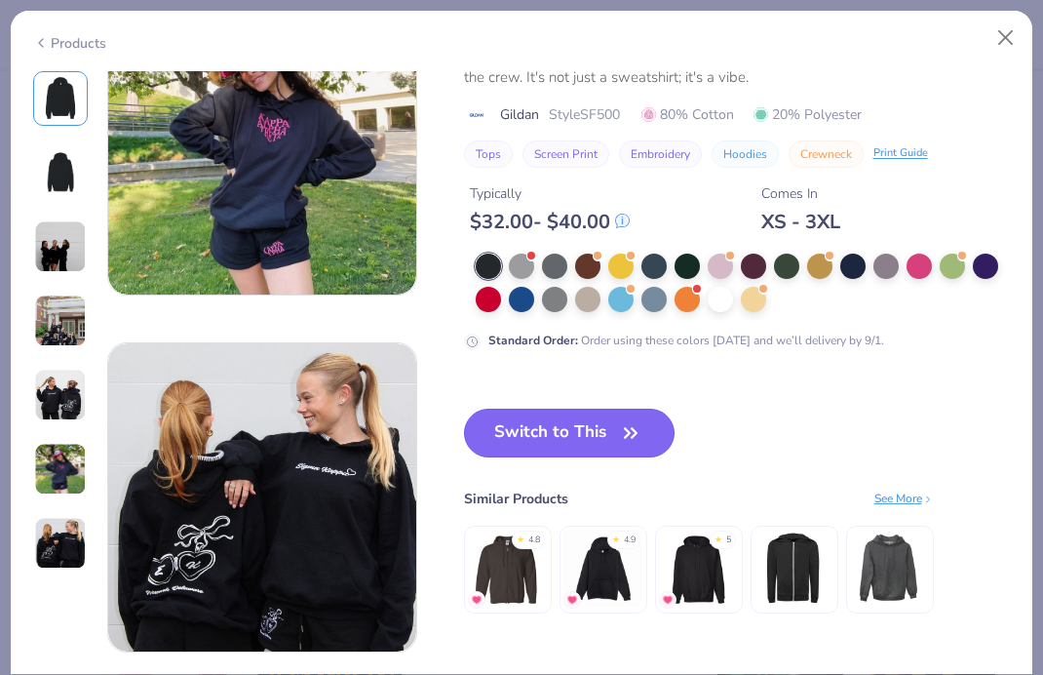
click at [581, 434] on button "Switch to This" at bounding box center [570, 432] width 212 height 49
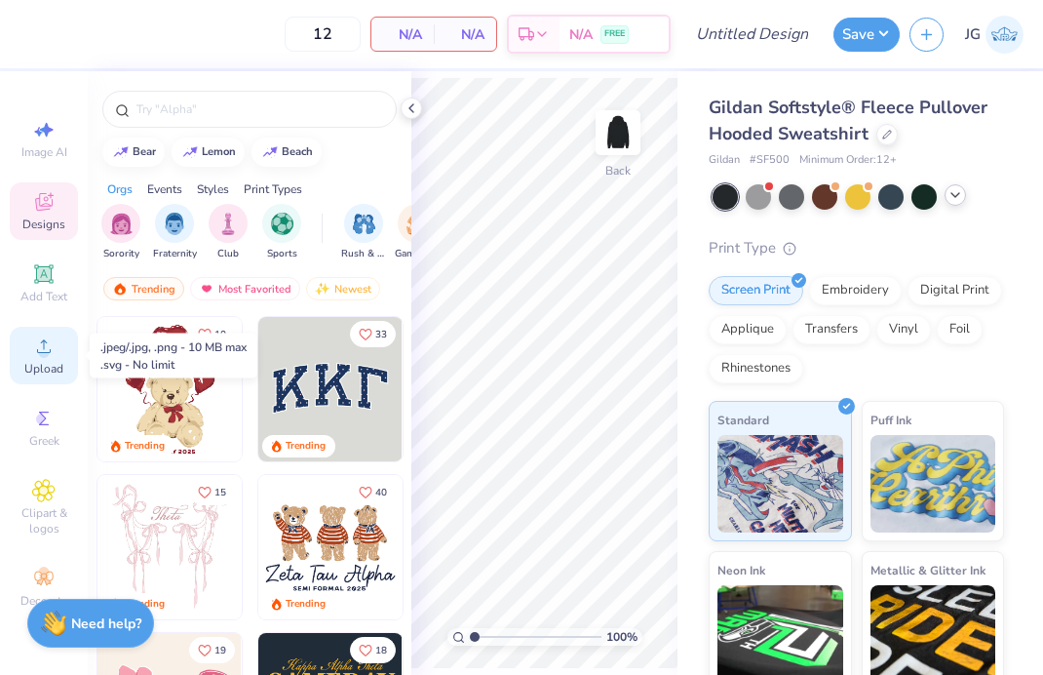
click at [43, 354] on circle at bounding box center [43, 352] width 11 height 11
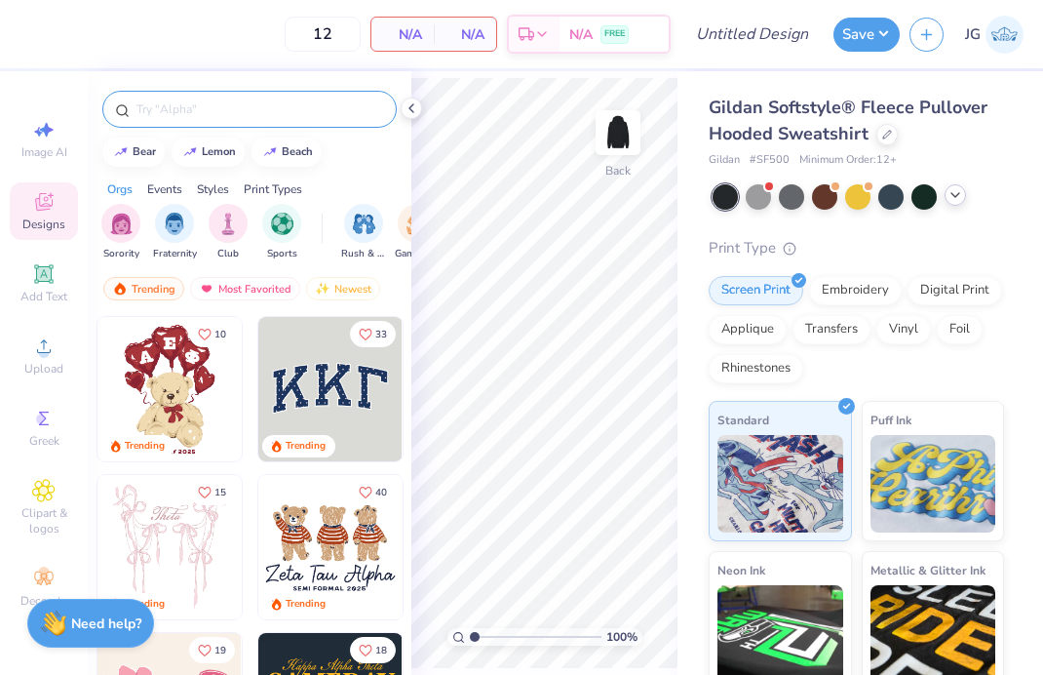
click at [188, 115] on input "text" at bounding box center [260, 108] width 250 height 19
type input "8ball"
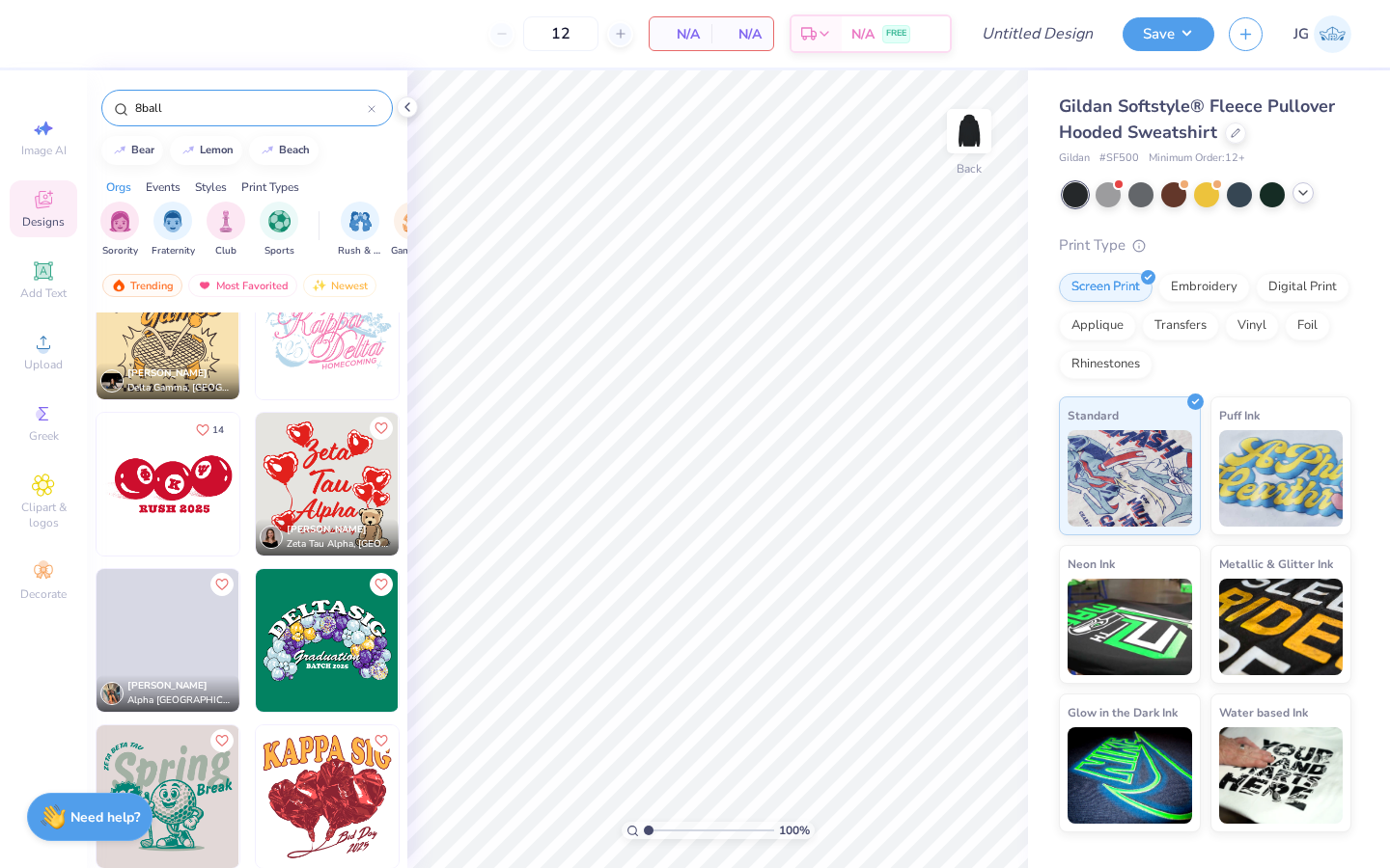
scroll to position [4513, 0]
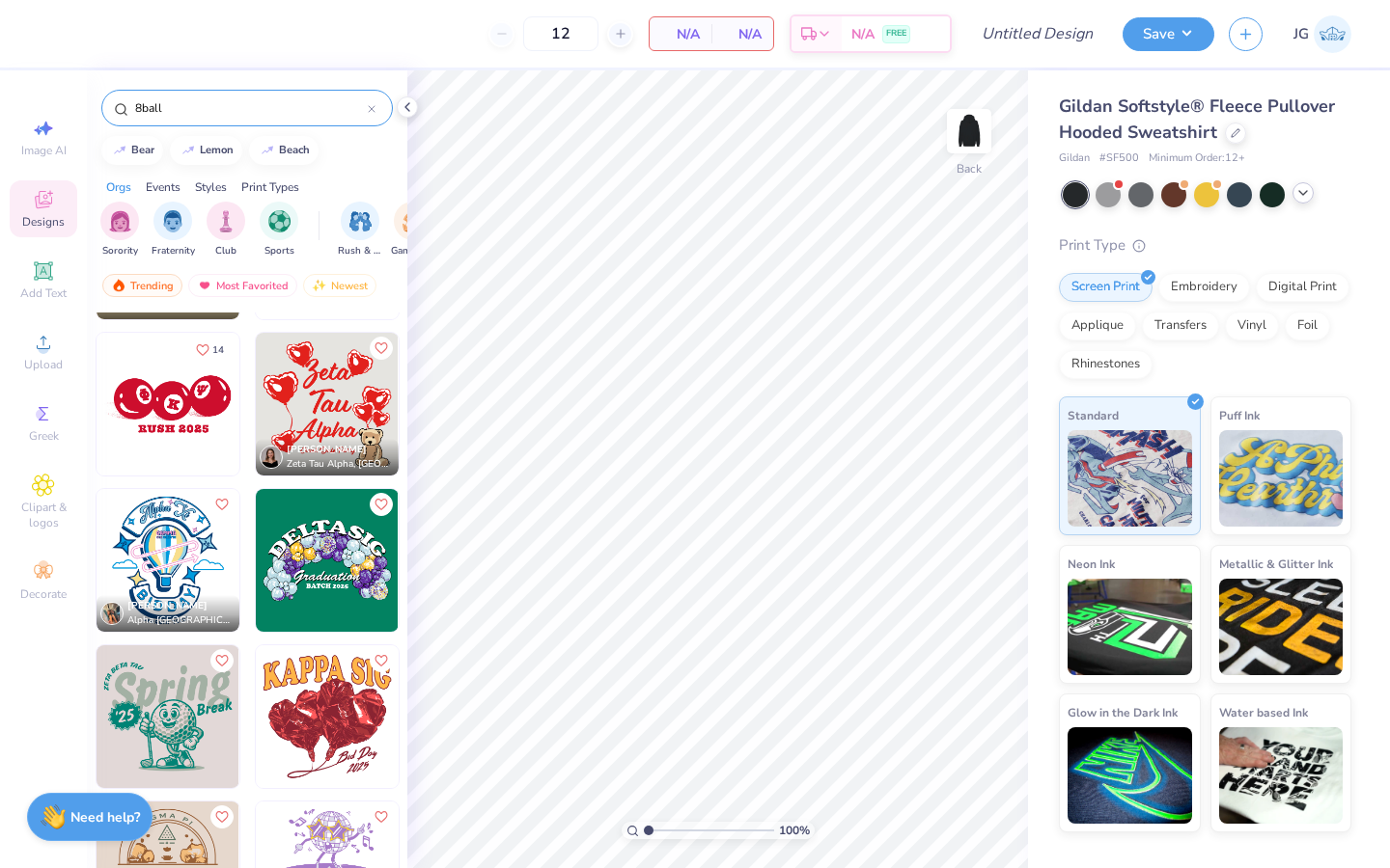
click at [158, 405] on div at bounding box center [24, 404] width 429 height 143
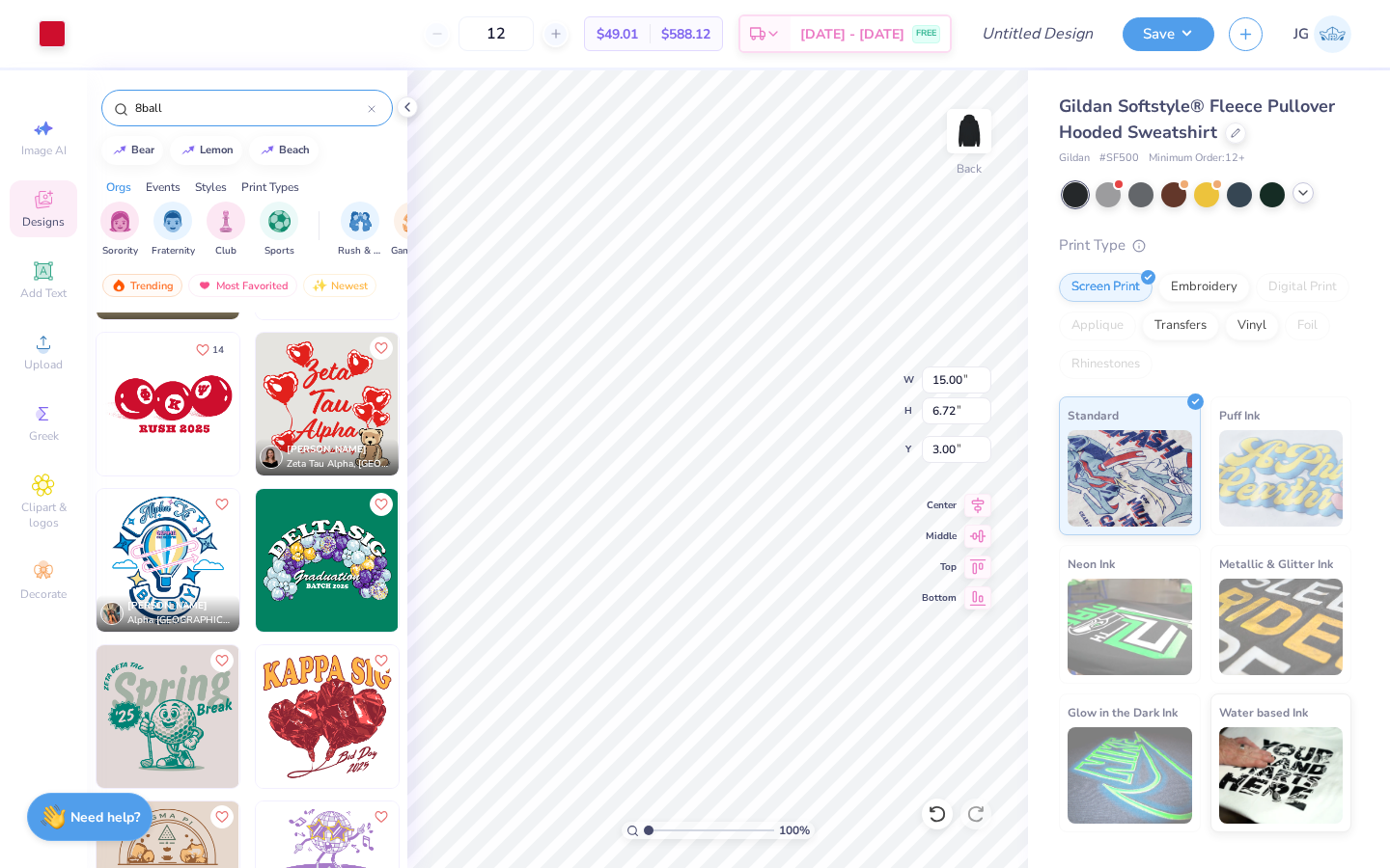
type input "1.16"
type input "1.46"
type input "4.51"
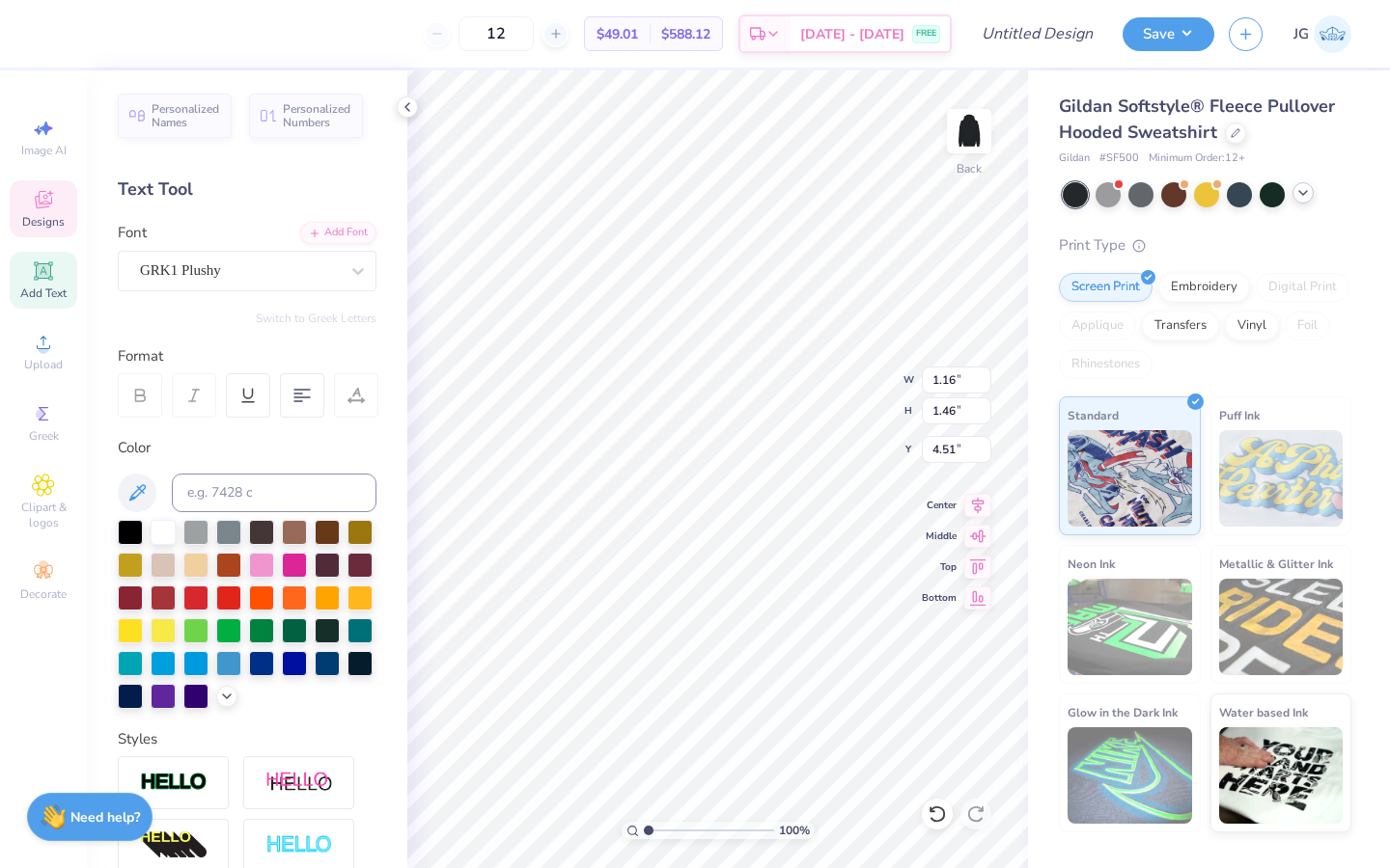
type textarea "I"
type input "1.51"
type input "1.39"
type input "5.70"
type textarea "L"
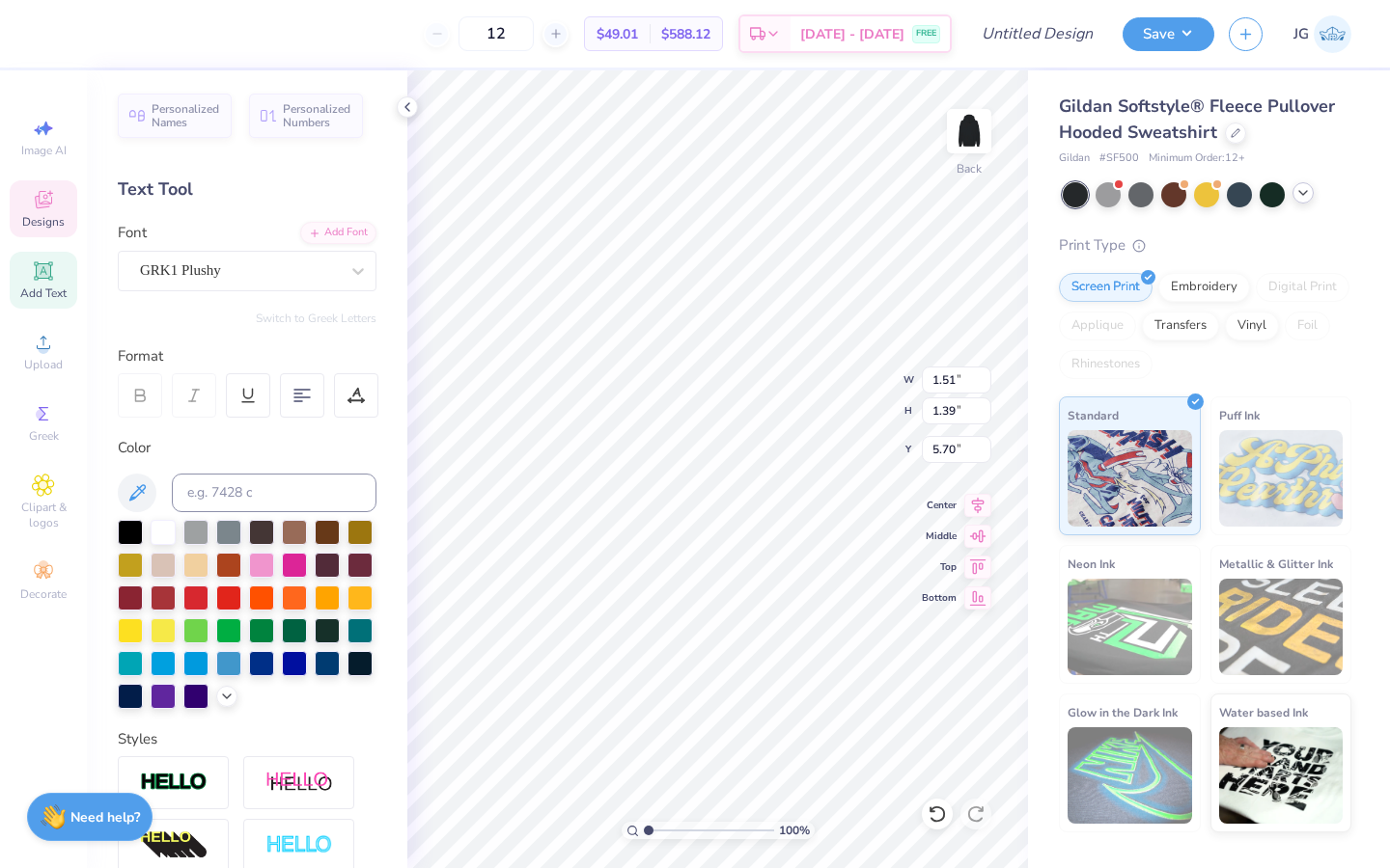
type textarea "l"
type input "4.03"
type textarea "L"
type textarea "l"
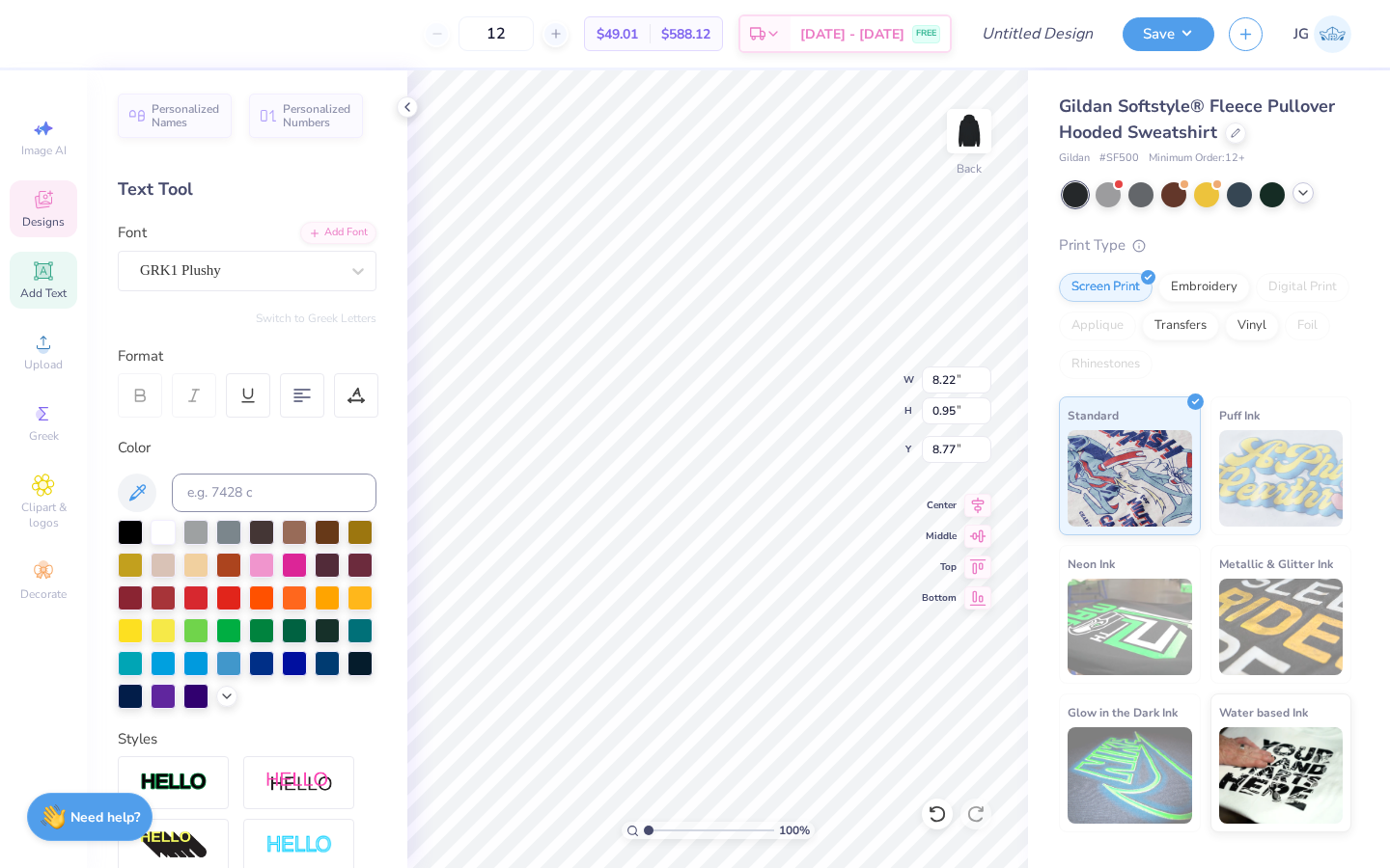
type input "1.43"
type input "1.50"
type input "4.50"
type textarea "i"
type input "3.12"
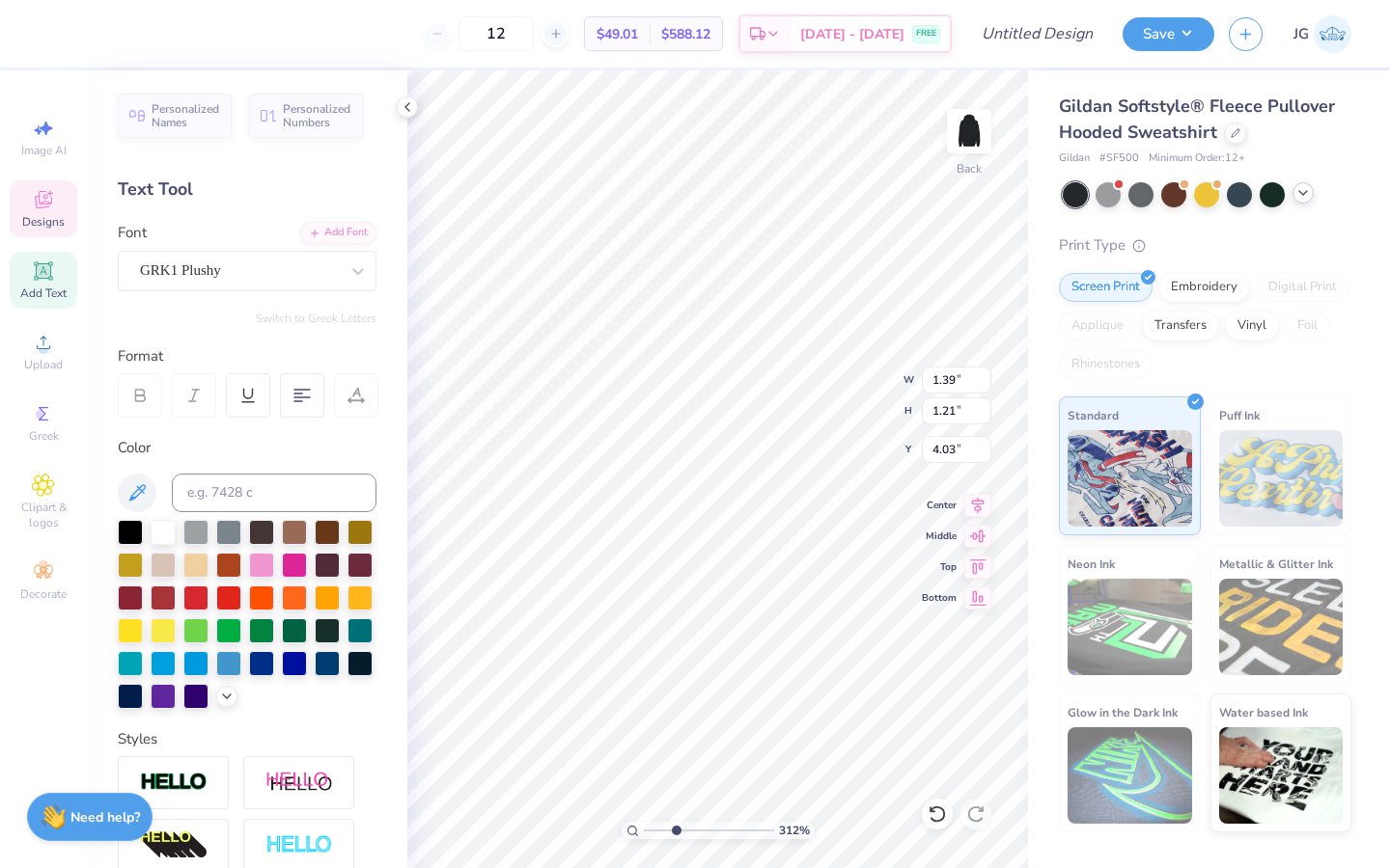
click at [675, 667] on input "range" at bounding box center [709, 831] width 131 height 18
type input "8.22"
type input "0.95"
click at [936, 598] on span "Bottom" at bounding box center [939, 596] width 35 height 14
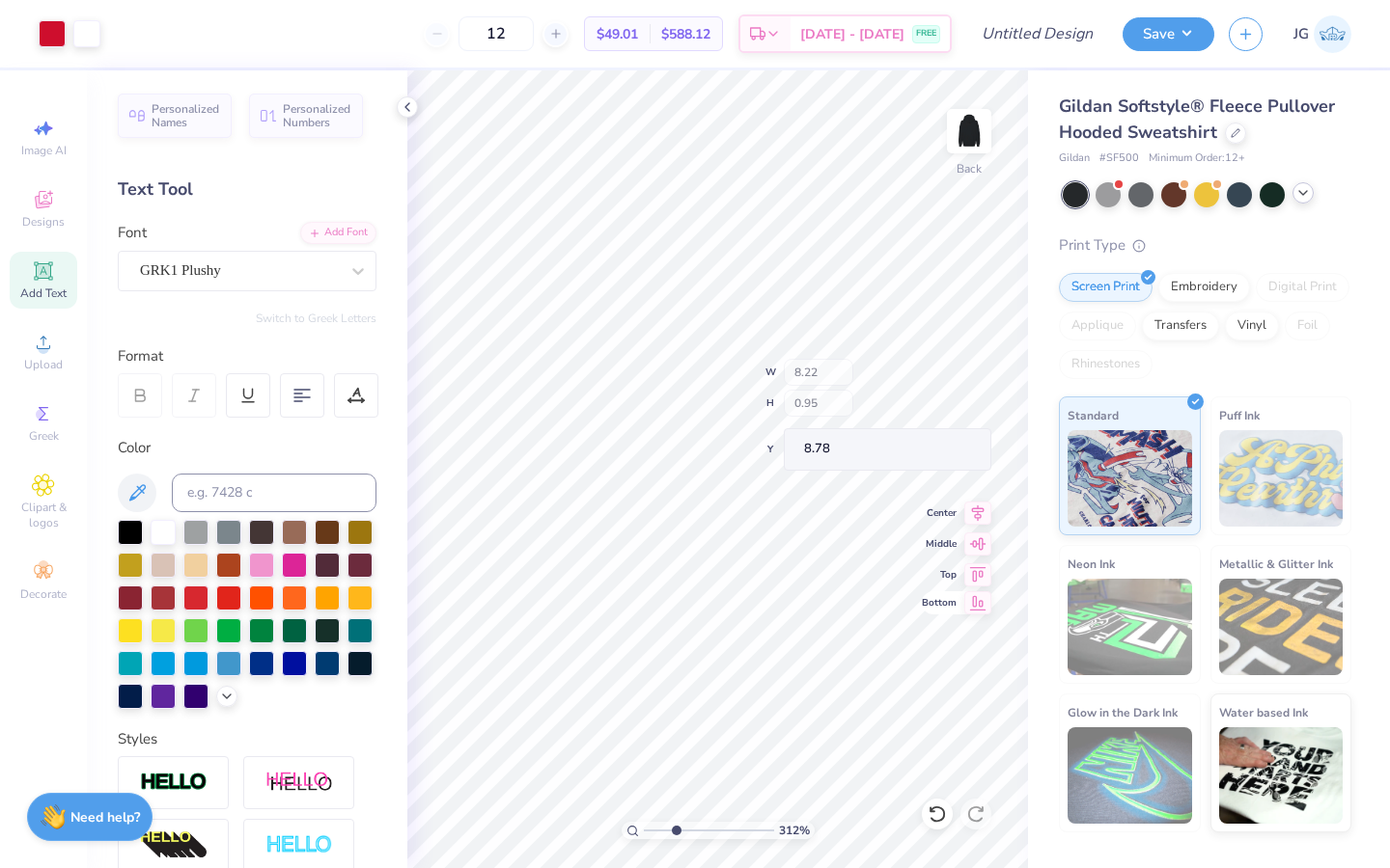
type input "15.05"
click at [947, 667] on div at bounding box center [937, 814] width 31 height 31
type textarea "P"
type textarea "[GEOGRAPHIC_DATA], [GEOGRAPHIC_DATA]"
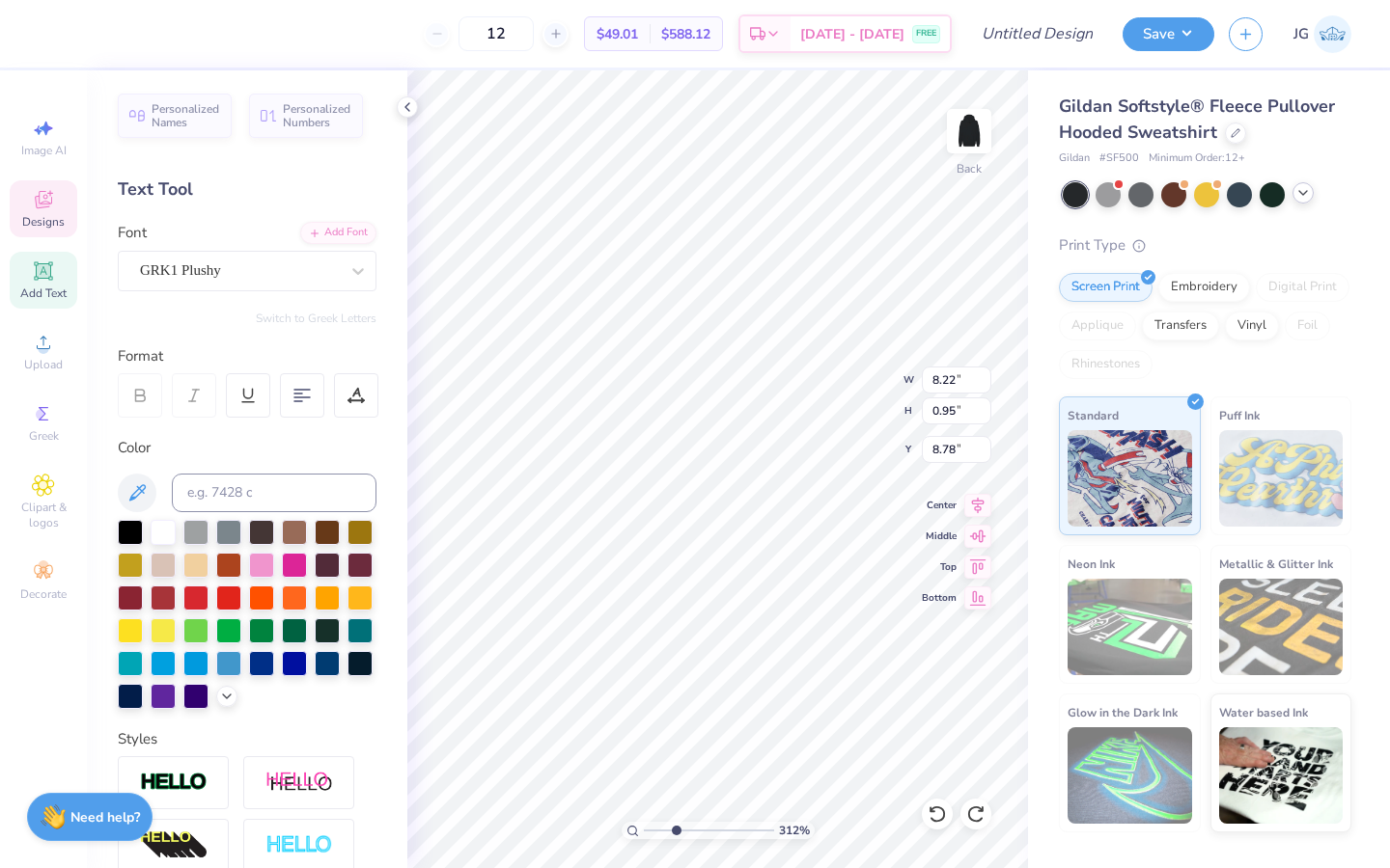
scroll to position [0, 5]
drag, startPoint x: 676, startPoint y: 828, endPoint x: 608, endPoint y: 827, distance: 68.0
type input "1"
click at [644, 667] on input "range" at bounding box center [709, 831] width 131 height 18
type textarea "[GEOGRAPHIC_DATA], [GEOGRAPHIC_DATA]"
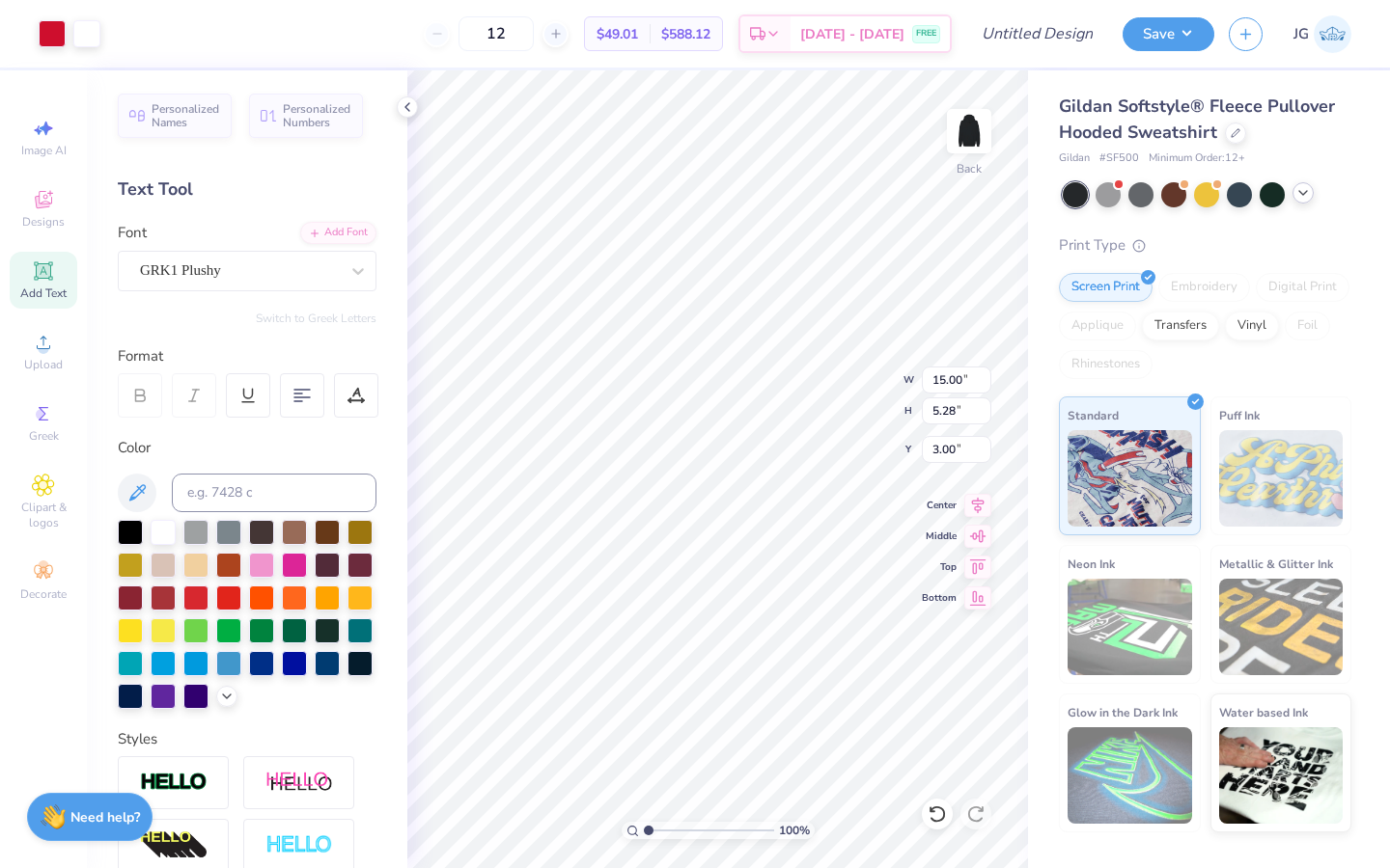
type input "2.65"
type input "14.96"
type input "5.27"
type input "2.66"
type input "8.67"
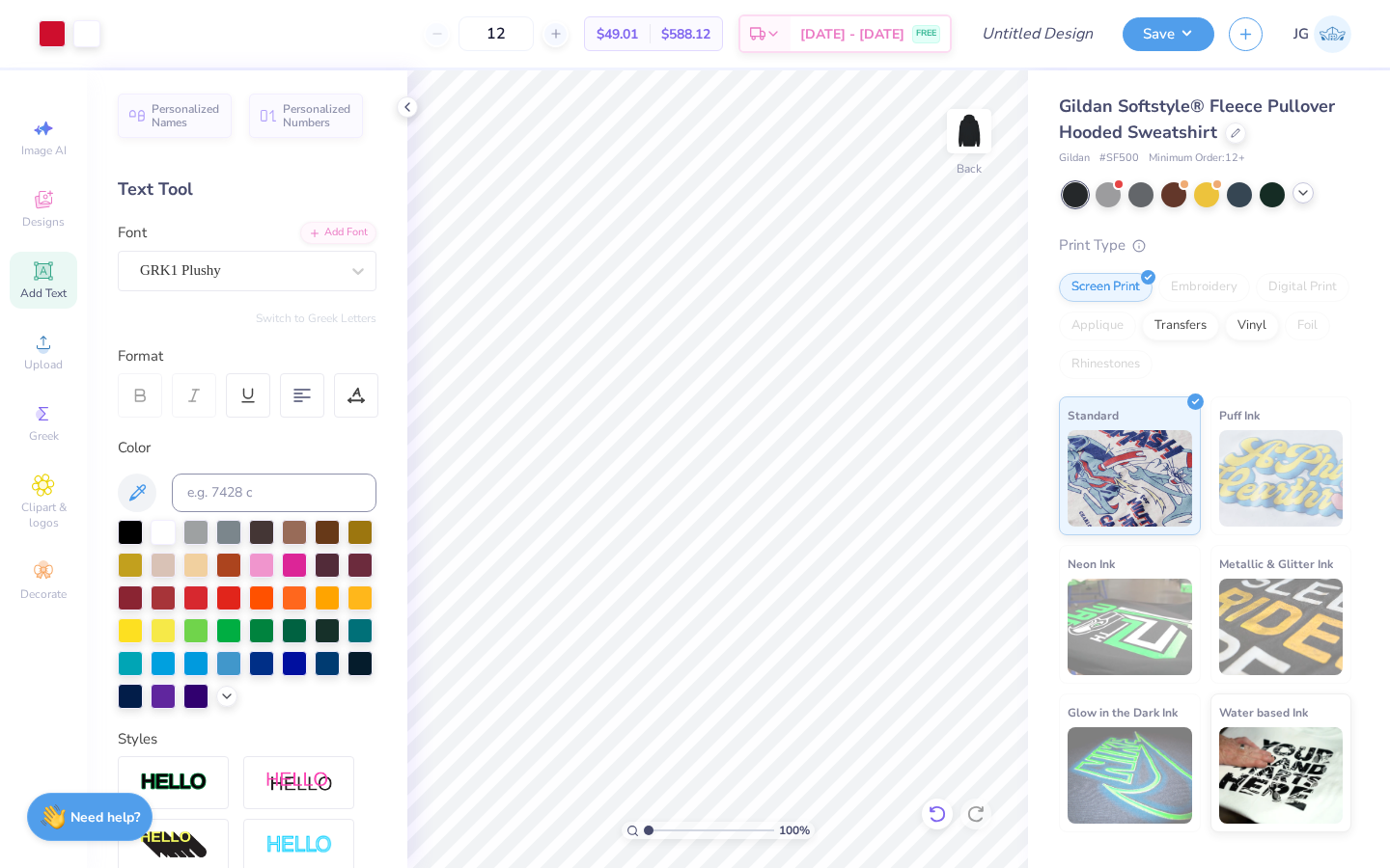
click at [935, 667] on icon at bounding box center [937, 814] width 19 height 19
type input "9.98"
type input "0.80"
type input "9.14"
type input "4.86"
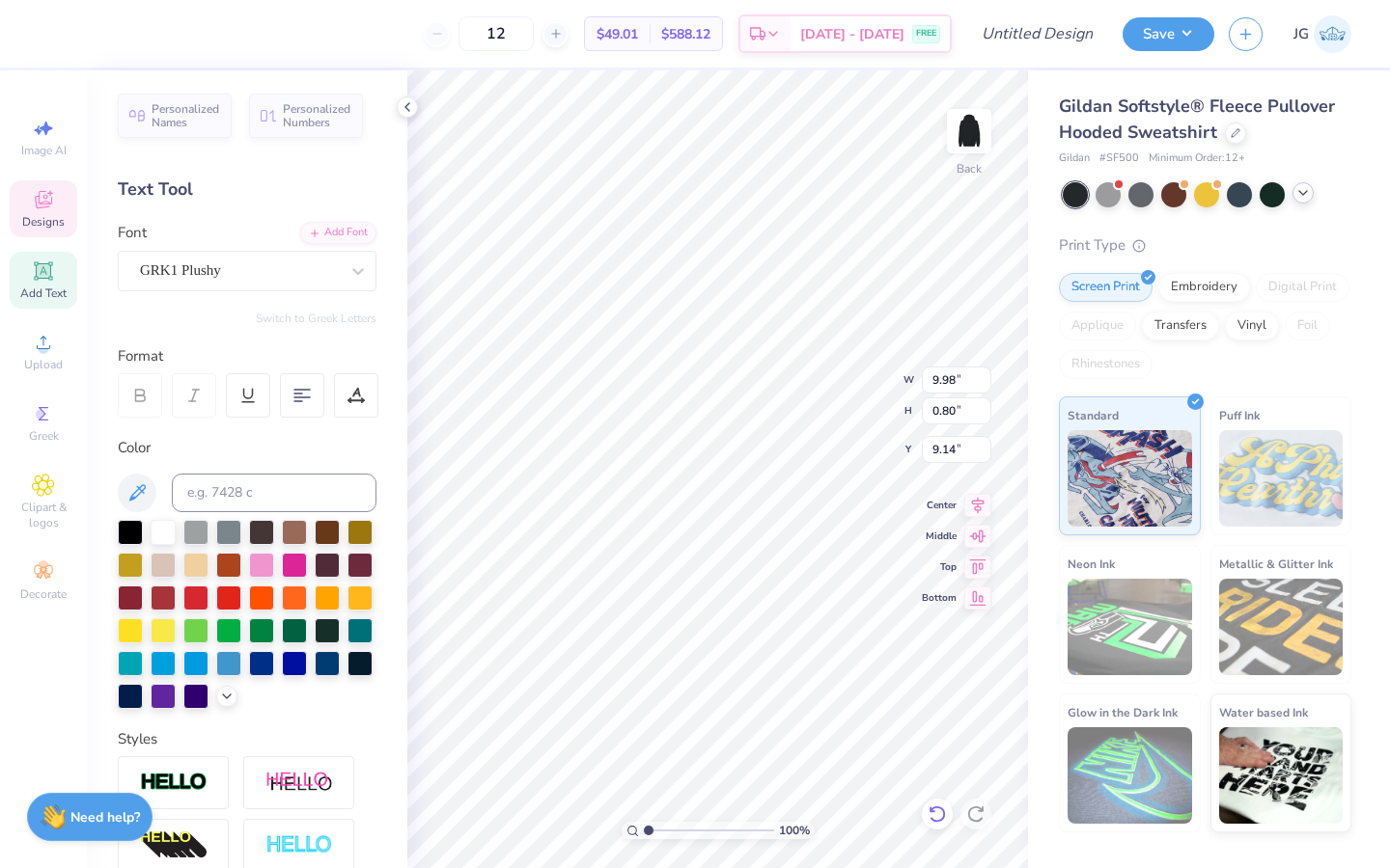
type input "4.79"
type input "3.00"
click at [932, 667] on icon at bounding box center [937, 815] width 17 height 18
type input "5.04"
type input "2.01"
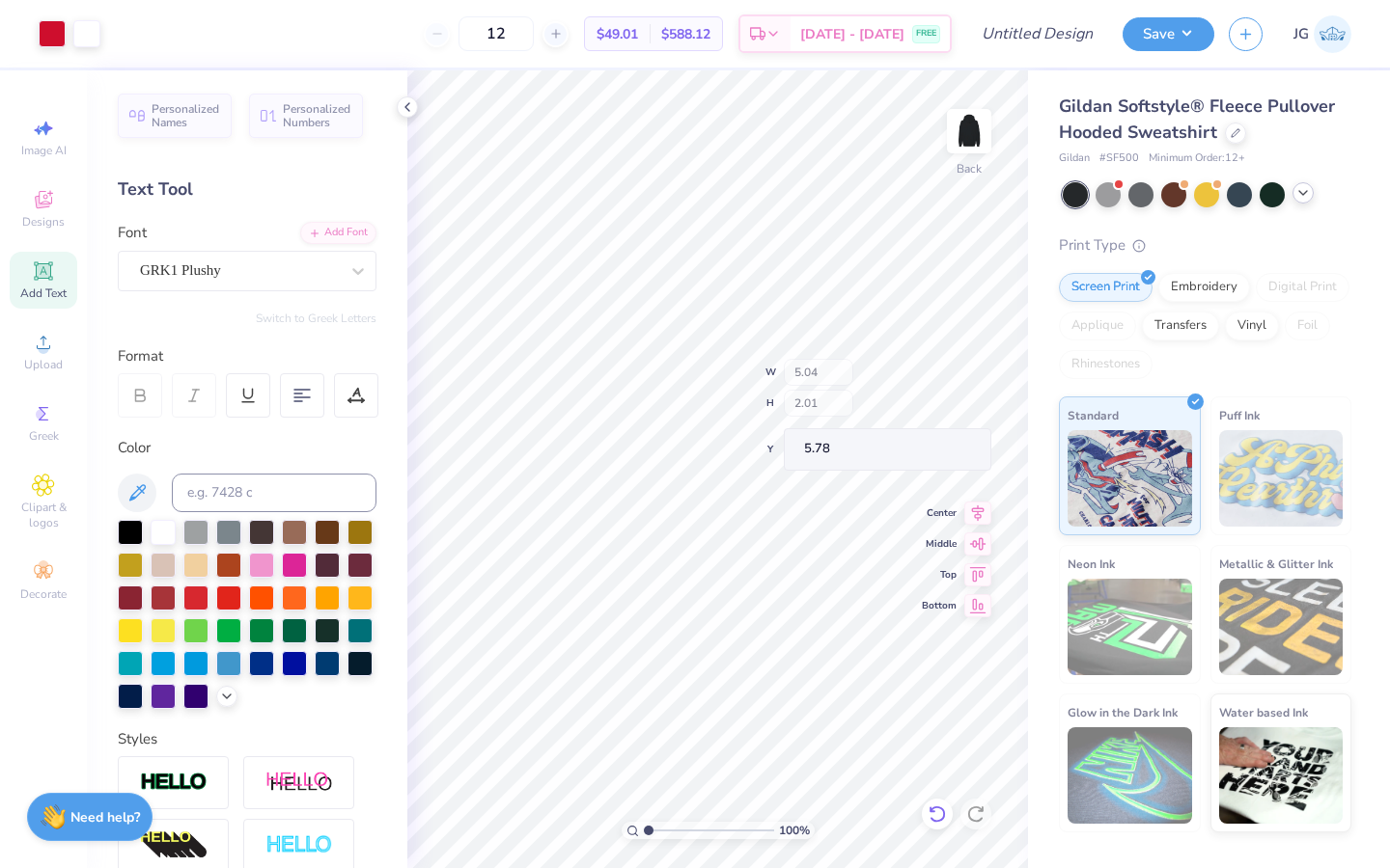
type input "6.24"
type input "3.68"
type input "3.29"
type input "3.78"
type input "1.42"
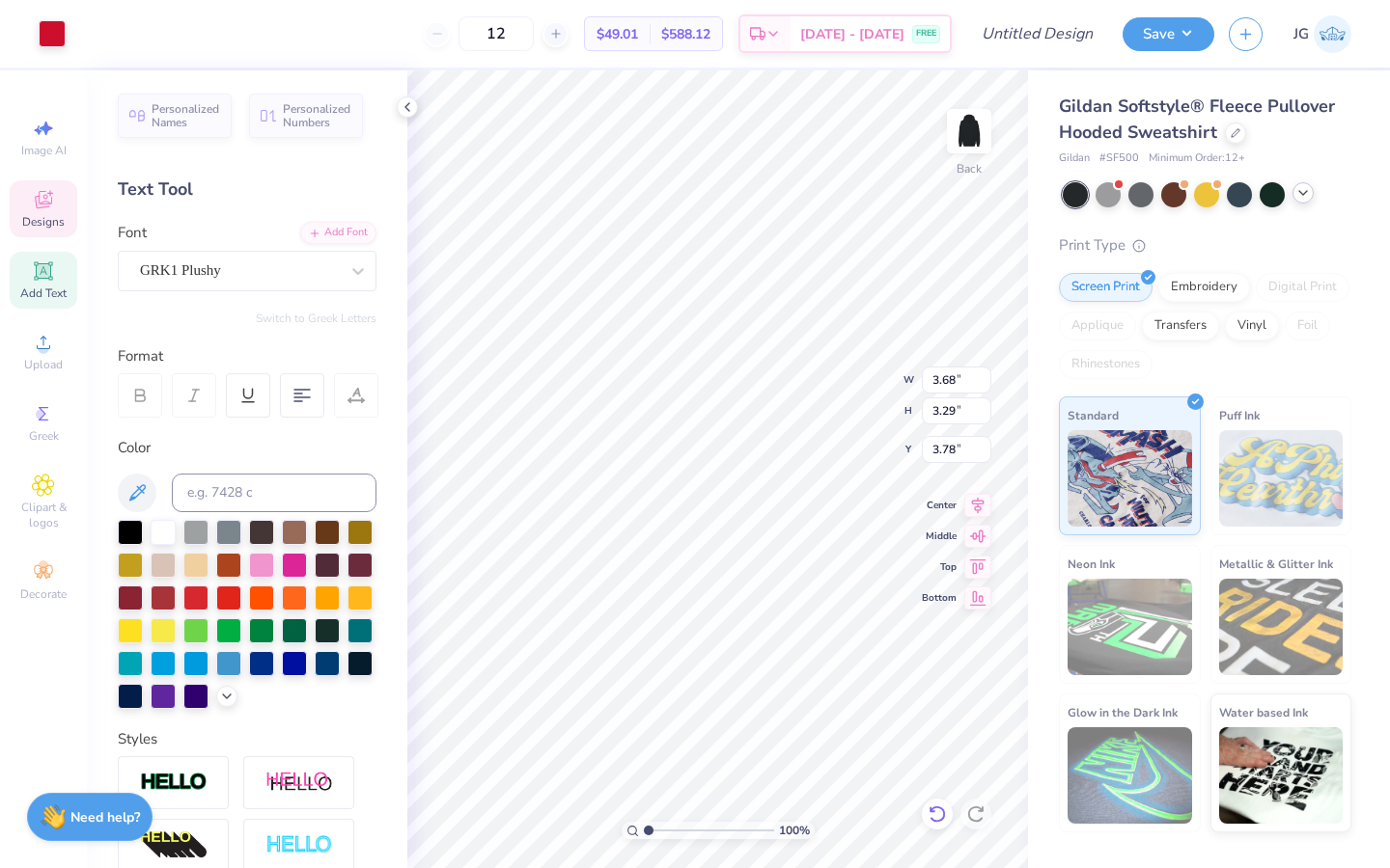
type input "1.49"
type input "4.90"
type input "3.68"
type input "3.29"
type input "3.74"
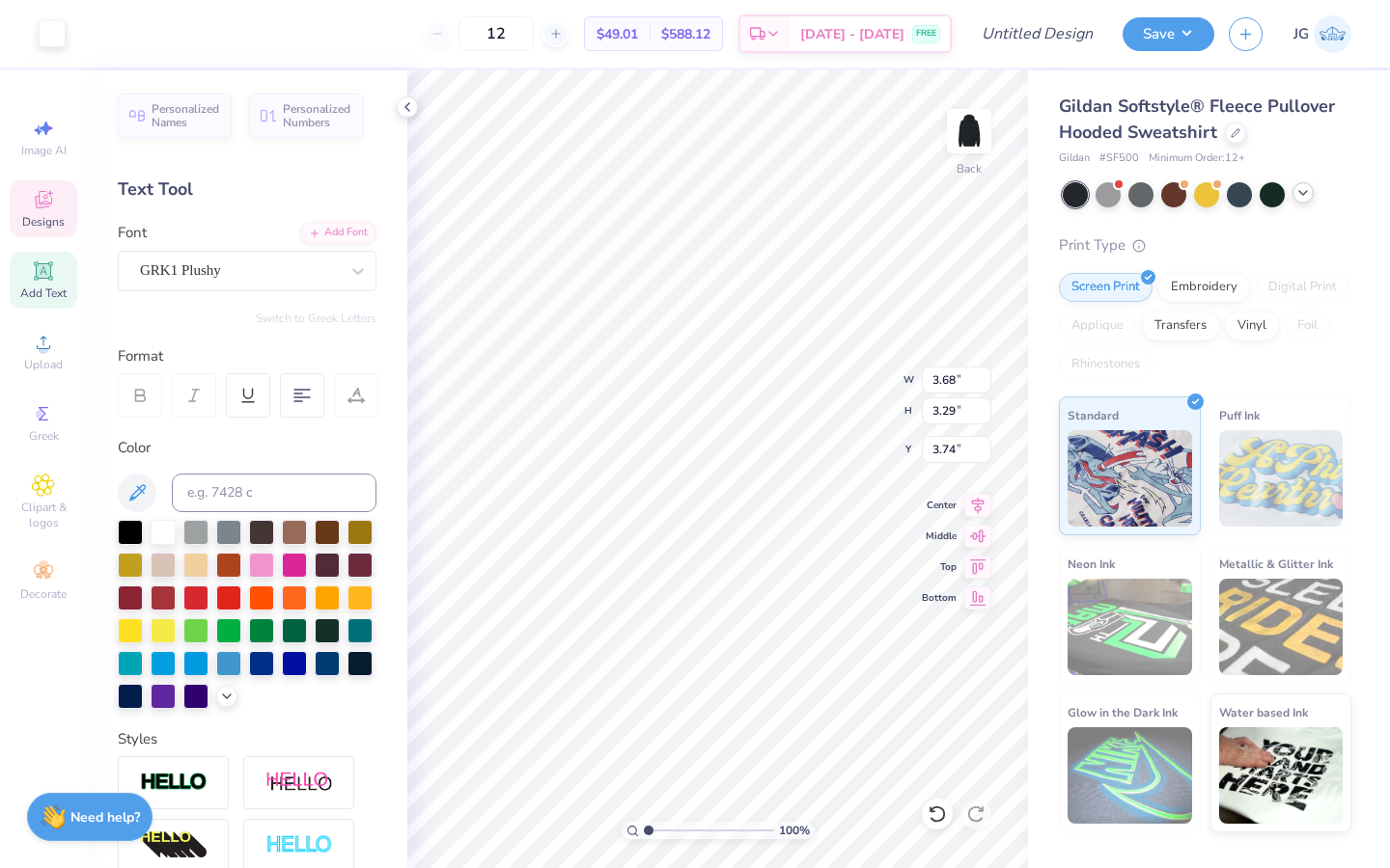
type input "5.62"
click at [708, 667] on input "range" at bounding box center [709, 831] width 131 height 18
type input "3.75"
type input "3.35"
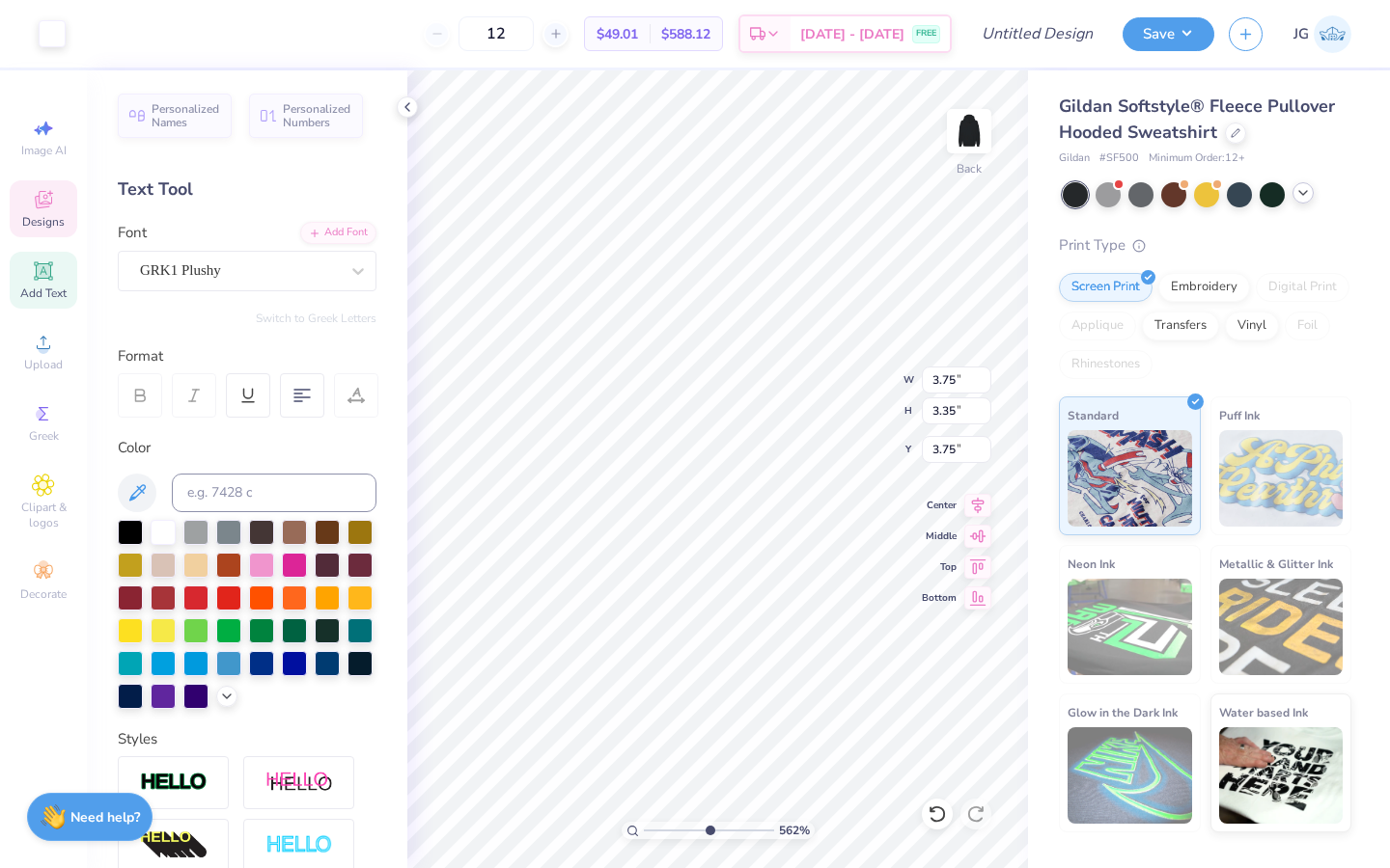
type input "3.79"
type input "3.70"
type input "3.31"
type input "3.71"
type input "3.78"
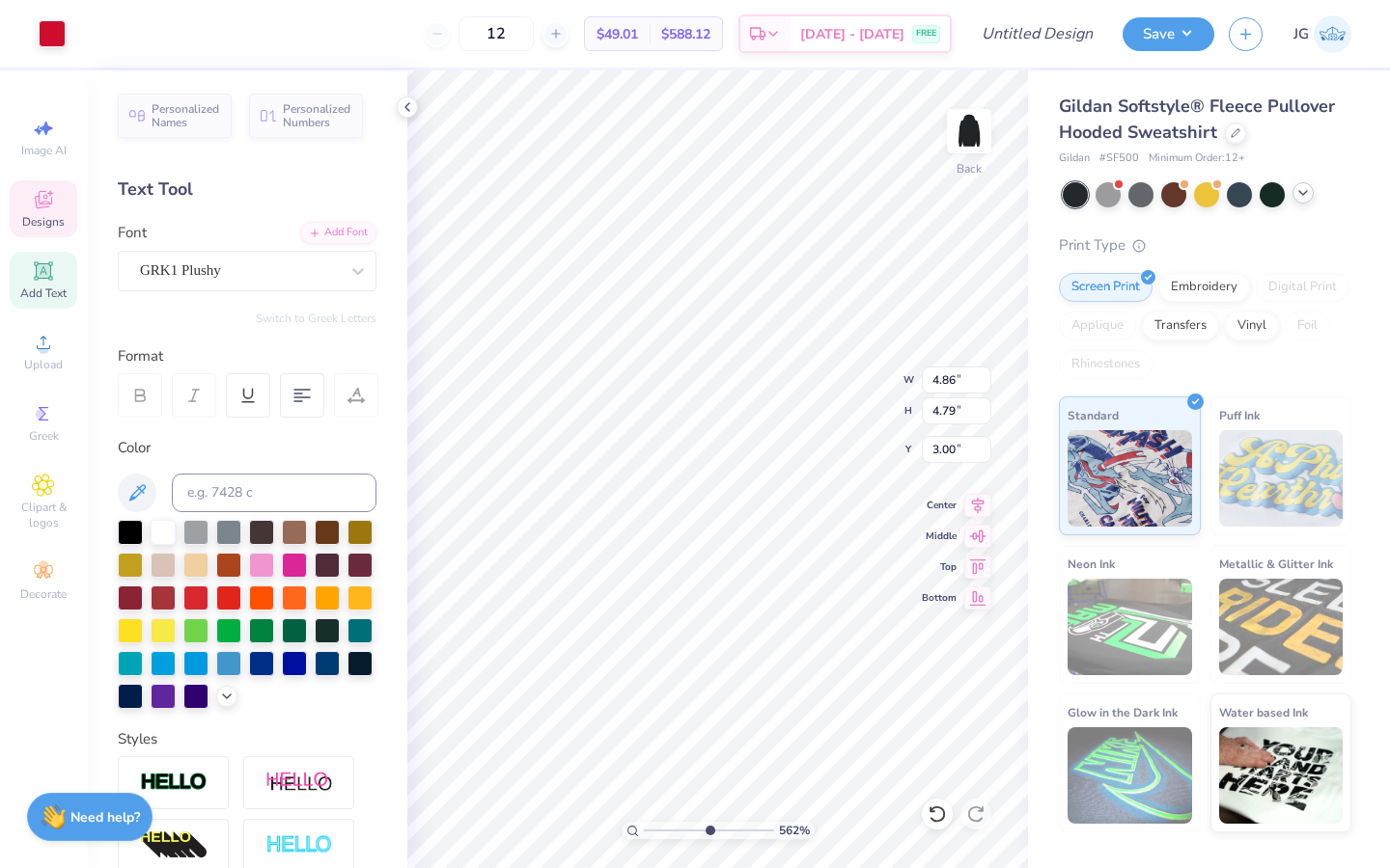
type input "1.42"
type input "1.49"
type input "4.90"
type input "8.56"
type input "4.92"
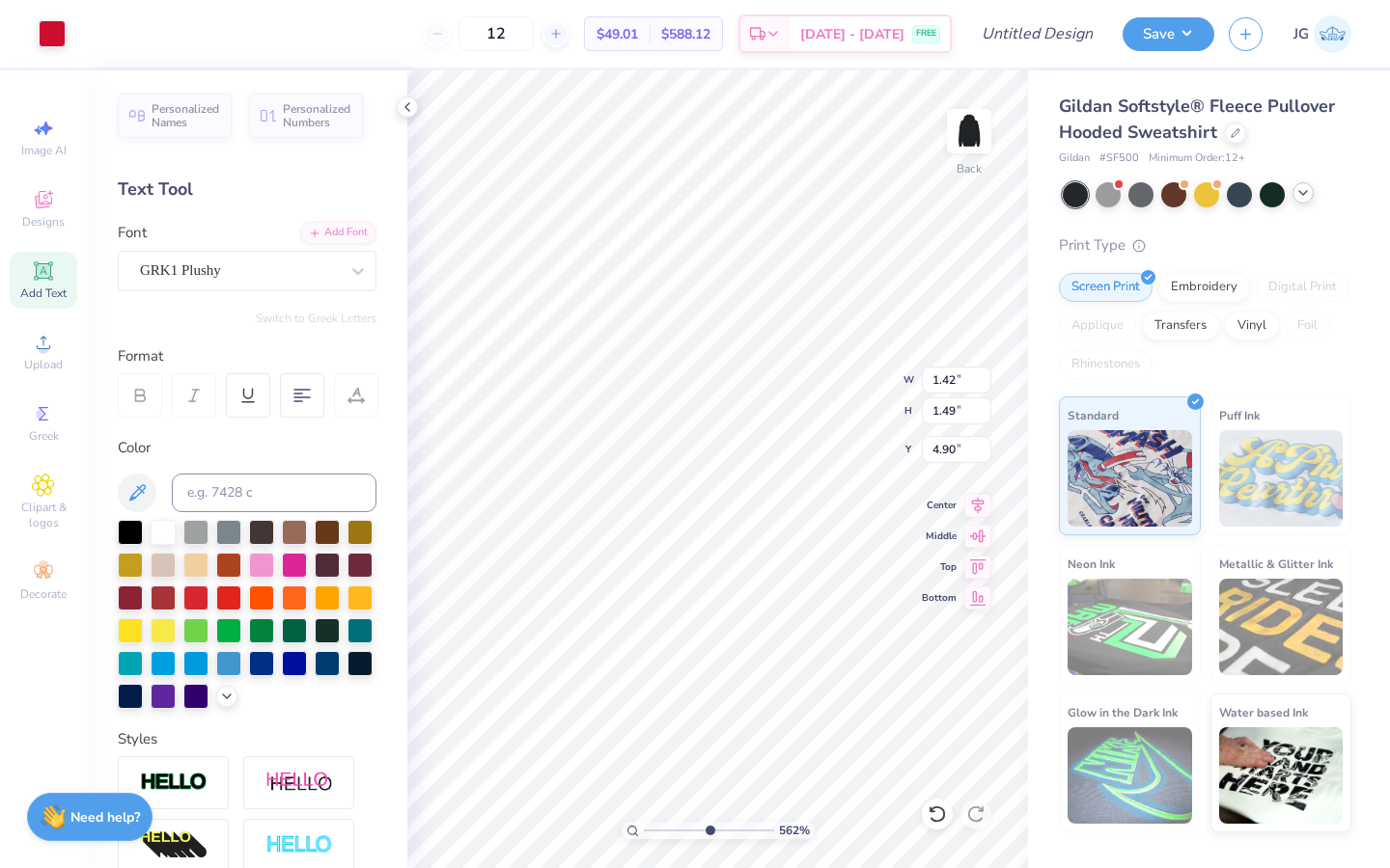
type input "3.00"
type input "3.73"
type input "3.33"
type input "3.76"
type input "3.78"
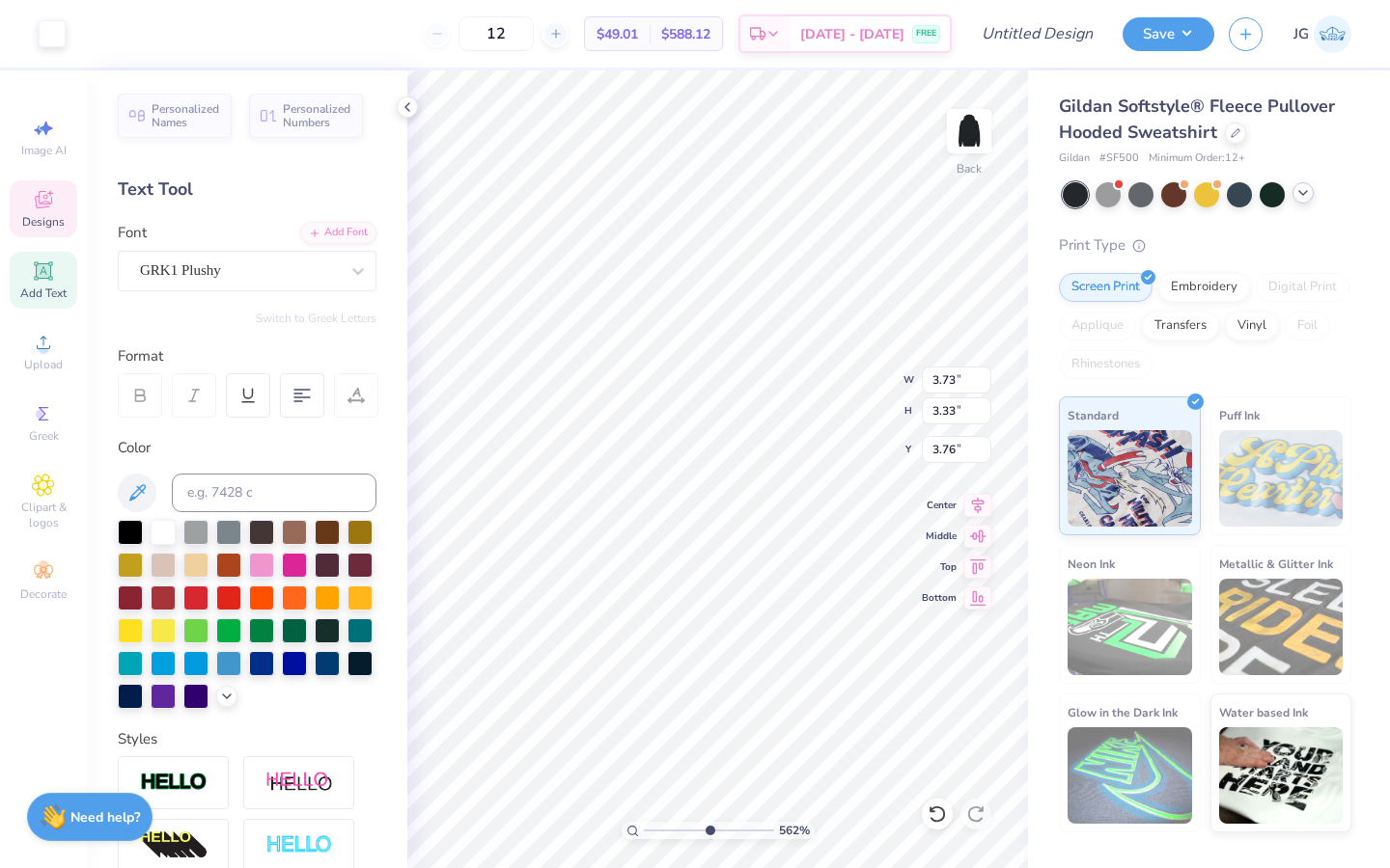
type input "3.37"
type input "3.72"
type input "3.82"
type input "3.41"
type input "3.81"
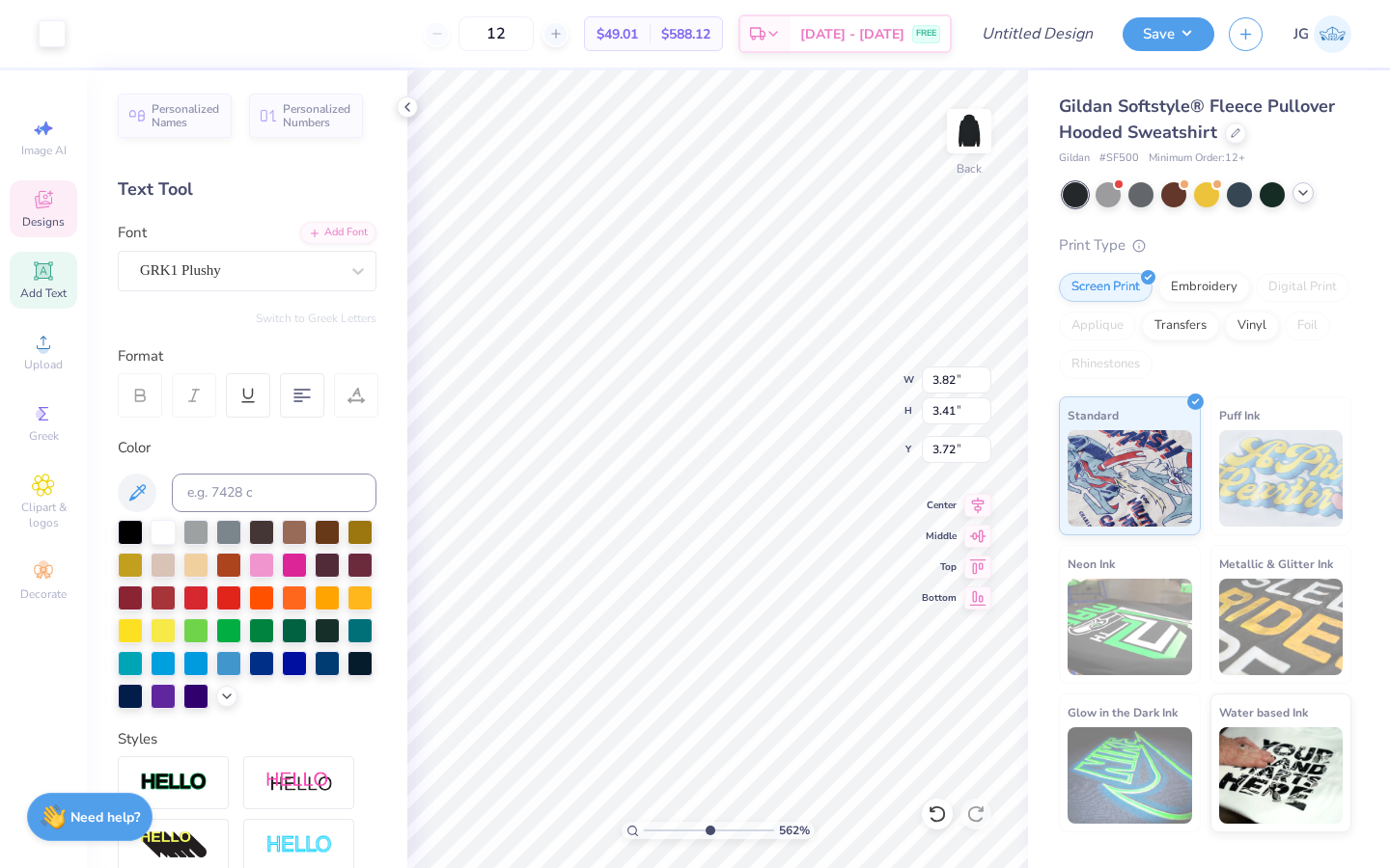
type input "3.40"
type input "3.73"
type input "3.74"
type input "3.34"
type input "8.56"
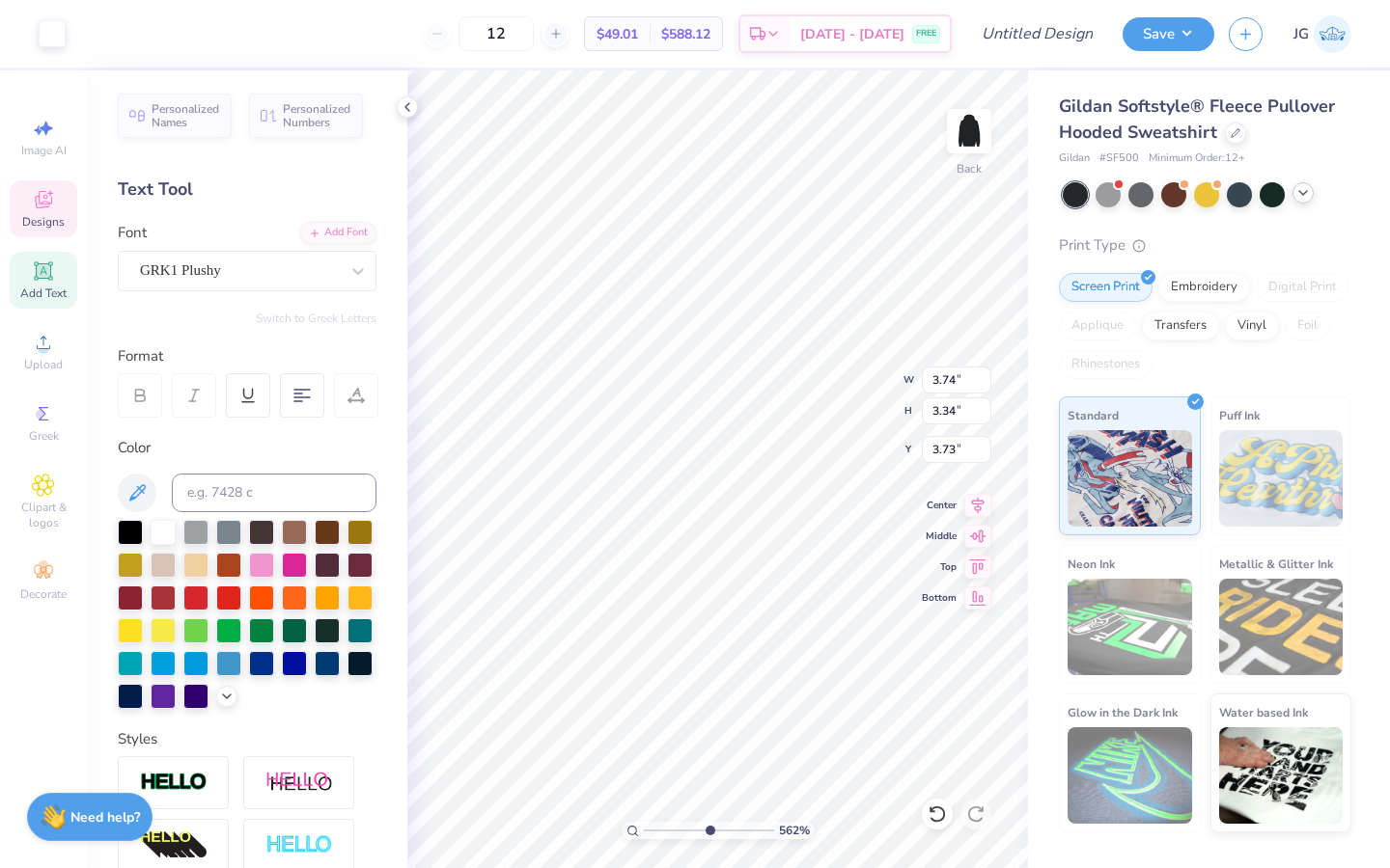
type input "4.92"
type input "3.00"
type input "3.79"
type input "3.69"
type input "3.30"
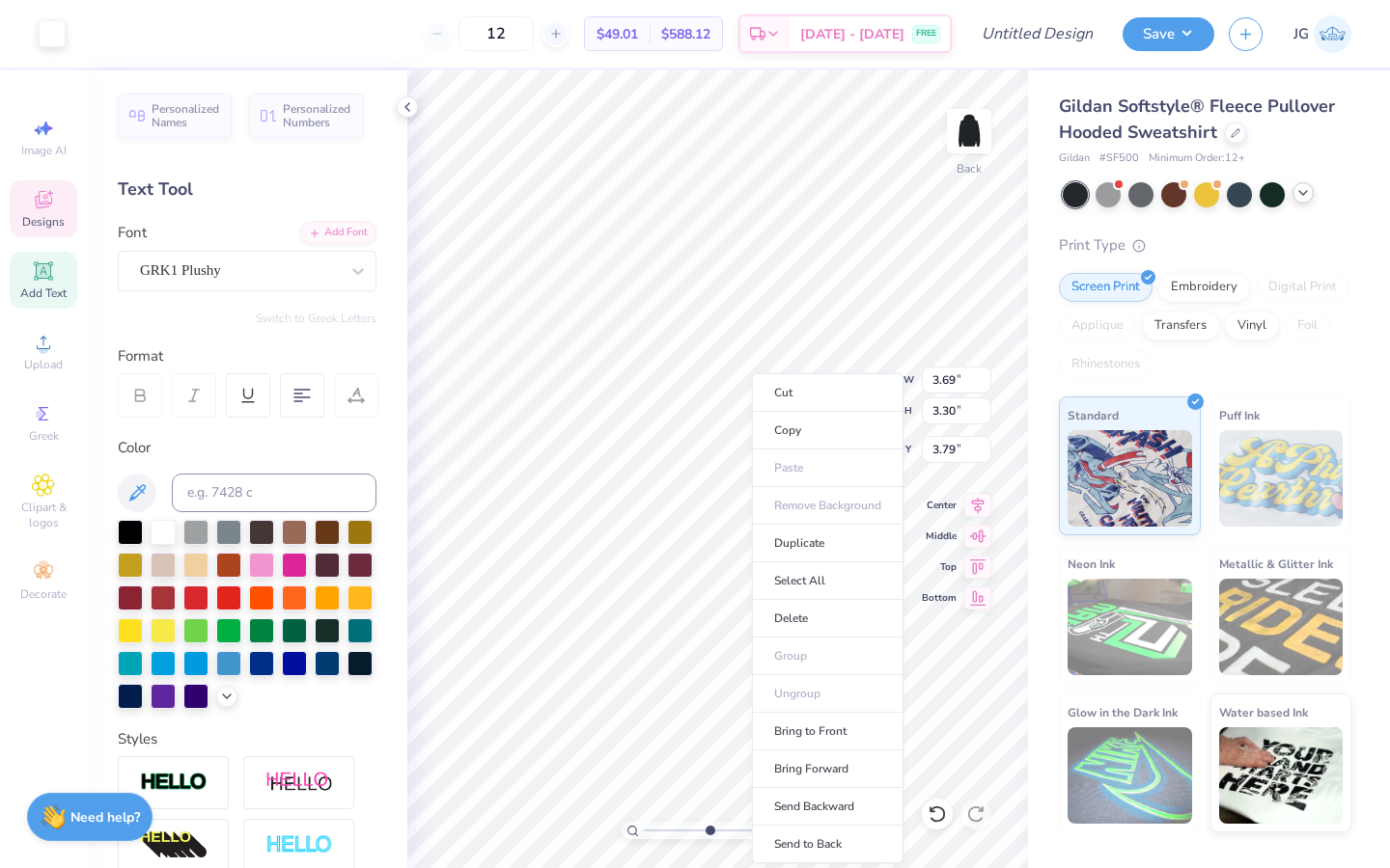
type input "1.42"
type input "1.49"
type input "4.07"
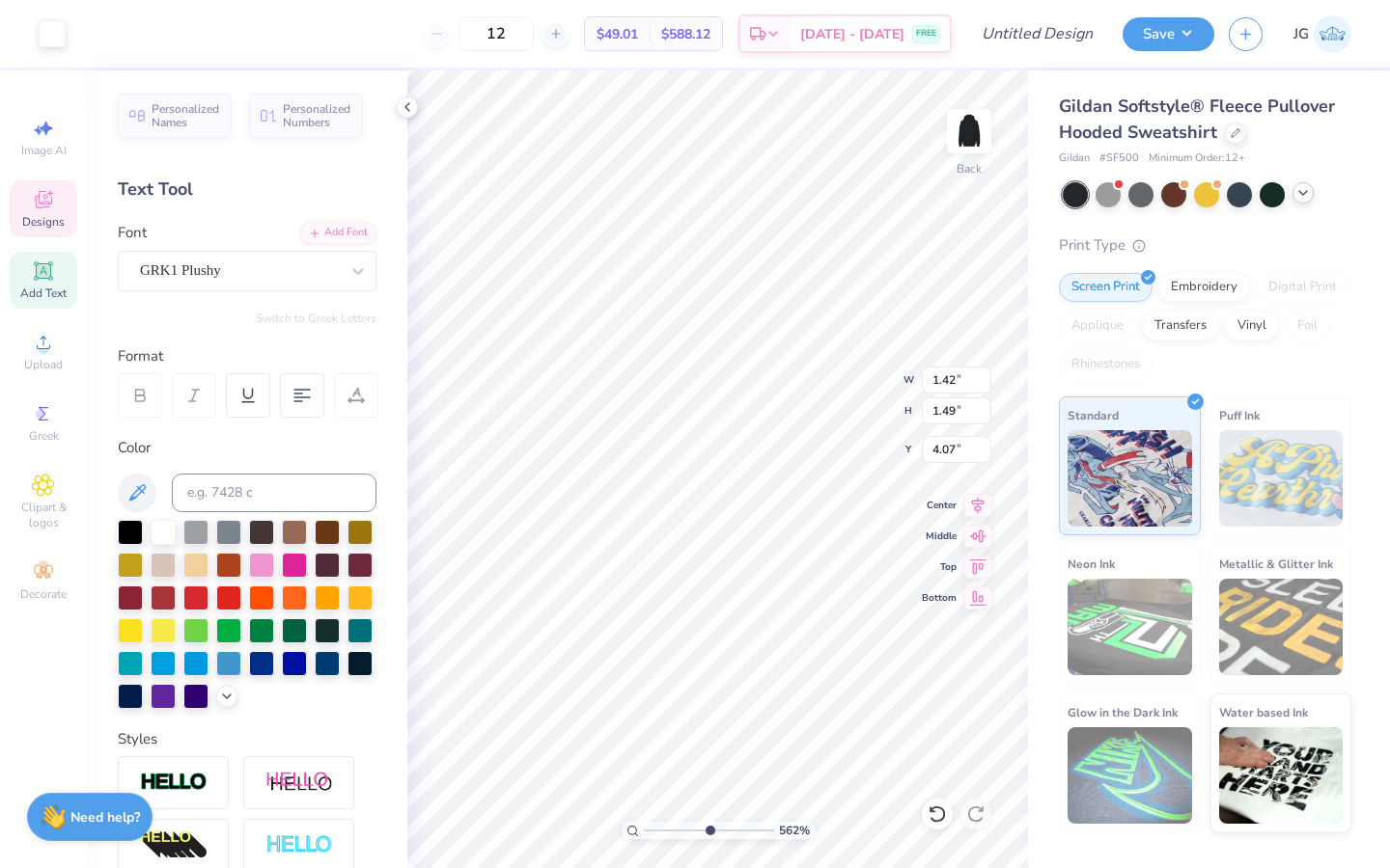
type input "3.69"
type input "3.30"
type input "3.80"
type input "4.86"
type input "4.79"
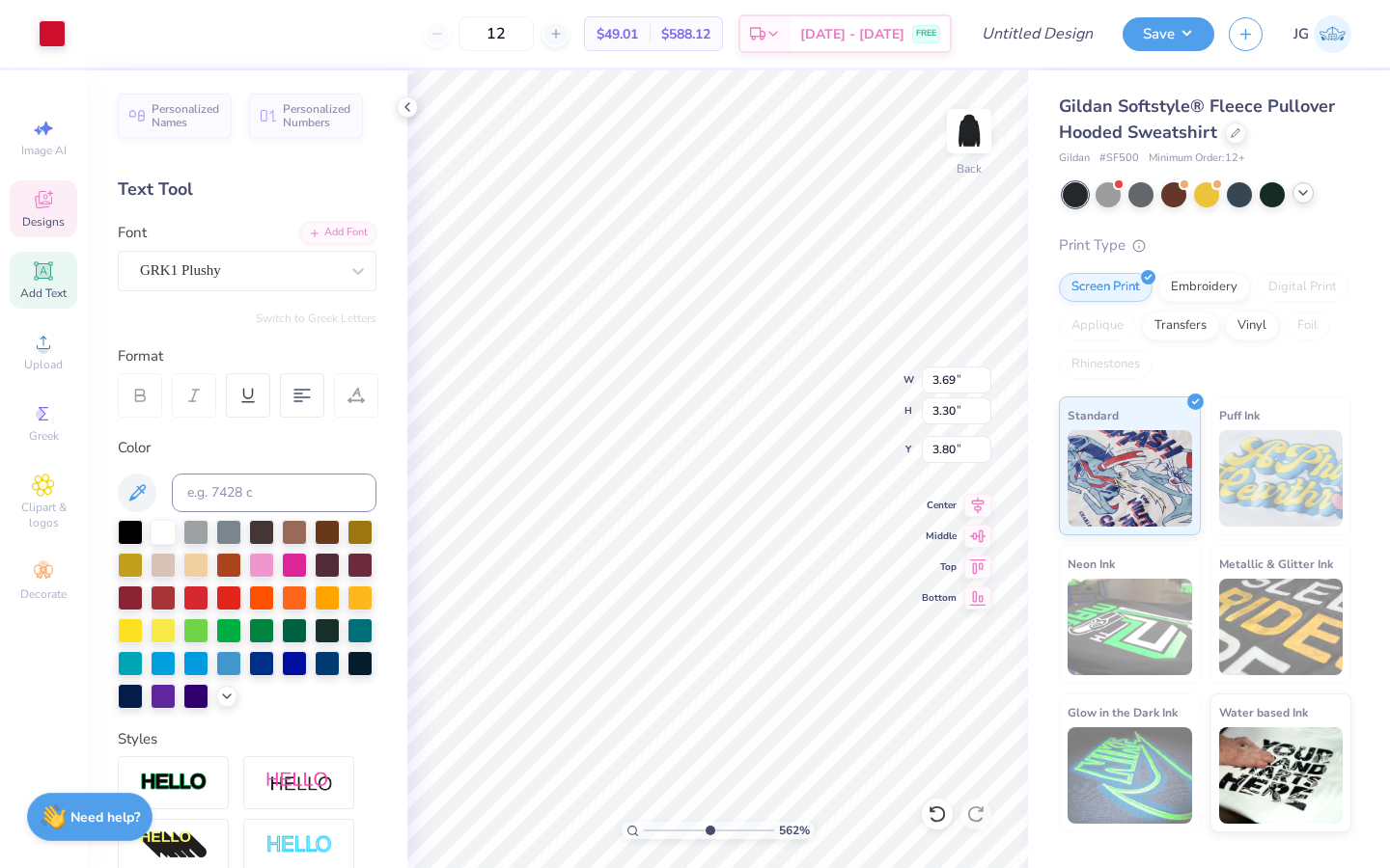
type input "3.00"
type input "4.80"
type input "4.73"
type input "3.06"
type input "3.69"
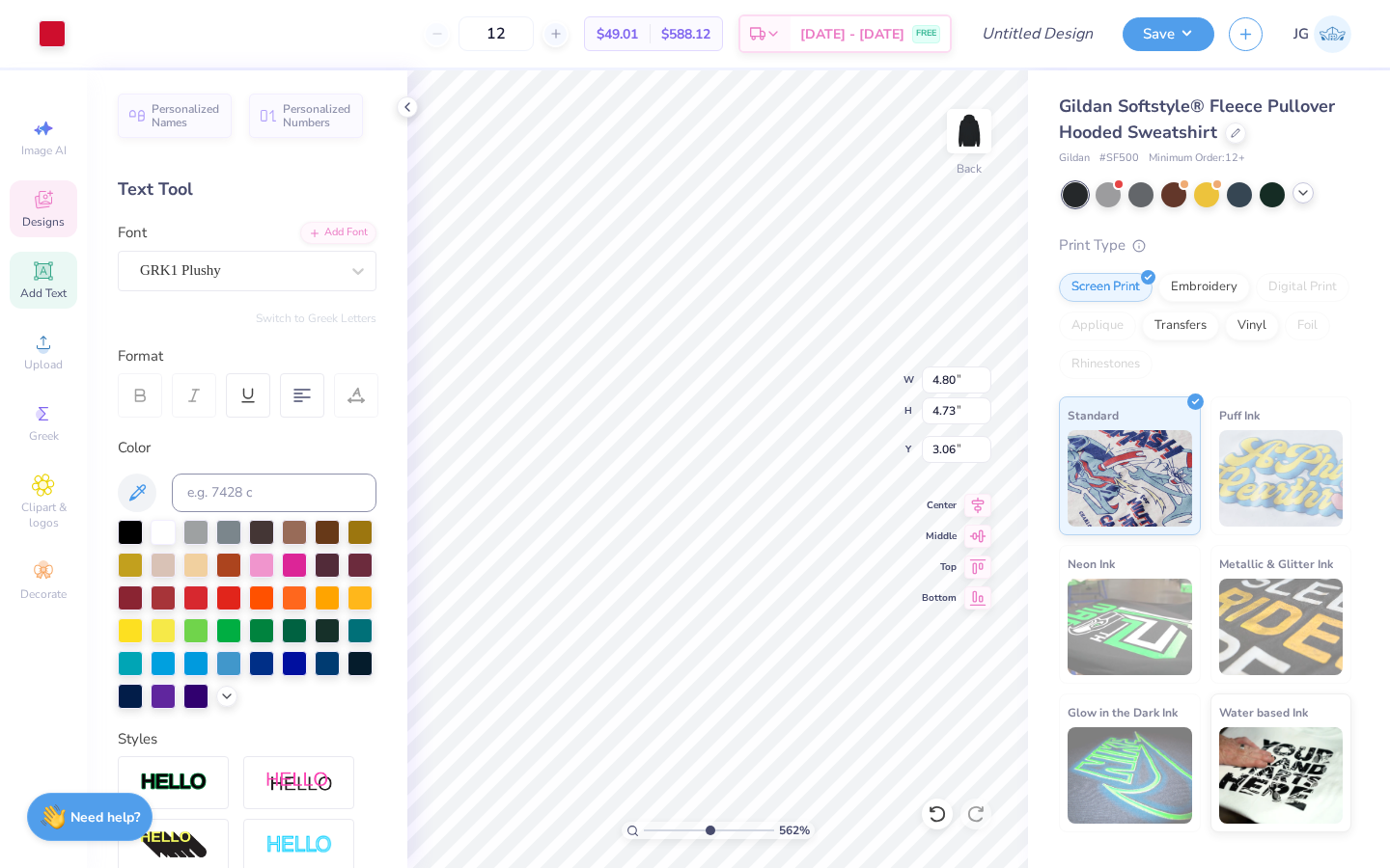
type input "3.30"
type input "3.80"
type input "8.56"
type input "4.85"
type input "3.06"
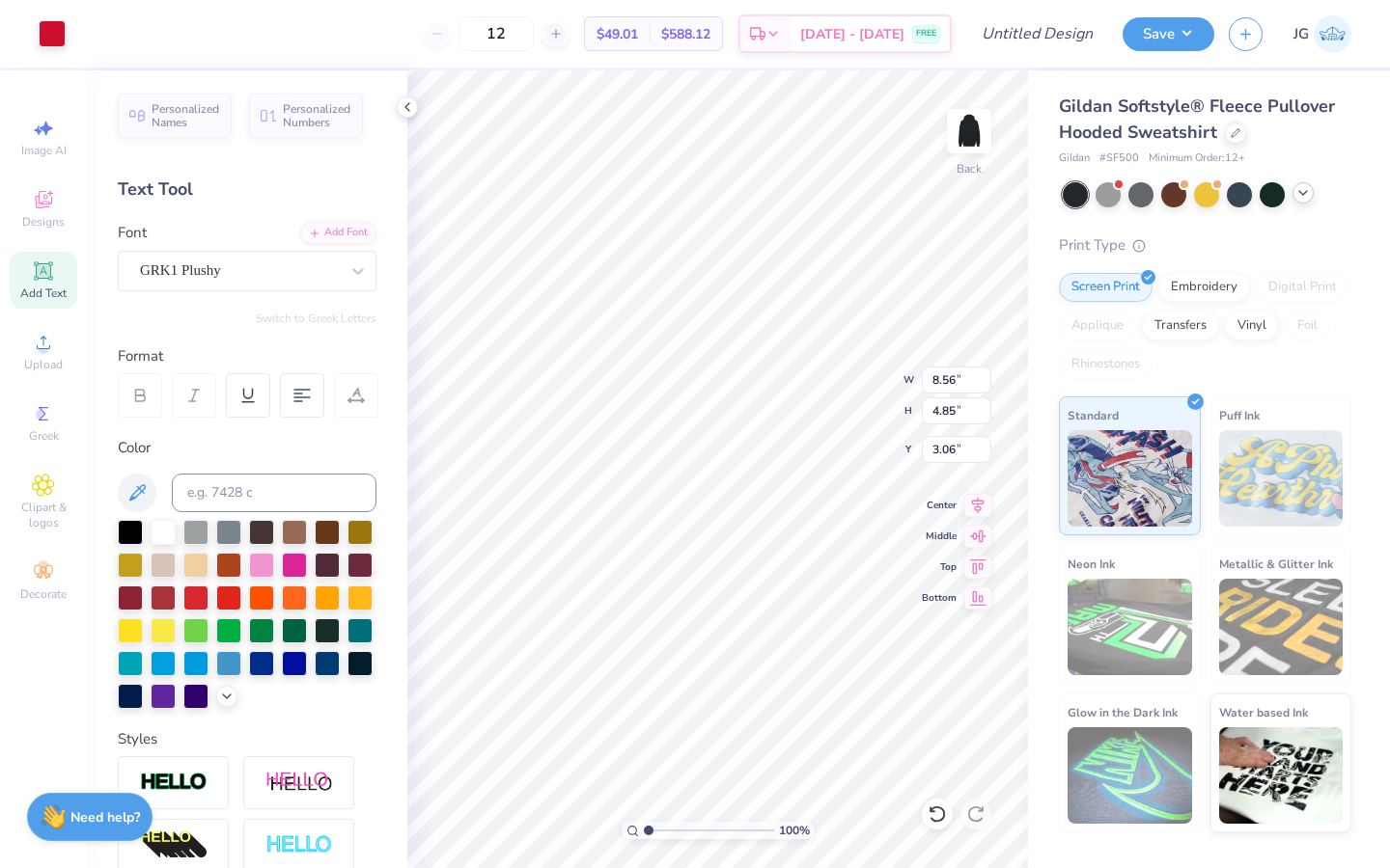
drag, startPoint x: 710, startPoint y: 832, endPoint x: 612, endPoint y: 835, distance: 98.0
click at [644, 667] on input "range" at bounding box center [709, 831] width 131 height 18
drag, startPoint x: 656, startPoint y: 827, endPoint x: 677, endPoint y: 827, distance: 21.0
type input "3.24"
click at [676, 667] on input "range" at bounding box center [709, 831] width 131 height 18
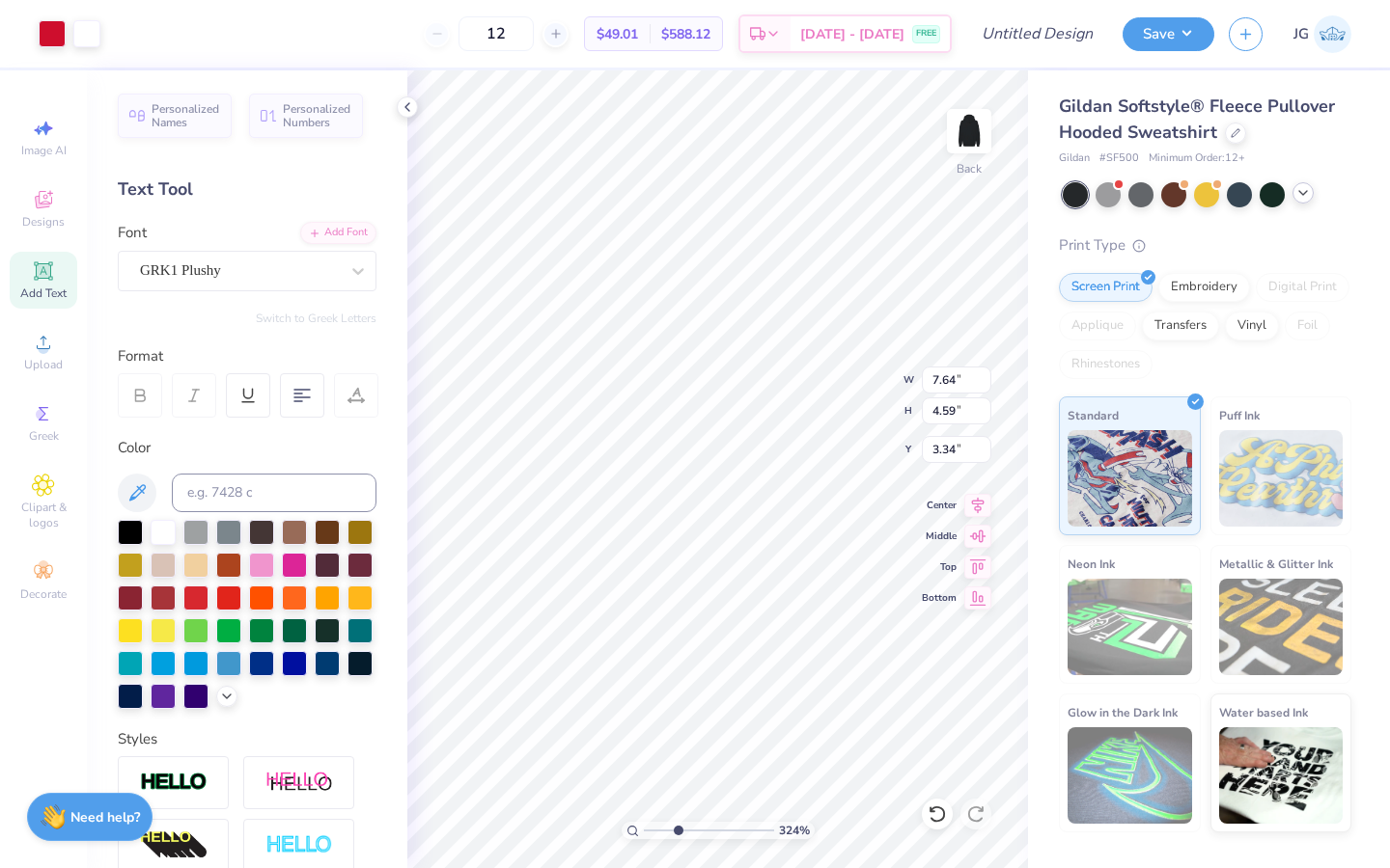
type input "3.27"
type input "6.45"
type input "4.80"
type input "4.59"
type input "3.27"
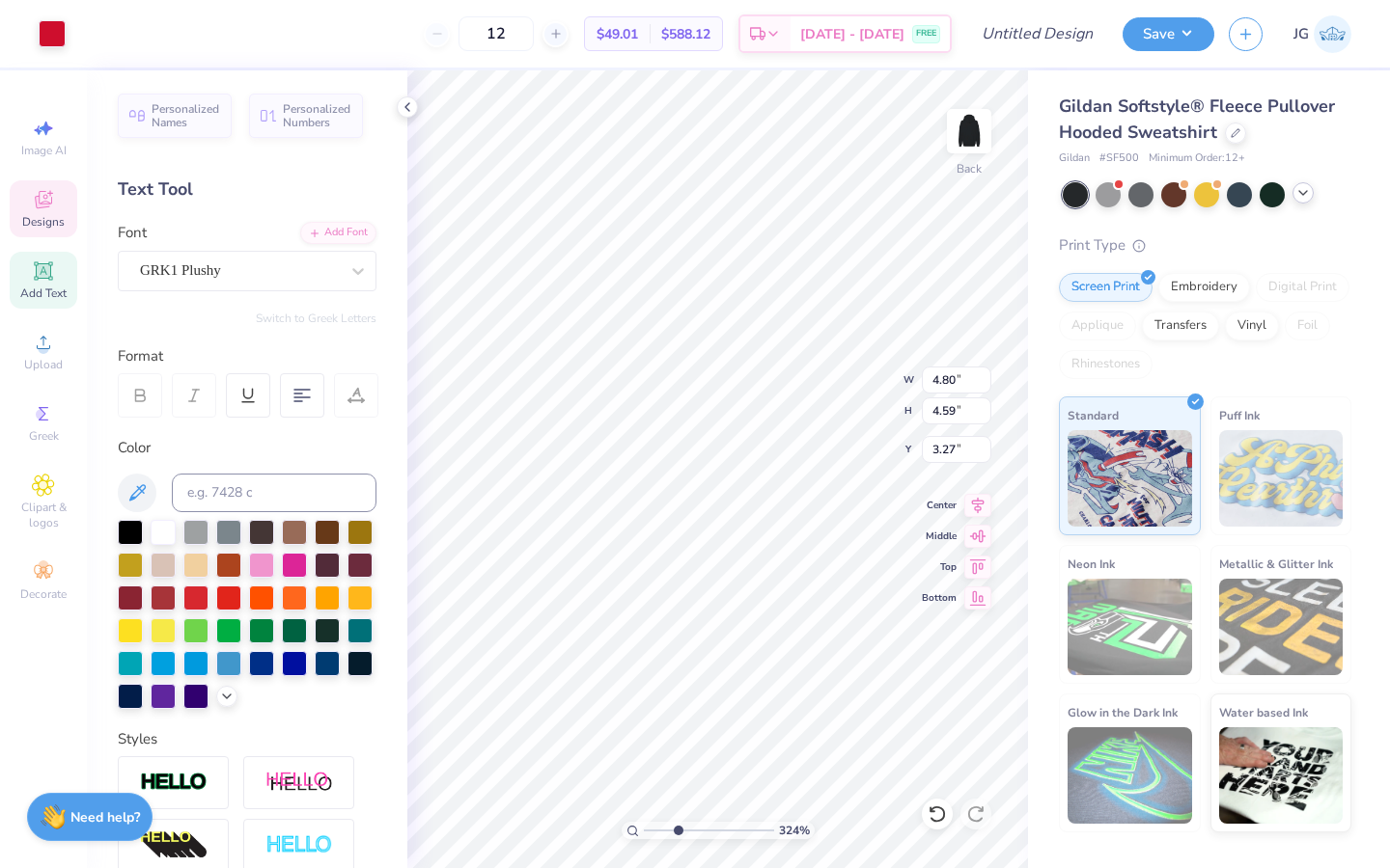
type input "3.66"
type input "3.07"
type input "4.03"
type input "1.16"
type input "1.33"
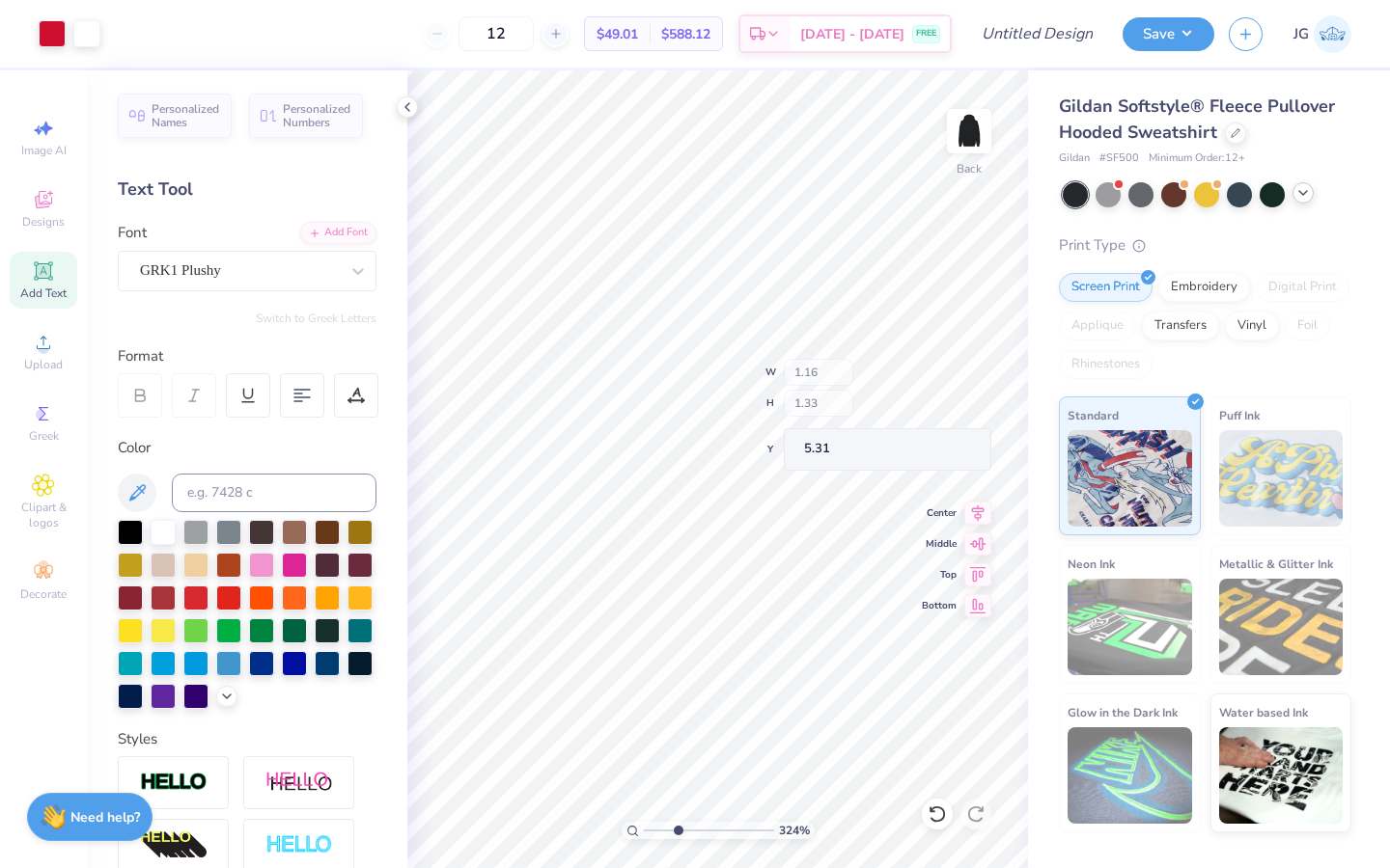
type input "5.27"
click at [681, 667] on input "range" at bounding box center [709, 831] width 131 height 18
type input "1"
click at [644, 667] on input "range" at bounding box center [709, 831] width 131 height 18
type input "5.93"
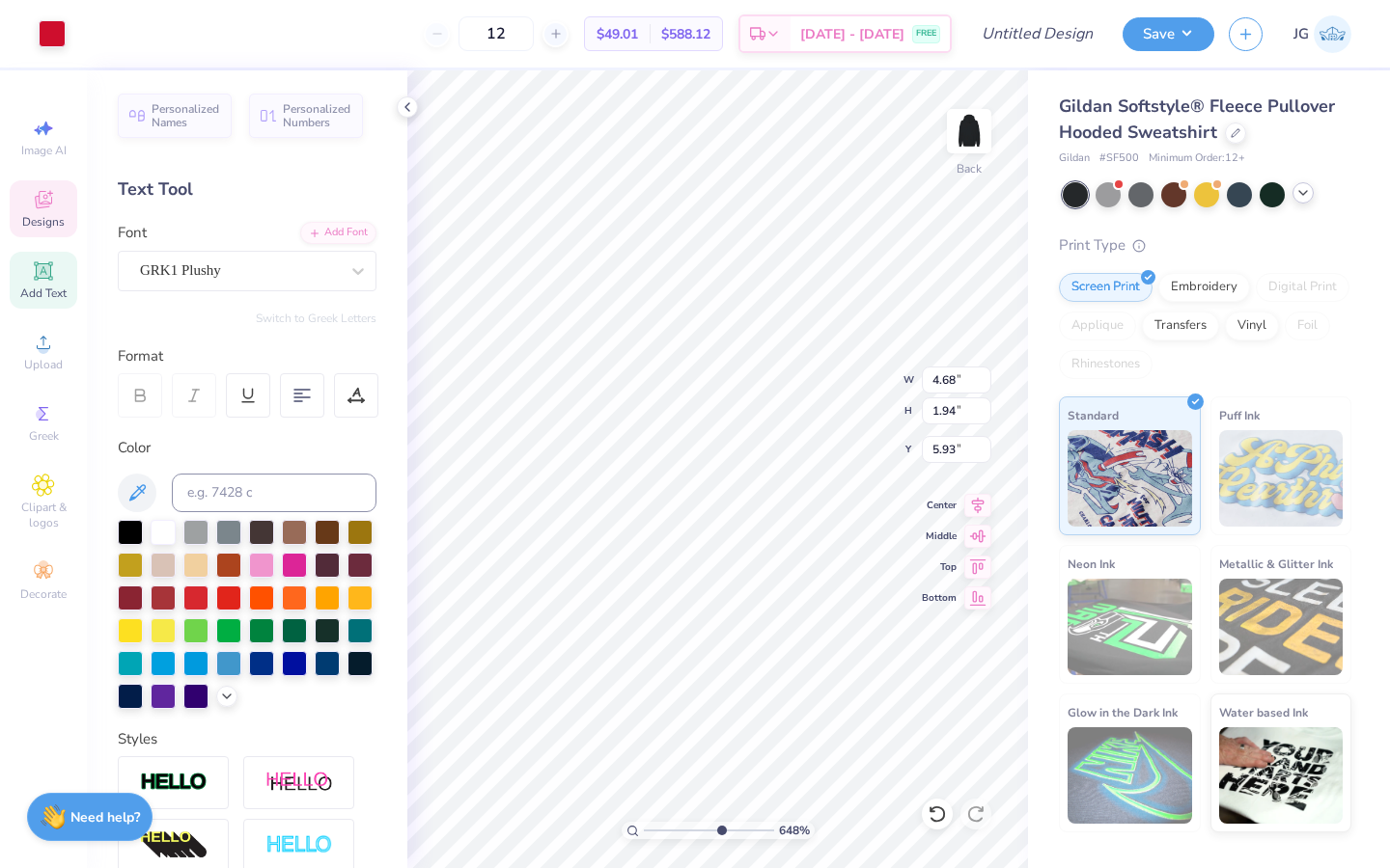
type input "6.47"
drag, startPoint x: 676, startPoint y: 827, endPoint x: 718, endPoint y: 823, distance: 42.2
click at [718, 667] on input "range" at bounding box center [709, 831] width 131 height 18
type input "6.31"
type input "2.95"
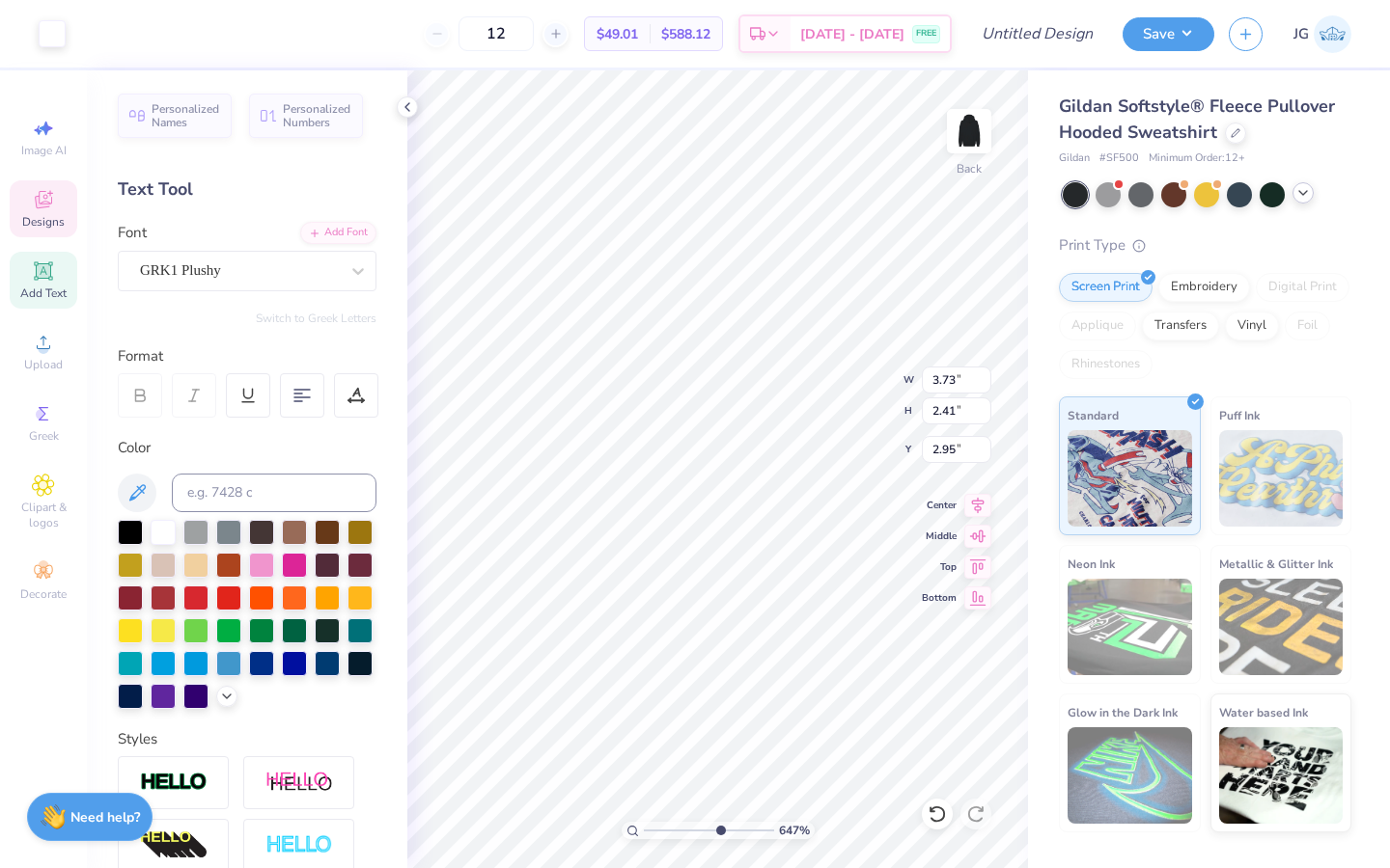
type input "3.73"
type input "2.41"
type input "3.23"
type input "4.90"
type input "4.78"
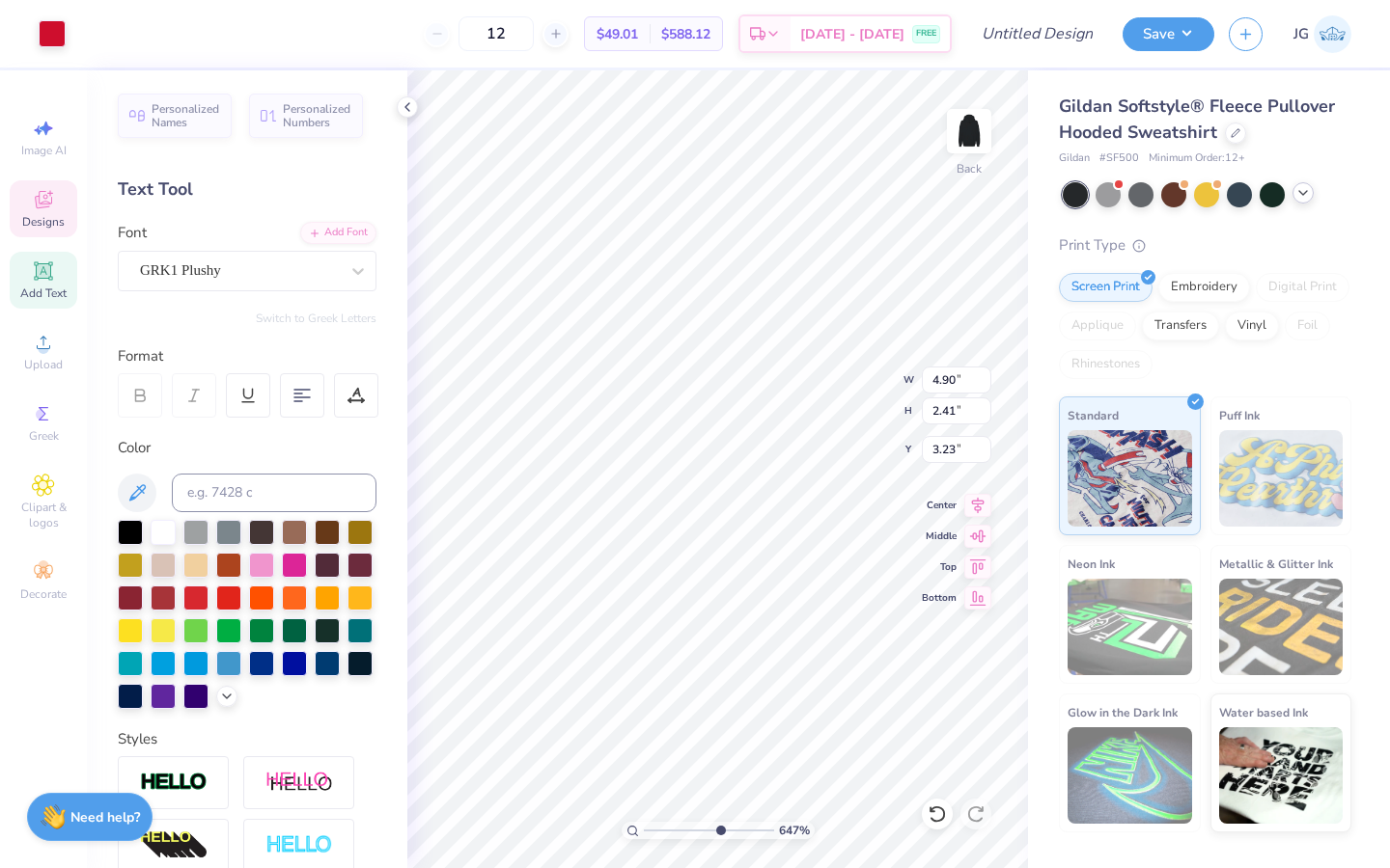
type input "2.95"
type input "1.39"
type input "1.21"
type input "3.69"
type input "4.90"
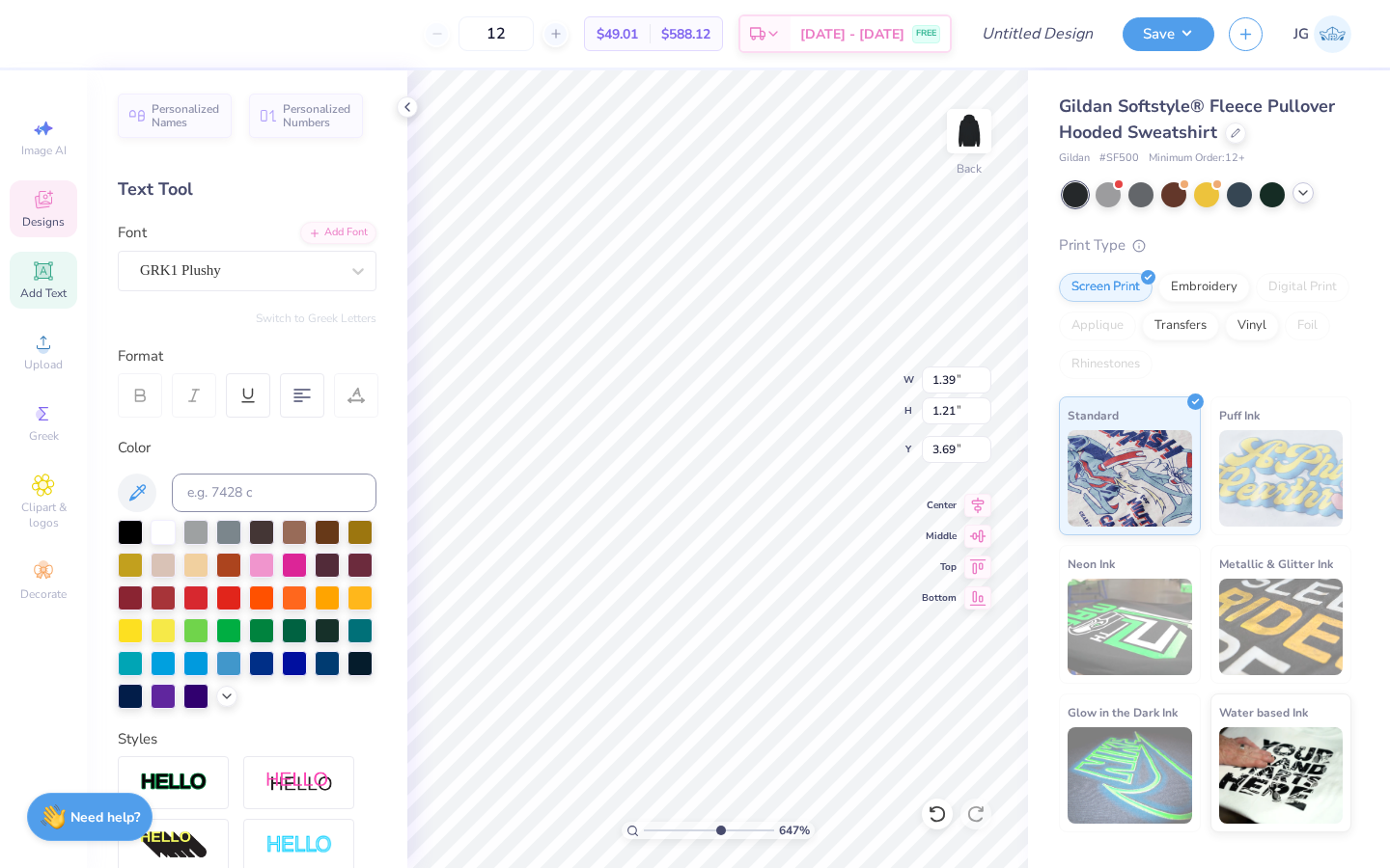
type input "4.78"
type input "2.95"
drag, startPoint x: 712, startPoint y: 830, endPoint x: 662, endPoint y: 833, distance: 50.1
type input "2.1"
click at [662, 667] on input "range" at bounding box center [709, 831] width 131 height 18
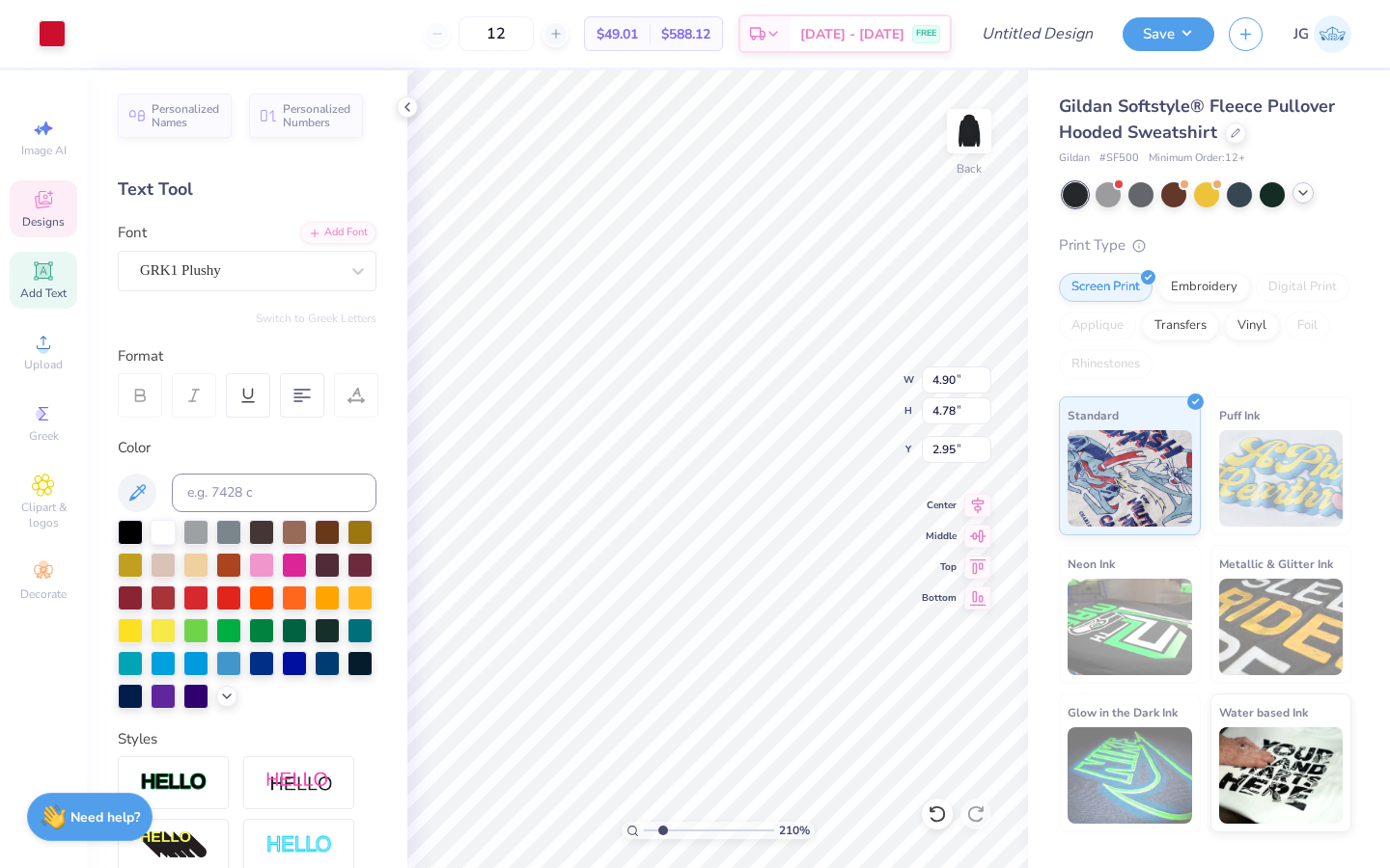
type input "1.16"
type input "1.33"
type input "5.27"
type input "3.66"
type input "3.07"
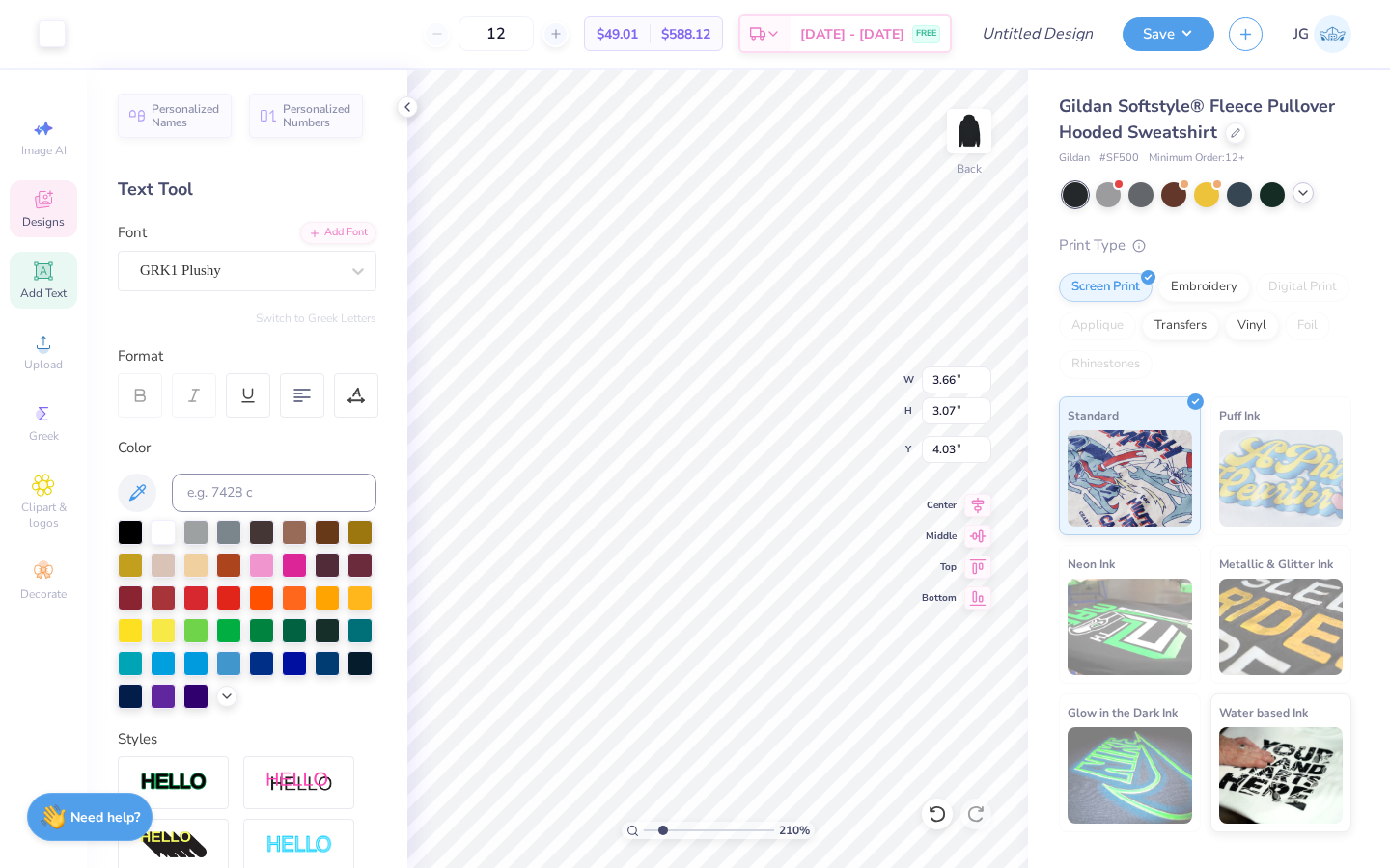
type input "3.93"
type input "3.74"
type input "3.14"
drag, startPoint x: 659, startPoint y: 836, endPoint x: 707, endPoint y: 833, distance: 48.1
type input "5.53"
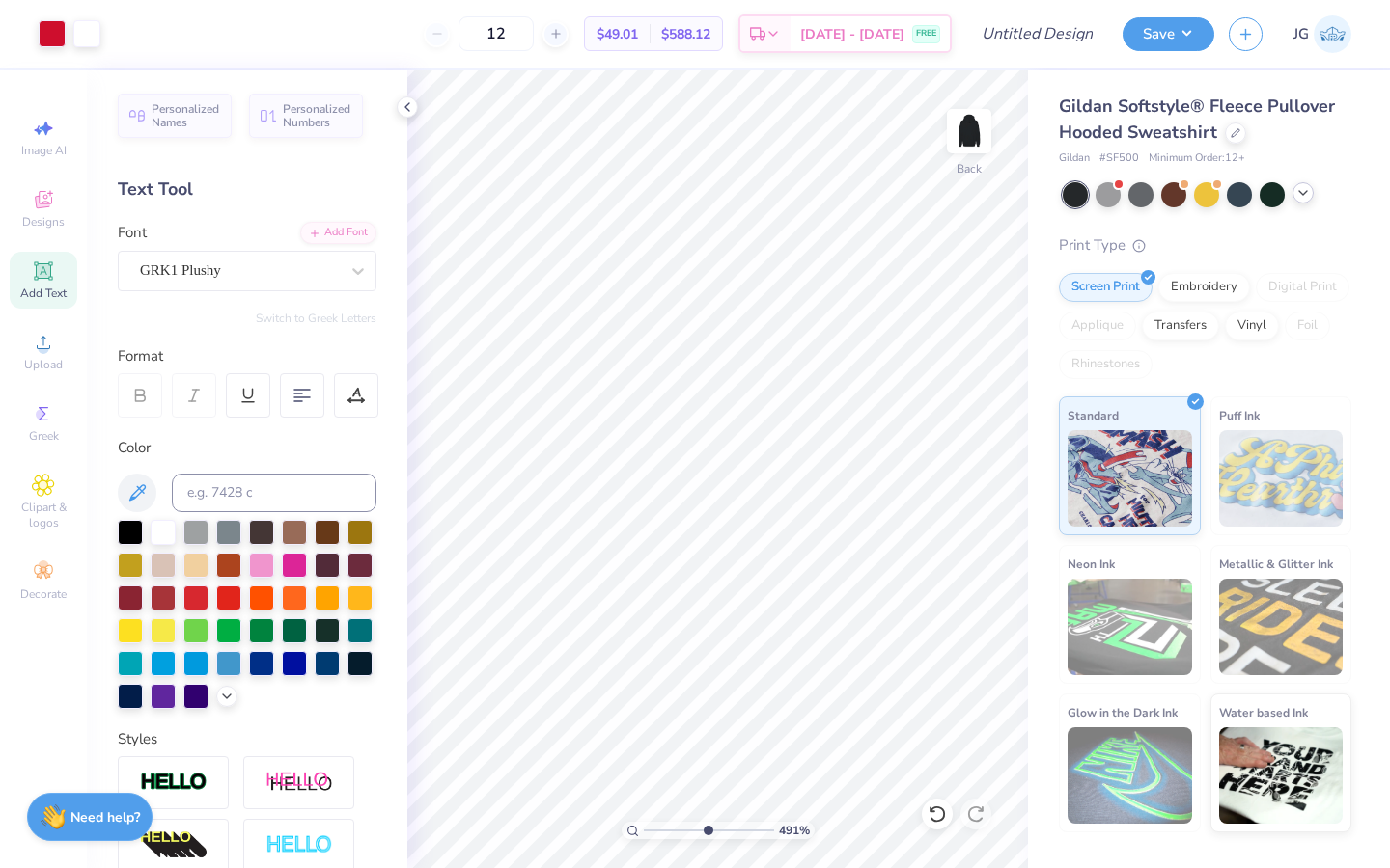
click at [707, 667] on input "range" at bounding box center [709, 831] width 131 height 18
type input "4.87"
type input "4.66"
type input "3.74"
type input "3.14"
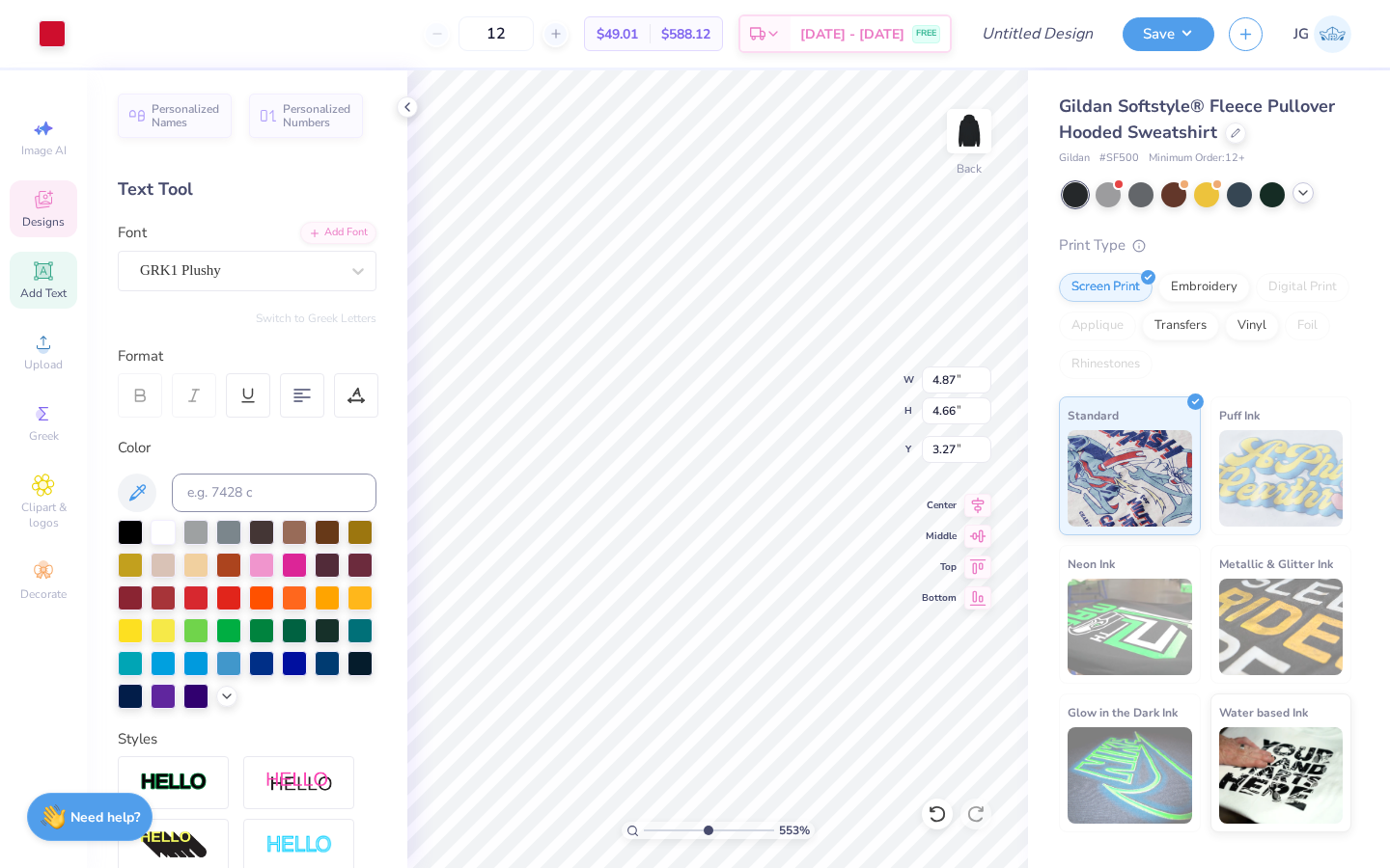
type input "3.93"
type input "4.87"
type input "4.66"
click at [934, 667] on icon at bounding box center [937, 815] width 17 height 18
type input "3.27"
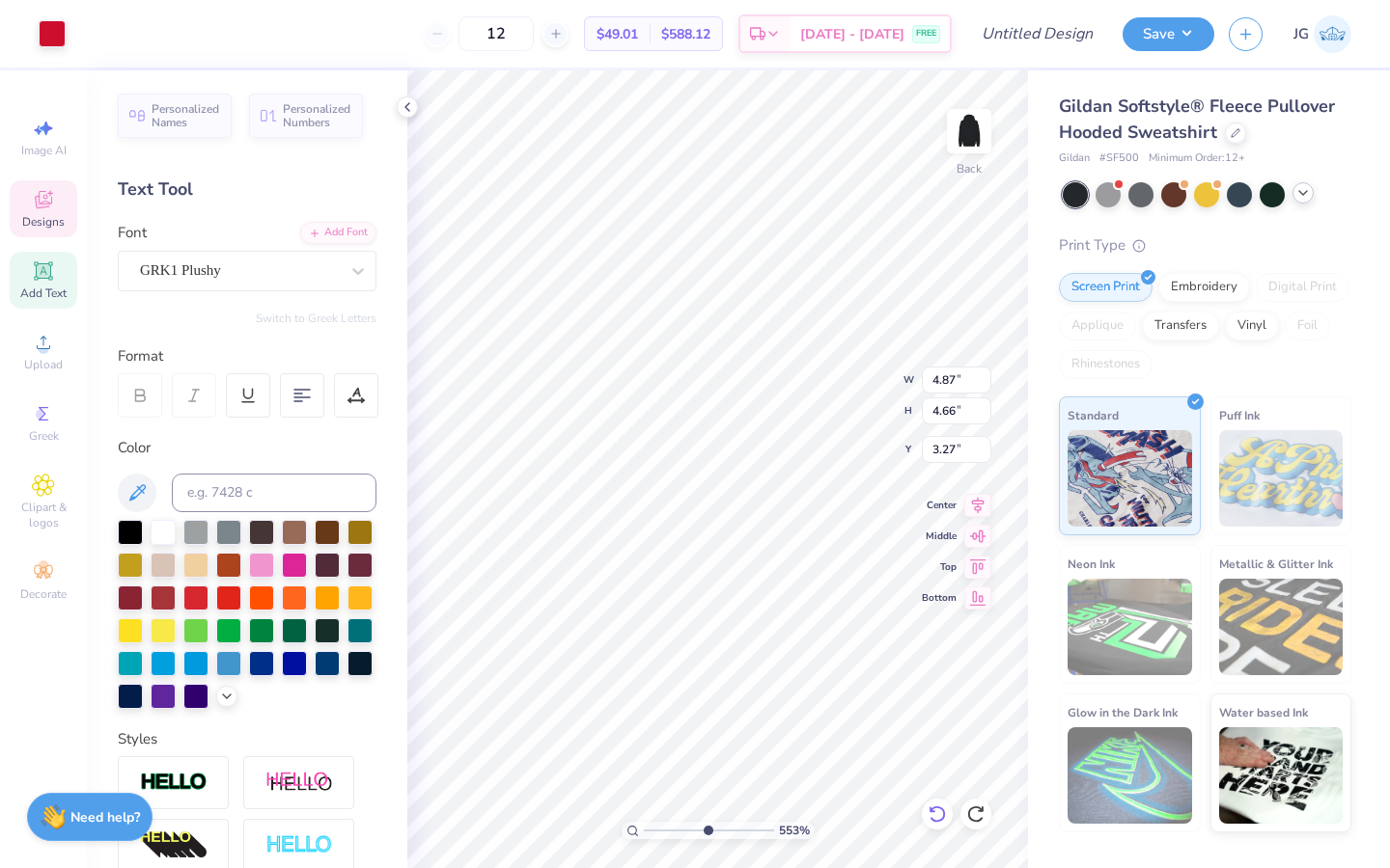
click at [934, 667] on icon at bounding box center [937, 814] width 19 height 19
type input "4.80"
type input "4.59"
type input "3.13"
type input "3.74"
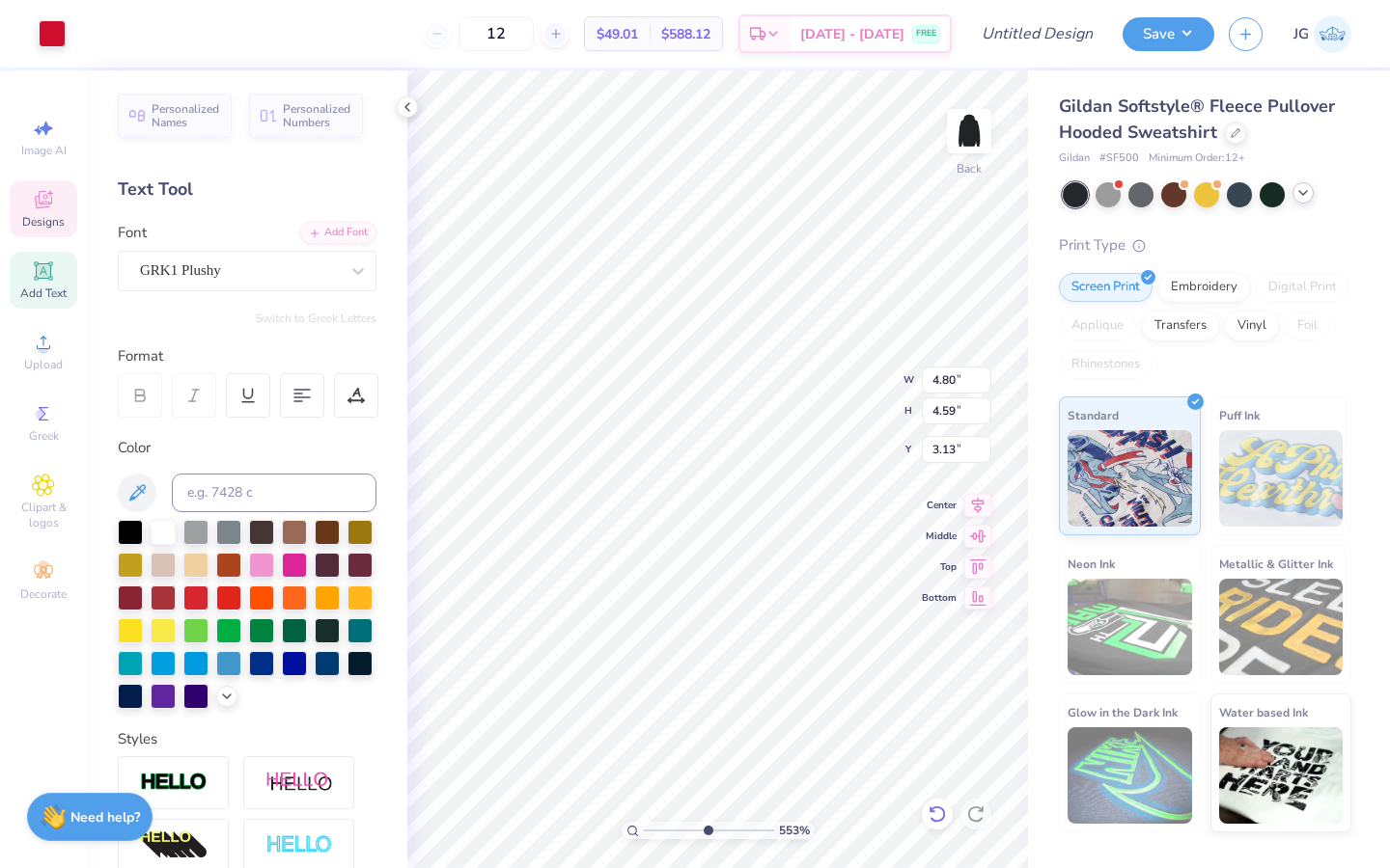
type input "3.14"
type input "3.86"
type input "6.5"
click at [719, 667] on input "range" at bounding box center [709, 831] width 131 height 18
type input "1.16"
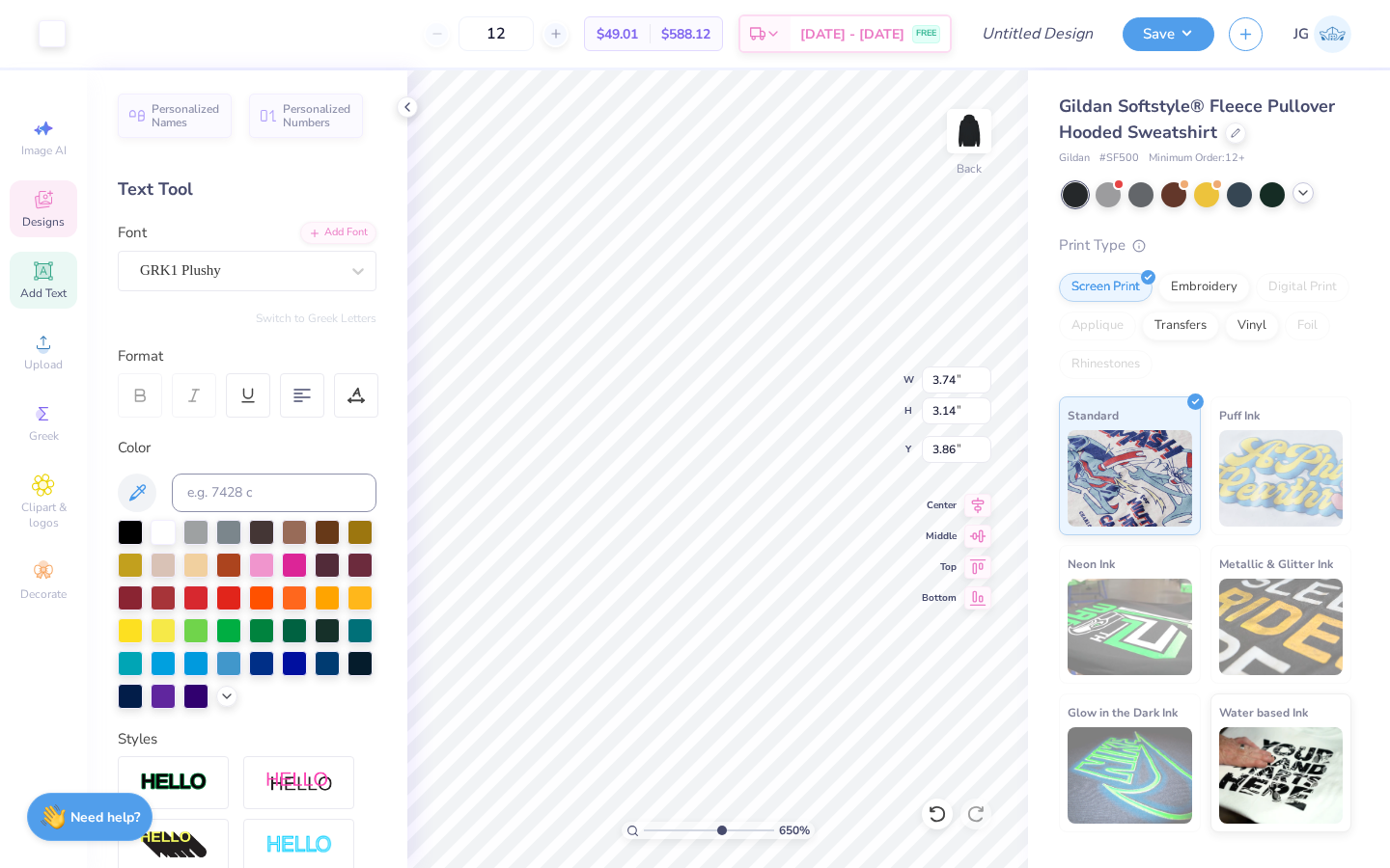
type input "1.33"
type input "5.14"
type input "3.74"
type input "3.14"
type input "3.78"
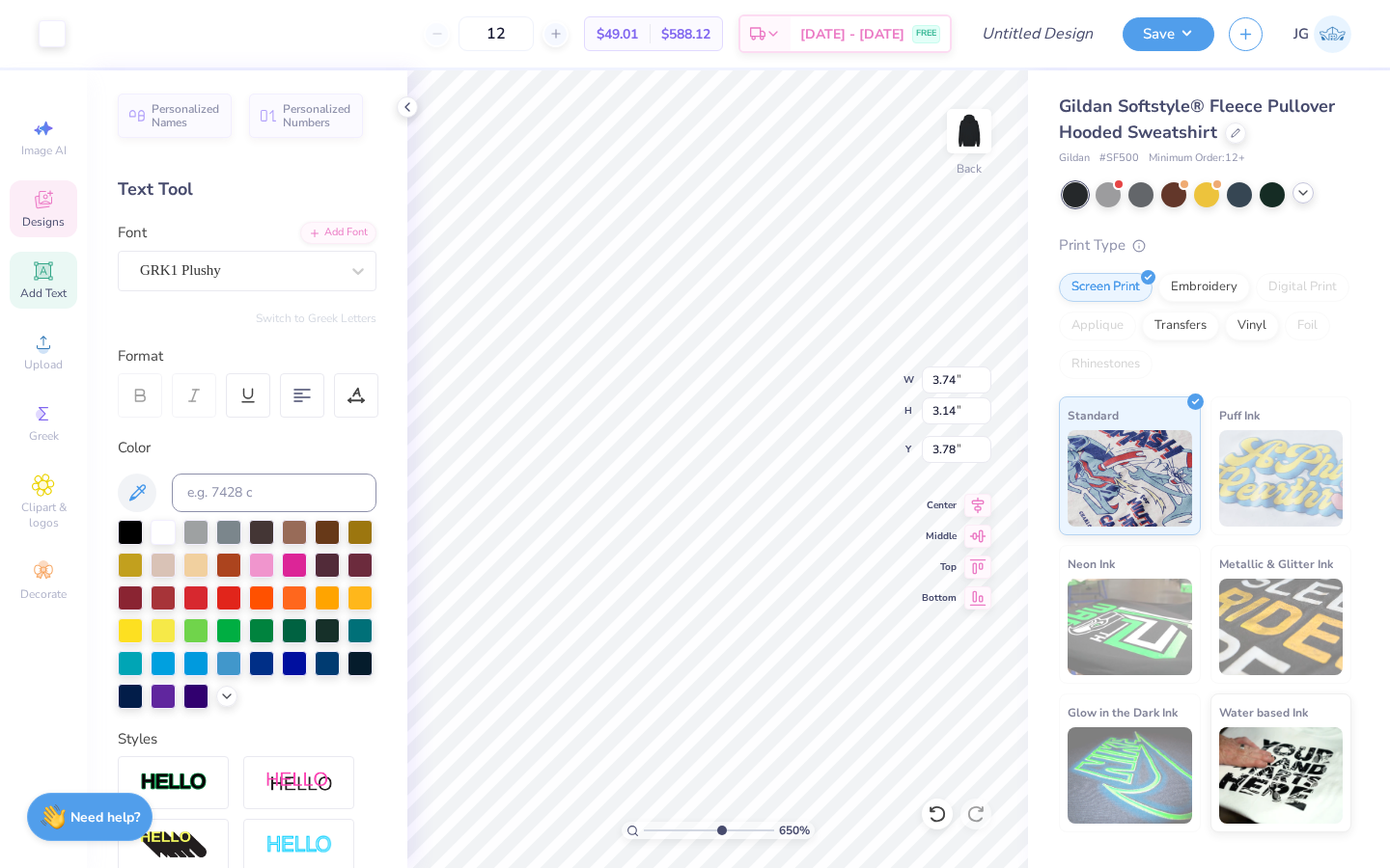
type input "4.80"
type input "4.59"
type input "3.13"
type input "3.74"
type input "3.14"
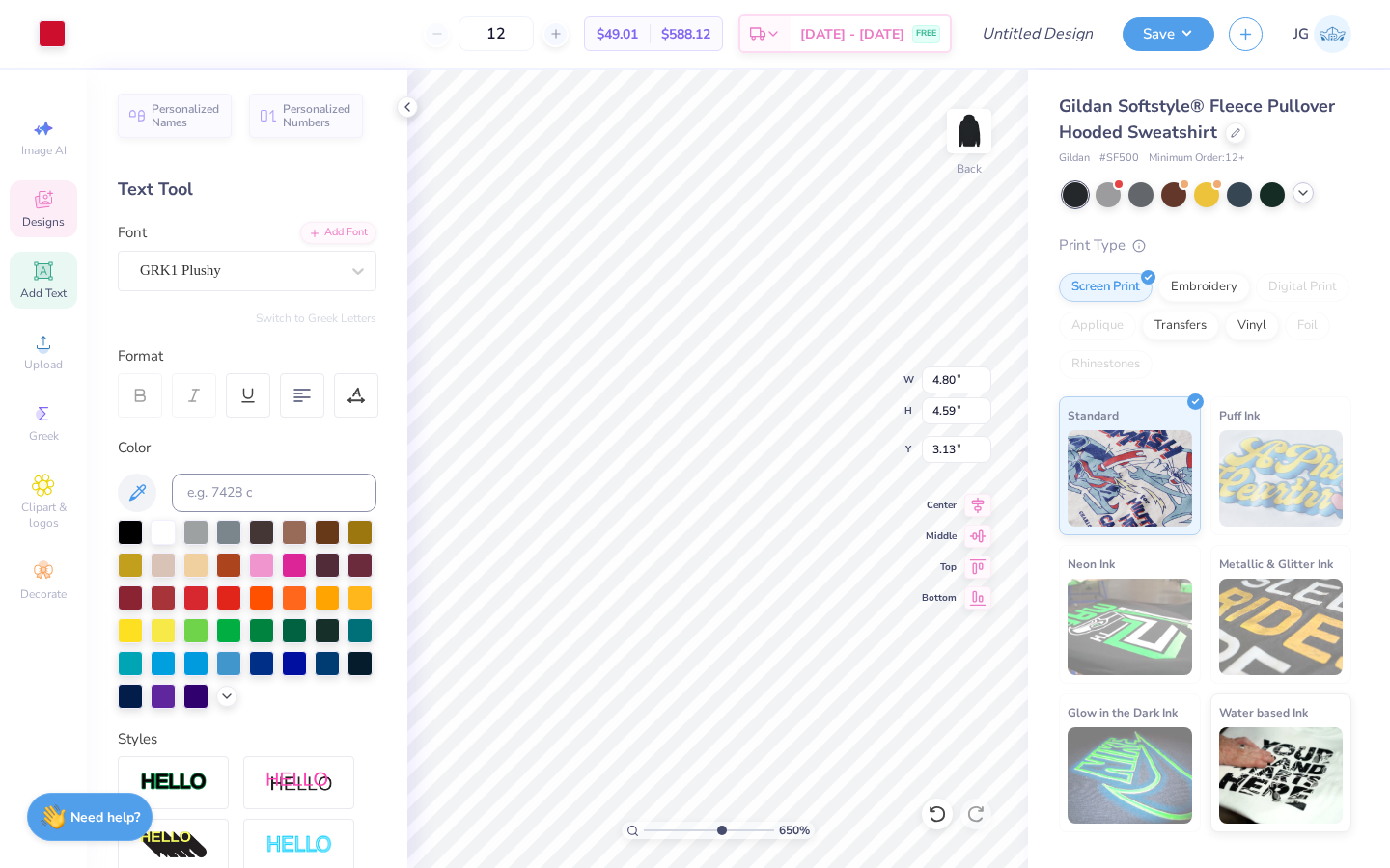
type input "3.78"
type input "3.68"
type input "3.09"
type input "3.83"
type input "4.80"
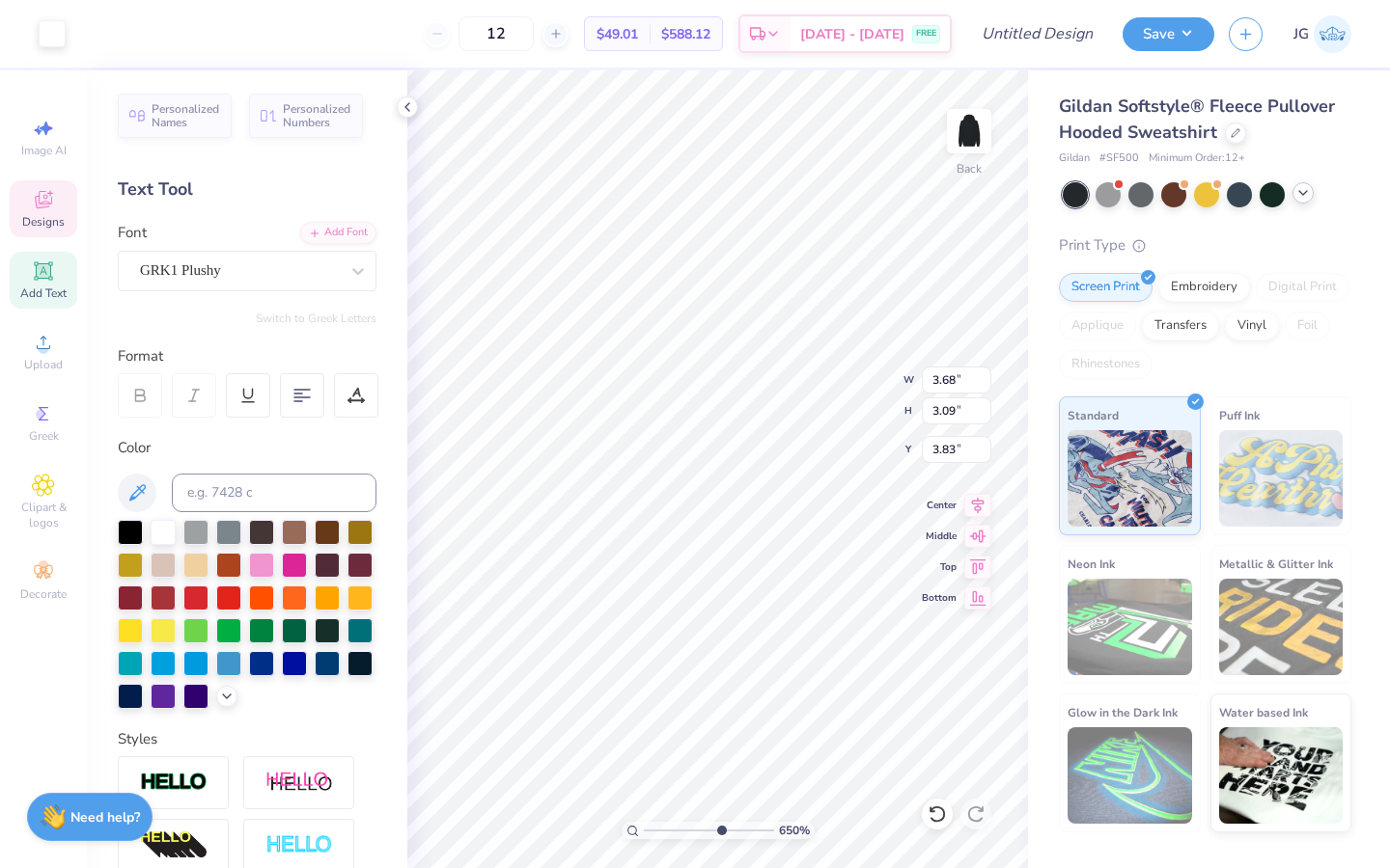
type input "4.59"
type input "3.13"
drag, startPoint x: 598, startPoint y: 827, endPoint x: 578, endPoint y: 827, distance: 20.0
click at [644, 667] on input "range" at bounding box center [709, 831] width 131 height 18
type input "4.06"
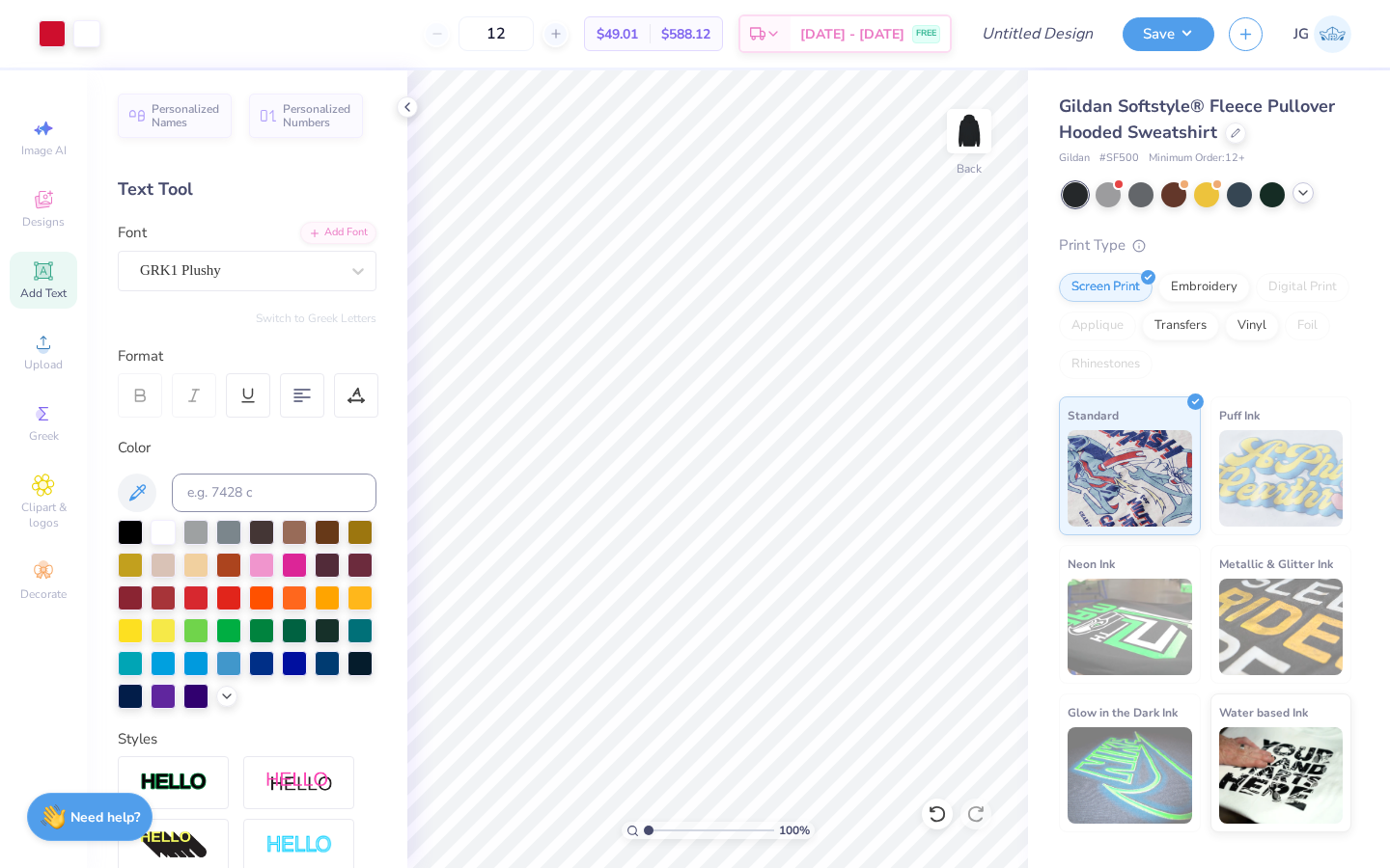
click at [687, 667] on input "range" at bounding box center [709, 831] width 131 height 18
type input "4.90"
type input "4.78"
type input "3.00"
type input "1"
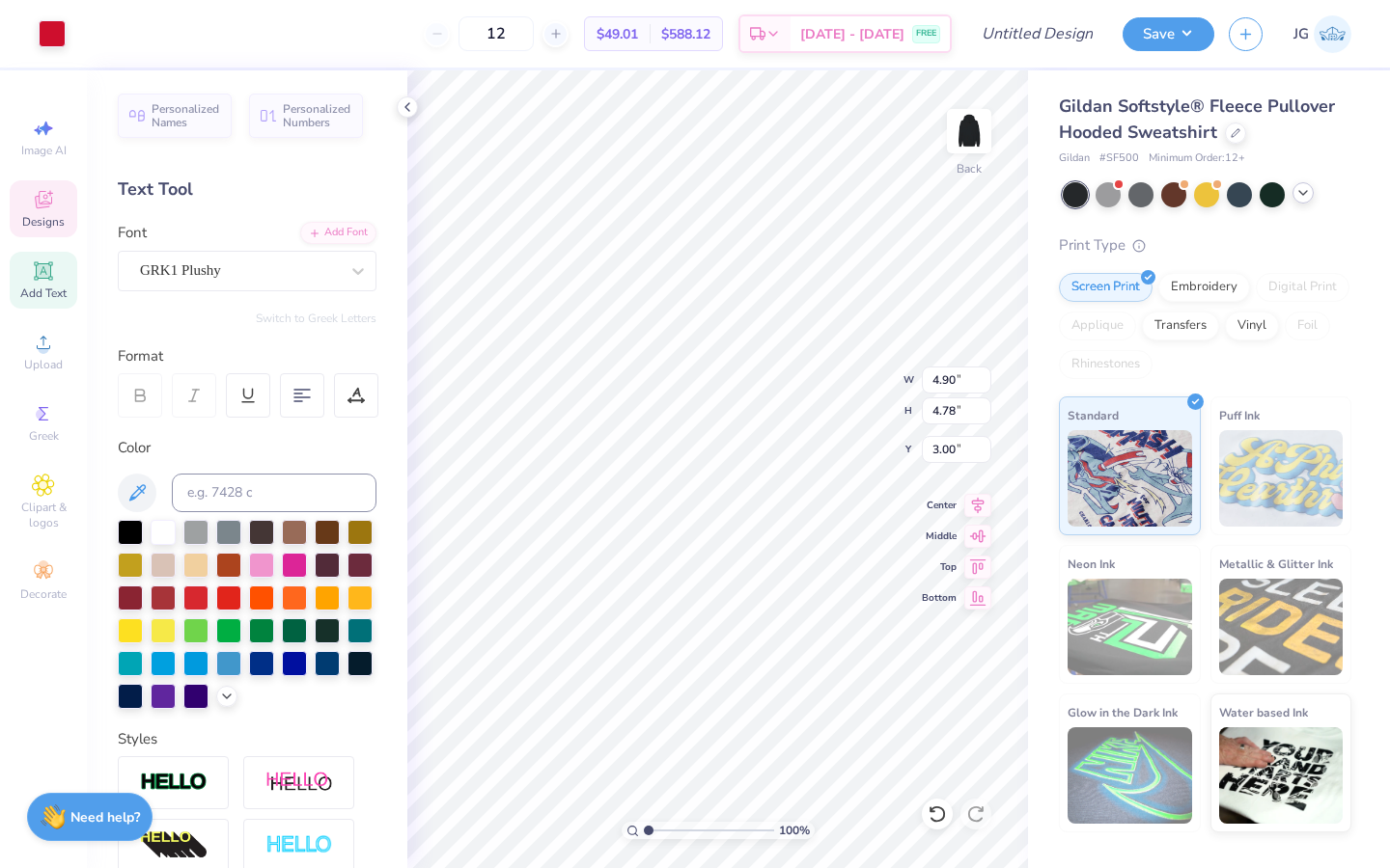
click at [591, 667] on div "100 %" at bounding box center [718, 469] width 798 height 798
type input "8.75"
type input "0.70"
type input "9.24"
type input "8.62"
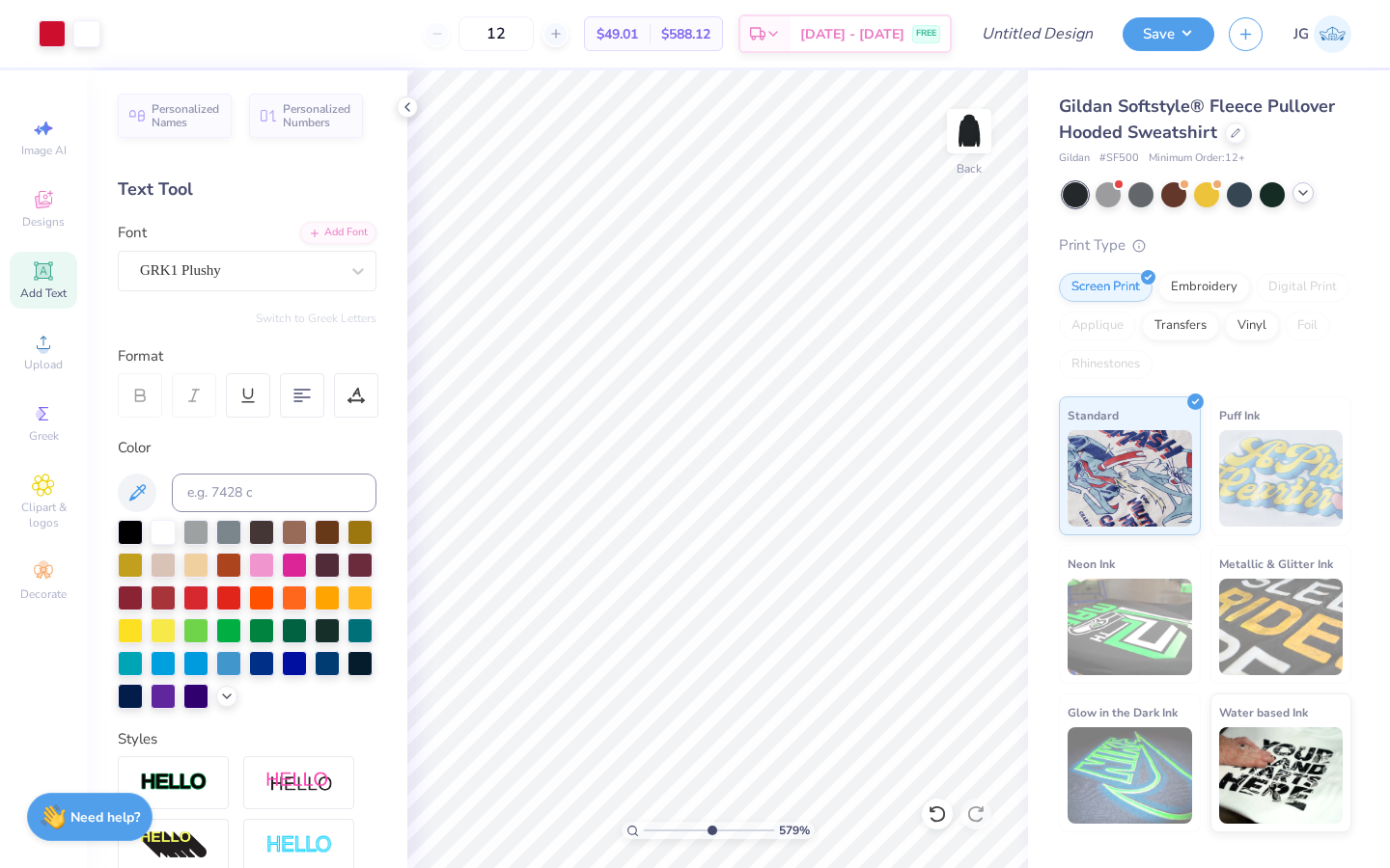
type input "1"
drag, startPoint x: 709, startPoint y: 830, endPoint x: 595, endPoint y: 842, distance: 114.6
click at [644, 667] on input "range" at bounding box center [709, 831] width 131 height 18
click at [956, 142] on img at bounding box center [969, 132] width 77 height 77
click at [45, 201] on icon at bounding box center [43, 199] width 23 height 23
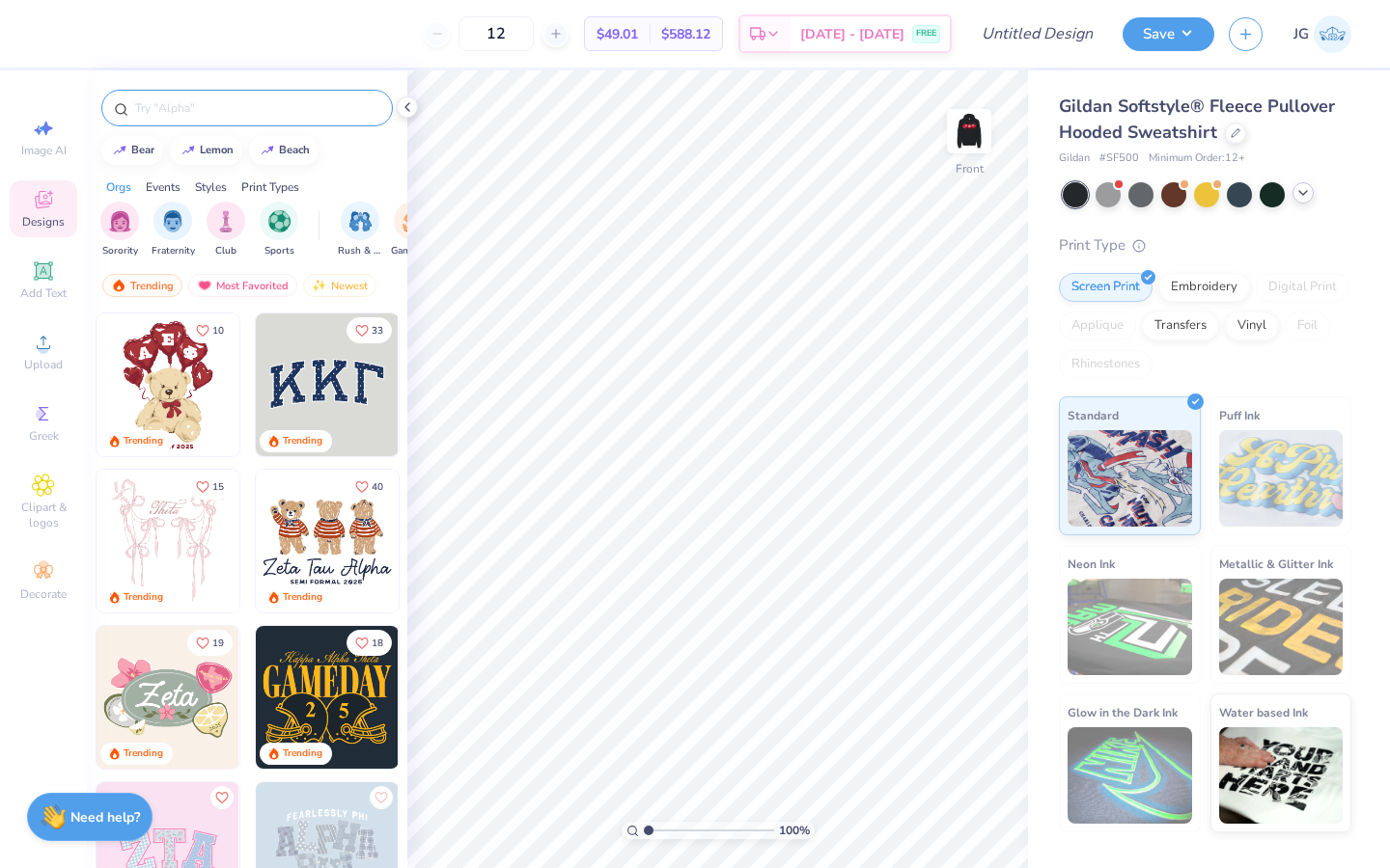
click at [190, 109] on input "text" at bounding box center [257, 107] width 248 height 19
type input "balls"
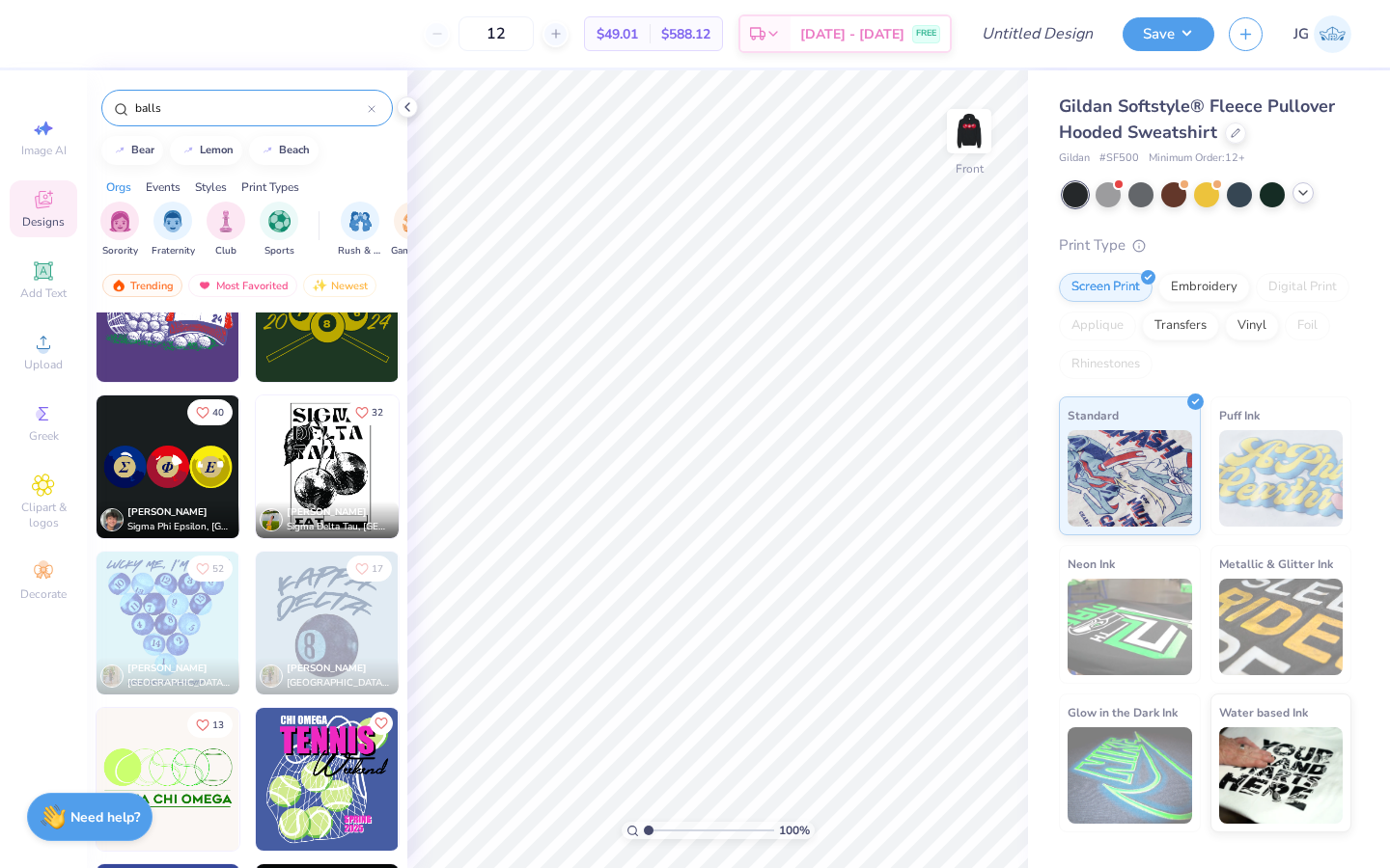
scroll to position [1640, 0]
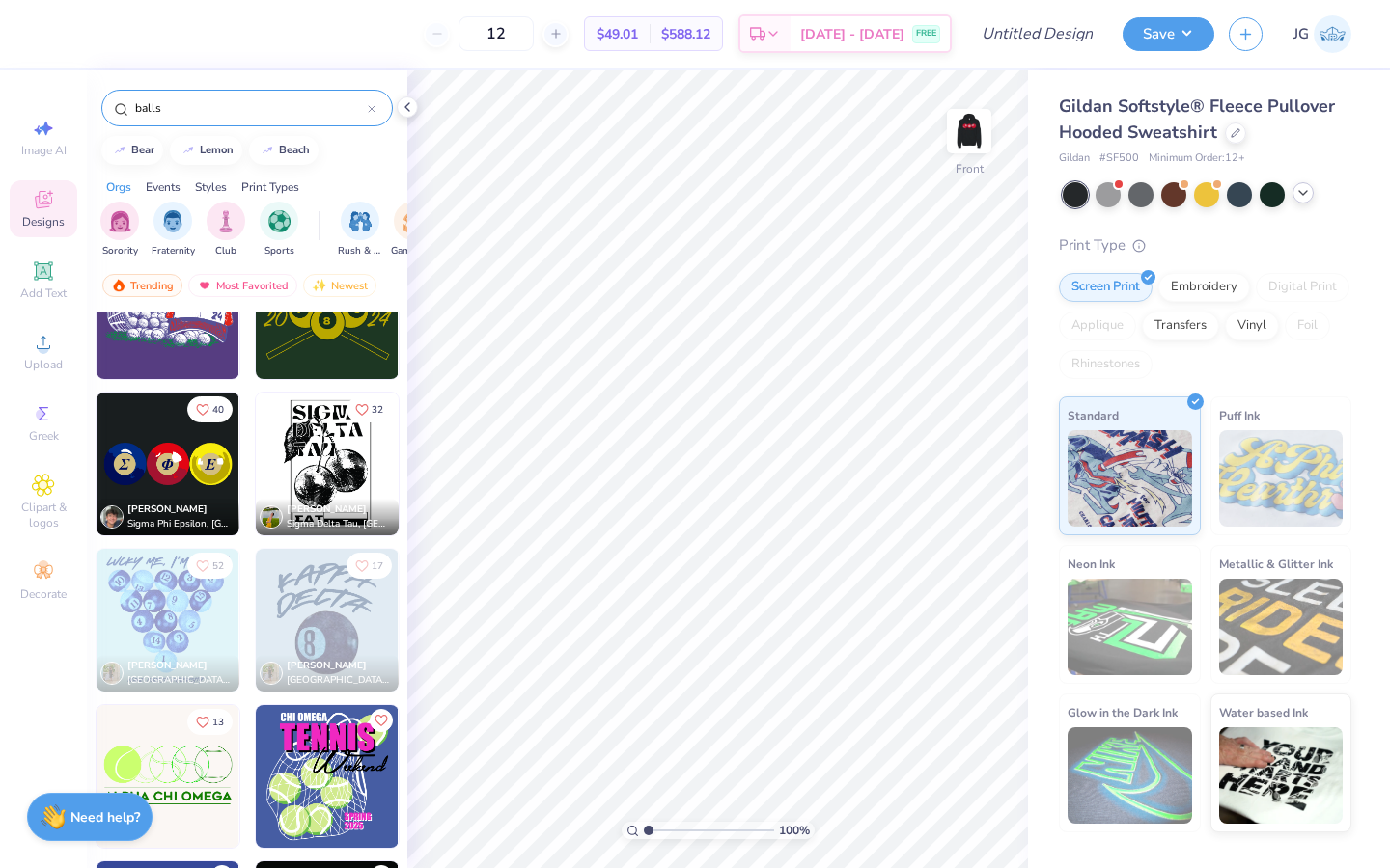
click at [185, 435] on img at bounding box center [167, 464] width 143 height 143
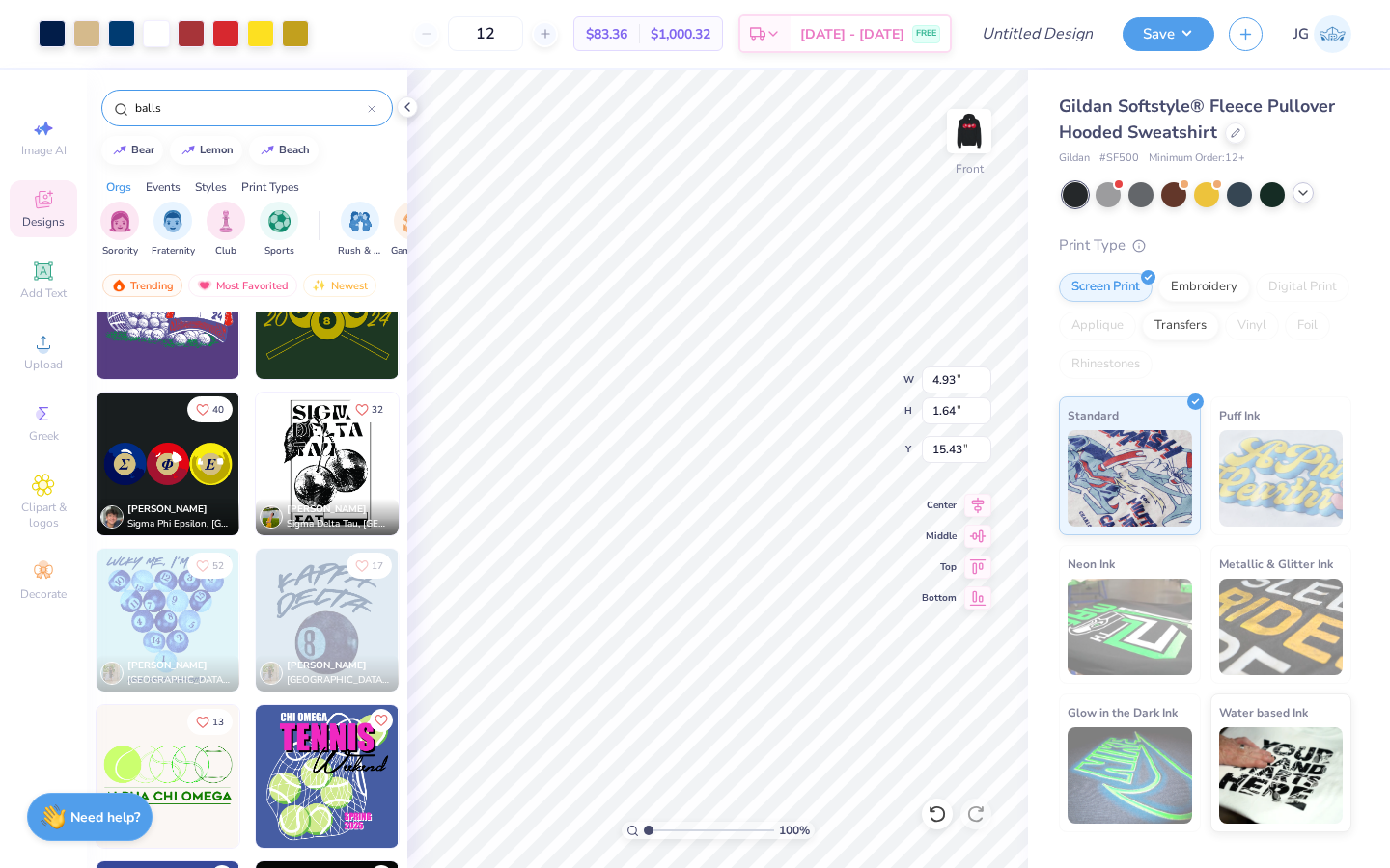
type input "7.92"
type input "2.64"
type input "21.19"
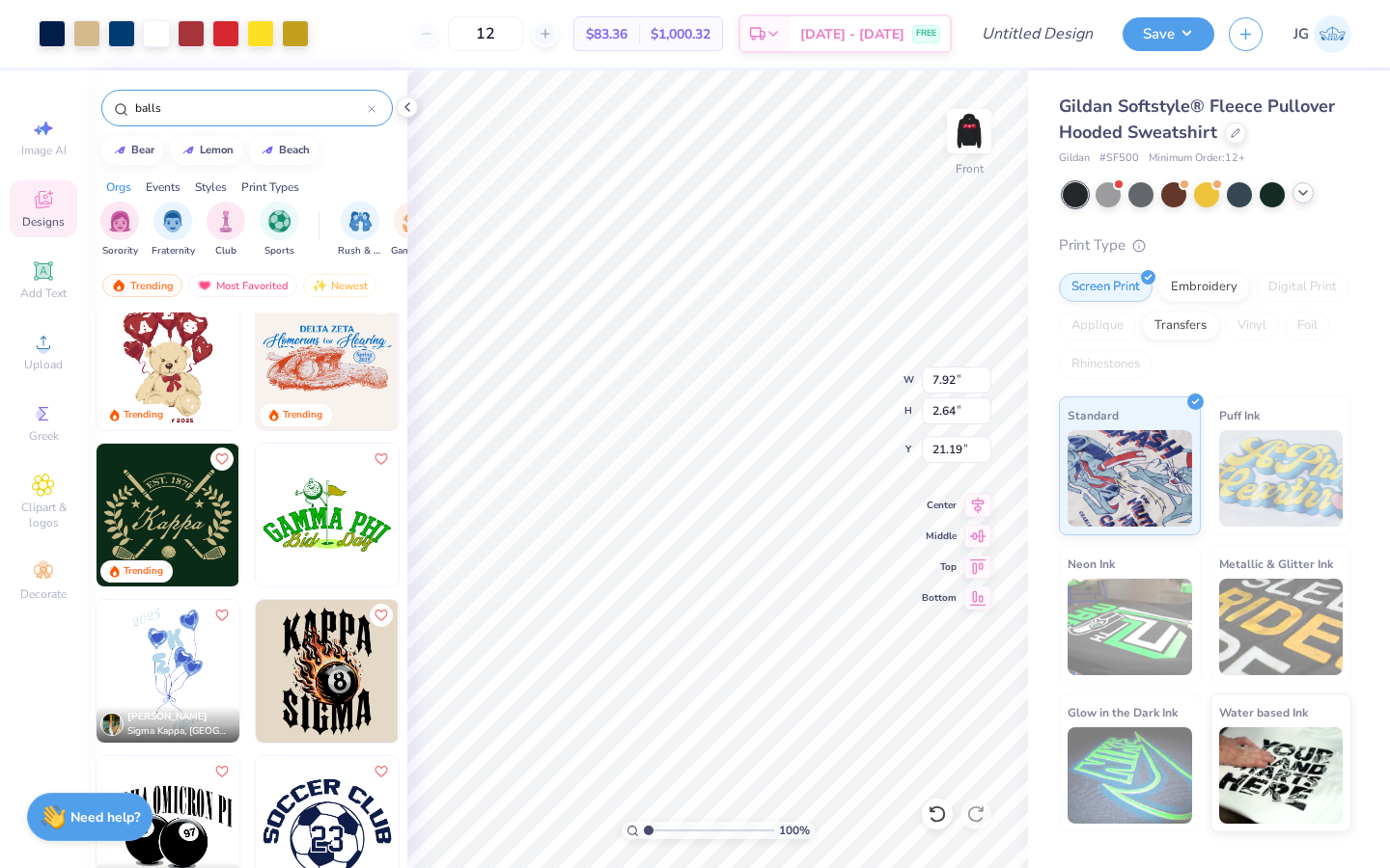
scroll to position [2806, 0]
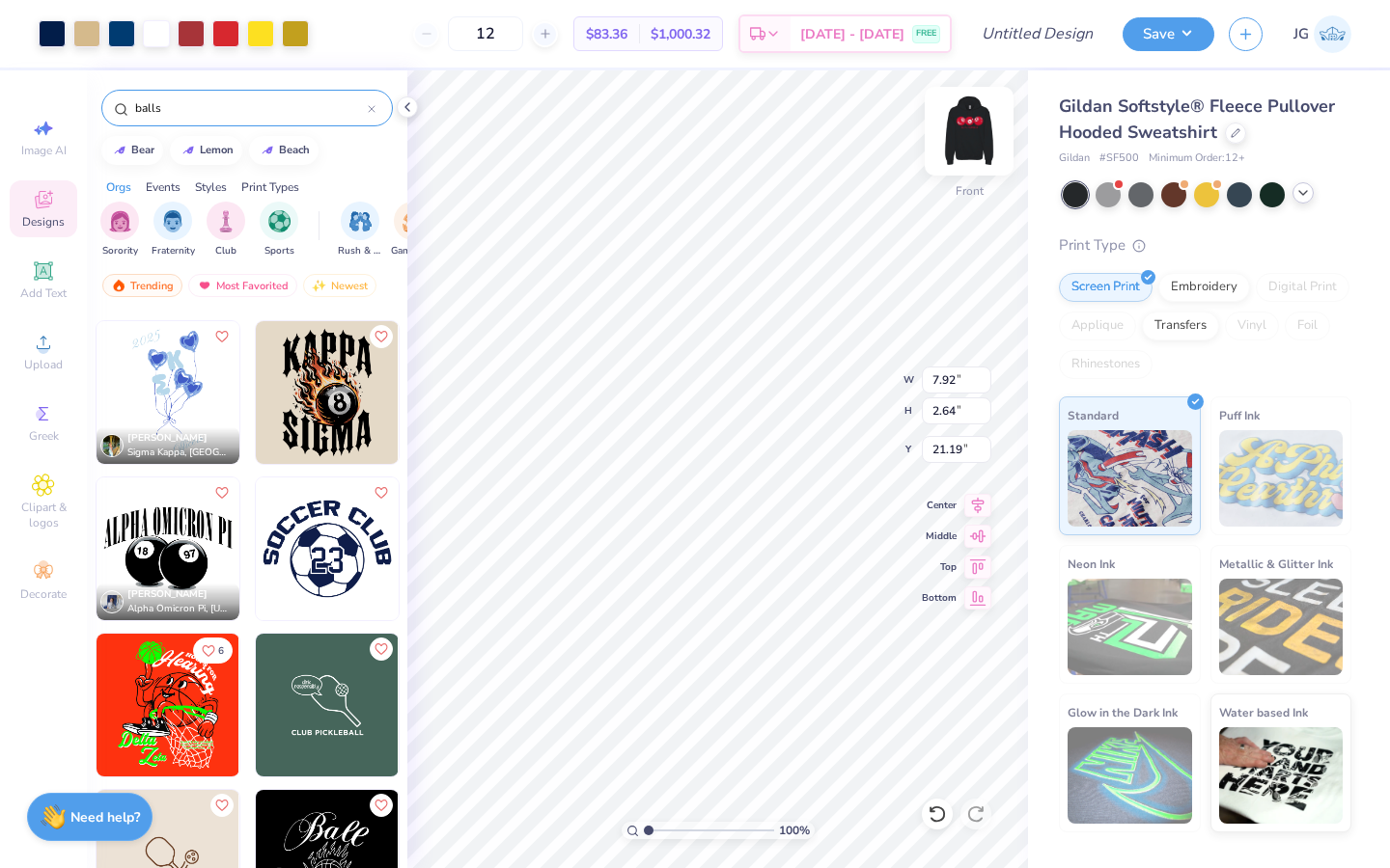
click at [967, 140] on img at bounding box center [969, 132] width 77 height 77
click at [49, 30] on div at bounding box center [51, 32] width 27 height 27
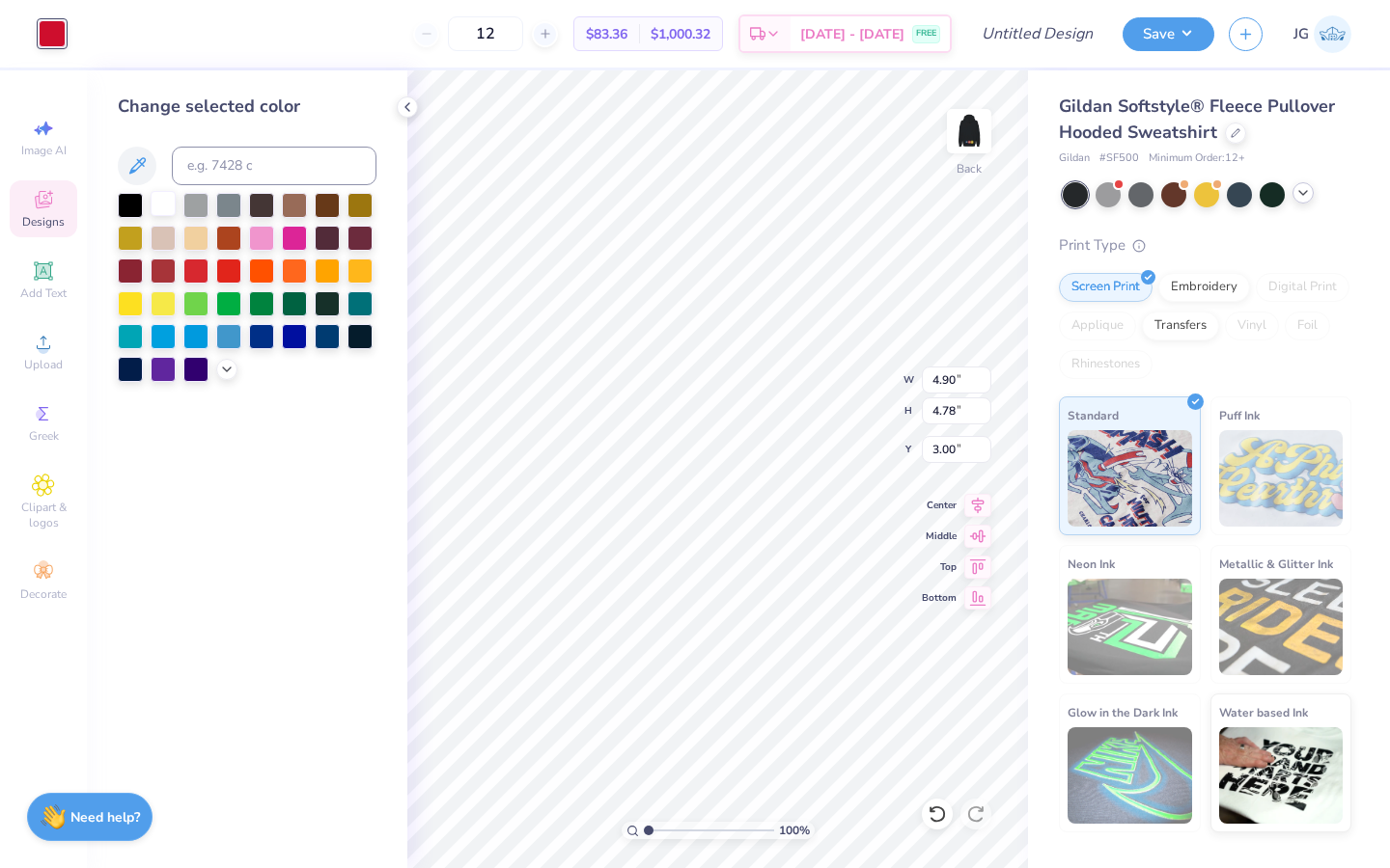
click at [158, 209] on div at bounding box center [162, 203] width 25 height 25
click at [402, 100] on icon at bounding box center [408, 107] width 16 height 16
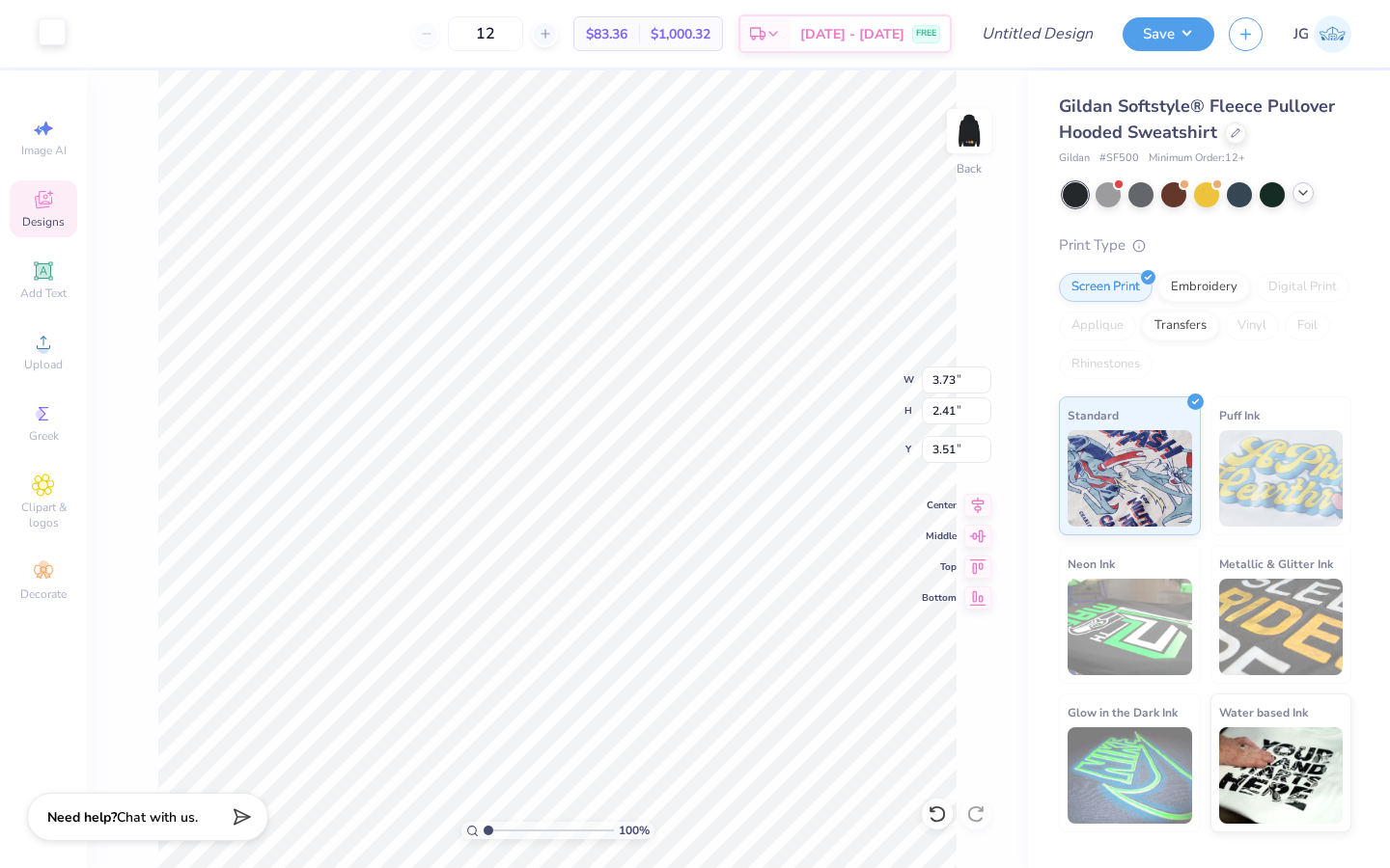
click at [50, 24] on div at bounding box center [51, 32] width 27 height 27
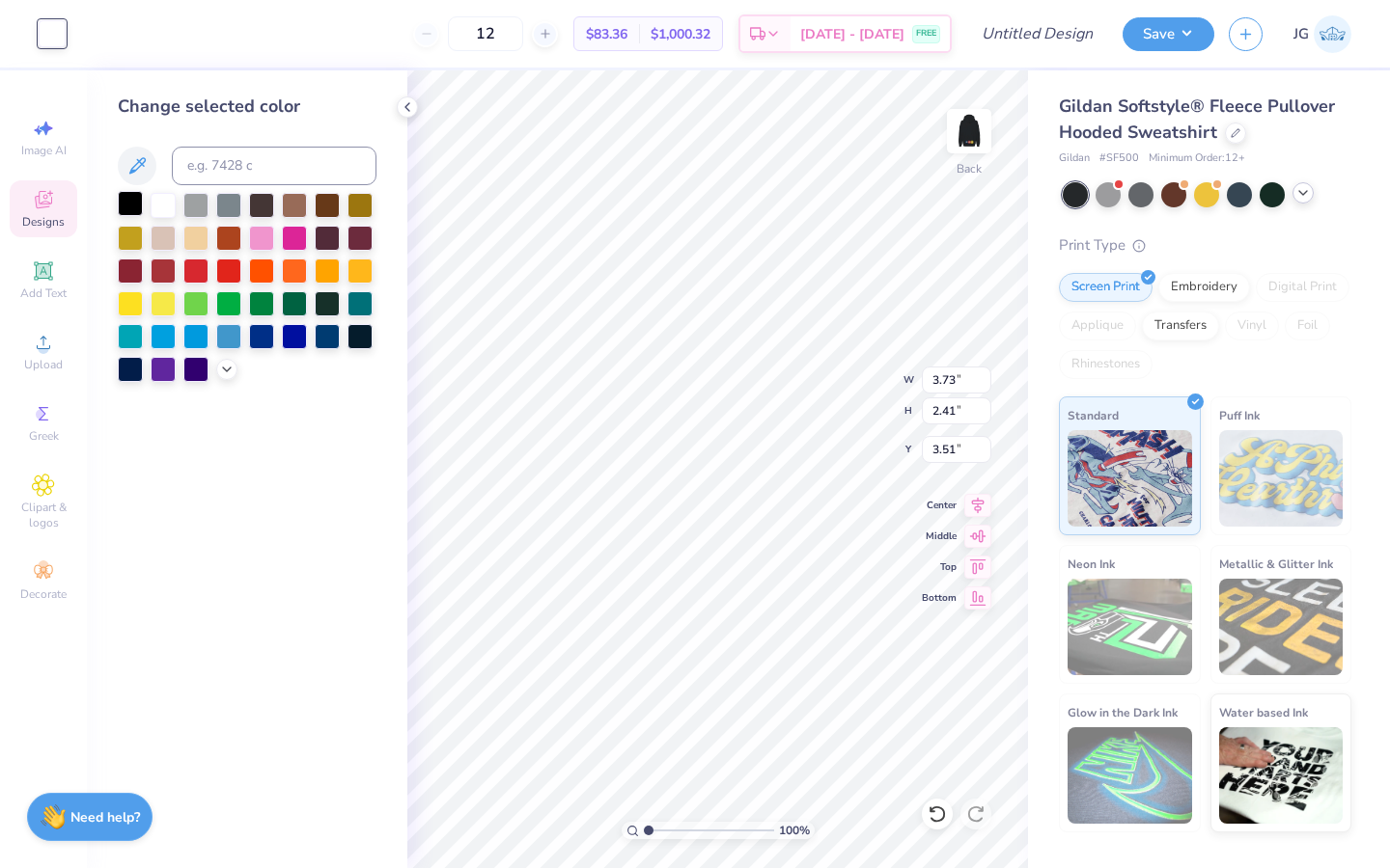
click at [137, 198] on div at bounding box center [130, 203] width 25 height 25
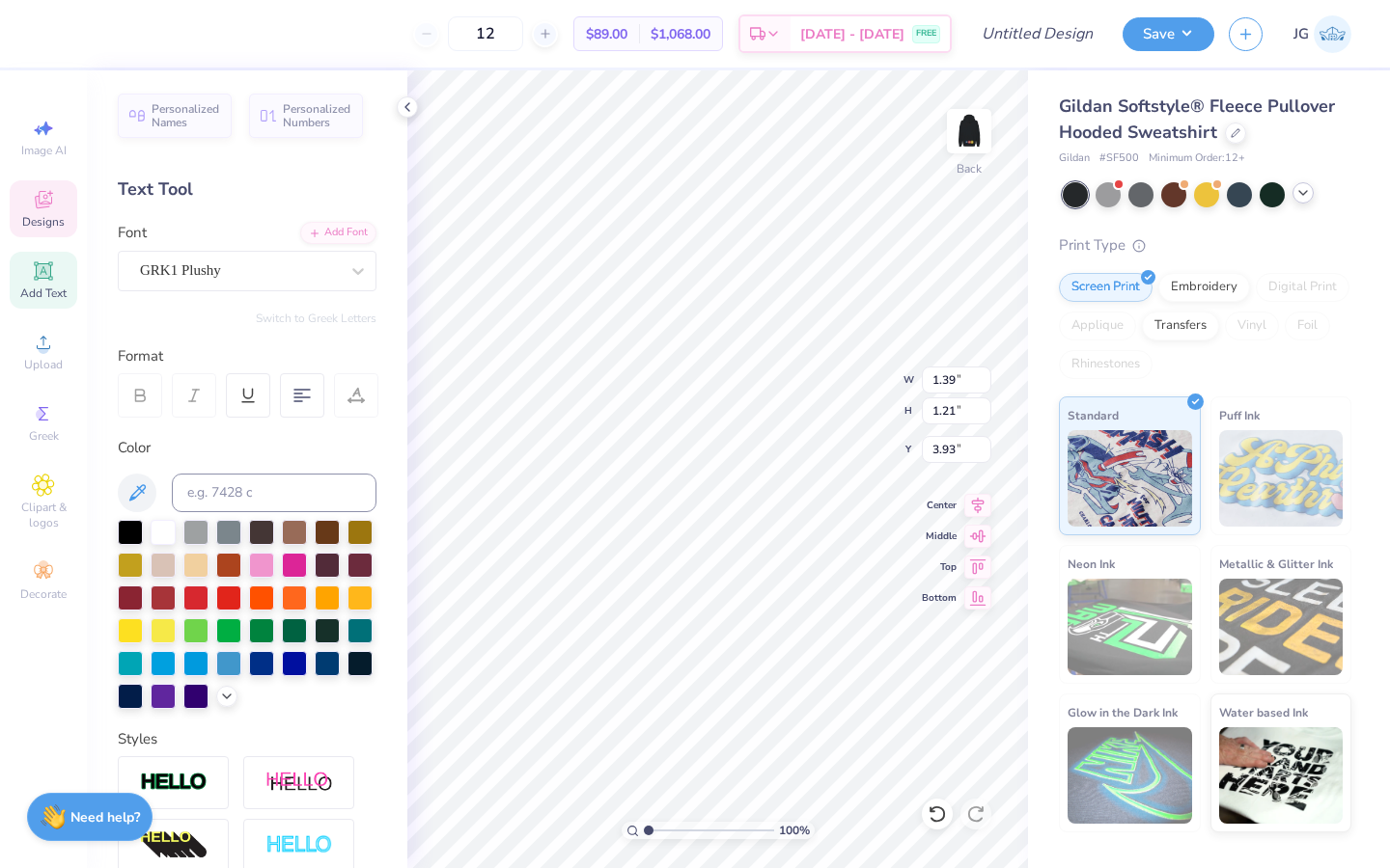
click at [56, 36] on div "12 $89.00 Per Item $1,068.00 Total Est. Delivery [DATE] - [DATE] FREE" at bounding box center [503, 34] width 899 height 67
click at [155, 537] on div at bounding box center [162, 530] width 25 height 25
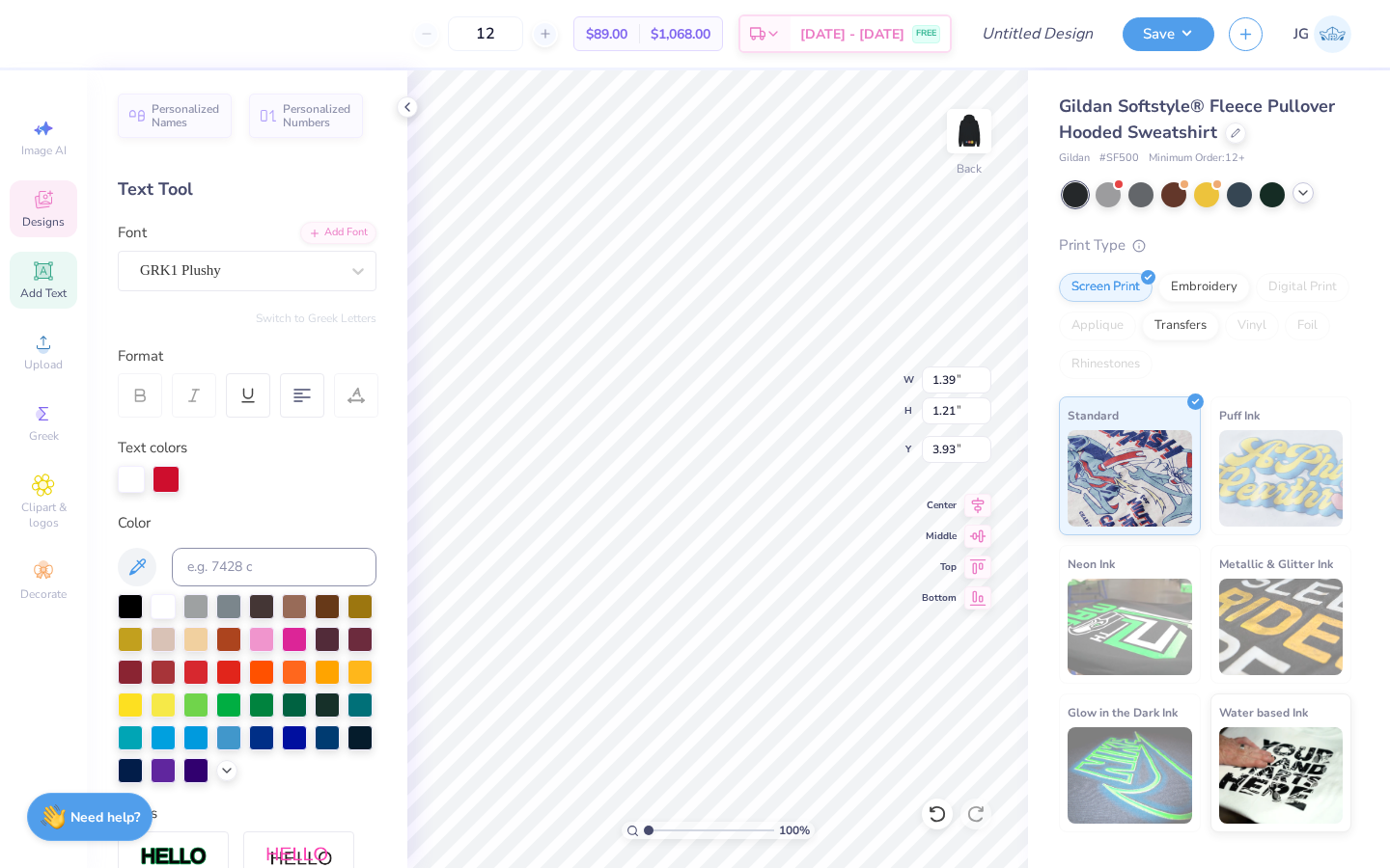
type input "3.73"
type input "2.41"
type input "3.51"
click at [56, 46] on div at bounding box center [51, 32] width 27 height 27
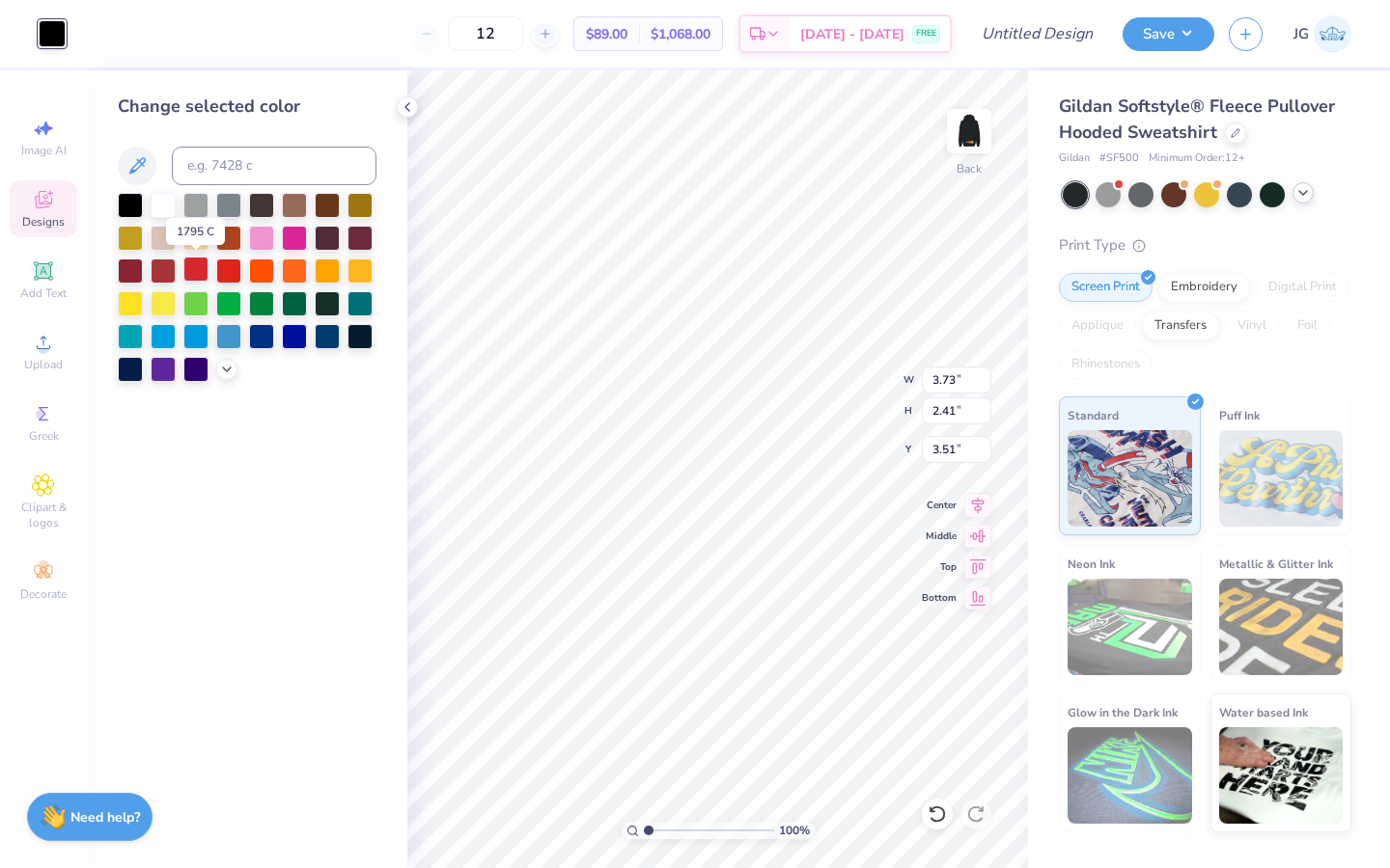
click at [196, 268] on div at bounding box center [195, 268] width 25 height 25
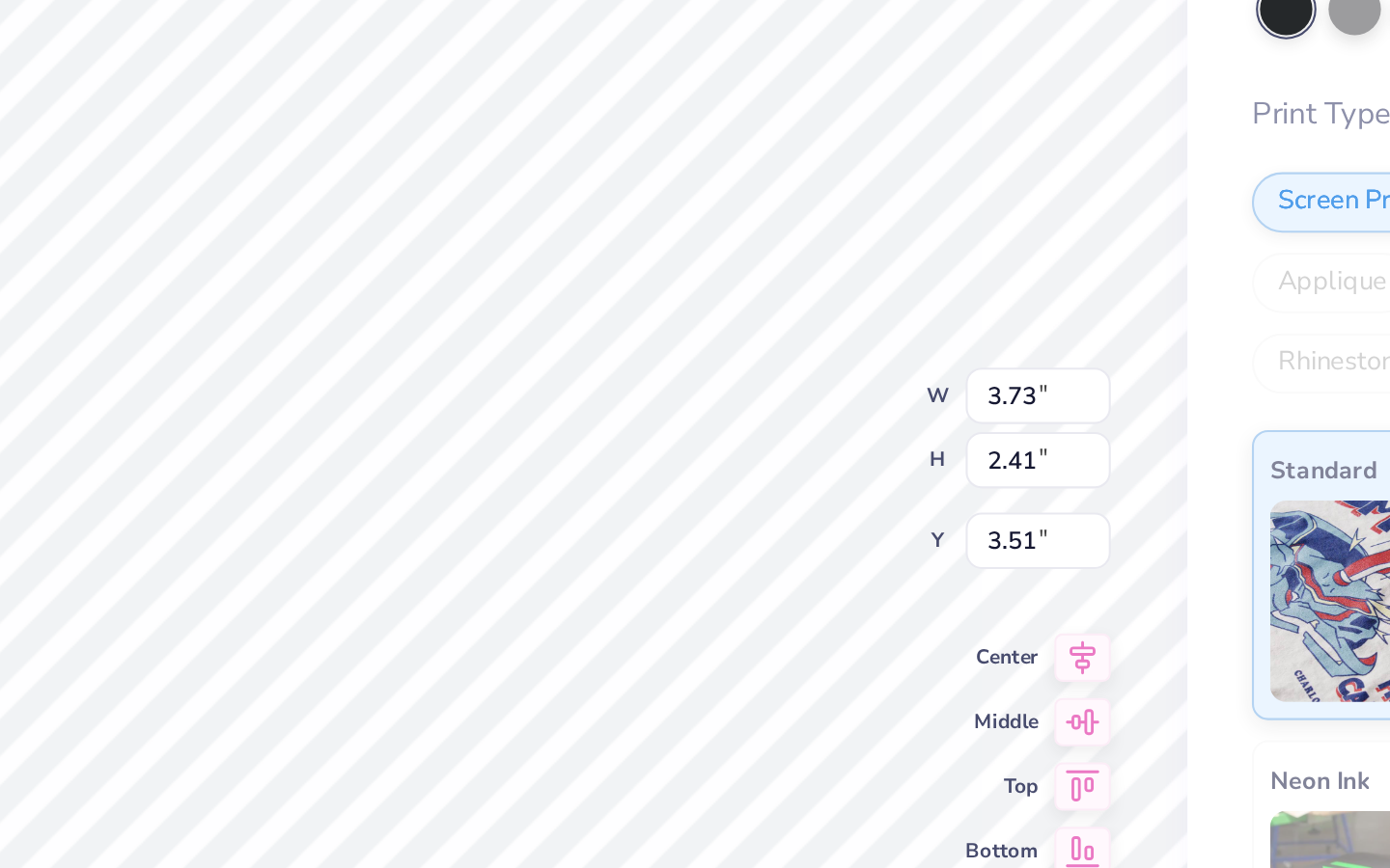
type input "4.90"
type input "4.78"
type input "3.00"
type input "3.73"
type input "2.41"
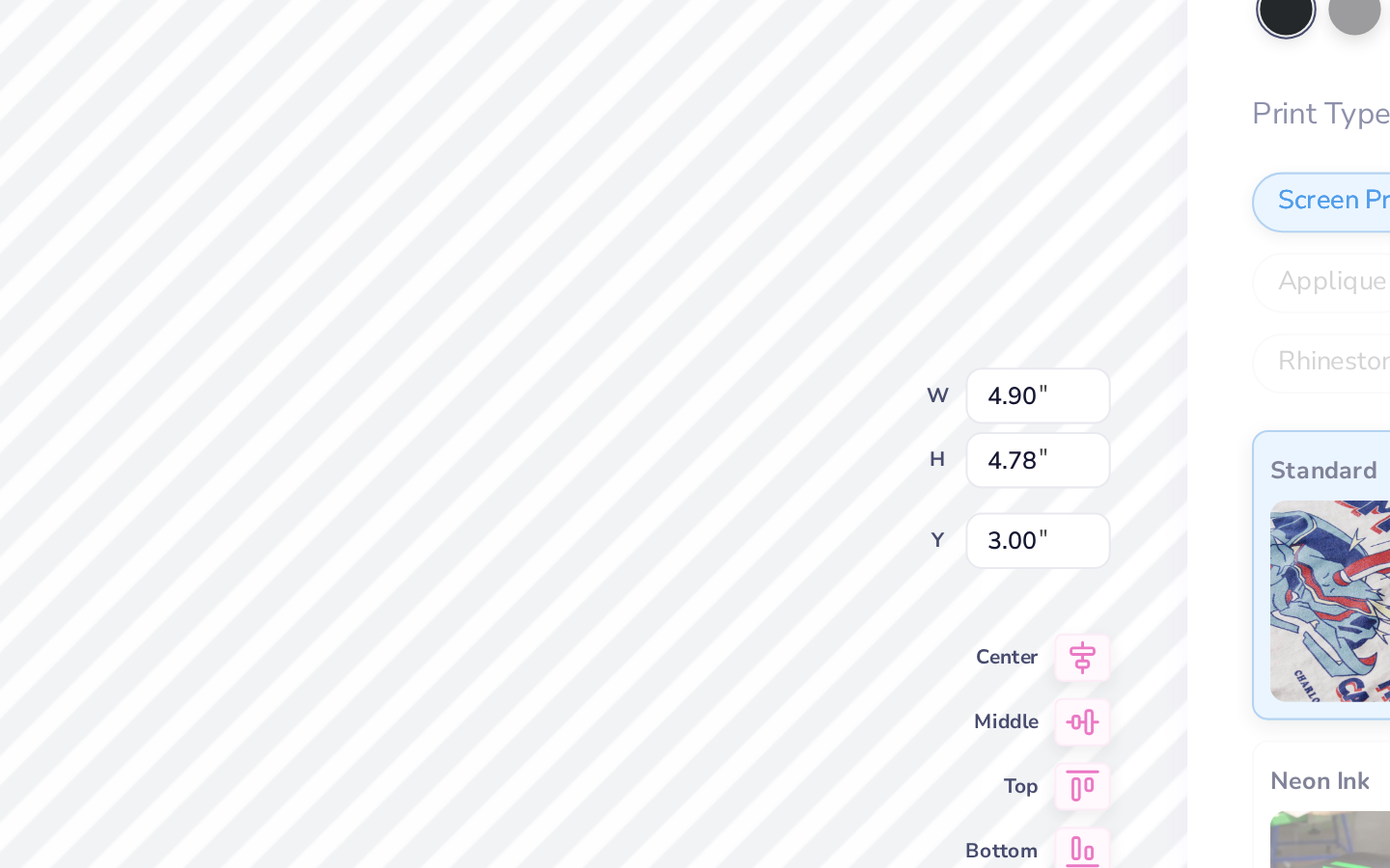
type input "3.51"
type input "3.78"
type input "2.45"
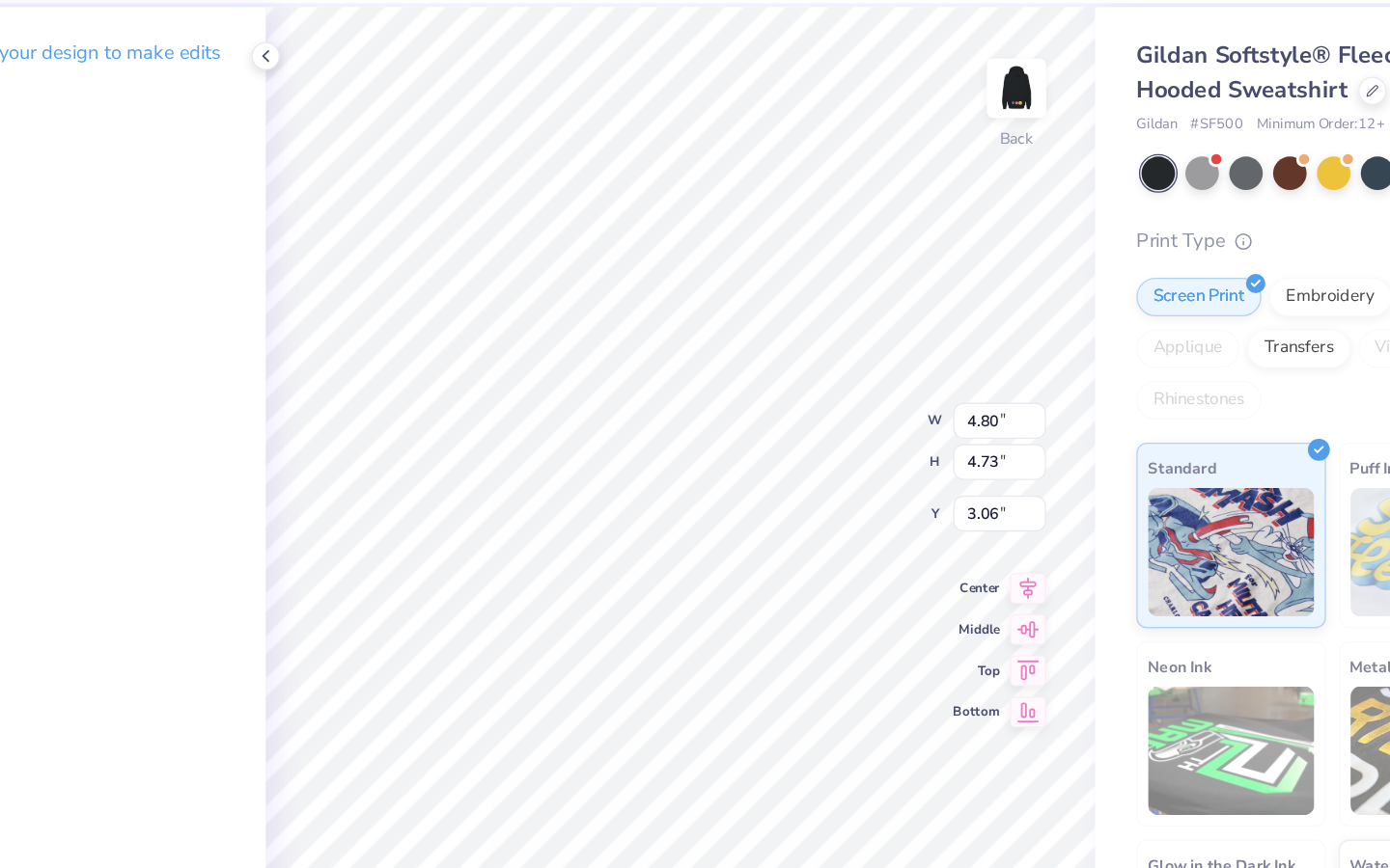
type input "4.91"
type input "4.84"
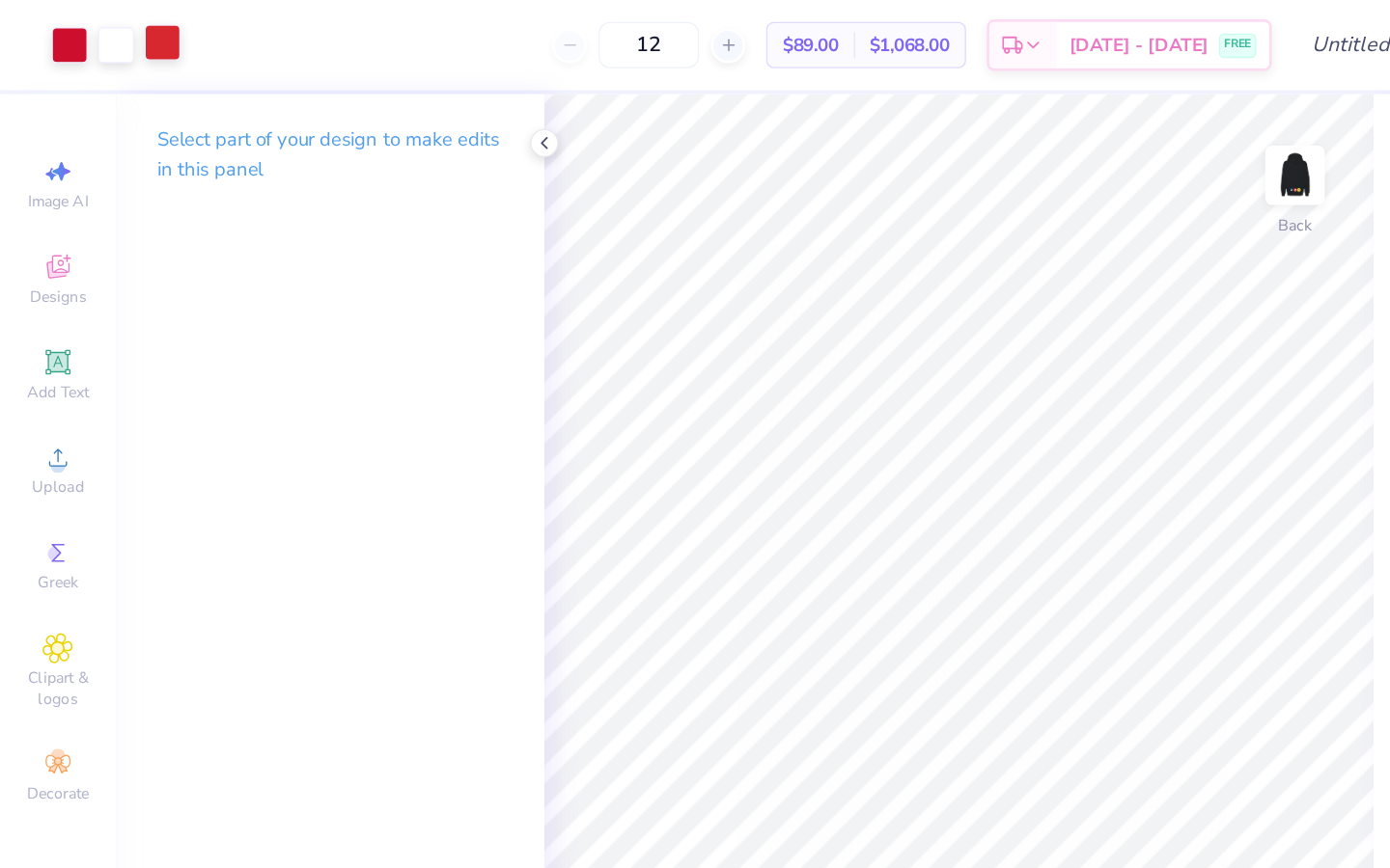
click at [119, 38] on div at bounding box center [121, 32] width 27 height 27
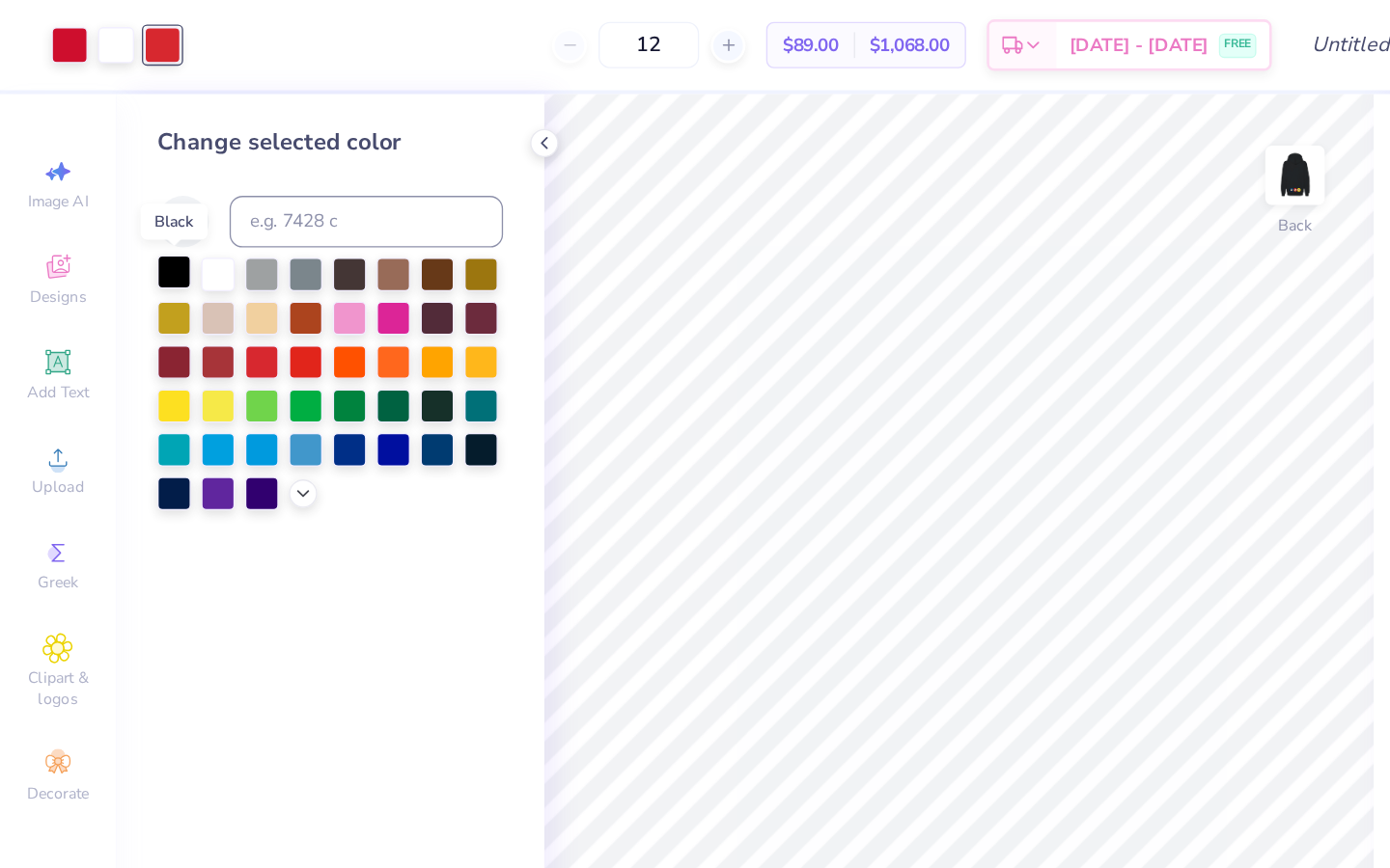
click at [136, 204] on div at bounding box center [130, 203] width 25 height 25
click at [199, 270] on div at bounding box center [195, 268] width 25 height 25
click at [234, 272] on div at bounding box center [228, 268] width 25 height 25
click at [158, 271] on div at bounding box center [162, 268] width 25 height 25
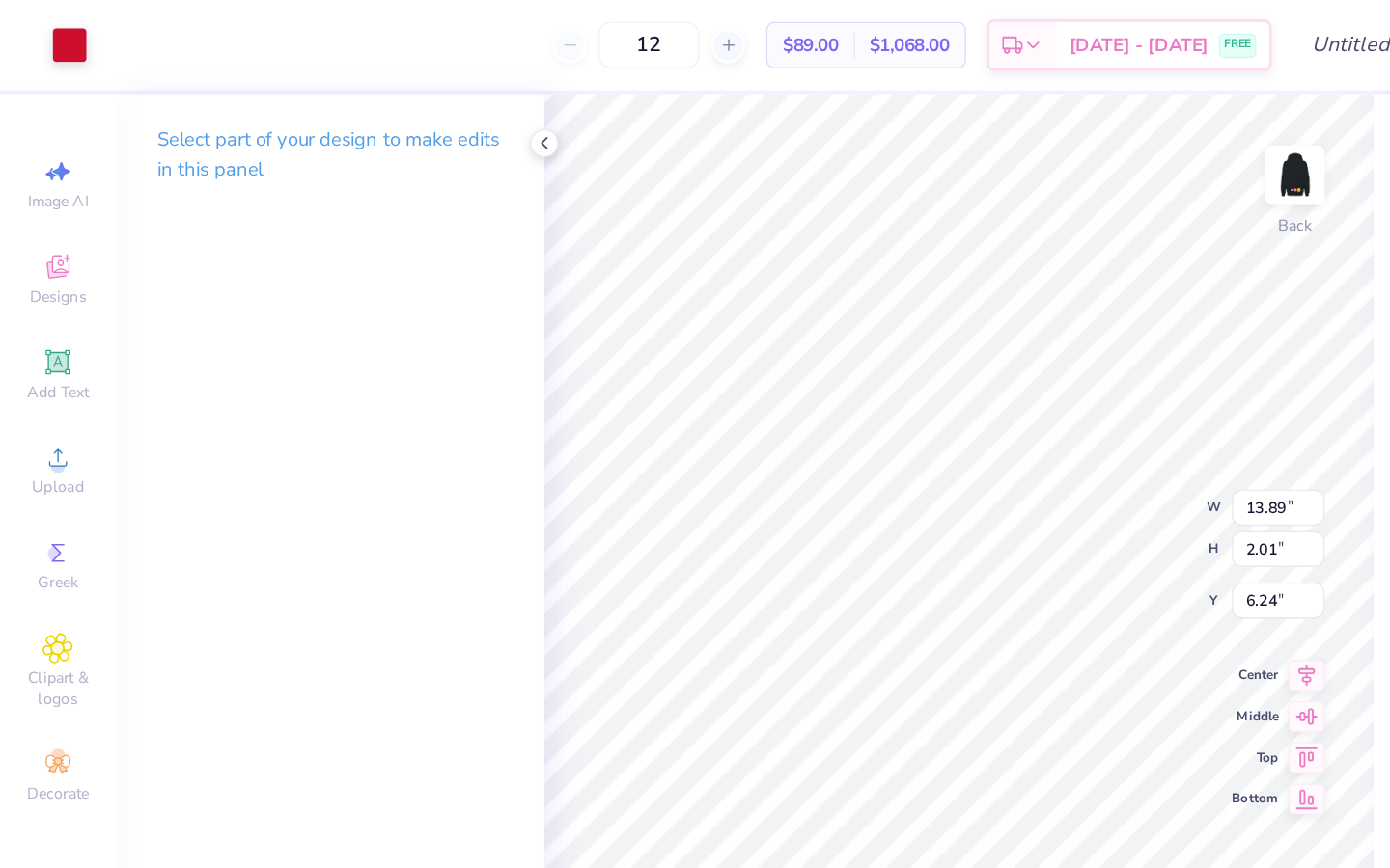
click at [47, 15] on div "Art colors" at bounding box center [33, 34] width 65 height 67
click at [47, 36] on div at bounding box center [51, 32] width 27 height 27
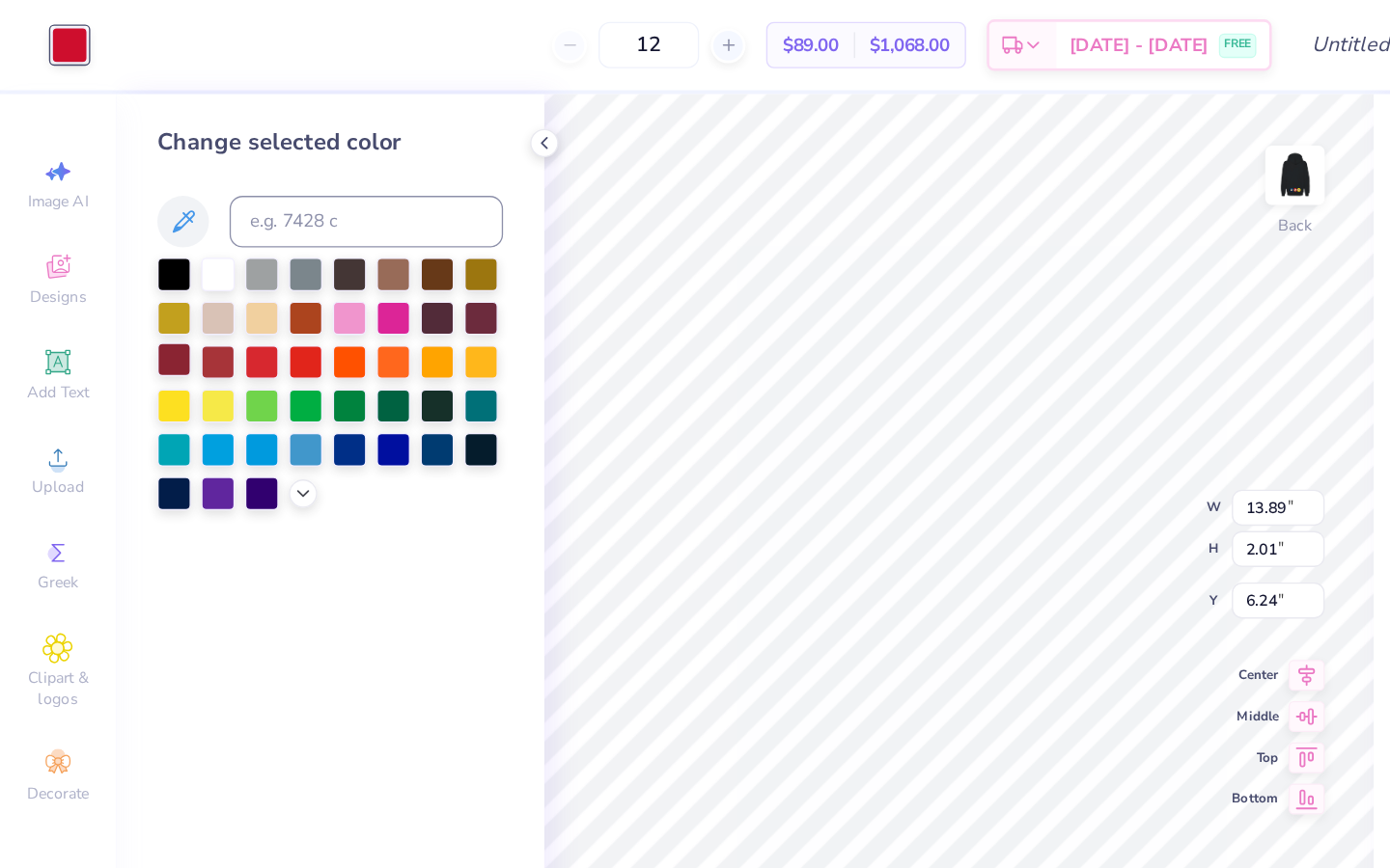
click at [130, 270] on div at bounding box center [130, 268] width 25 height 25
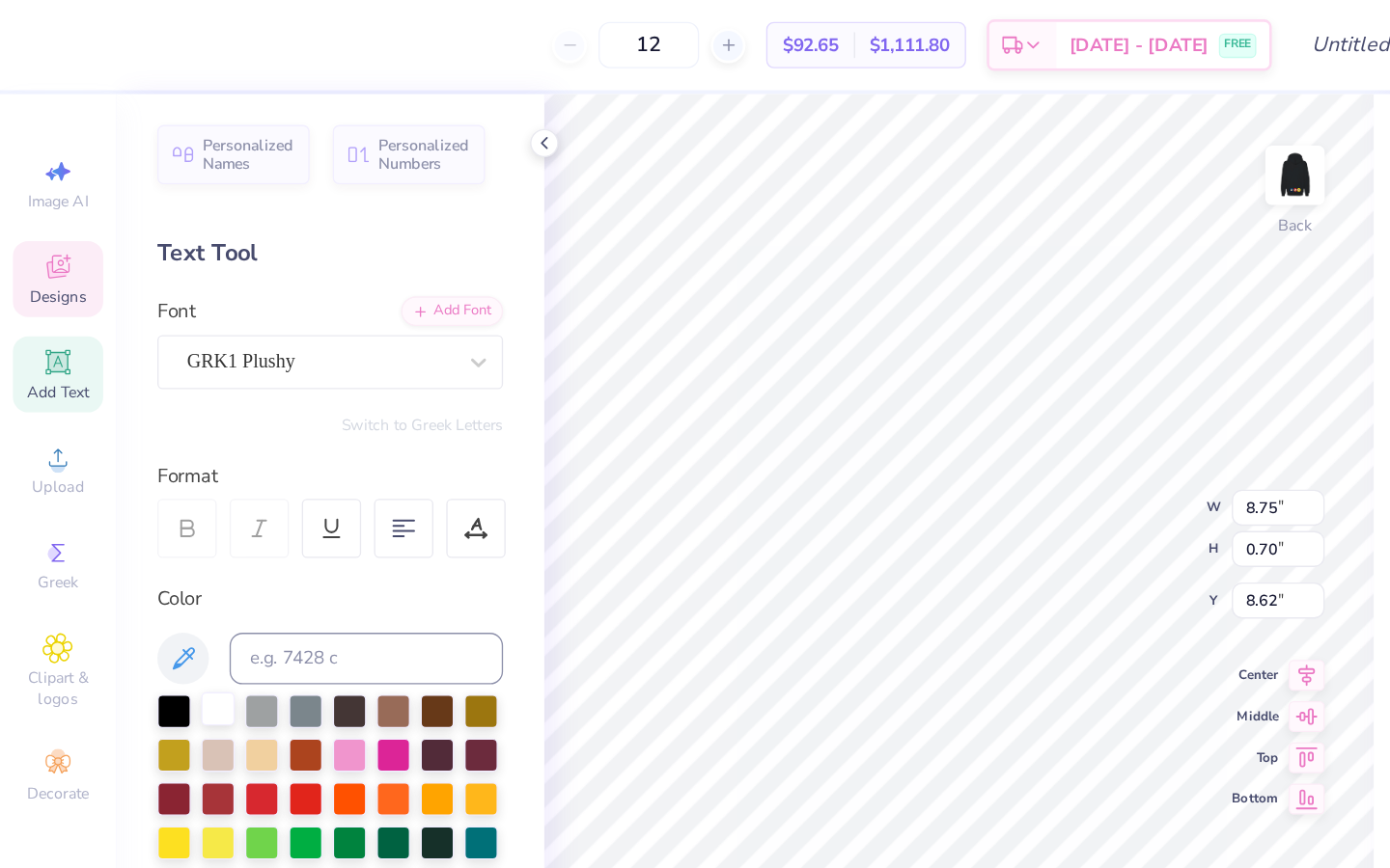
click at [158, 537] on div at bounding box center [162, 530] width 25 height 25
click at [51, 40] on div at bounding box center [51, 32] width 27 height 27
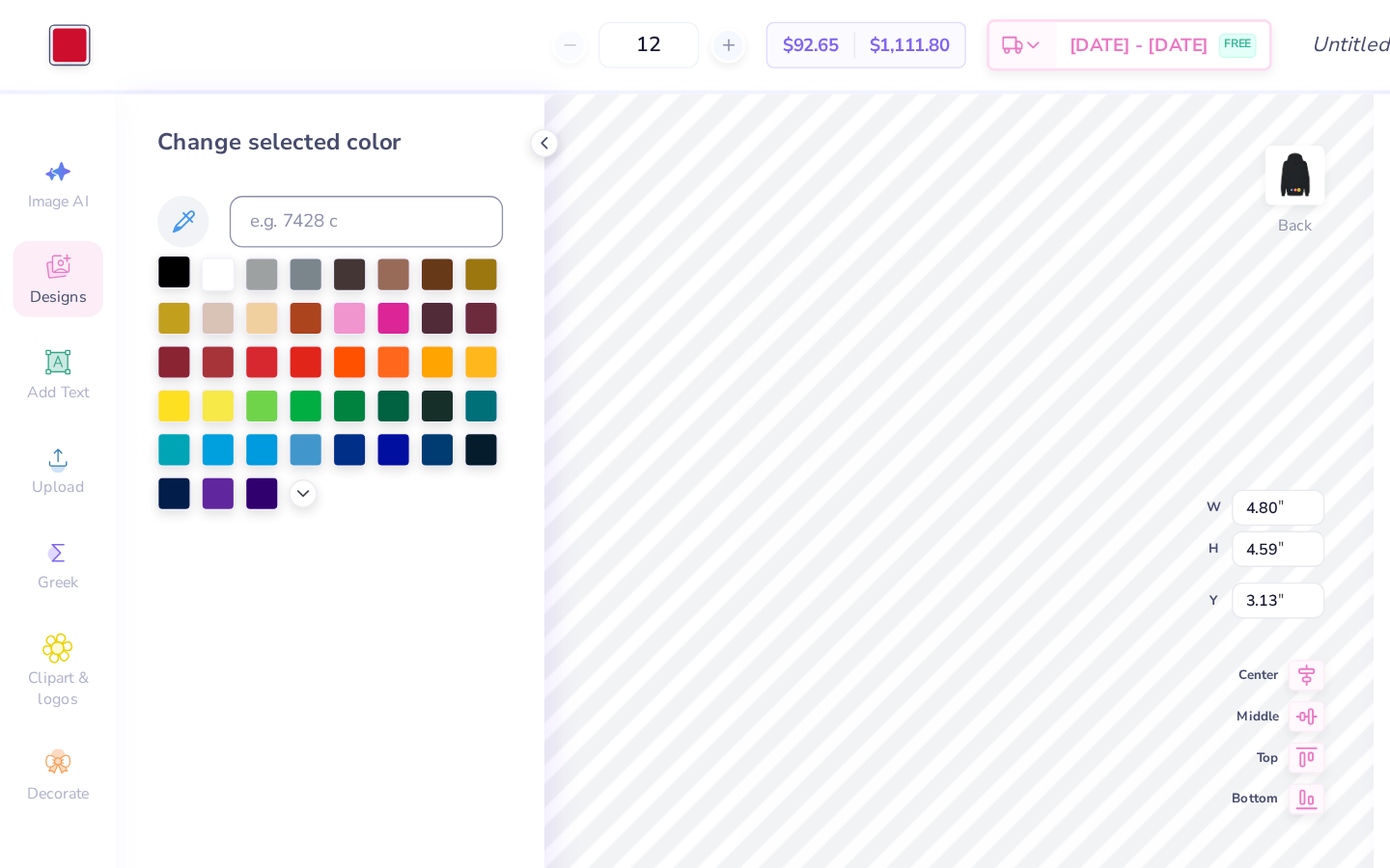
click at [131, 206] on div at bounding box center [130, 203] width 25 height 25
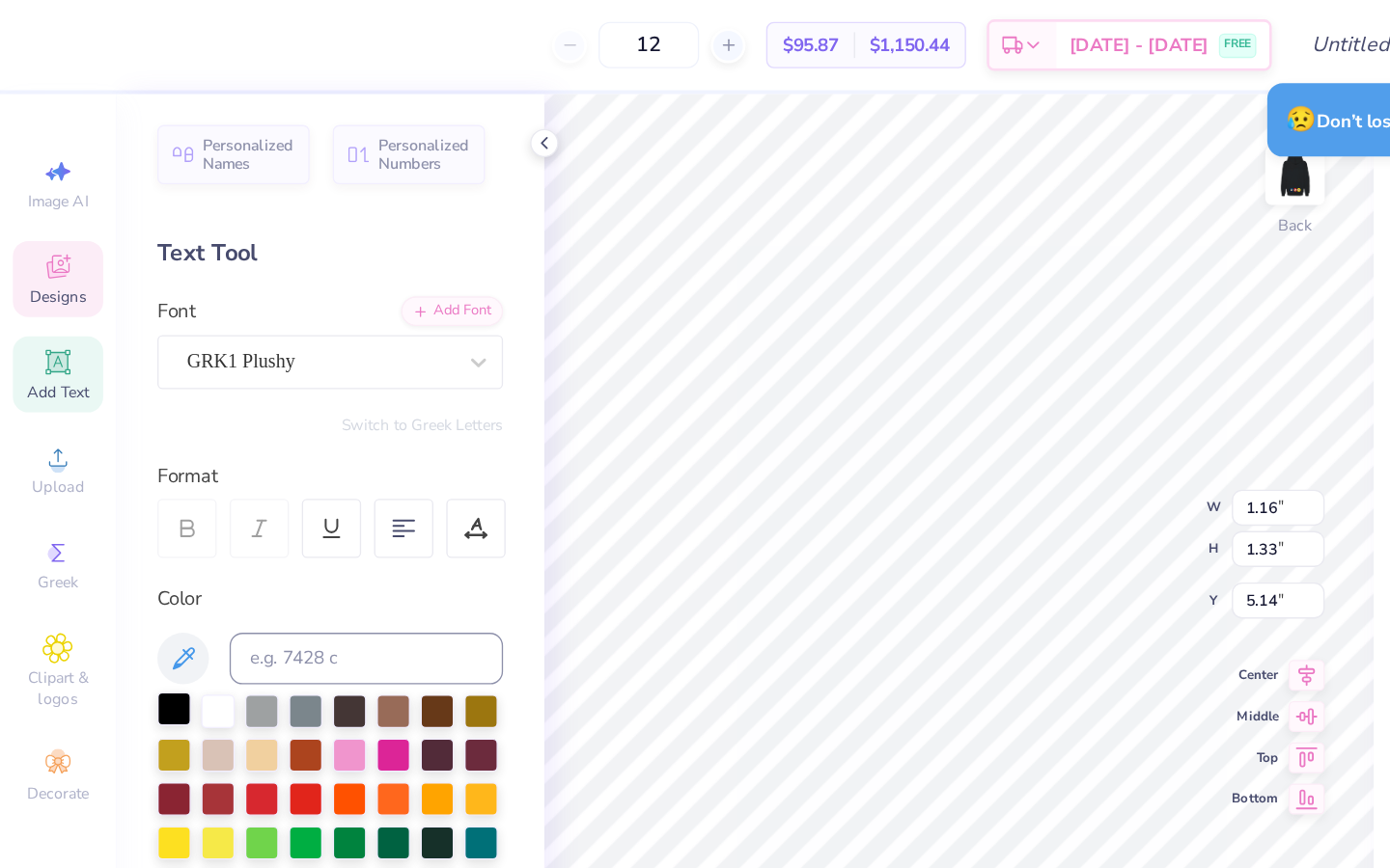
click at [131, 540] on div at bounding box center [130, 530] width 25 height 25
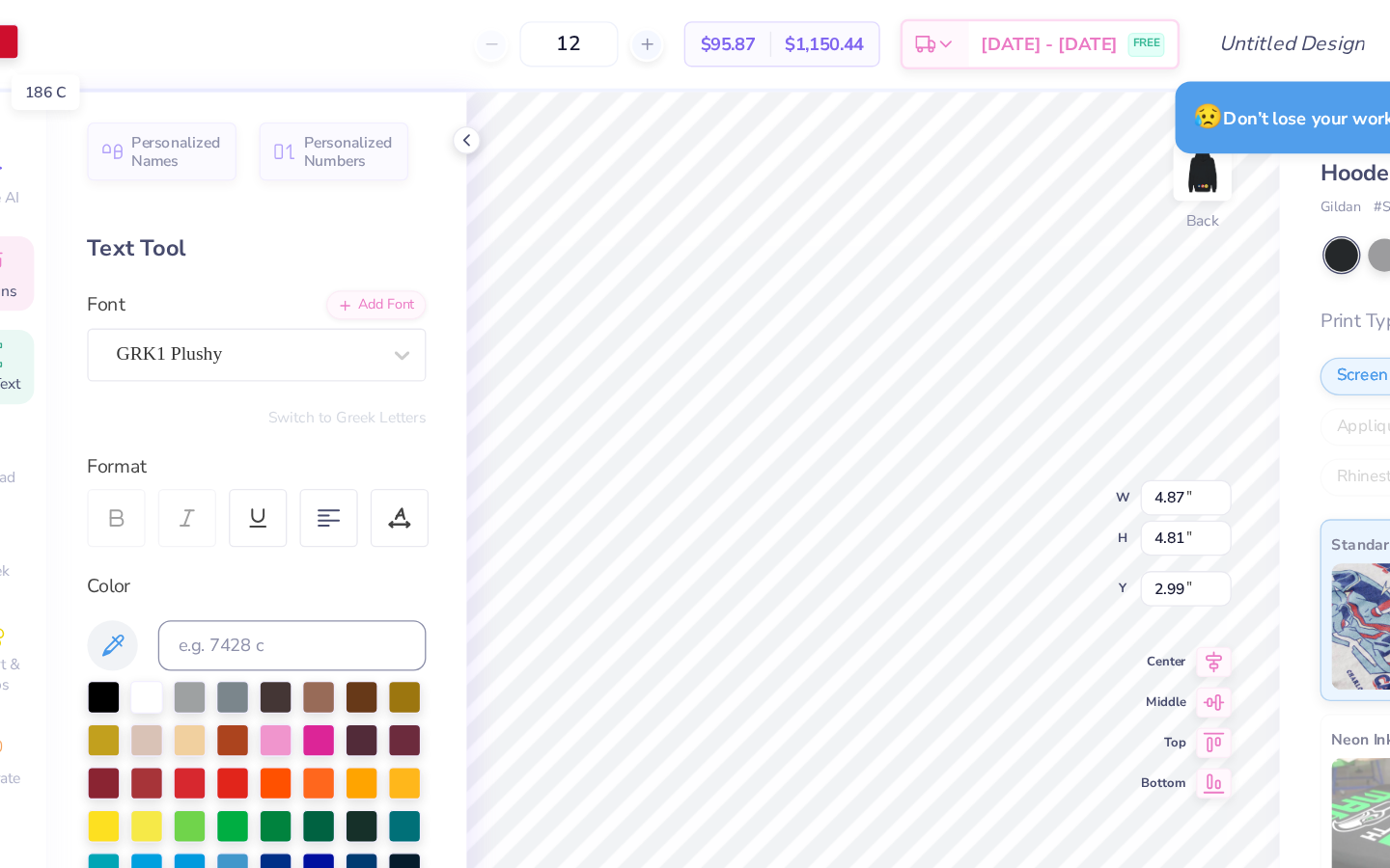
click at [61, 32] on div at bounding box center [51, 32] width 27 height 27
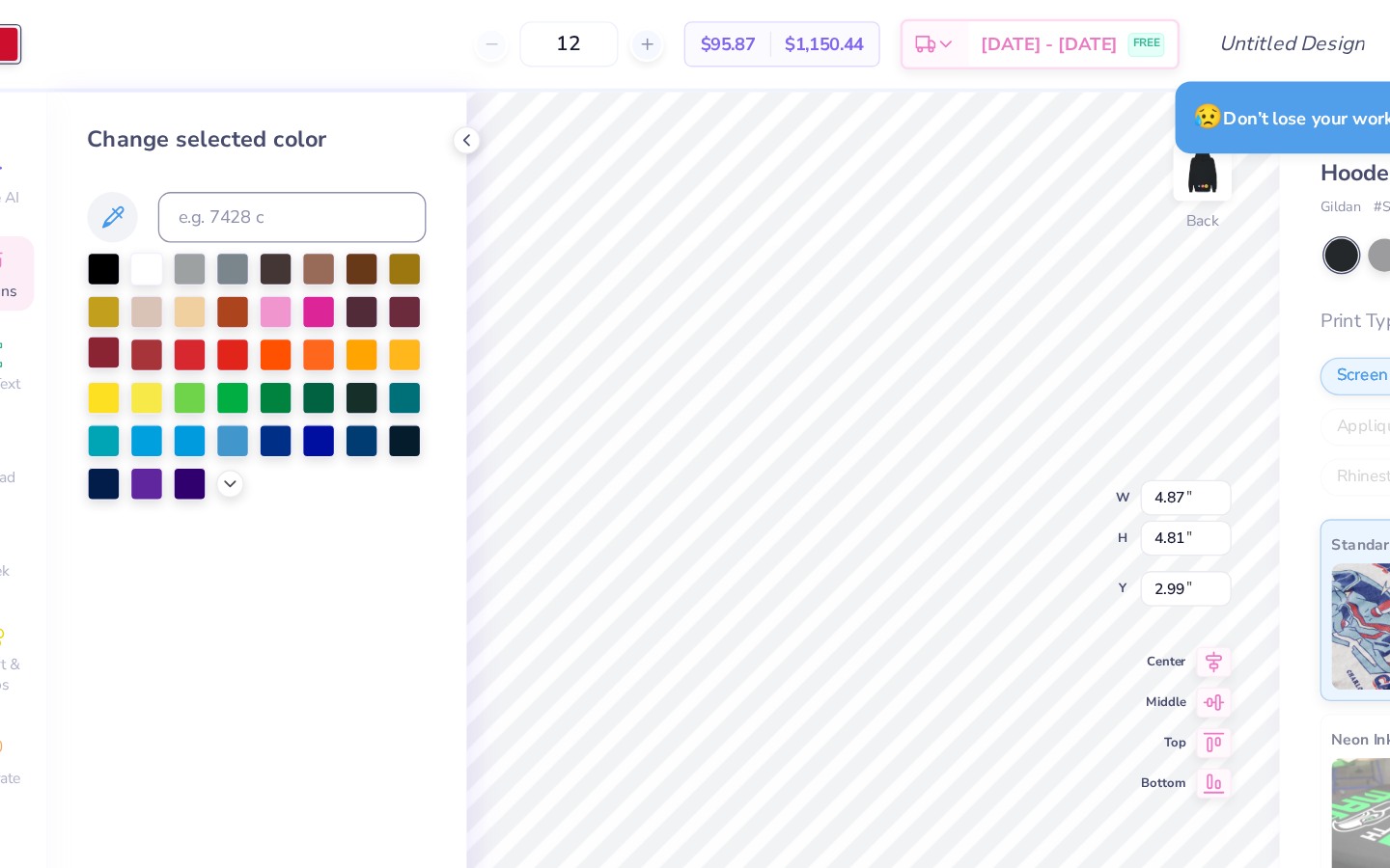
click at [134, 263] on div at bounding box center [130, 268] width 25 height 25
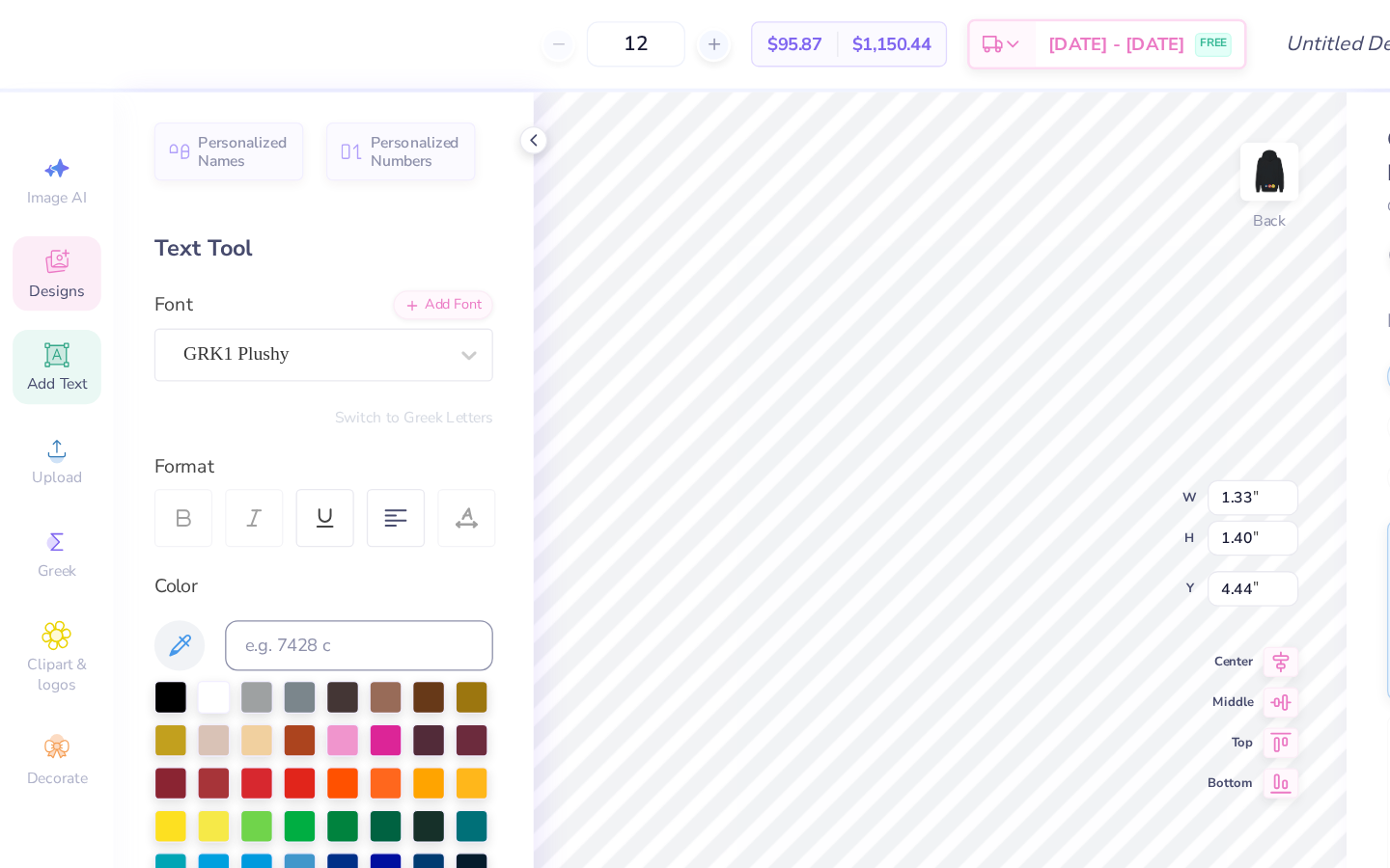
click at [131, 597] on div at bounding box center [130, 598] width 25 height 25
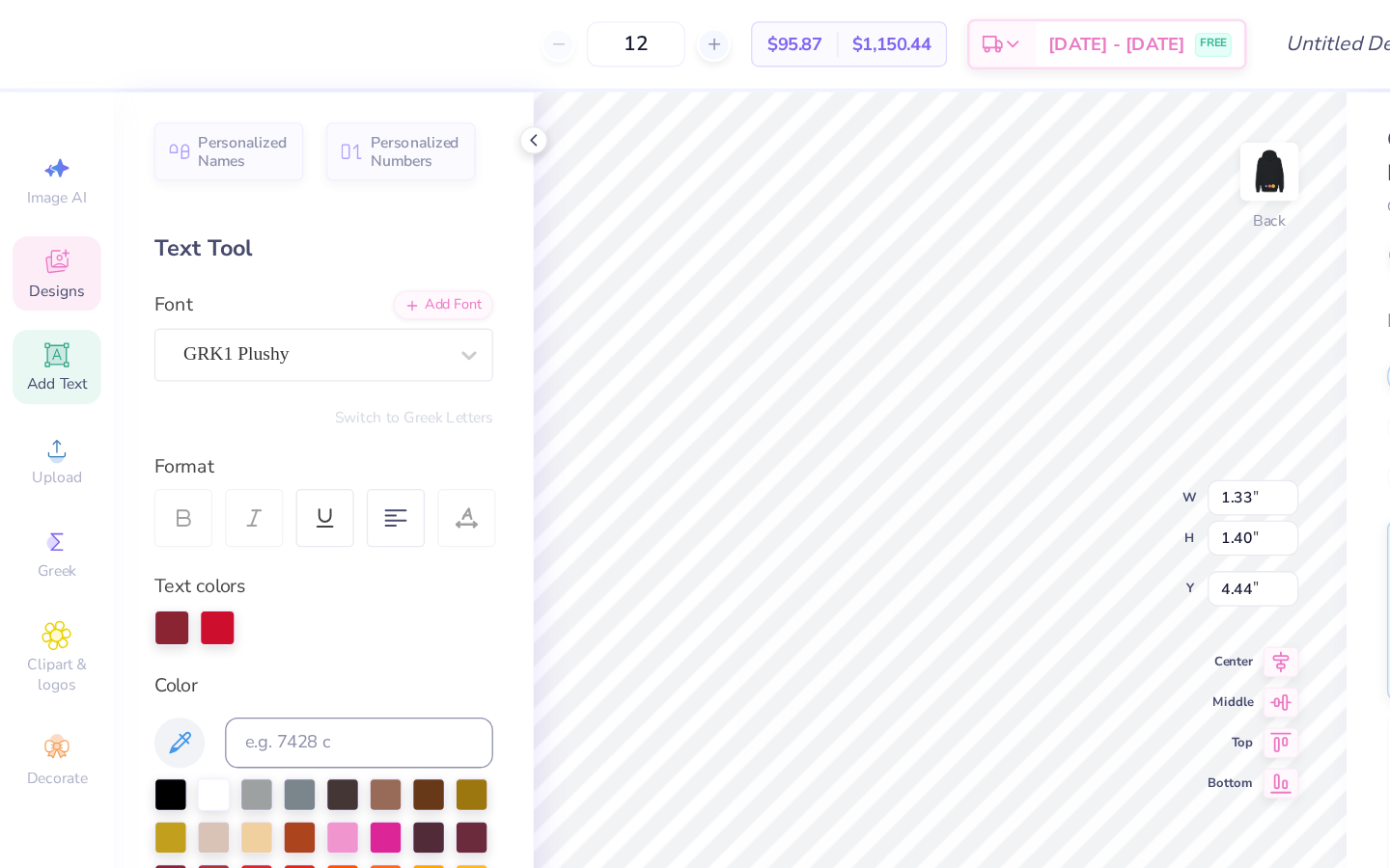
click at [406, 207] on div "Personalized Names Personalized Numbers Text Tool Add Font Font GRK1 Plushy Swi…" at bounding box center [248, 469] width 321 height 798
click at [405, 102] on icon at bounding box center [408, 107] width 16 height 16
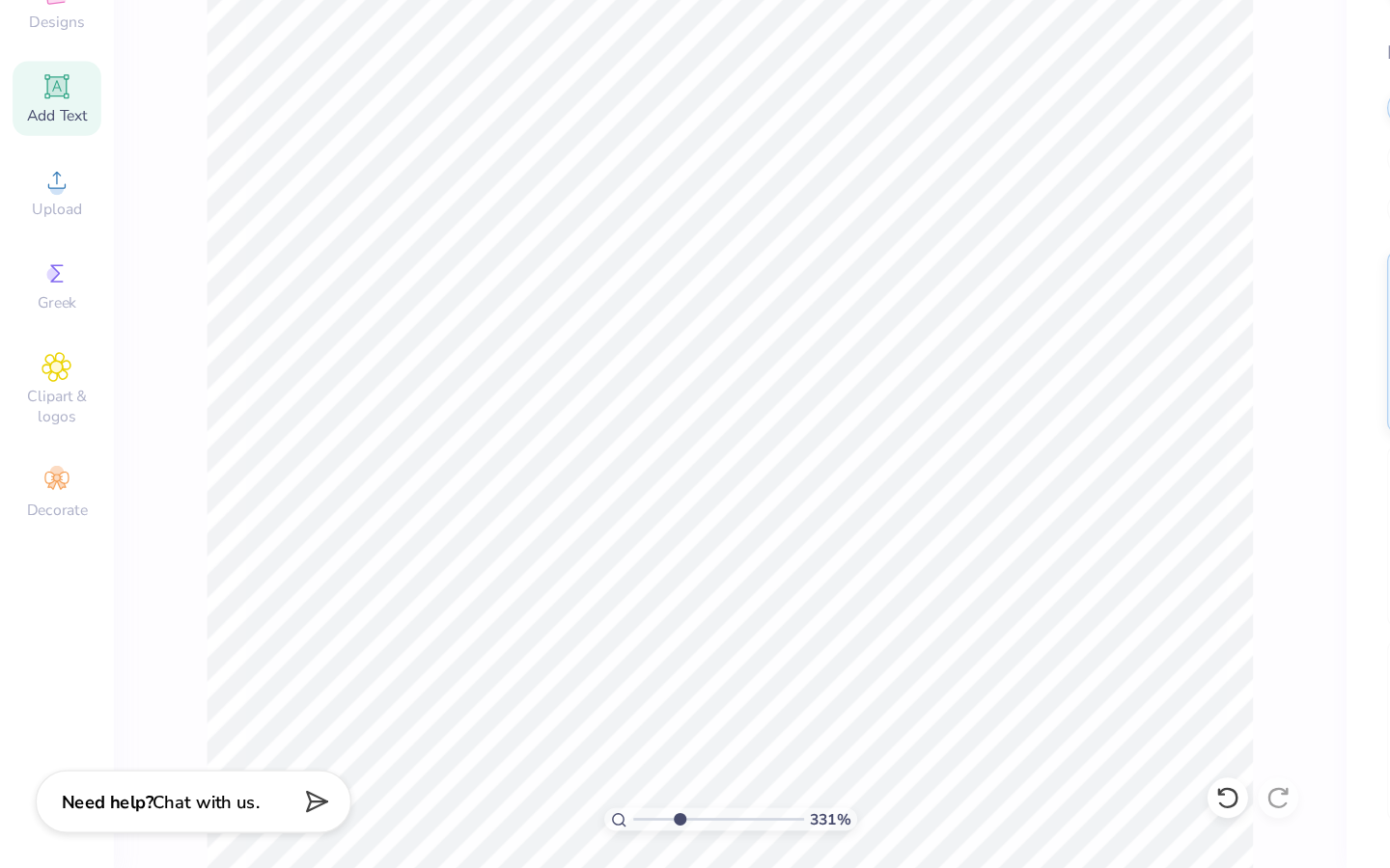
drag, startPoint x: 487, startPoint y: 832, endPoint x: 517, endPoint y: 833, distance: 30.0
click at [517, 667] on input "range" at bounding box center [548, 831] width 131 height 18
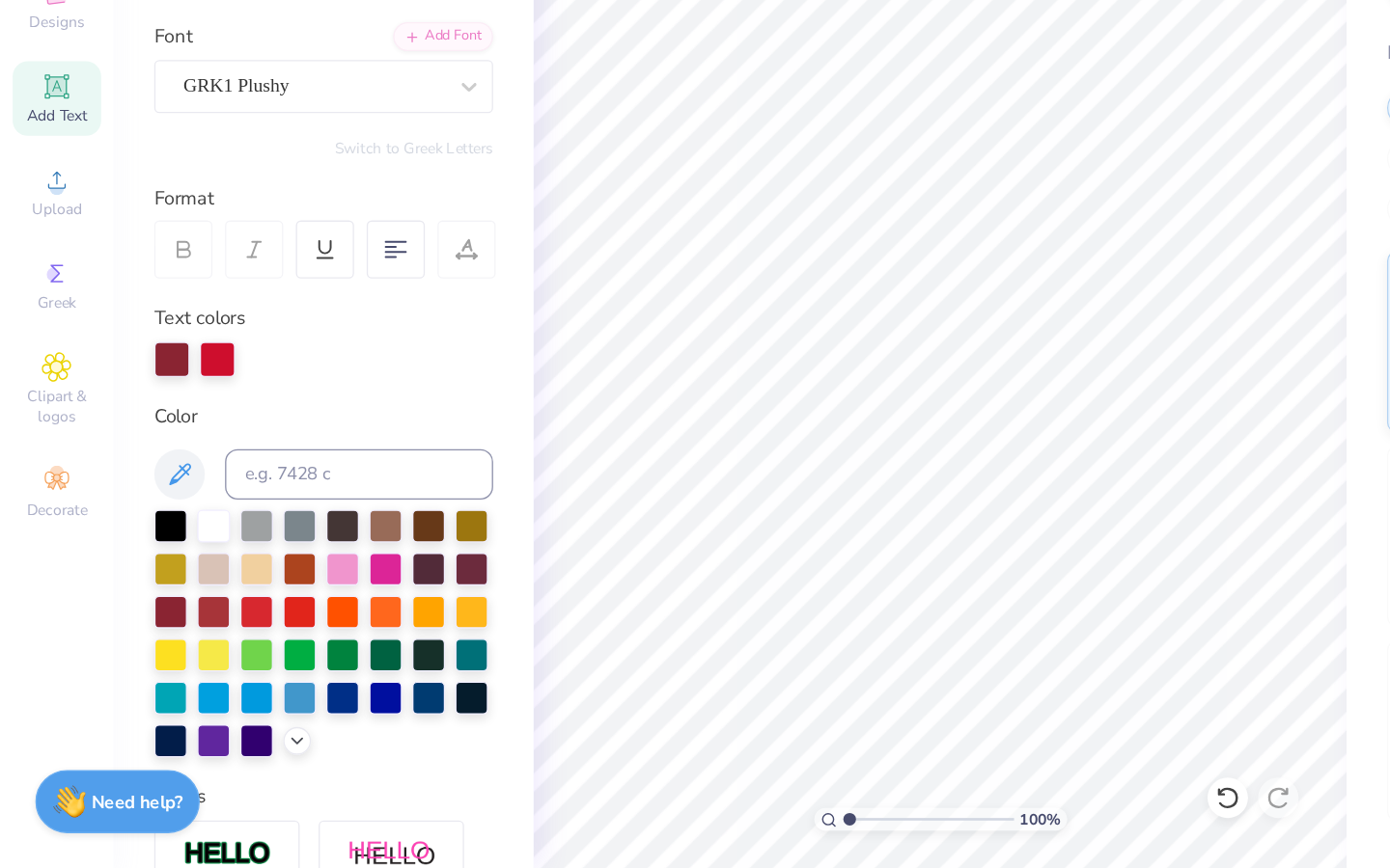
drag, startPoint x: 677, startPoint y: 826, endPoint x: 599, endPoint y: 824, distance: 78.0
click at [644, 667] on input "range" at bounding box center [709, 831] width 131 height 18
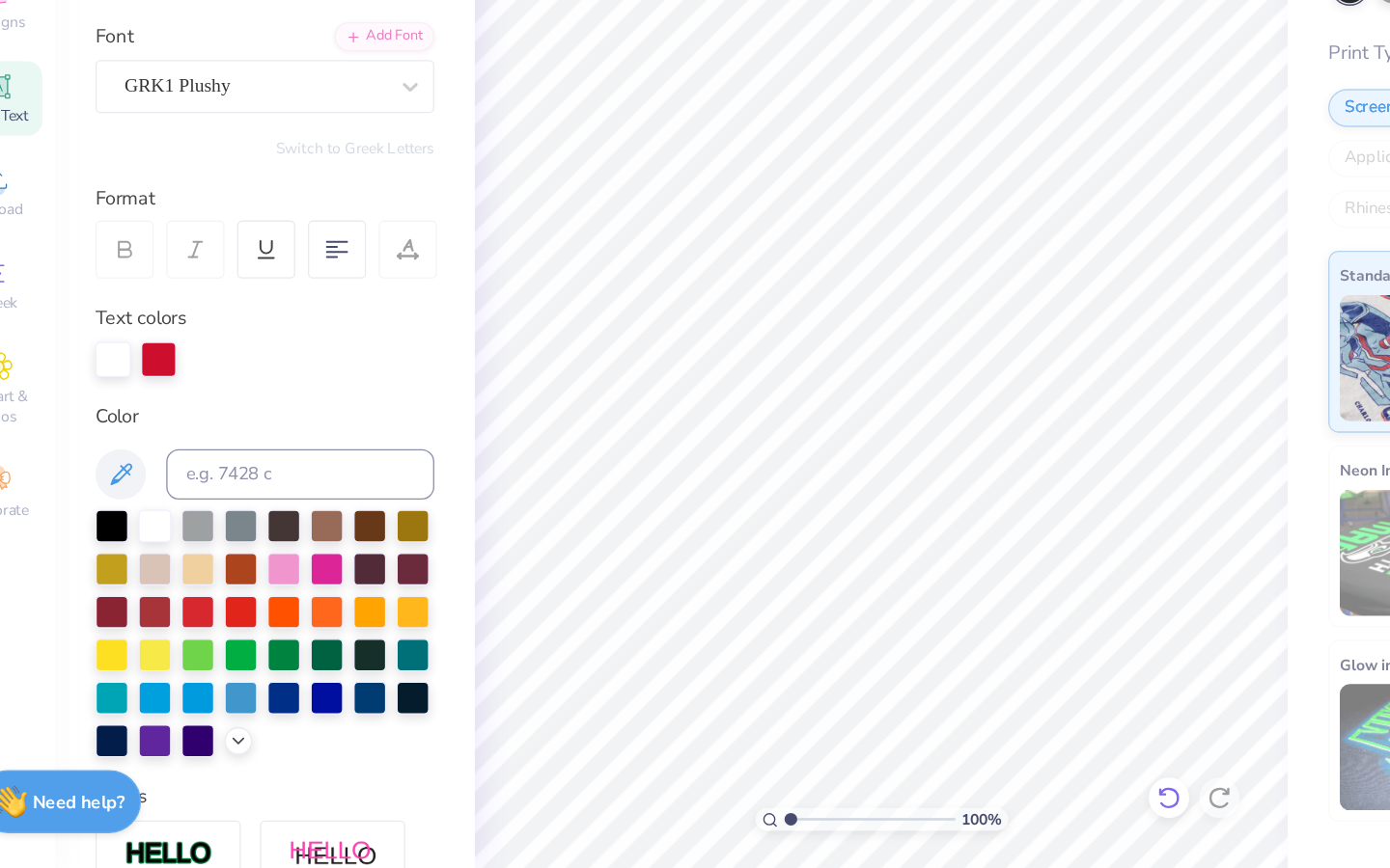
click at [934, 667] on icon at bounding box center [937, 814] width 19 height 19
drag, startPoint x: 648, startPoint y: 830, endPoint x: 693, endPoint y: 830, distance: 45.0
click at [692, 667] on input "range" at bounding box center [709, 831] width 131 height 18
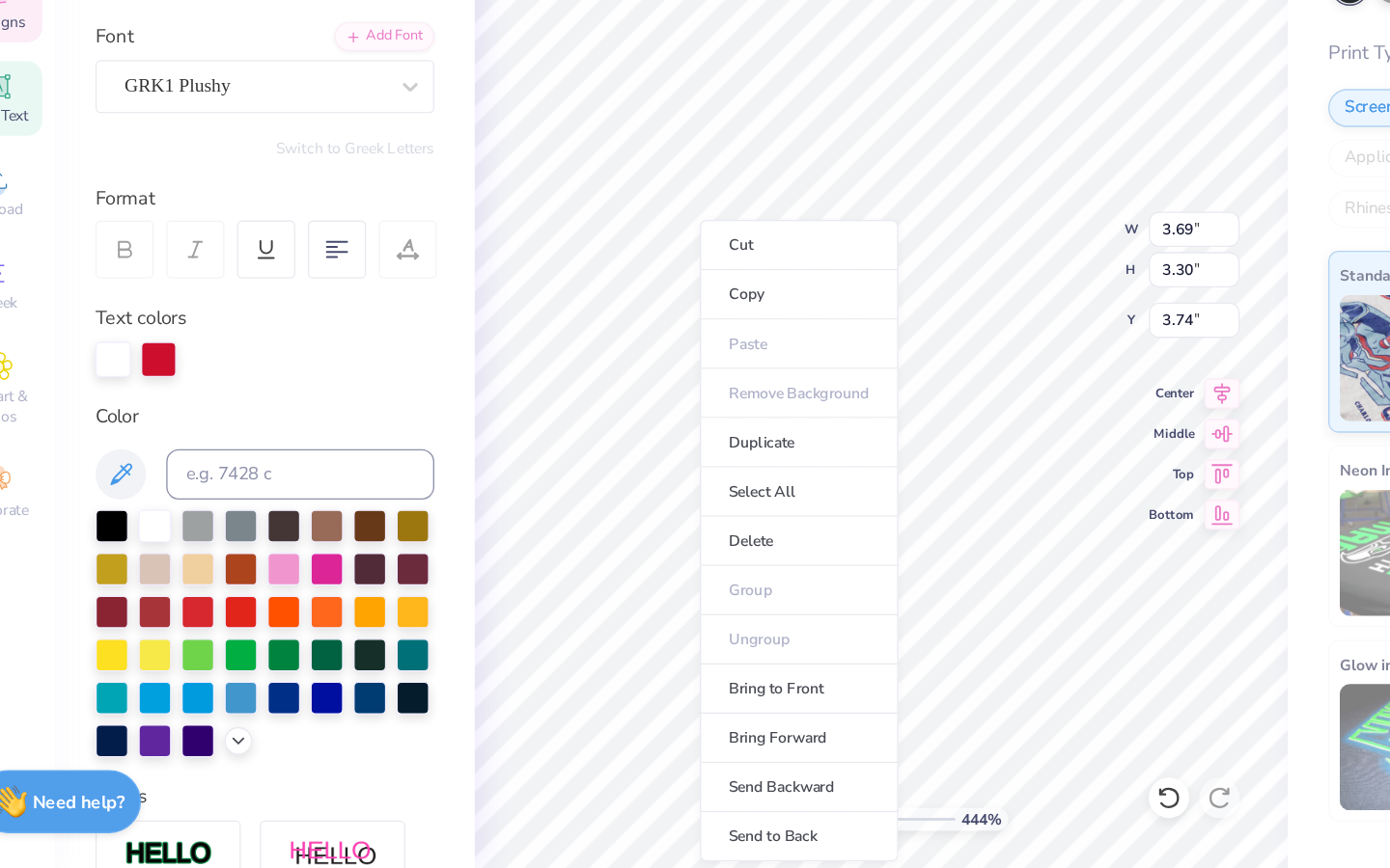
click at [630, 667] on ul "Cut Copy Paste Remove Background Duplicate Select All Delete Group Ungroup Brin…" at bounding box center [654, 618] width 151 height 490
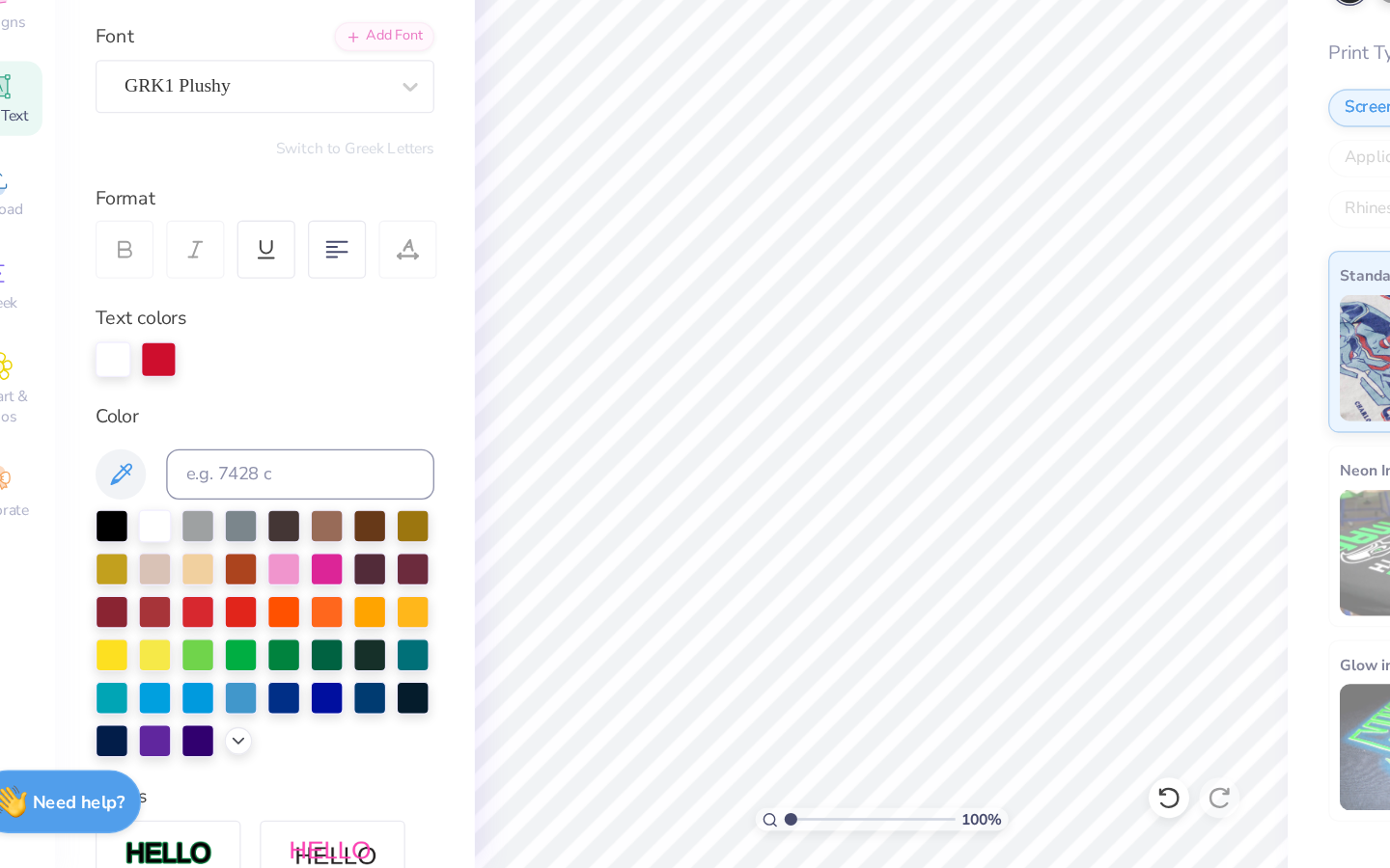
drag, startPoint x: 691, startPoint y: 830, endPoint x: 578, endPoint y: 814, distance: 114.1
click at [644, 667] on input "range" at bounding box center [709, 831] width 131 height 18
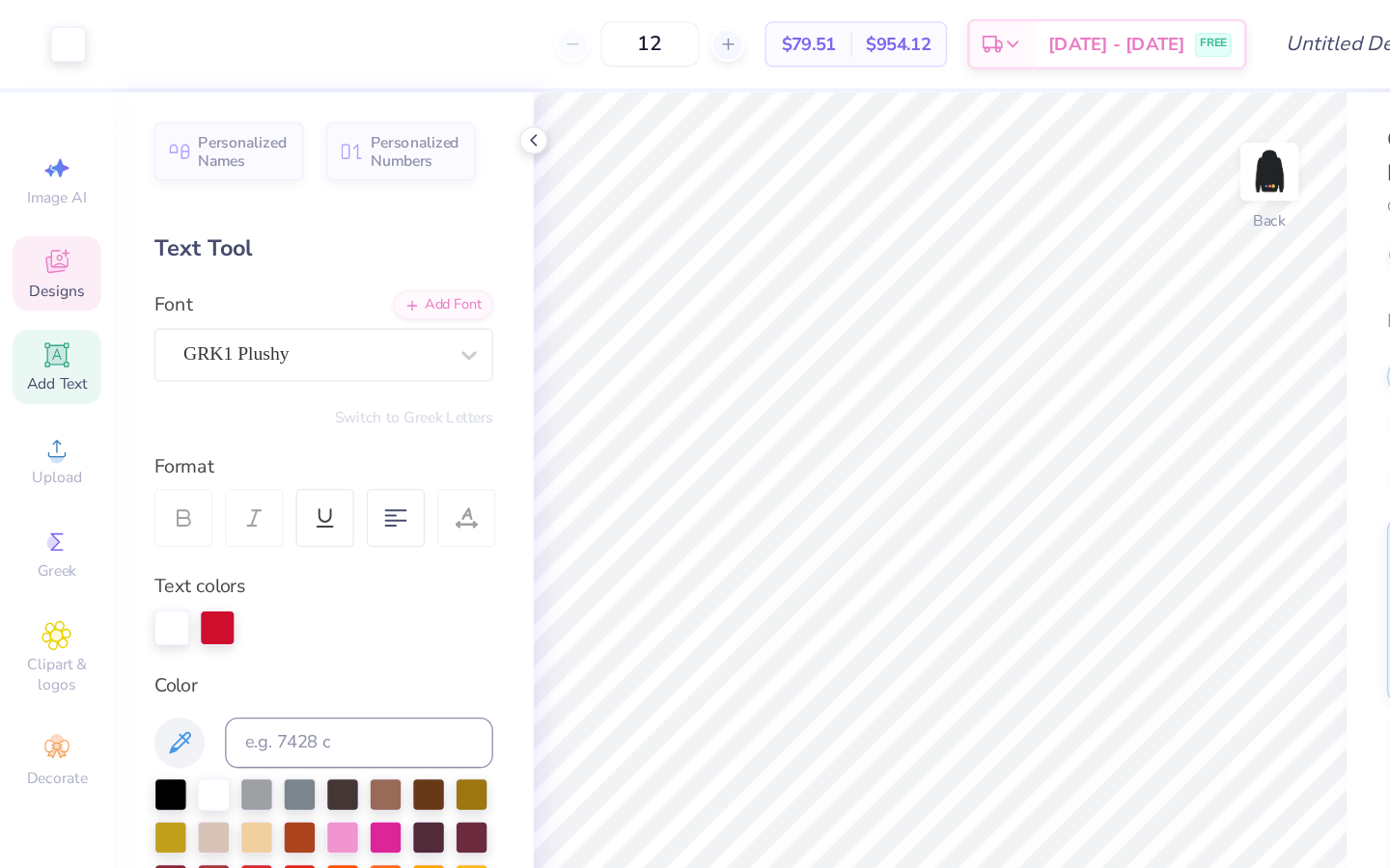
click at [48, 212] on div "Designs" at bounding box center [44, 209] width 67 height 57
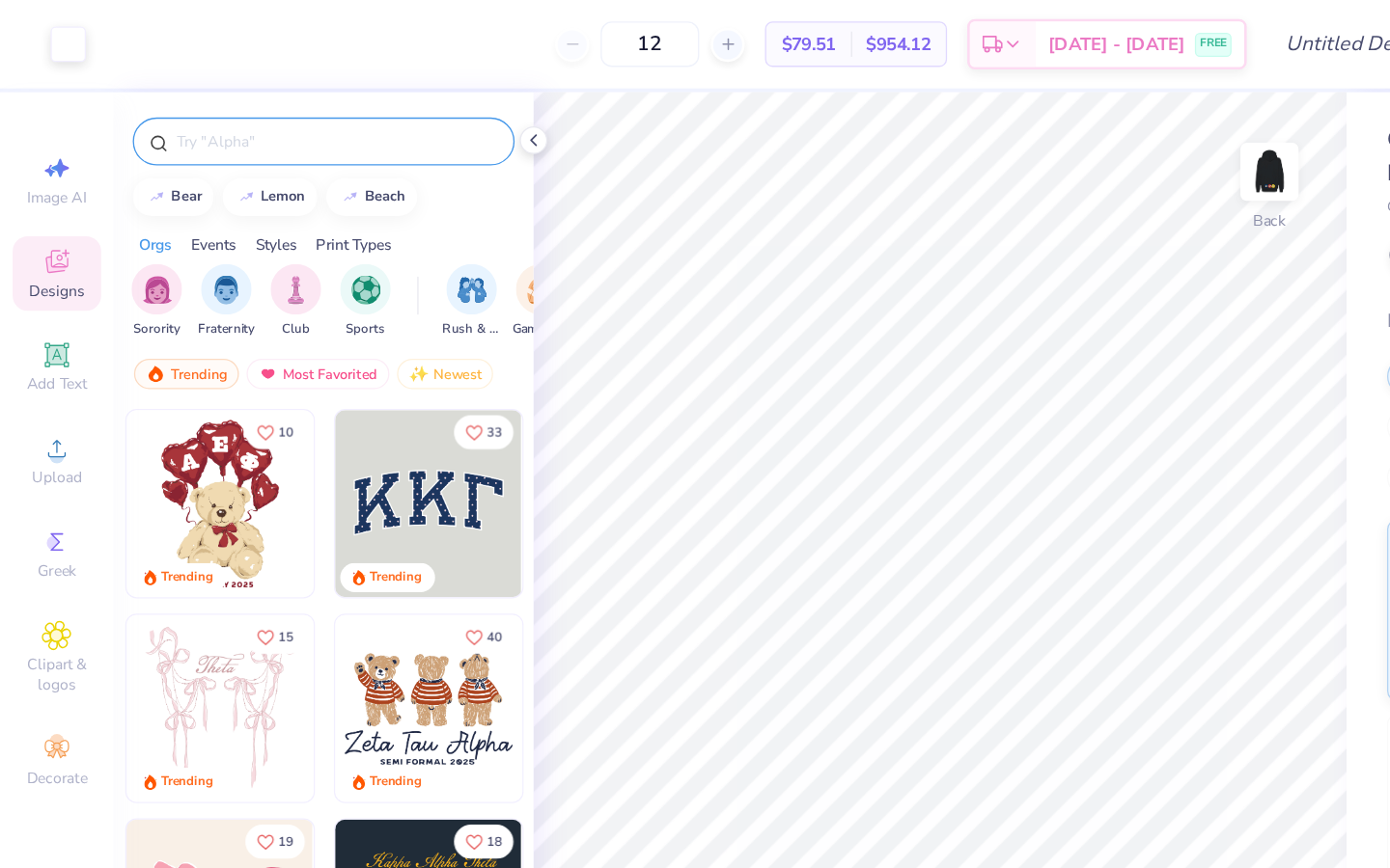
click at [202, 100] on input "text" at bounding box center [257, 107] width 248 height 19
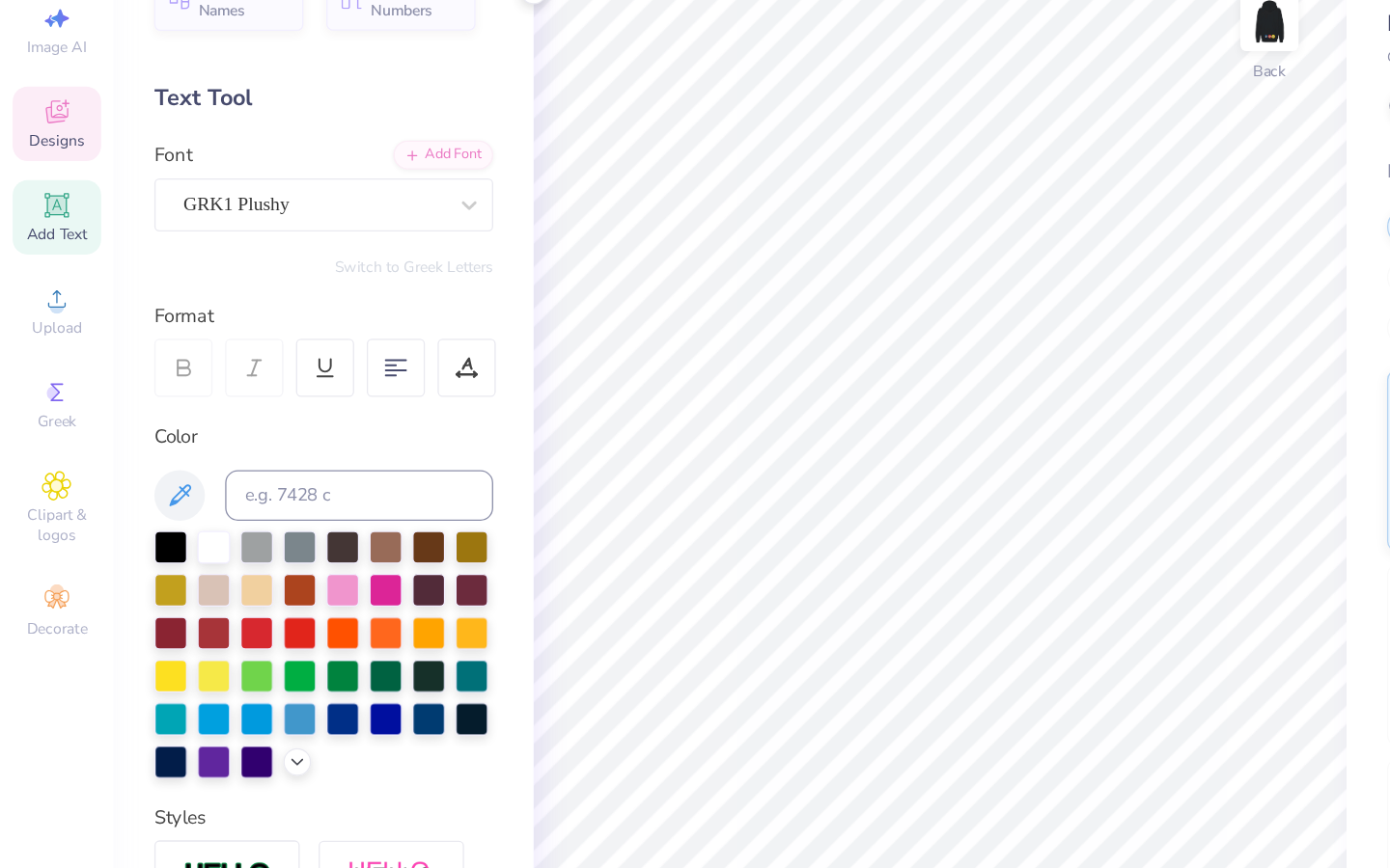
click at [37, 206] on icon at bounding box center [44, 202] width 16 height 13
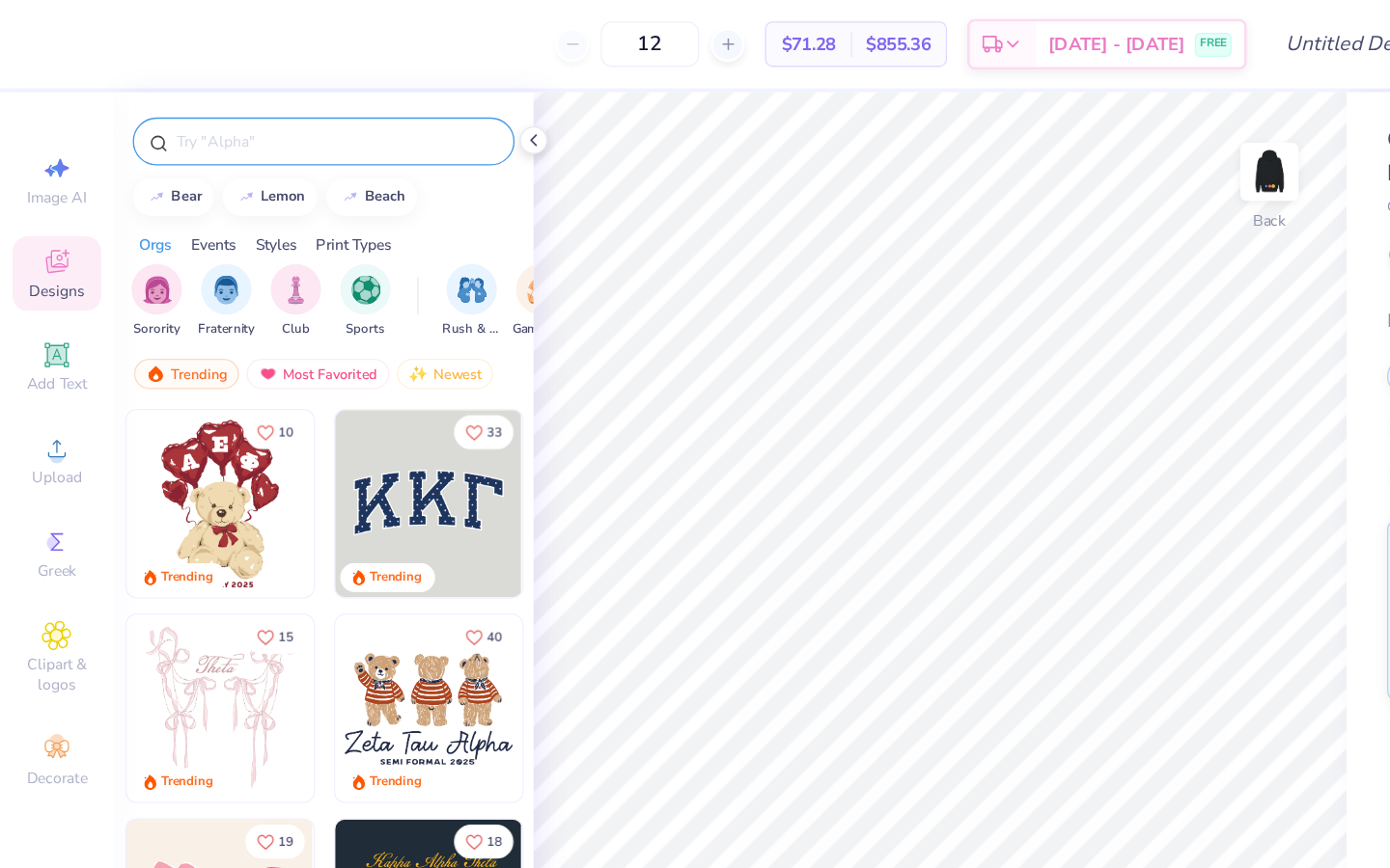
click at [201, 90] on div at bounding box center [247, 108] width 291 height 37
click at [199, 102] on input "text" at bounding box center [257, 107] width 248 height 19
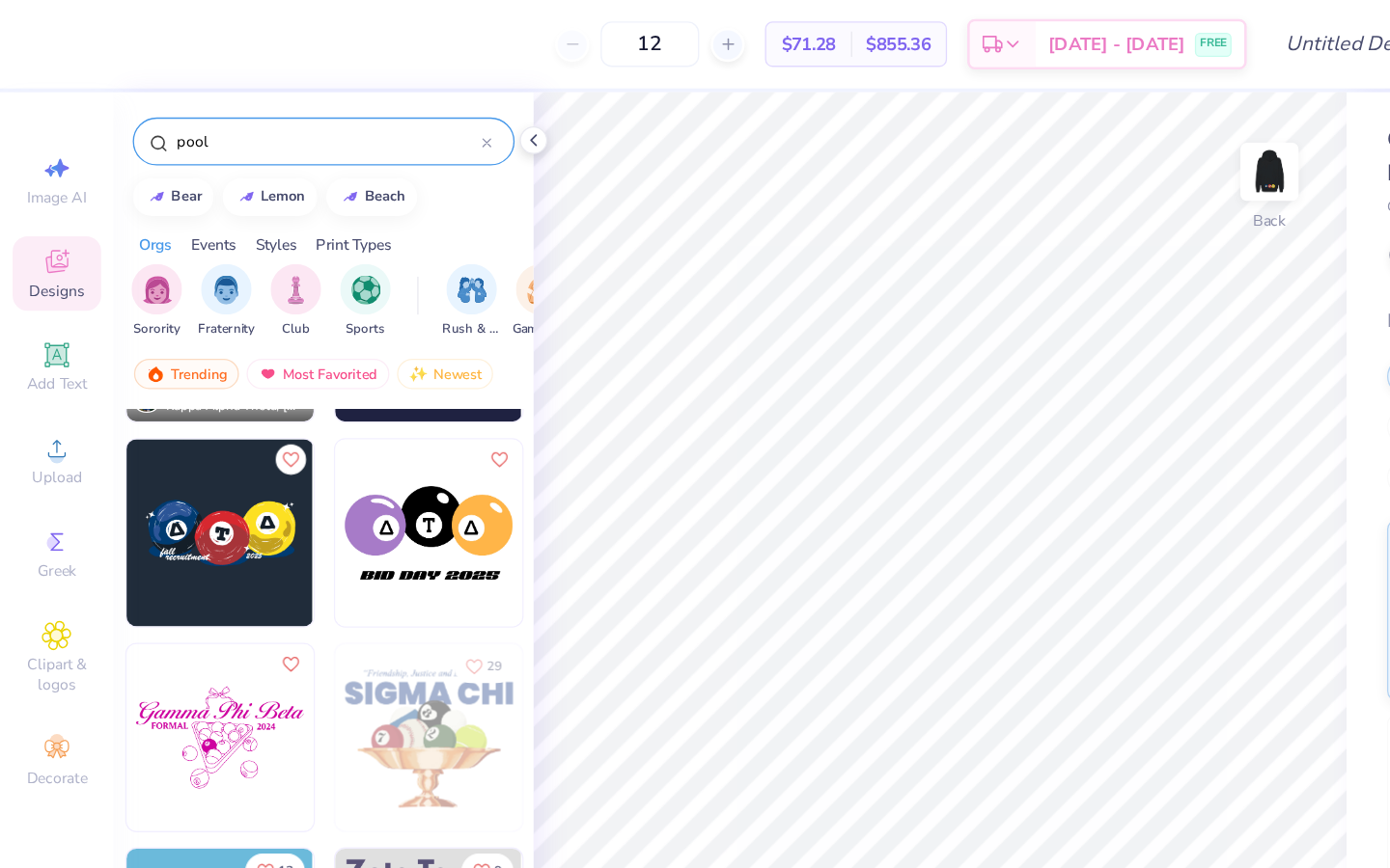
scroll to position [134, 0]
click at [191, 375] on img at bounding box center [167, 407] width 143 height 143
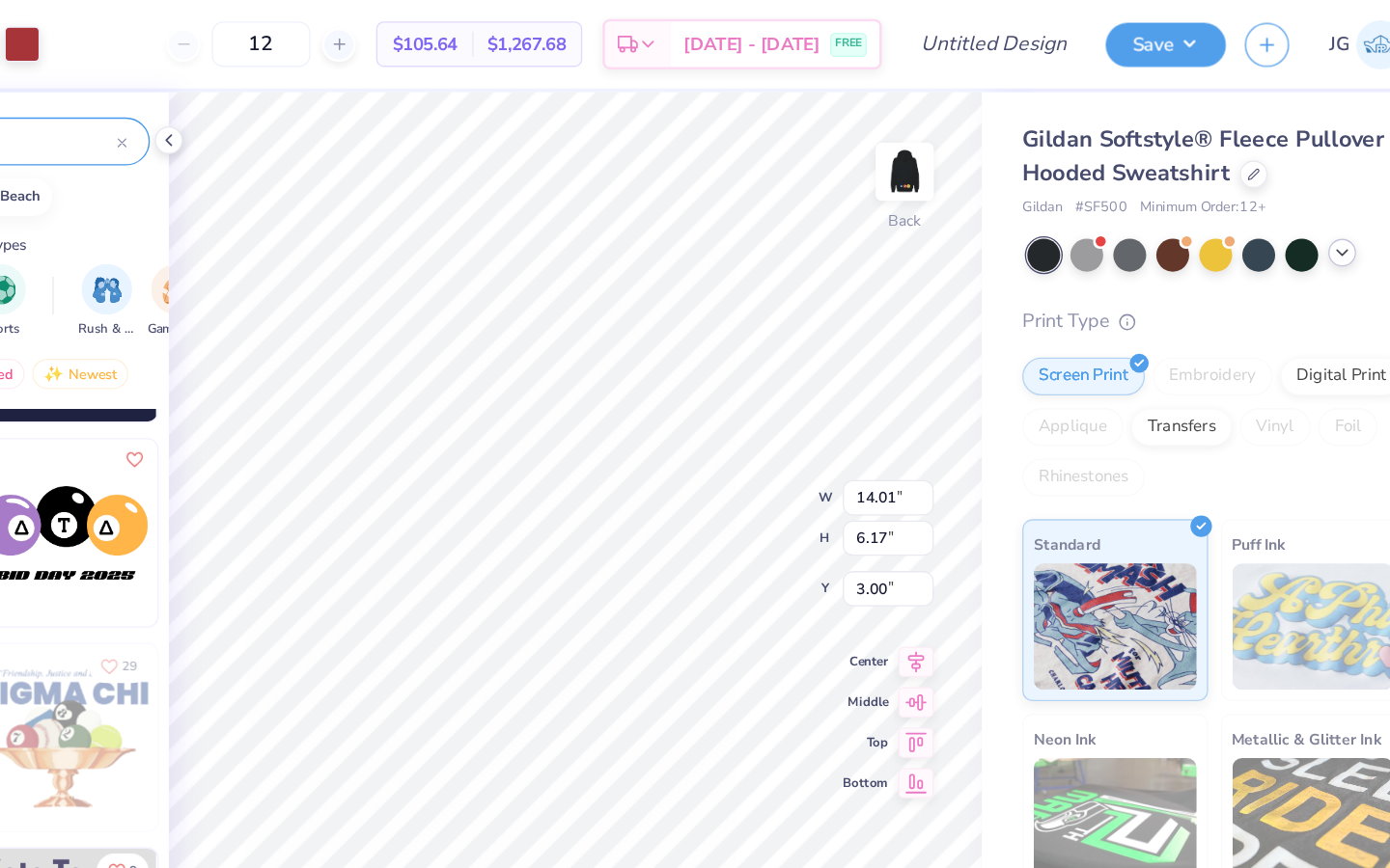
scroll to position [0, 0]
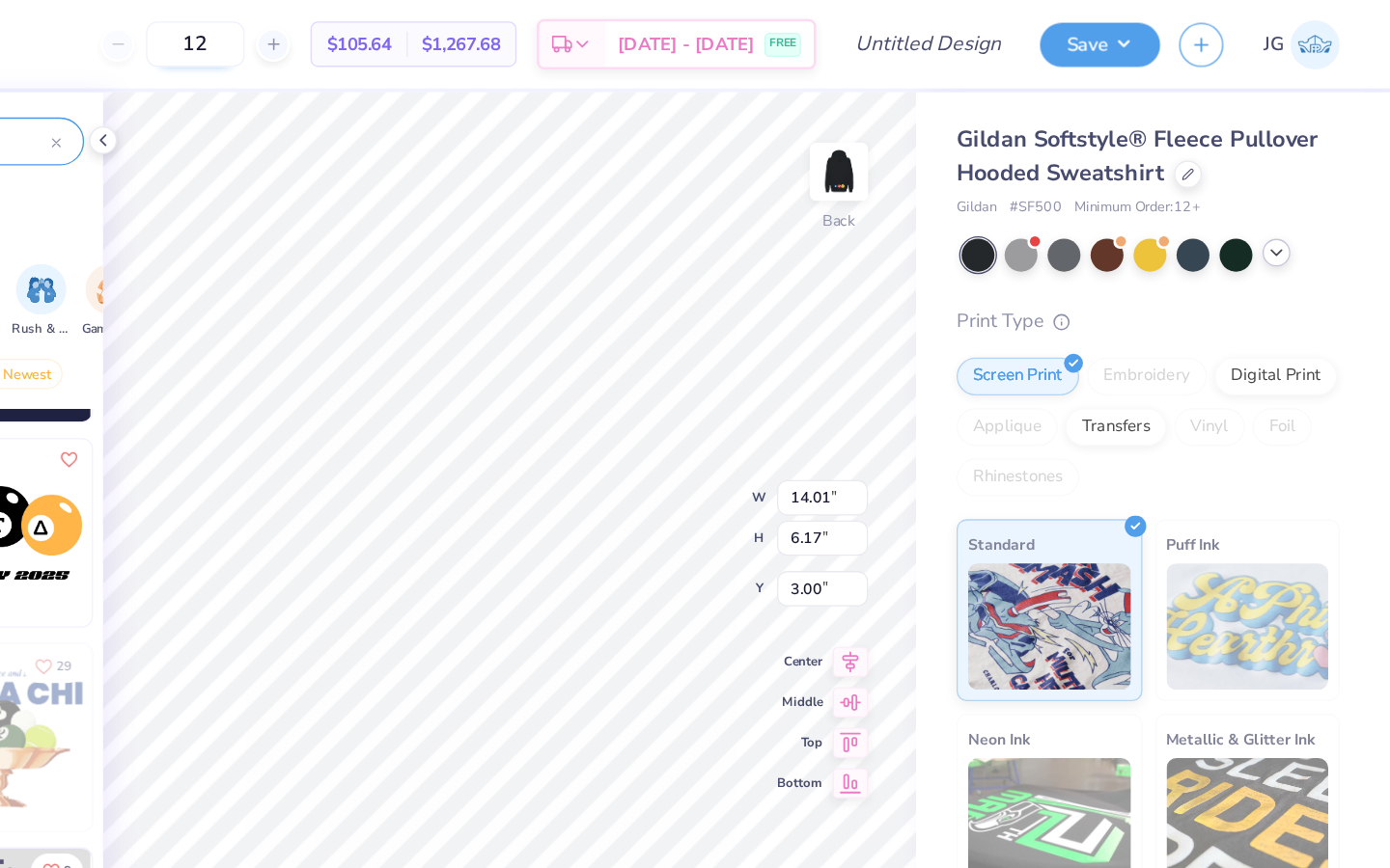
click at [476, 28] on input "12" at bounding box center [477, 34] width 75 height 35
click at [484, 38] on input "12" at bounding box center [477, 34] width 75 height 35
click at [1032, 274] on div "Digital Print" at bounding box center [1302, 284] width 94 height 29
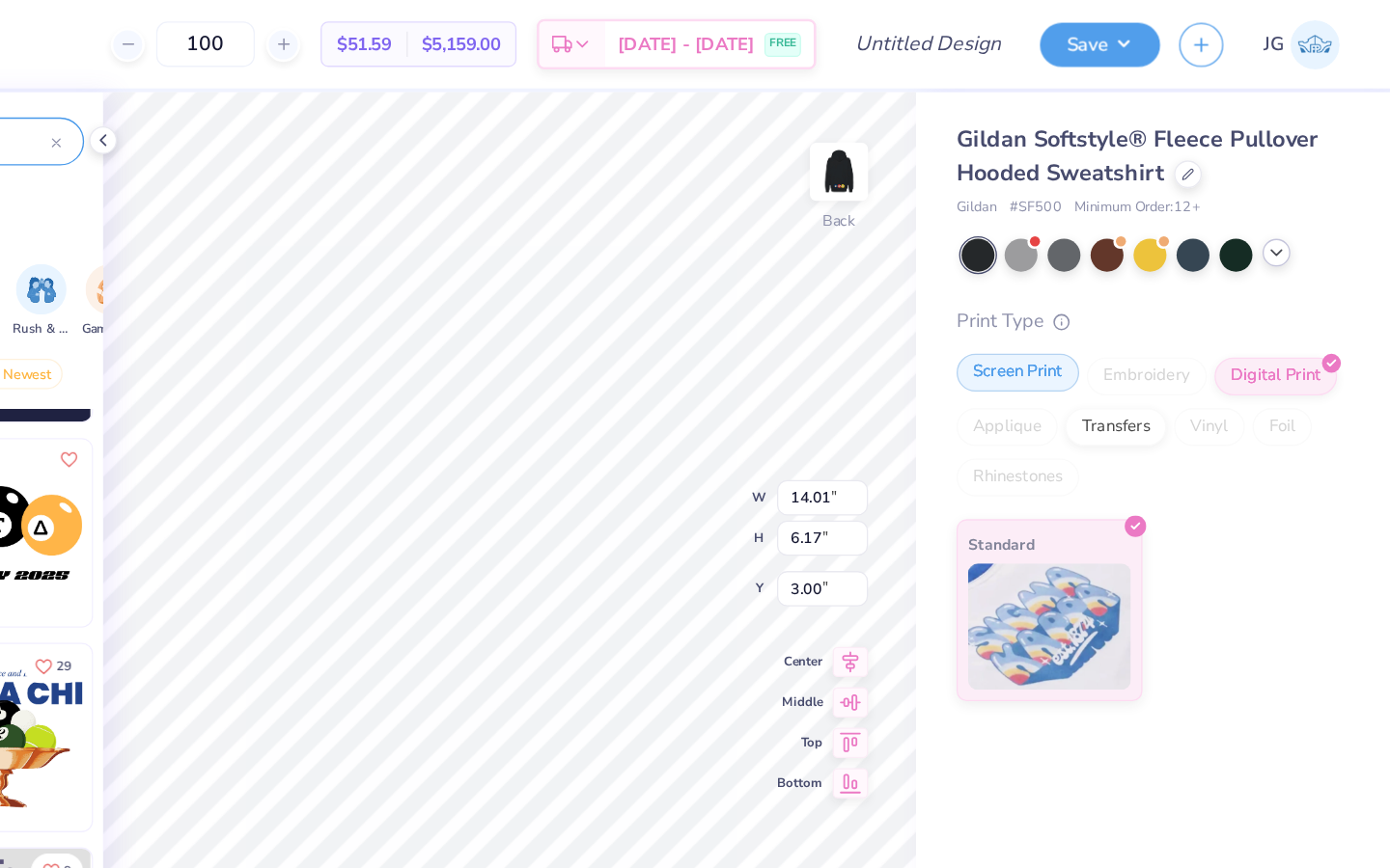
click at [1032, 282] on div "Screen Print" at bounding box center [1105, 284] width 94 height 29
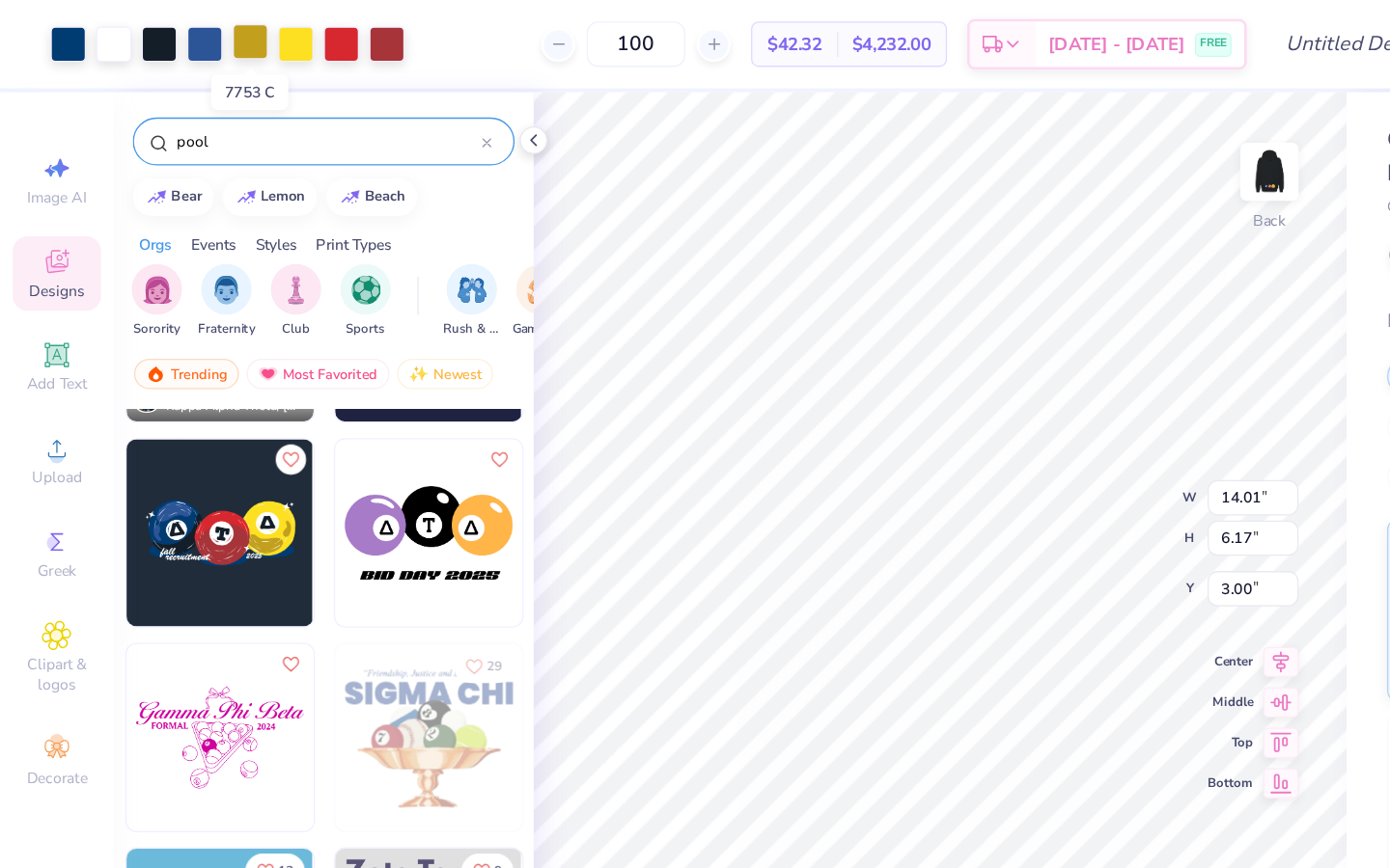
click at [200, 37] on div at bounding box center [190, 32] width 27 height 27
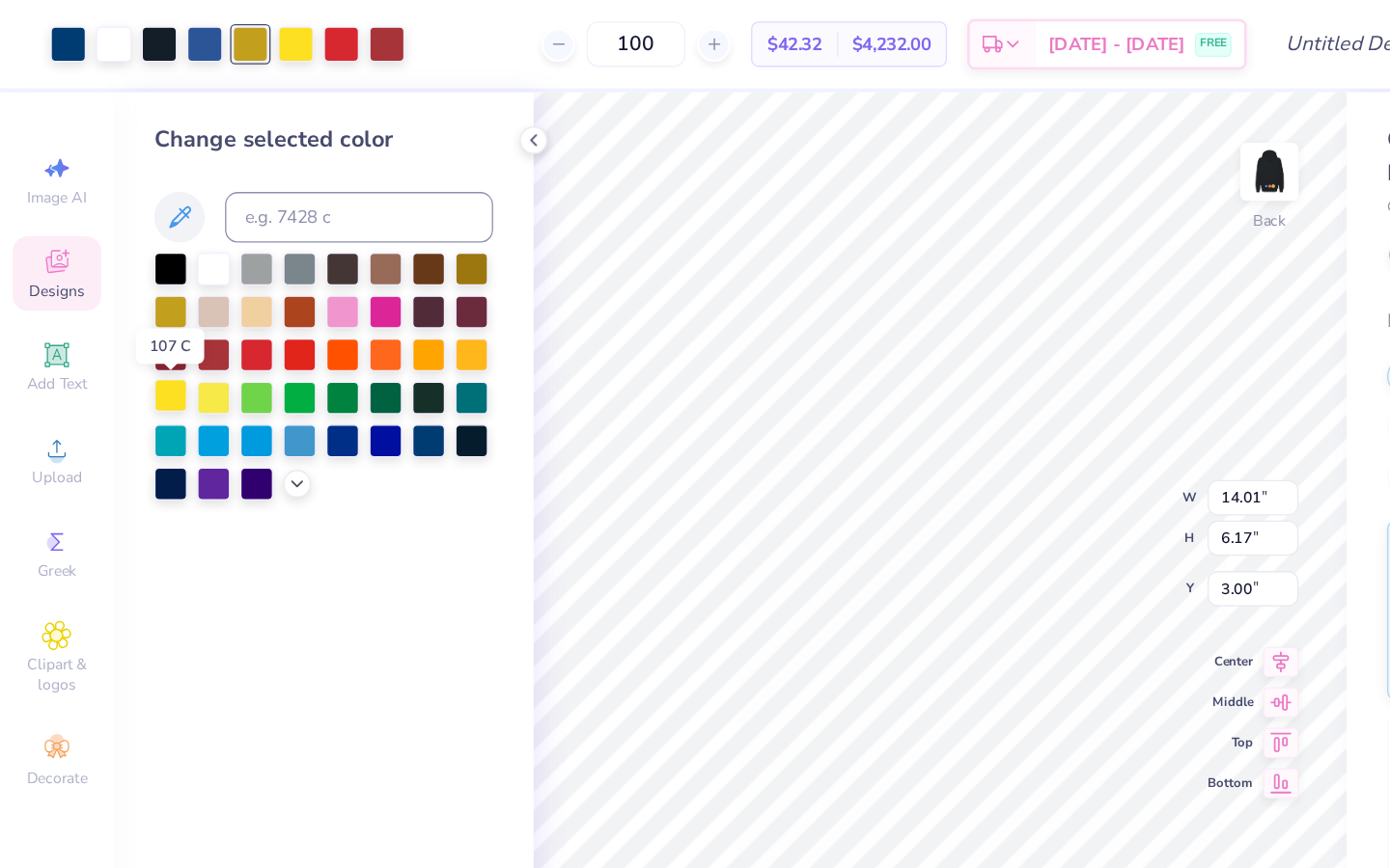
click at [121, 293] on div at bounding box center [130, 301] width 25 height 25
click at [228, 25] on div at bounding box center [225, 32] width 27 height 27
click at [125, 271] on div at bounding box center [130, 268] width 25 height 25
click at [260, 35] on div at bounding box center [260, 32] width 27 height 27
click at [129, 258] on div at bounding box center [130, 268] width 25 height 25
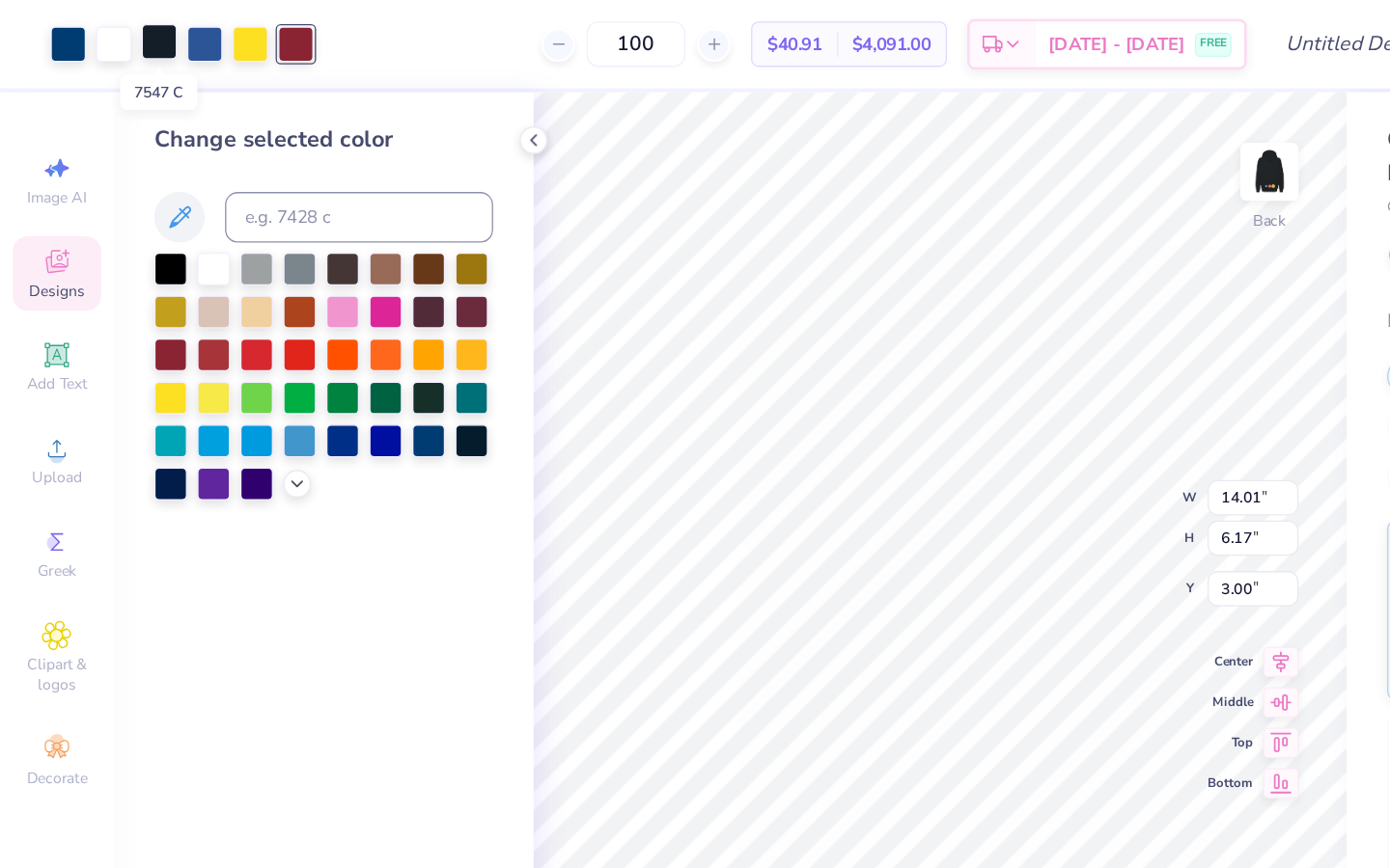
click at [117, 36] on div at bounding box center [121, 32] width 27 height 27
click at [135, 205] on div at bounding box center [130, 203] width 25 height 25
click at [154, 38] on div at bounding box center [155, 32] width 27 height 27
click at [50, 40] on div at bounding box center [51, 32] width 27 height 27
click at [158, 41] on div at bounding box center [155, 32] width 27 height 27
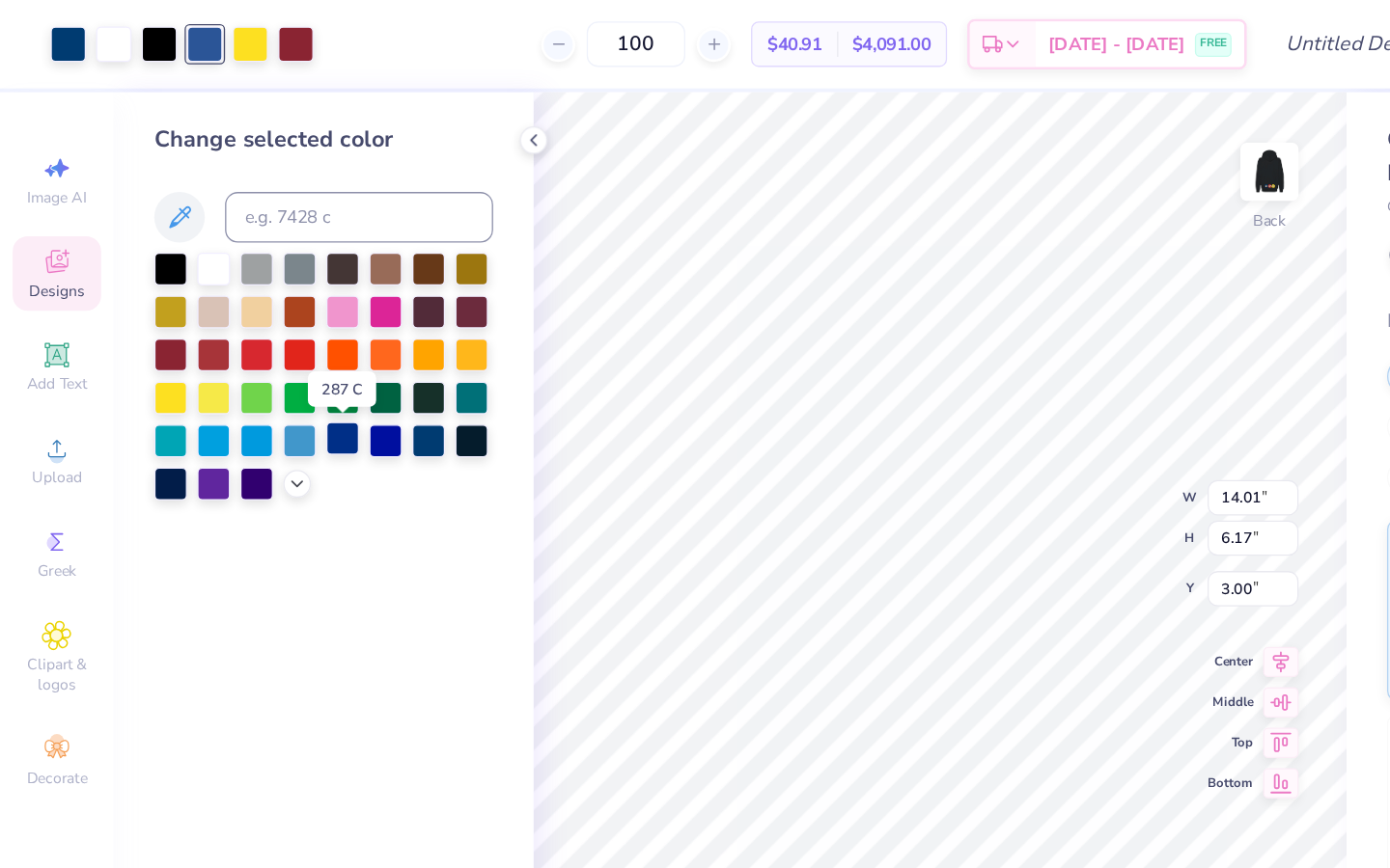
click at [266, 334] on div at bounding box center [260, 335] width 25 height 25
click at [55, 24] on div at bounding box center [51, 32] width 27 height 27
click at [263, 339] on div at bounding box center [260, 335] width 25 height 25
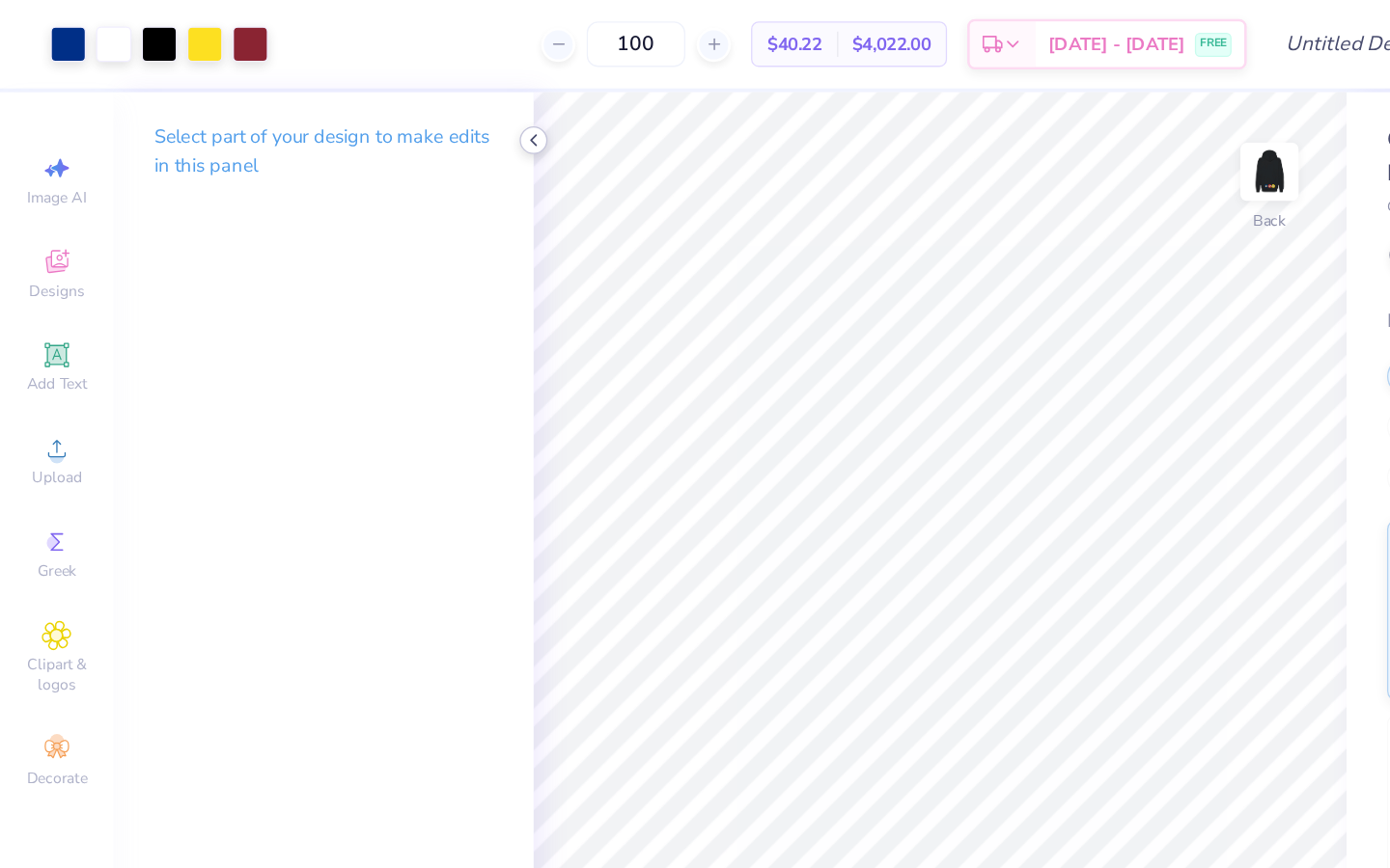
click at [406, 114] on icon at bounding box center [408, 107] width 16 height 16
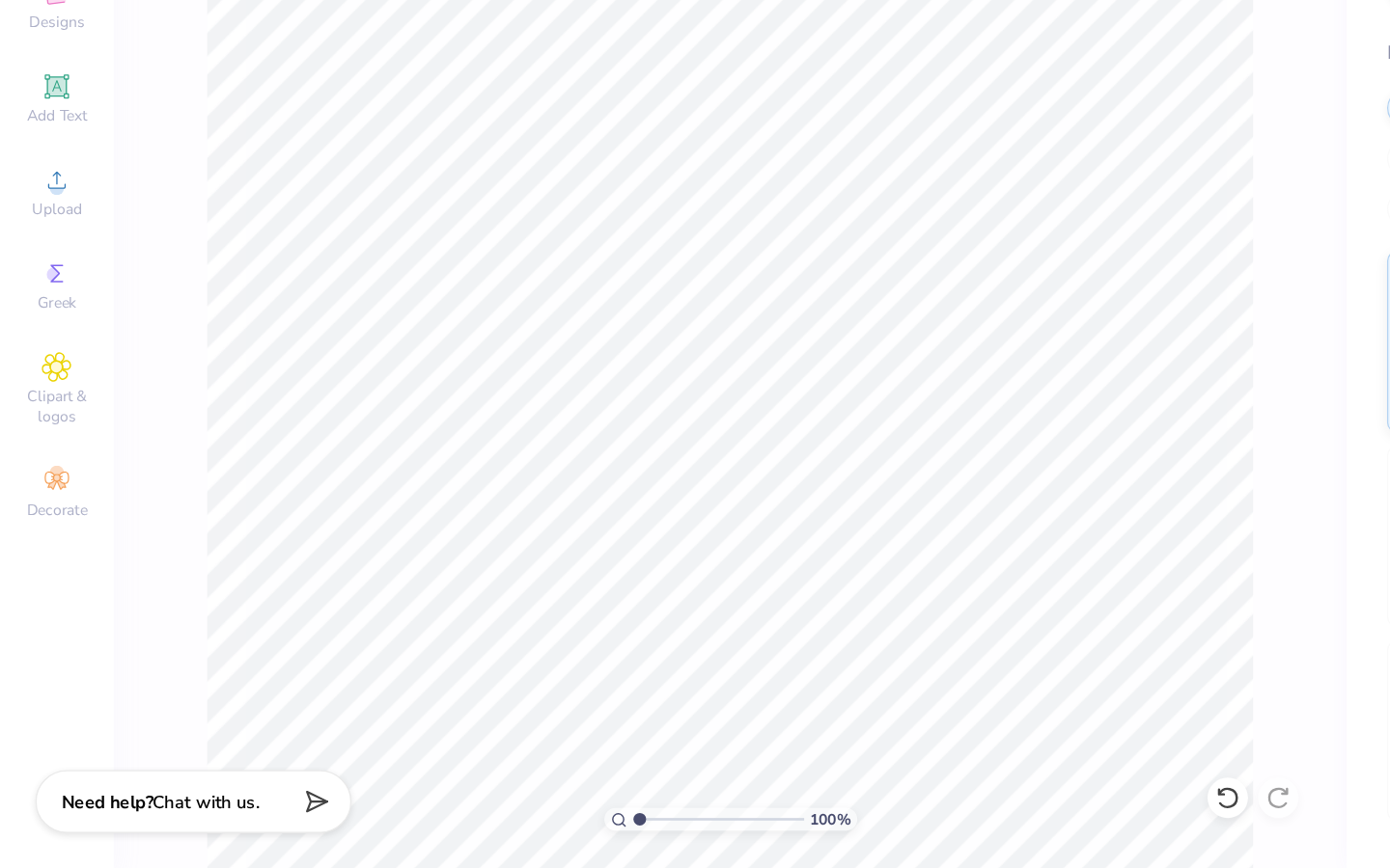
click at [480, 667] on div "100 %" at bounding box center [557, 831] width 193 height 18
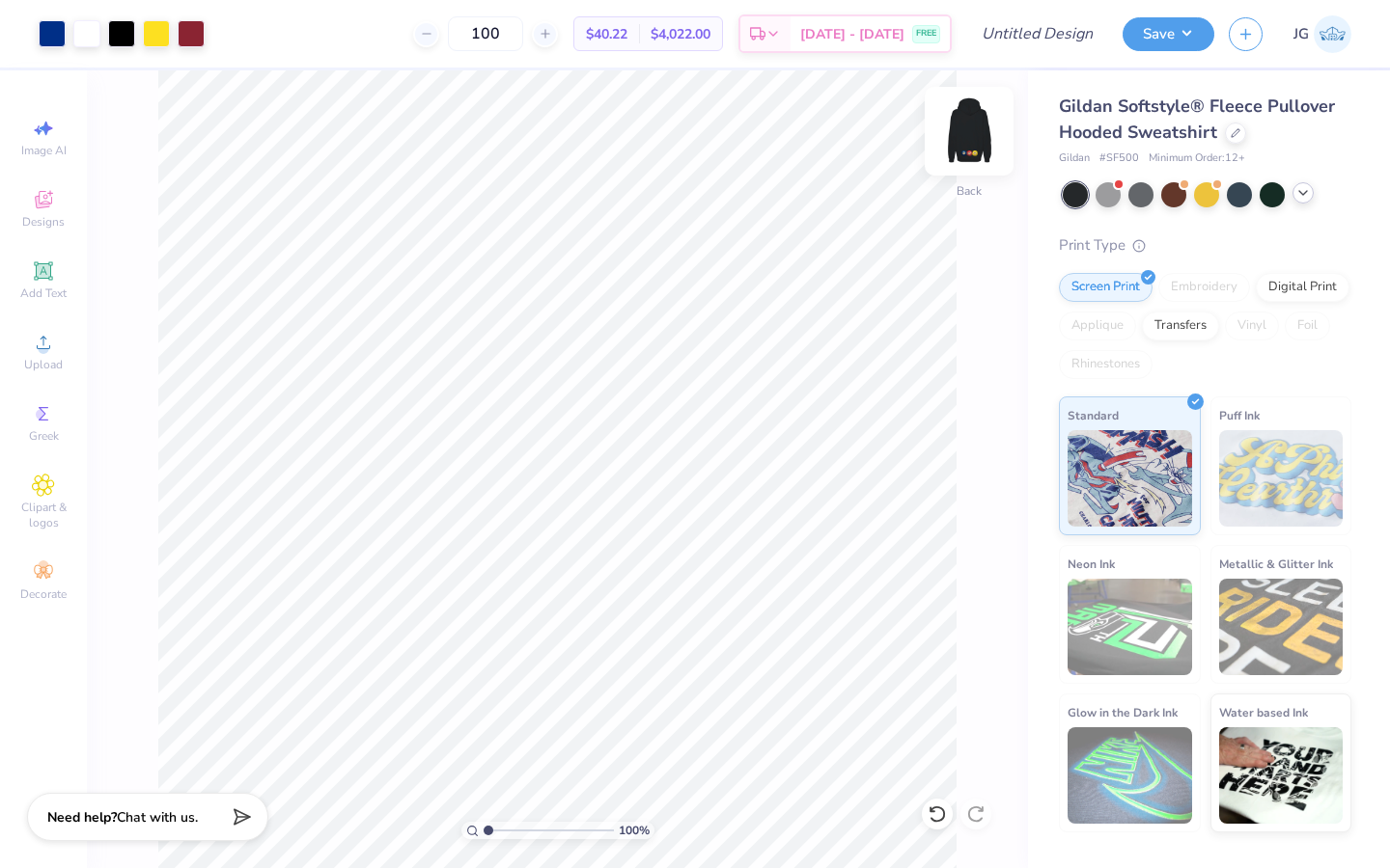
click at [966, 142] on img at bounding box center [969, 132] width 77 height 77
click at [973, 144] on img at bounding box center [969, 132] width 77 height 77
click at [972, 144] on img at bounding box center [969, 132] width 77 height 77
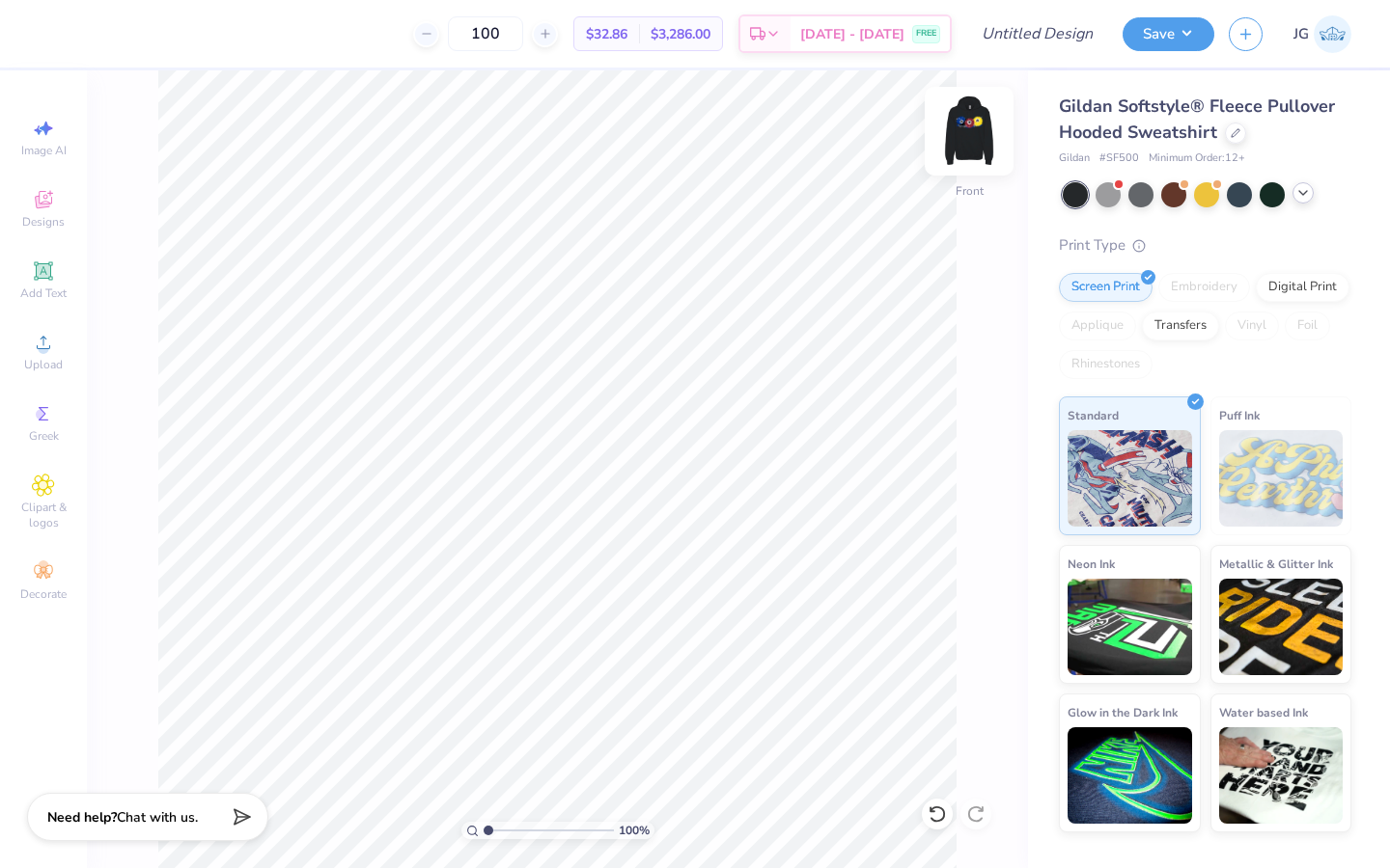
click at [973, 126] on img at bounding box center [969, 132] width 77 height 77
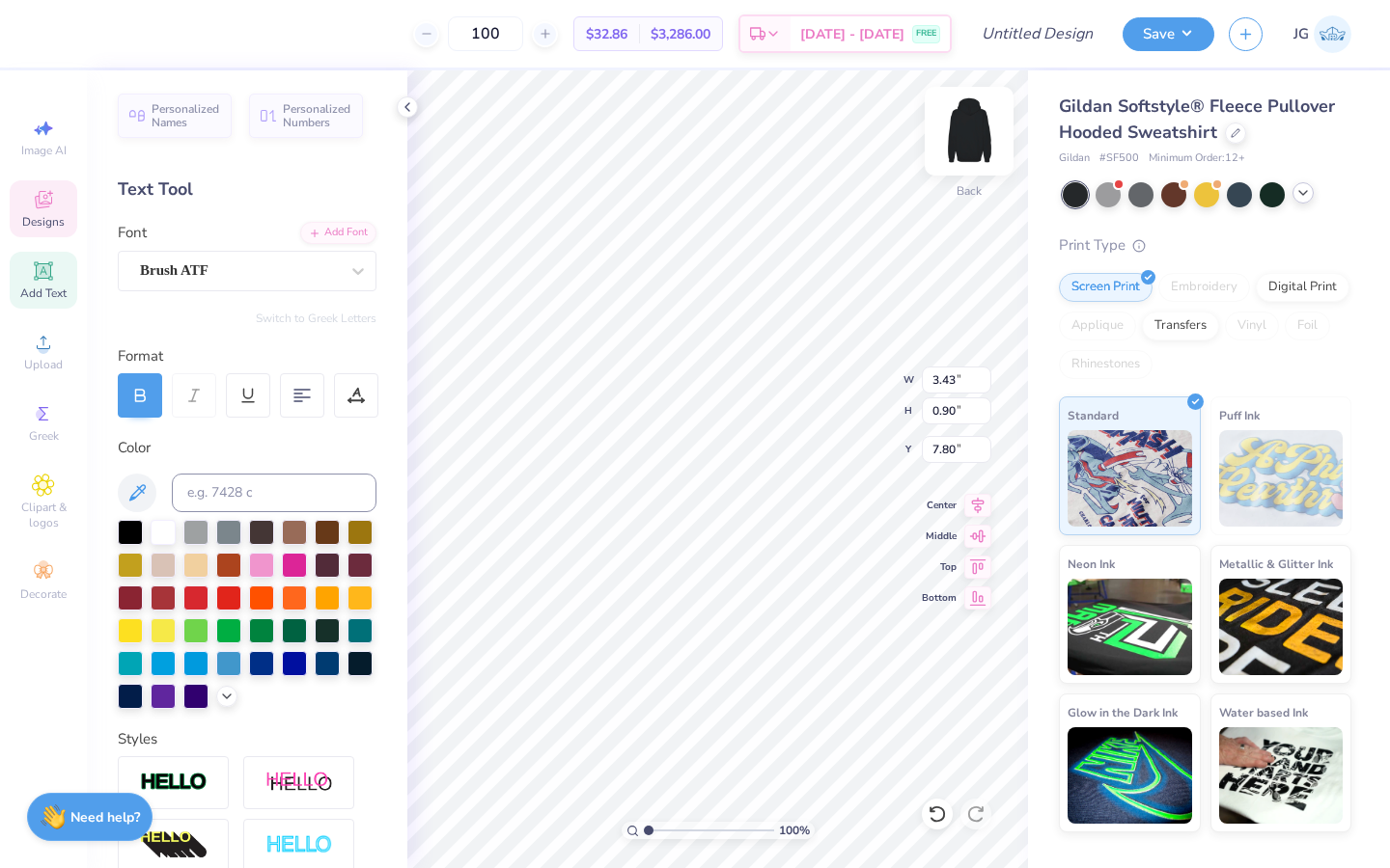
scroll to position [0, 2]
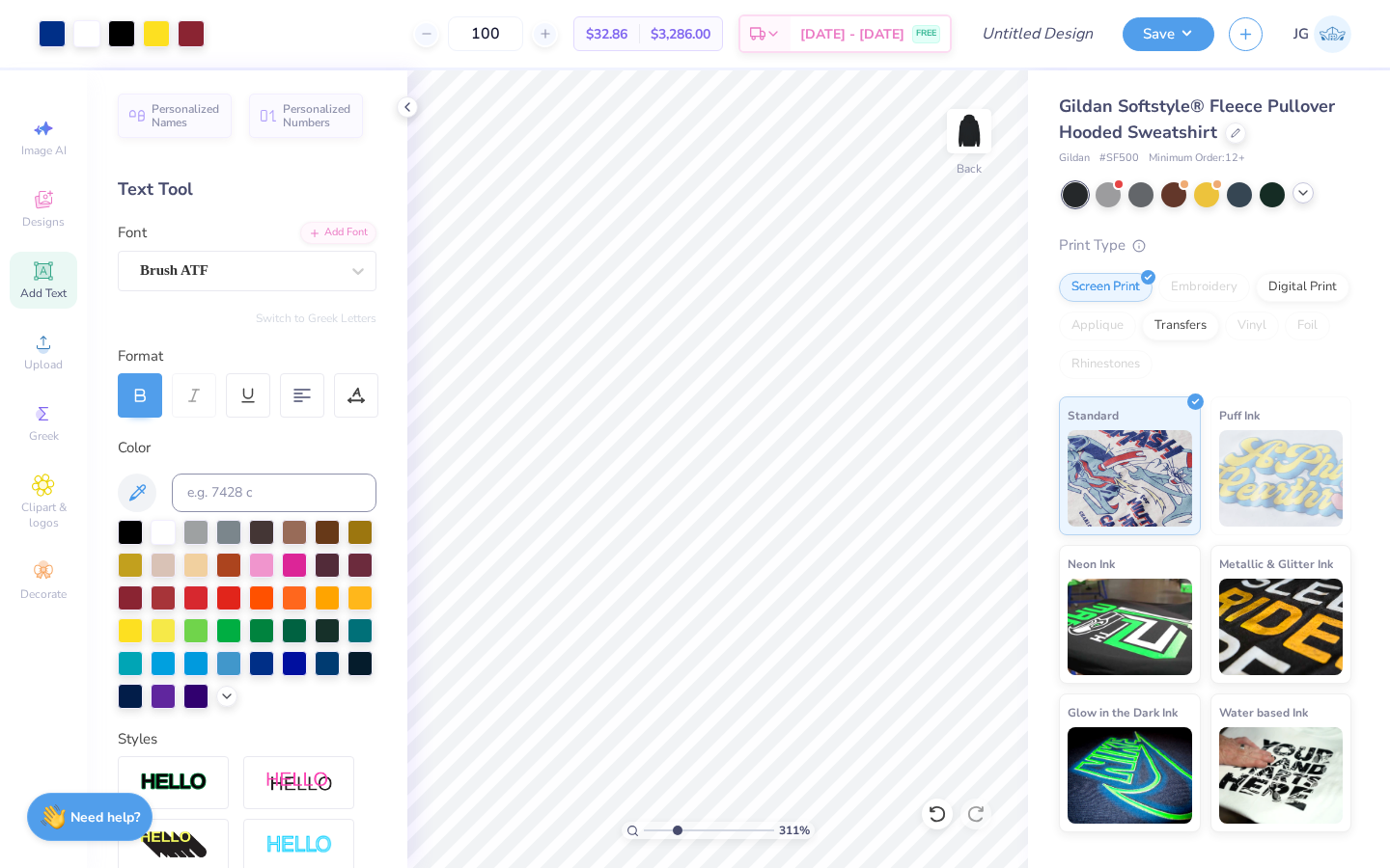
drag, startPoint x: 648, startPoint y: 833, endPoint x: 675, endPoint y: 833, distance: 27.0
click at [675, 667] on input "range" at bounding box center [709, 831] width 131 height 18
drag, startPoint x: 669, startPoint y: 832, endPoint x: 645, endPoint y: 832, distance: 24.0
click at [645, 667] on input "range" at bounding box center [709, 831] width 131 height 18
click at [36, 19] on div "Art colors" at bounding box center [33, 34] width 65 height 67
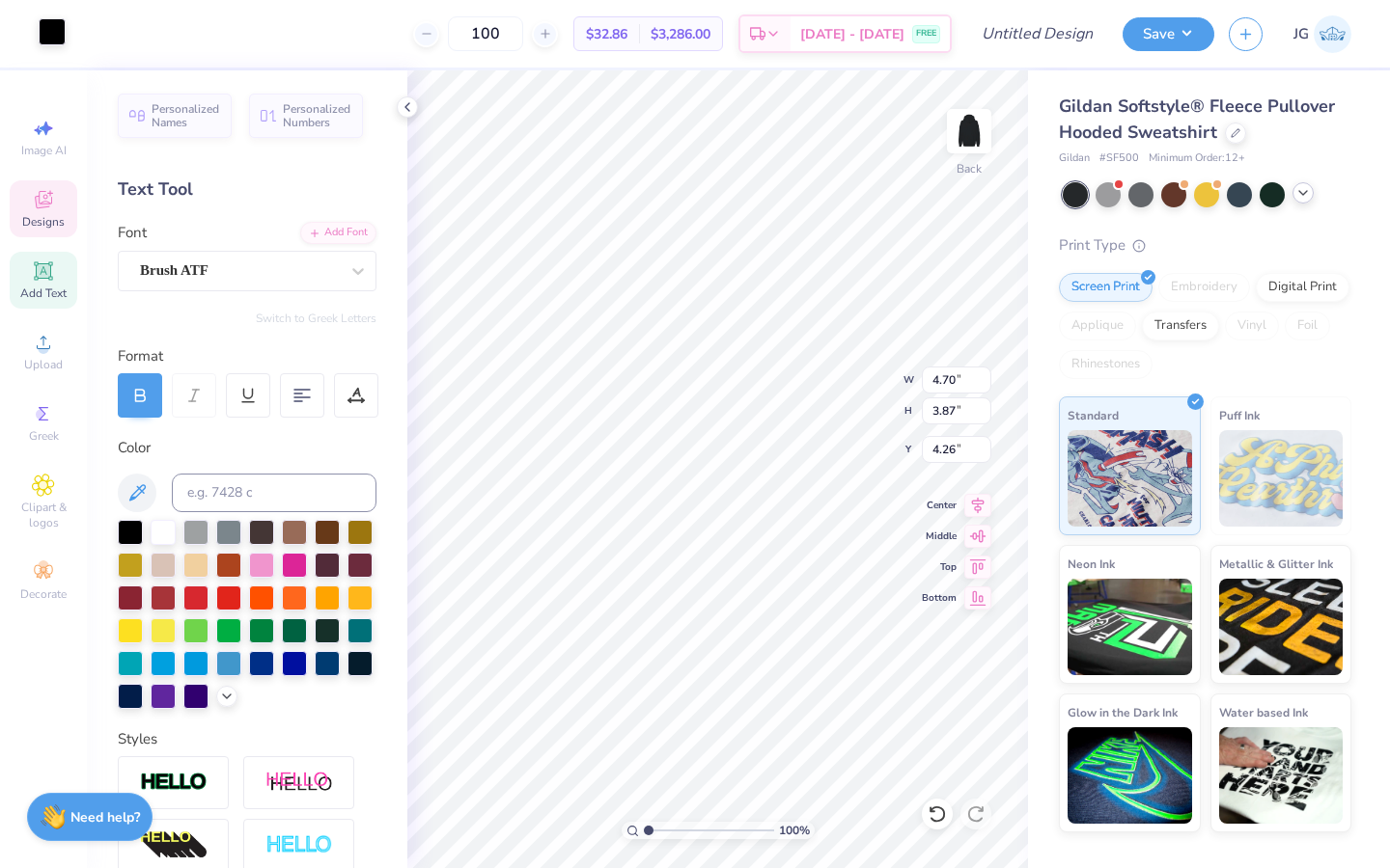
click at [48, 38] on div at bounding box center [51, 32] width 27 height 27
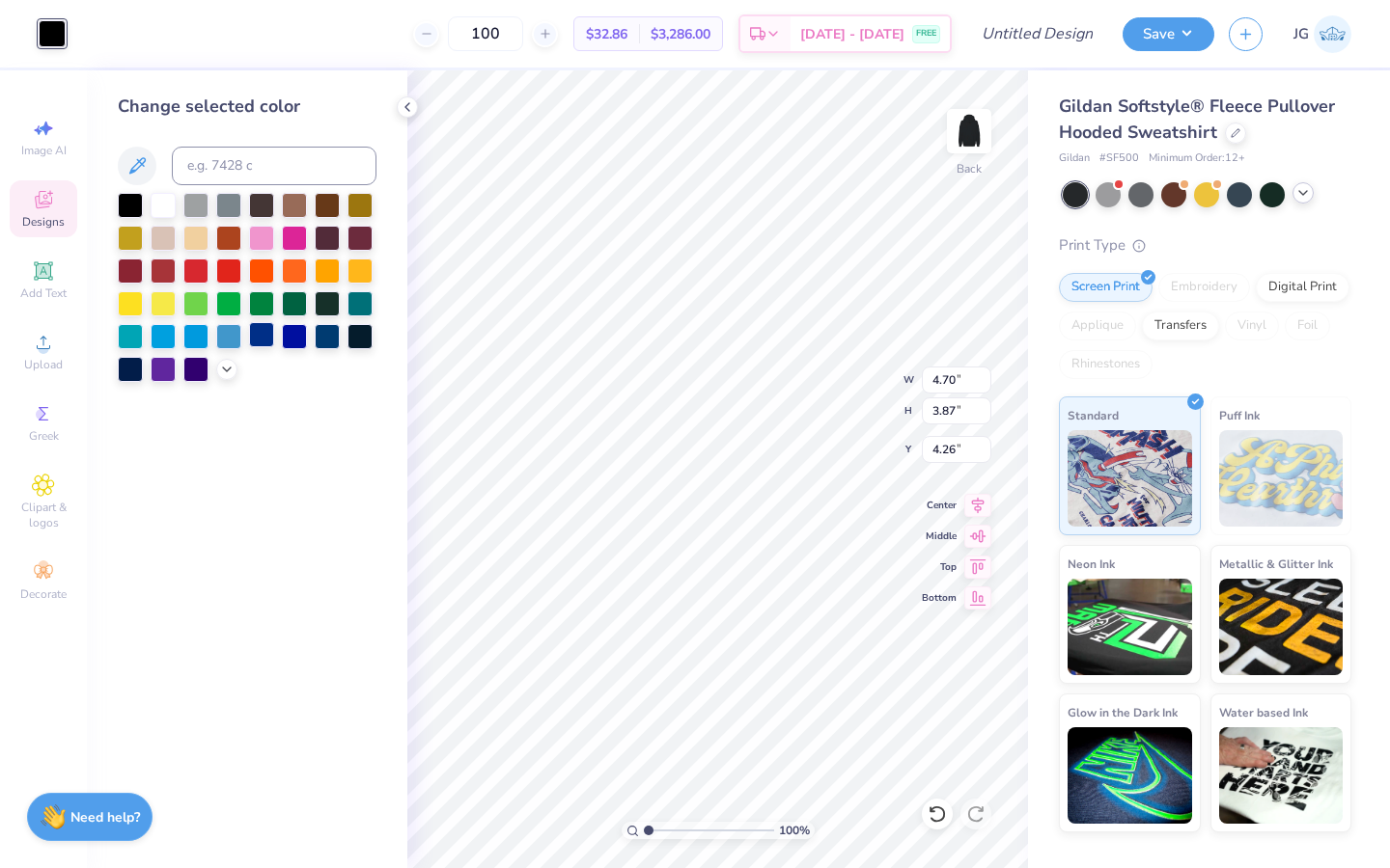
click at [264, 337] on div at bounding box center [260, 335] width 25 height 25
click at [402, 108] on icon at bounding box center [408, 107] width 16 height 16
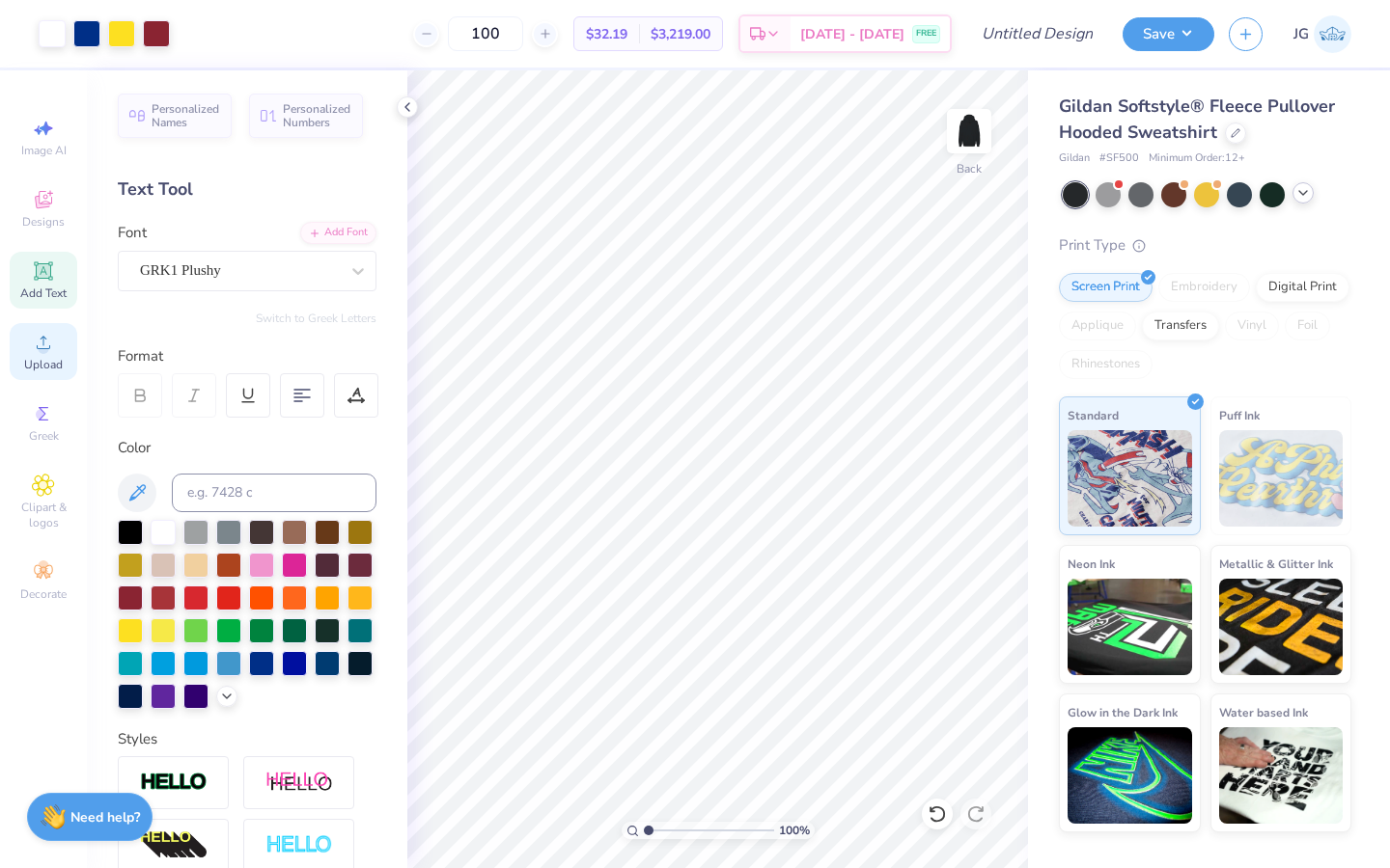
click at [41, 347] on circle at bounding box center [43, 348] width 11 height 11
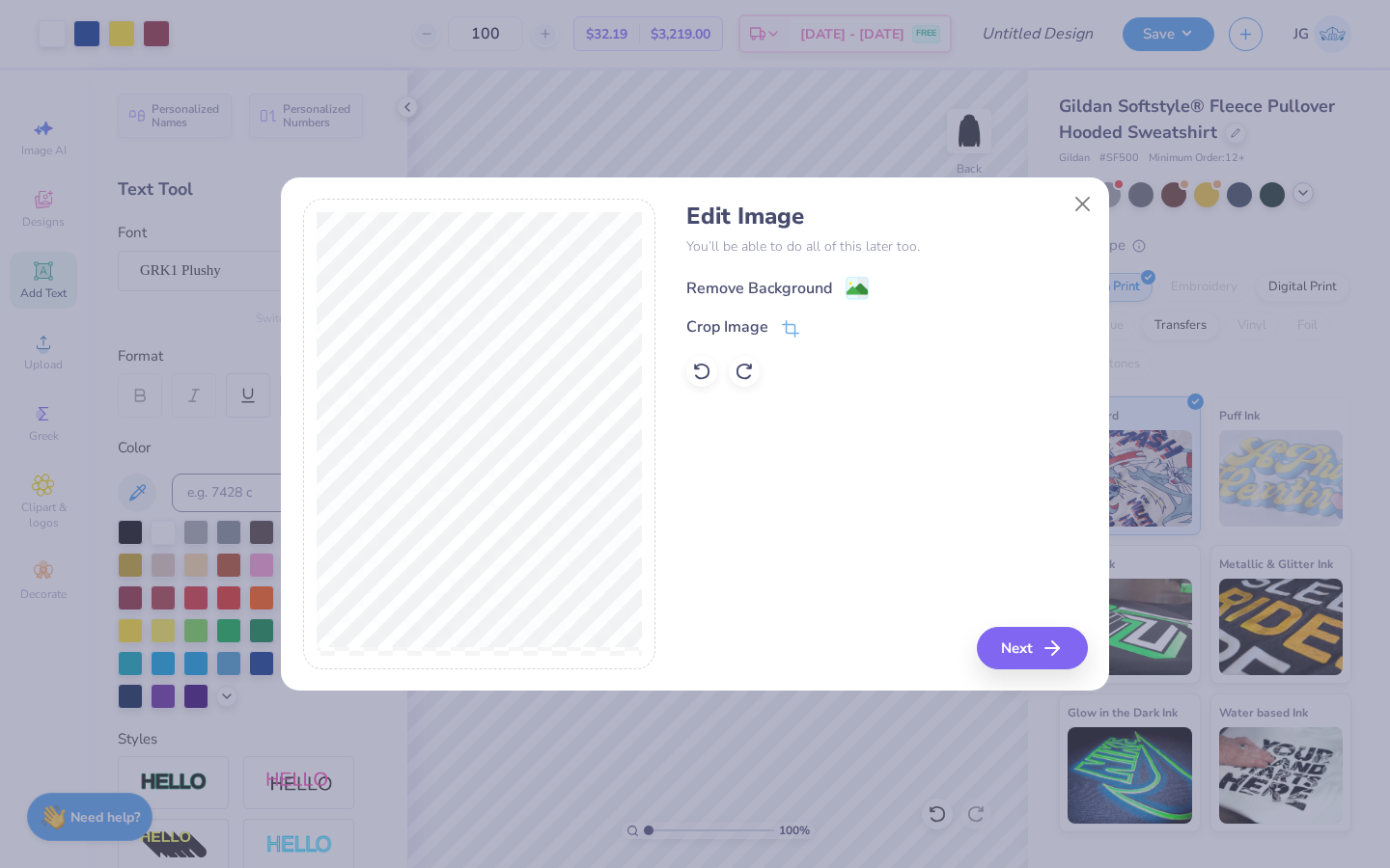
click at [854, 284] on image at bounding box center [856, 289] width 21 height 21
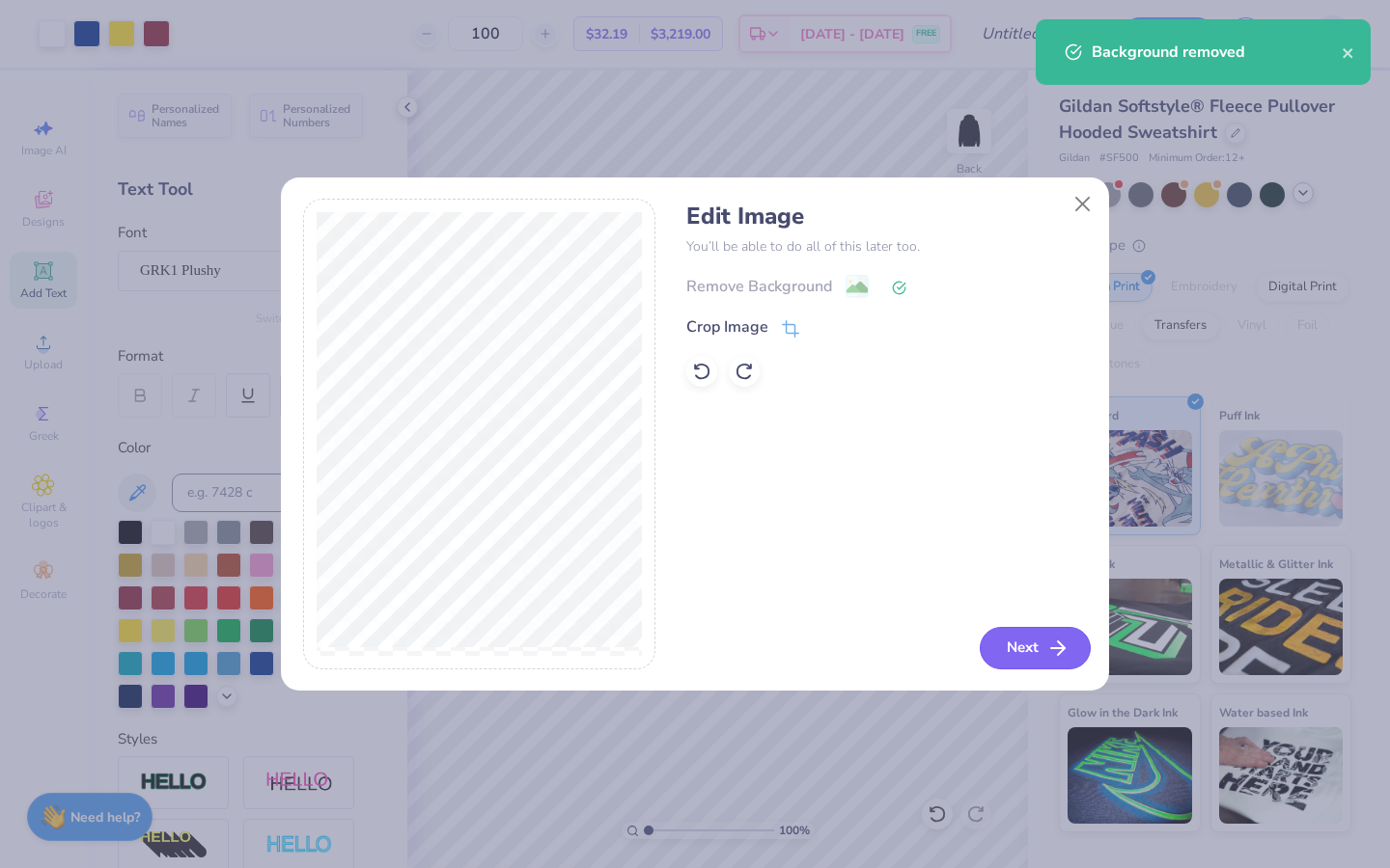
click at [1018, 644] on button "Next" at bounding box center [1035, 648] width 111 height 43
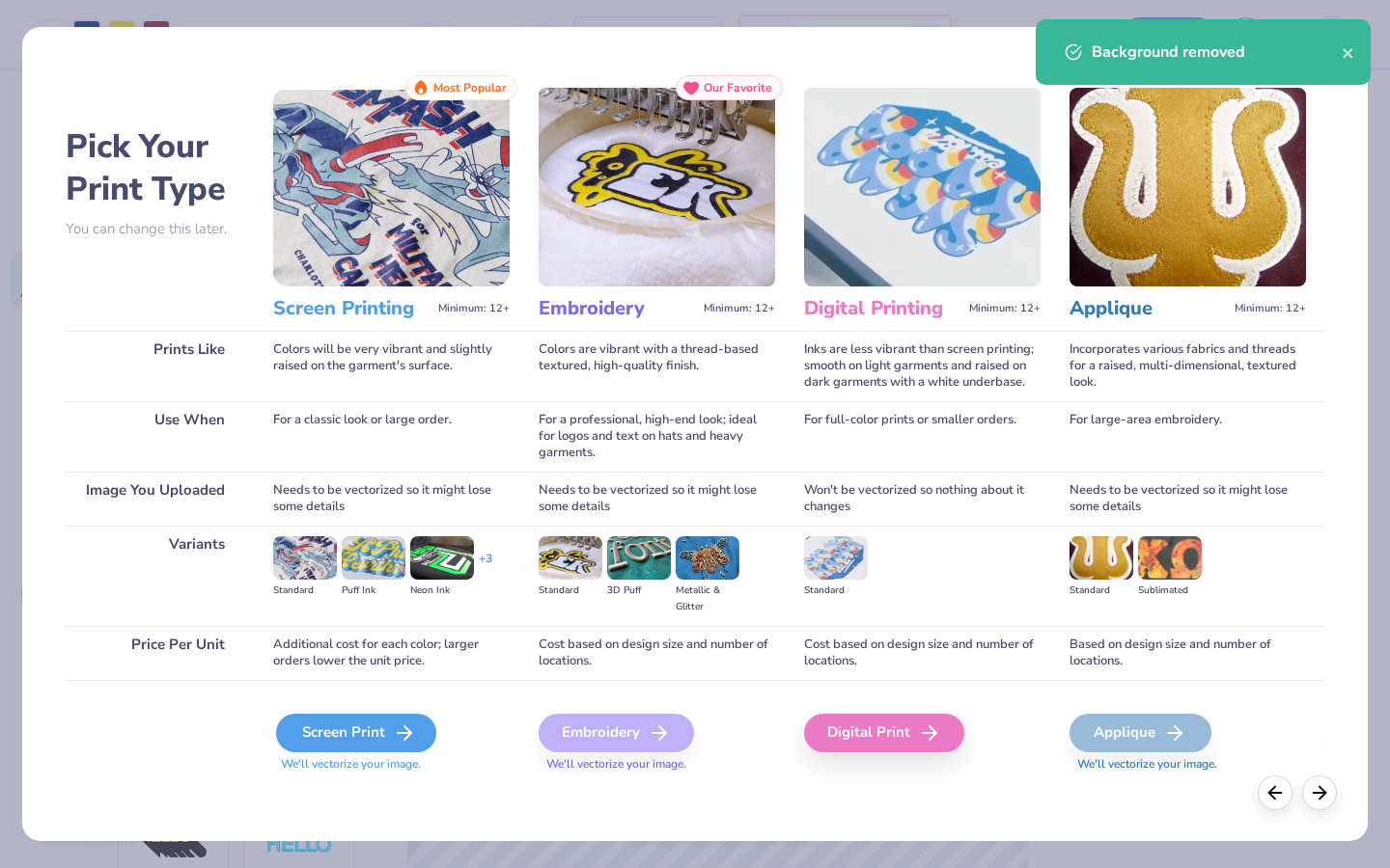
click at [351, 667] on div "Screen Print" at bounding box center [356, 732] width 160 height 39
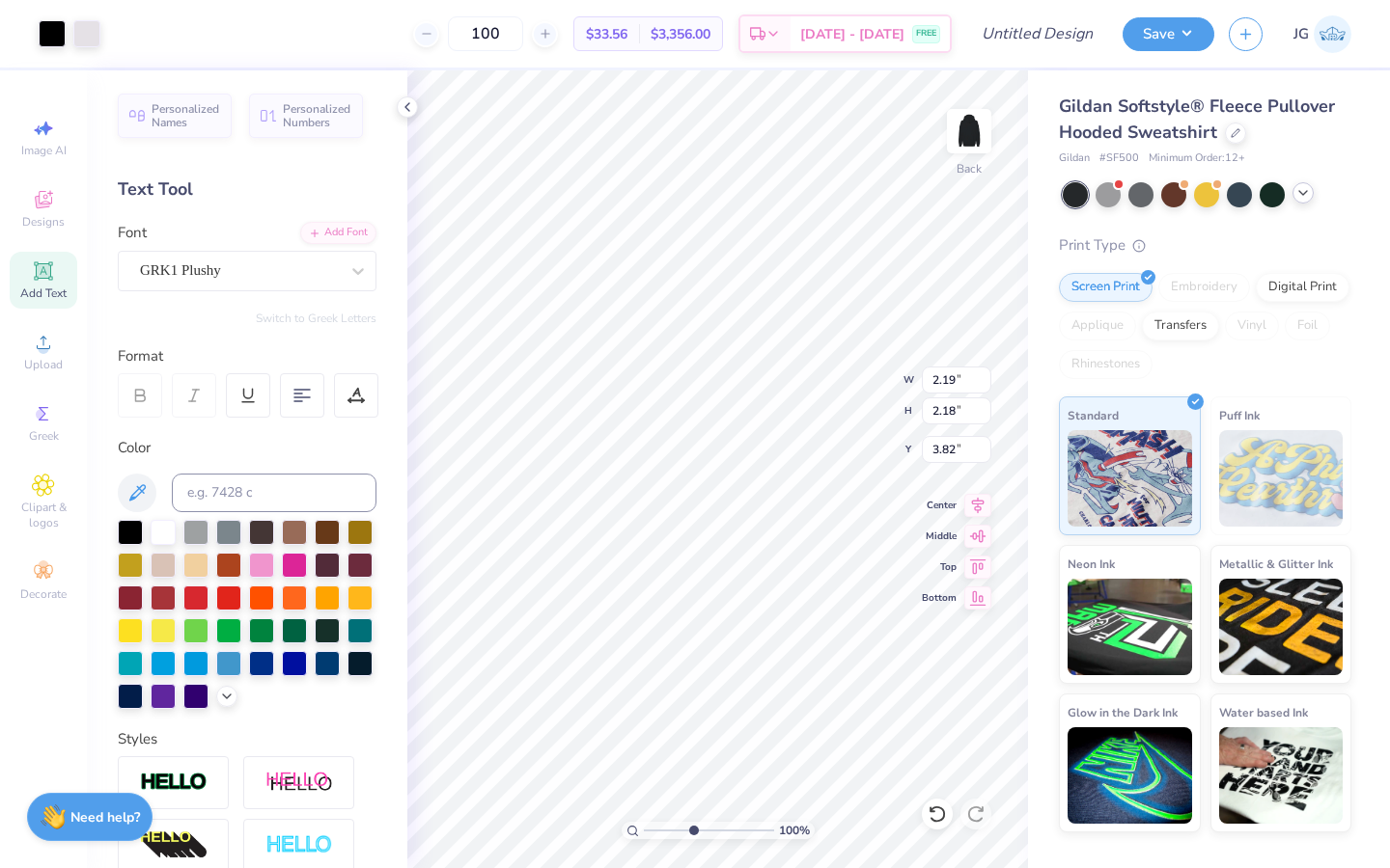
click at [692, 667] on input "range" at bounding box center [709, 831] width 131 height 18
drag, startPoint x: 691, startPoint y: 834, endPoint x: 645, endPoint y: 829, distance: 46.3
click at [645, 667] on input "range" at bounding box center [709, 831] width 131 height 18
click at [47, 336] on icon at bounding box center [43, 341] width 23 height 23
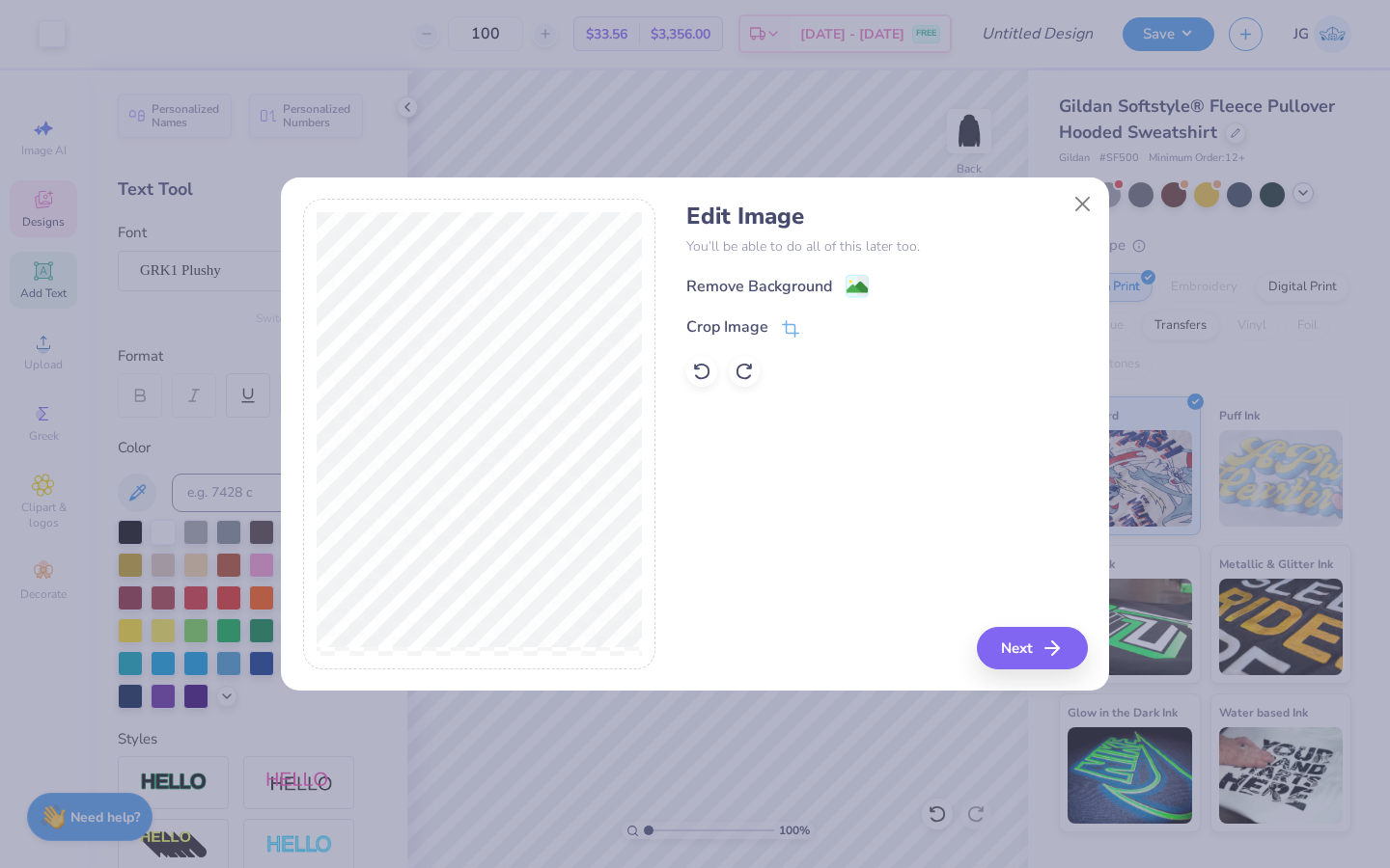
click at [846, 298] on div "Remove Background Crop Image" at bounding box center [886, 331] width 401 height 113
click at [854, 291] on image at bounding box center [856, 289] width 21 height 21
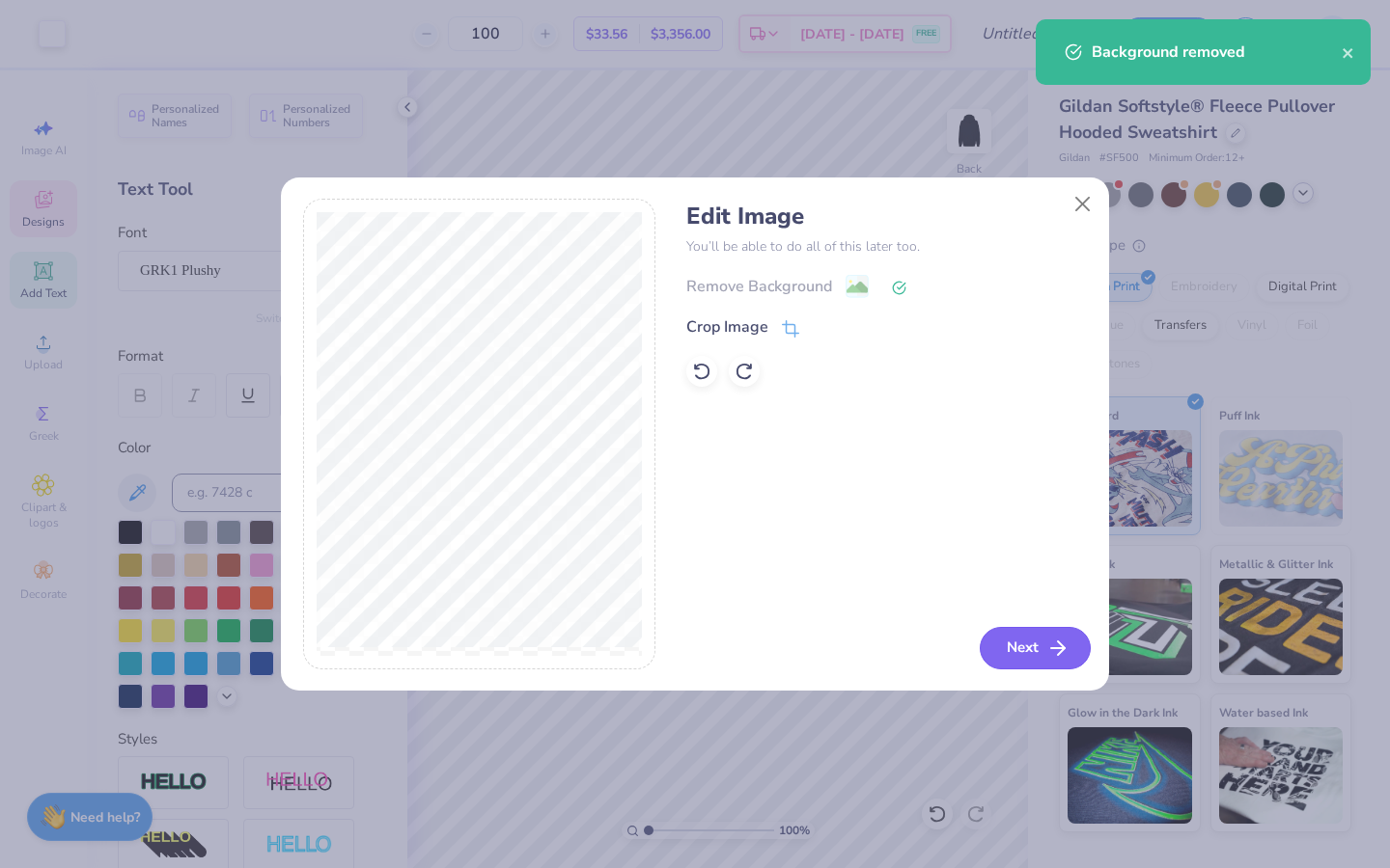
click at [1010, 644] on button "Next" at bounding box center [1035, 648] width 111 height 43
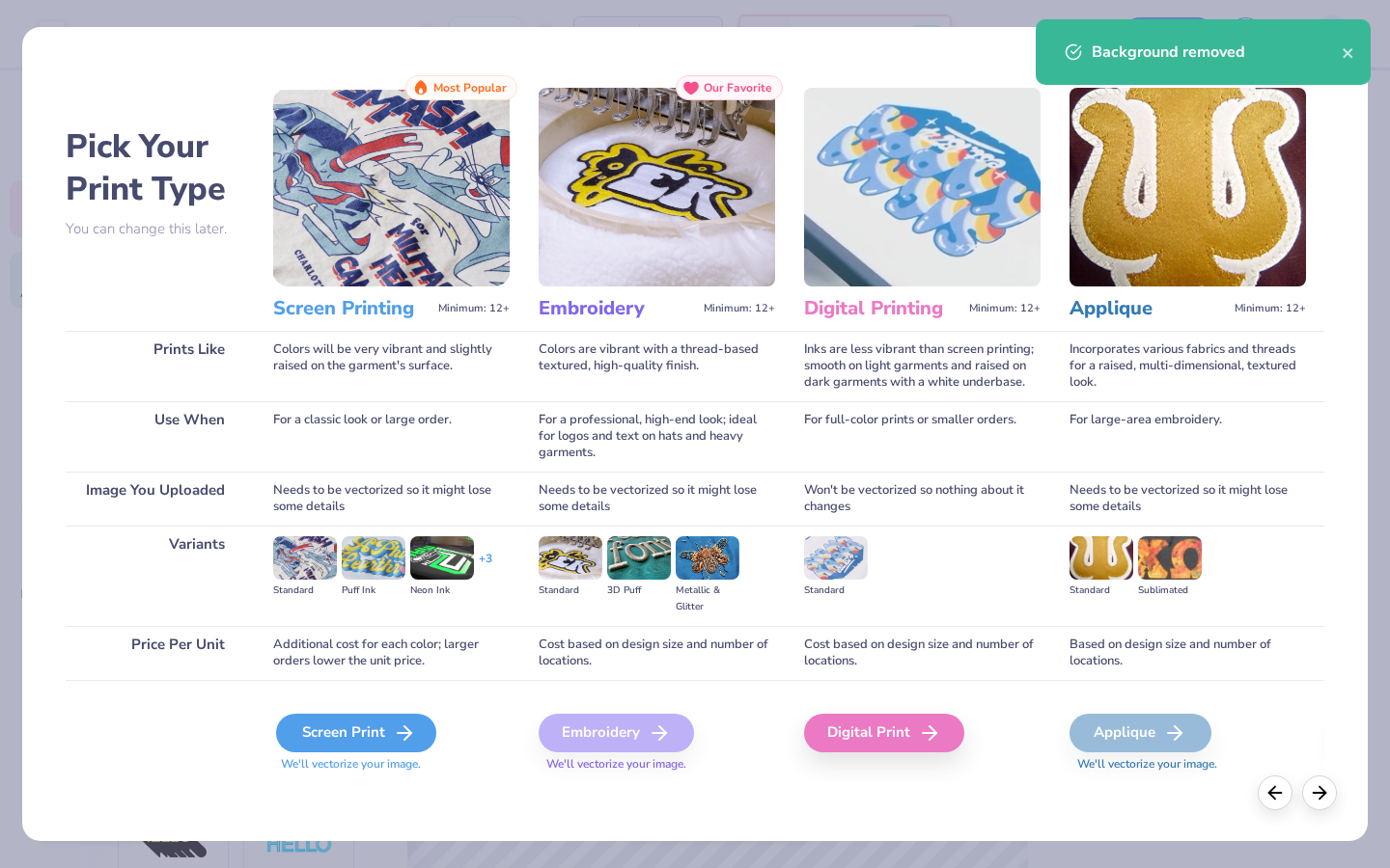
click at [393, 667] on icon at bounding box center [404, 732] width 23 height 23
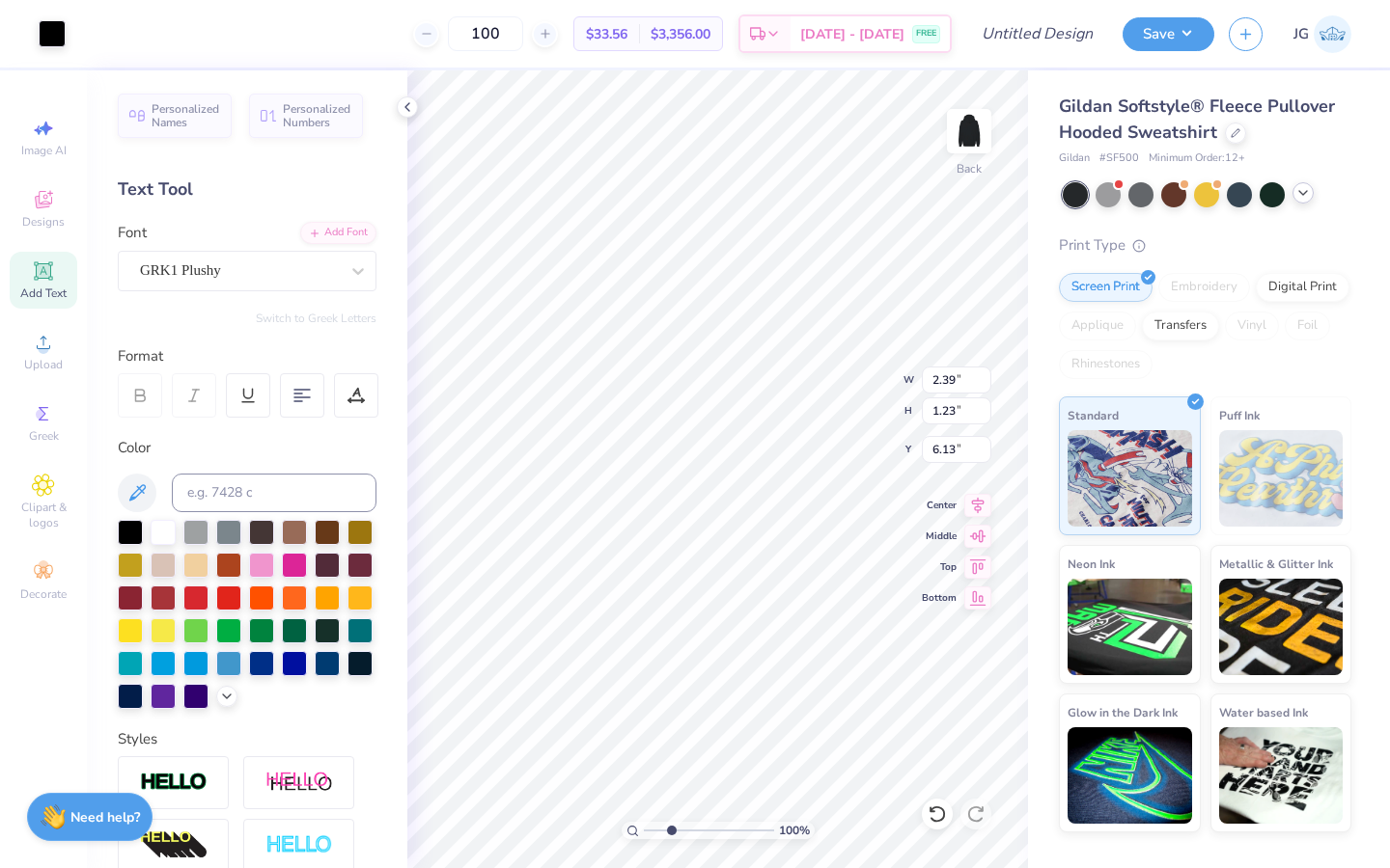
click at [670, 667] on input "range" at bounding box center [709, 831] width 131 height 18
drag, startPoint x: 668, startPoint y: 831, endPoint x: 641, endPoint y: 830, distance: 27.0
click at [644, 667] on input "range" at bounding box center [709, 831] width 131 height 18
drag, startPoint x: 642, startPoint y: 824, endPoint x: 666, endPoint y: 824, distance: 24.0
click at [666, 667] on div "100 %" at bounding box center [718, 831] width 193 height 18
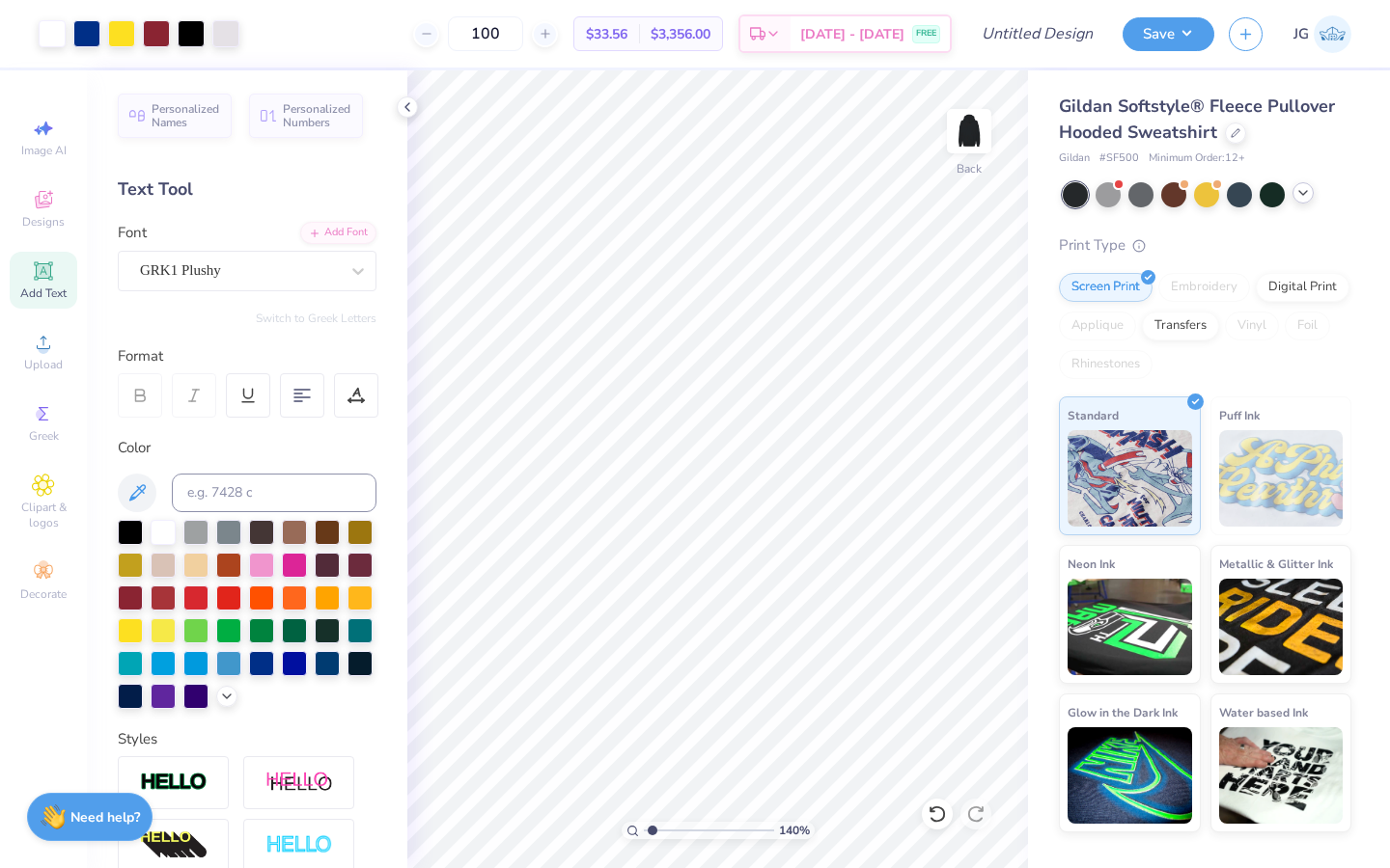
drag, startPoint x: 646, startPoint y: 830, endPoint x: 651, endPoint y: 808, distance: 22.6
click at [651, 667] on input "range" at bounding box center [709, 831] width 131 height 18
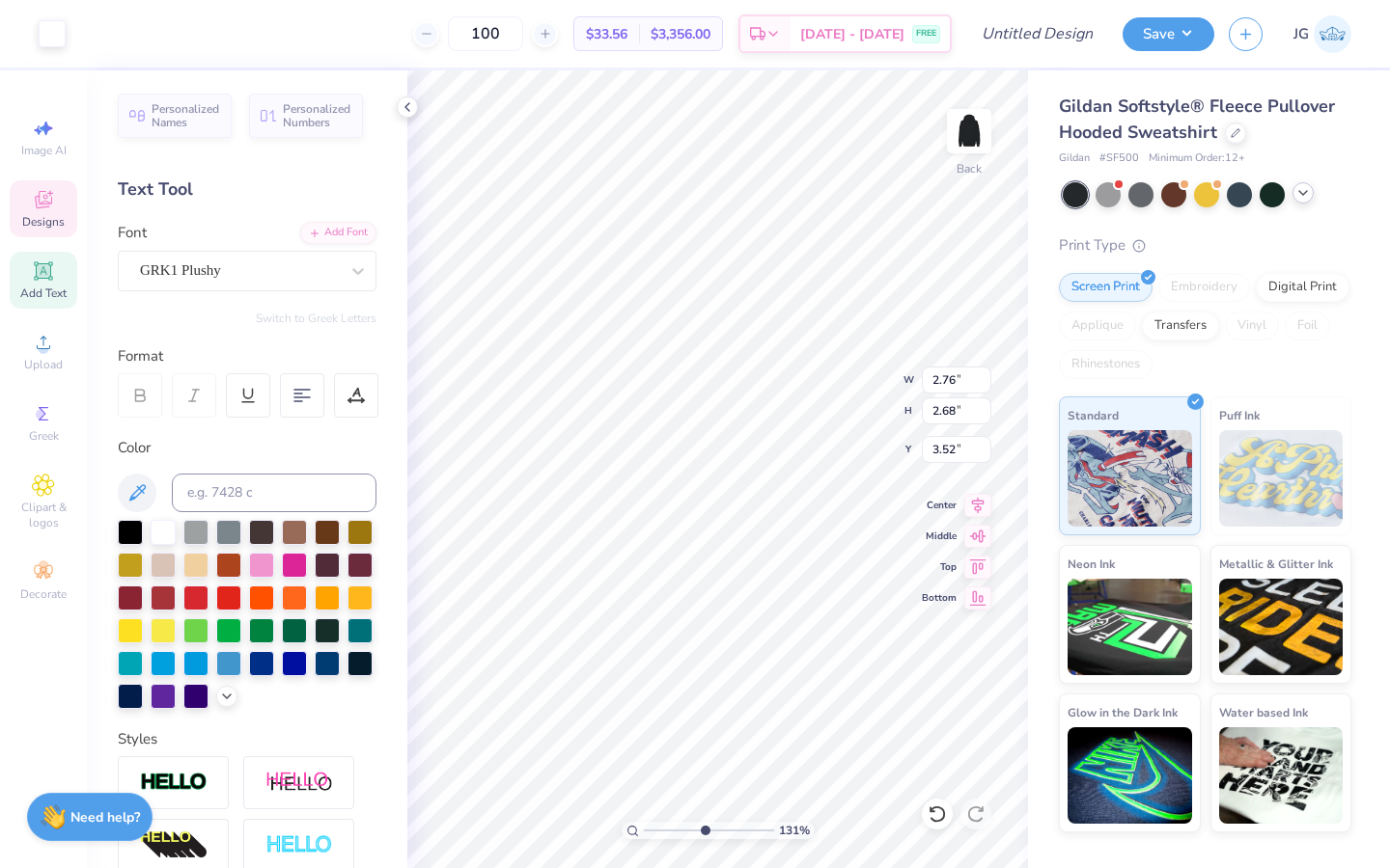
click at [703, 667] on input "range" at bounding box center [709, 831] width 131 height 18
drag, startPoint x: 692, startPoint y: 831, endPoint x: 660, endPoint y: 831, distance: 32.0
click at [660, 667] on input "range" at bounding box center [709, 831] width 131 height 18
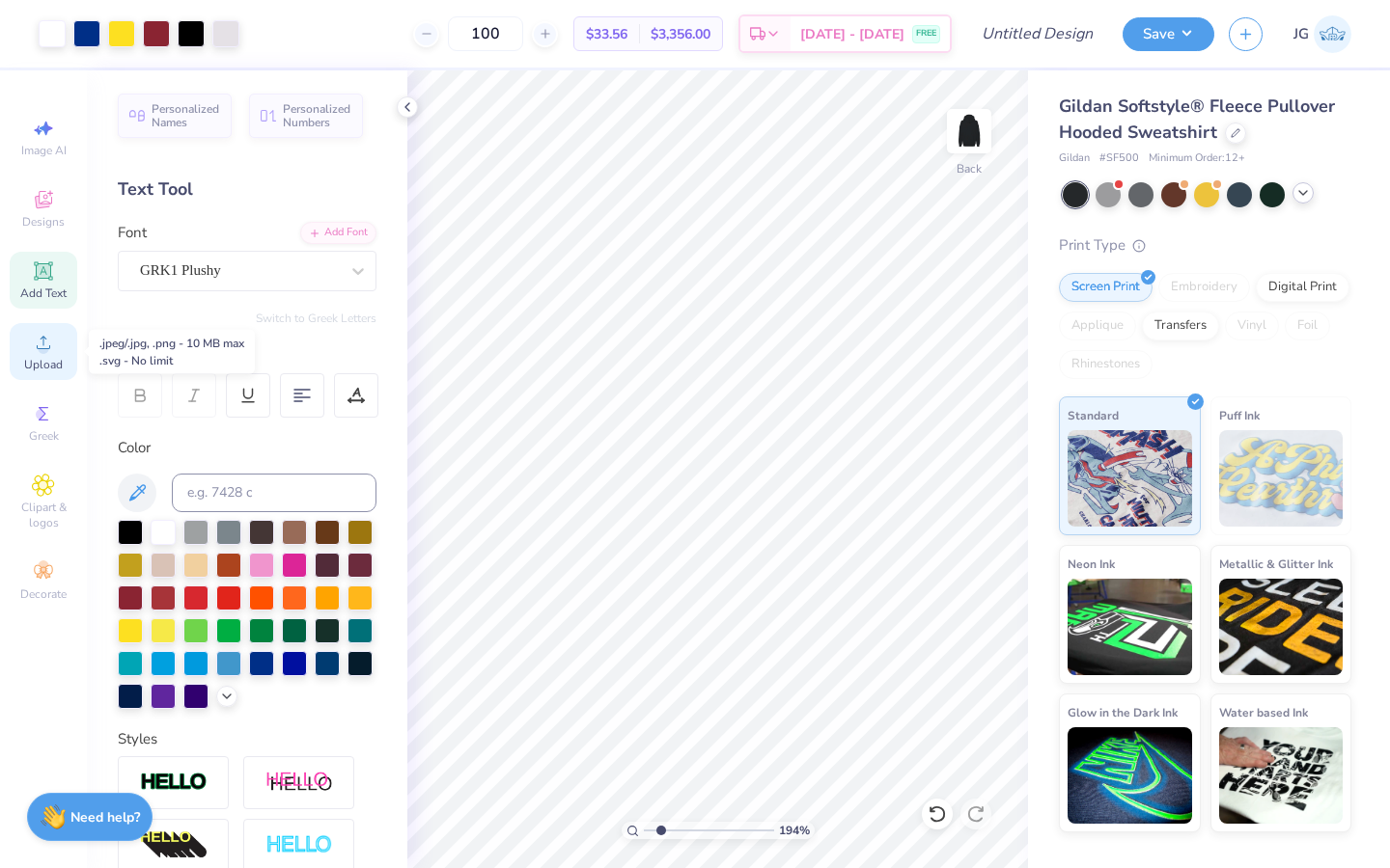
click at [48, 361] on span "Upload" at bounding box center [43, 365] width 39 height 16
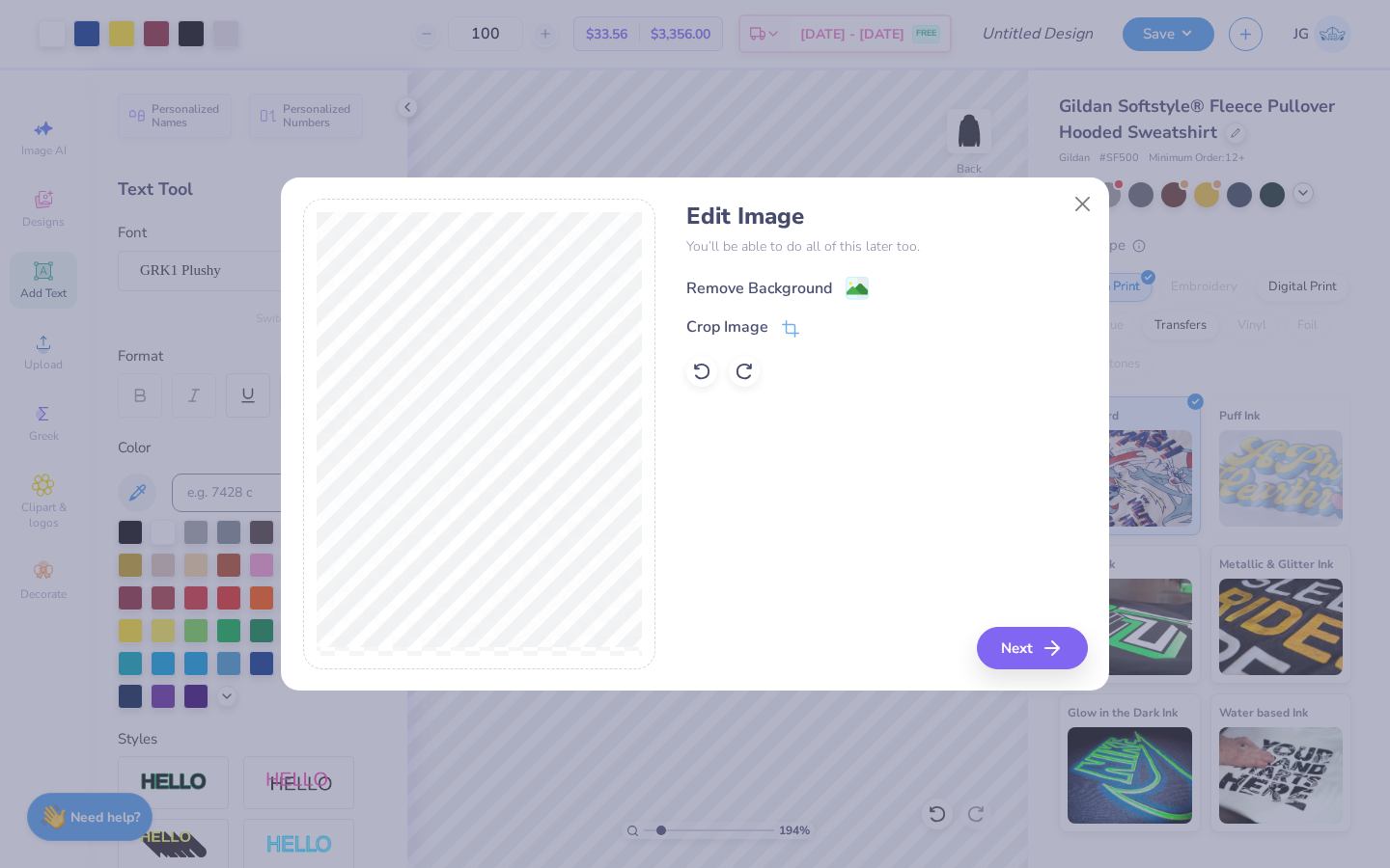
click at [861, 287] on image at bounding box center [856, 289] width 21 height 21
click at [1032, 646] on button "Next" at bounding box center [1035, 648] width 111 height 43
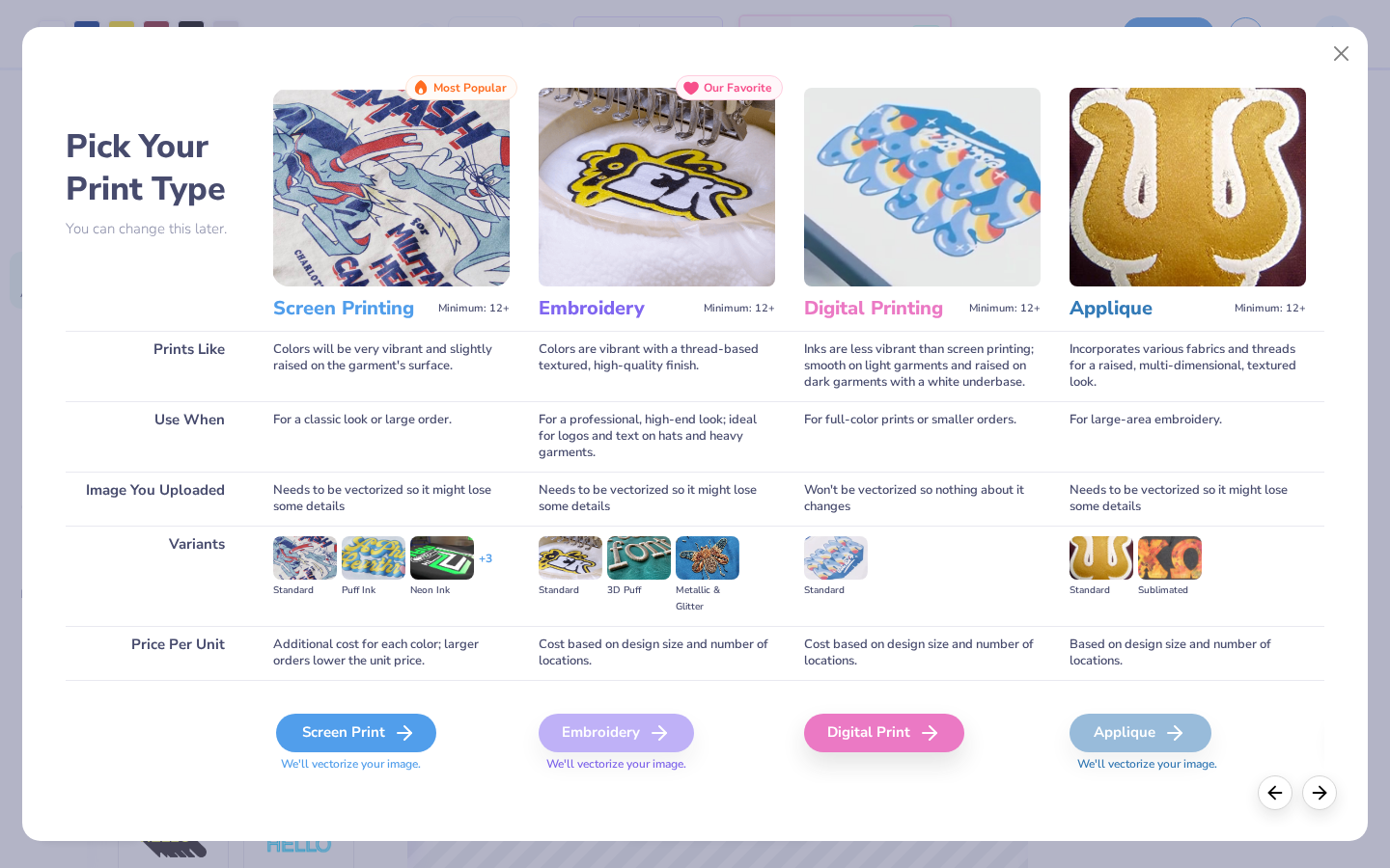
click at [316, 667] on div "Screen Print" at bounding box center [356, 732] width 160 height 39
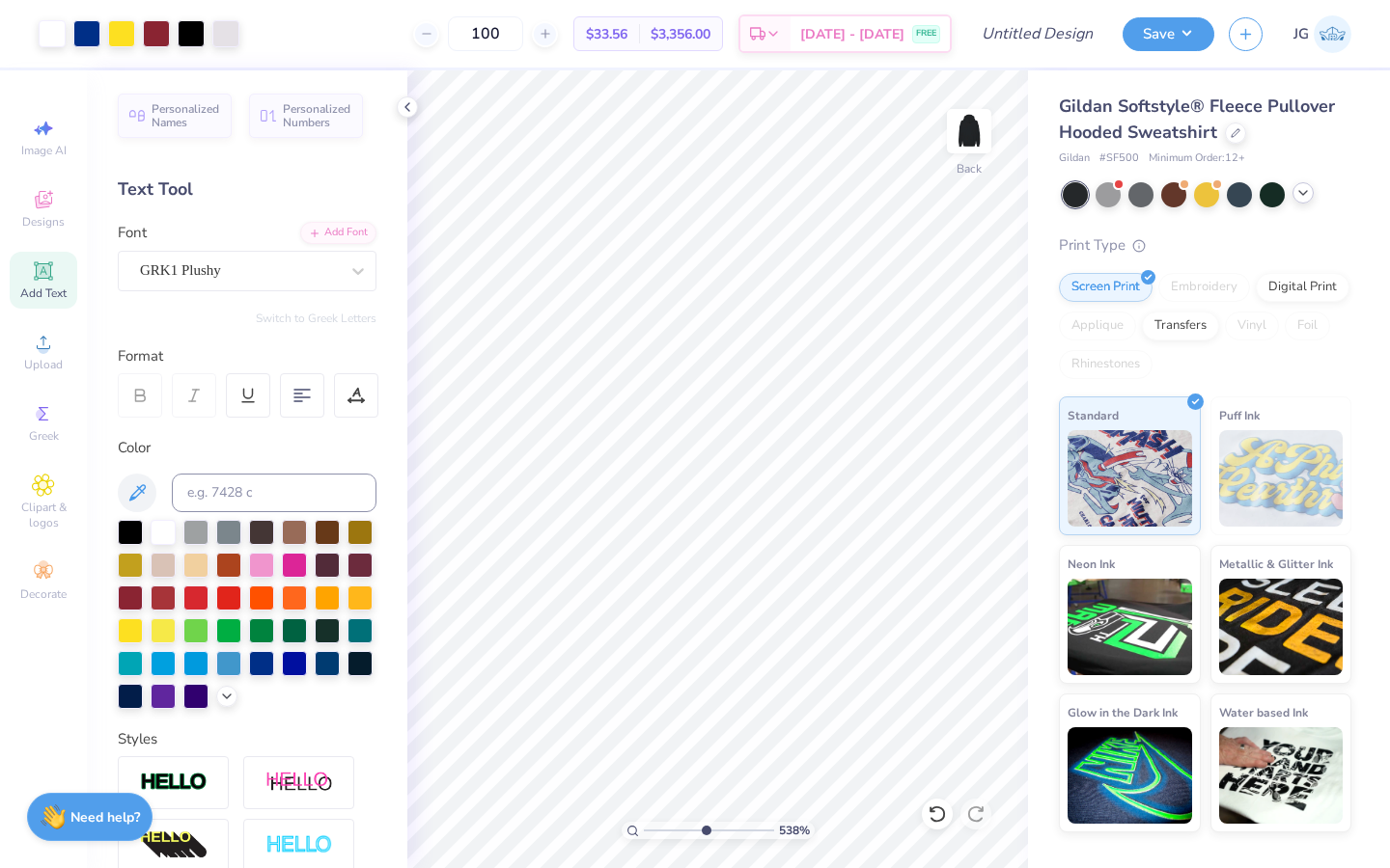
click at [705, 667] on input "range" at bounding box center [709, 831] width 131 height 18
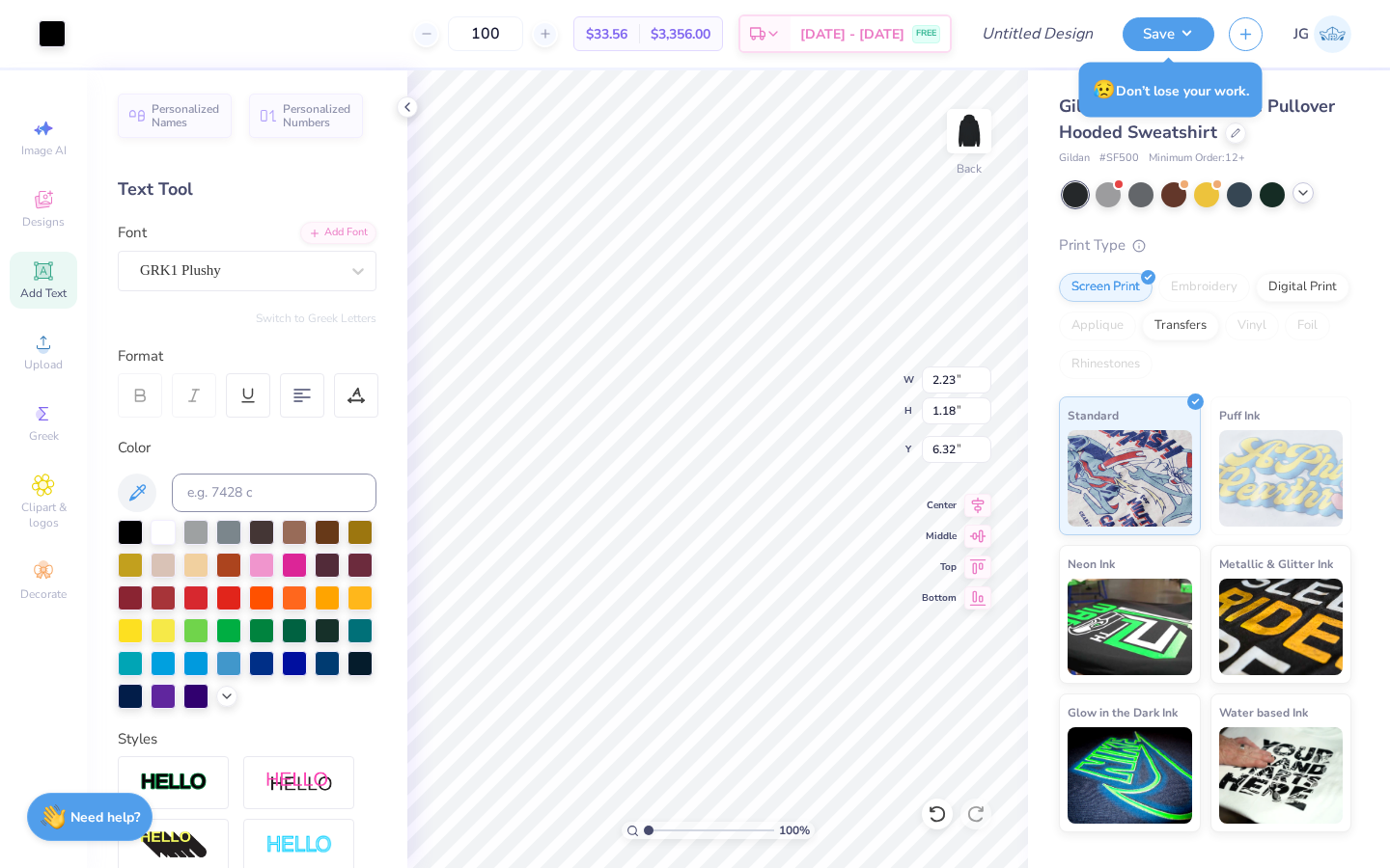
drag, startPoint x: 704, startPoint y: 828, endPoint x: 626, endPoint y: 829, distance: 78.0
click at [644, 667] on input "range" at bounding box center [709, 831] width 131 height 18
click at [677, 667] on input "range" at bounding box center [709, 831] width 131 height 18
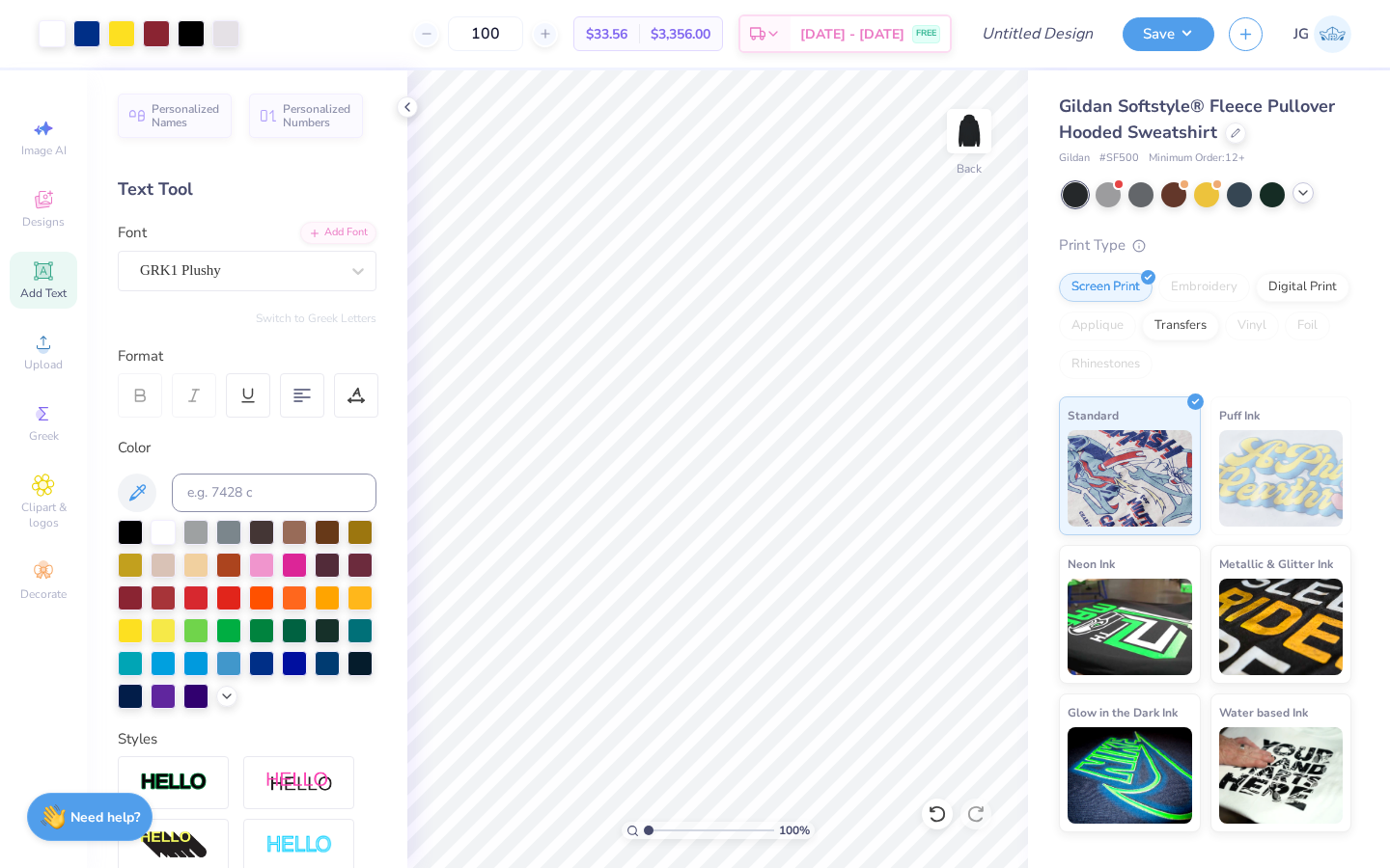
drag, startPoint x: 673, startPoint y: 825, endPoint x: 623, endPoint y: 825, distance: 50.0
click at [644, 667] on input "range" at bounding box center [709, 831] width 131 height 18
click at [709, 667] on input "range" at bounding box center [709, 831] width 131 height 18
drag, startPoint x: 700, startPoint y: 822, endPoint x: 619, endPoint y: 817, distance: 81.2
click at [644, 667] on input "range" at bounding box center [709, 831] width 131 height 18
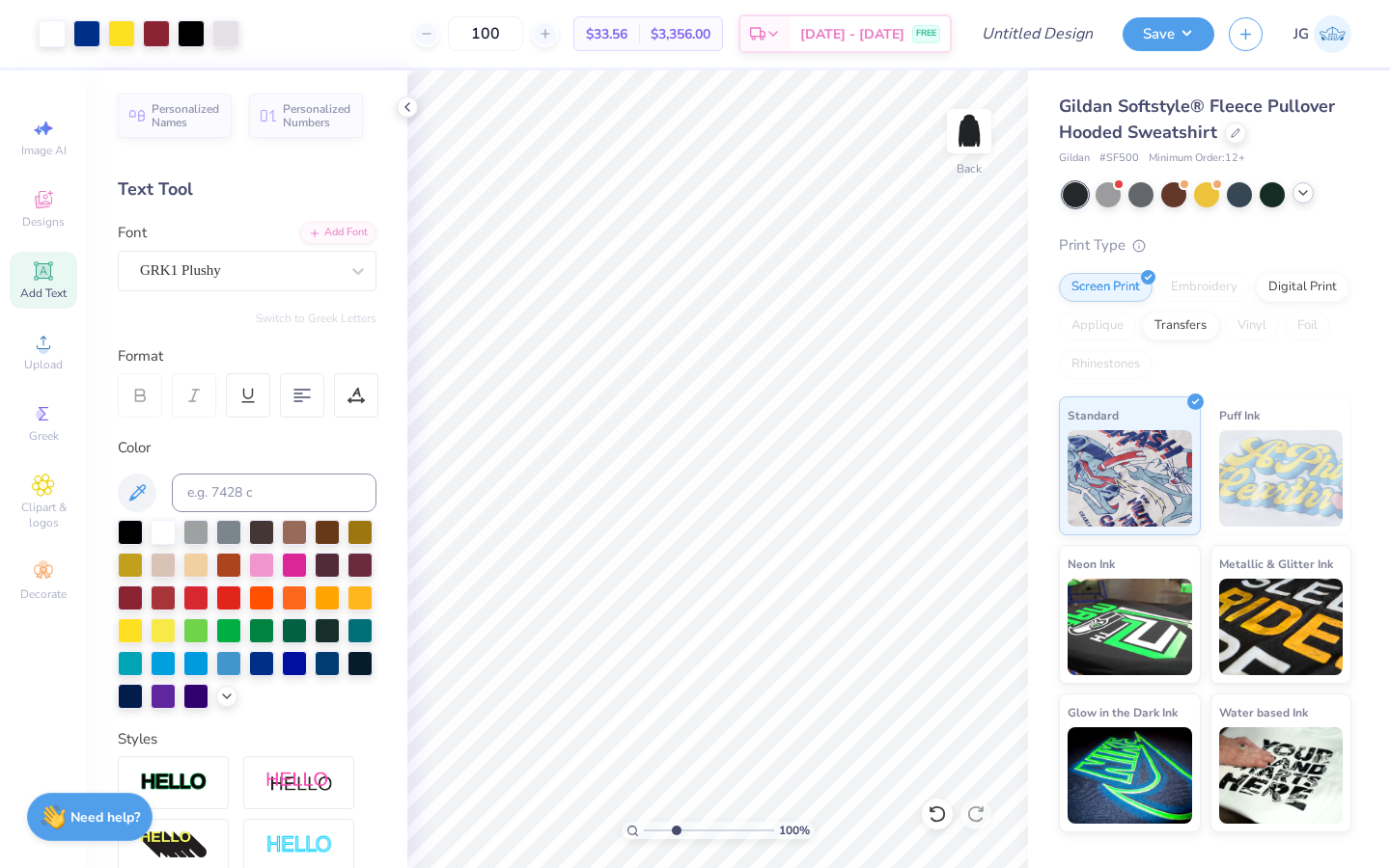
click at [674, 667] on input "range" at bounding box center [709, 831] width 131 height 18
drag, startPoint x: 674, startPoint y: 832, endPoint x: 572, endPoint y: 830, distance: 102.0
click at [644, 667] on input "range" at bounding box center [709, 831] width 131 height 18
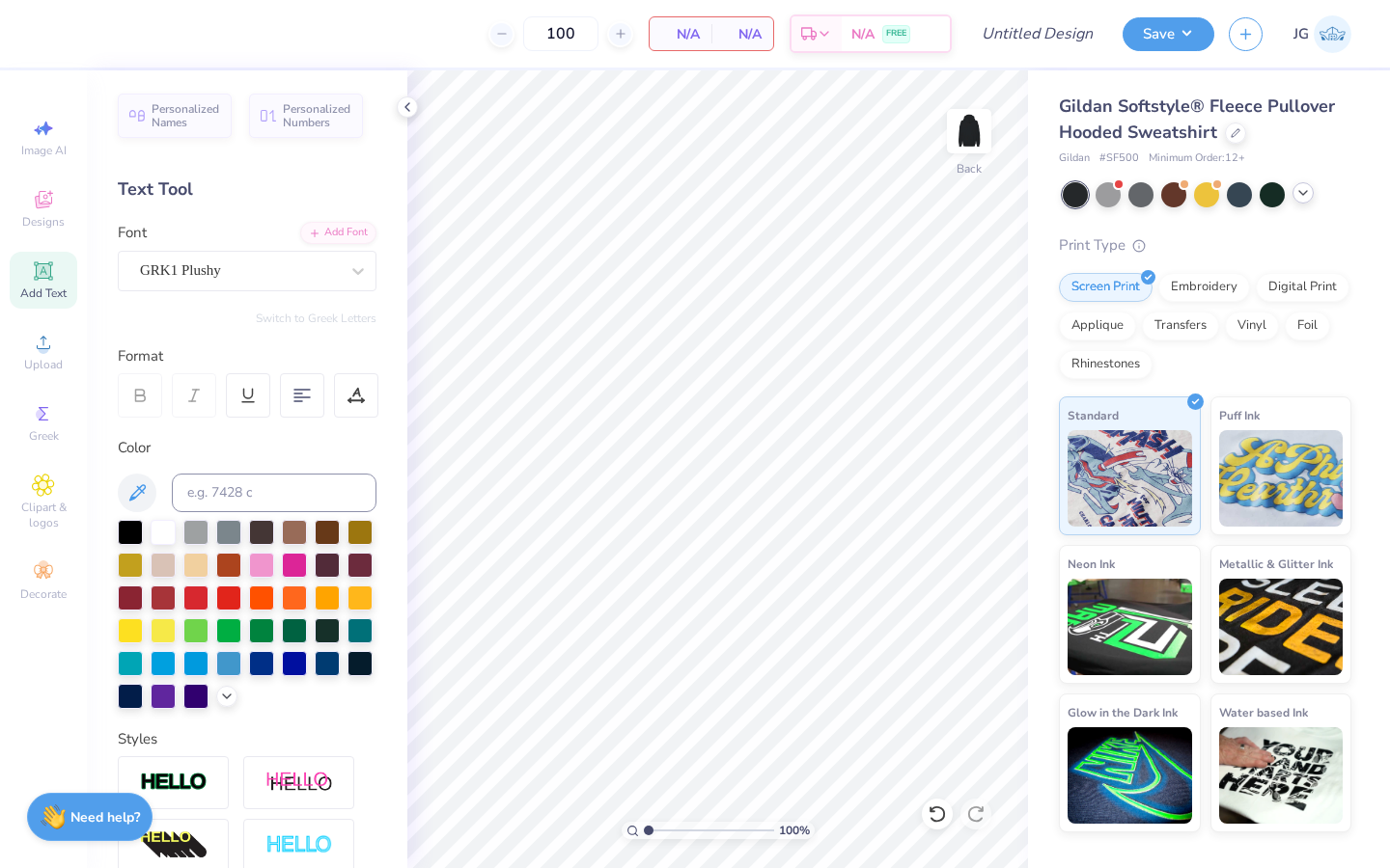
click at [34, 269] on icon at bounding box center [43, 270] width 23 height 23
click at [41, 212] on div "Designs" at bounding box center [44, 209] width 67 height 57
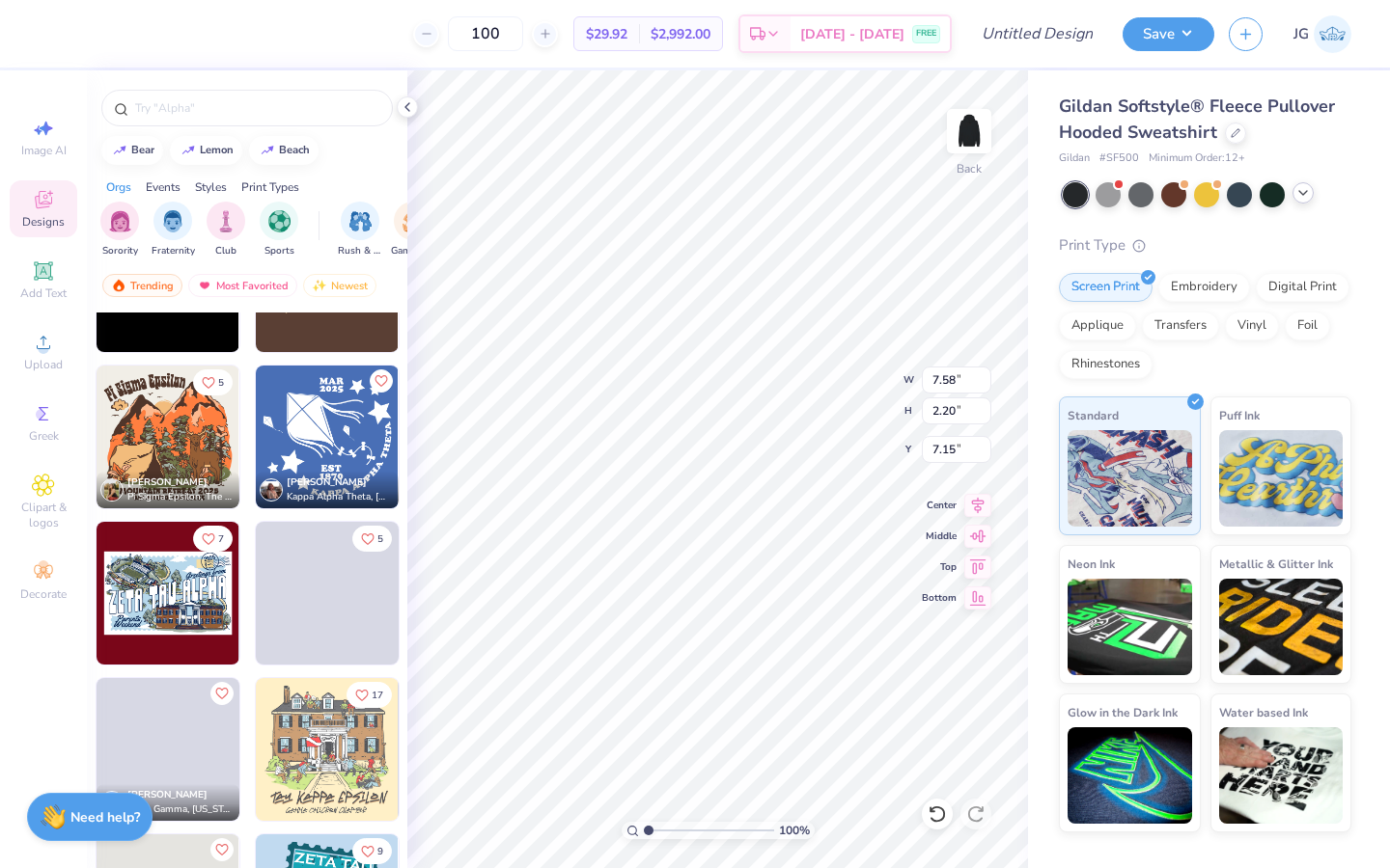
scroll to position [9176, 0]
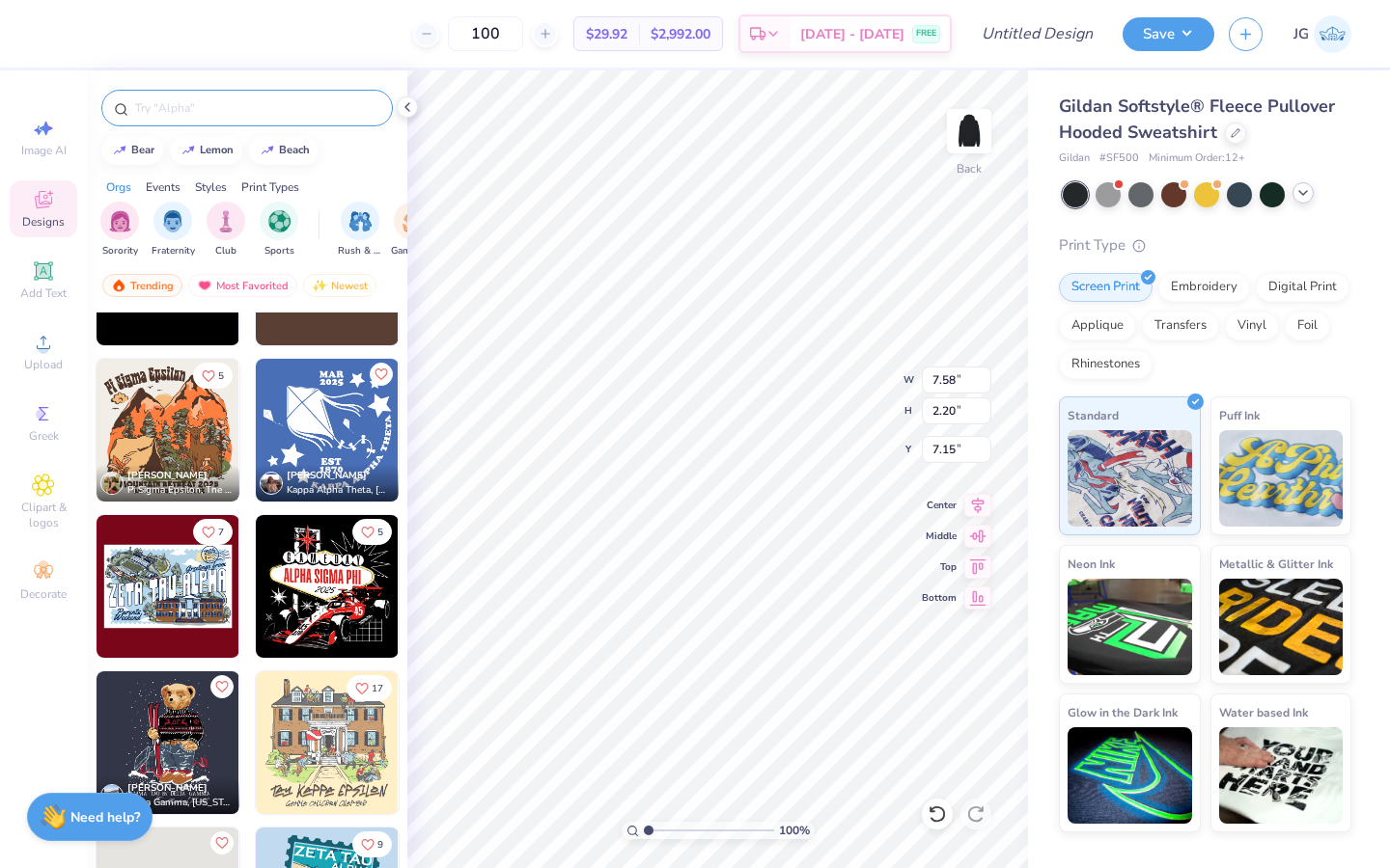
click at [238, 110] on input "text" at bounding box center [257, 107] width 248 height 19
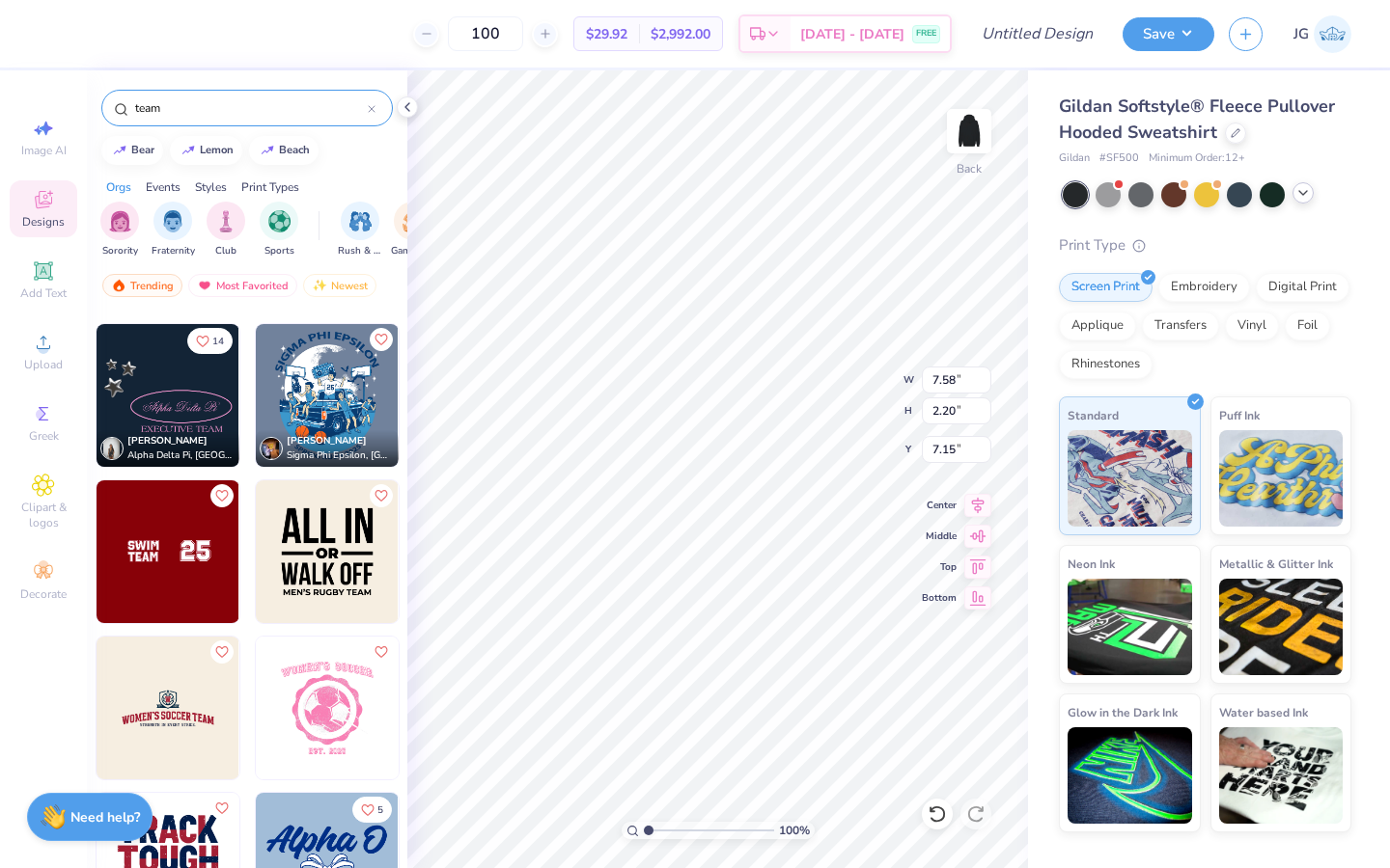
scroll to position [602, 0]
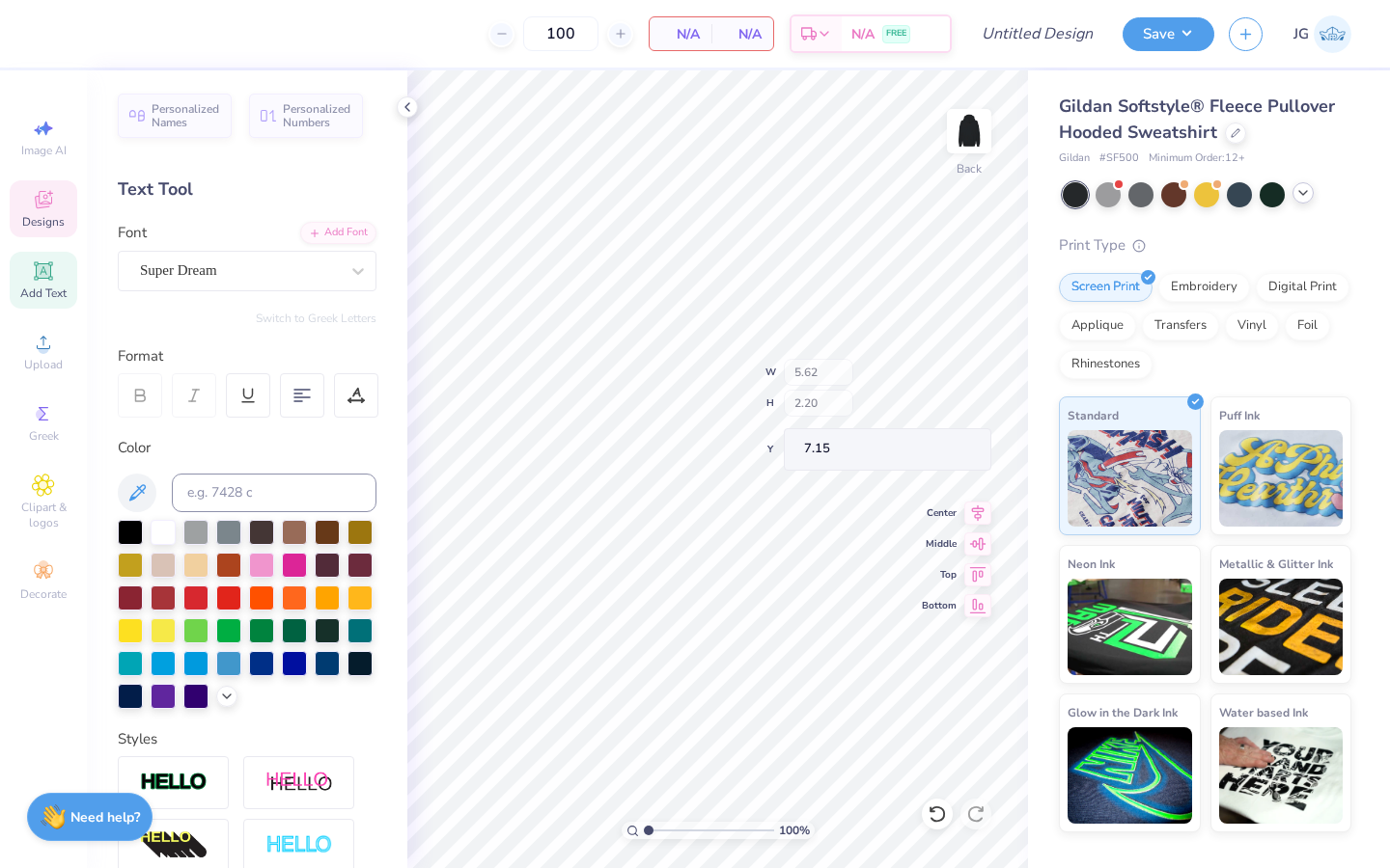
click at [44, 214] on span "Designs" at bounding box center [43, 222] width 43 height 16
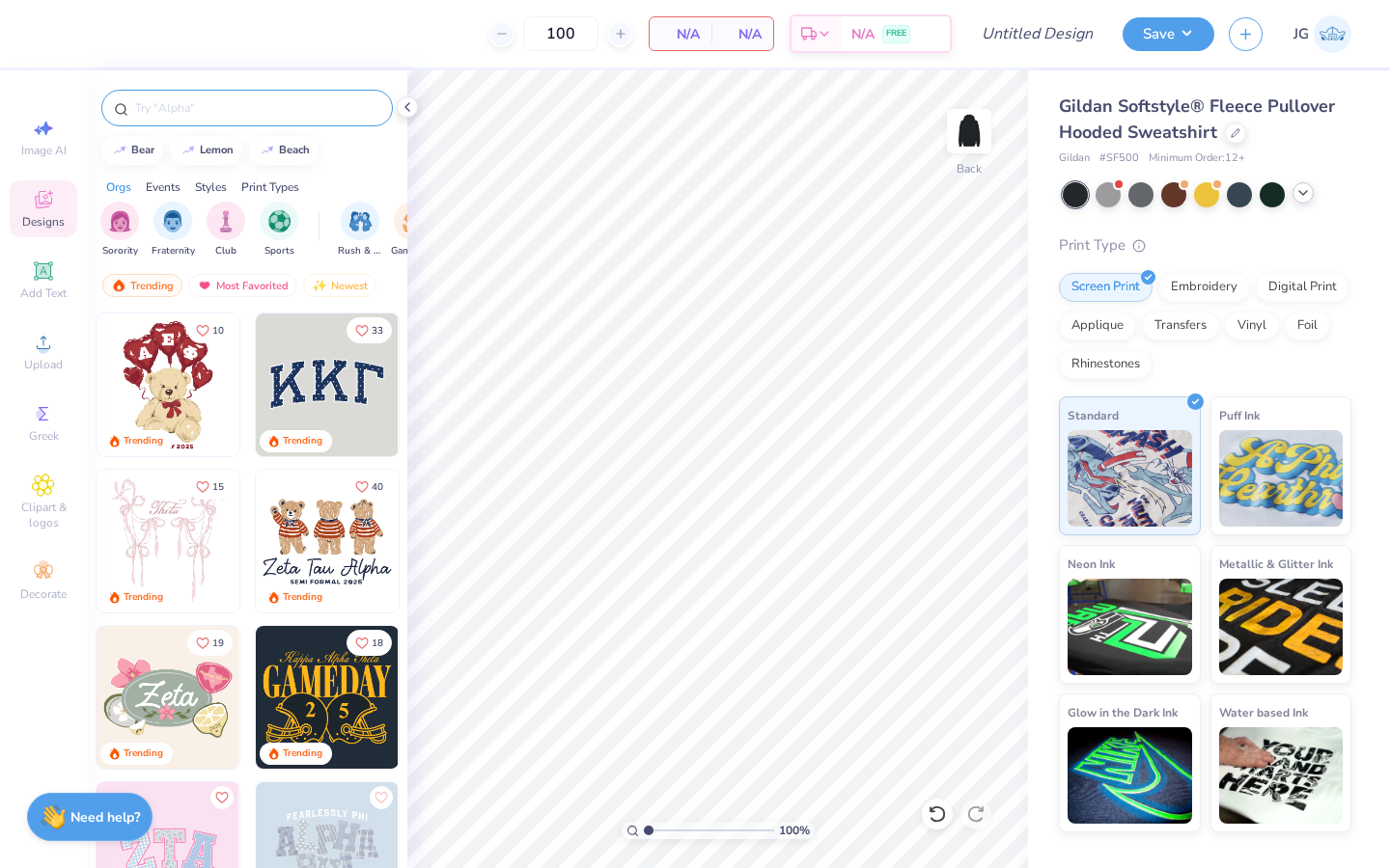
click at [208, 100] on input "text" at bounding box center [257, 107] width 248 height 19
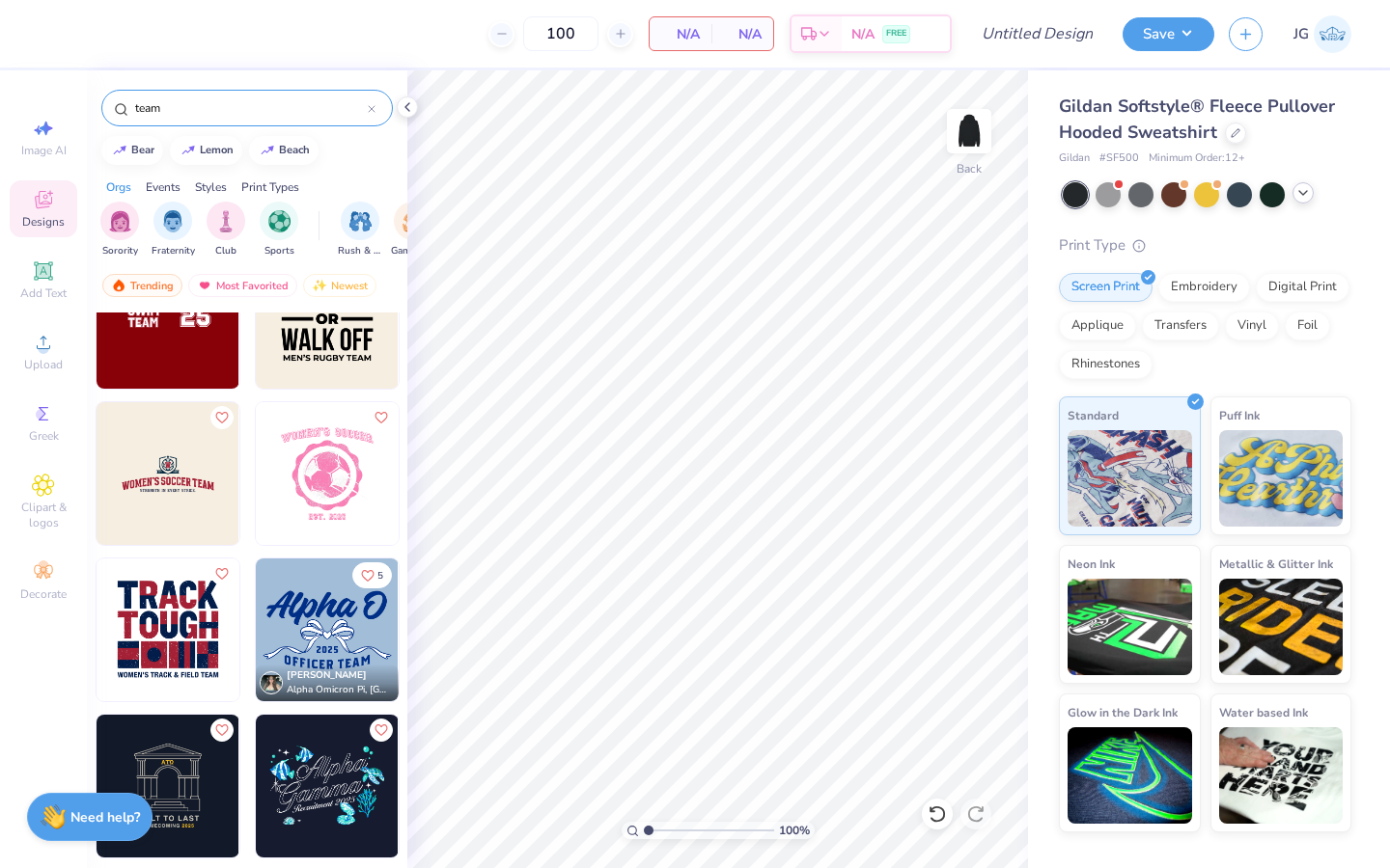
scroll to position [737, 0]
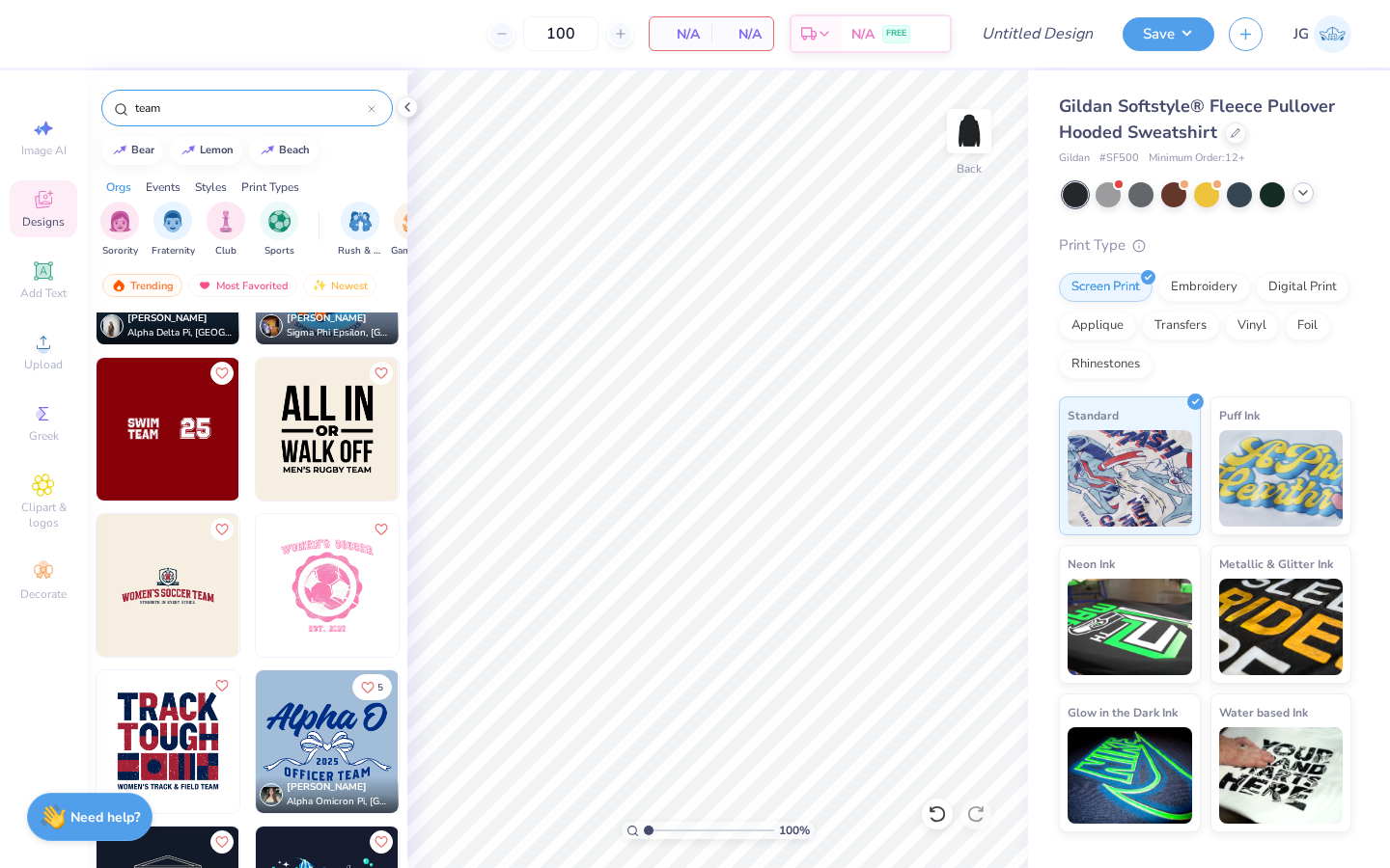
click at [148, 458] on img at bounding box center [167, 430] width 143 height 143
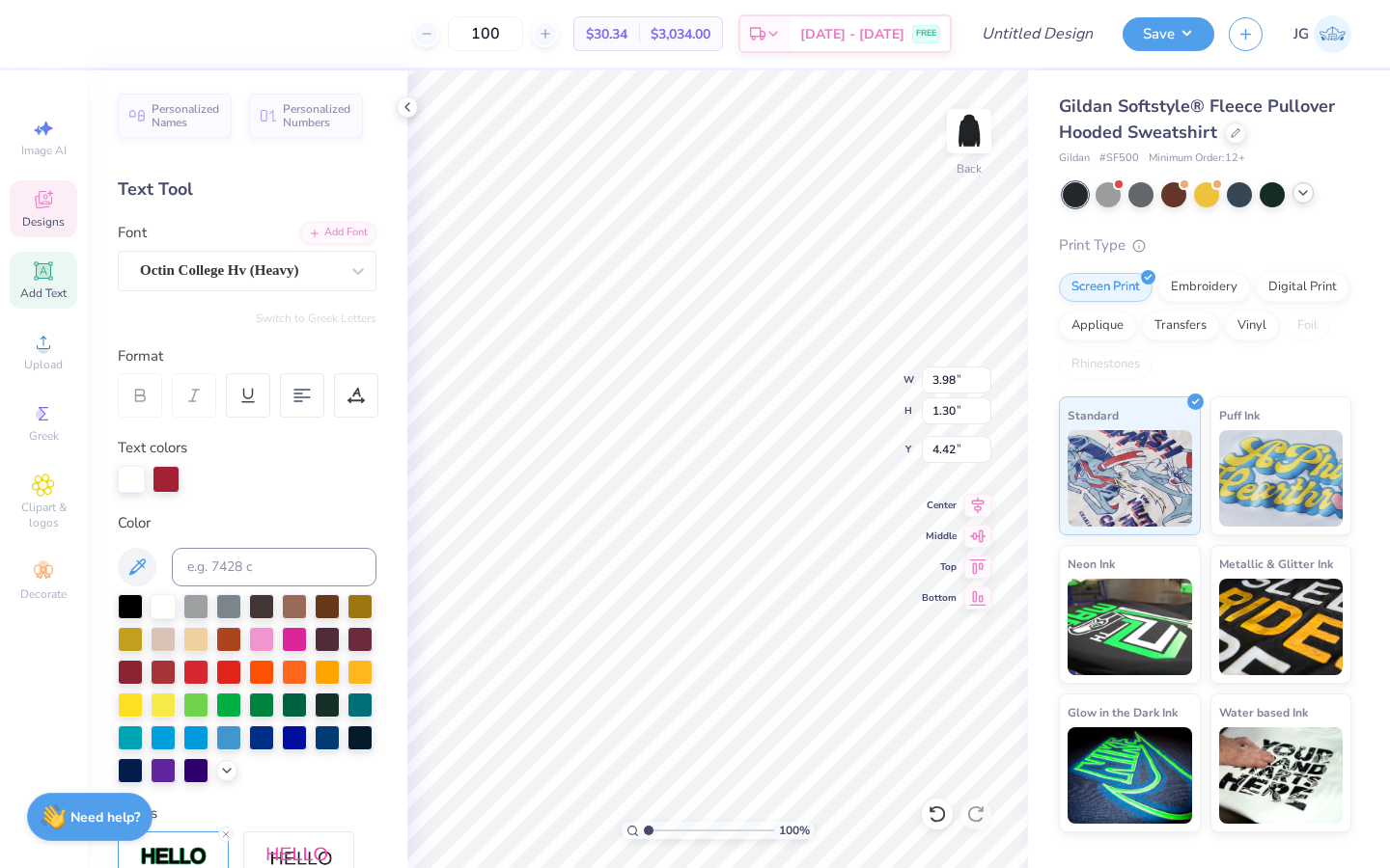
scroll to position [0, 0]
click at [931, 667] on icon at bounding box center [937, 814] width 19 height 19
click at [930, 667] on icon at bounding box center [937, 814] width 19 height 19
click at [934, 667] on icon at bounding box center [937, 814] width 19 height 19
click at [975, 667] on icon at bounding box center [975, 814] width 19 height 19
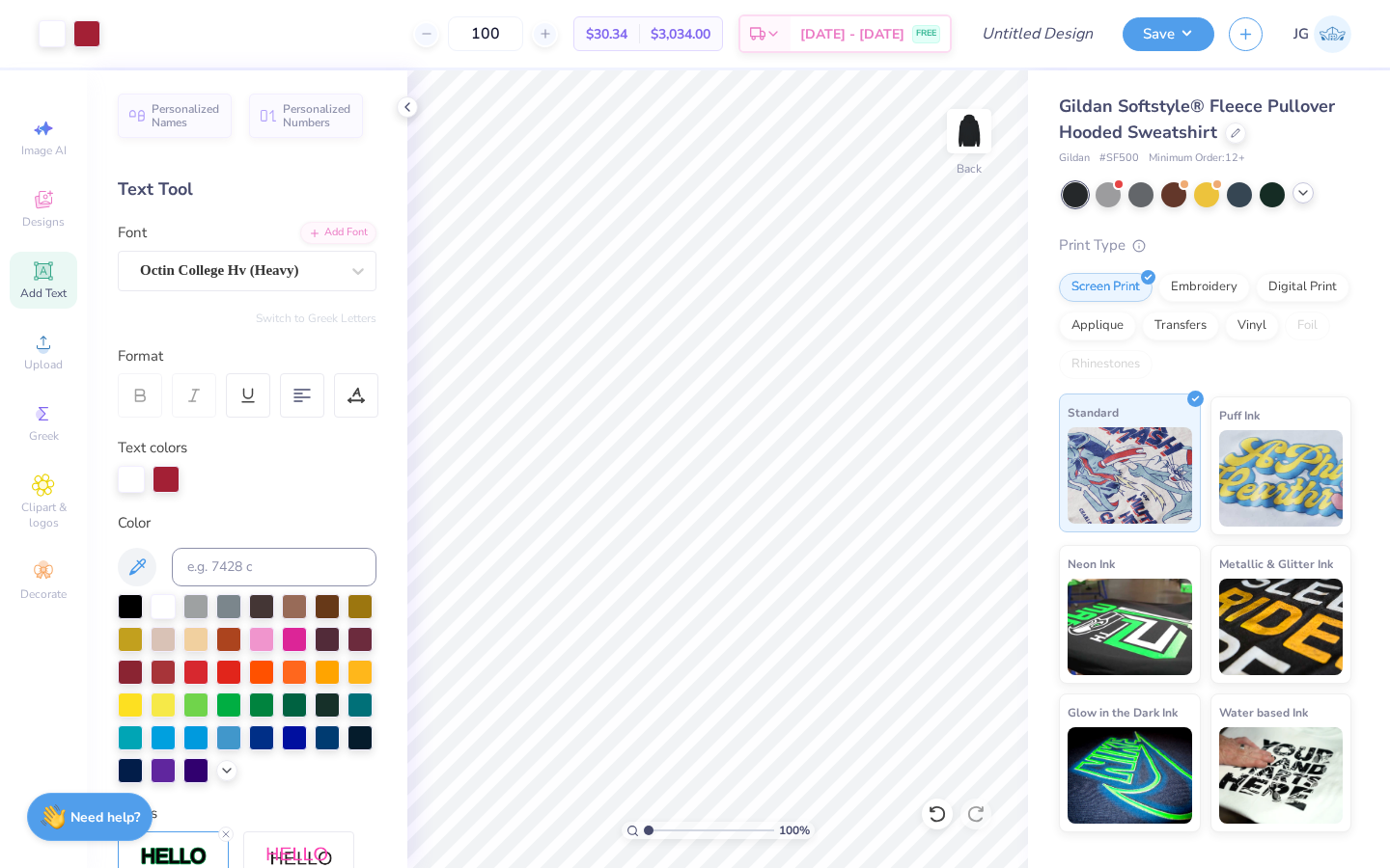
click at [1032, 464] on div "Art colors 100 $30.34 Per Item $3,034.00 Total Est. Delivery [DATE] - [DATE] FR…" at bounding box center [695, 434] width 1390 height 868
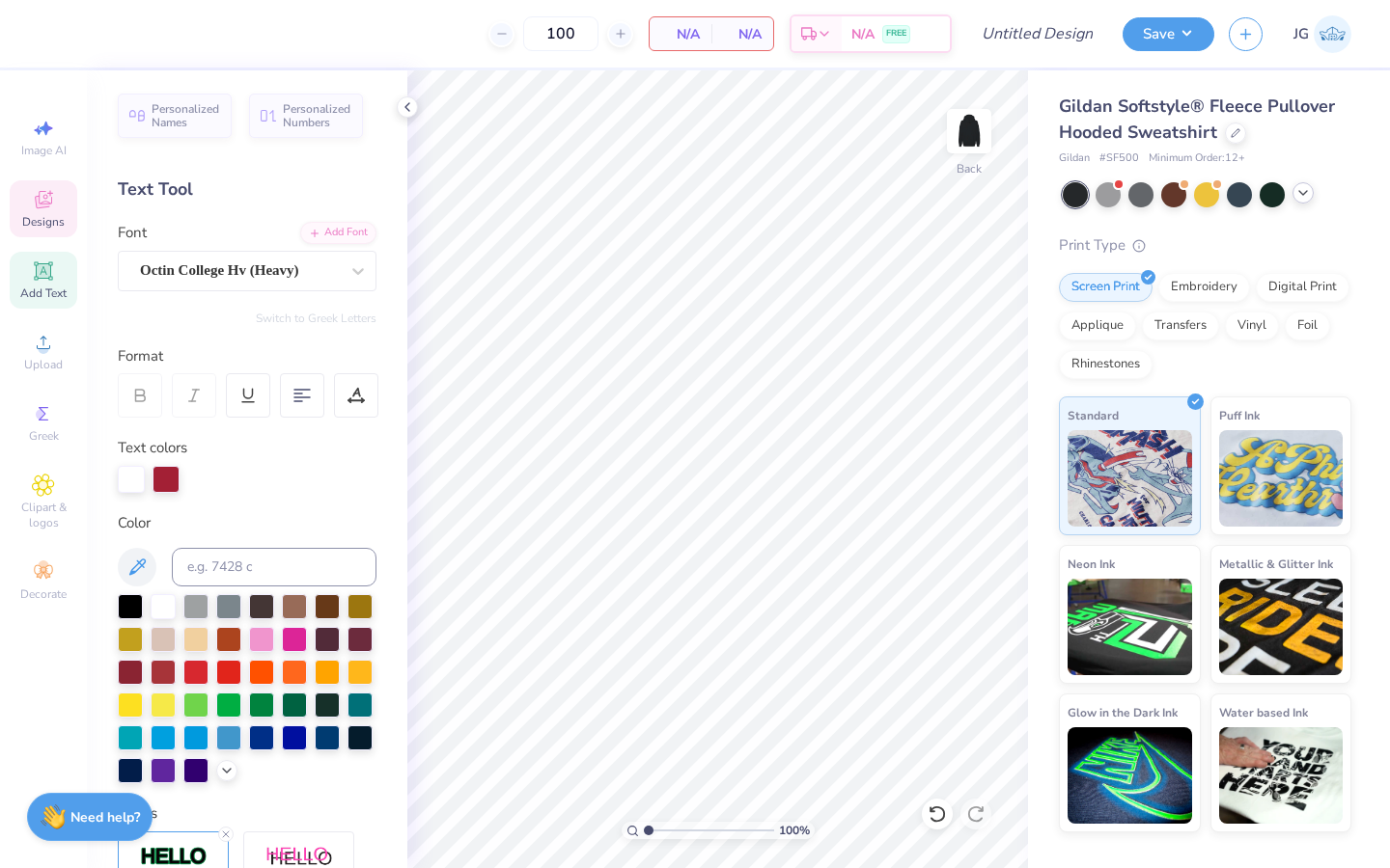
click at [22, 208] on div "Designs" at bounding box center [44, 209] width 67 height 57
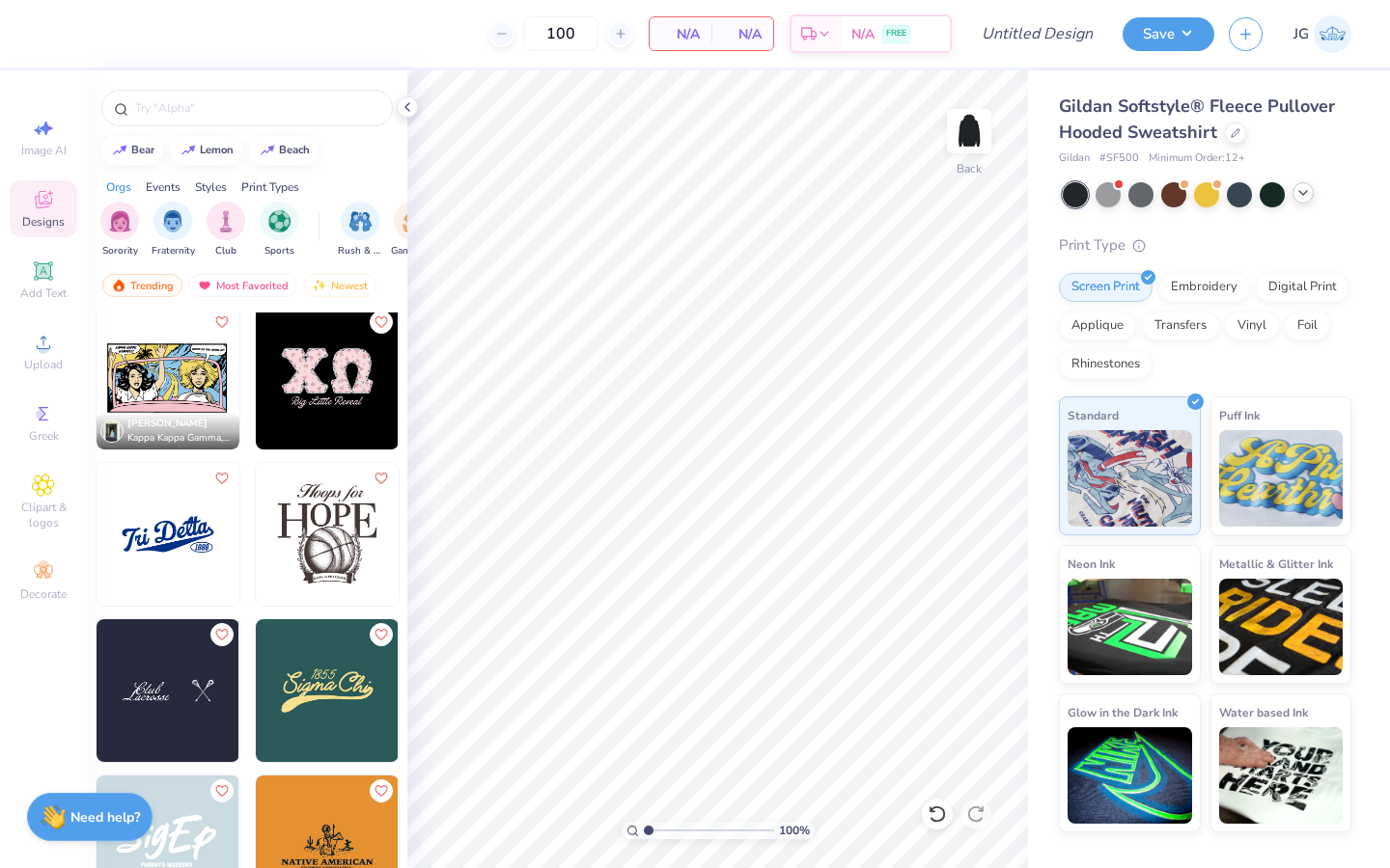
scroll to position [5564, 0]
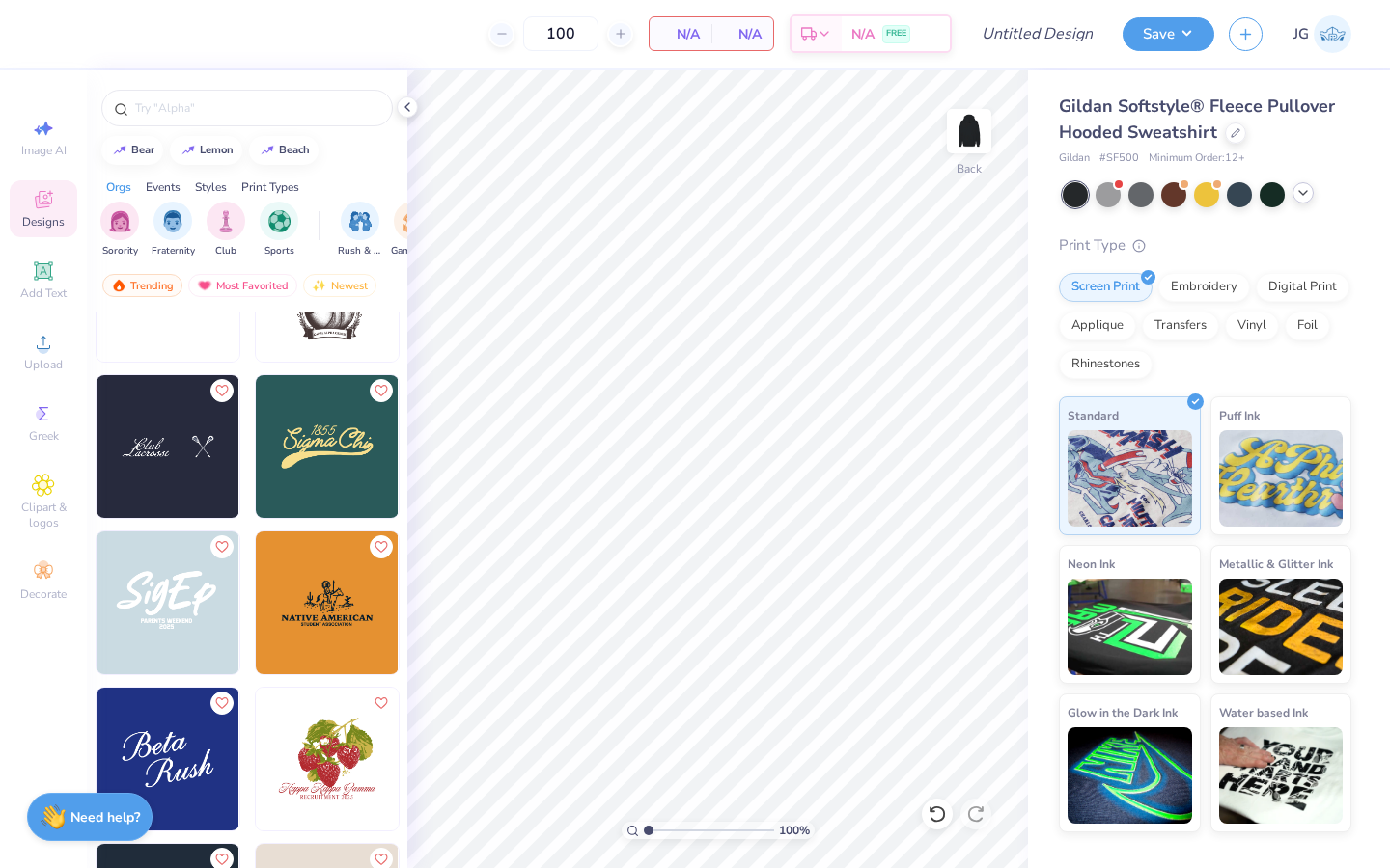
click at [150, 127] on div at bounding box center [248, 103] width 321 height 65
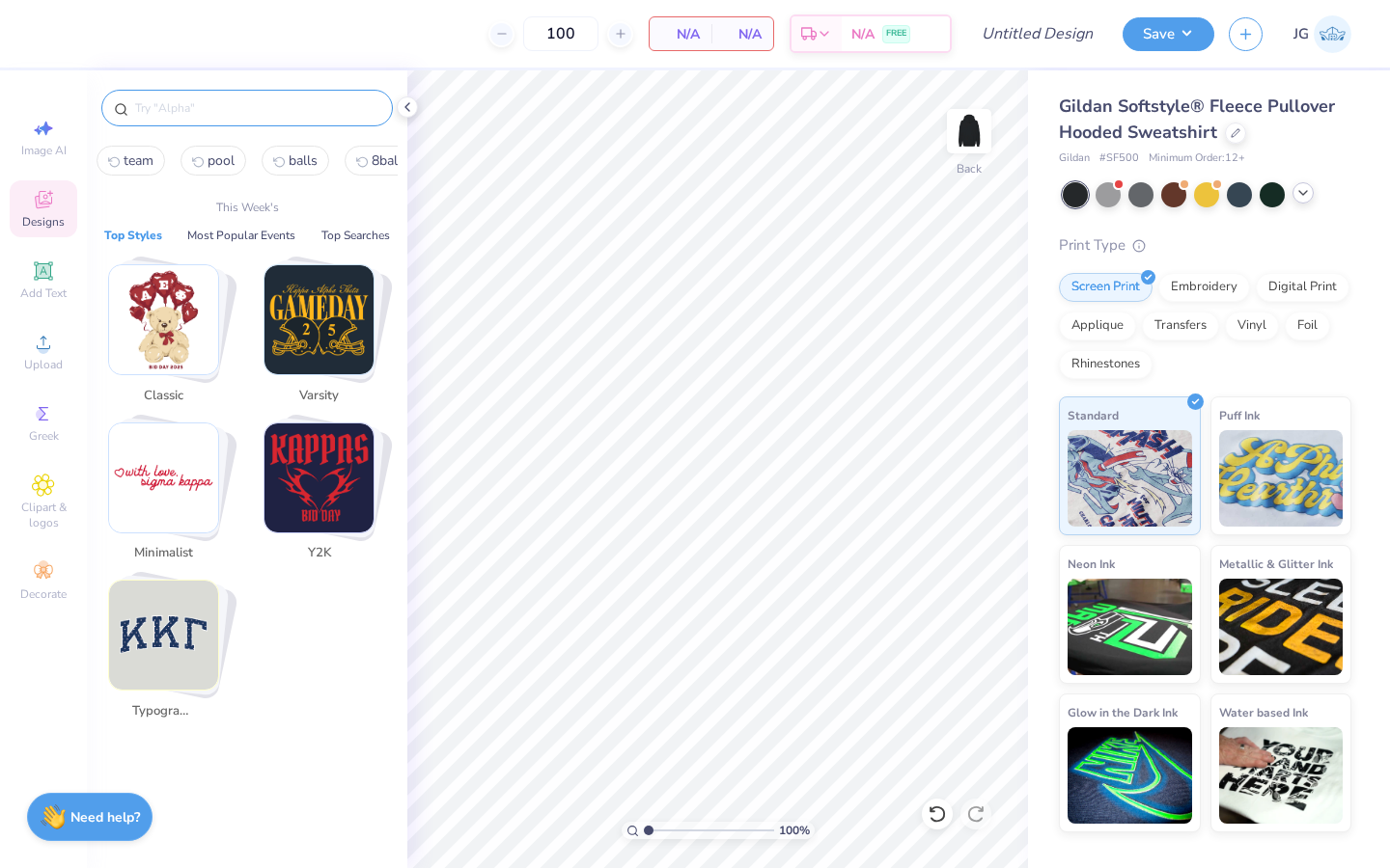
click at [150, 115] on input "text" at bounding box center [257, 107] width 248 height 19
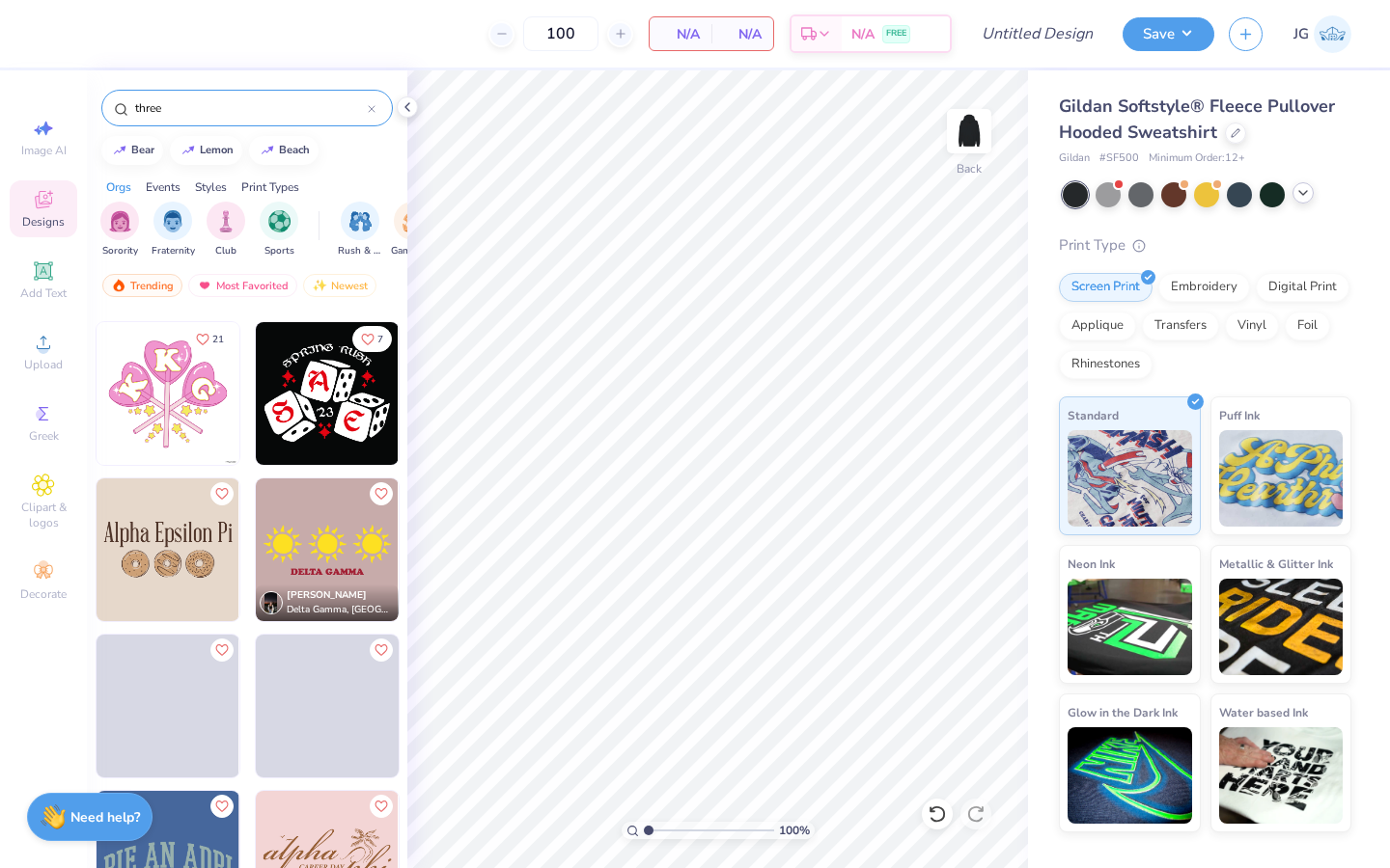
scroll to position [1099, 0]
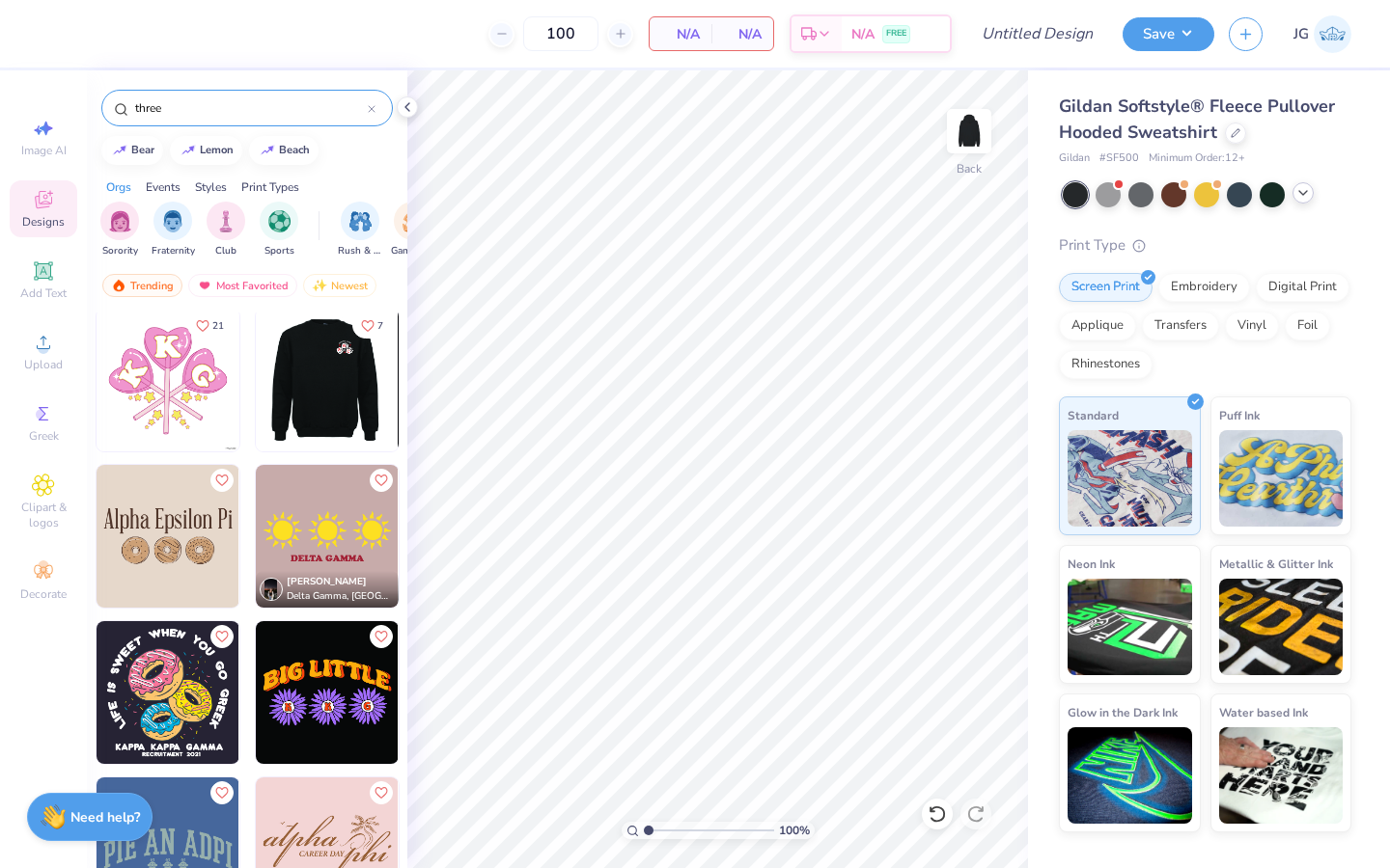
click at [316, 393] on div at bounding box center [327, 380] width 429 height 143
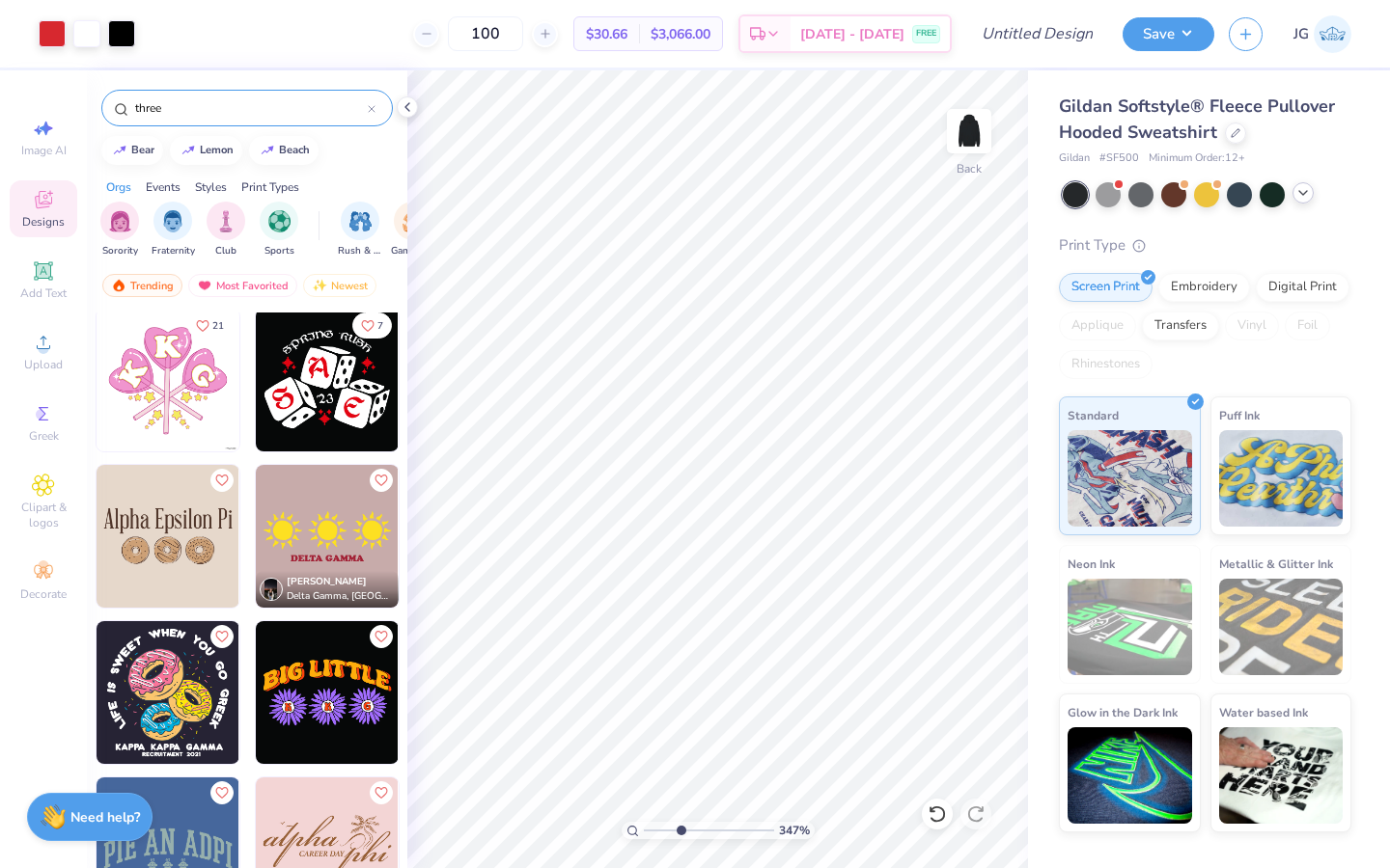
drag, startPoint x: 650, startPoint y: 829, endPoint x: 679, endPoint y: 830, distance: 29.0
click at [679, 667] on input "range" at bounding box center [709, 831] width 131 height 18
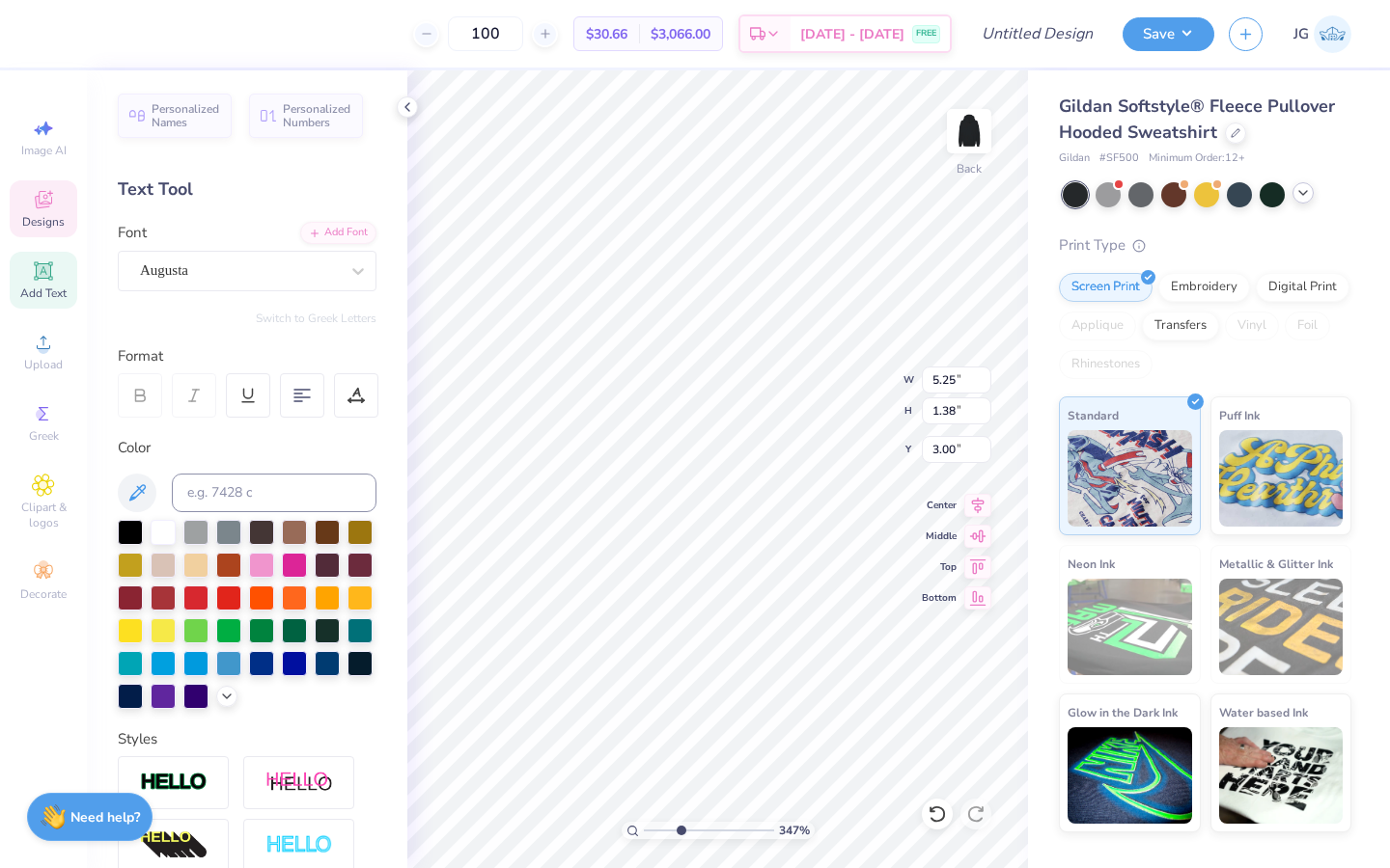
scroll to position [0, 8]
click at [930, 667] on icon at bounding box center [937, 814] width 19 height 19
click at [43, 359] on span "Upload" at bounding box center [43, 365] width 39 height 16
click at [38, 339] on icon at bounding box center [43, 341] width 23 height 23
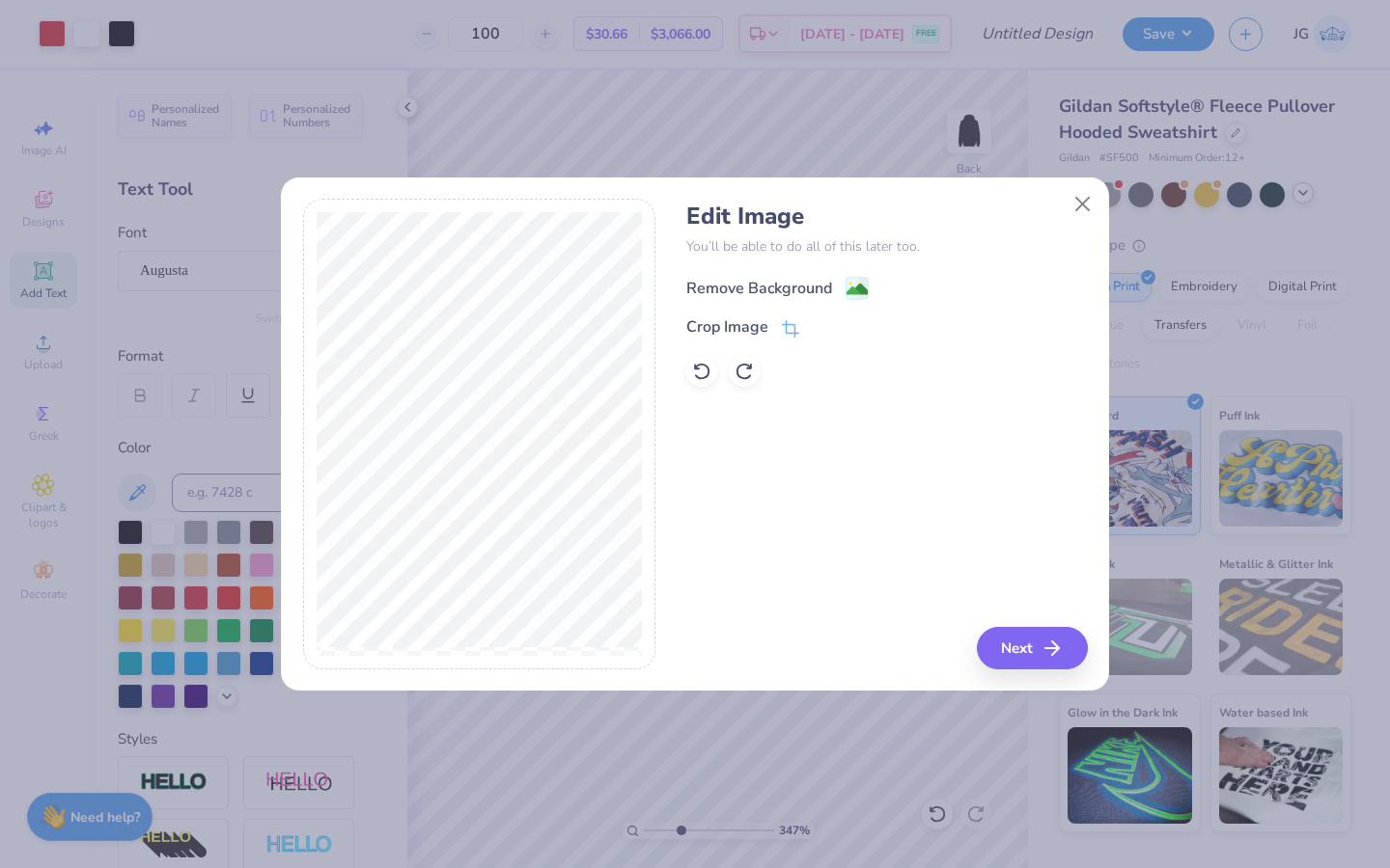
click at [860, 284] on image at bounding box center [856, 289] width 21 height 21
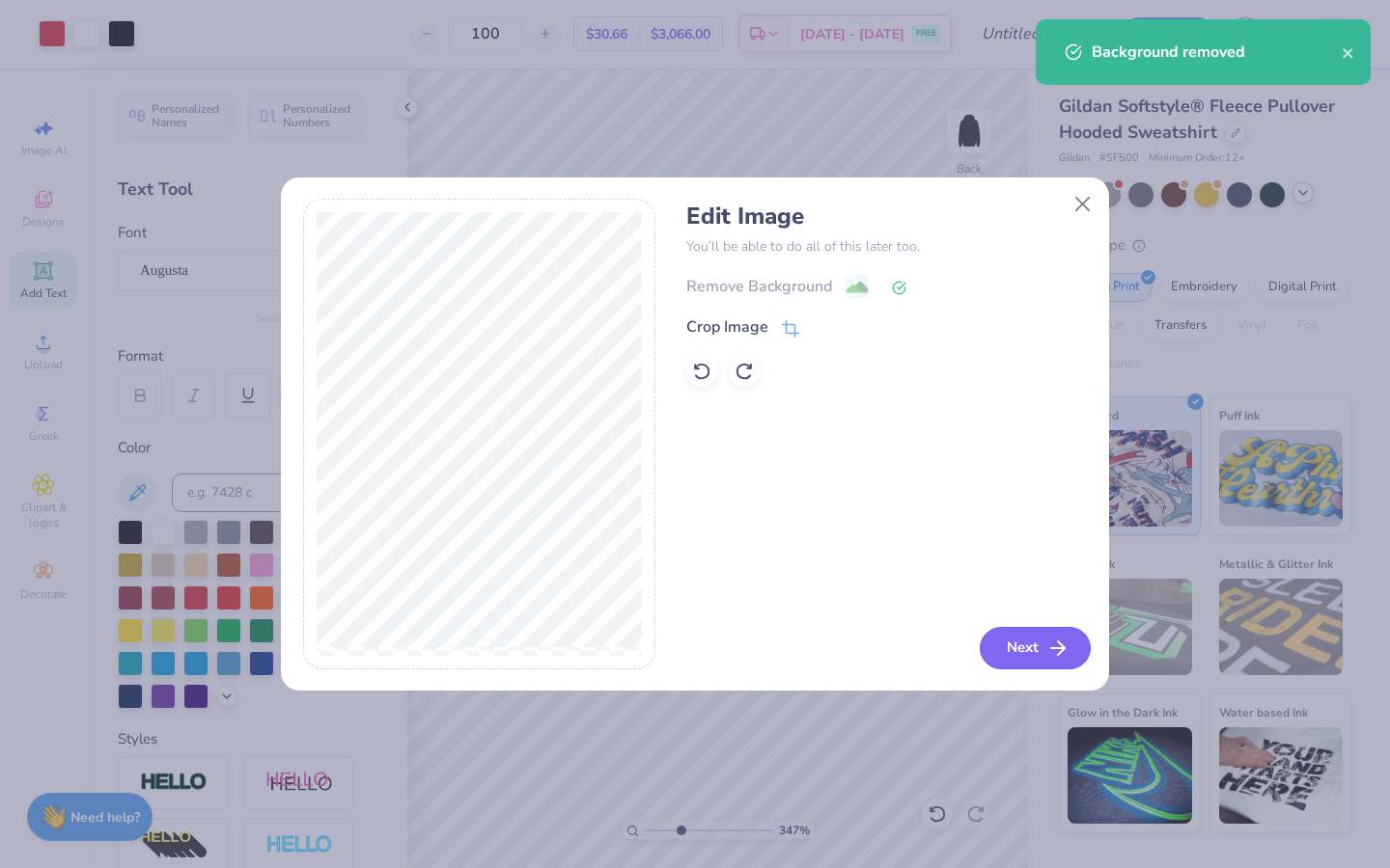
click at [1032, 642] on button "Next" at bounding box center [1035, 648] width 111 height 43
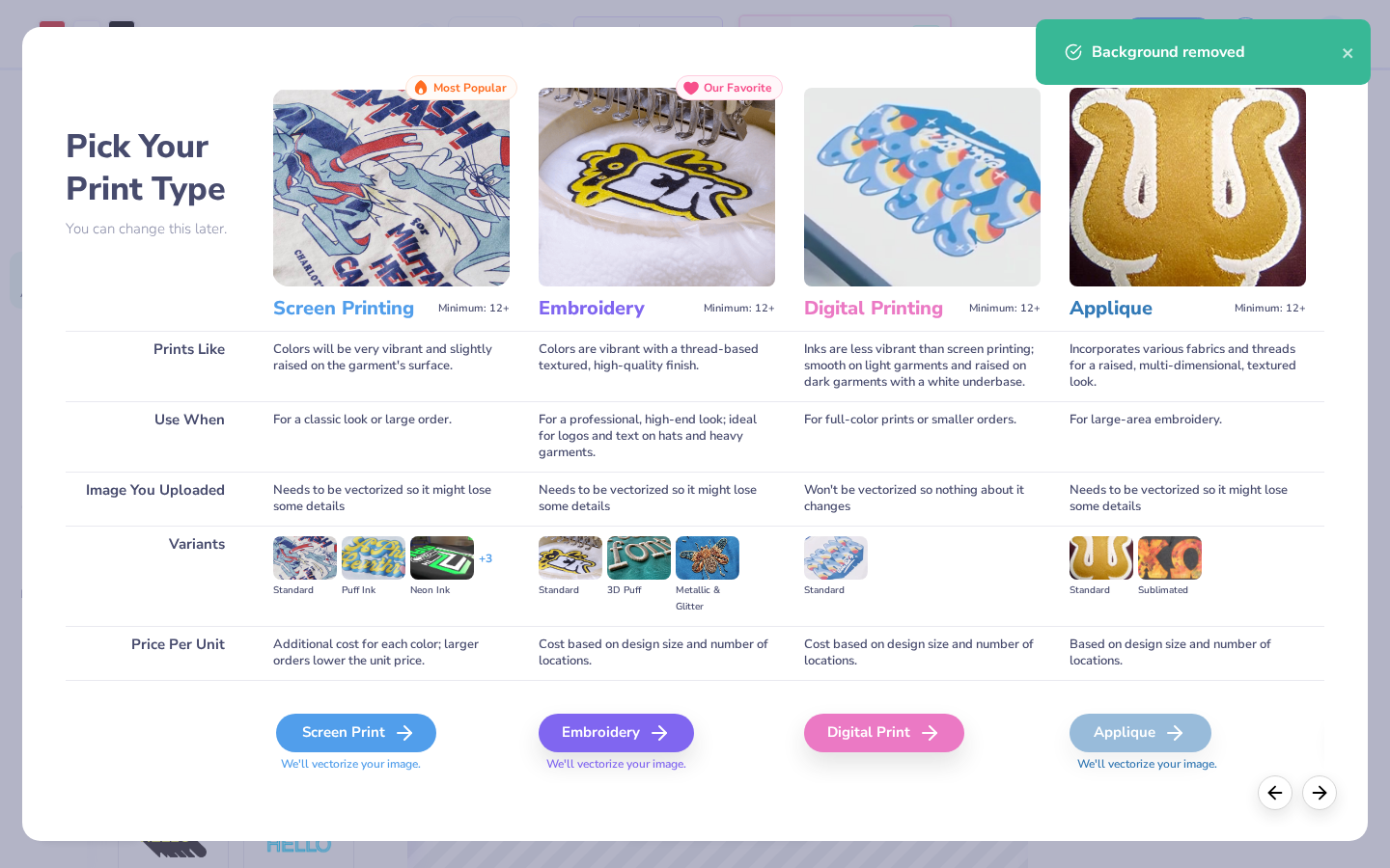
click at [384, 667] on div "Screen Print" at bounding box center [356, 732] width 160 height 39
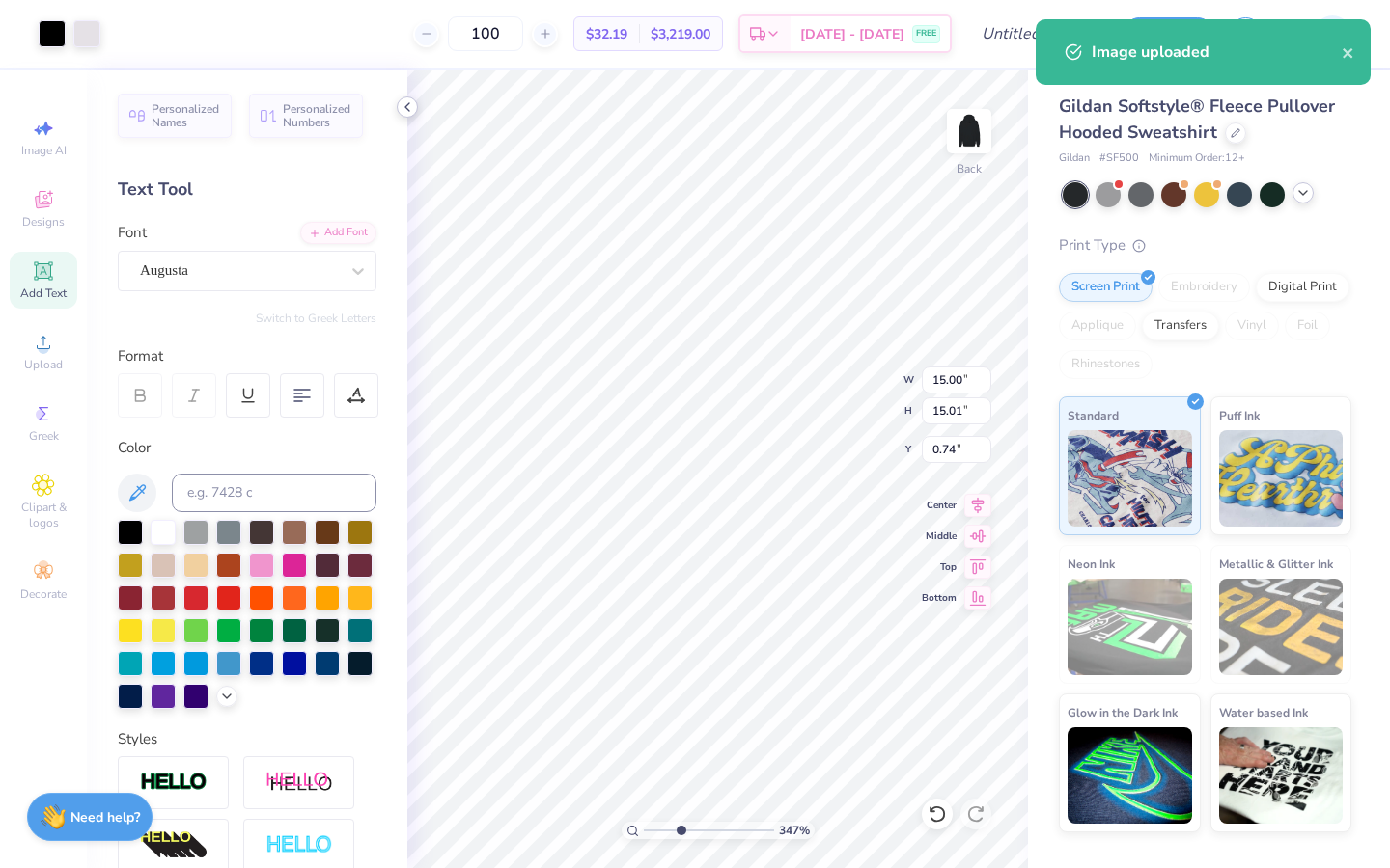
click at [407, 105] on polyline at bounding box center [407, 107] width 4 height 8
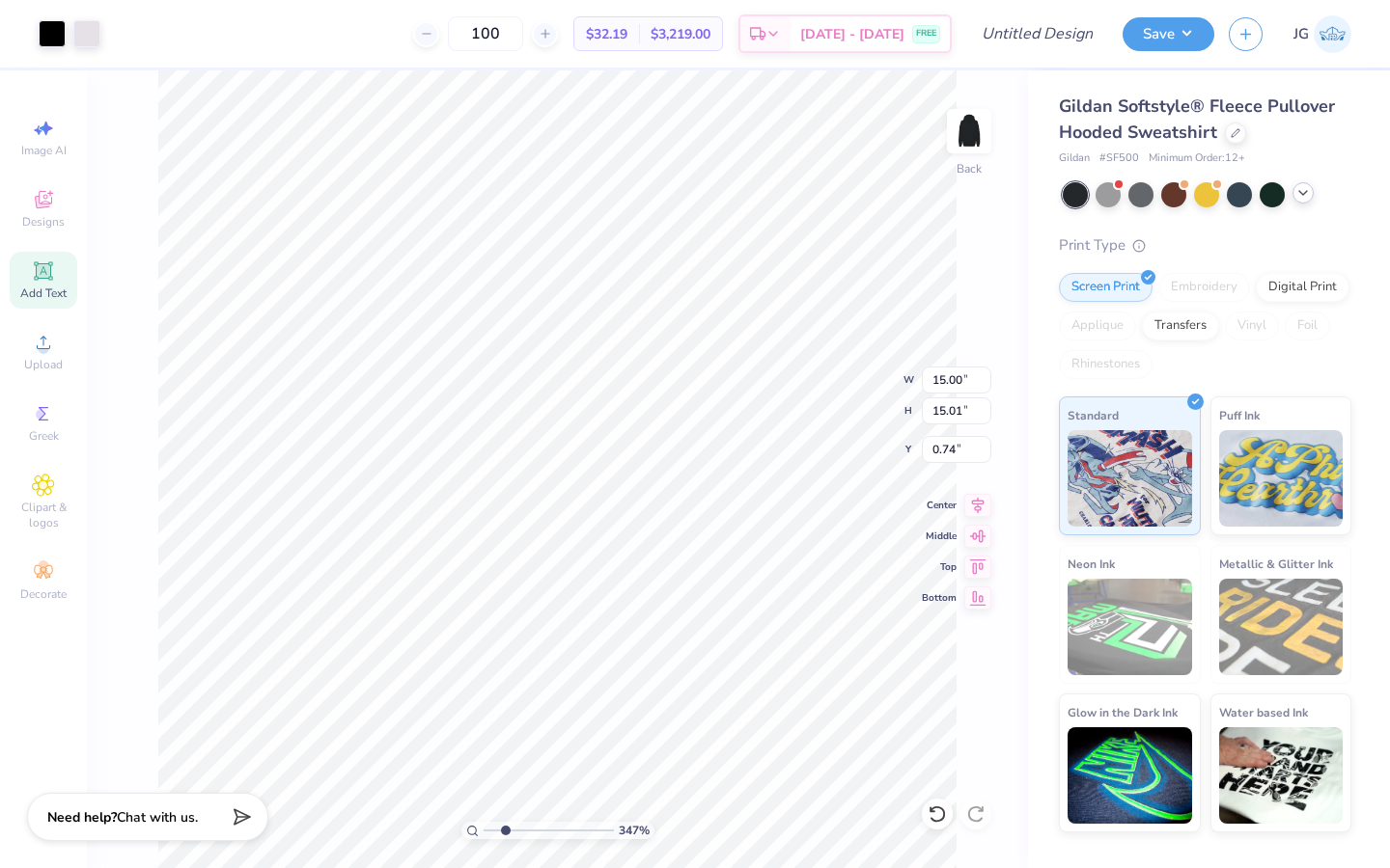
click at [505, 667] on input "range" at bounding box center [548, 831] width 131 height 18
click at [52, 37] on div at bounding box center [51, 32] width 27 height 27
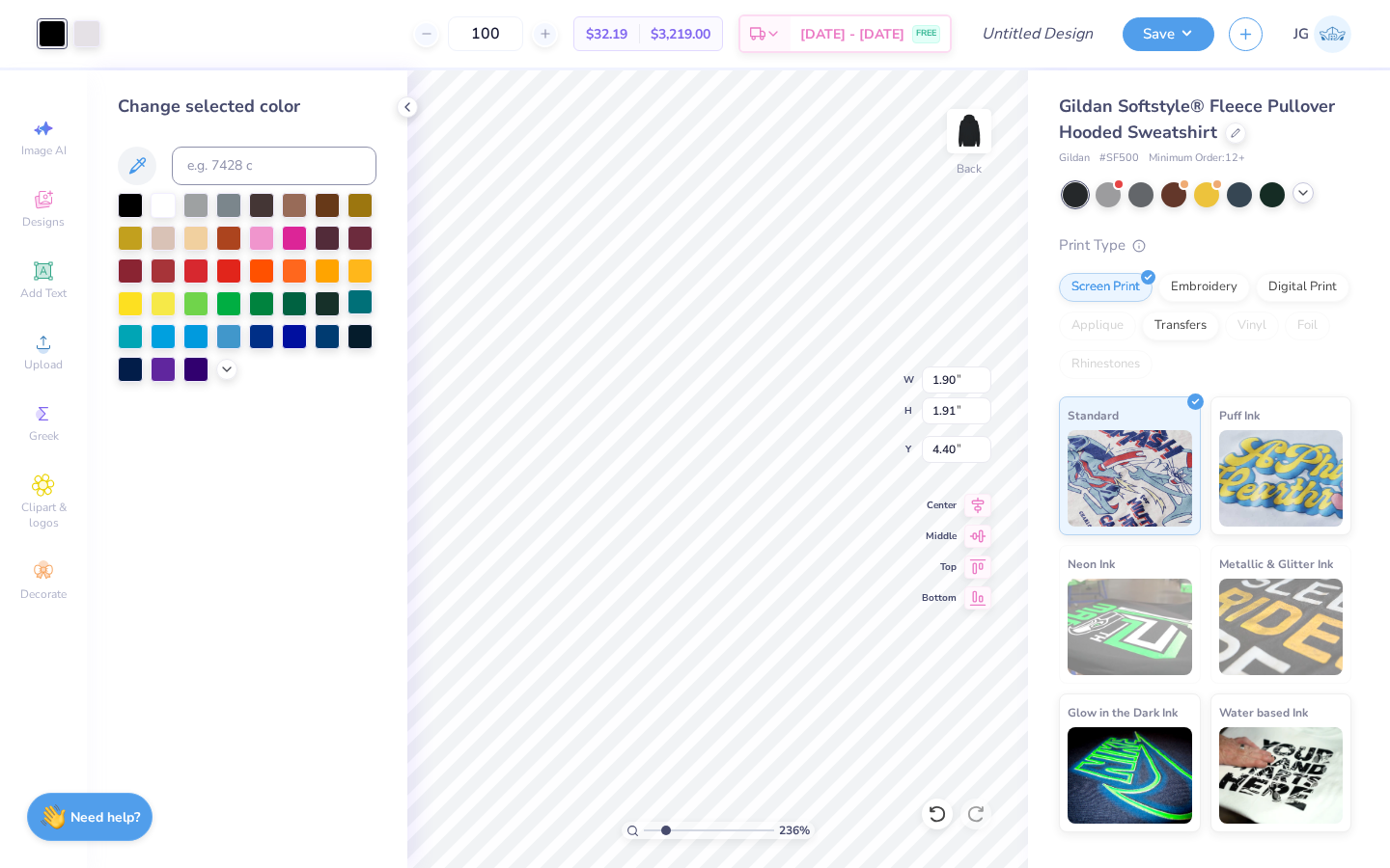
drag, startPoint x: 134, startPoint y: 269, endPoint x: 355, endPoint y: 290, distance: 222.0
click at [133, 269] on div at bounding box center [130, 270] width 25 height 25
click at [81, 33] on div at bounding box center [86, 32] width 27 height 27
click at [54, 31] on div at bounding box center [51, 32] width 27 height 27
click at [131, 200] on div at bounding box center [130, 203] width 25 height 25
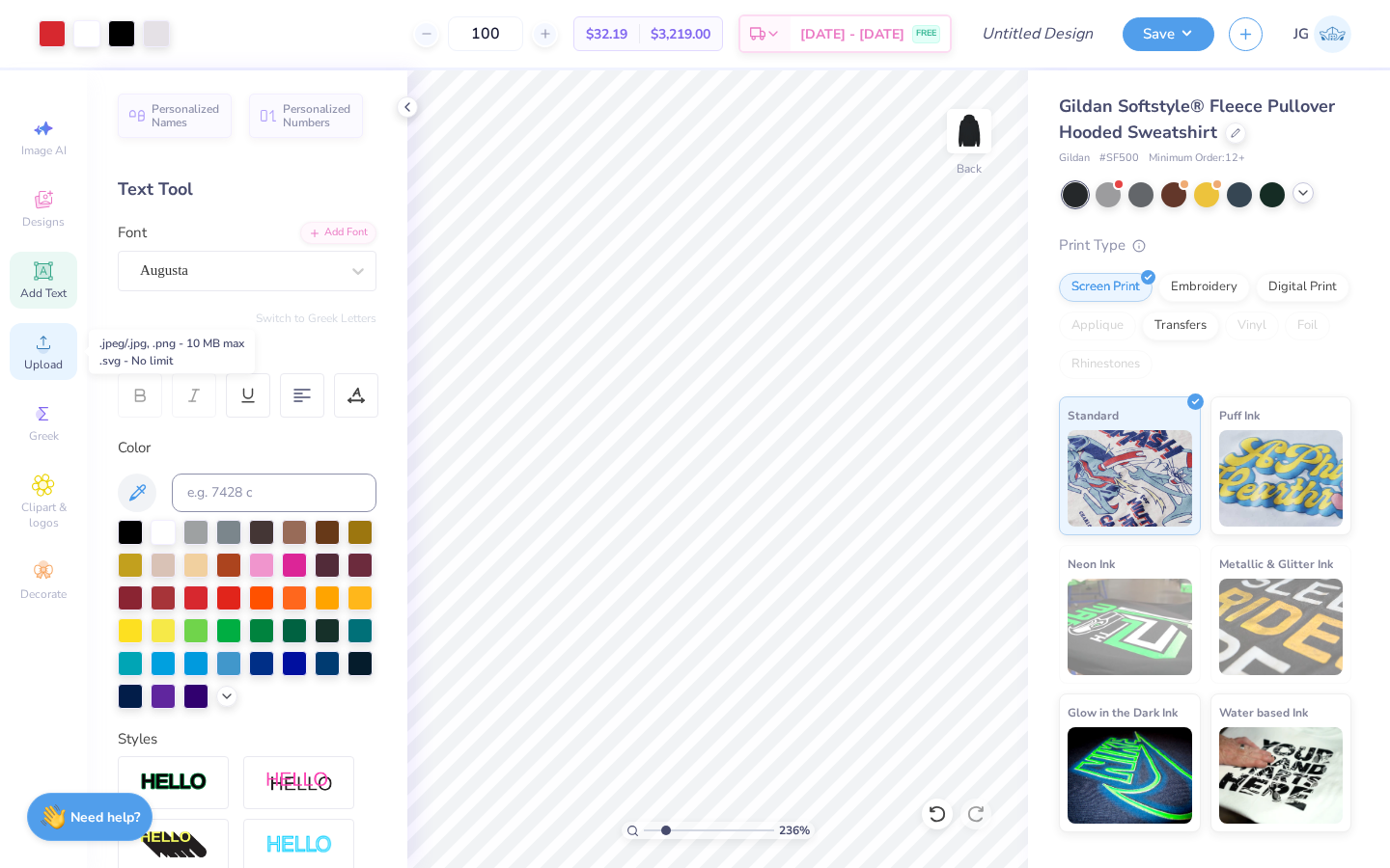
click at [42, 357] on span "Upload" at bounding box center [43, 365] width 39 height 16
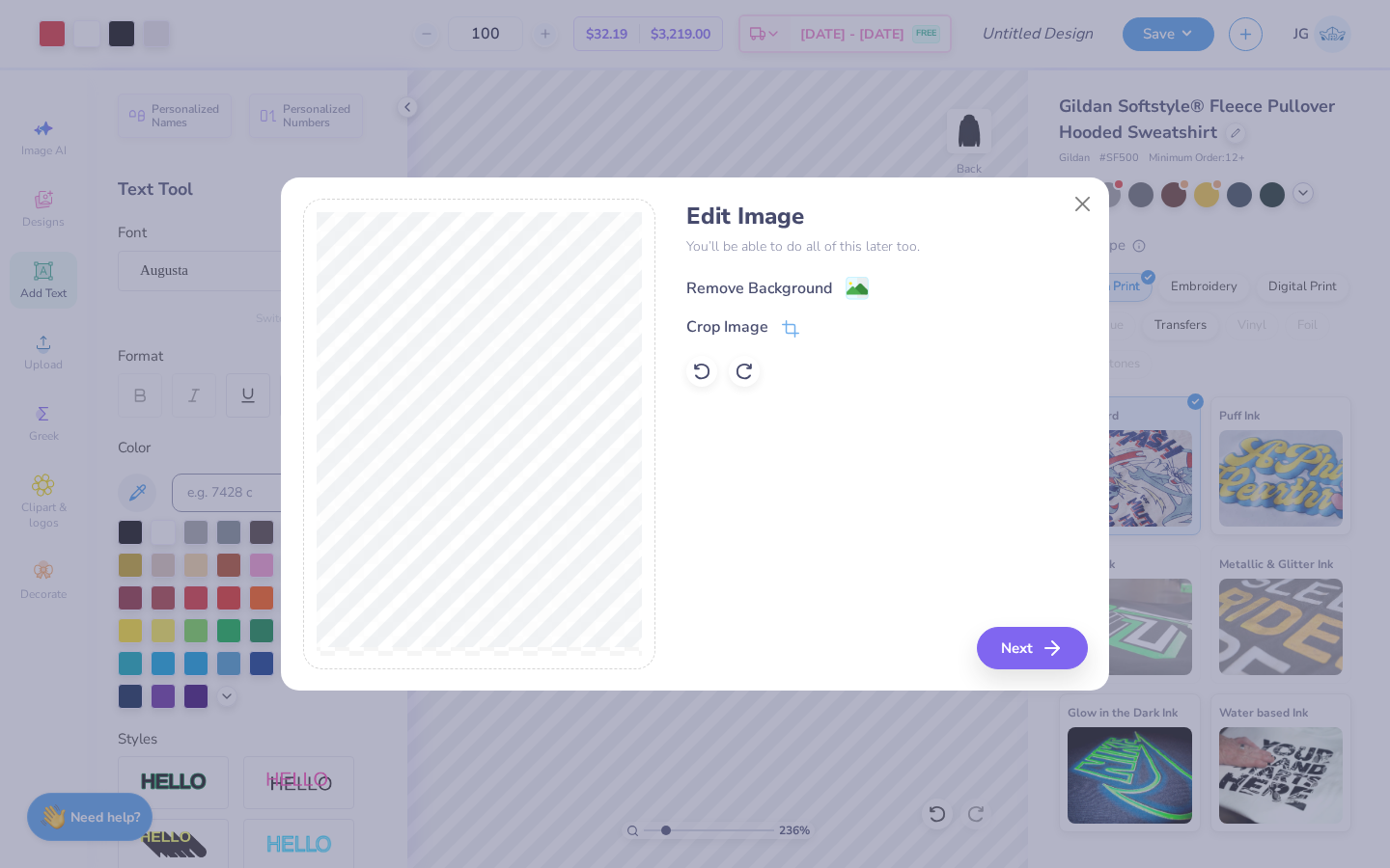
click at [835, 287] on div "Remove Background" at bounding box center [777, 288] width 182 height 24
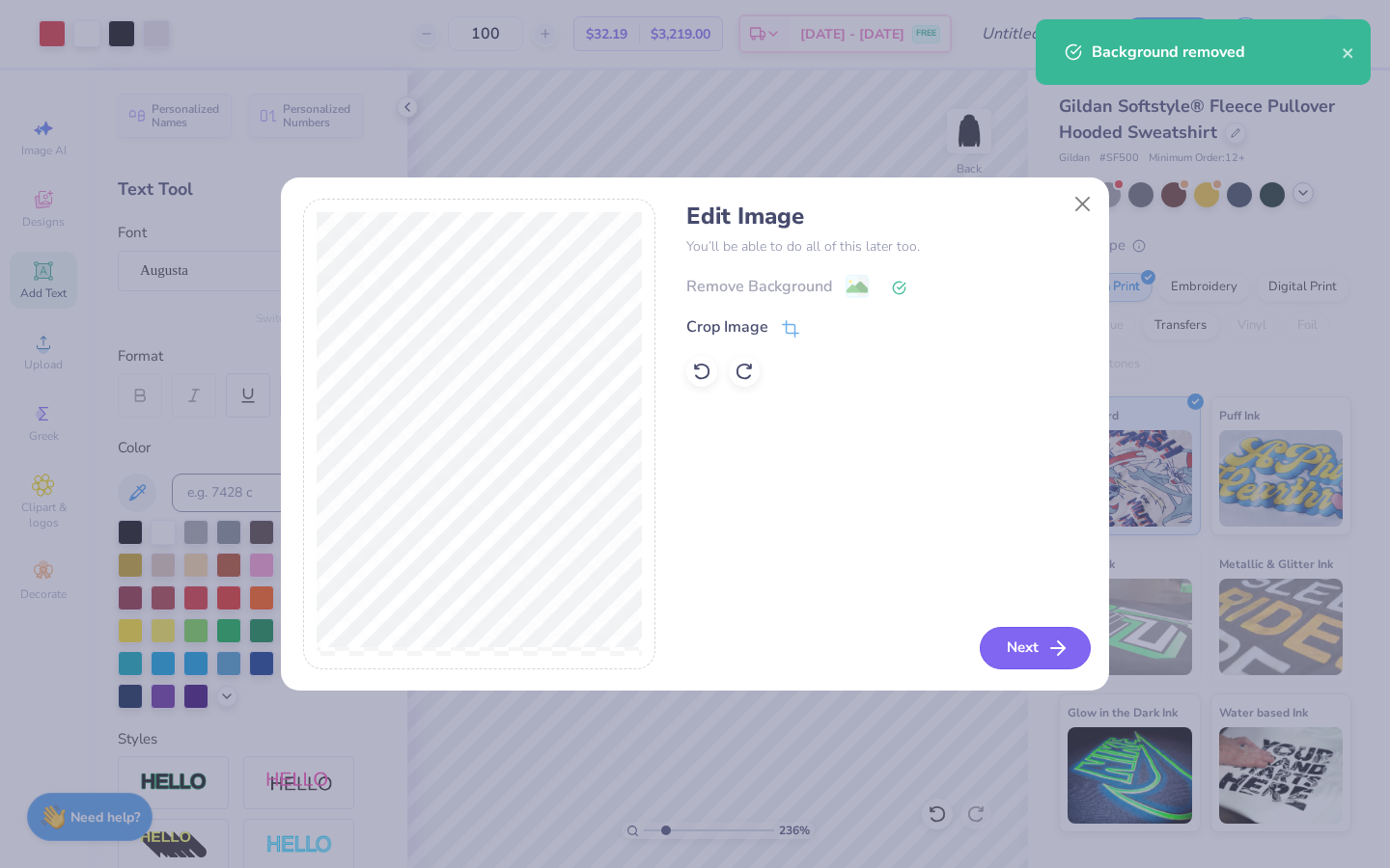
click at [1000, 655] on button "Next" at bounding box center [1035, 648] width 111 height 43
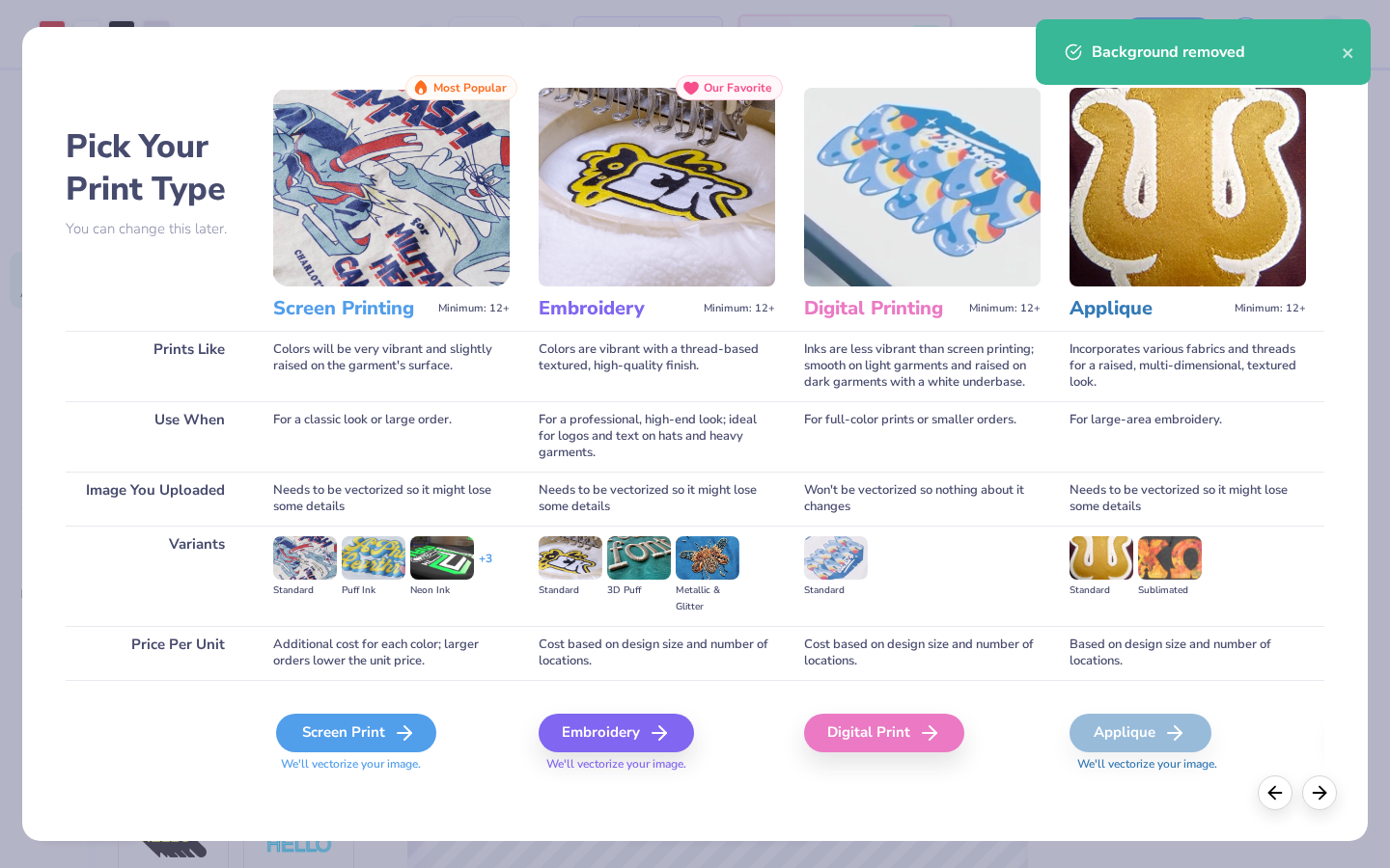
click at [289, 667] on div "Screen Print" at bounding box center [356, 732] width 160 height 39
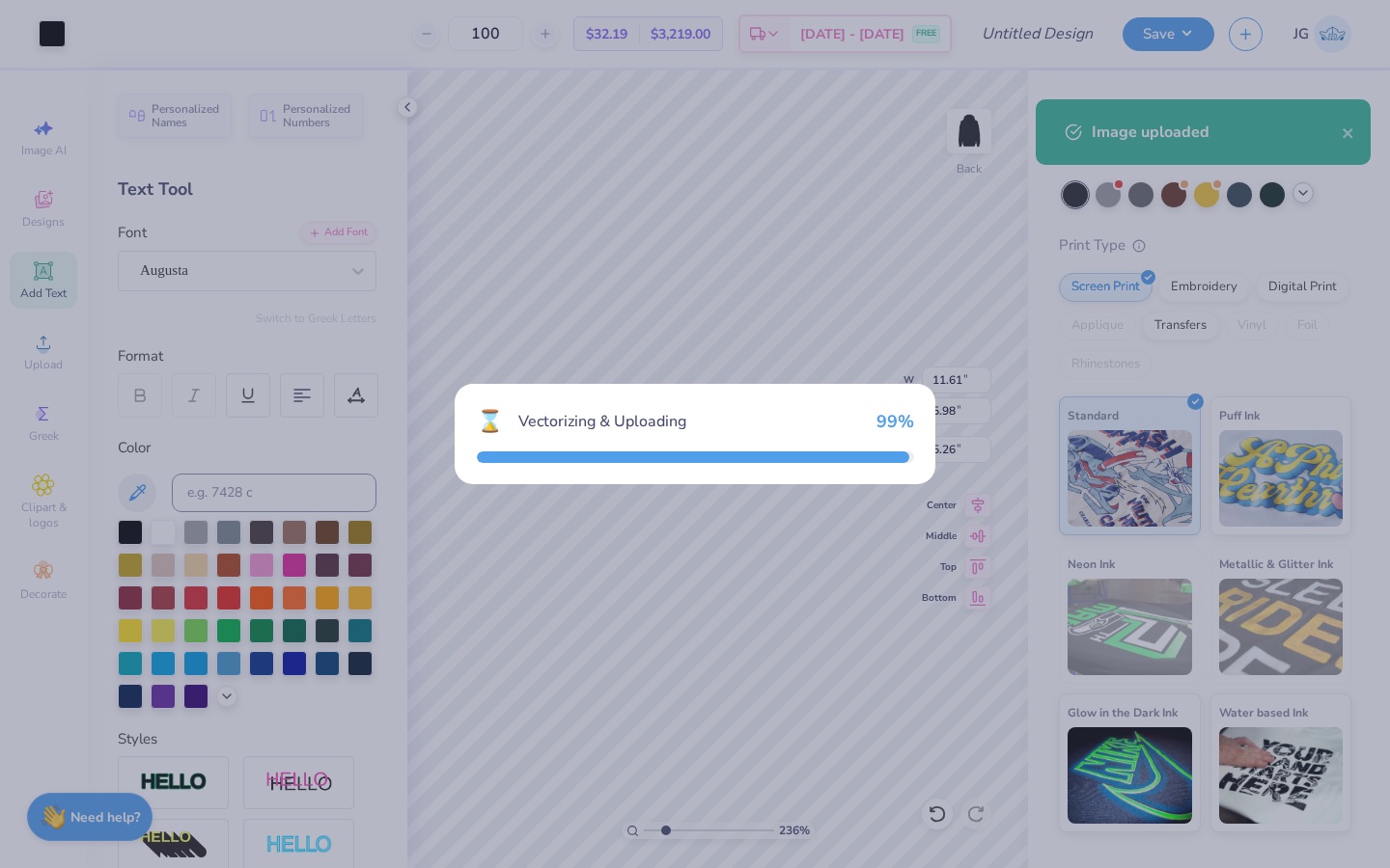
click at [316, 667] on div "⌛ Vectorizing & Uploading 99 %" at bounding box center [695, 434] width 1390 height 868
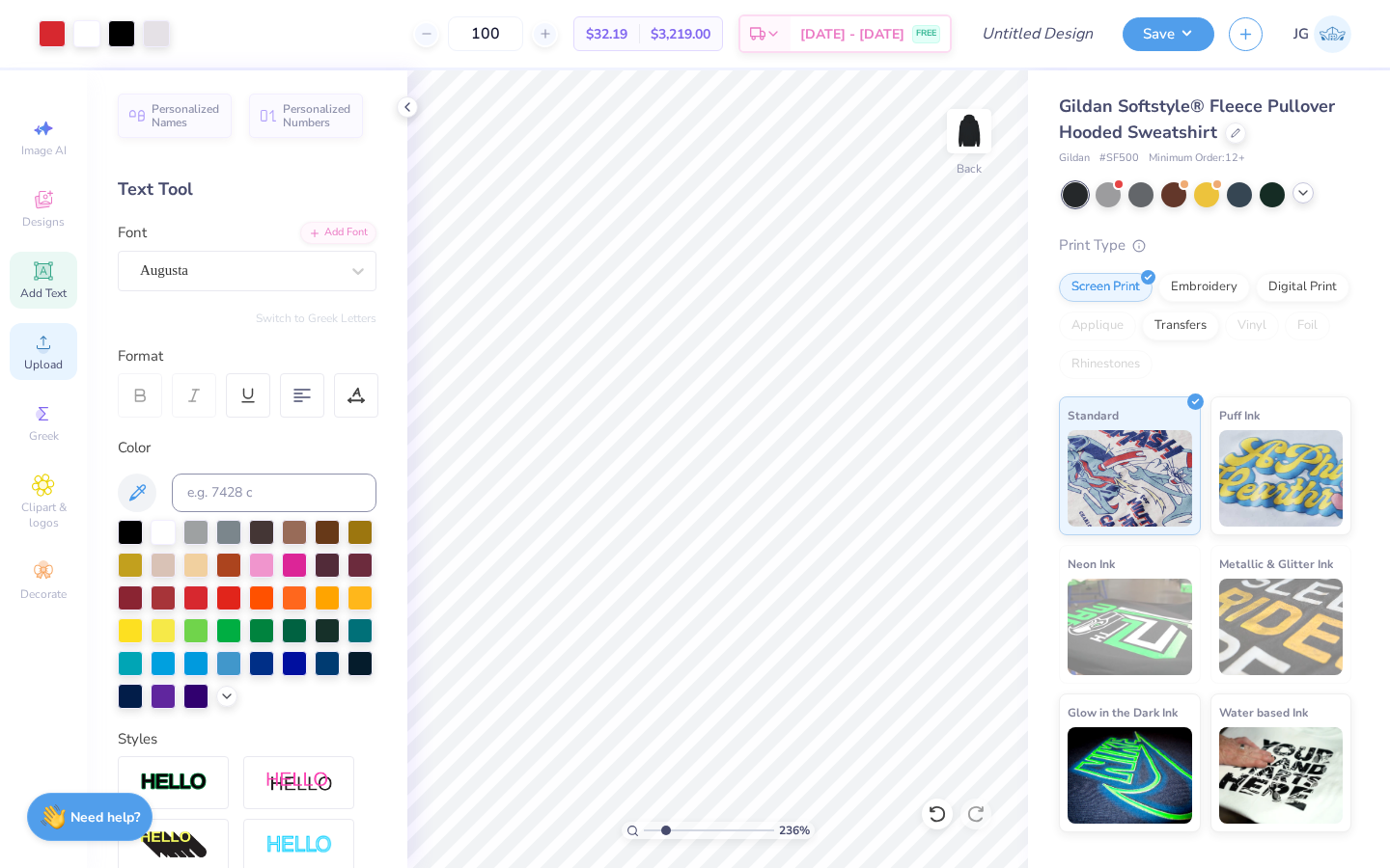
click at [48, 360] on span "Upload" at bounding box center [43, 365] width 39 height 16
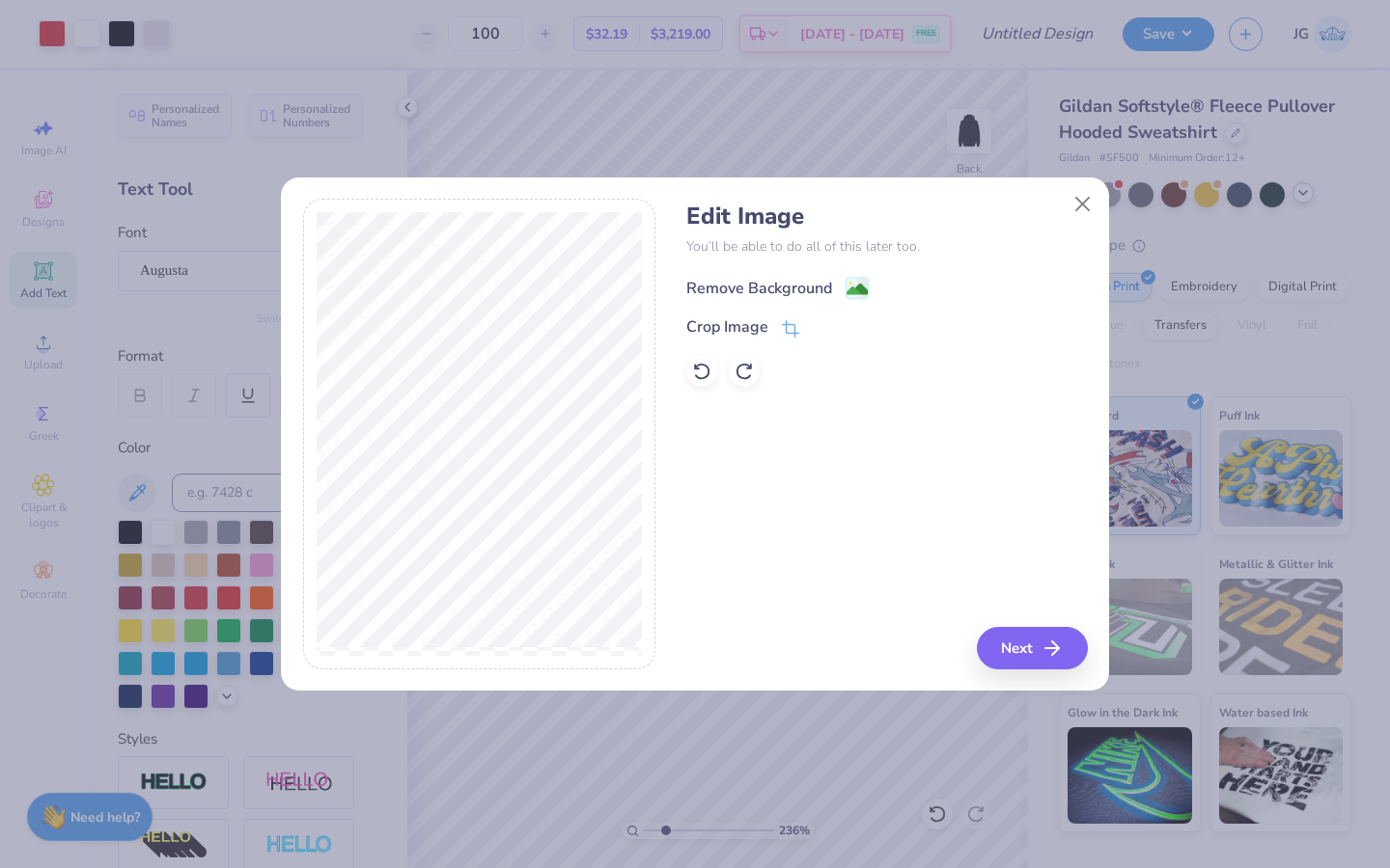
click at [861, 279] on image at bounding box center [856, 289] width 21 height 21
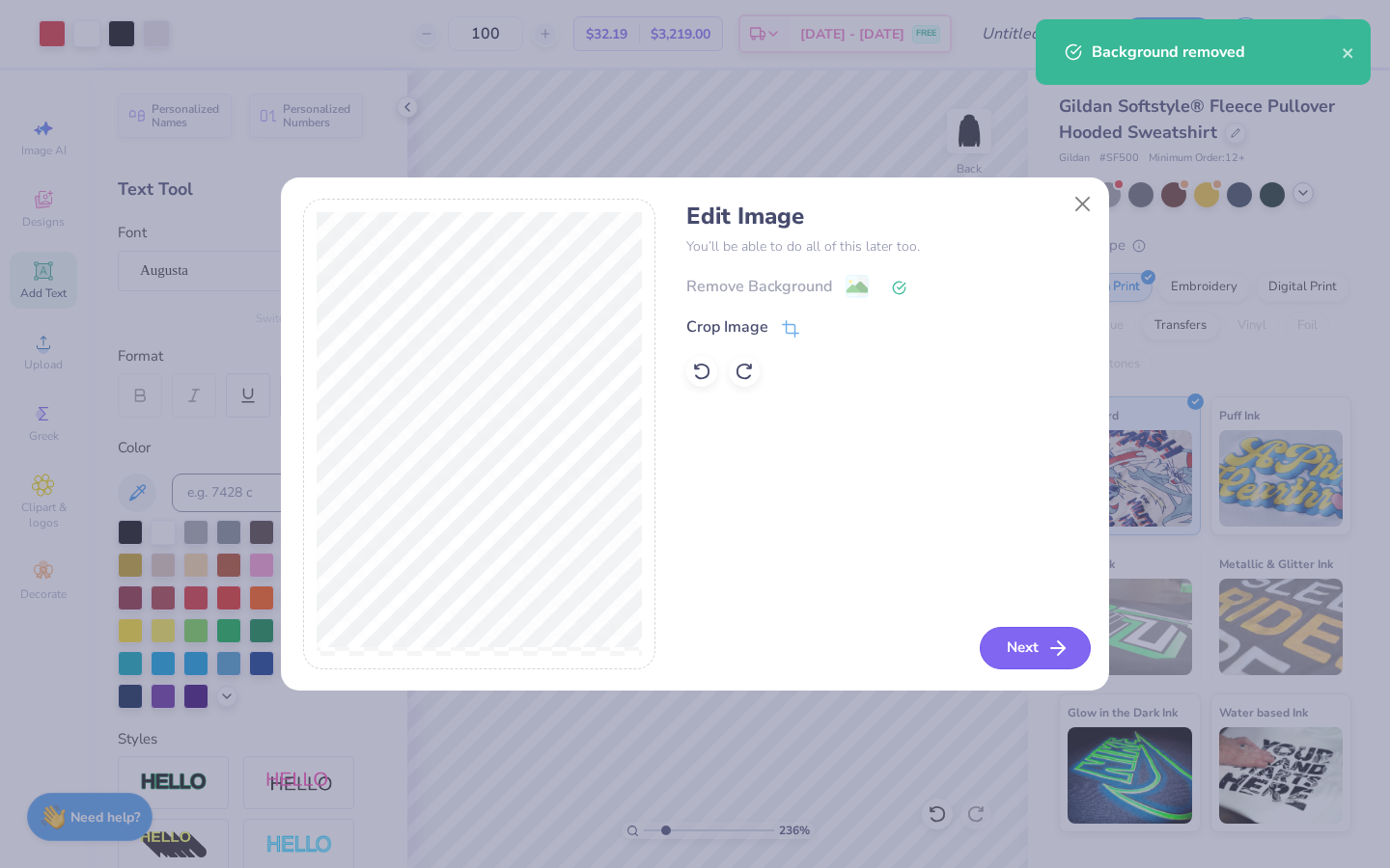
click at [1032, 665] on button "Next" at bounding box center [1035, 648] width 111 height 43
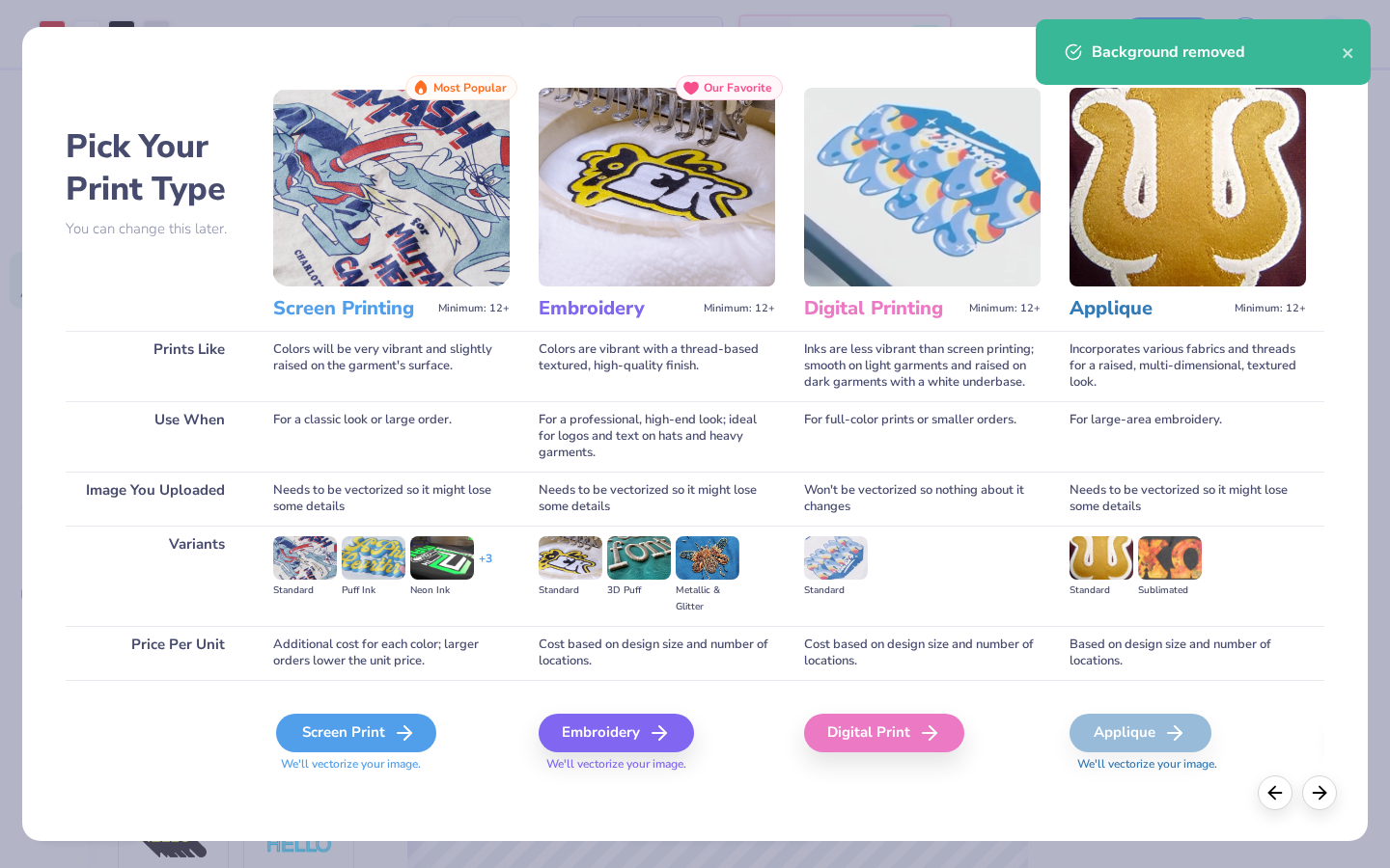
click at [383, 667] on div "Screen Print" at bounding box center [356, 732] width 160 height 39
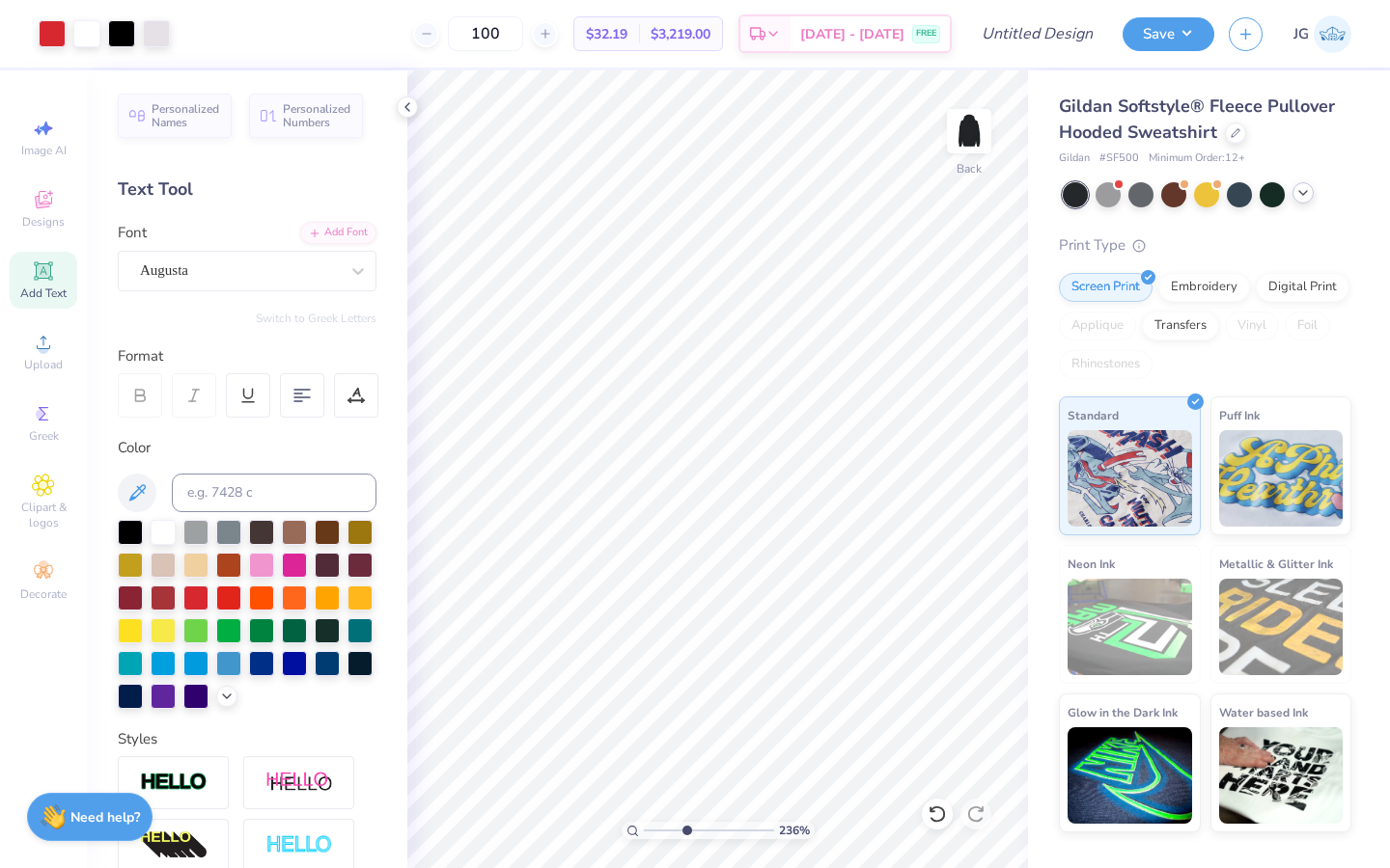
click at [685, 667] on input "range" at bounding box center [709, 831] width 131 height 18
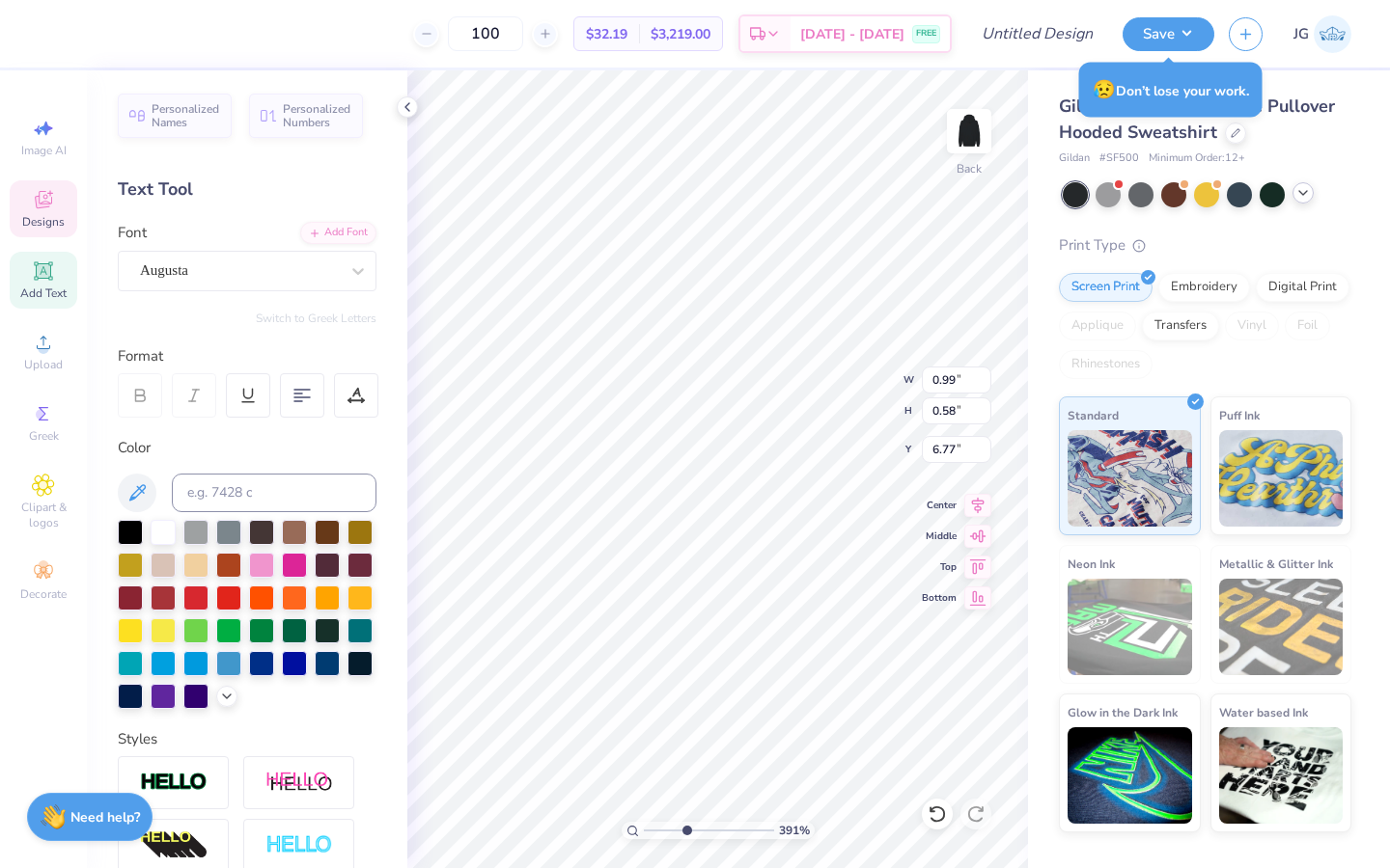
scroll to position [0, 2]
drag, startPoint x: 669, startPoint y: 831, endPoint x: 645, endPoint y: 836, distance: 24.5
click at [645, 667] on input "range" at bounding box center [709, 831] width 131 height 18
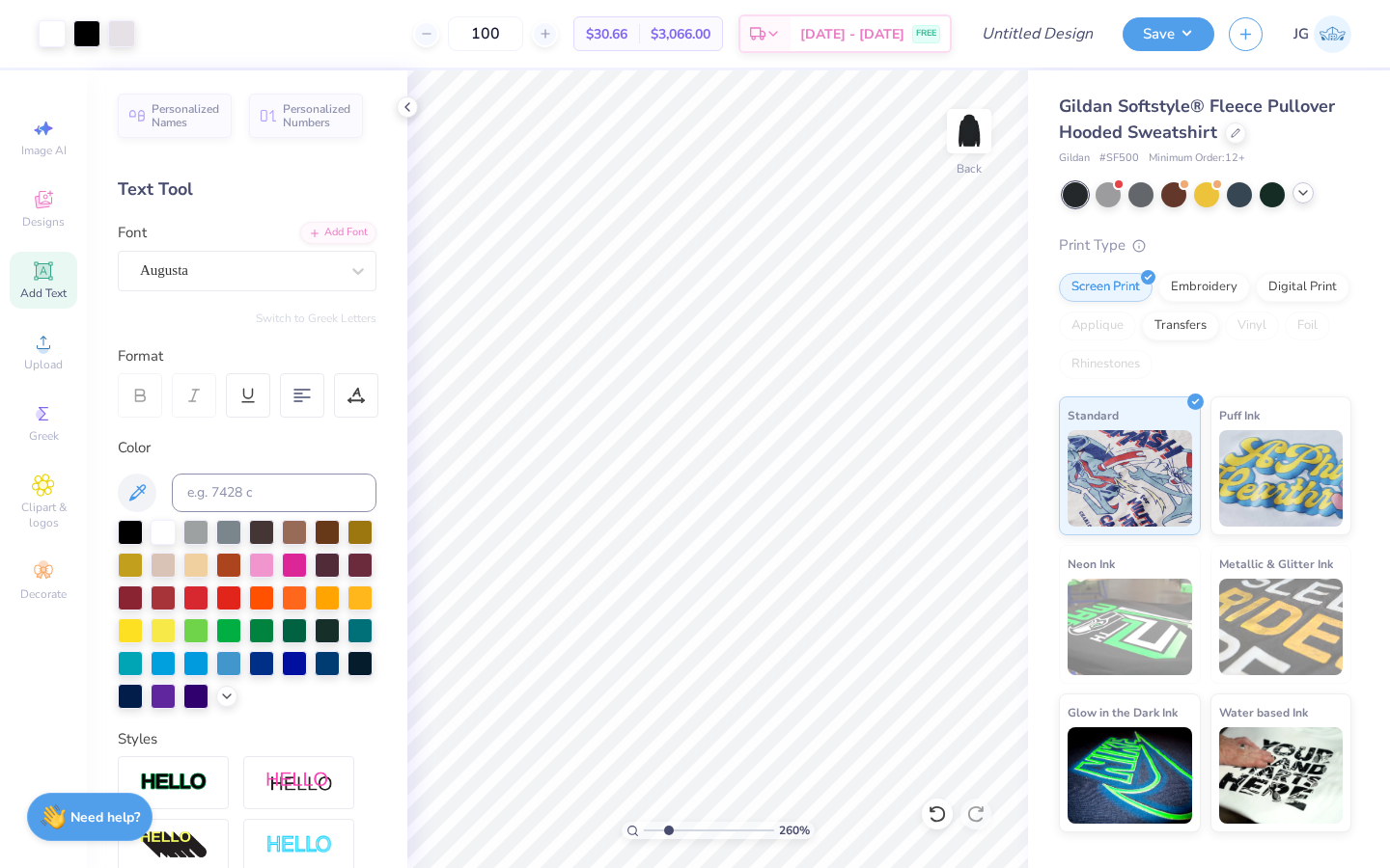
drag, startPoint x: 645, startPoint y: 829, endPoint x: 668, endPoint y: 828, distance: 23.0
click at [668, 667] on input "range" at bounding box center [709, 831] width 131 height 18
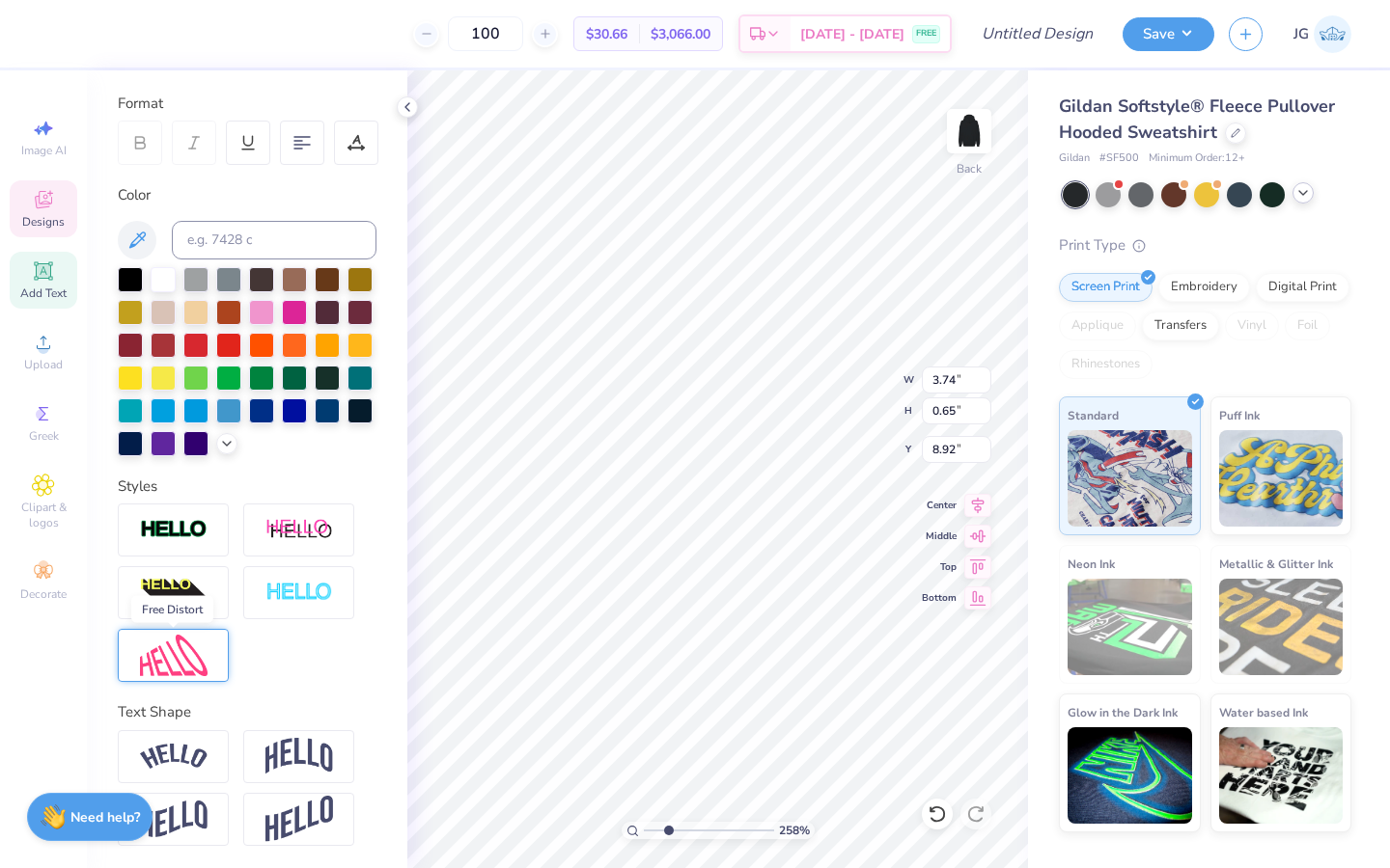
click at [172, 652] on img at bounding box center [173, 655] width 67 height 42
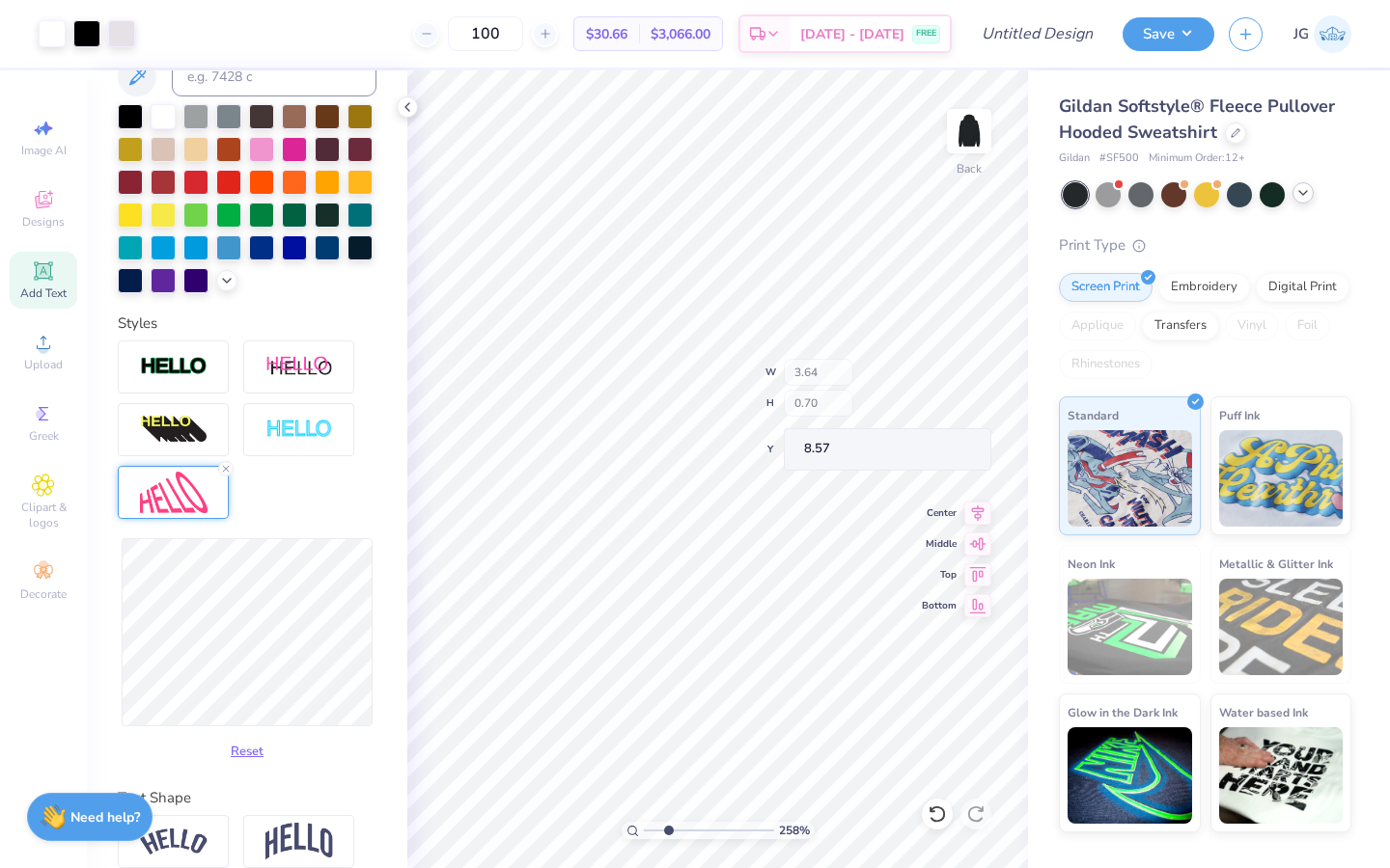
scroll to position [502, 0]
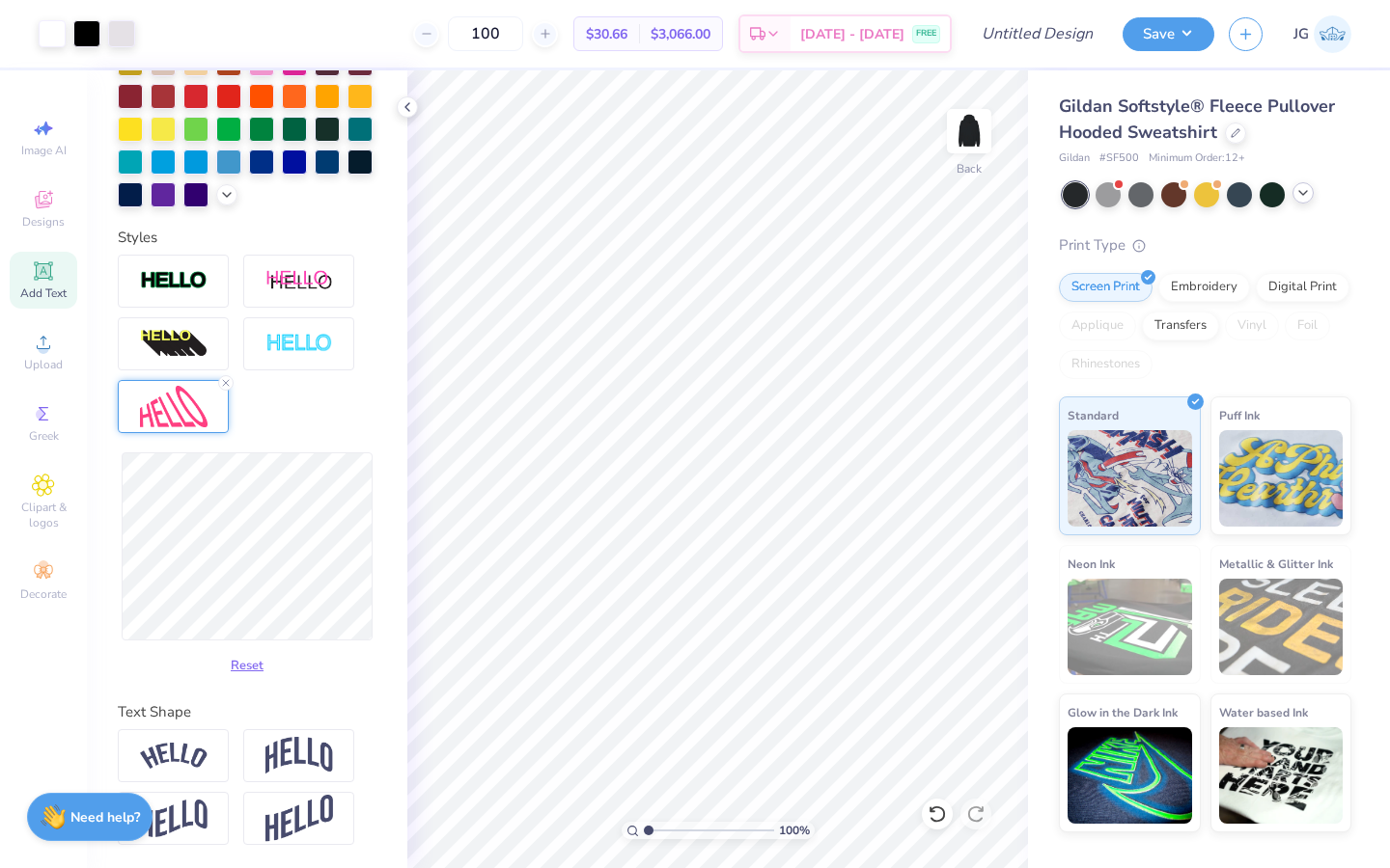
drag, startPoint x: 665, startPoint y: 828, endPoint x: 634, endPoint y: 828, distance: 31.0
click at [644, 667] on input "range" at bounding box center [709, 831] width 131 height 18
drag, startPoint x: 646, startPoint y: 831, endPoint x: 683, endPoint y: 825, distance: 37.5
click at [683, 667] on input "range" at bounding box center [709, 831] width 131 height 18
drag, startPoint x: 677, startPoint y: 829, endPoint x: 637, endPoint y: 829, distance: 40.0
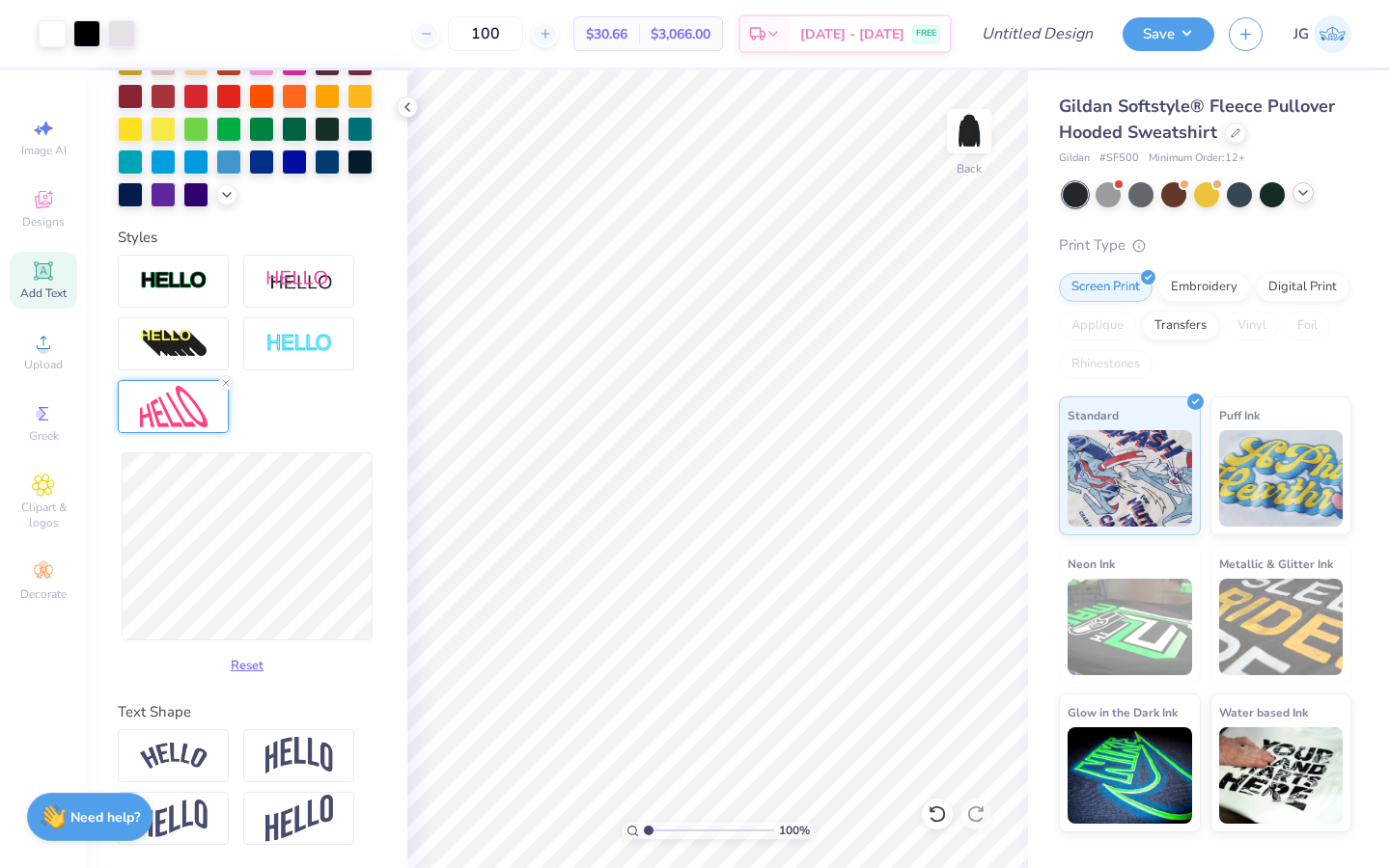
click at [644, 667] on input "range" at bounding box center [709, 831] width 131 height 18
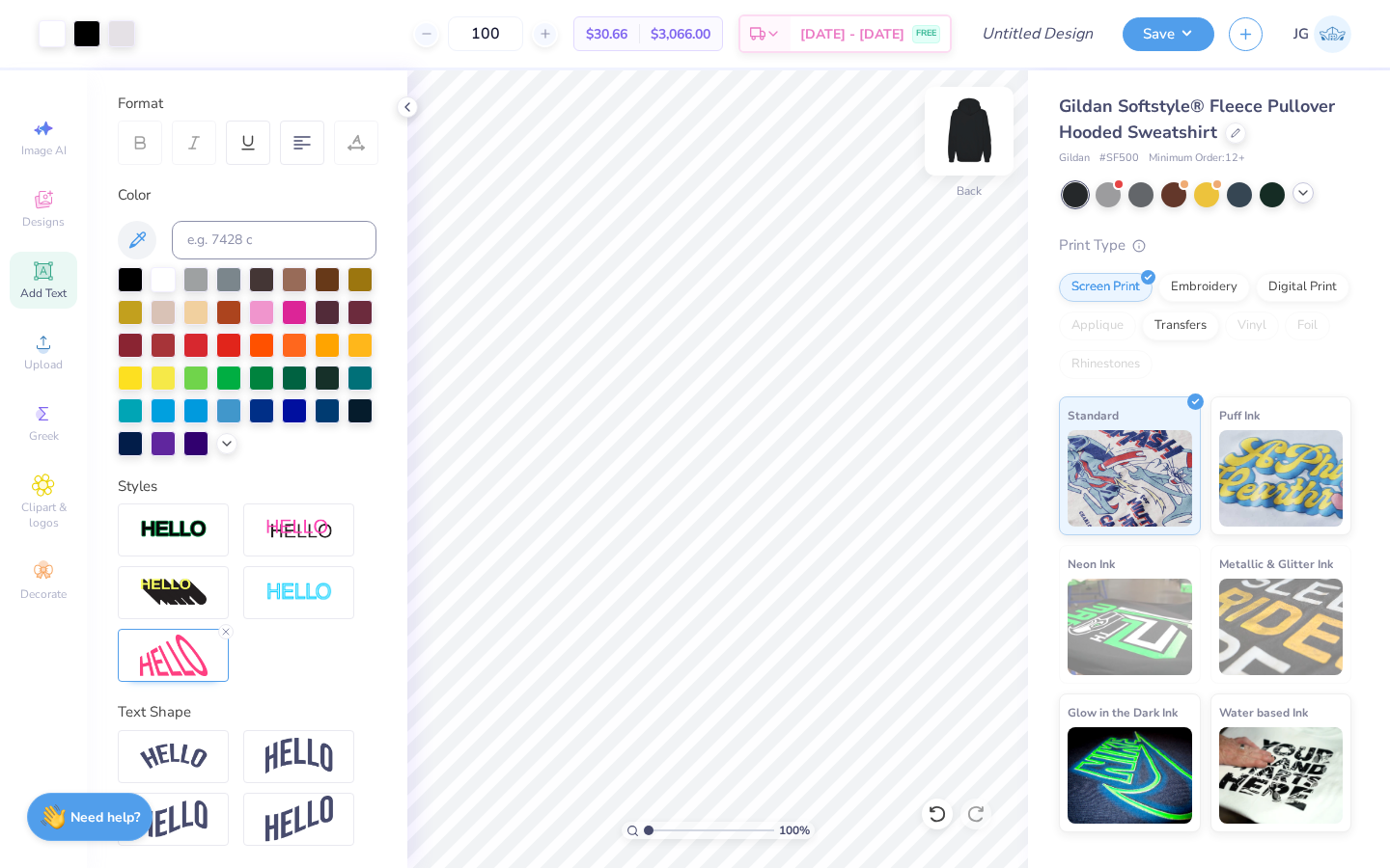
click at [973, 128] on img at bounding box center [969, 132] width 77 height 77
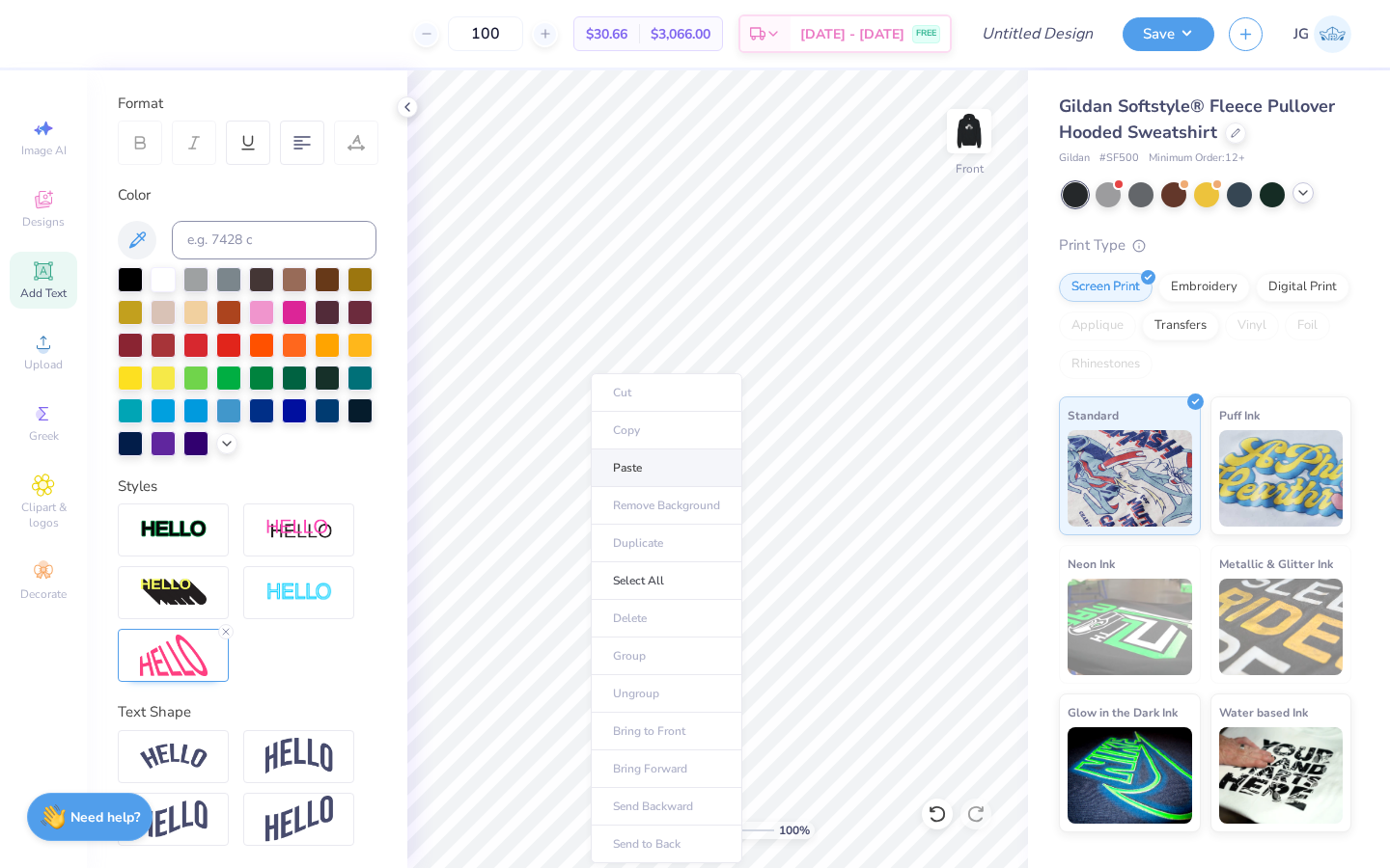
click at [644, 456] on li "Paste" at bounding box center [666, 468] width 151 height 38
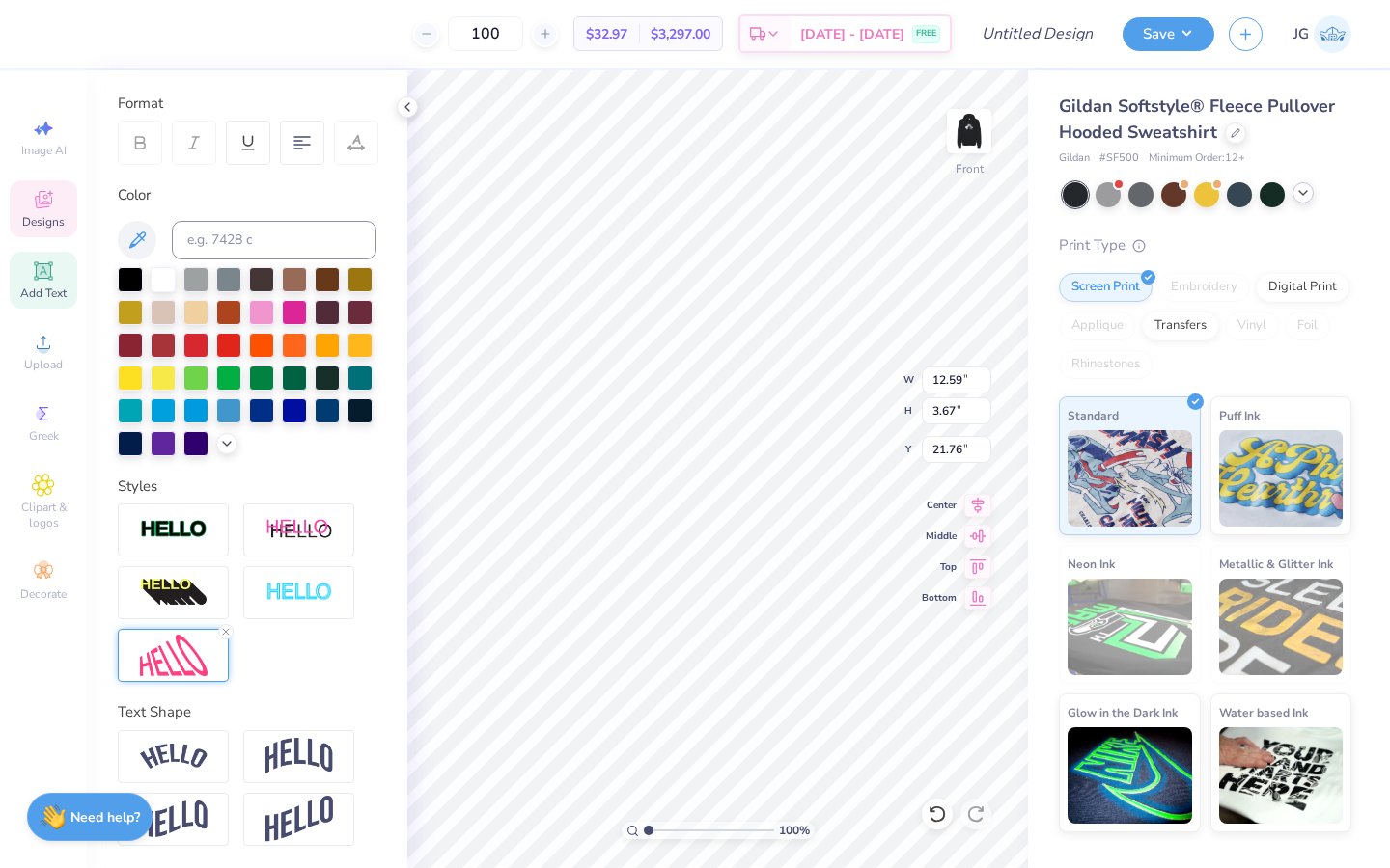
click at [175, 648] on img at bounding box center [173, 655] width 67 height 42
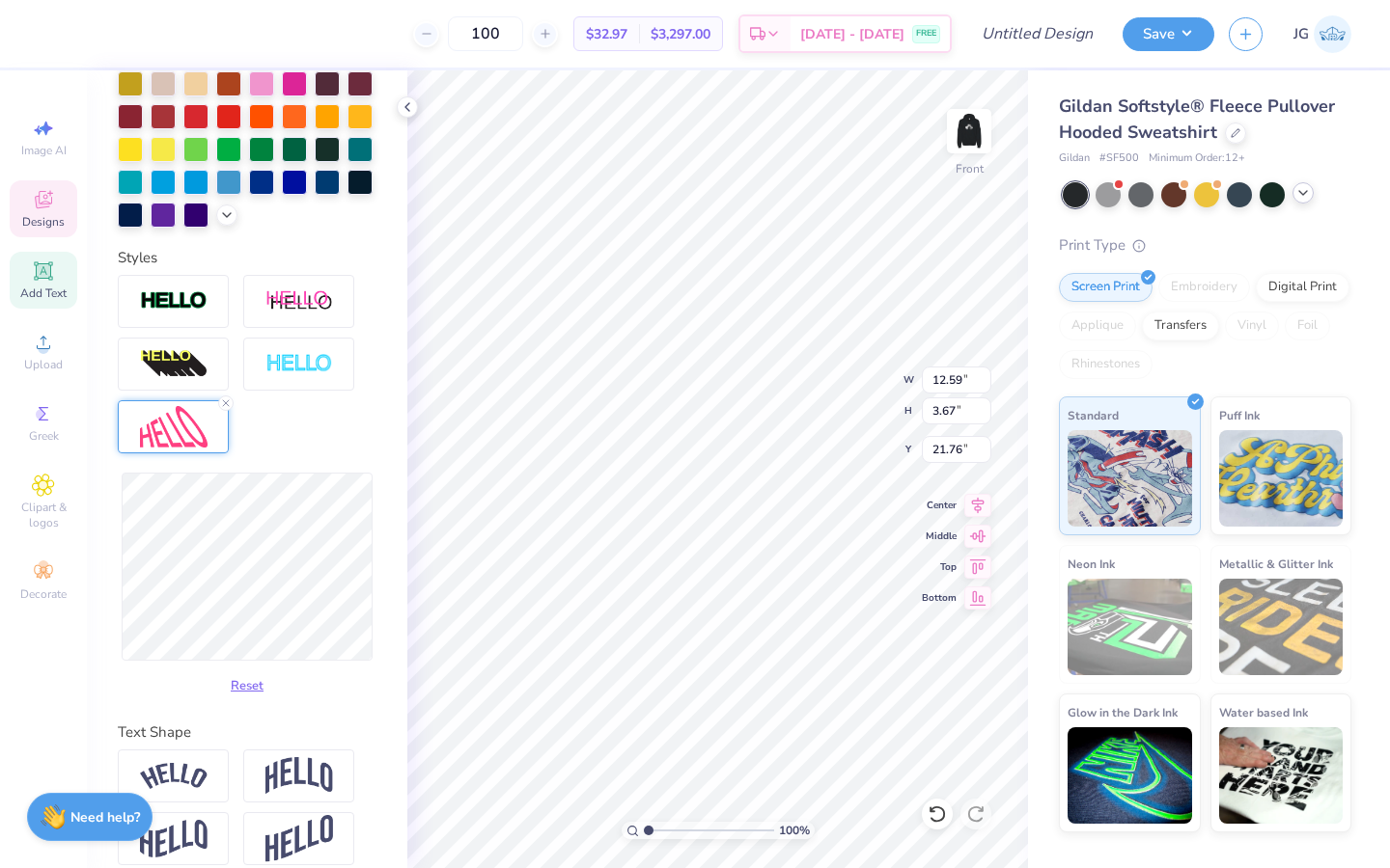
scroll to position [500, 0]
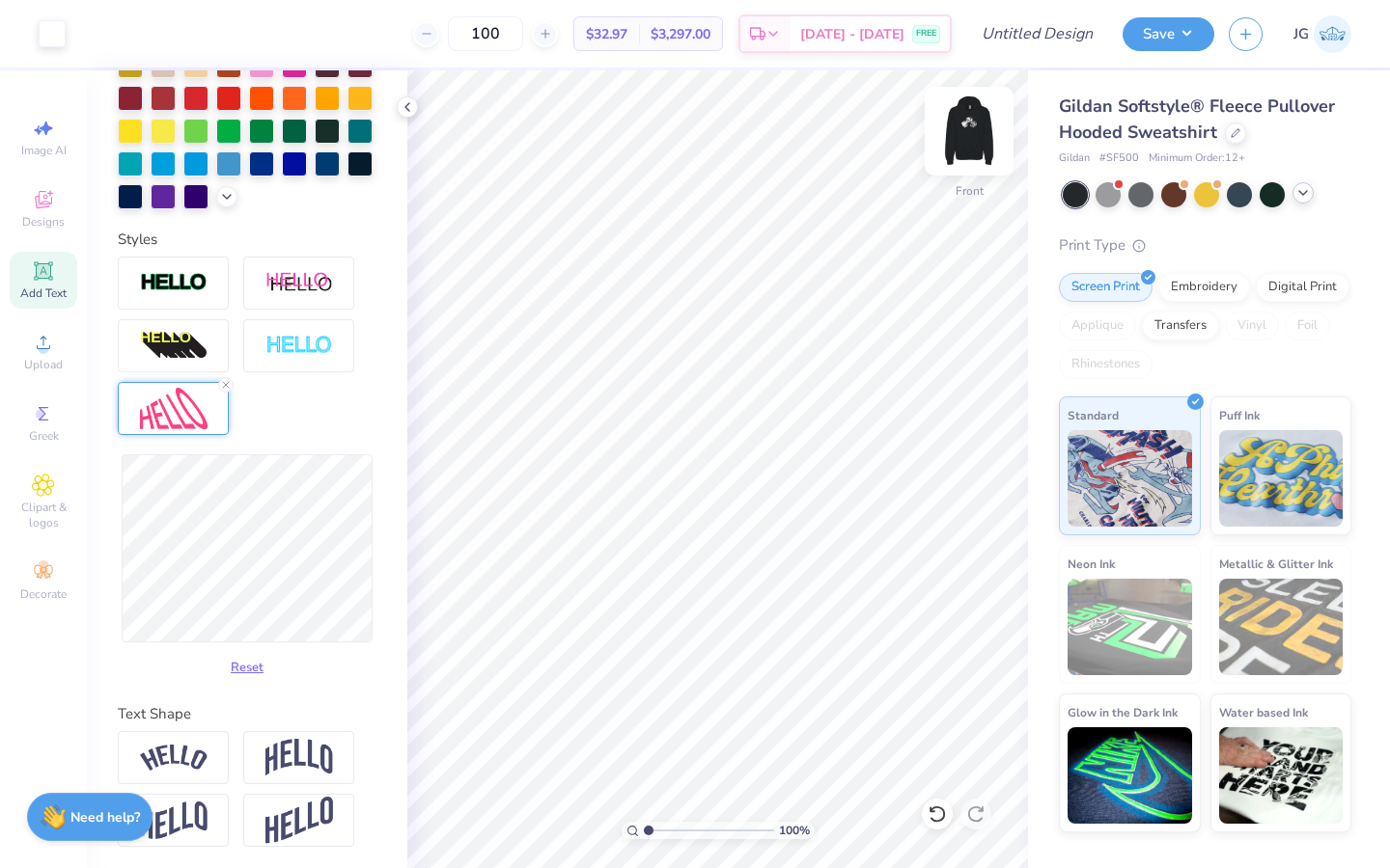
click at [964, 130] on img at bounding box center [969, 132] width 77 height 77
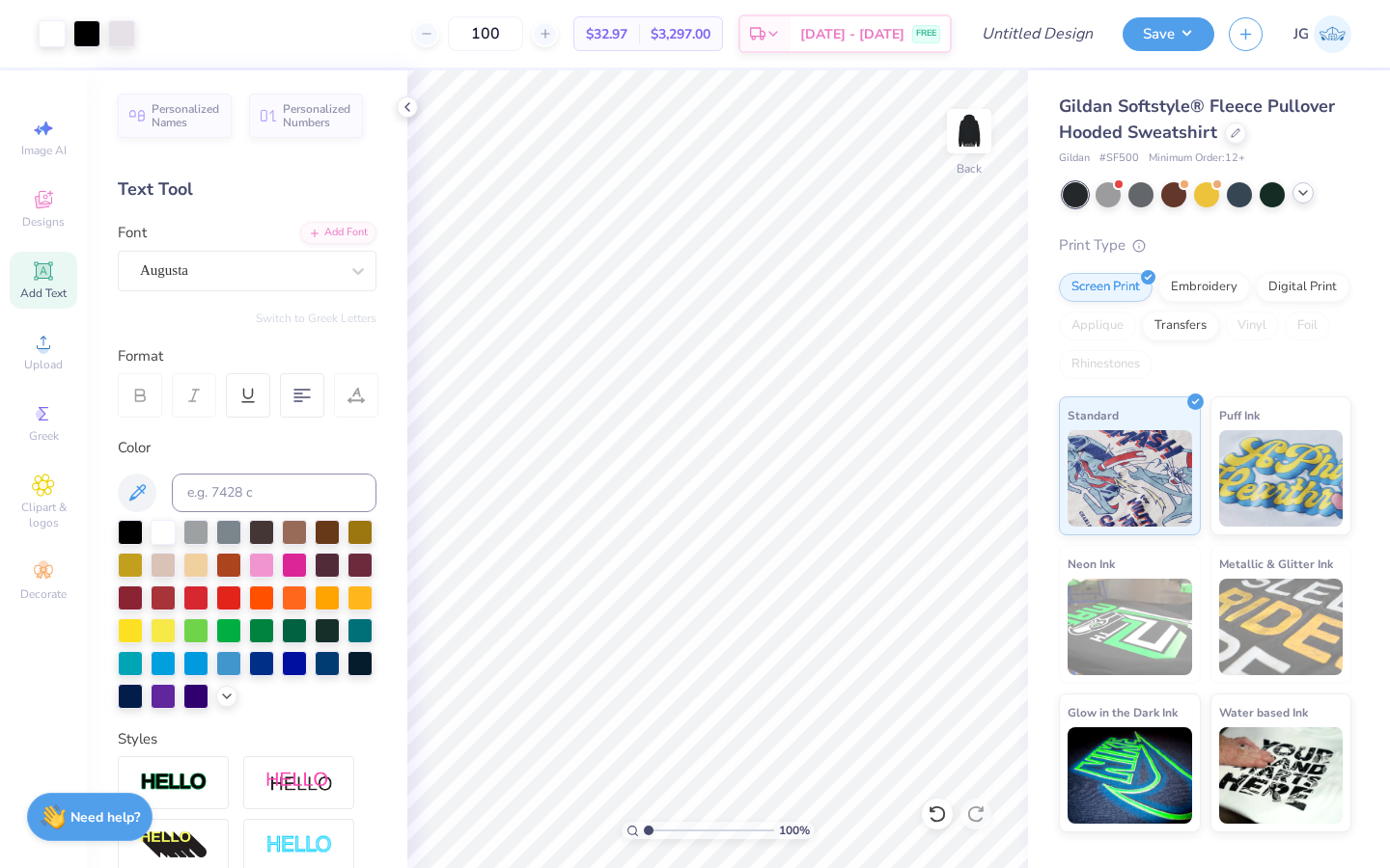
click at [68, 278] on div "Add Text" at bounding box center [44, 280] width 67 height 57
click at [273, 262] on div "Super Dream" at bounding box center [239, 270] width 203 height 30
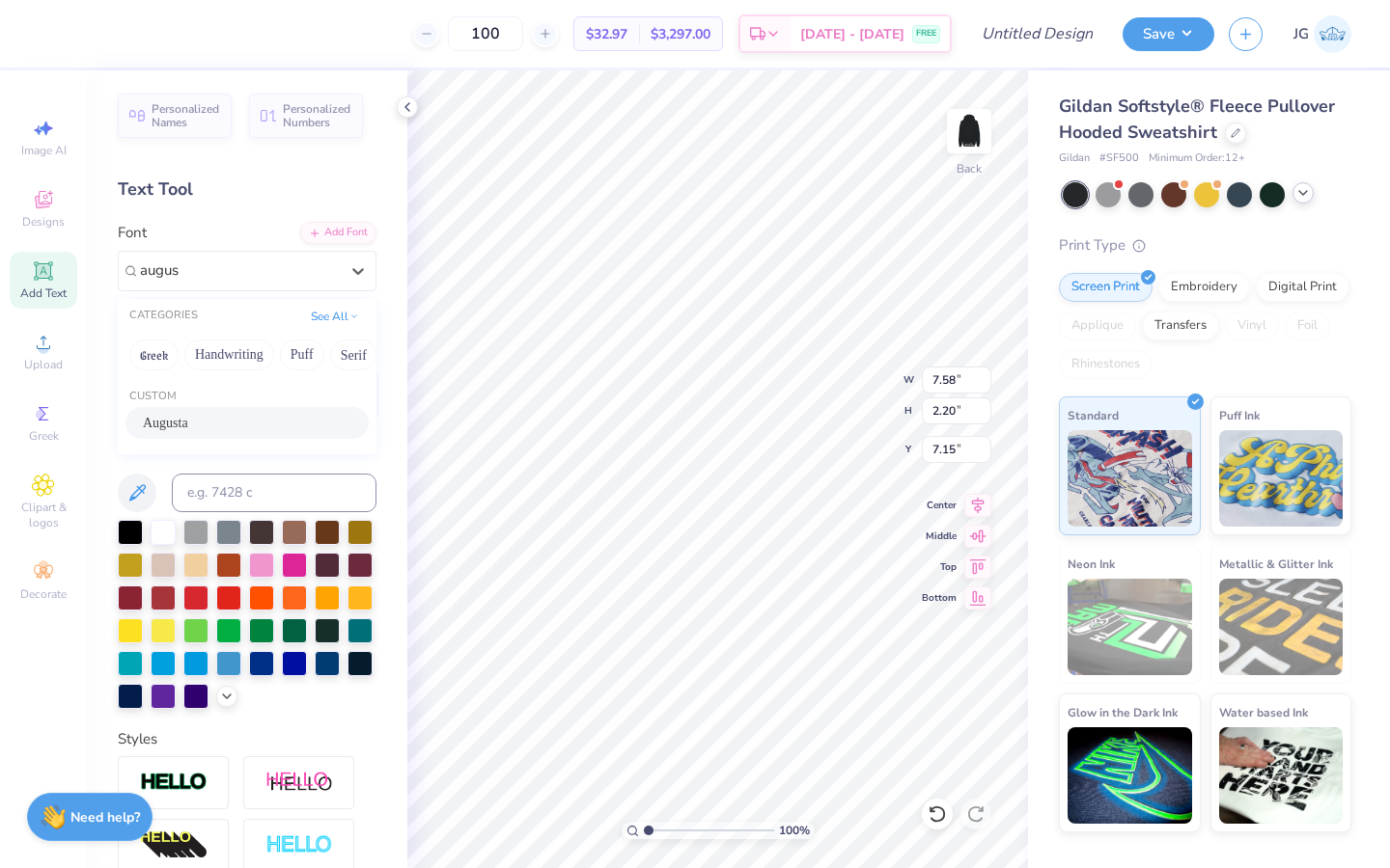
click at [229, 427] on div "Augusta" at bounding box center [247, 423] width 209 height 20
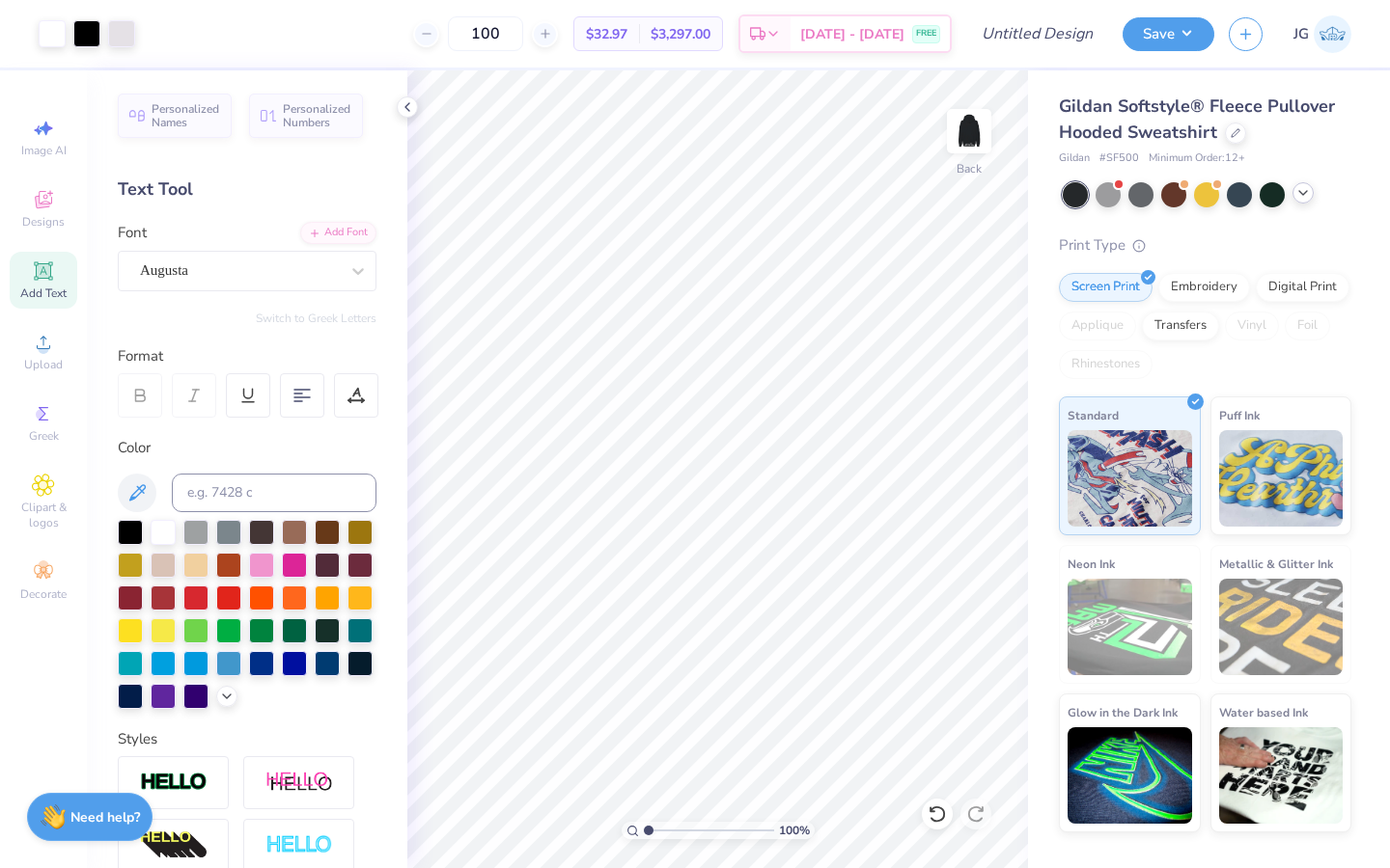
click at [490, 667] on div "100 %" at bounding box center [718, 469] width 798 height 798
click at [959, 147] on img at bounding box center [969, 132] width 77 height 77
click at [974, 134] on img at bounding box center [969, 132] width 77 height 77
click at [967, 137] on img at bounding box center [969, 132] width 77 height 77
click at [970, 134] on img at bounding box center [969, 132] width 77 height 77
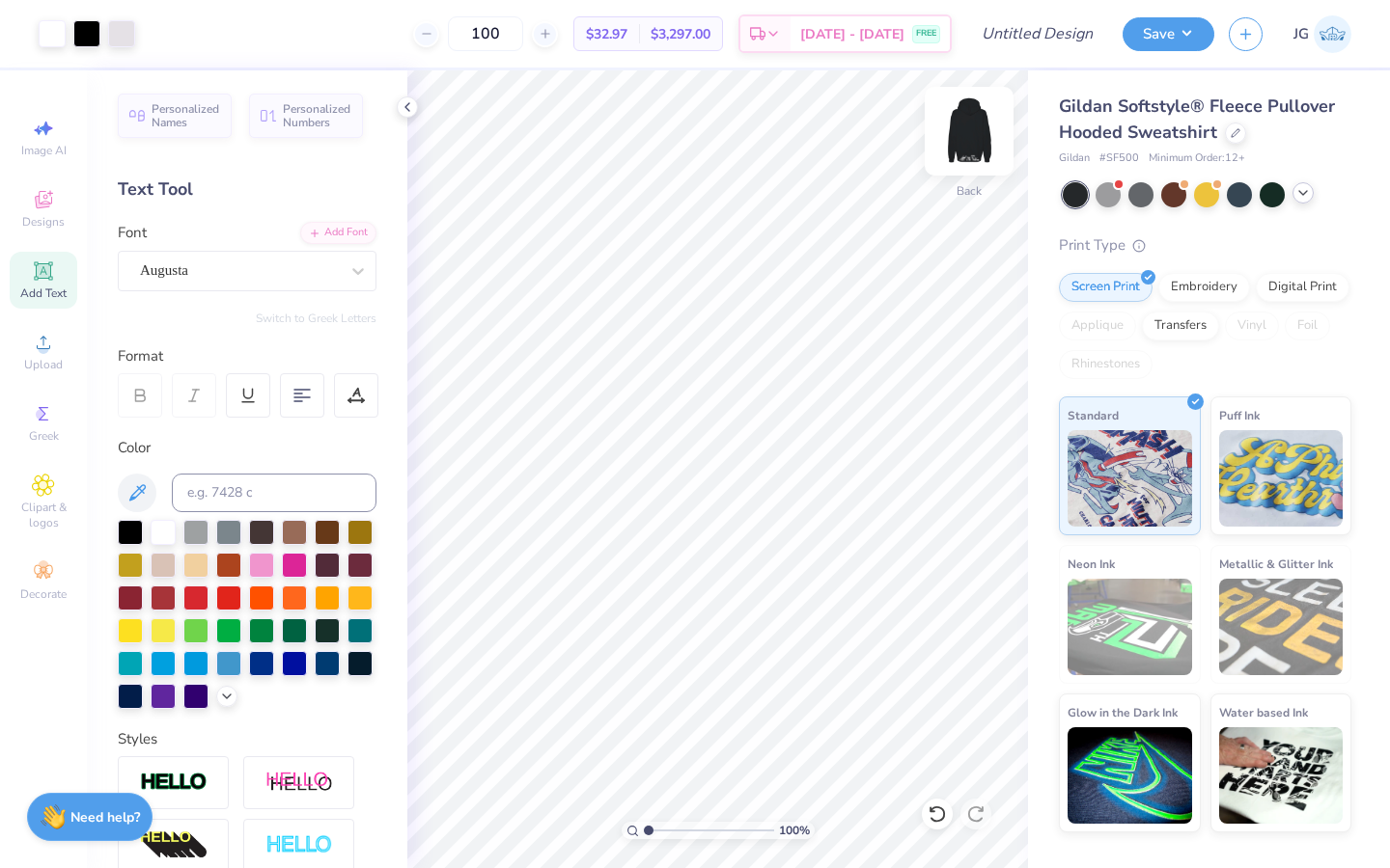
click at [967, 135] on img at bounding box center [969, 132] width 77 height 77
click at [971, 152] on img at bounding box center [969, 132] width 77 height 77
click at [972, 128] on img at bounding box center [969, 132] width 77 height 77
click at [39, 197] on icon at bounding box center [44, 200] width 18 height 18
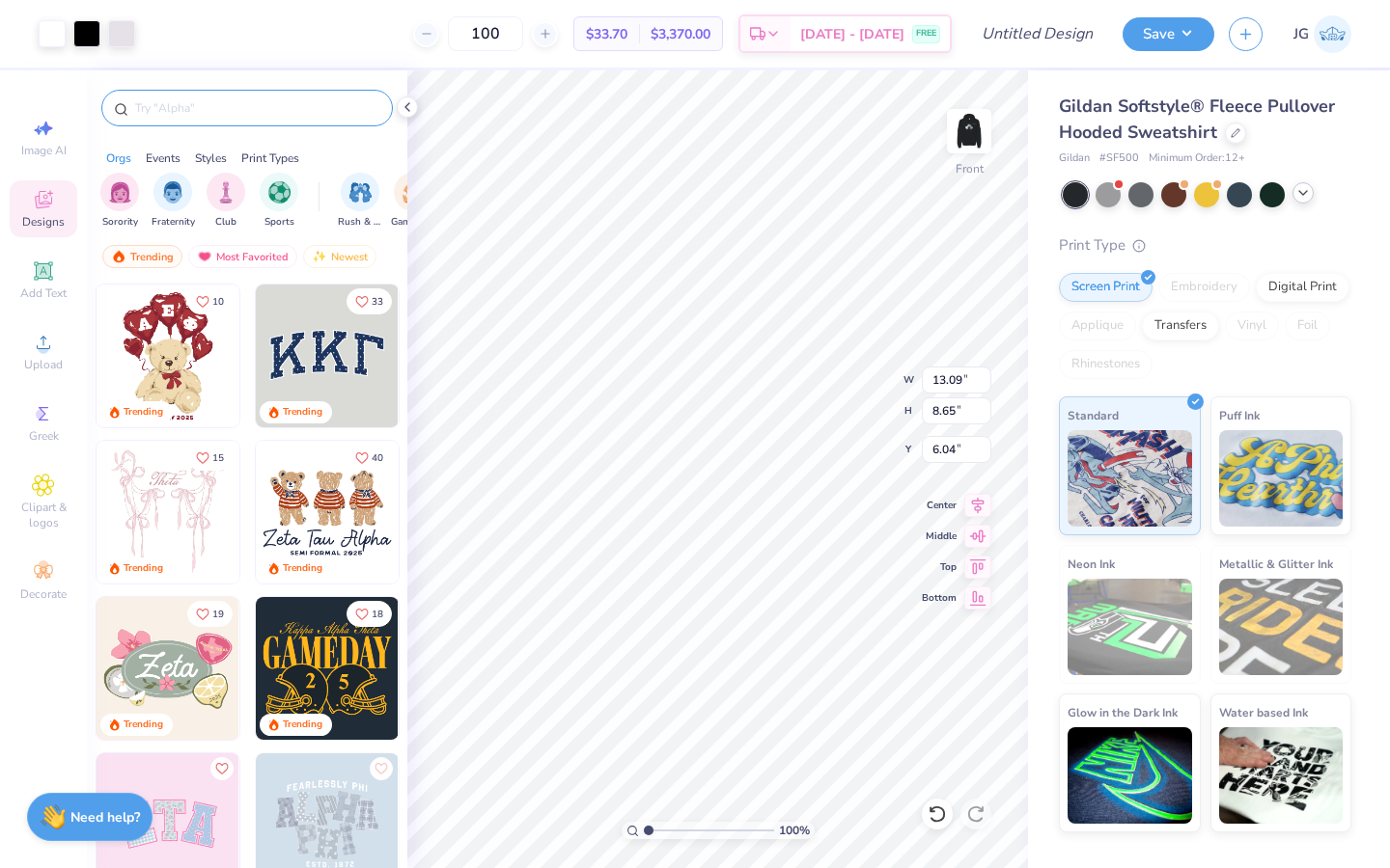
click at [221, 110] on input "text" at bounding box center [257, 107] width 248 height 19
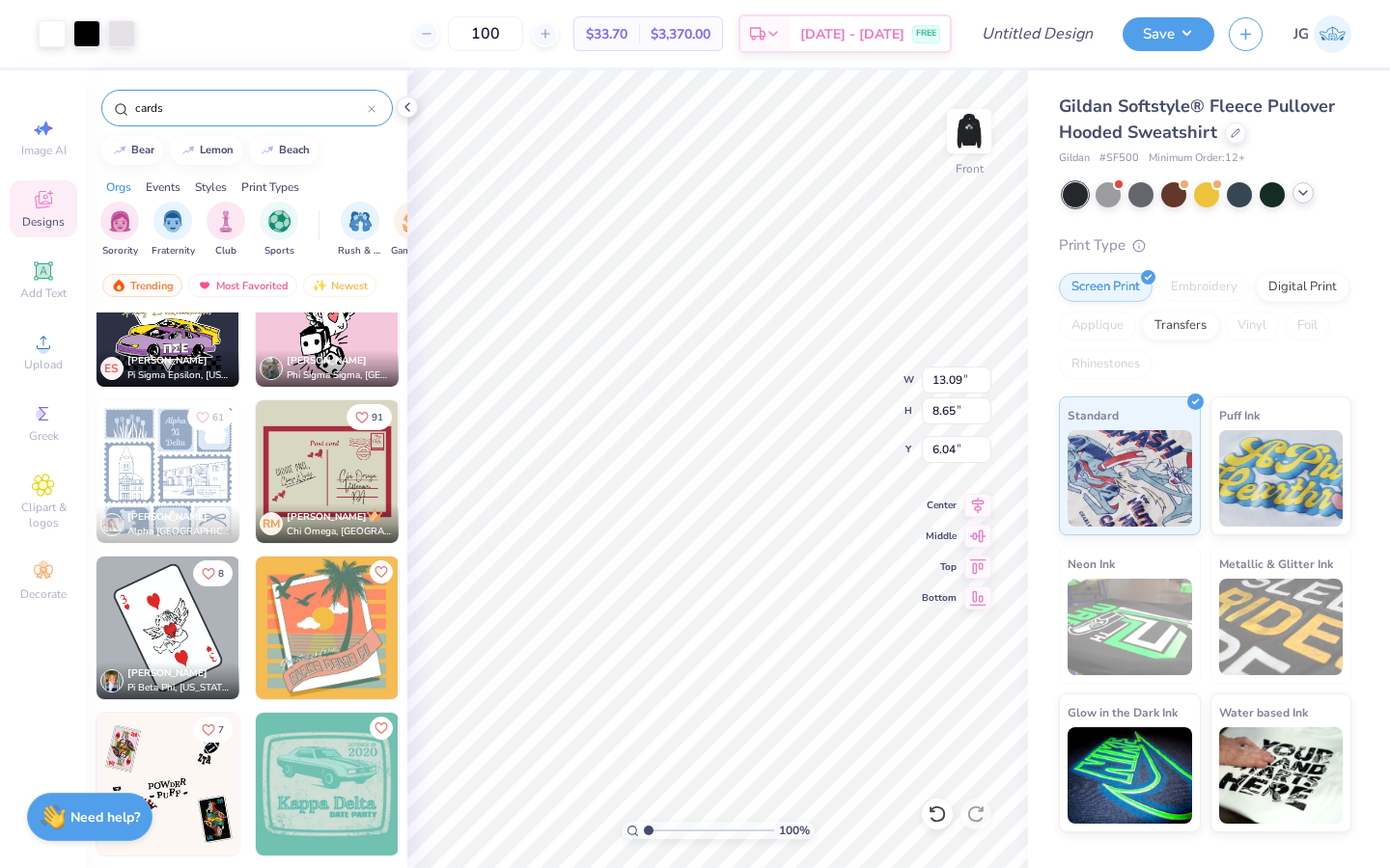
scroll to position [3435, 0]
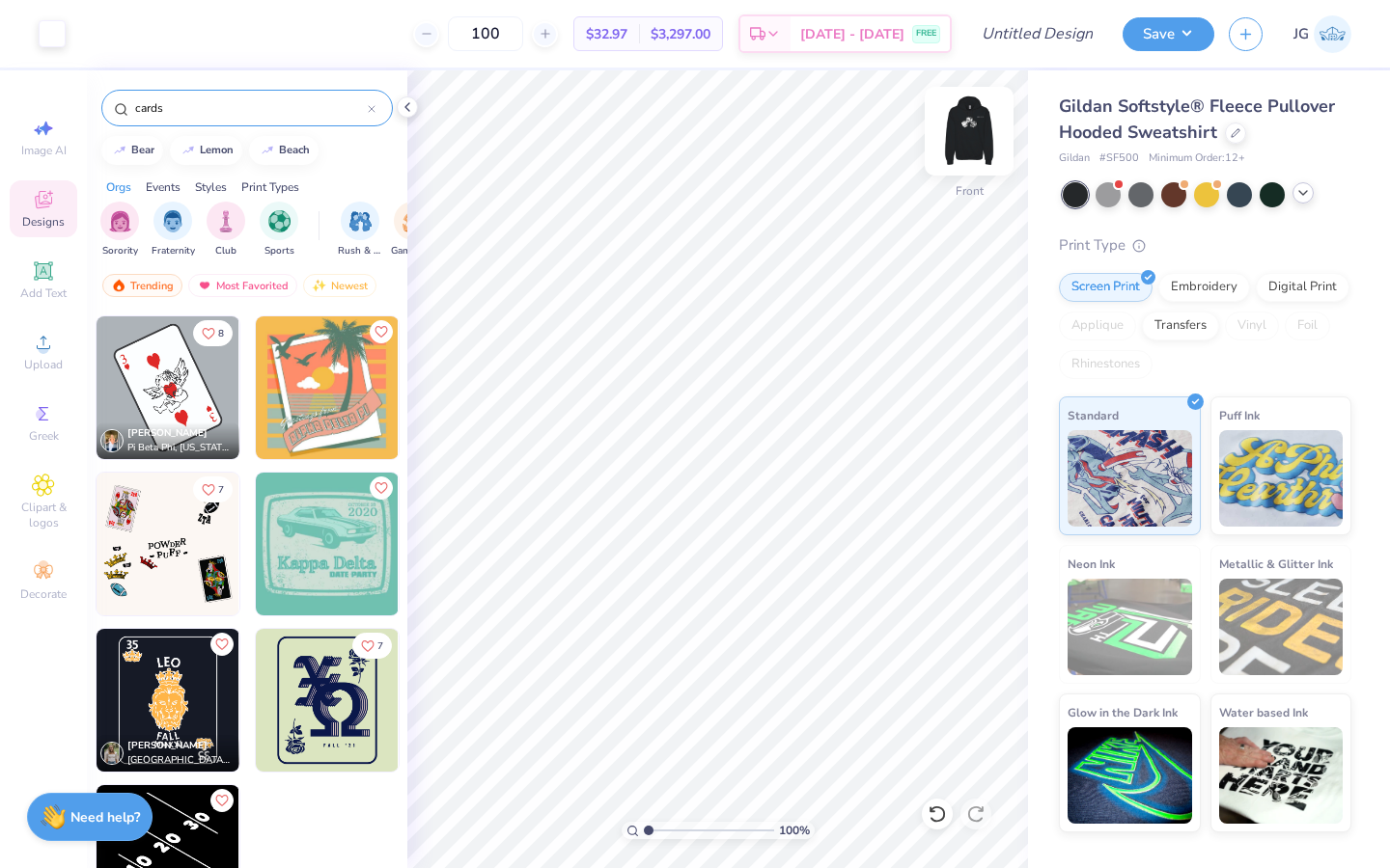
click at [952, 125] on img at bounding box center [969, 132] width 77 height 77
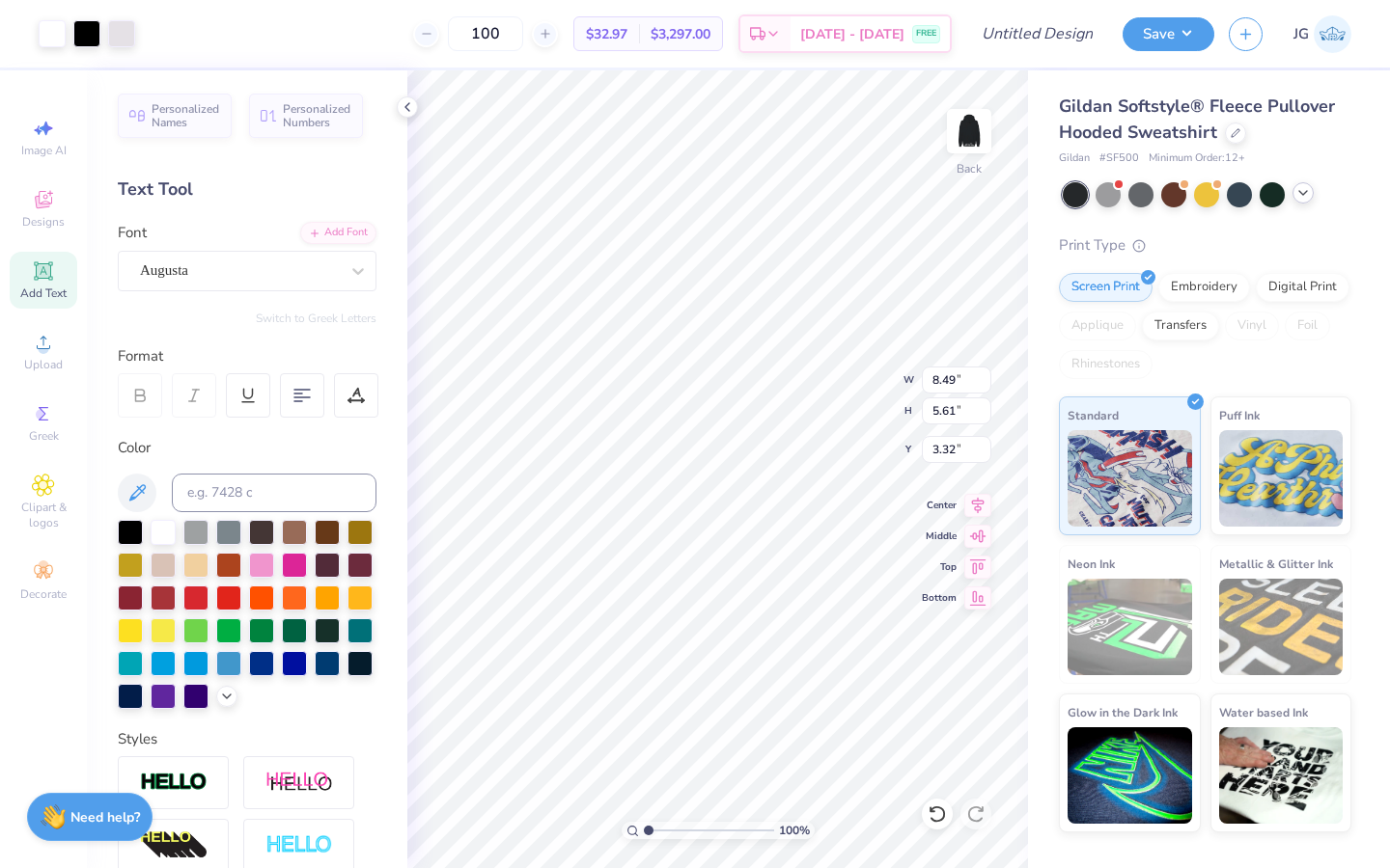
click at [843, 380] on div "100 % Back W 8.49 8.49 " H 5.61 5.61 " Y 3.32 3.32 " Center Middle Top Bottom" at bounding box center [717, 469] width 621 height 798
click at [975, 141] on img at bounding box center [969, 132] width 77 height 77
click at [966, 130] on img at bounding box center [969, 132] width 77 height 77
click at [1032, 30] on input "Design Title" at bounding box center [1061, 34] width 95 height 39
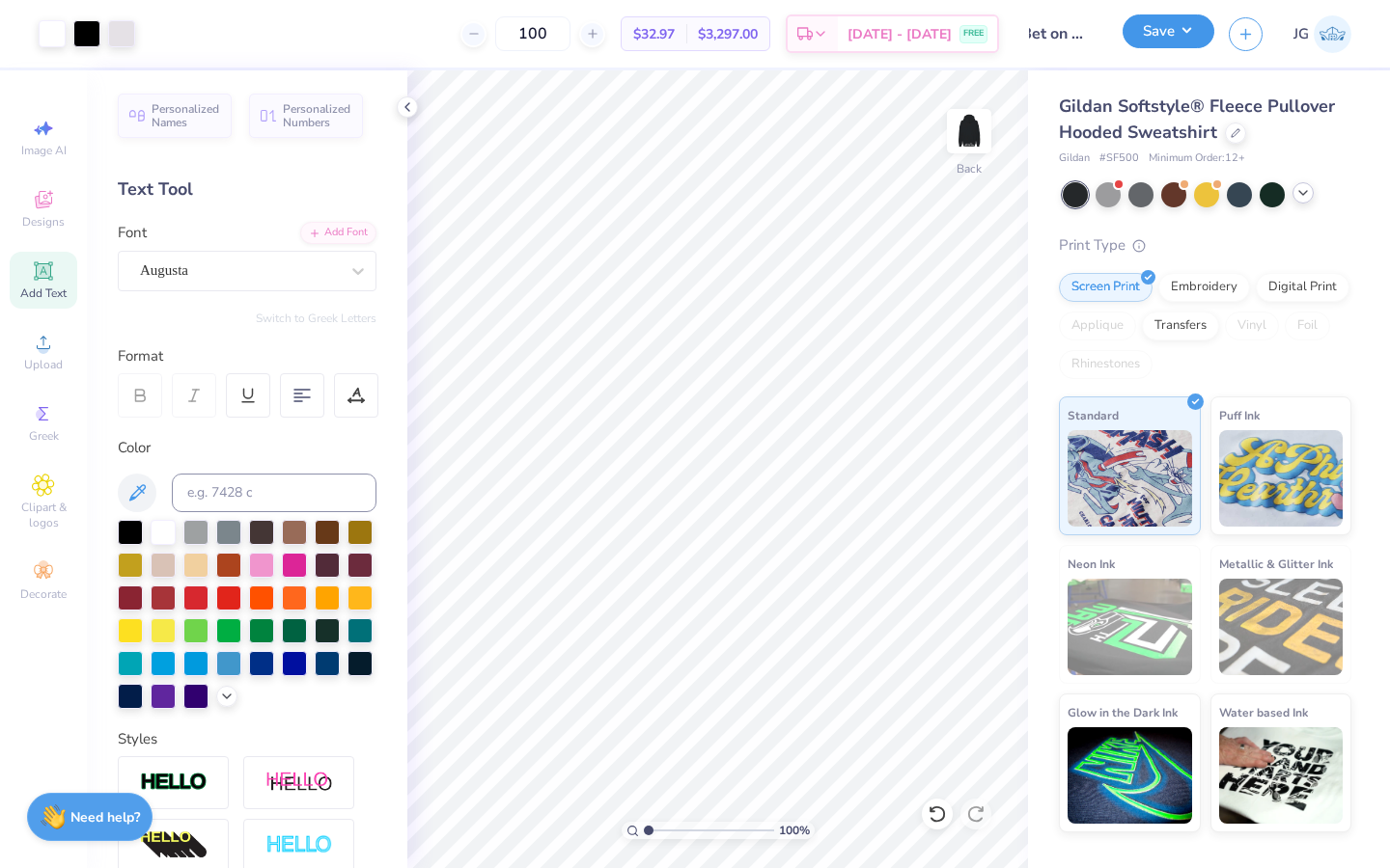
scroll to position [0, 0]
click at [1032, 28] on button "Save" at bounding box center [1168, 32] width 92 height 34
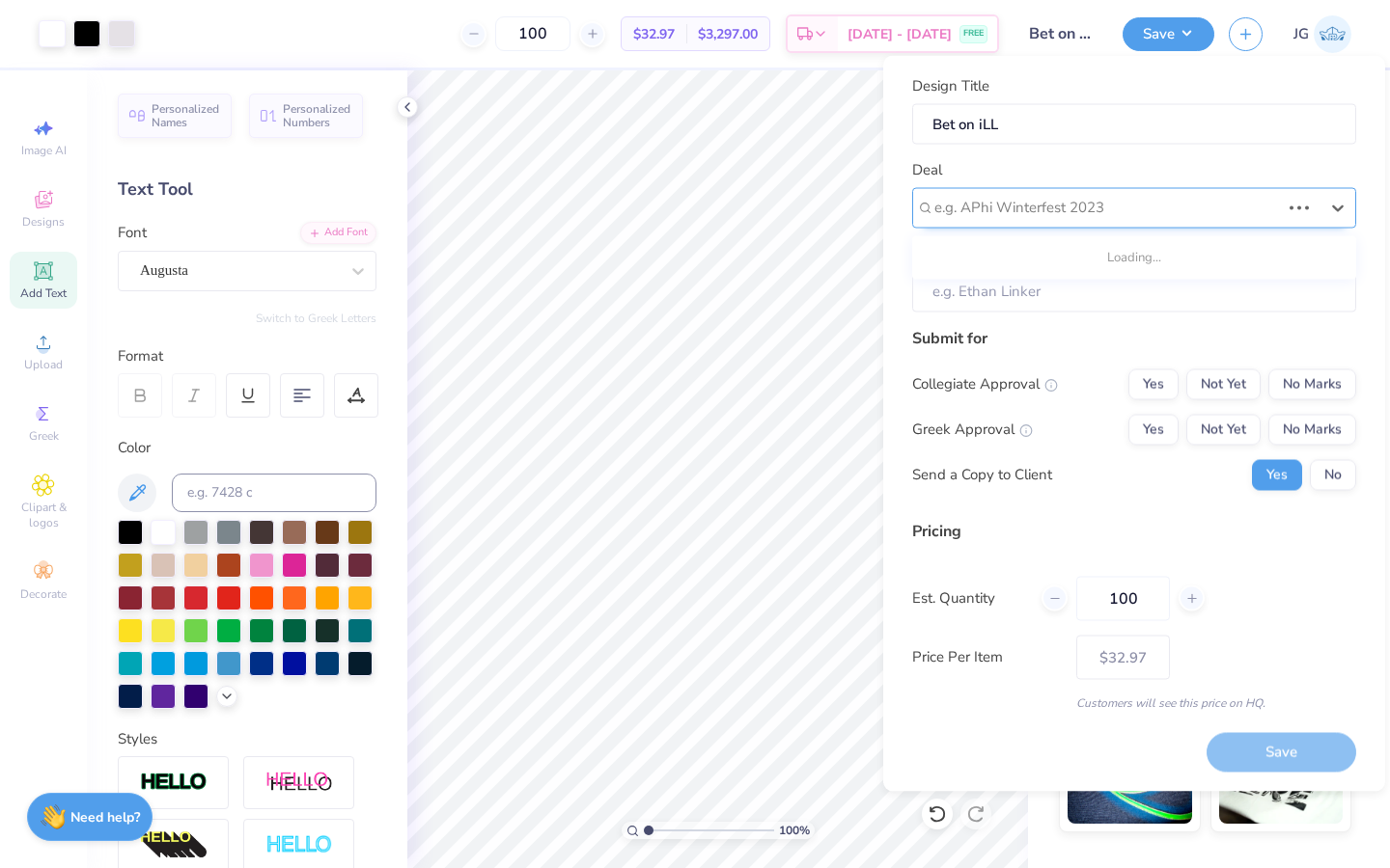
click at [1032, 218] on div at bounding box center [1107, 208] width 346 height 26
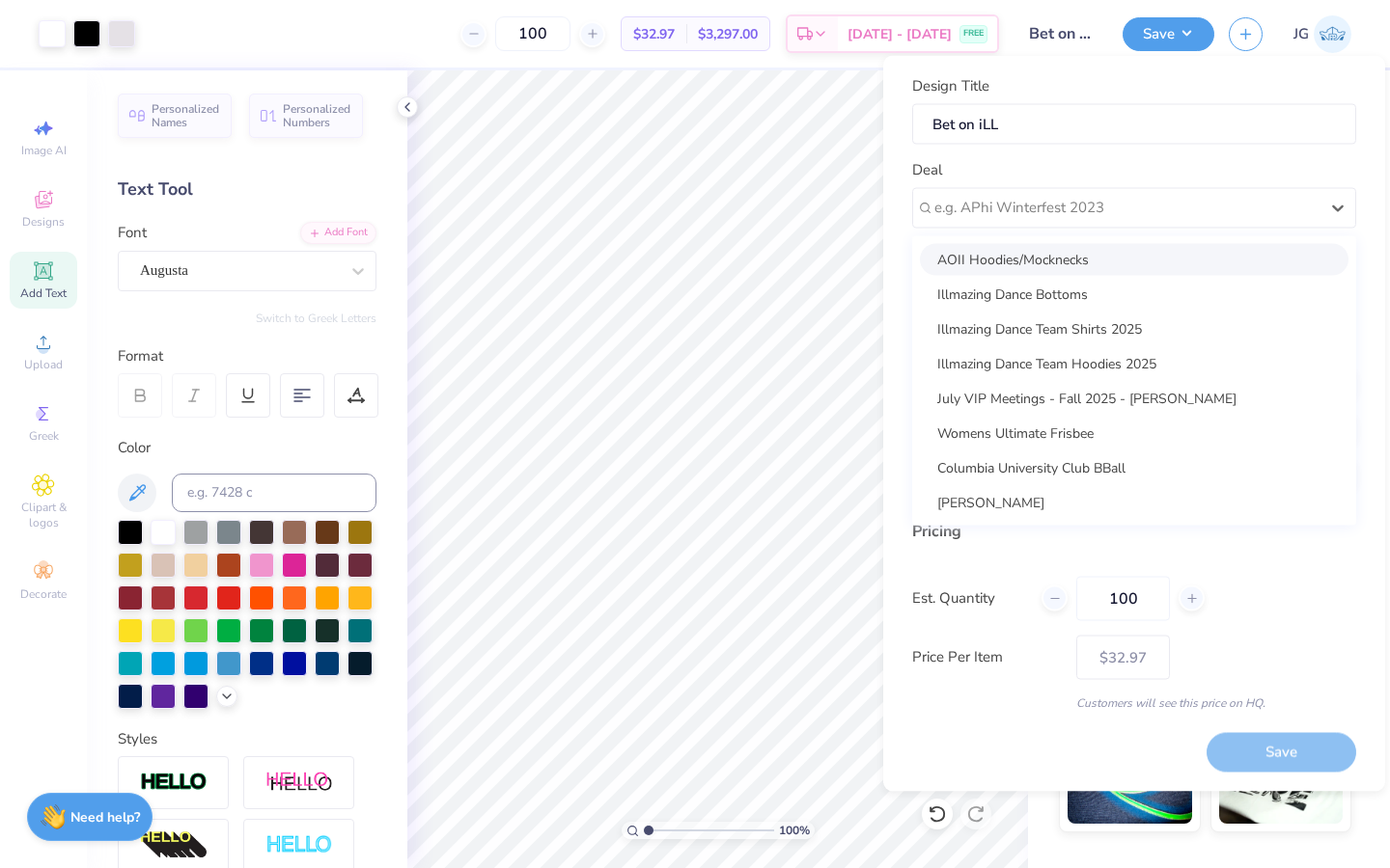
click at [1018, 269] on div "AOII Hoodies/Mocknecks" at bounding box center [1134, 259] width 429 height 32
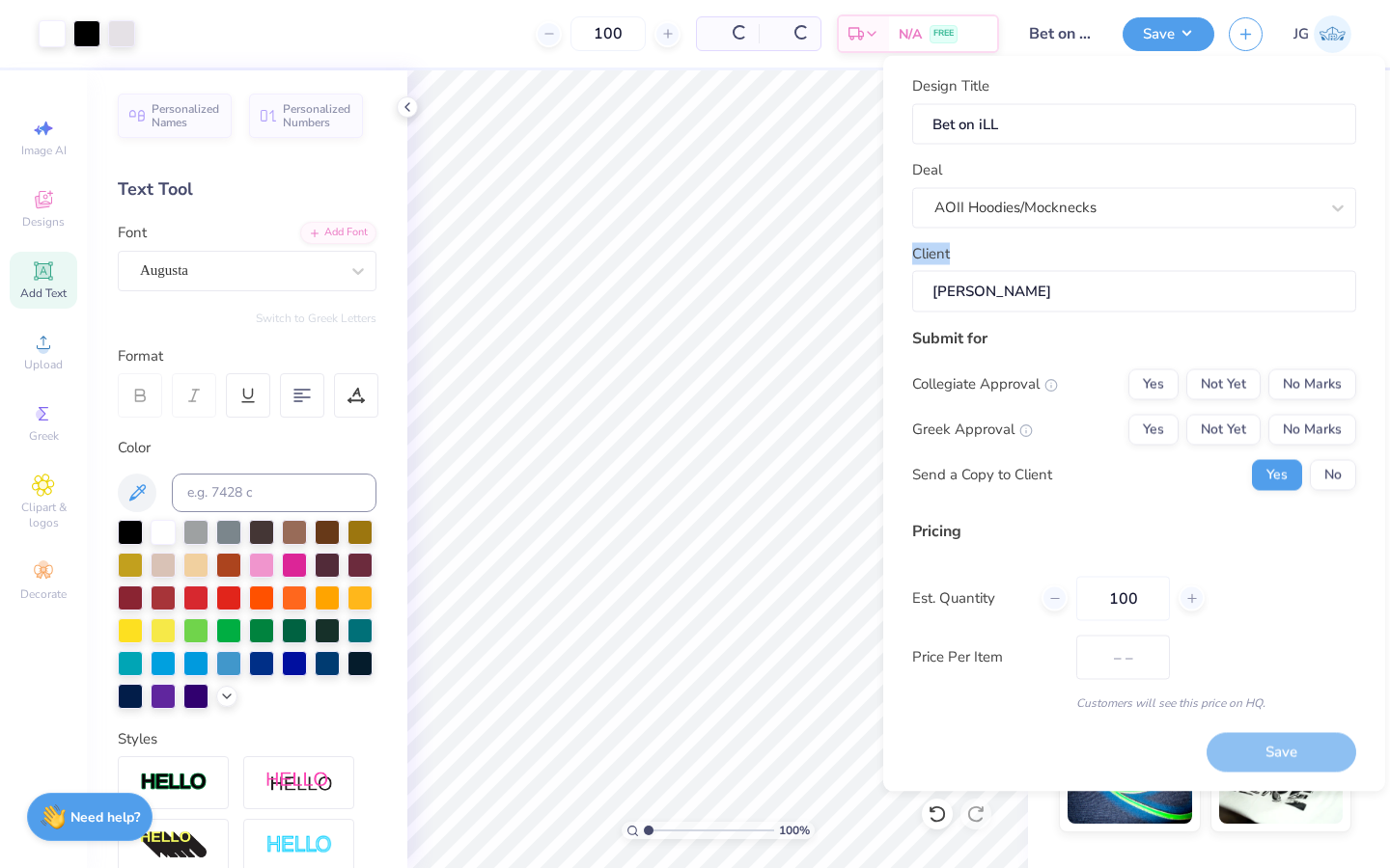
click at [1018, 269] on div "Client [PERSON_NAME]" at bounding box center [1134, 277] width 444 height 69
click at [1022, 217] on div "AOII Hoodies/Mocknecks" at bounding box center [1127, 208] width 388 height 30
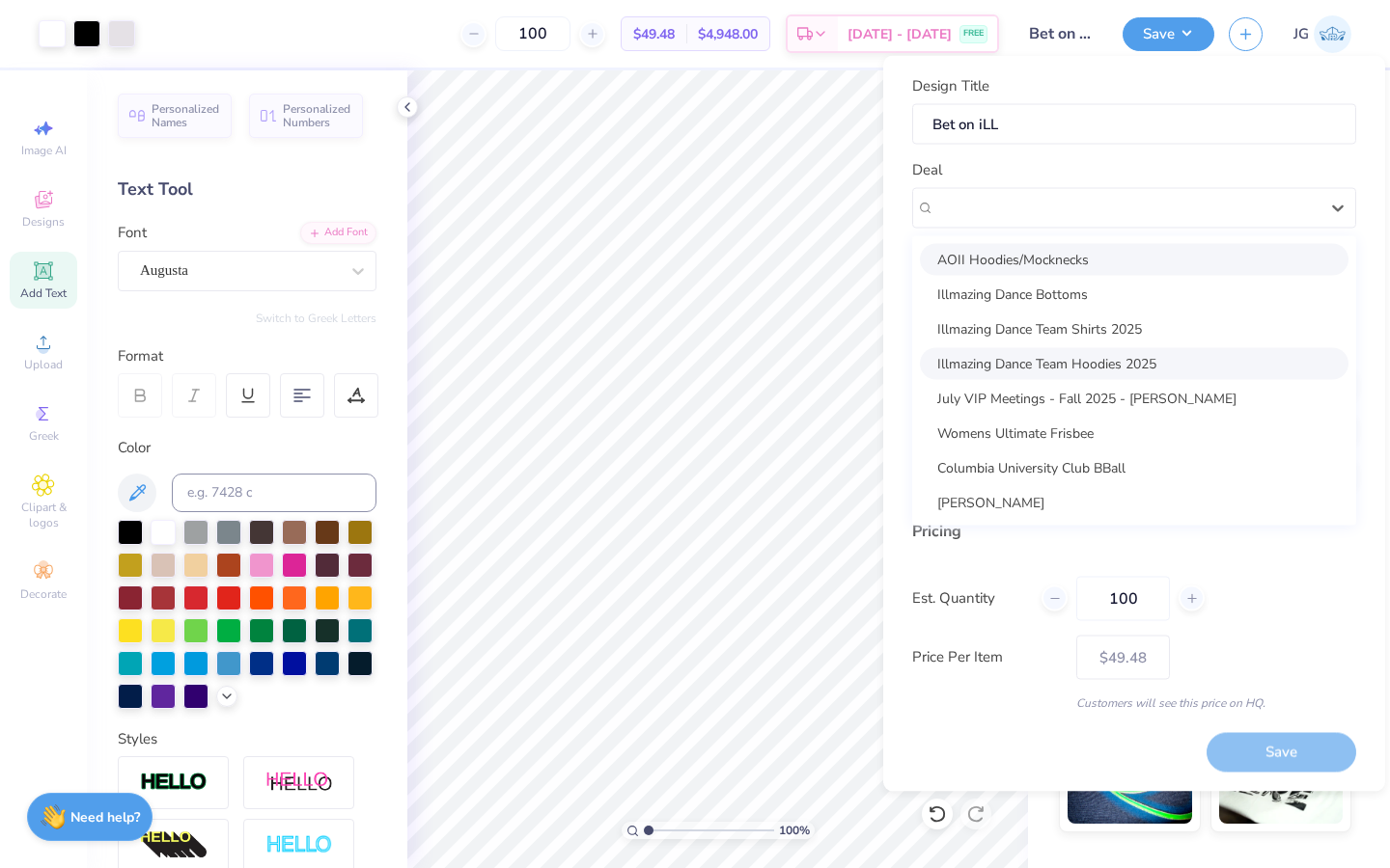
click at [1013, 371] on div "Illmazing Dance Team Hoodies 2025" at bounding box center [1134, 363] width 429 height 32
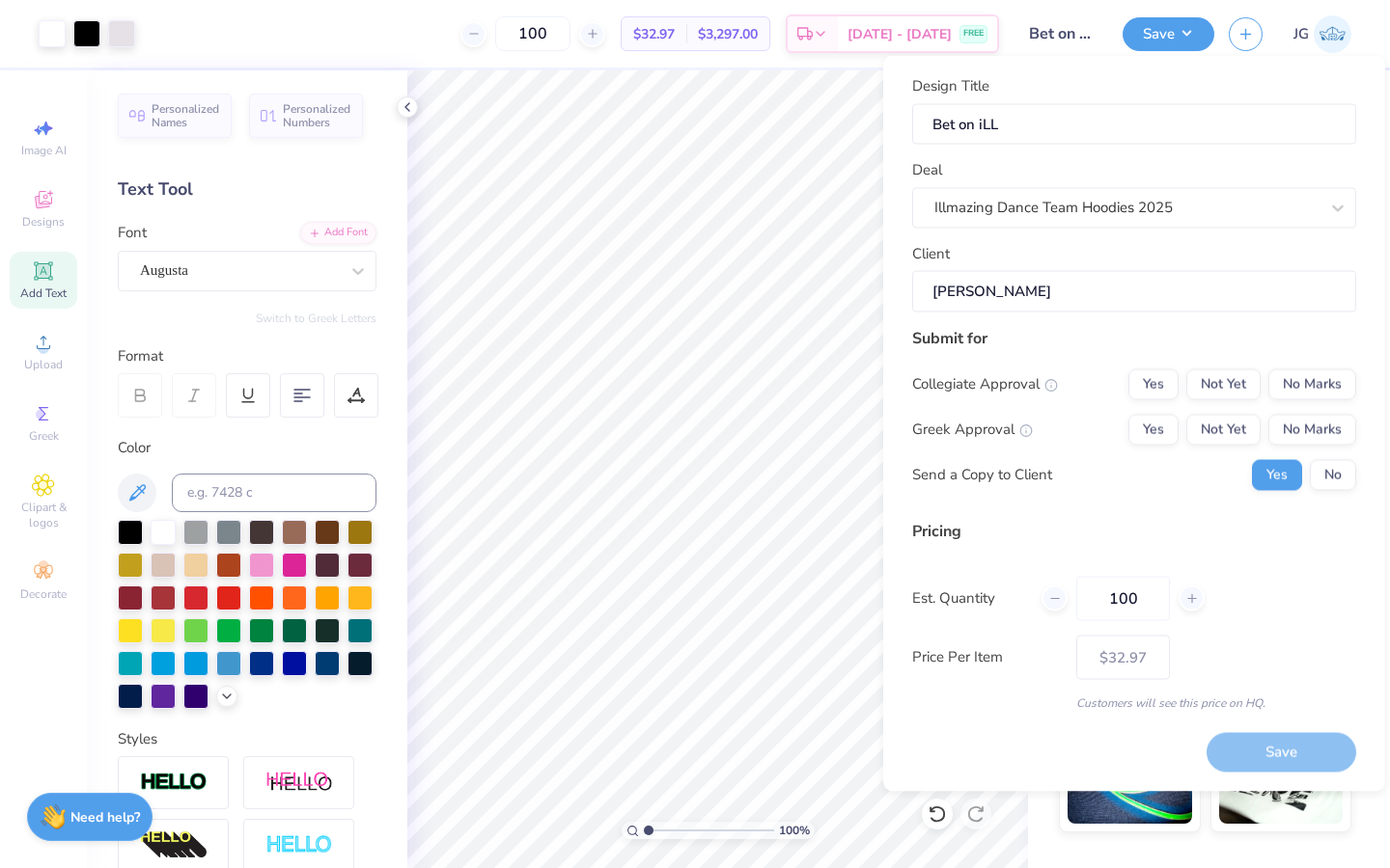
click at [1001, 294] on input "[PERSON_NAME]" at bounding box center [1134, 292] width 444 height 42
click at [1032, 418] on button "No Marks" at bounding box center [1312, 429] width 88 height 31
click at [1032, 396] on button "No Marks" at bounding box center [1312, 383] width 88 height 31
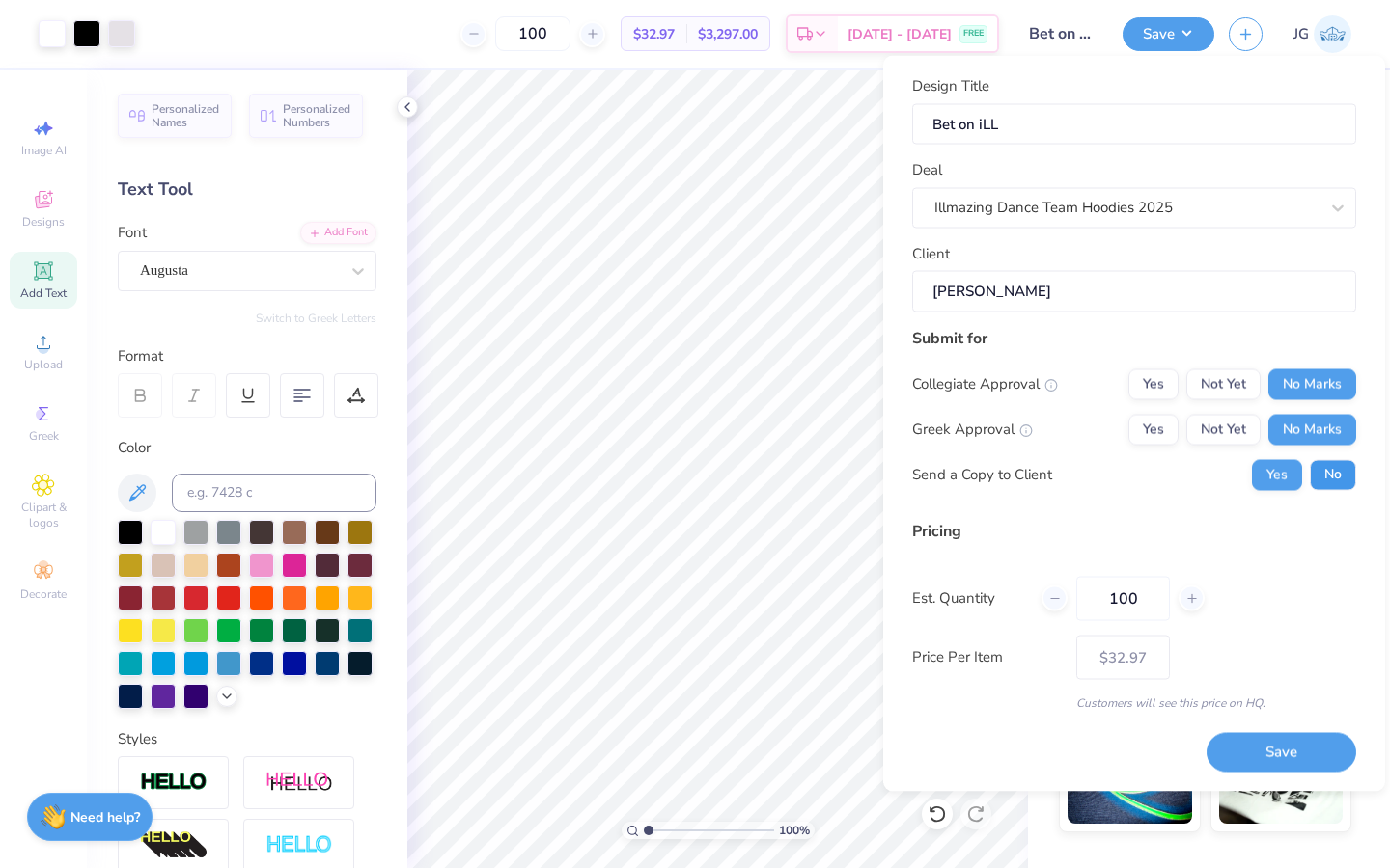
click at [1032, 461] on button "No" at bounding box center [1333, 474] width 47 height 31
click at [1032, 667] on button "Save" at bounding box center [1280, 753] width 149 height 40
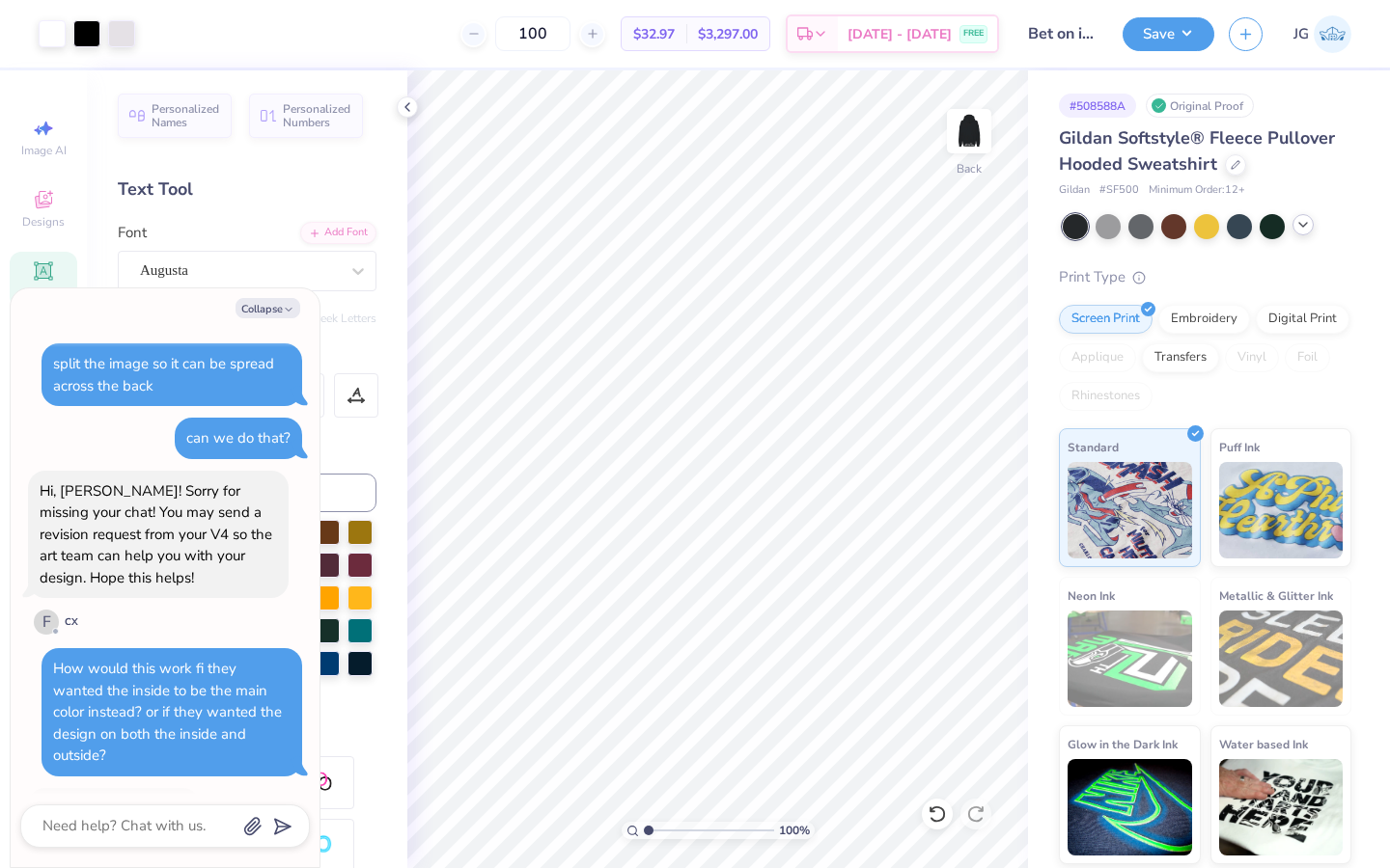
scroll to position [152, 0]
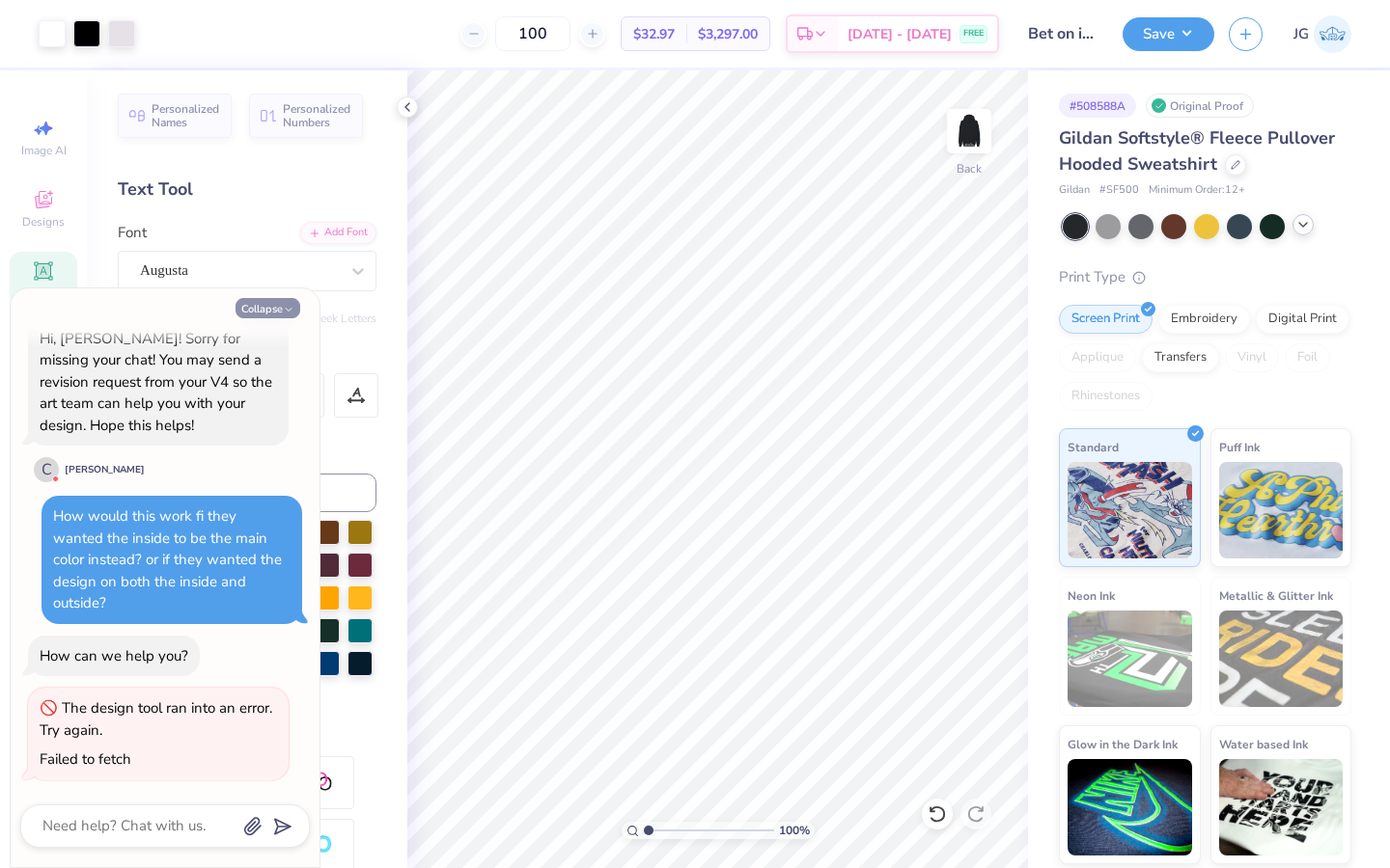
click at [268, 317] on button "Collapse" at bounding box center [267, 308] width 64 height 20
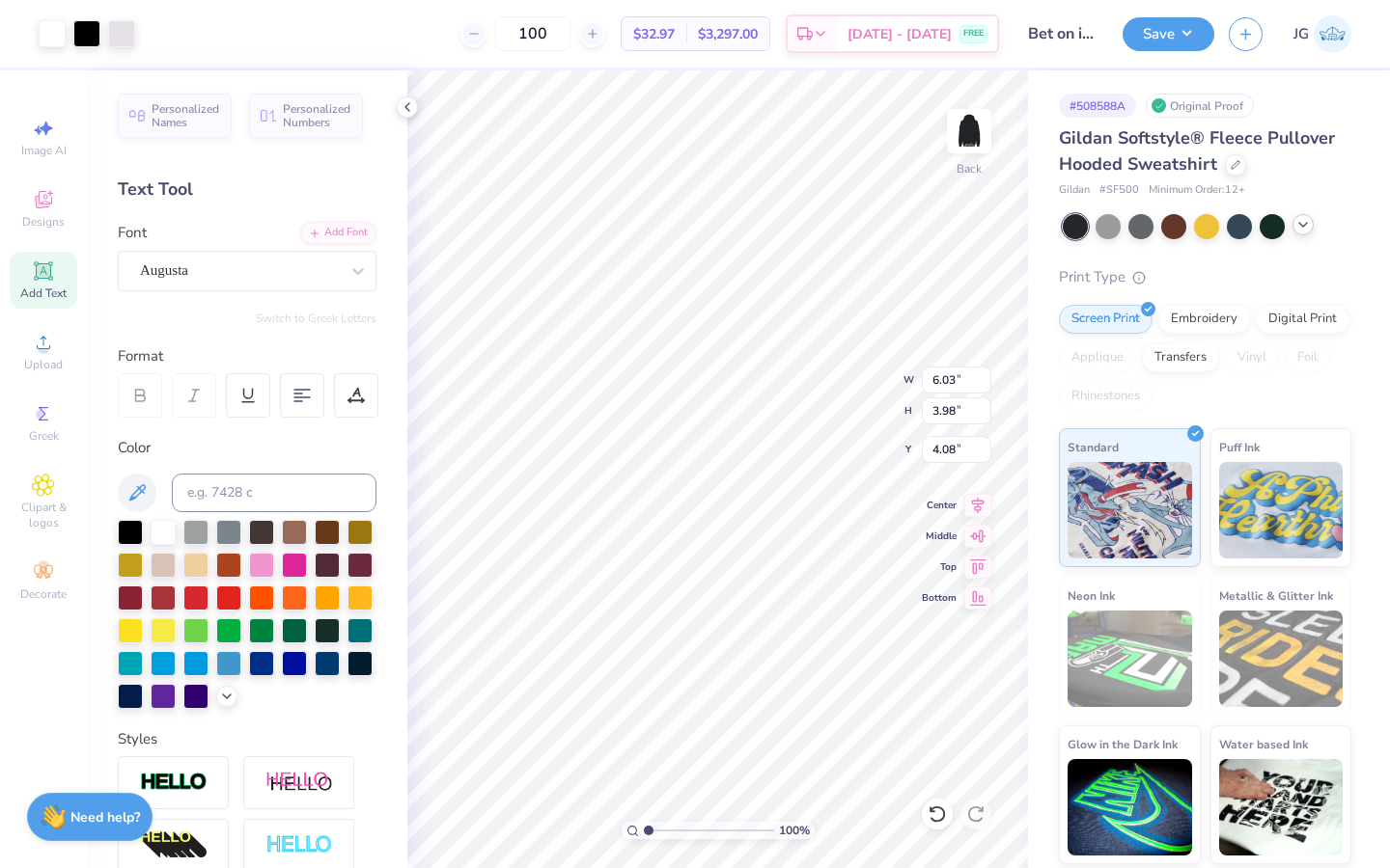
drag, startPoint x: 925, startPoint y: 818, endPoint x: 936, endPoint y: 809, distance: 14.2
click at [925, 667] on div at bounding box center [937, 814] width 31 height 31
click at [936, 667] on icon at bounding box center [937, 814] width 19 height 19
click at [937, 667] on icon at bounding box center [937, 814] width 19 height 19
click at [687, 667] on input "range" at bounding box center [709, 831] width 131 height 18
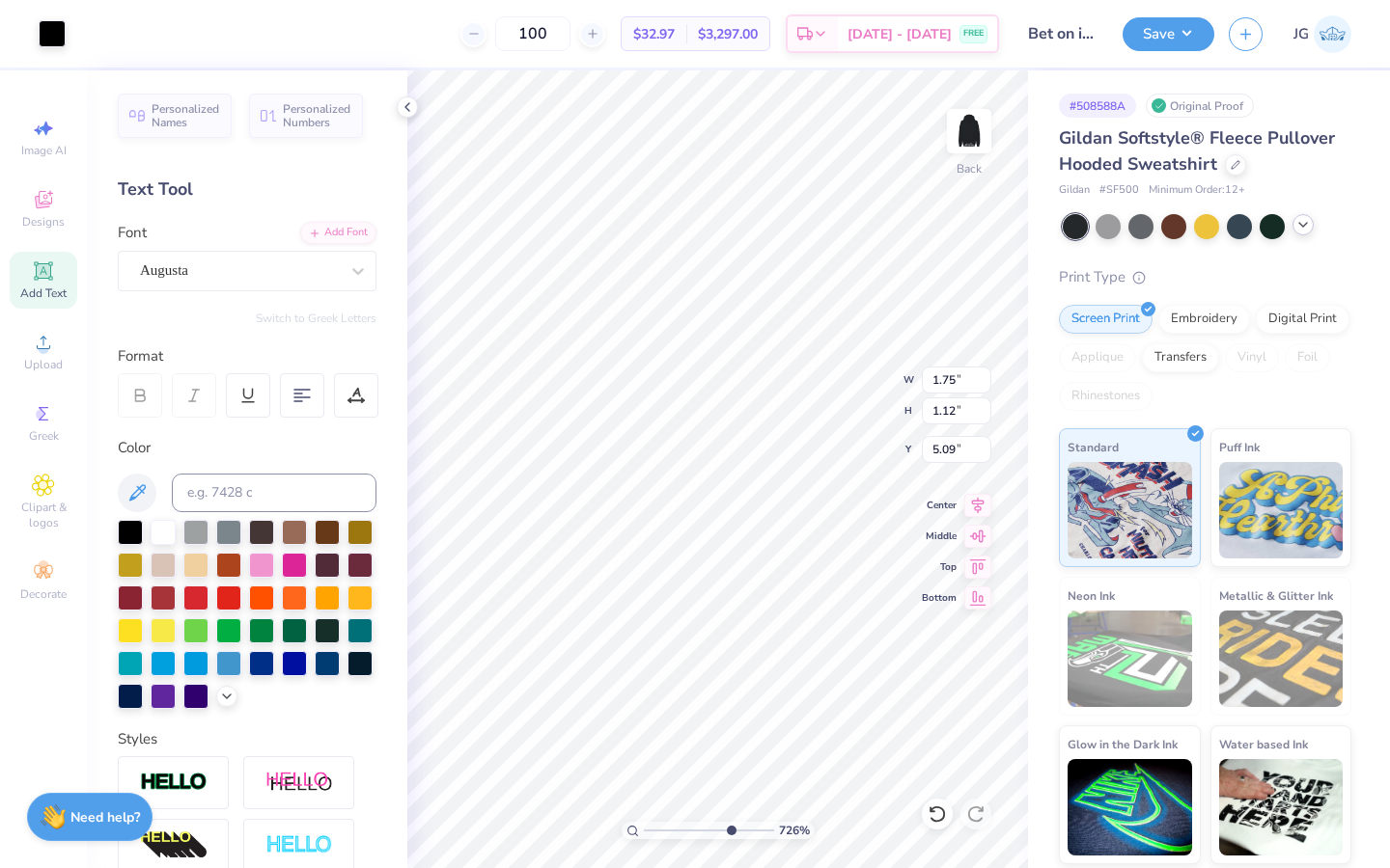
click at [729, 667] on input "range" at bounding box center [709, 831] width 131 height 18
drag, startPoint x: 725, startPoint y: 828, endPoint x: 650, endPoint y: 828, distance: 75.0
click at [648, 667] on input "range" at bounding box center [709, 831] width 131 height 18
click at [699, 667] on input "range" at bounding box center [709, 831] width 131 height 18
click at [668, 667] on input "range" at bounding box center [709, 831] width 131 height 18
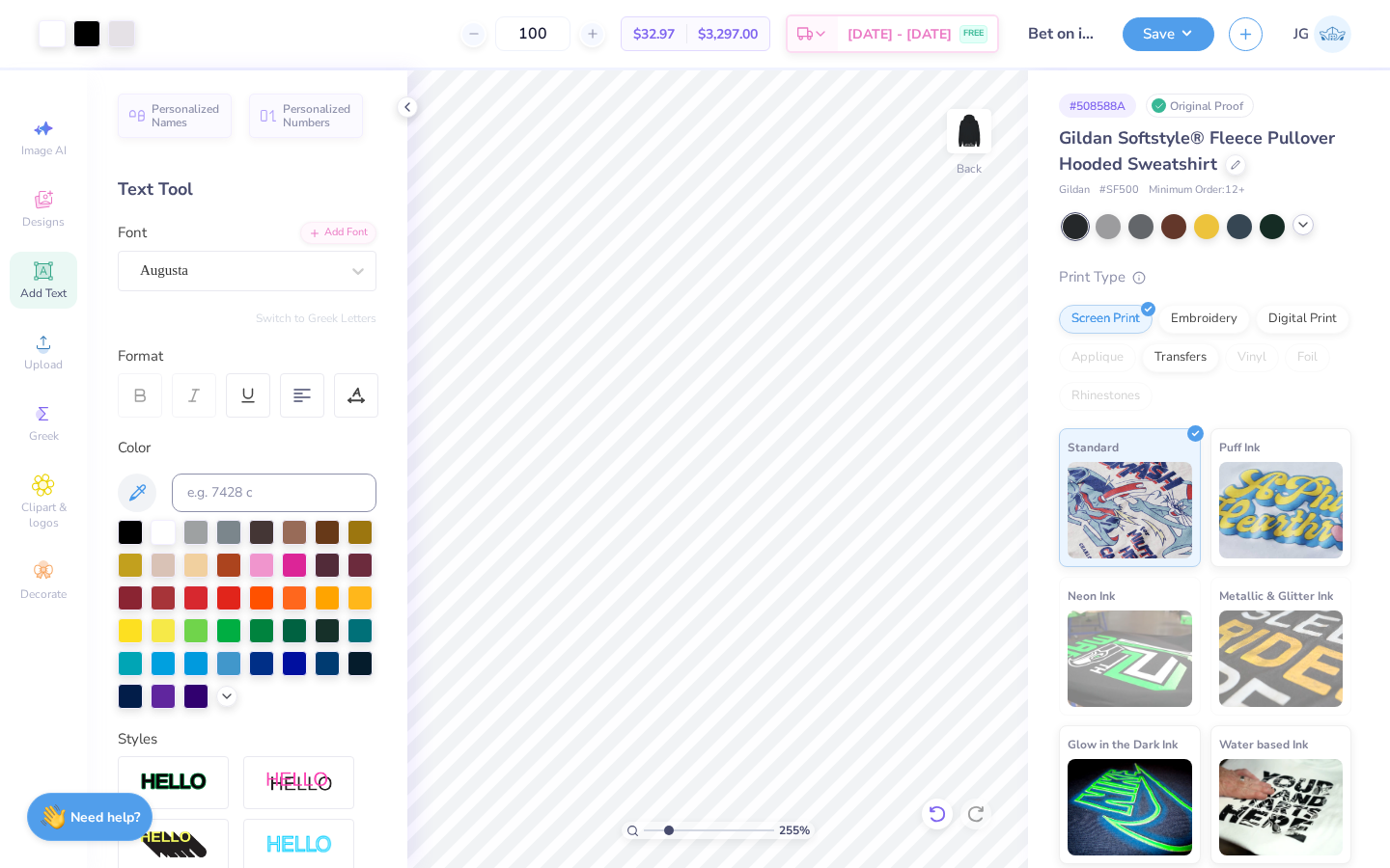
click at [939, 667] on div "255 % Back" at bounding box center [717, 469] width 621 height 798
drag, startPoint x: 666, startPoint y: 829, endPoint x: 633, endPoint y: 829, distance: 33.0
click at [644, 667] on input "range" at bounding box center [709, 831] width 131 height 18
click at [971, 127] on img at bounding box center [969, 132] width 77 height 77
click at [982, 139] on img at bounding box center [969, 132] width 77 height 77
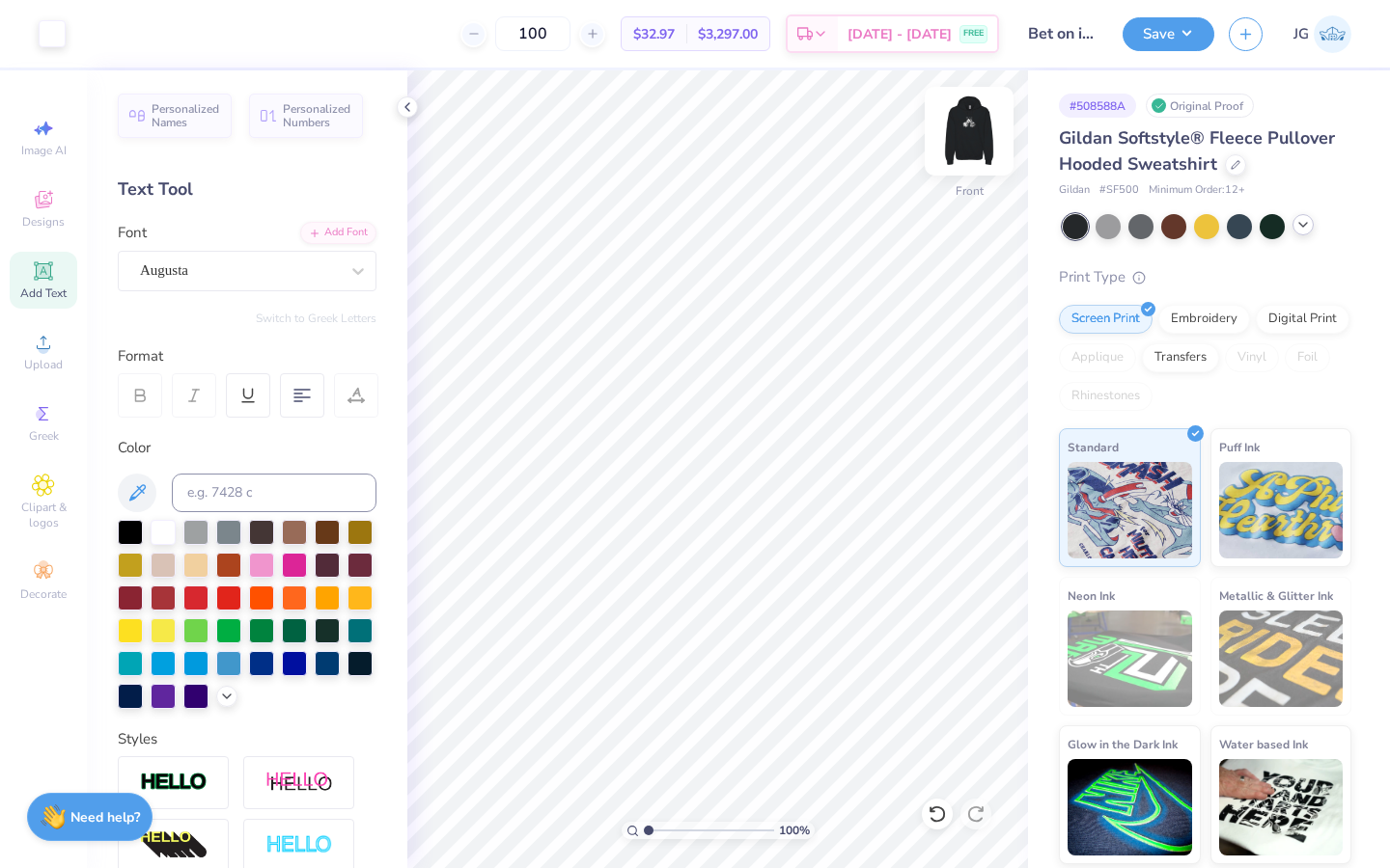
click at [964, 148] on img at bounding box center [969, 132] width 77 height 77
click at [681, 667] on input "range" at bounding box center [709, 831] width 131 height 18
click at [646, 667] on input "range" at bounding box center [709, 831] width 131 height 18
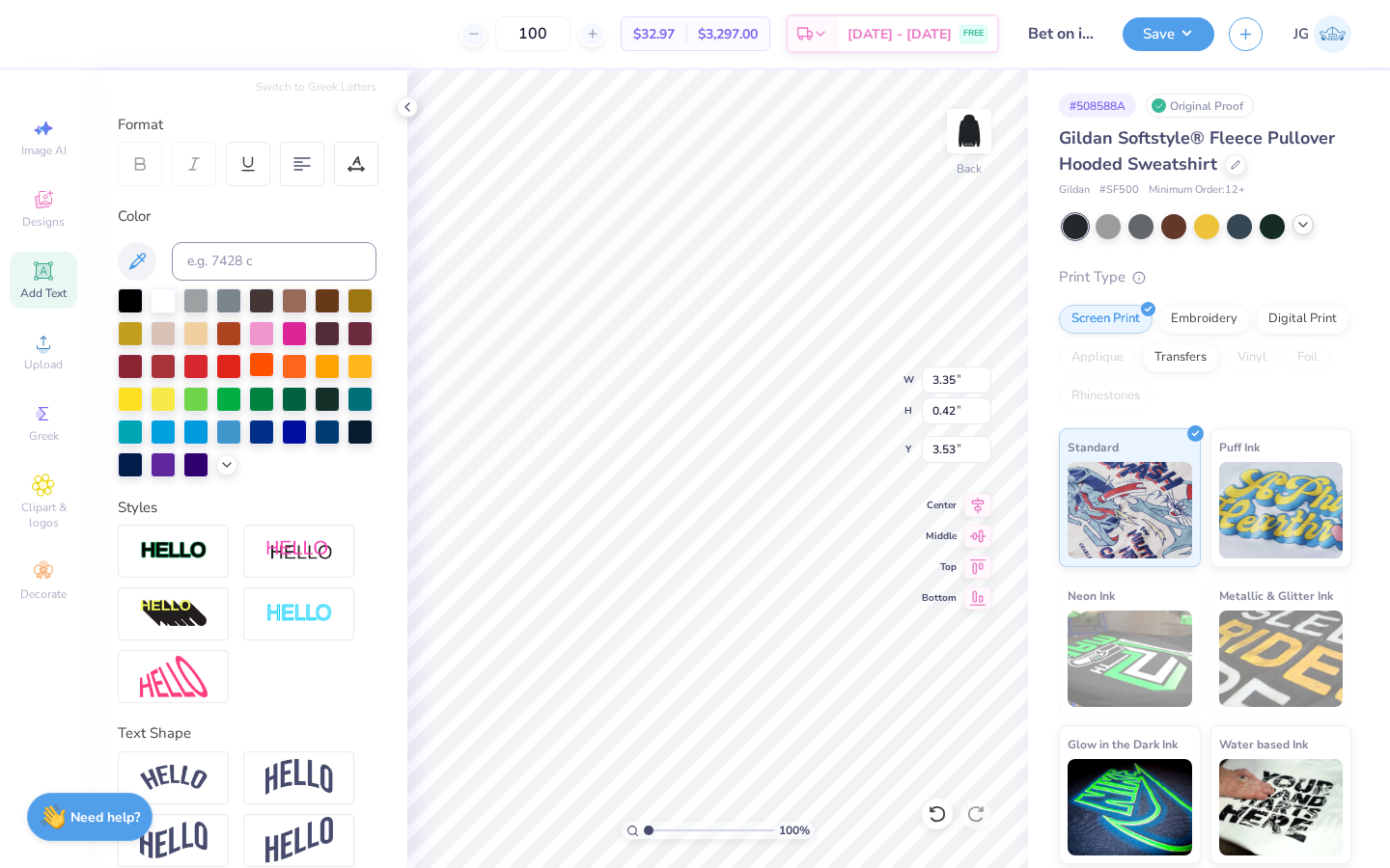
scroll to position [252, 0]
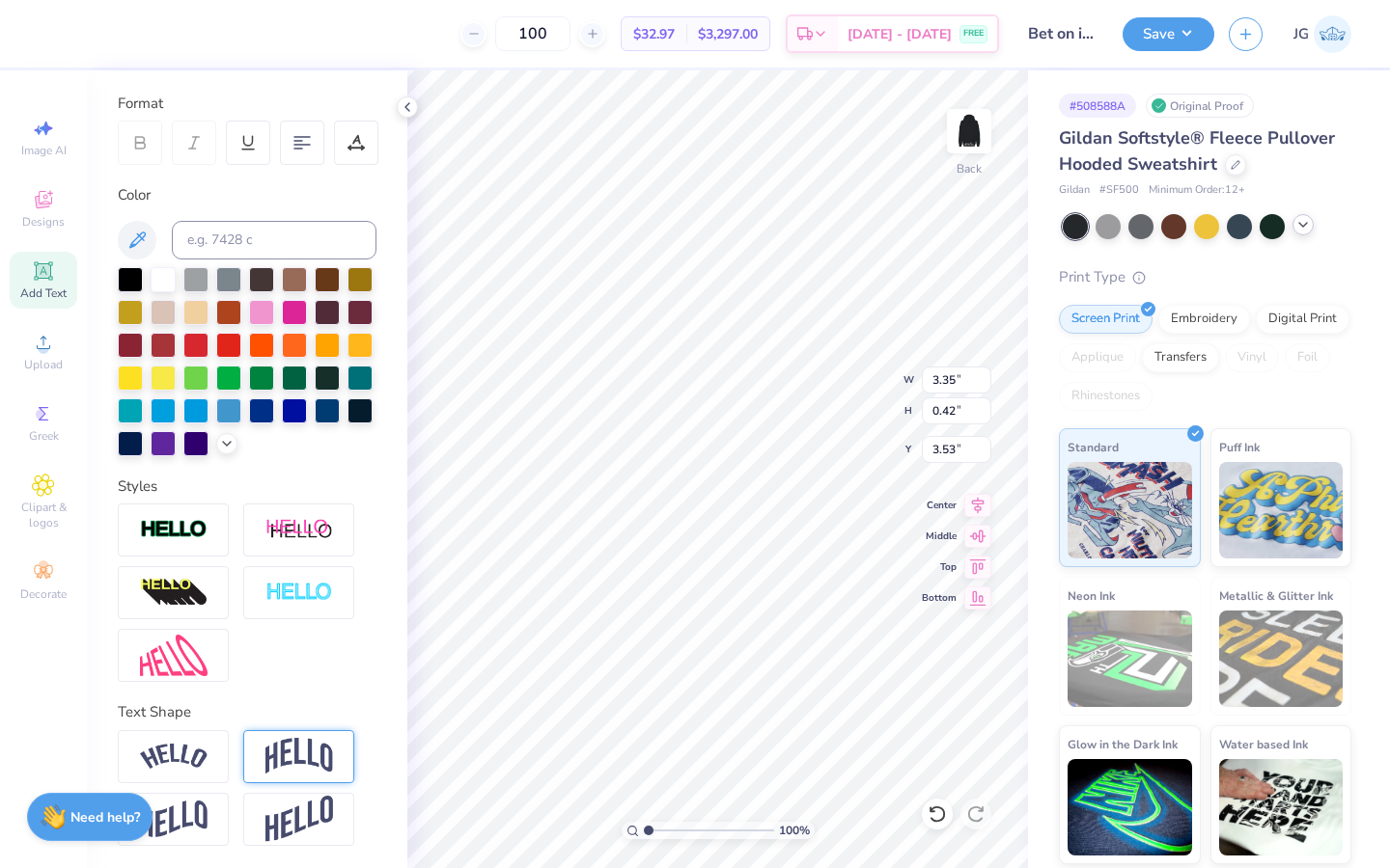
click at [270, 667] on img at bounding box center [299, 756] width 67 height 37
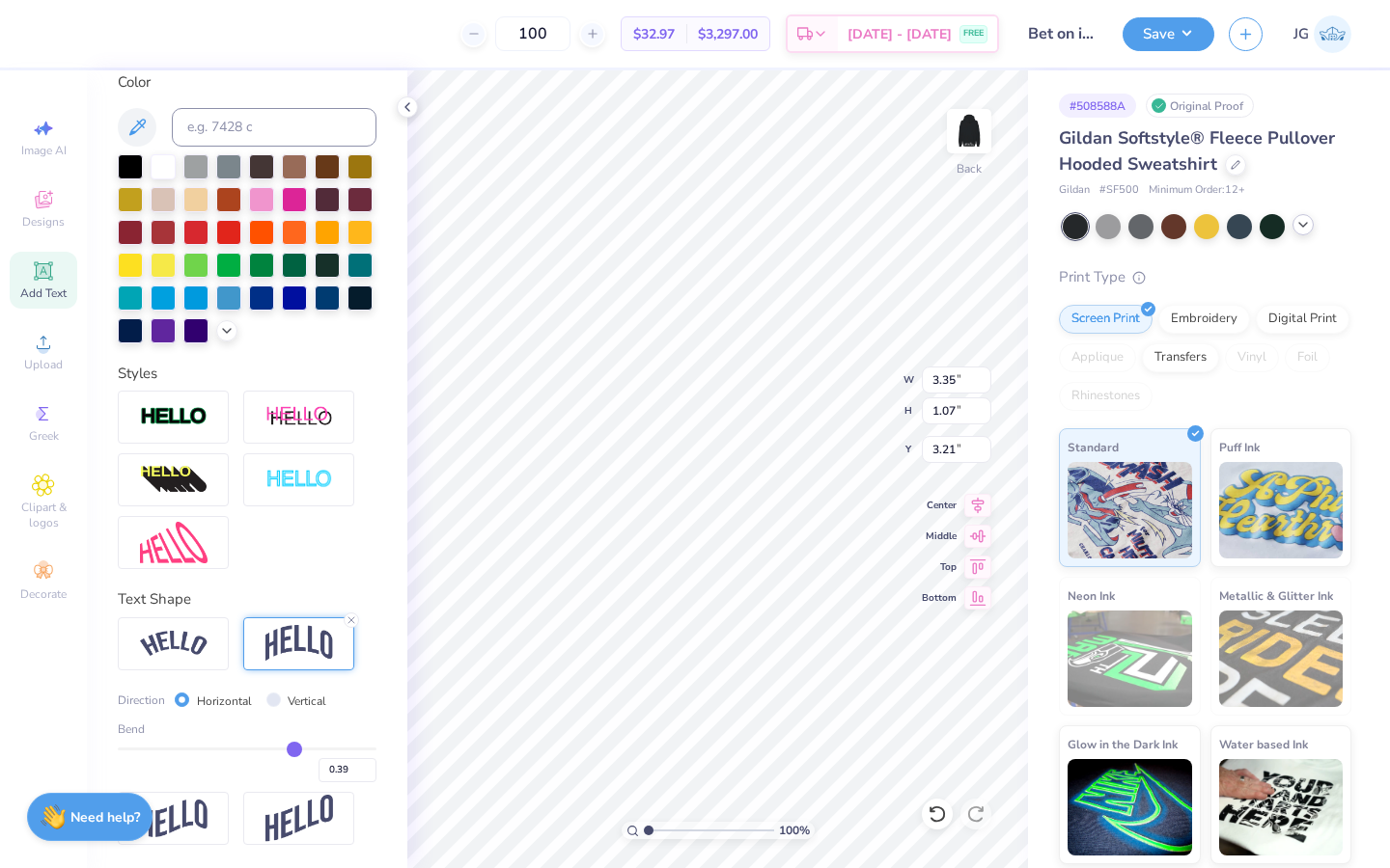
drag, startPoint x: 305, startPoint y: 748, endPoint x: 294, endPoint y: 748, distance: 11.0
click at [294, 667] on input "range" at bounding box center [247, 748] width 258 height 3
click at [687, 667] on input "range" at bounding box center [709, 831] width 131 height 18
click at [645, 667] on input "range" at bounding box center [709, 831] width 131 height 18
click at [710, 667] on input "range" at bounding box center [709, 831] width 131 height 18
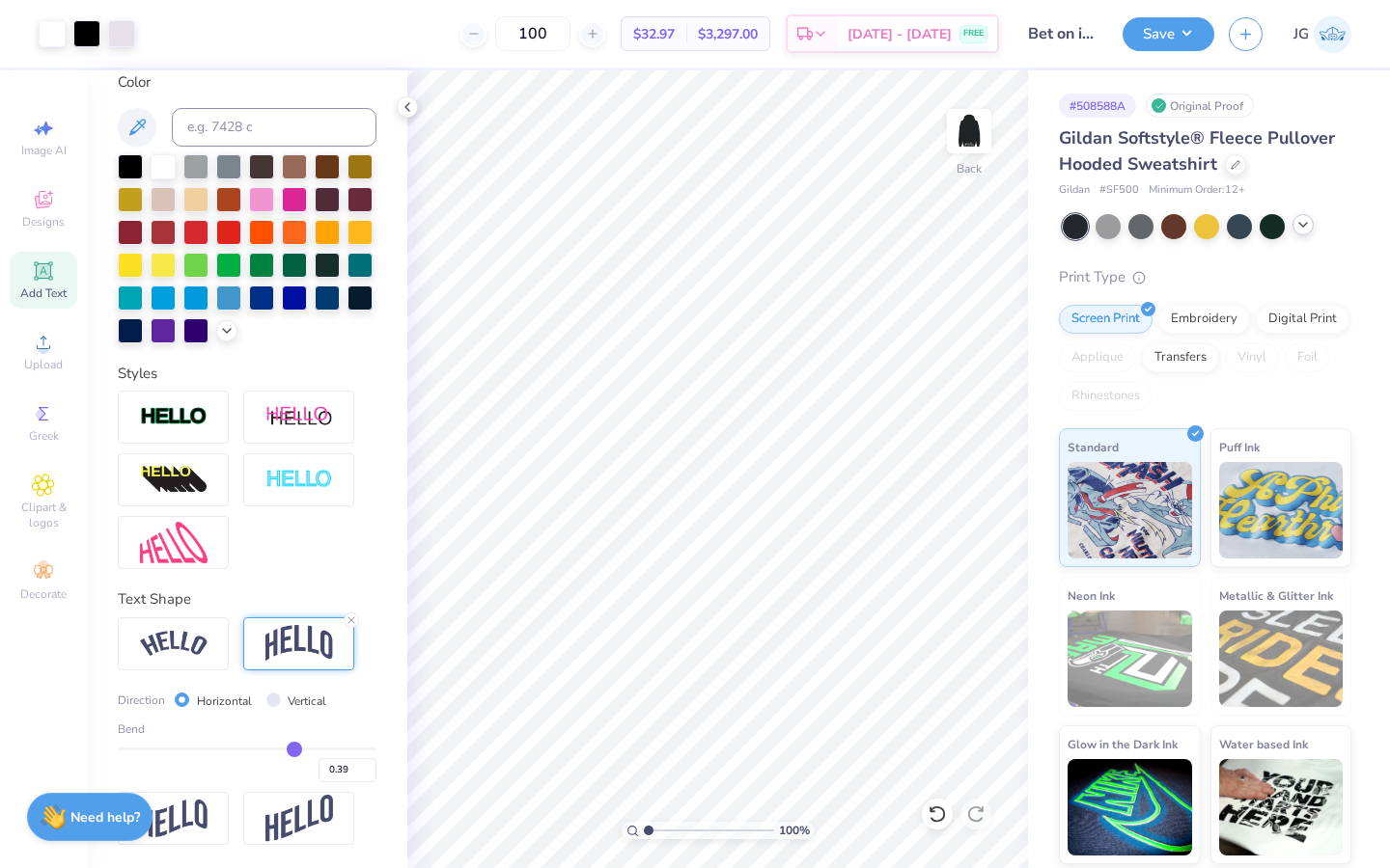
drag, startPoint x: 709, startPoint y: 832, endPoint x: 623, endPoint y: 837, distance: 86.1
click at [644, 667] on input "range" at bounding box center [709, 831] width 131 height 18
click at [309, 667] on div "Bend 0.39" at bounding box center [247, 751] width 258 height 61
click at [316, 667] on div "Bend 0.39" at bounding box center [247, 751] width 258 height 61
drag, startPoint x: 297, startPoint y: 746, endPoint x: 311, endPoint y: 746, distance: 14.0
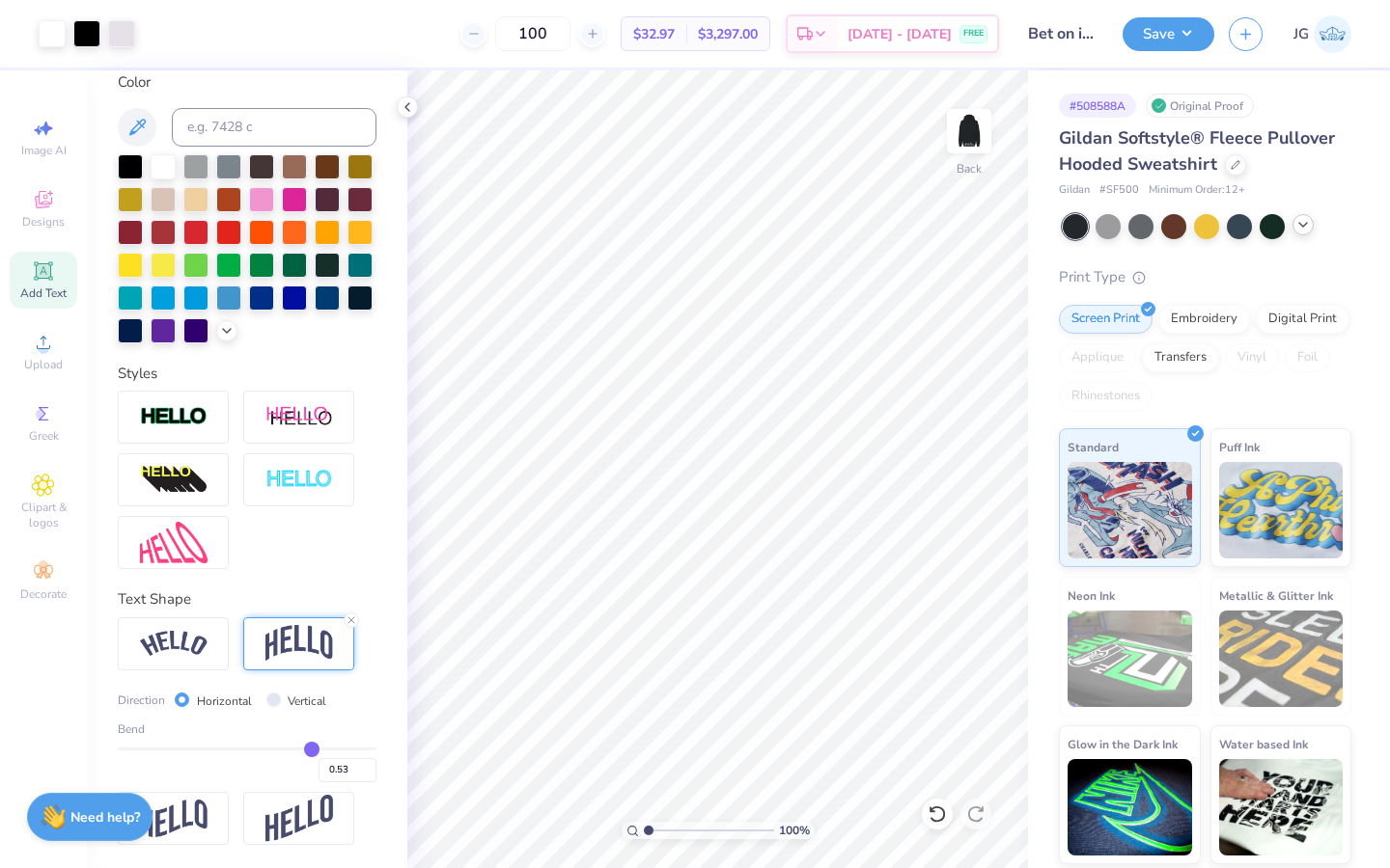
click at [311, 667] on input "range" at bounding box center [247, 748] width 258 height 3
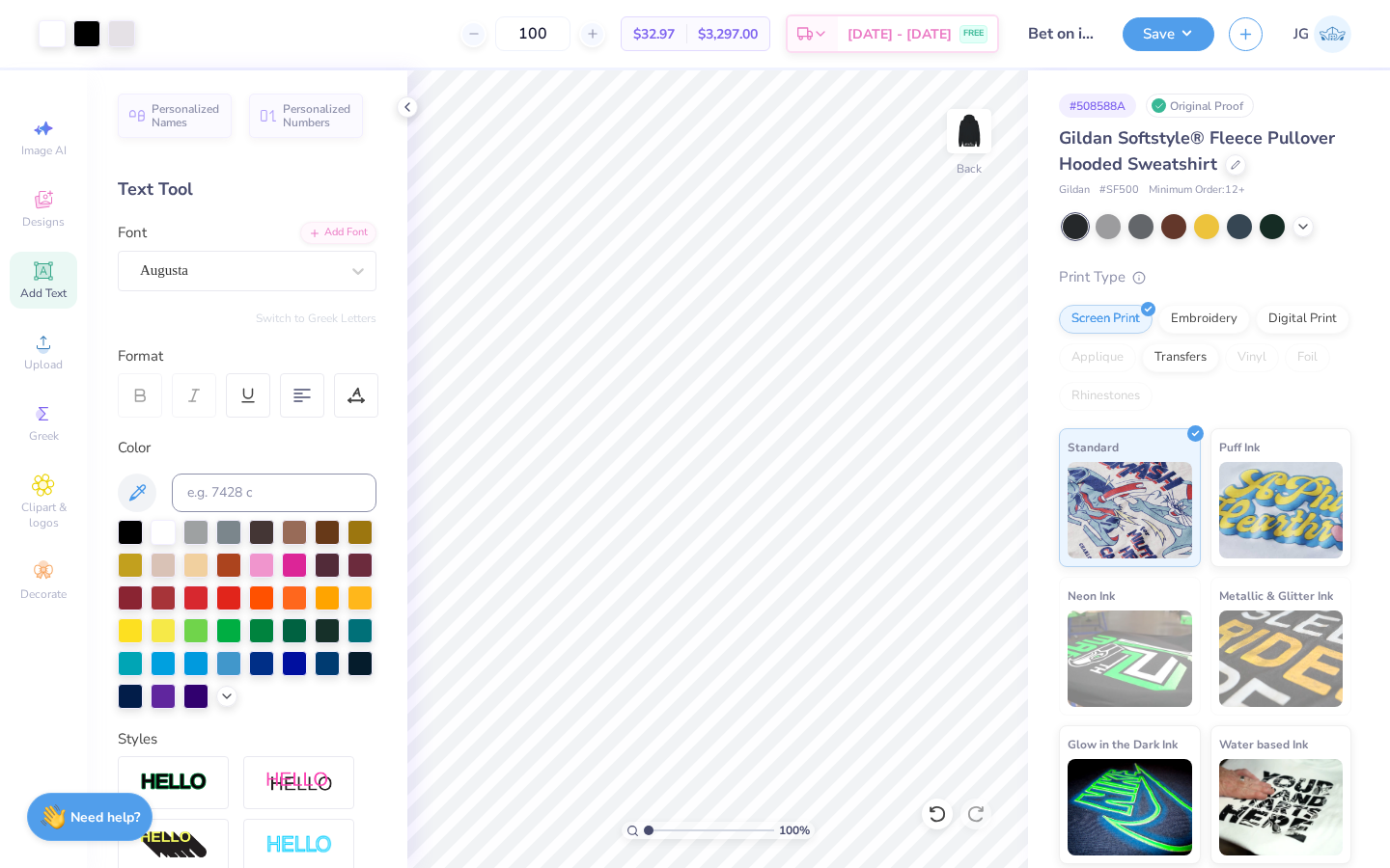
scroll to position [365, 0]
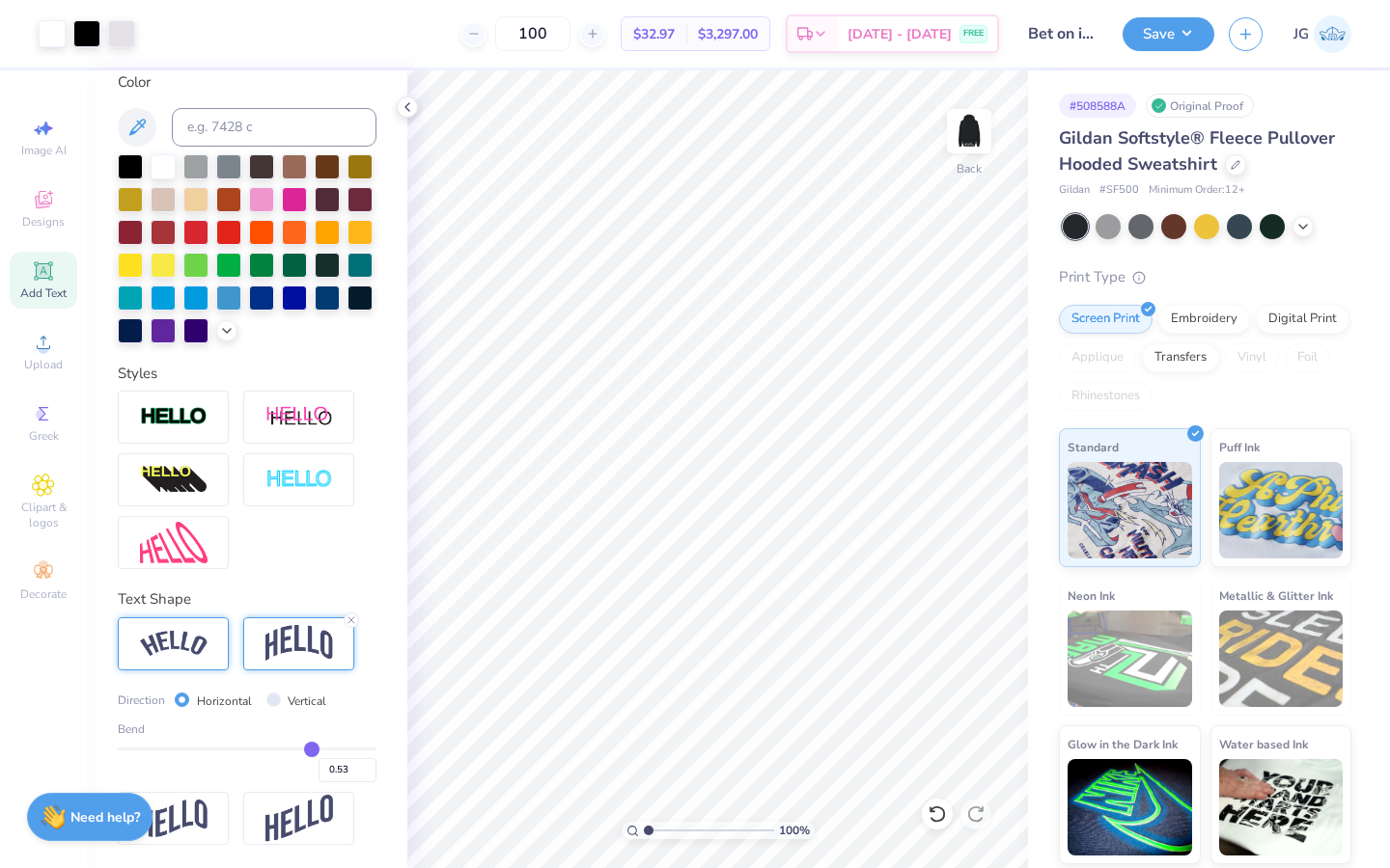
click at [176, 655] on img at bounding box center [173, 643] width 67 height 26
type input "0.54"
type input "0.55"
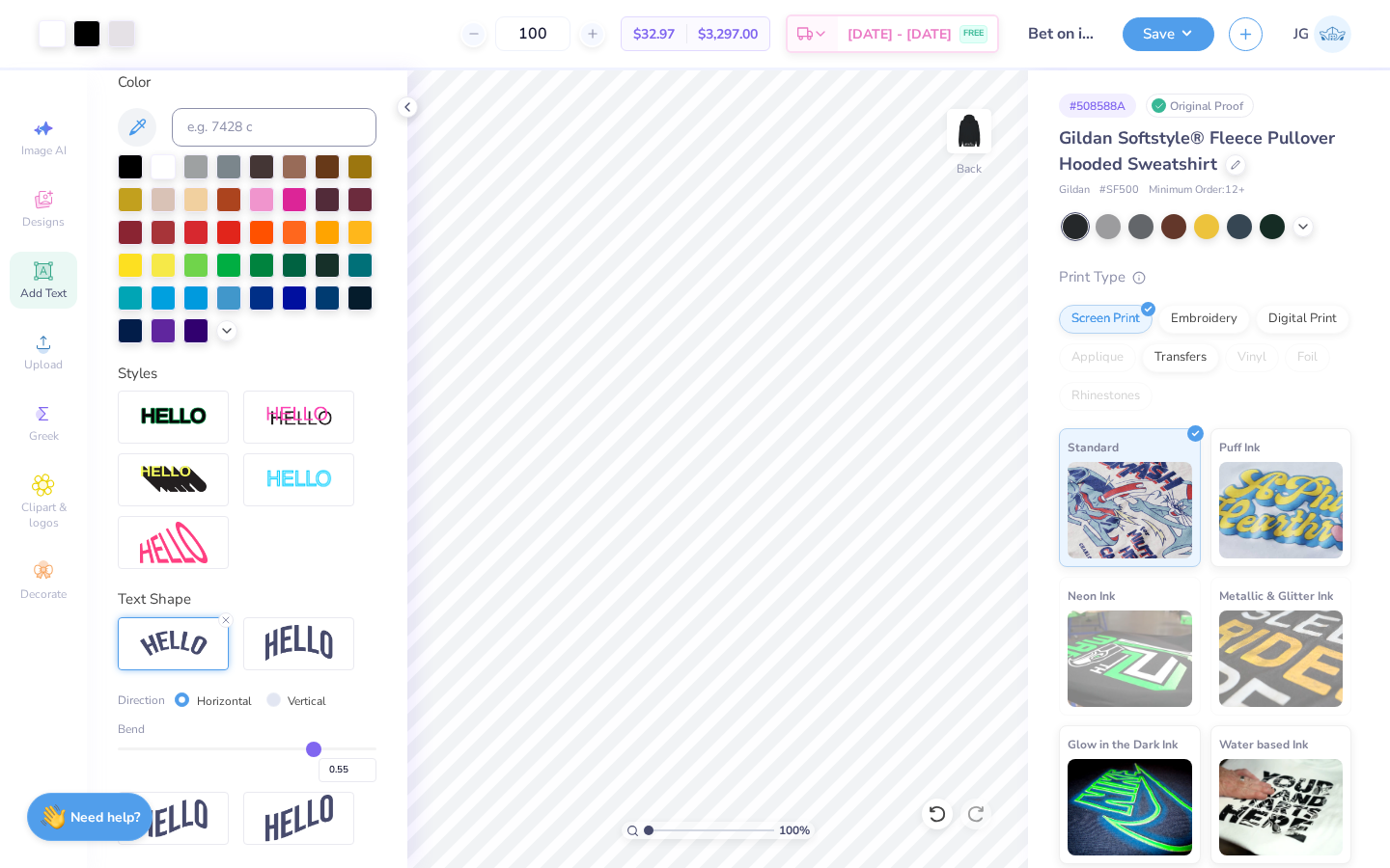
type input "0.56"
type input "0.57"
type input "0.58"
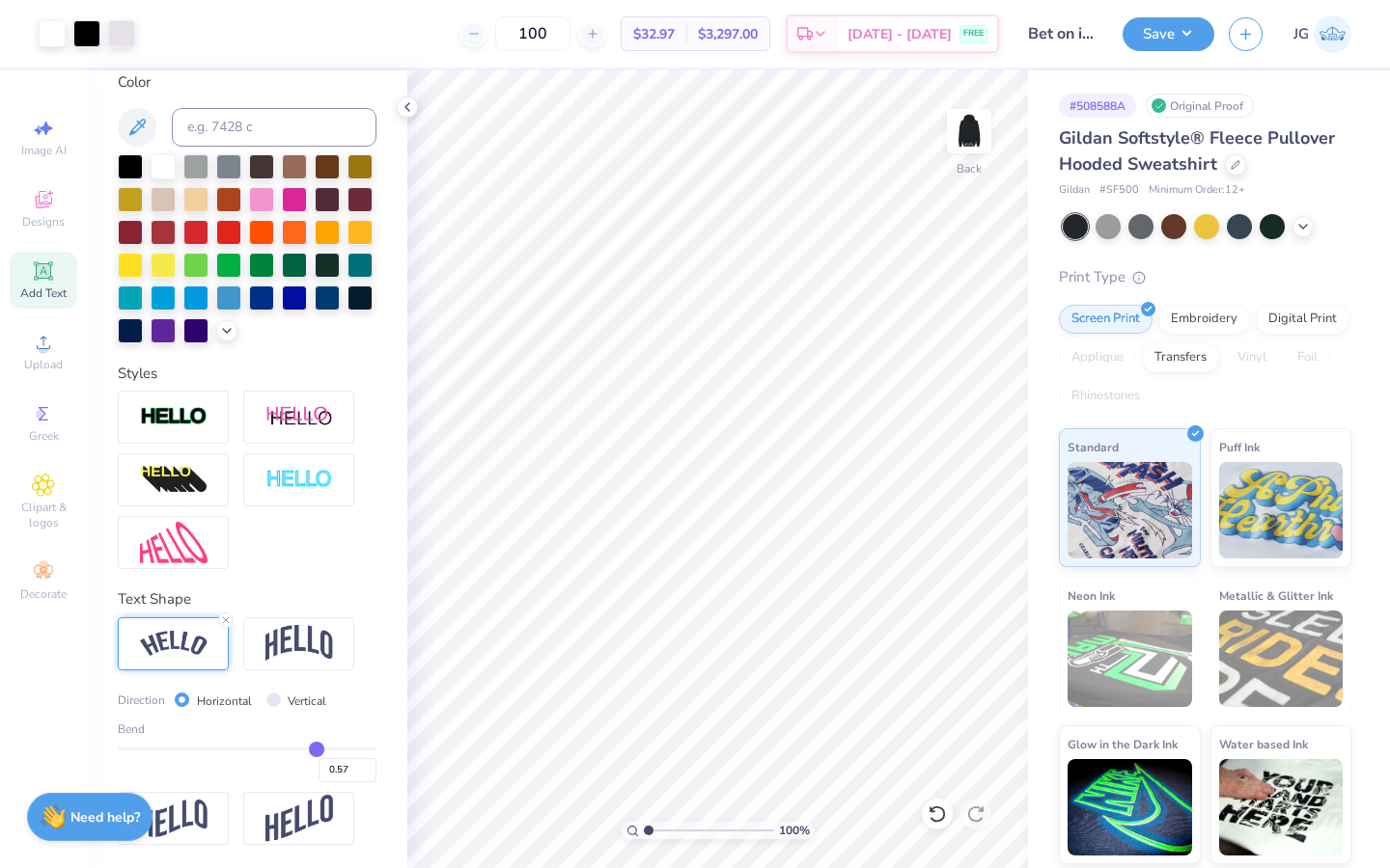
type input "0.58"
type input "0.59"
type input "0.6"
type input "0.60"
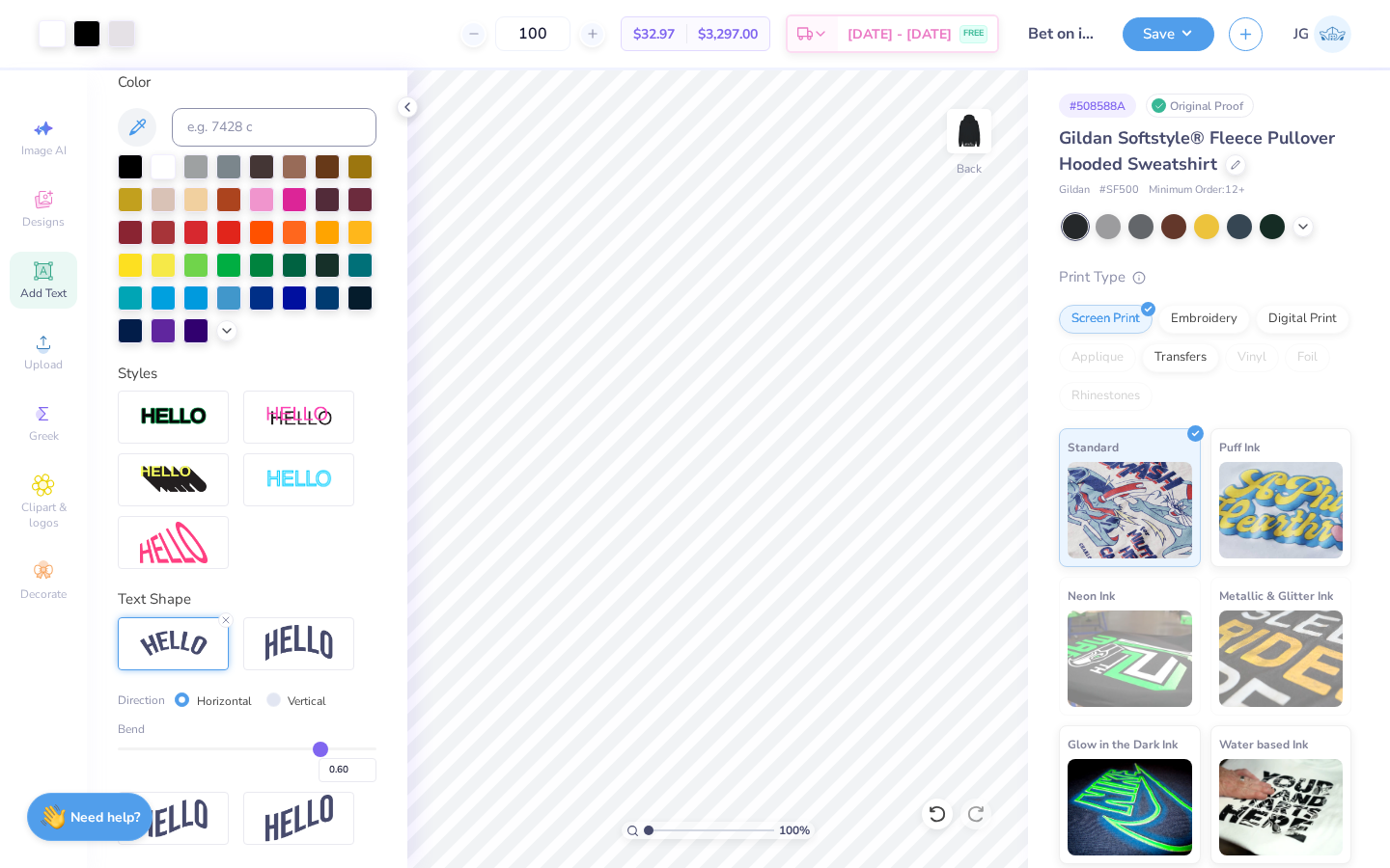
type input "0.61"
click at [321, 749] on input "range" at bounding box center [247, 748] width 258 height 3
type input "0.67"
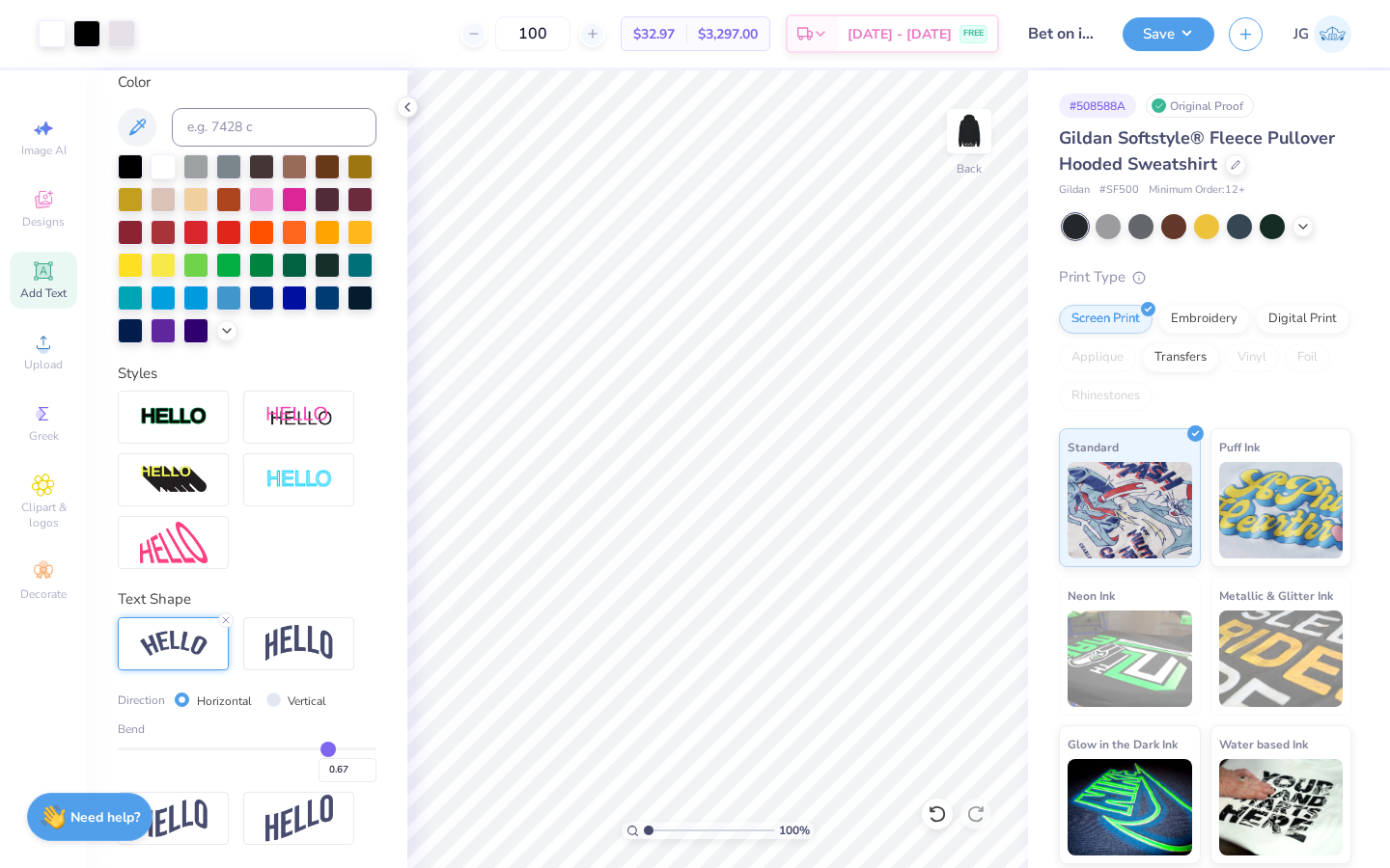
type input "0.7"
type input "0.70"
type input "0.75"
type input "0.81"
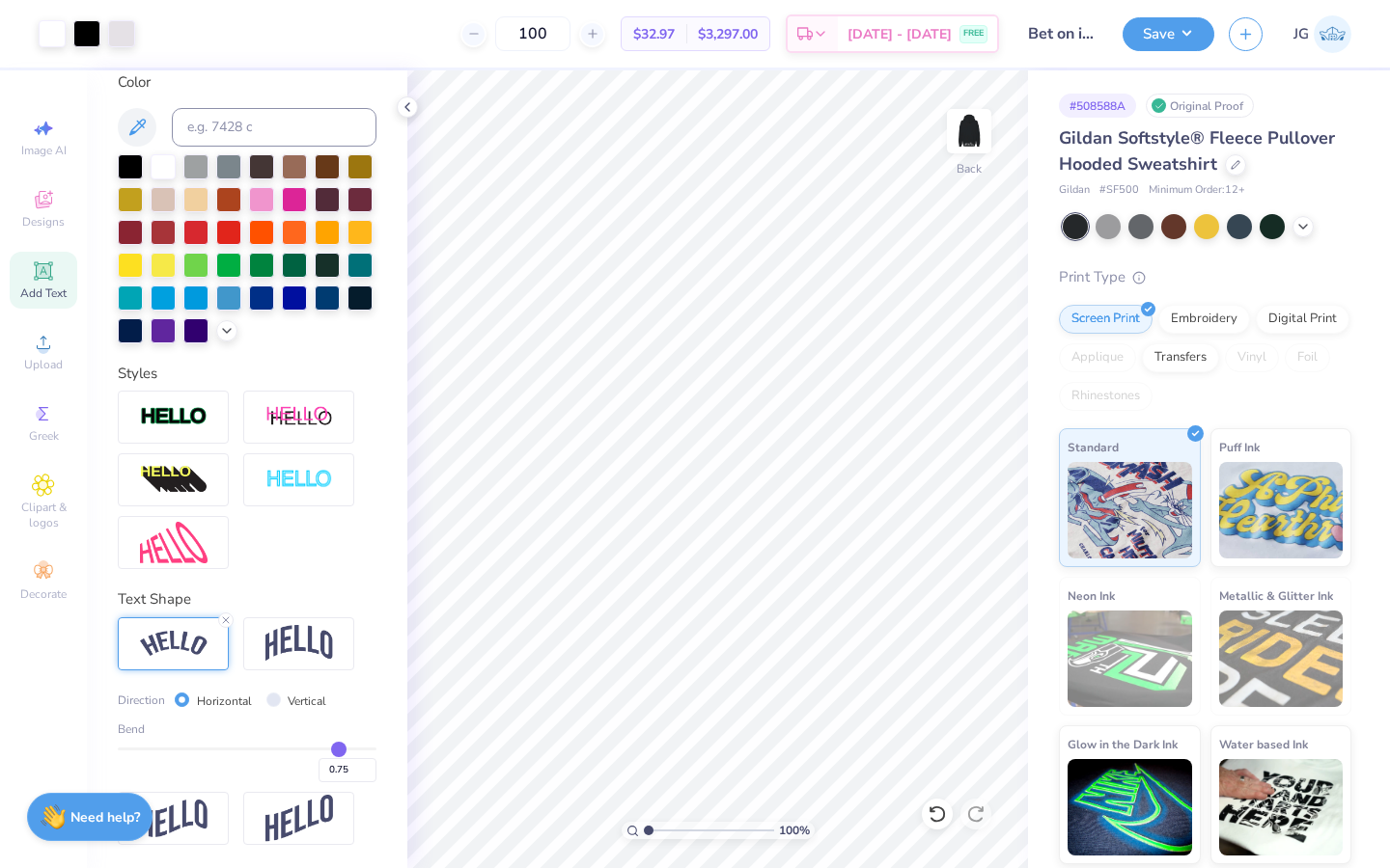
type input "0.81"
type input "0.87"
type input "0.94"
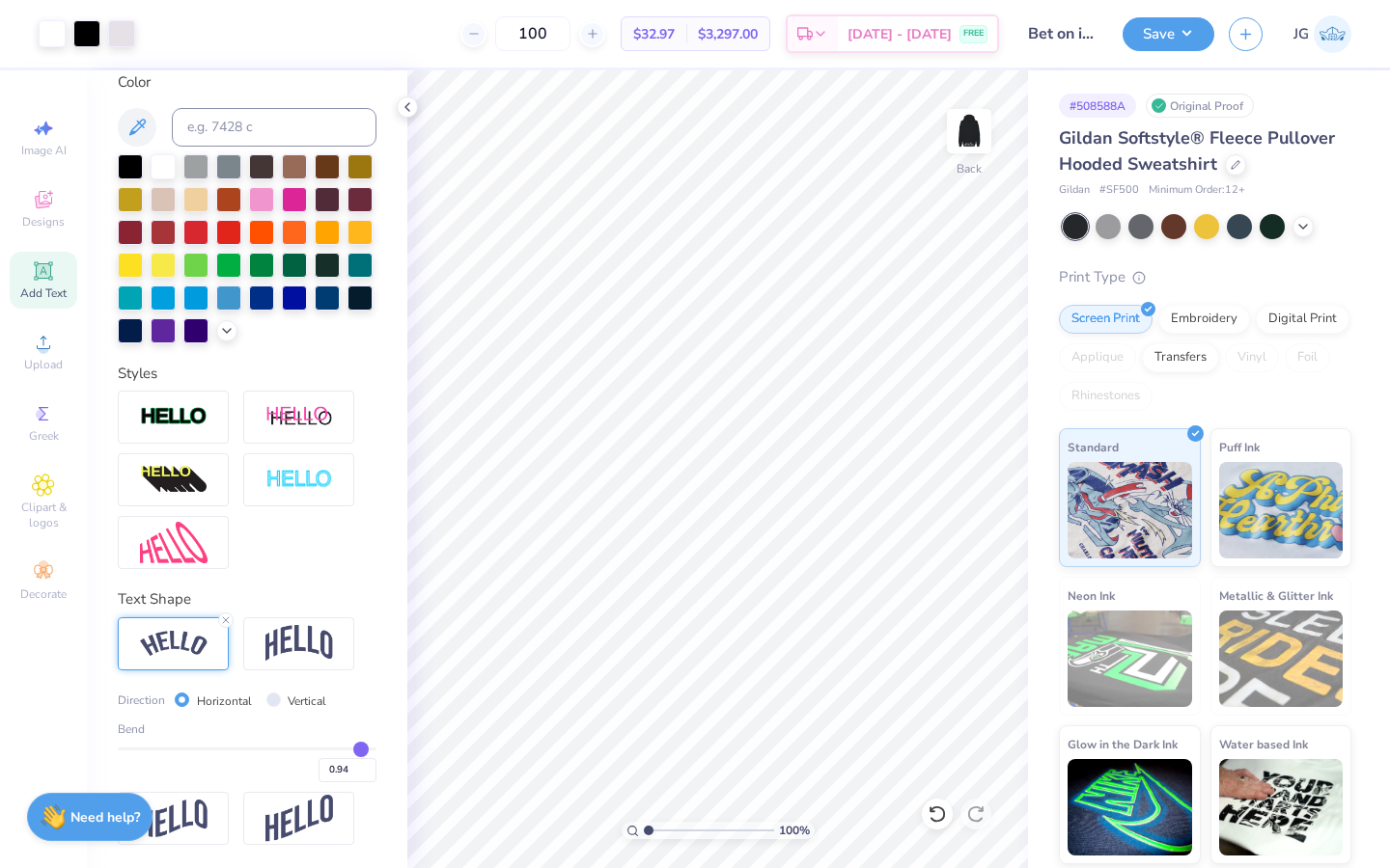
type input "0.99"
type input "1"
type input "1.00"
drag, startPoint x: 328, startPoint y: 746, endPoint x: 420, endPoint y: 748, distance: 92.0
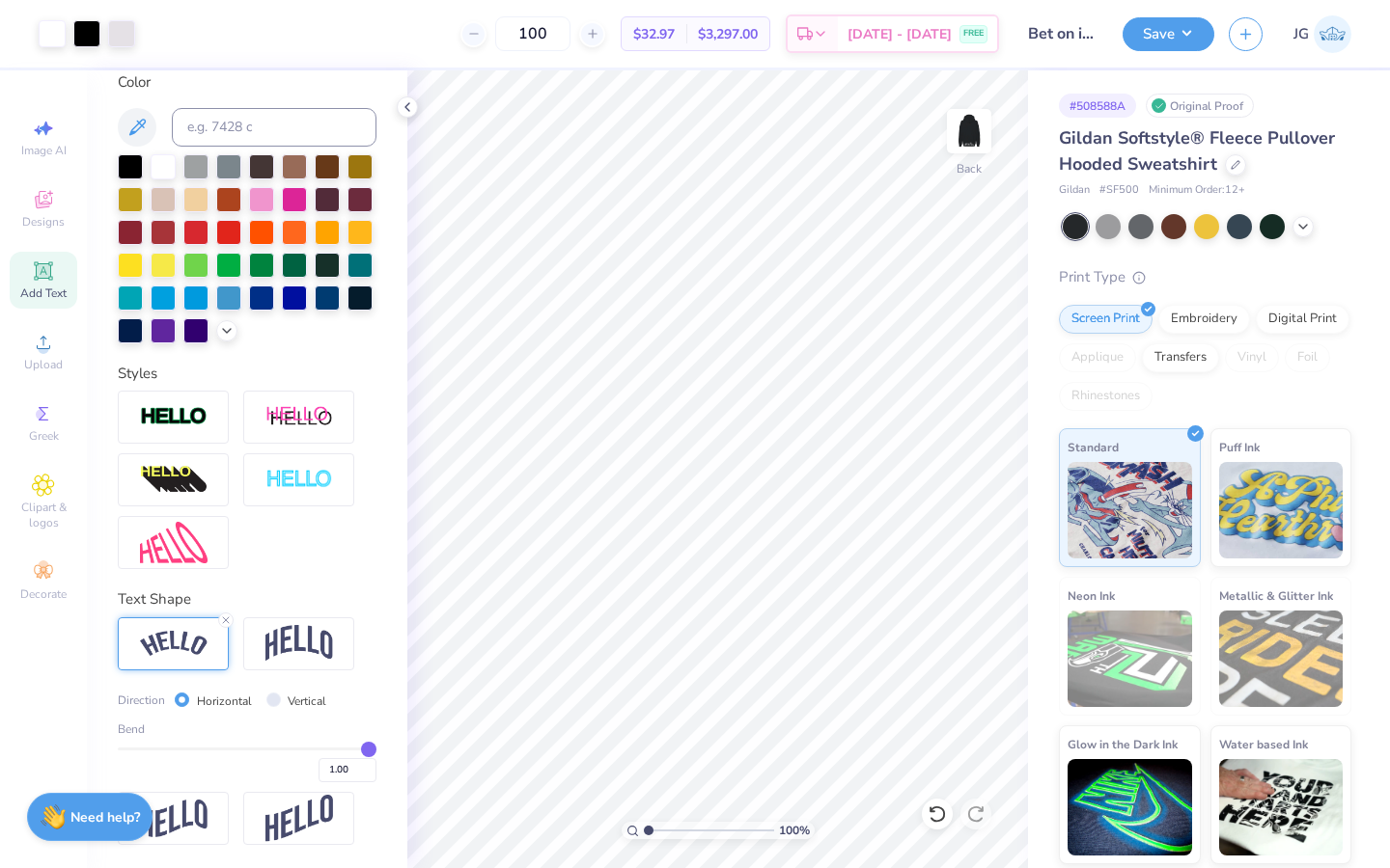
type input "1"
click at [376, 748] on input "range" at bounding box center [247, 748] width 258 height 3
type input "3.00"
type input "0.97"
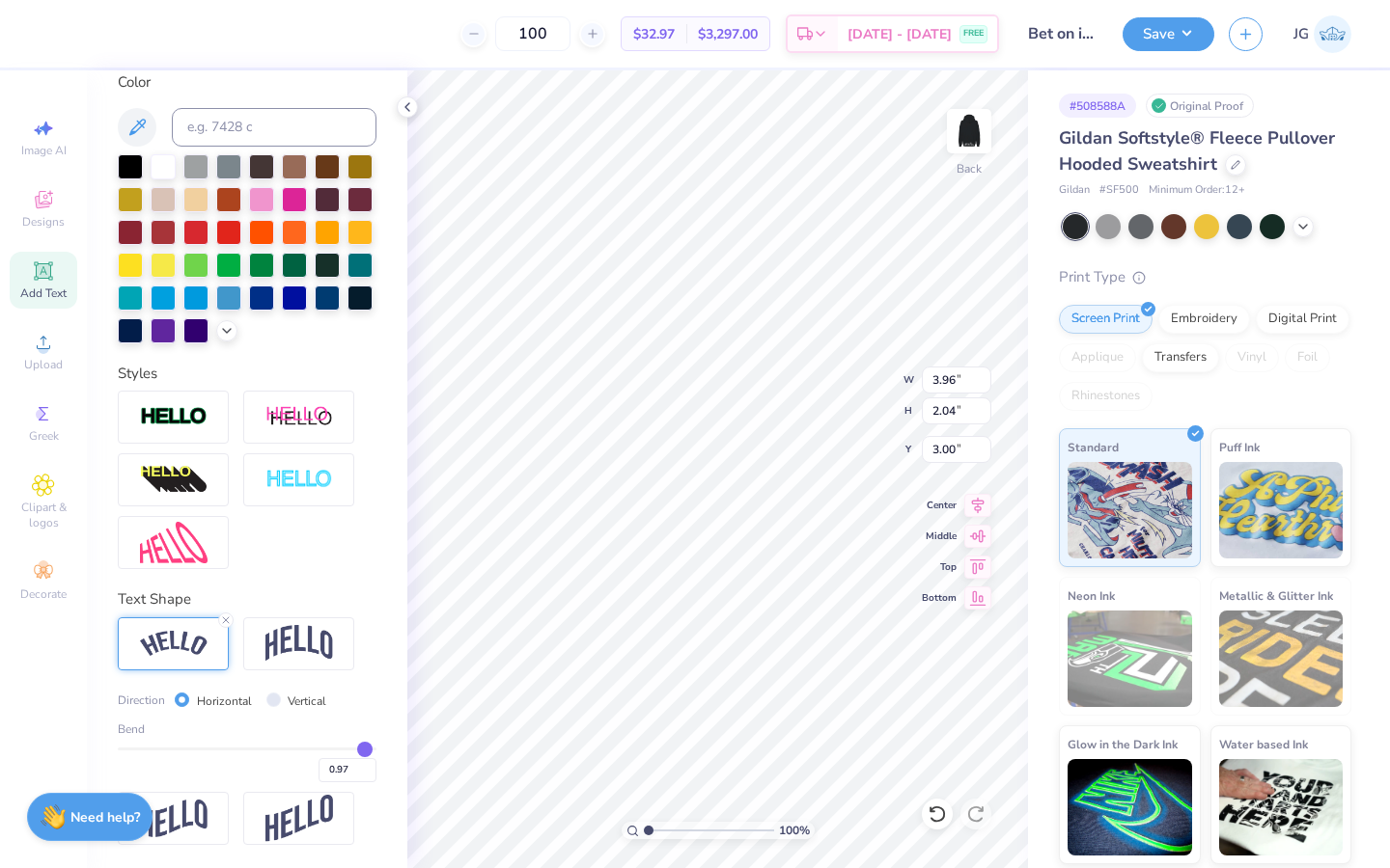
type input "0.95"
type input "0.94"
type input "0.93"
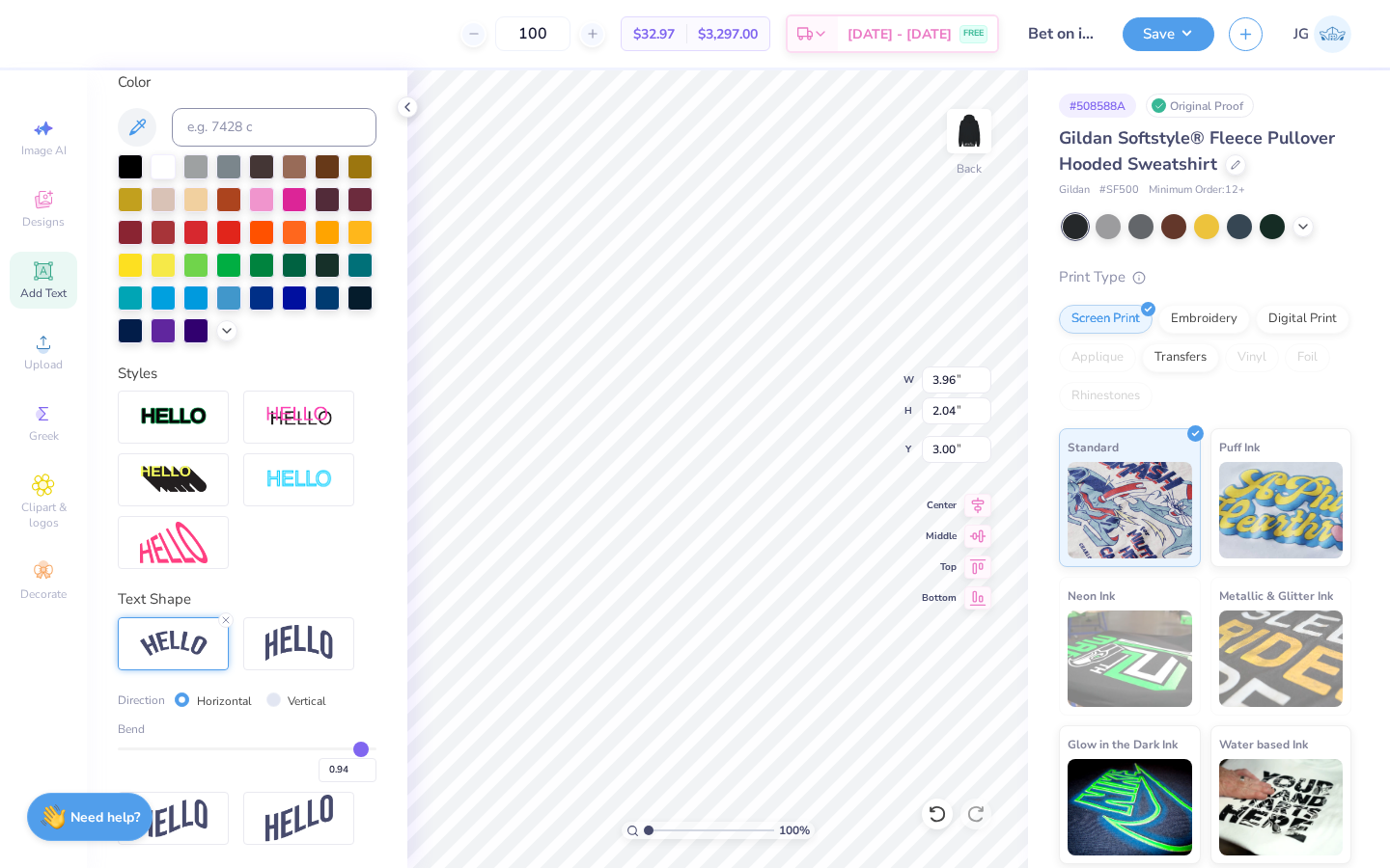
type input "0.93"
type input "0.92"
type input "0.91"
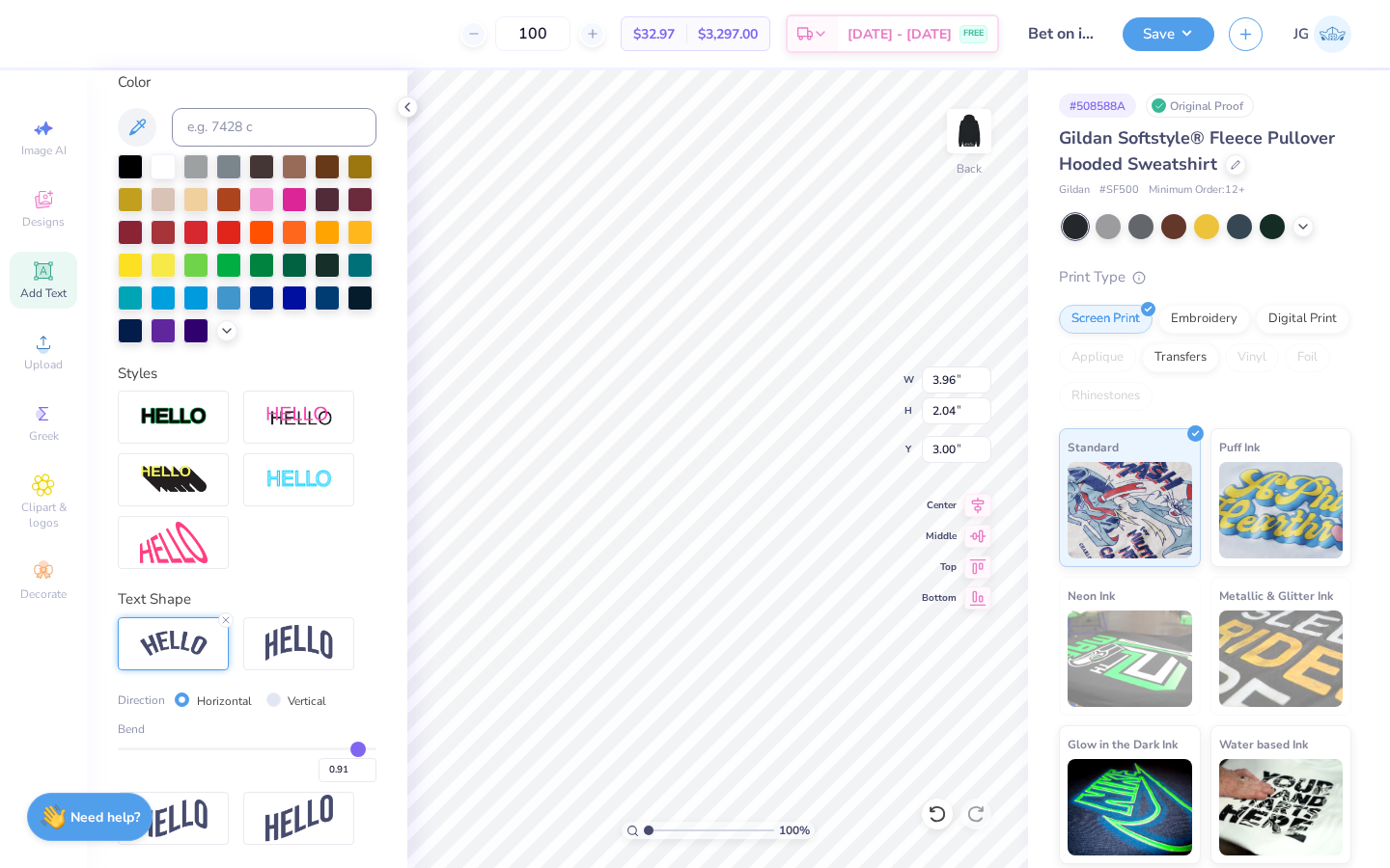
type input "0.9"
type input "0.90"
type input "0.89"
type input "0.88"
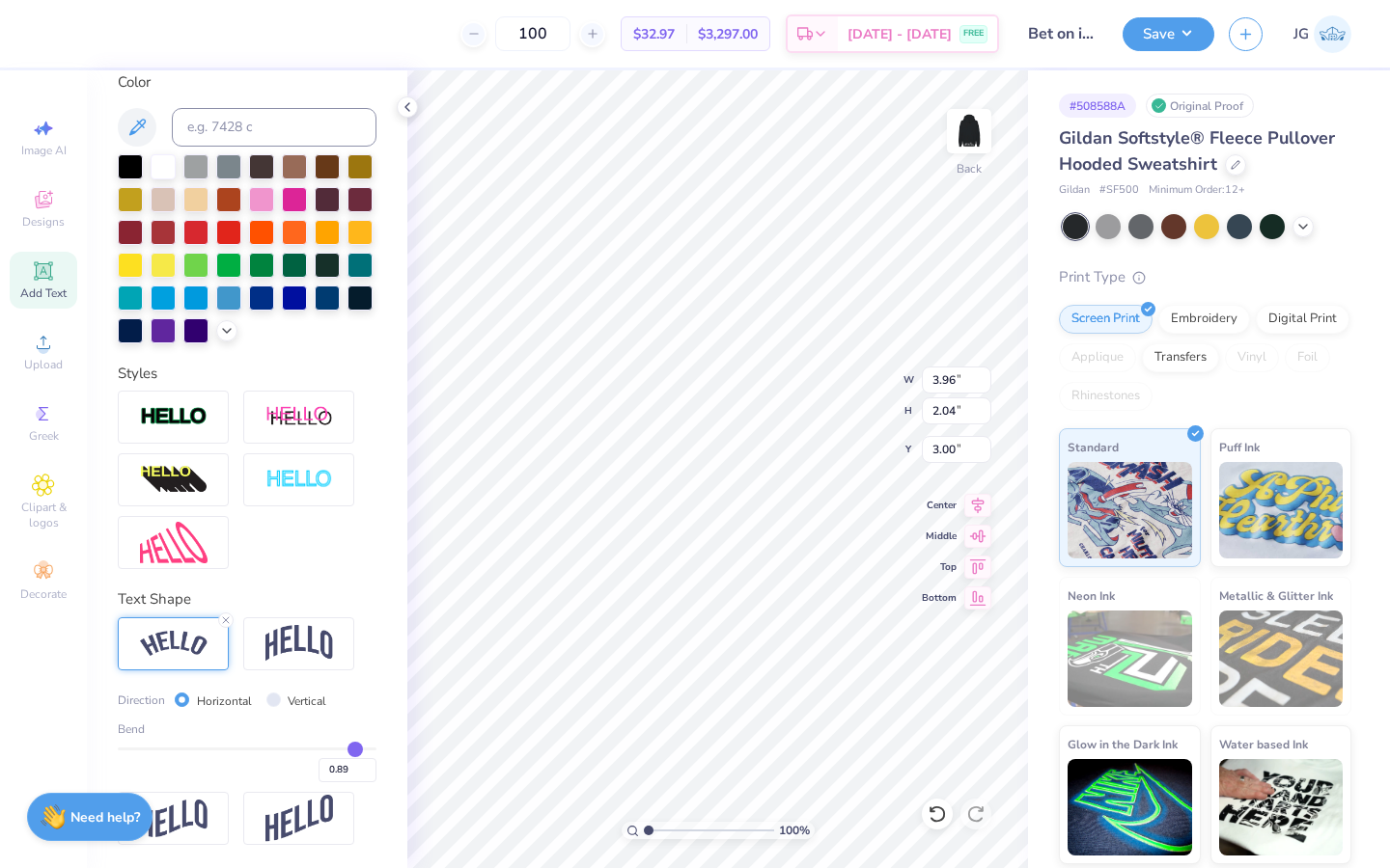
type input "0.88"
type input "0.87"
type input "0.86"
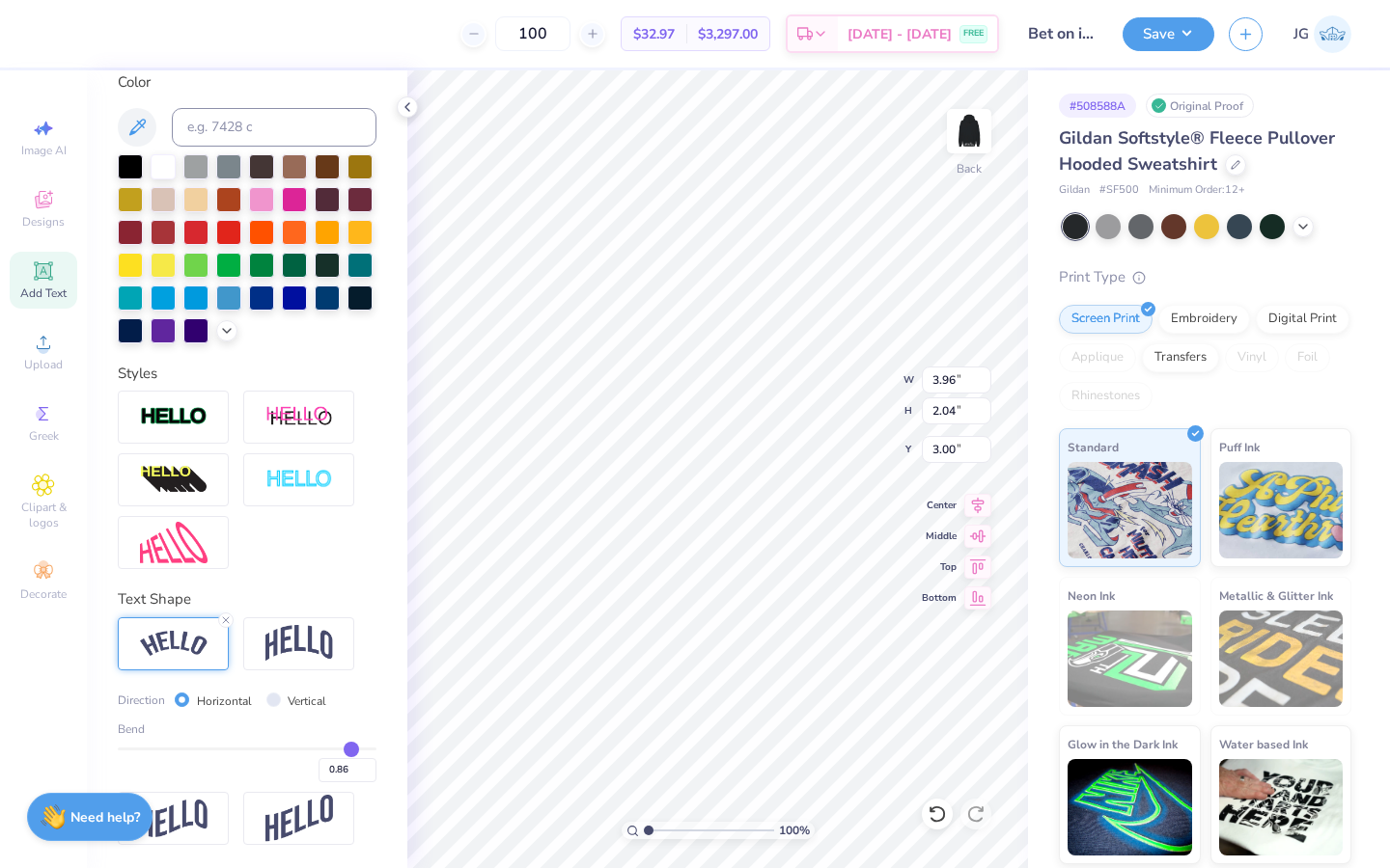
type input "0.85"
type input "0.84"
type input "0.83"
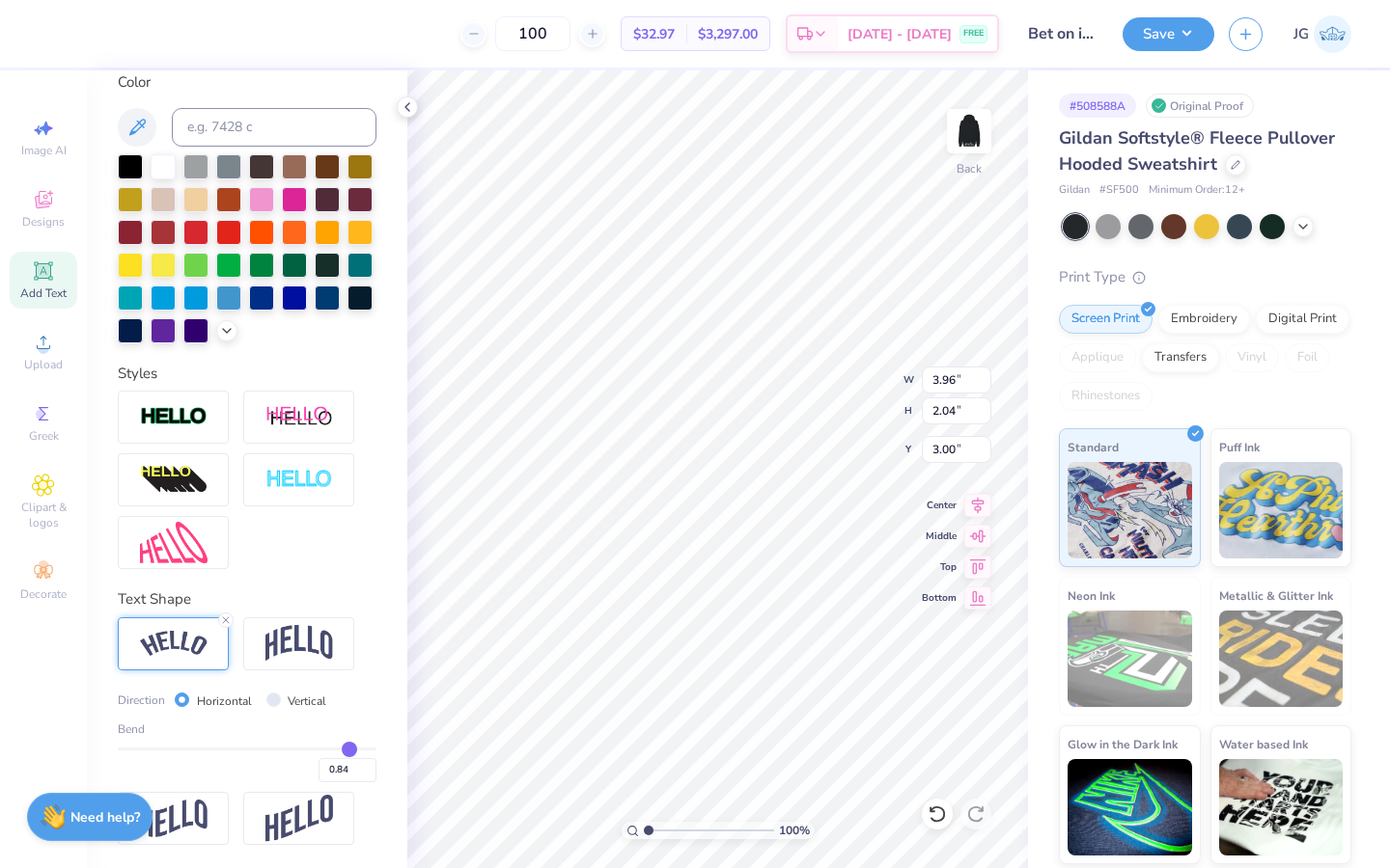
type input "0.83"
type input "0.82"
type input "0.81"
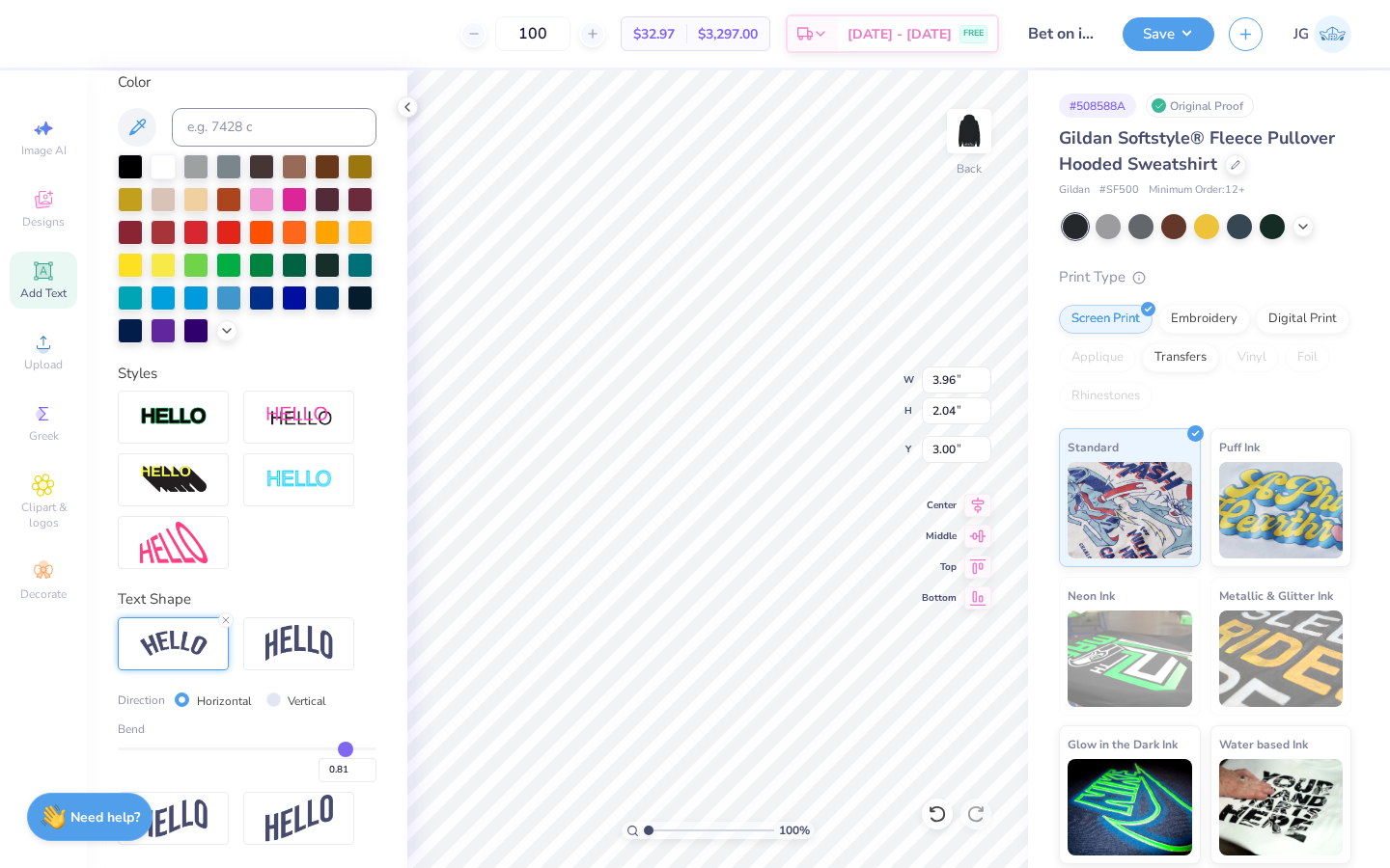
type input "0.8"
type input "0.80"
drag, startPoint x: 364, startPoint y: 744, endPoint x: 344, endPoint y: 747, distance: 20.2
type input "0.8"
click at [344, 747] on input "range" at bounding box center [247, 748] width 258 height 3
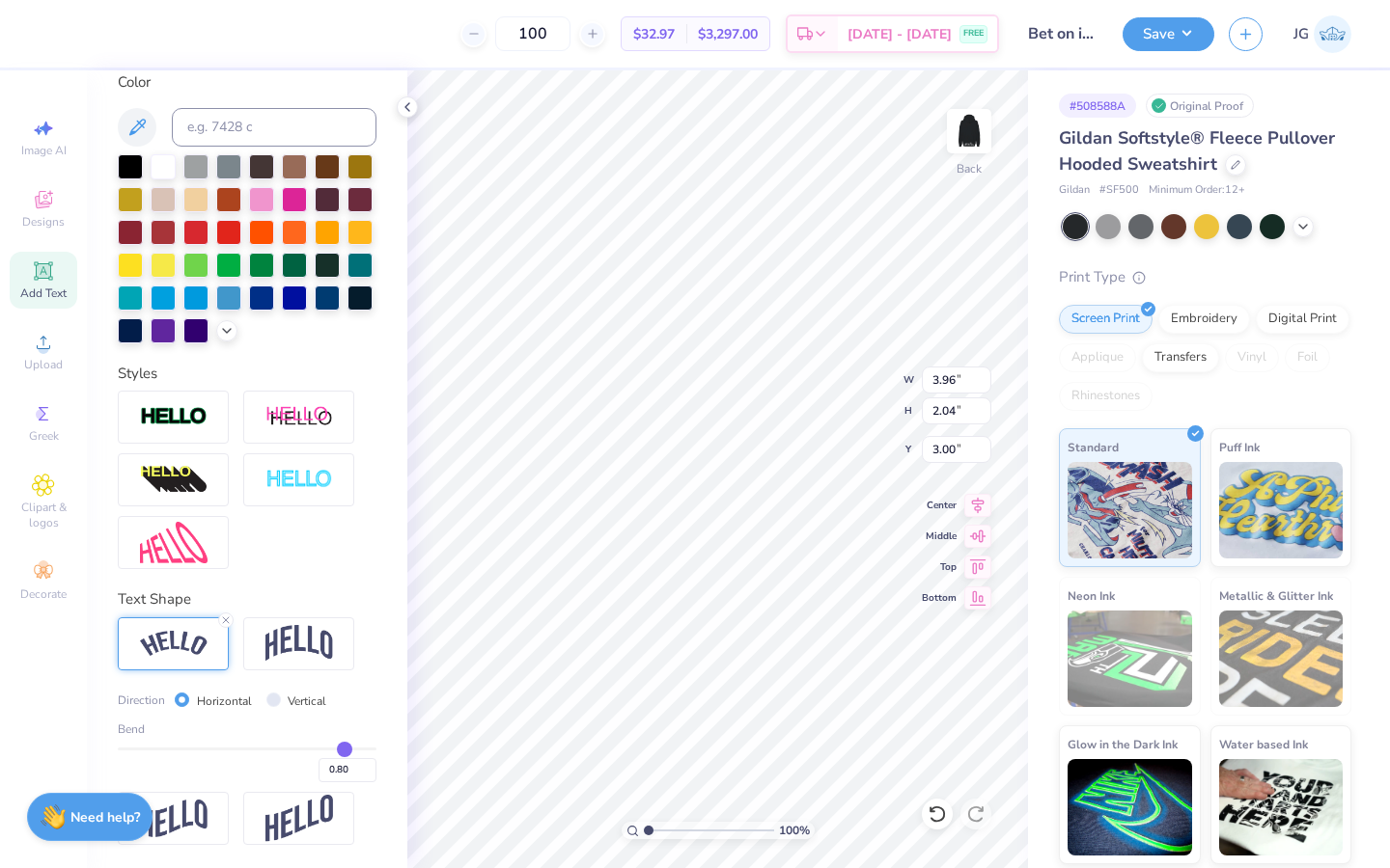
type input "3.90"
type input "1.52"
type input "3.26"
click at [309, 746] on div "Bend 0.80" at bounding box center [247, 751] width 258 height 61
type input "0.85"
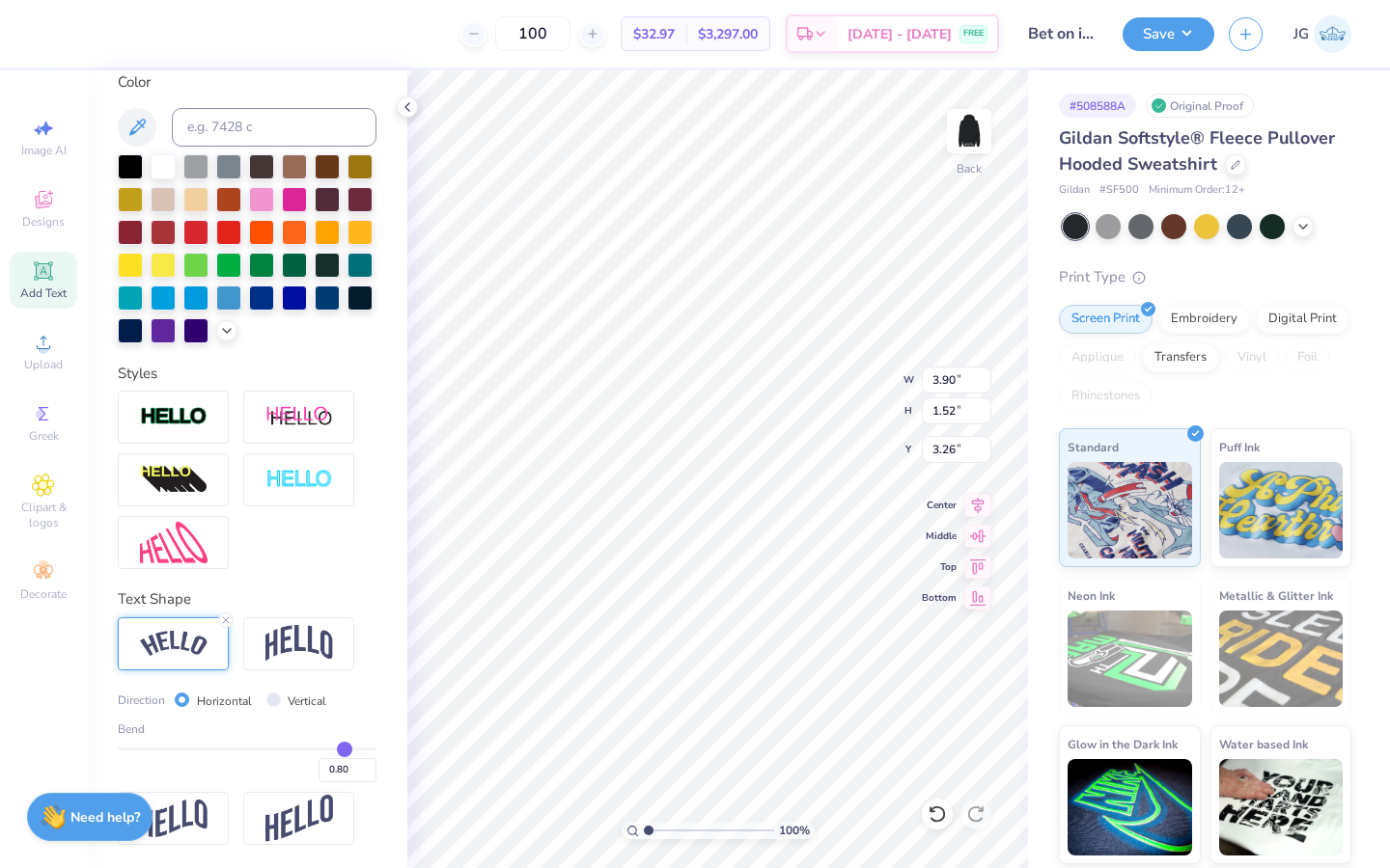
type input "0.85"
type input "0.82"
type input "0.79"
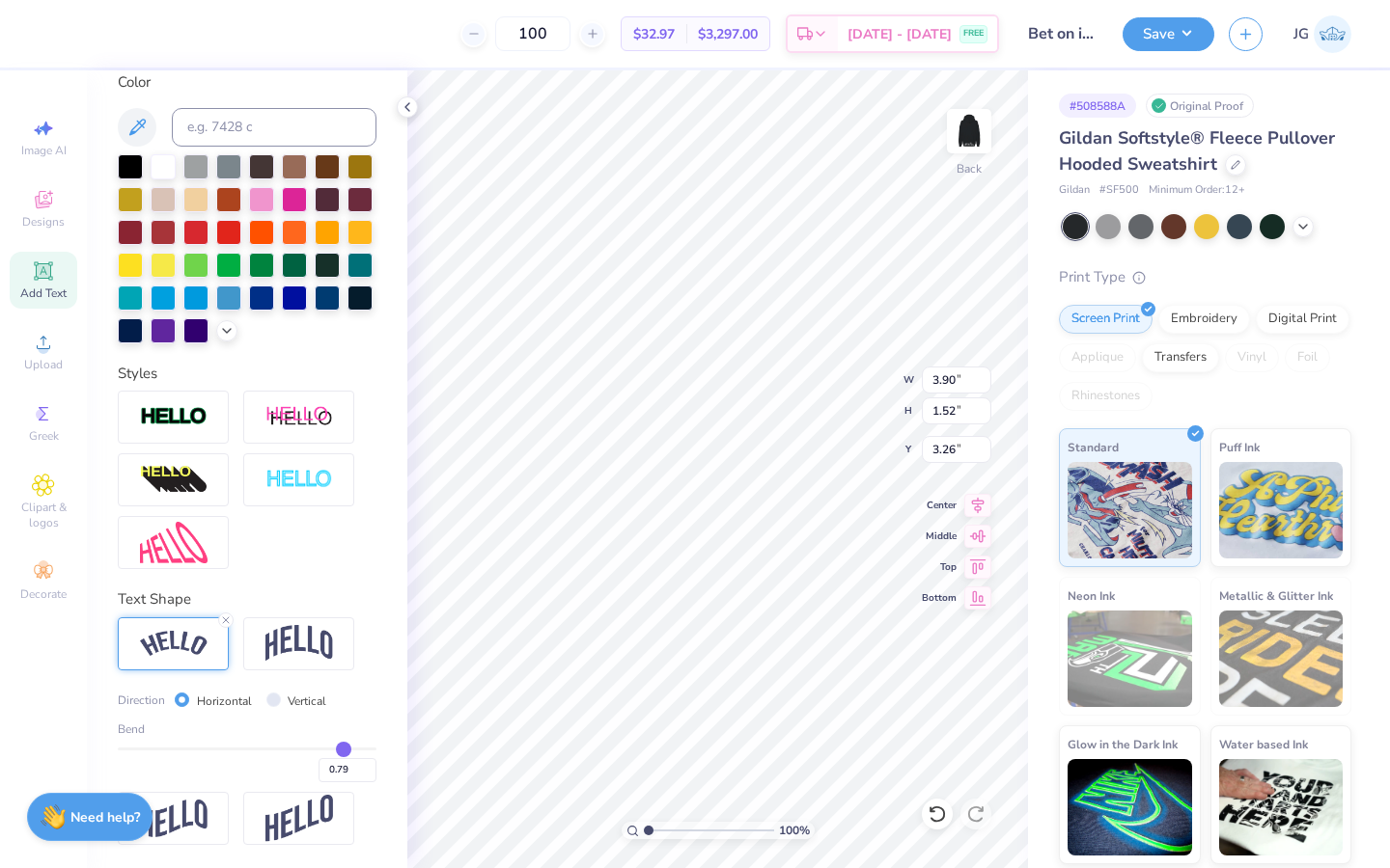
type input "0.76"
type input "0.73"
type input "0.72"
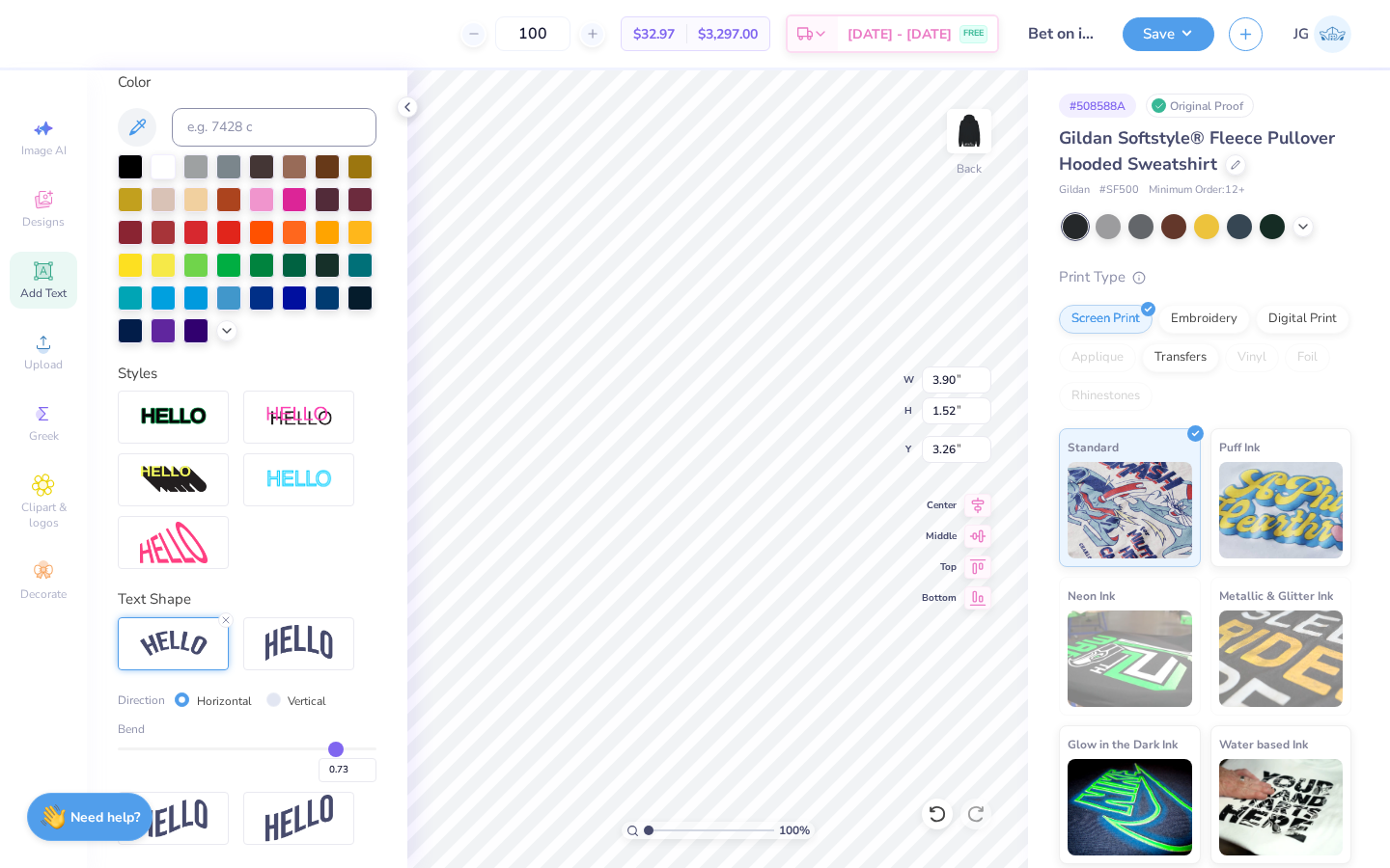
type input "0.72"
type input "0.71"
type input "0.7"
type input "0.70"
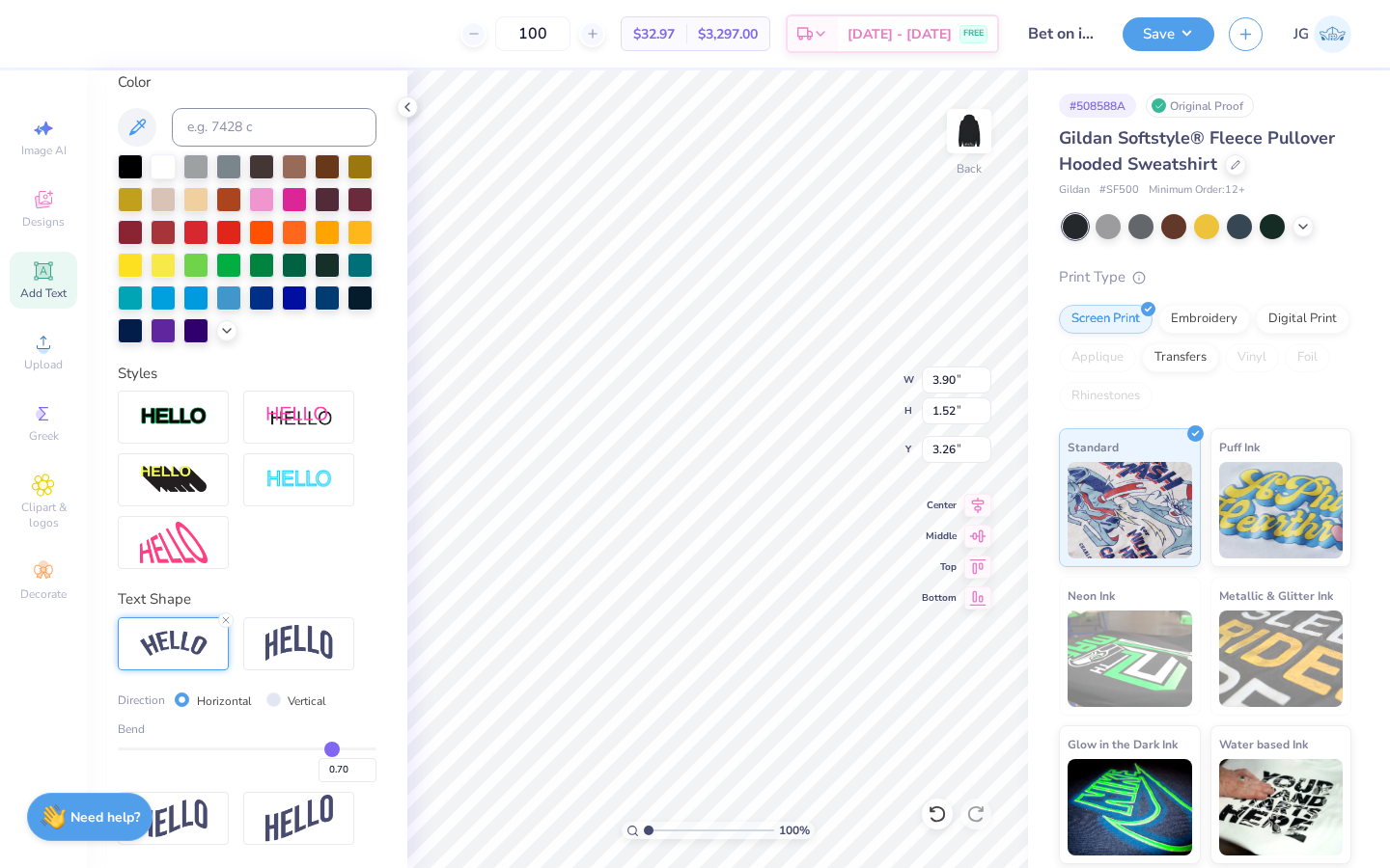
type input "0.69"
type input "0.68"
type input "0.67"
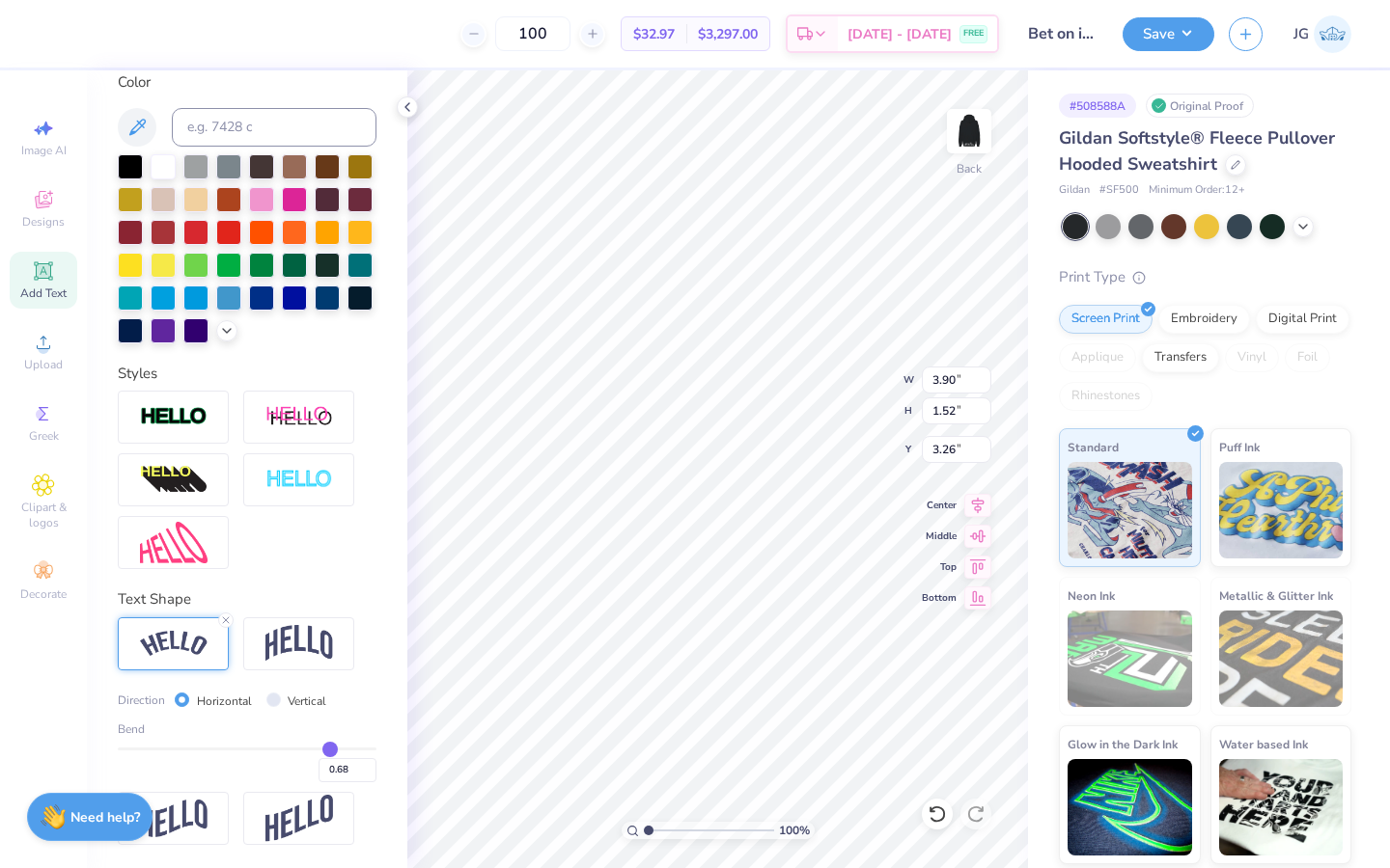
type input "0.67"
type input "0.66"
type input "0.64"
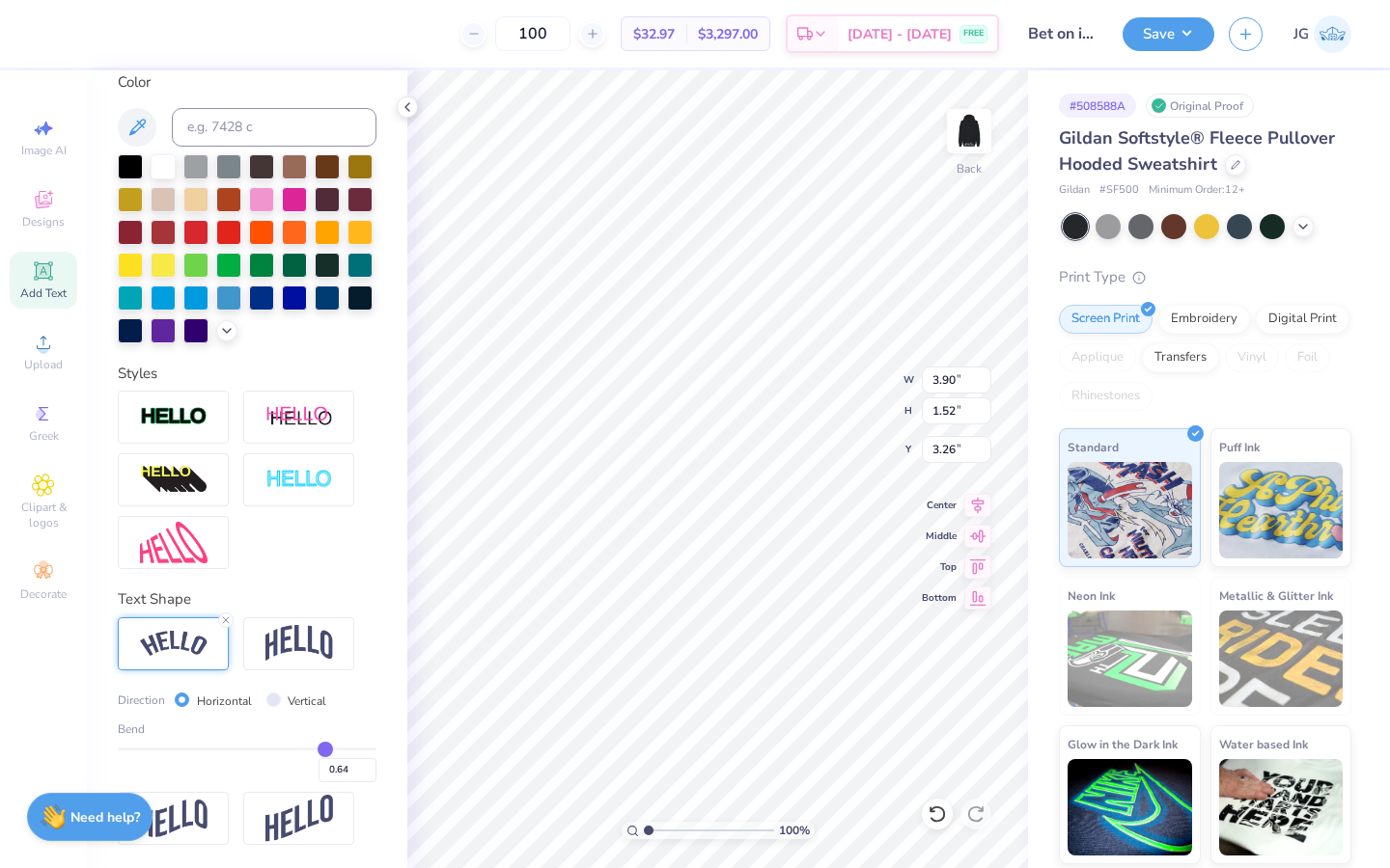
type input "0.63"
type input "0.62"
type input "0.6"
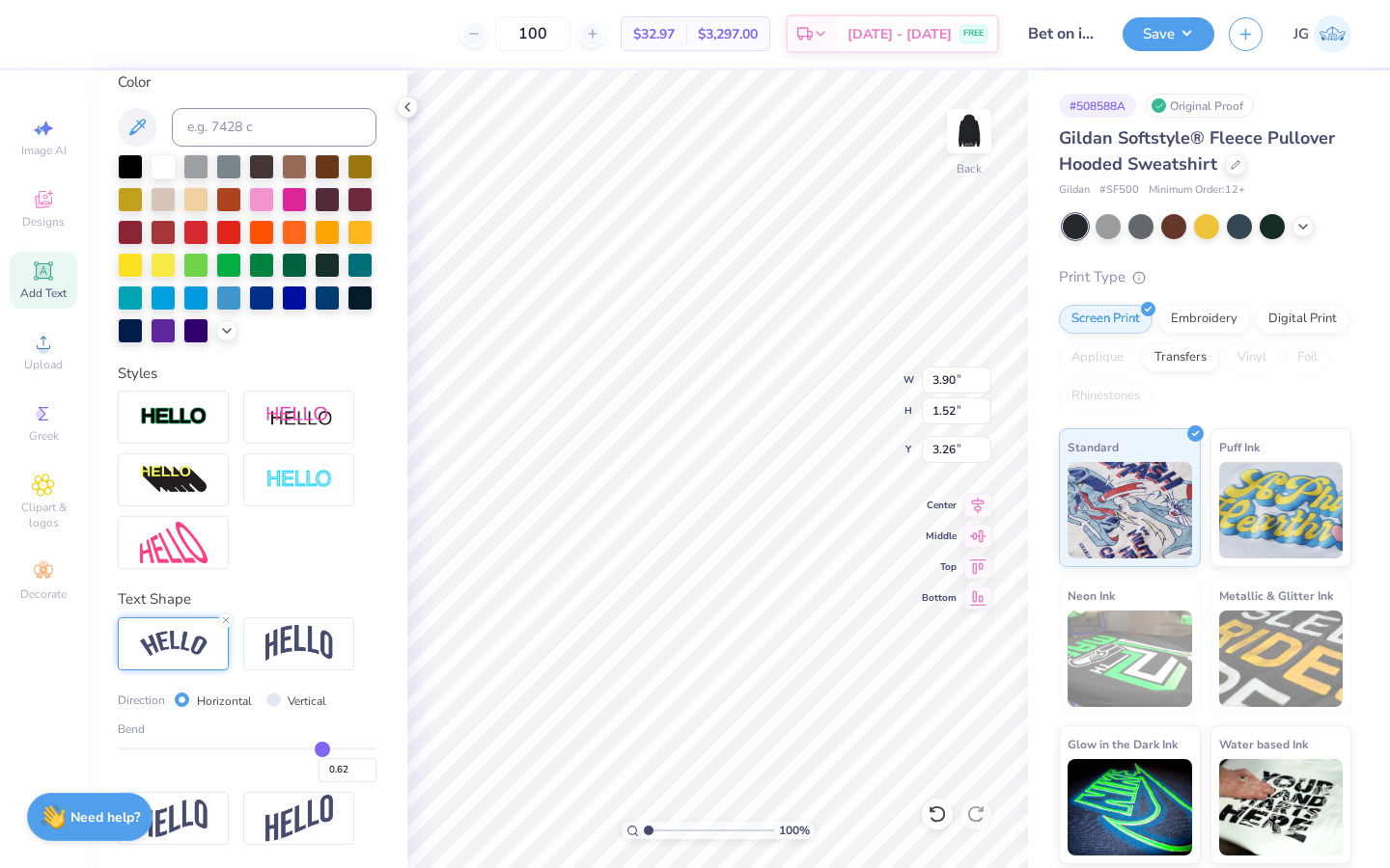
type input "0.60"
type input "0.59"
type input "0.58"
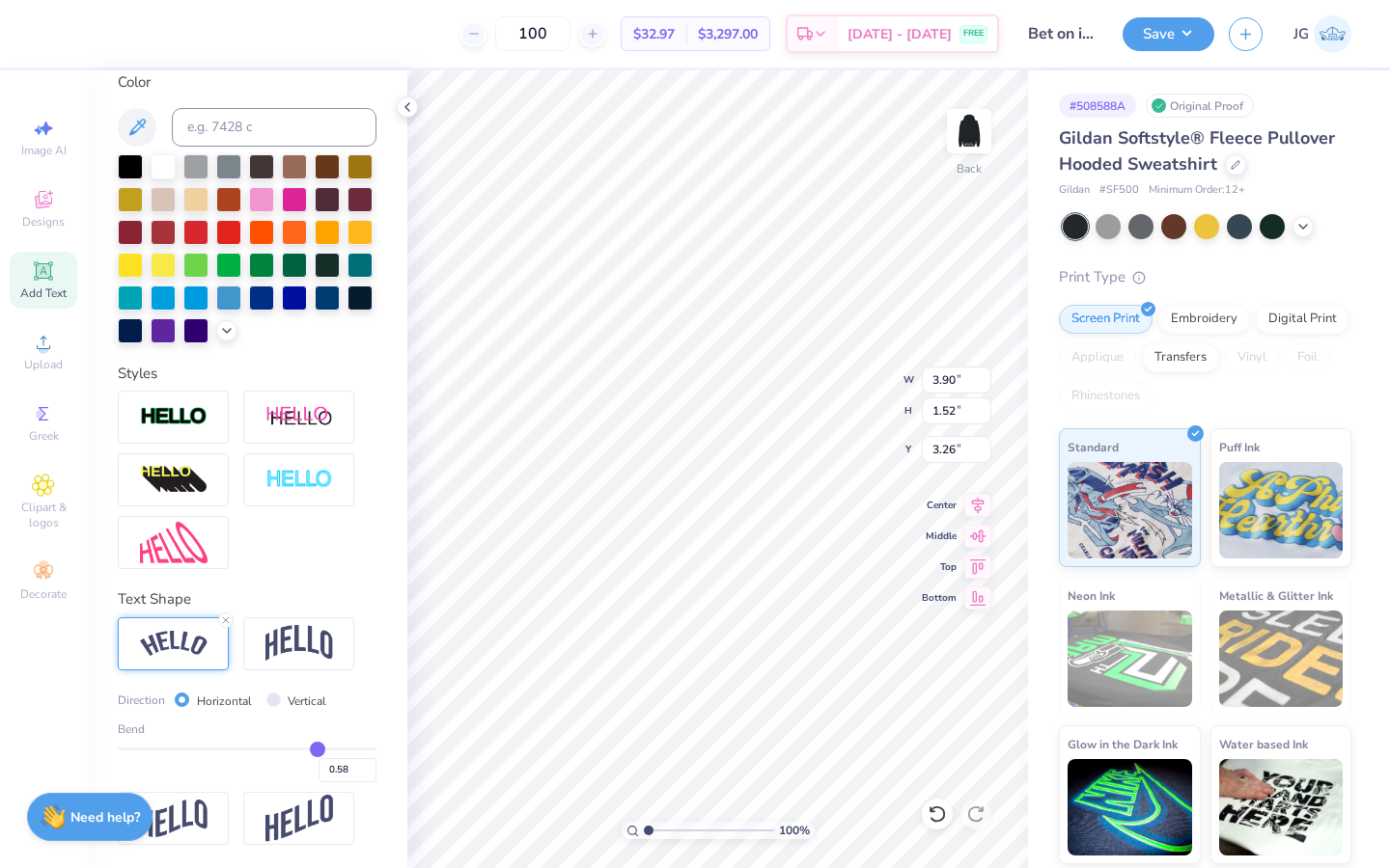
type input "0.57"
type input "0.56"
type input "0.55"
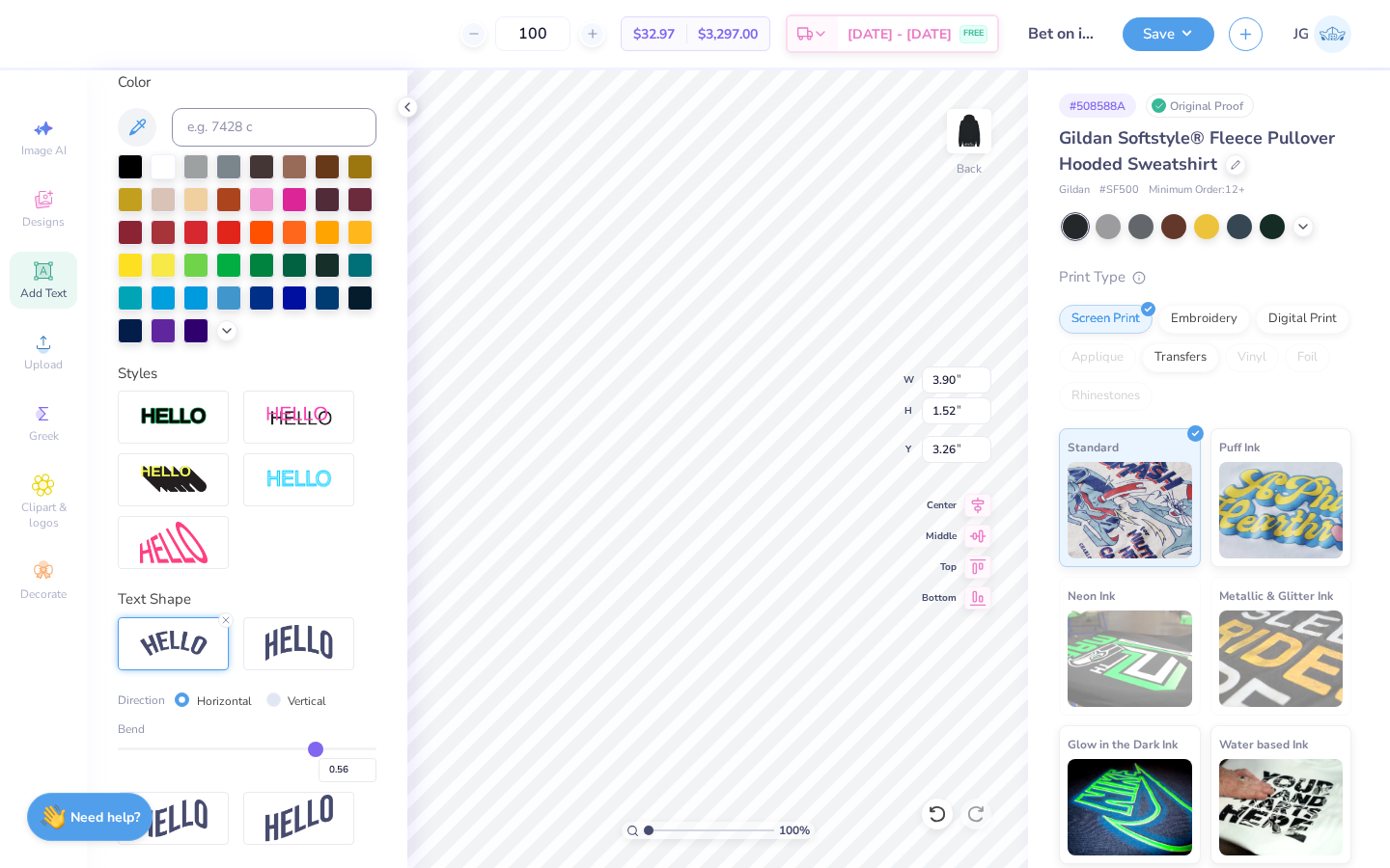
type input "0.55"
type input "0.54"
type input "0.53"
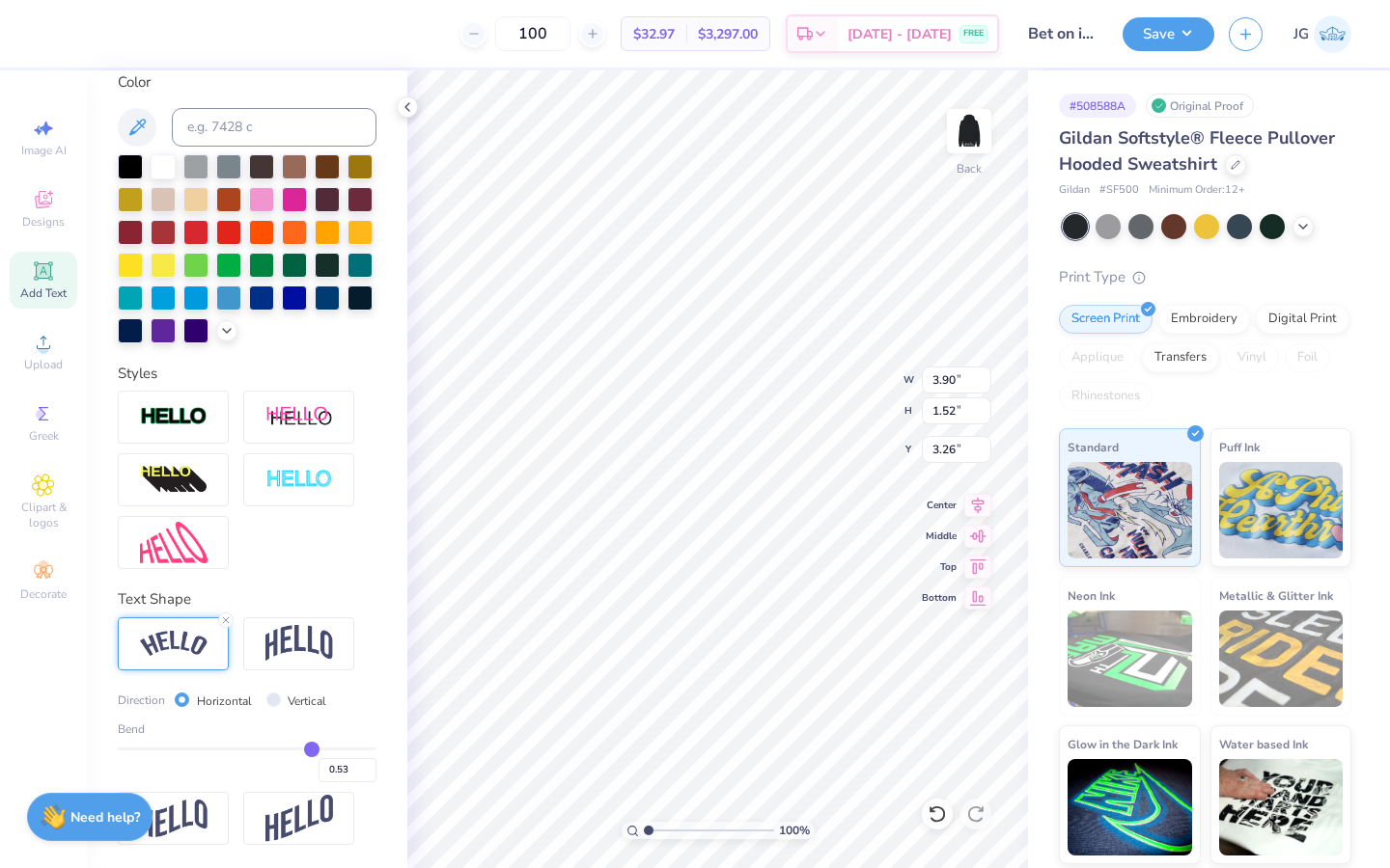
type input "0.53"
drag, startPoint x: 350, startPoint y: 748, endPoint x: 309, endPoint y: 748, distance: 41.0
click at [311, 748] on input "range" at bounding box center [247, 748] width 258 height 3
type input "3.77"
type input "0.93"
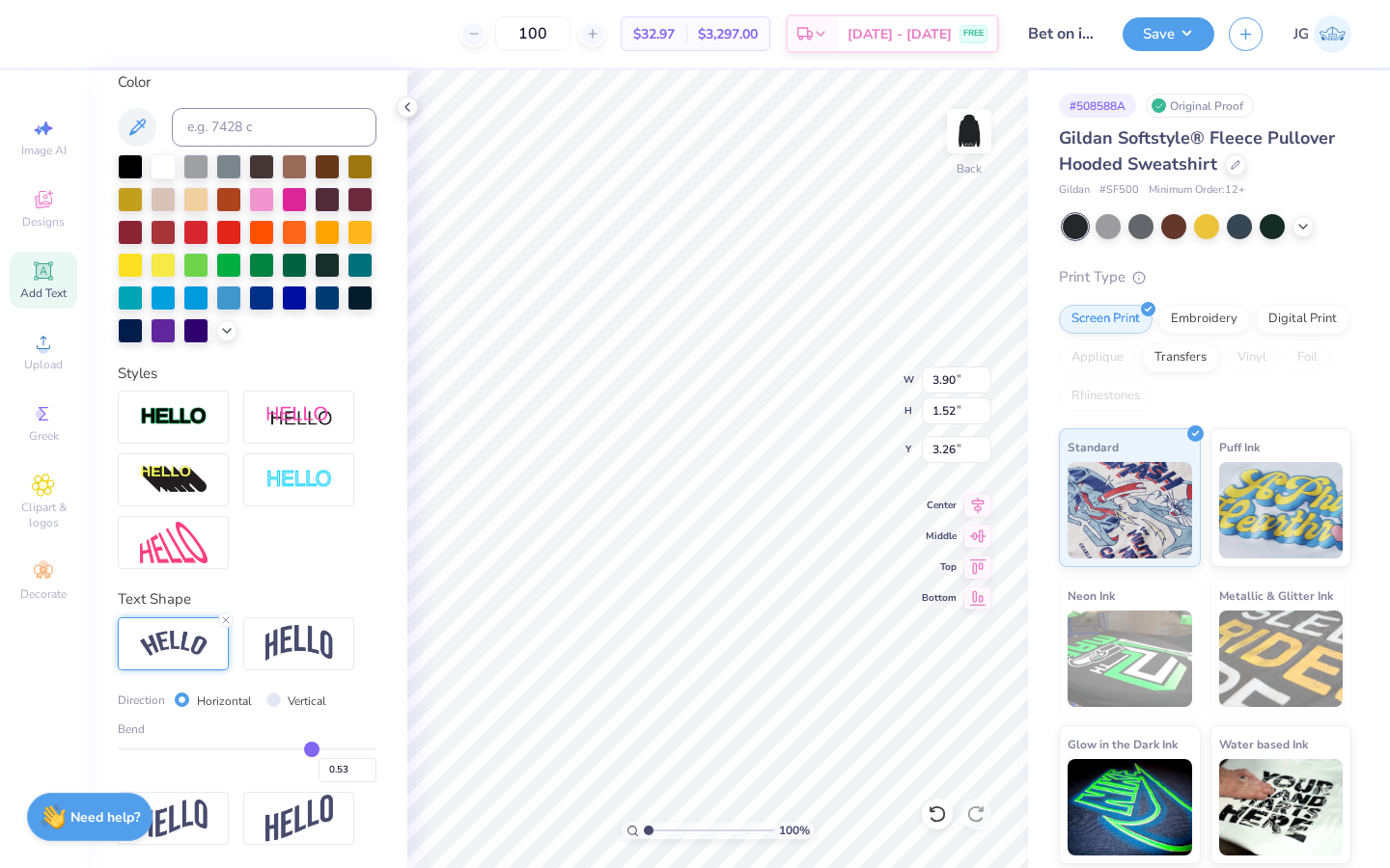
type input "3.55"
click at [698, 833] on input "range" at bounding box center [709, 831] width 131 height 18
type input "1"
click at [647, 825] on input "range" at bounding box center [709, 831] width 131 height 18
click at [973, 145] on img at bounding box center [969, 132] width 77 height 77
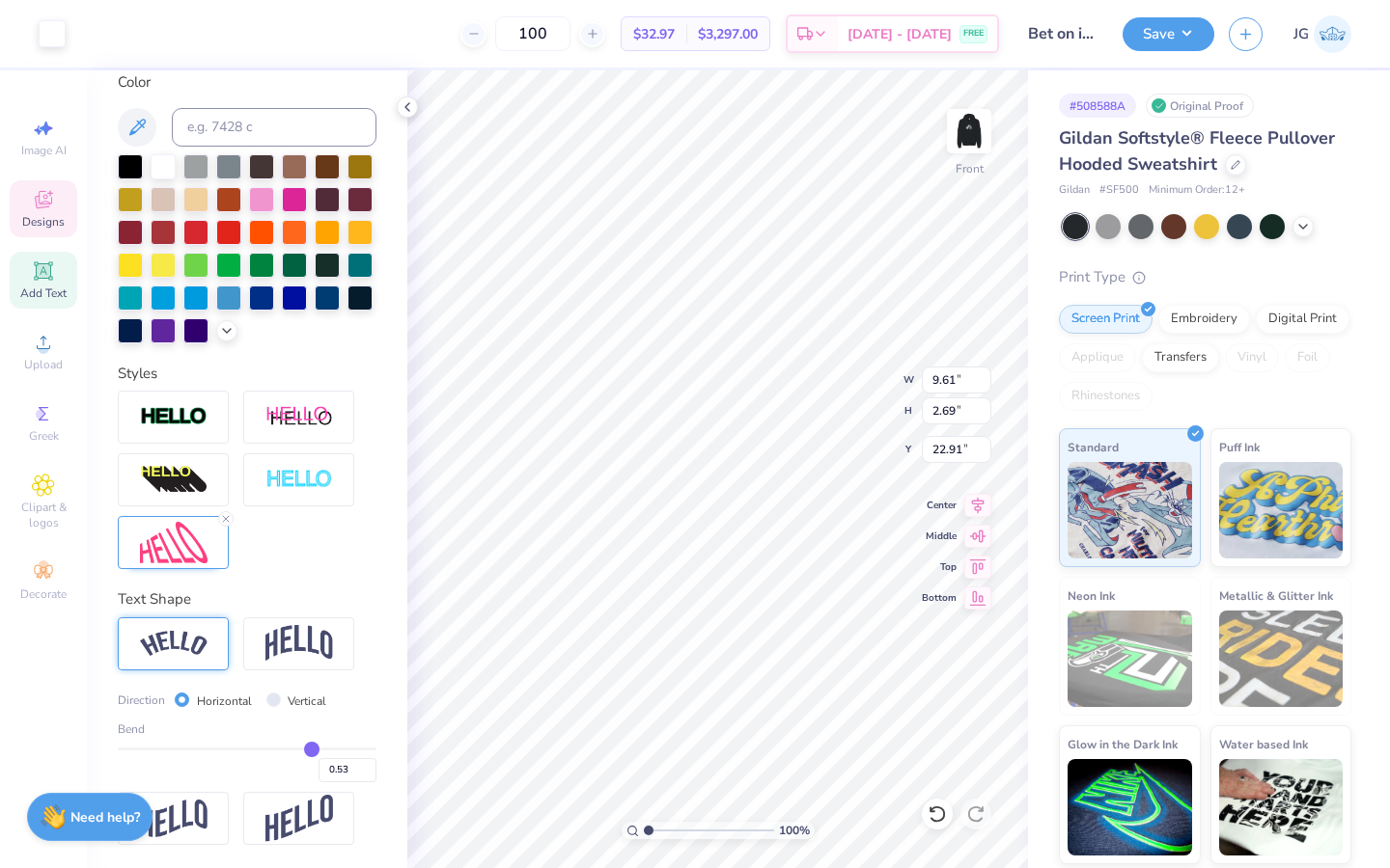
scroll to position [252, 0]
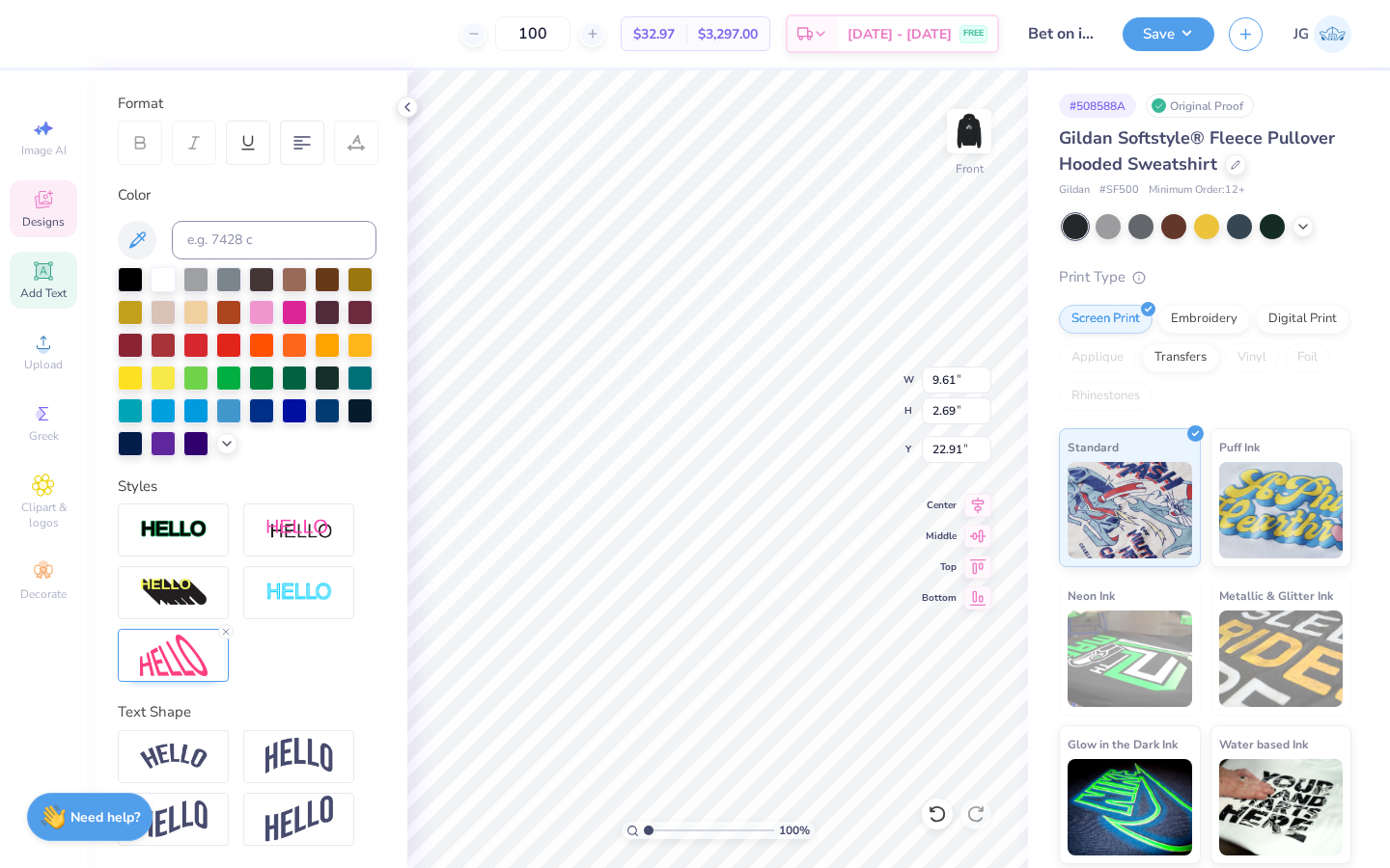
type input "23.37"
click at [1180, 28] on button "Save" at bounding box center [1168, 32] width 92 height 34
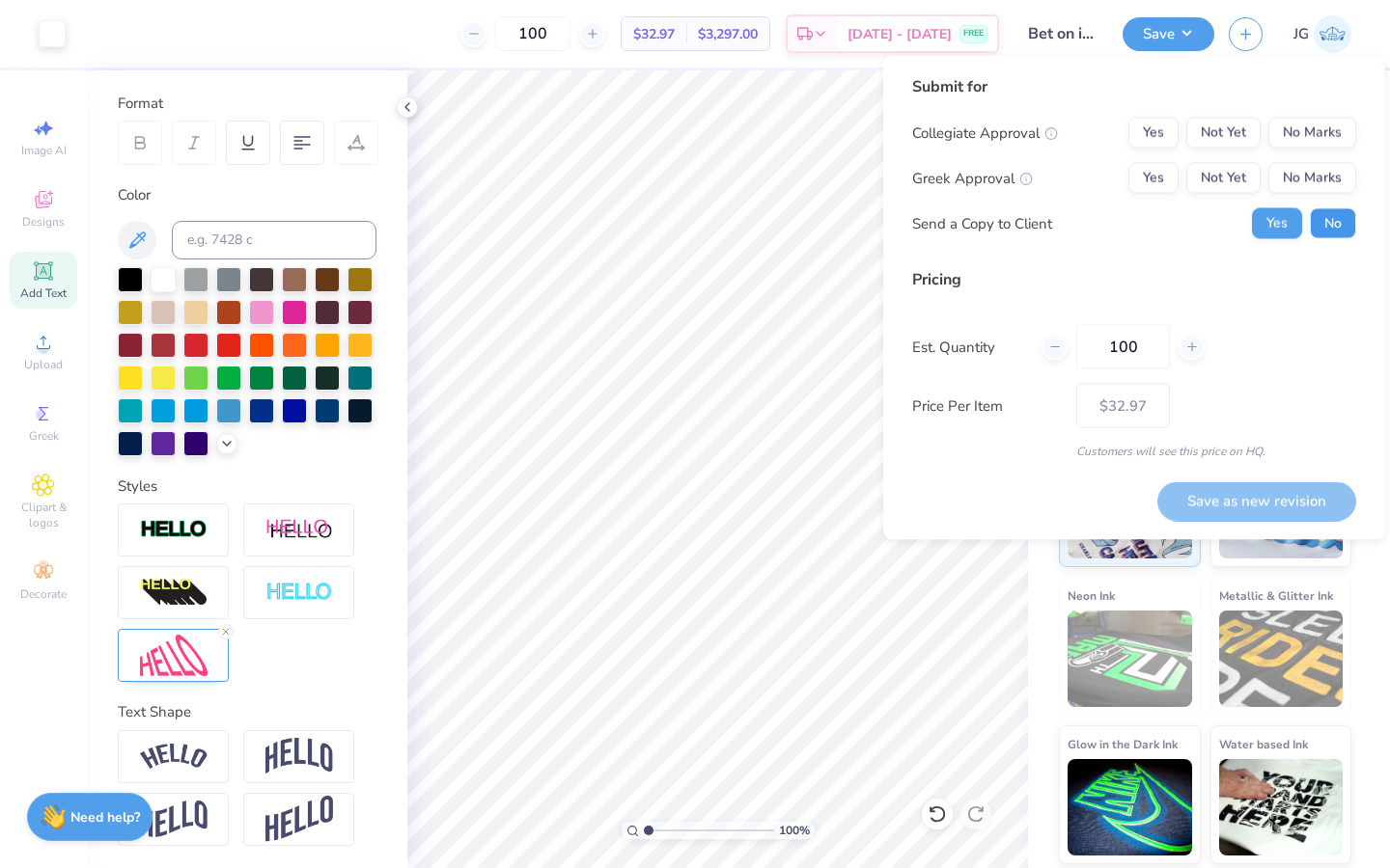
click at [1325, 227] on button "No" at bounding box center [1333, 224] width 47 height 31
click at [1319, 172] on button "No Marks" at bounding box center [1312, 178] width 88 height 31
click at [1315, 125] on button "No Marks" at bounding box center [1312, 133] width 88 height 31
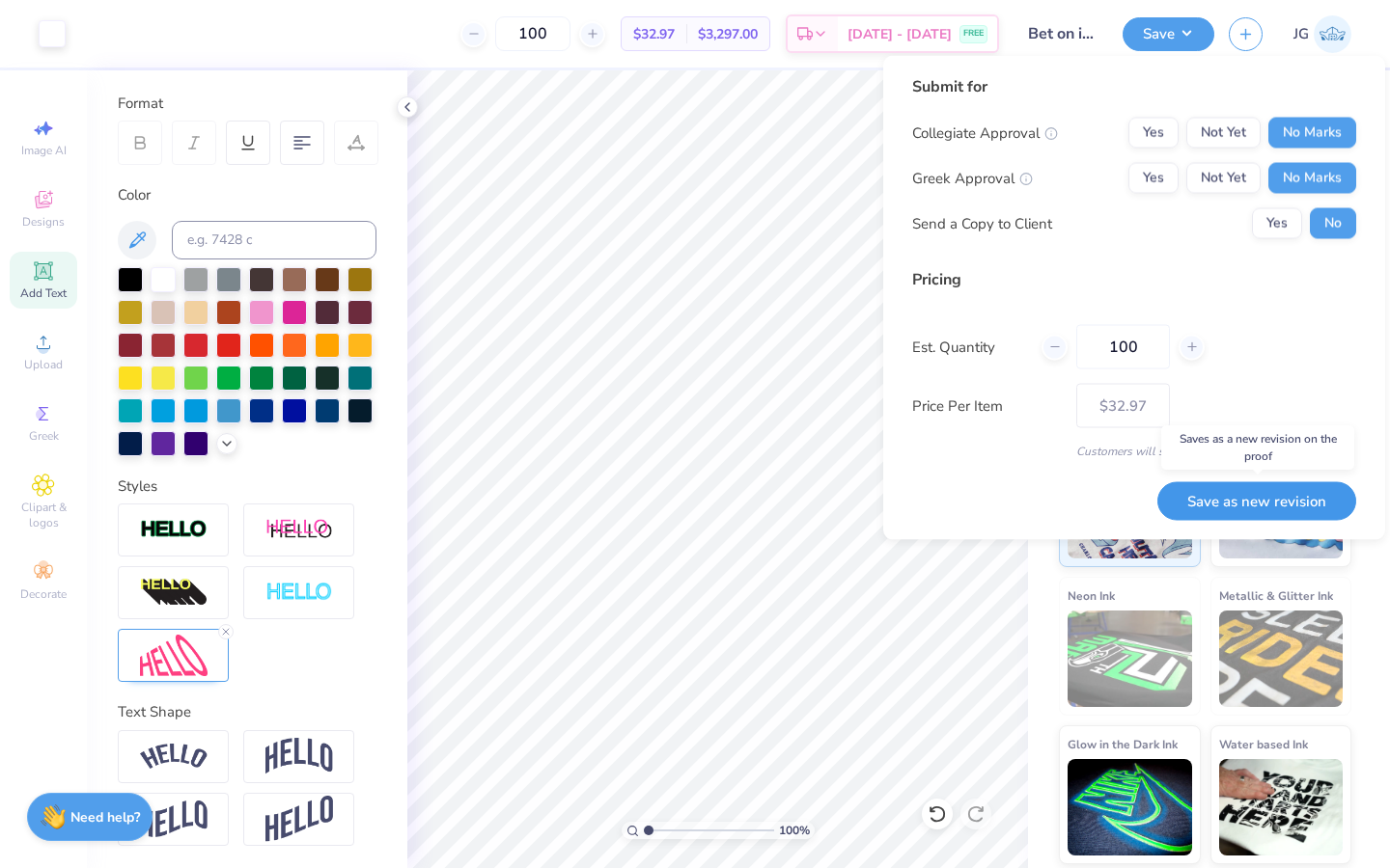
click at [1210, 502] on button "Save as new revision" at bounding box center [1256, 501] width 199 height 40
type input "$32.97"
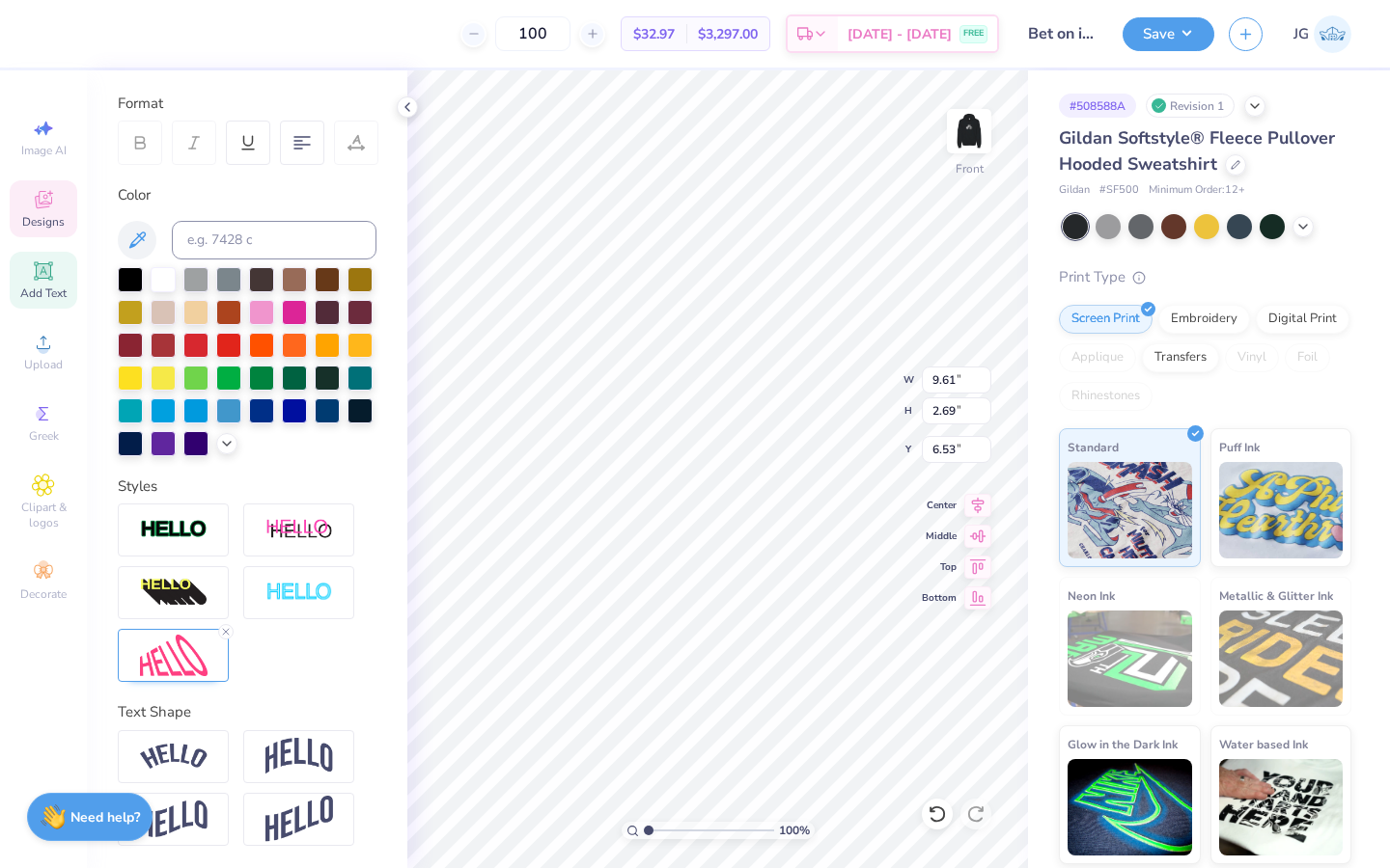
type input "6.53"
type textarea "illmazing"
click at [176, 667] on img at bounding box center [173, 655] width 67 height 42
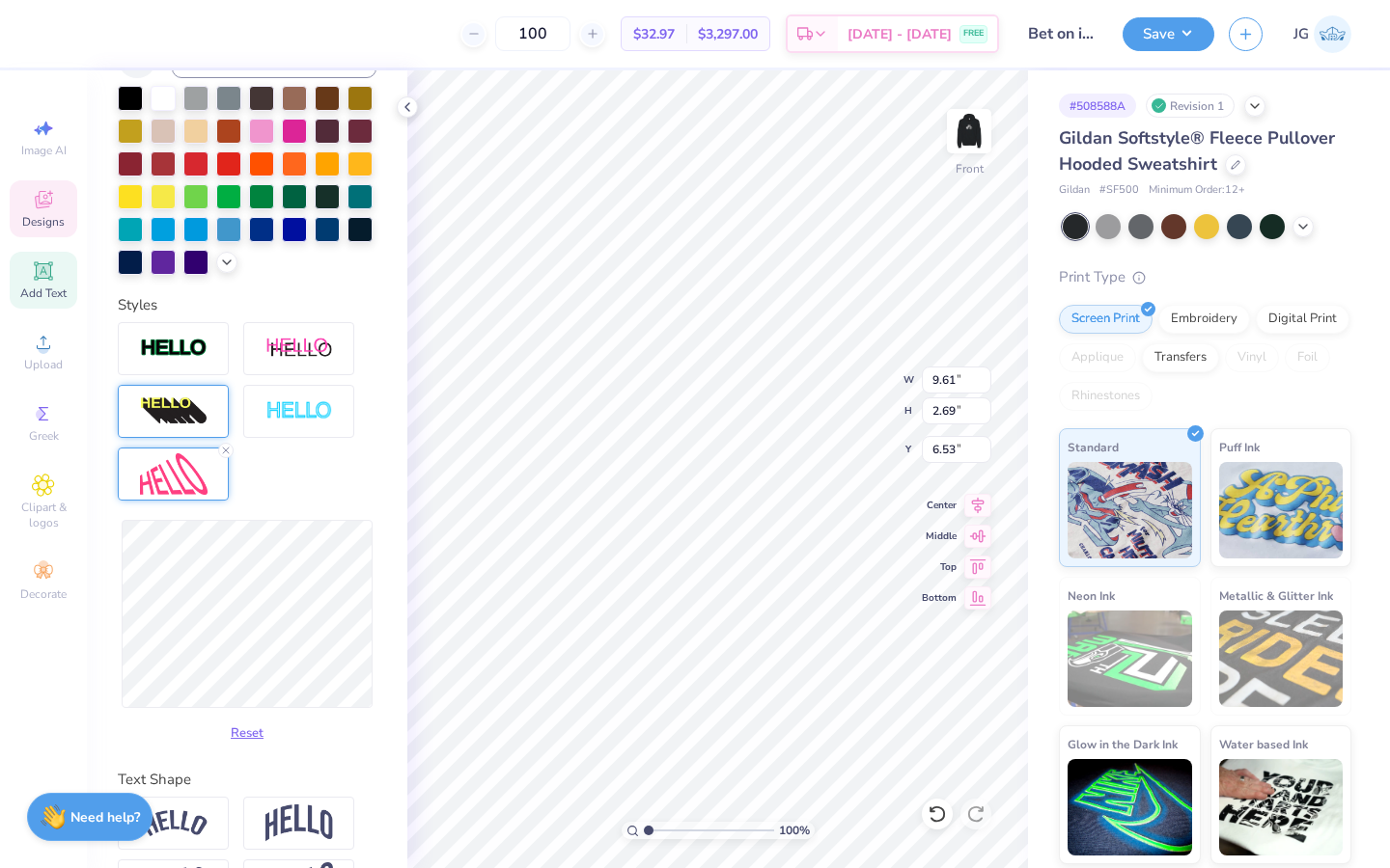
scroll to position [502, 0]
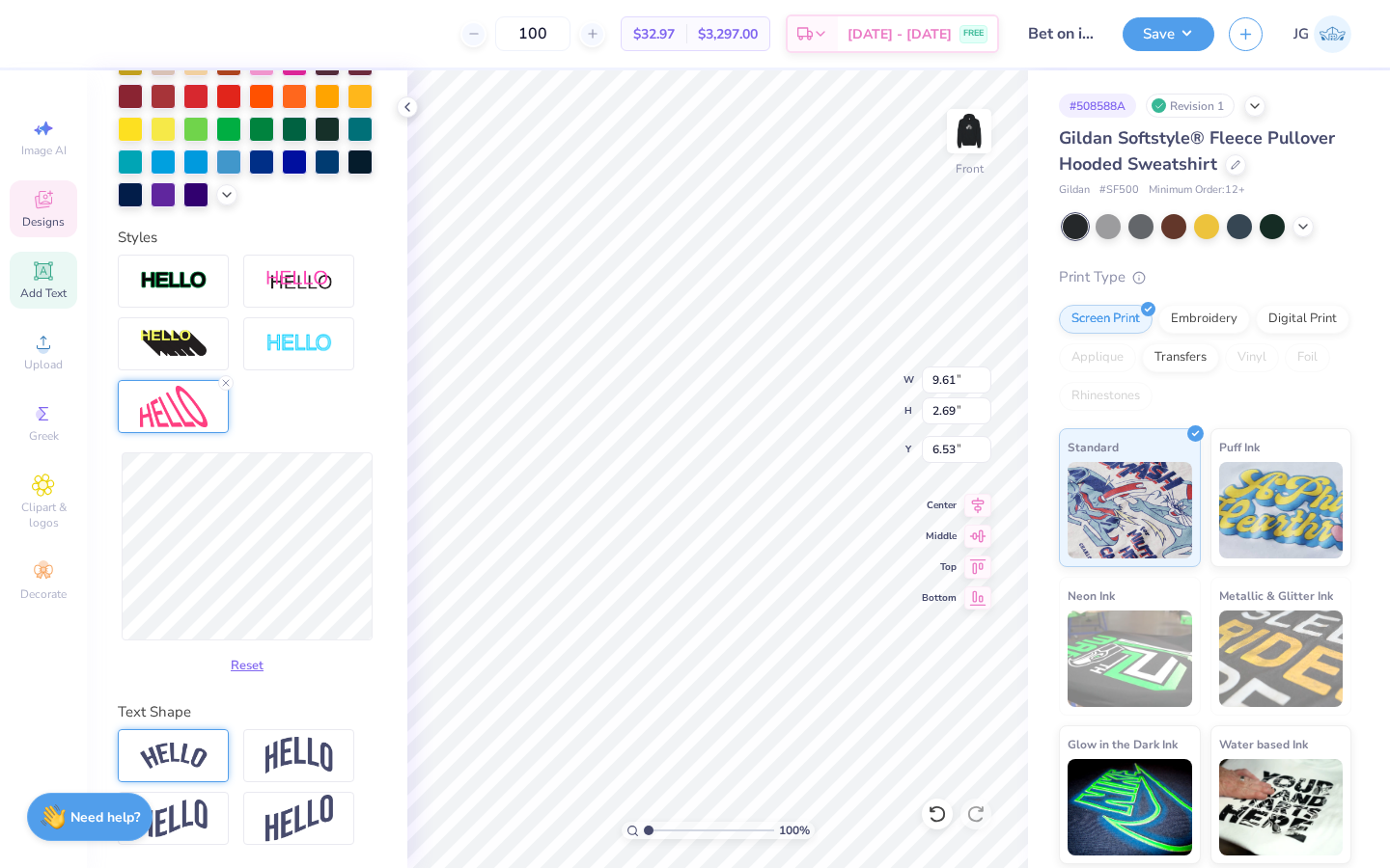
click at [180, 752] on img at bounding box center [173, 756] width 67 height 26
click at [296, 777] on div at bounding box center [299, 756] width 111 height 53
click at [221, 736] on div at bounding box center [173, 756] width 111 height 53
click at [227, 732] on line at bounding box center [226, 732] width 6 height 6
click at [313, 755] on img at bounding box center [299, 755] width 67 height 37
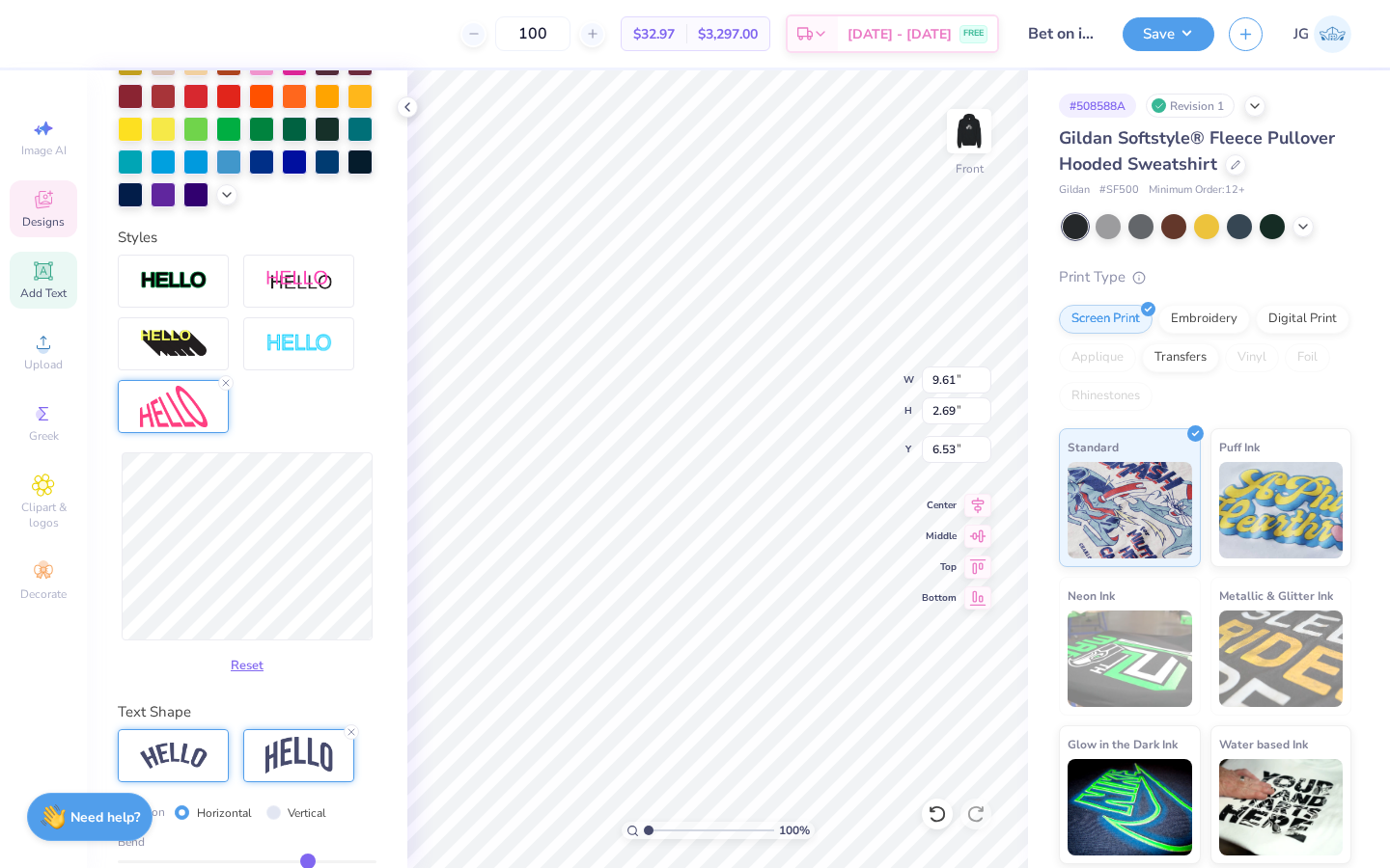
click at [206, 737] on div at bounding box center [173, 756] width 111 height 53
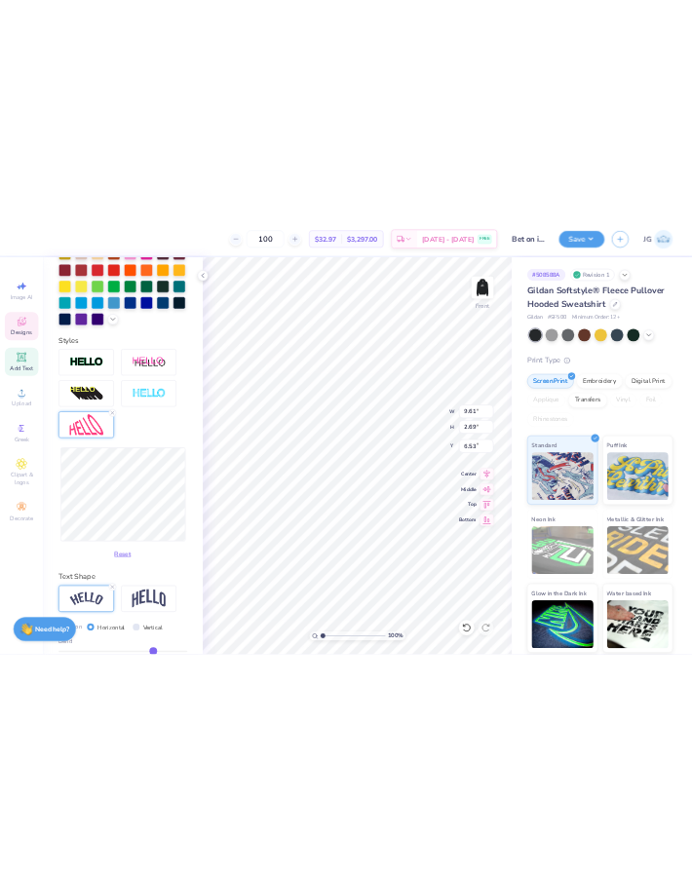
scroll to position [620, 0]
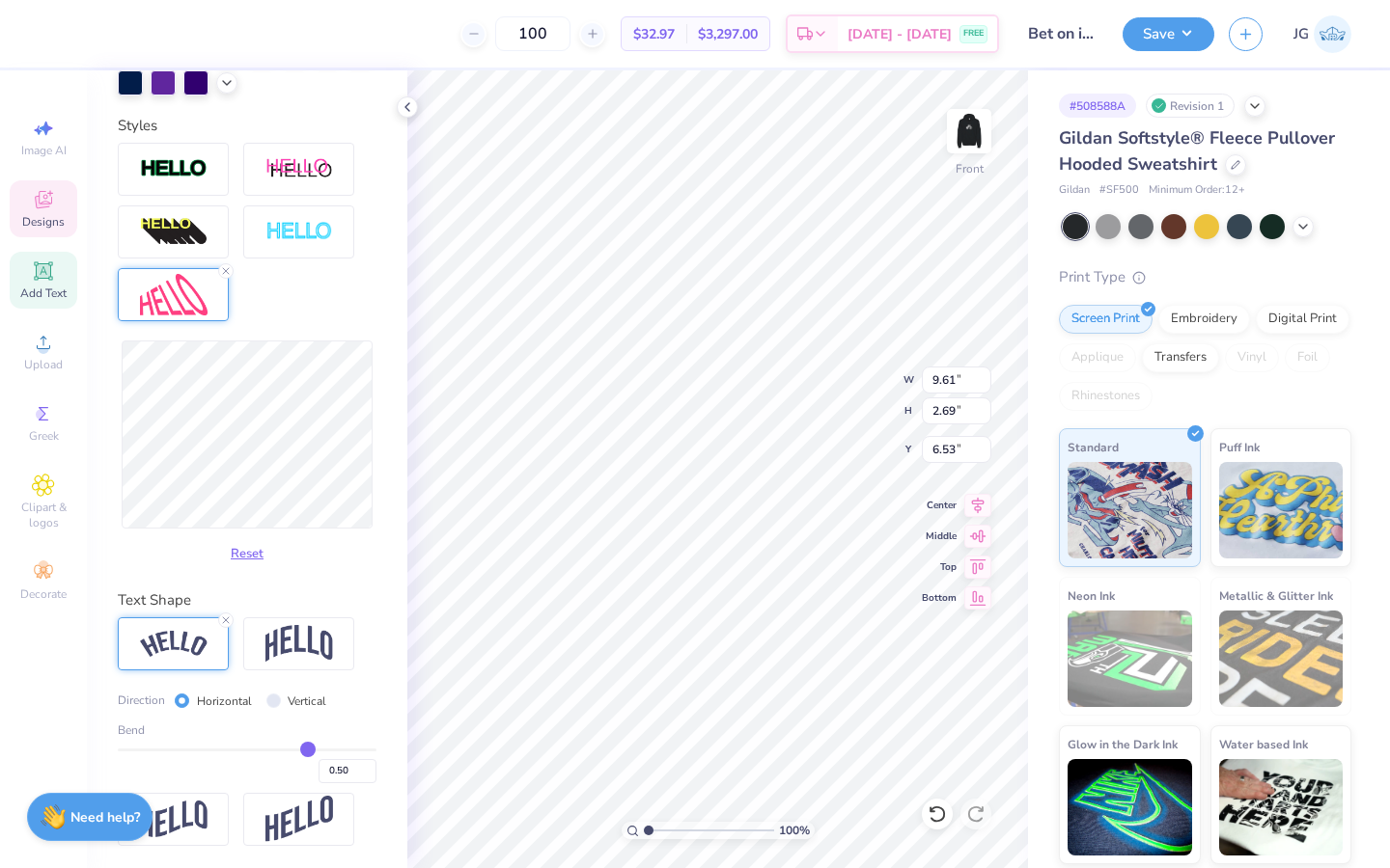
type input "0.46"
type input "0.47"
type input "0.48"
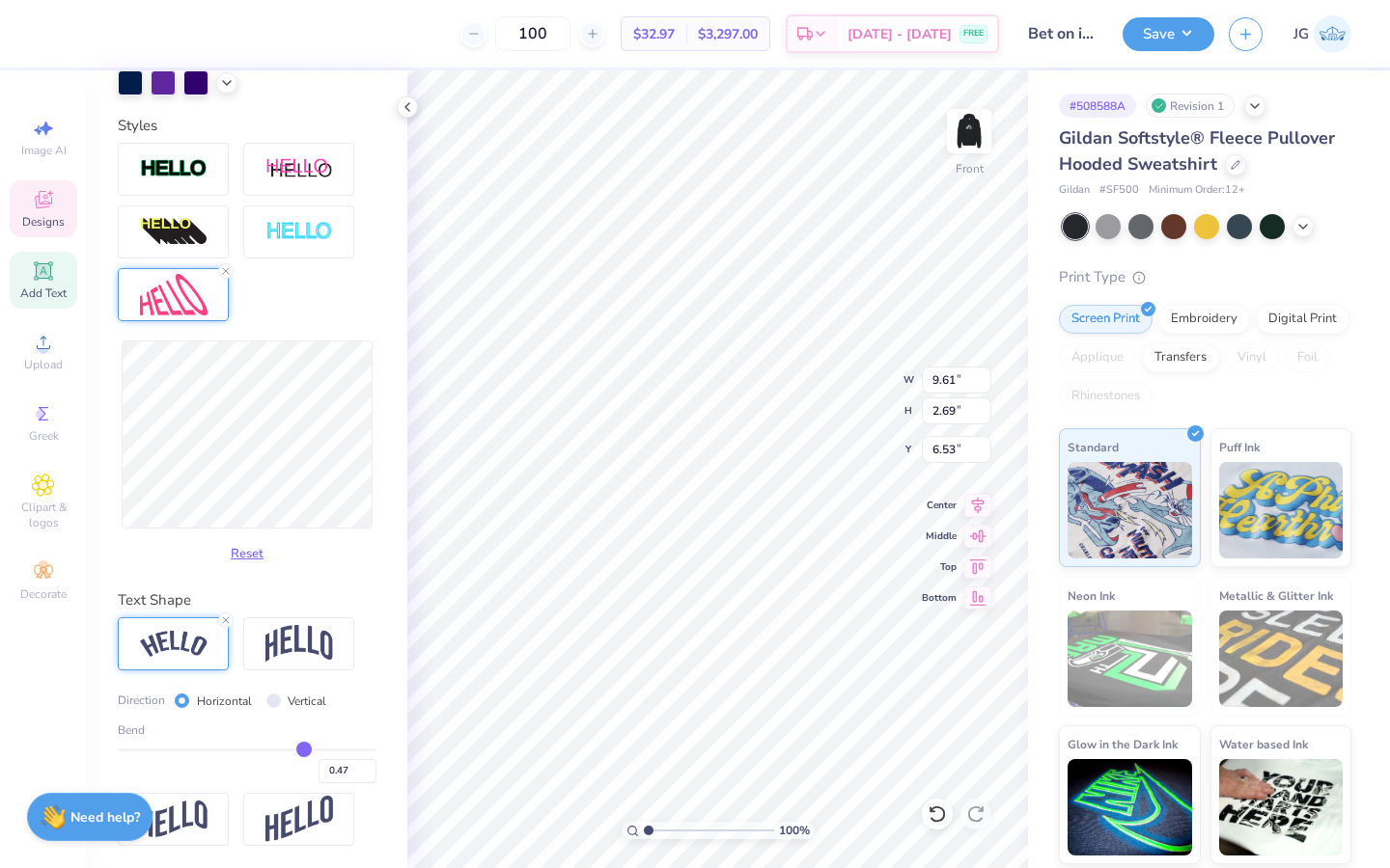
type input "0.48"
type input "0.5"
type input "0.50"
type input "0.53"
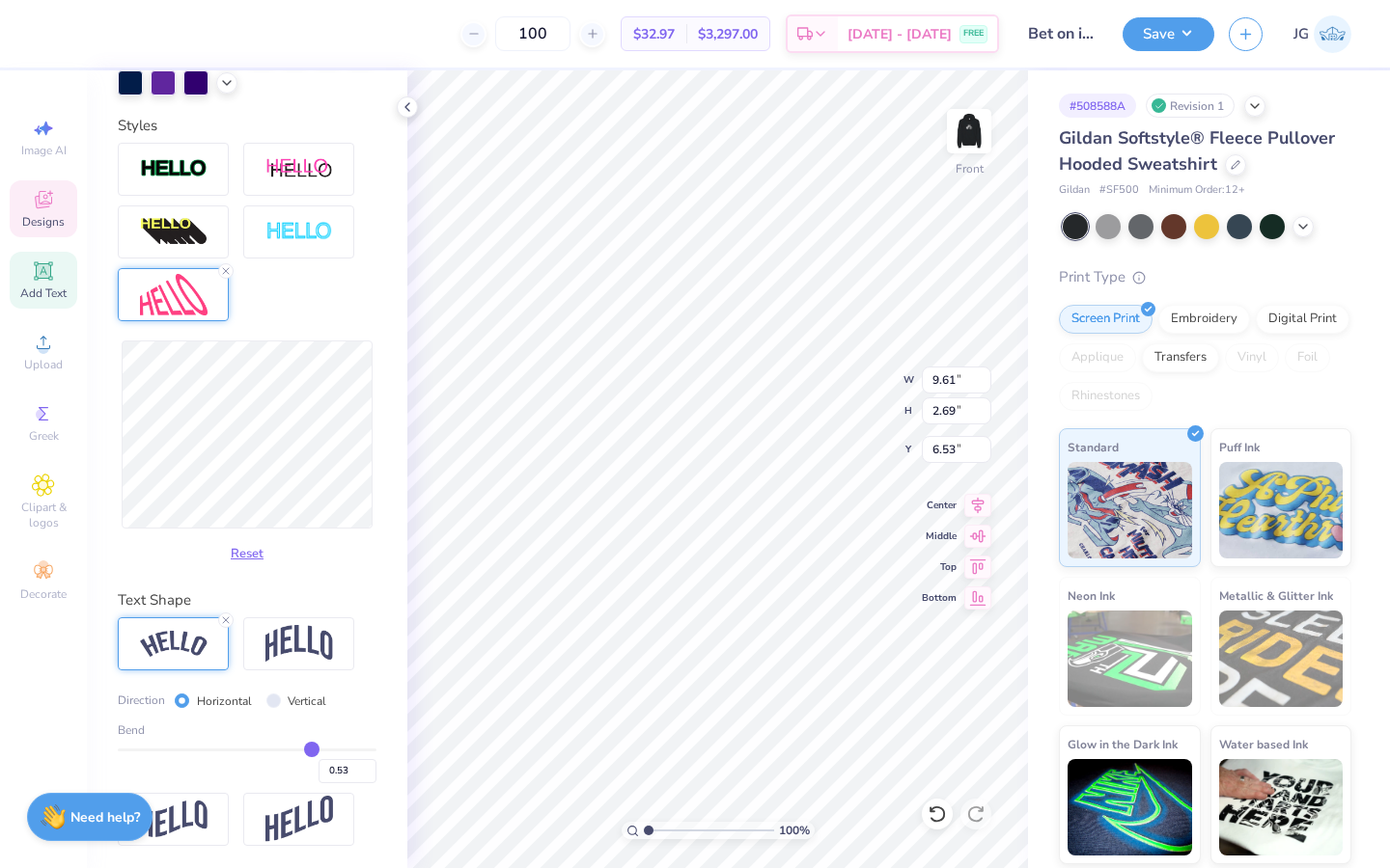
type input "0.55"
type input "0.57"
type input "0.58"
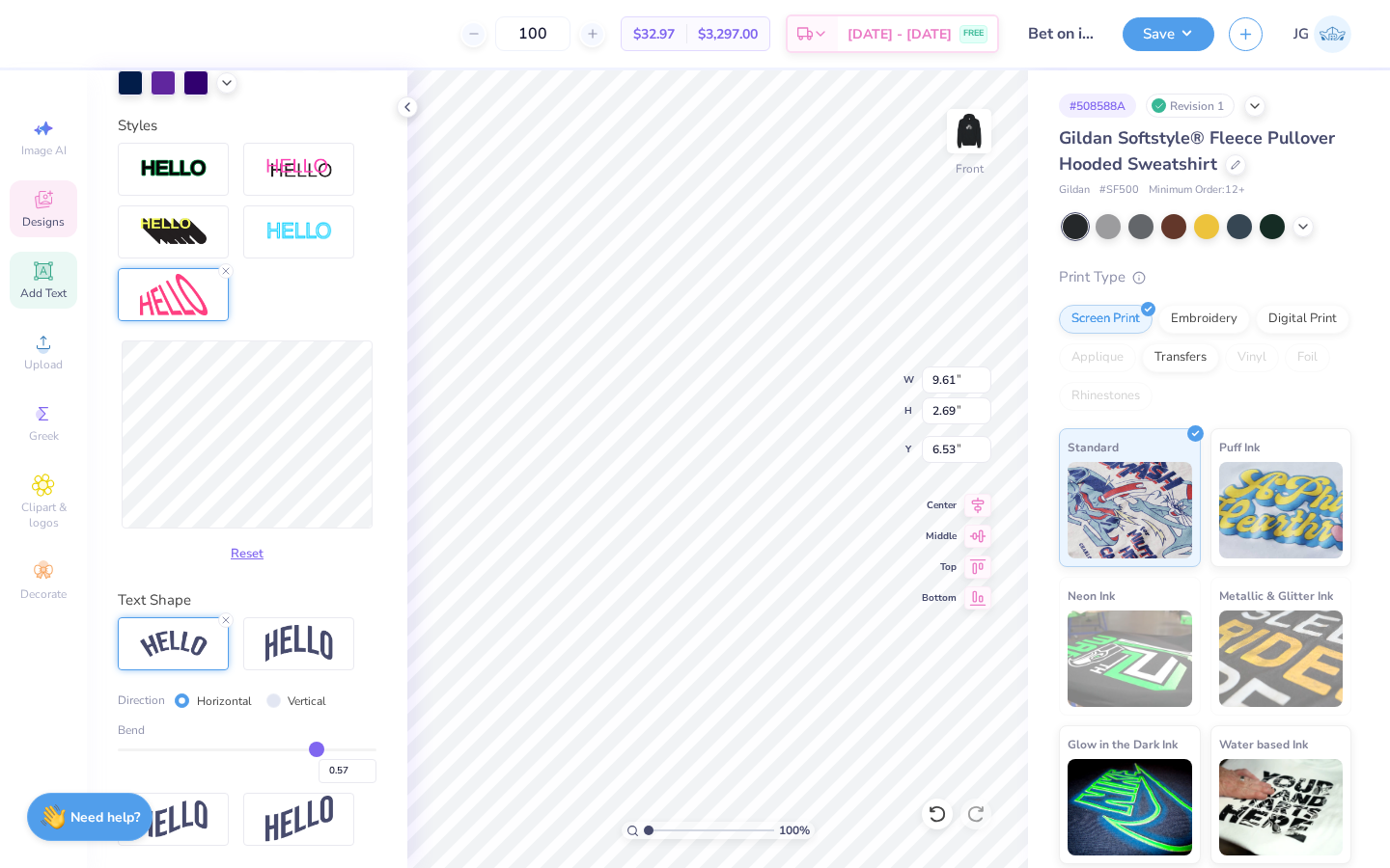
type input "0.58"
type input "0.59"
type input "0.6"
type input "0.60"
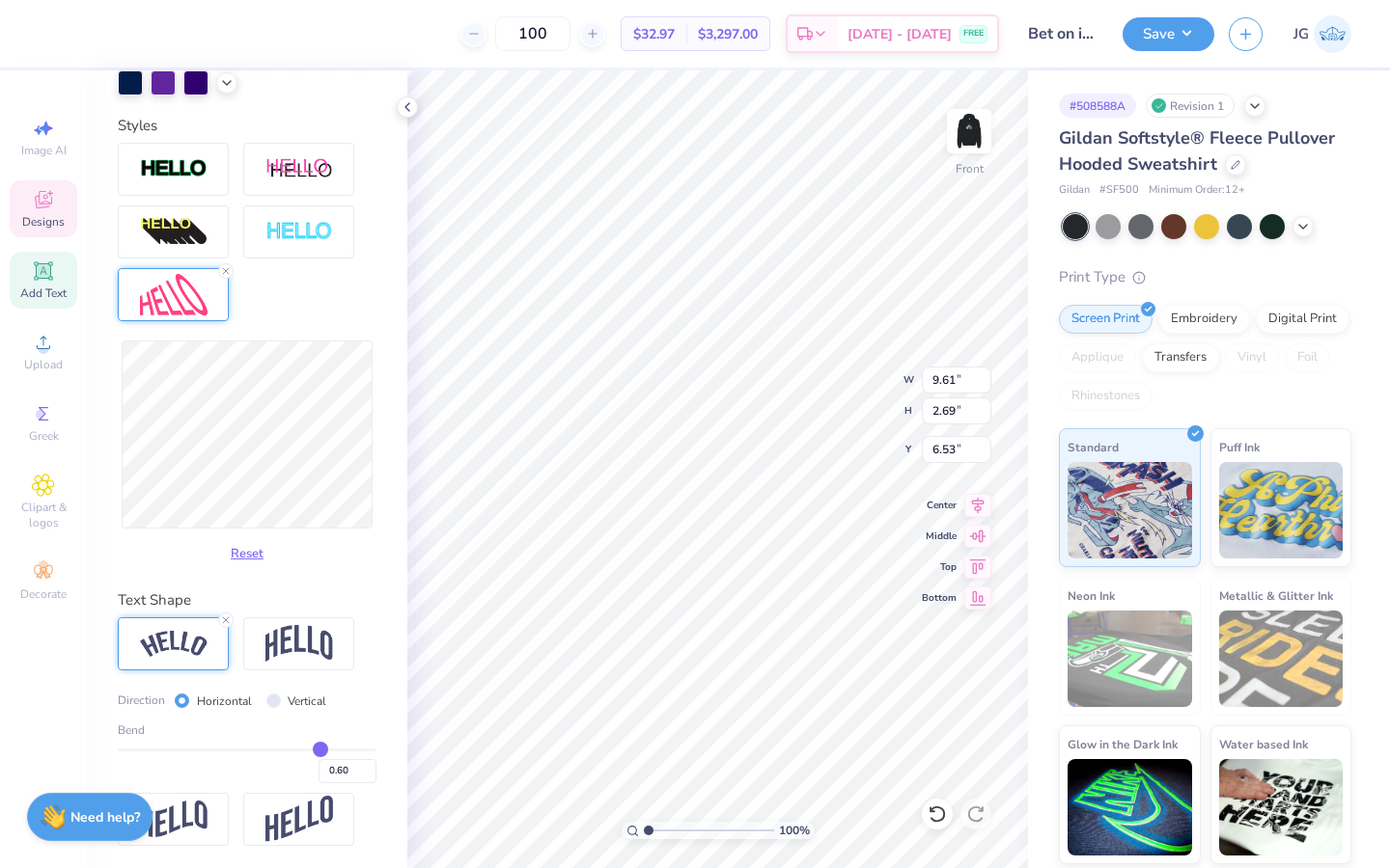
type input "0.61"
type input "0.62"
type input "0.63"
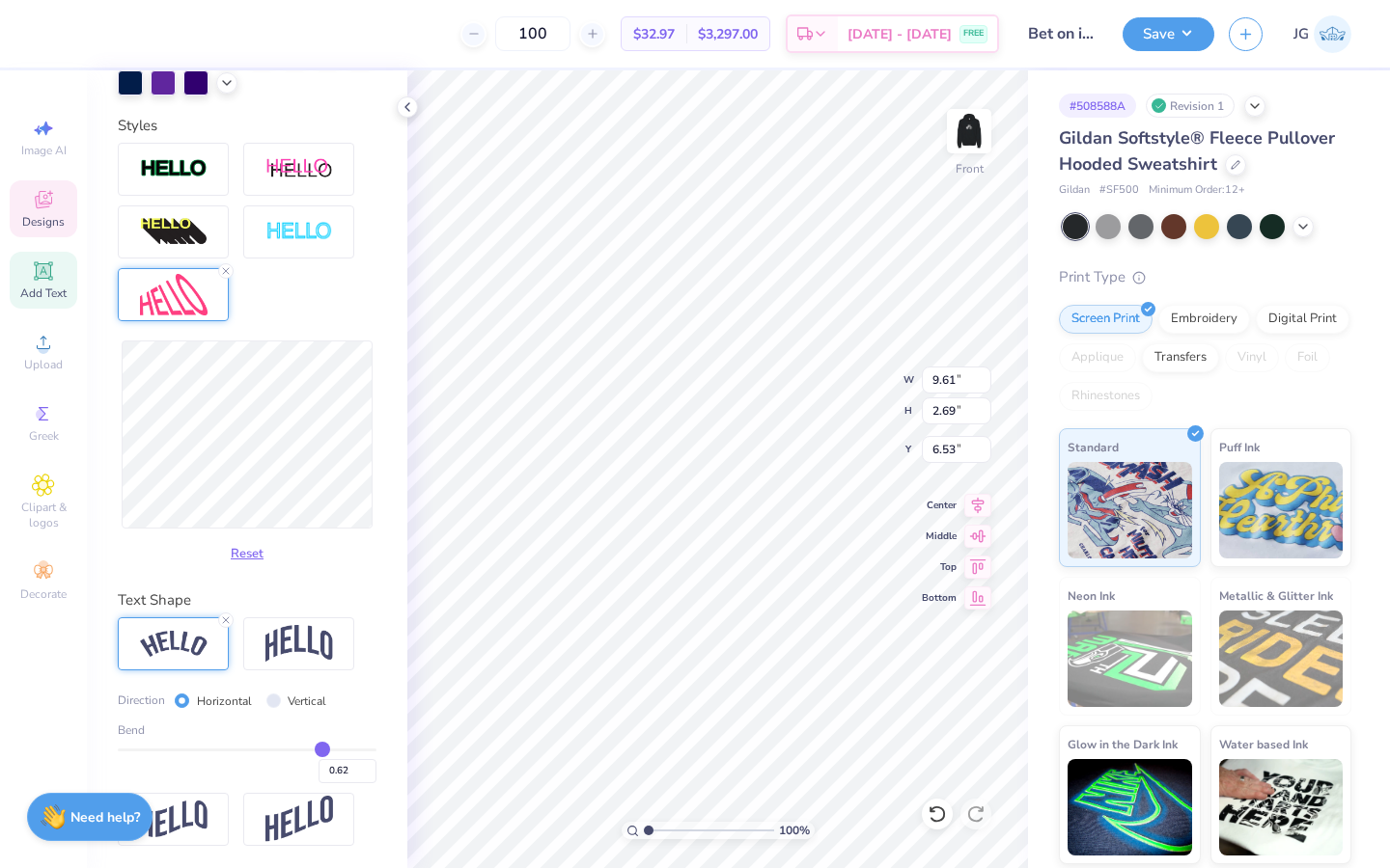
type input "0.63"
type input "0.64"
type input "0.65"
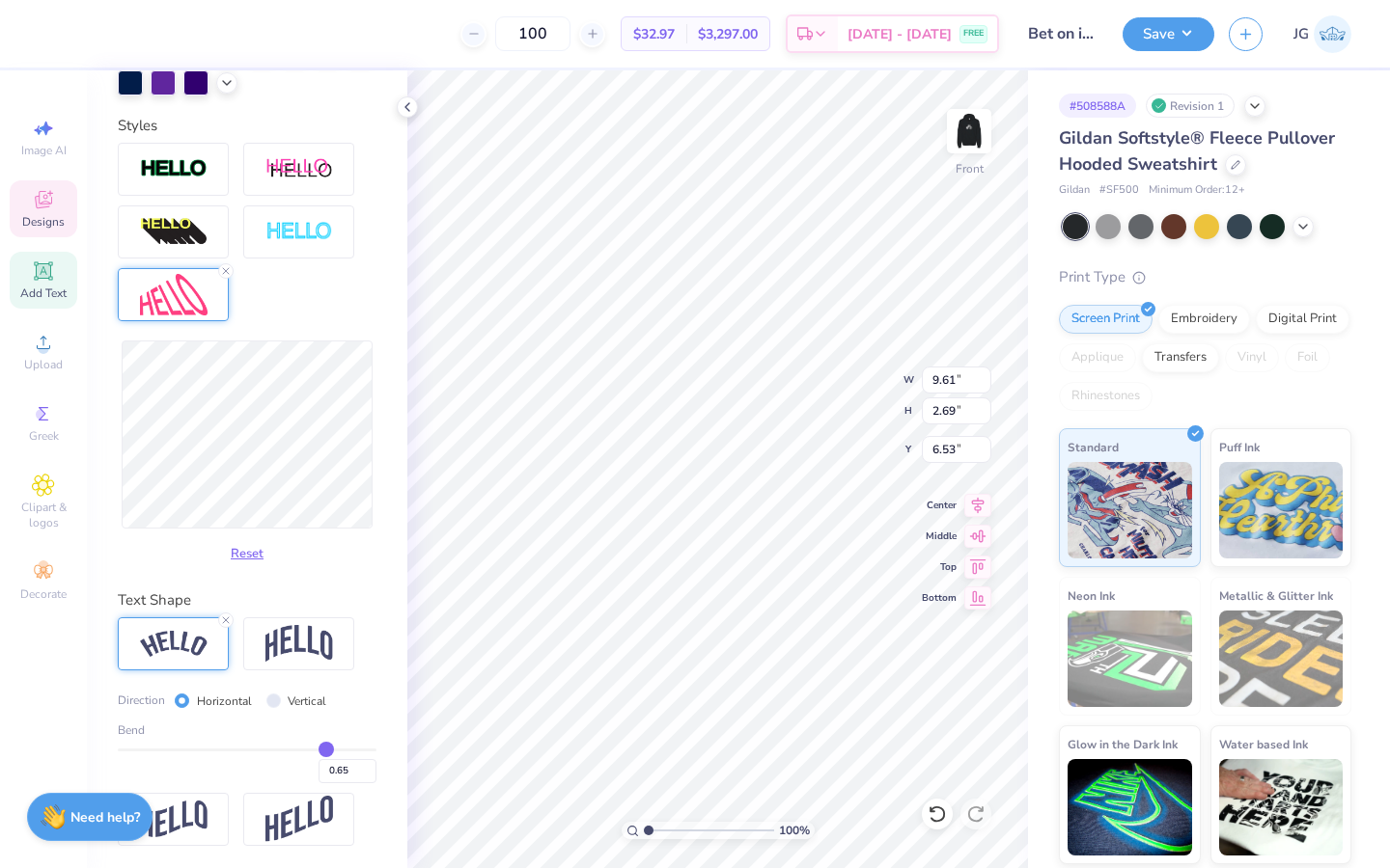
type input "0.66"
drag, startPoint x: 303, startPoint y: 751, endPoint x: 327, endPoint y: 750, distance: 24.0
click at [326, 750] on input "range" at bounding box center [247, 749] width 258 height 3
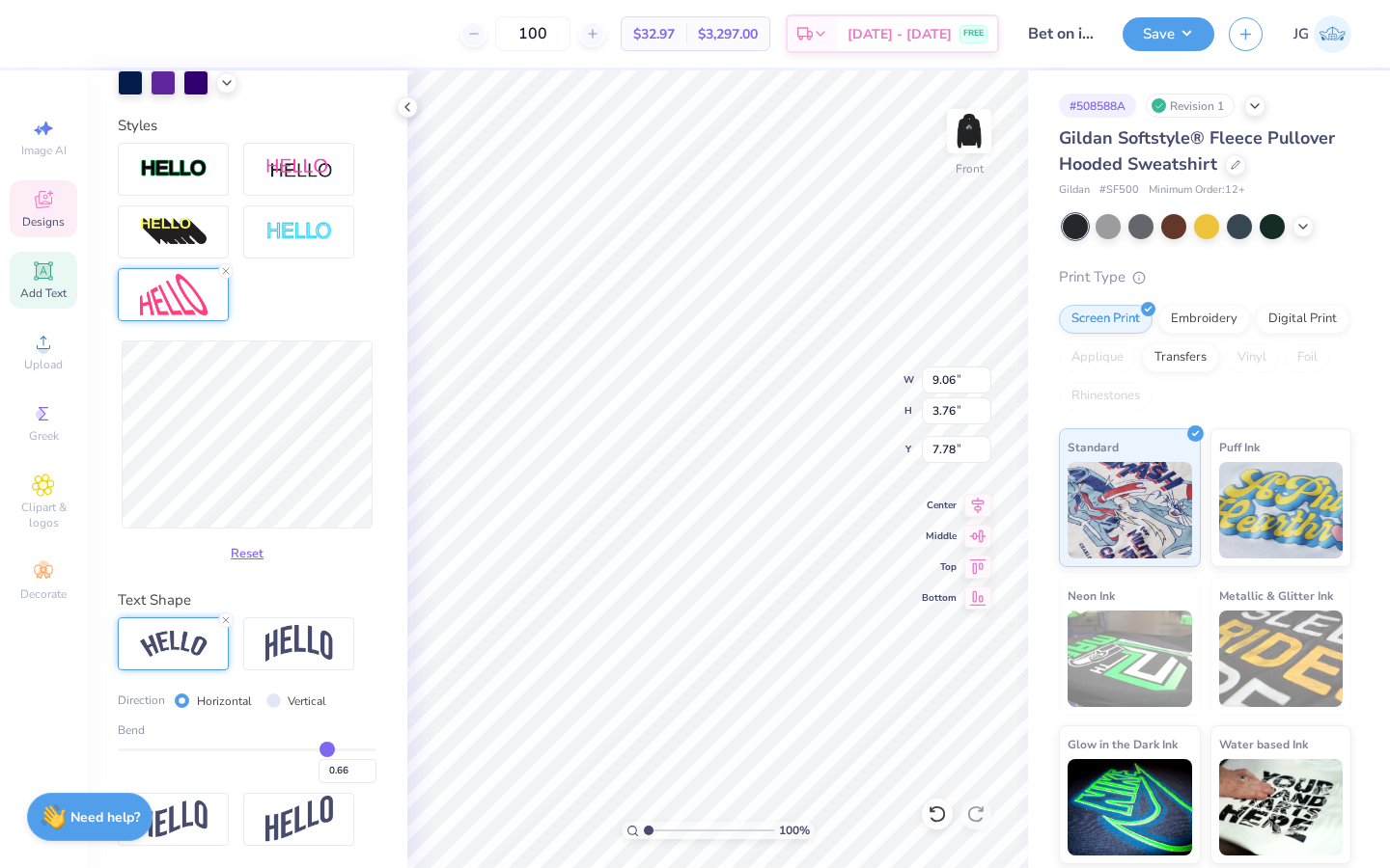
type input "7.78"
type input "0.61"
type input "0.6"
type input "0.60"
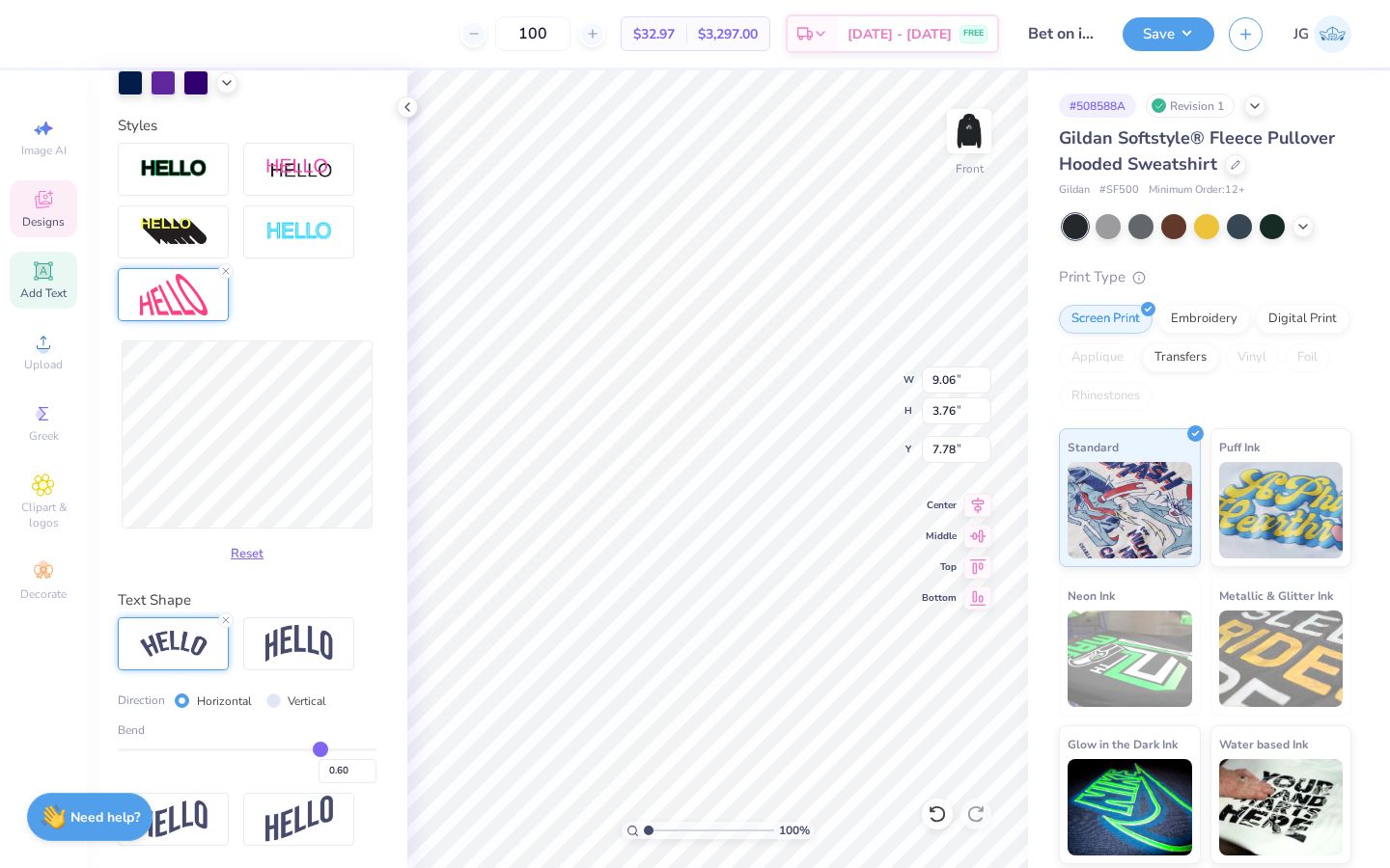
type input "0.59"
type input "0.58"
type input "0.56"
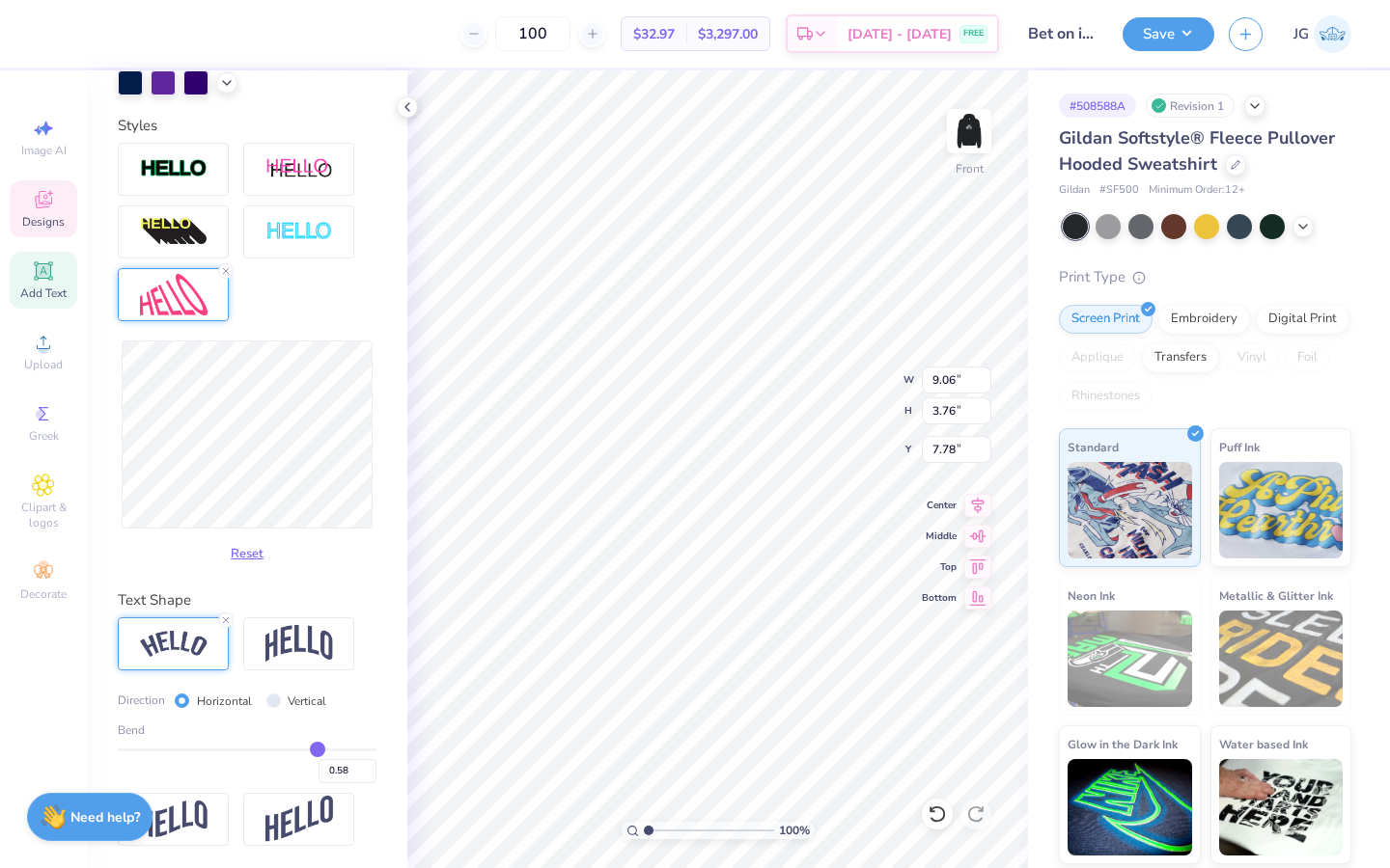
type input "0.56"
type input "0.55"
type input "0.54"
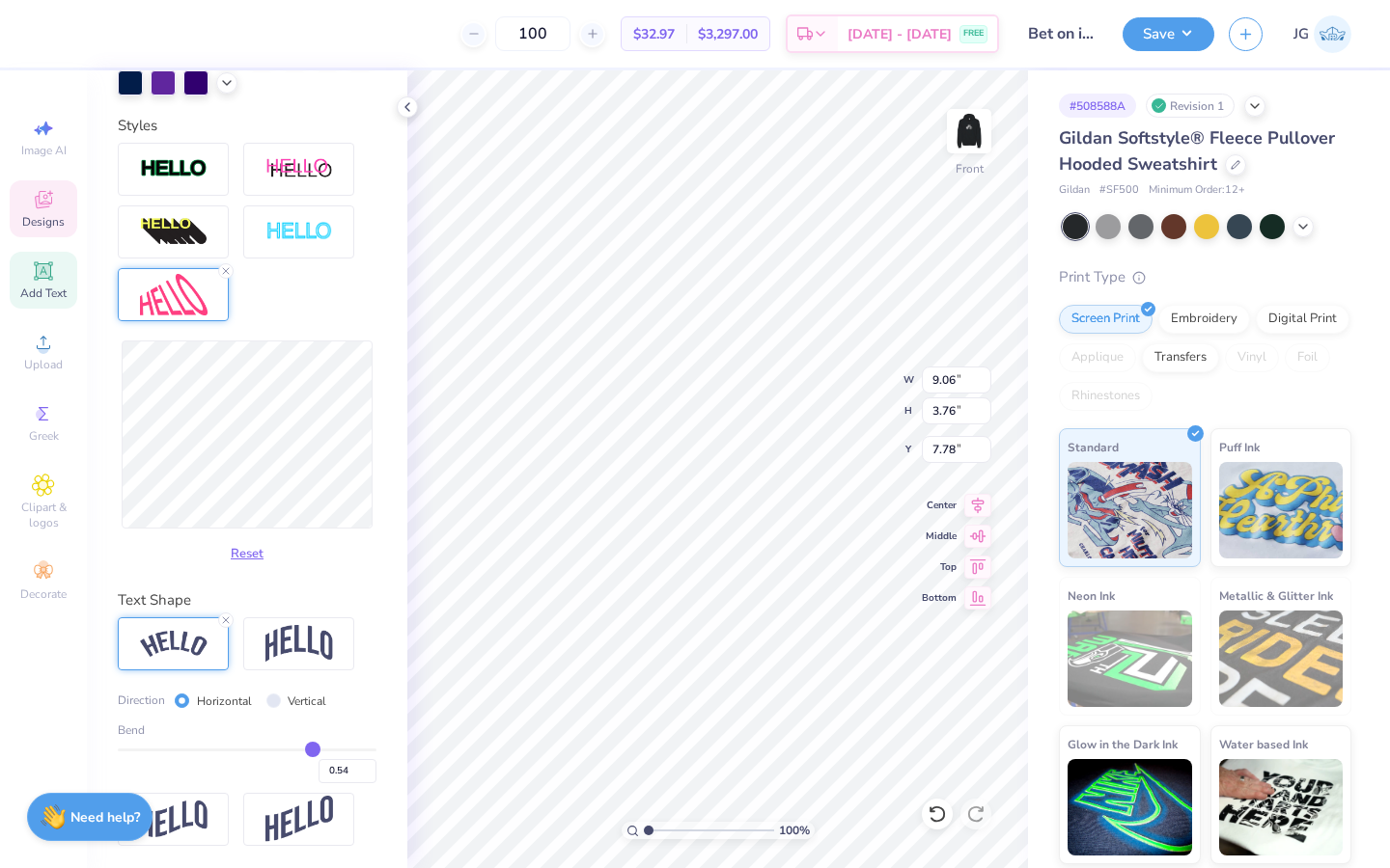
type input "0.53"
type input "0.52"
drag, startPoint x: 322, startPoint y: 747, endPoint x: 309, endPoint y: 747, distance: 13.0
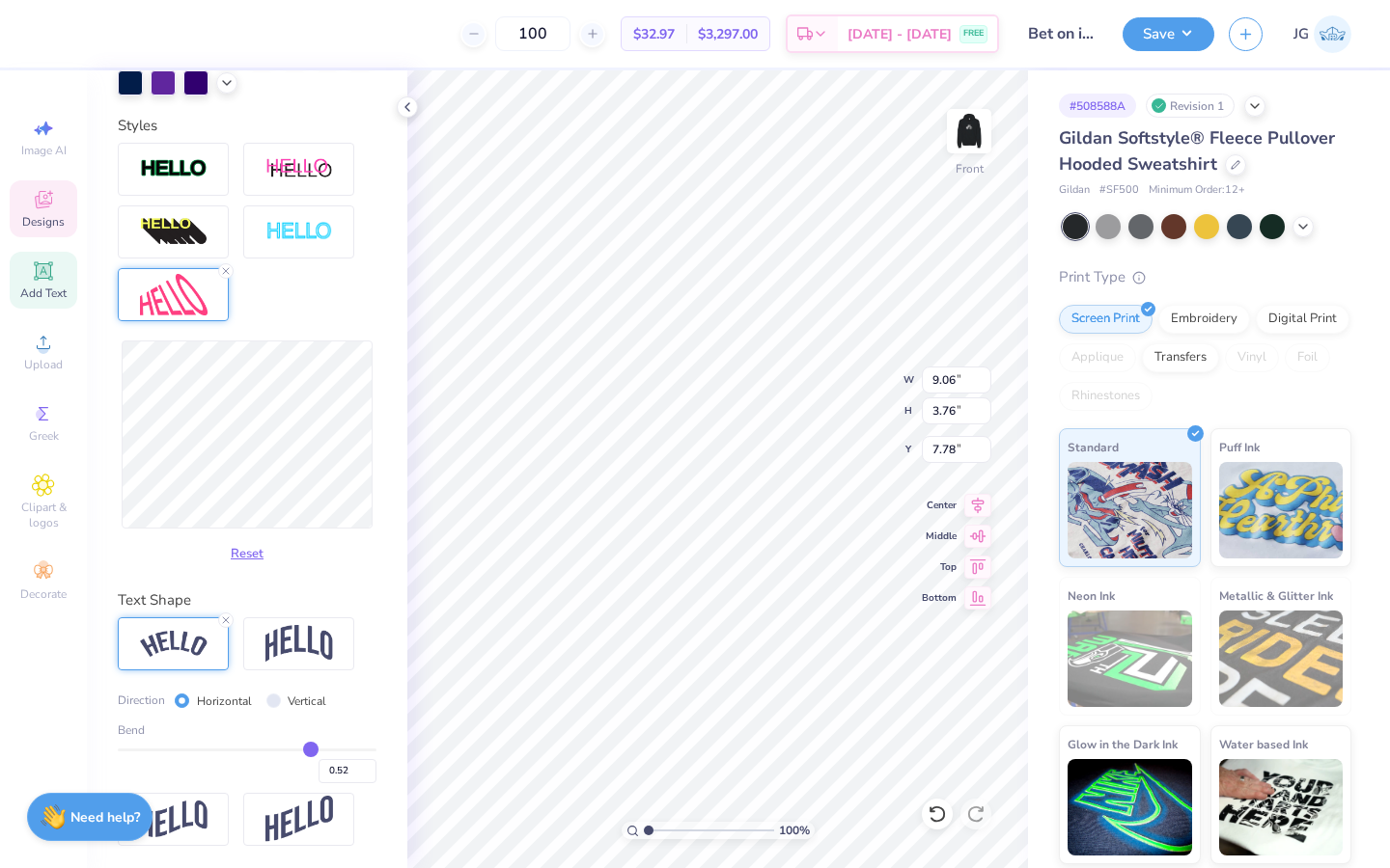
type input "0.52"
click at [309, 748] on input "range" at bounding box center [247, 749] width 258 height 3
type input "8.70"
type input "3.77"
type input "7.77"
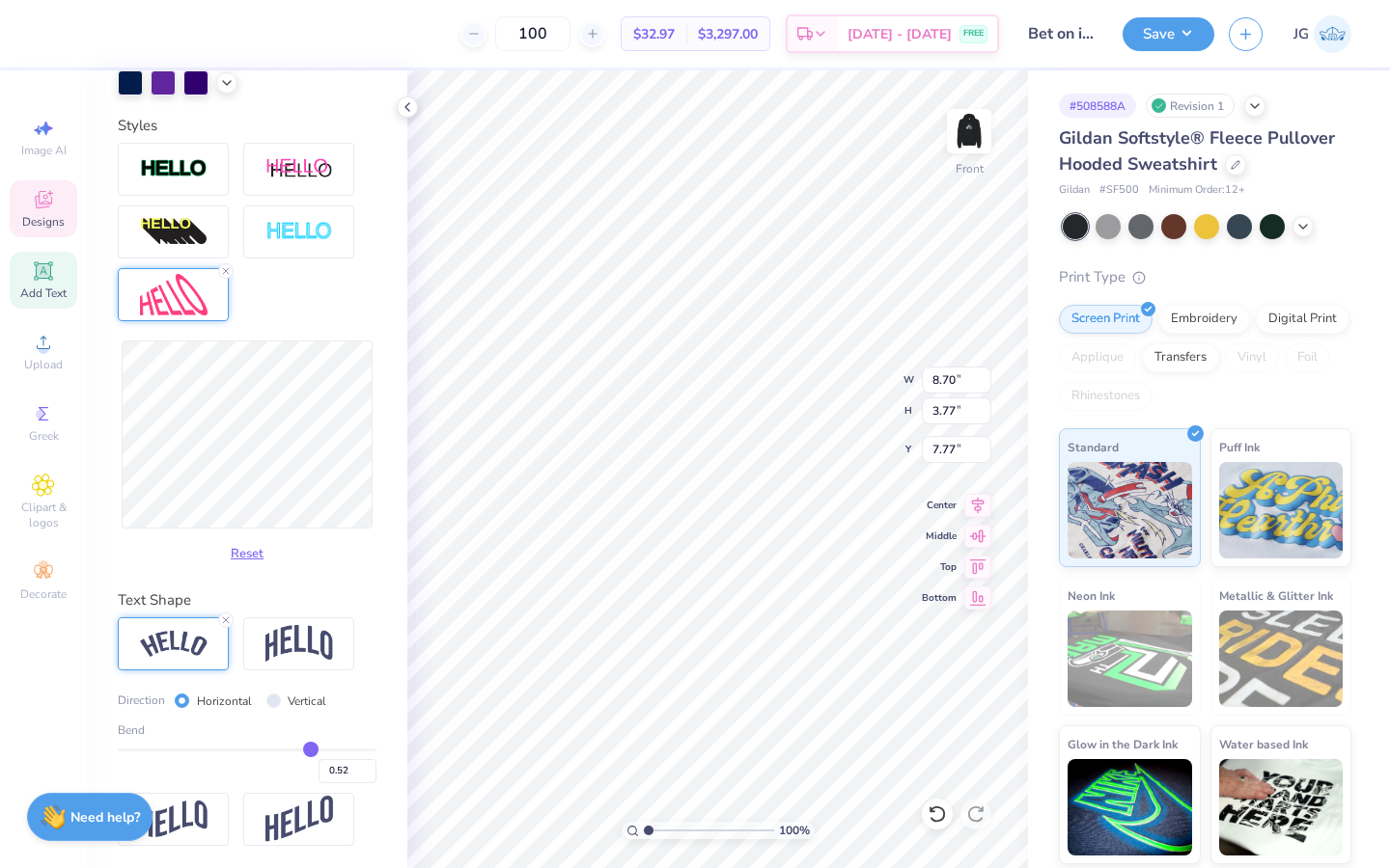
type input "0.51"
type input "0.49"
type input "0.46"
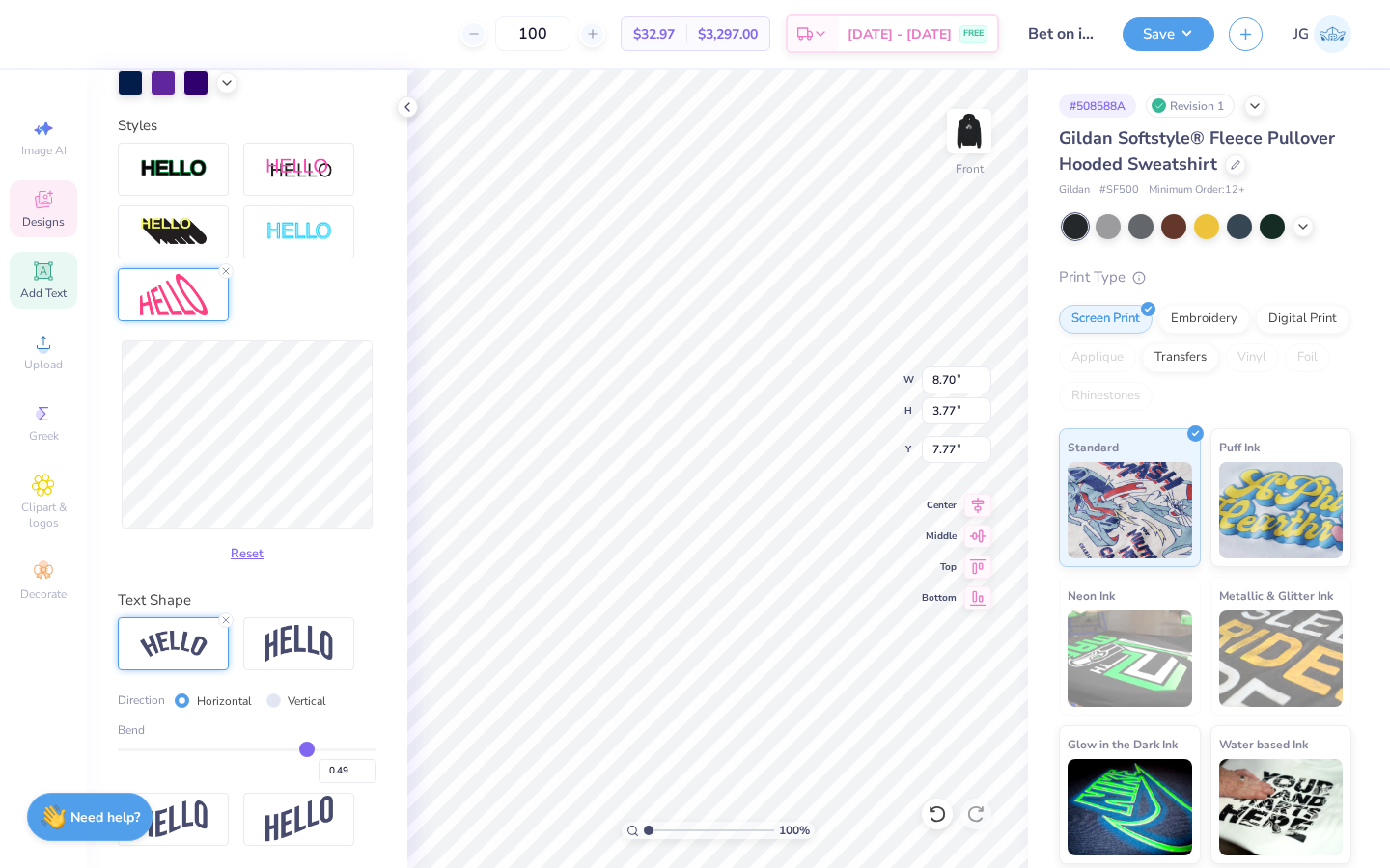
type input "0.46"
type input "0.41"
type input "0.34"
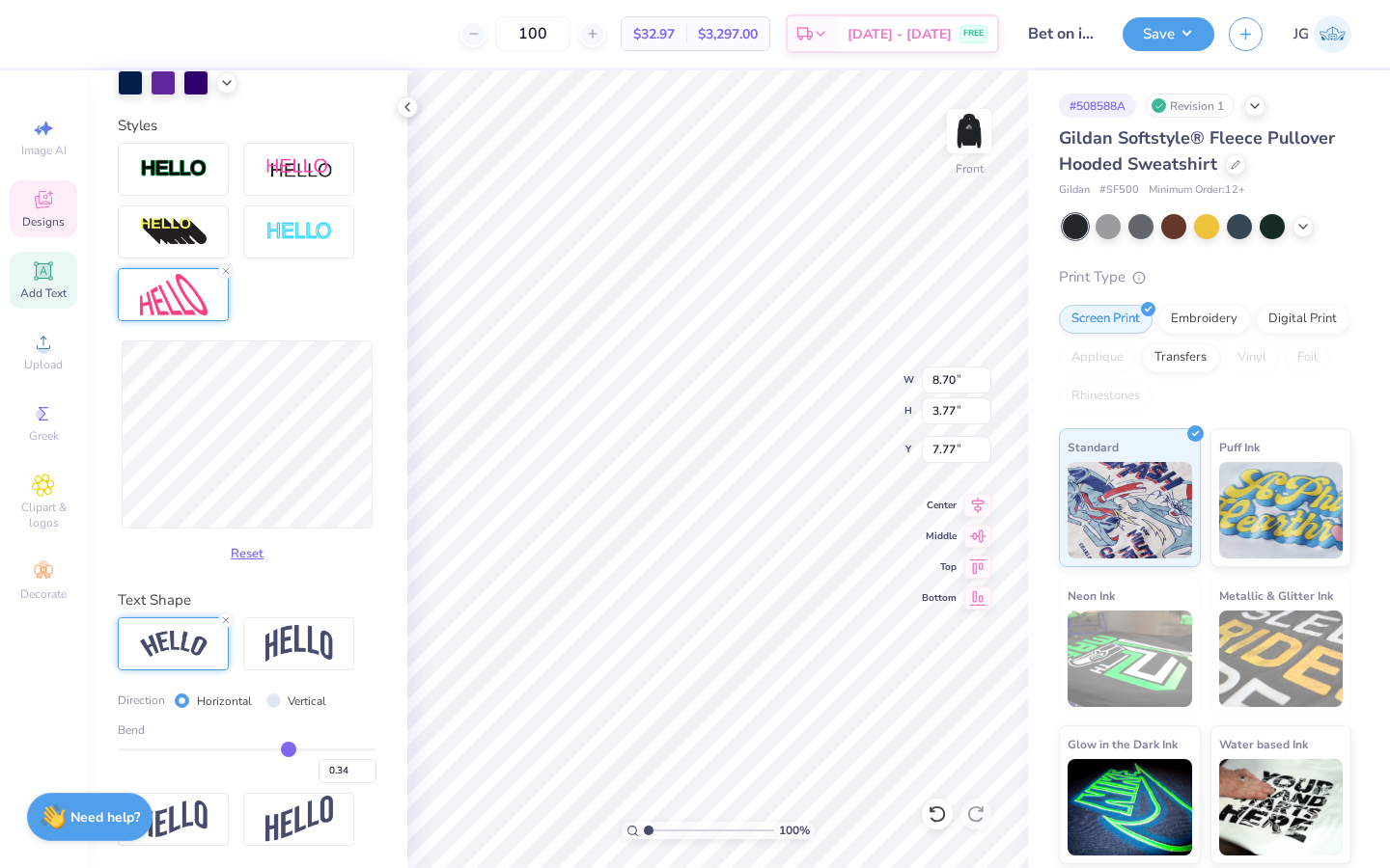
type input "0.27"
type input "0.2"
type input "0.20"
type input "0.15"
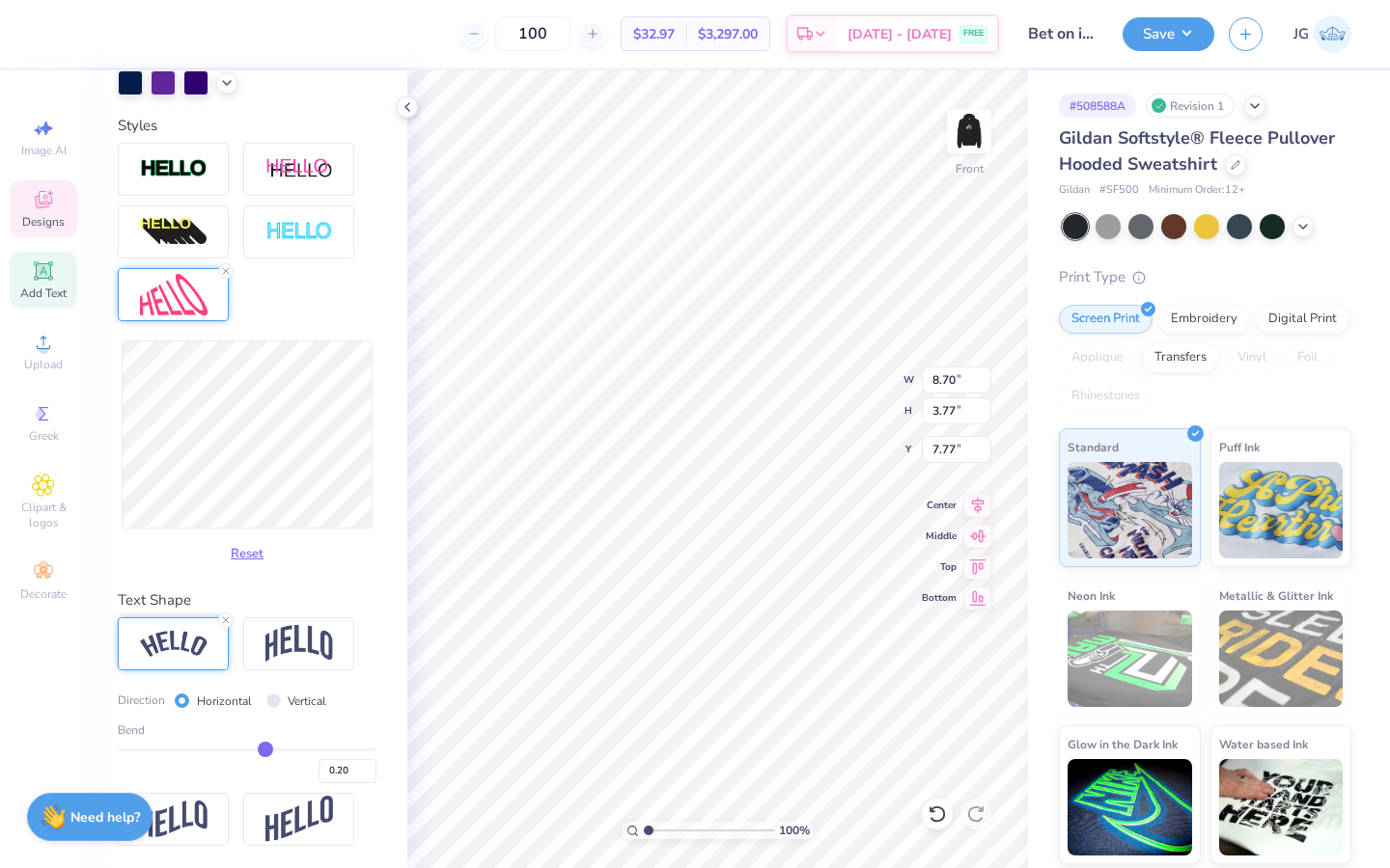
type input "0.15"
type input "0.1"
drag, startPoint x: 309, startPoint y: 747, endPoint x: 252, endPoint y: 747, distance: 57.0
click at [252, 748] on input "range" at bounding box center [247, 749] width 258 height 3
drag, startPoint x: 251, startPoint y: 747, endPoint x: 287, endPoint y: 747, distance: 36.0
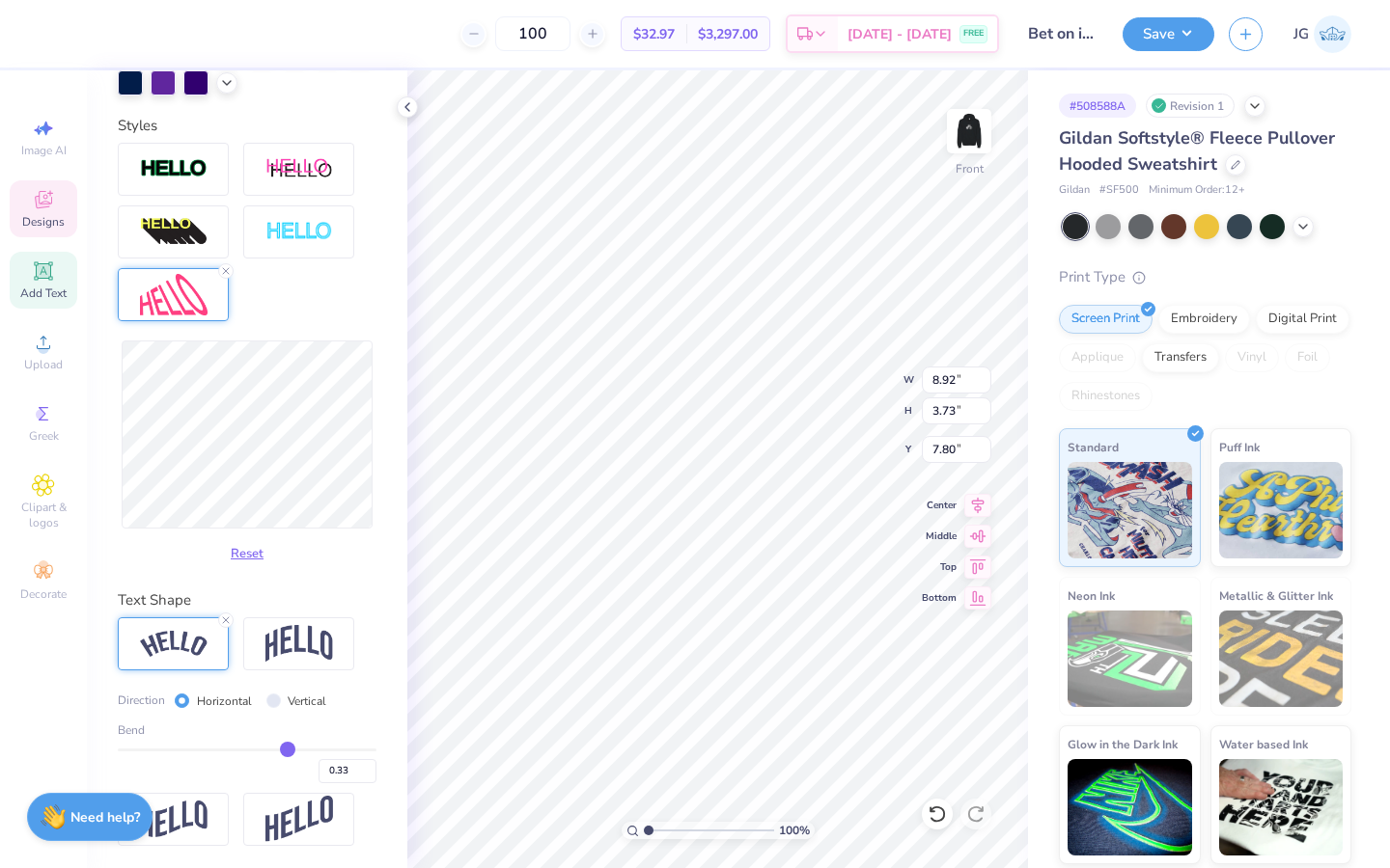
click at [287, 748] on input "range" at bounding box center [247, 749] width 258 height 3
click at [938, 817] on icon at bounding box center [937, 814] width 19 height 19
click at [938, 824] on div at bounding box center [937, 814] width 31 height 31
click at [938, 799] on div at bounding box center [937, 814] width 31 height 31
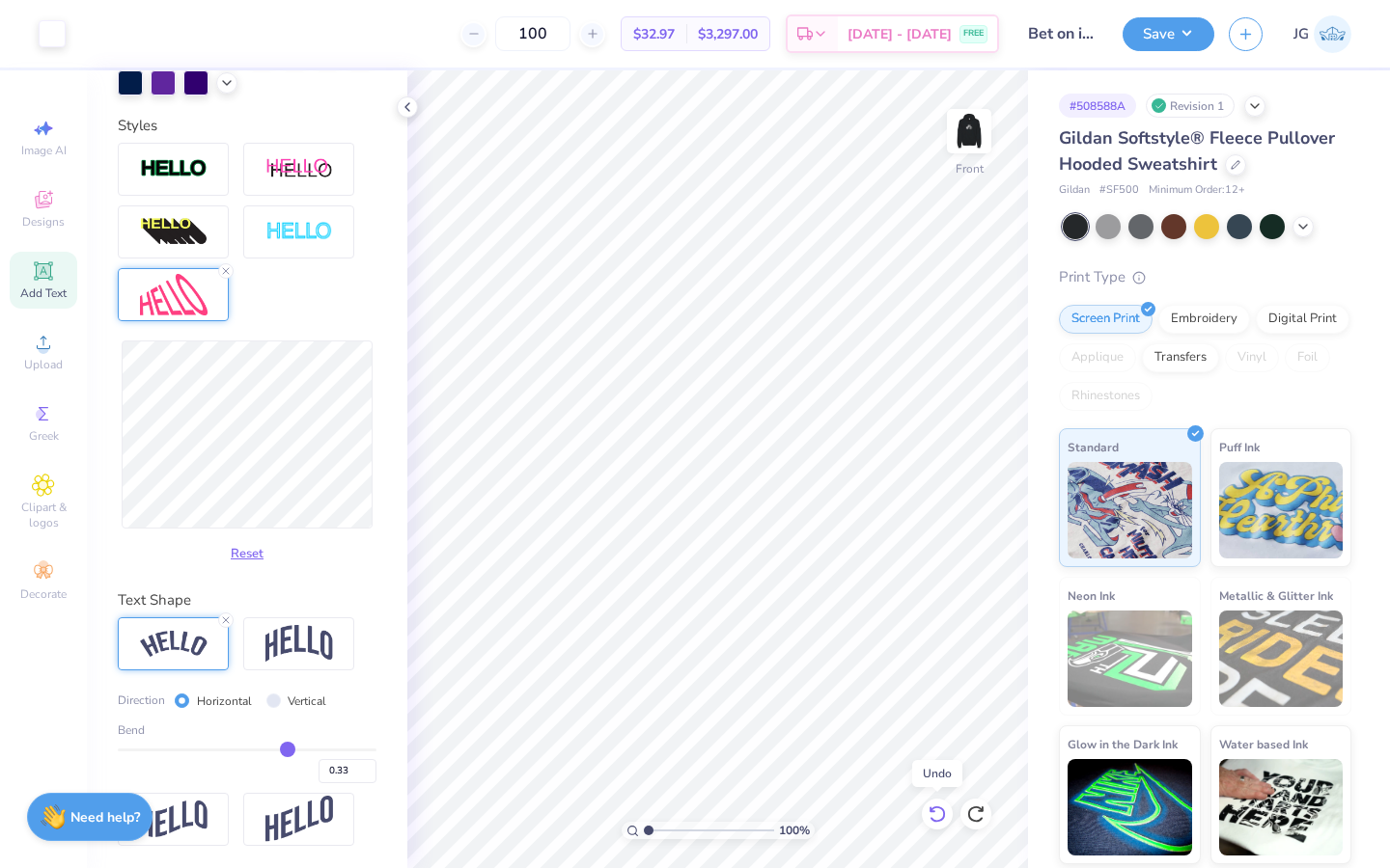
click at [935, 816] on icon at bounding box center [937, 814] width 19 height 19
click at [934, 816] on icon at bounding box center [937, 814] width 19 height 19
click at [965, 149] on img at bounding box center [969, 132] width 77 height 77
click at [983, 111] on img at bounding box center [969, 132] width 77 height 77
click at [122, 41] on div at bounding box center [121, 32] width 27 height 27
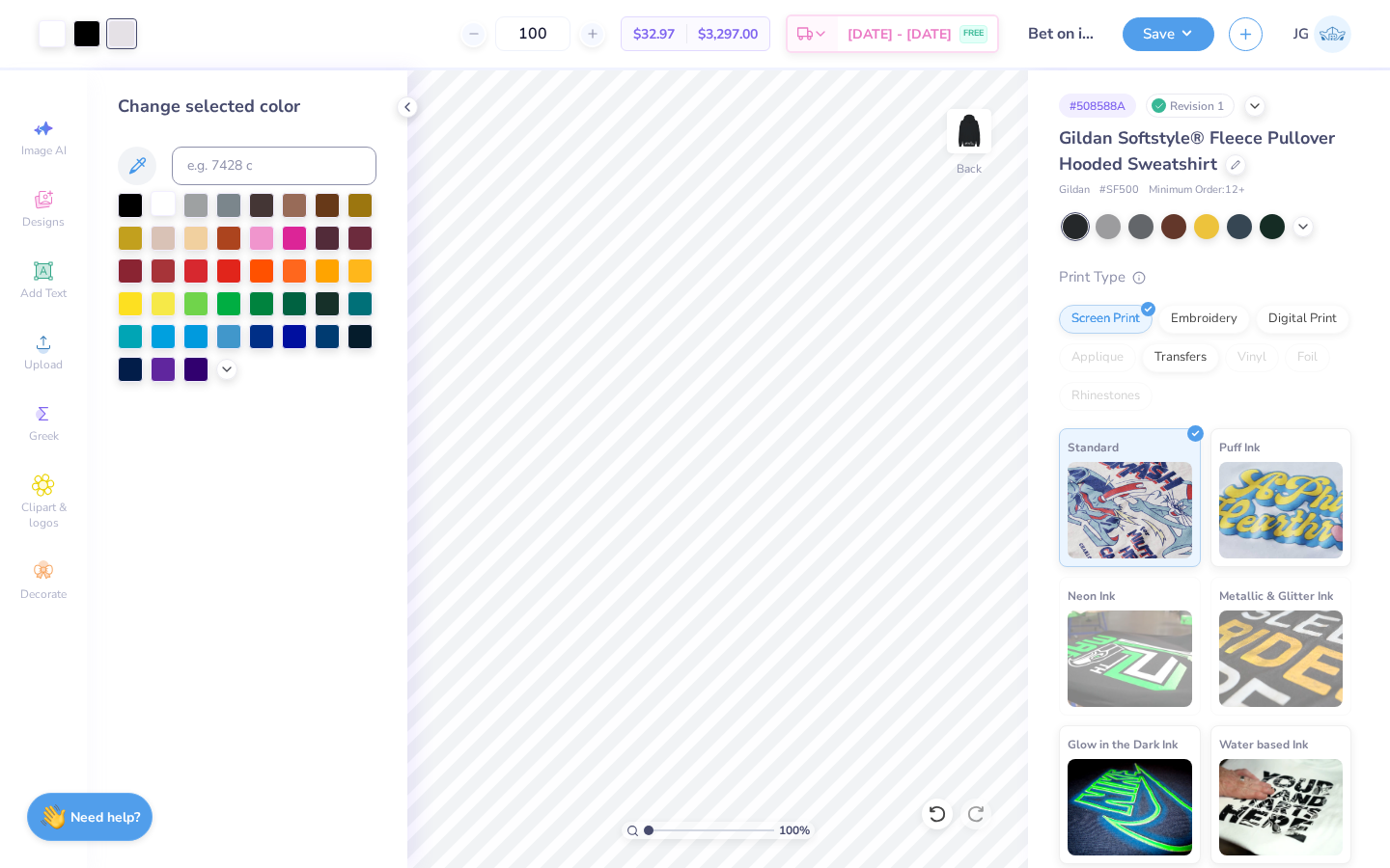
click at [162, 207] on div at bounding box center [162, 203] width 25 height 25
click at [161, 195] on div at bounding box center [162, 203] width 25 height 25
click at [1159, 40] on button "Save" at bounding box center [1168, 32] width 92 height 34
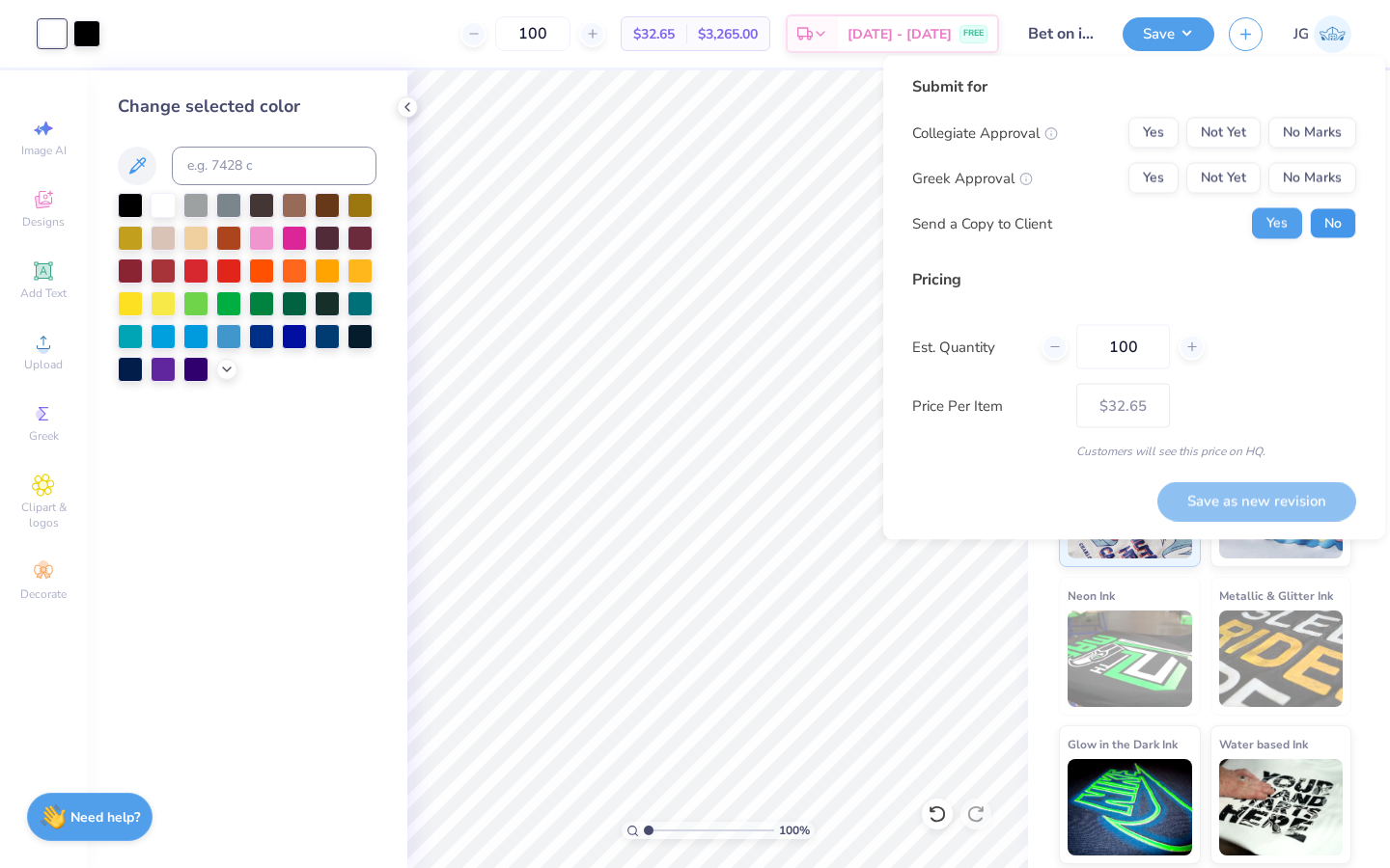
click at [1323, 228] on button "No" at bounding box center [1333, 224] width 47 height 31
click at [1308, 177] on button "No Marks" at bounding box center [1312, 178] width 88 height 31
click at [1294, 131] on button "No Marks" at bounding box center [1312, 133] width 88 height 31
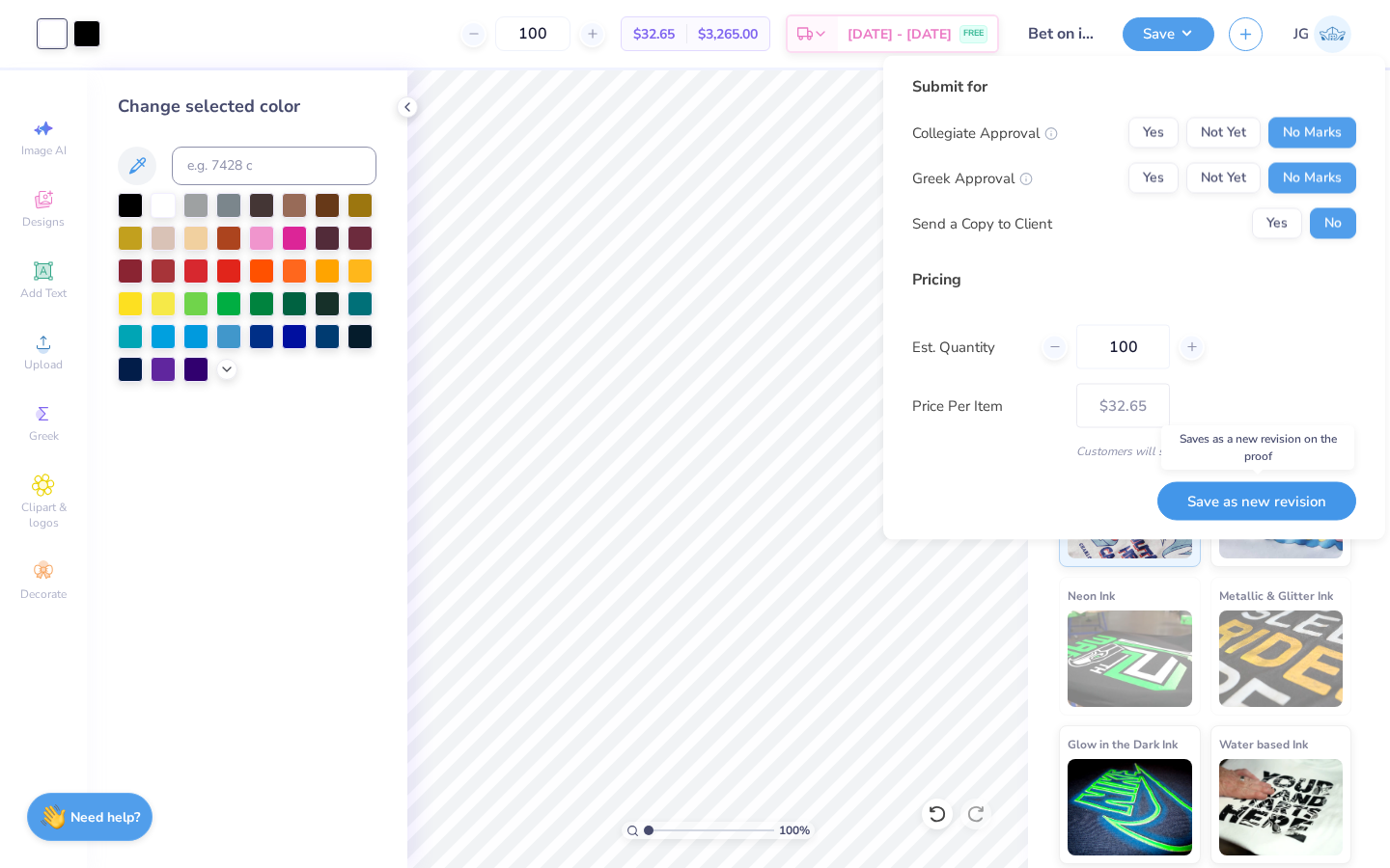
click at [1226, 507] on button "Save as new revision" at bounding box center [1256, 501] width 199 height 40
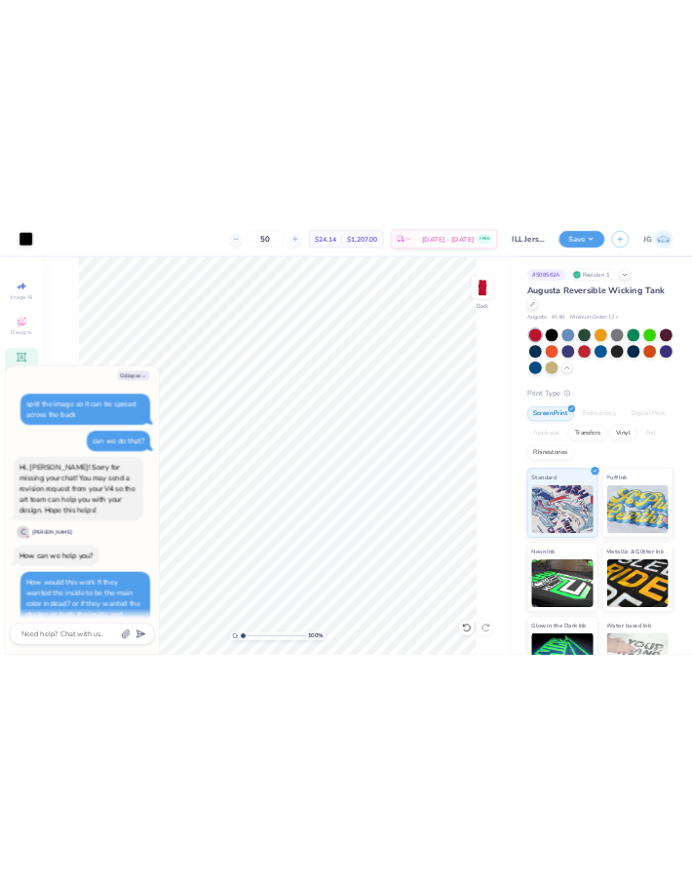
scroll to position [154, 0]
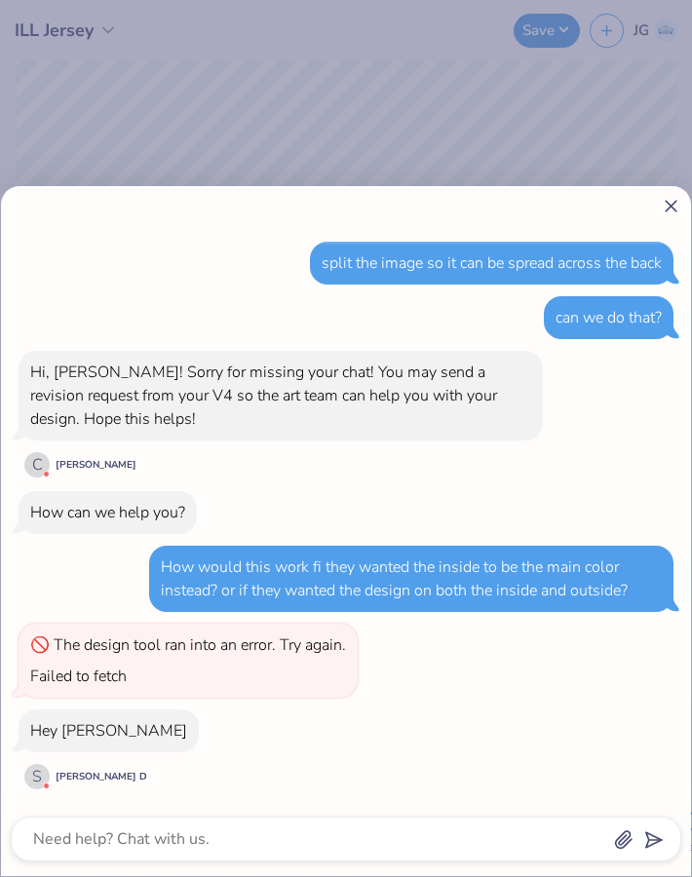
click at [676, 200] on icon at bounding box center [671, 206] width 20 height 20
type textarea "x"
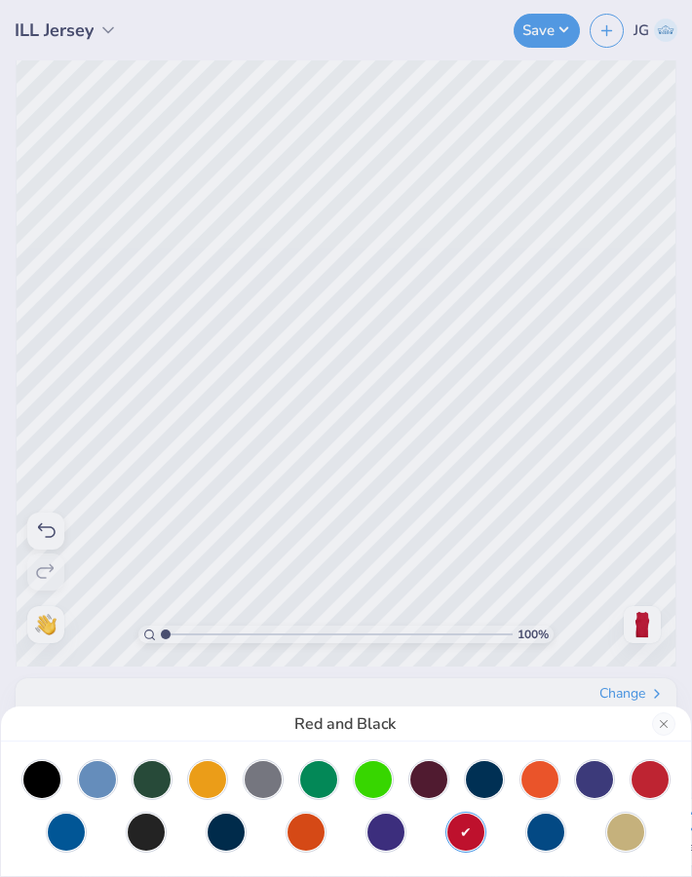
click at [665, 29] on div "Red and Black" at bounding box center [346, 438] width 692 height 877
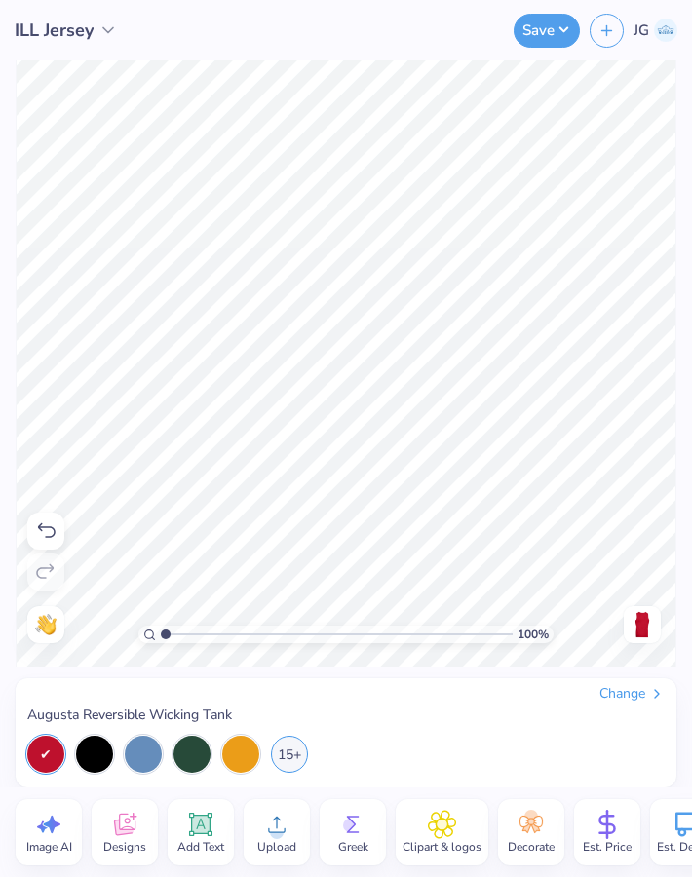
click at [666, 29] on img at bounding box center [665, 30] width 23 height 23
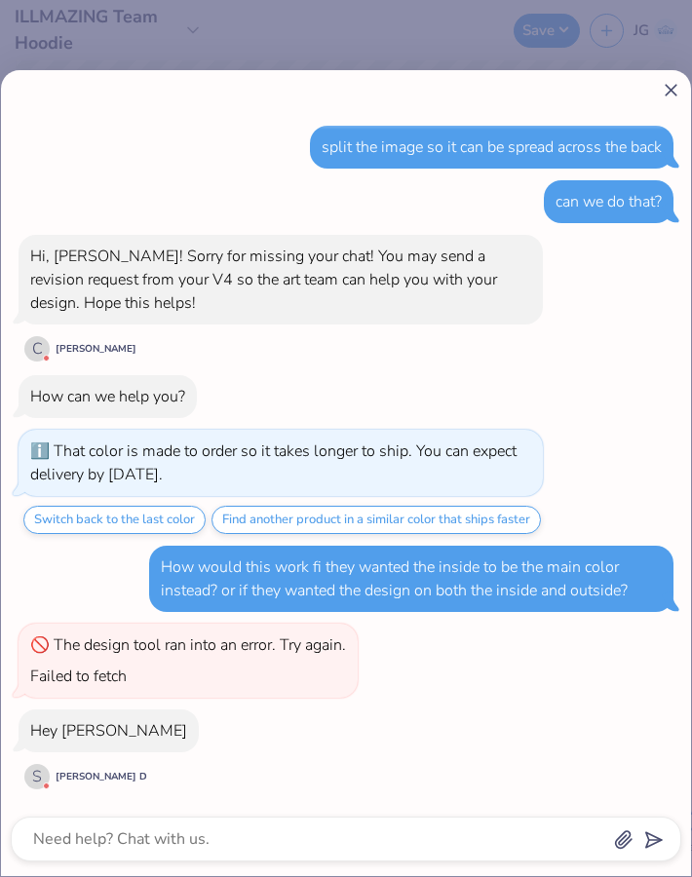
click at [659, 80] on div at bounding box center [346, 90] width 671 height 20
click at [666, 85] on line at bounding box center [671, 90] width 11 height 11
type textarea "x"
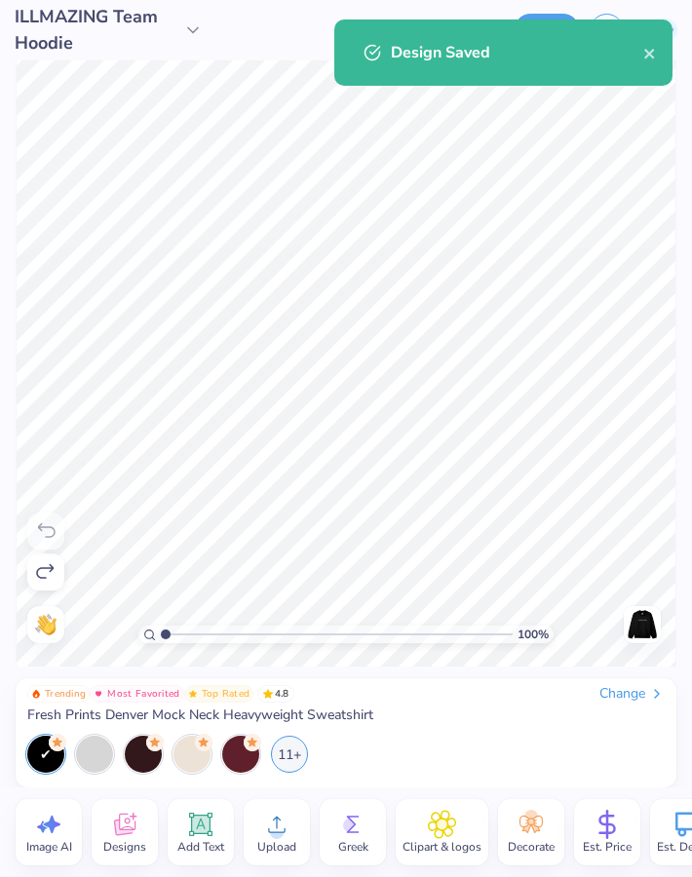
click at [188, 35] on icon at bounding box center [192, 29] width 19 height 19
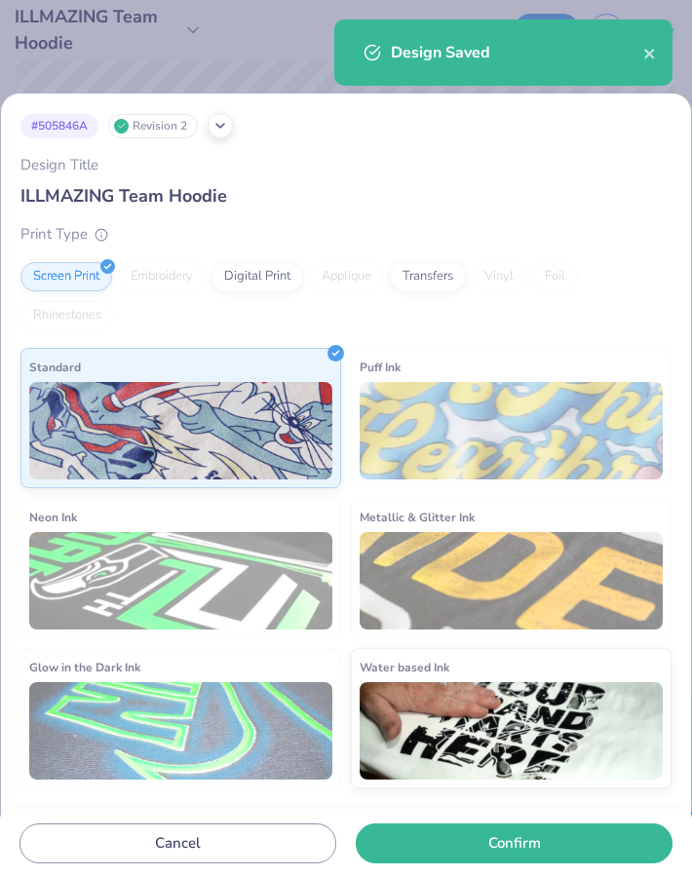
click at [367, 68] on div "Design Saved" at bounding box center [503, 52] width 338 height 66
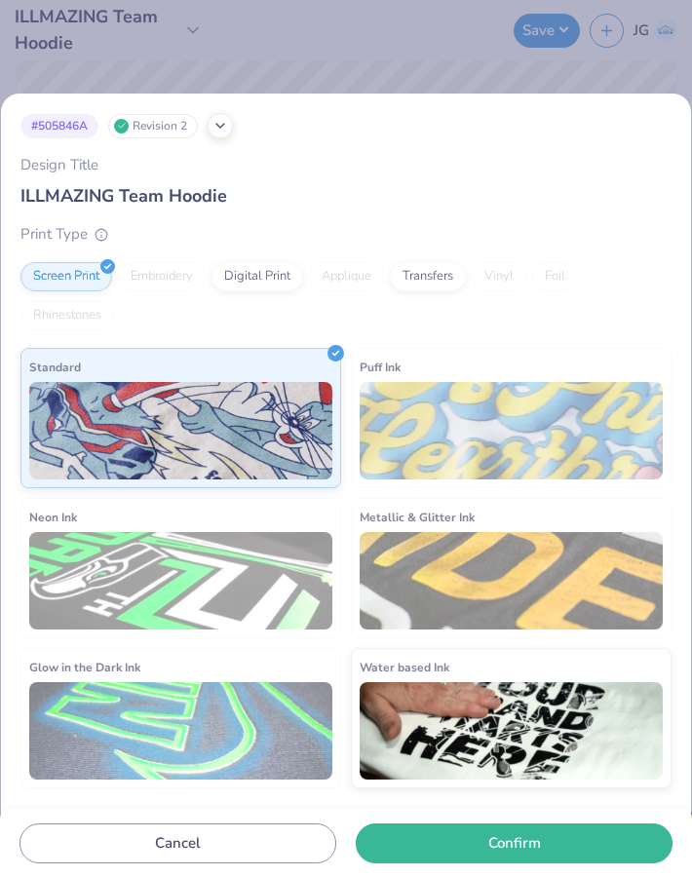
click at [499, 282] on div "Vinyl" at bounding box center [499, 276] width 55 height 29
click at [227, 51] on div "# 505846A Revision 2 Design Title ILLMAZING Team Hoodie Print Type Screen Print…" at bounding box center [346, 438] width 692 height 877
